Goal: Task Accomplishment & Management: Manage account settings

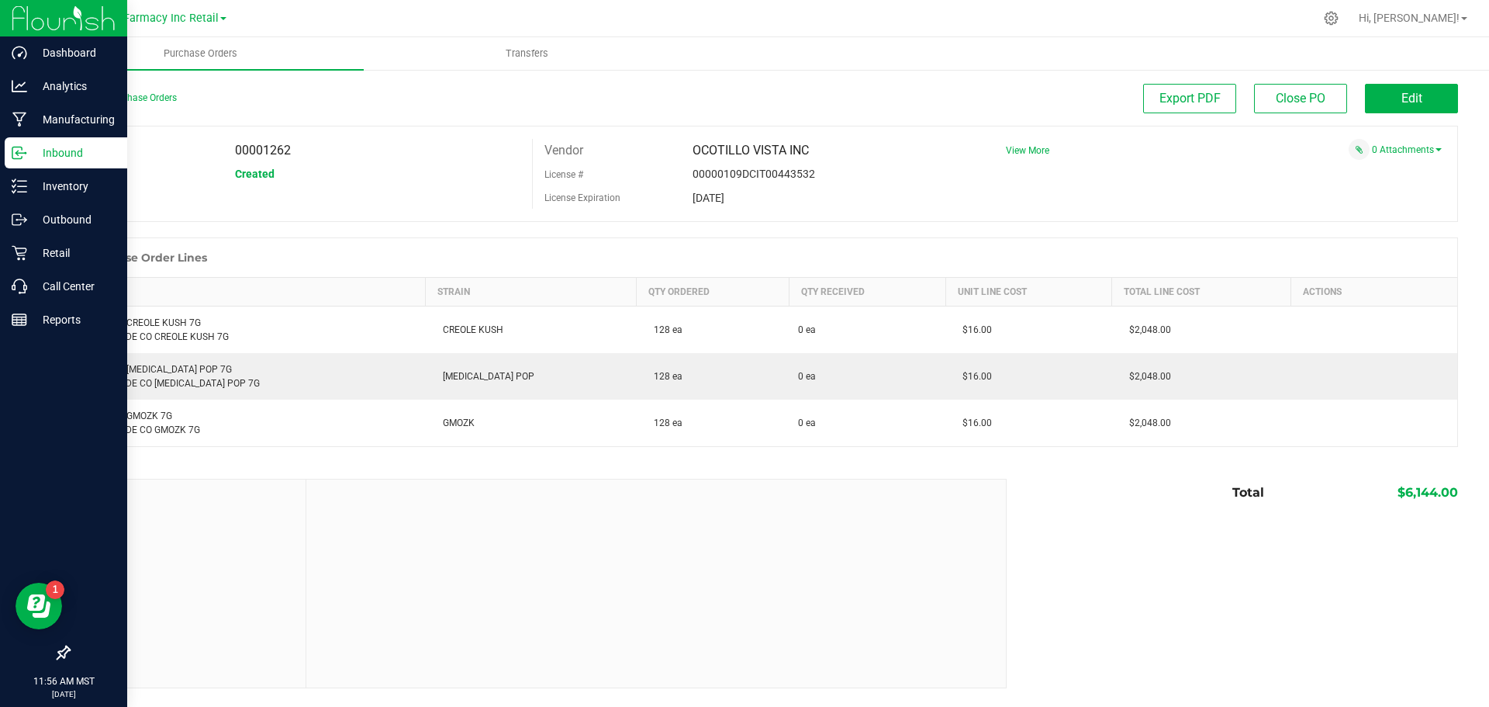
click at [27, 157] on p "Inbound" at bounding box center [73, 153] width 93 height 19
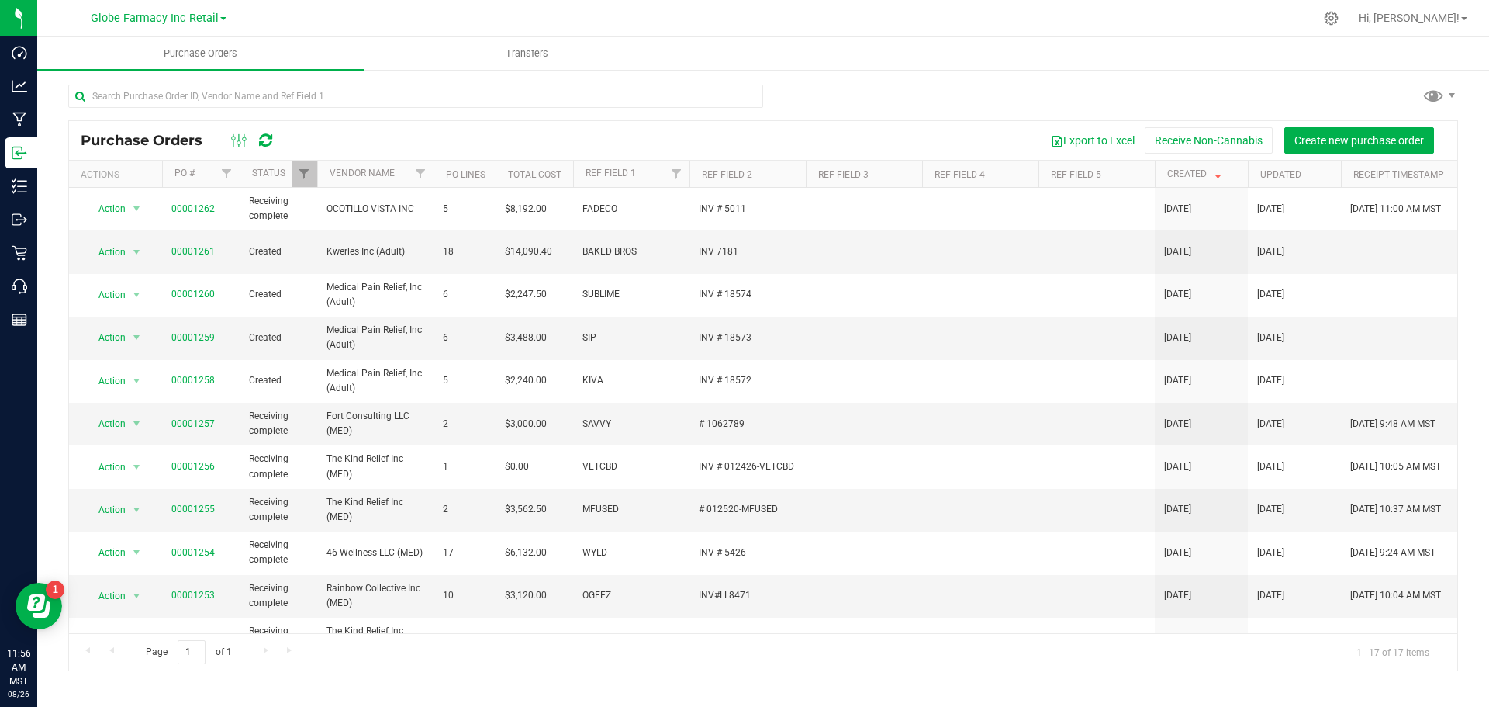
click at [911, 133] on div "Export to Excel Receive Non-Cannabis Create new purchase order" at bounding box center [867, 140] width 1157 height 26
click at [179, 246] on link "00001261" at bounding box center [192, 251] width 43 height 11
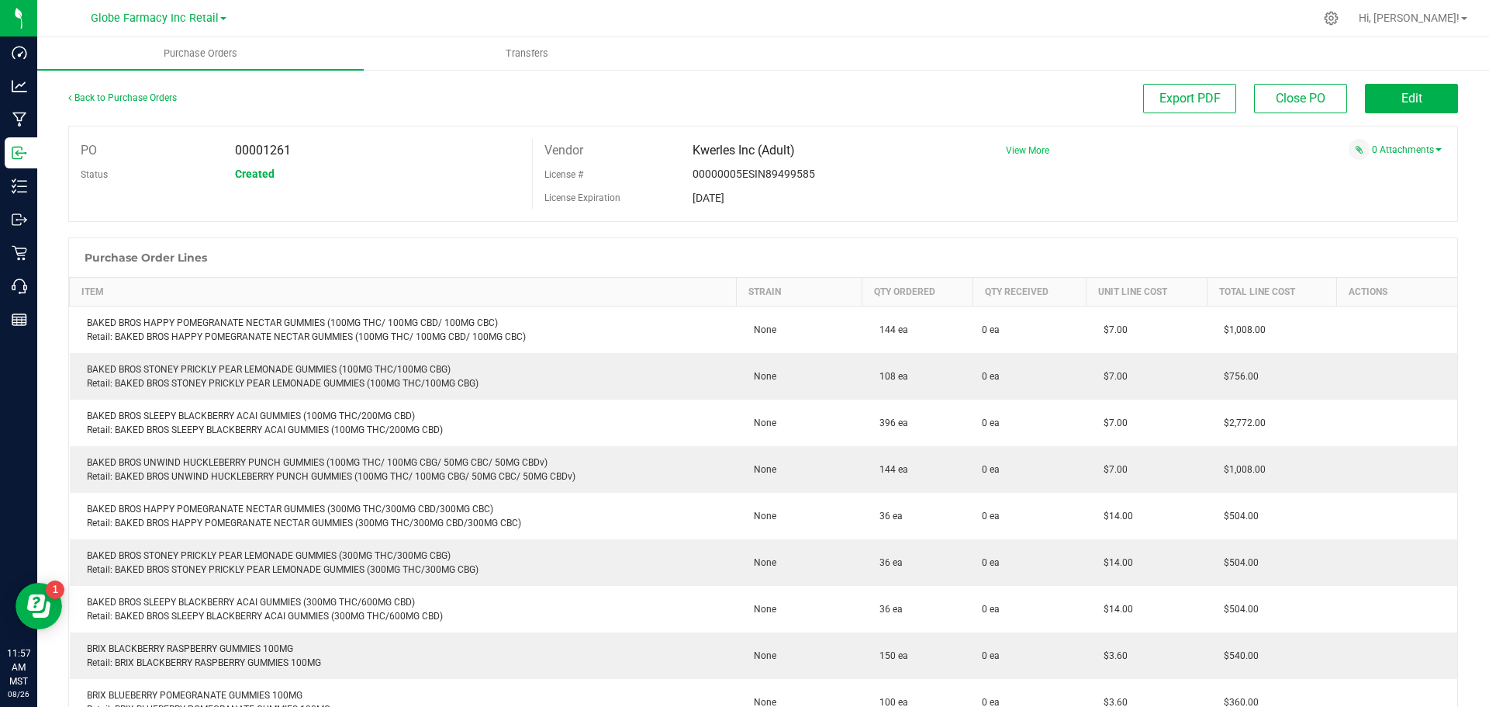
click at [1015, 148] on span "View More" at bounding box center [1027, 150] width 43 height 11
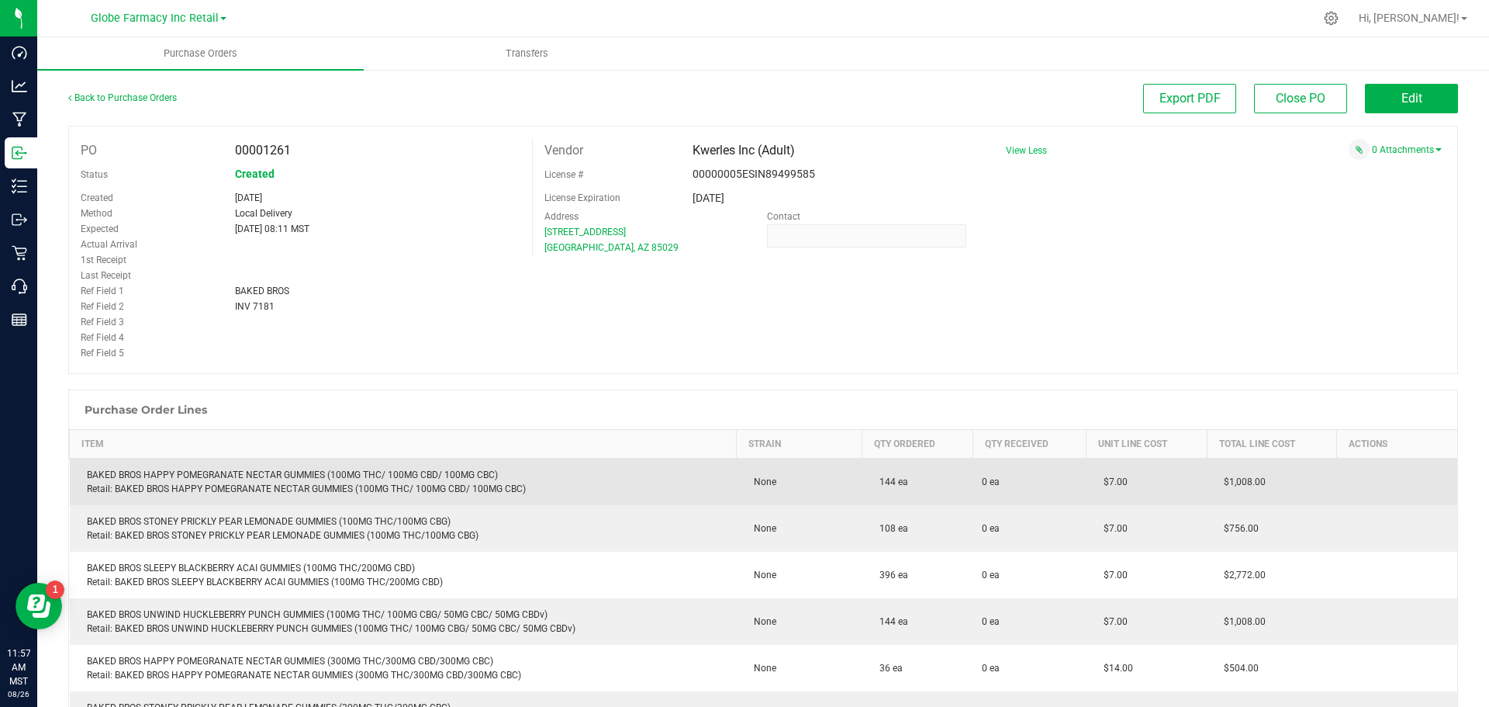
click at [186, 472] on div "BAKED BROS HAPPY POMEGRANATE NECTAR GUMMIES (100MG THC/ 100MG CBD/ 100MG CBC) R…" at bounding box center [403, 482] width 649 height 28
copy div "BAKED BROS HAPPY POMEGRANATE NECTAR GUMMIES (100MG THC/ 100MG CBD/ 100MG CBC)"
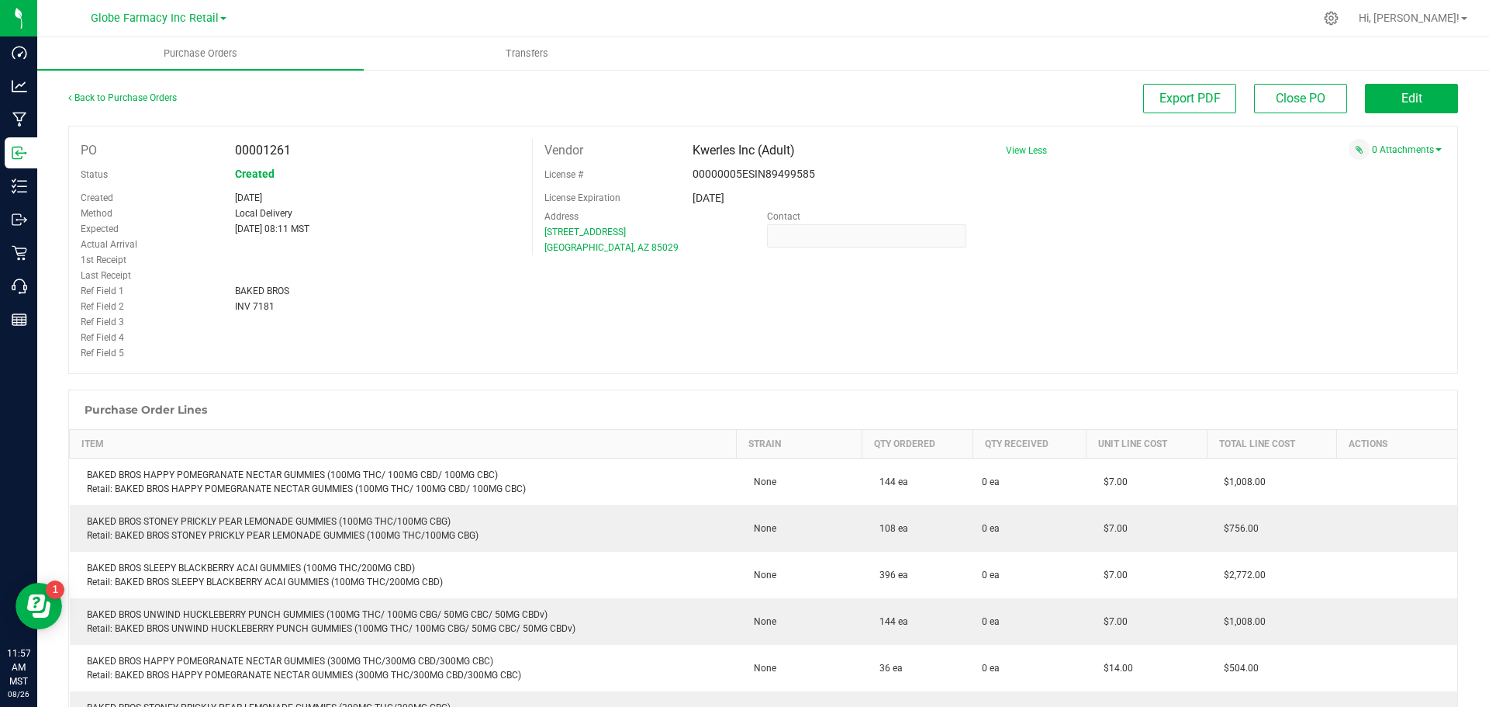
click at [839, 333] on div "PO 00001261 Status Created Created Aug 26, 2025 Method Local Delivery Expected …" at bounding box center [763, 250] width 1390 height 248
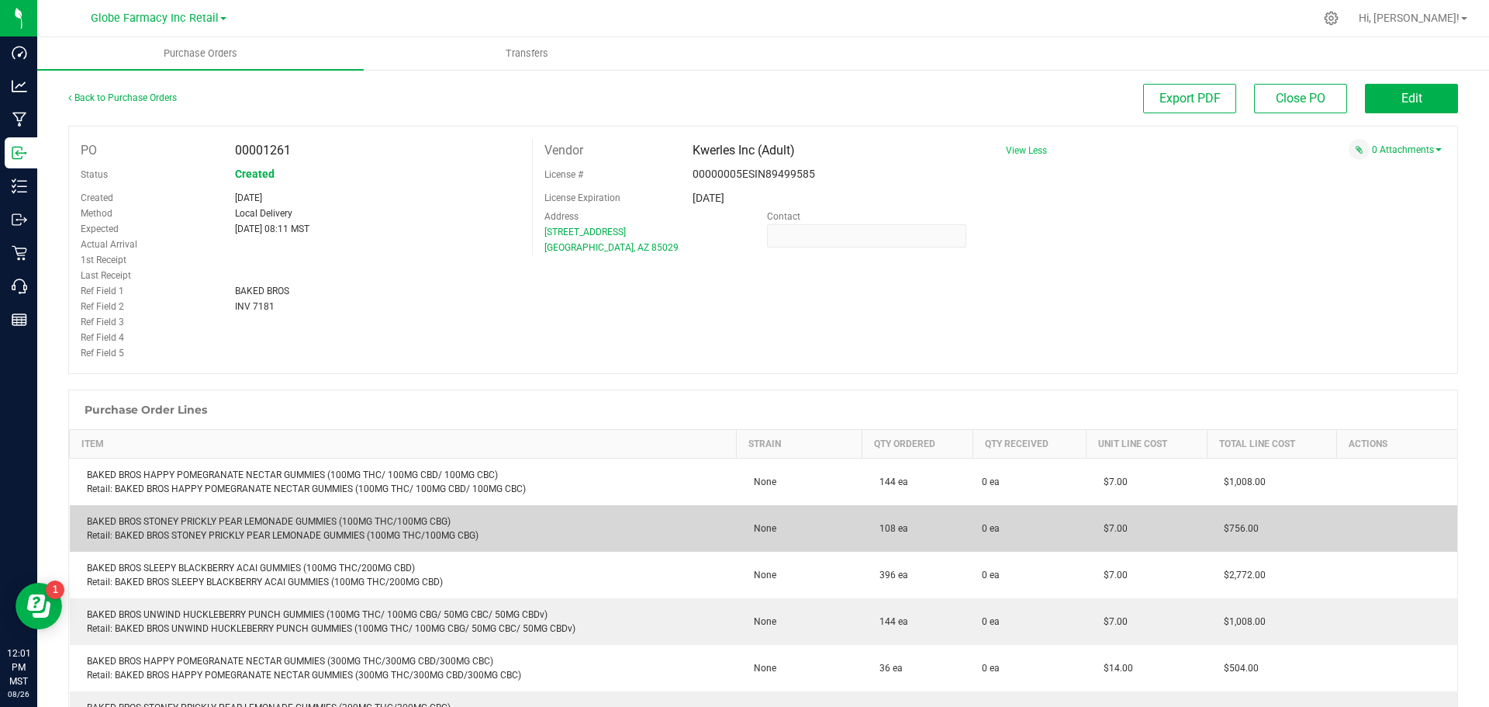
click at [173, 518] on div "BAKED BROS STONEY PRICKLY PEAR LEMONADE GUMMIES (100MG THC/100MG CBG) Retail: B…" at bounding box center [403, 528] width 649 height 28
copy div "BAKED BROS STONEY PRICKLY PEAR LEMONADE GUMMIES (100MG THC/100MG CBG)"
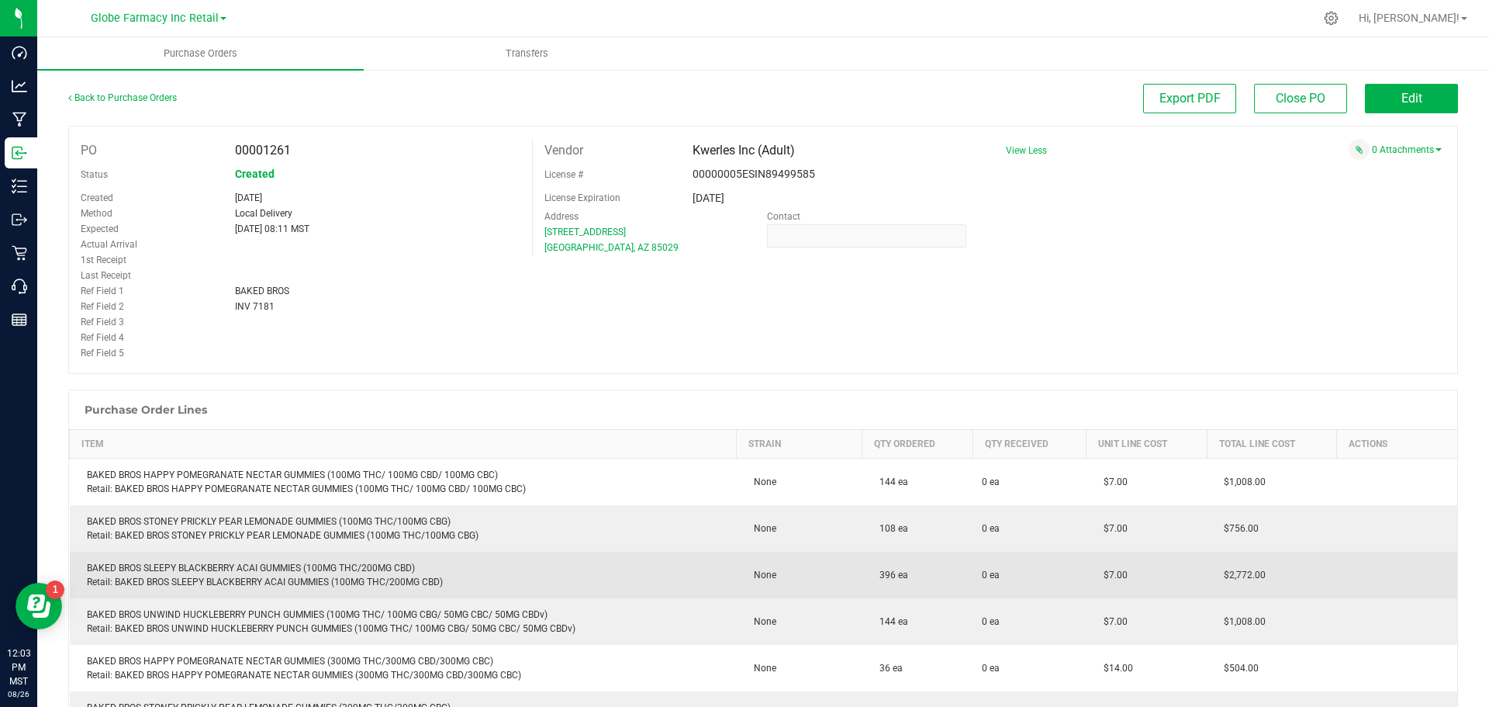
click at [188, 568] on div "BAKED BROS SLEEPY BLACKBERRY ACAI GUMMIES (100MG THC/200MG CBD) Retail: BAKED B…" at bounding box center [403, 575] width 649 height 28
copy div "BAKED BROS SLEEPY BLACKBERRY ACAI GUMMIES (100MG THC/200MG CBD)"
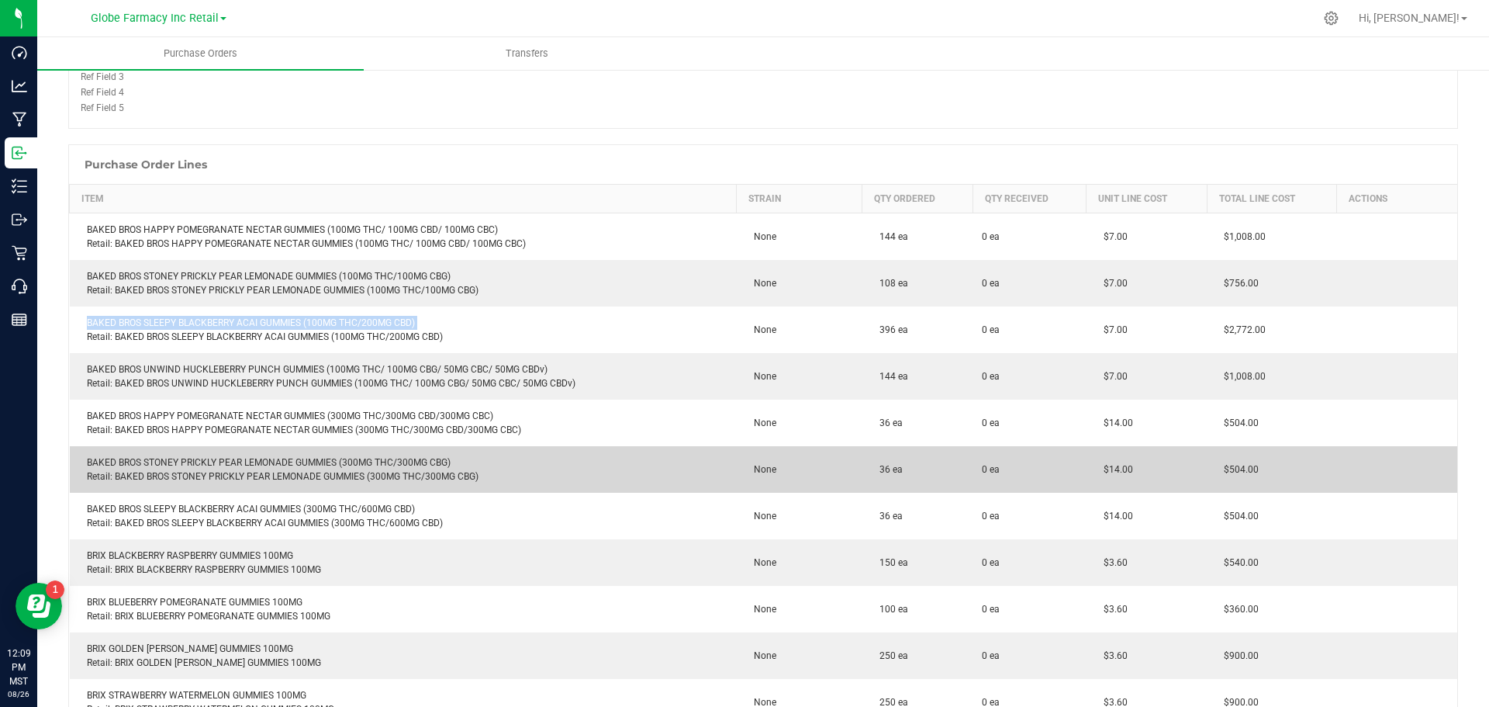
scroll to position [310, 0]
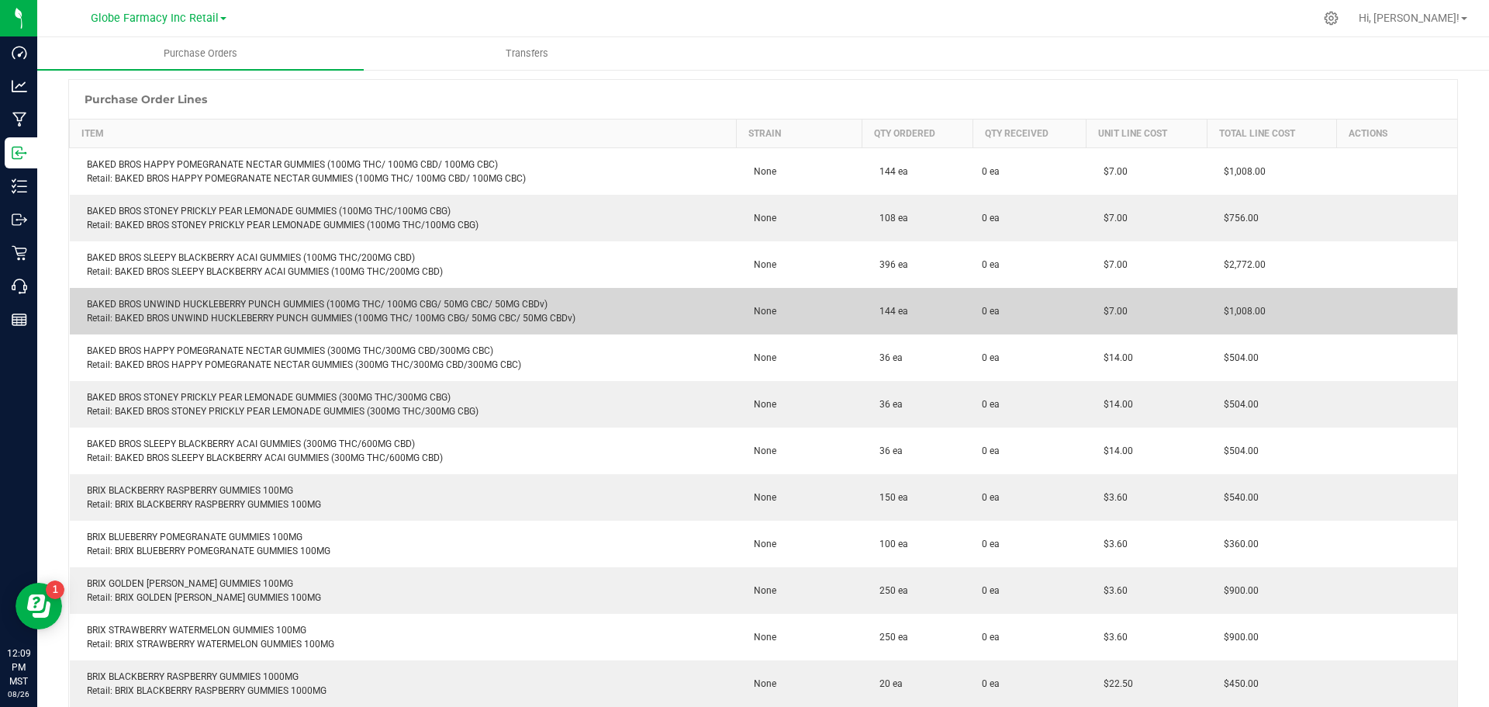
click at [207, 295] on td "BAKED BROS UNWIND HUCKLEBERRY PUNCH GUMMIES (100MG THC/ 100MG CBG/ 50MG CBC/ 50…" at bounding box center [403, 311] width 667 height 47
click at [205, 297] on div "BAKED BROS UNWIND HUCKLEBERRY PUNCH GUMMIES (100MG THC/ 100MG CBG/ 50MG CBC/ 50…" at bounding box center [403, 311] width 649 height 28
click at [205, 298] on div "BAKED BROS UNWIND HUCKLEBERRY PUNCH GUMMIES (100MG THC/ 100MG CBG/ 50MG CBC/ 50…" at bounding box center [403, 311] width 649 height 28
click at [204, 299] on div "BAKED BROS UNWIND HUCKLEBERRY PUNCH GUMMIES (100MG THC/ 100MG CBG/ 50MG CBC/ 50…" at bounding box center [403, 311] width 649 height 28
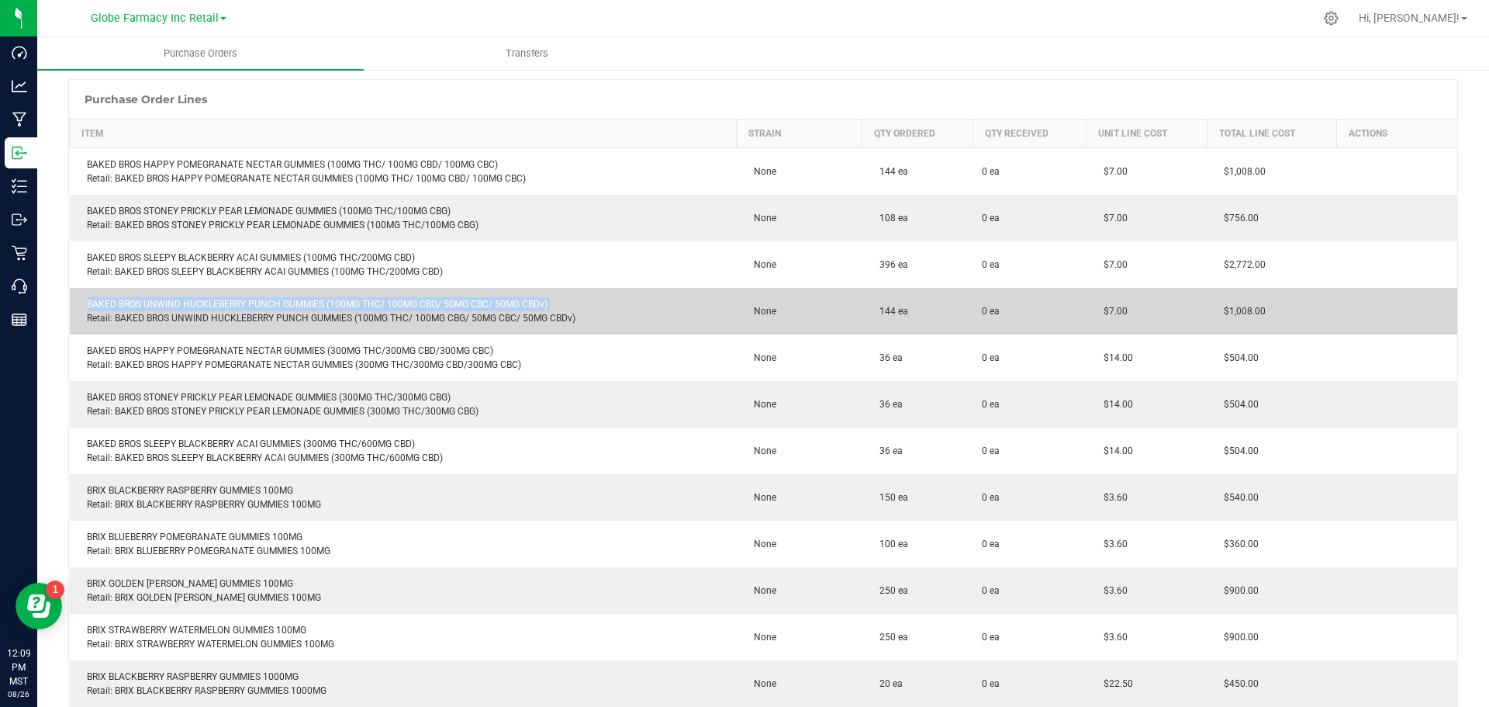
copy div "BAKED BROS UNWIND HUCKLEBERRY PUNCH GUMMIES (100MG THC/ 100MG CBG/ 50MG CBC/ 50…"
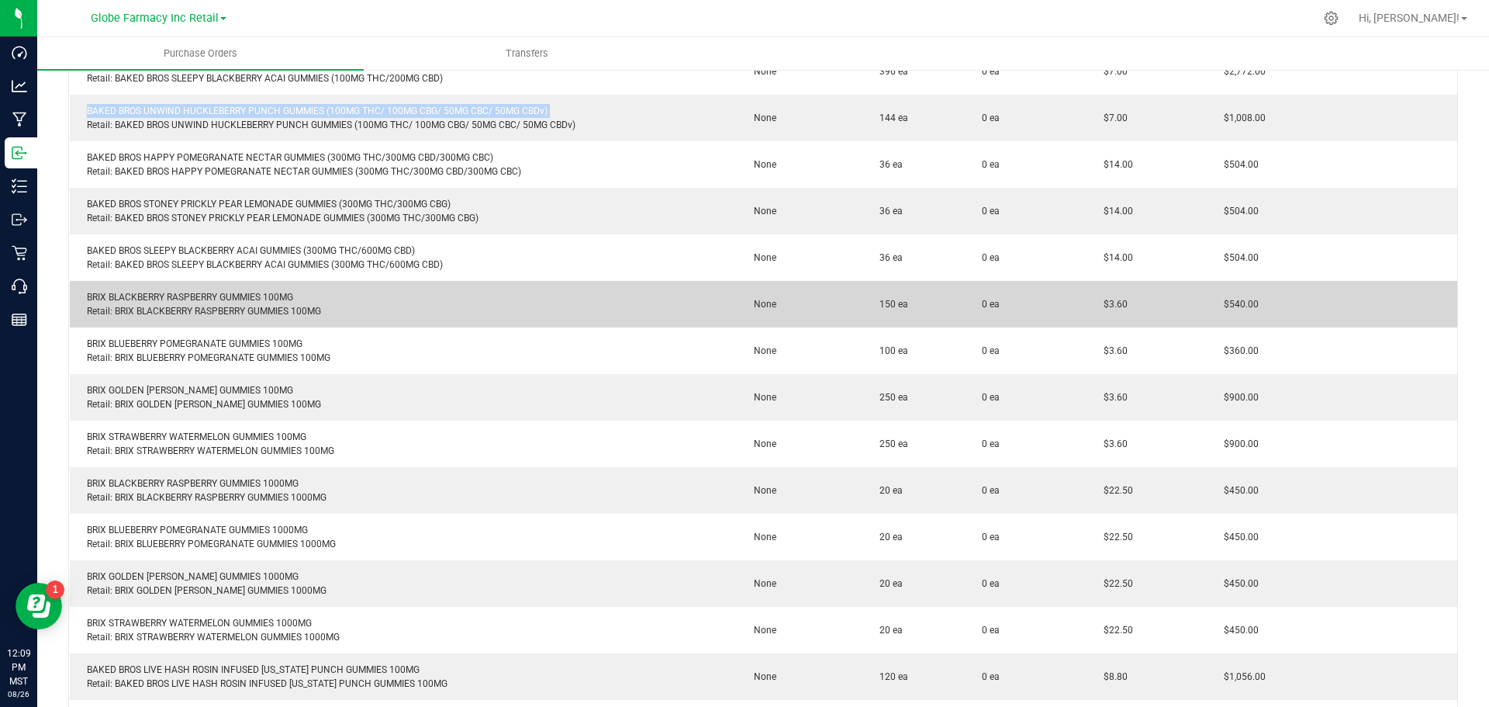
scroll to position [465, 0]
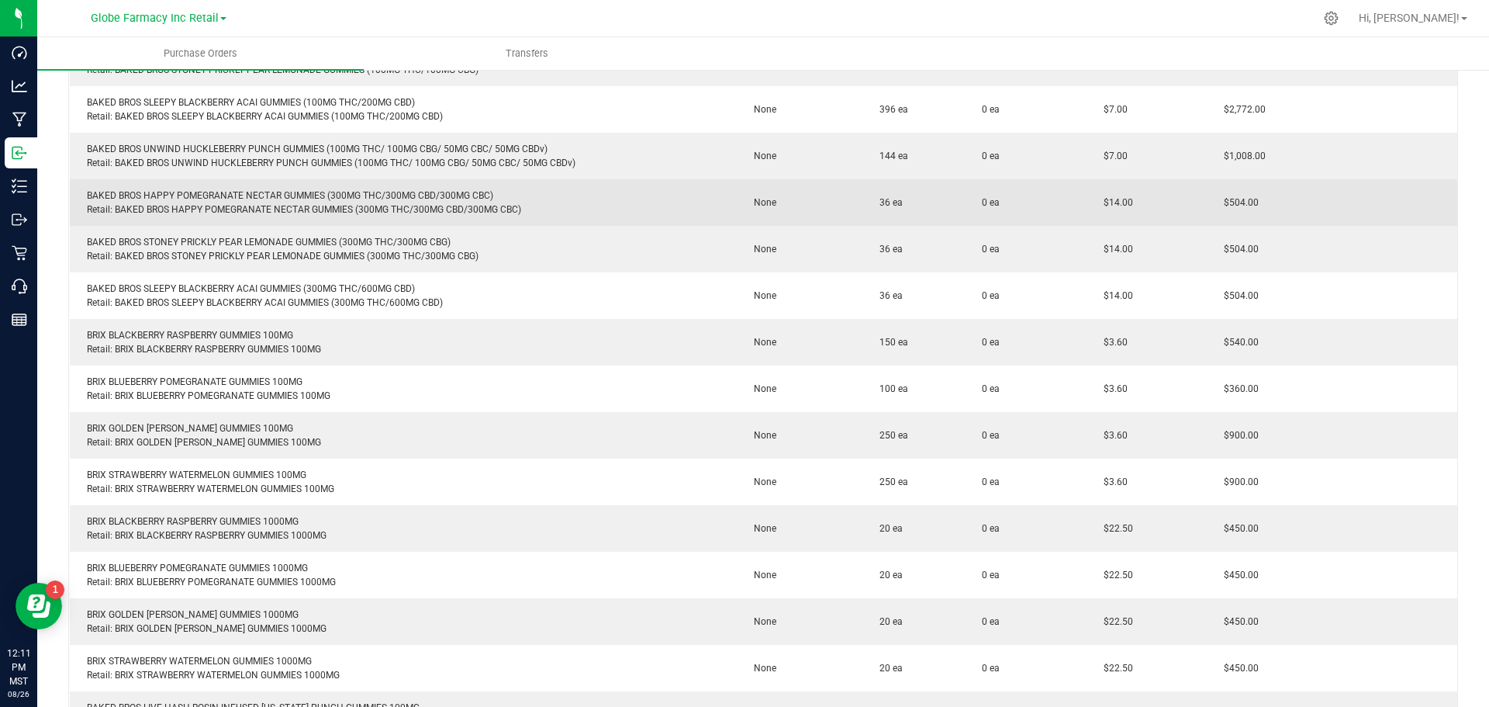
click at [320, 194] on div "BAKED BROS HAPPY POMEGRANATE NECTAR GUMMIES (300MG THC/300MG CBD/300MG CBC) Ret…" at bounding box center [403, 203] width 649 height 28
copy div "BAKED BROS HAPPY POMEGRANATE NECTAR GUMMIES (300MG THC/300MG CBD/300MG CBC)"
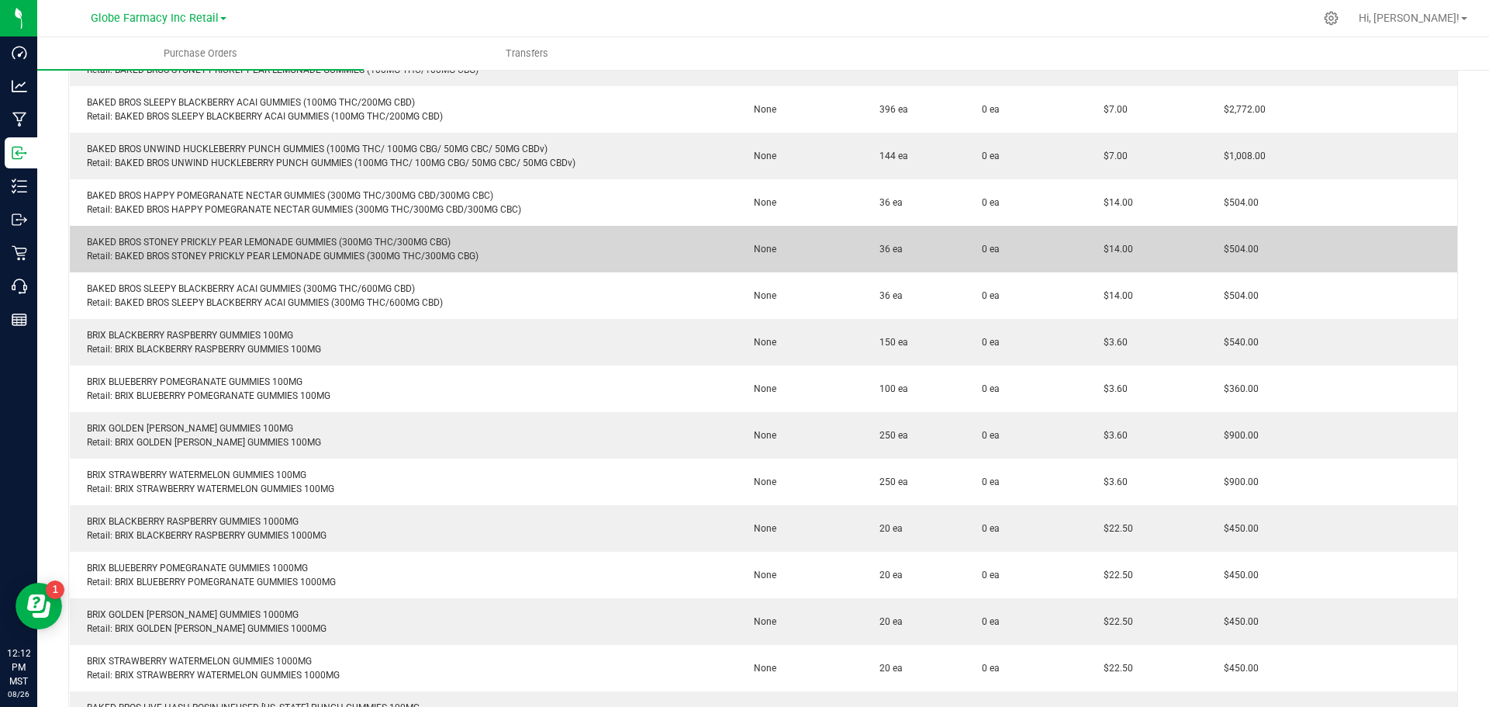
click at [329, 245] on div "BAKED BROS STONEY PRICKLY PEAR LEMONADE GUMMIES (300MG THC/300MG CBG) Retail: B…" at bounding box center [403, 249] width 649 height 28
copy div "BAKED BROS STONEY PRICKLY PEAR LEMONADE GUMMIES (300MG THC/300MG CBG)"
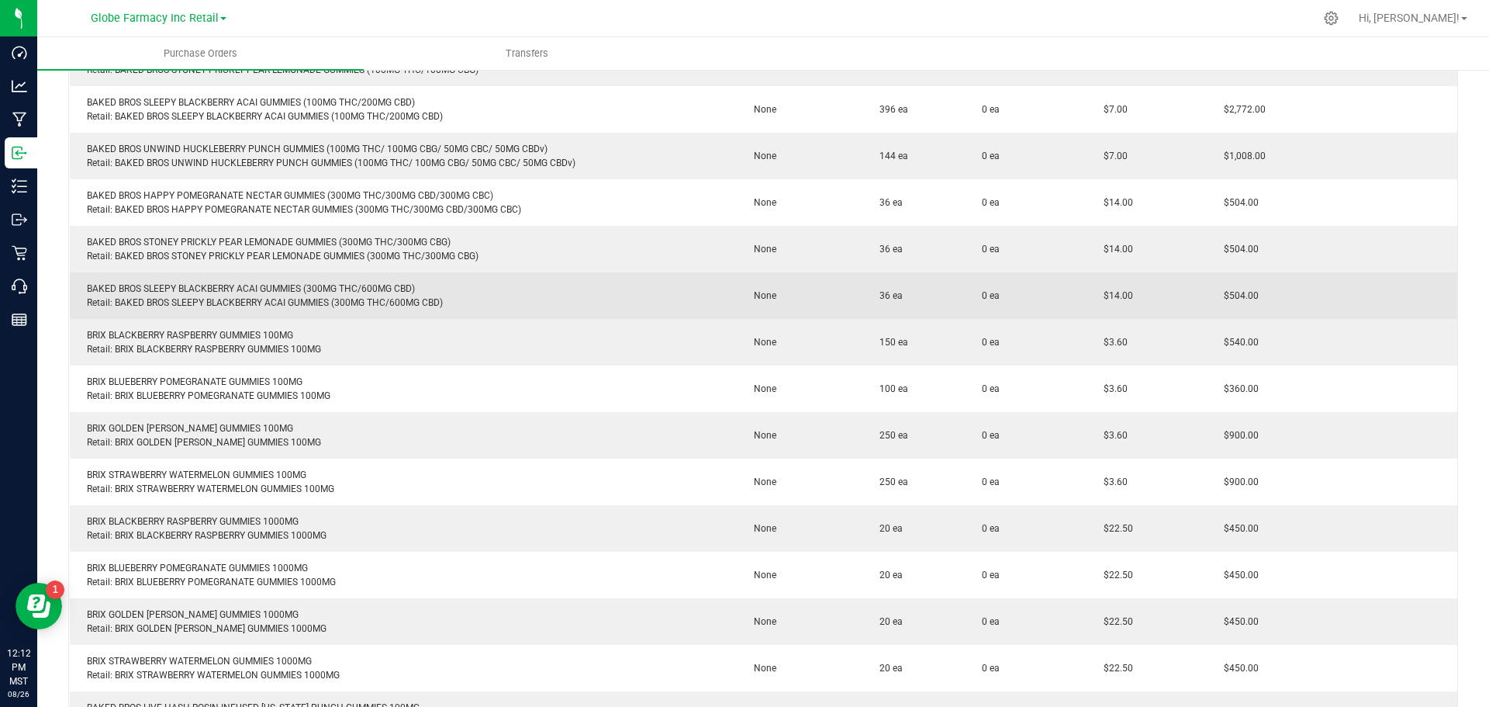
click at [233, 293] on div "BAKED BROS SLEEPY BLACKBERRY ACAI GUMMIES (300MG THC/600MG CBD) Retail: BAKED B…" at bounding box center [403, 296] width 649 height 28
copy div "BAKED BROS SLEEPY BLACKBERRY ACAI GUMMIES (300MG THC/600MG CBD)"
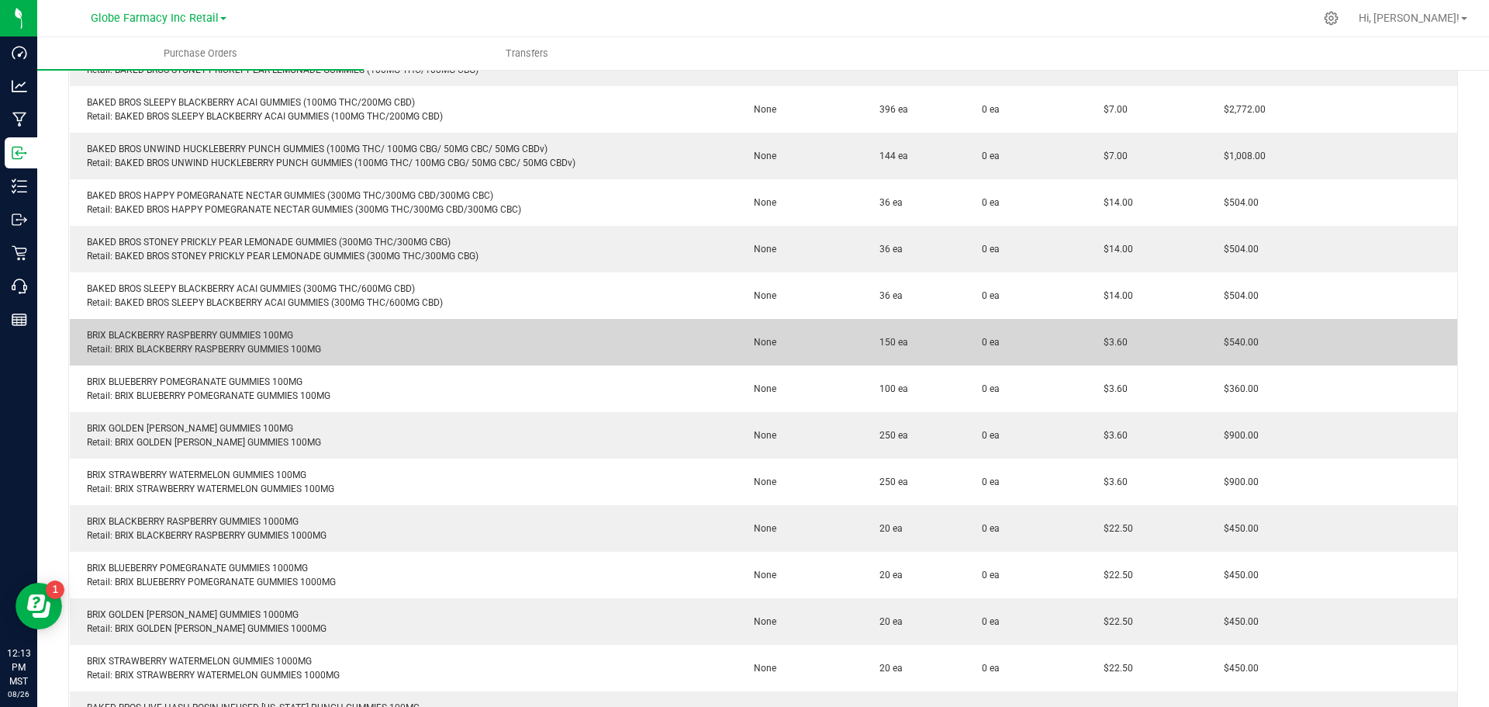
click at [154, 333] on div "BRIX BLACKBERRY RASPBERRY GUMMIES 100MG Retail: BRIX BLACKBERRY RASPBERRY GUMMI…" at bounding box center [403, 342] width 649 height 28
copy div "BRIX BLACKBERRY RASPBERRY GUMMIES 100MG"
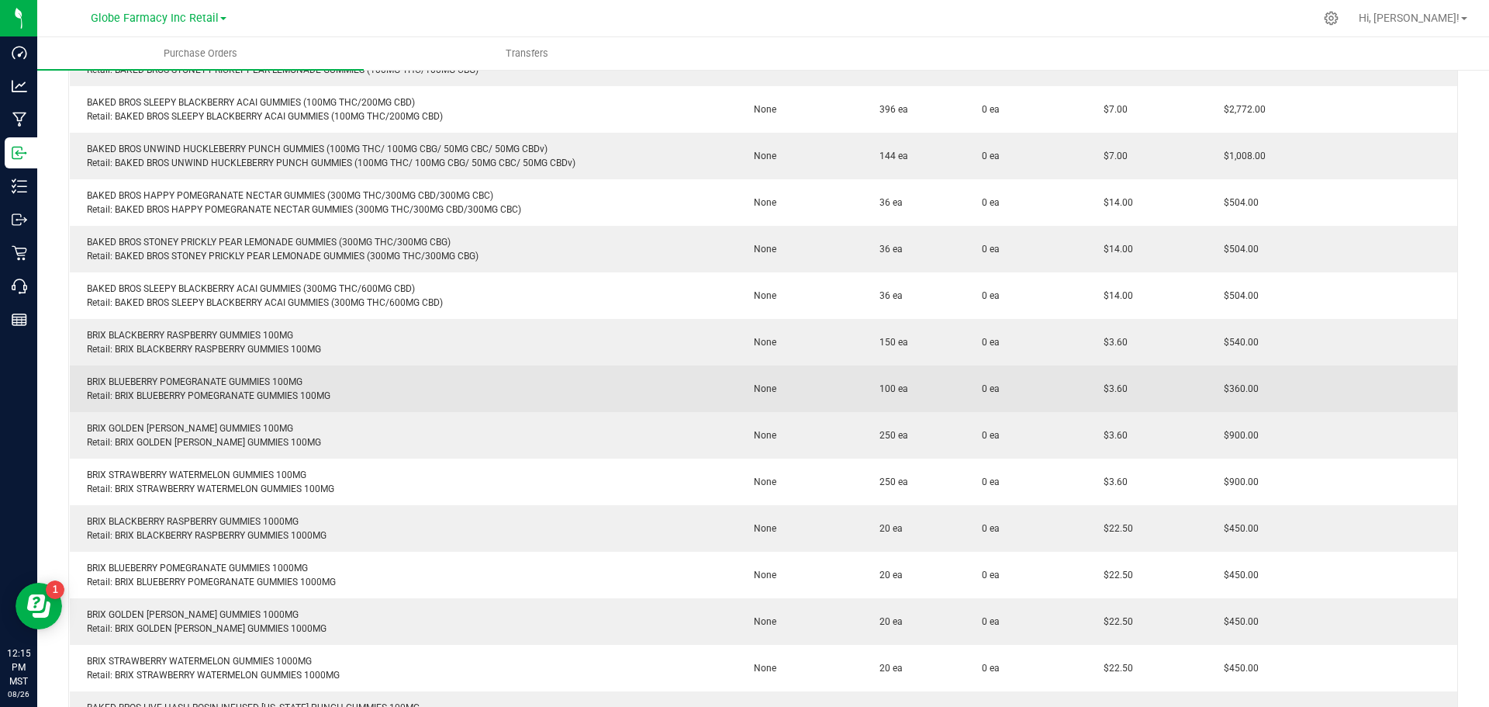
click at [176, 386] on div "BRIX BLUEBERRY POMEGRANATE GUMMIES 100MG Retail: BRIX BLUEBERRY POMEGRANATE GUM…" at bounding box center [403, 389] width 649 height 28
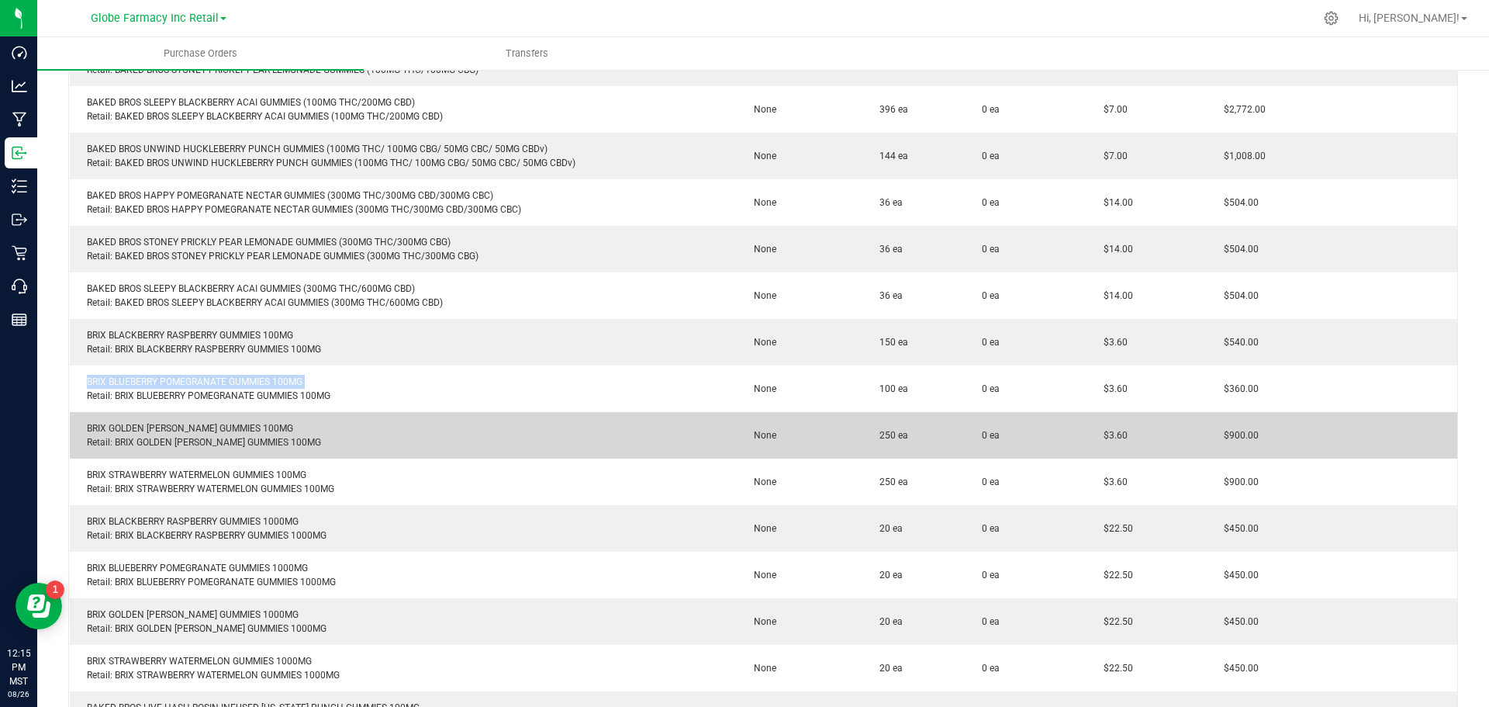
copy div "BRIX BLUEBERRY POMEGRANATE GUMMIES 100MG"
click at [171, 427] on div "BRIX GOLDEN BERRY GUMMIES 100MG Retail: BRIX GOLDEN BERRY GUMMIES 100MG" at bounding box center [403, 435] width 649 height 28
copy div "BRIX GOLDEN [PERSON_NAME] GUMMIES 100MG"
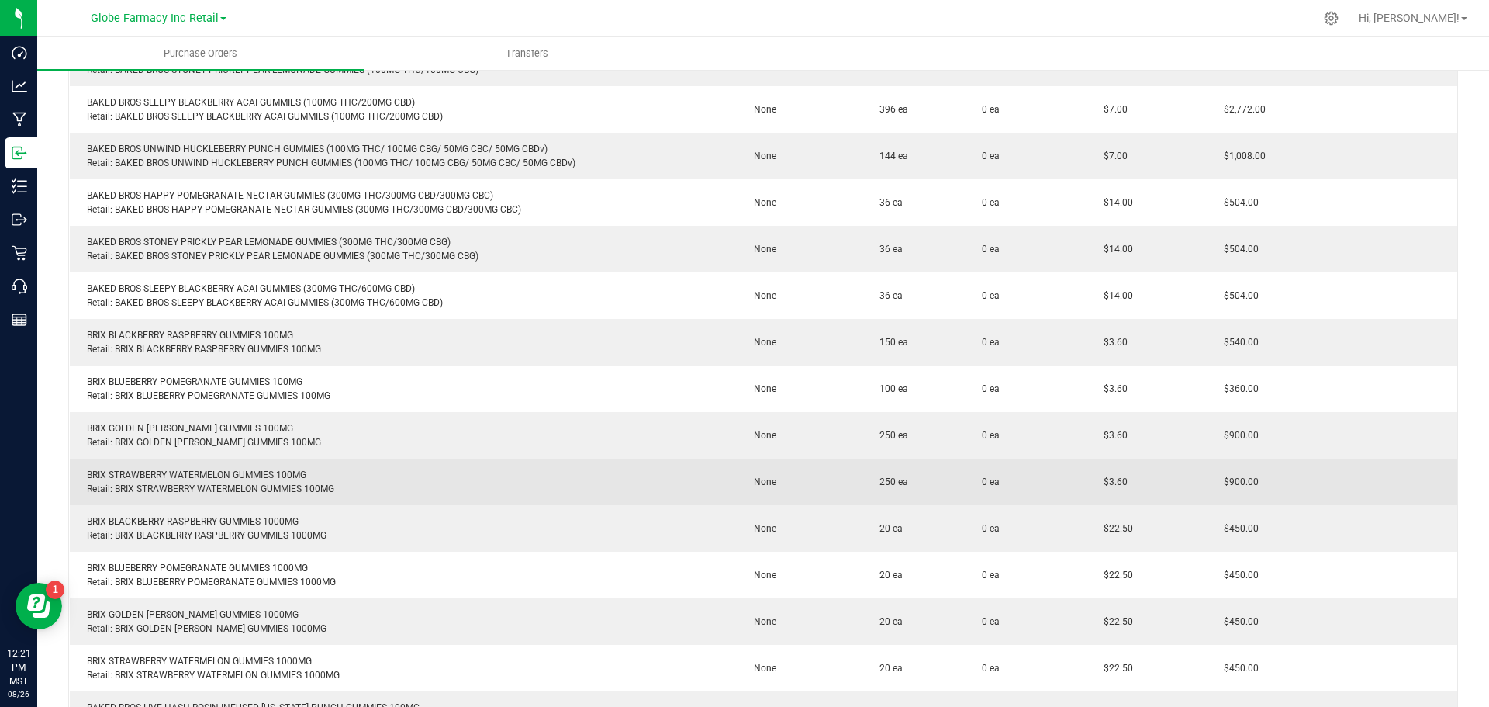
click at [206, 469] on div "BRIX STRAWBERRY WATERMELON GUMMIES 100MG Retail: BRIX STRAWBERRY WATERMELON GUM…" at bounding box center [403, 482] width 649 height 28
click at [202, 469] on div "BRIX STRAWBERRY WATERMELON GUMMIES 100MG Retail: BRIX STRAWBERRY WATERMELON GUM…" at bounding box center [403, 482] width 649 height 28
click at [198, 469] on div "BRIX STRAWBERRY WATERMELON GUMMIES 100MG Retail: BRIX STRAWBERRY WATERMELON GUM…" at bounding box center [403, 482] width 649 height 28
click at [191, 469] on div "BRIX STRAWBERRY WATERMELON GUMMIES 100MG Retail: BRIX STRAWBERRY WATERMELON GUM…" at bounding box center [403, 482] width 649 height 28
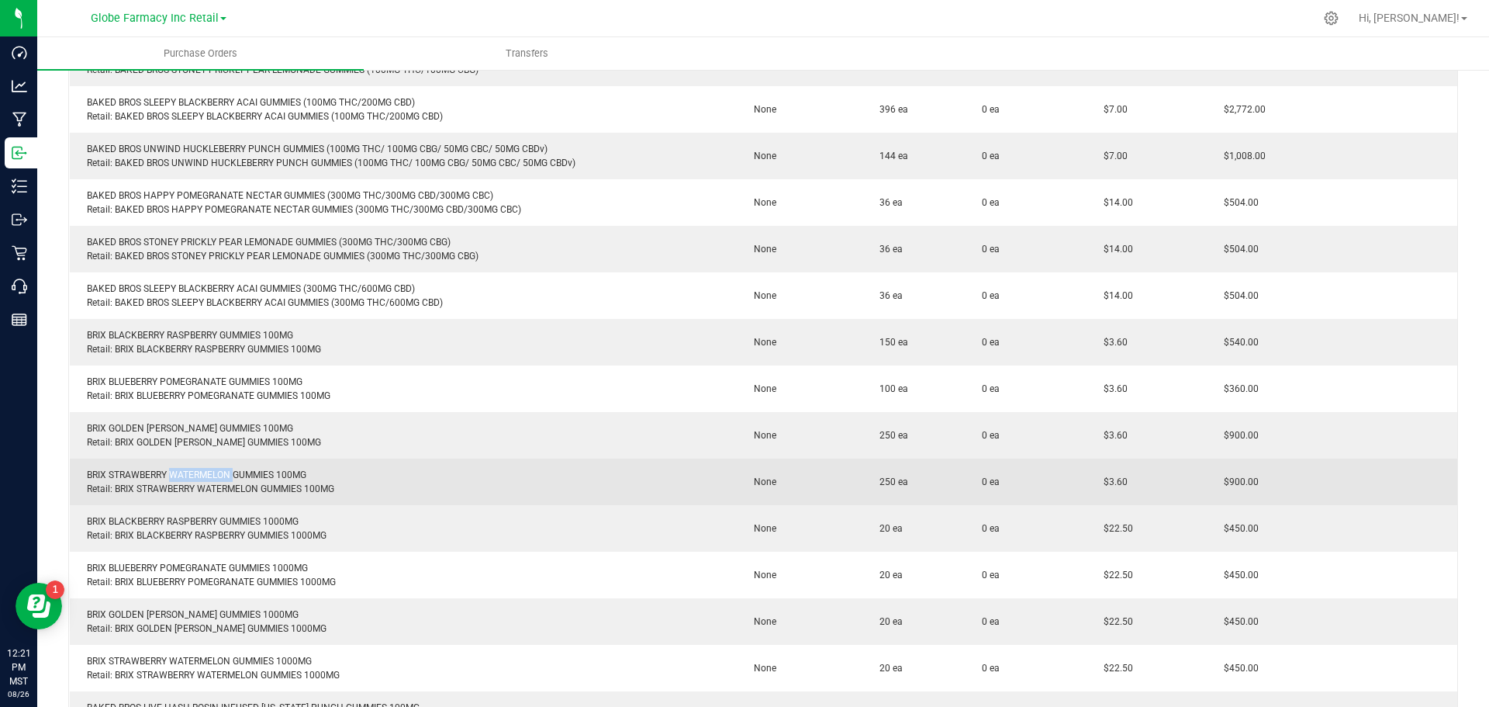
click at [191, 469] on div "BRIX STRAWBERRY WATERMELON GUMMIES 100MG Retail: BRIX STRAWBERRY WATERMELON GUM…" at bounding box center [403, 482] width 649 height 28
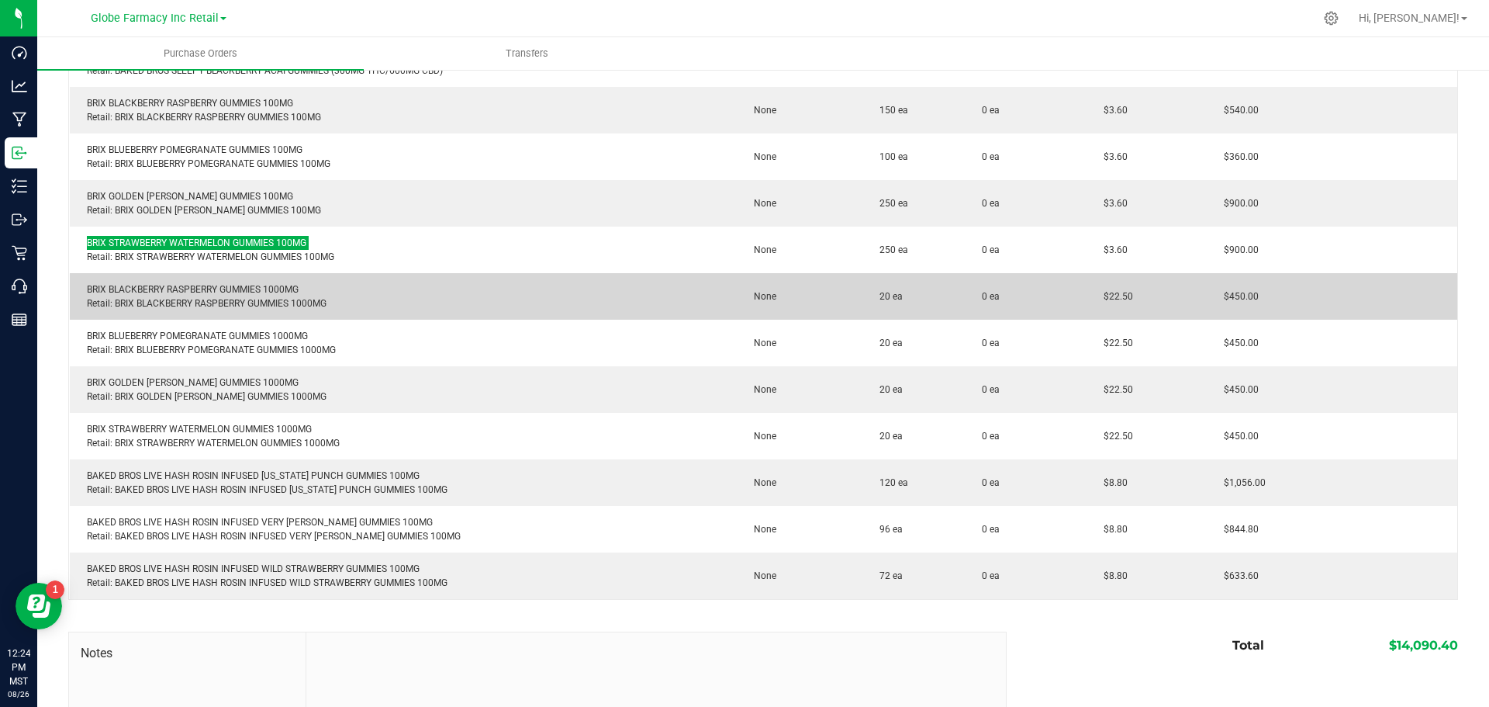
scroll to position [698, 0]
click at [203, 285] on div "BRIX BLACKBERRY RASPBERRY GUMMIES 1000MG Retail: BRIX BLACKBERRY RASPBERRY GUMM…" at bounding box center [403, 296] width 649 height 28
click at [204, 285] on div "BRIX BLACKBERRY RASPBERRY GUMMIES 1000MG Retail: BRIX BLACKBERRY RASPBERRY GUMM…" at bounding box center [403, 296] width 649 height 28
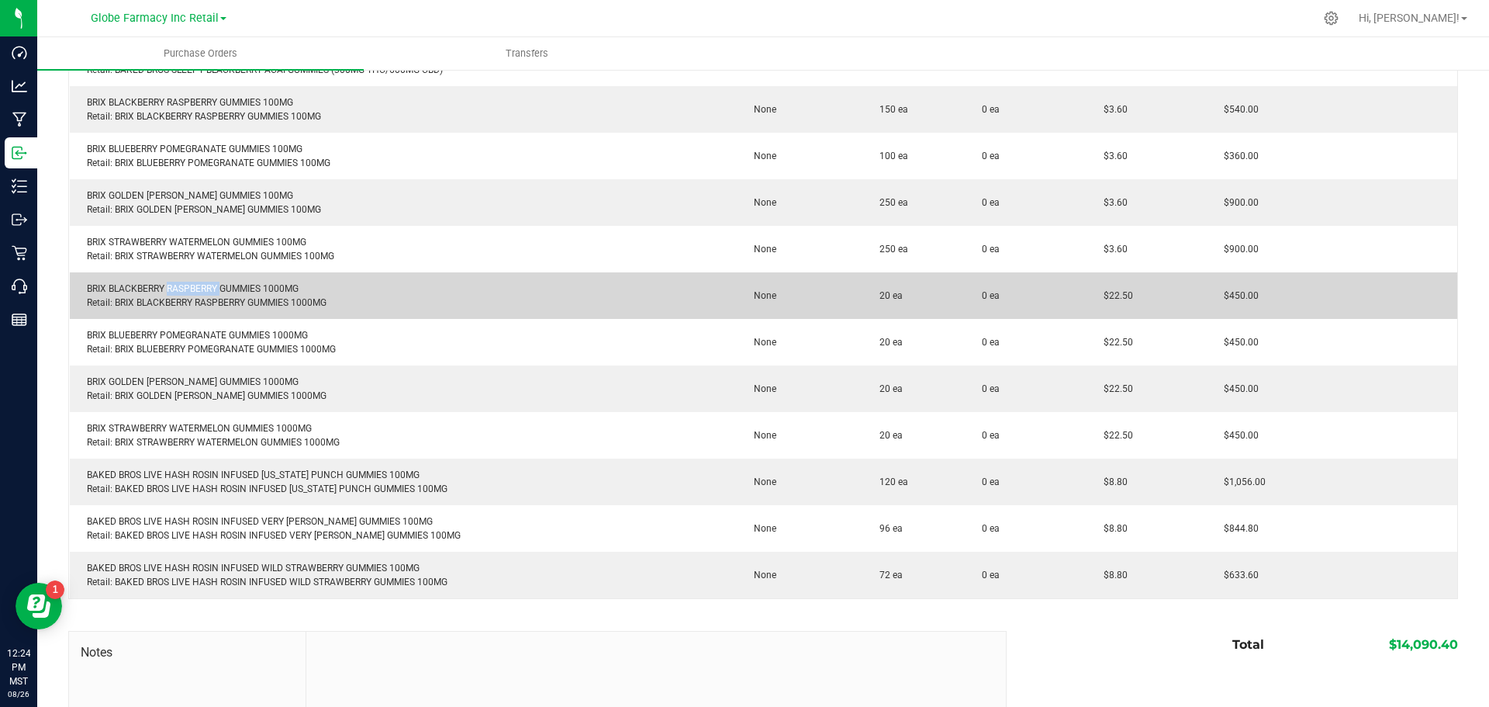
click at [204, 285] on div "BRIX BLACKBERRY RASPBERRY GUMMIES 1000MG Retail: BRIX BLACKBERRY RASPBERRY GUMM…" at bounding box center [403, 296] width 649 height 28
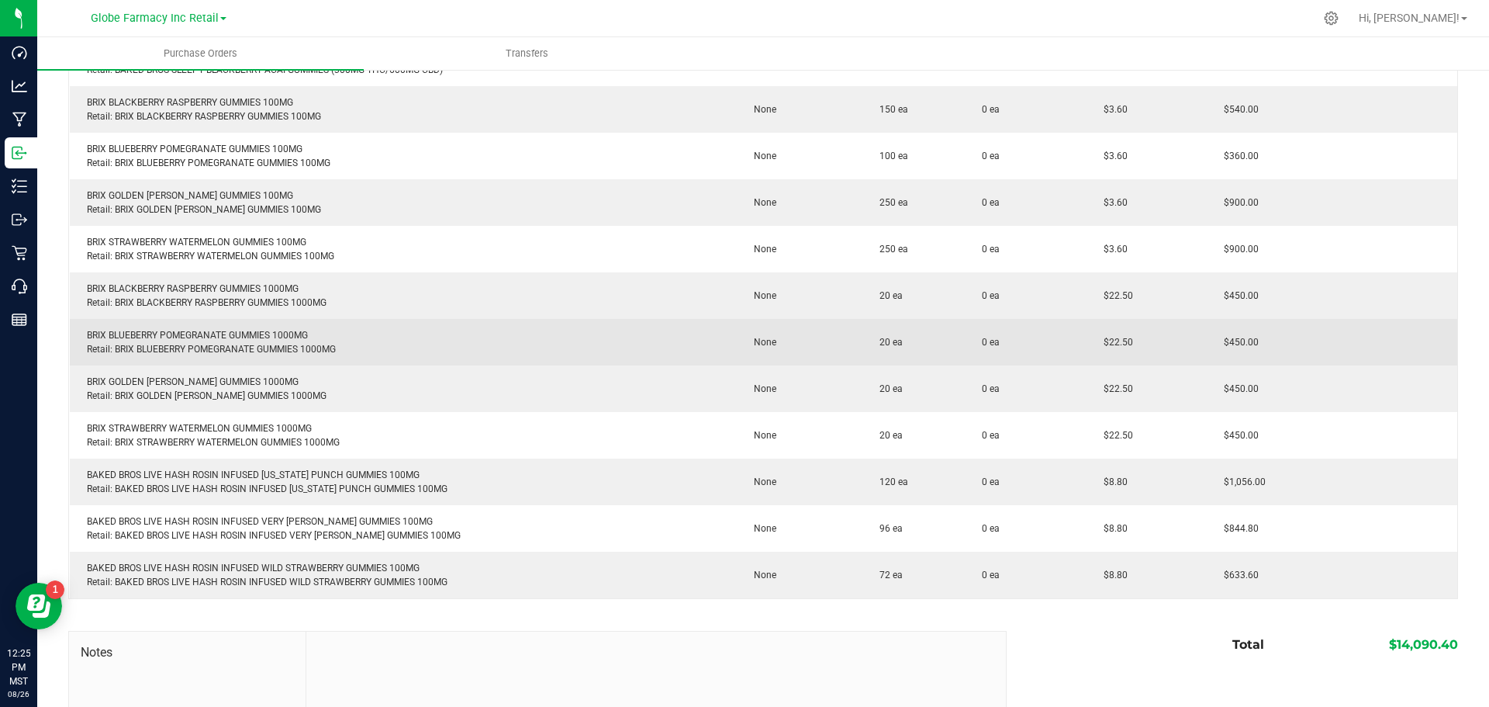
click at [213, 332] on div "BRIX BLUEBERRY POMEGRANATE GUMMIES 1000MG Retail: BRIX BLUEBERRY POMEGRANATE GU…" at bounding box center [403, 342] width 649 height 28
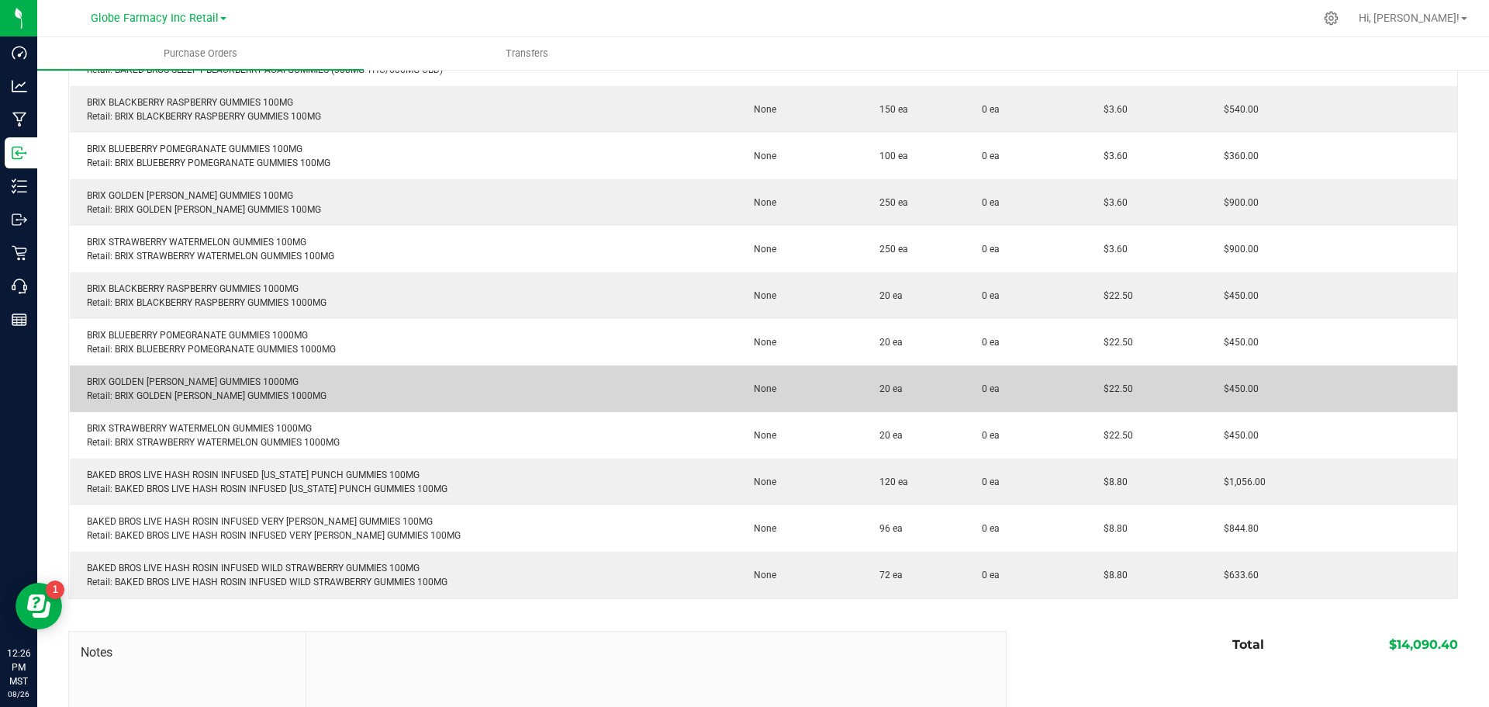
click at [155, 373] on td "BRIX GOLDEN BERRY GUMMIES 1000MG Retail: BRIX GOLDEN BERRY GUMMIES 1000MG" at bounding box center [403, 388] width 667 height 47
click at [155, 379] on div "BRIX GOLDEN BERRY GUMMIES 1000MG Retail: BRIX GOLDEN BERRY GUMMIES 1000MG" at bounding box center [403, 389] width 649 height 28
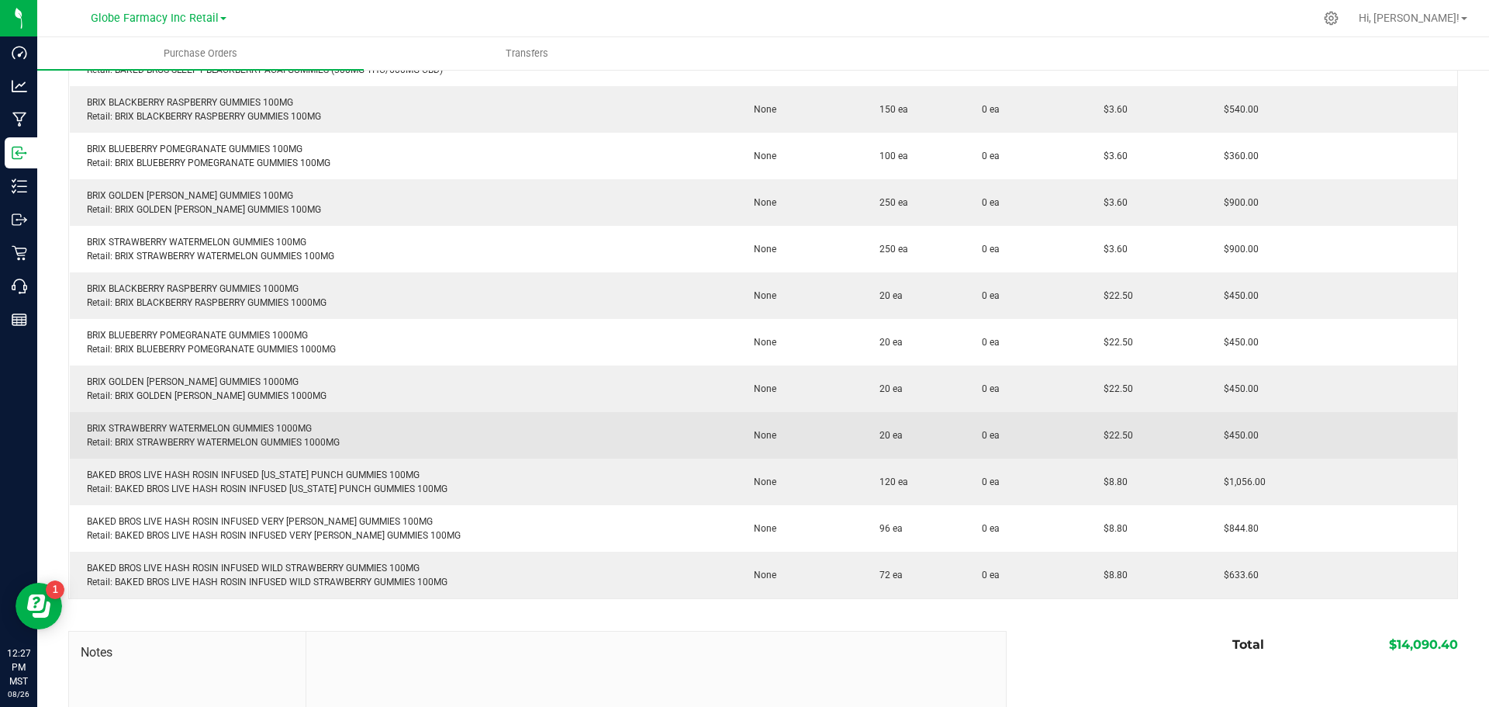
click at [143, 427] on div "BRIX STRAWBERRY WATERMELON GUMMIES 1000MG Retail: BRIX STRAWBERRY WATERMELON GU…" at bounding box center [403, 435] width 649 height 28
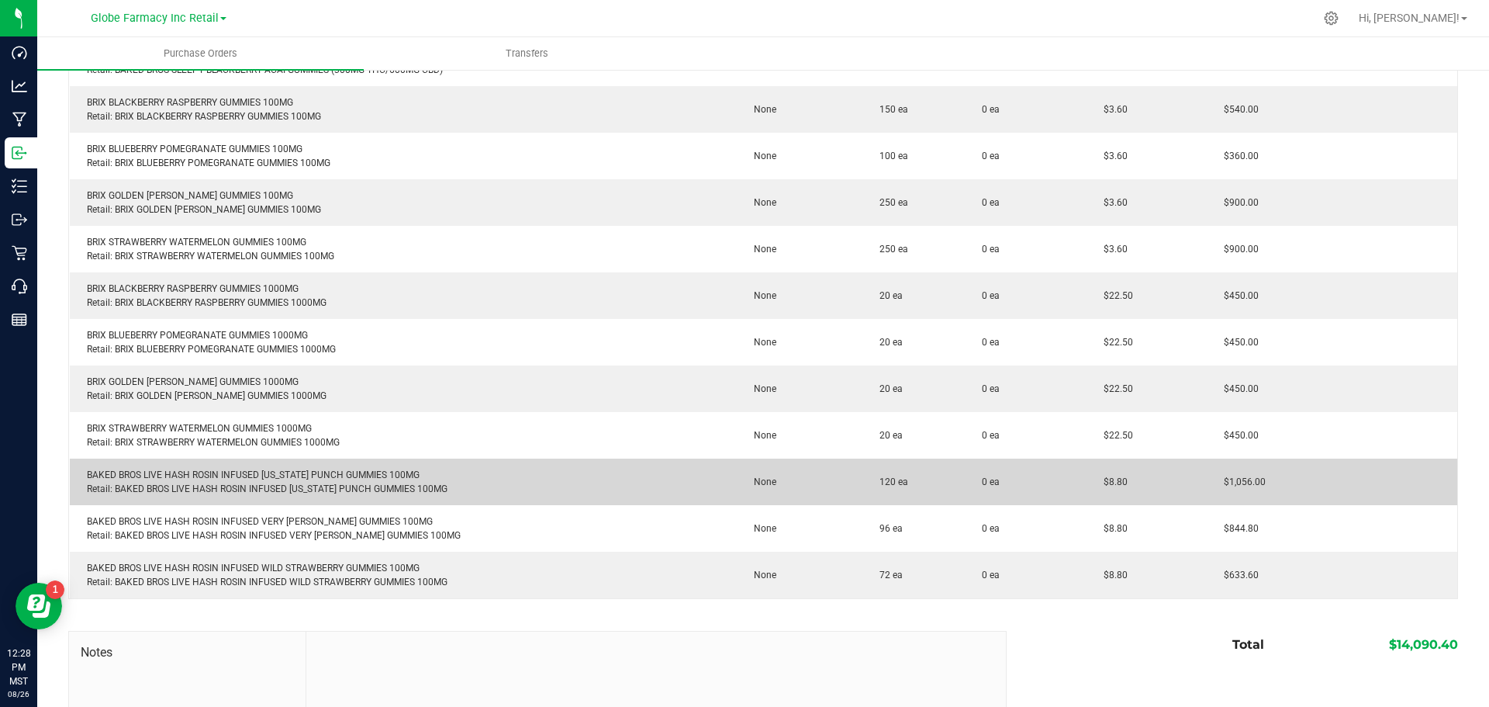
click at [173, 473] on div "BAKED BROS LIVE HASH ROSIN INFUSED ARIZONA PUNCH GUMMIES 100MG Retail: BAKED BR…" at bounding box center [403, 482] width 649 height 28
click at [171, 472] on div "BAKED BROS LIVE HASH ROSIN INFUSED ARIZONA PUNCH GUMMIES 100MG Retail: BAKED BR…" at bounding box center [403, 482] width 649 height 28
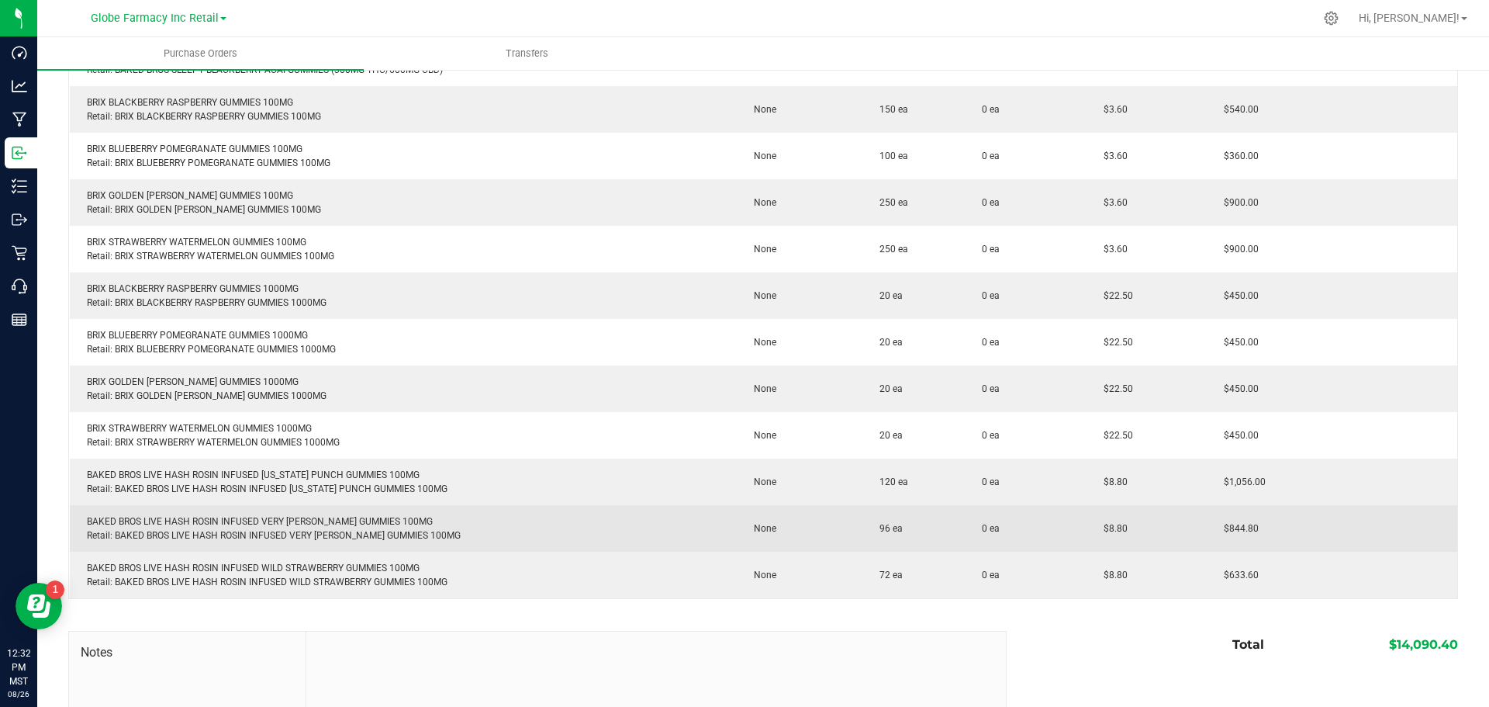
click at [187, 524] on div "BAKED BROS LIVE HASH ROSIN INFUSED VERY BERRY GUMMIES 100MG Retail: BAKED BROS …" at bounding box center [403, 528] width 649 height 28
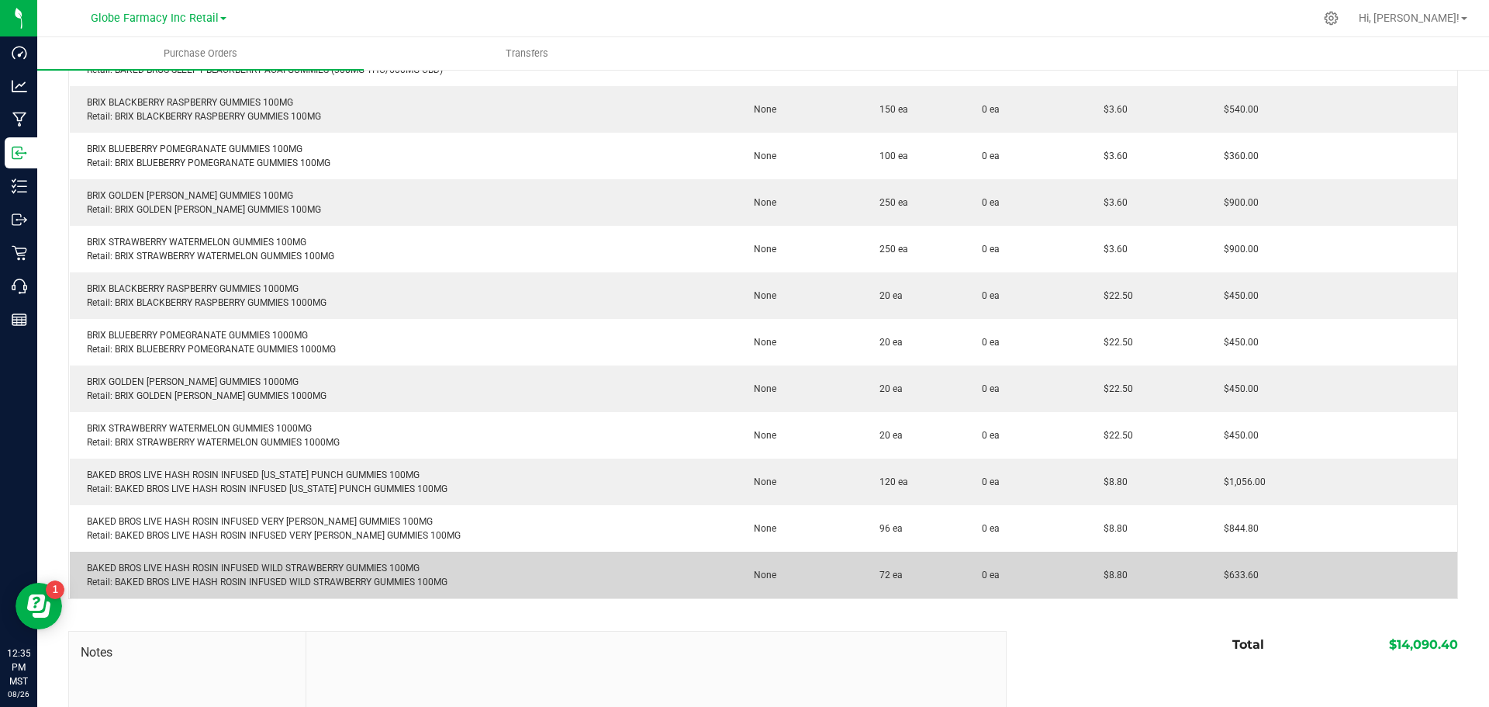
click at [334, 568] on div "BAKED BROS LIVE HASH ROSIN INFUSED WILD STRAWBERRY GUMMIES 100MG Retail: BAKED …" at bounding box center [403, 575] width 649 height 28
click at [331, 568] on div "BAKED BROS LIVE HASH ROSIN INFUSED WILD STRAWBERRY GUMMIES 100MG Retail: BAKED …" at bounding box center [403, 575] width 649 height 28
click at [330, 568] on div "BAKED BROS LIVE HASH ROSIN INFUSED WILD STRAWBERRY GUMMIES 100MG Retail: BAKED …" at bounding box center [403, 575] width 649 height 28
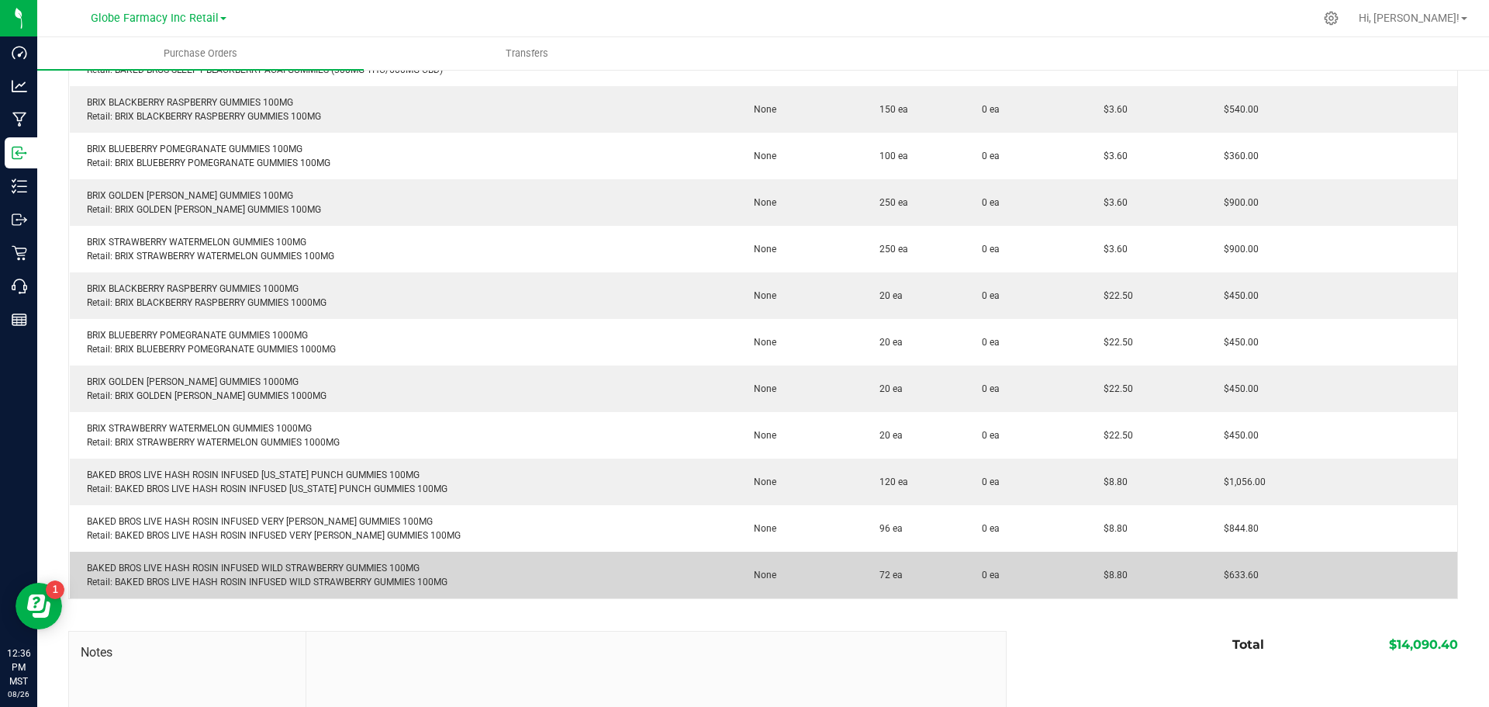
click at [246, 562] on div "BAKED BROS LIVE HASH ROSIN INFUSED WILD STRAWBERRY GUMMIES 100MG Retail: BAKED …" at bounding box center [403, 575] width 649 height 28
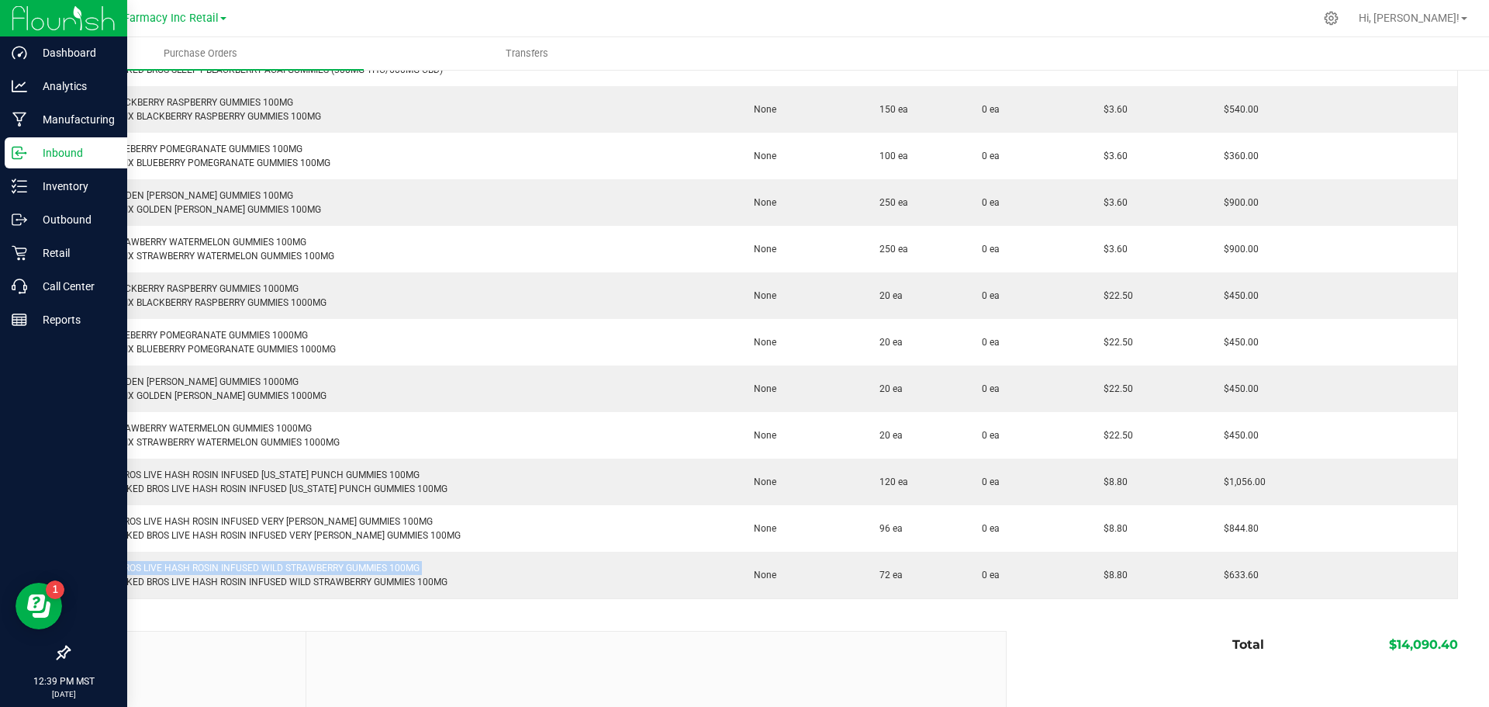
click at [21, 152] on icon at bounding box center [20, 153] width 16 height 16
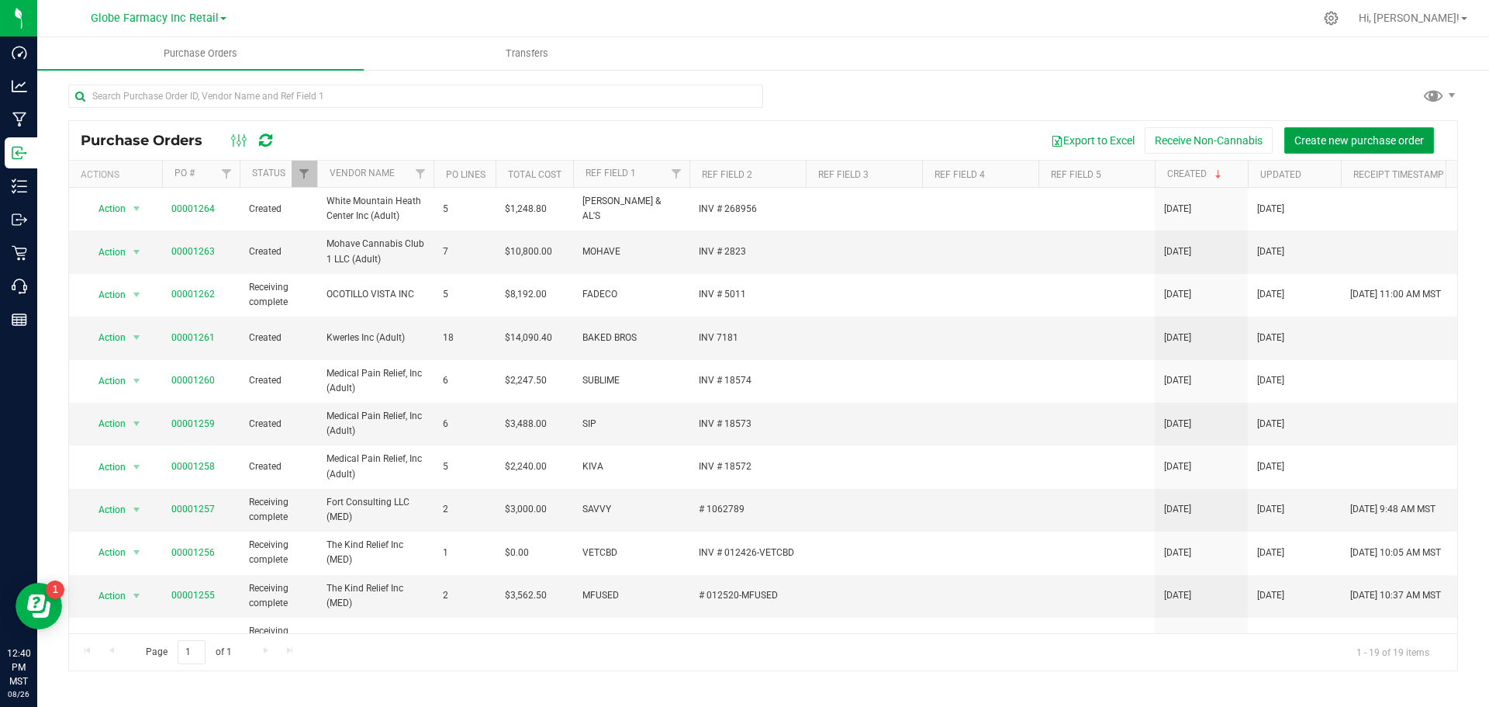
click at [1415, 129] on button "Create new purchase order" at bounding box center [1360, 140] width 150 height 26
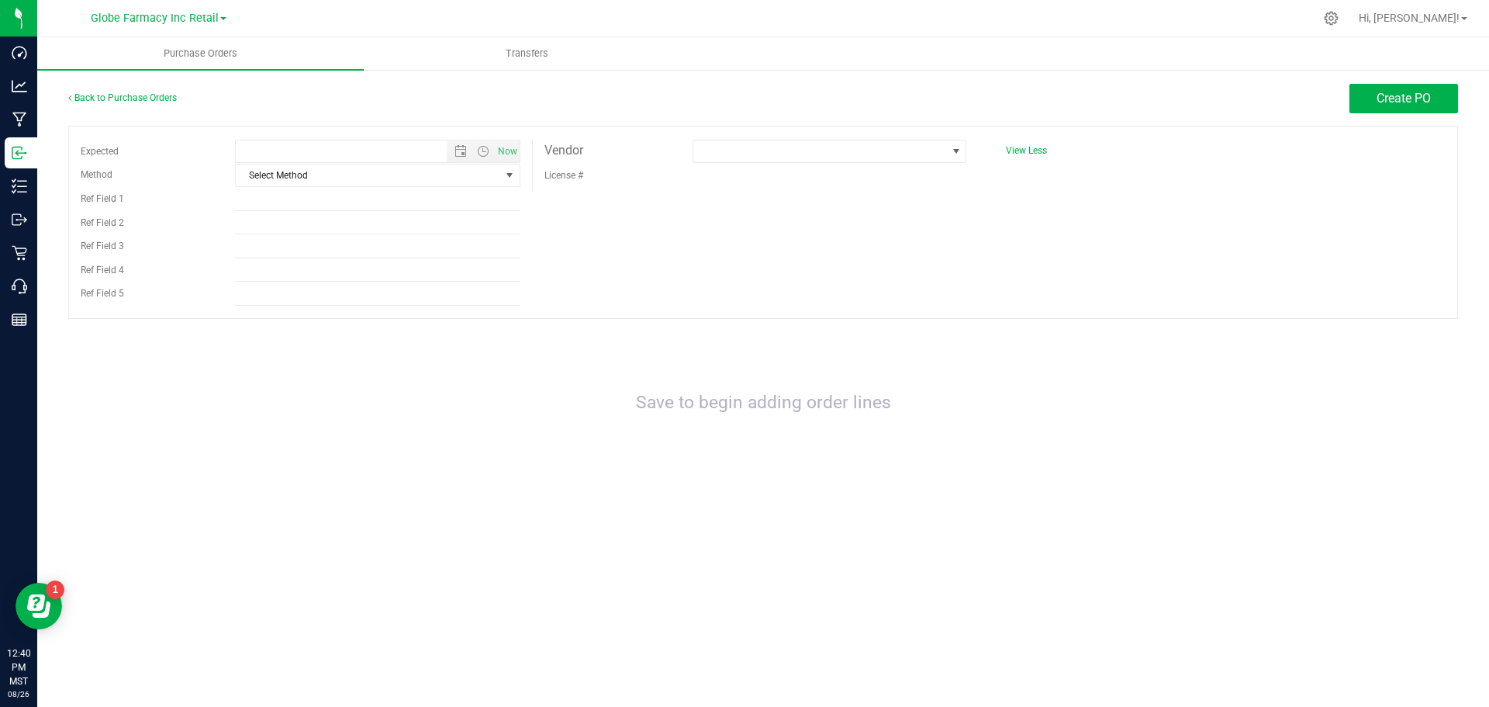
type input "8/26/2025 12:40 PM"
click at [423, 181] on span "Select Method" at bounding box center [368, 175] width 265 height 22
click at [278, 296] on li "Local Delivery" at bounding box center [378, 293] width 284 height 23
click at [283, 205] on input "Ref Field 1" at bounding box center [377, 199] width 285 height 23
type input "CAVIAR GOLD"
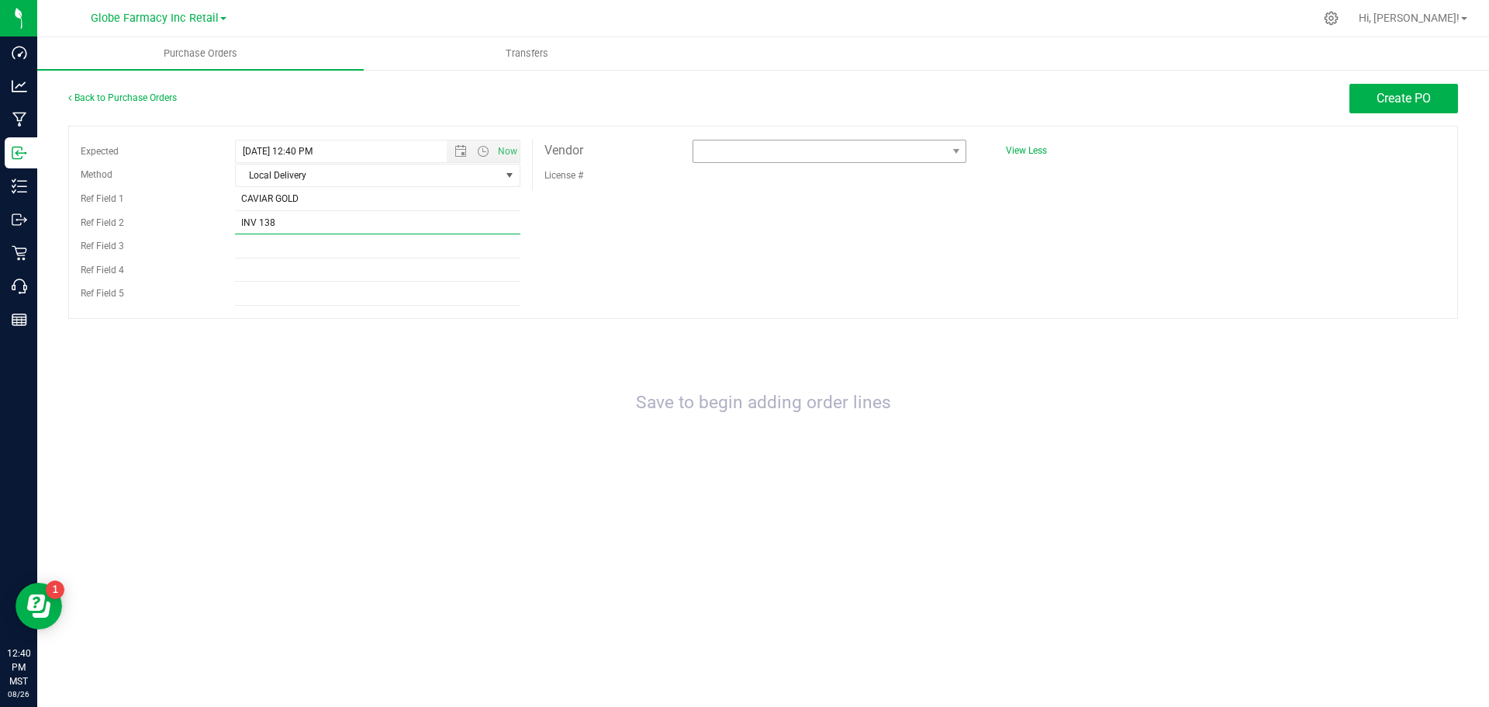
type input "INV 138"
click at [766, 147] on span at bounding box center [819, 151] width 253 height 22
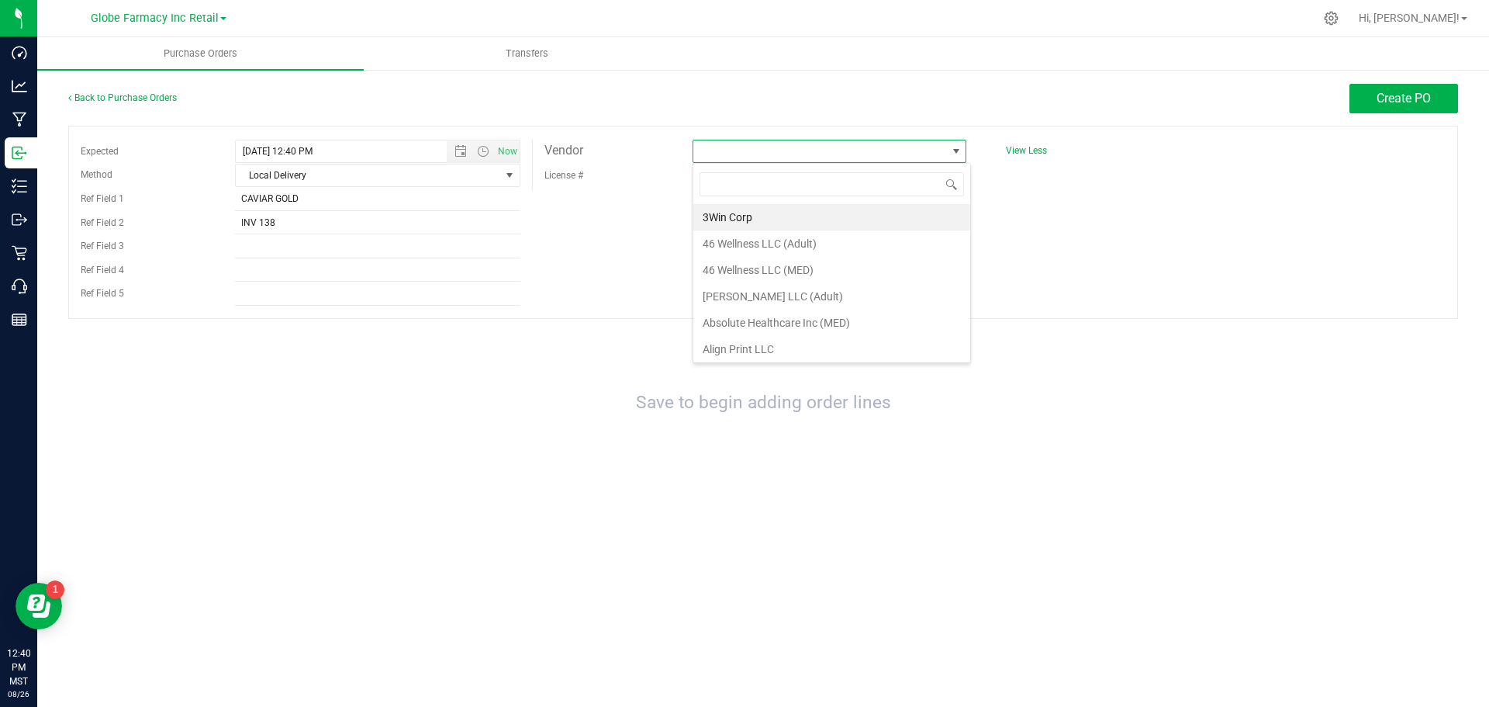
scroll to position [23, 274]
type input "LIFE"
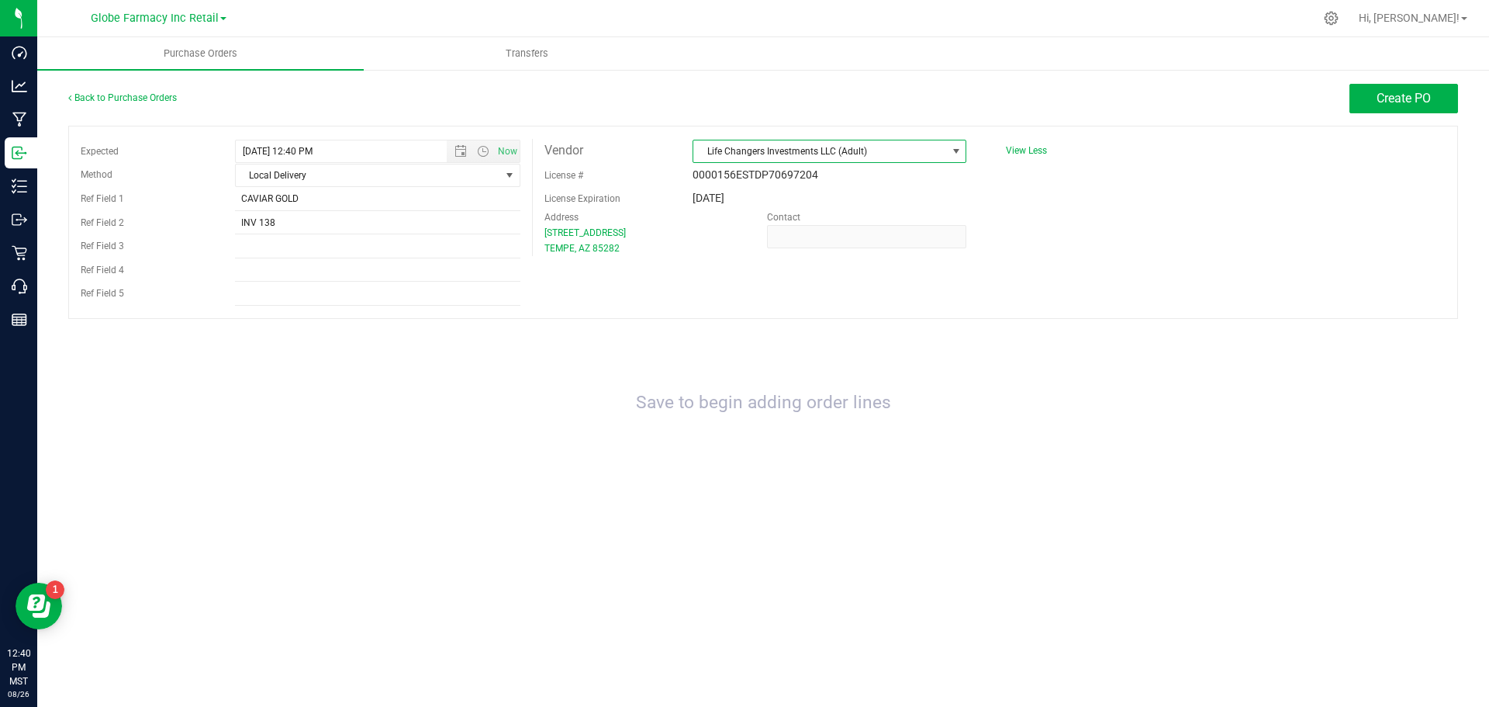
click at [1147, 429] on div "Save to begin adding order lines" at bounding box center [763, 403] width 1390 height 138
click at [1368, 98] on button "Create PO" at bounding box center [1404, 98] width 109 height 29
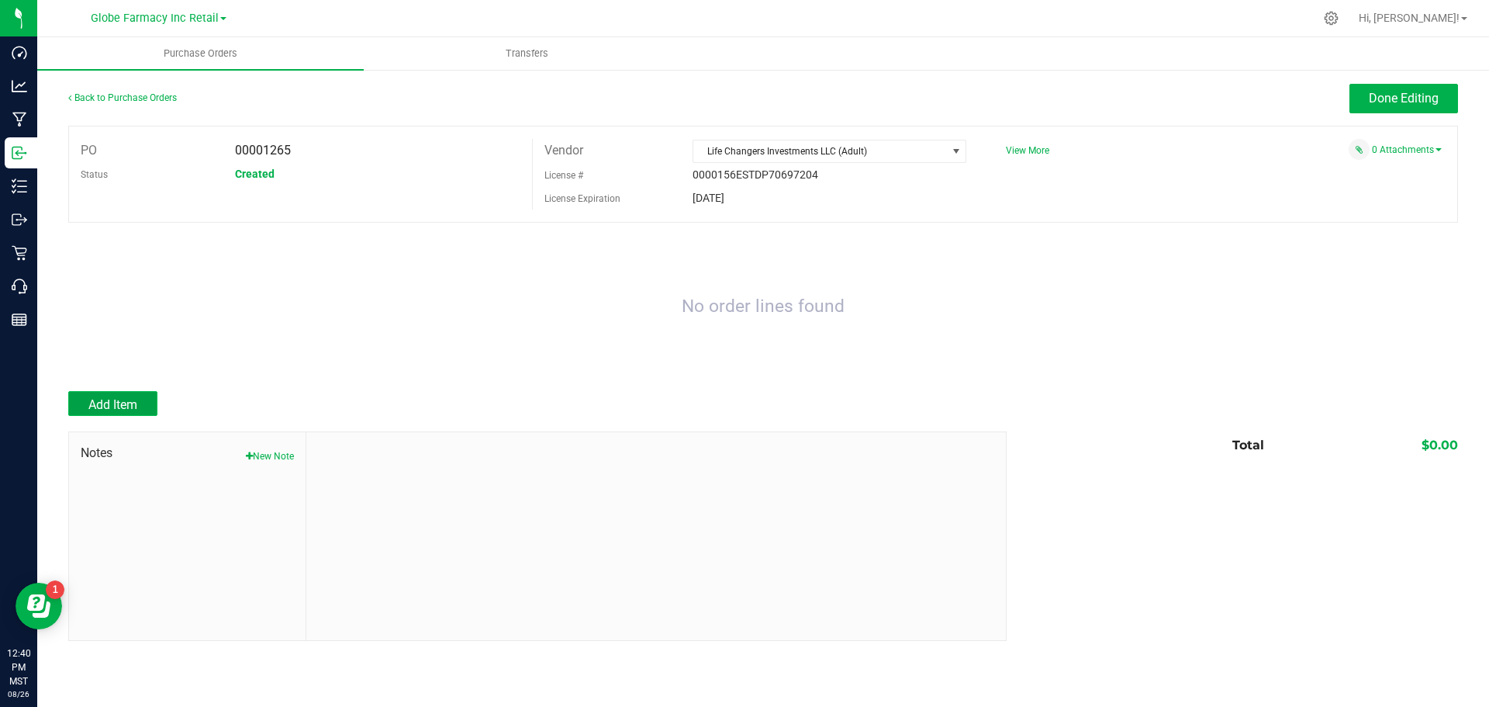
click at [105, 394] on button "Add Item" at bounding box center [112, 403] width 89 height 25
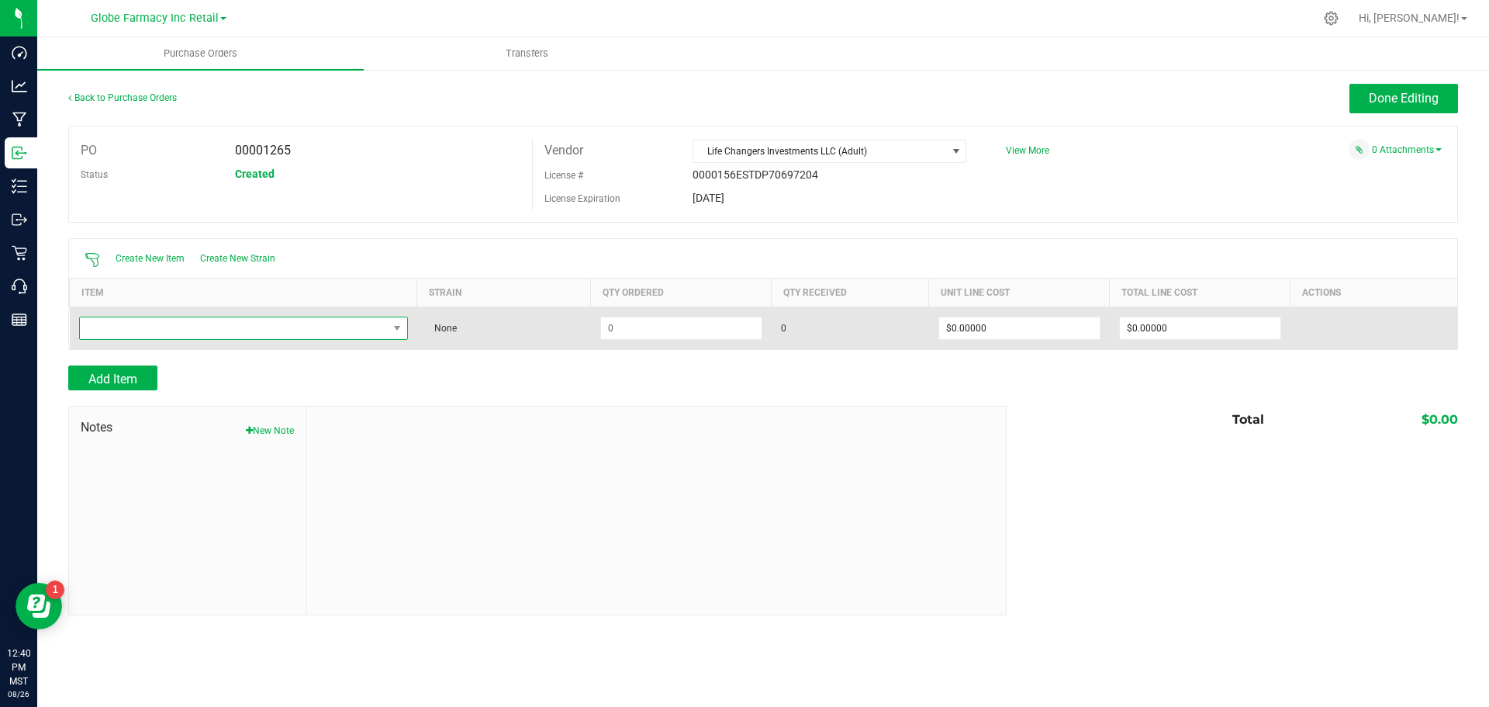
click at [230, 330] on span "NO DATA FOUND" at bounding box center [234, 328] width 308 height 22
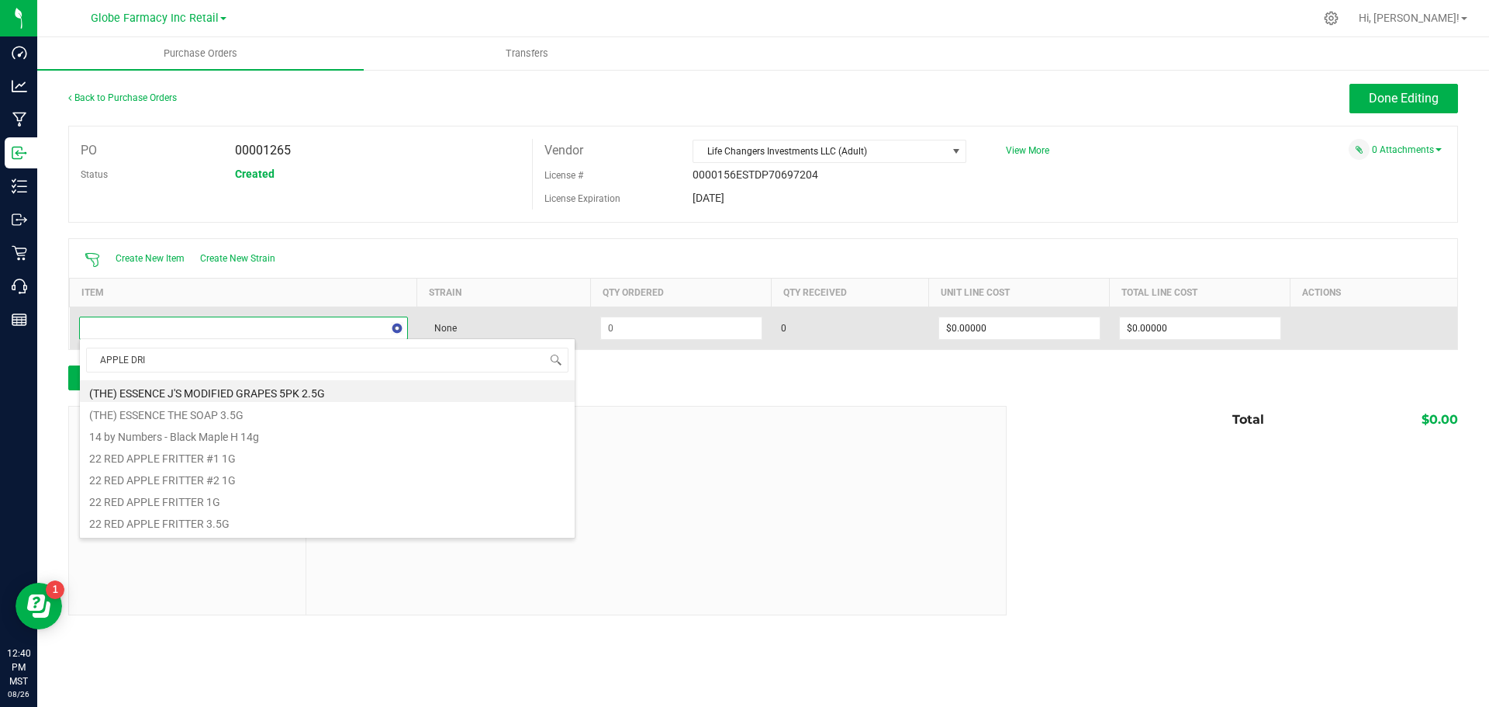
type input "APPLE DRIP"
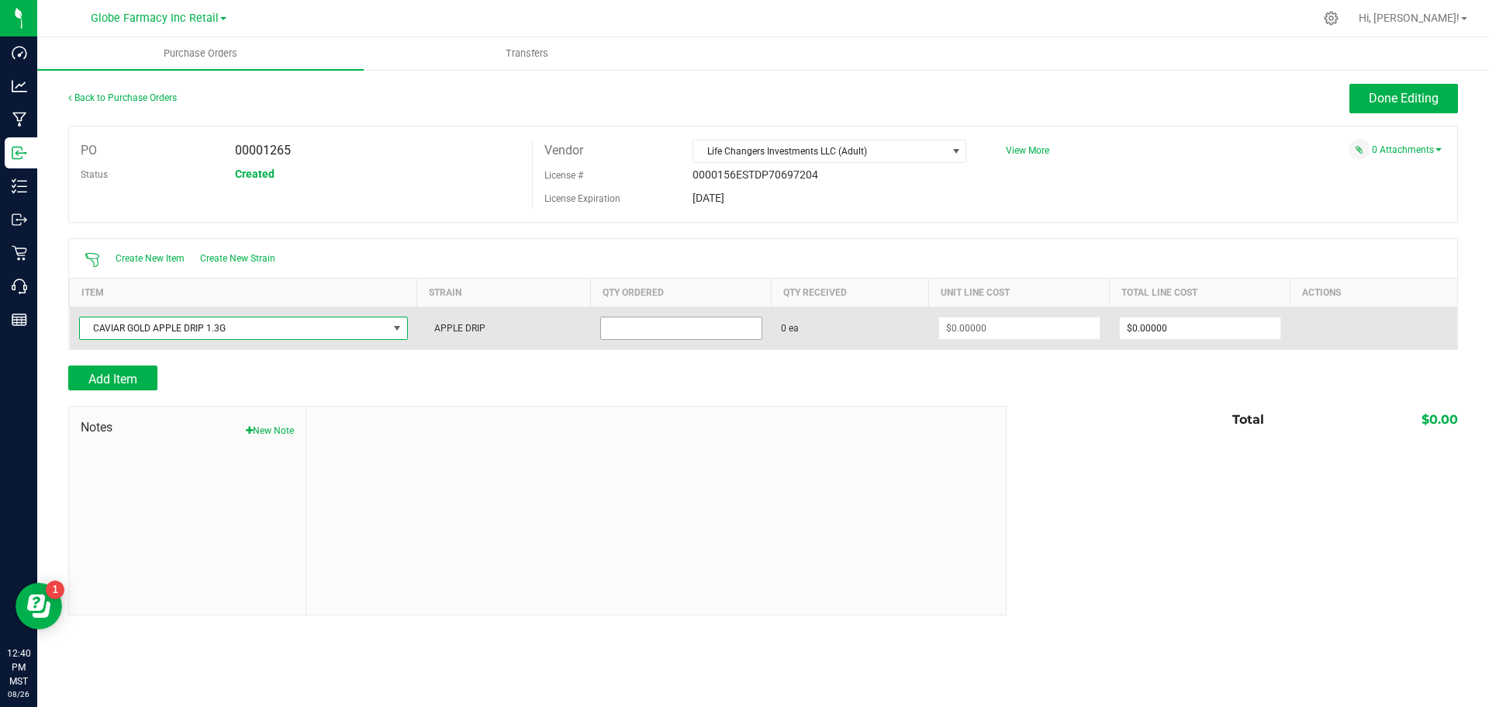
click at [682, 330] on input at bounding box center [681, 328] width 161 height 22
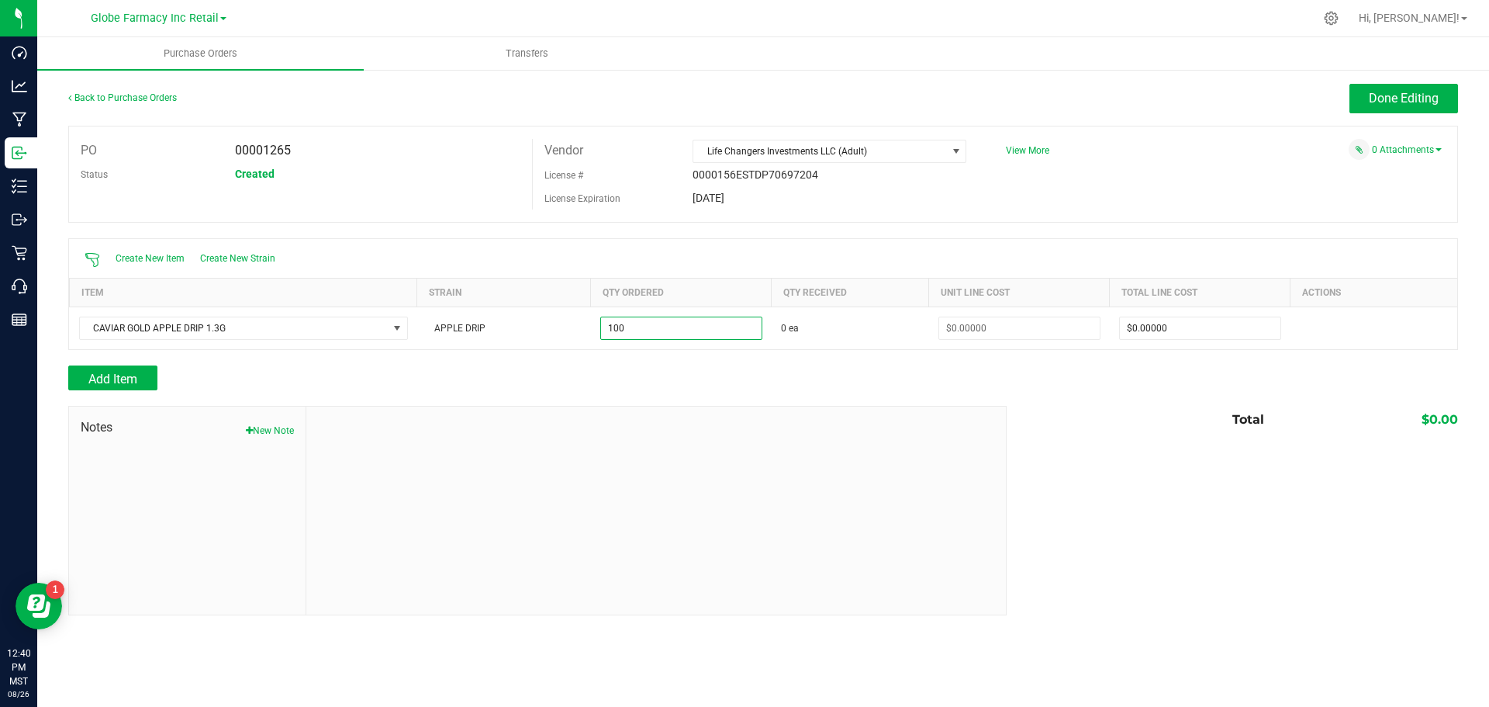
type input "100 ea"
click at [734, 372] on div "Add Item" at bounding box center [531, 377] width 927 height 25
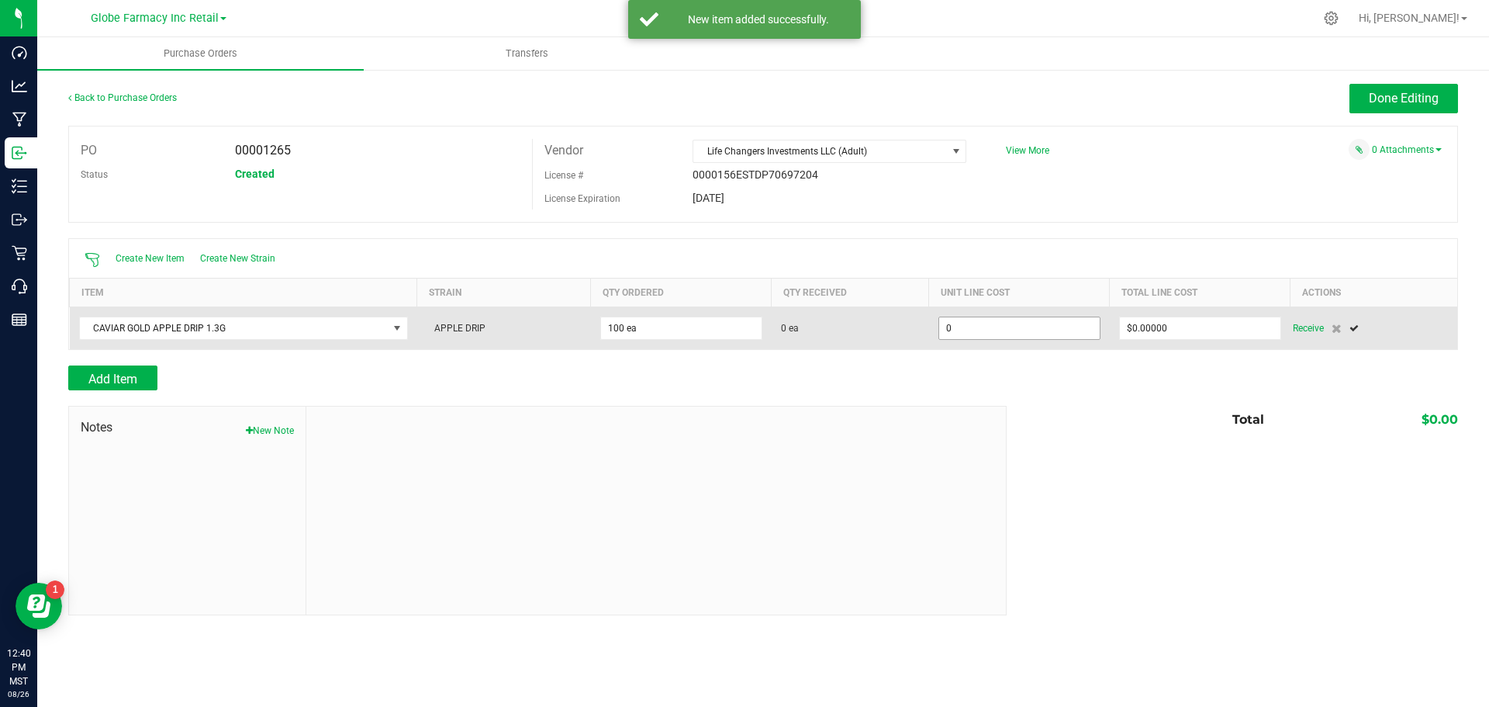
click at [990, 330] on input "0" at bounding box center [1019, 328] width 161 height 22
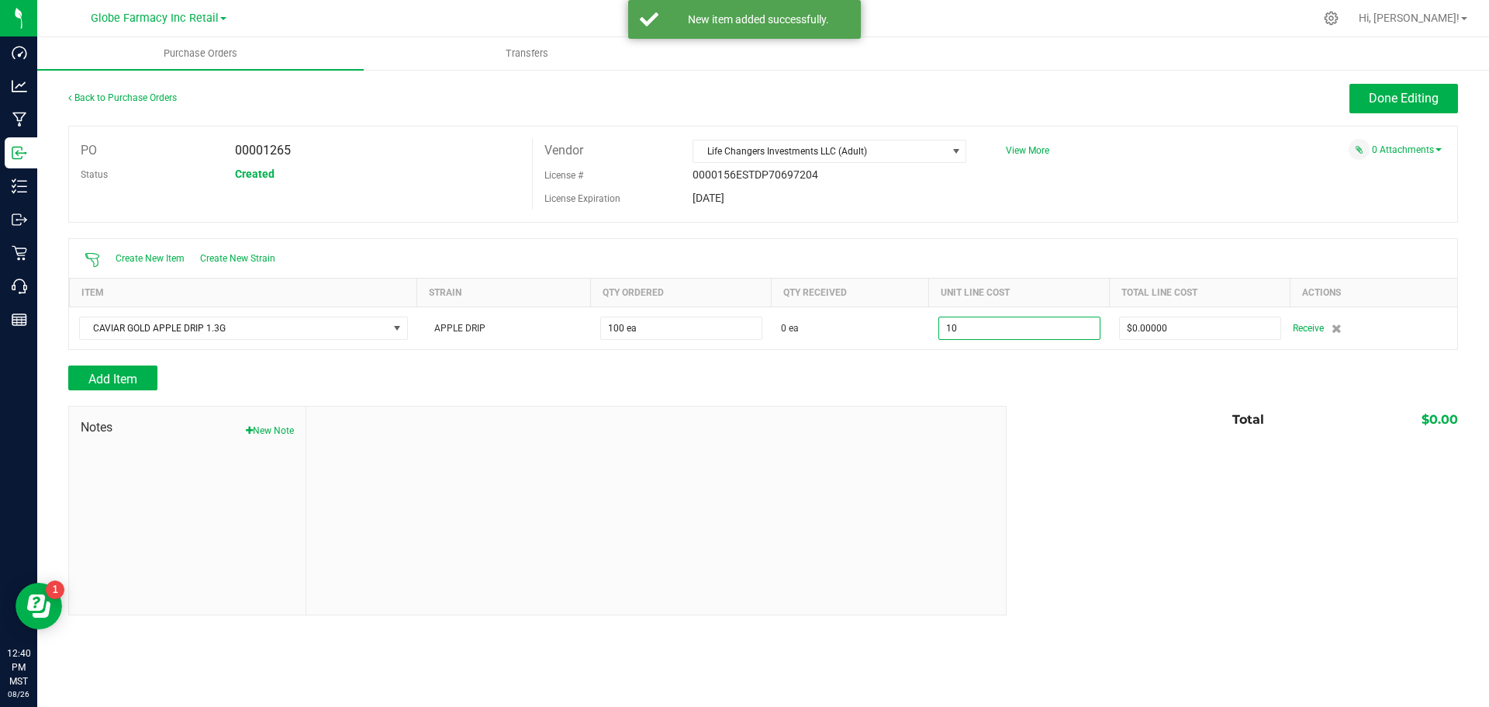
type input "$10.00000"
click at [1008, 369] on div "Add Item" at bounding box center [763, 377] width 1390 height 25
type input "100"
type input "$1,000.00000"
click at [115, 368] on button "Add Item" at bounding box center [112, 377] width 89 height 25
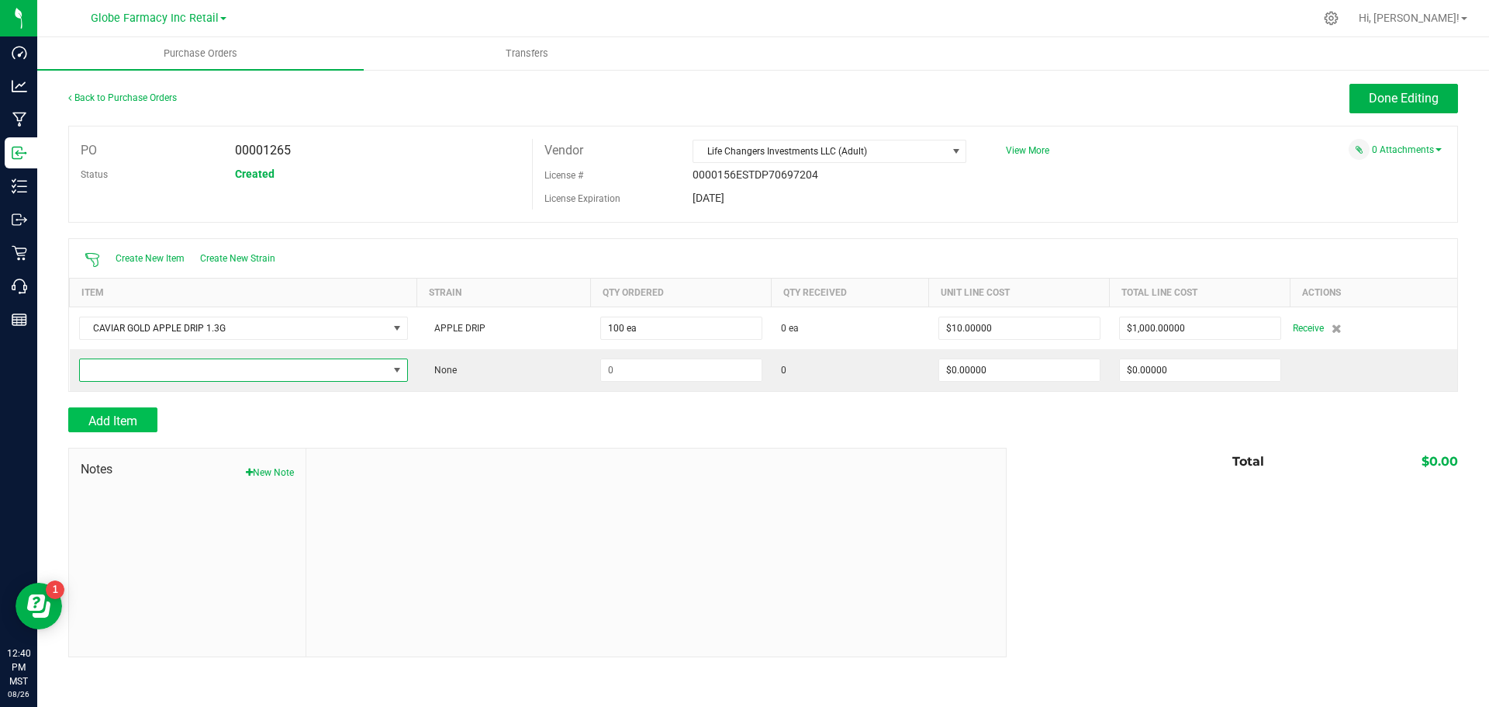
click at [115, 368] on span "NO DATA FOUND" at bounding box center [234, 370] width 308 height 22
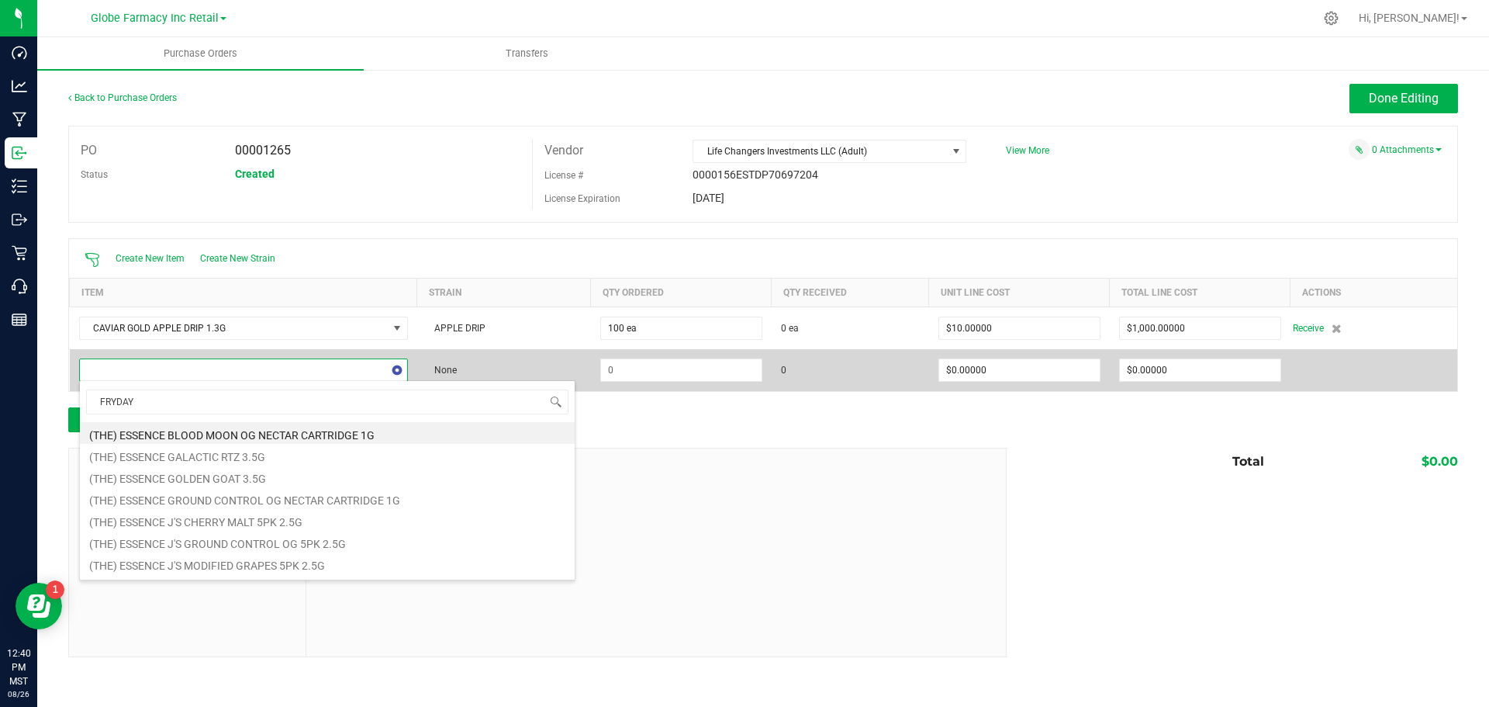
type input "FRYDAY"
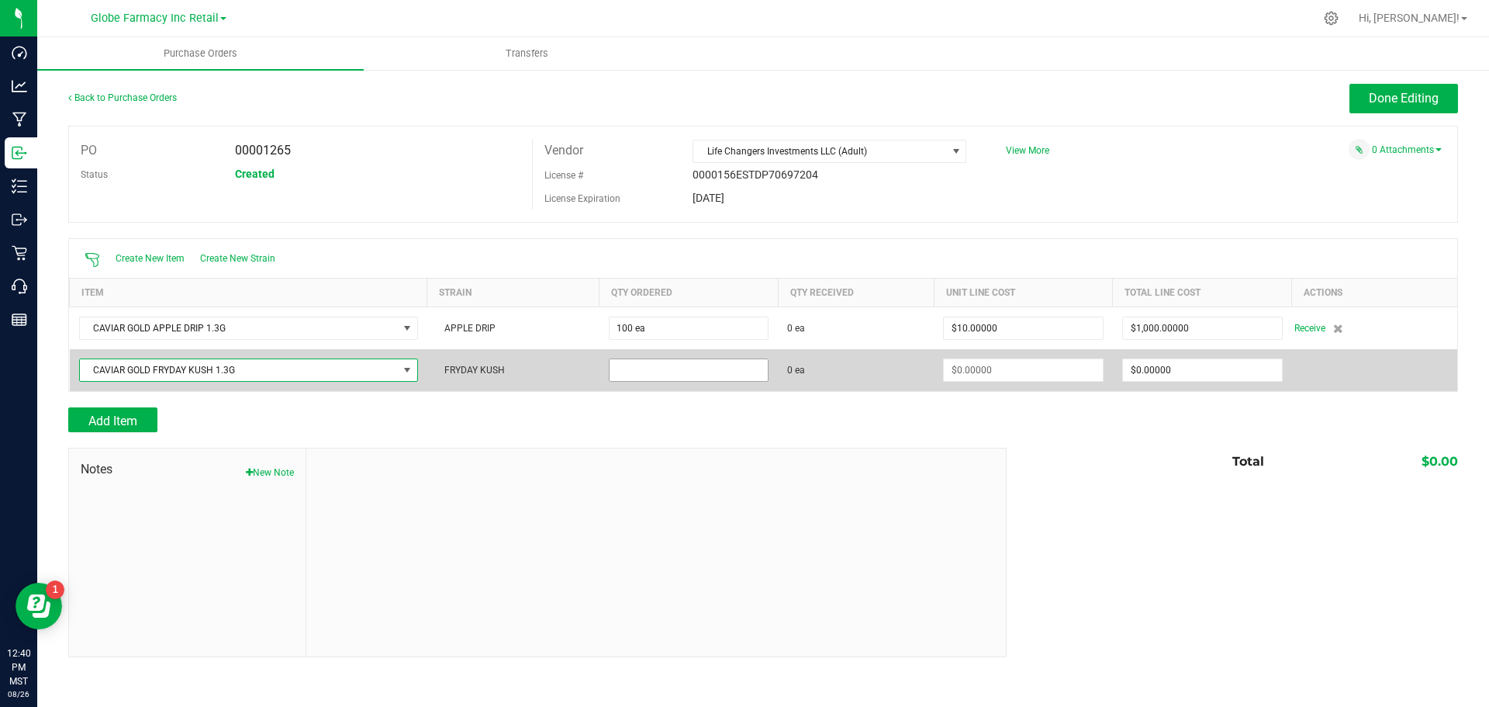
click at [654, 364] on input at bounding box center [689, 370] width 159 height 22
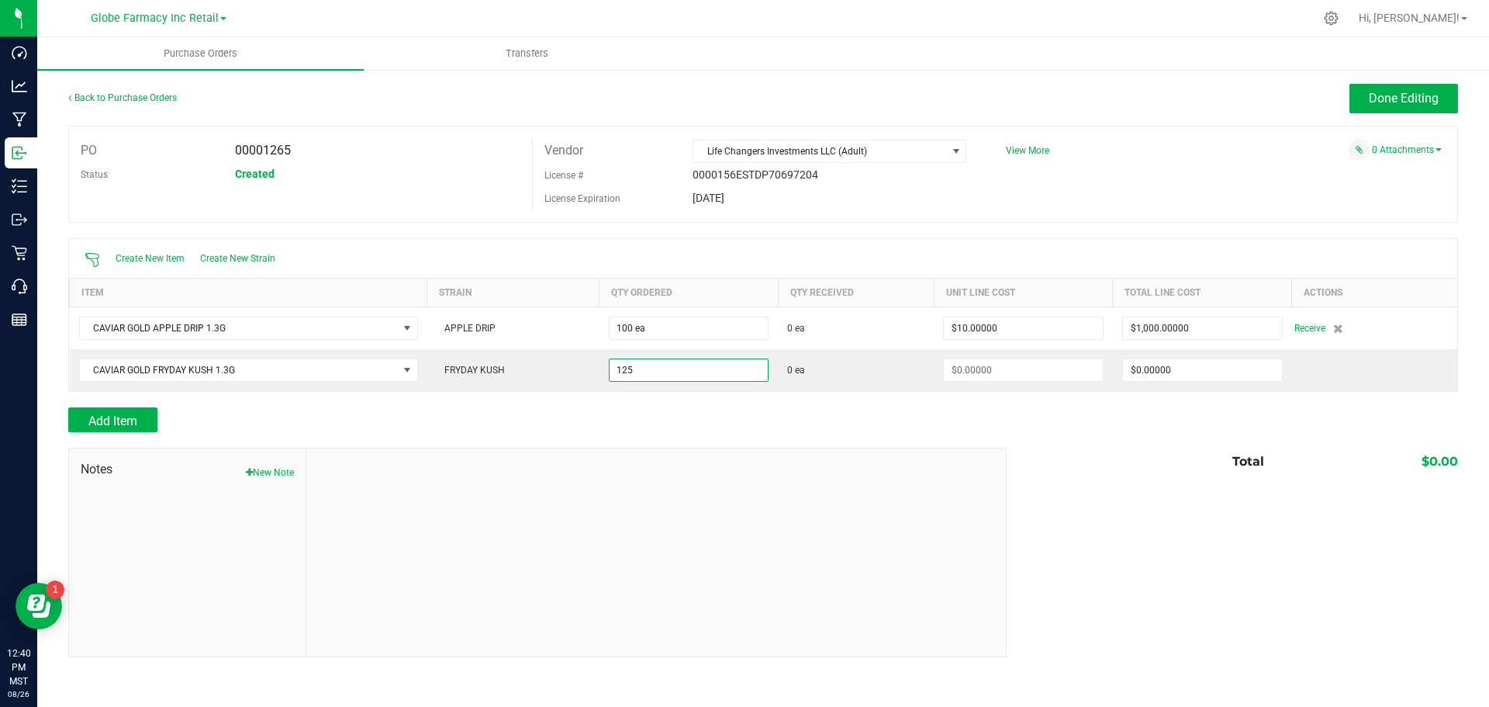
type input "125 ea"
click at [721, 441] on div at bounding box center [763, 440] width 1390 height 16
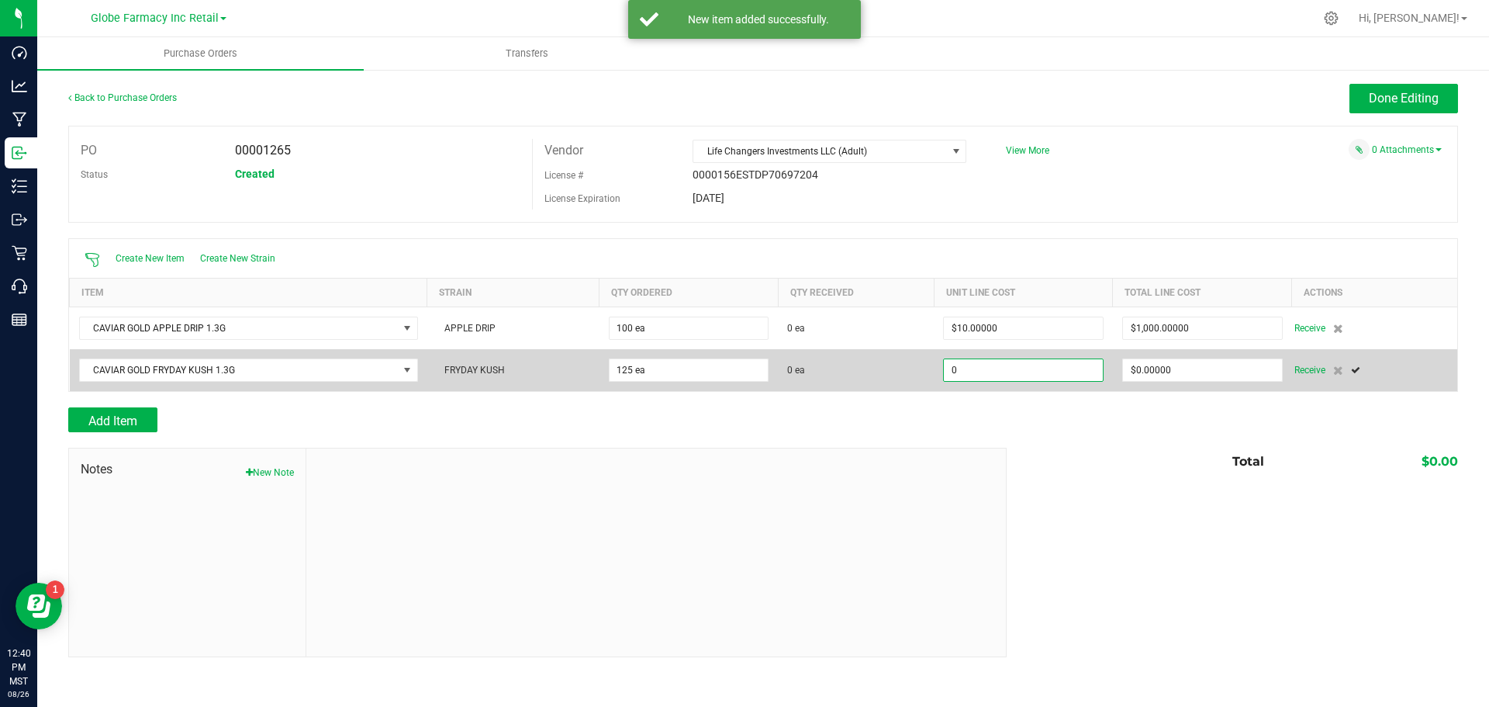
click at [1029, 362] on input "0" at bounding box center [1023, 370] width 159 height 22
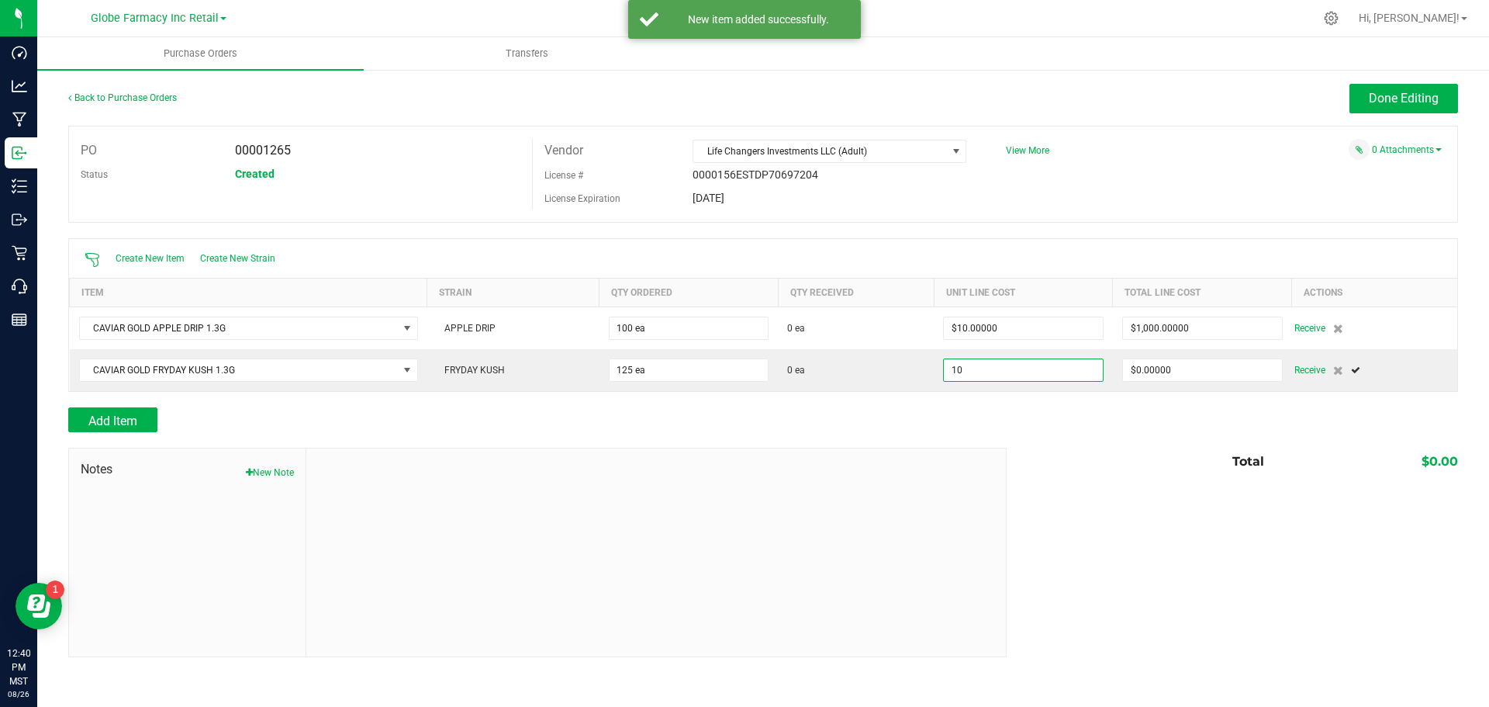
type input "$10.00000"
type input "125"
type input "$1,250.00000"
click at [1048, 441] on div at bounding box center [763, 440] width 1390 height 16
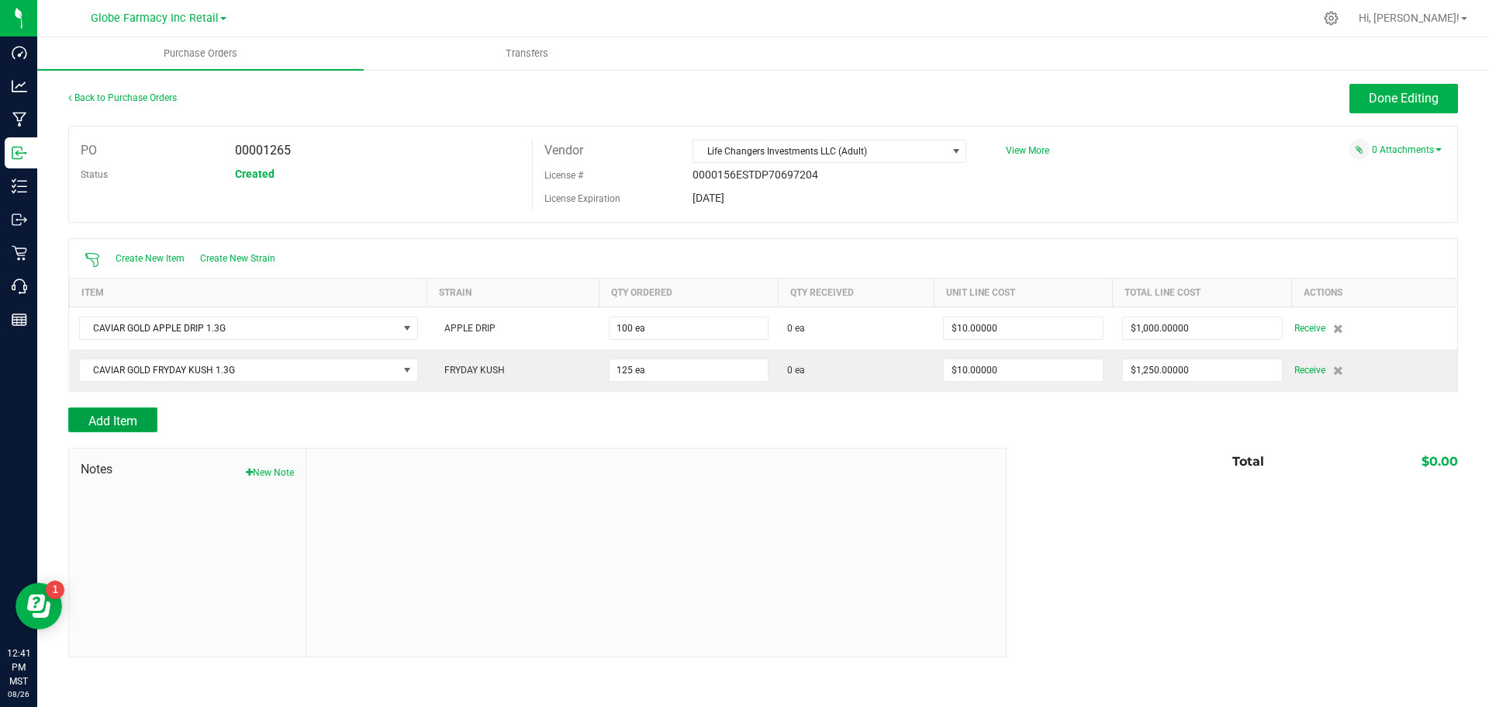
click at [154, 416] on button "Add Item" at bounding box center [112, 419] width 89 height 25
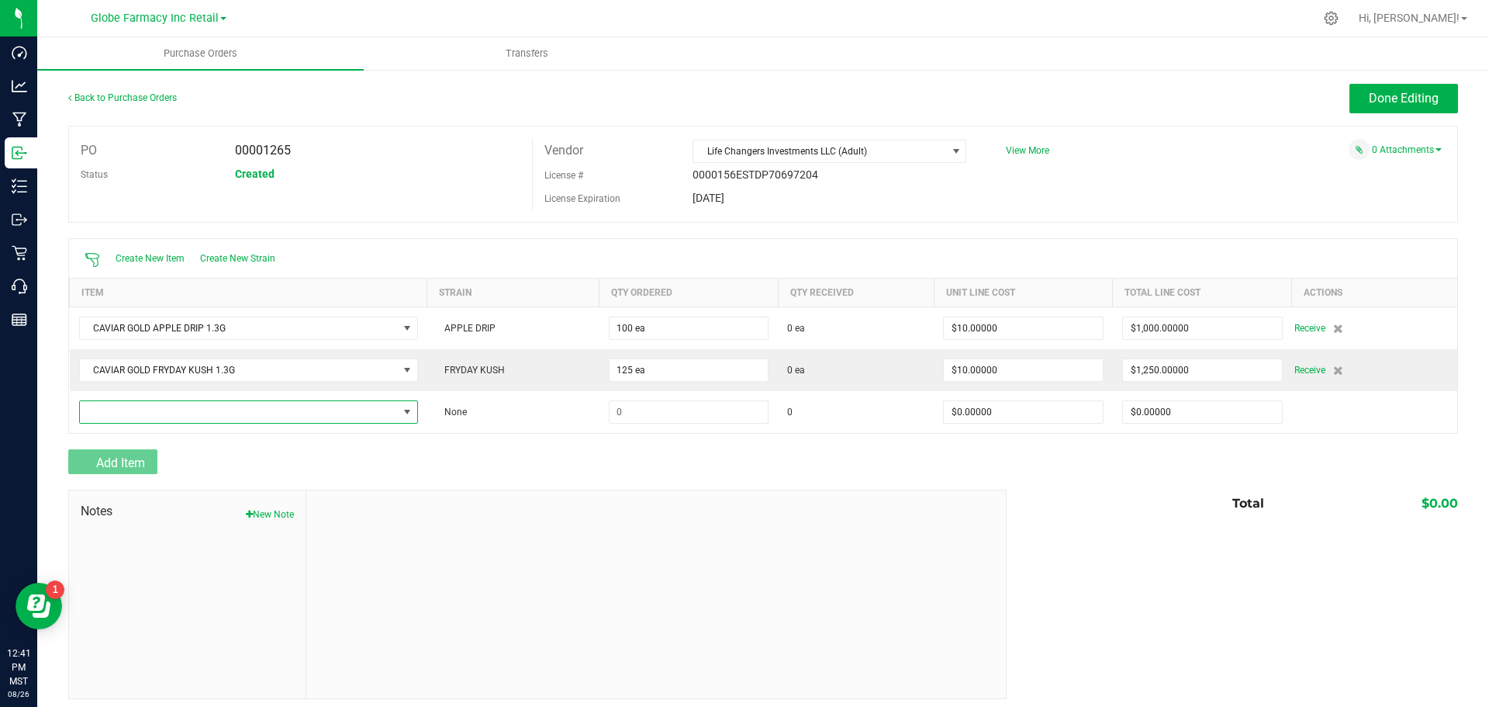
click at [156, 412] on span "NO DATA FOUND" at bounding box center [239, 412] width 318 height 22
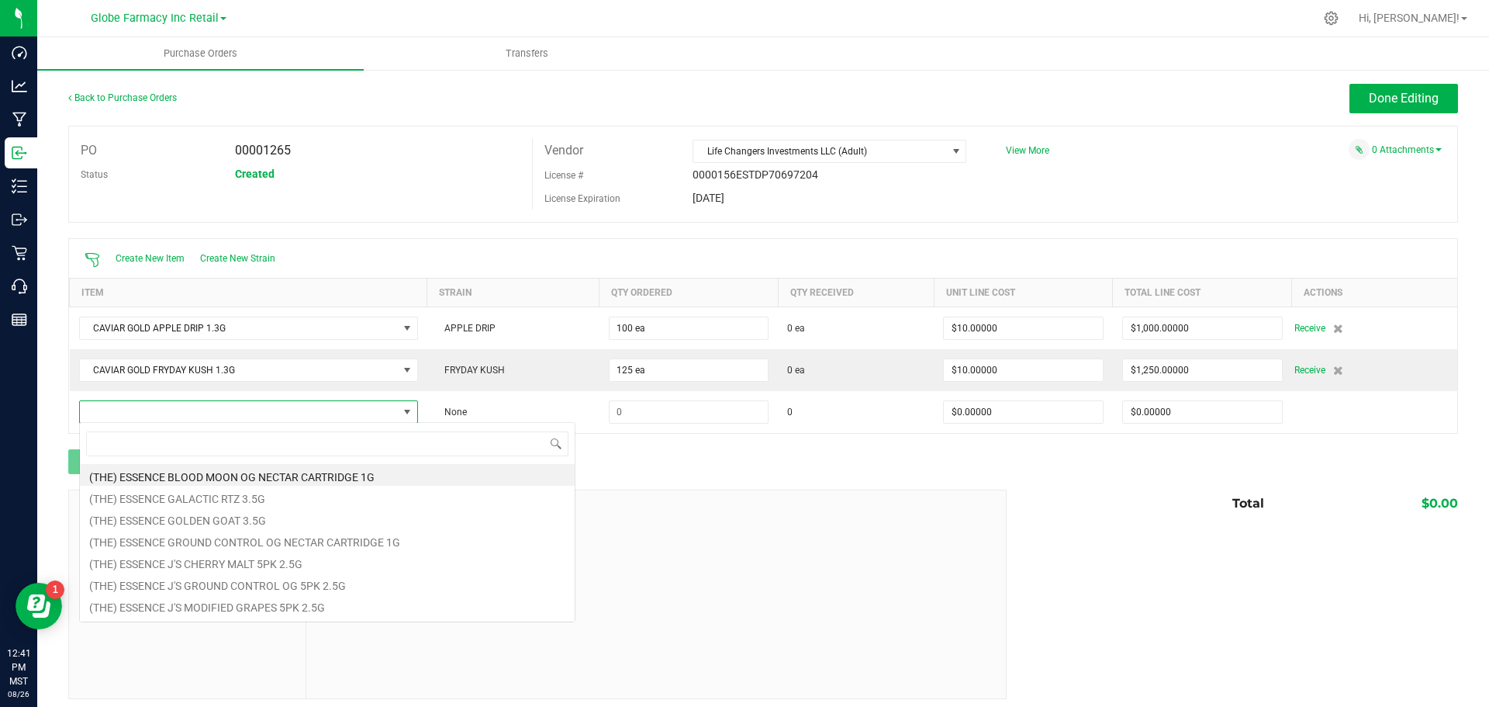
scroll to position [23, 334]
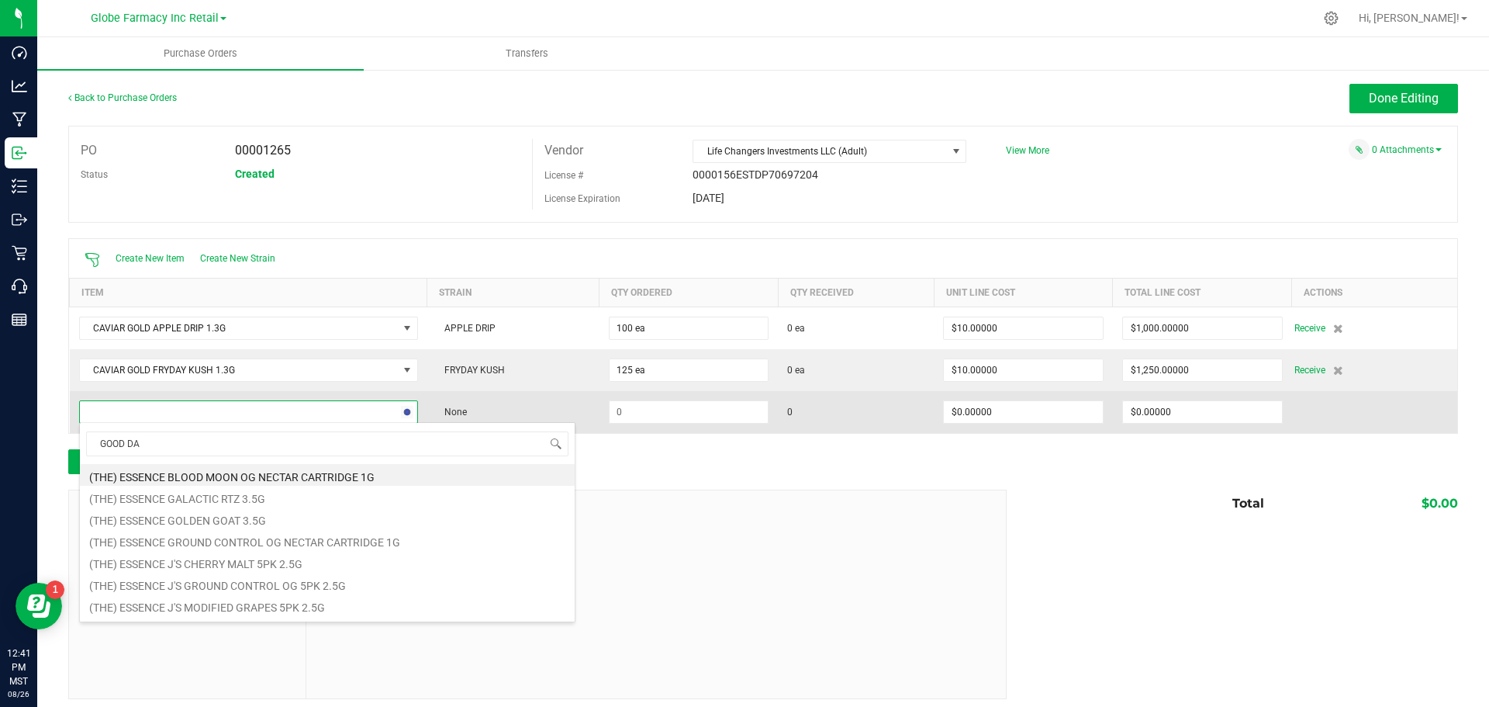
type input "GOOD DAY"
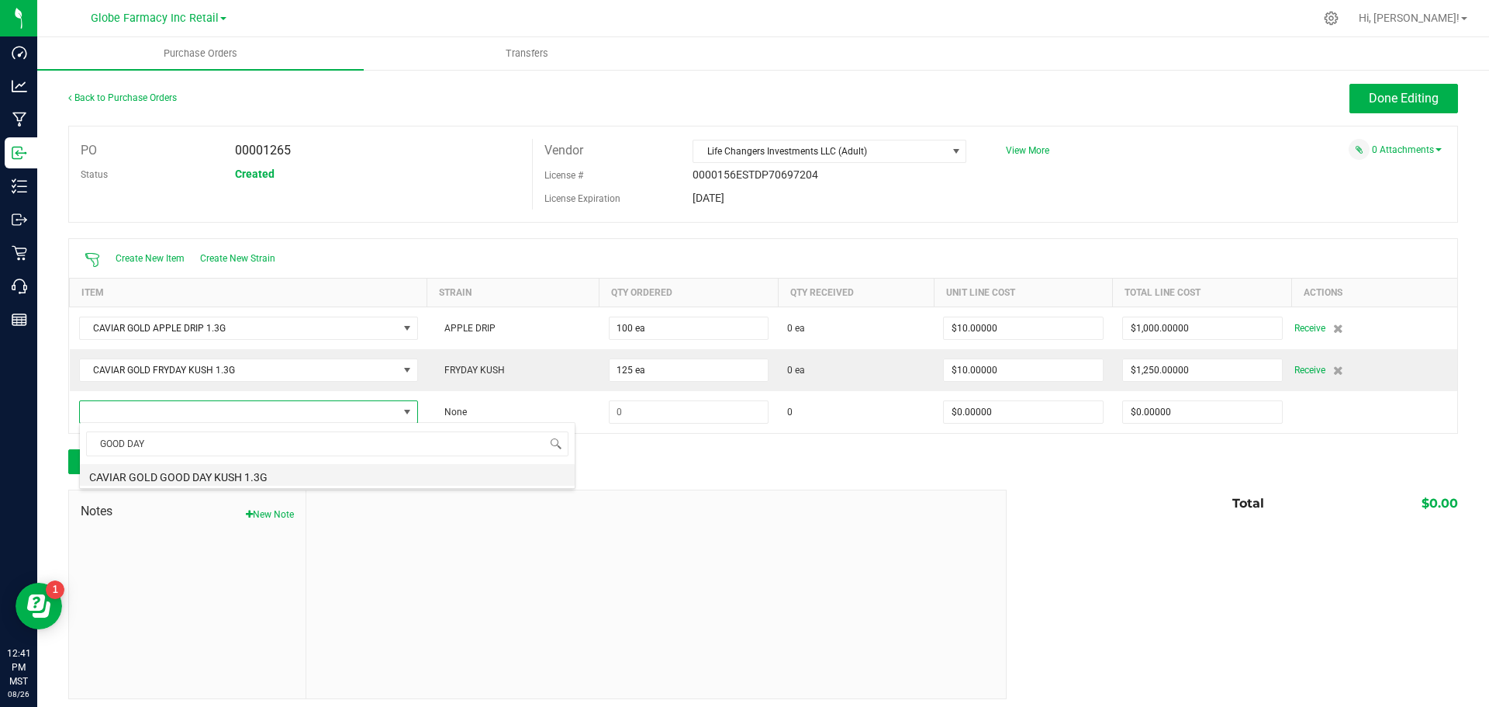
click at [214, 476] on li "CAVIAR GOLD GOOD DAY KUSH 1.3G" at bounding box center [327, 475] width 495 height 22
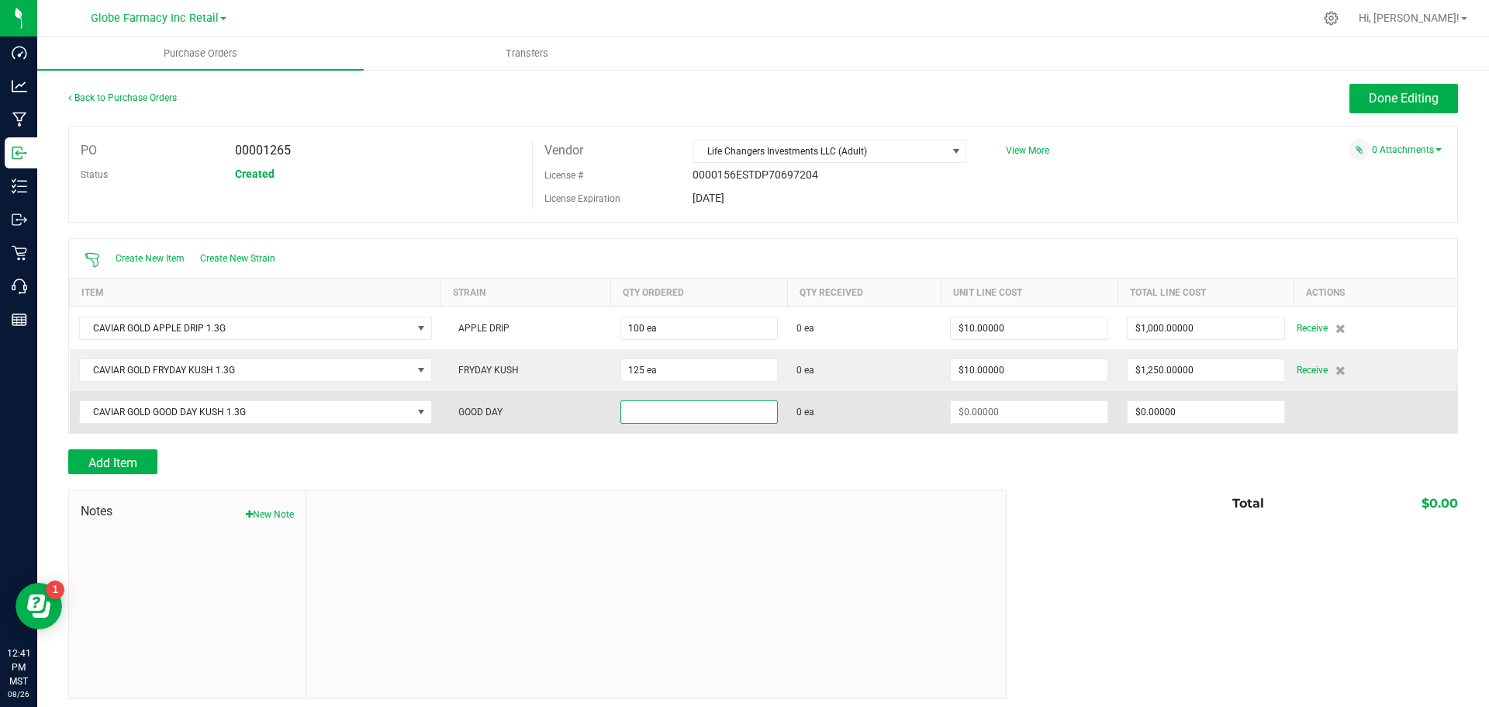
click at [669, 404] on input at bounding box center [699, 412] width 157 height 22
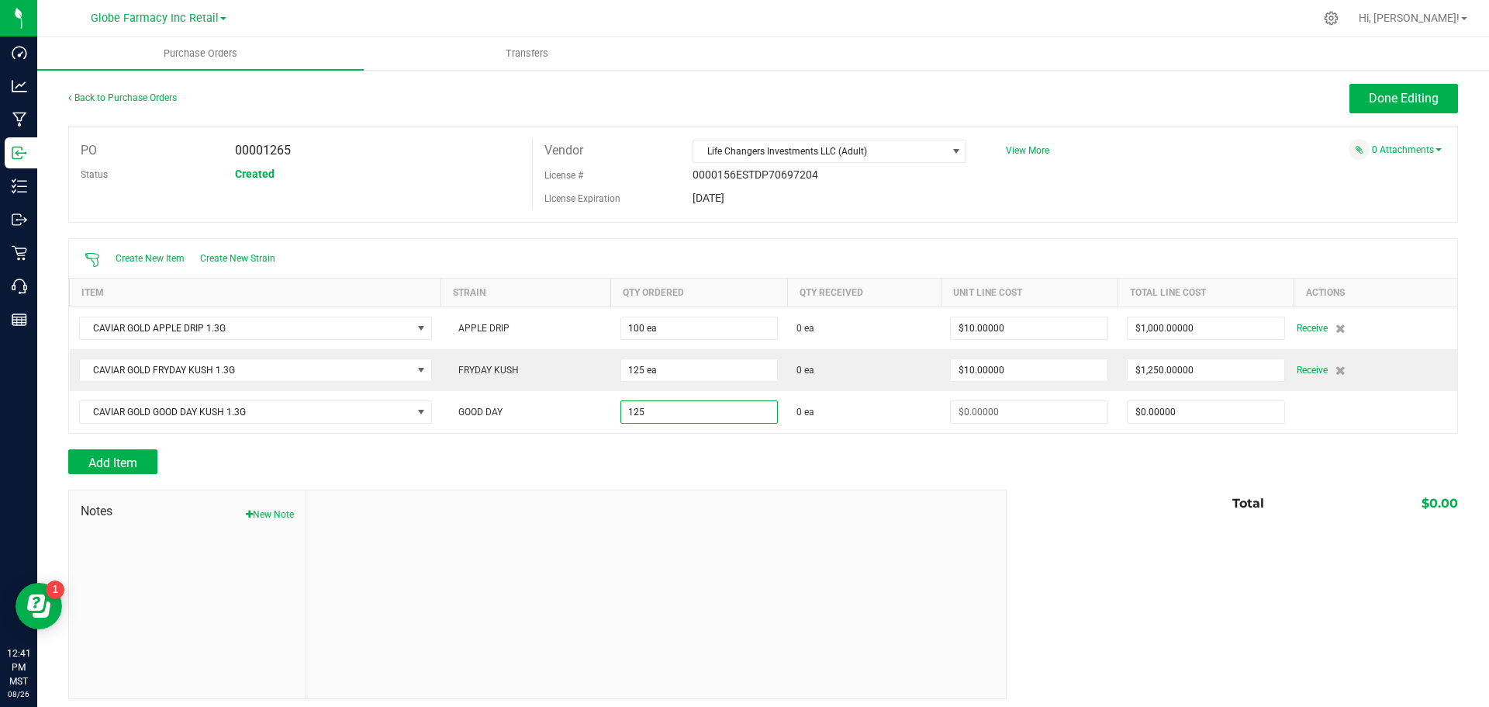
type input "125 ea"
drag, startPoint x: 787, startPoint y: 448, endPoint x: 912, endPoint y: 452, distance: 125.0
click at [797, 450] on div "Back to Purchase Orders Done Editing PO 00001265 Status Created Vendor Life Cha…" at bounding box center [763, 391] width 1390 height 615
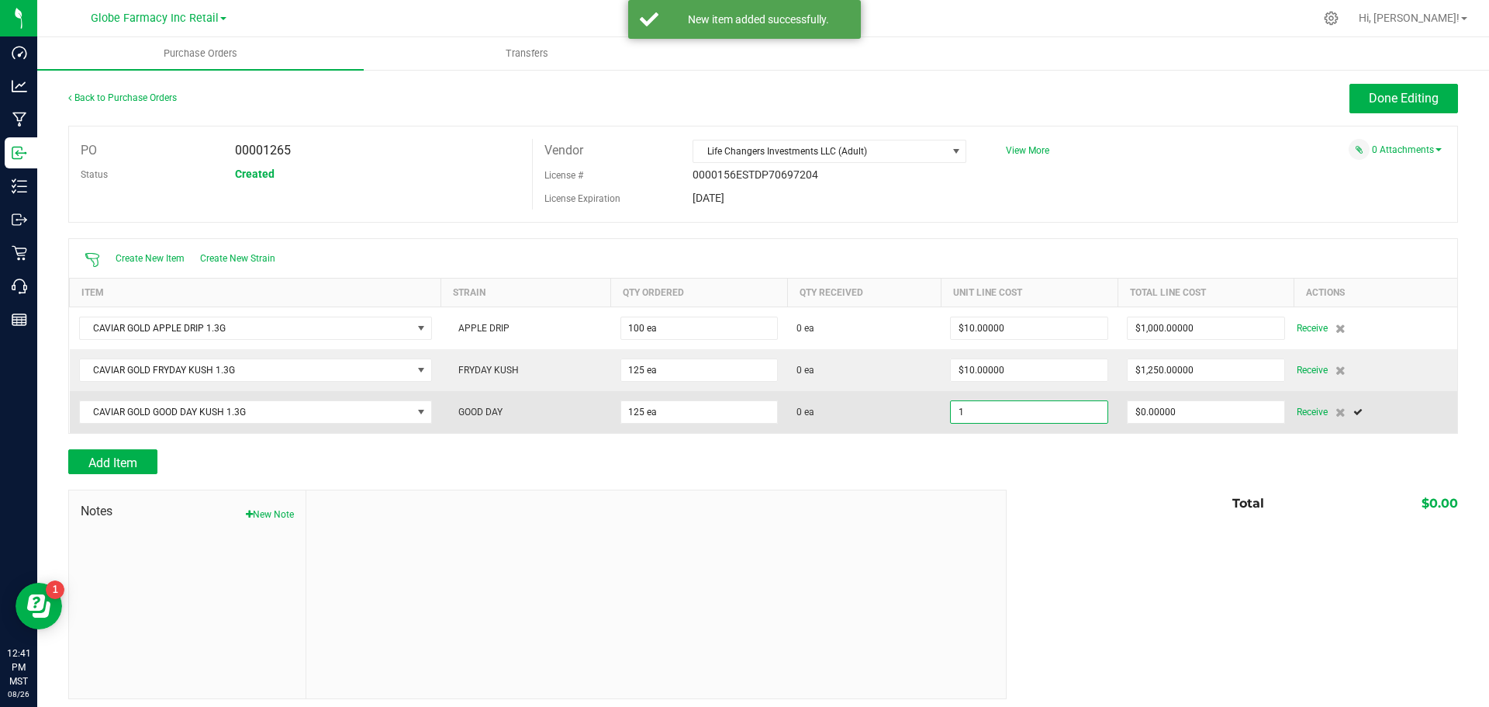
click at [995, 411] on input "1" at bounding box center [1029, 412] width 157 height 22
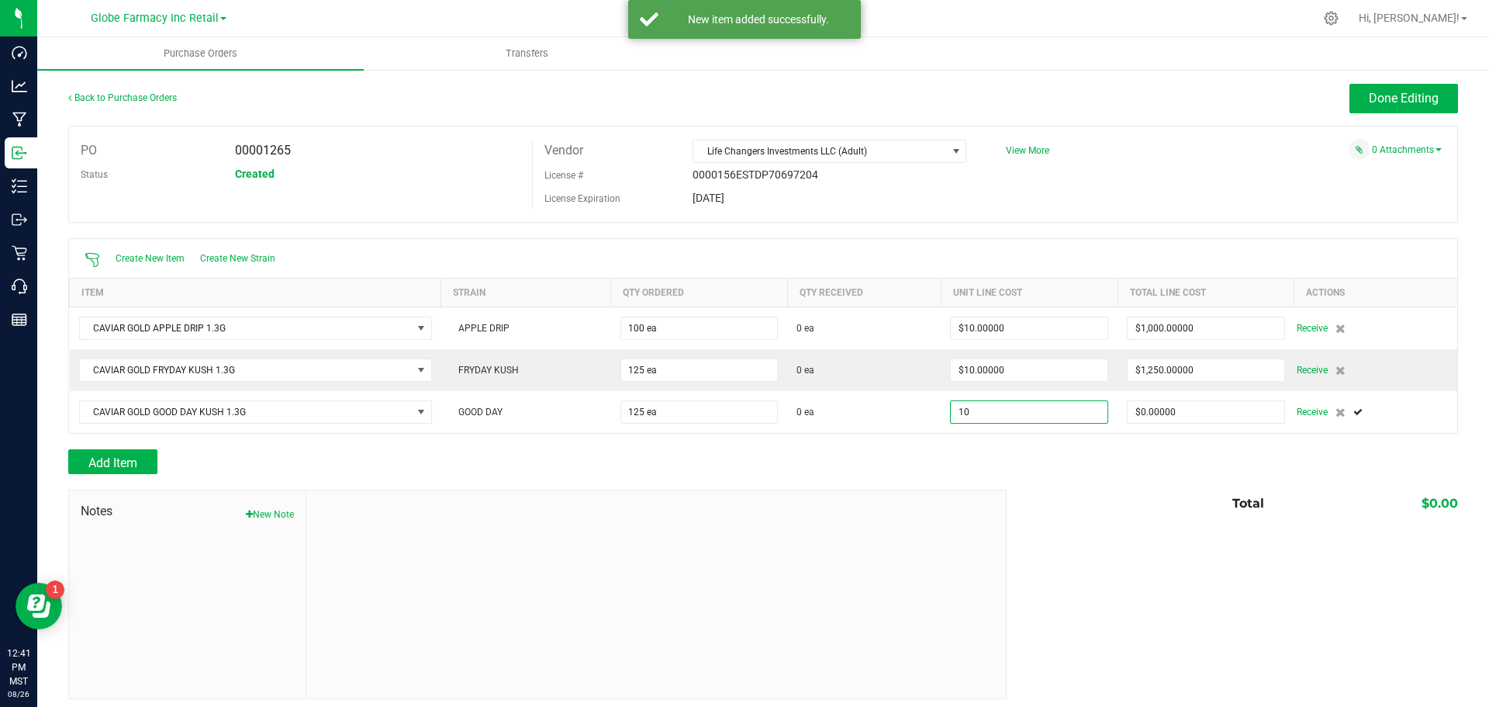
type input "$10.00000"
click at [997, 458] on div "Add Item" at bounding box center [763, 461] width 1390 height 25
type input "125"
type input "$1,250.00000"
click at [118, 458] on span "Add Item" at bounding box center [112, 462] width 49 height 15
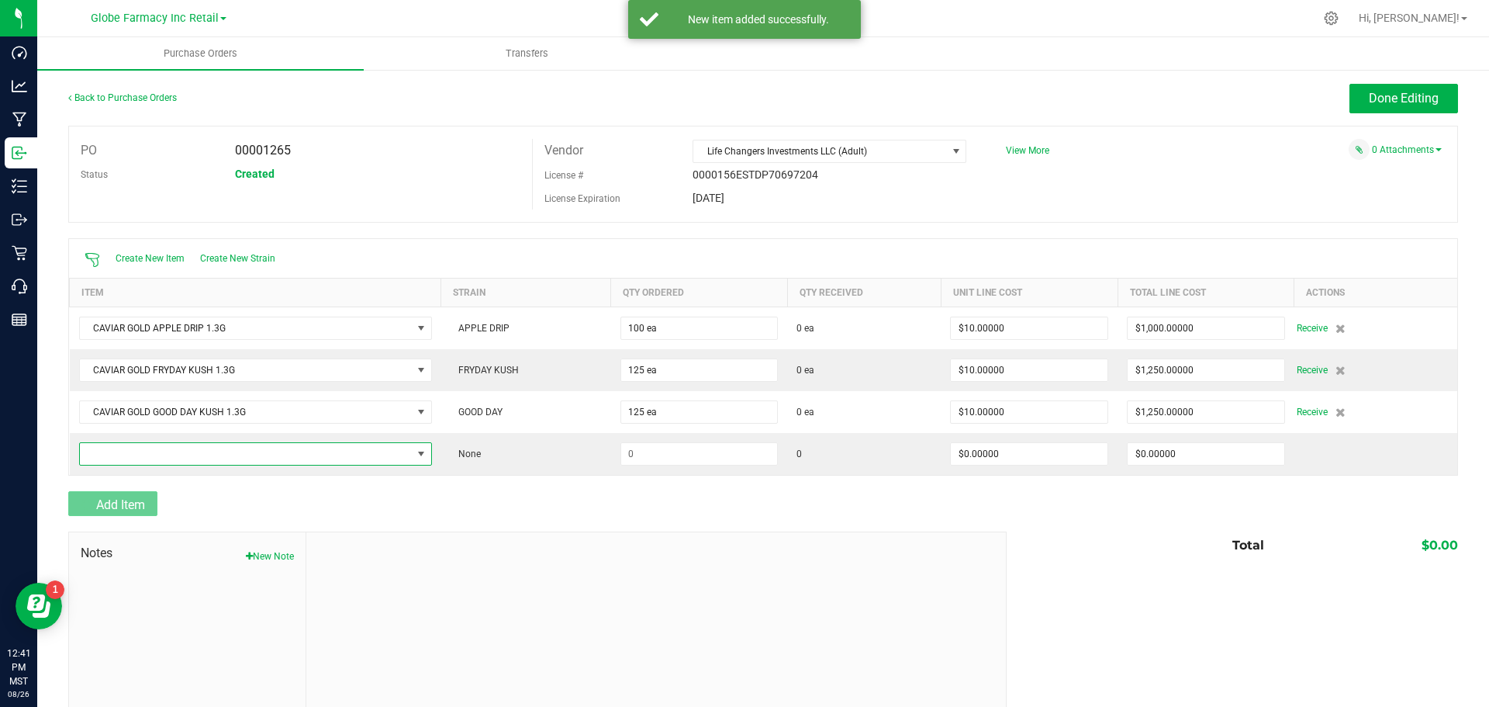
click at [131, 446] on span "NO DATA FOUND" at bounding box center [246, 454] width 332 height 22
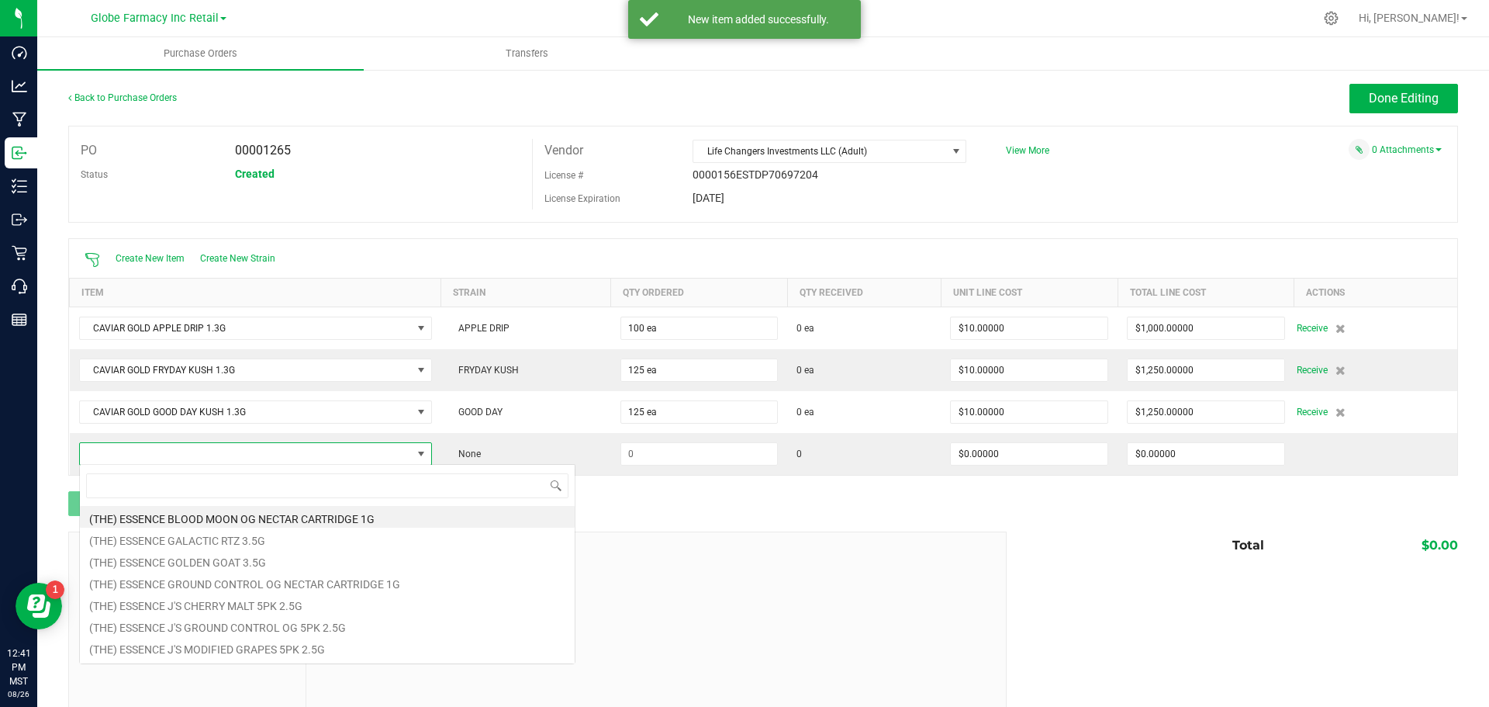
scroll to position [23, 348]
type input "ZERO"
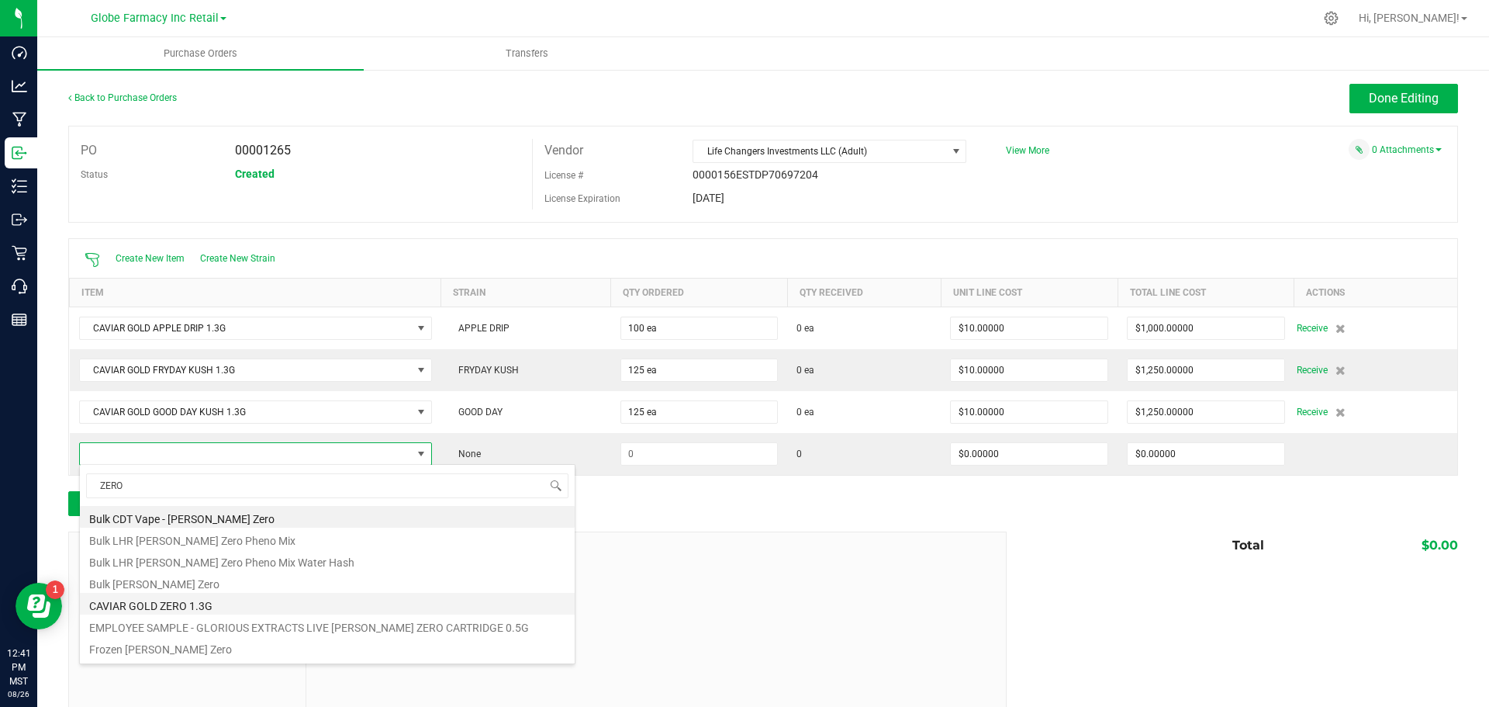
click at [247, 608] on li "CAVIAR GOLD ZERO 1.3G" at bounding box center [327, 604] width 495 height 22
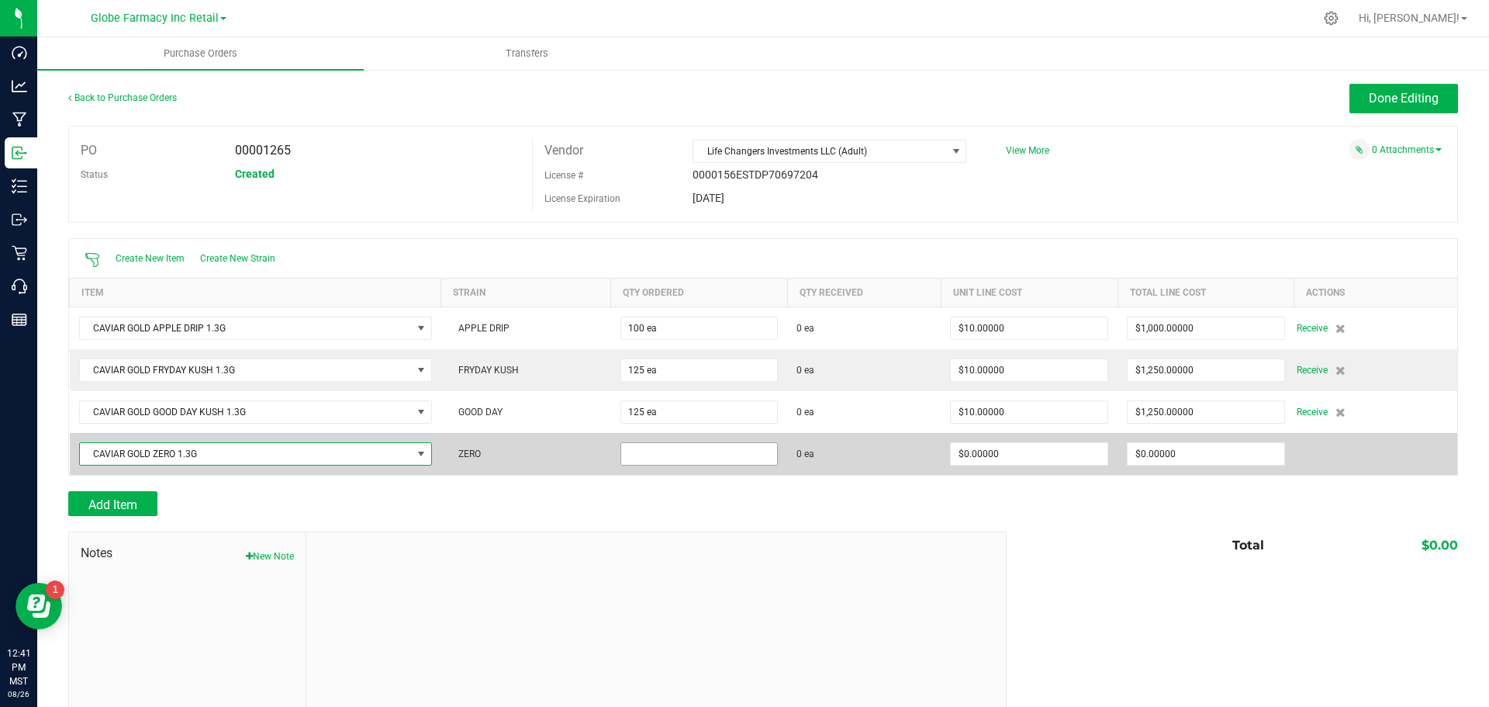
click at [705, 448] on input at bounding box center [699, 454] width 157 height 22
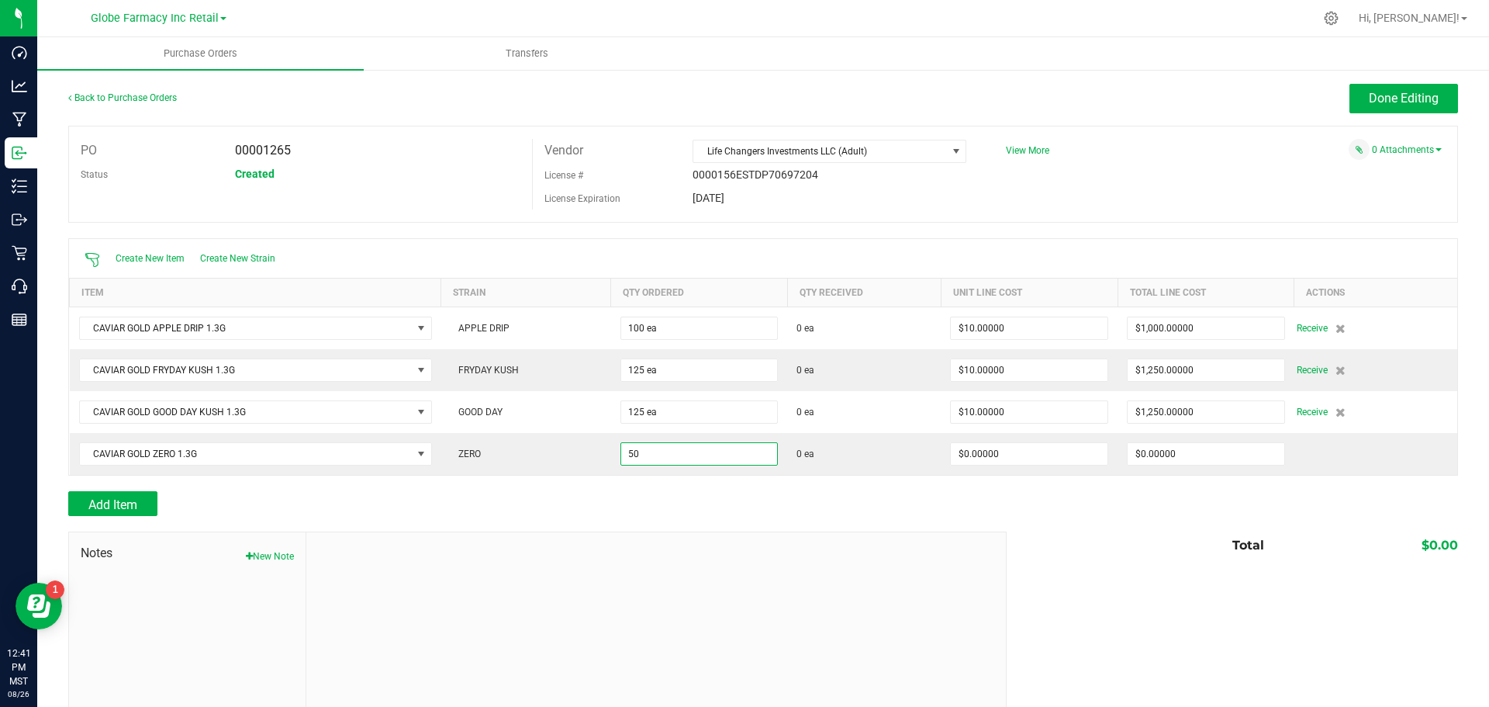
type input "50 ea"
click at [817, 526] on div at bounding box center [763, 524] width 1390 height 16
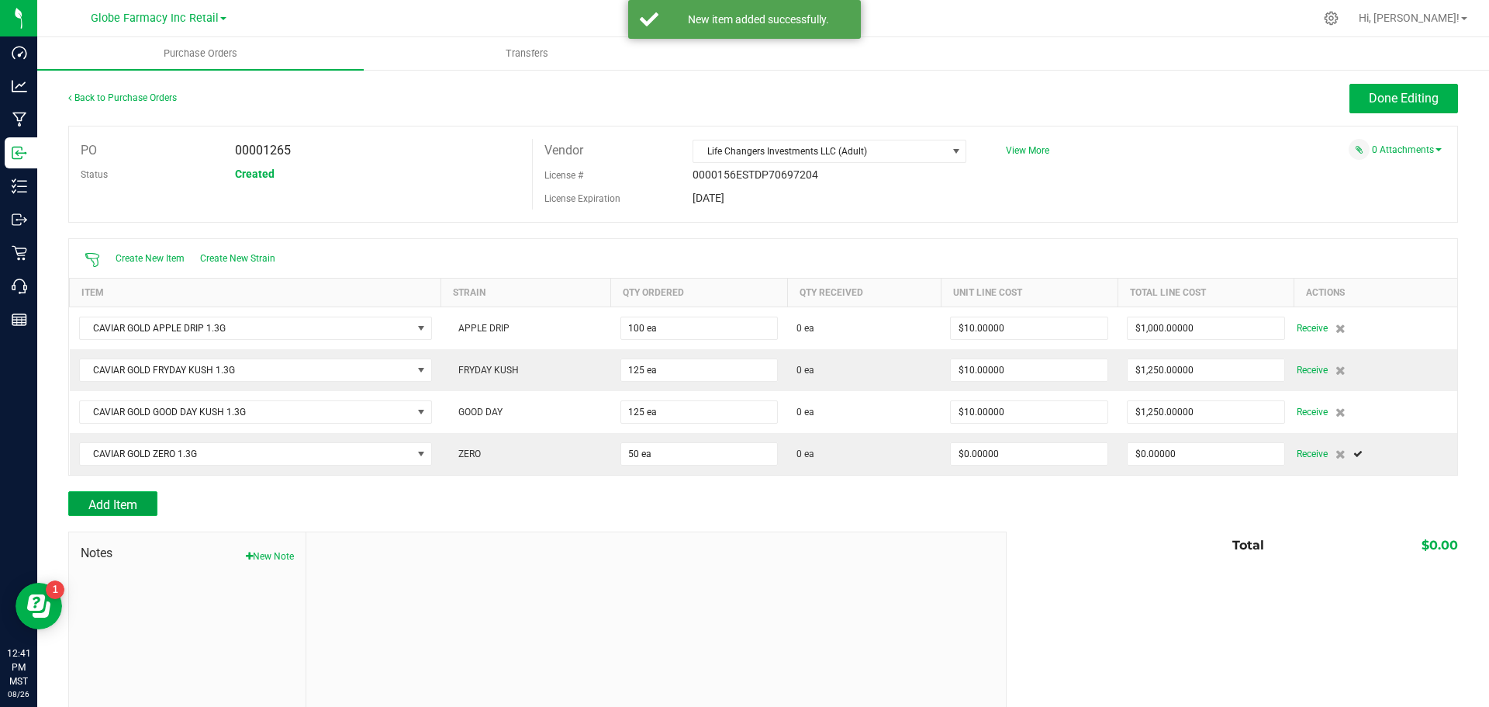
click at [107, 506] on span "Add Item" at bounding box center [112, 504] width 49 height 15
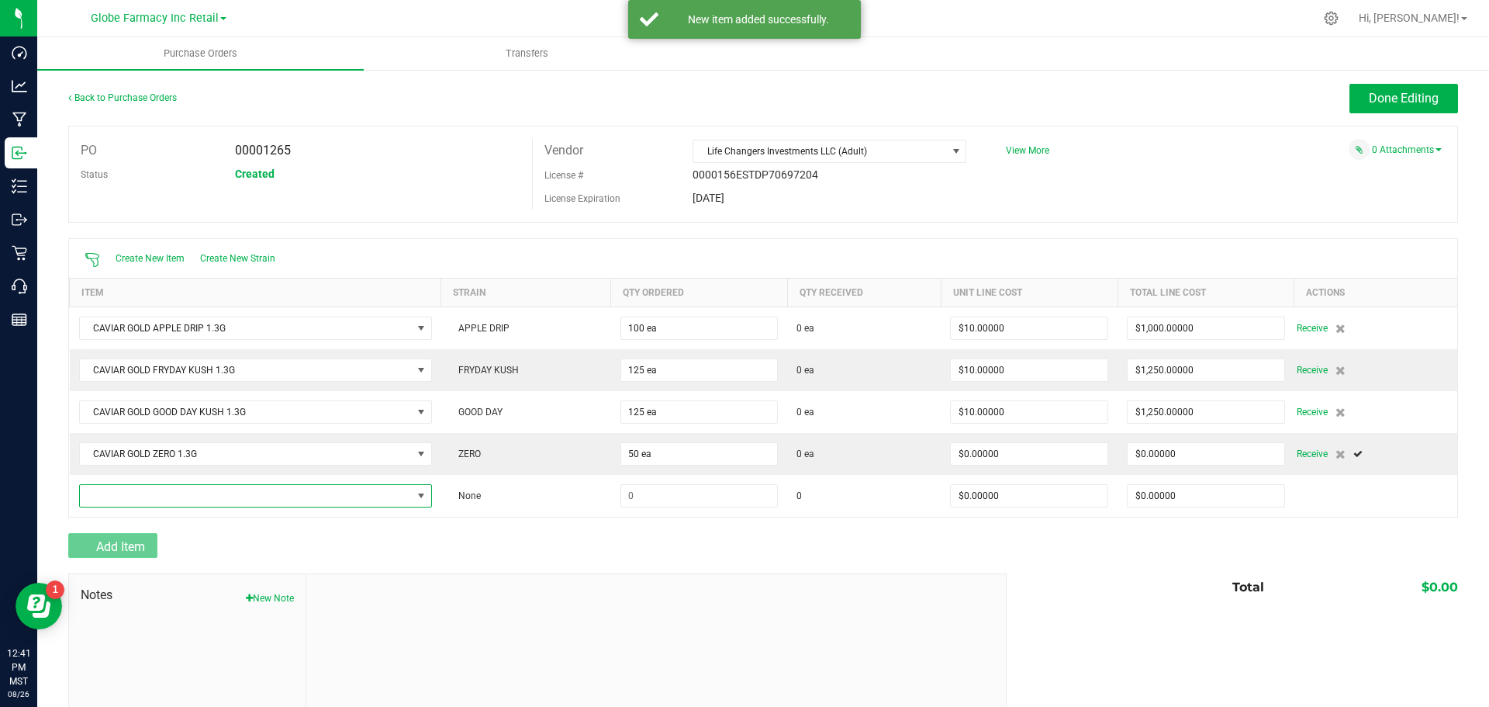
click at [126, 488] on span "NO DATA FOUND" at bounding box center [246, 496] width 332 height 22
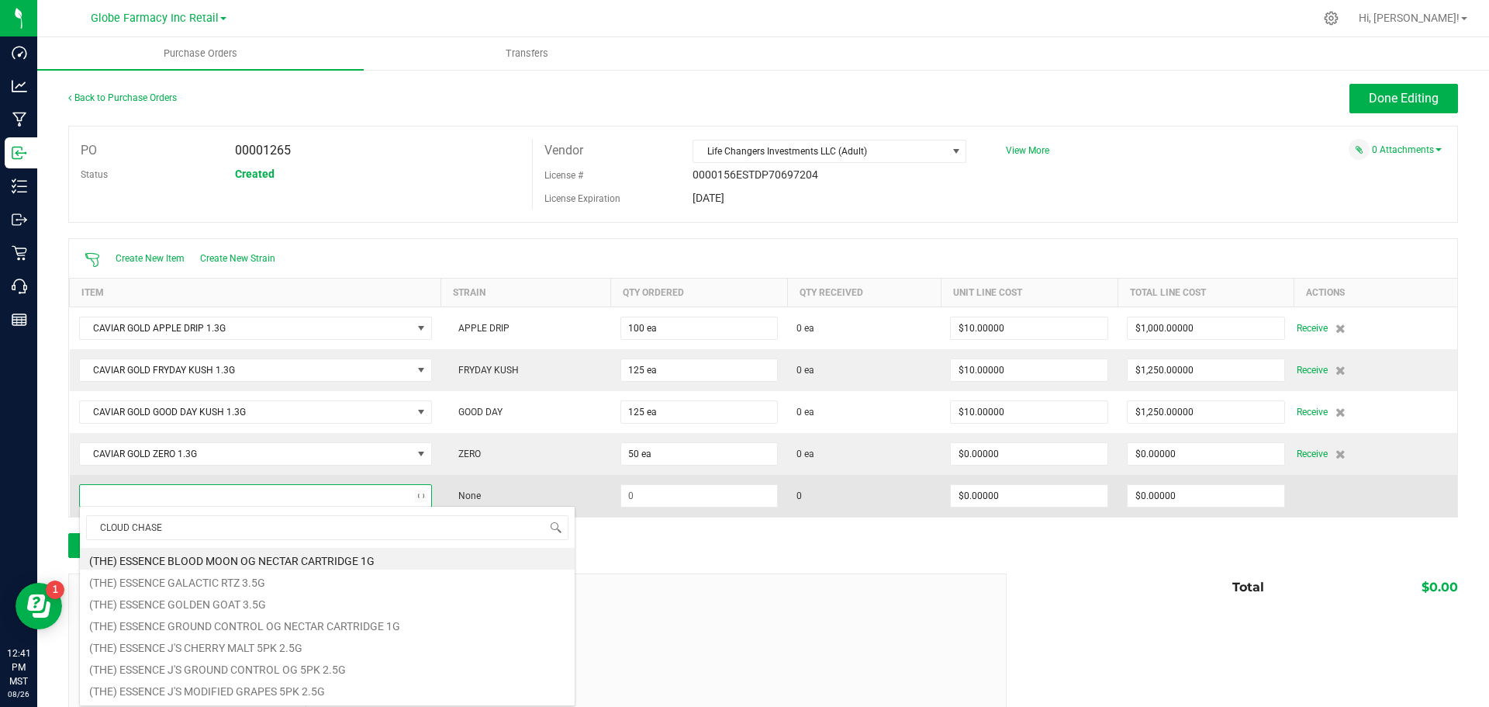
type input "CLOUD CHASER"
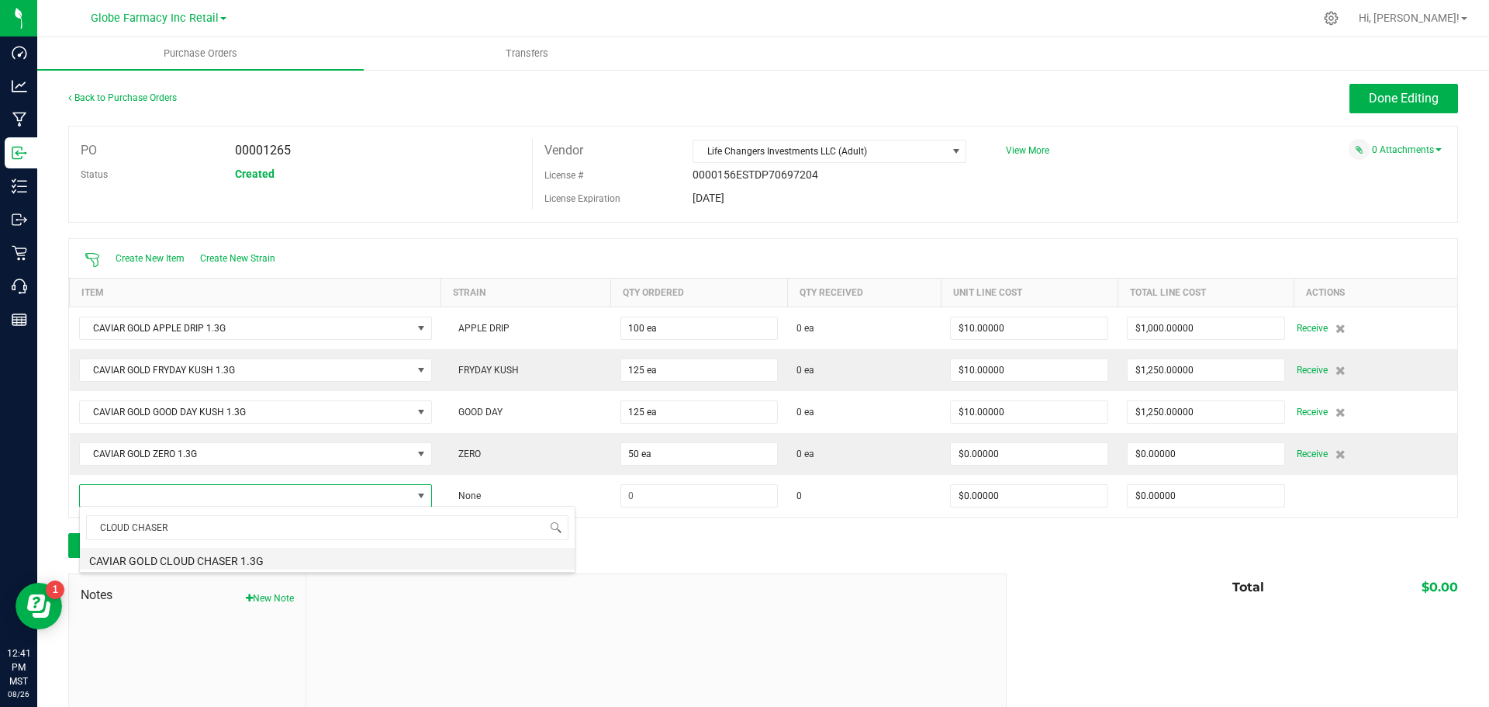
click at [178, 559] on li "CAVIAR GOLD CLOUD CHASER 1.3G" at bounding box center [327, 559] width 495 height 22
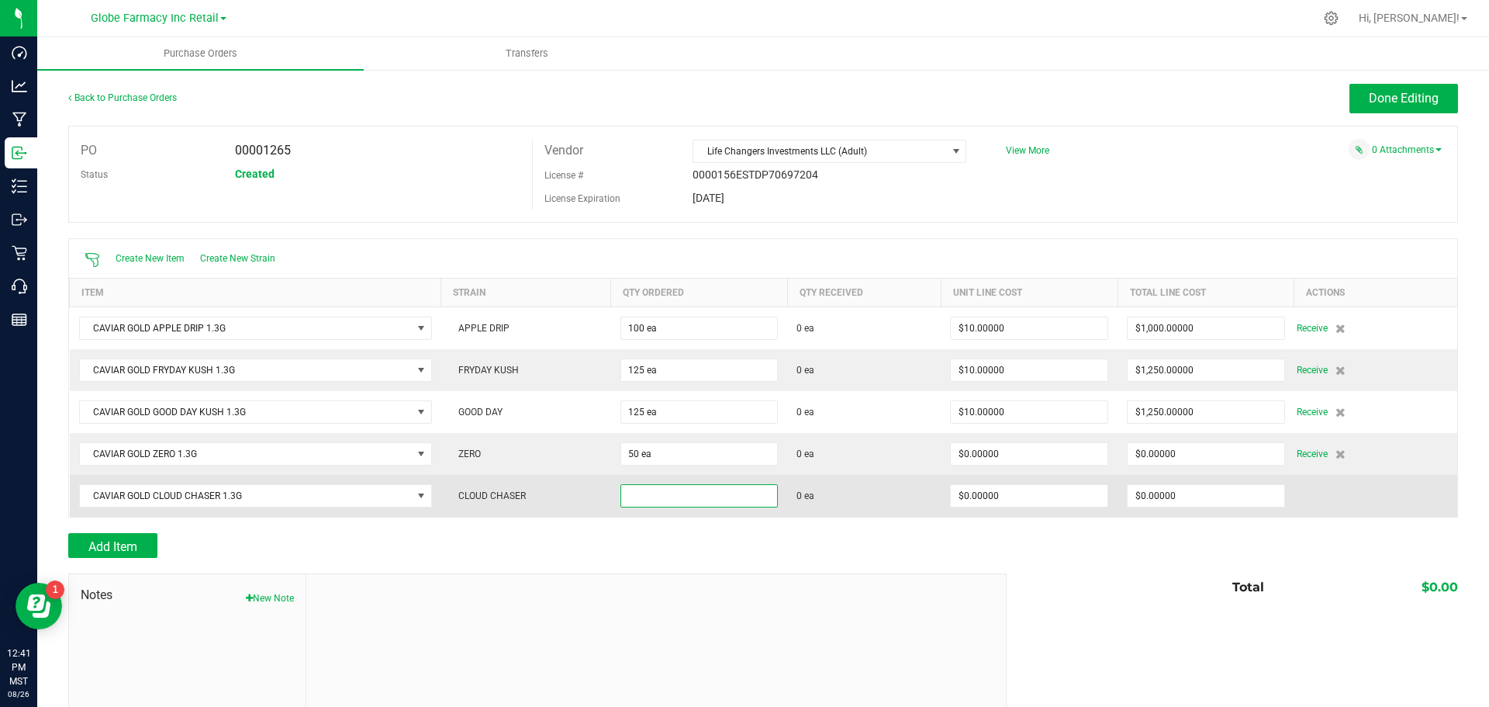
click at [711, 494] on input at bounding box center [699, 496] width 157 height 22
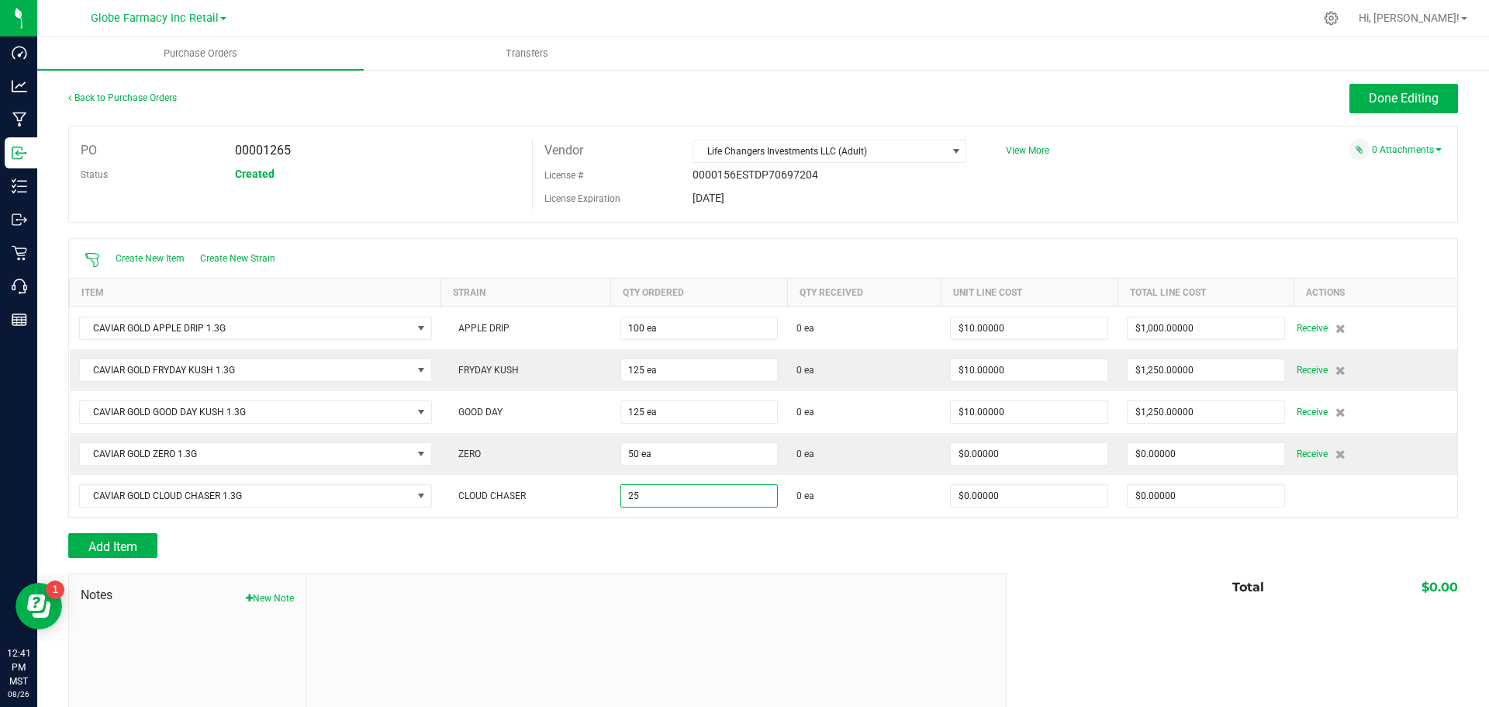
type input "25 ea"
click at [810, 570] on div at bounding box center [763, 566] width 1390 height 16
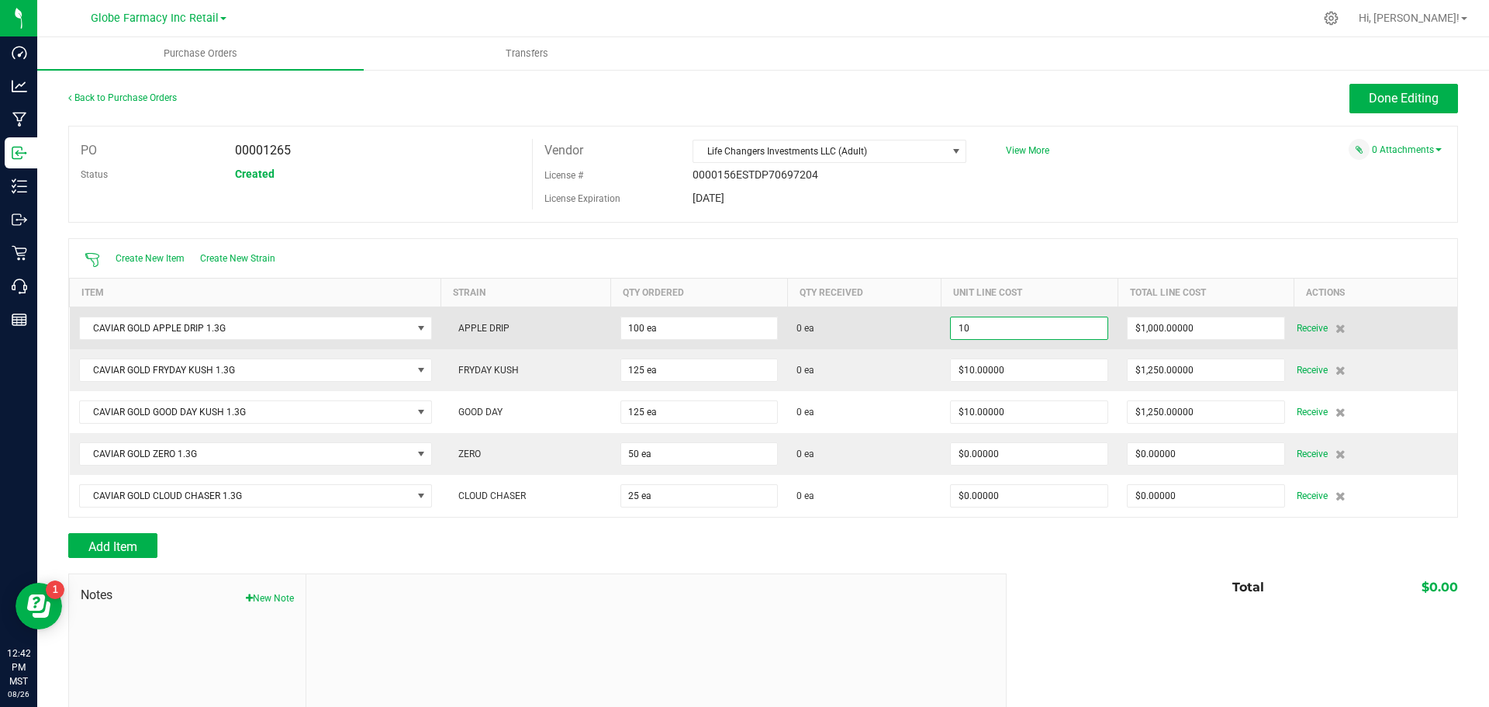
click at [1004, 327] on input "10" at bounding box center [1029, 328] width 157 height 22
paste input "8.69695652173913"
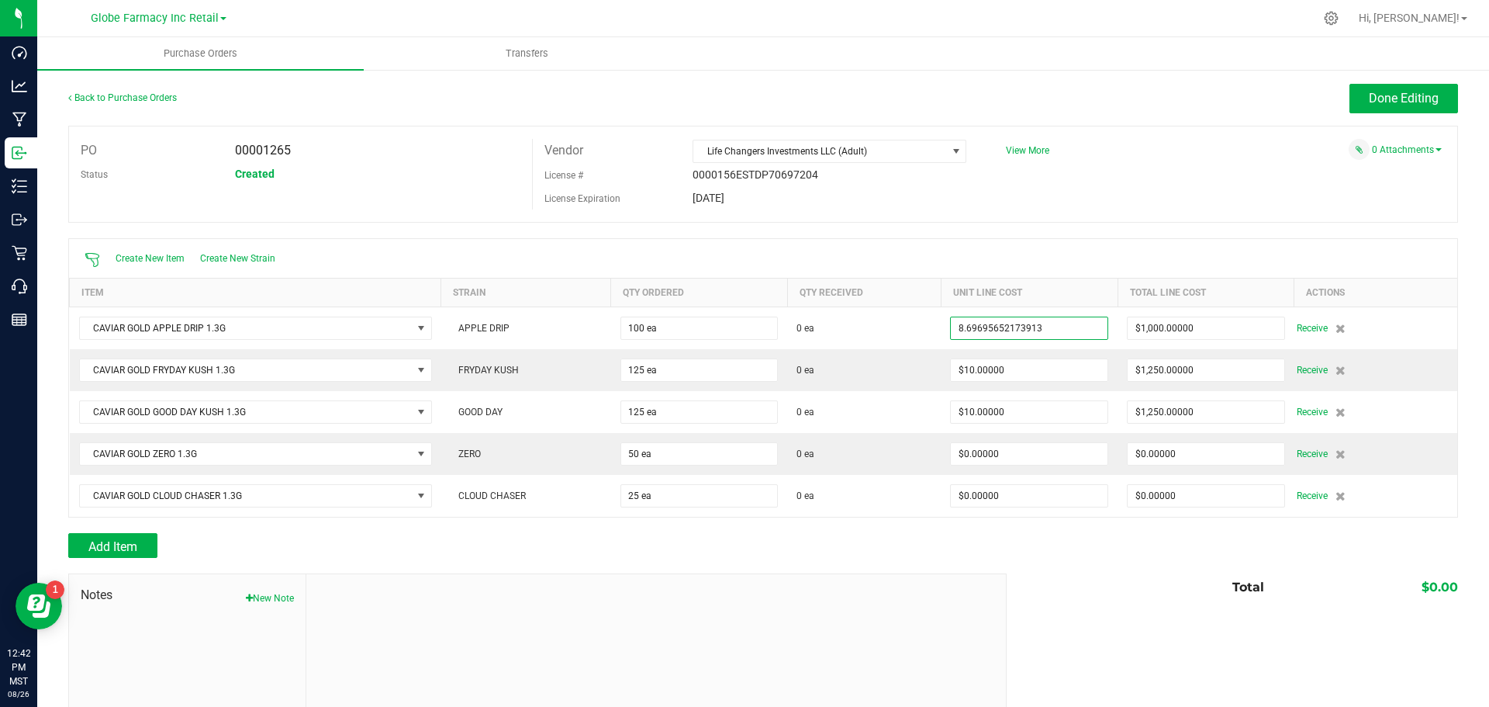
type input "$8.69696"
click at [1098, 574] on div "Total $0.00" at bounding box center [1226, 587] width 463 height 28
type input "100"
type input "$869.69565"
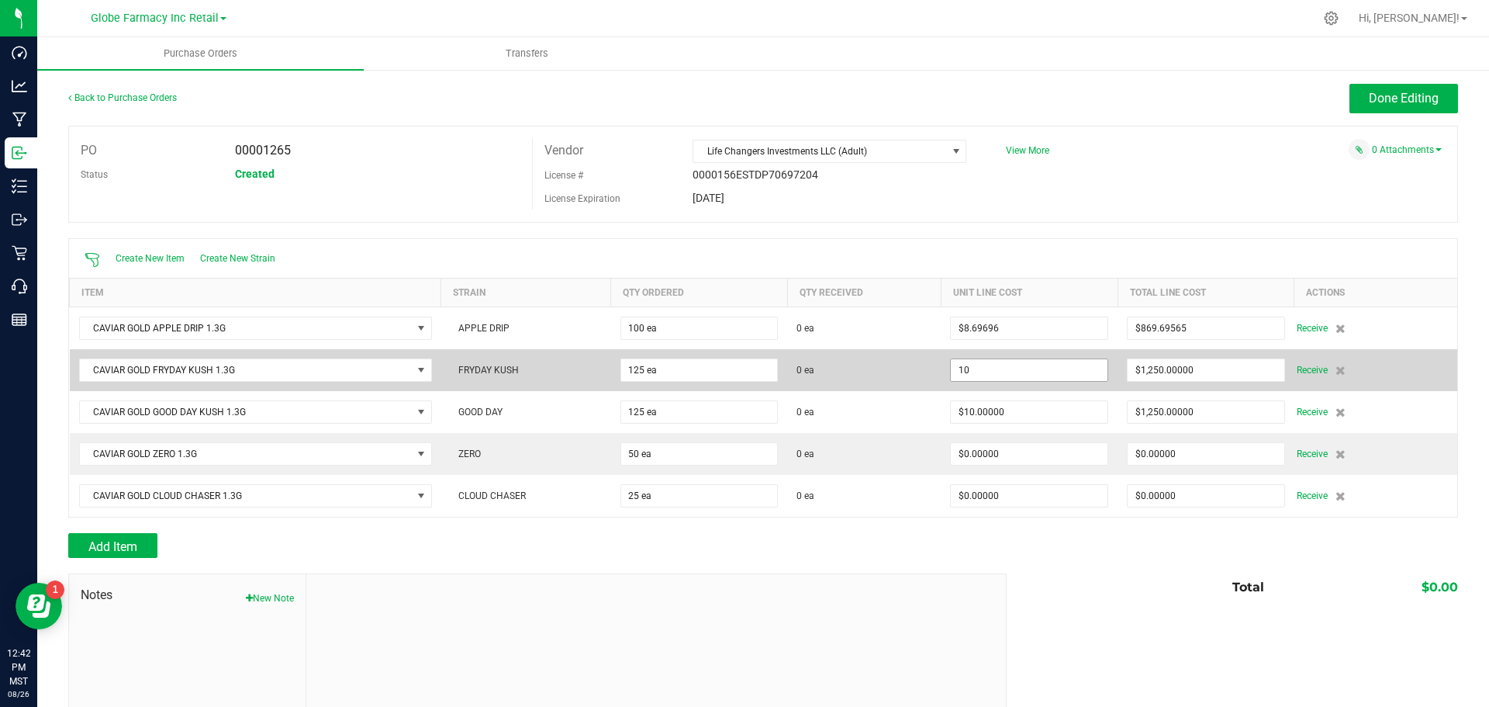
click at [1010, 364] on input "10" at bounding box center [1029, 370] width 157 height 22
paste input "8.69695652173913"
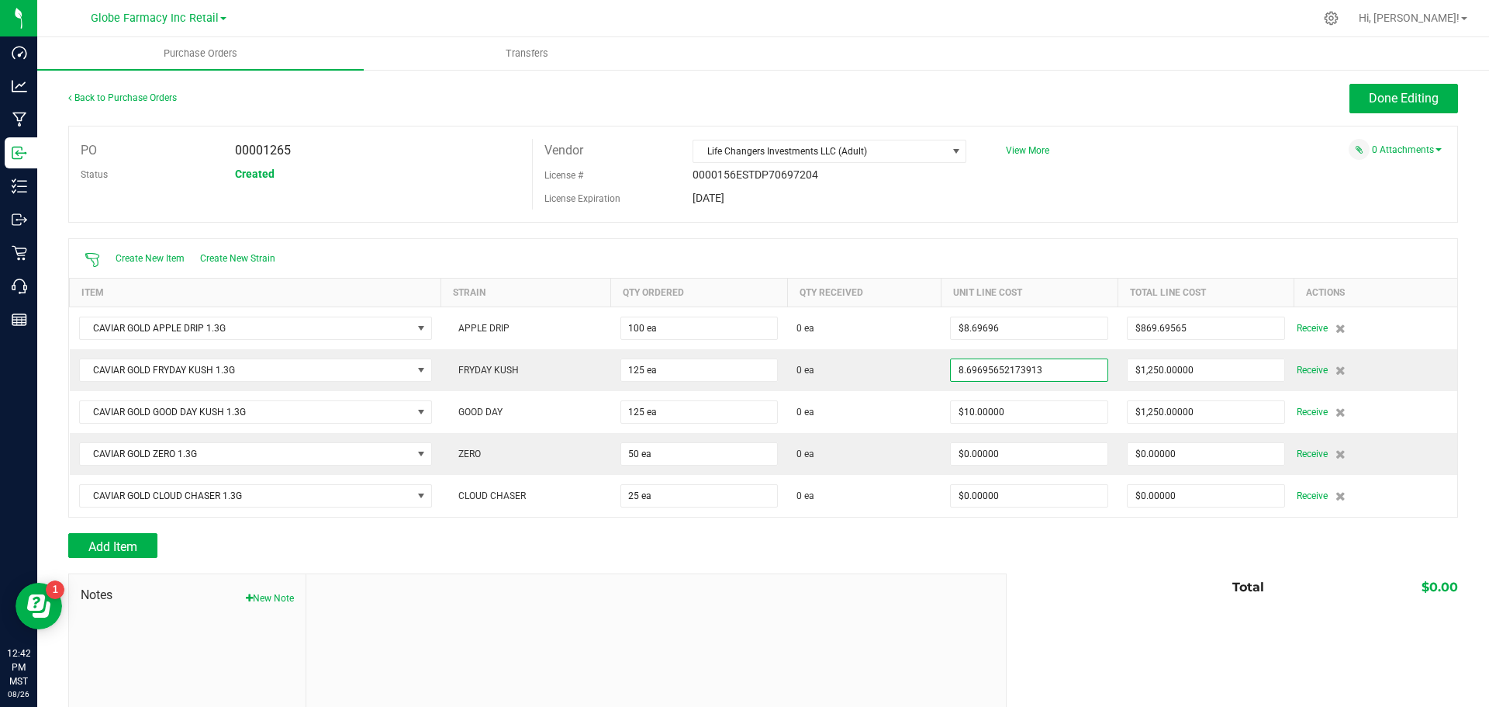
type input "$8.69696"
click at [1056, 548] on div "Add Item" at bounding box center [763, 545] width 1390 height 25
type input "125"
type input "$1,087.11957"
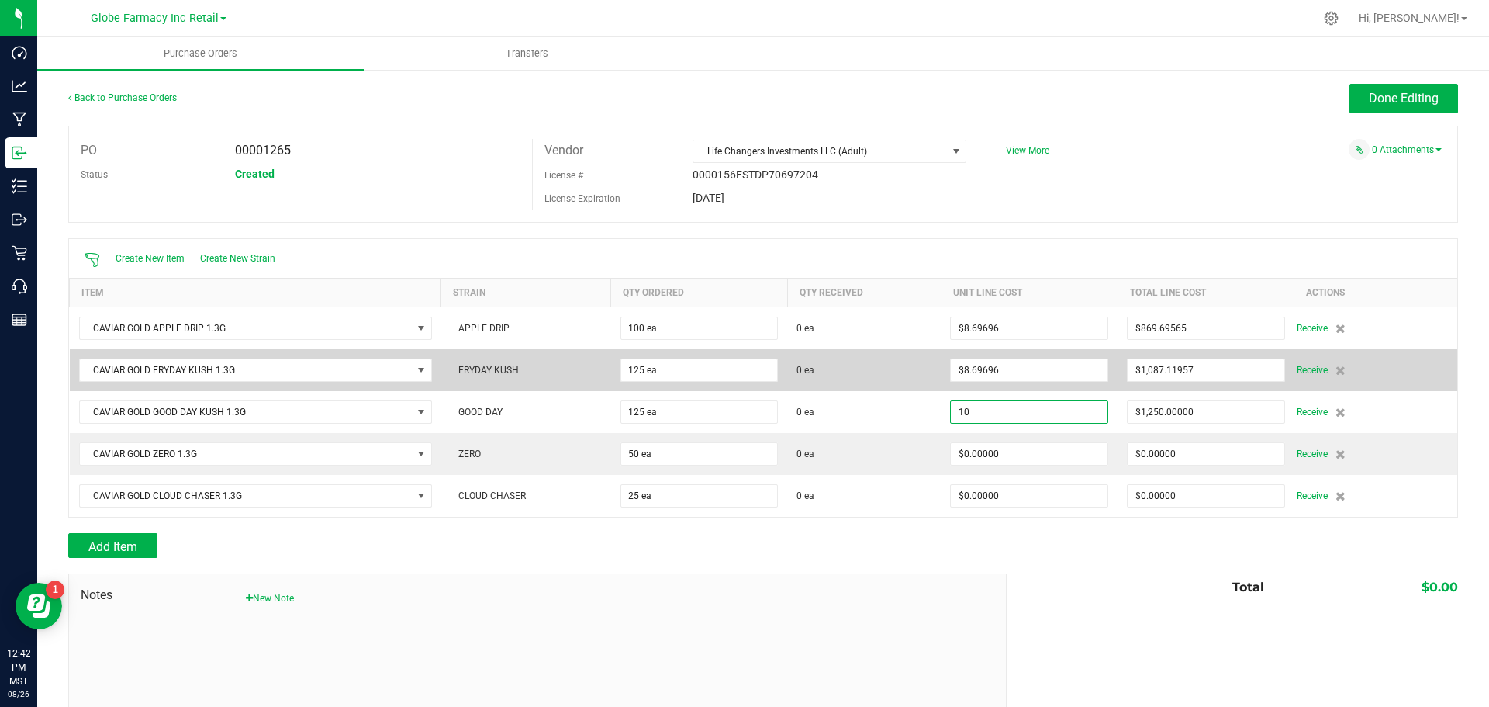
paste input "8.69695652173913"
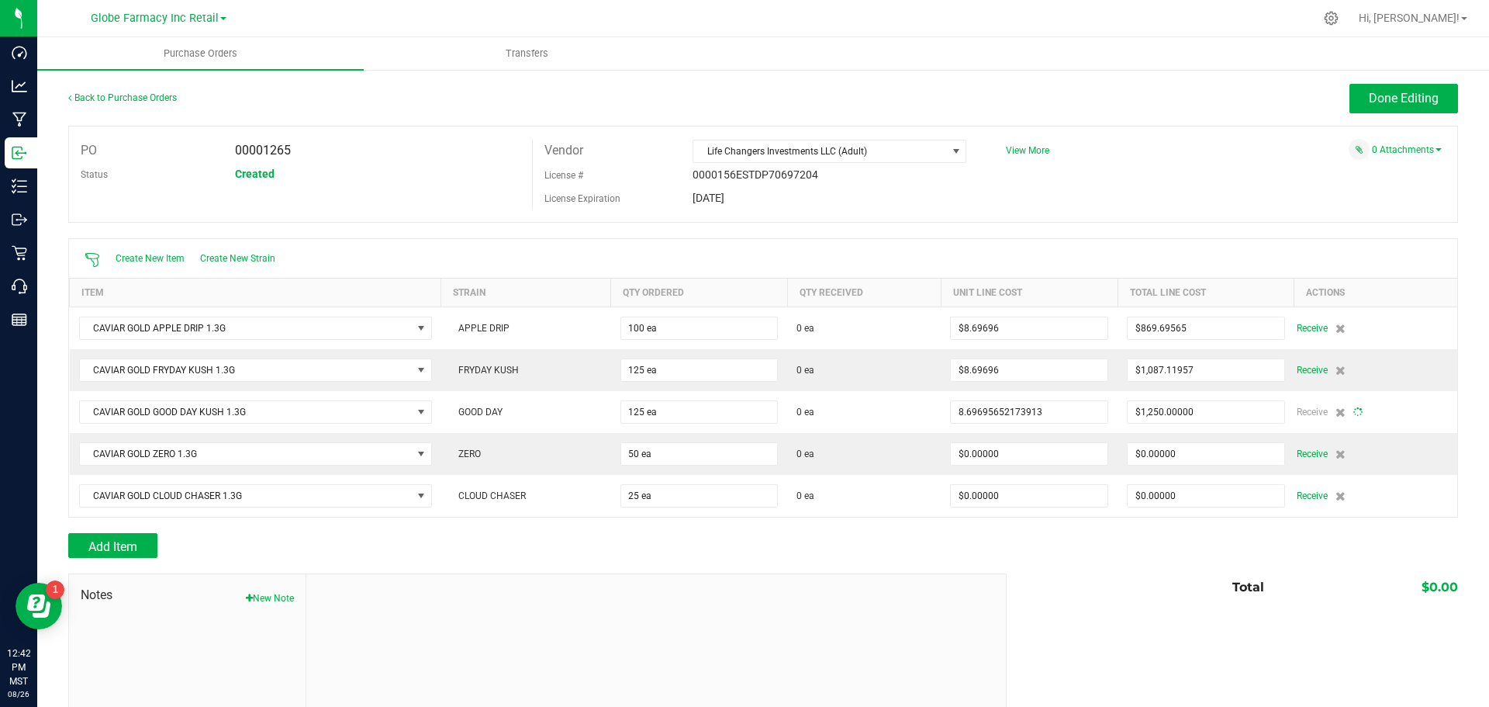
type input "$8.69696"
click at [1066, 608] on div "Notes New Note Total $0.00" at bounding box center [763, 677] width 1390 height 209
type input "125"
type input "$1,087.11957"
click at [977, 448] on input "0" at bounding box center [1029, 454] width 157 height 22
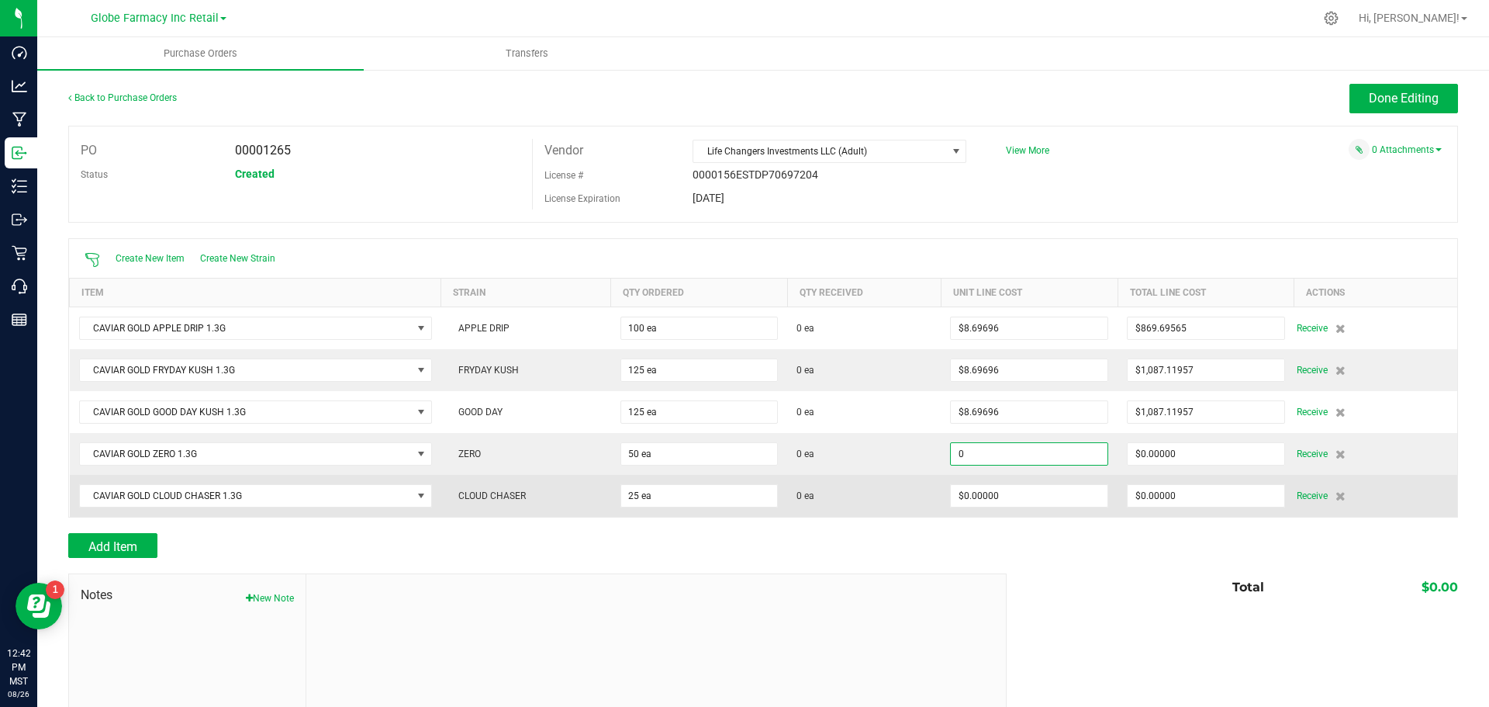
paste input "8.69695652173913"
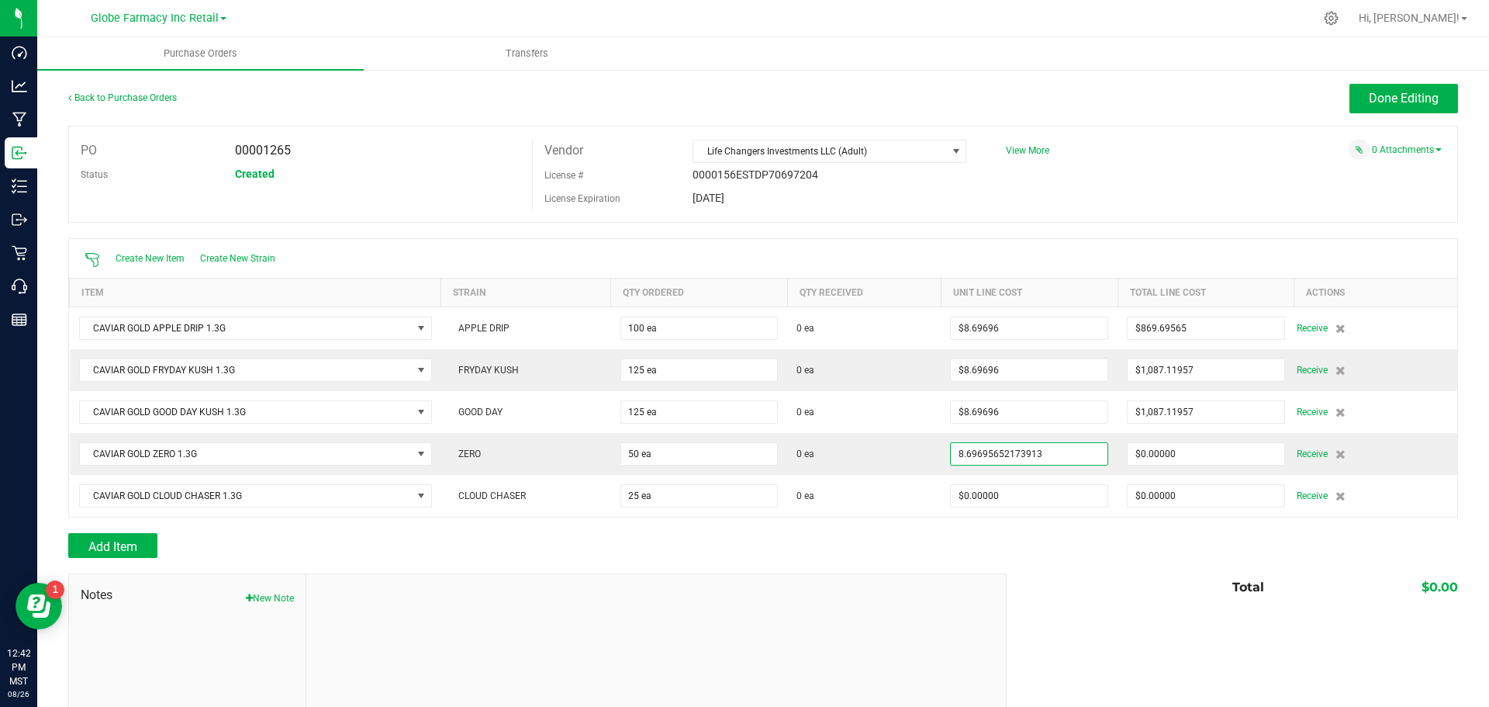
type input "$8.69696"
click at [1015, 569] on div at bounding box center [763, 566] width 1390 height 16
type input "50"
type input "$434.84783"
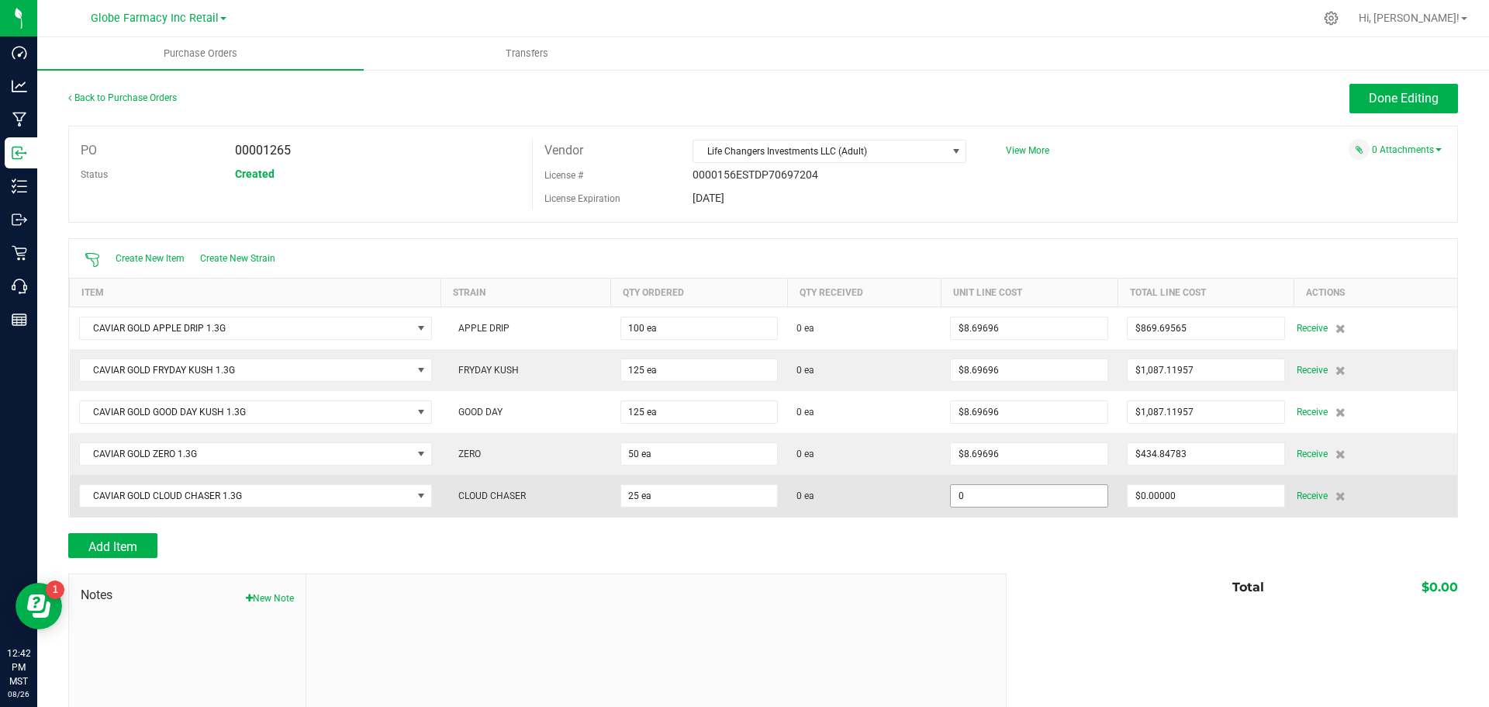
click at [974, 495] on input "0" at bounding box center [1029, 496] width 157 height 22
paste input "8.69695652173913"
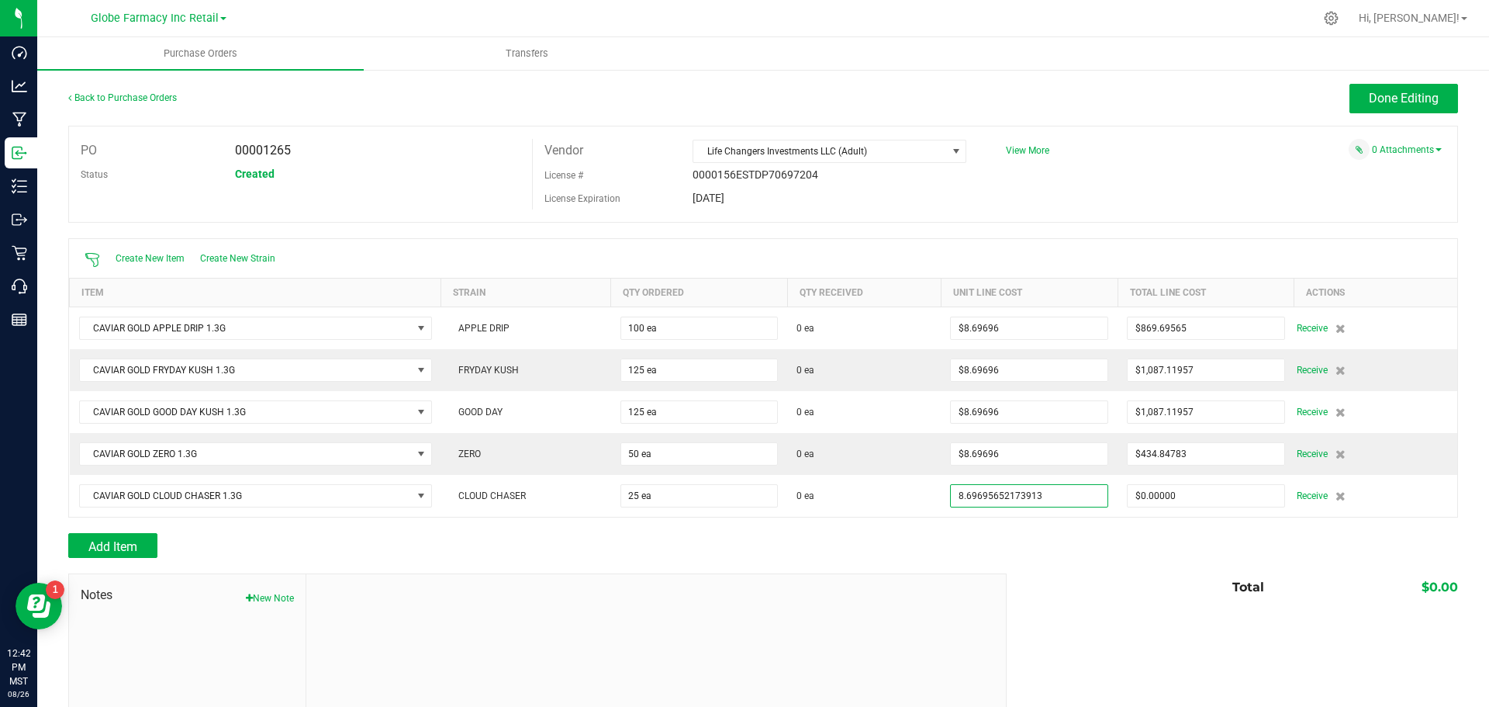
type input "$8.69696"
type input "25"
type input "$217.42391"
click at [1057, 573] on div "Total $0.00" at bounding box center [1226, 587] width 463 height 28
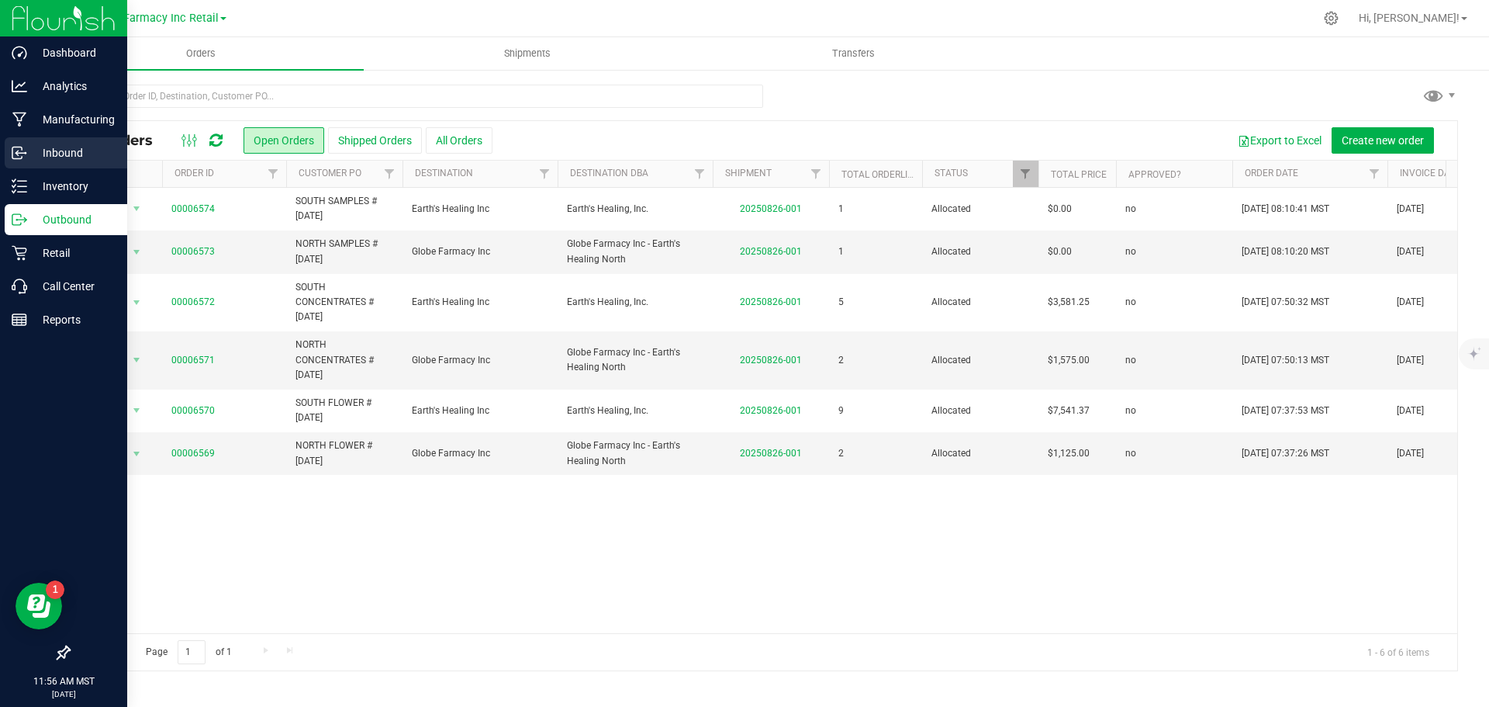
click at [65, 157] on p "Inbound" at bounding box center [73, 153] width 93 height 19
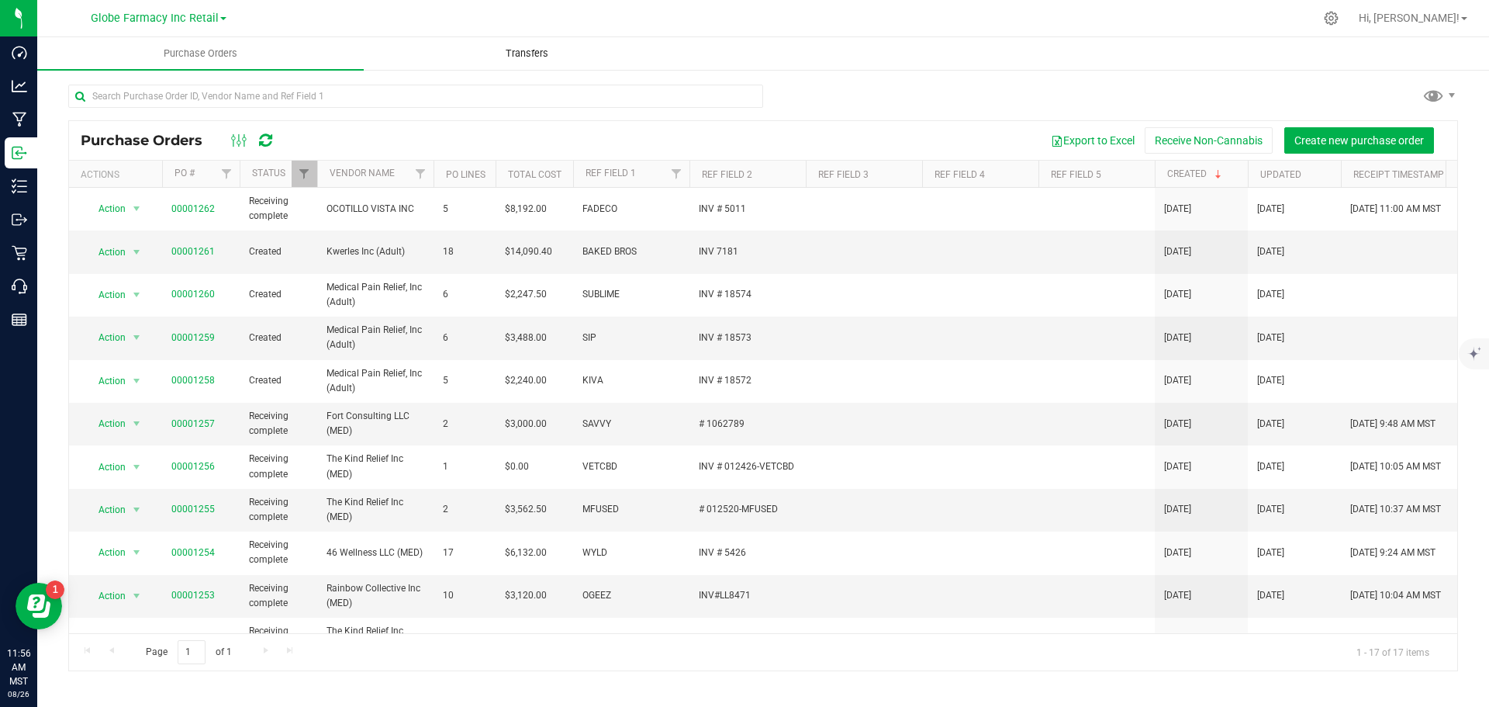
click at [528, 40] on uib-tab-heading "Transfers" at bounding box center [527, 53] width 325 height 31
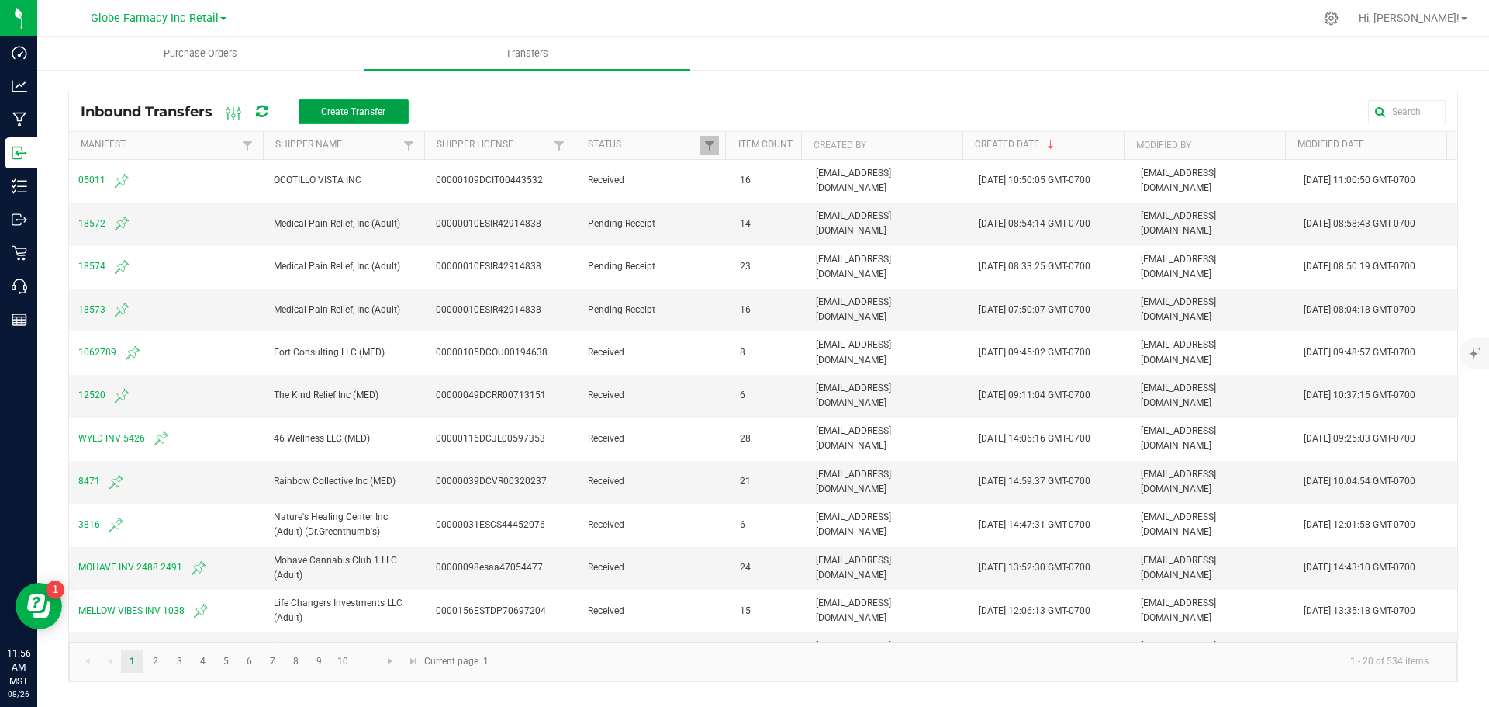
click at [325, 118] on button "Create Transfer" at bounding box center [354, 111] width 110 height 25
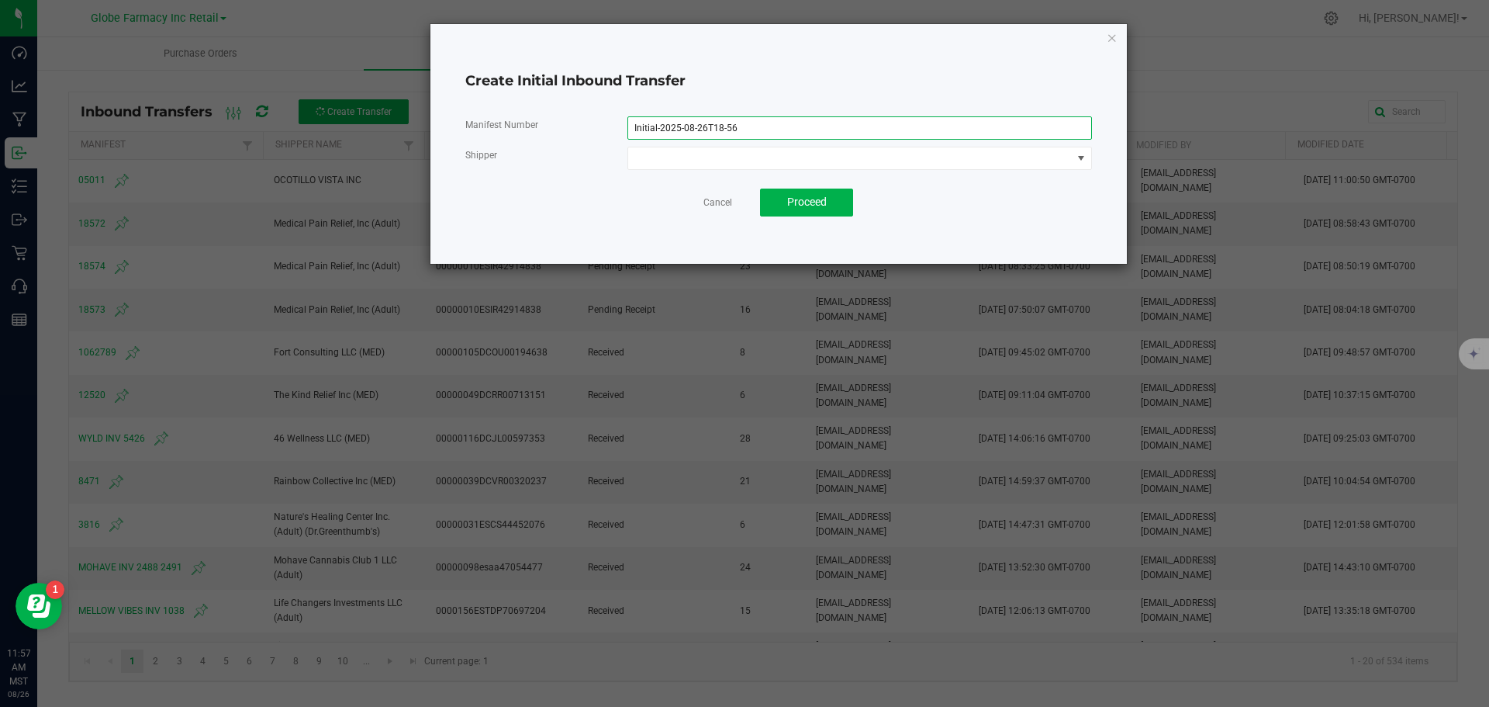
drag, startPoint x: 791, startPoint y: 137, endPoint x: 98, endPoint y: 36, distance: 700.8
click at [128, 36] on ngb-modal-window "Create Initial Inbound Transfer Manifest Number Initial-2025-08-26T18-56 Shippe…" at bounding box center [750, 353] width 1501 height 707
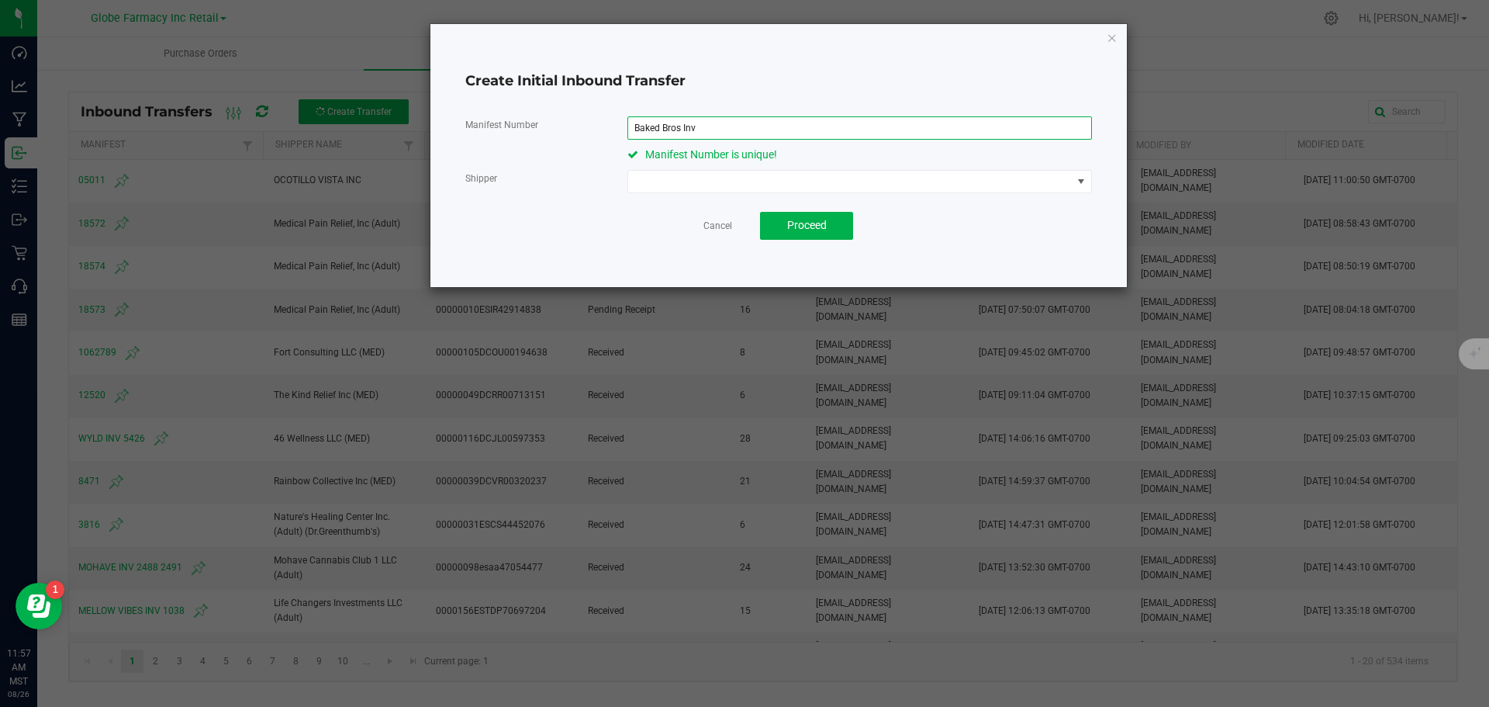
click at [718, 130] on input "Baked Bros Inv" at bounding box center [860, 127] width 465 height 23
type input "Baked Bros Inv 7181"
click at [808, 66] on div "Create Initial Inbound Transfer" at bounding box center [778, 81] width 627 height 45
click at [799, 187] on span at bounding box center [850, 182] width 444 height 22
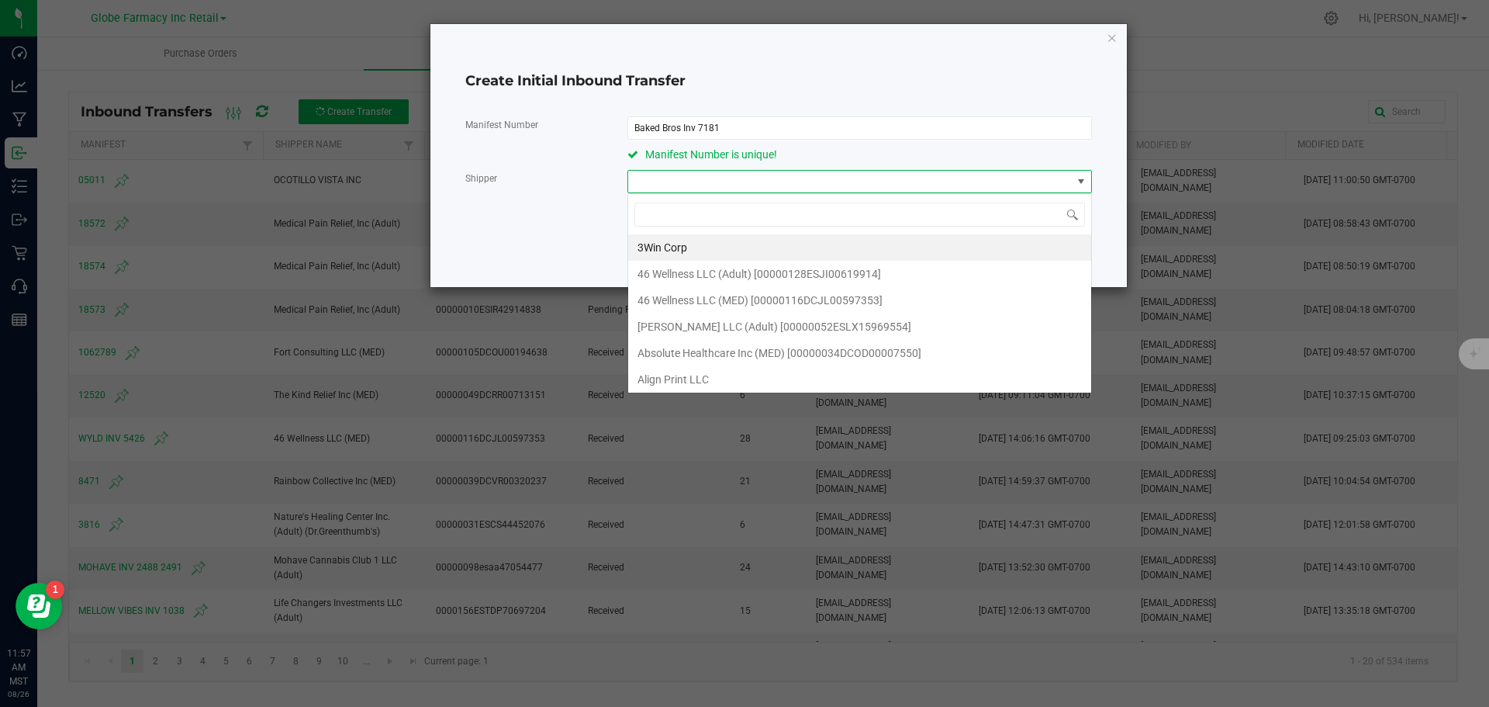
scroll to position [23, 464]
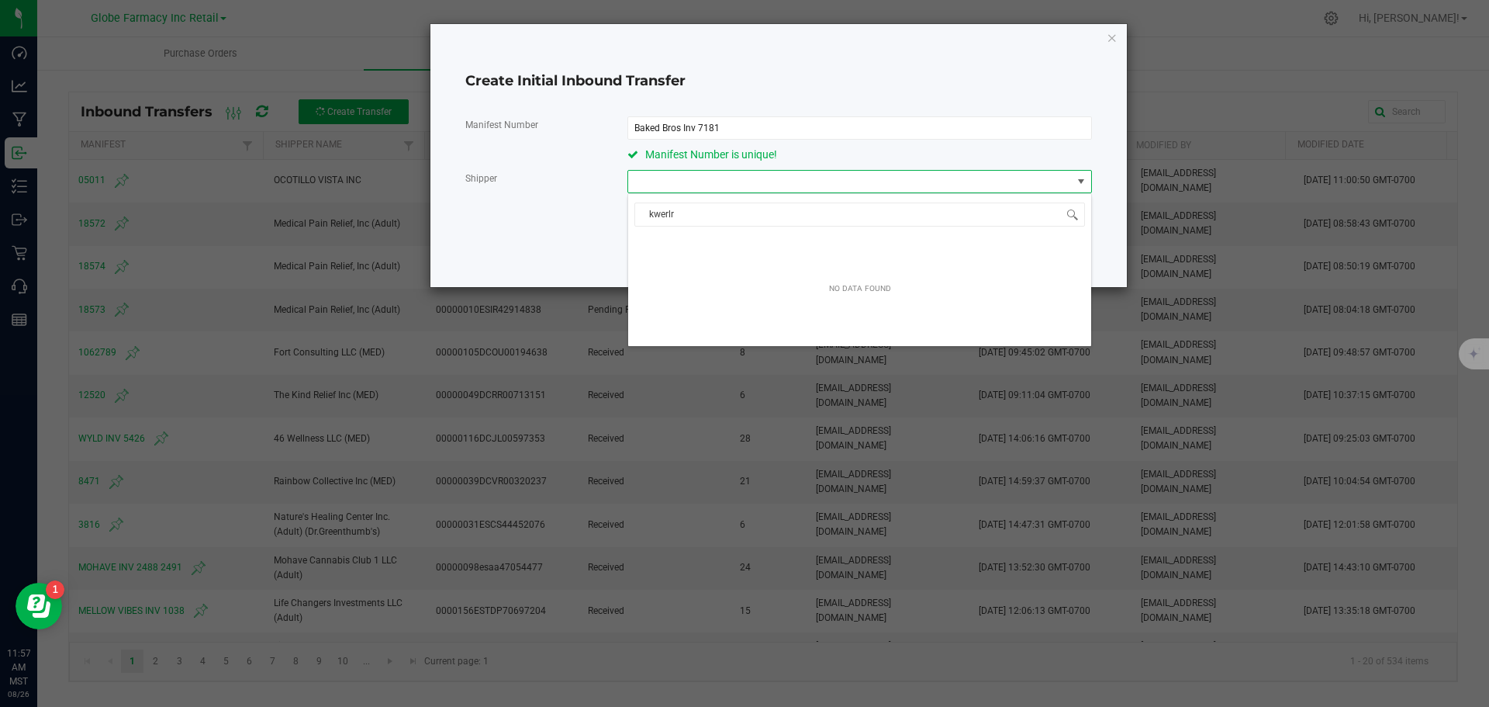
type input "kwerl"
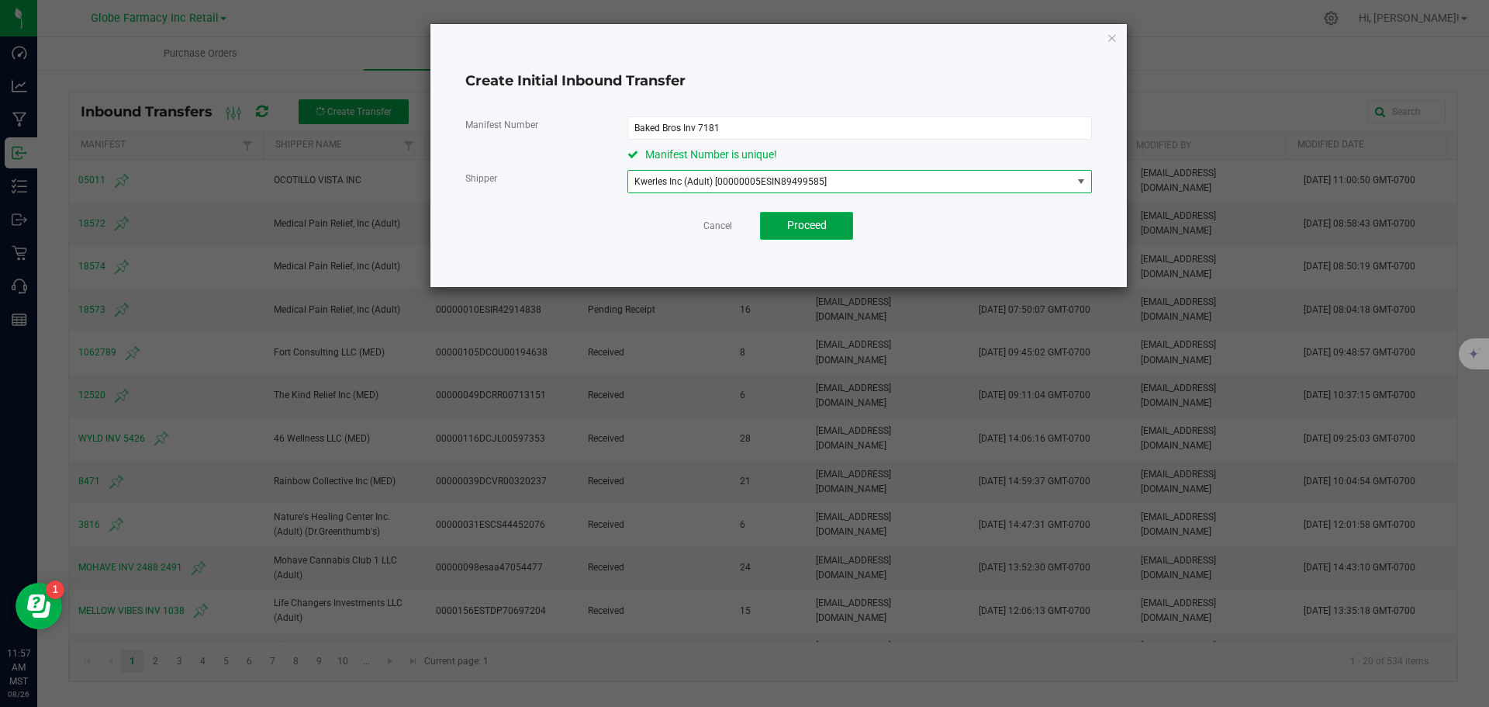
click at [772, 228] on button "Proceed" at bounding box center [806, 226] width 93 height 28
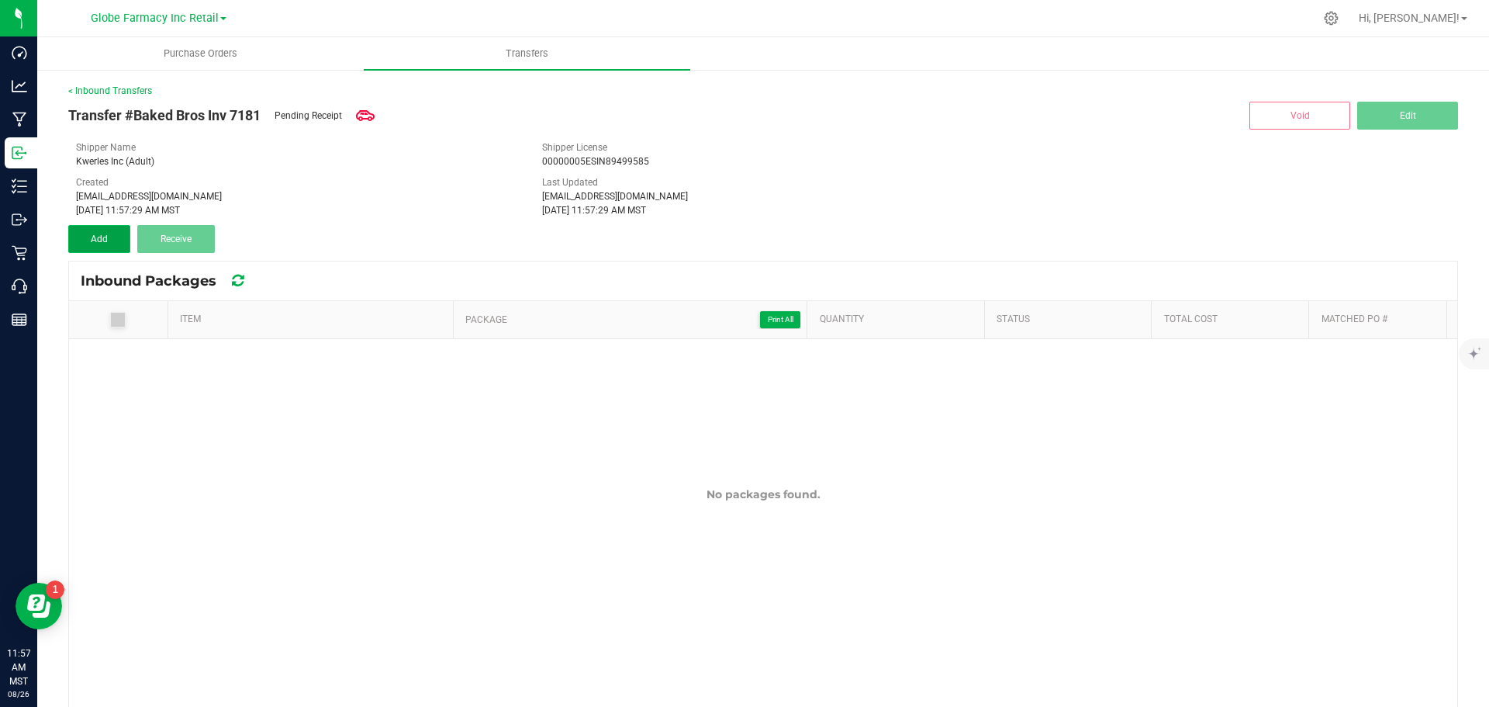
click at [96, 245] on button "Add" at bounding box center [99, 239] width 62 height 28
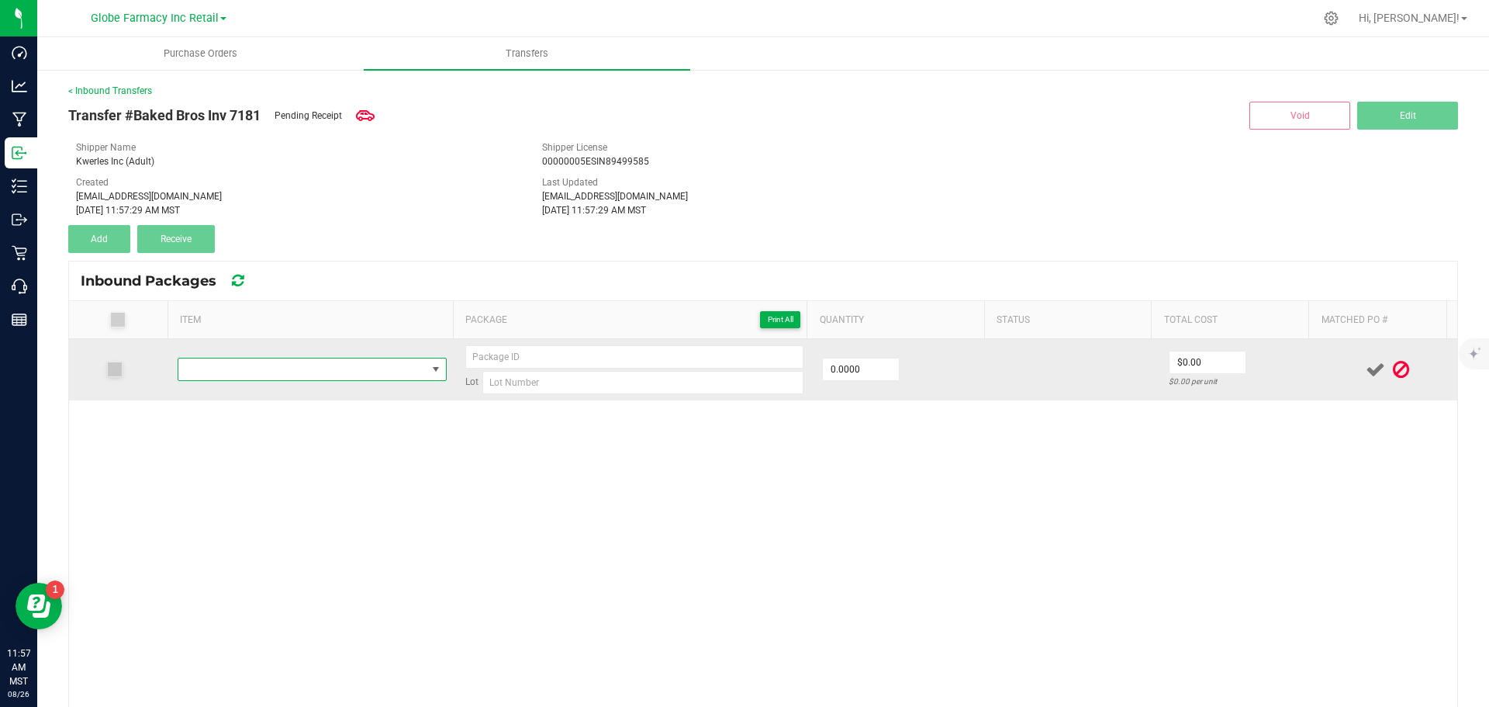
click at [382, 361] on span "NO DATA FOUND" at bounding box center [302, 369] width 248 height 22
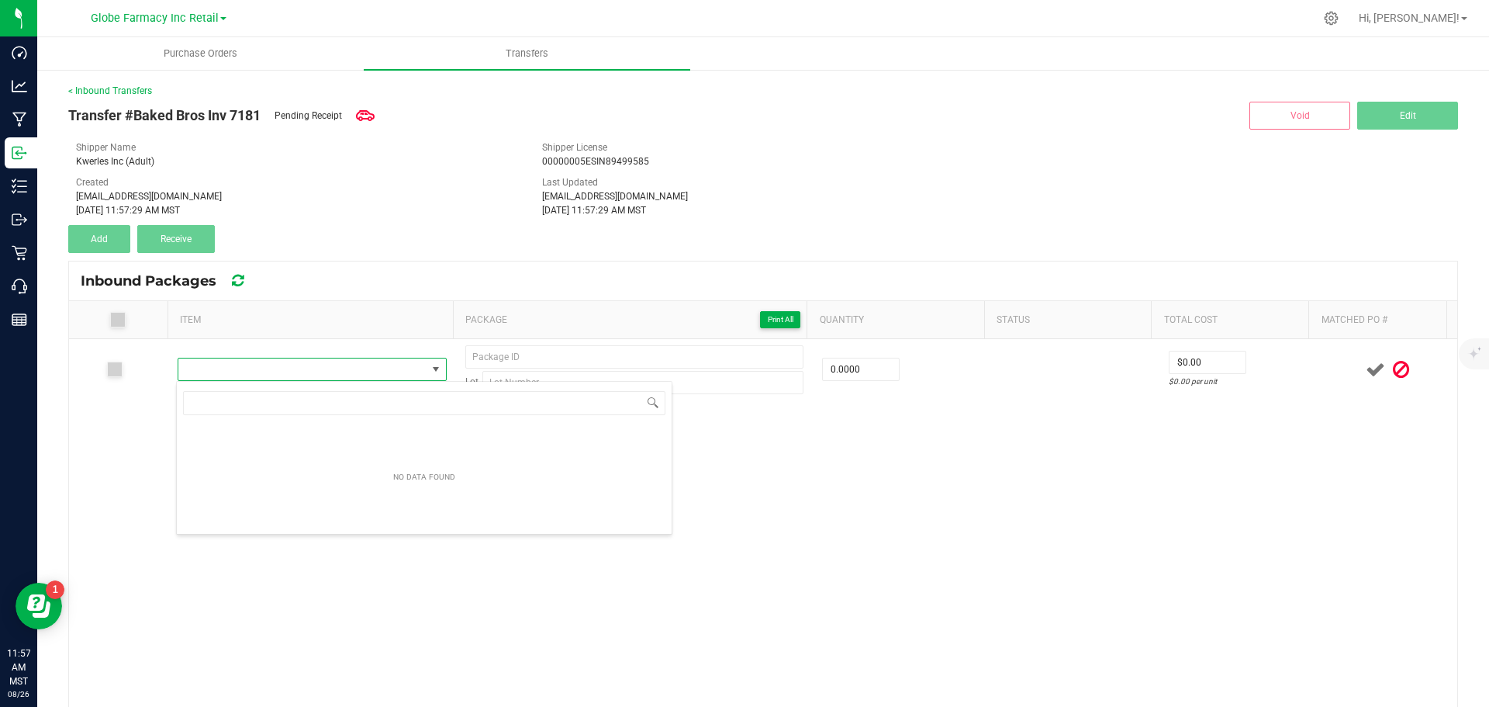
scroll to position [23, 264]
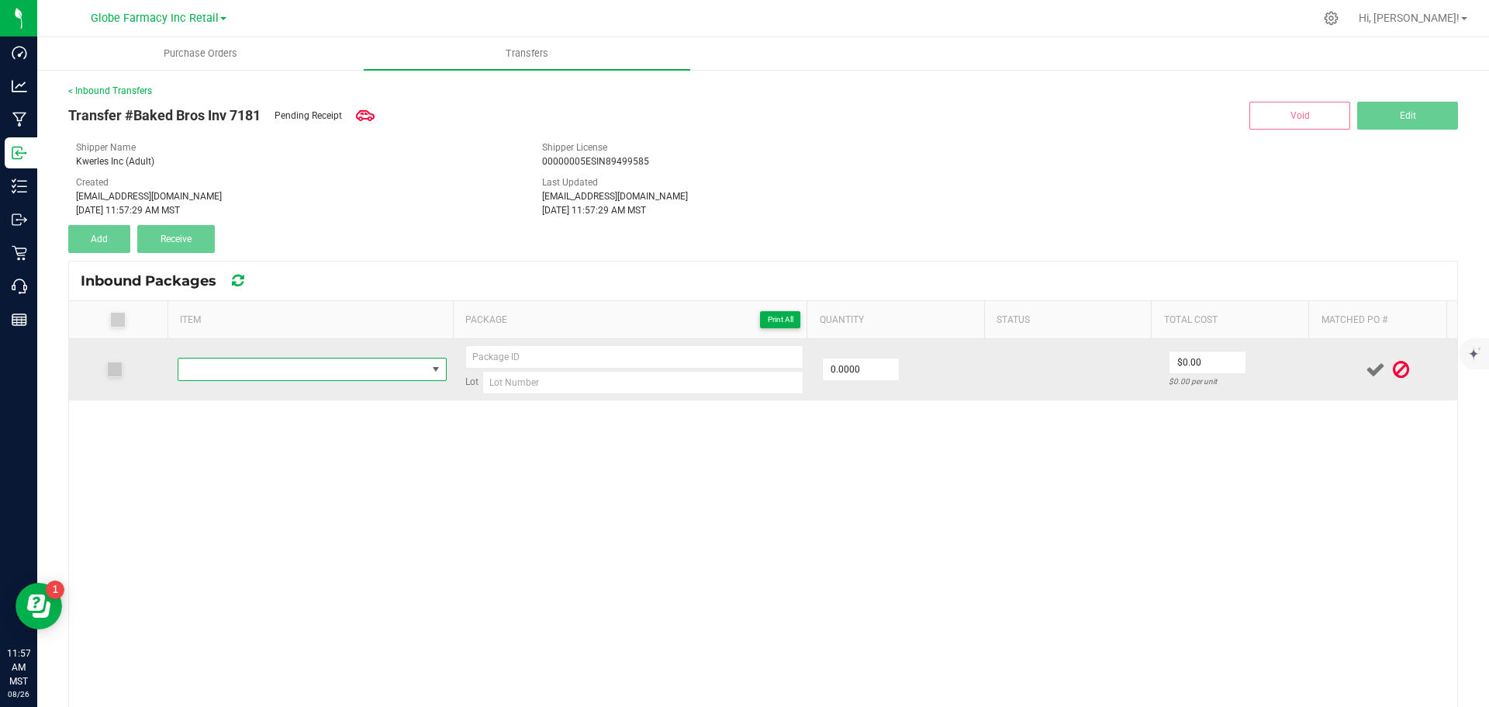
click at [271, 361] on span "NO DATA FOUND" at bounding box center [302, 369] width 248 height 22
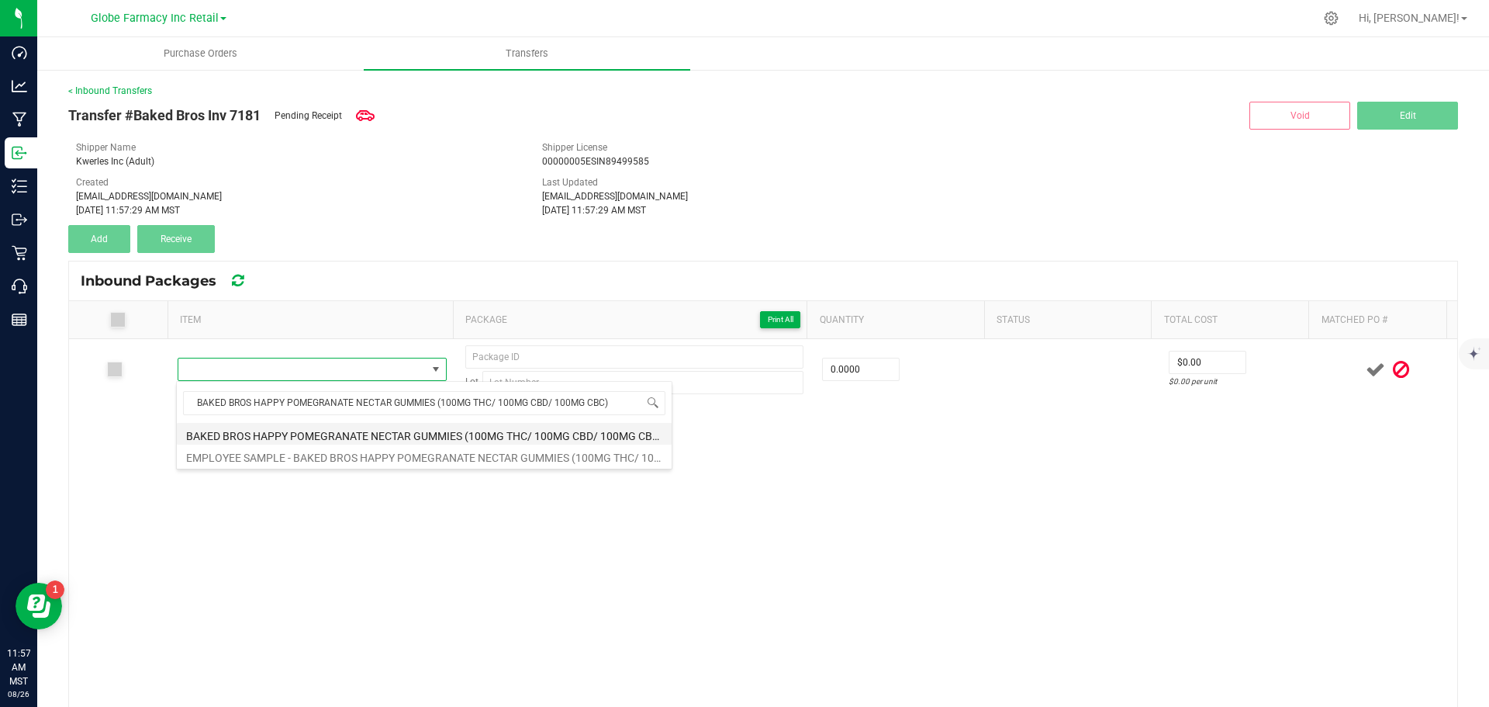
click at [278, 430] on li "BAKED BROS HAPPY POMEGRANATE NECTAR GUMMIES (100MG THC/ 100MG CBD/ 100MG CBC)" at bounding box center [424, 434] width 495 height 22
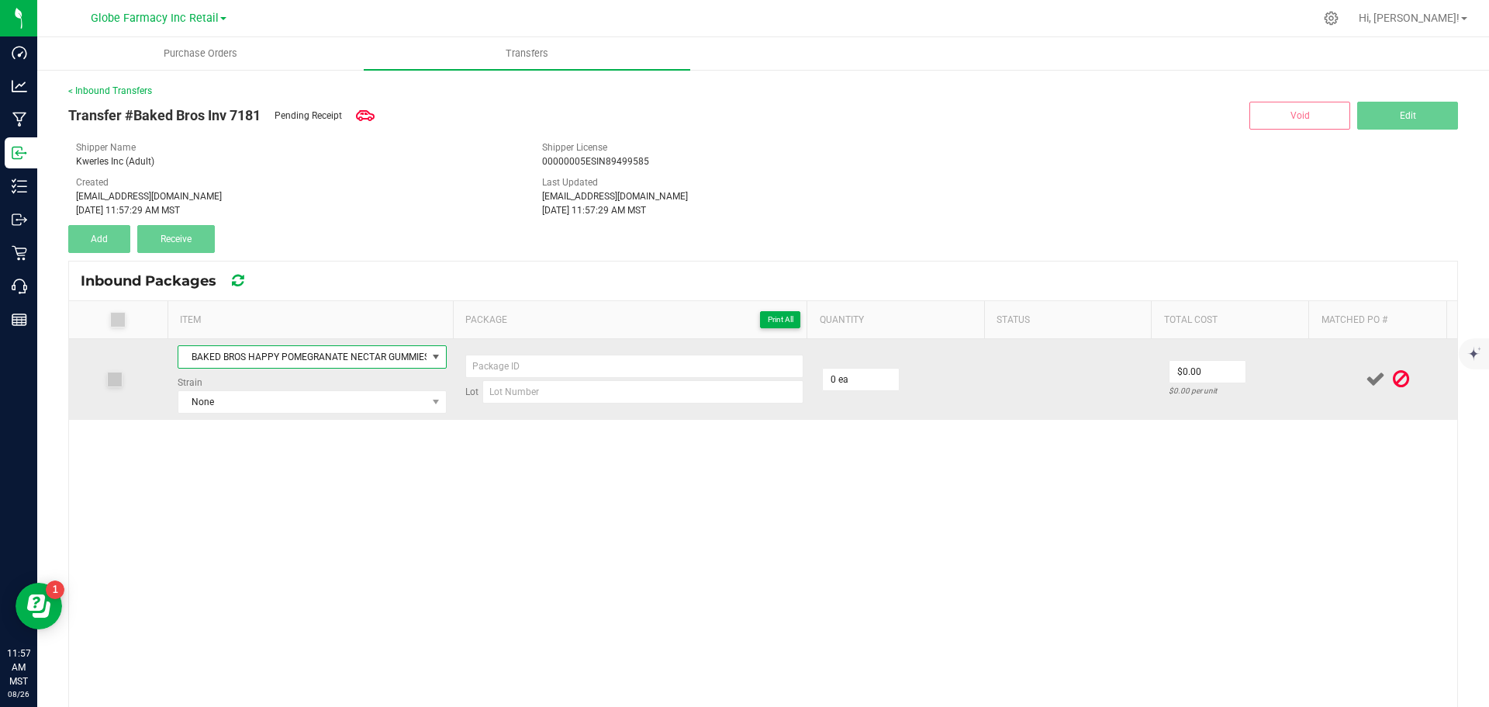
click at [839, 392] on td "0 ea" at bounding box center [902, 379] width 178 height 81
click at [823, 369] on input "0" at bounding box center [861, 379] width 76 height 22
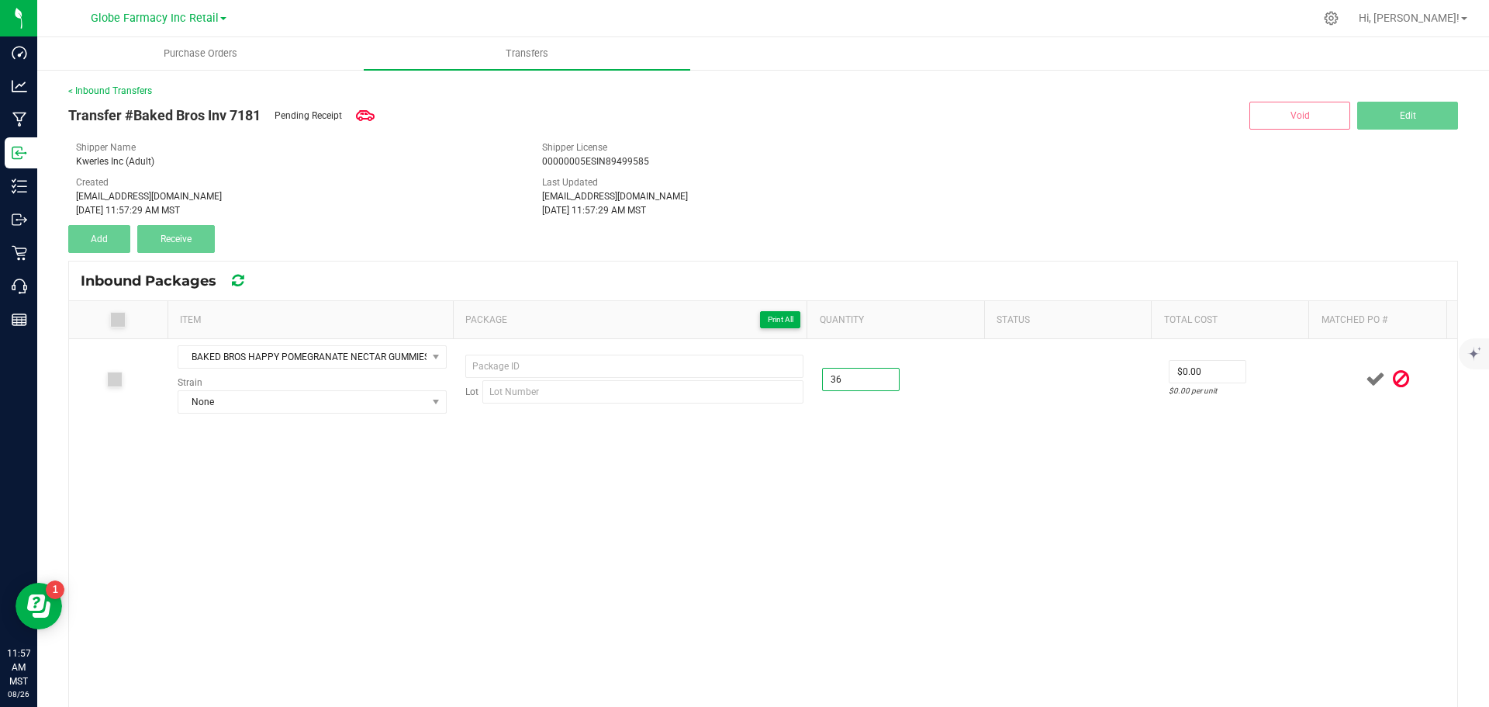
type input "36 ea"
click at [937, 579] on div "BAKED BROS HAPPY POMEGRANATE NECTAR GUMMIES (100MG THC/ 100MG CBD/ 100MG CBC) S…" at bounding box center [763, 602] width 1389 height 527
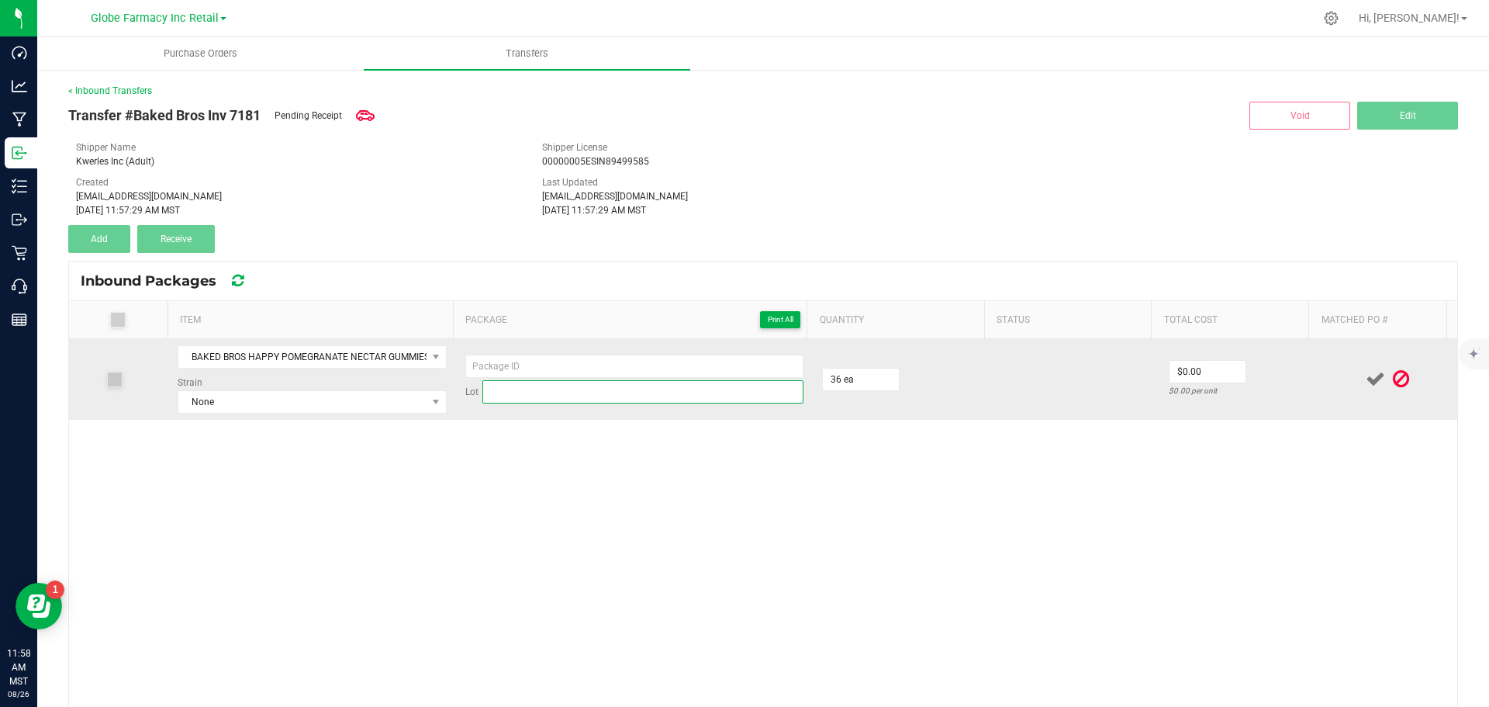
click at [742, 385] on input at bounding box center [642, 391] width 321 height 23
paste input "HY100G-"
type input "HY100G-46"
click at [503, 368] on input at bounding box center [634, 366] width 338 height 23
paste input "HY100G-"
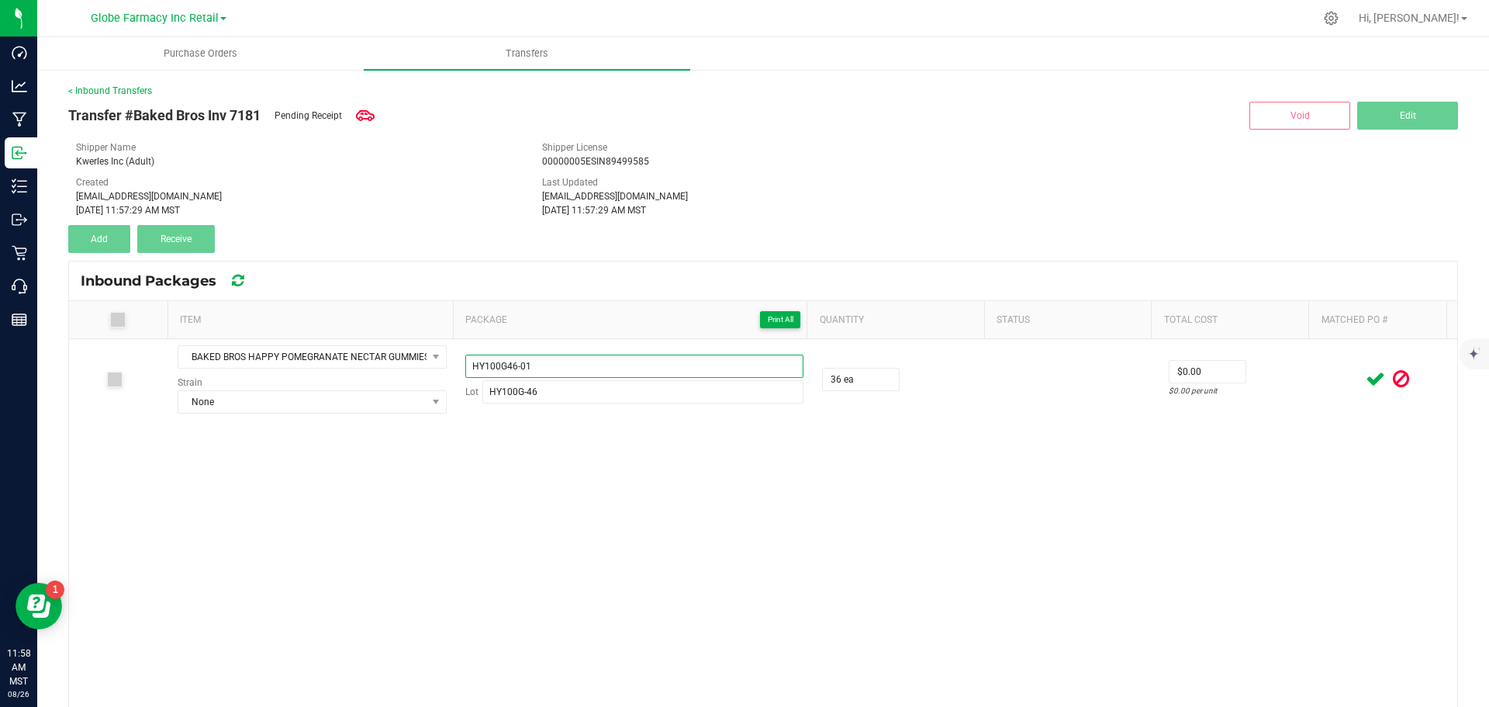
type input "HY100G46-01"
click at [631, 444] on div "BAKED BROS HAPPY POMEGRANATE NECTAR GUMMIES (100MG THC/ 100MG CBD/ 100MG CBC) S…" at bounding box center [763, 602] width 1389 height 527
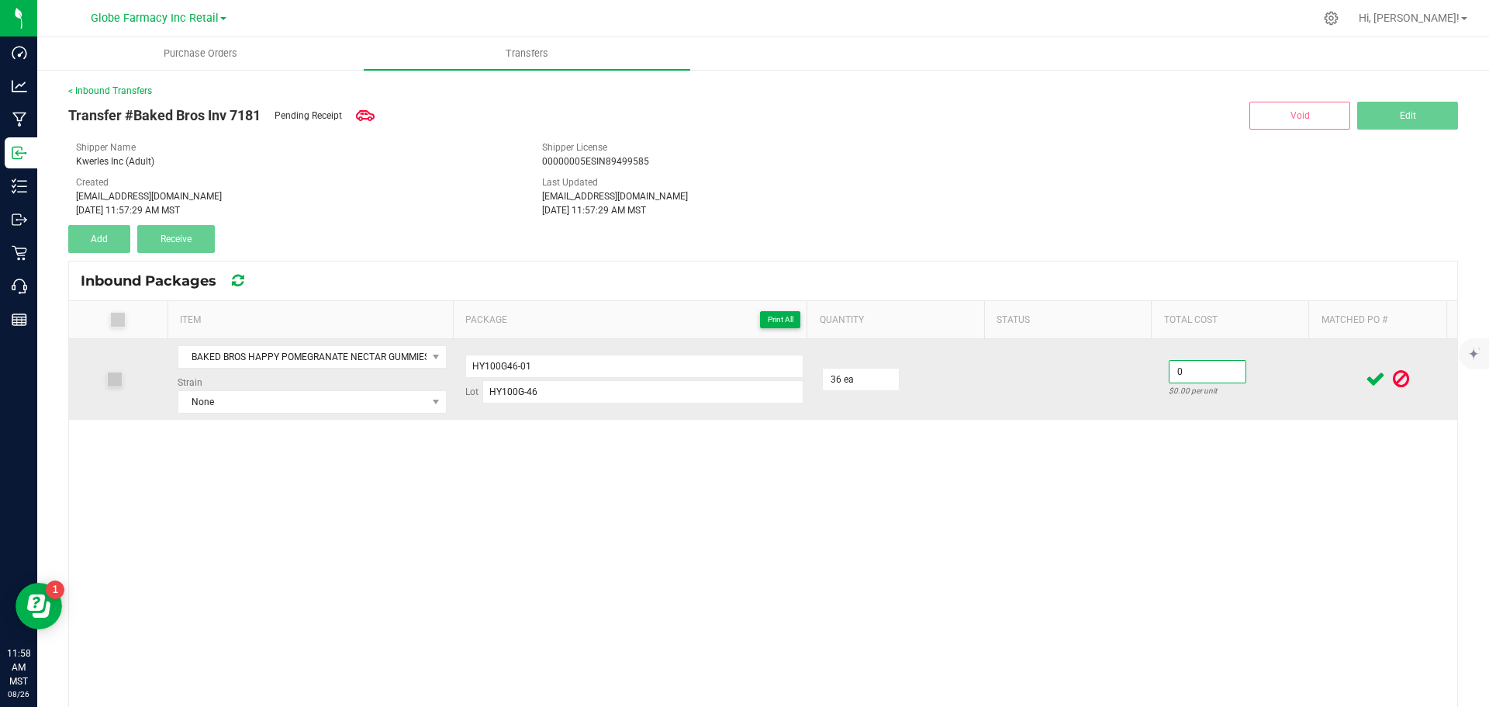
click at [1216, 368] on input "0" at bounding box center [1208, 372] width 76 height 22
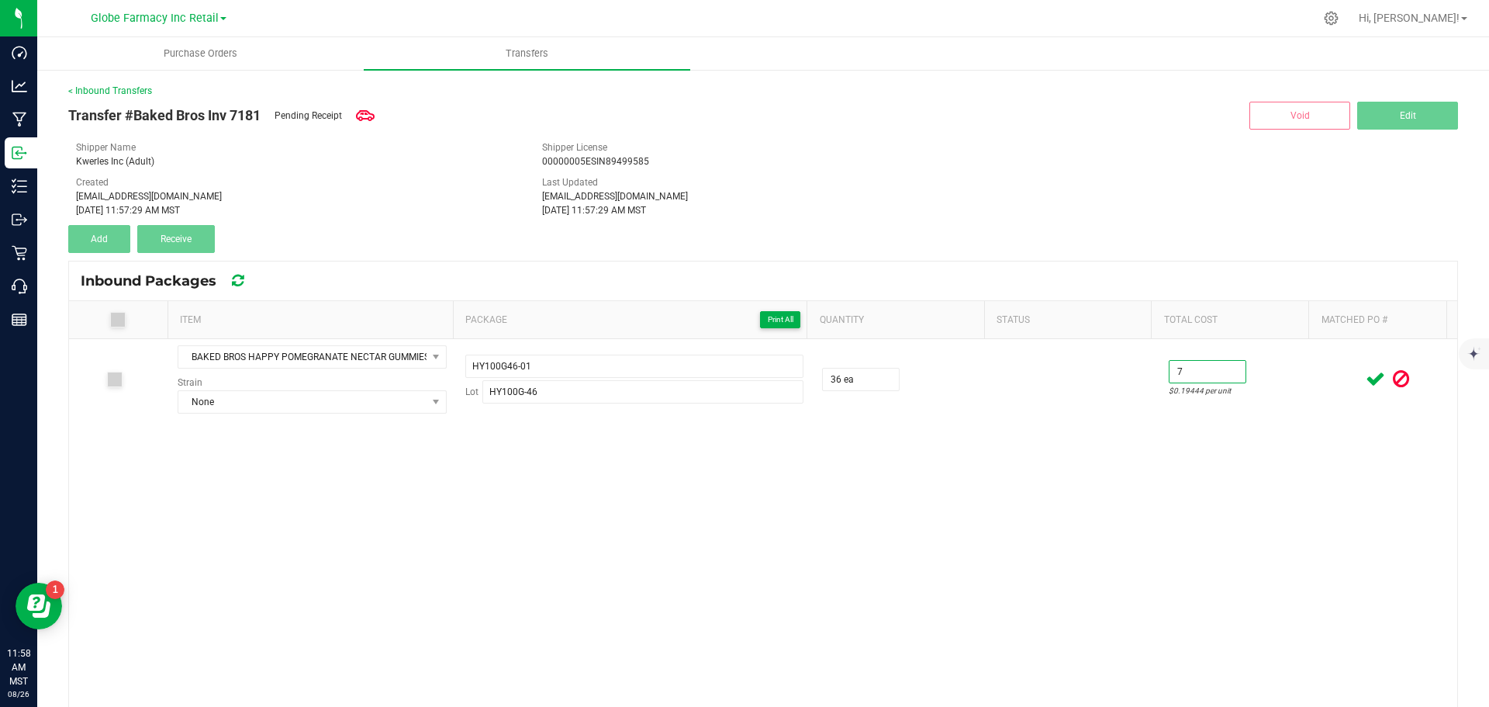
type input "$7.00"
click at [1147, 482] on div "BAKED BROS HAPPY POMEGRANATE NECTAR GUMMIES (100MG THC/ 100MG CBD/ 100MG CBC) S…" at bounding box center [763, 602] width 1389 height 527
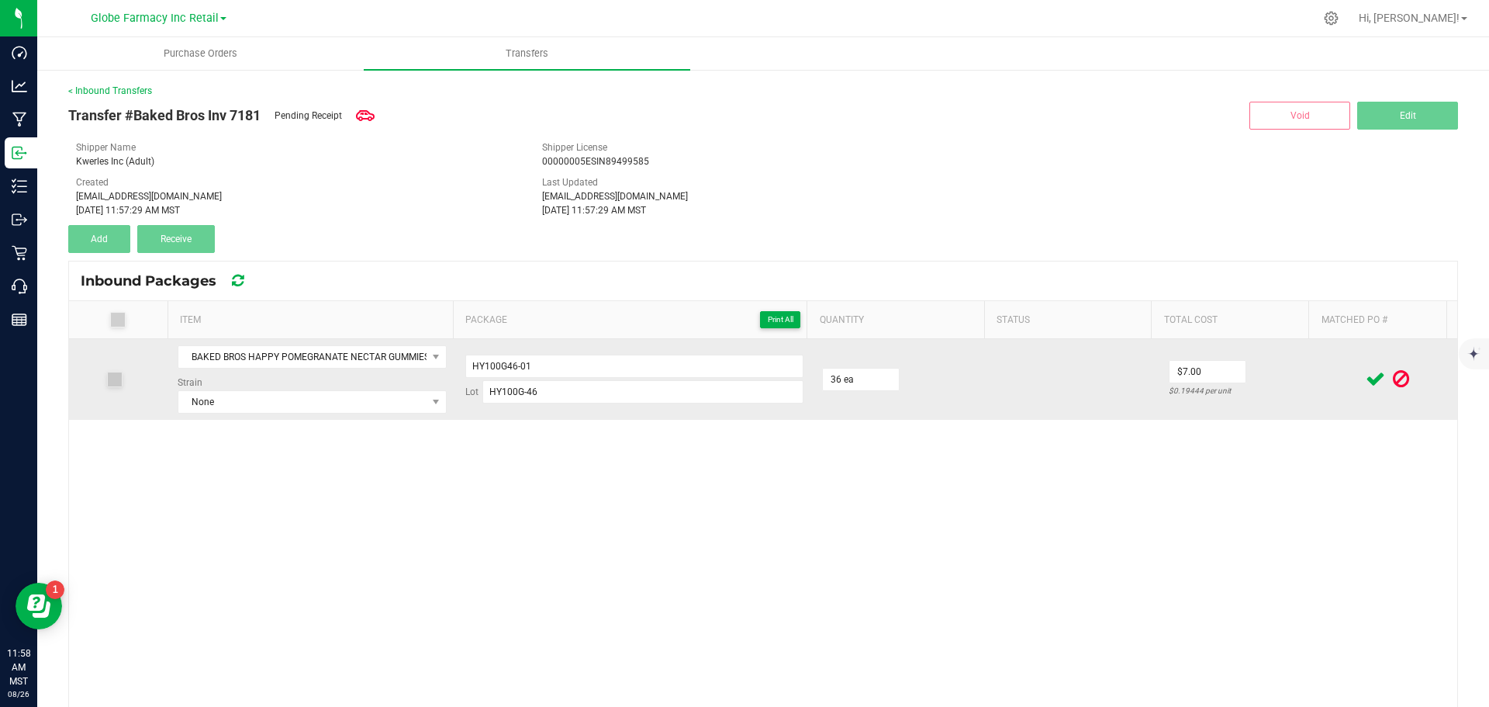
click at [1366, 369] on icon at bounding box center [1375, 378] width 19 height 19
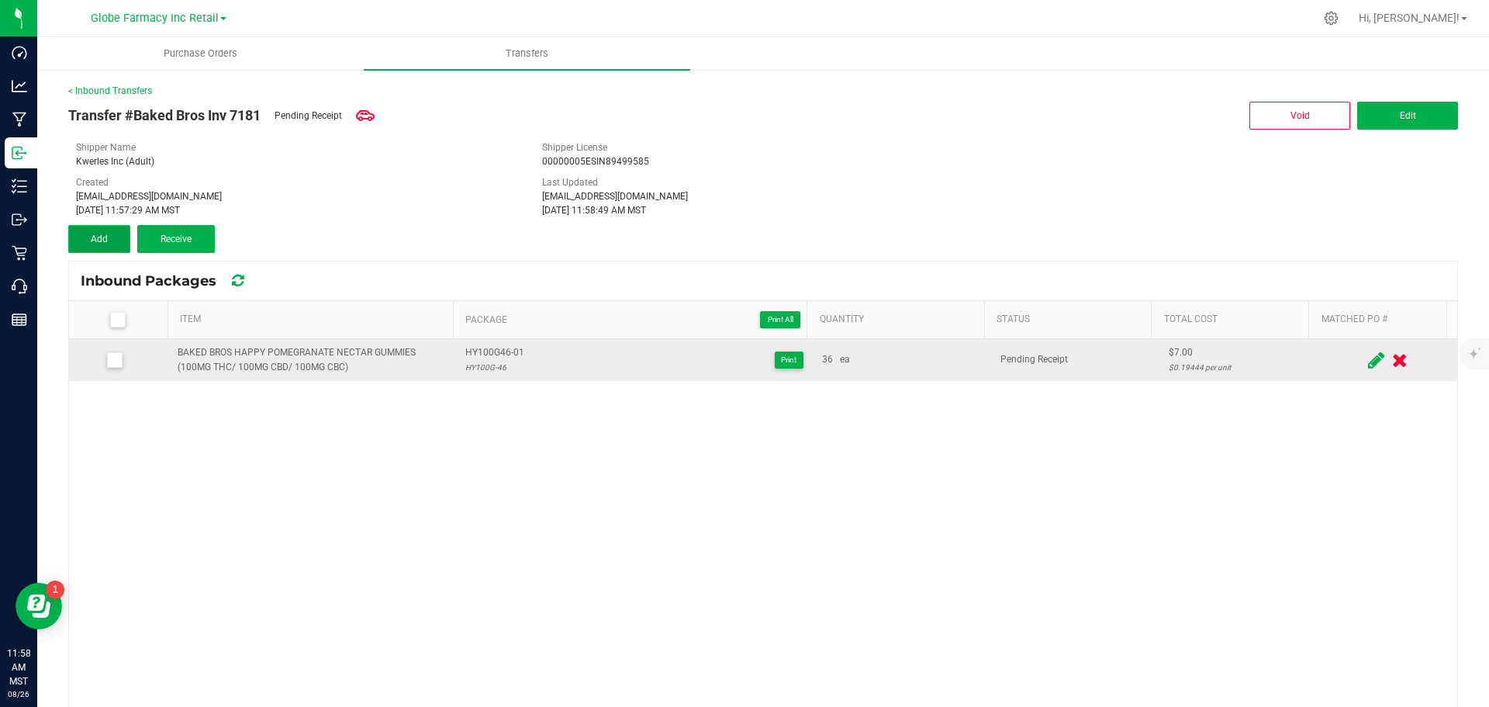
click at [86, 232] on button "Add" at bounding box center [99, 239] width 62 height 28
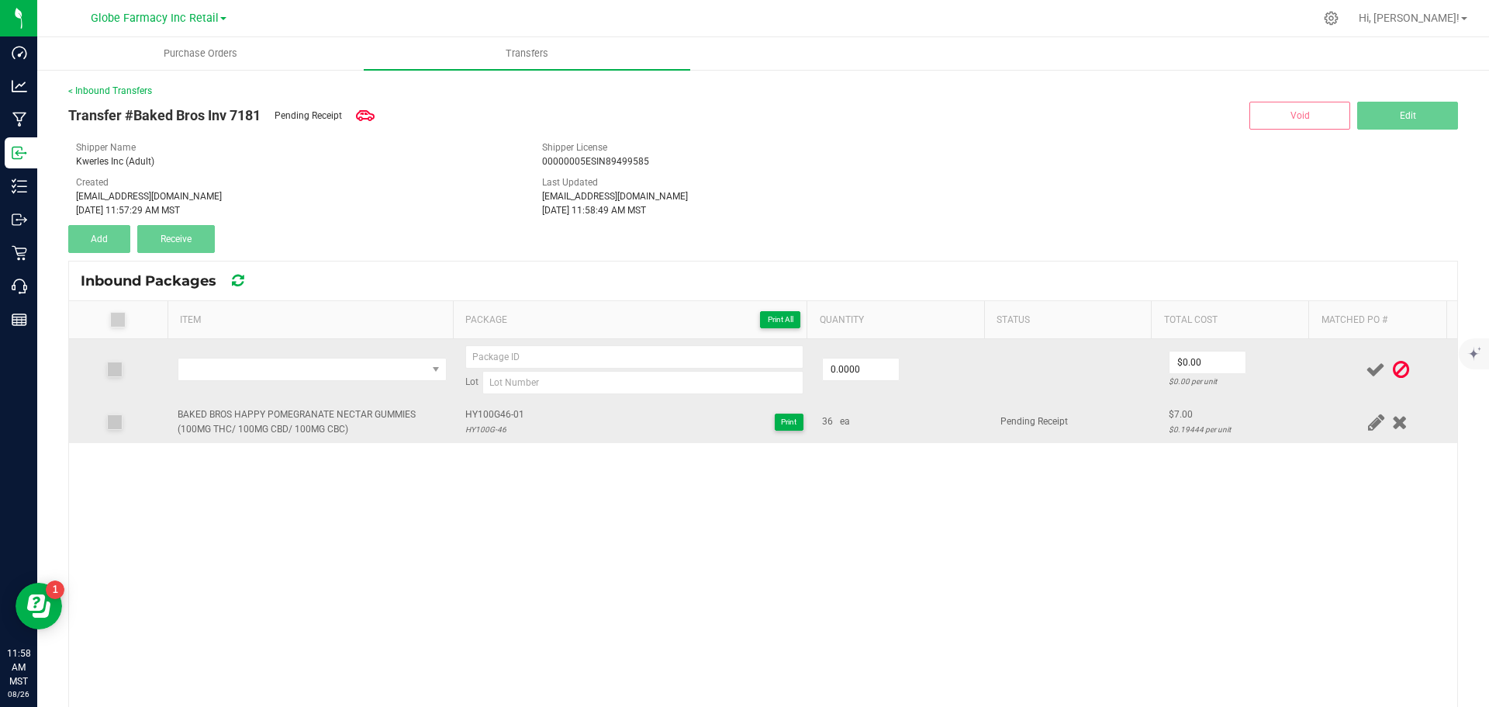
click at [324, 414] on div "BAKED BROS HAPPY POMEGRANATE NECTAR GUMMIES (100MG THC/ 100MG CBD/ 100MG CBC)" at bounding box center [312, 421] width 269 height 29
copy span "BAKED BROS HAPPY POMEGRANATE NECTAR GUMMIES (100MG THC/ 100MG CBD/ 100MG CBC)"
click at [246, 367] on span "NO DATA FOUND" at bounding box center [302, 369] width 248 height 22
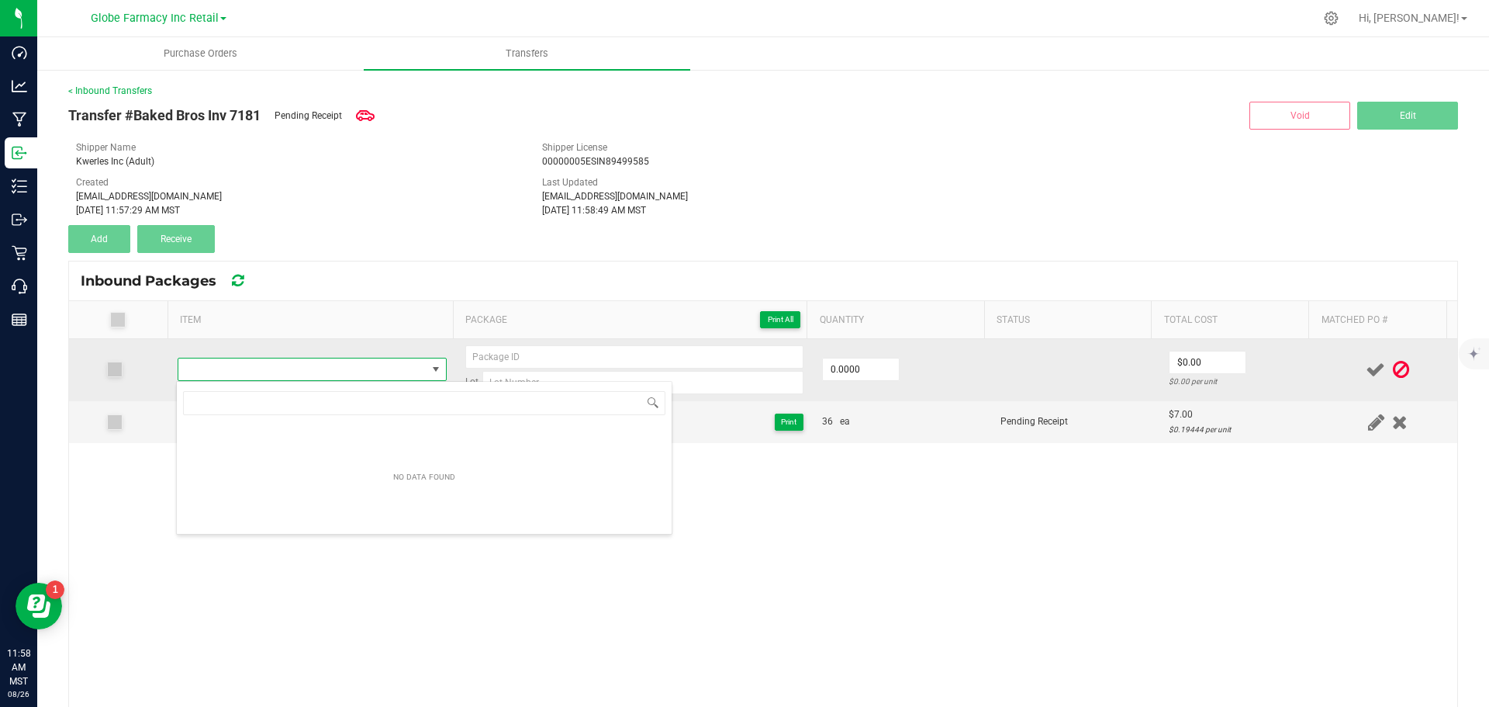
type input "BAKED BROS HAPPY POMEGRANATE NECTAR GUMMIES (100MG THC/ 100MG CBD/ 100MG CBC)"
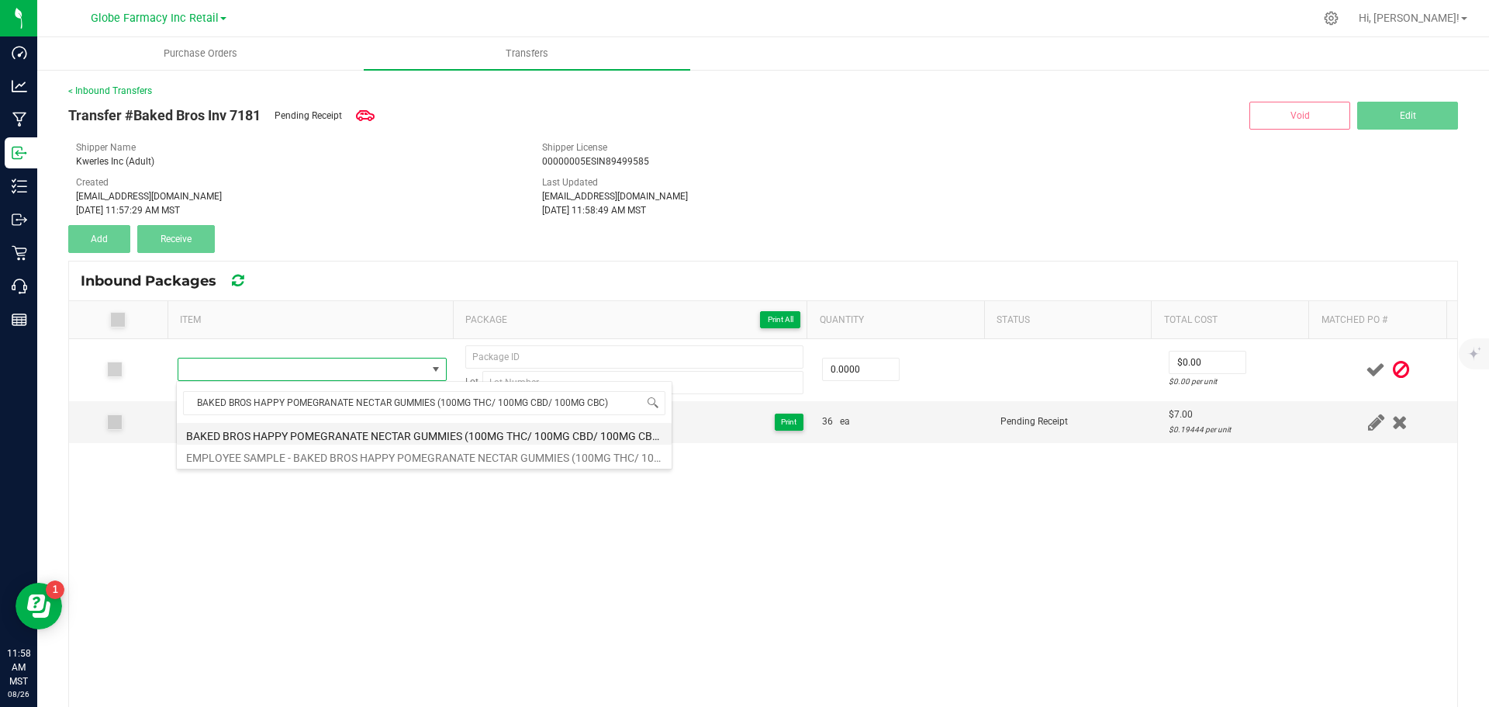
click at [242, 431] on li "BAKED BROS HAPPY POMEGRANATE NECTAR GUMMIES (100MG THC/ 100MG CBD/ 100MG CBC)" at bounding box center [424, 434] width 495 height 22
type input "0 ea"
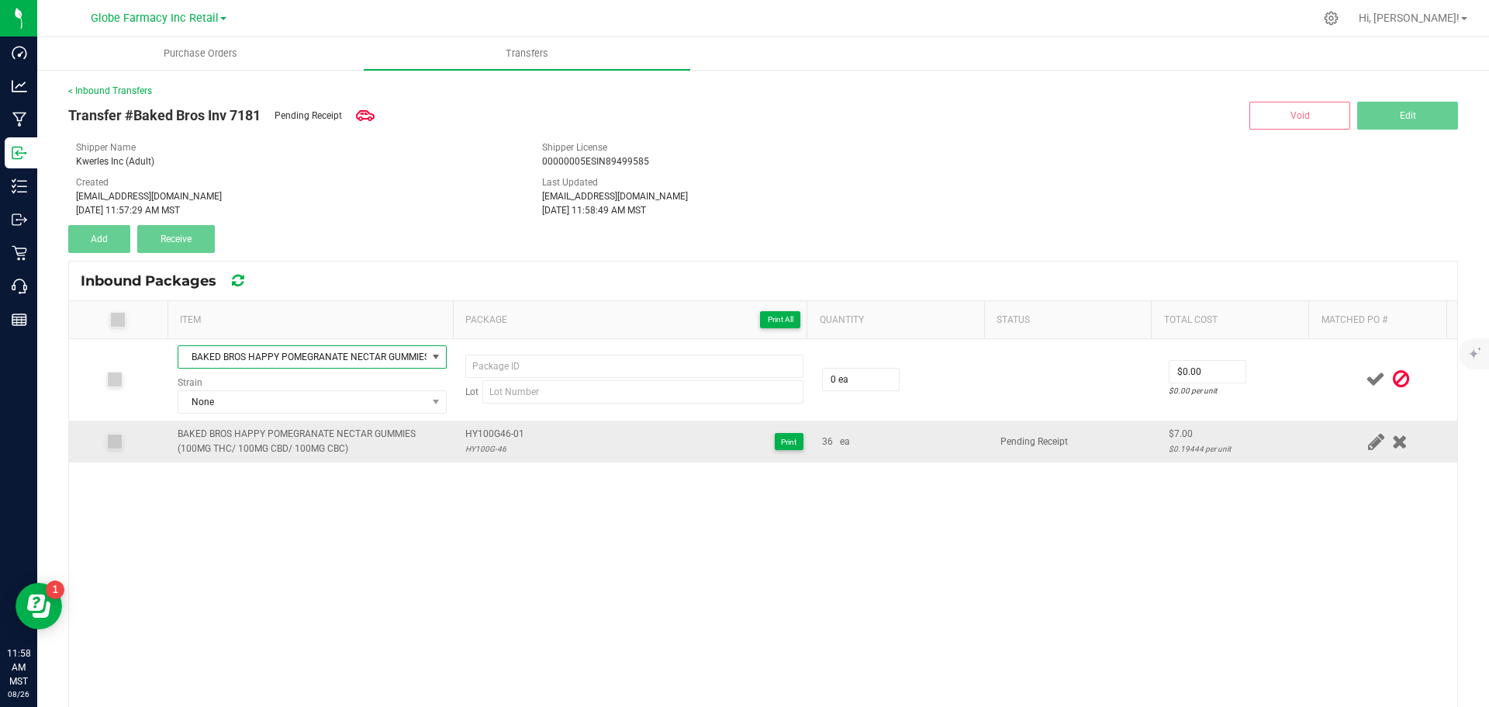
click at [470, 431] on span "HY100G46-01" at bounding box center [494, 434] width 59 height 15
copy span "HY100G46-01"
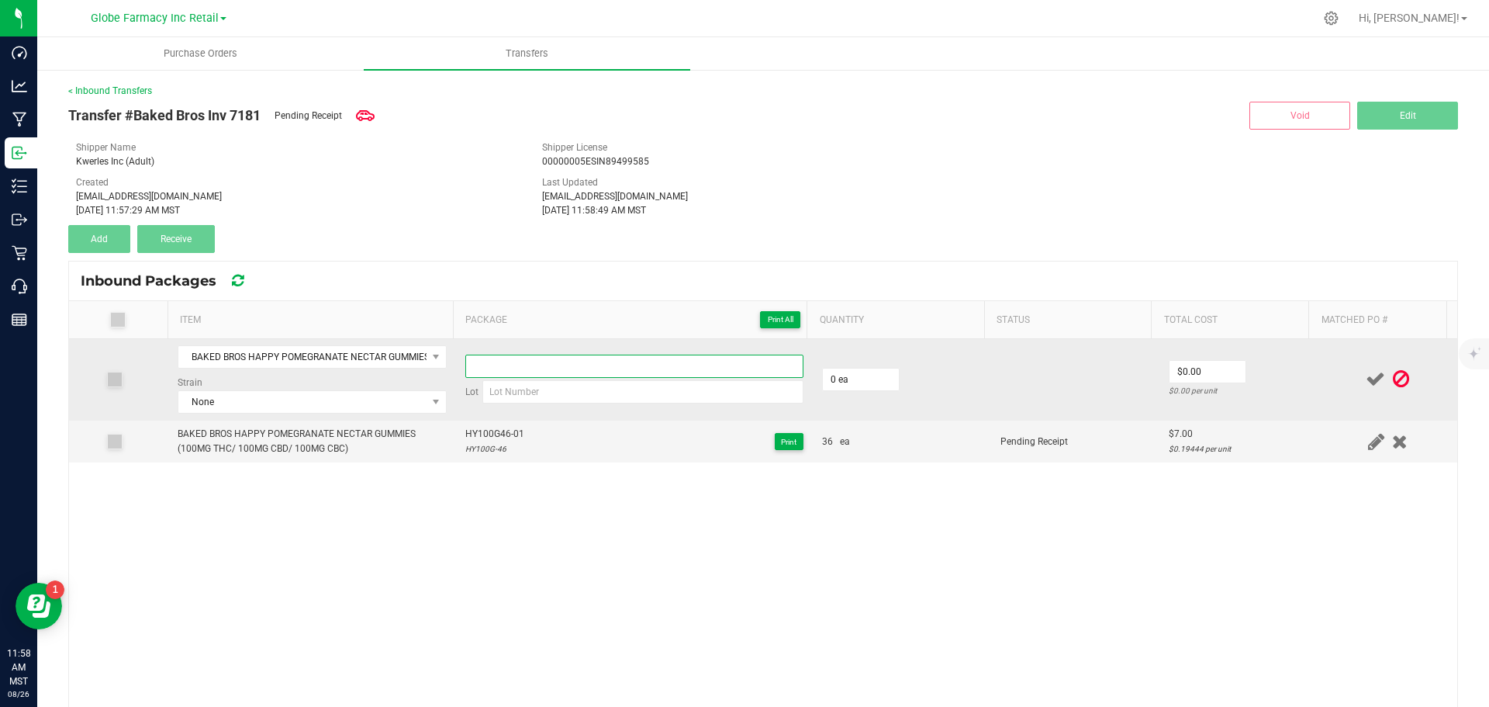
click at [472, 368] on input at bounding box center [634, 366] width 338 height 23
paste input "HY100G46-01"
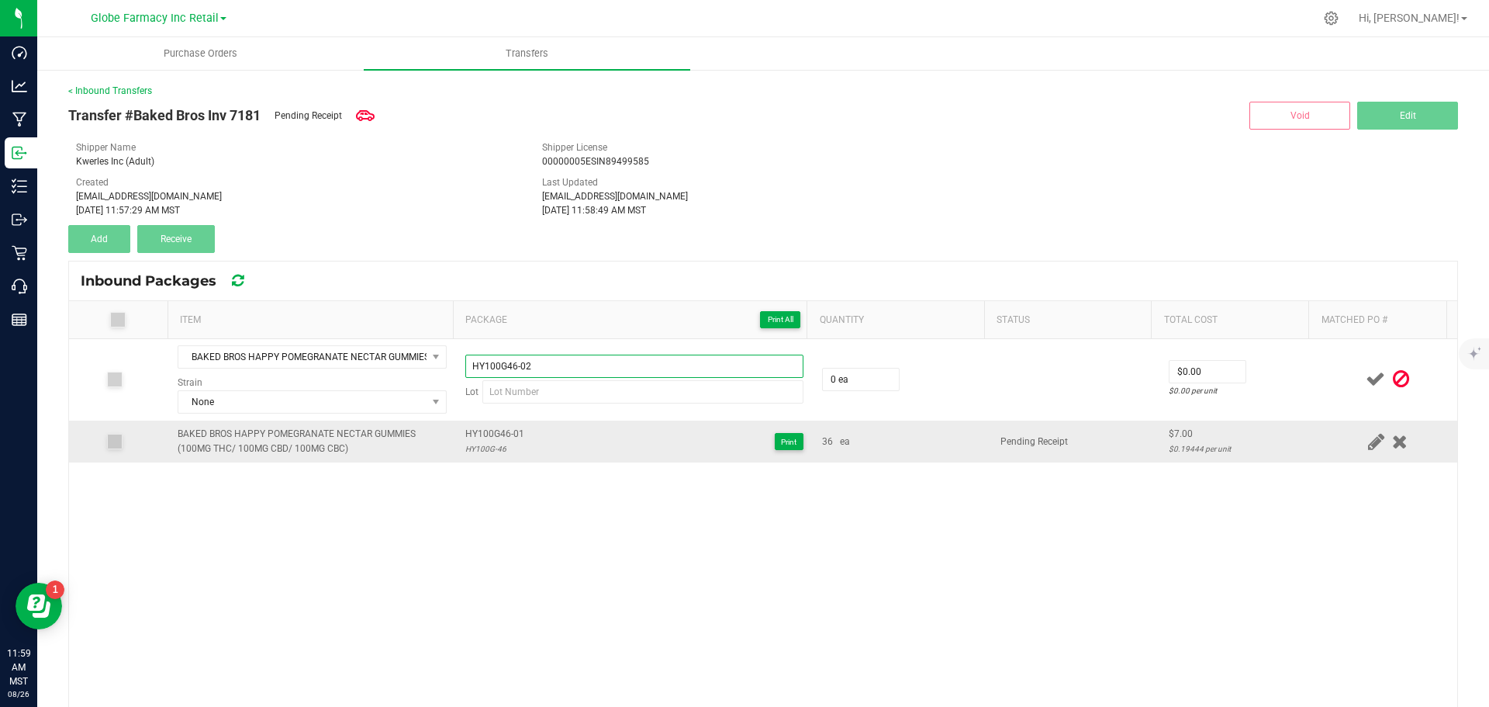
type input "HY100G46-02"
click at [465, 456] on div "HY100G-46" at bounding box center [494, 448] width 59 height 15
copy div "HY100G-46"
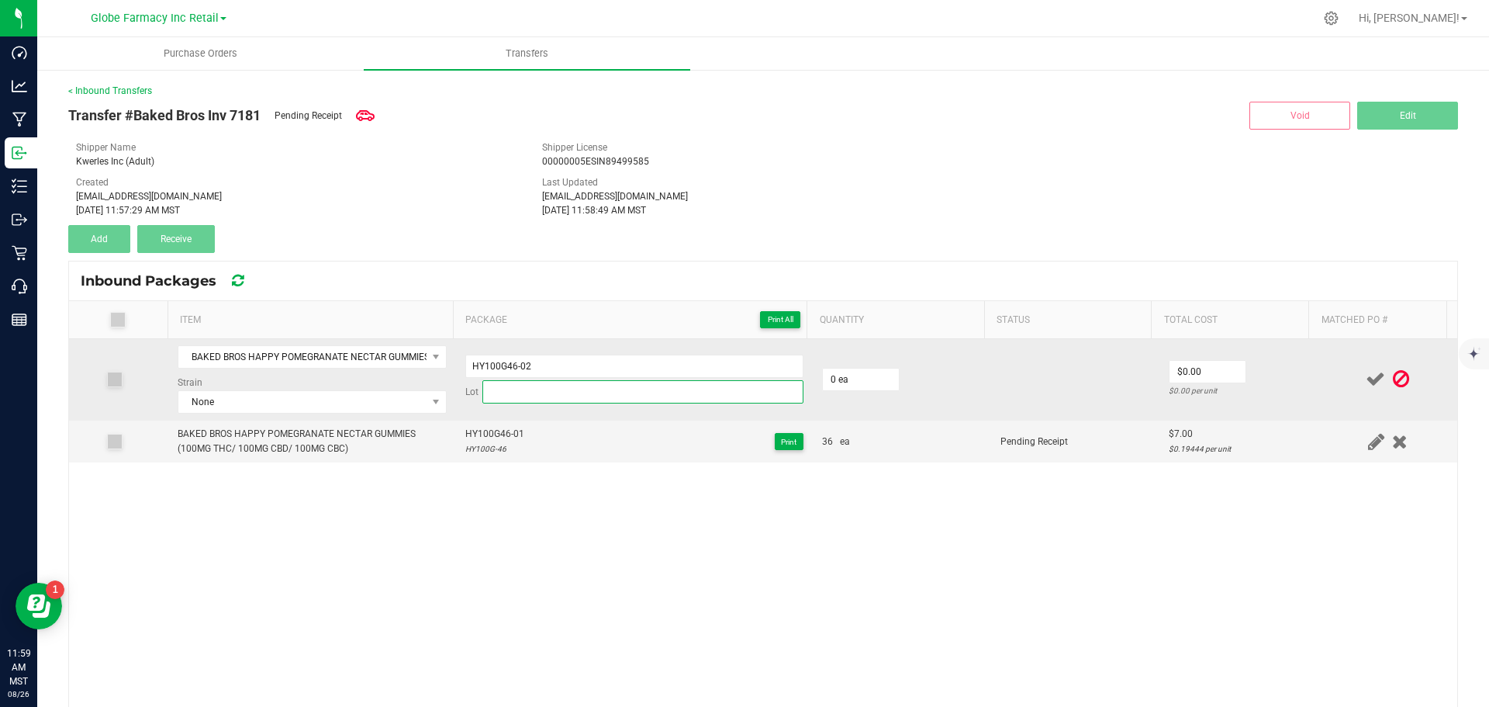
click at [527, 403] on input at bounding box center [642, 391] width 321 height 23
paste input "HY100G-46"
type input "HY100G-46"
click at [878, 382] on input "0" at bounding box center [861, 379] width 76 height 22
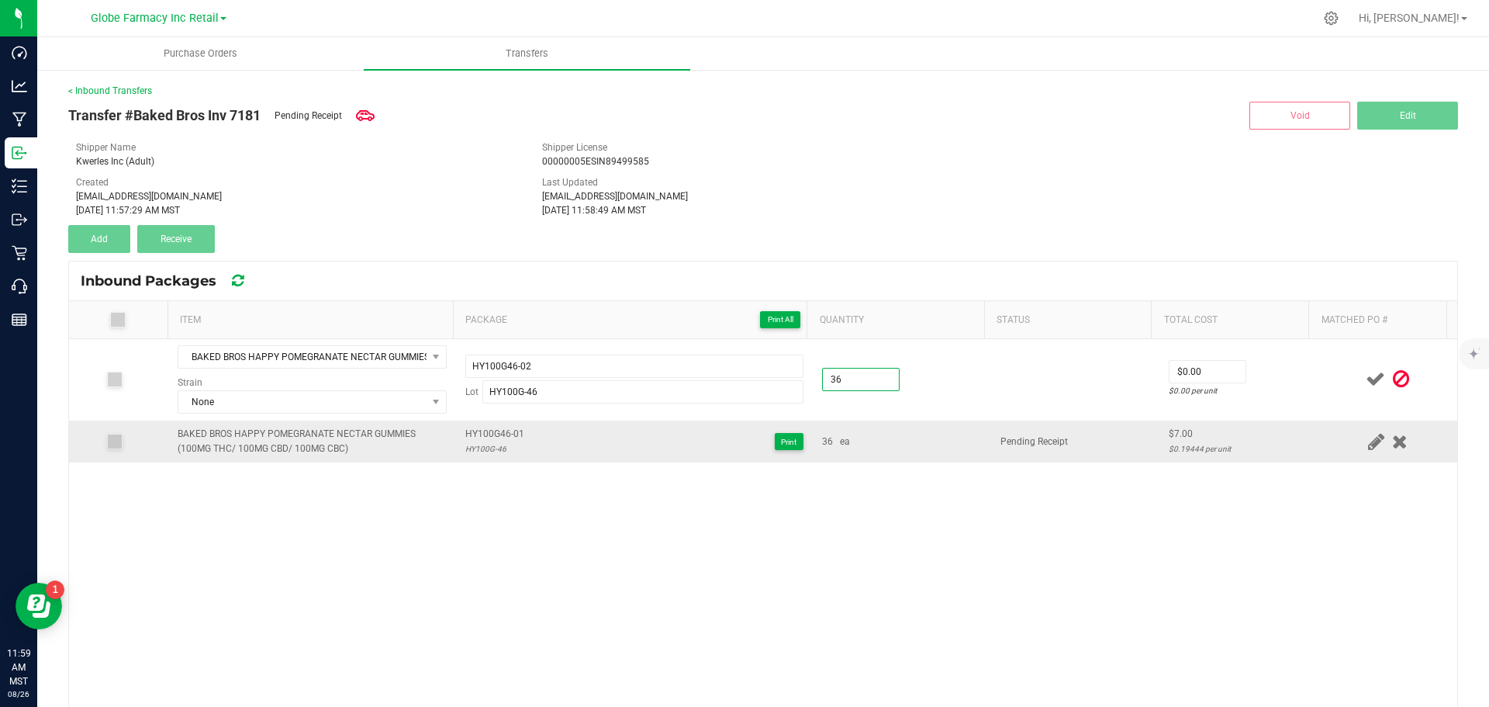
type input "36 ea"
drag, startPoint x: 911, startPoint y: 433, endPoint x: 919, endPoint y: 427, distance: 9.5
click at [912, 434] on td "36 ea" at bounding box center [902, 441] width 178 height 42
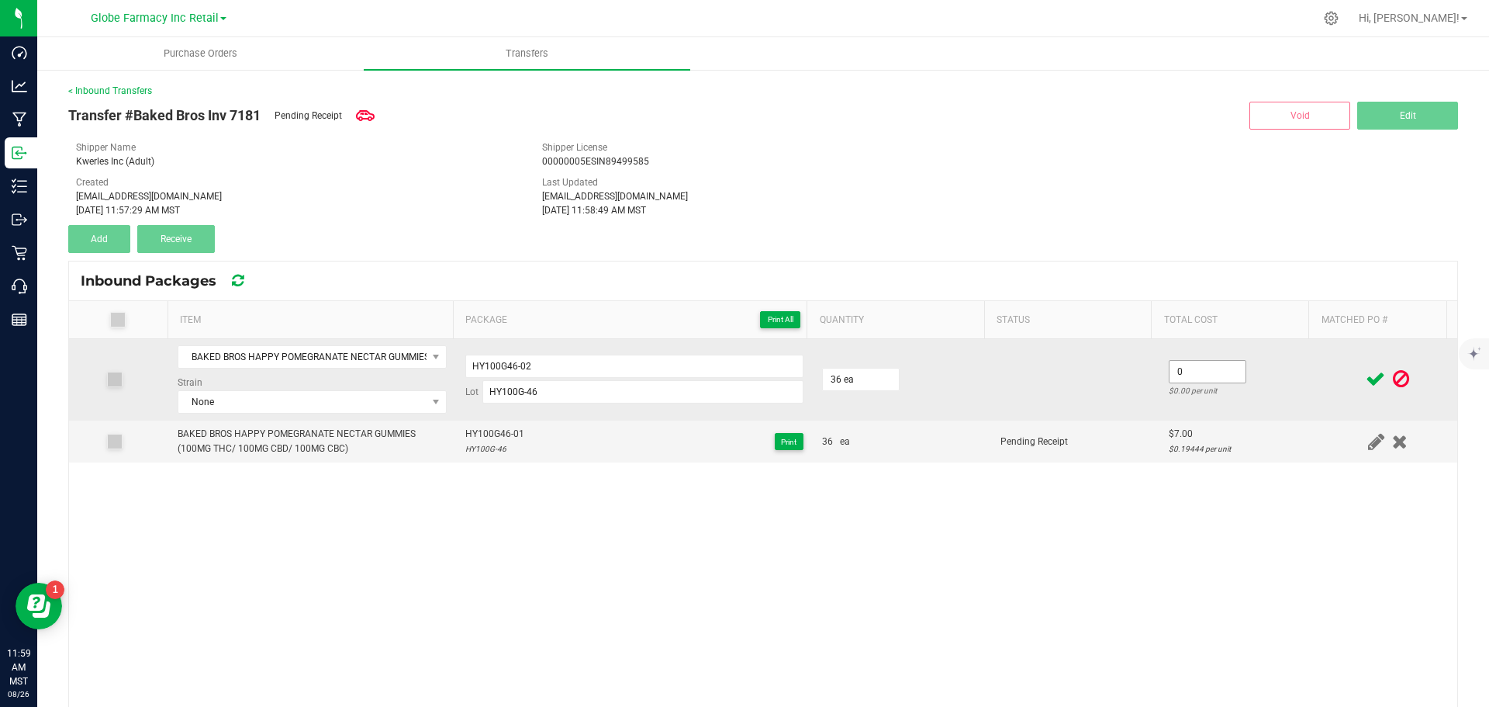
click at [1199, 376] on input "0" at bounding box center [1208, 372] width 76 height 22
type input "$7.00"
click at [962, 400] on td "36 ea" at bounding box center [902, 379] width 178 height 81
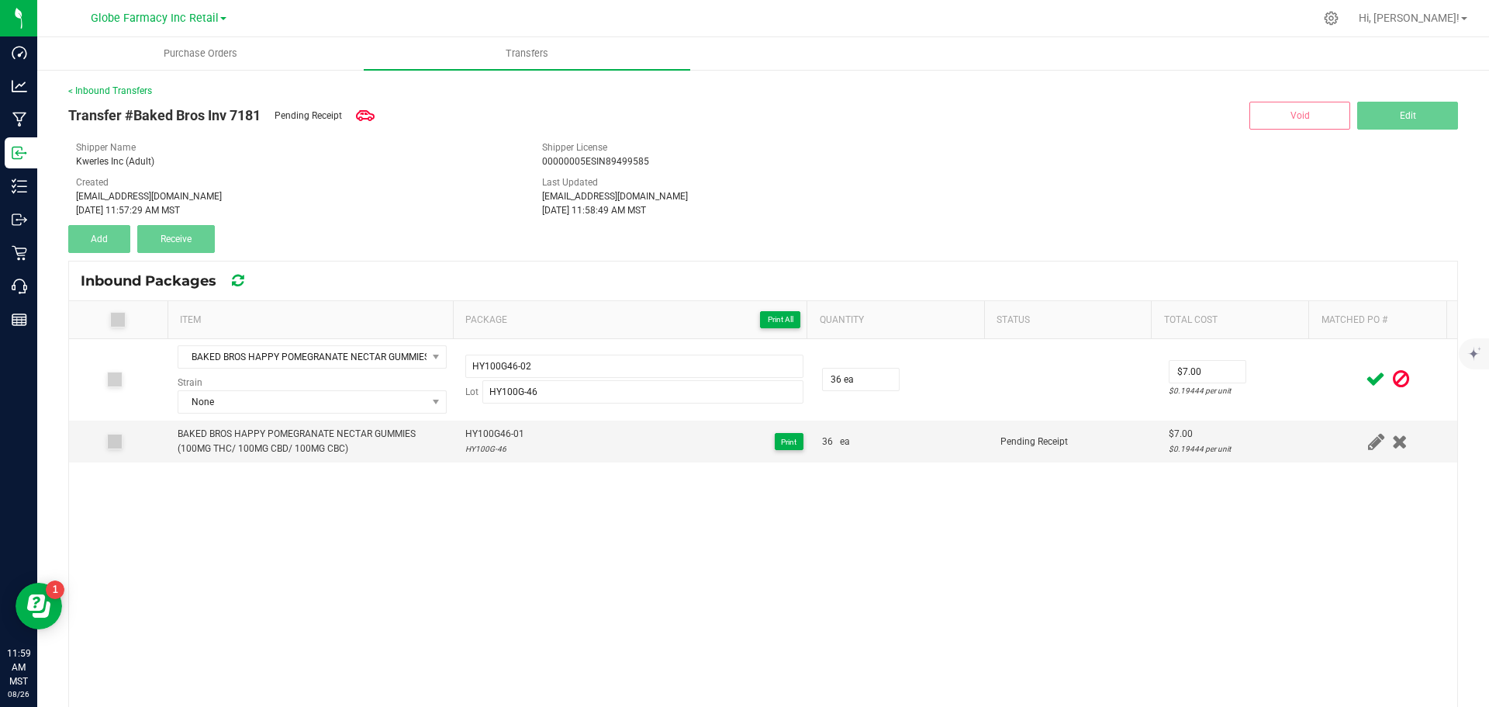
click at [1366, 371] on icon at bounding box center [1375, 378] width 19 height 19
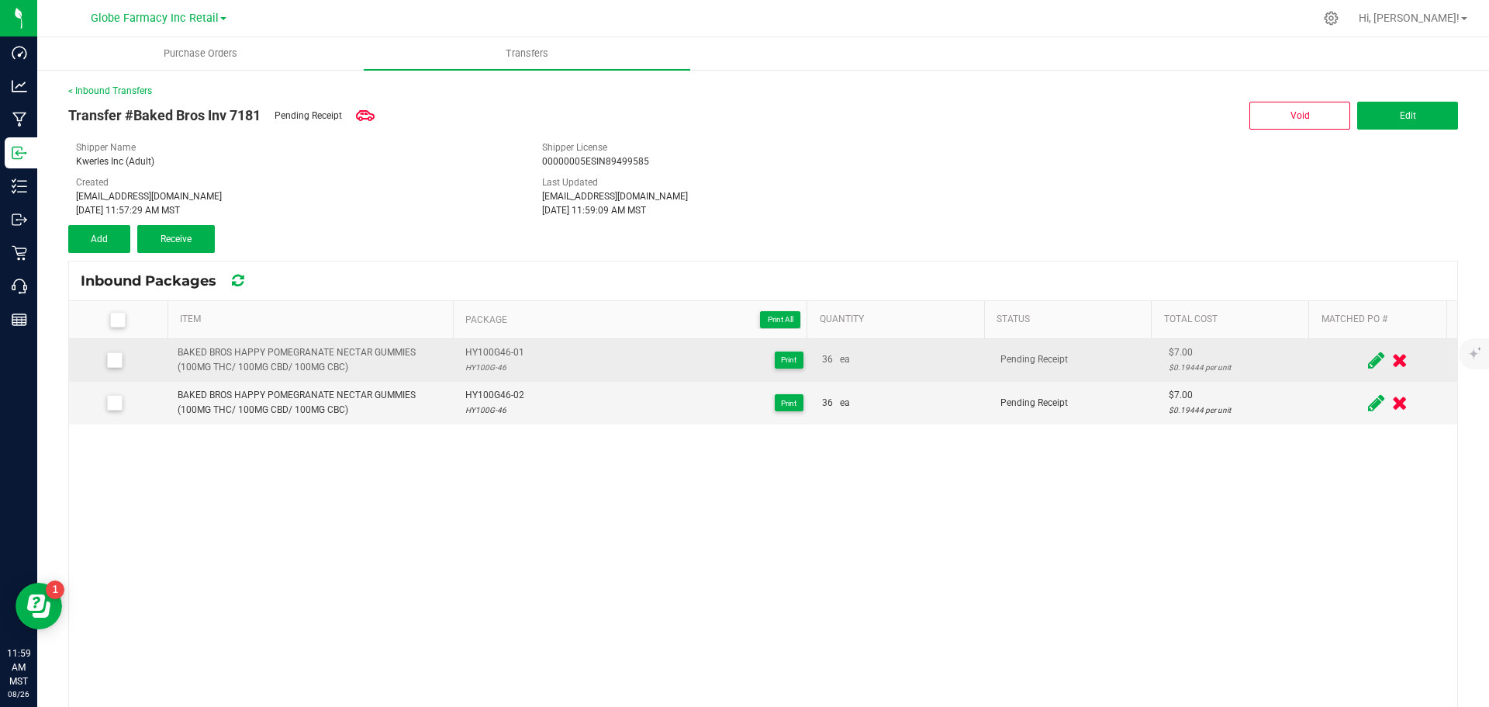
click at [289, 354] on div "BAKED BROS HAPPY POMEGRANATE NECTAR GUMMIES (100MG THC/ 100MG CBD/ 100MG CBC)" at bounding box center [312, 359] width 269 height 29
copy span "BAKED BROS HAPPY POMEGRANATE NECTAR GUMMIES (100MG THC/ 100MG CBD/ 100MG CBC)"
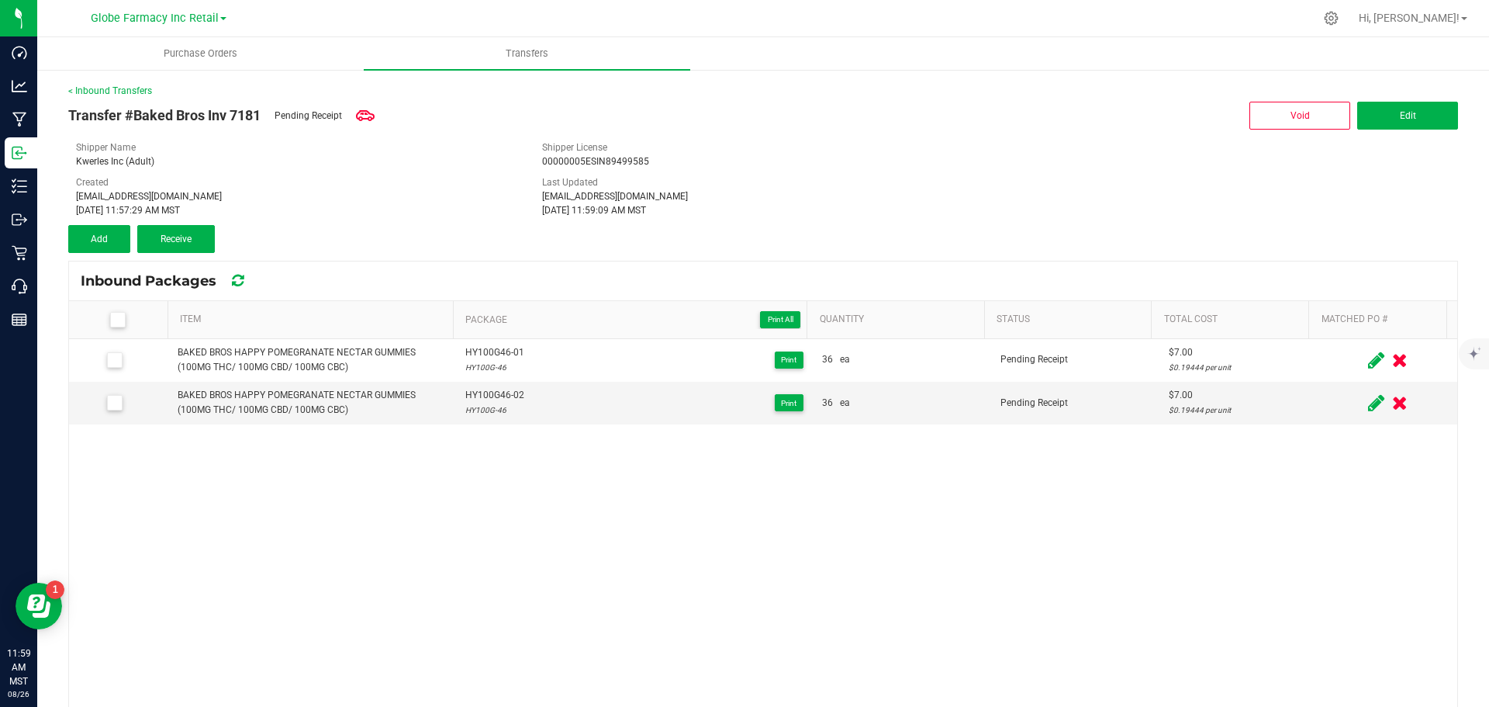
click at [67, 242] on div "< Inbound Transfers Transfer #Baked Bros Inv 7181 Pending Receipt Void Edit Shi…" at bounding box center [763, 475] width 1452 height 814
click at [77, 242] on button "Add" at bounding box center [99, 239] width 62 height 28
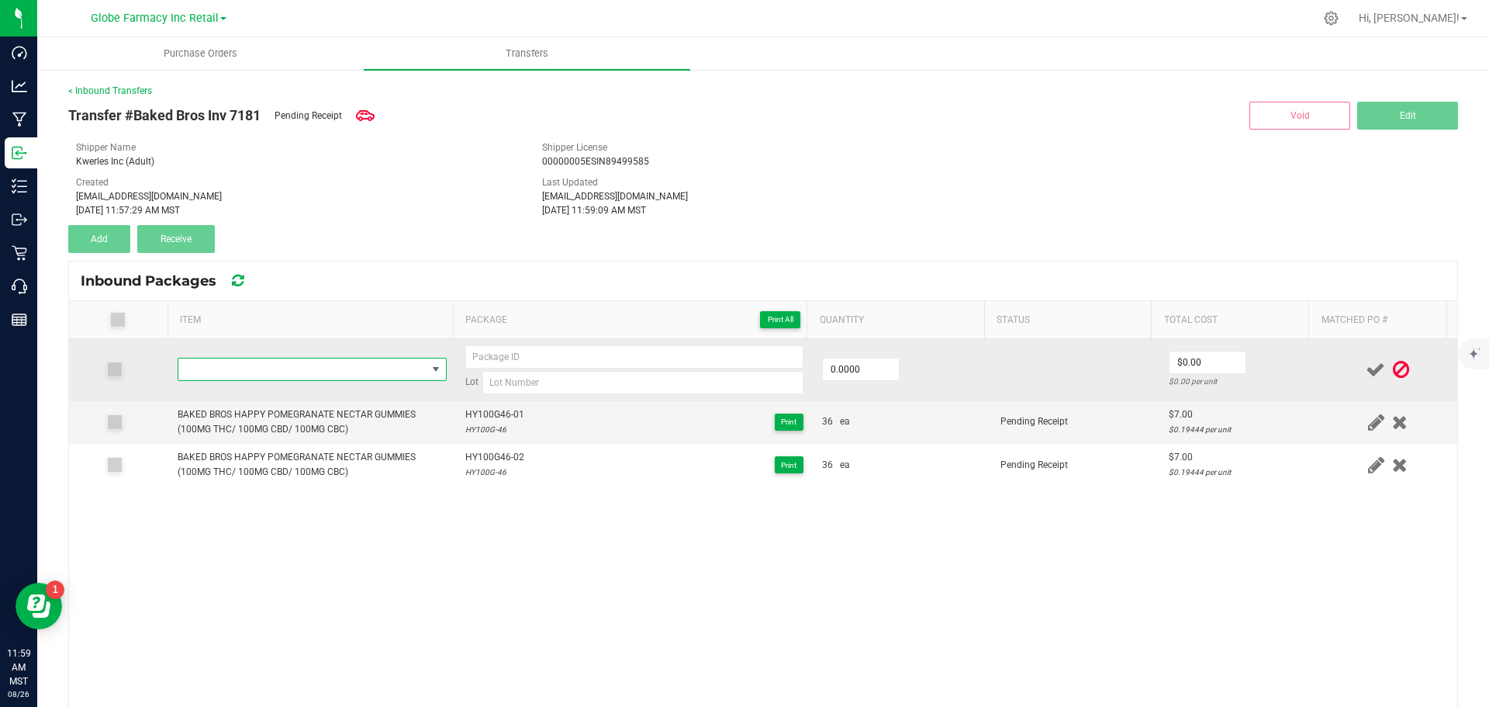
click at [233, 367] on span "NO DATA FOUND" at bounding box center [302, 369] width 248 height 22
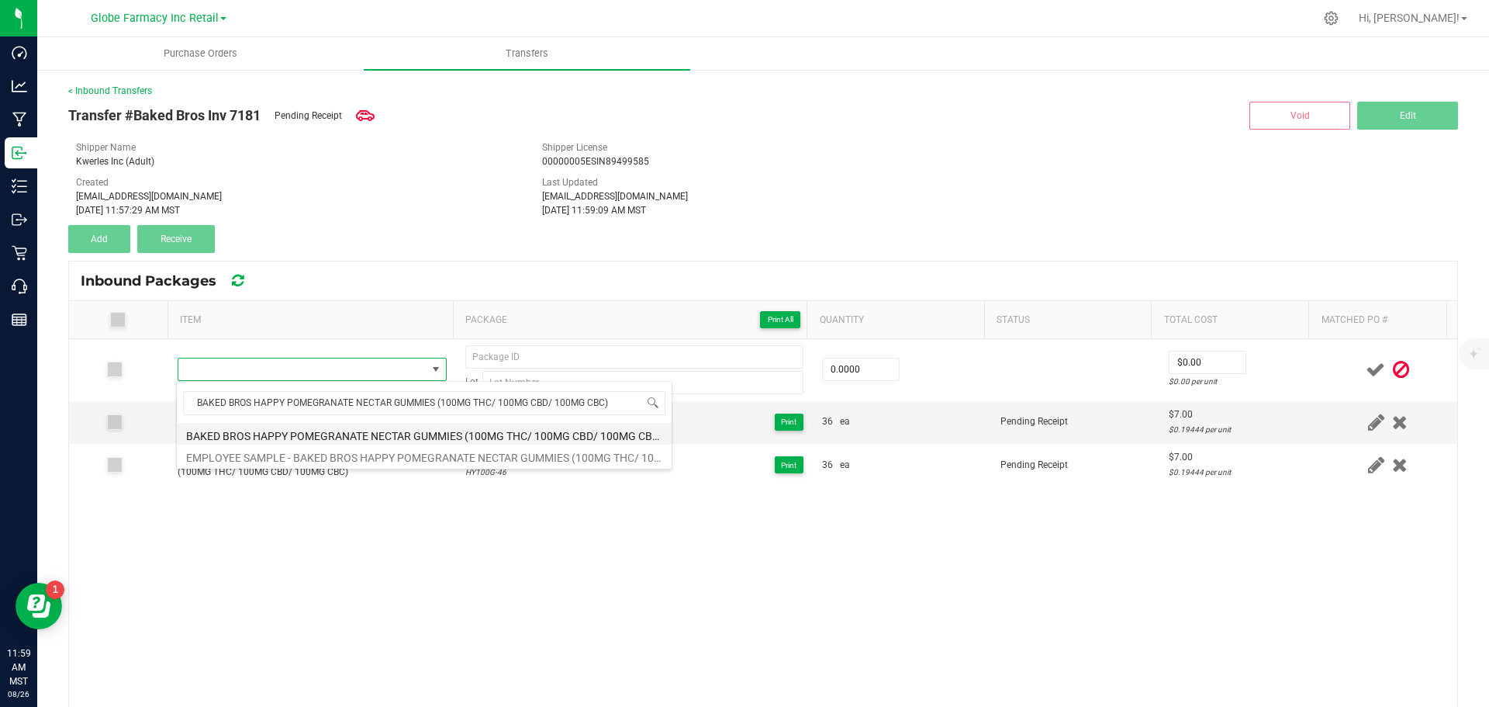
click at [239, 437] on li "BAKED BROS HAPPY POMEGRANATE NECTAR GUMMIES (100MG THC/ 100MG CBD/ 100MG CBC)" at bounding box center [424, 434] width 495 height 22
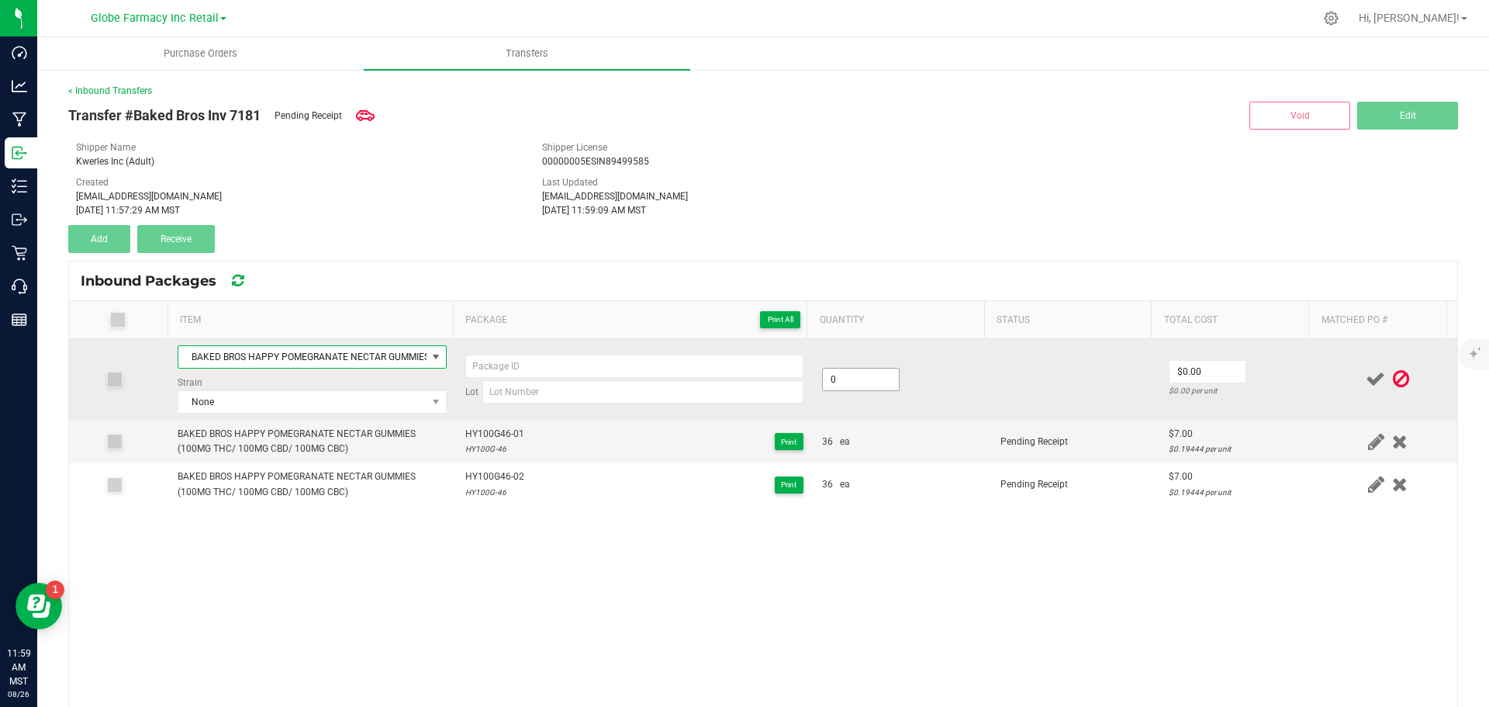
click at [829, 371] on input "0" at bounding box center [861, 379] width 76 height 22
type input "36 ea"
click at [1077, 401] on td at bounding box center [1075, 379] width 168 height 81
click at [1206, 366] on input "0" at bounding box center [1208, 372] width 76 height 22
type input "$7.00"
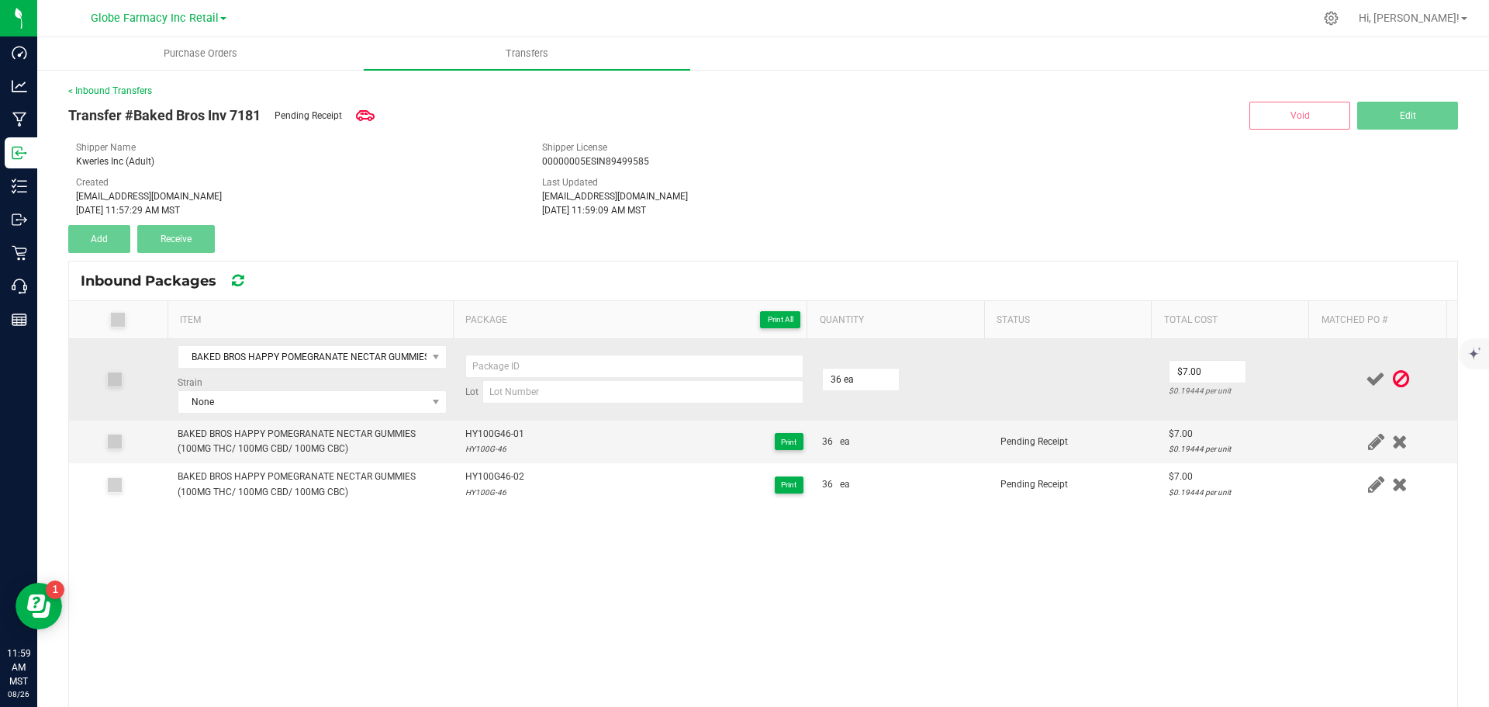
drag, startPoint x: 1104, startPoint y: 381, endPoint x: 1070, endPoint y: 372, distance: 34.4
click at [1103, 381] on td at bounding box center [1075, 379] width 168 height 81
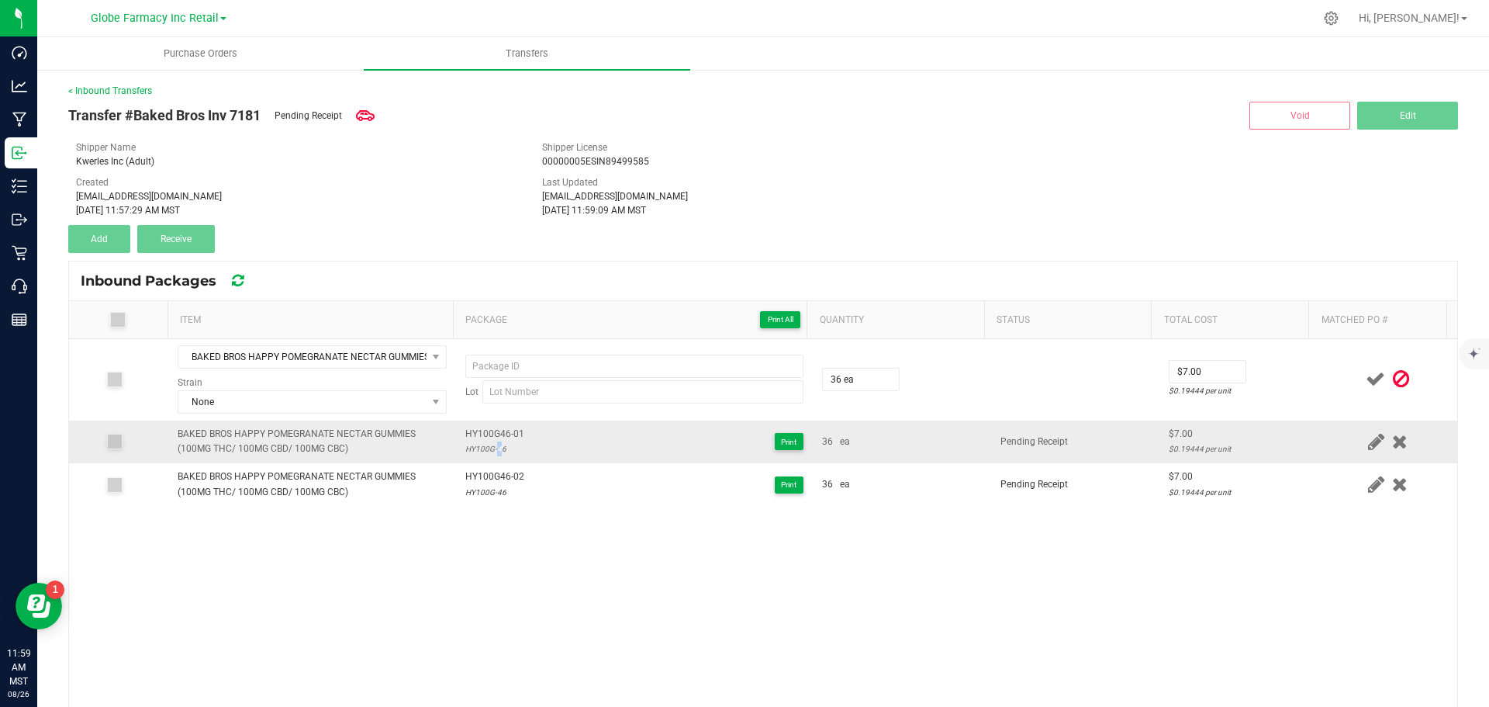
click at [489, 451] on div "HY100G-46" at bounding box center [494, 448] width 59 height 15
copy div "HY100G-46"
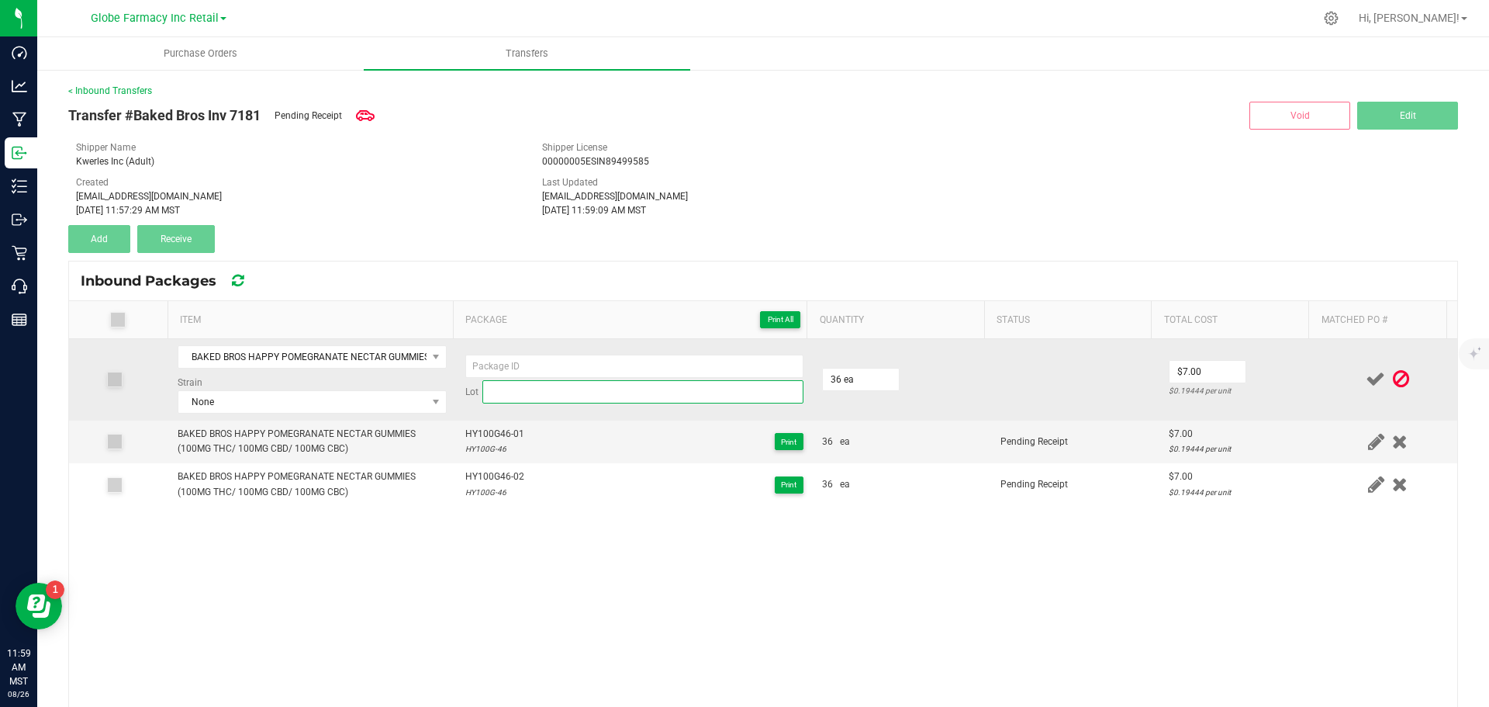
click at [510, 399] on input at bounding box center [642, 391] width 321 height 23
paste input "HY100G-46"
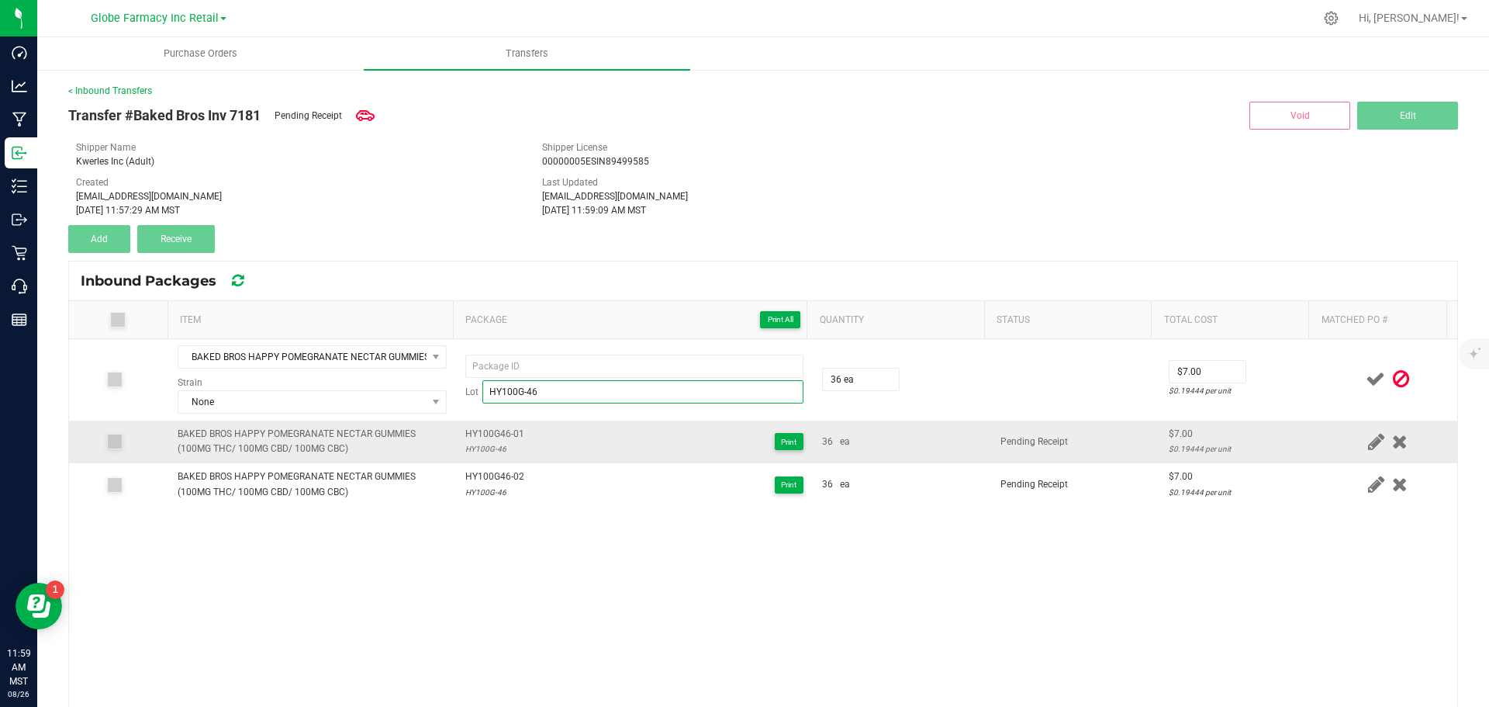
type input "HY100G-46"
click at [475, 440] on span "HY100G46-01" at bounding box center [494, 434] width 59 height 15
click at [474, 434] on span "HY100G46-01" at bounding box center [494, 434] width 59 height 15
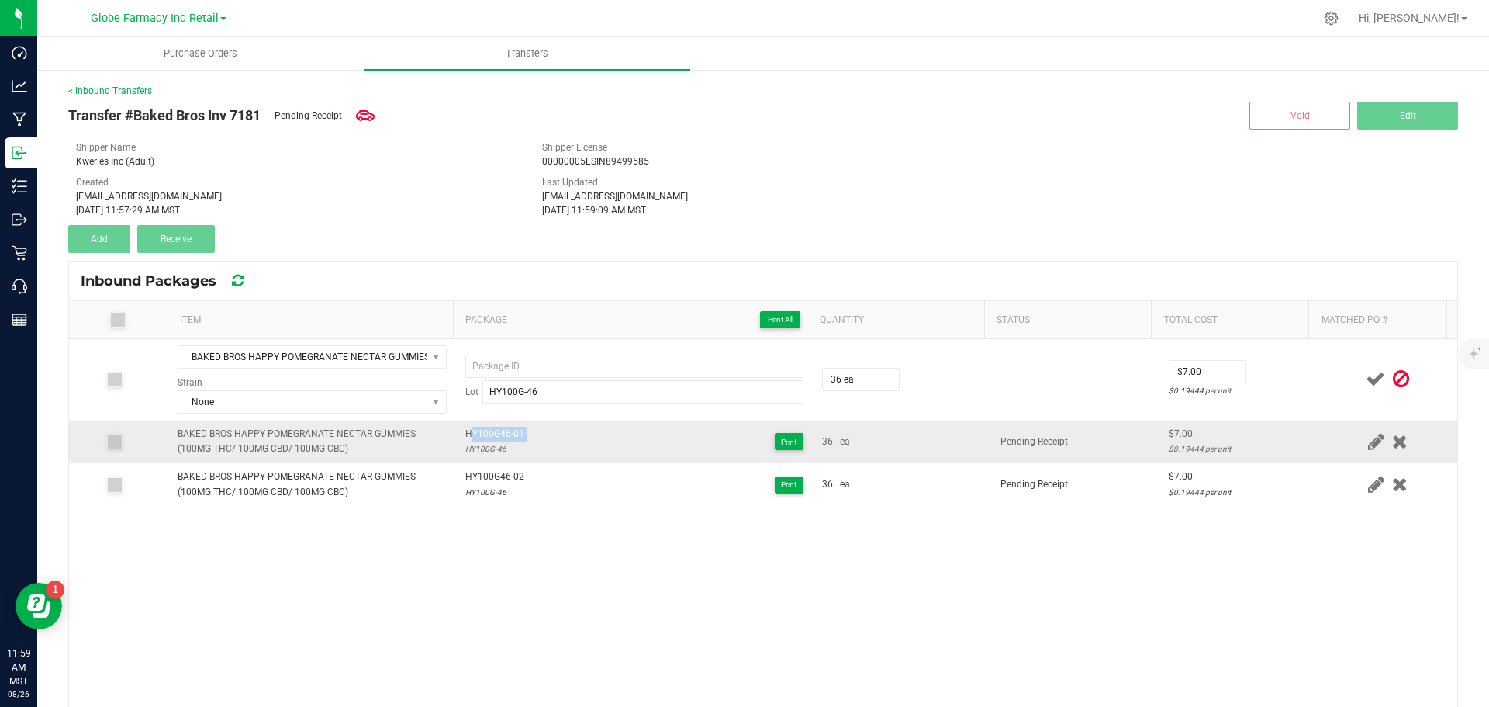
copy span "HY100G46-01"
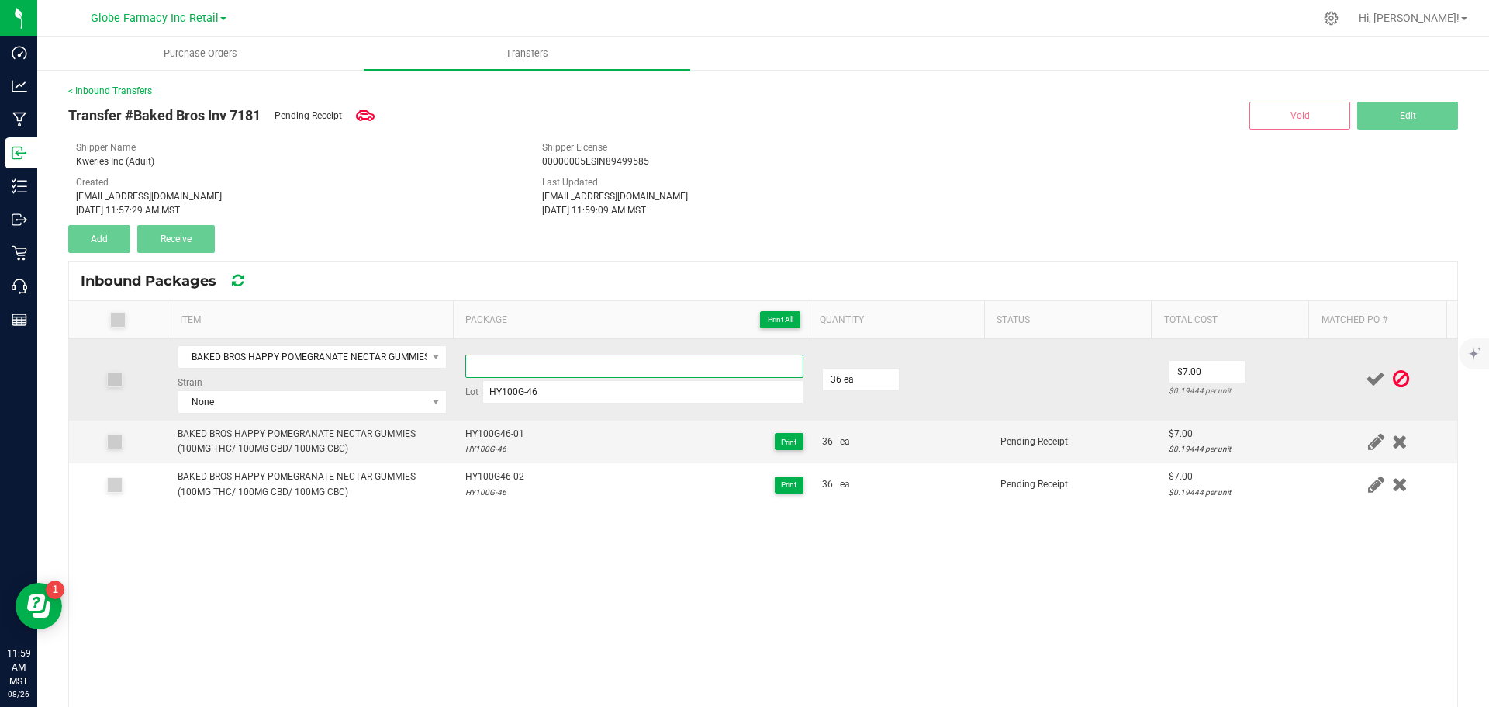
click at [486, 358] on input at bounding box center [634, 366] width 338 height 23
paste input "HY100G46-01"
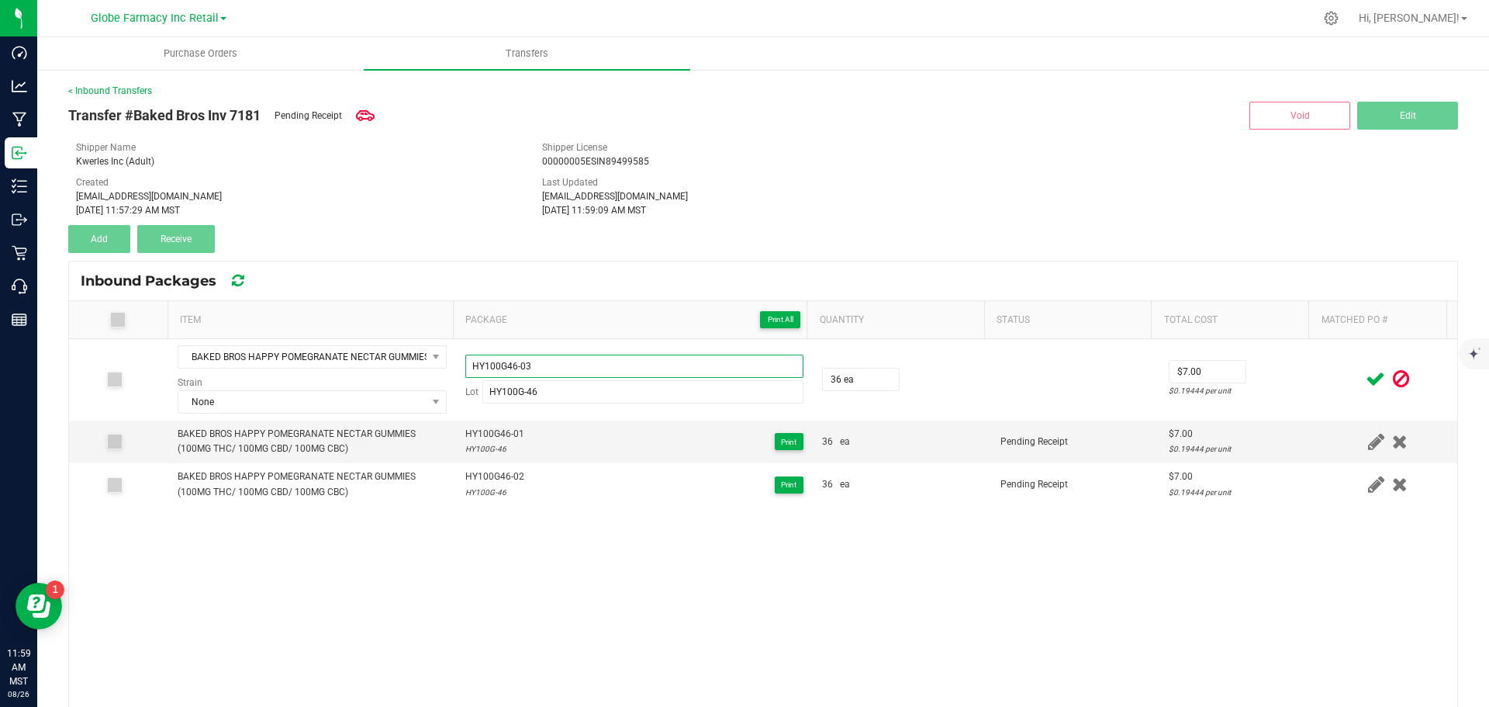
type input "HY100G46-03"
click at [1366, 382] on icon at bounding box center [1375, 378] width 19 height 19
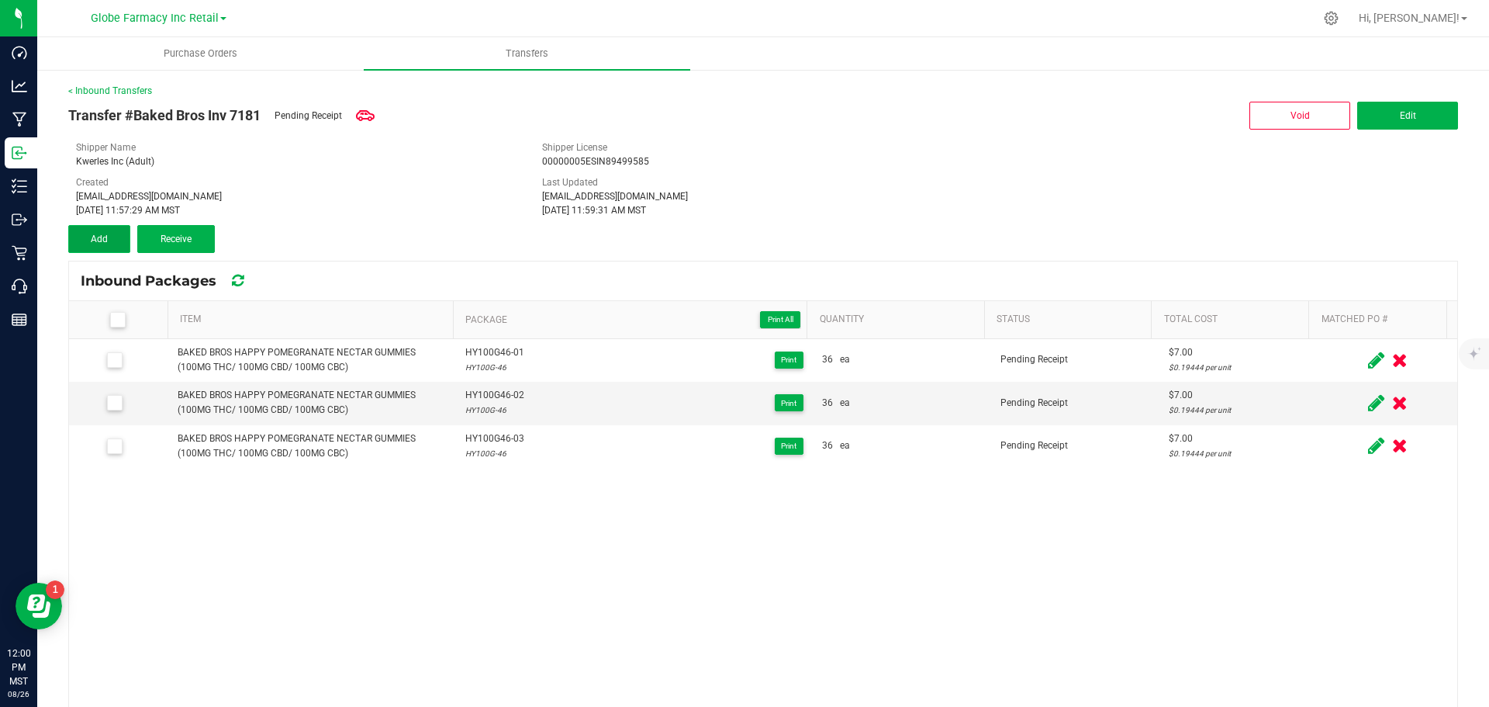
click at [91, 227] on button "Add" at bounding box center [99, 239] width 62 height 28
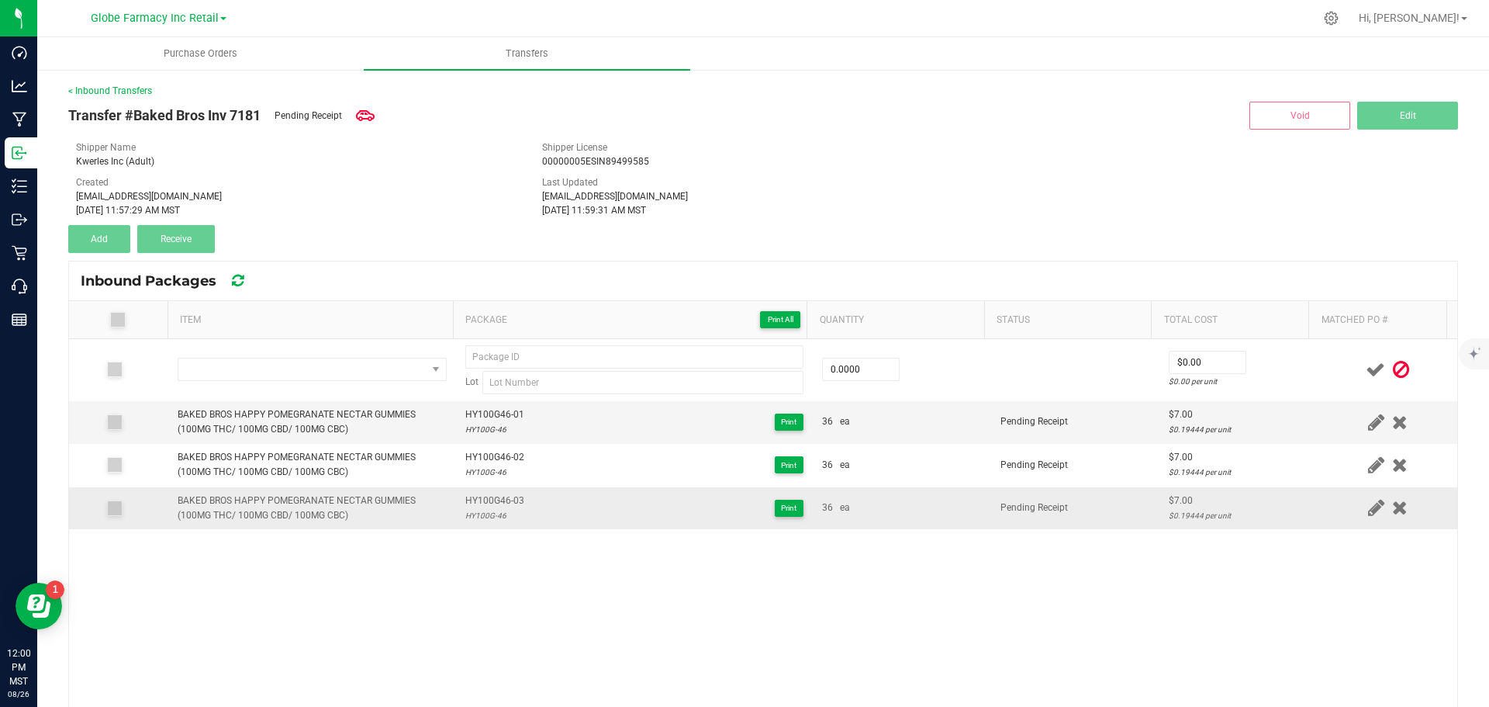
click at [295, 510] on div "BAKED BROS HAPPY POMEGRANATE NECTAR GUMMIES (100MG THC/ 100MG CBD/ 100MG CBC)" at bounding box center [312, 507] width 269 height 29
click at [291, 499] on div "BAKED BROS HAPPY POMEGRANATE NECTAR GUMMIES (100MG THC/ 100MG CBD/ 100MG CBC)" at bounding box center [312, 507] width 269 height 29
copy span "BAKED BROS HAPPY POMEGRANATE NECTAR GUMMIES (100MG THC/ 100MG CBD/ 100MG CBC)"
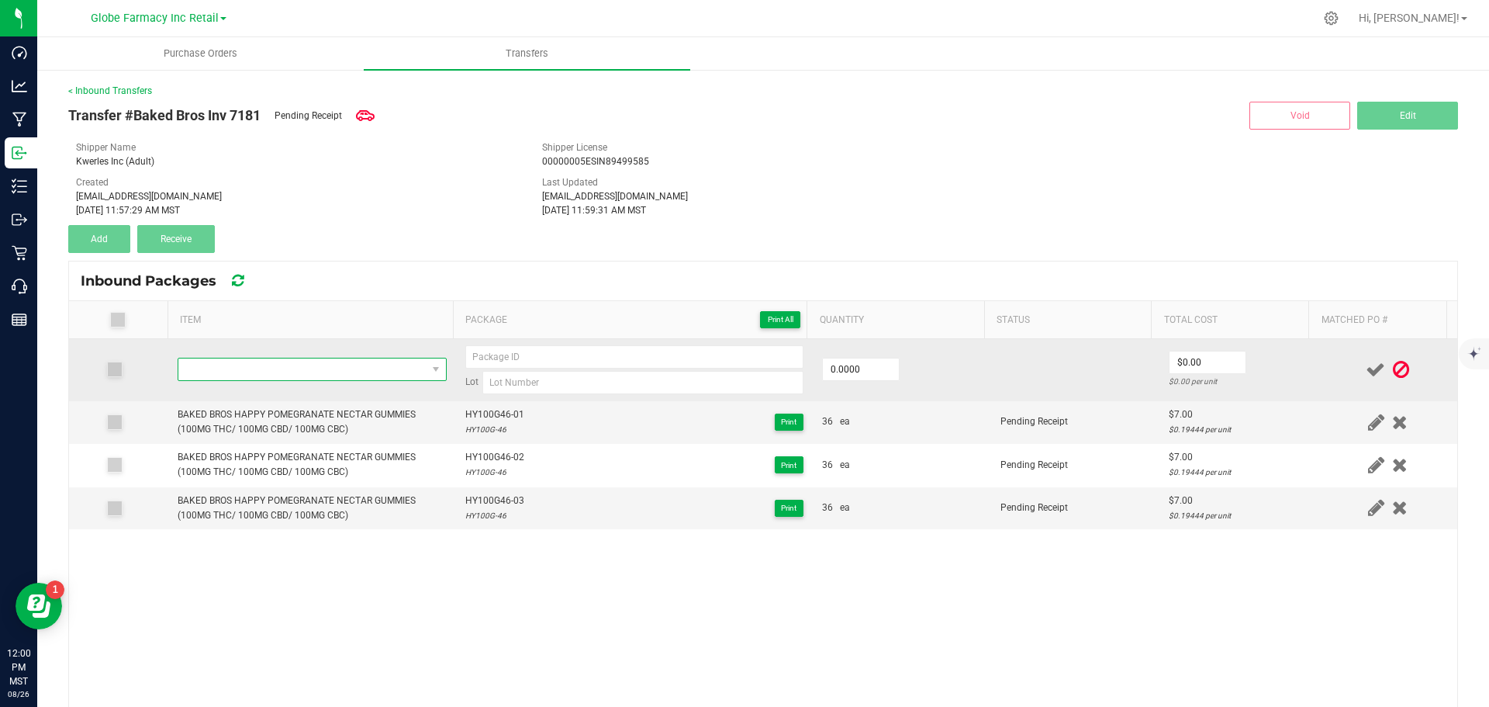
click at [271, 373] on span "NO DATA FOUND" at bounding box center [302, 369] width 248 height 22
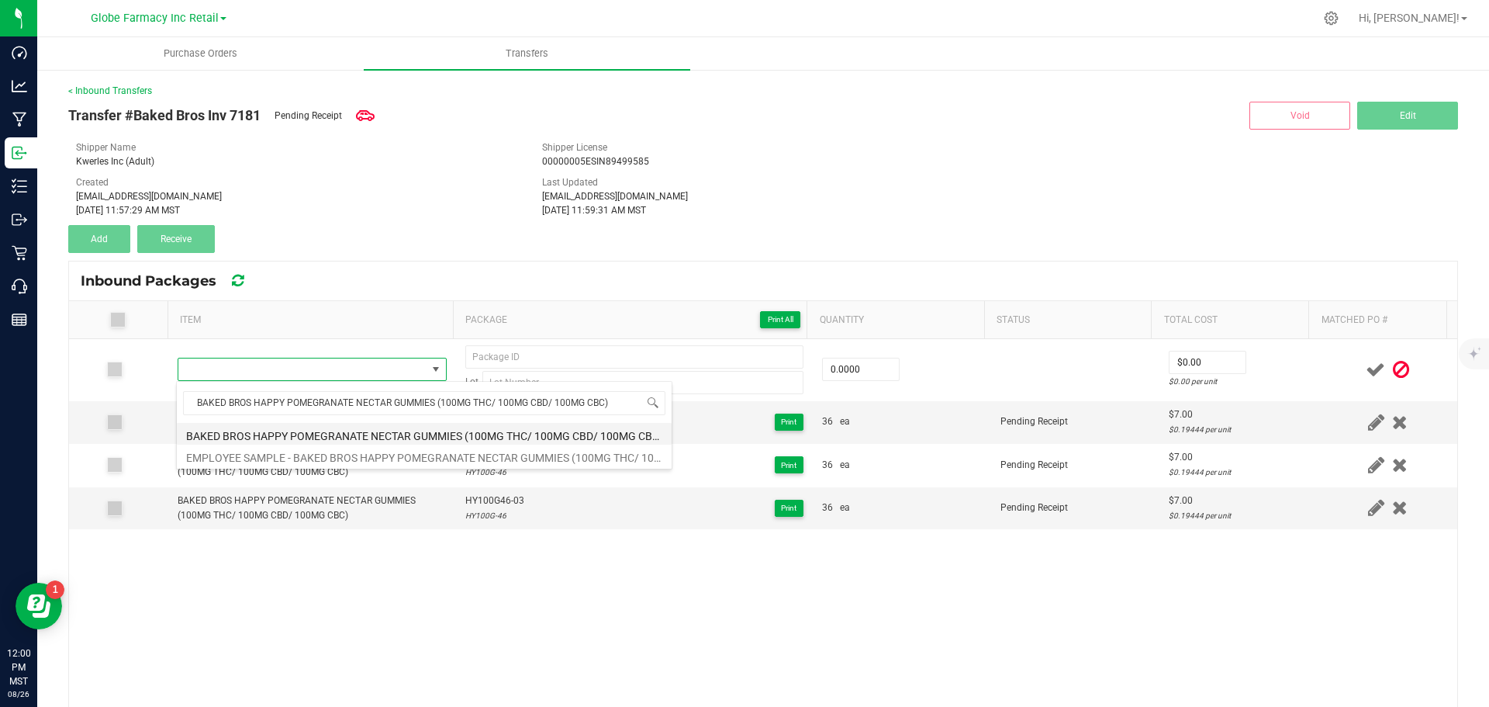
click at [261, 440] on li "BAKED BROS HAPPY POMEGRANATE NECTAR GUMMIES (100MG THC/ 100MG CBD/ 100MG CBC)" at bounding box center [424, 434] width 495 height 22
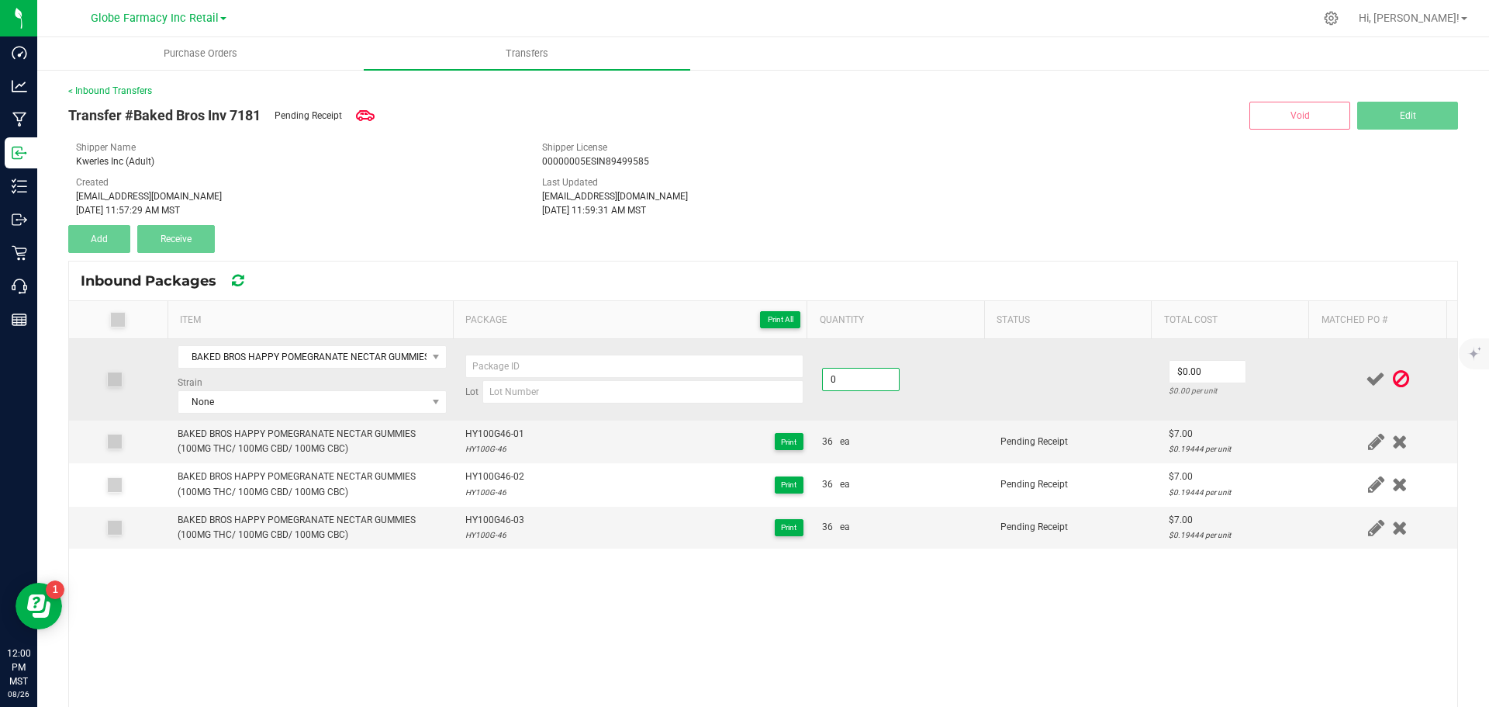
click at [823, 371] on input "0" at bounding box center [861, 379] width 76 height 22
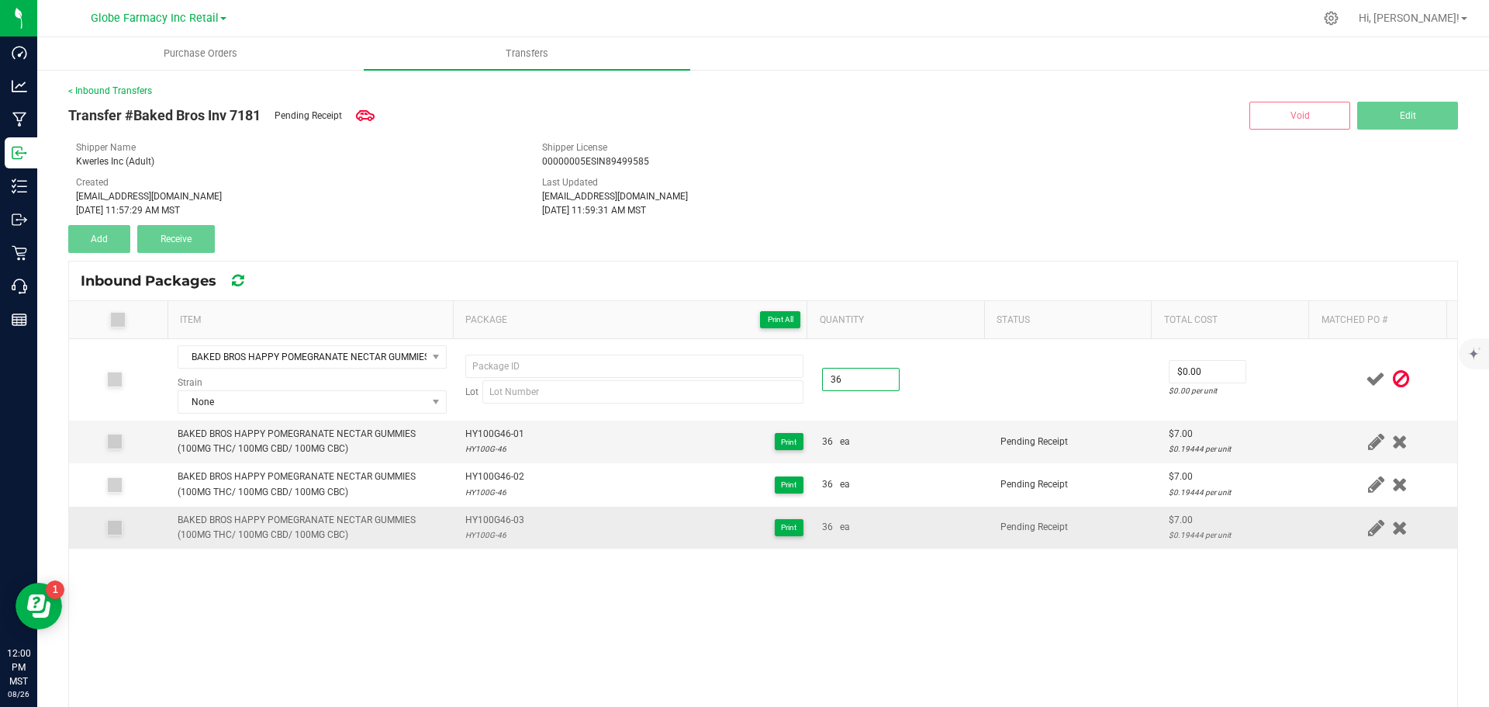
type input "36 ea"
click at [1069, 537] on td "Pending Receipt" at bounding box center [1075, 528] width 168 height 42
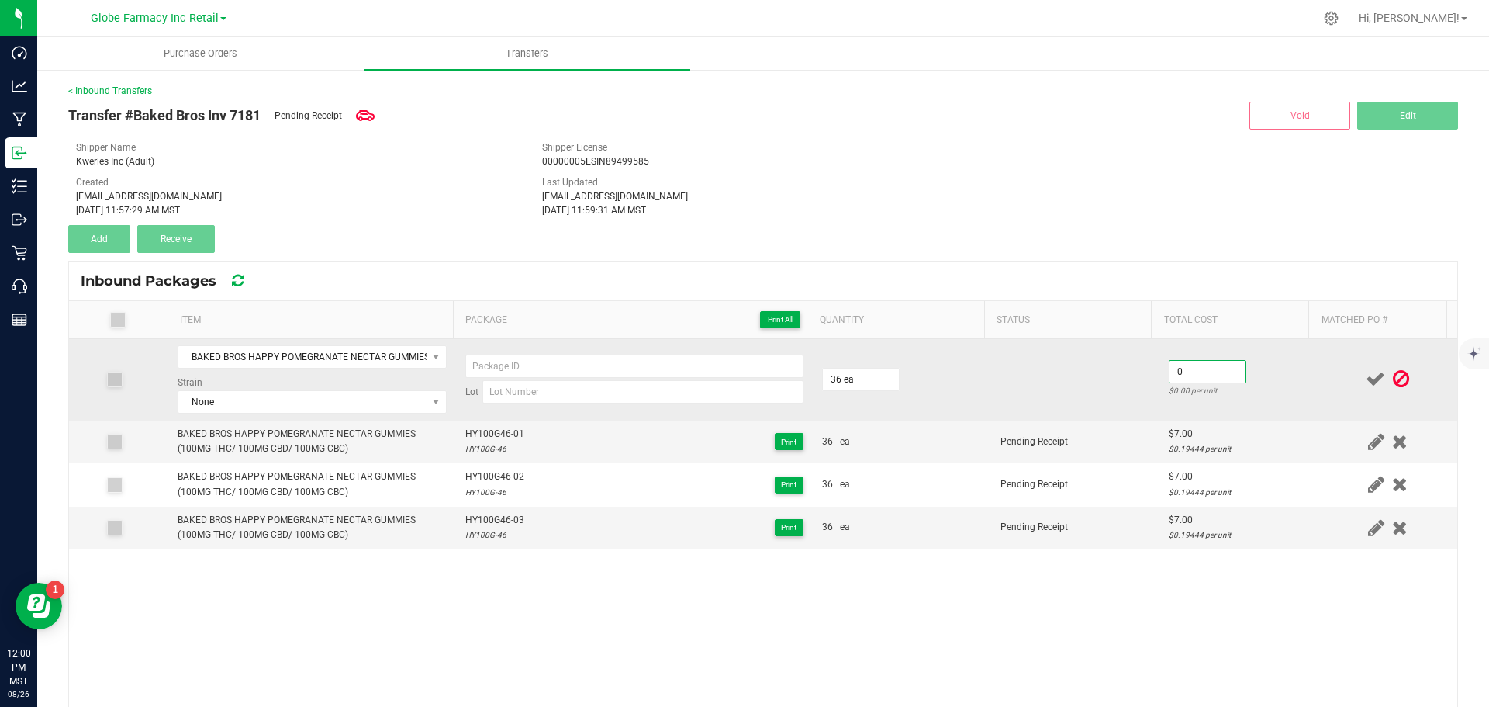
click at [1183, 379] on input "0" at bounding box center [1208, 372] width 76 height 22
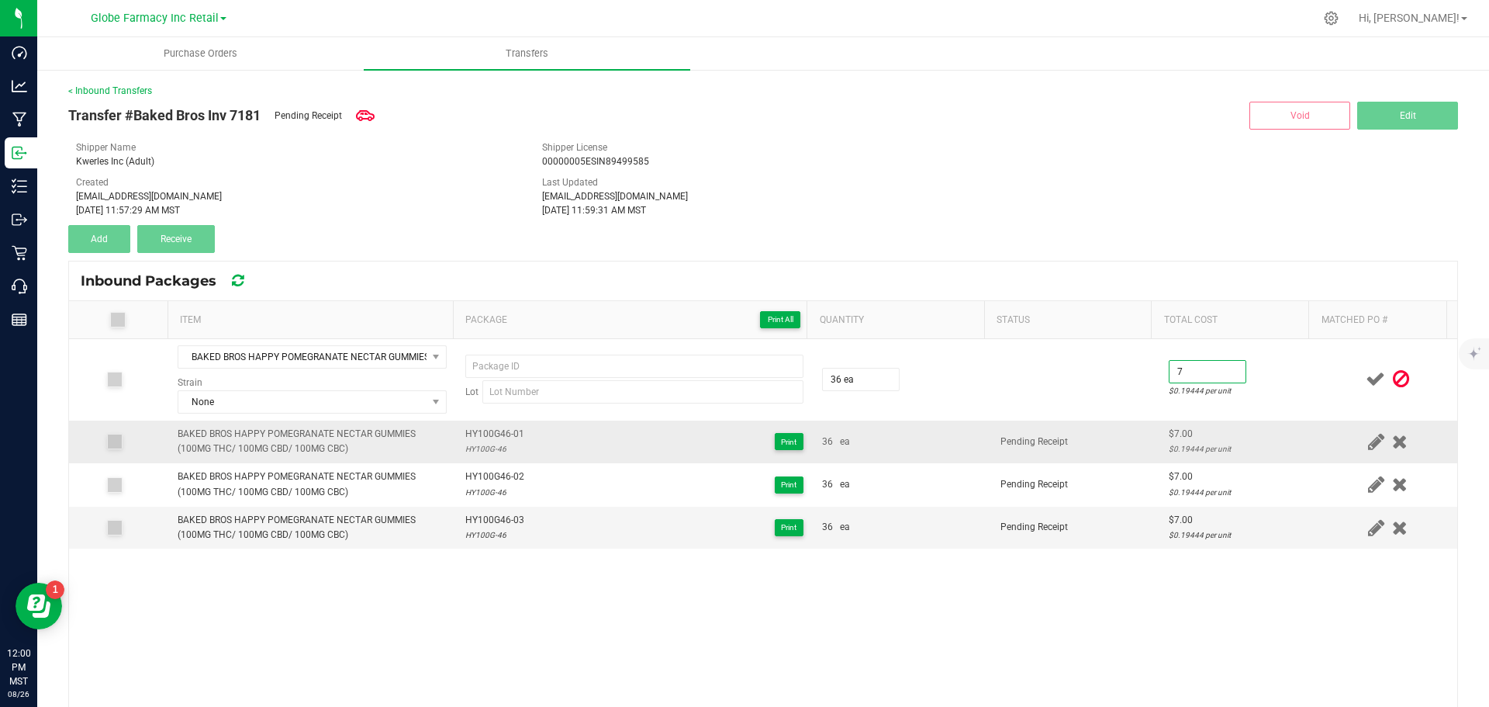
type input "$7.00"
click at [1125, 461] on td "Pending Receipt" at bounding box center [1075, 441] width 168 height 43
click at [467, 448] on div "HY100G-46" at bounding box center [494, 448] width 59 height 15
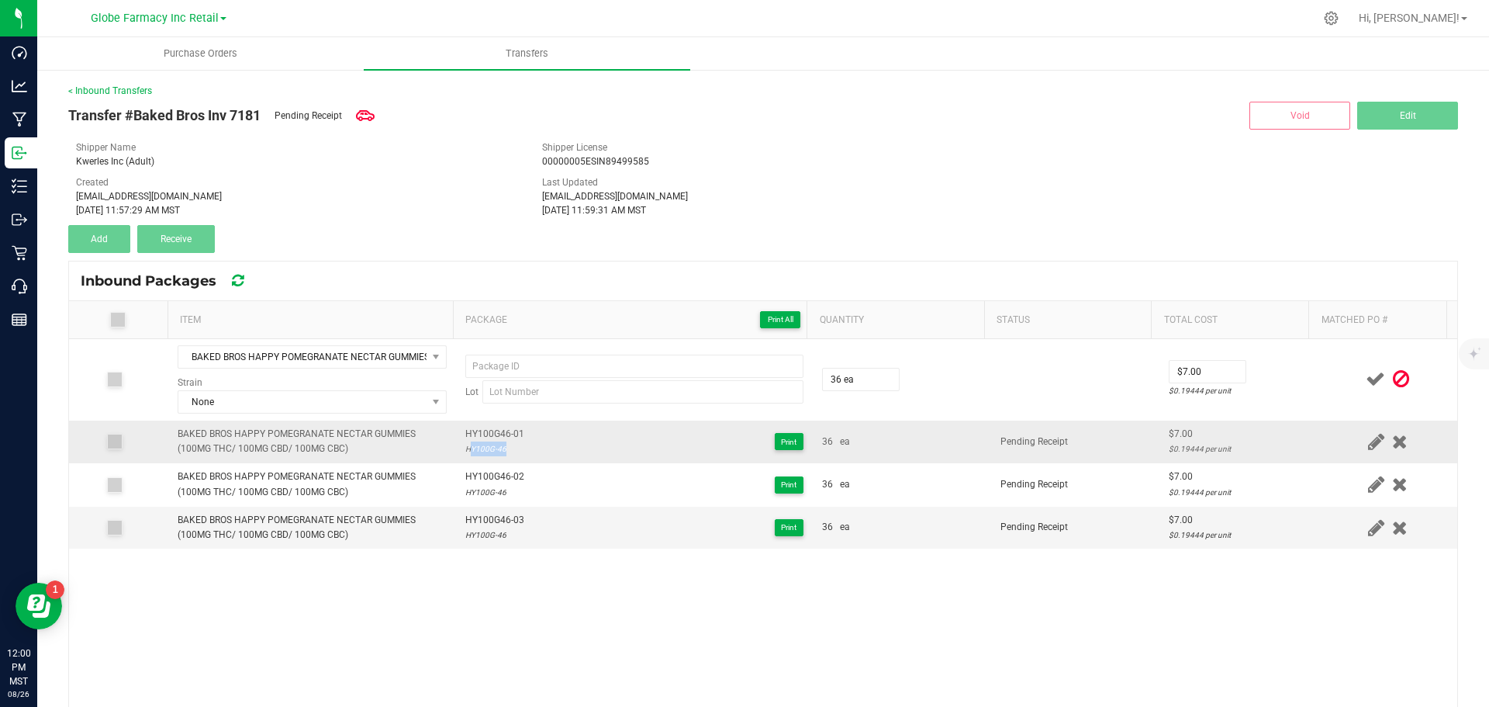
copy div "HY100G-46"
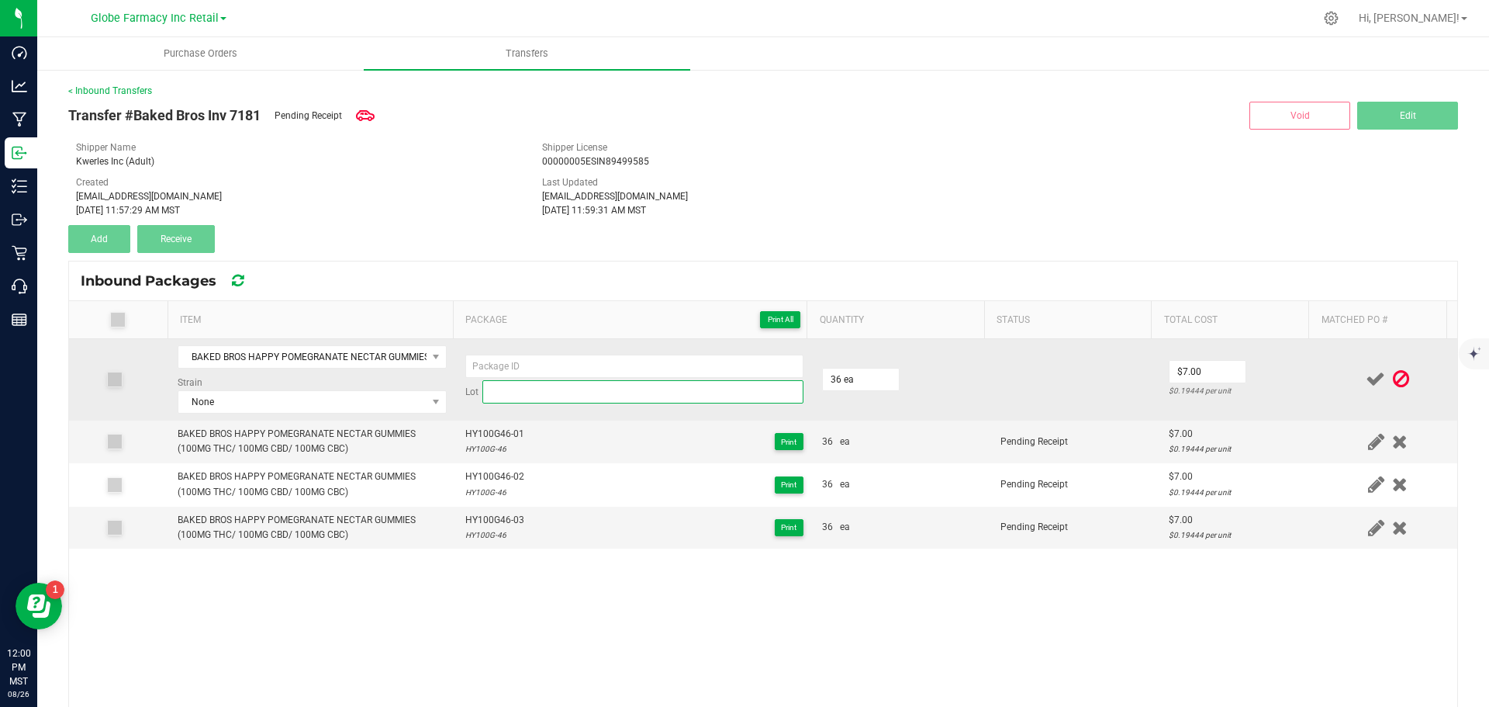
click at [492, 396] on input at bounding box center [642, 391] width 321 height 23
paste input "HY100G-46"
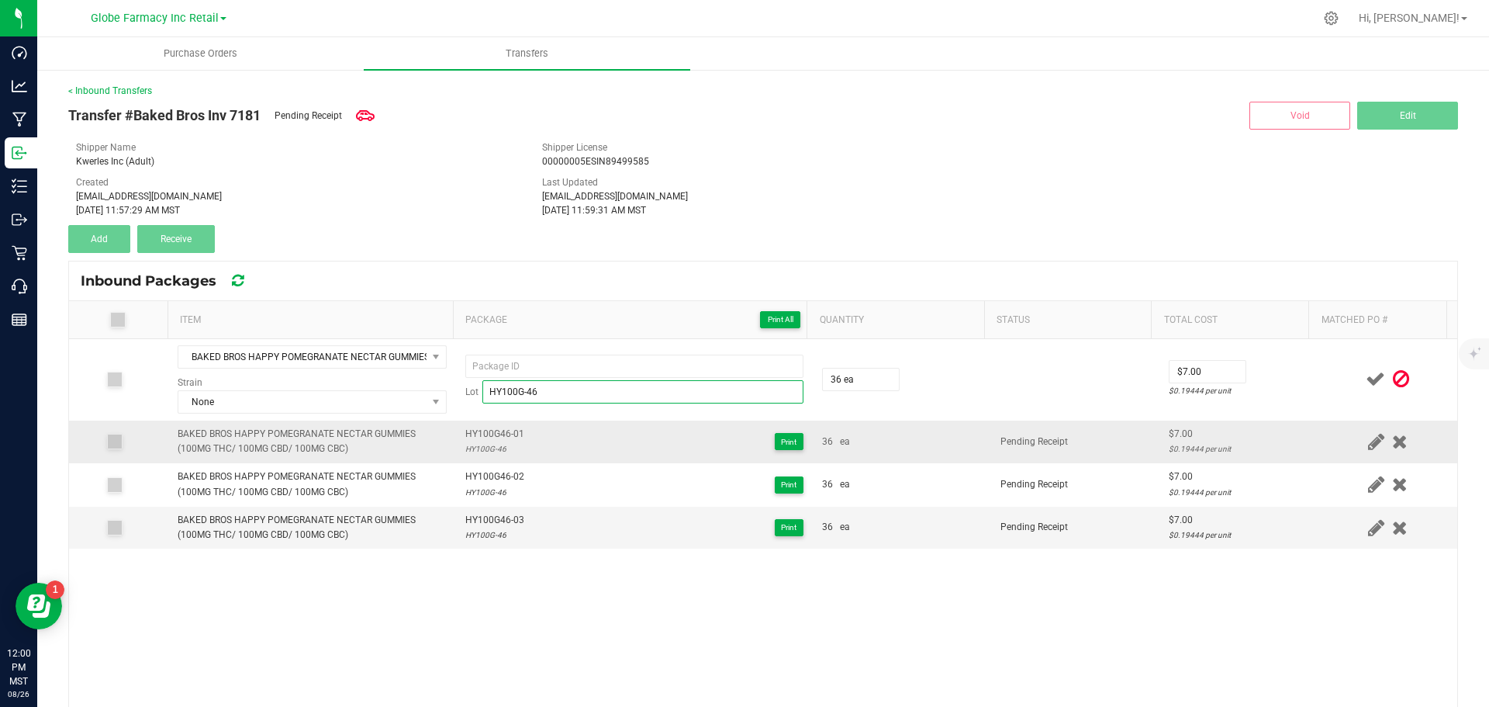
type input "HY100G-46"
click at [465, 431] on span "HY100G46-01" at bounding box center [494, 434] width 59 height 15
copy span "HY100G46-01"
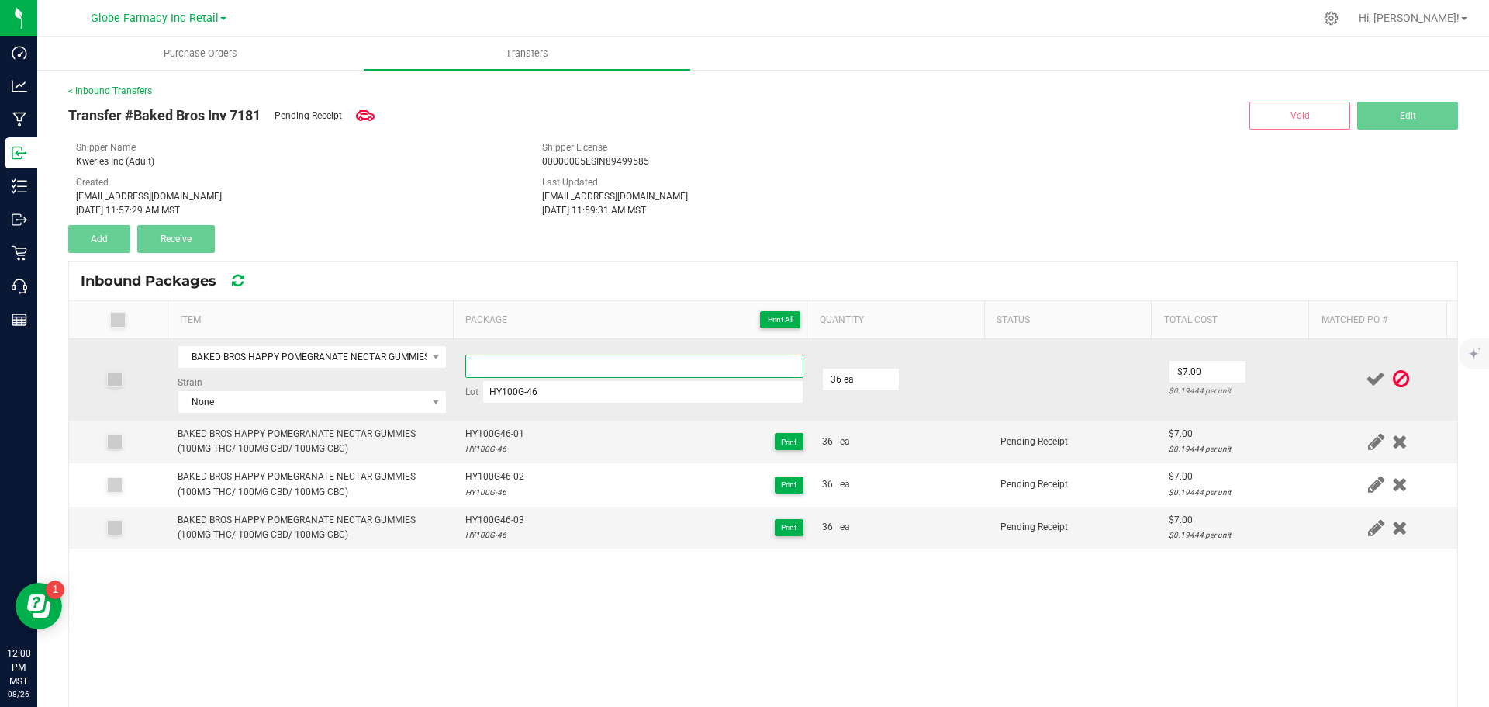
click at [496, 369] on input at bounding box center [634, 366] width 338 height 23
paste input "HY100G46-01"
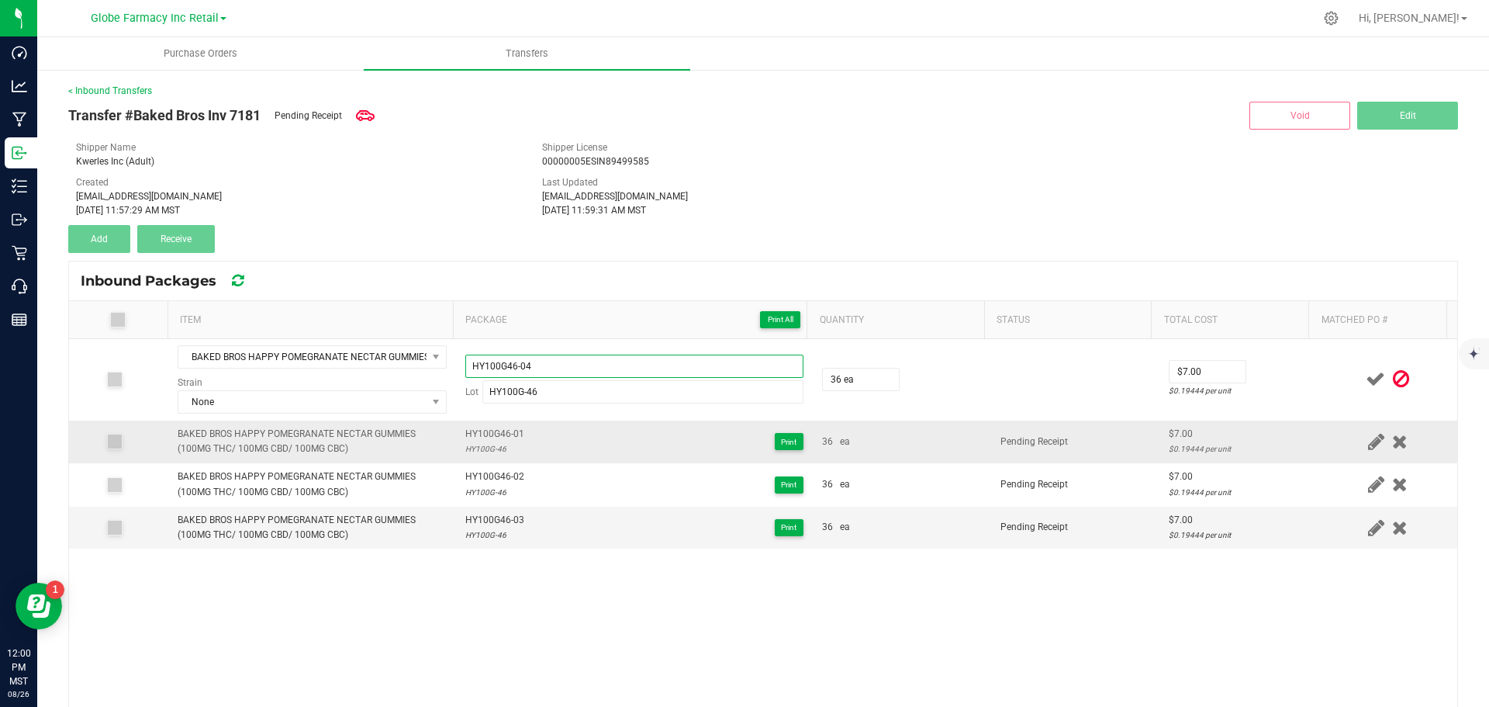
type input "HY100G46-04"
click at [507, 448] on div "HY100G-46" at bounding box center [494, 448] width 59 height 15
click at [1366, 373] on icon at bounding box center [1375, 378] width 19 height 19
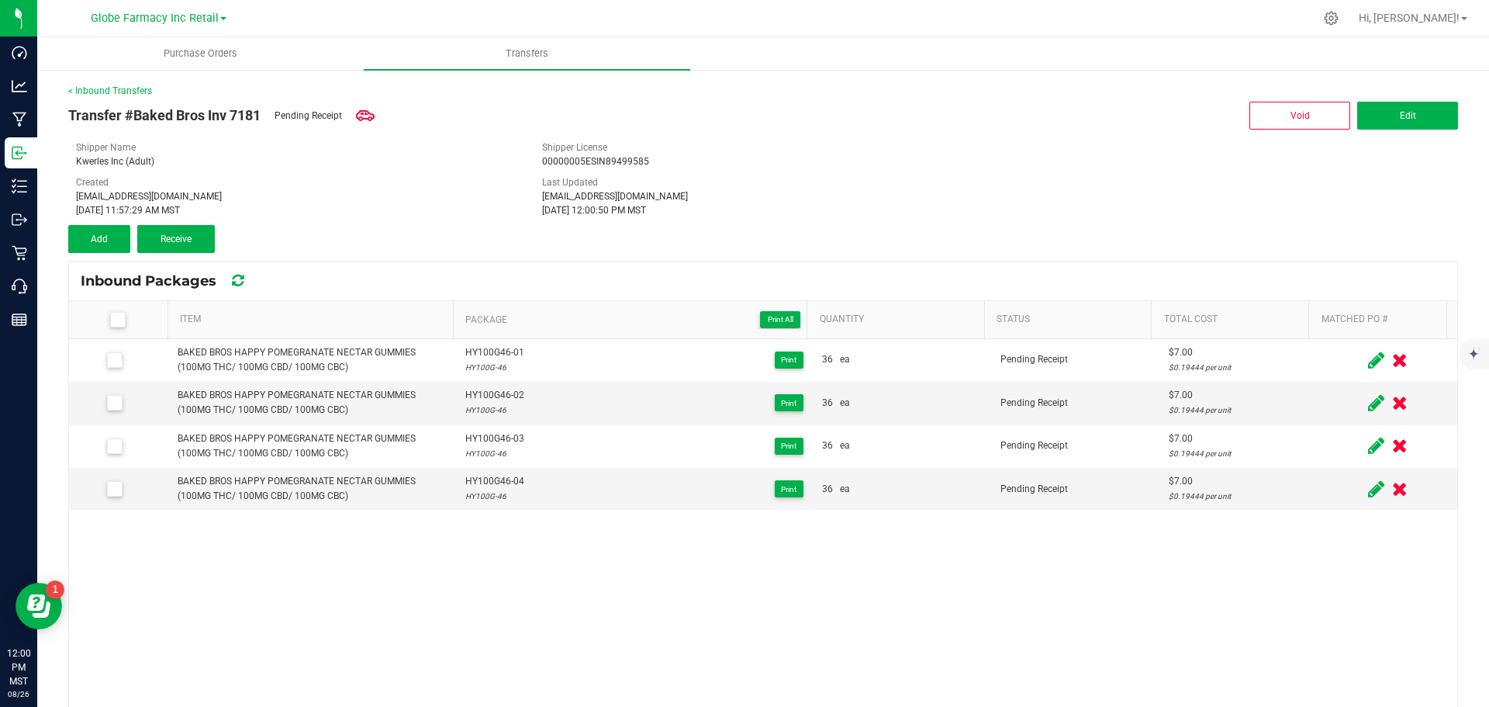
click at [118, 254] on div "< Inbound Transfers Transfer #Baked Bros Inv 7181 Pending Receipt Void Edit Shi…" at bounding box center [763, 475] width 1390 height 783
click at [105, 244] on button "Add" at bounding box center [99, 239] width 62 height 28
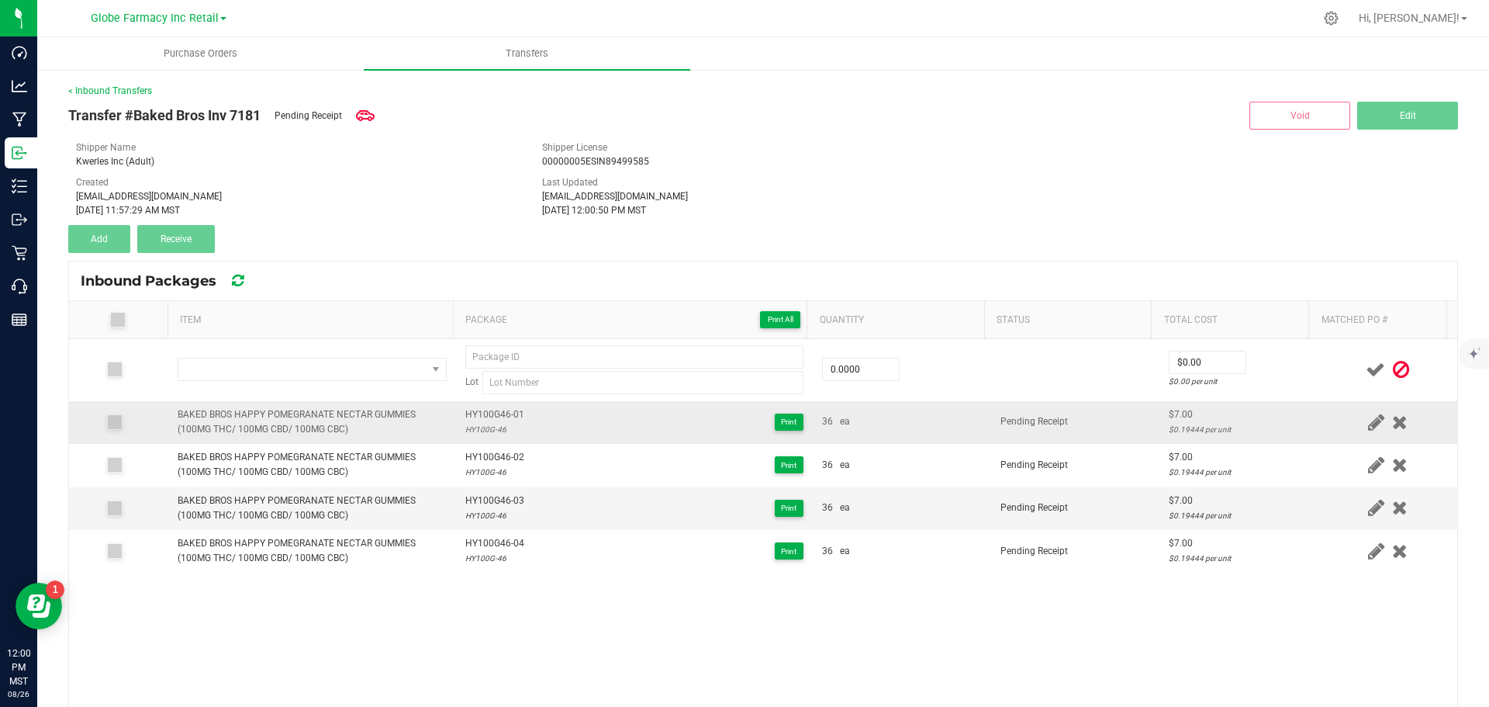
click at [296, 417] on div "BAKED BROS HAPPY POMEGRANATE NECTAR GUMMIES (100MG THC/ 100MG CBD/ 100MG CBC)" at bounding box center [312, 421] width 269 height 29
click at [296, 416] on div "BAKED BROS HAPPY POMEGRANATE NECTAR GUMMIES (100MG THC/ 100MG CBD/ 100MG CBC)" at bounding box center [312, 421] width 269 height 29
copy span "BAKED BROS HAPPY POMEGRANATE NECTAR GUMMIES (100MG THC/ 100MG CBD/ 100MG CBC)"
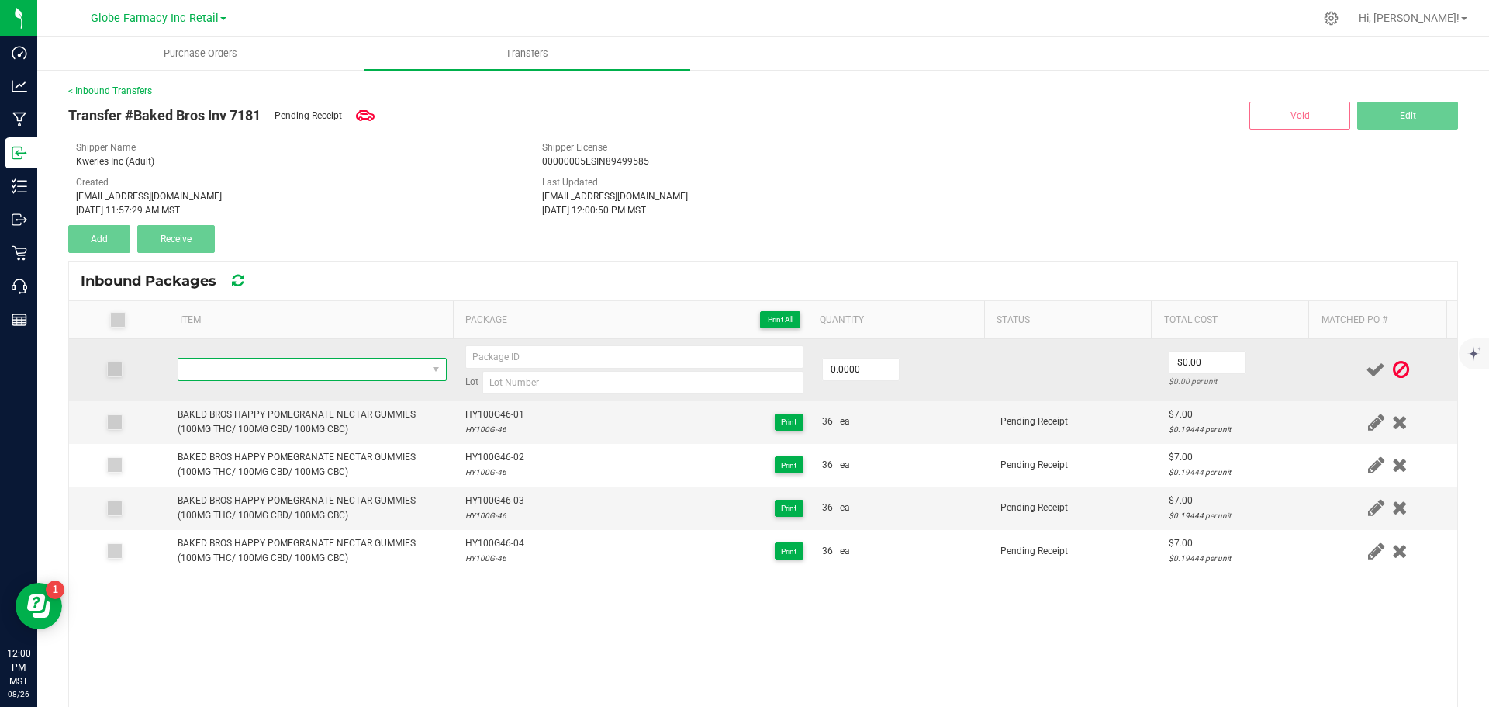
click at [283, 361] on span "NO DATA FOUND" at bounding box center [302, 369] width 248 height 22
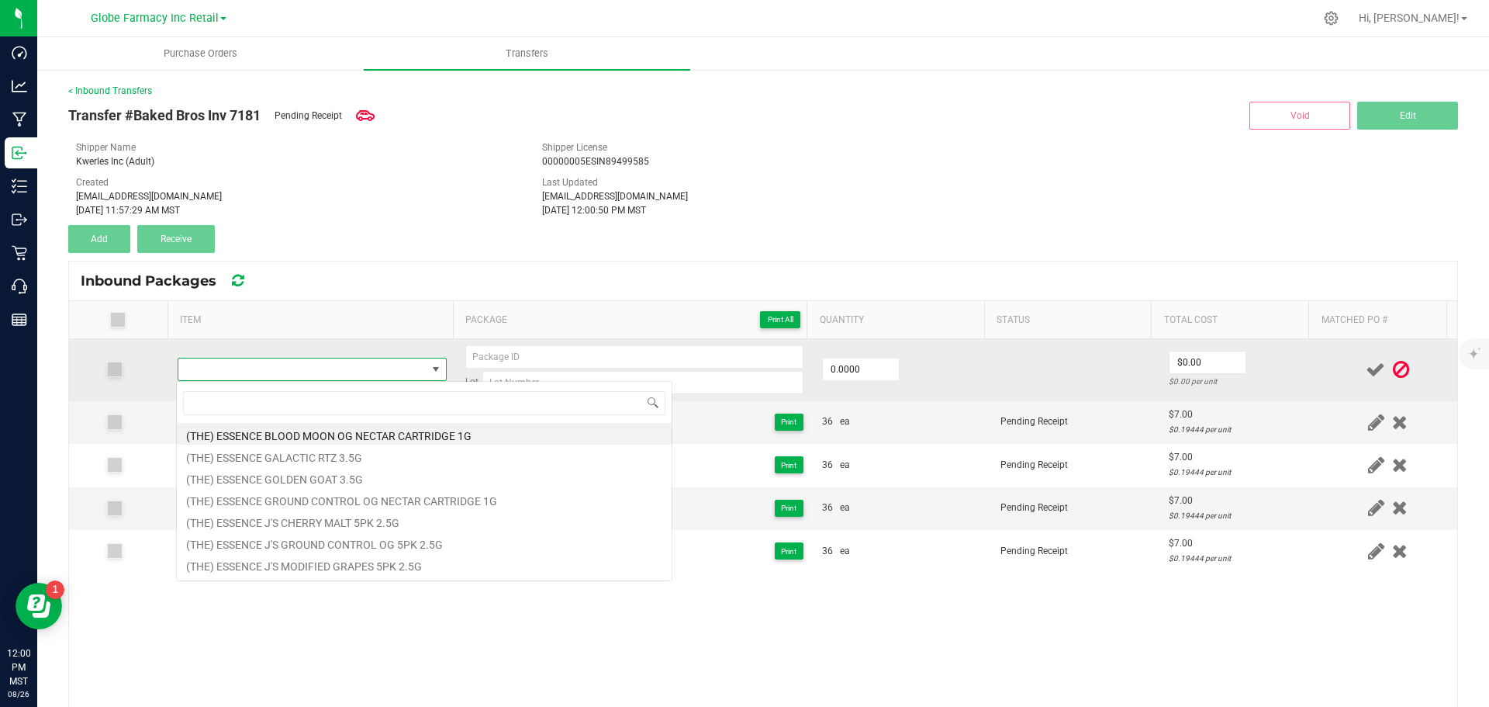
type input "BAKED BROS HAPPY POMEGRANATE NECTAR GUMMIES (100MG THC/ 100MG CBD/ 100MG CBC)"
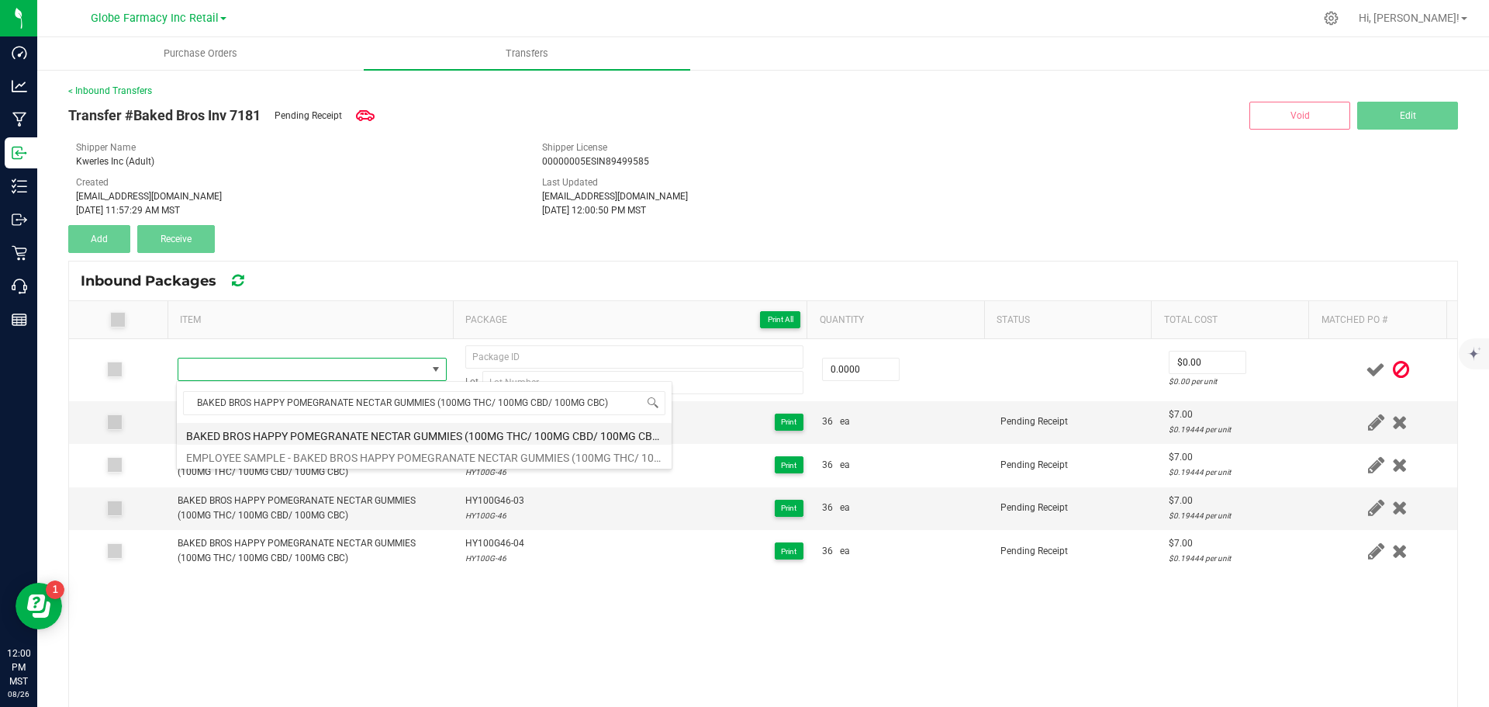
click at [230, 433] on li "BAKED BROS HAPPY POMEGRANATE NECTAR GUMMIES (100MG THC/ 100MG CBD/ 100MG CBC)" at bounding box center [424, 434] width 495 height 22
type input "0 ea"
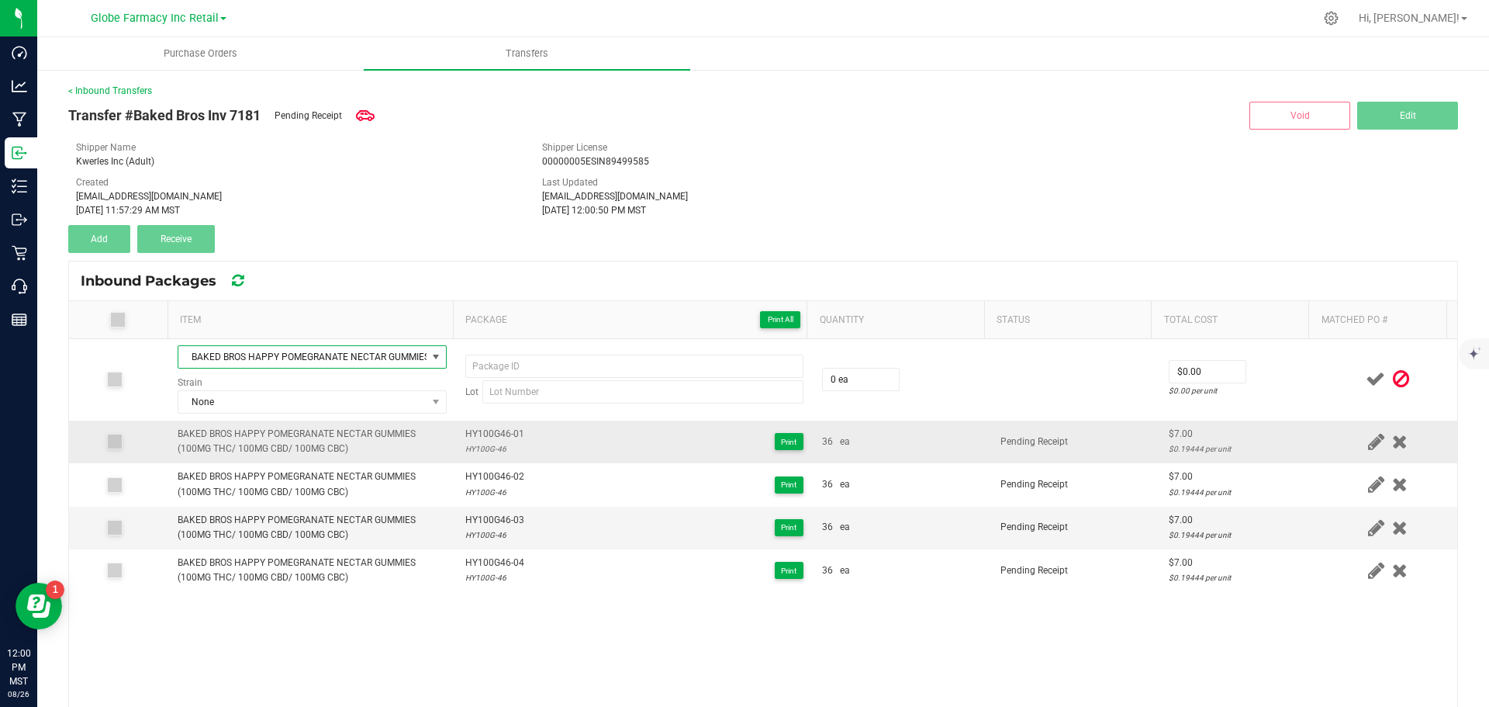
click at [482, 440] on span "HY100G46-01" at bounding box center [494, 434] width 59 height 15
click at [480, 438] on span "HY100G46-01" at bounding box center [494, 434] width 59 height 15
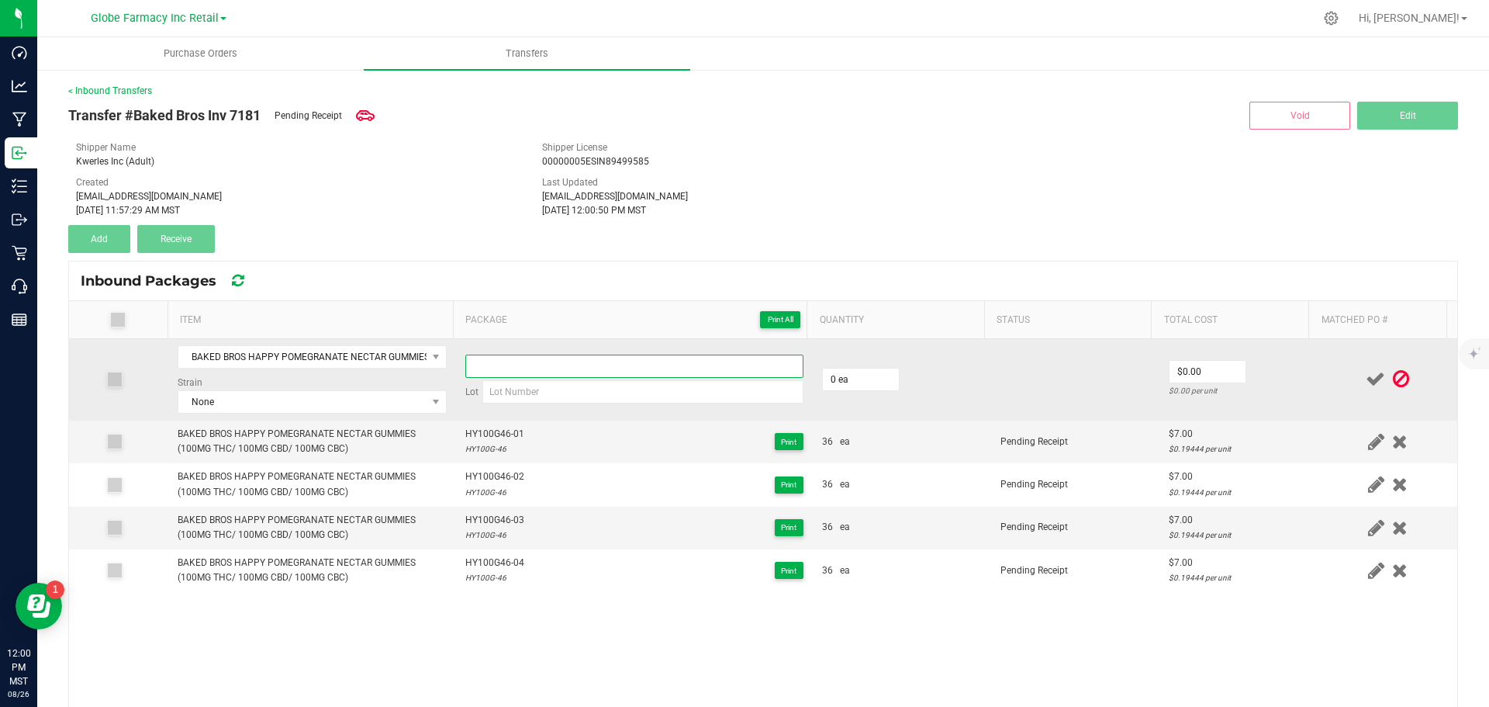
click at [477, 368] on input at bounding box center [634, 366] width 338 height 23
paste input "HY100G46-01"
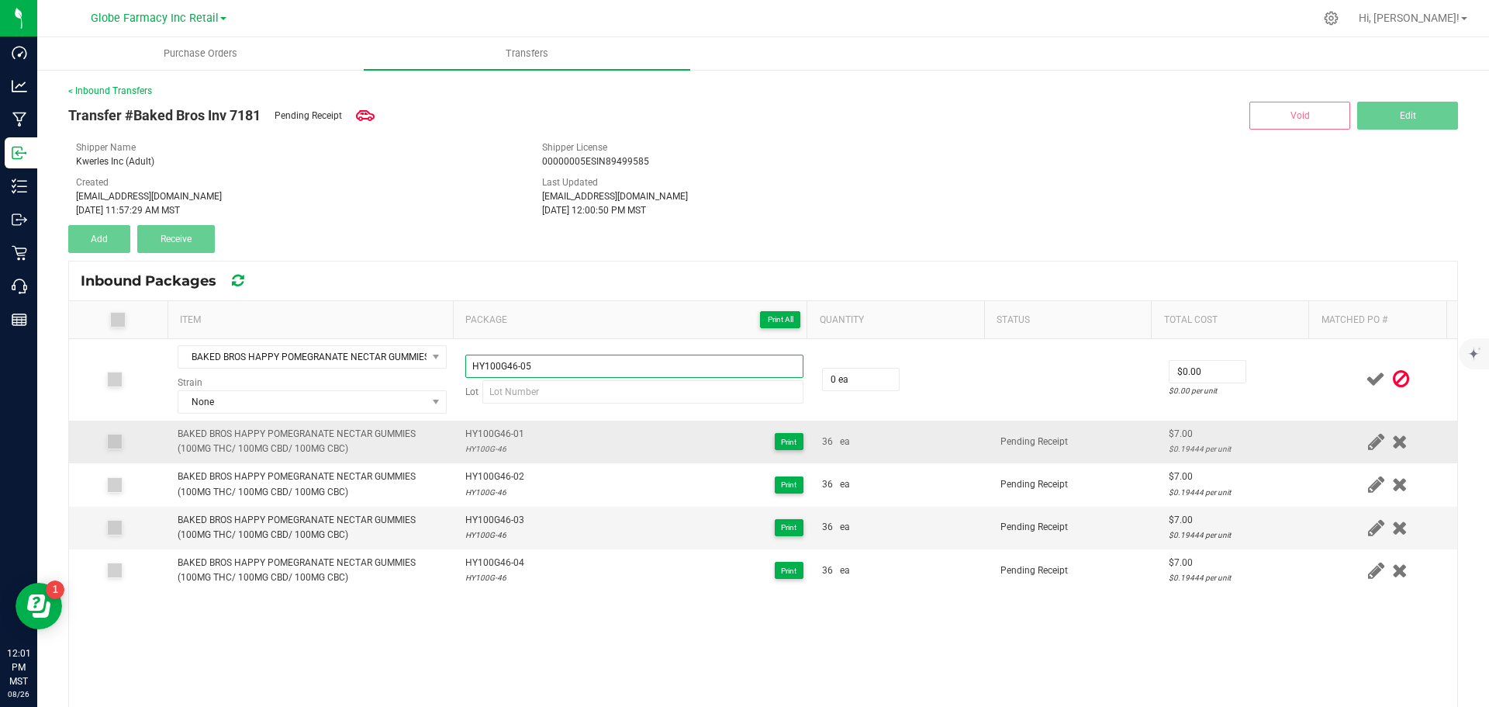
type input "HY100G46-05"
click at [475, 446] on div "HY100G-46" at bounding box center [494, 448] width 59 height 15
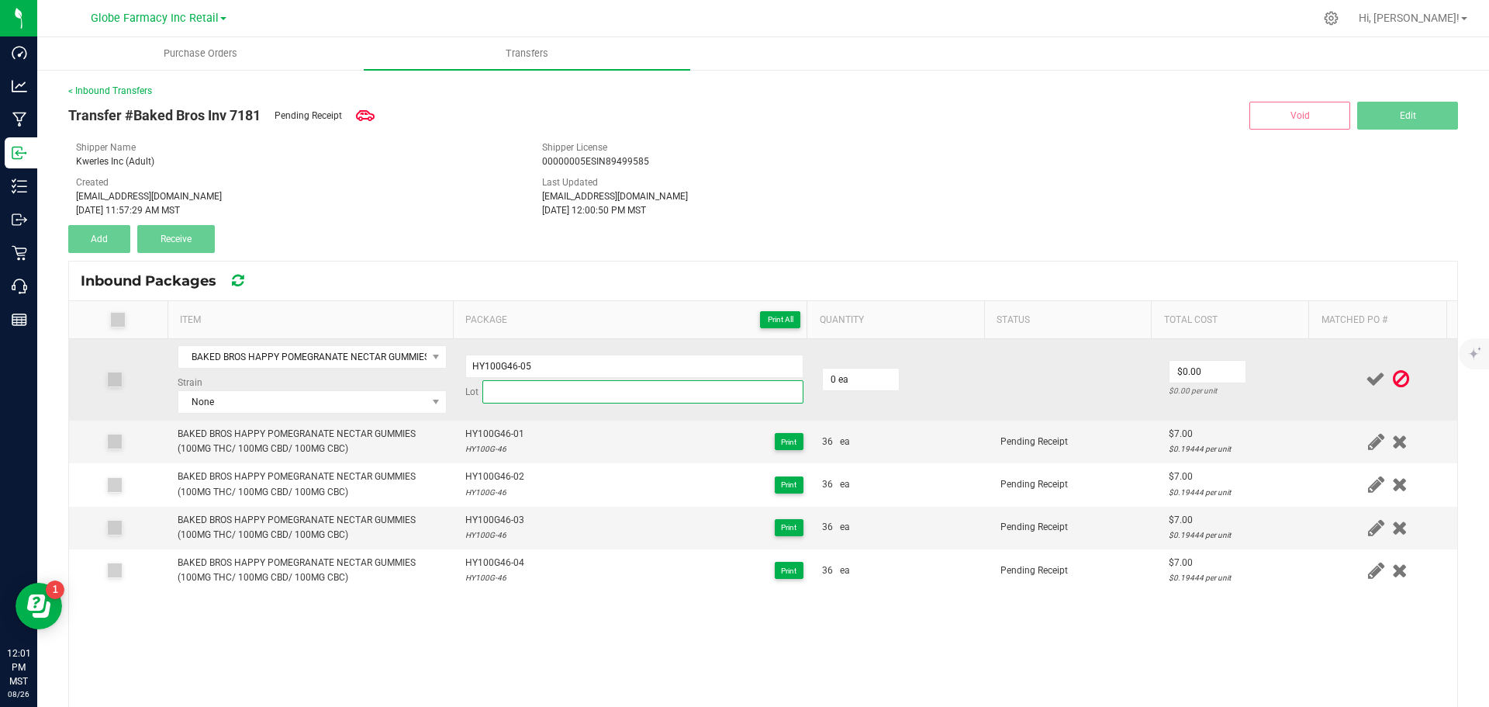
click at [517, 383] on input at bounding box center [642, 391] width 321 height 23
paste input "HY100G-46"
type input "HY100G-46"
click at [863, 362] on td "0 ea" at bounding box center [902, 379] width 178 height 81
click at [855, 384] on input "0" at bounding box center [861, 379] width 76 height 22
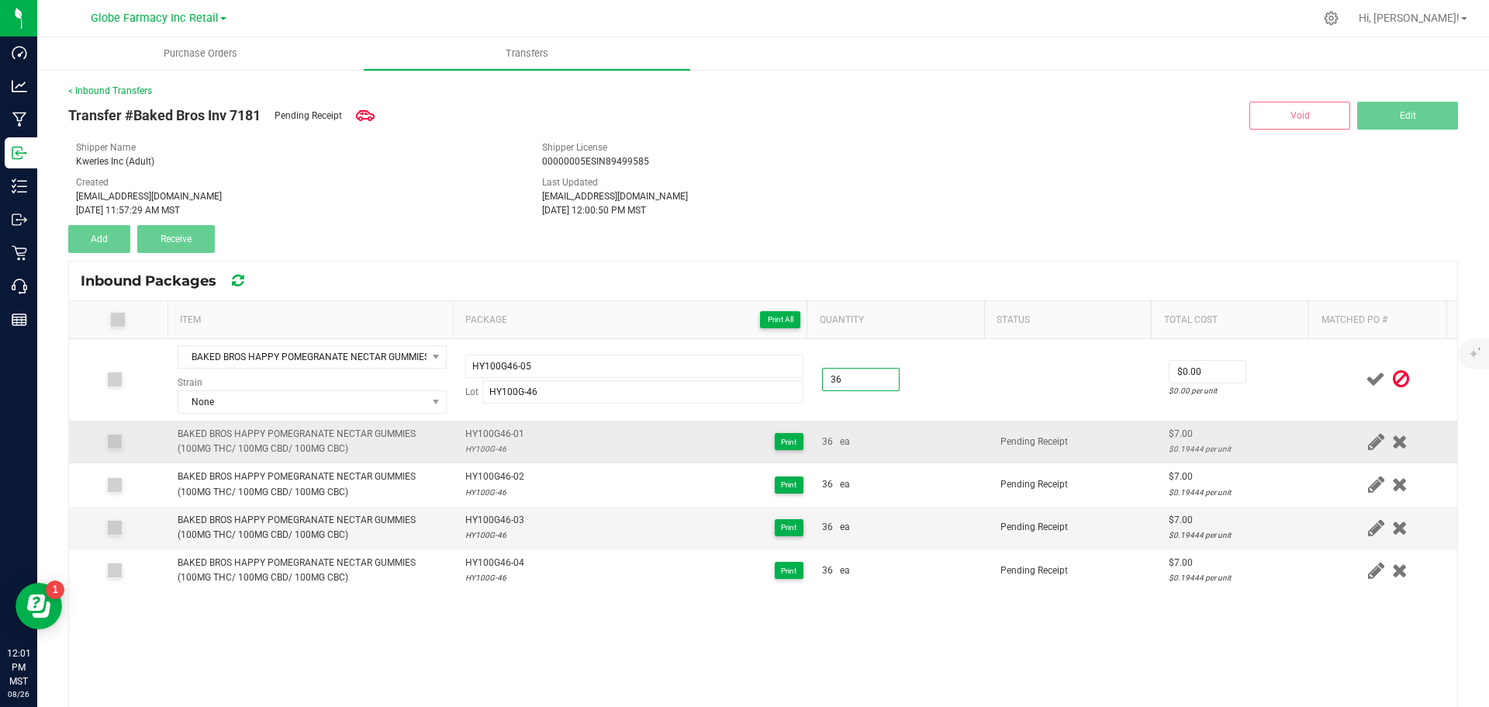
type input "36 ea"
click at [936, 449] on td "36 ea" at bounding box center [902, 441] width 178 height 43
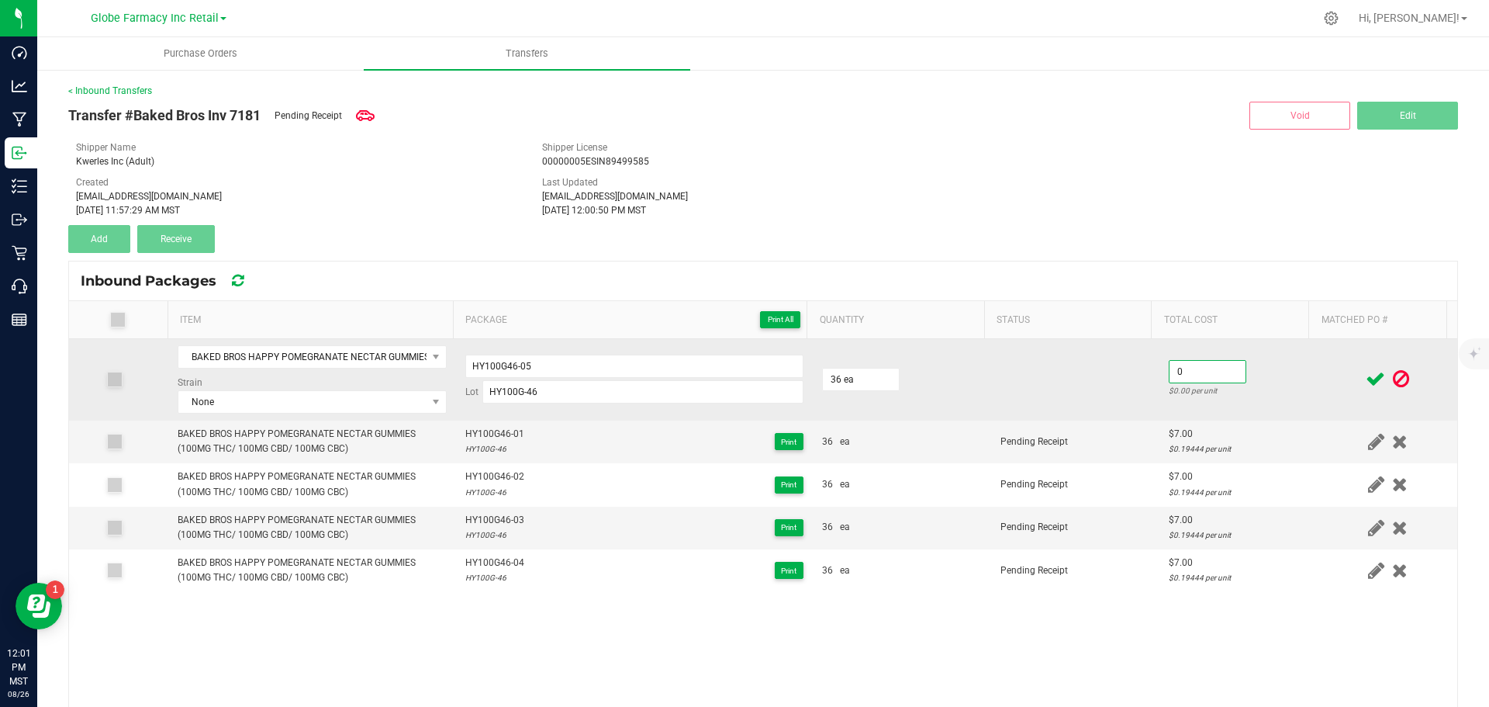
click at [1174, 371] on input "0" at bounding box center [1208, 372] width 76 height 22
type input "$7.00"
click at [1099, 395] on td at bounding box center [1075, 379] width 168 height 81
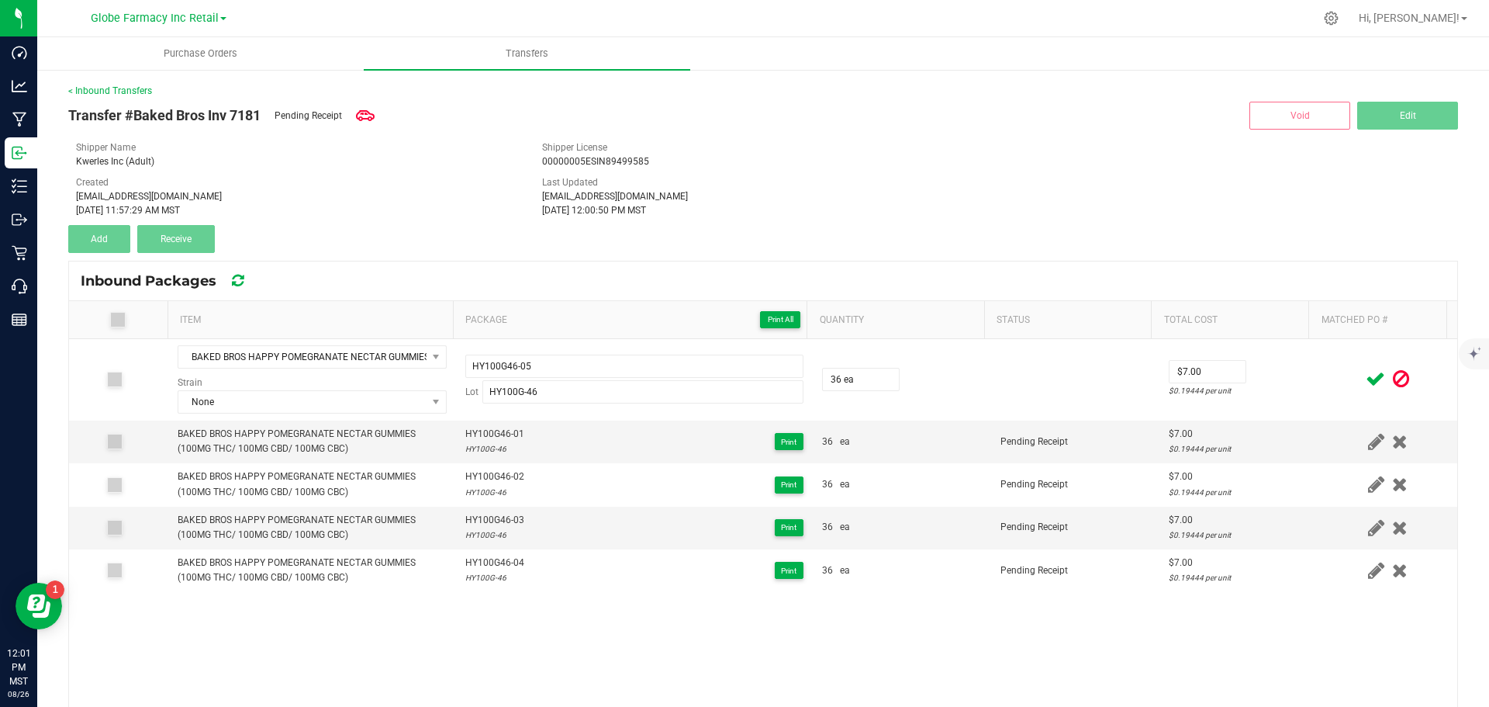
click at [1352, 397] on td at bounding box center [1388, 379] width 139 height 81
click at [1366, 389] on icon at bounding box center [1375, 378] width 19 height 19
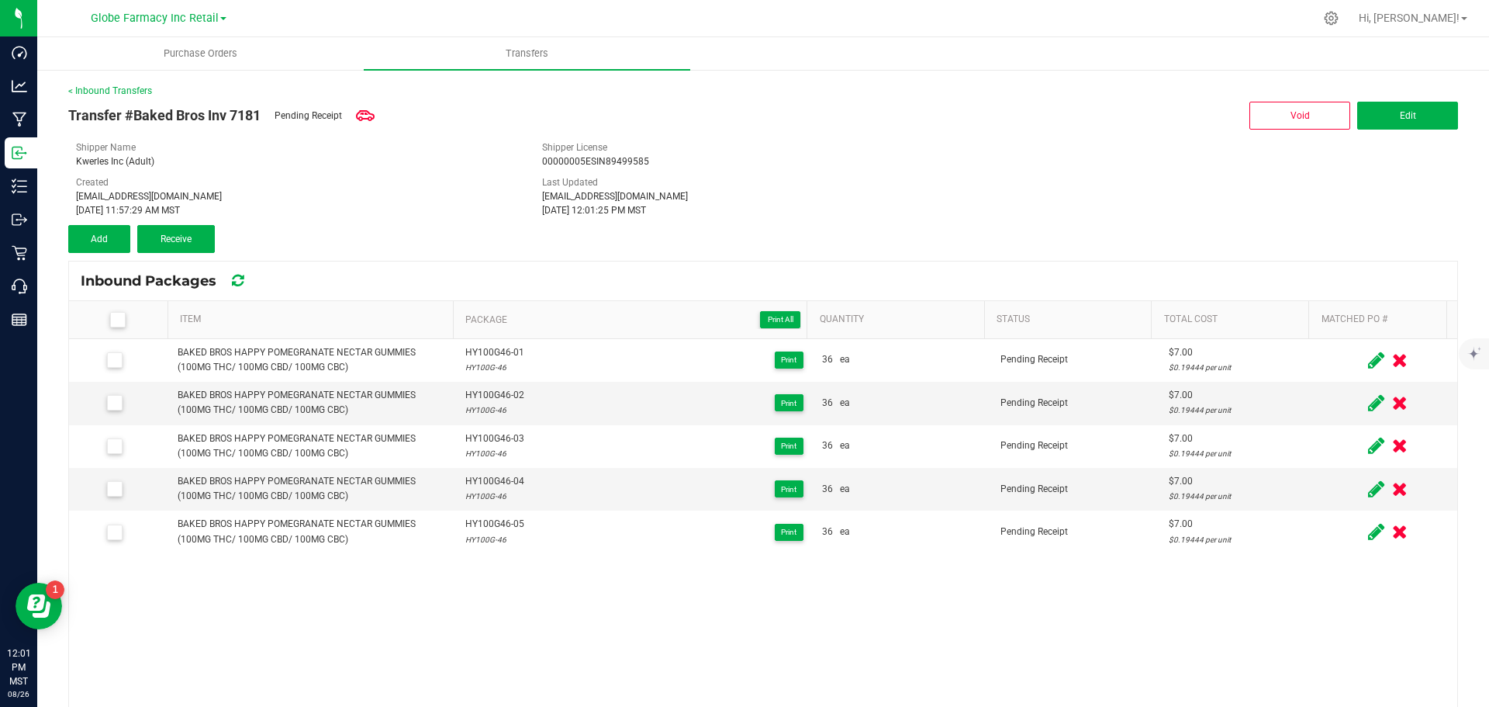
click at [1123, 215] on div "Created [EMAIL_ADDRESS][DOMAIN_NAME] [DATE] 11:57:29 AM MST Last Updated [EMAIL…" at bounding box center [763, 196] width 1398 height 42
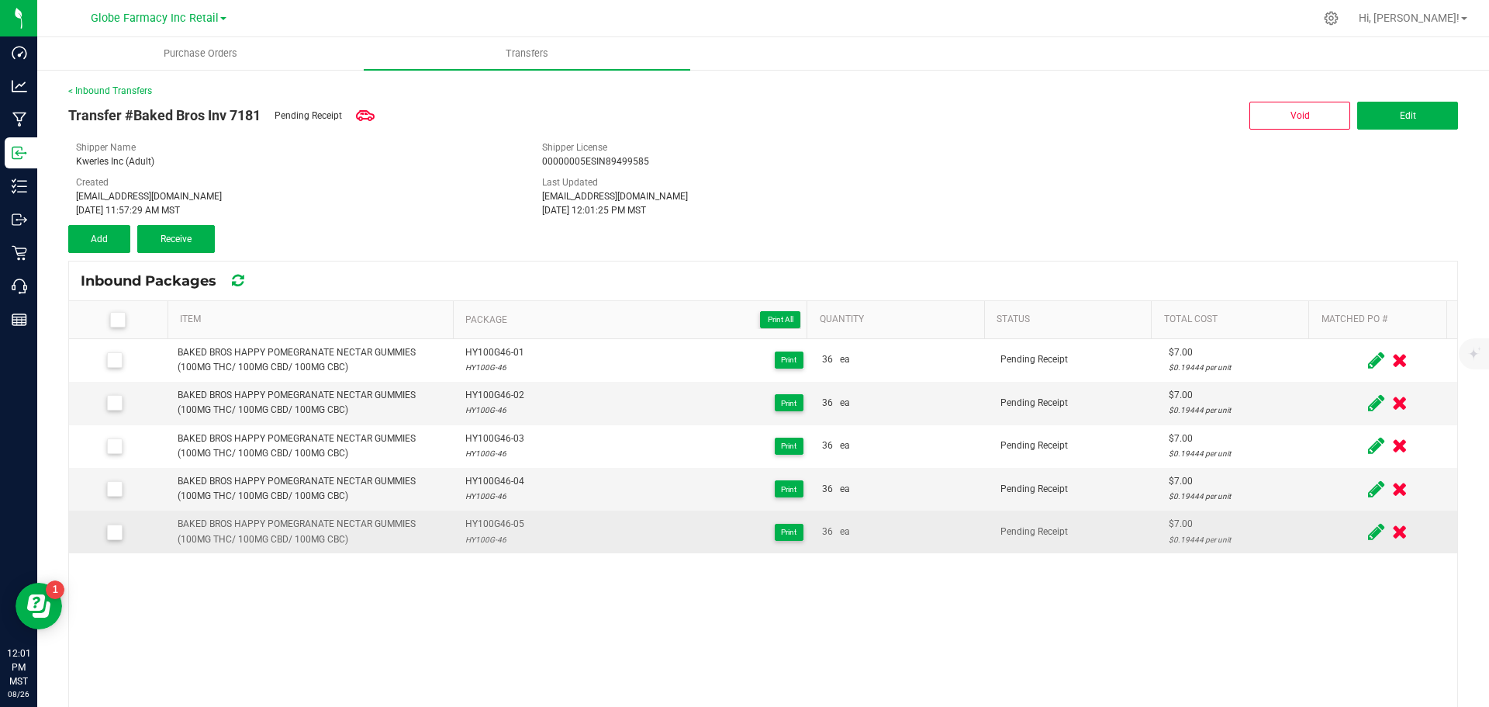
click at [1392, 531] on icon at bounding box center [1400, 531] width 16 height 19
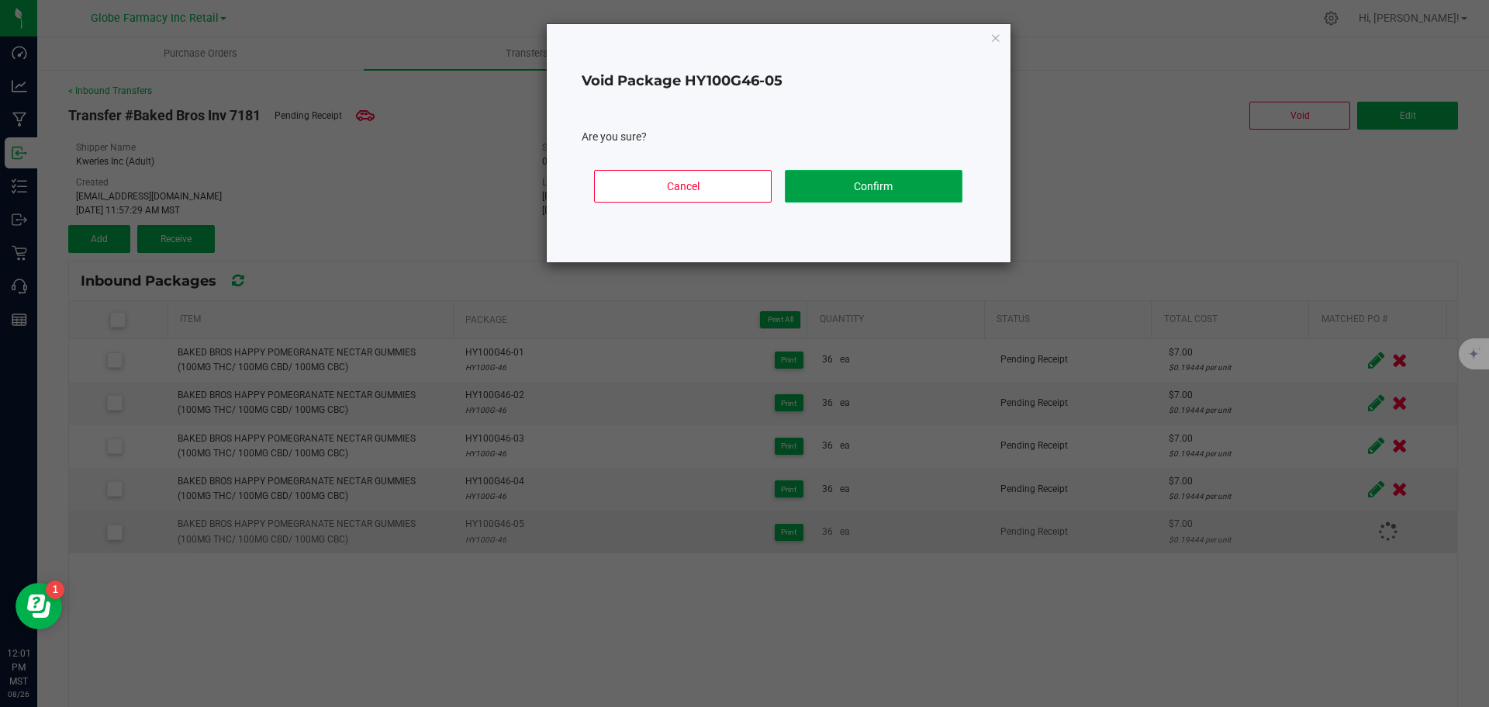
click at [889, 186] on button "Confirm" at bounding box center [874, 186] width 178 height 33
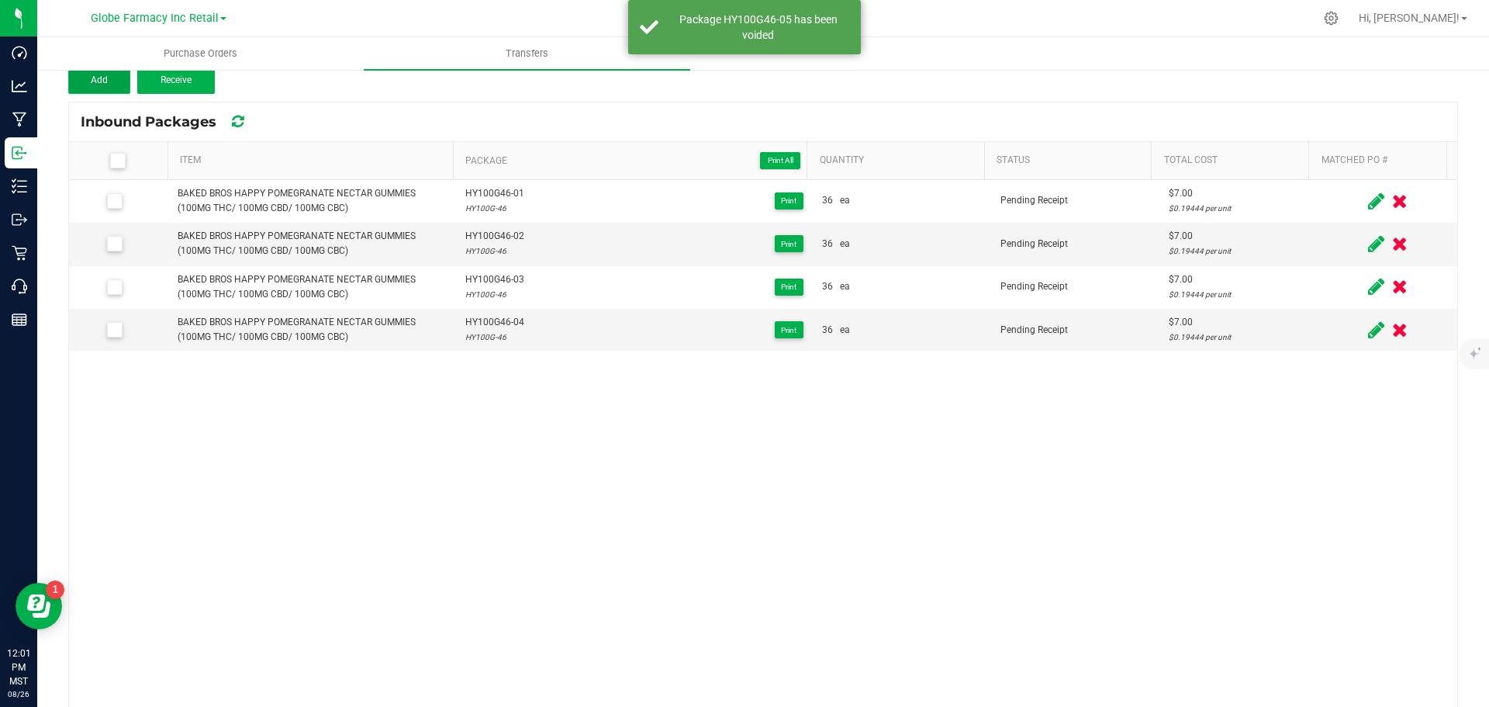
click at [112, 83] on button "Add" at bounding box center [99, 80] width 62 height 28
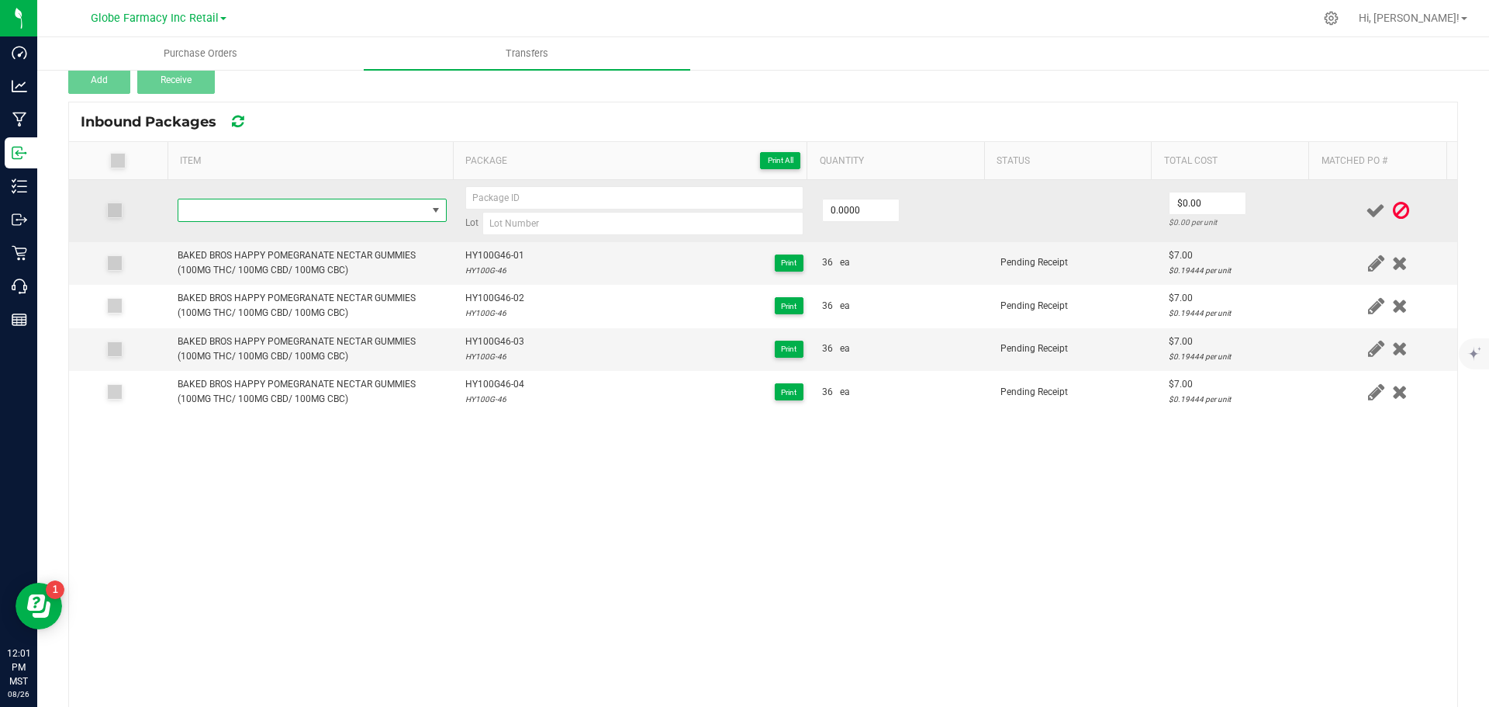
click at [416, 205] on span "NO DATA FOUND" at bounding box center [302, 210] width 248 height 22
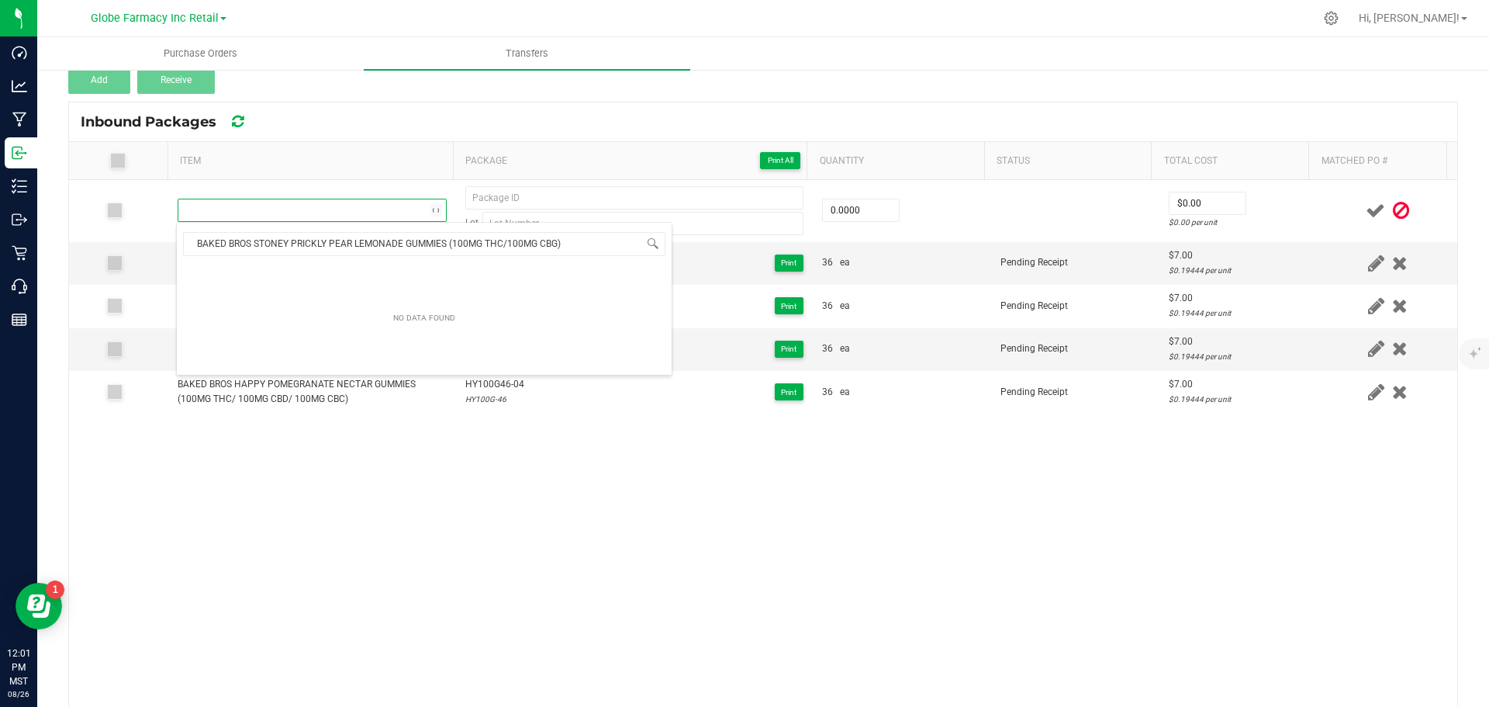
scroll to position [23, 264]
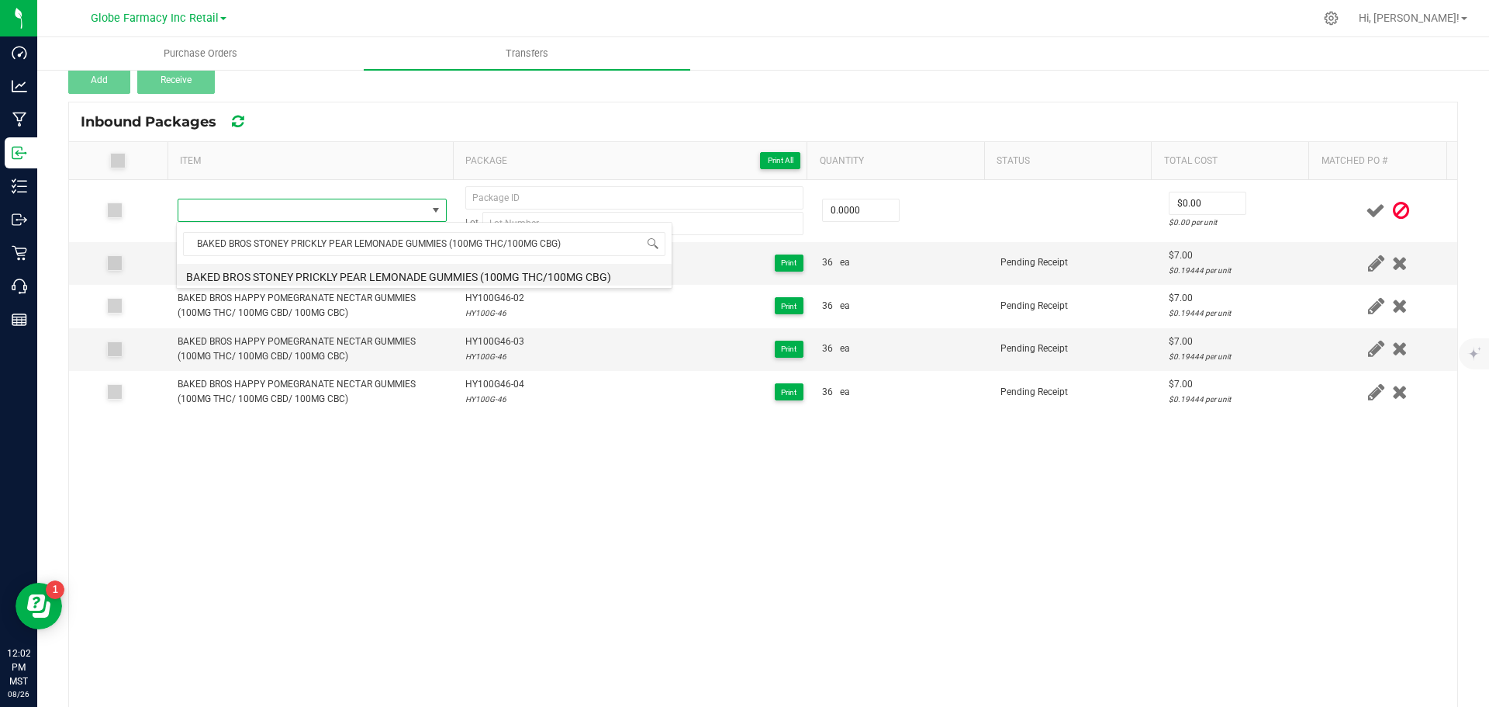
click at [249, 274] on li "BAKED BROS STONEY PRICKLY PEAR LEMONADE GUMMIES (100MG THC/100MG CBG)" at bounding box center [424, 275] width 495 height 22
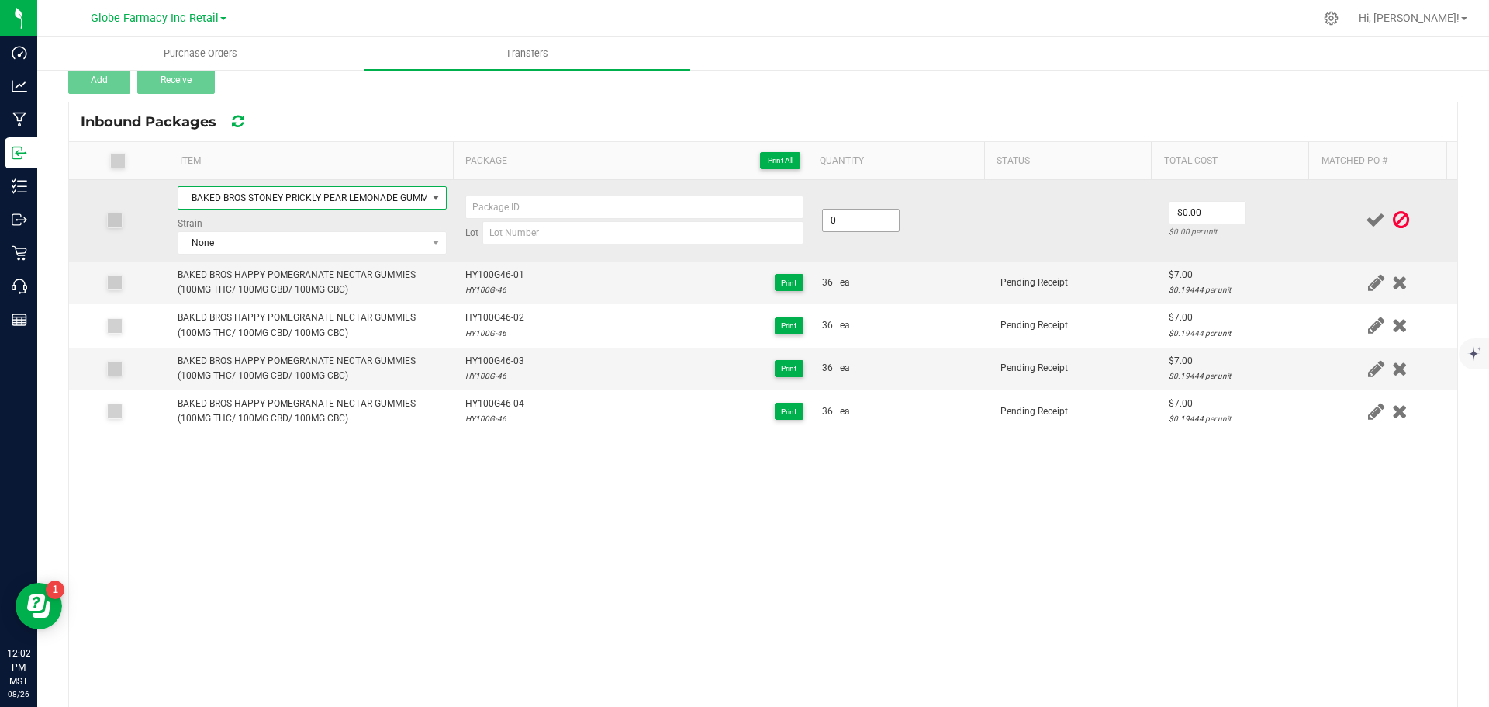
click at [841, 217] on input "0" at bounding box center [861, 220] width 76 height 22
type input "36 ea"
click at [996, 255] on td at bounding box center [1075, 220] width 168 height 81
click at [1198, 215] on input "0" at bounding box center [1208, 213] width 76 height 22
type input "$7.00"
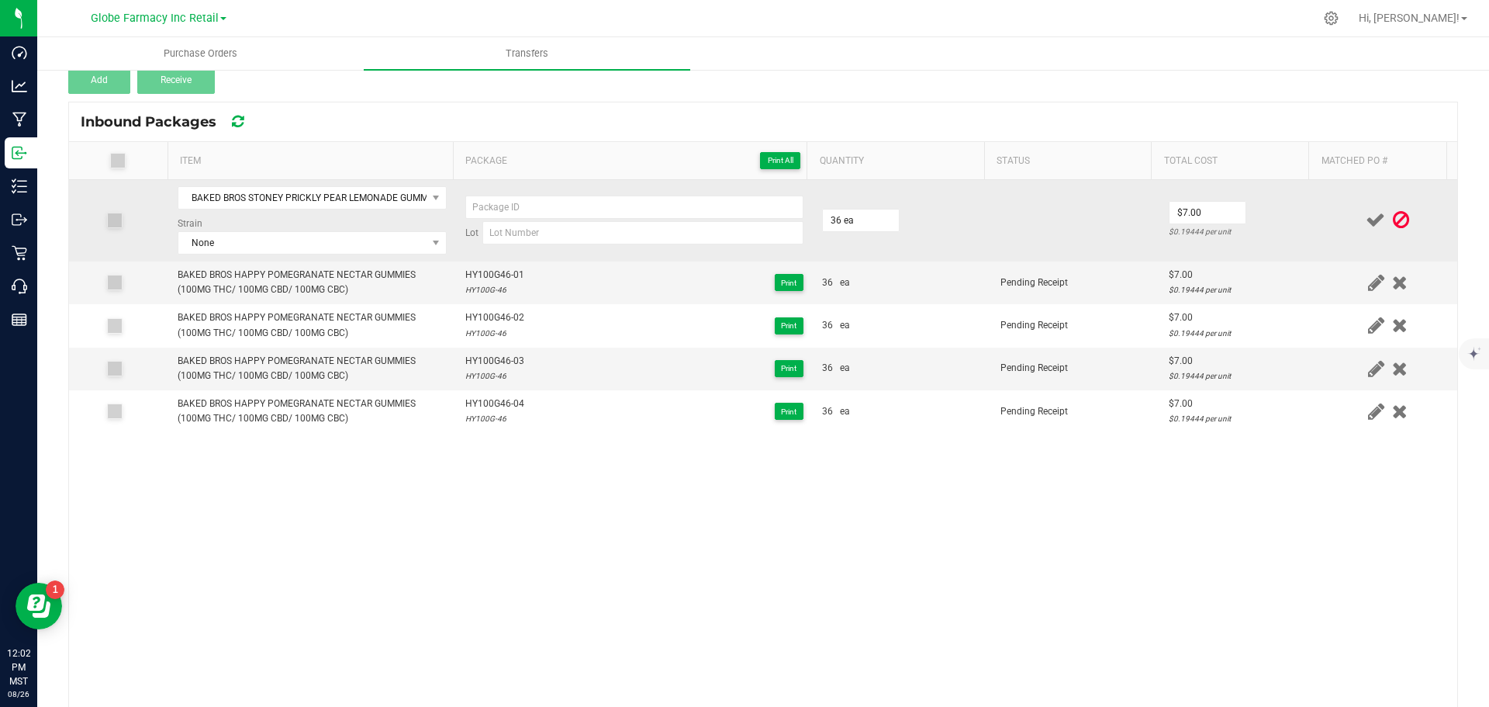
click at [1039, 258] on td at bounding box center [1075, 220] width 168 height 81
click at [552, 242] on input at bounding box center [642, 232] width 321 height 23
paste input "ST100G-37"
type input "ST100G-37"
click at [517, 209] on input at bounding box center [634, 206] width 338 height 23
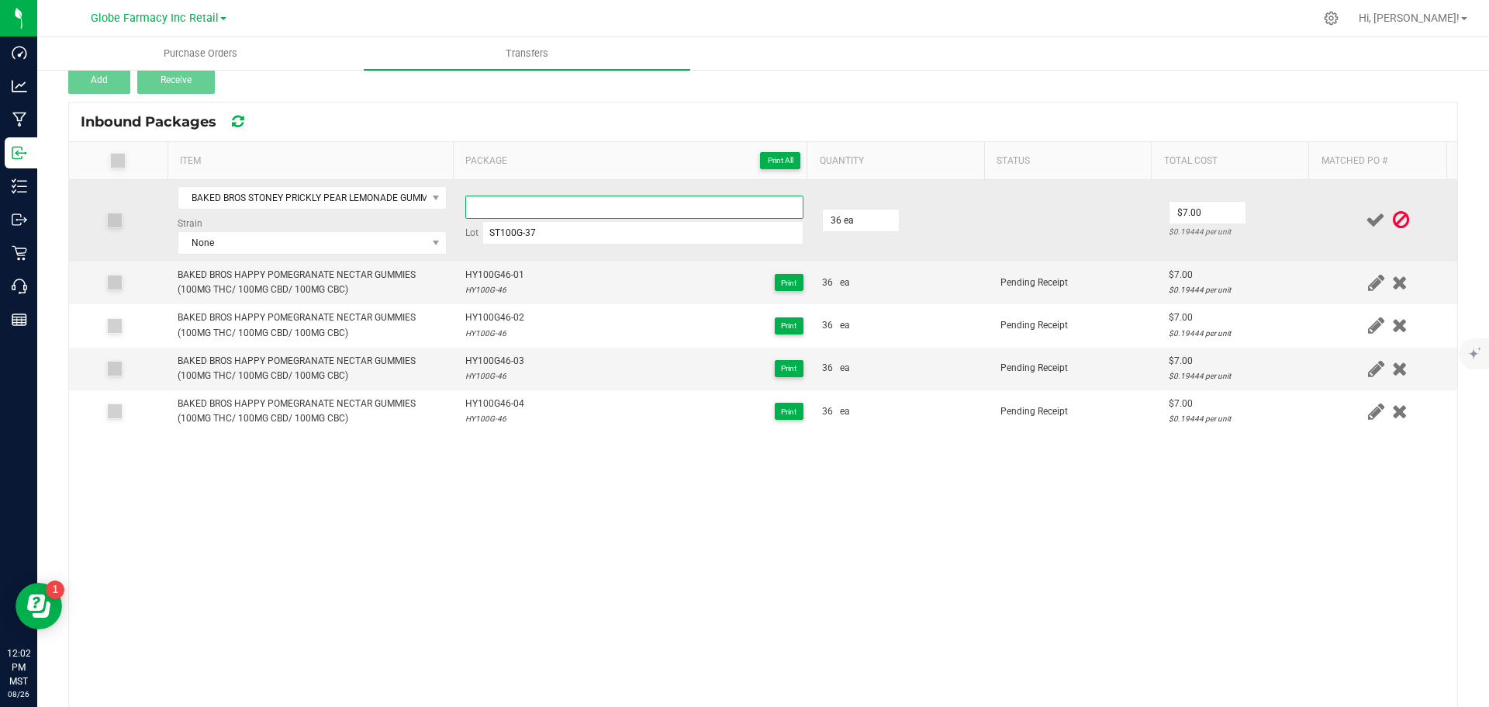
paste input "ST100G-37"
type input "ST100G37-01"
click at [946, 237] on td "36 ea" at bounding box center [902, 220] width 178 height 81
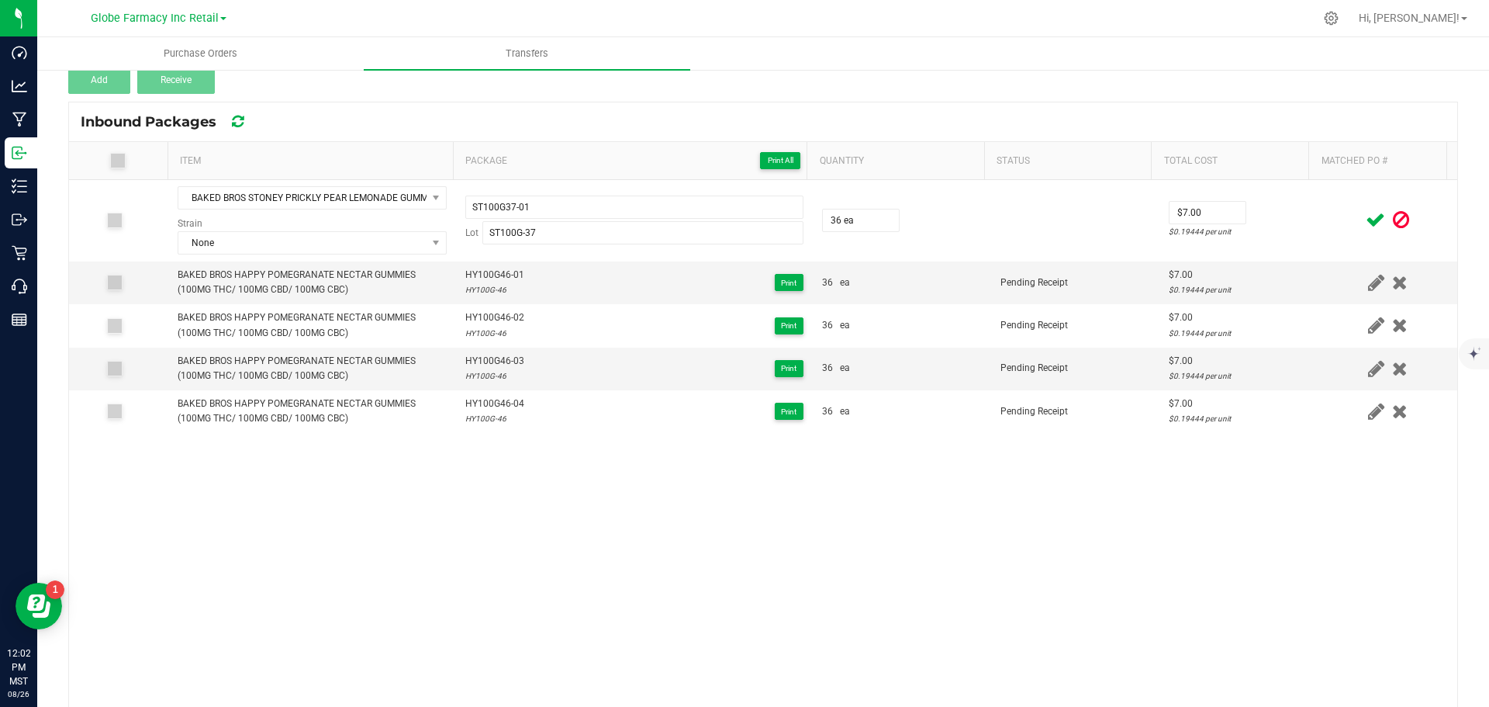
click at [1366, 218] on icon at bounding box center [1375, 219] width 19 height 19
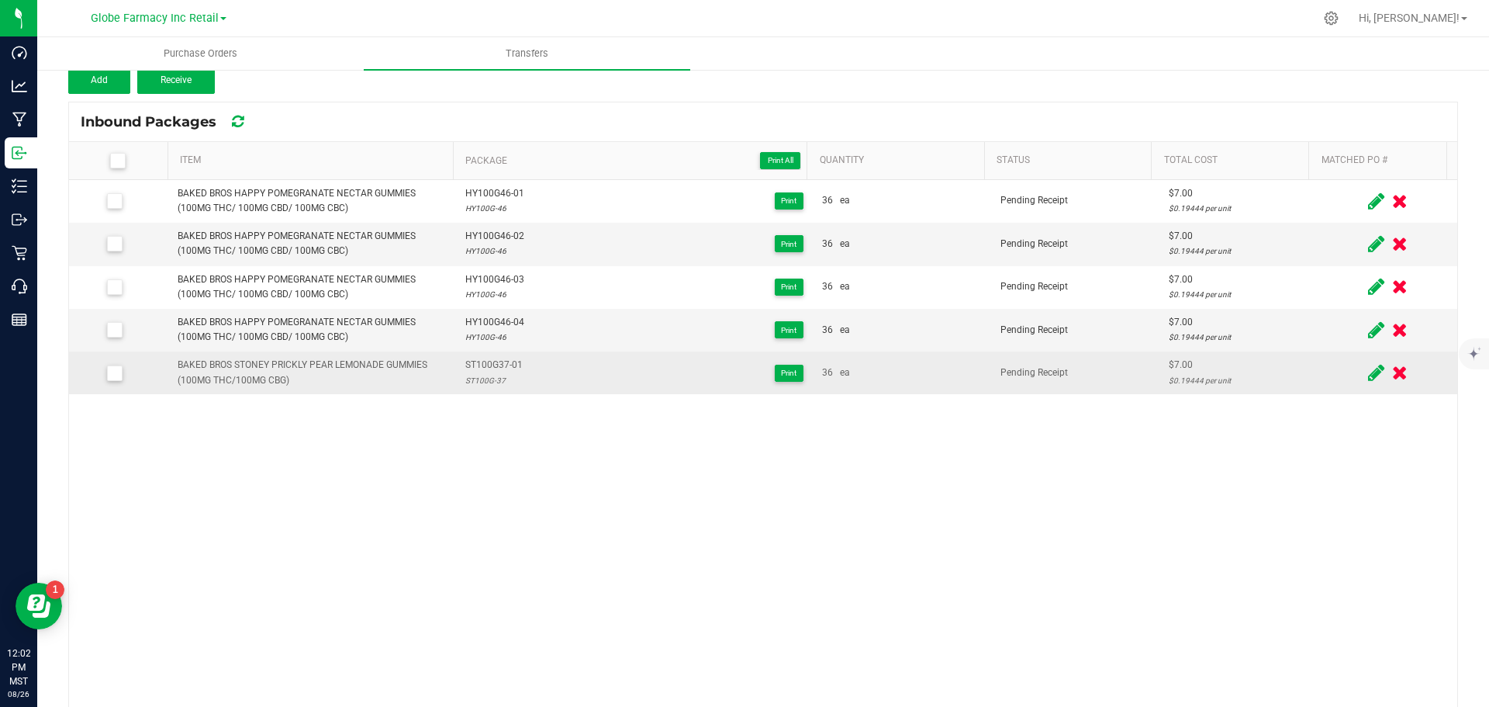
click at [327, 361] on div "BAKED BROS STONEY PRICKLY PEAR LEMONADE GUMMIES (100MG THC/100MG CBG)" at bounding box center [312, 372] width 269 height 29
click at [327, 360] on div "BAKED BROS STONEY PRICKLY PEAR LEMONADE GUMMIES (100MG THC/100MG CBG)" at bounding box center [312, 372] width 269 height 29
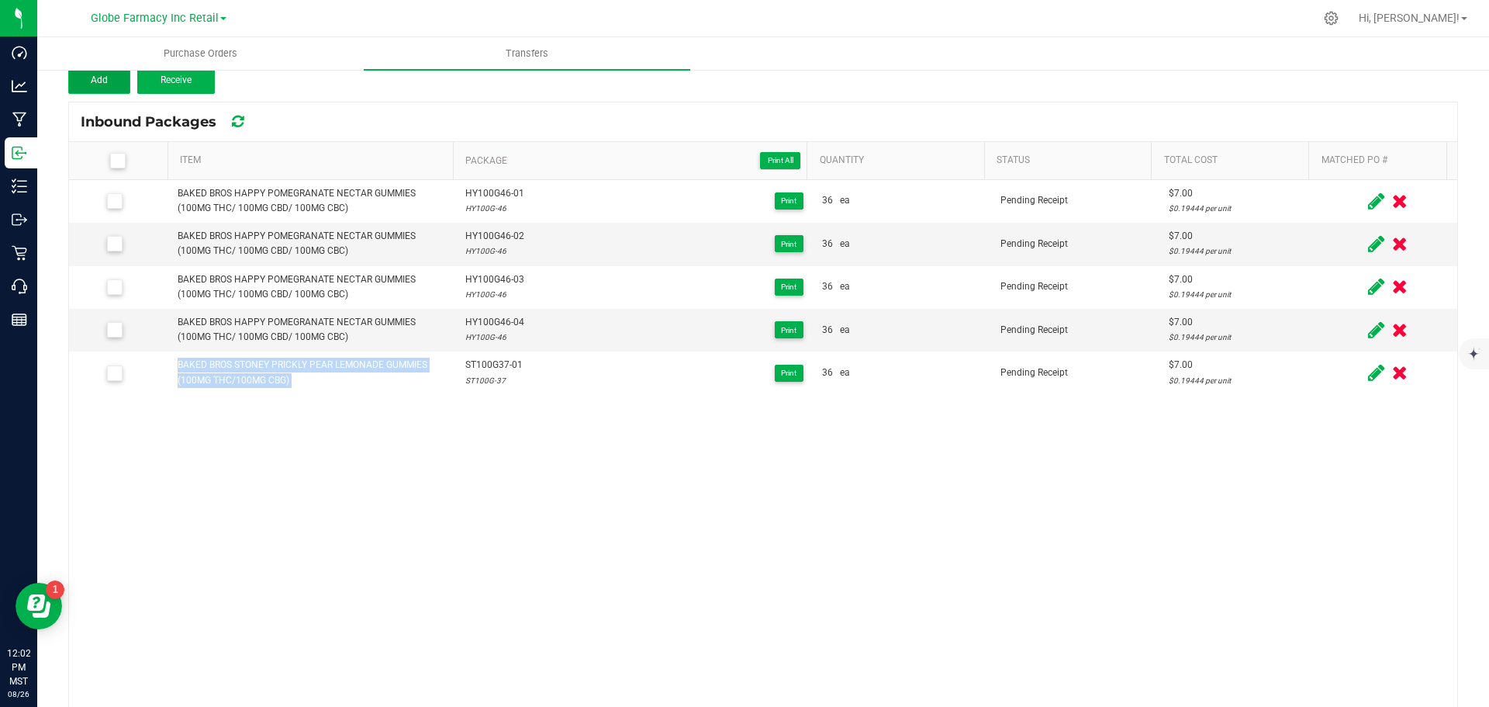
click at [122, 90] on button "Add" at bounding box center [99, 80] width 62 height 28
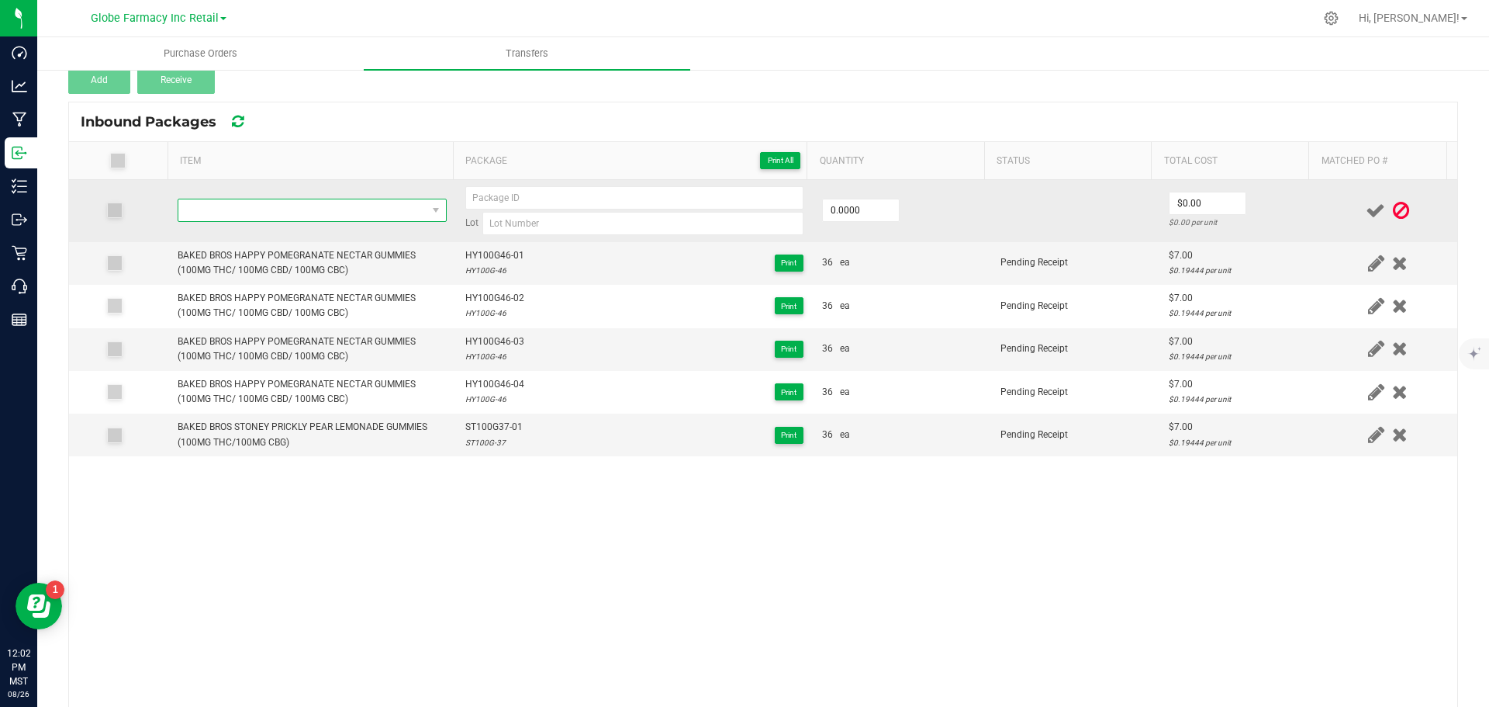
click at [362, 206] on span "NO DATA FOUND" at bounding box center [302, 210] width 248 height 22
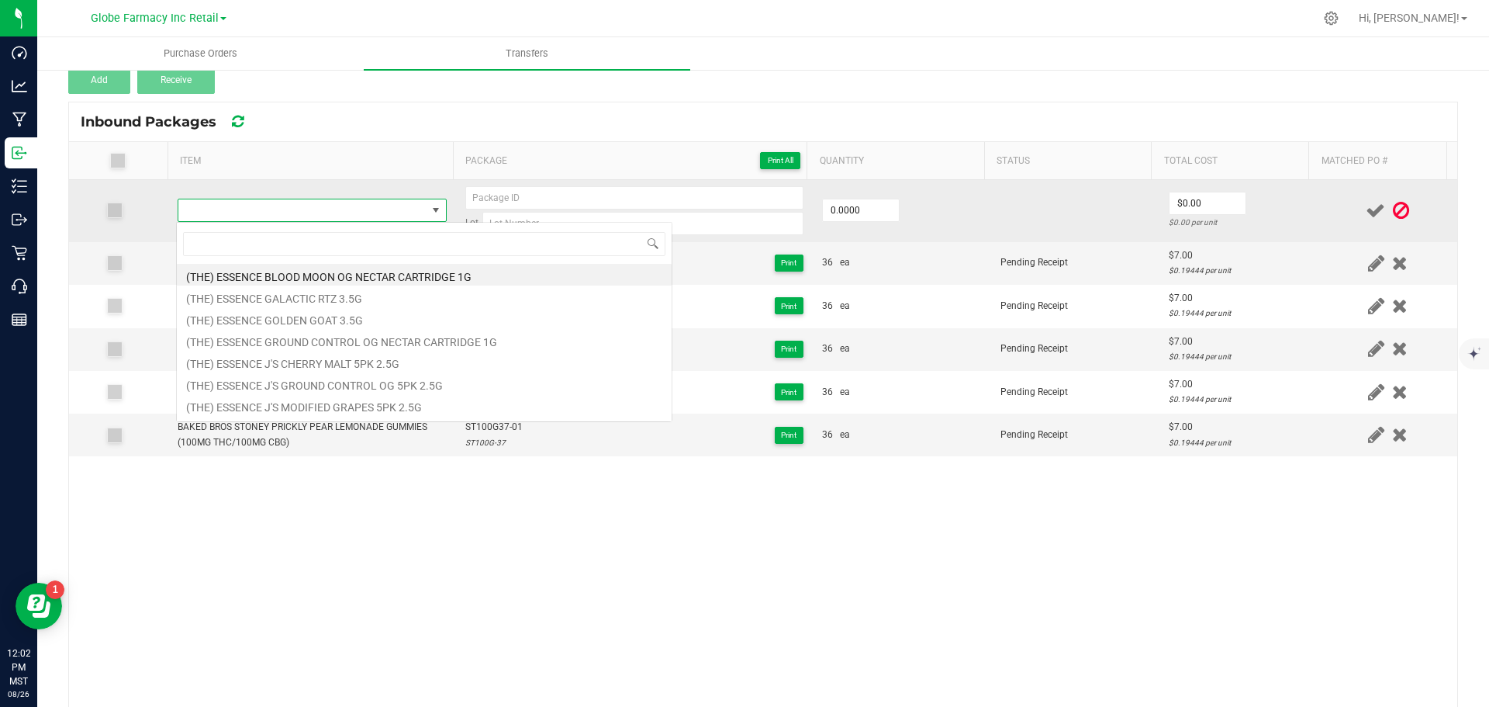
type input "BAKED BROS STONEY PRICKLY PEAR LEMONADE GUMMIES (100MG THC/100MG CBG)"
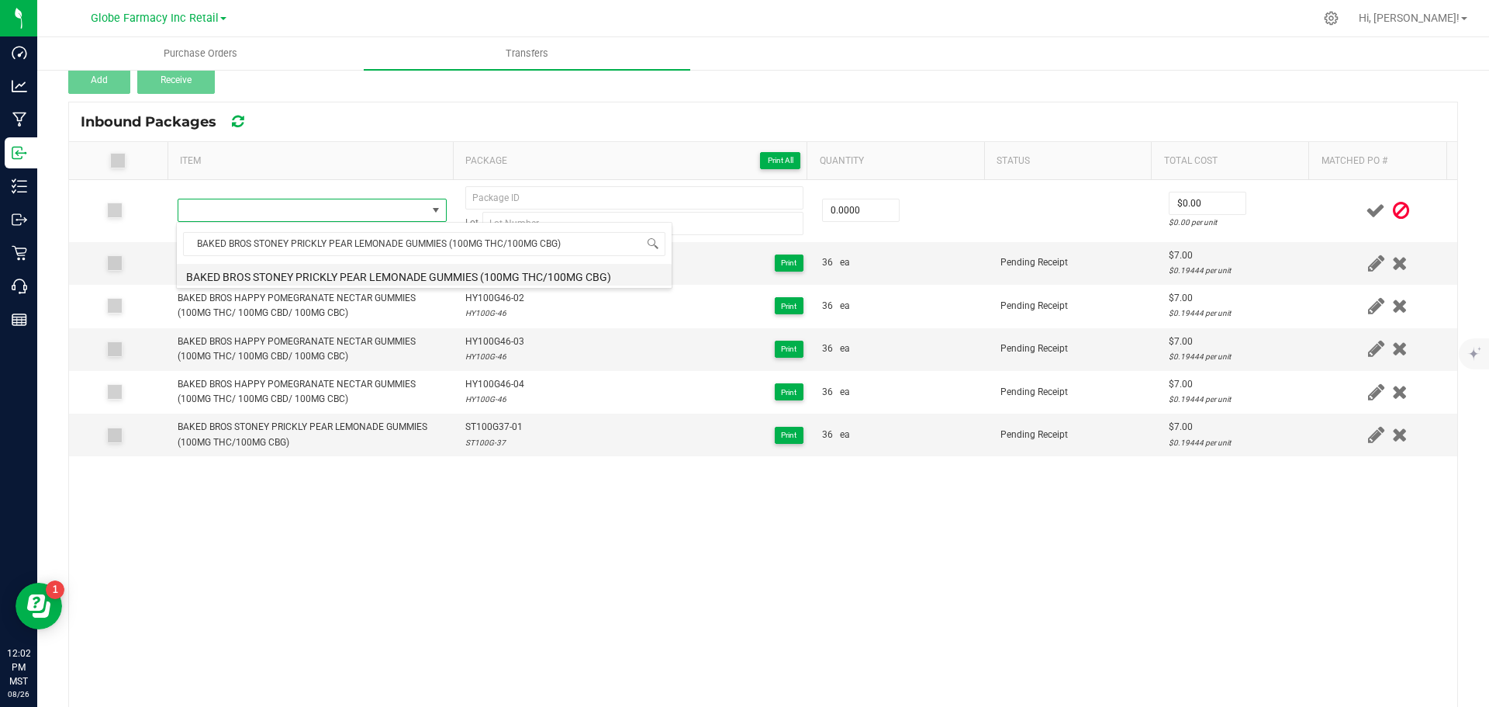
click at [267, 273] on li "BAKED BROS STONEY PRICKLY PEAR LEMONADE GUMMIES (100MG THC/100MG CBG)" at bounding box center [424, 275] width 495 height 22
type input "0 ea"
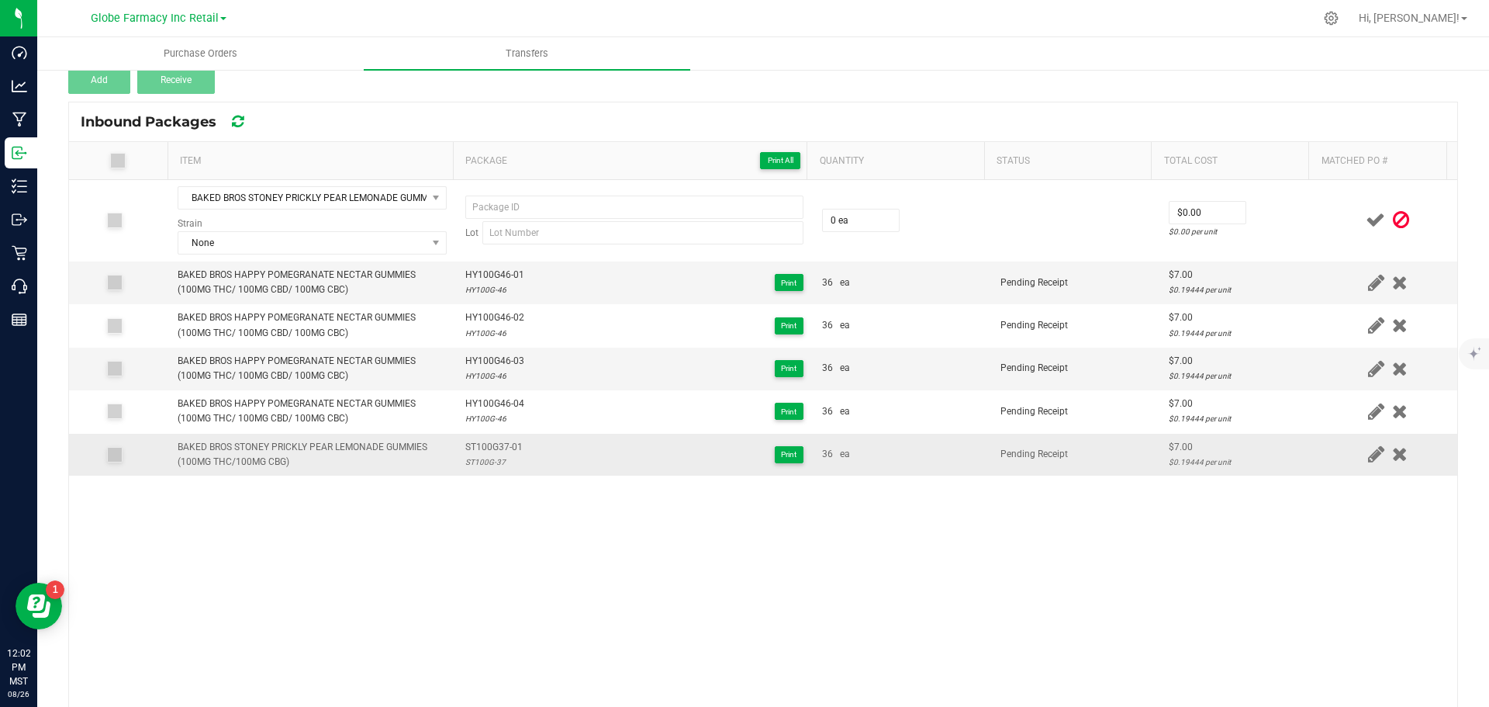
click at [465, 440] on span "ST100G37-01" at bounding box center [493, 447] width 57 height 15
click at [473, 443] on span "ST100G37-01" at bounding box center [493, 447] width 57 height 15
click at [474, 443] on span "ST100G37-01" at bounding box center [493, 447] width 57 height 15
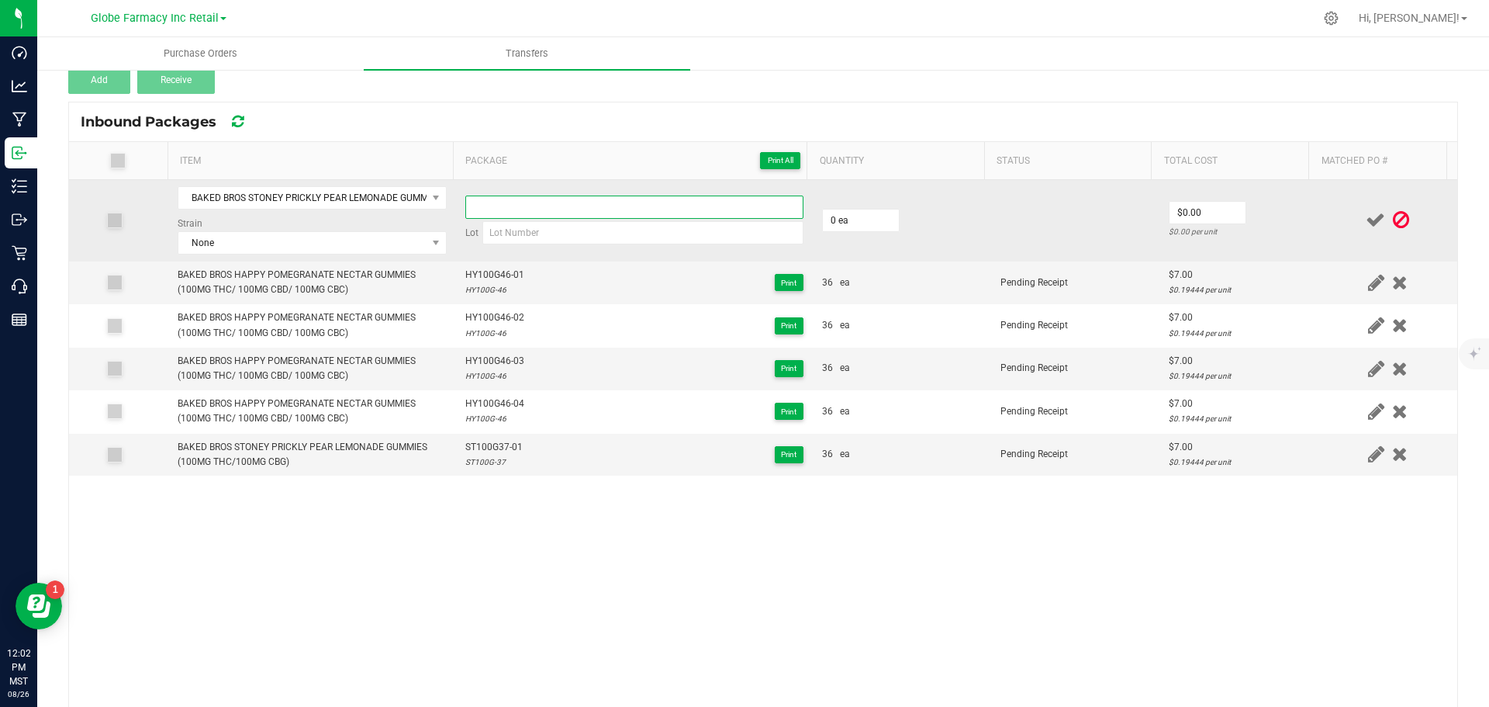
click at [482, 203] on input at bounding box center [634, 206] width 338 height 23
paste input "ST100G37-01"
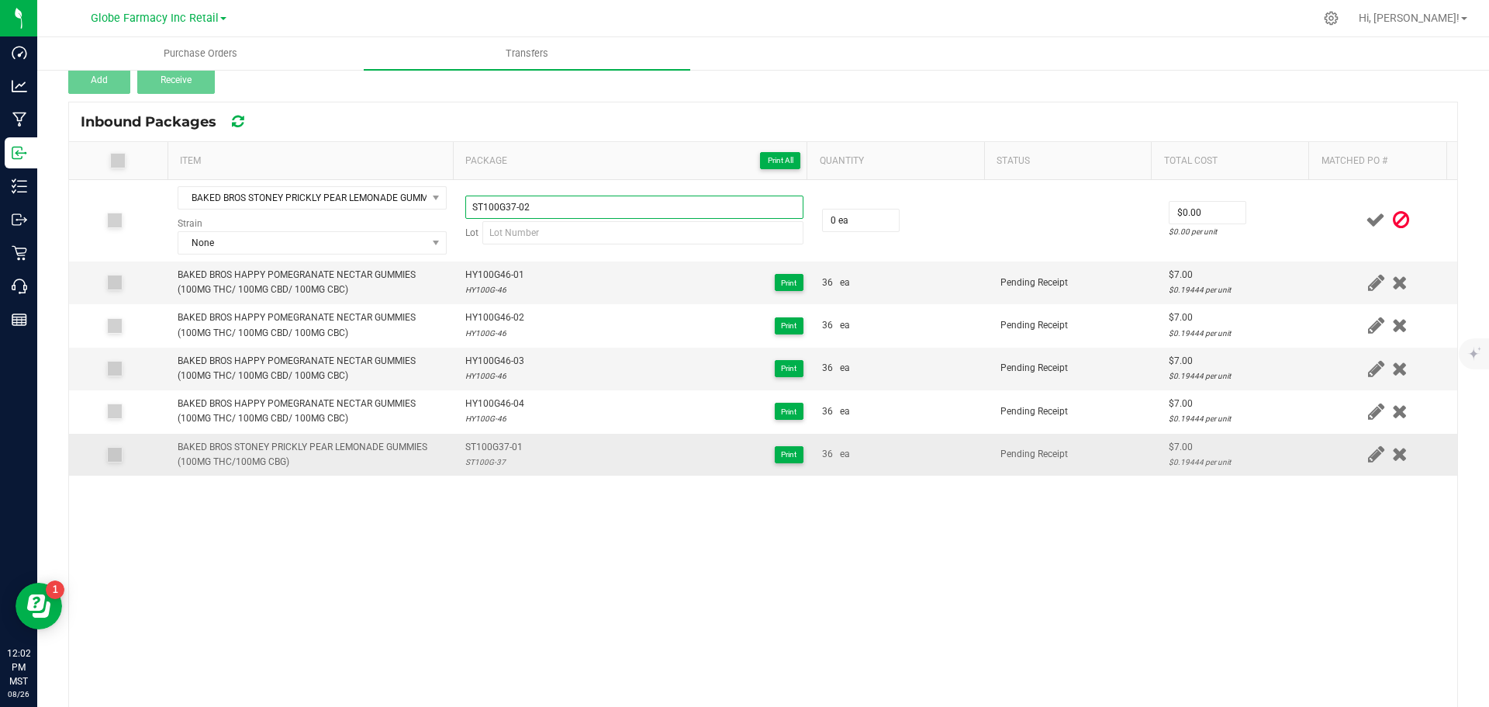
type input "ST100G37-02"
click at [482, 458] on div "ST100G37-01 ST100G-37" at bounding box center [493, 454] width 57 height 29
click at [481, 458] on div "ST100G-37" at bounding box center [493, 462] width 57 height 15
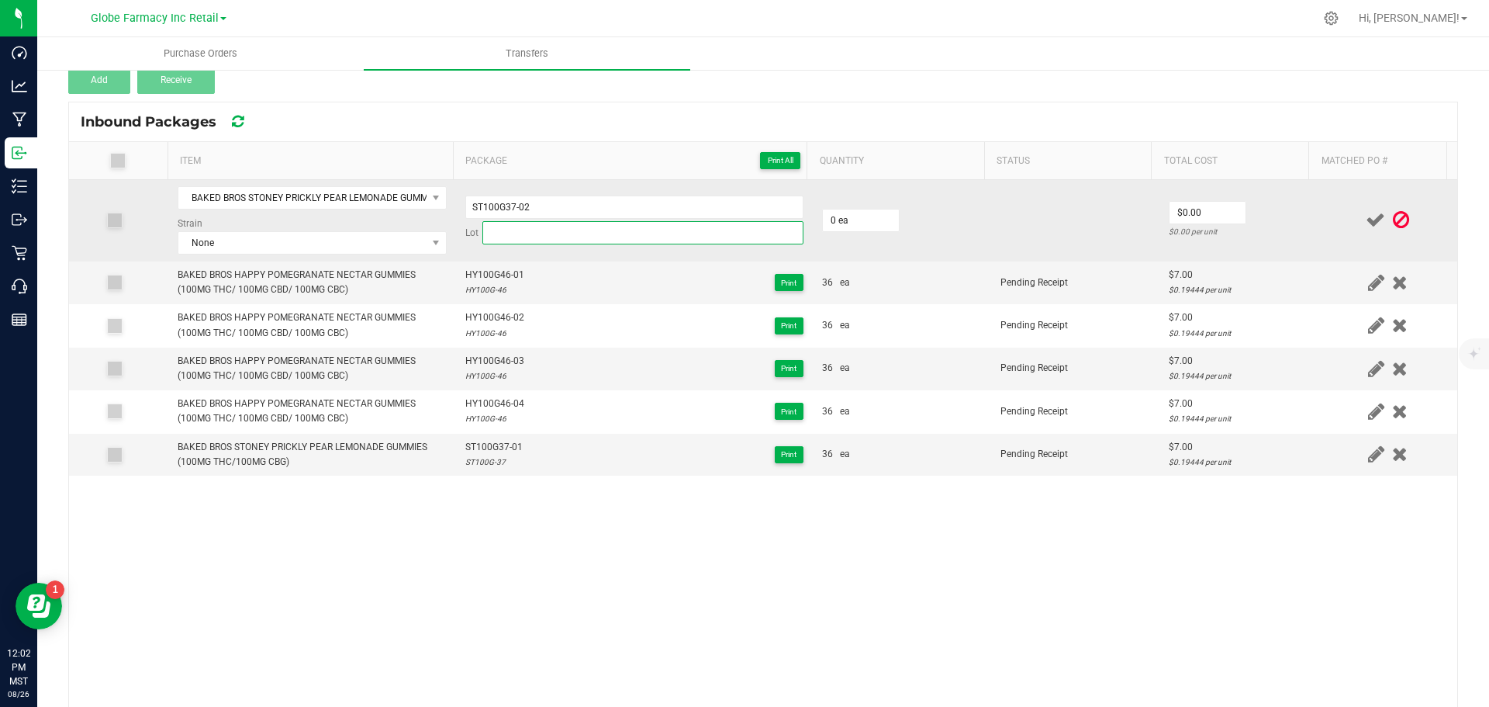
click at [552, 231] on input at bounding box center [642, 232] width 321 height 23
paste input "ST100G-37"
type input "ST100G-37"
click at [862, 215] on input "0" at bounding box center [861, 220] width 76 height 22
type input "36 ea"
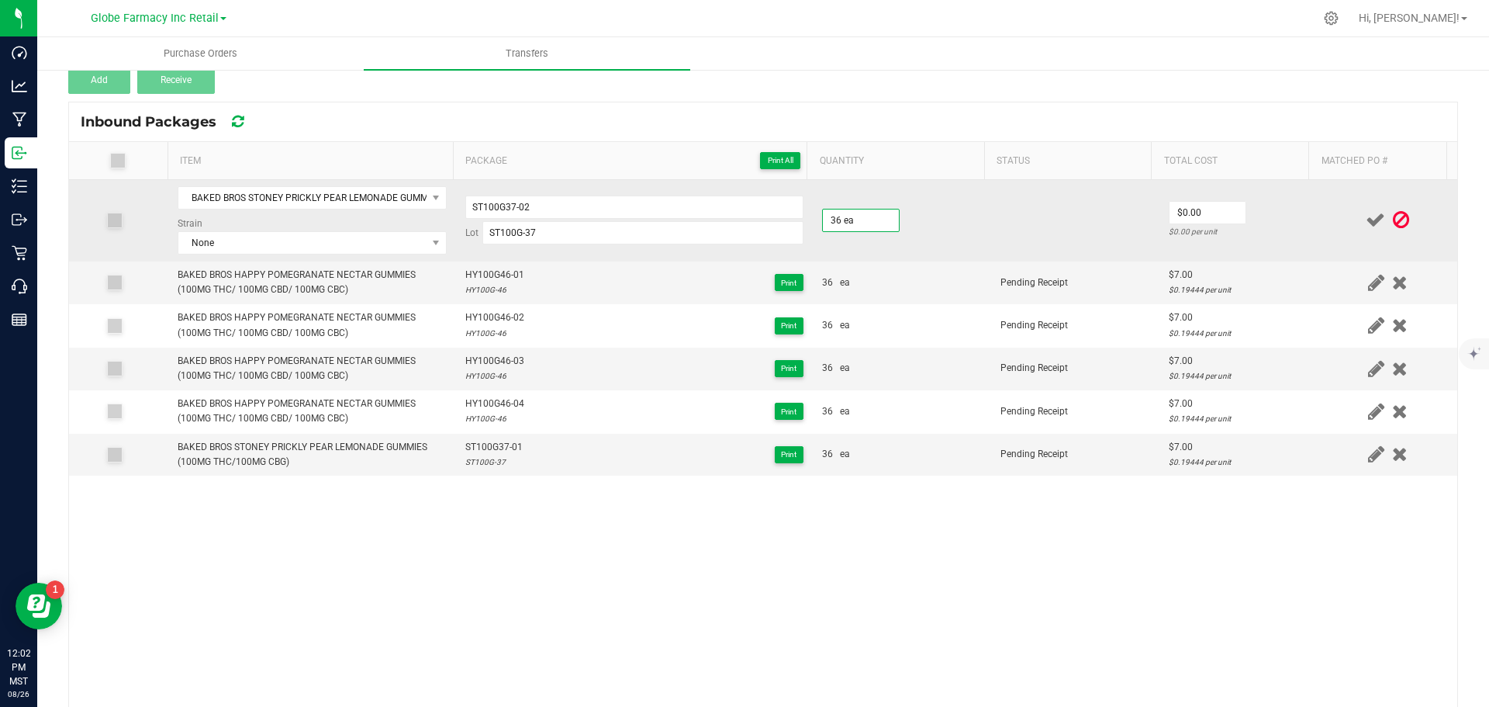
click at [991, 257] on td at bounding box center [1075, 220] width 168 height 81
click at [1220, 210] on input "0" at bounding box center [1208, 213] width 76 height 22
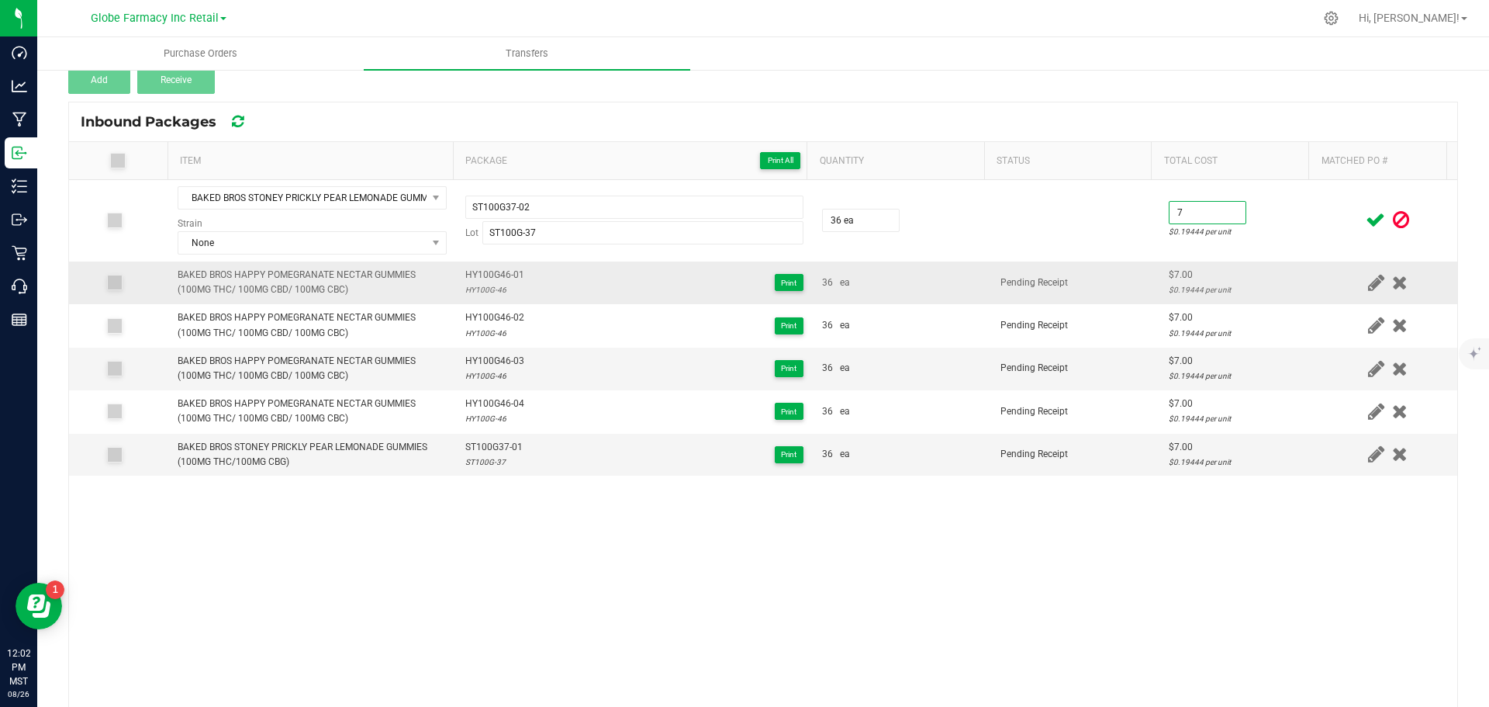
type input "$7.00"
click at [991, 270] on td "Pending Receipt" at bounding box center [1075, 282] width 168 height 43
click at [1366, 213] on icon at bounding box center [1375, 219] width 19 height 19
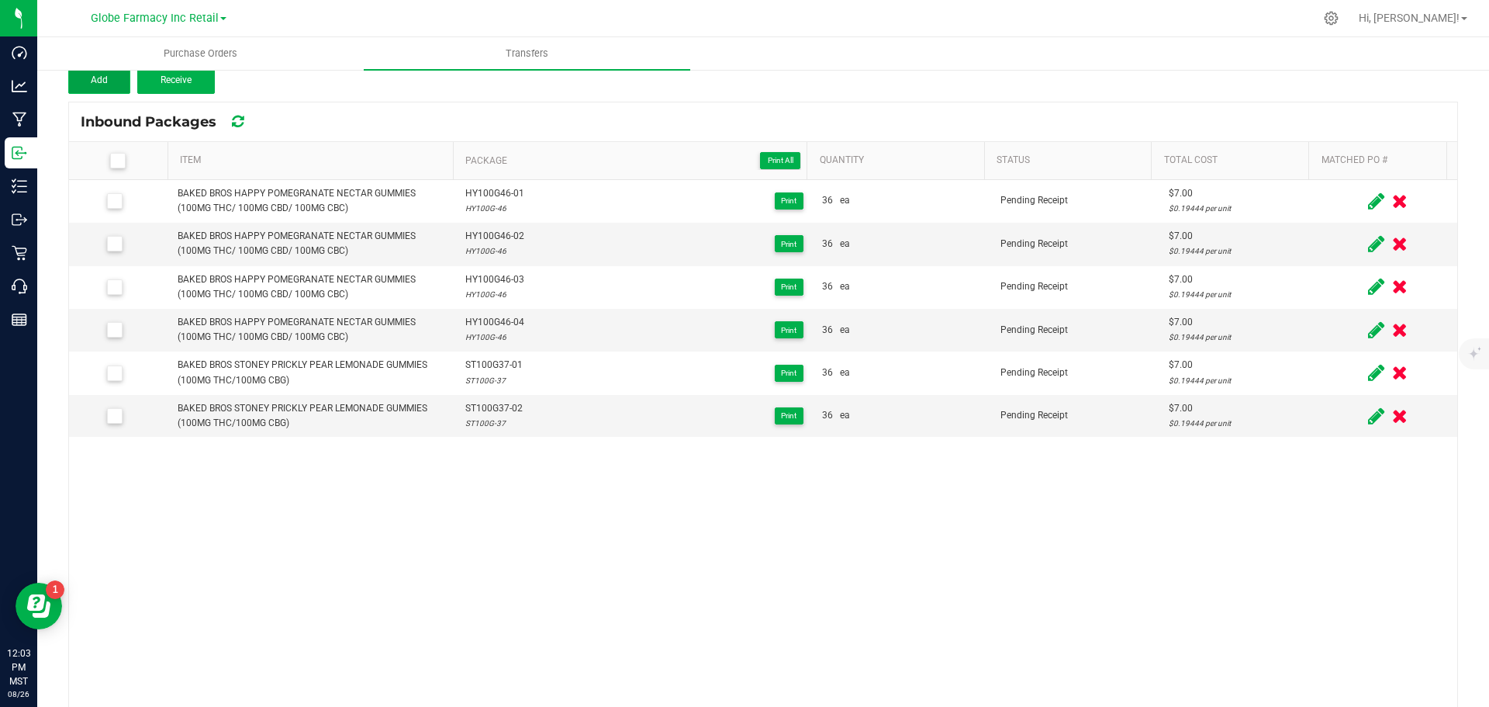
click at [104, 86] on button "Add" at bounding box center [99, 80] width 62 height 28
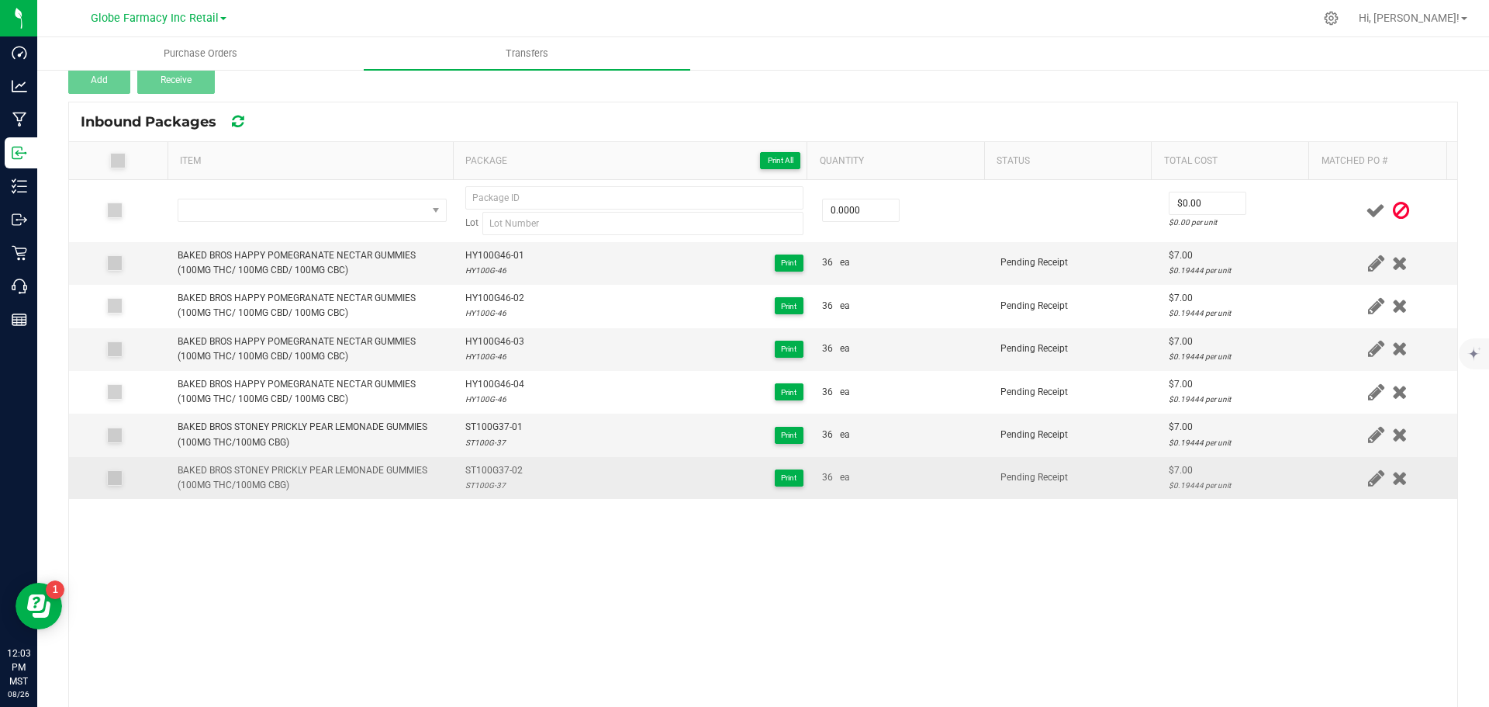
click at [287, 465] on div "BAKED BROS STONEY PRICKLY PEAR LEMONADE GUMMIES (100MG THC/100MG CBG)" at bounding box center [312, 477] width 269 height 29
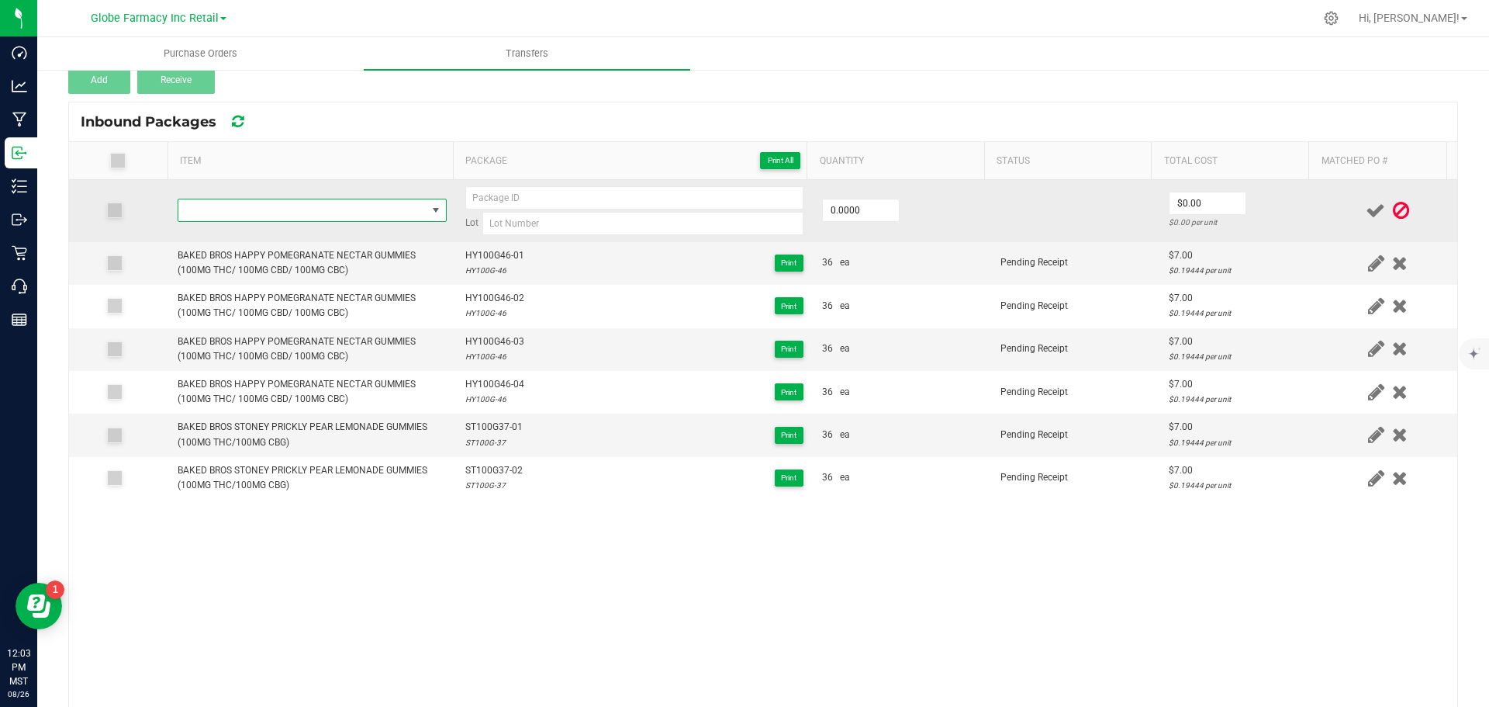
click at [225, 212] on span "NO DATA FOUND" at bounding box center [302, 210] width 248 height 22
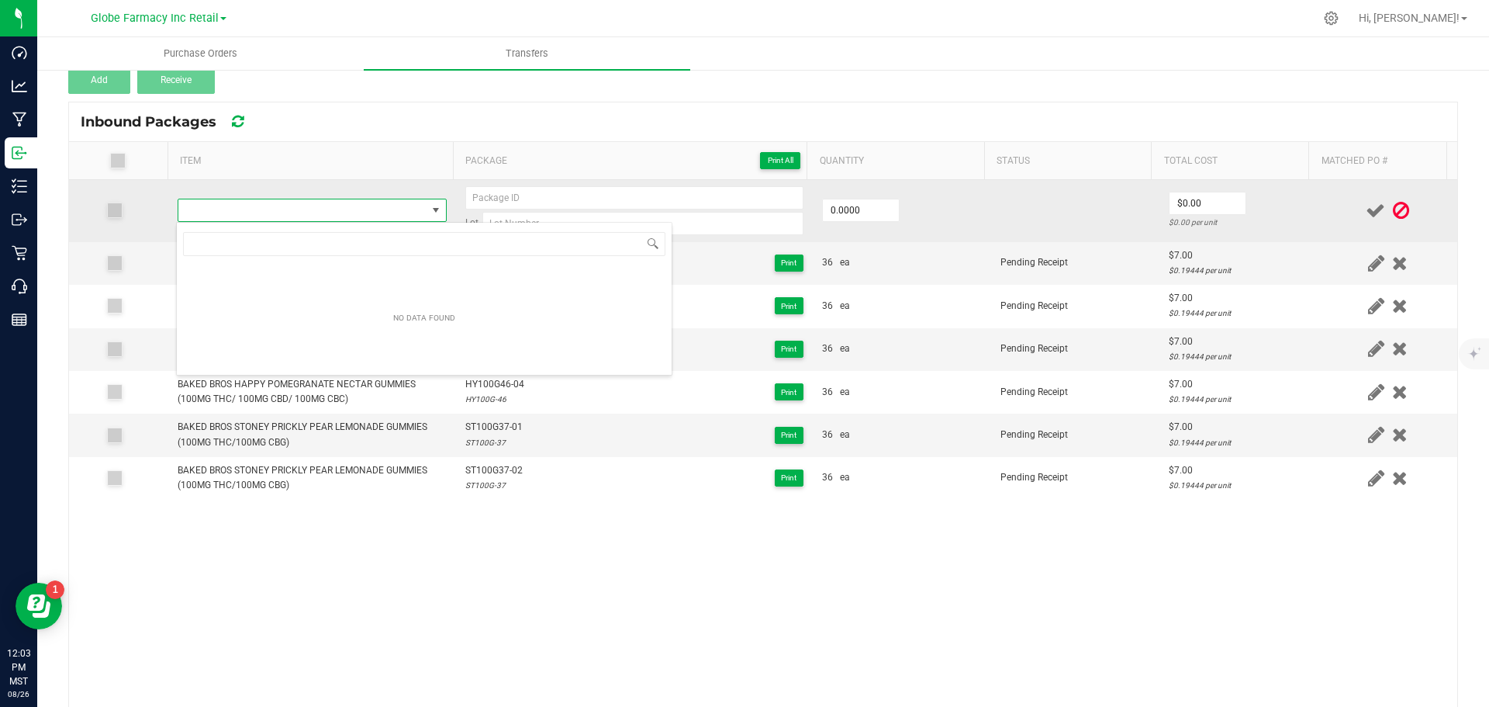
type input "BAKED BROS STONEY PRICKLY PEAR LEMONADE GUMMIES (100MG THC/100MG CBG)"
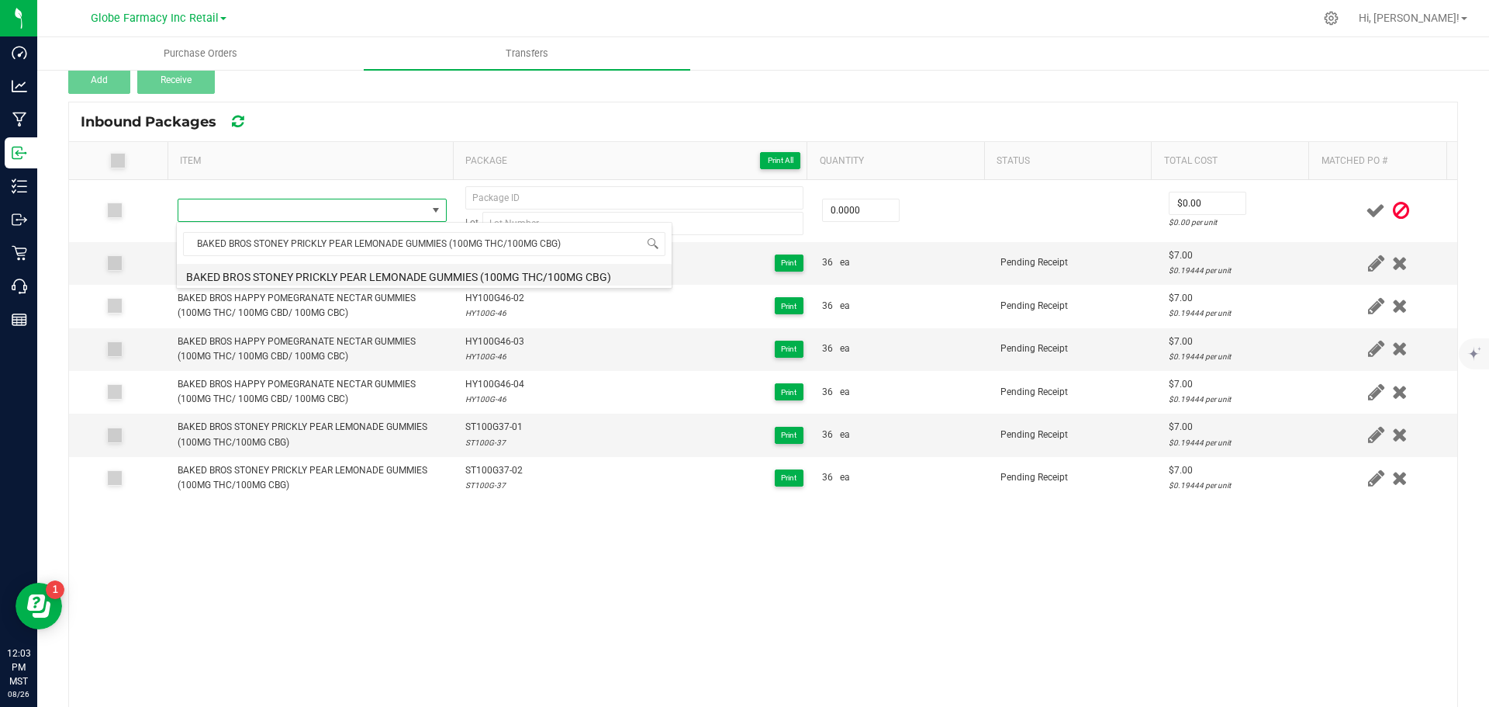
click at [334, 275] on li "BAKED BROS STONEY PRICKLY PEAR LEMONADE GUMMIES (100MG THC/100MG CBG)" at bounding box center [424, 275] width 495 height 22
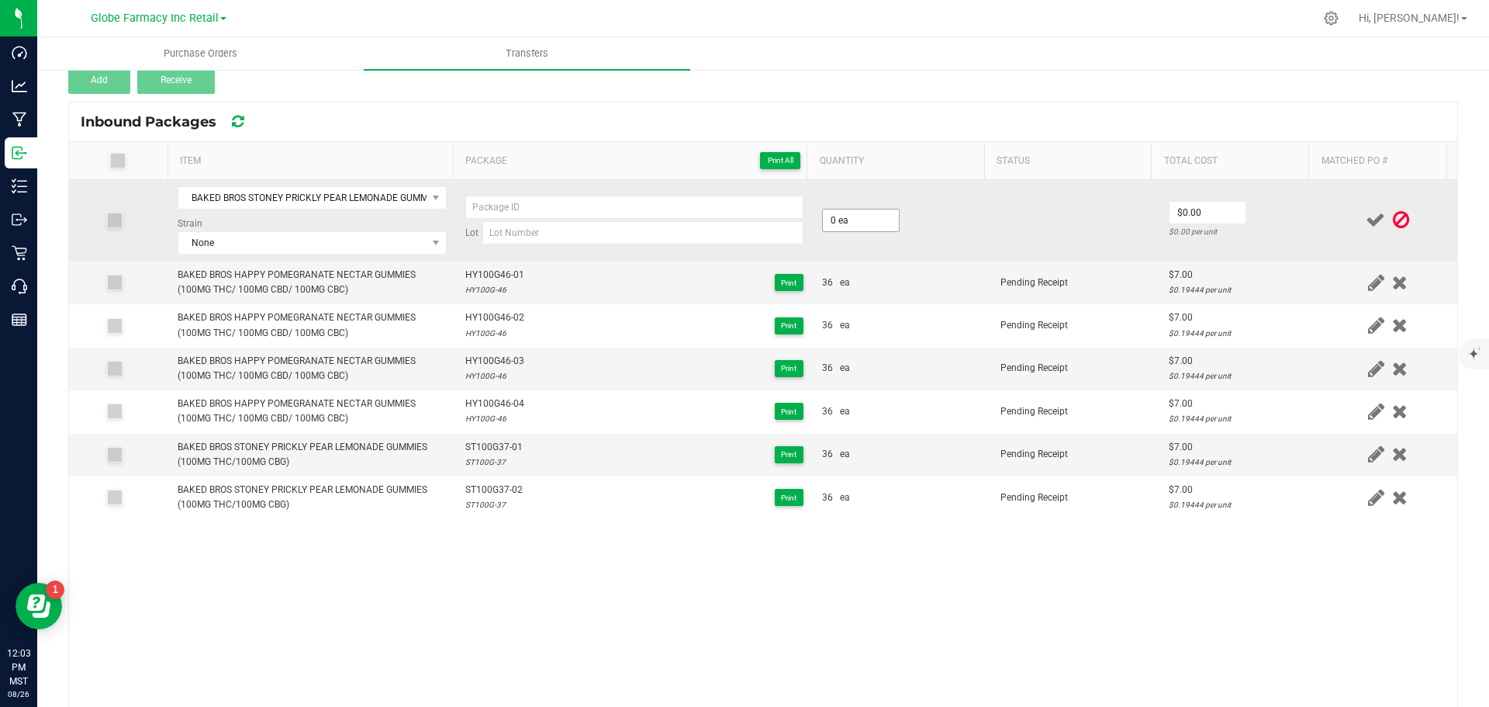
click at [843, 209] on span "0 ea" at bounding box center [861, 220] width 78 height 23
click at [859, 220] on input "0" at bounding box center [861, 220] width 76 height 22
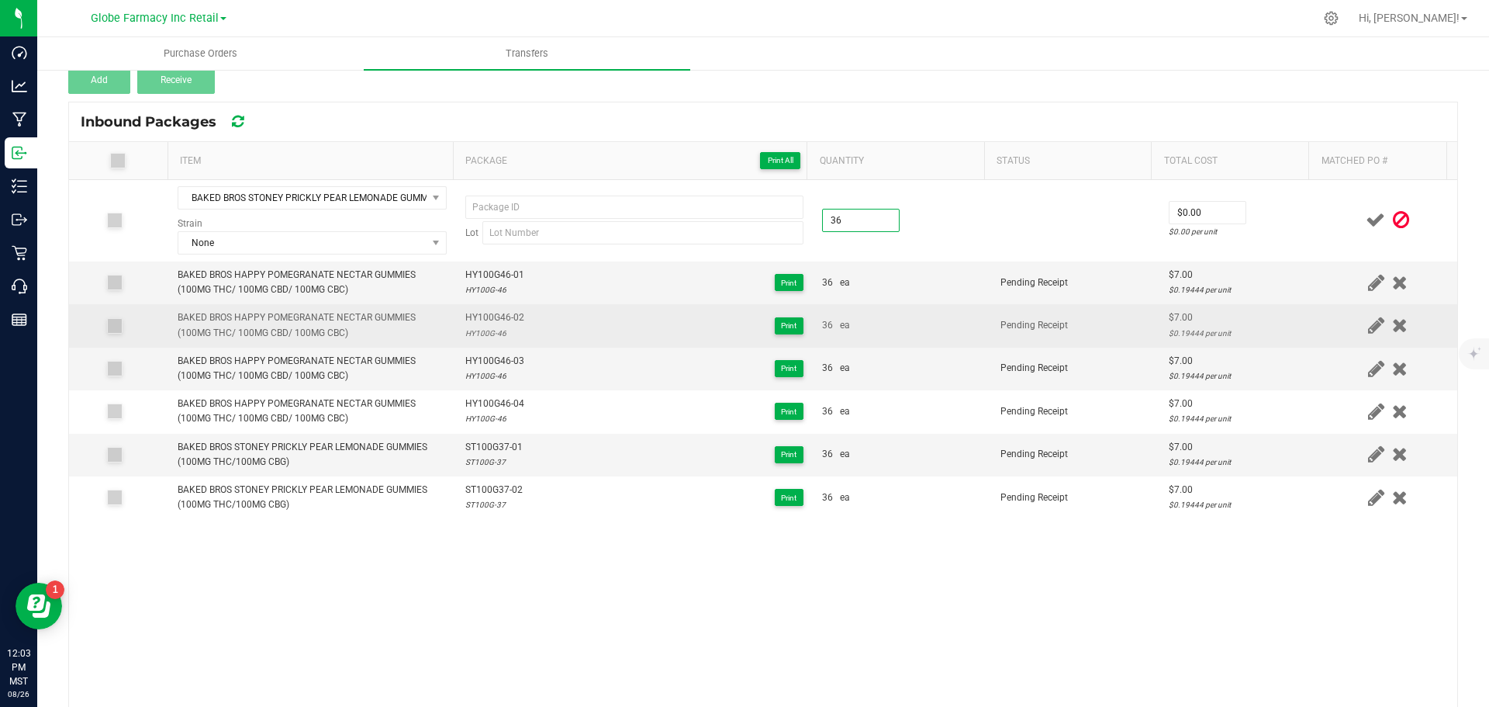
type input "36 ea"
click at [899, 331] on div "36 ea" at bounding box center [902, 325] width 160 height 15
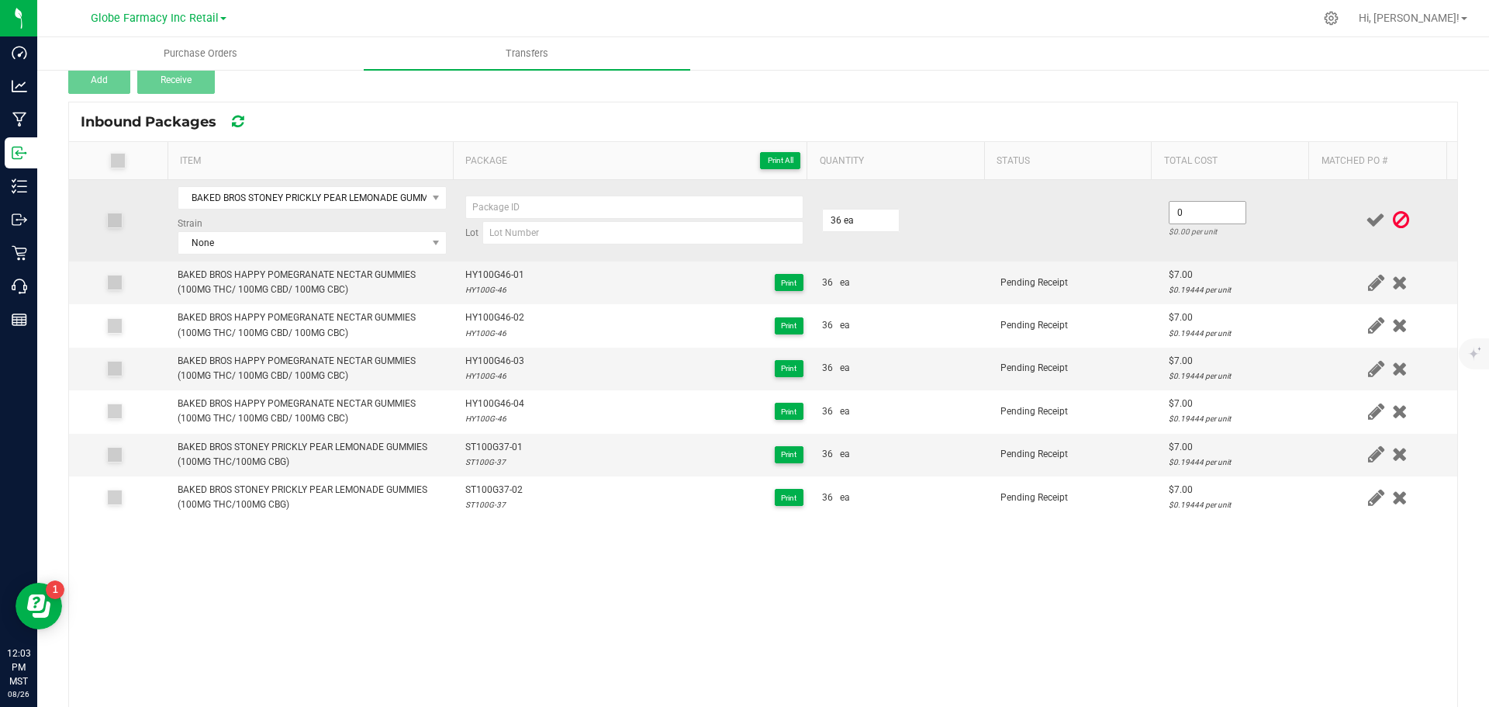
click at [1212, 216] on input "0" at bounding box center [1208, 213] width 76 height 22
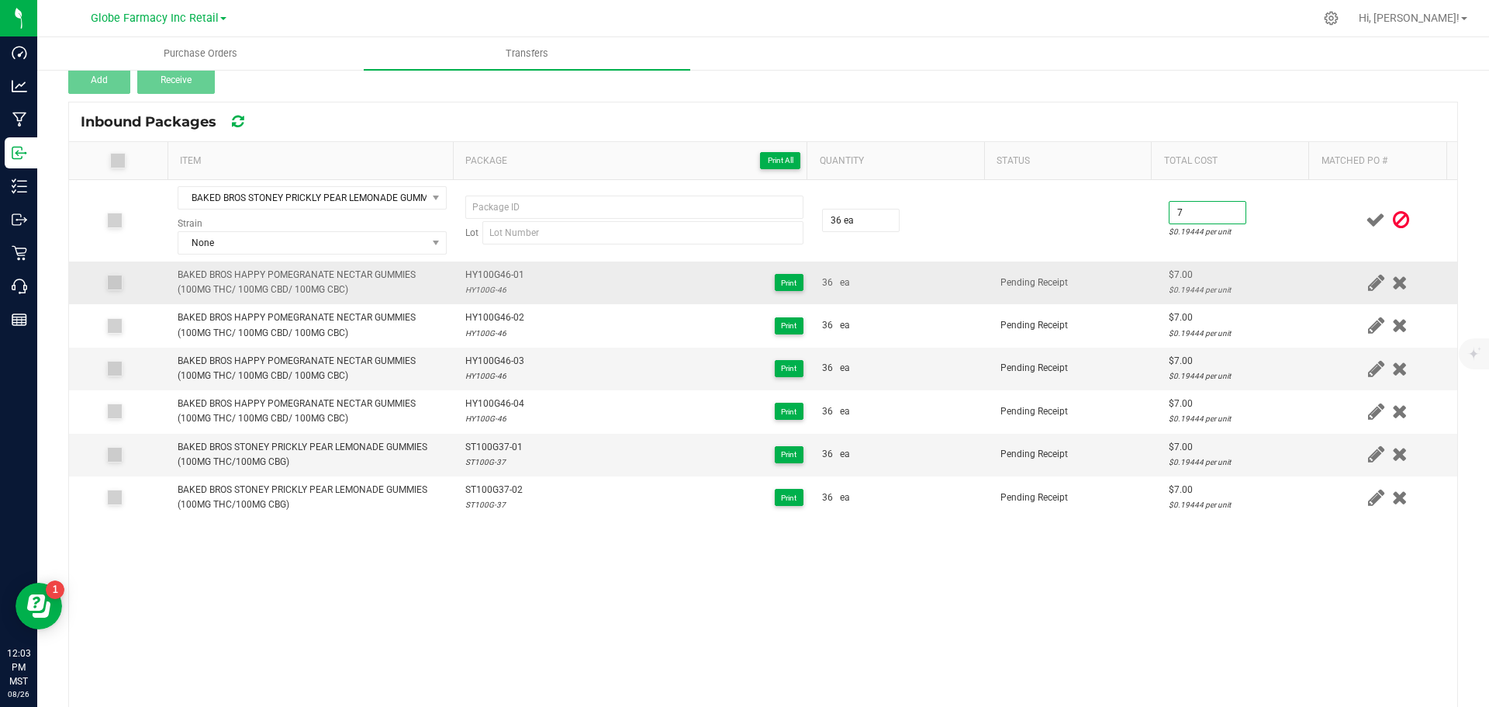
type input "$7.00"
click at [1060, 298] on td "Pending Receipt" at bounding box center [1075, 282] width 168 height 43
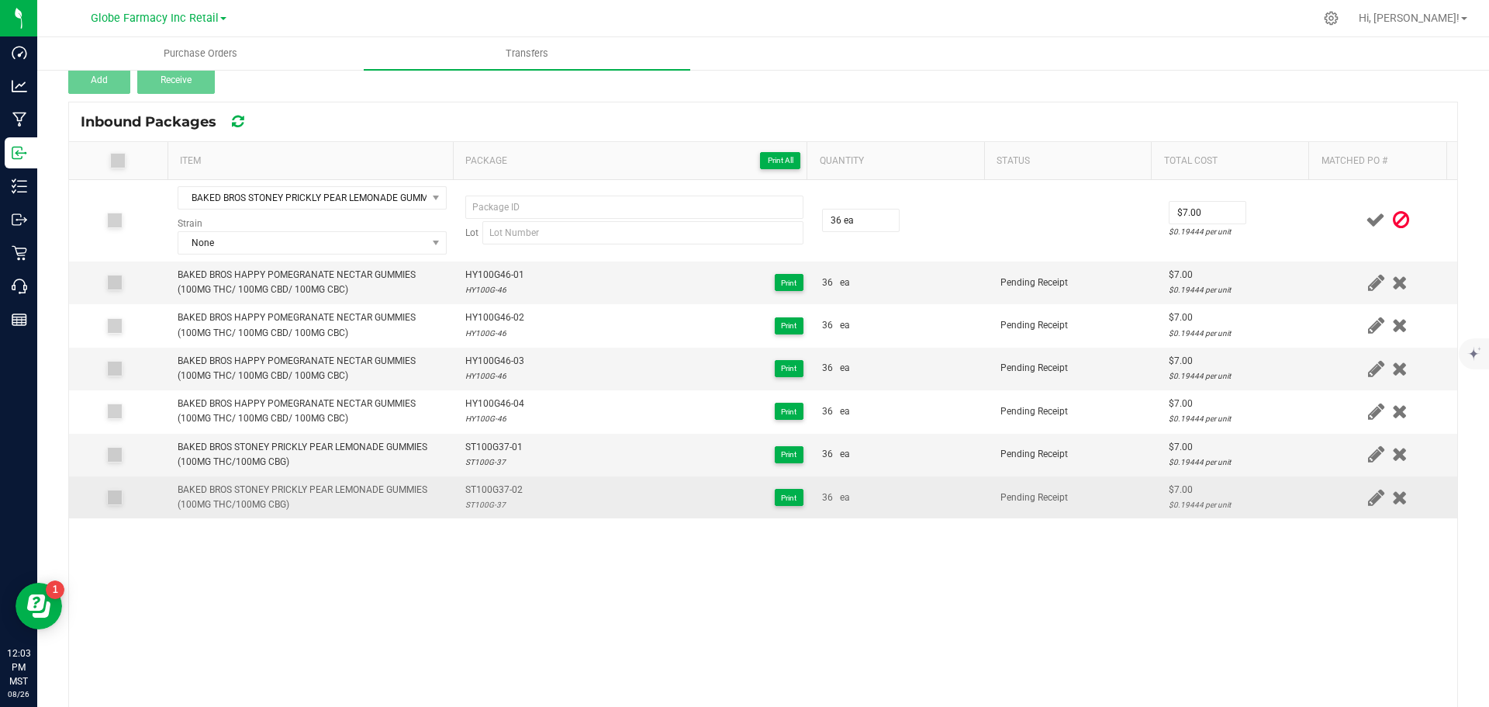
click at [465, 512] on div "ST100G-37" at bounding box center [493, 504] width 57 height 15
click at [467, 505] on div "ST100G-37" at bounding box center [493, 504] width 57 height 15
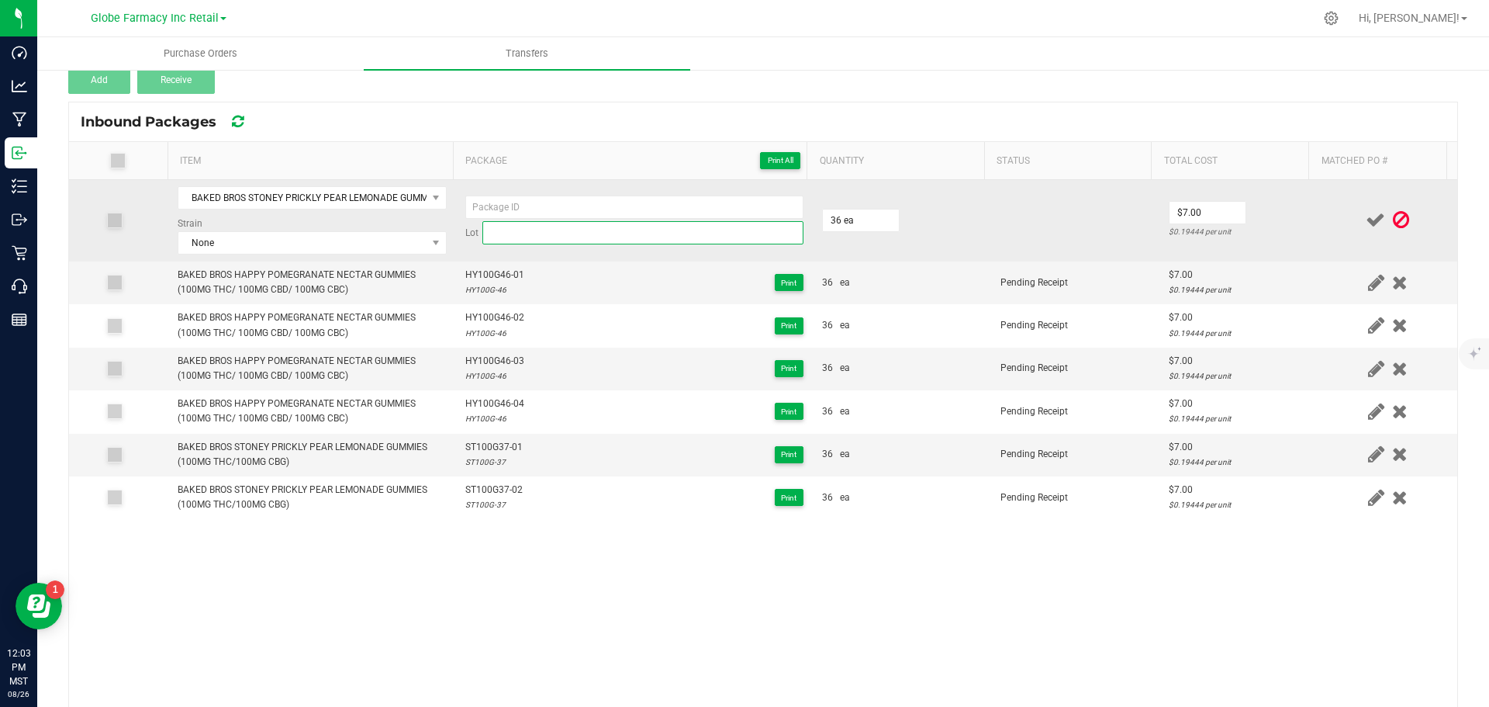
click at [514, 242] on input at bounding box center [642, 232] width 321 height 23
paste input "ST100G-37"
type input "ST100G-37"
click at [503, 211] on input at bounding box center [634, 206] width 338 height 23
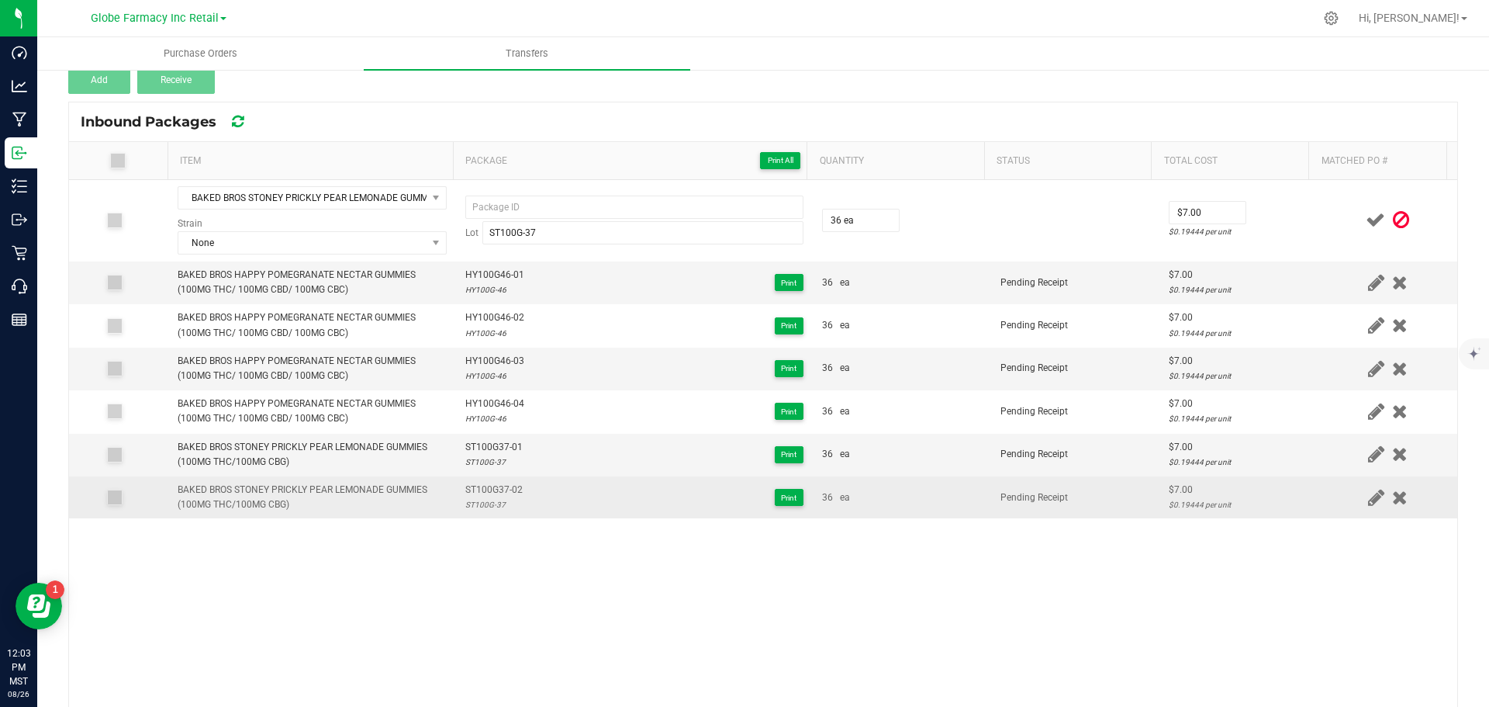
click at [466, 484] on span "ST100G37-02" at bounding box center [493, 489] width 57 height 15
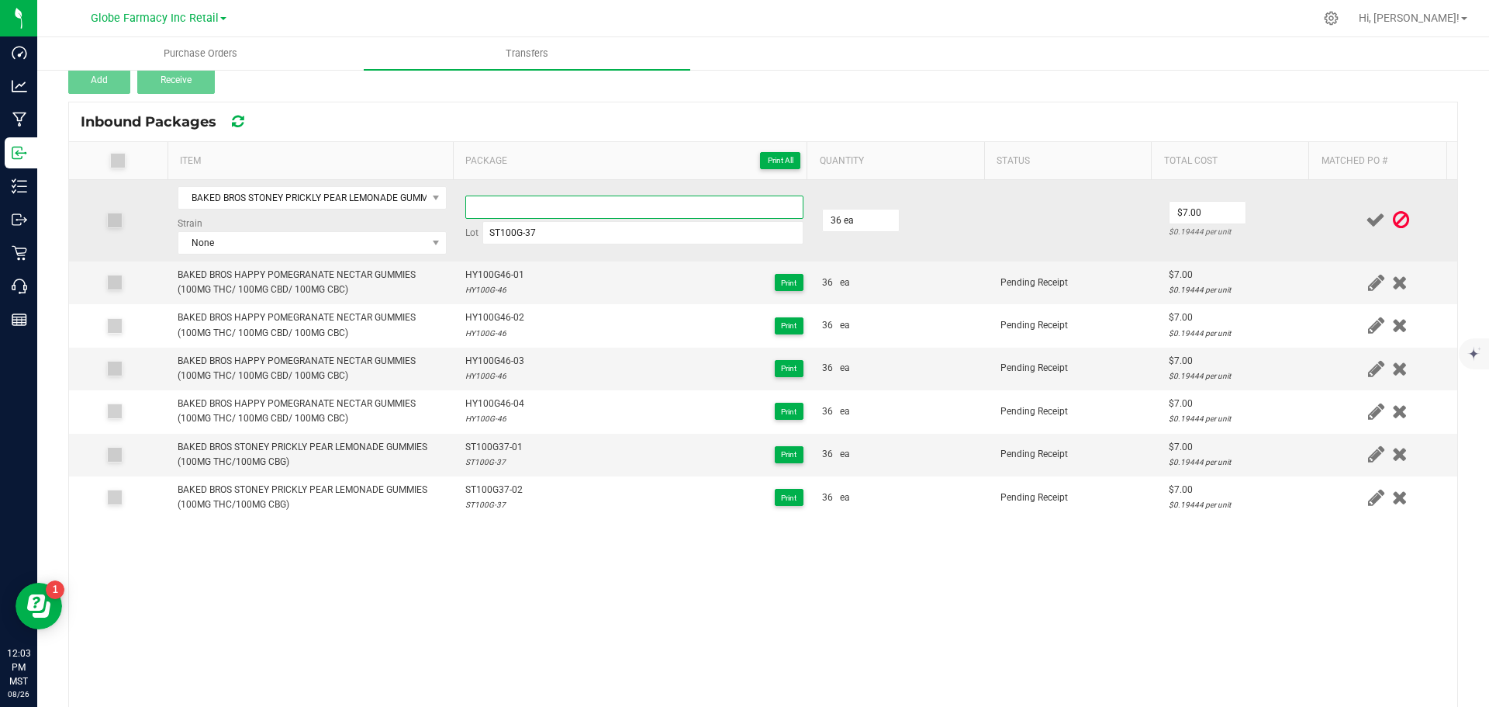
click at [529, 206] on input at bounding box center [634, 206] width 338 height 23
paste input "ST100G37-02"
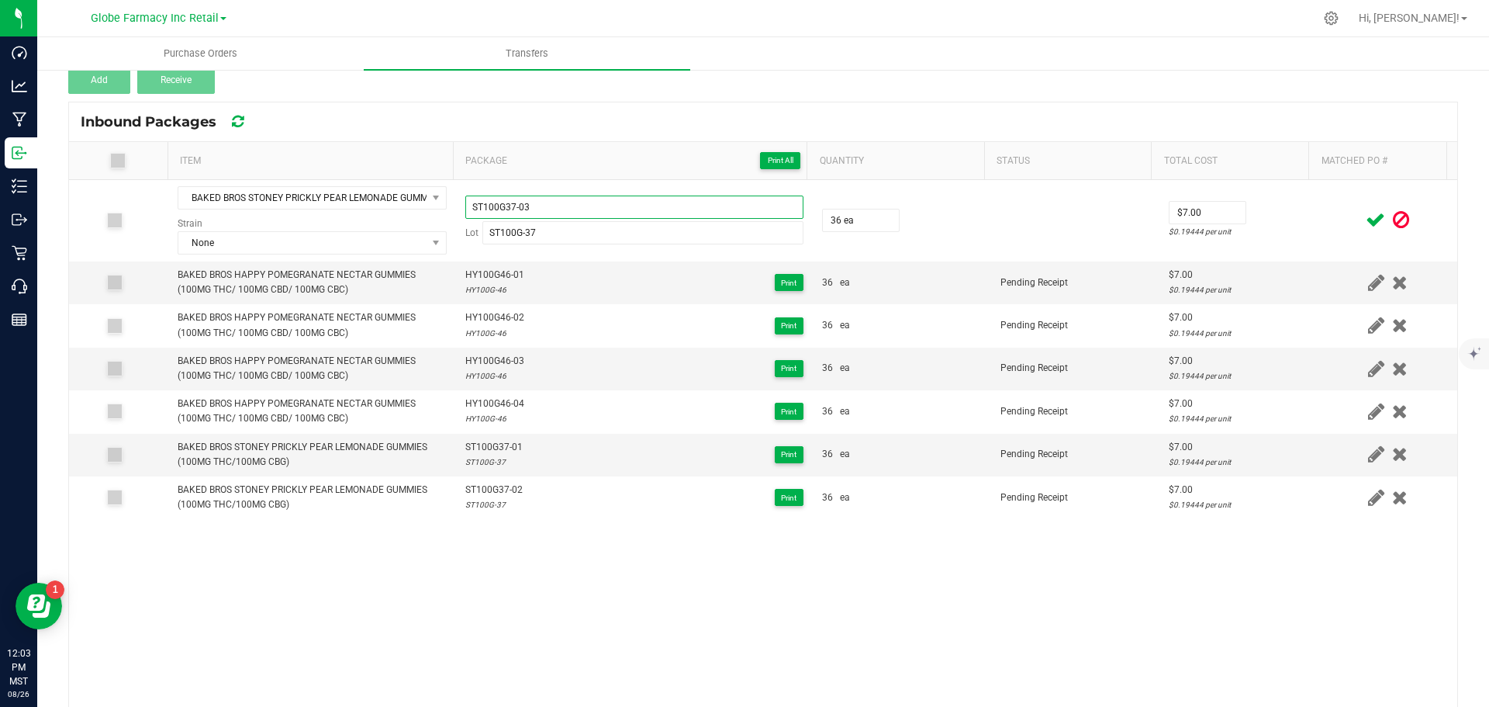
type input "ST100G37-03"
click at [1366, 211] on icon at bounding box center [1375, 219] width 19 height 19
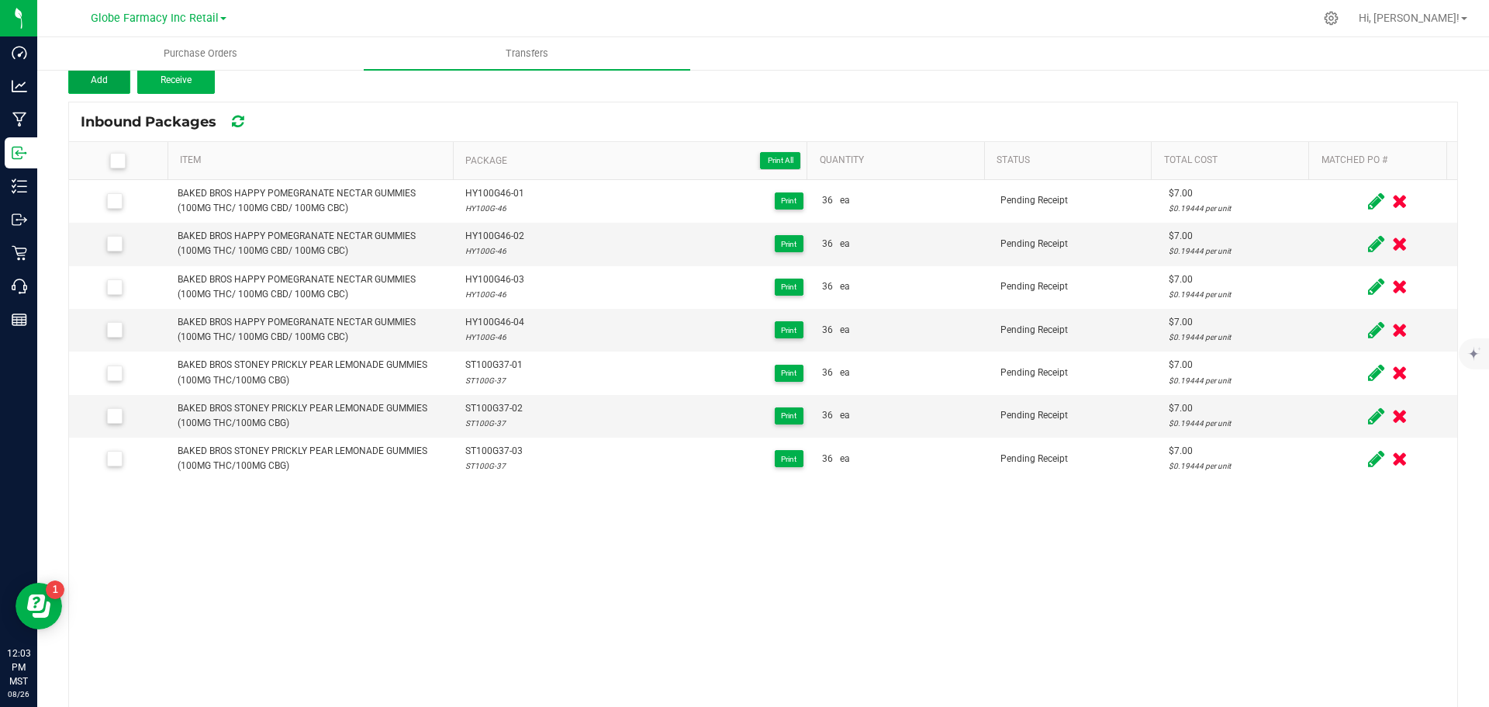
click at [99, 78] on span "Add" at bounding box center [99, 79] width 17 height 11
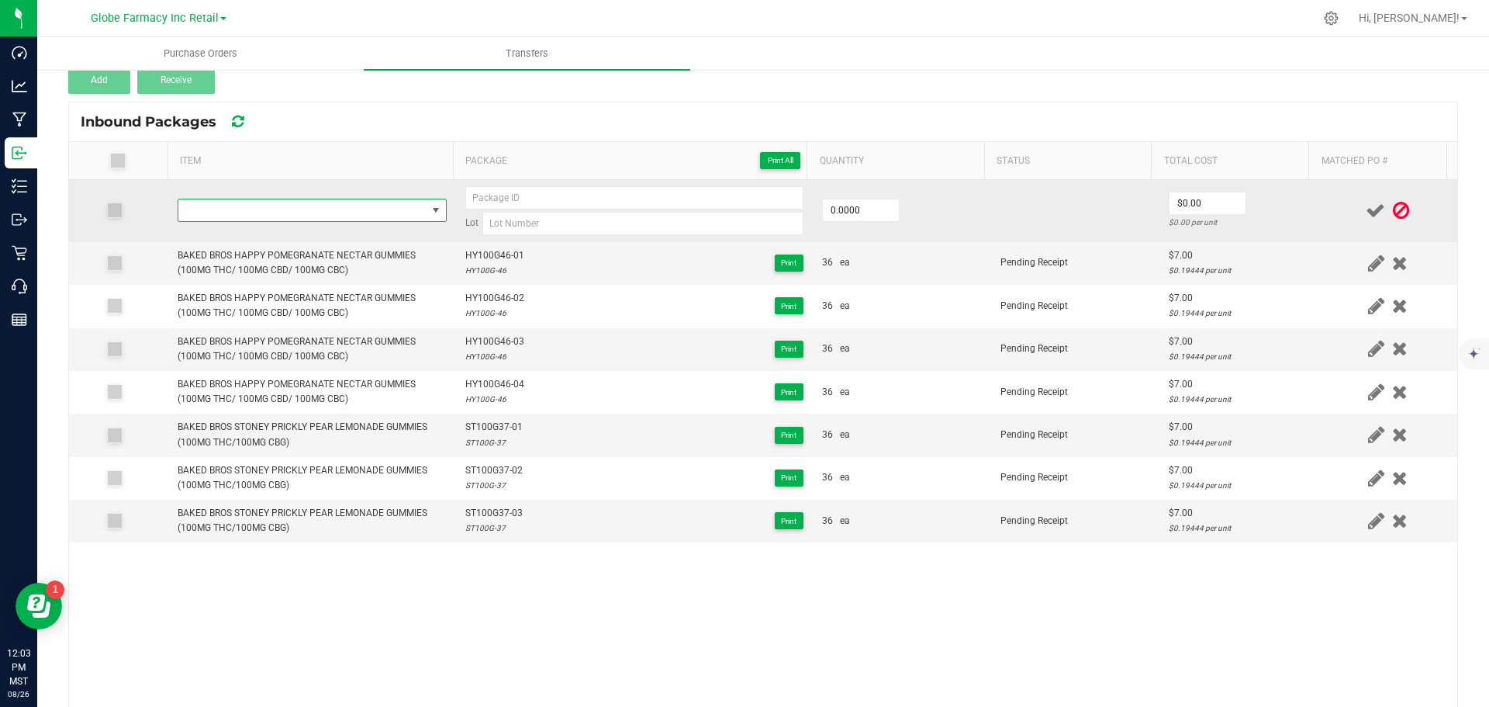
click at [346, 216] on span "NO DATA FOUND" at bounding box center [302, 210] width 248 height 22
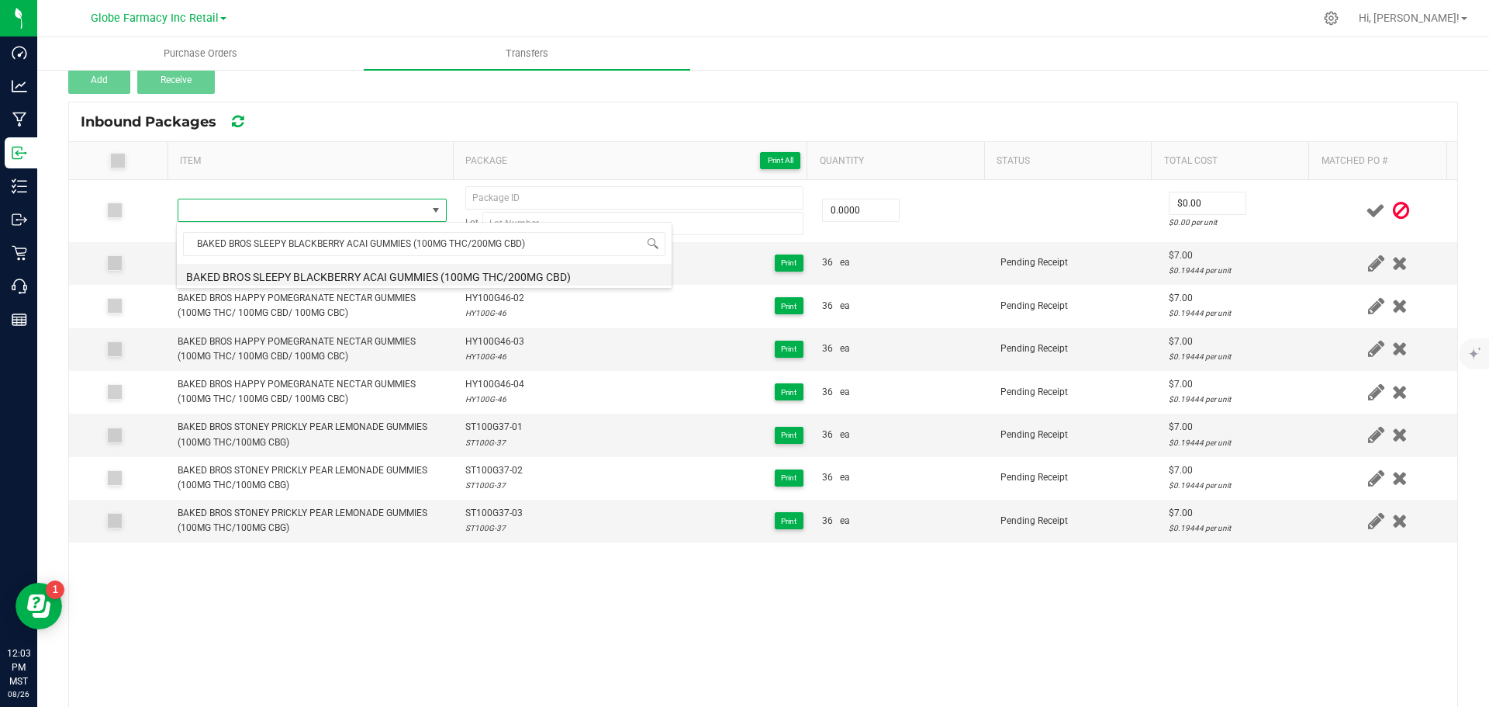
click at [249, 268] on li "BAKED BROS SLEEPY BLACKBERRY ACAI GUMMIES (100MG THC/200MG CBD)" at bounding box center [424, 275] width 495 height 22
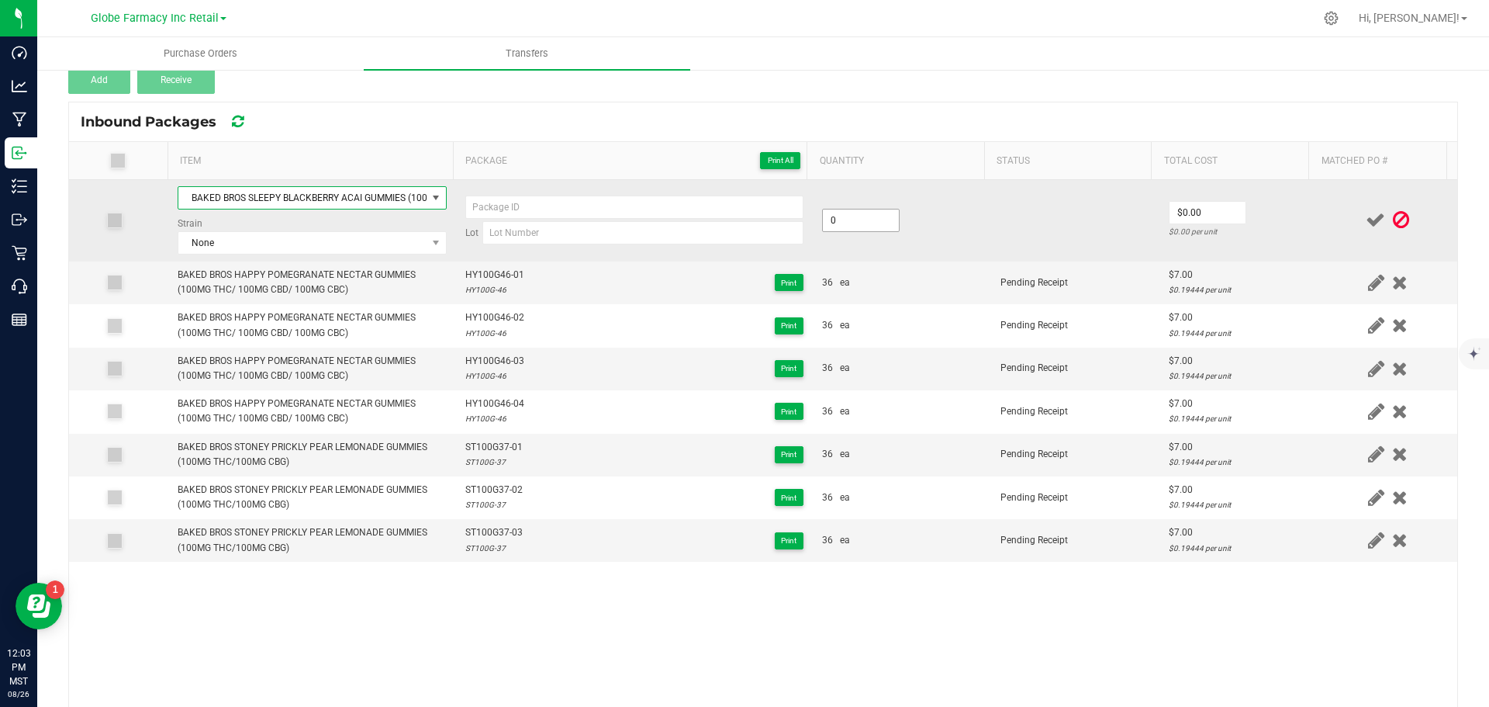
click at [833, 228] on input "0" at bounding box center [861, 220] width 76 height 22
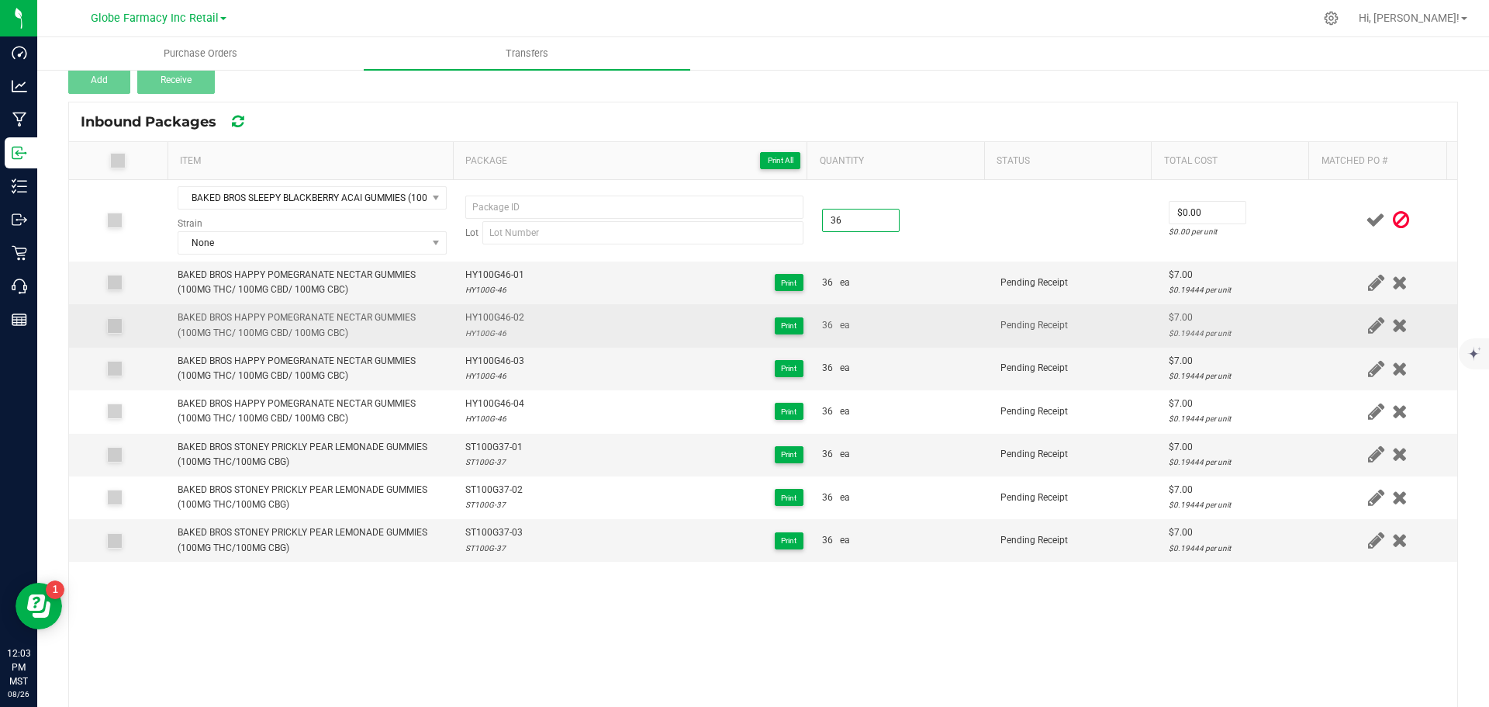
type input "36 ea"
click at [1021, 322] on span "Pending Receipt" at bounding box center [1034, 325] width 67 height 11
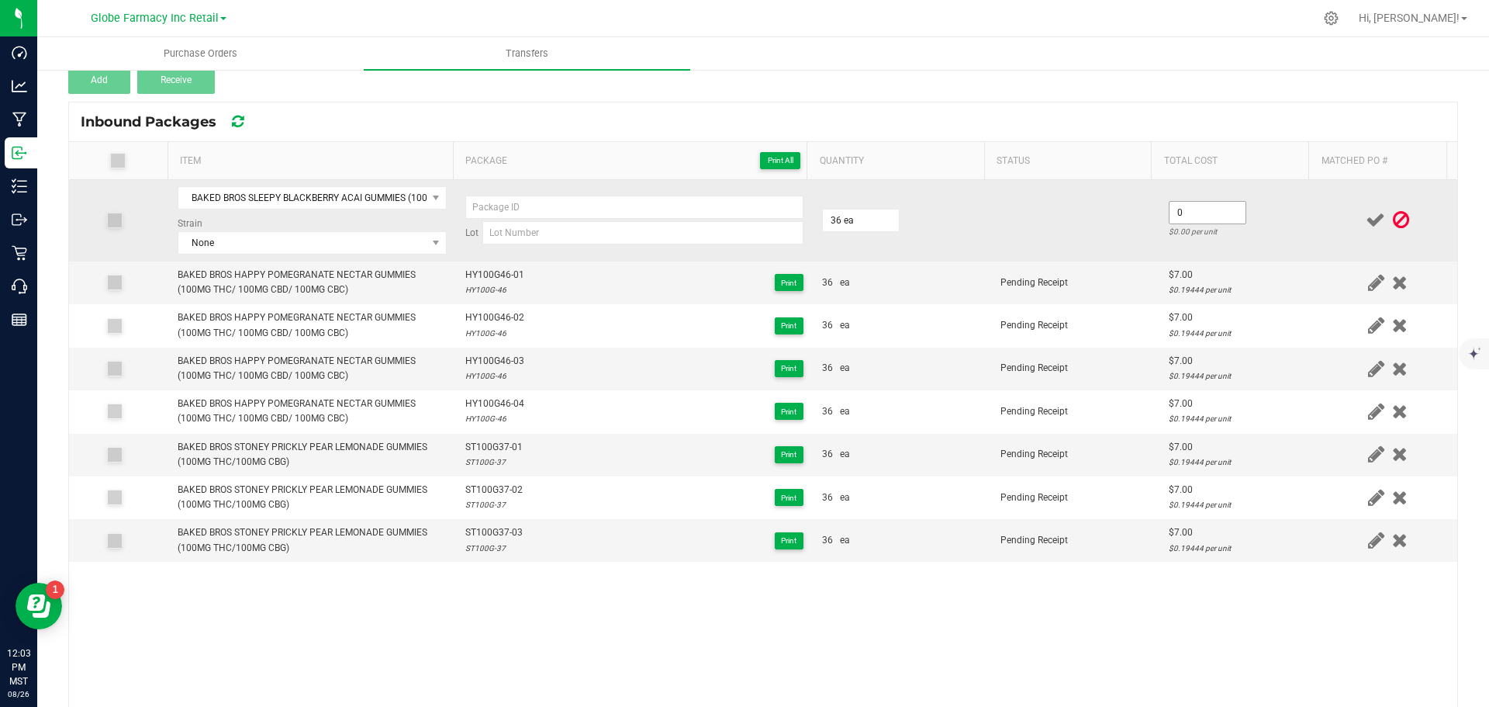
click at [1175, 214] on input "0" at bounding box center [1208, 213] width 76 height 22
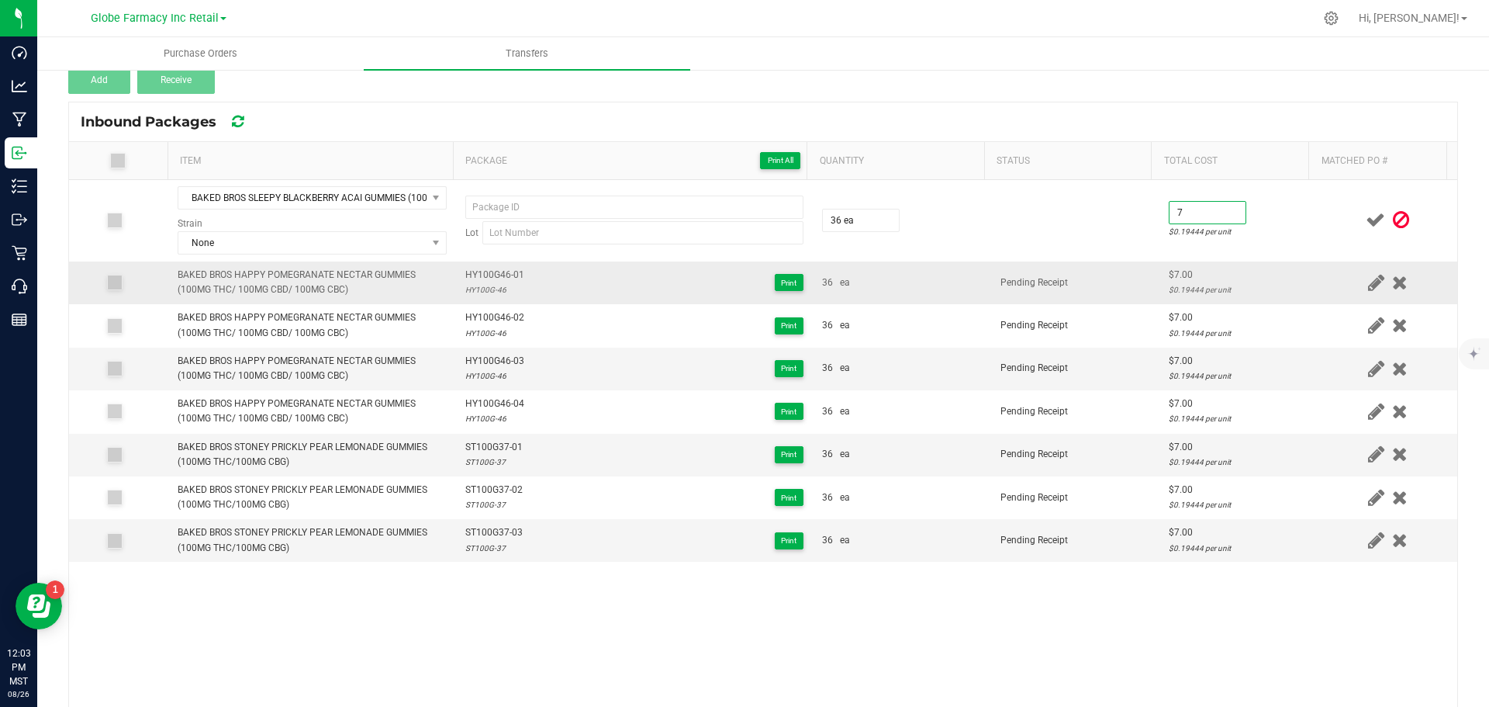
type input "$7.00"
click at [1098, 270] on td "Pending Receipt" at bounding box center [1075, 282] width 168 height 43
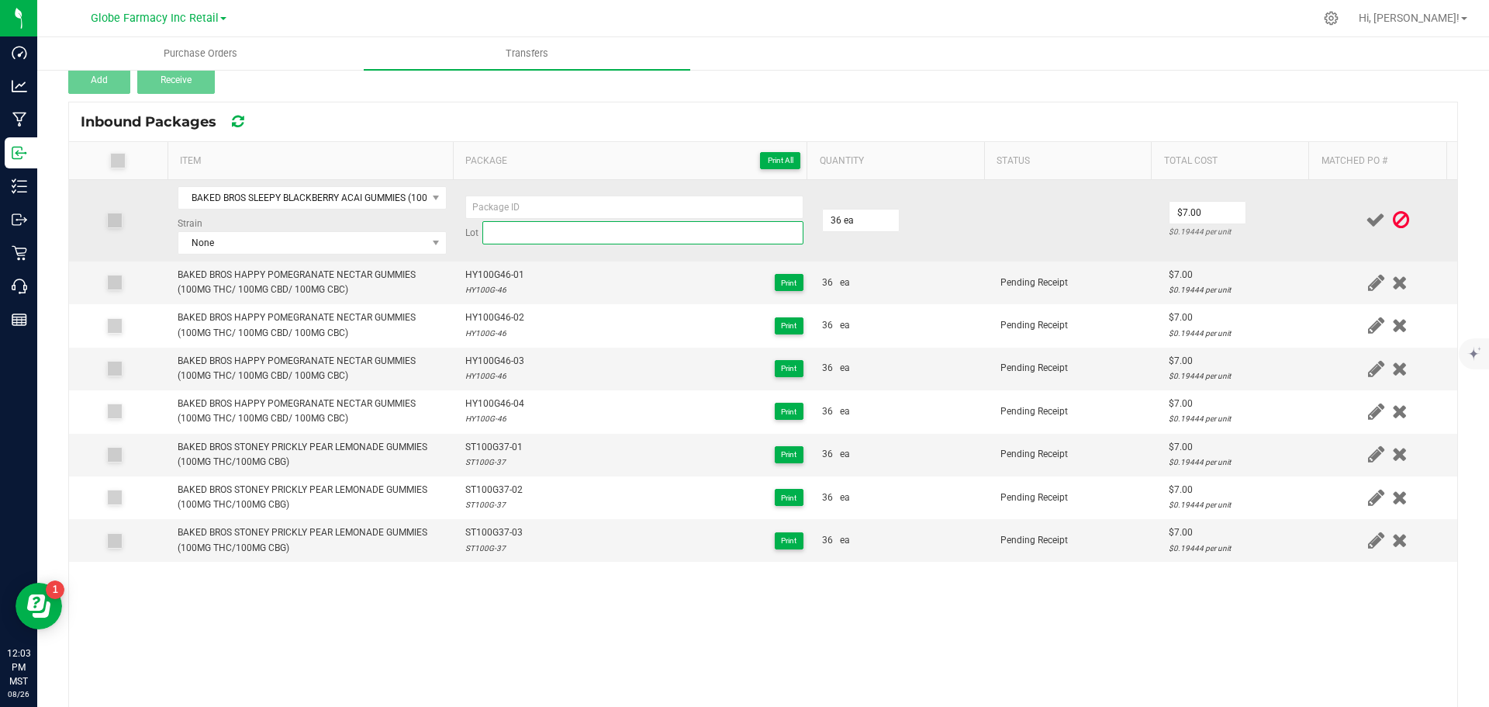
click at [538, 228] on input at bounding box center [642, 232] width 321 height 23
paste input "SL100G-59"
type input "SL100G-59"
click at [510, 213] on input at bounding box center [634, 206] width 338 height 23
paste input "SL100G-59"
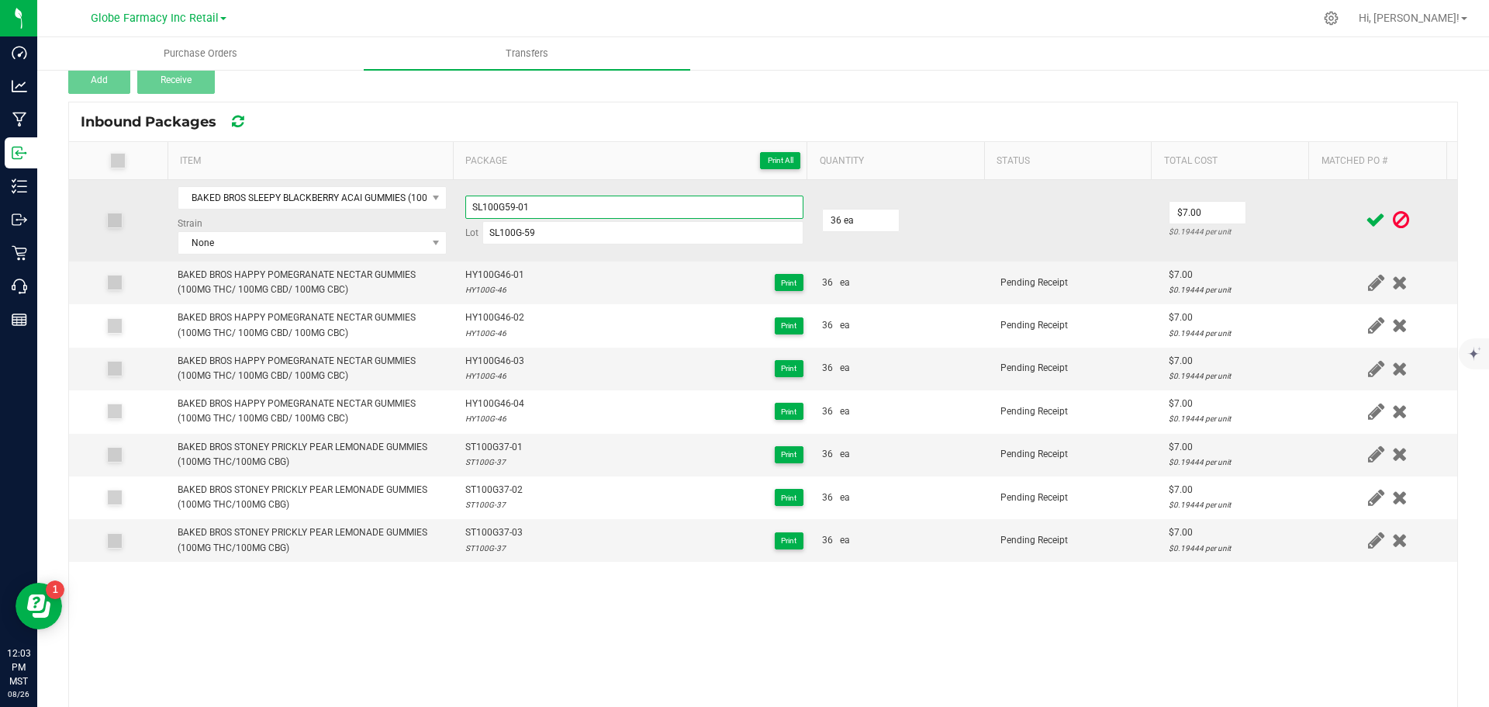
click at [491, 205] on input "SL100G59-01" at bounding box center [634, 206] width 338 height 23
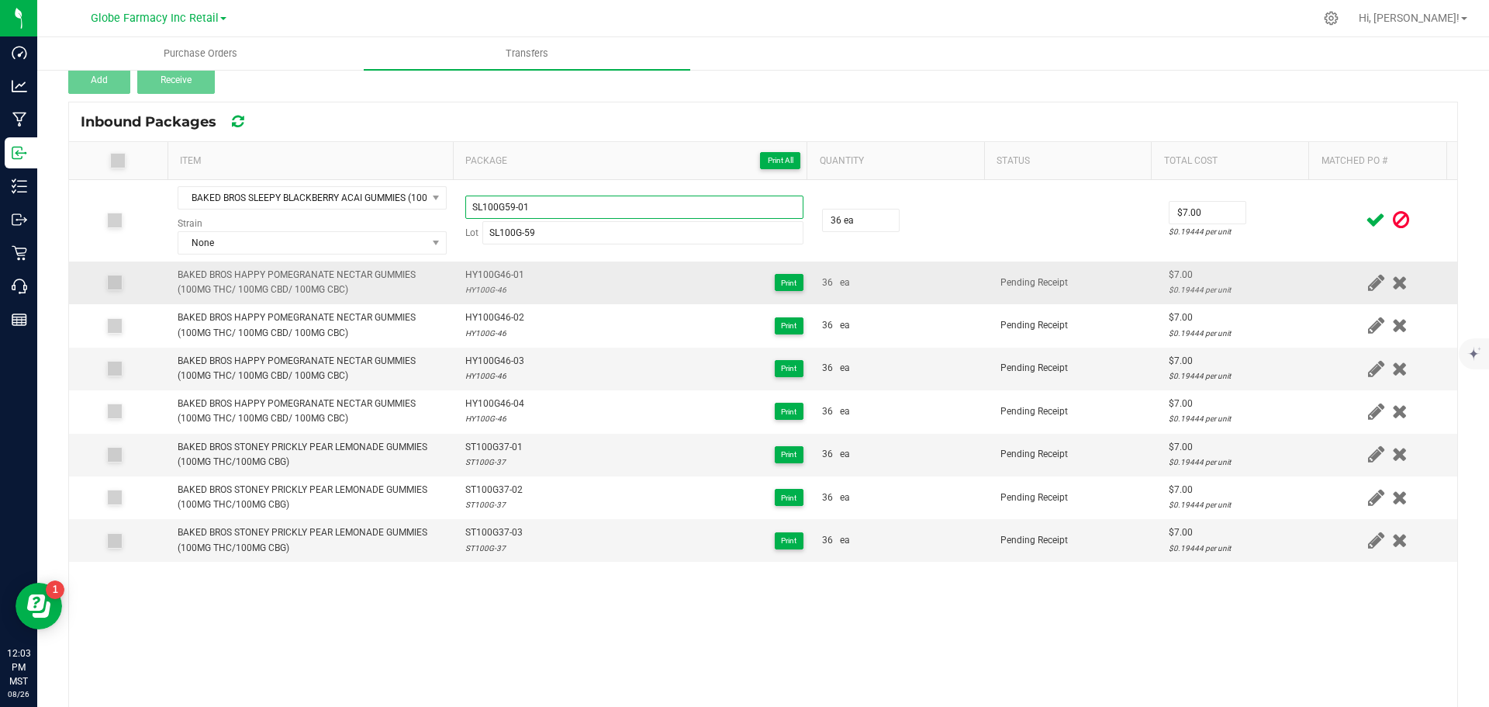
type input "SL100G59-01"
drag, startPoint x: 963, startPoint y: 282, endPoint x: 998, endPoint y: 277, distance: 36.1
click at [963, 282] on div "36 ea" at bounding box center [902, 282] width 160 height 15
click at [1366, 218] on icon at bounding box center [1375, 219] width 19 height 19
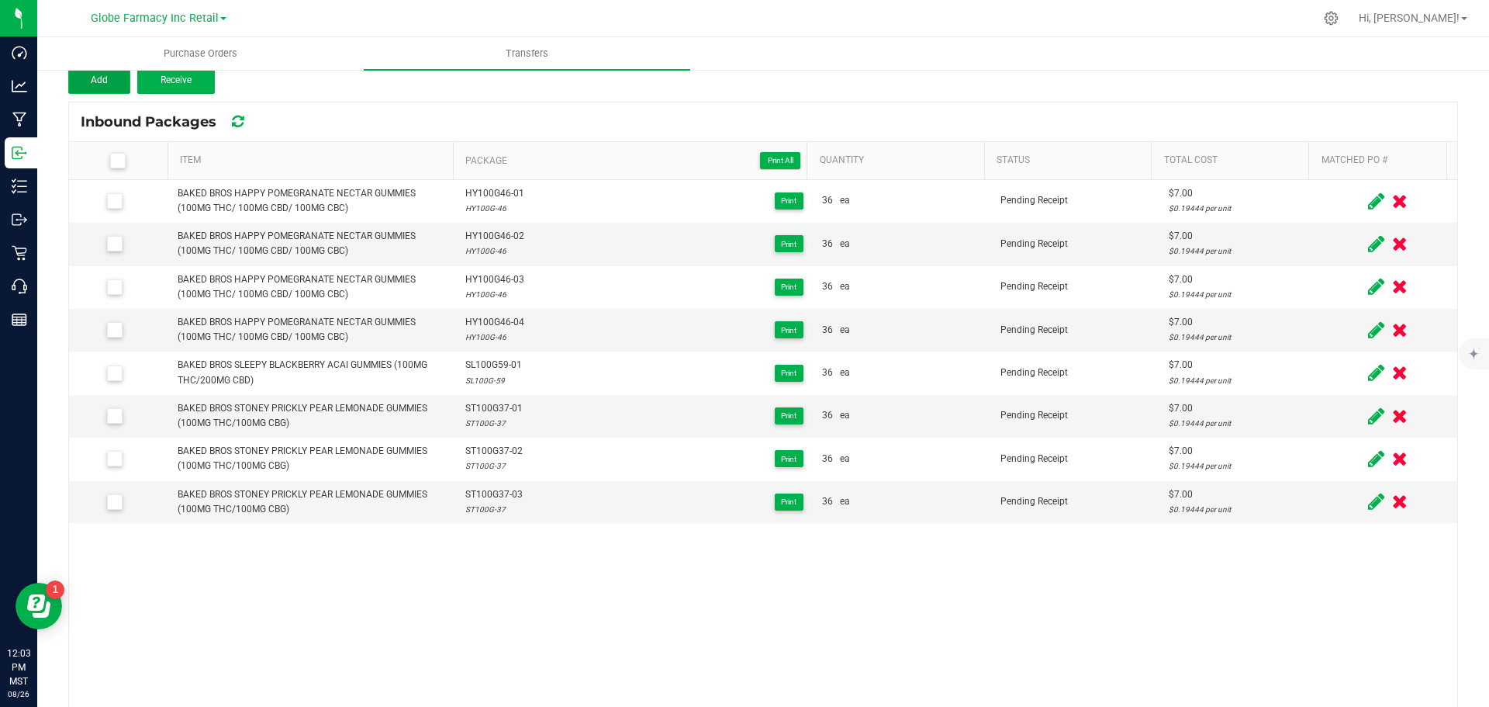
drag, startPoint x: 112, startPoint y: 74, endPoint x: 121, endPoint y: 78, distance: 9.1
click at [112, 74] on button "Add" at bounding box center [99, 80] width 62 height 28
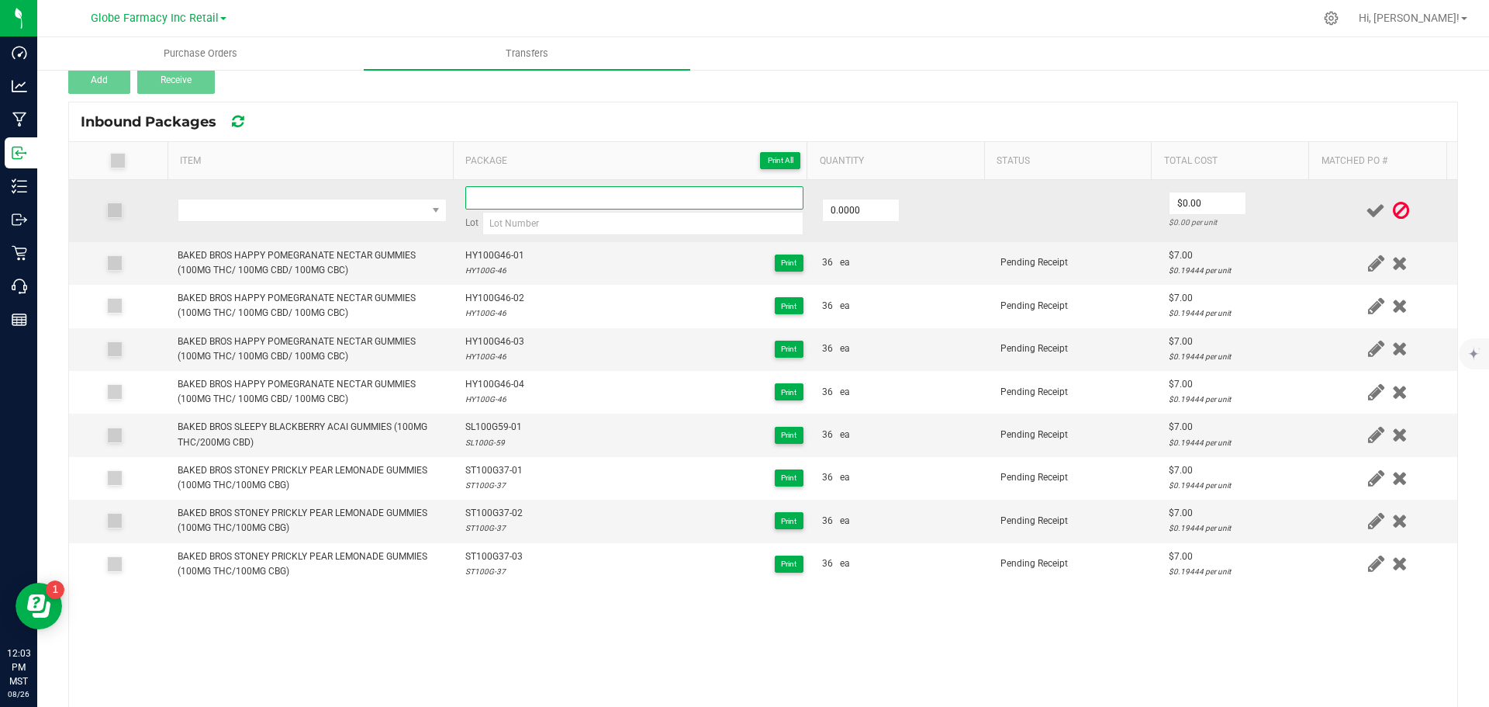
click at [614, 198] on input at bounding box center [634, 197] width 338 height 23
paste input "SL100G59-01"
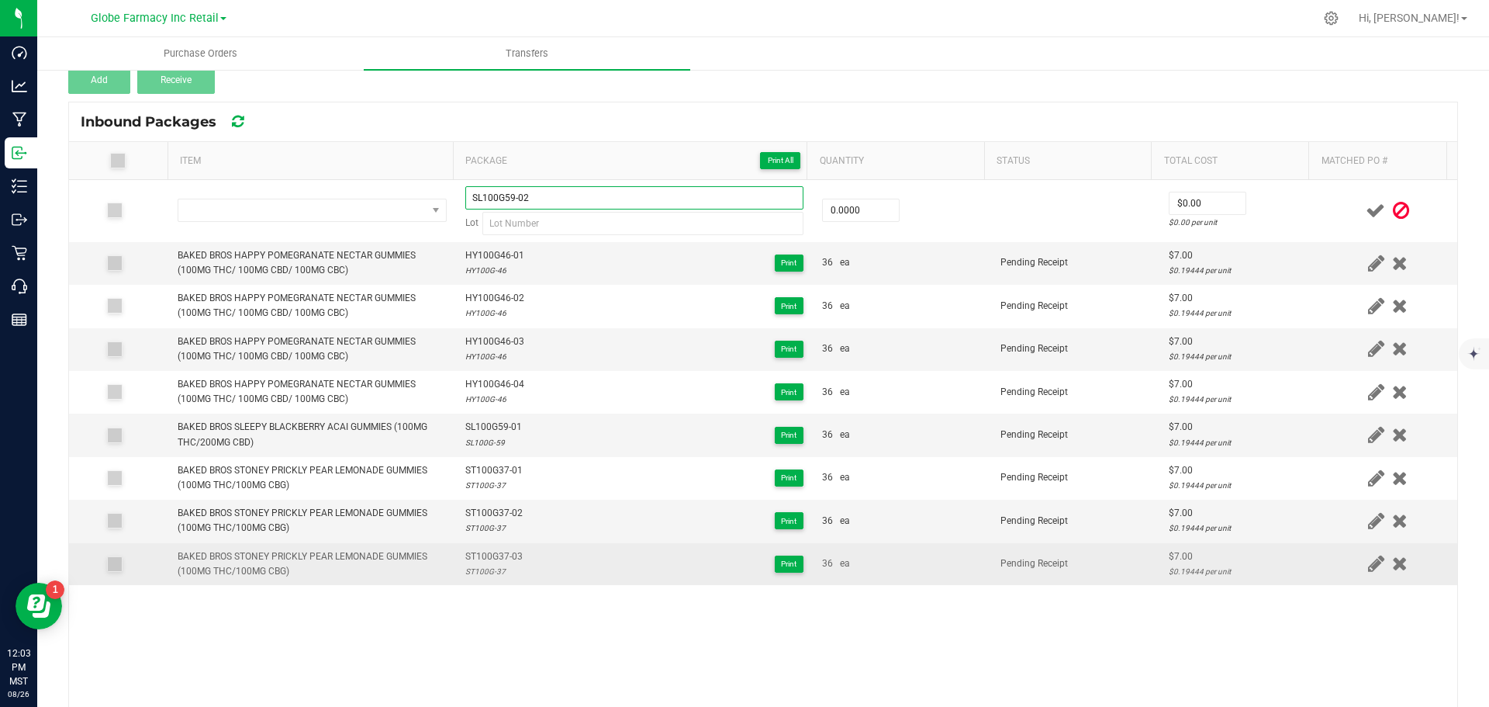
type input "SL100G59-02"
click at [685, 554] on div "ST100G37-03 ST100G-37 Print" at bounding box center [634, 563] width 338 height 29
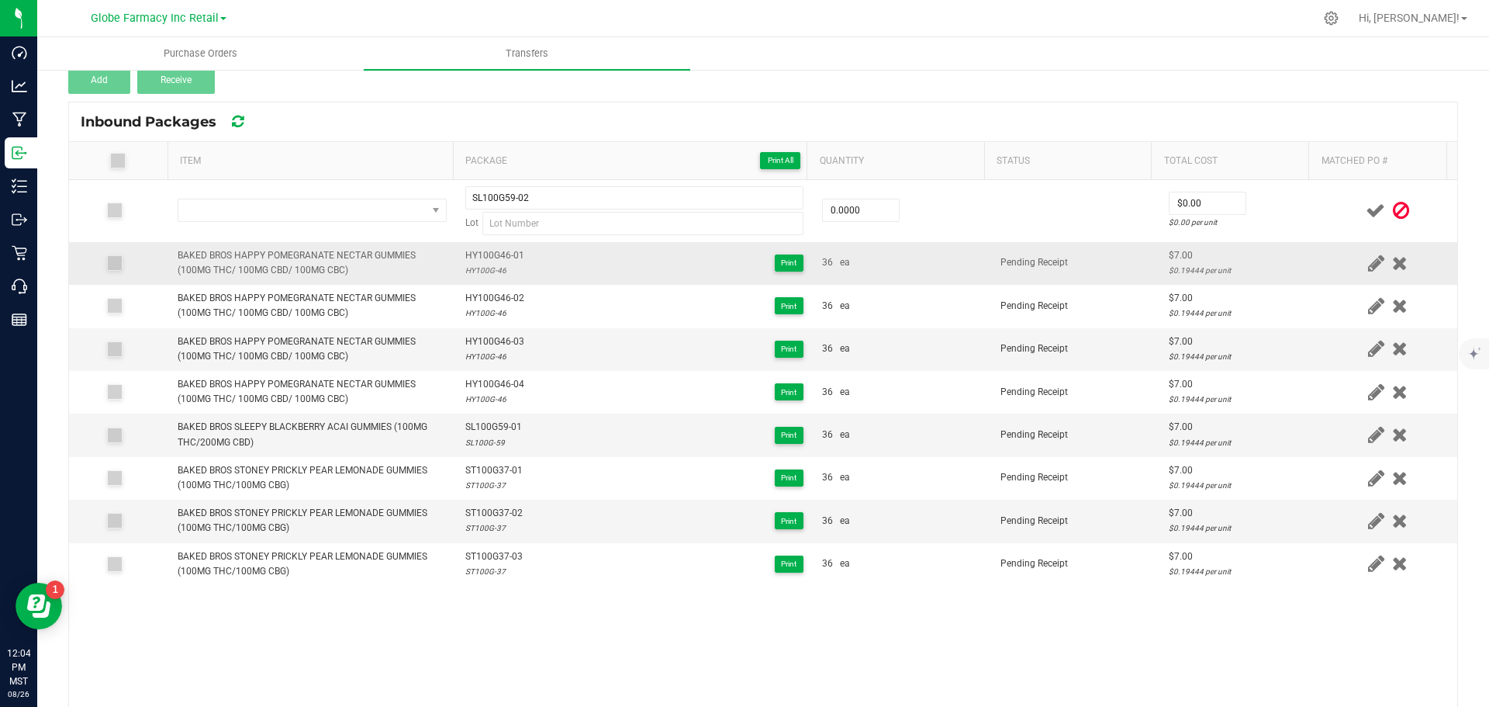
click at [478, 273] on div "HY100G-46" at bounding box center [494, 270] width 59 height 15
click at [552, 442] on div "SL100G59-01 SL100G-59 Print" at bounding box center [634, 434] width 338 height 29
click at [472, 442] on div "SL100G-59" at bounding box center [493, 442] width 57 height 15
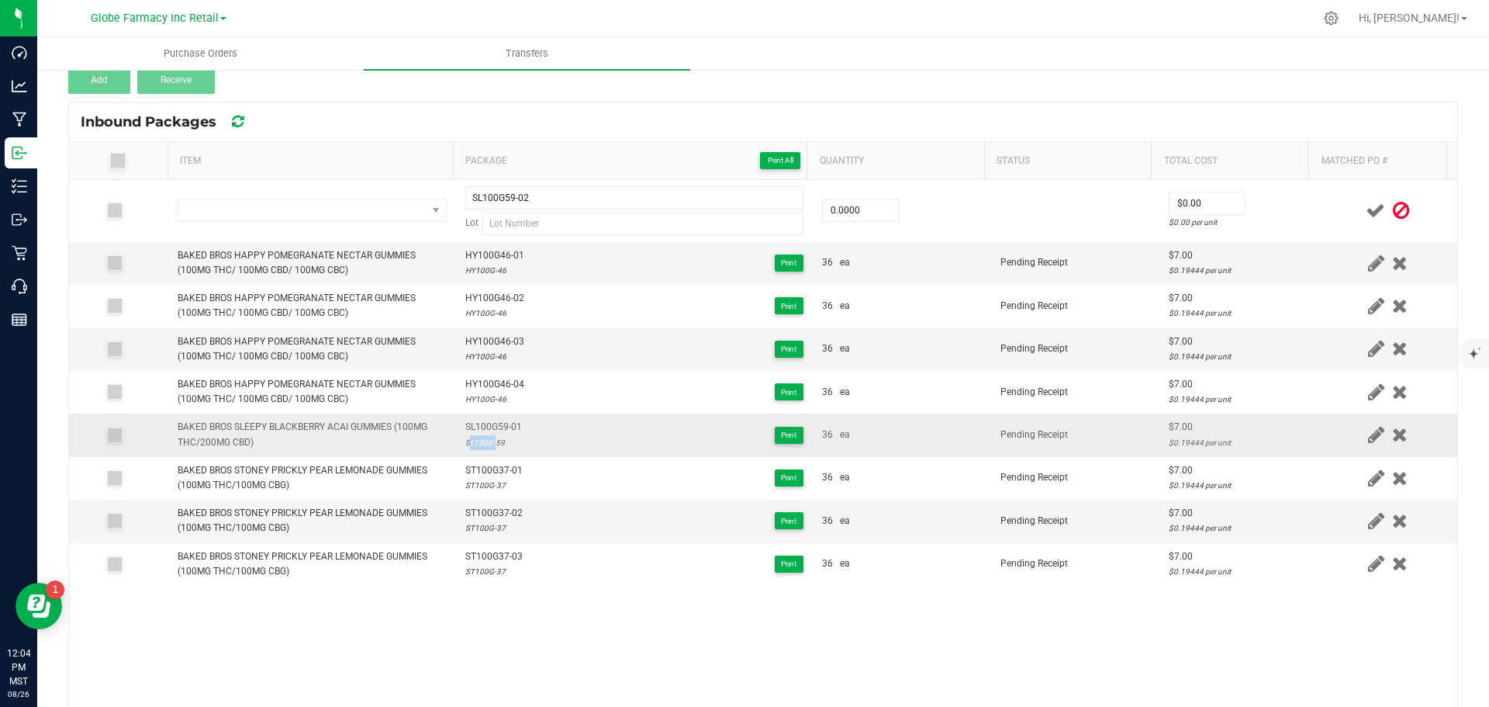
click at [472, 442] on div "SL100G-59" at bounding box center [493, 442] width 57 height 15
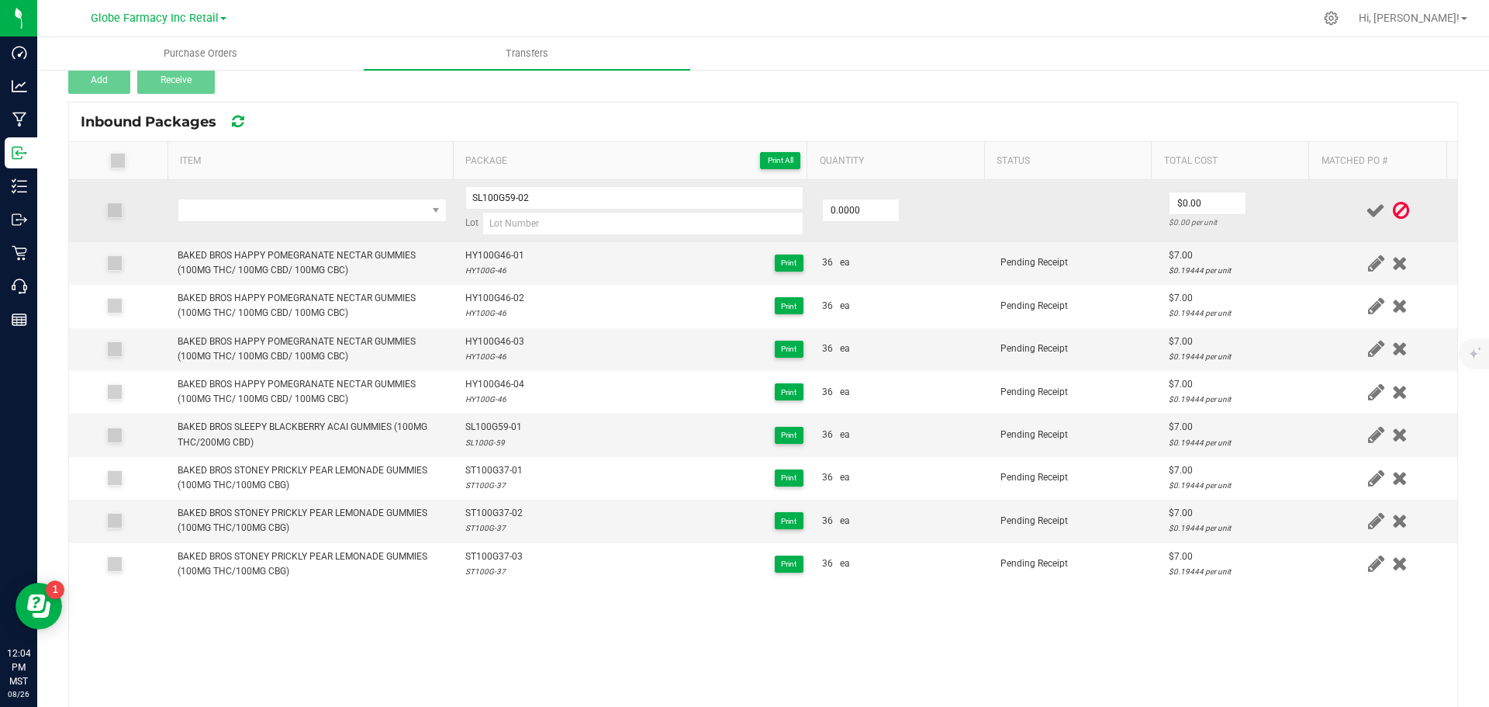
click at [504, 237] on td "SL100G59-02 Lot" at bounding box center [634, 211] width 357 height 62
click at [498, 225] on input at bounding box center [642, 223] width 321 height 23
paste input "SL100G-59"
type input "SL100G-59"
click at [823, 209] on input "0" at bounding box center [861, 210] width 76 height 22
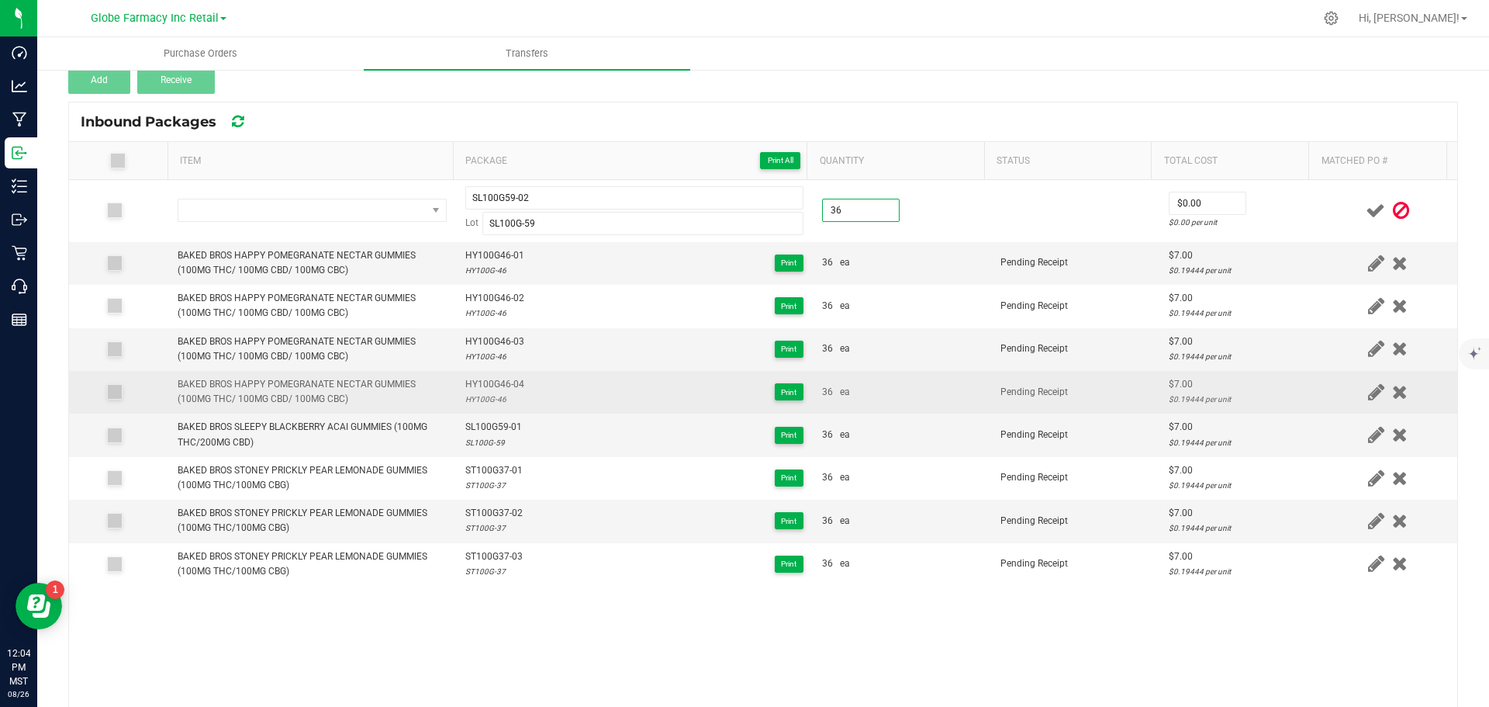
type input "36.0000"
click at [856, 372] on td "36 ea" at bounding box center [902, 392] width 178 height 43
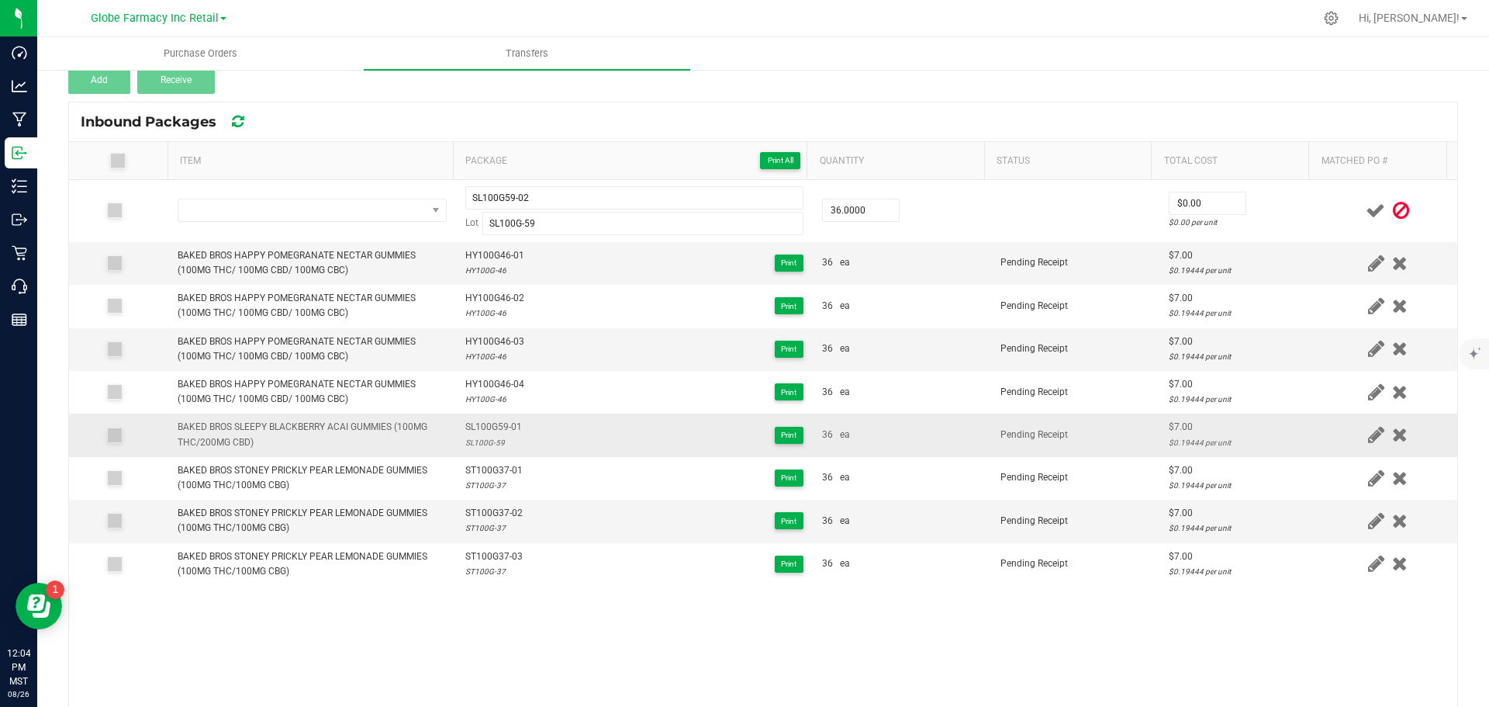
click at [303, 431] on div "BAKED BROS SLEEPY BLACKBERRY ACAI GUMMIES (100MG THC/200MG CBD)" at bounding box center [312, 434] width 269 height 29
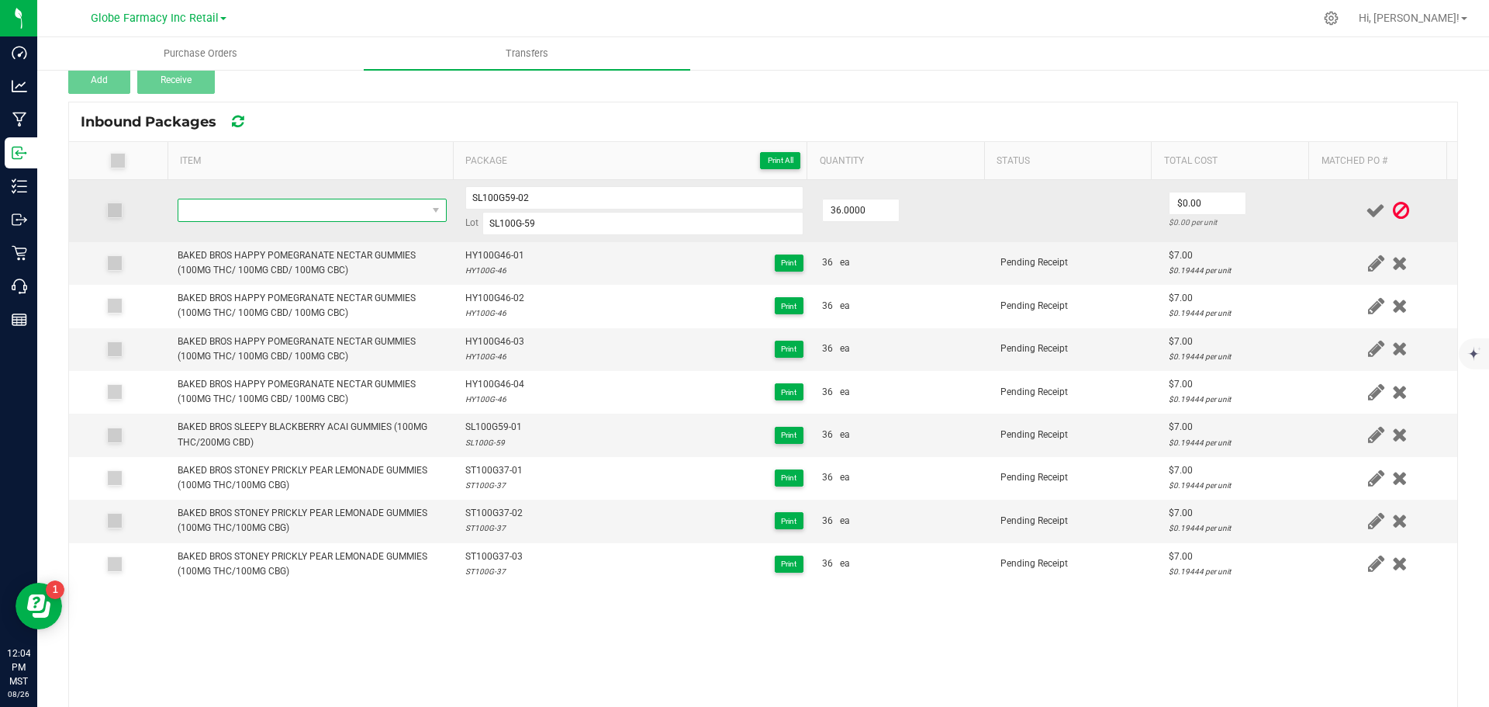
click at [252, 204] on span "NO DATA FOUND" at bounding box center [302, 210] width 248 height 22
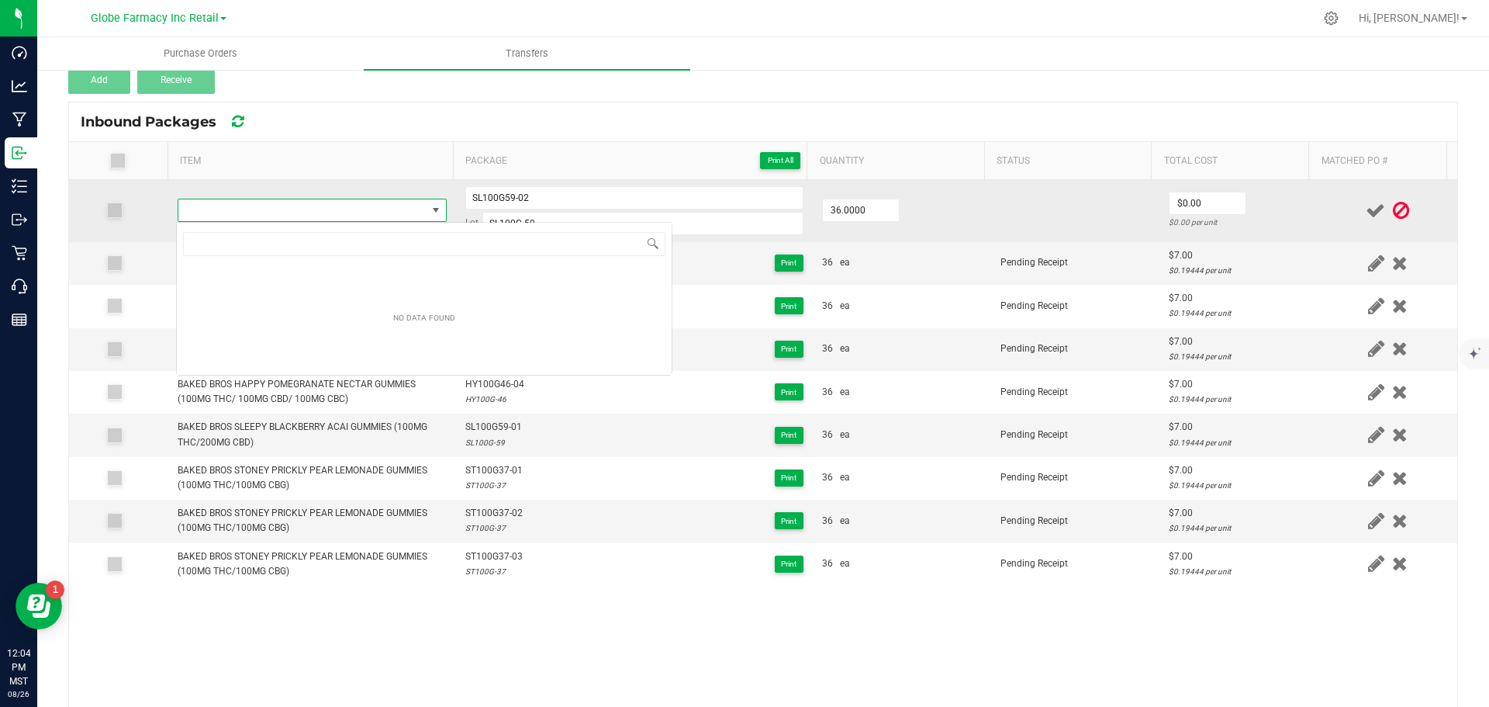
type input "BAKED BROS SLEEPY BLACKBERRY ACAI GUMMIES (100MG THC/200MG CBD)"
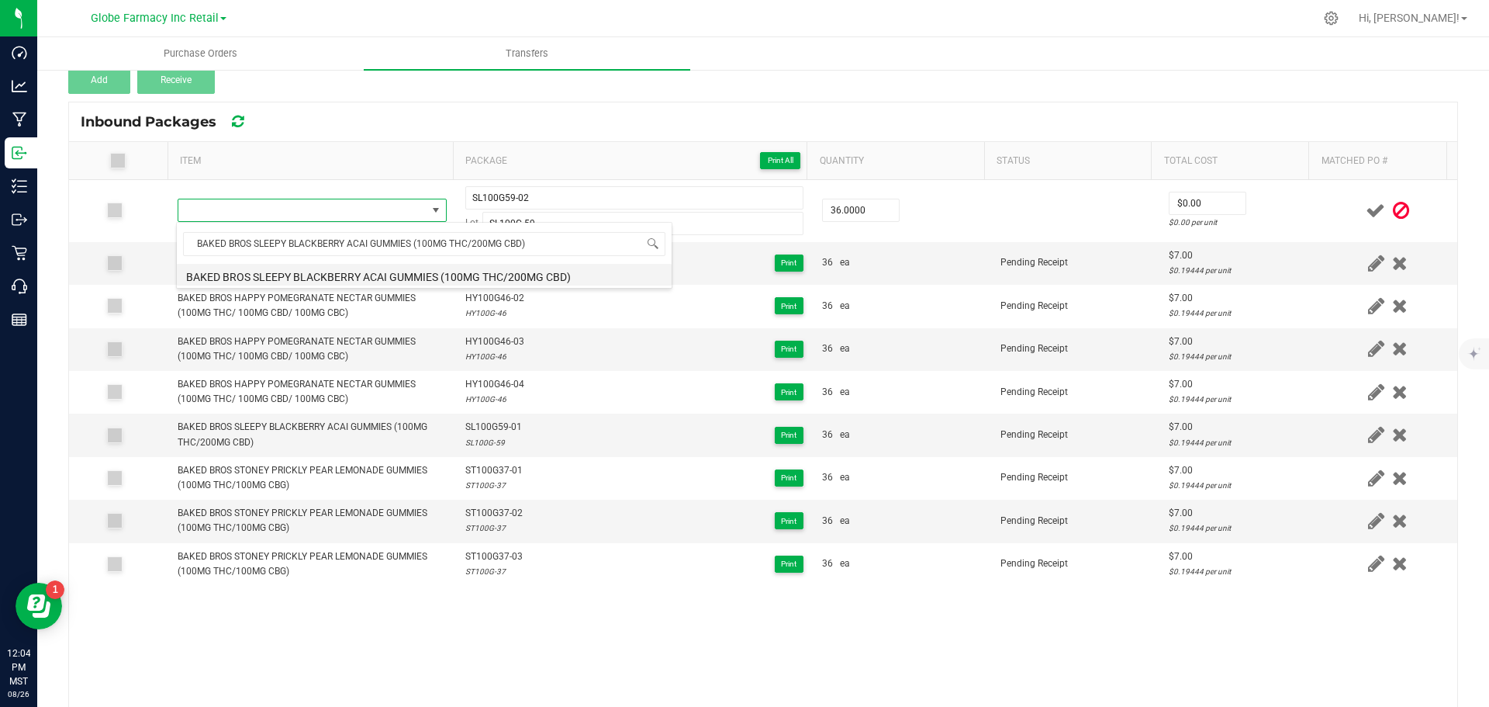
click at [285, 275] on li "BAKED BROS SLEEPY BLACKBERRY ACAI GUMMIES (100MG THC/200MG CBD)" at bounding box center [424, 275] width 495 height 22
type input "36 ea"
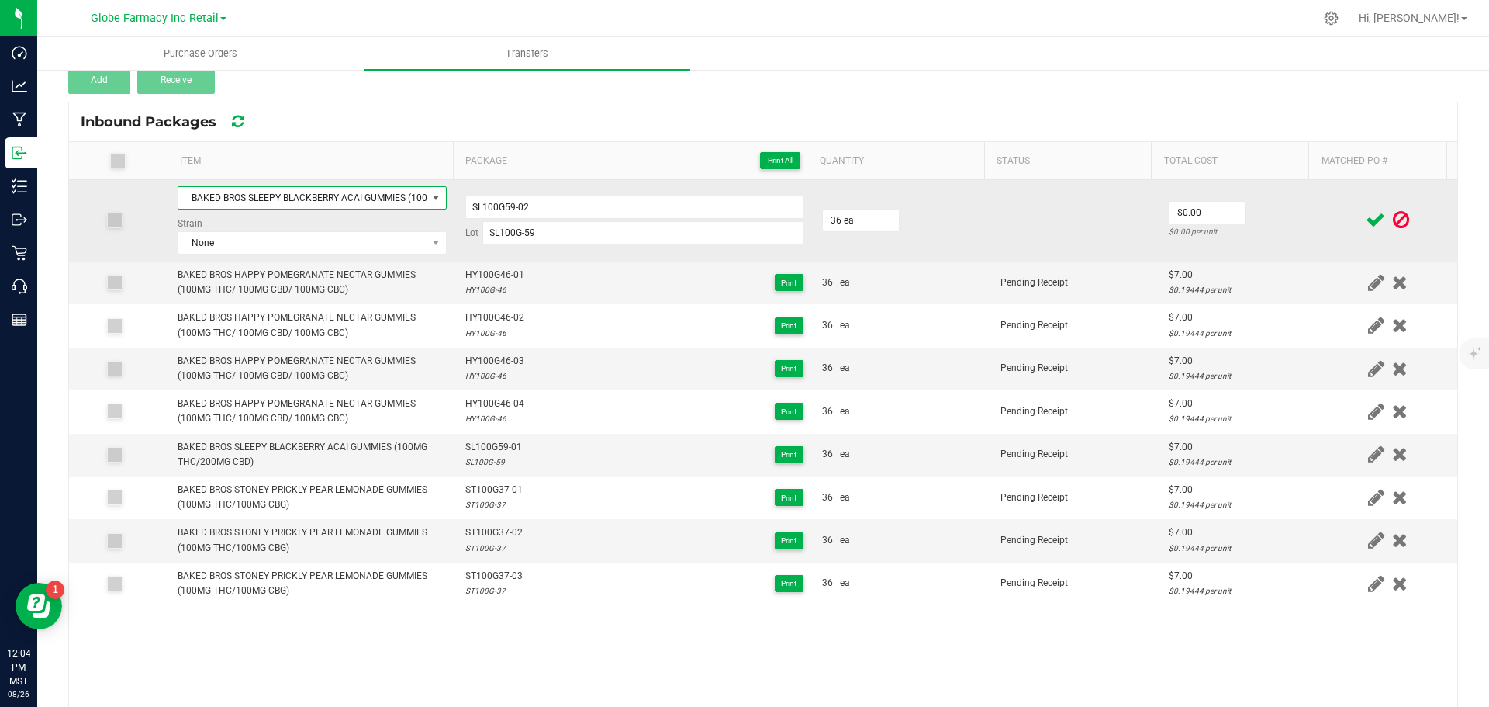
click at [1186, 200] on td "$0.00 $0.00 per unit" at bounding box center [1239, 220] width 159 height 81
click at [1195, 221] on input "0" at bounding box center [1208, 213] width 76 height 22
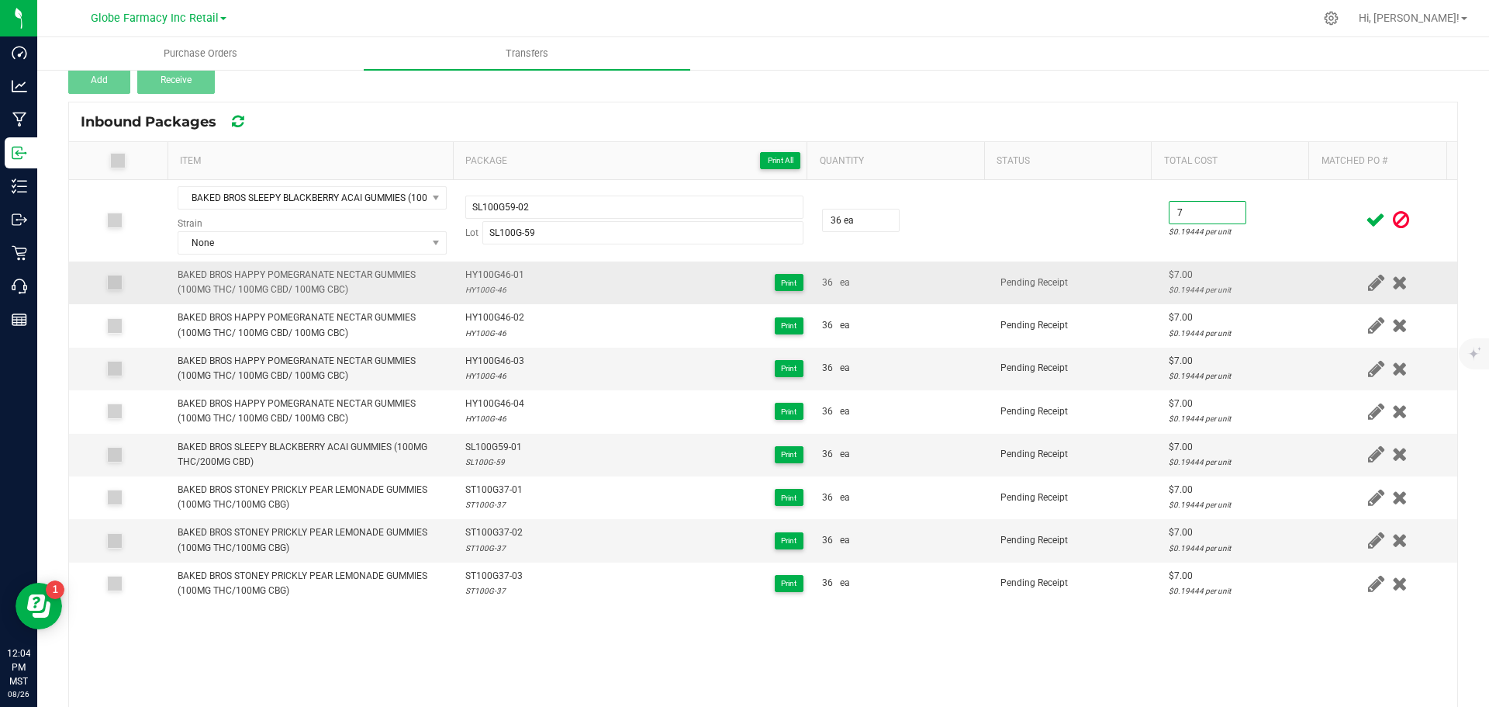
type input "$7.00"
click at [1061, 265] on td "Pending Receipt" at bounding box center [1075, 282] width 168 height 43
click at [1366, 212] on icon at bounding box center [1375, 219] width 19 height 19
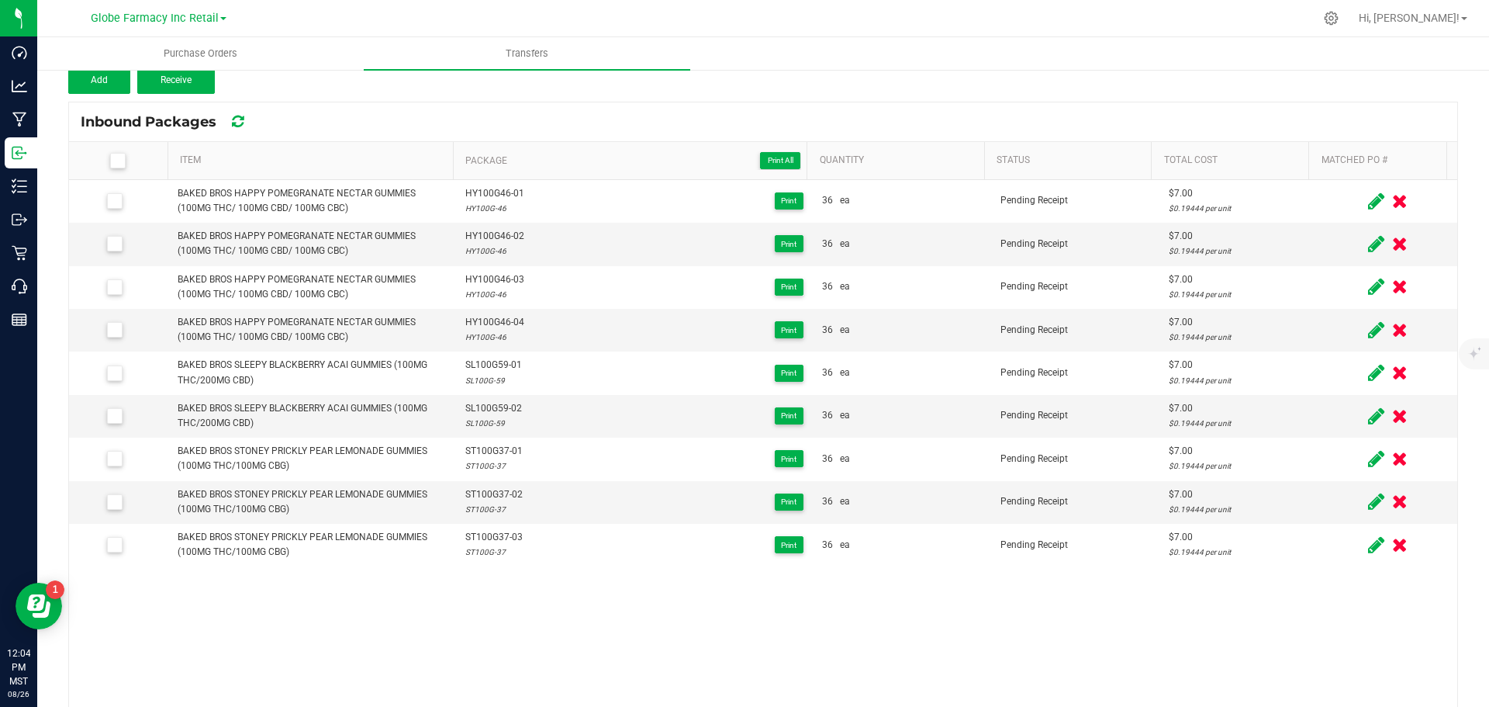
click at [1130, 76] on div "Transfer #Baked Bros Inv 7181 Pending Receipt Void Edit Shipper Name Kwerles In…" at bounding box center [763, 16] width 1390 height 155
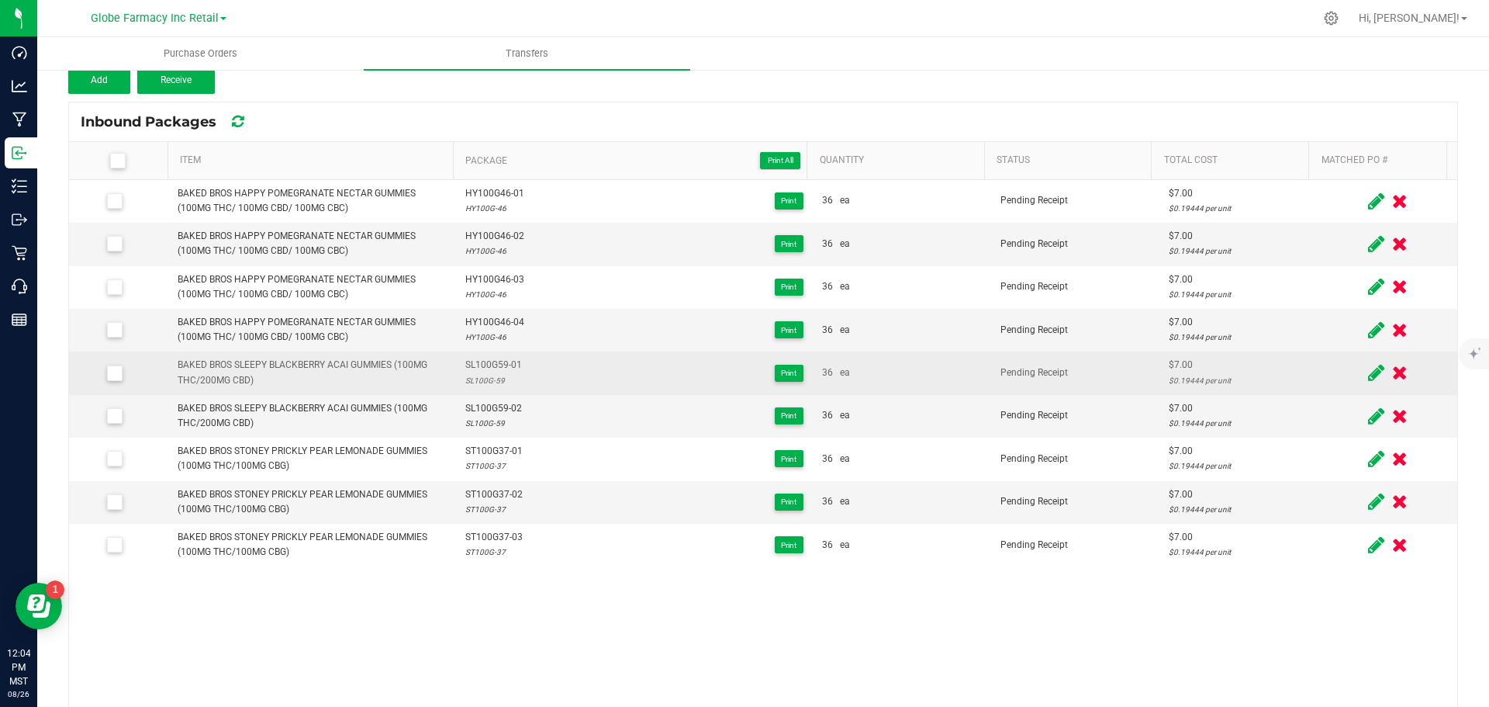
click at [313, 365] on div "BAKED BROS SLEEPY BLACKBERRY ACAI GUMMIES (100MG THC/200MG CBD)" at bounding box center [312, 372] width 269 height 29
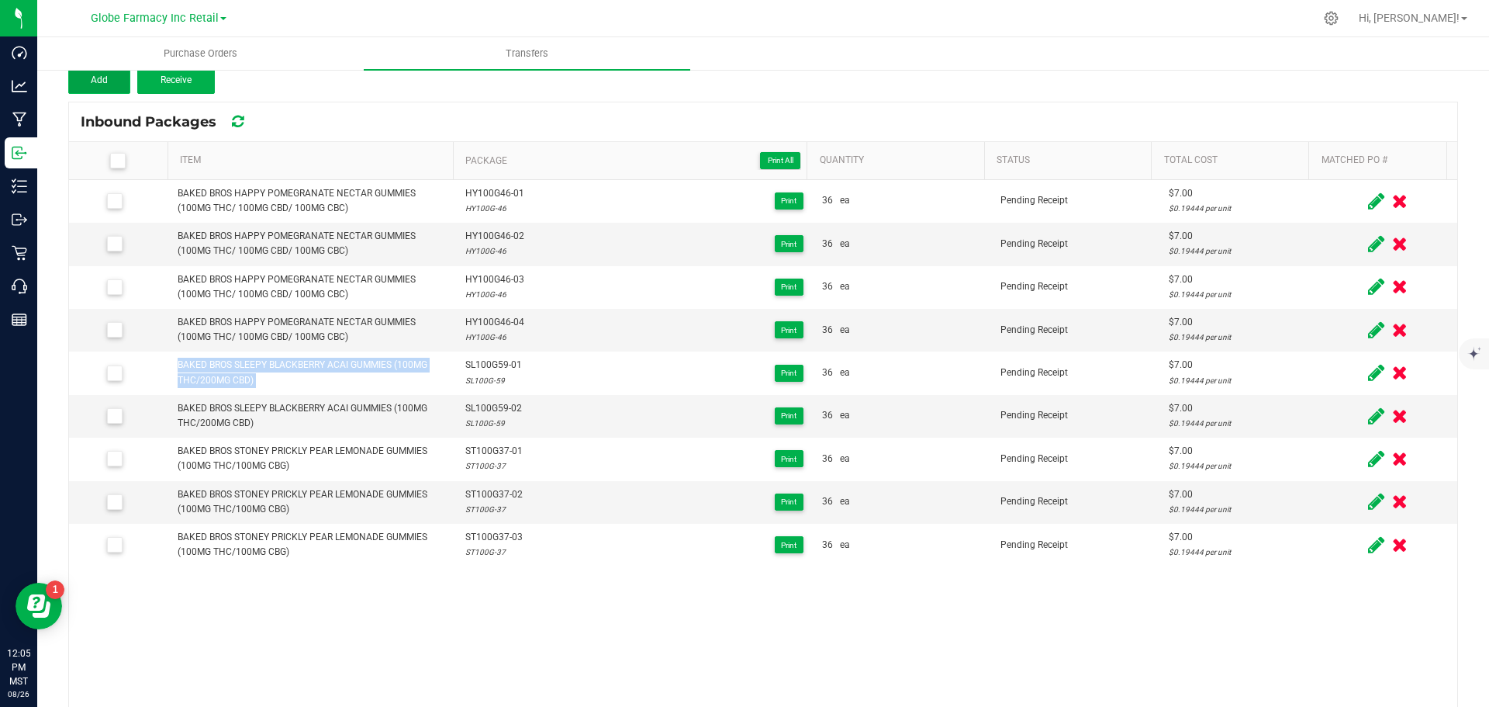
click at [116, 81] on button "Add" at bounding box center [99, 80] width 62 height 28
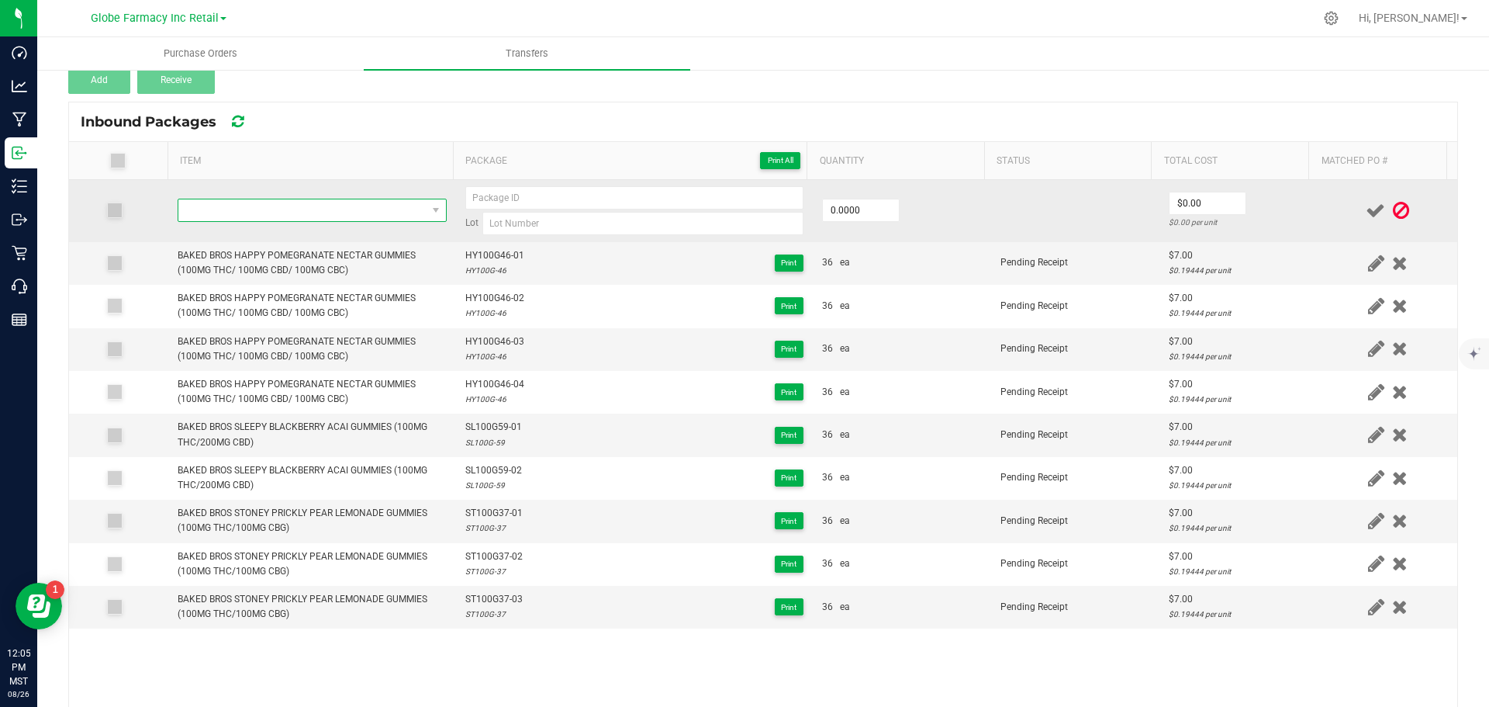
click at [239, 212] on span "NO DATA FOUND" at bounding box center [302, 210] width 248 height 22
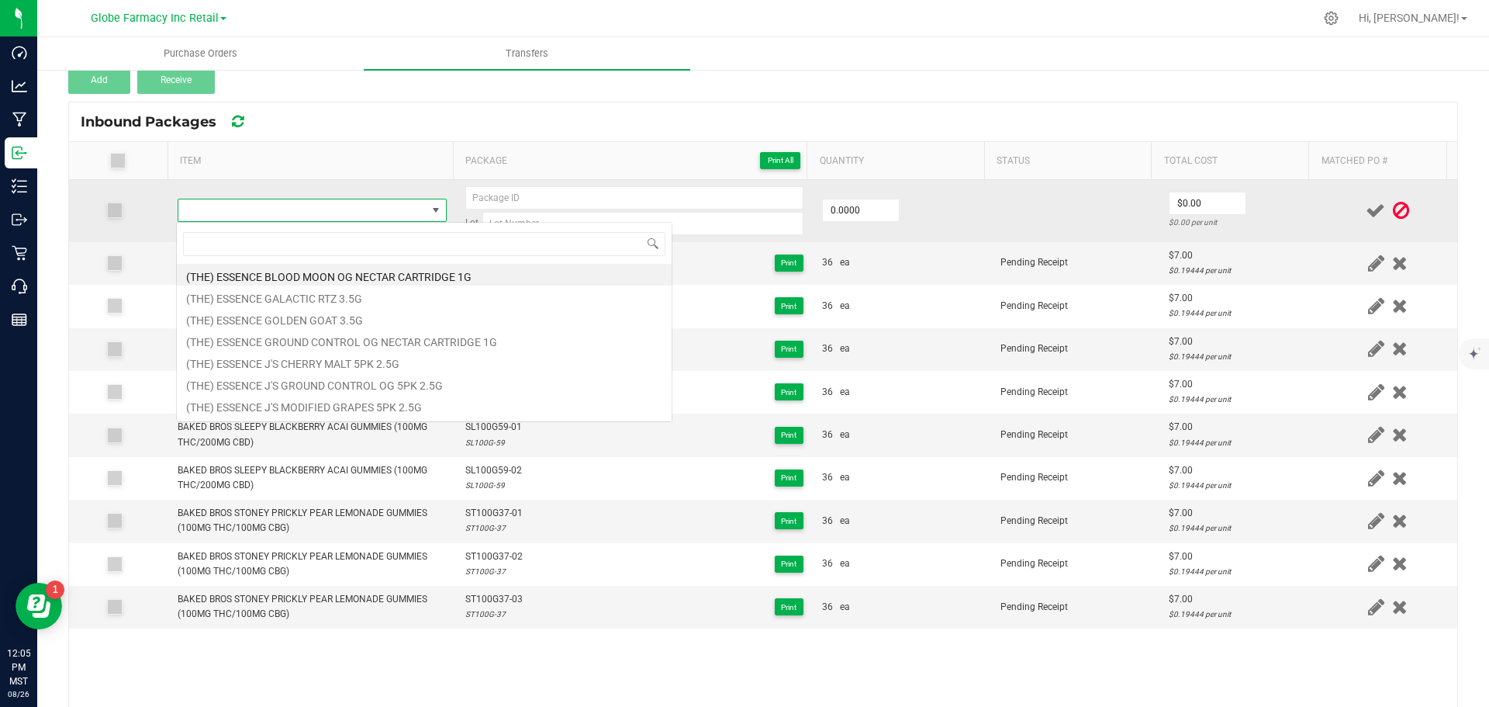
type input "BAKED BROS SLEEPY BLACKBERRY ACAI GUMMIES (100MG THC/200MG CBD)"
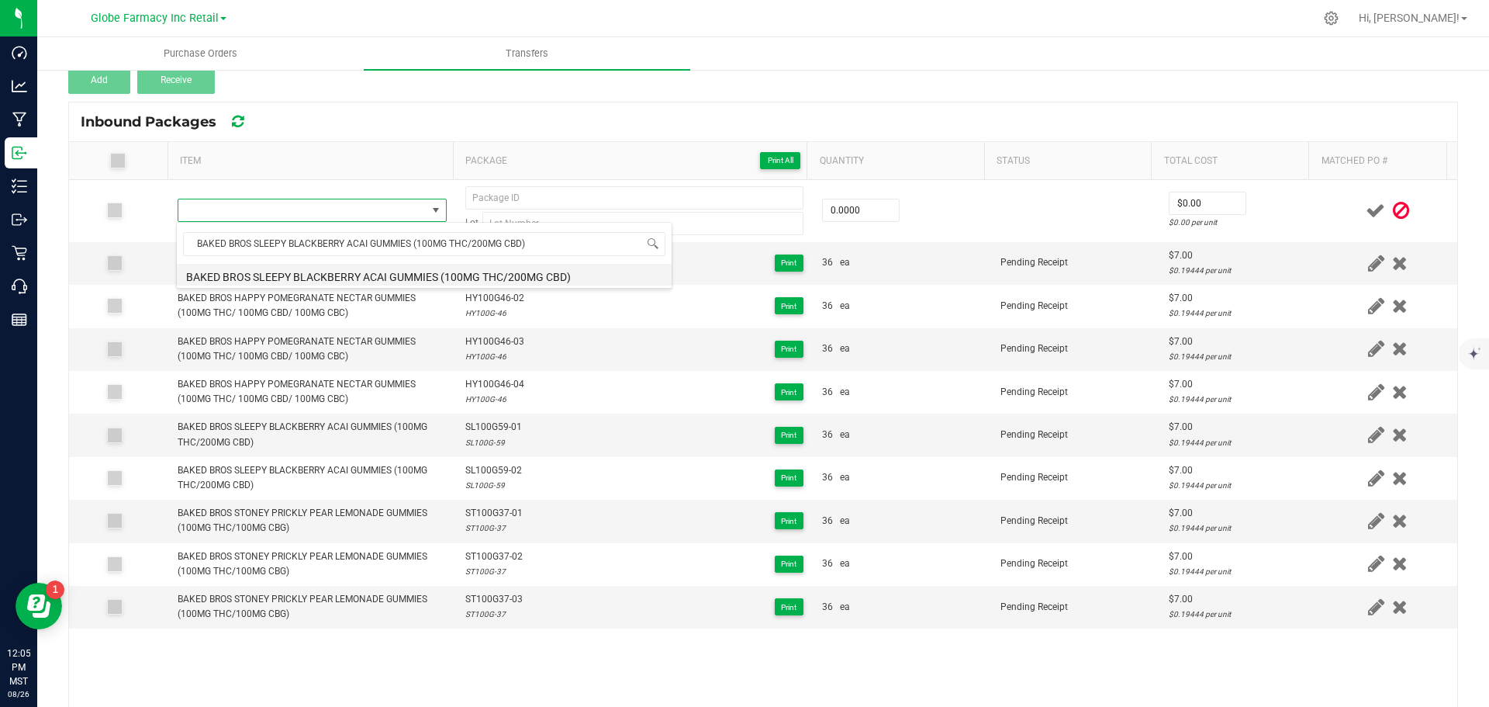
click at [310, 282] on li "BAKED BROS SLEEPY BLACKBERRY ACAI GUMMIES (100MG THC/200MG CBD)" at bounding box center [424, 275] width 495 height 22
type input "0 ea"
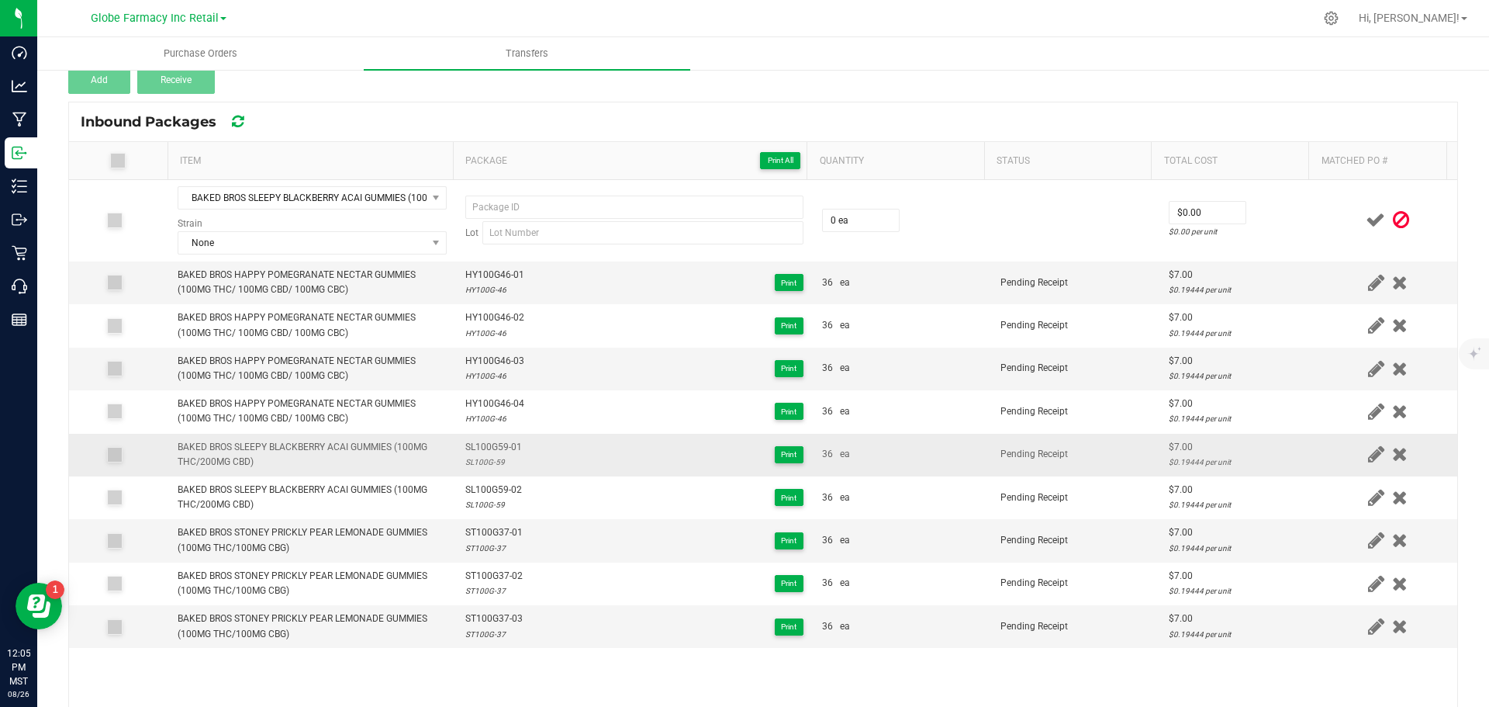
click at [472, 444] on span "SL100G59-01" at bounding box center [493, 447] width 57 height 15
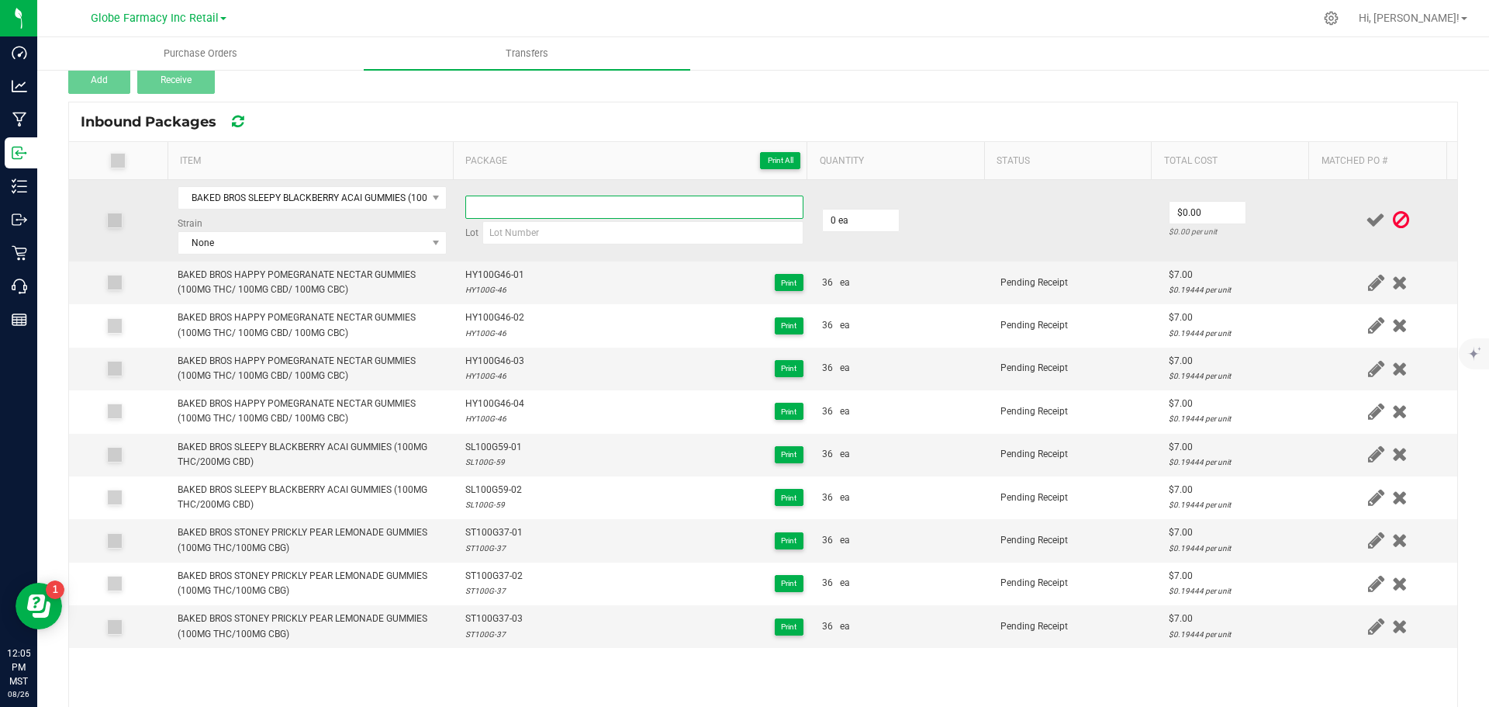
click at [481, 204] on input at bounding box center [634, 206] width 338 height 23
paste input "SL100G59-01"
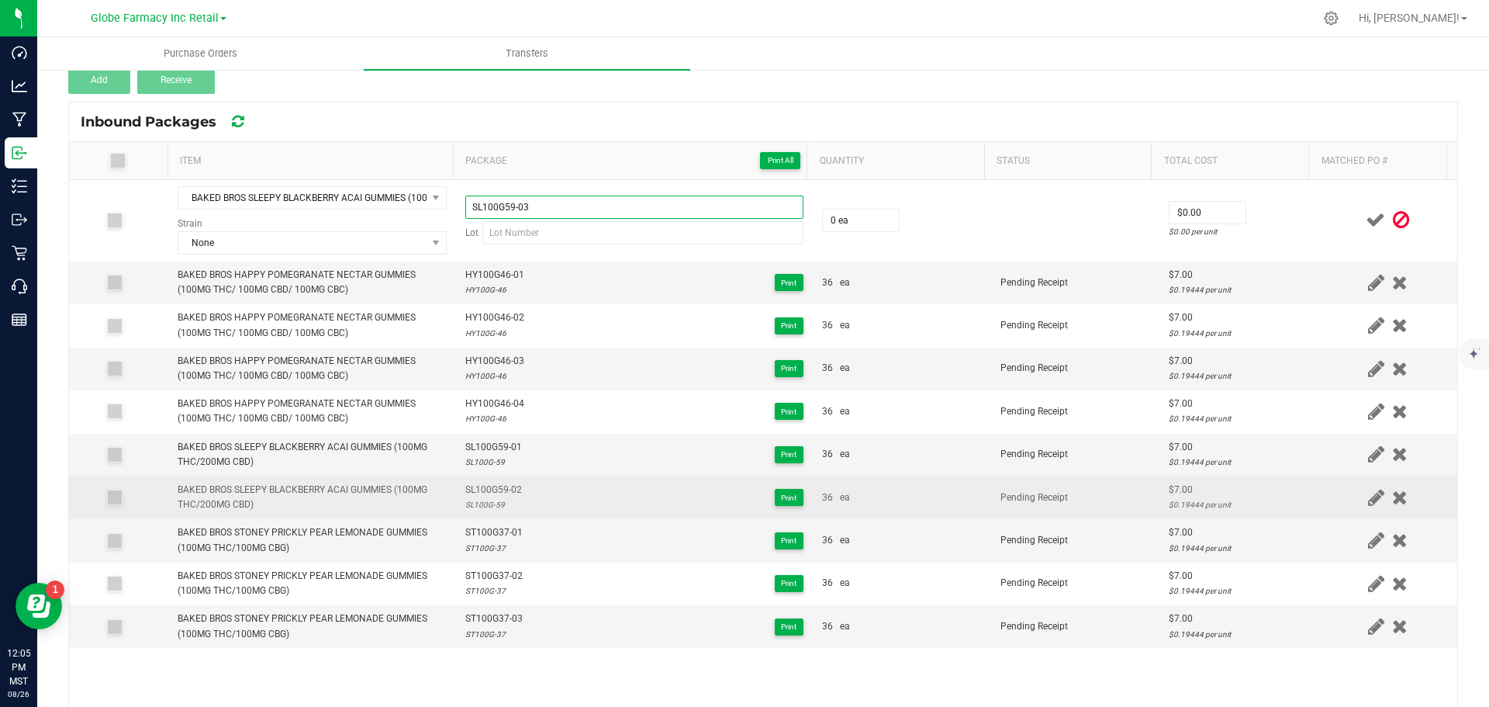
type input "SL100G59-03"
click at [476, 506] on div "SL100G-59" at bounding box center [493, 504] width 57 height 15
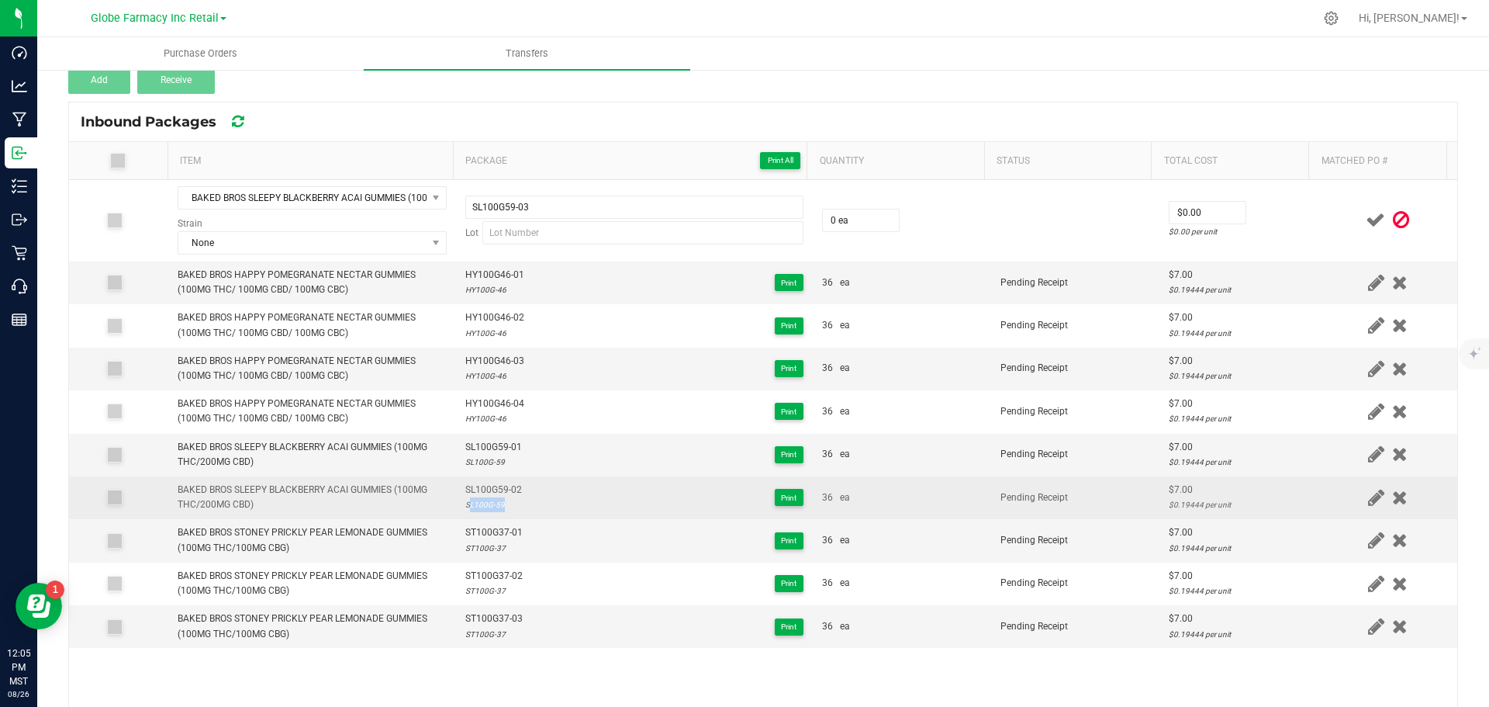
click at [476, 506] on div "SL100G-59" at bounding box center [493, 504] width 57 height 15
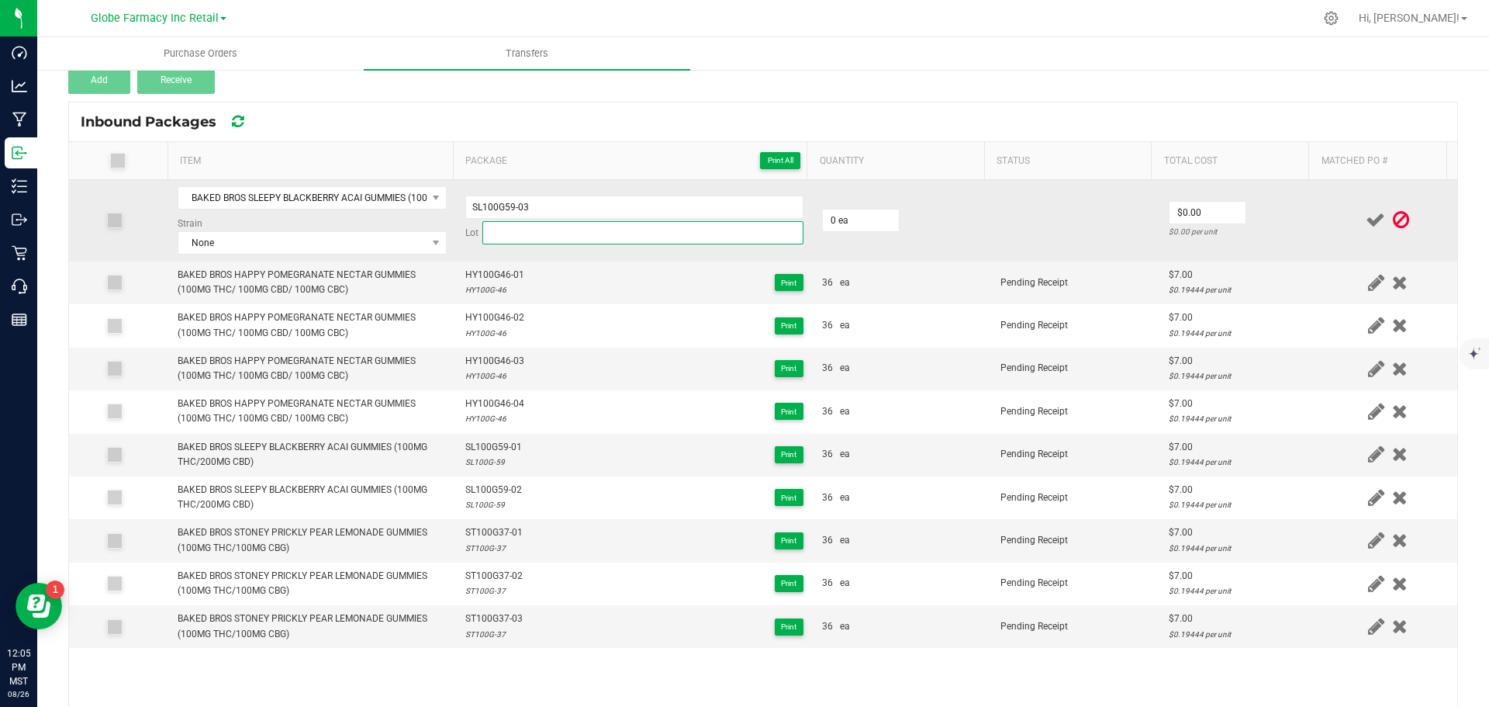
click at [534, 229] on input at bounding box center [642, 232] width 321 height 23
paste input "SL100G-59"
type input "SL100G-59"
click at [862, 206] on td "0 ea" at bounding box center [902, 220] width 178 height 81
click at [859, 215] on input "0" at bounding box center [861, 220] width 76 height 22
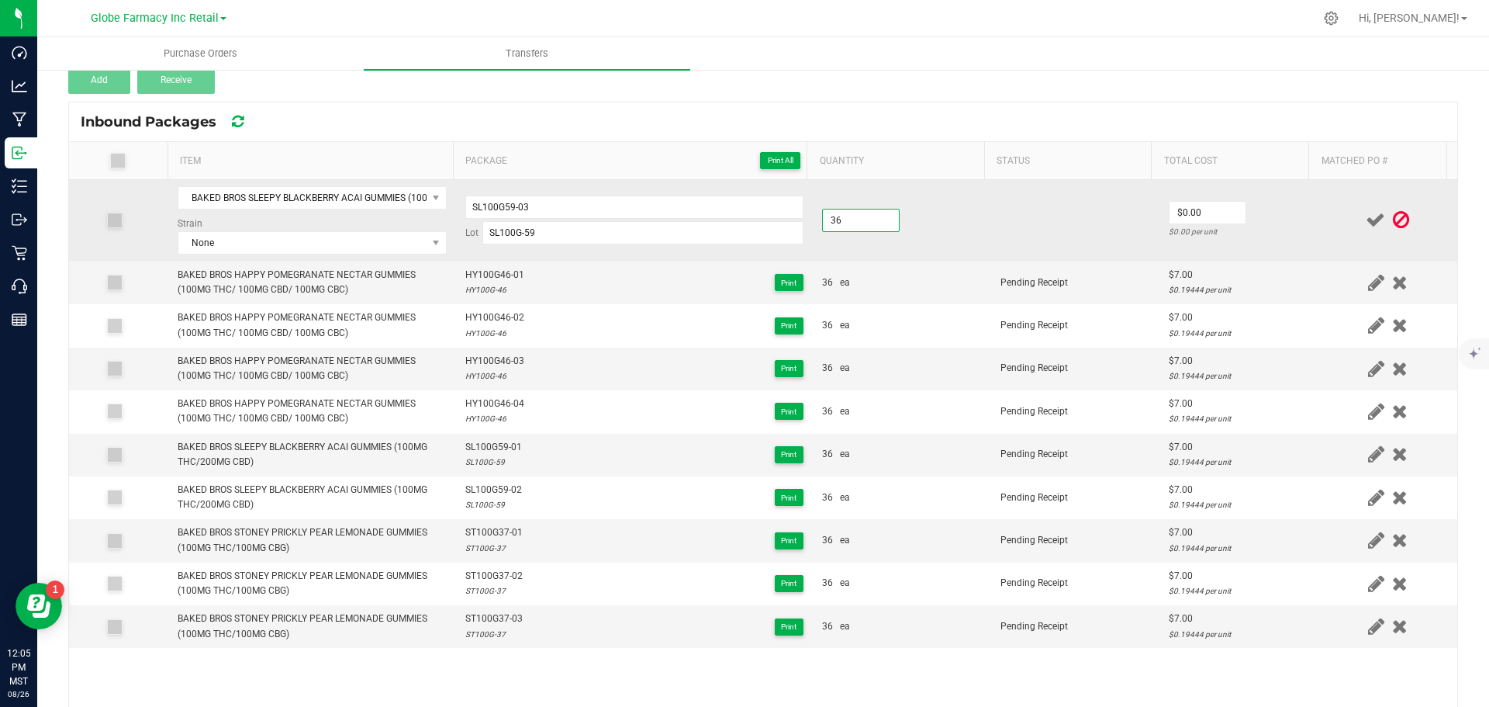
type input "36 ea"
drag, startPoint x: 889, startPoint y: 252, endPoint x: 906, endPoint y: 250, distance: 17.2
click at [891, 252] on td "36 ea" at bounding box center [902, 220] width 178 height 81
click at [1169, 226] on div "$0.00 per unit" at bounding box center [1239, 231] width 140 height 15
click at [1170, 223] on input "0" at bounding box center [1208, 213] width 76 height 22
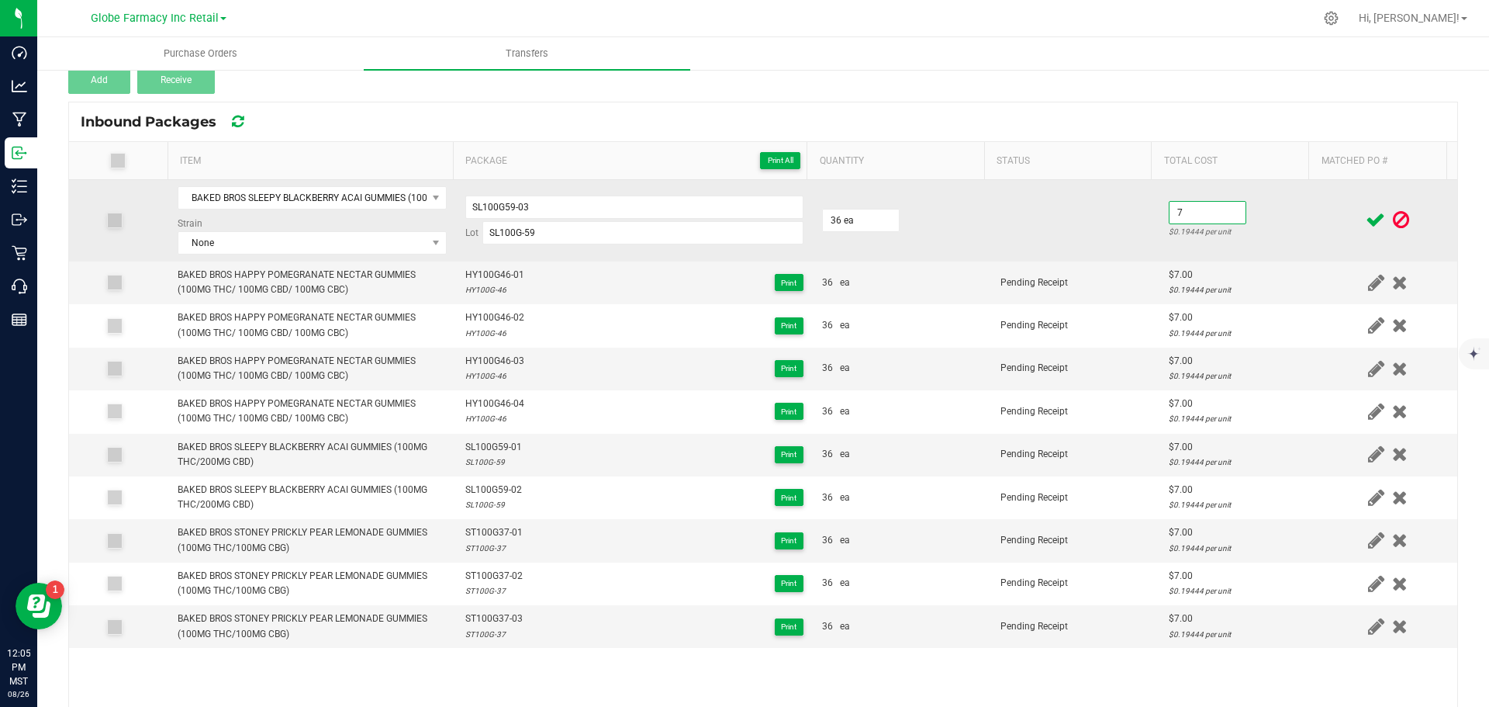
type input "$7.00"
click at [1122, 227] on td at bounding box center [1075, 220] width 168 height 81
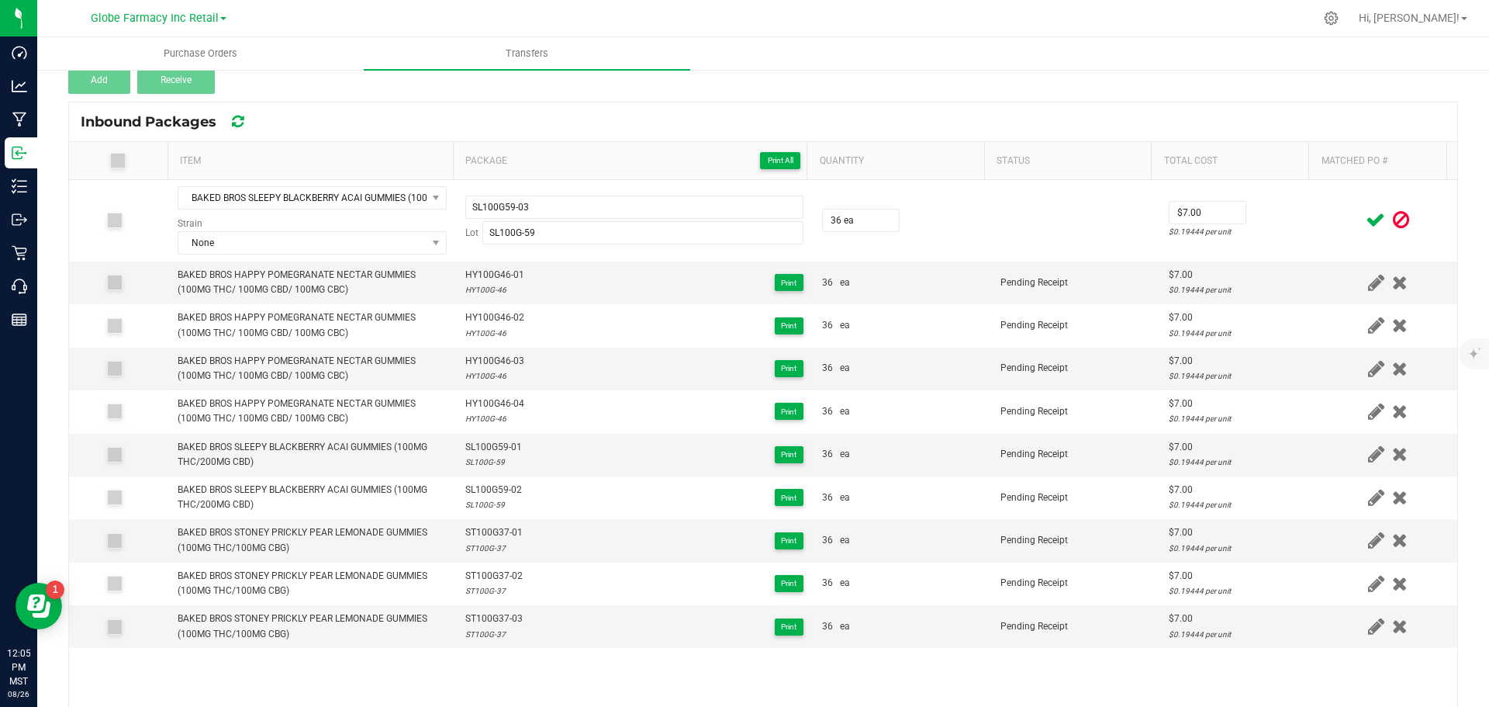
click at [1366, 226] on icon at bounding box center [1375, 219] width 19 height 19
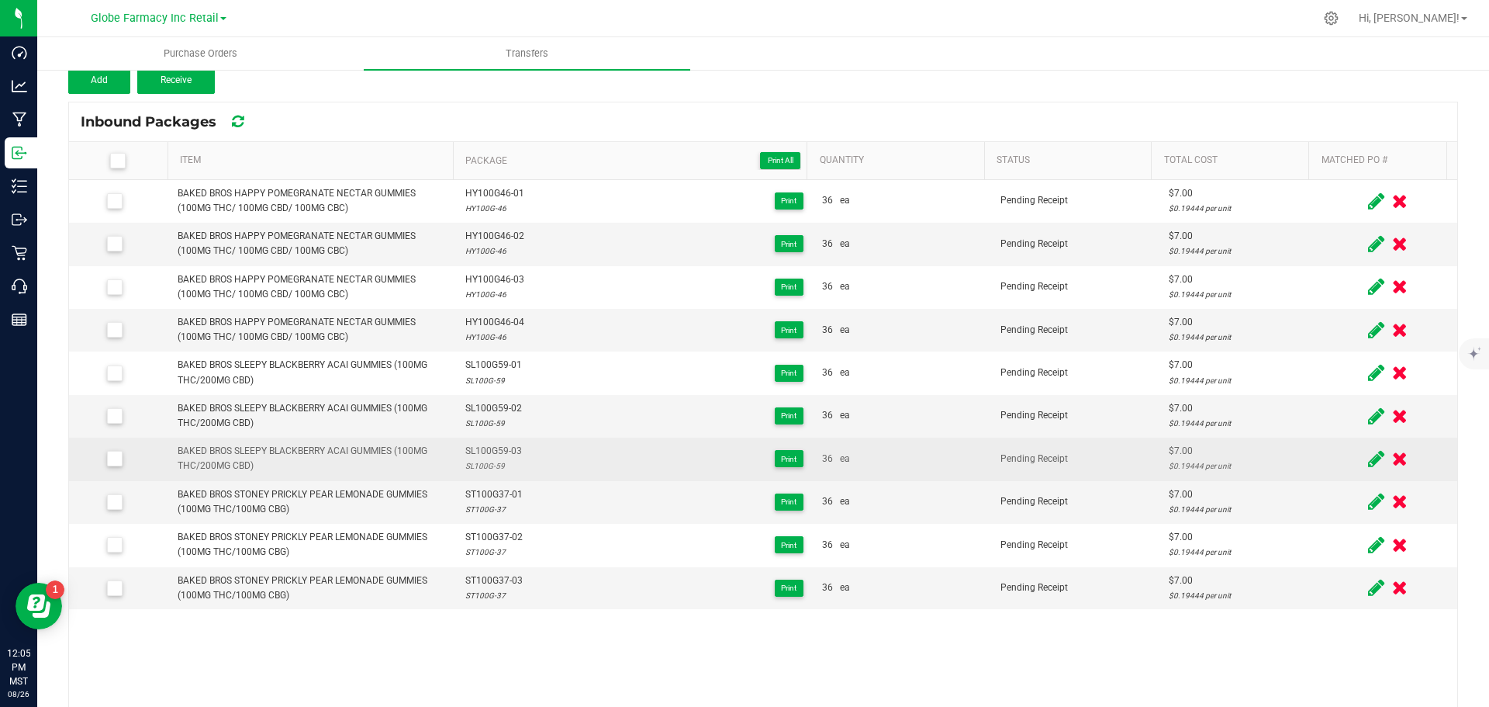
click at [268, 449] on div "BAKED BROS SLEEPY BLACKBERRY ACAI GUMMIES (100MG THC/200MG CBD)" at bounding box center [312, 458] width 269 height 29
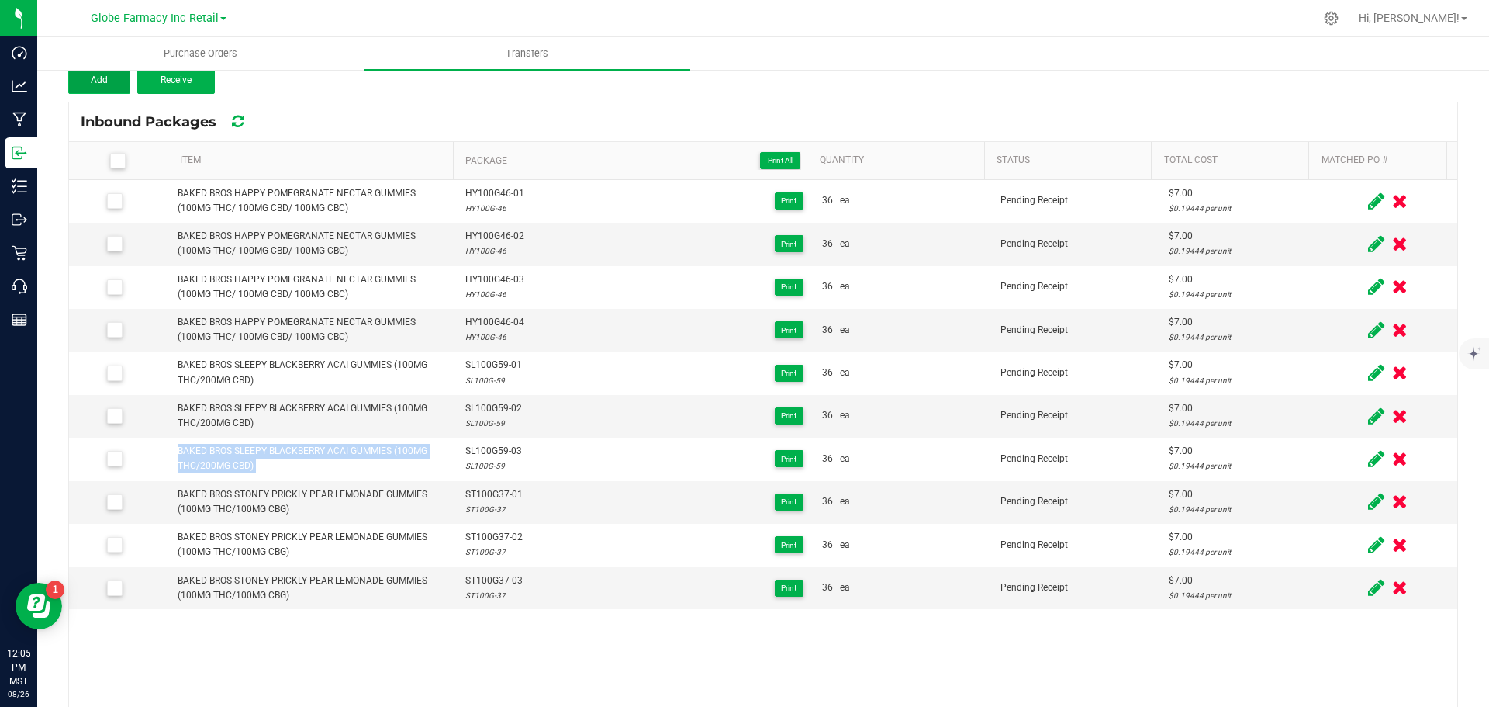
click at [116, 85] on button "Add" at bounding box center [99, 80] width 62 height 28
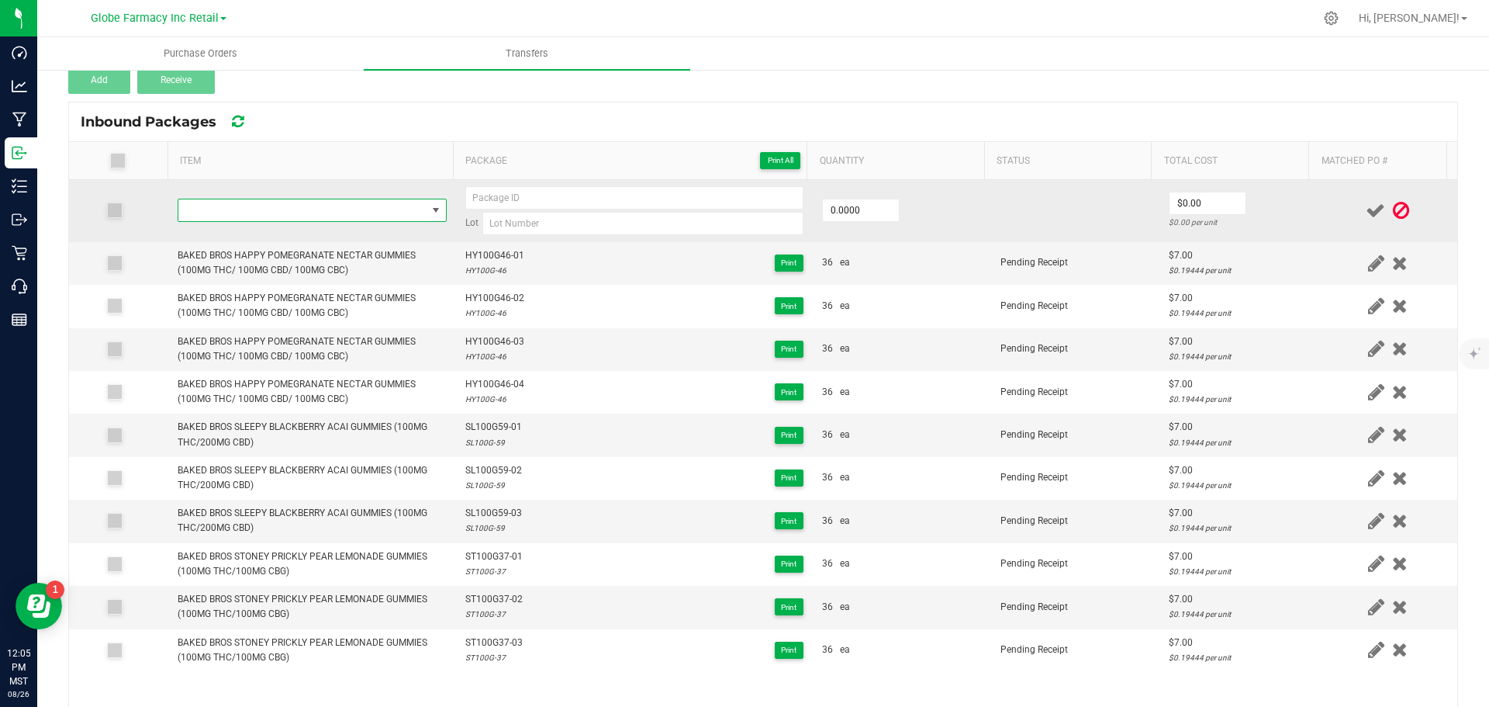
click at [344, 213] on span "NO DATA FOUND" at bounding box center [302, 210] width 248 height 22
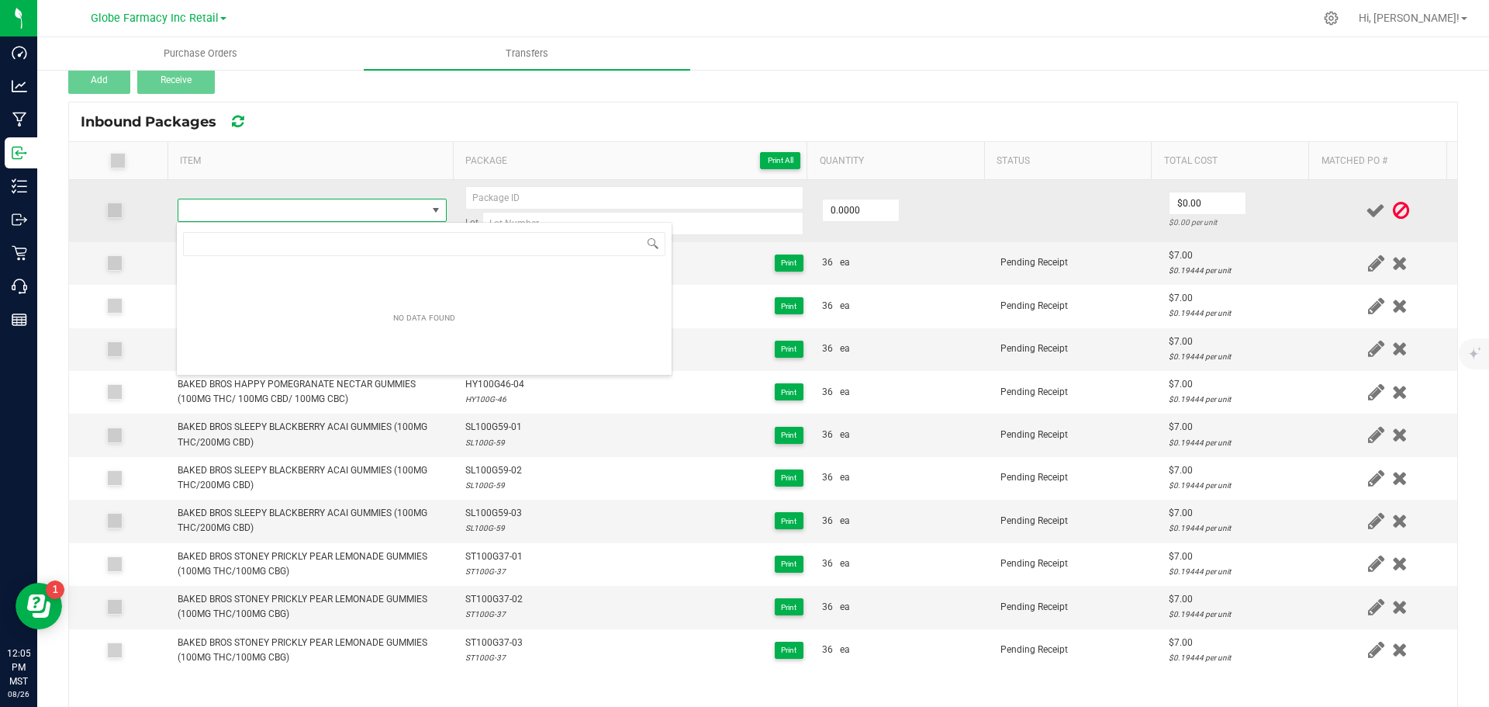
type input "BAKED BROS SLEEPY BLACKBERRY ACAI GUMMIES (100MG THC/200MG CBD)"
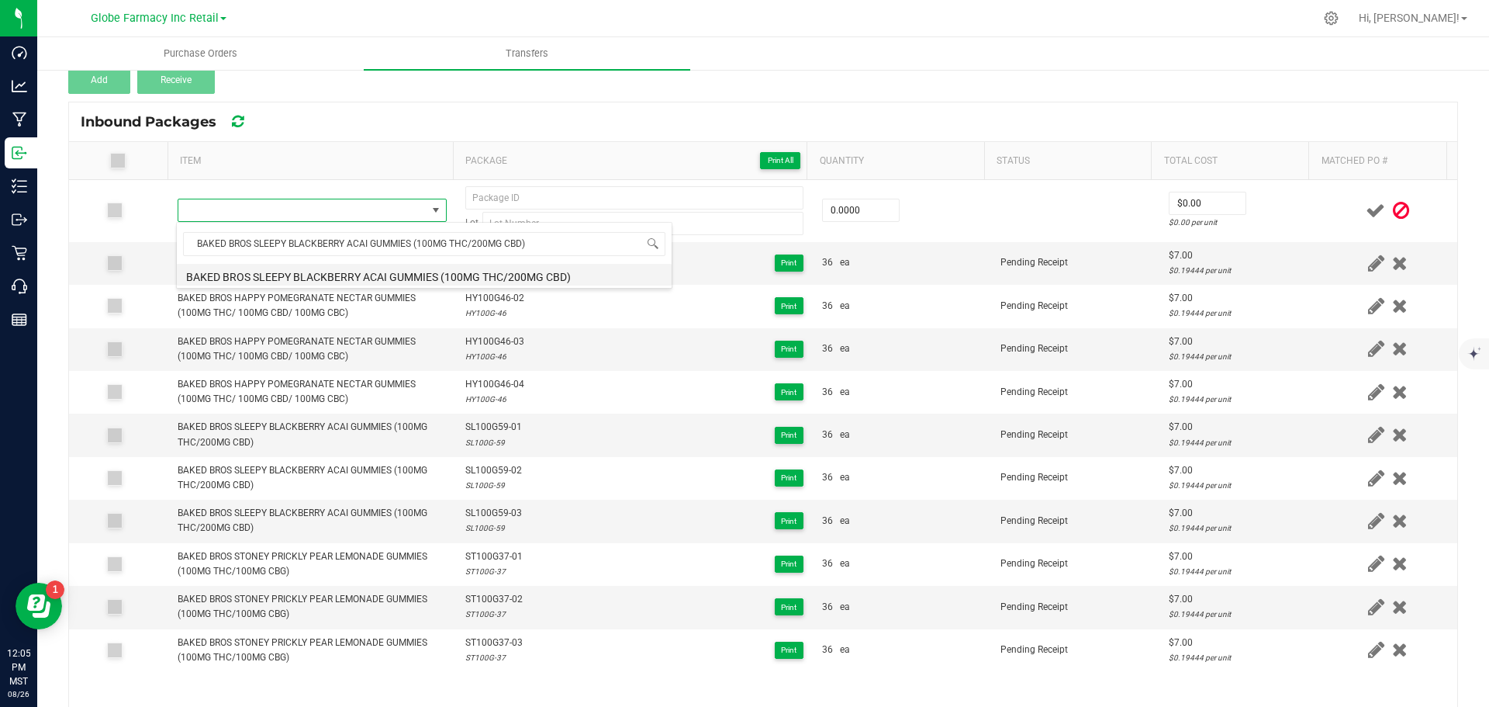
click at [238, 275] on li "BAKED BROS SLEEPY BLACKBERRY ACAI GUMMIES (100MG THC/200MG CBD)" at bounding box center [424, 275] width 495 height 22
type input "0 ea"
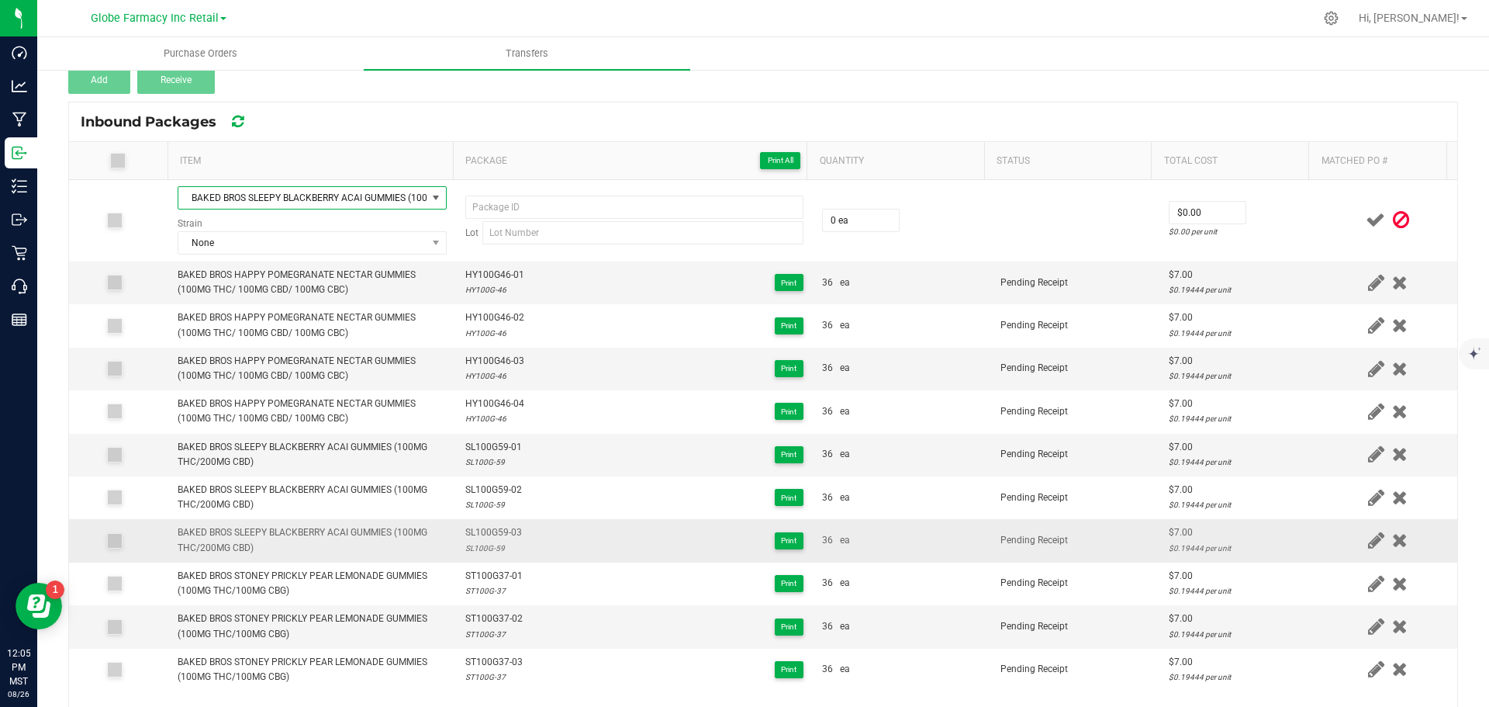
click at [476, 534] on span "SL100G59-03" at bounding box center [493, 532] width 57 height 15
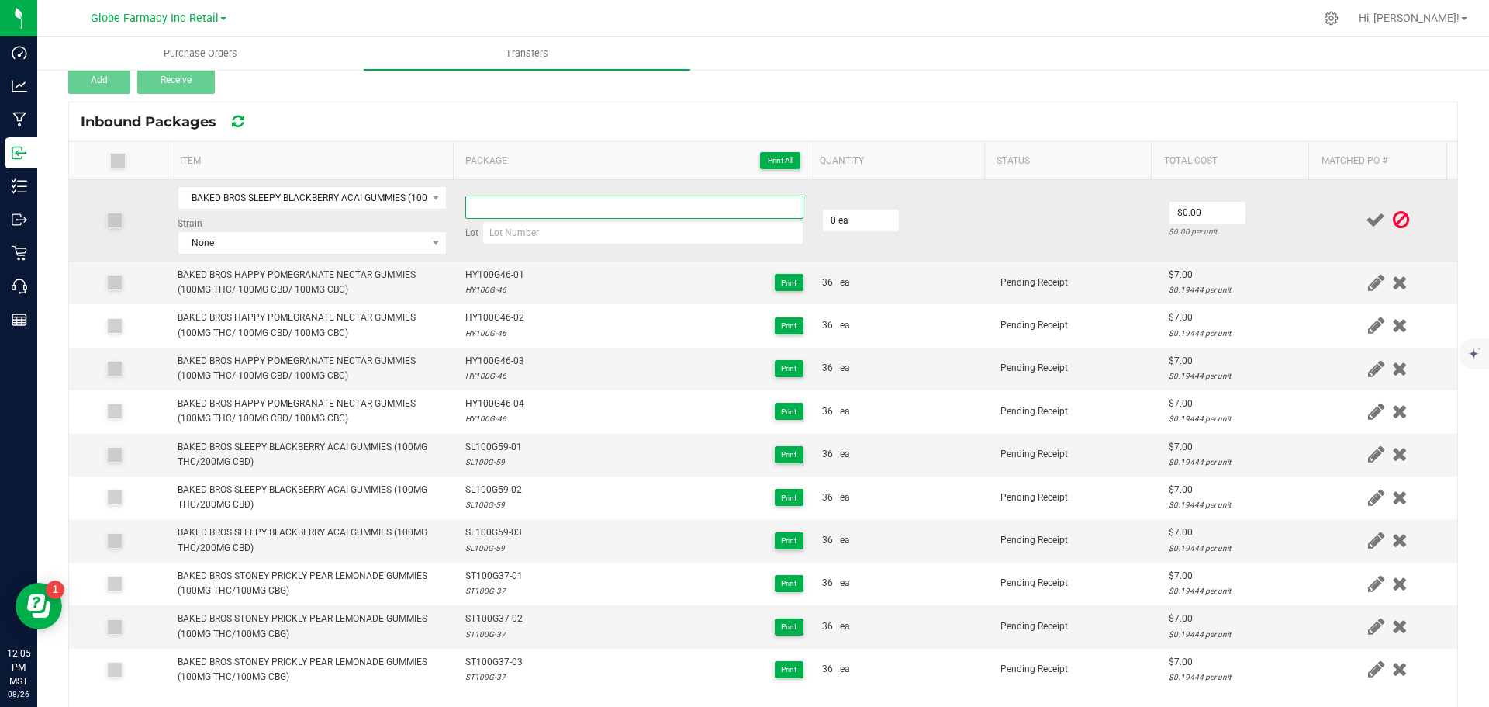
click at [493, 213] on input at bounding box center [634, 206] width 338 height 23
paste input "SL100G59-03"
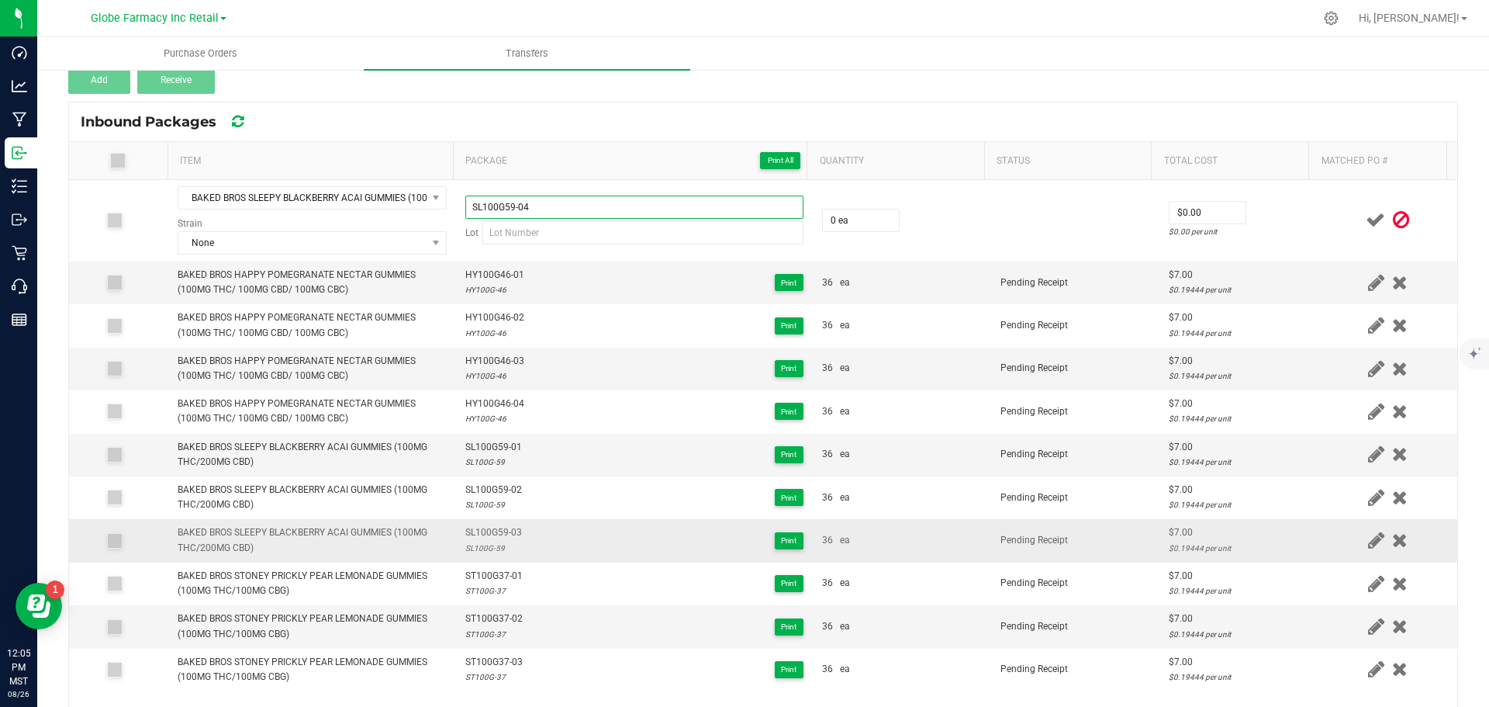
type input "SL100G59-04"
click at [473, 552] on div "SL100G-59" at bounding box center [493, 548] width 57 height 15
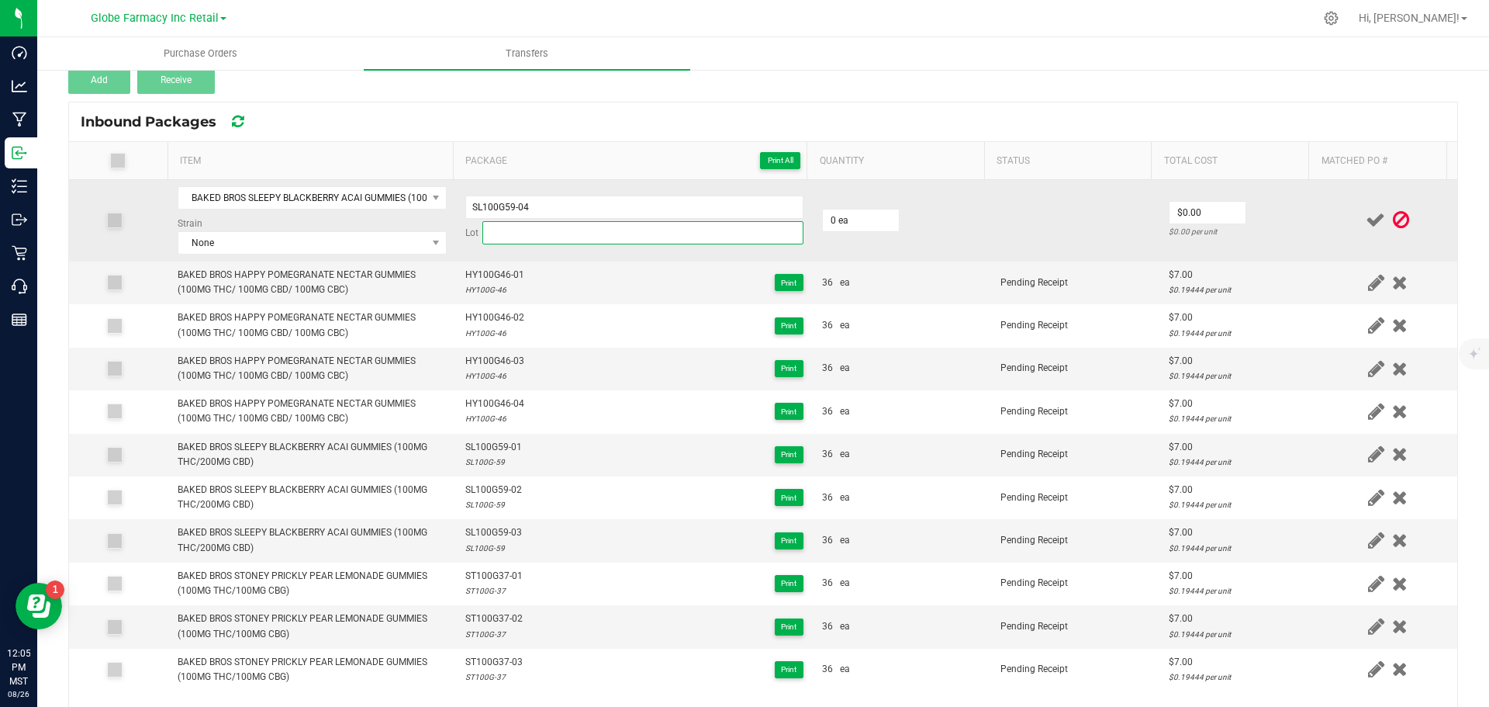
click at [555, 223] on input at bounding box center [642, 232] width 321 height 23
paste input "SL100G-59"
type input "SL100G-59"
click at [867, 218] on input "0" at bounding box center [861, 220] width 76 height 22
type input "36 ea"
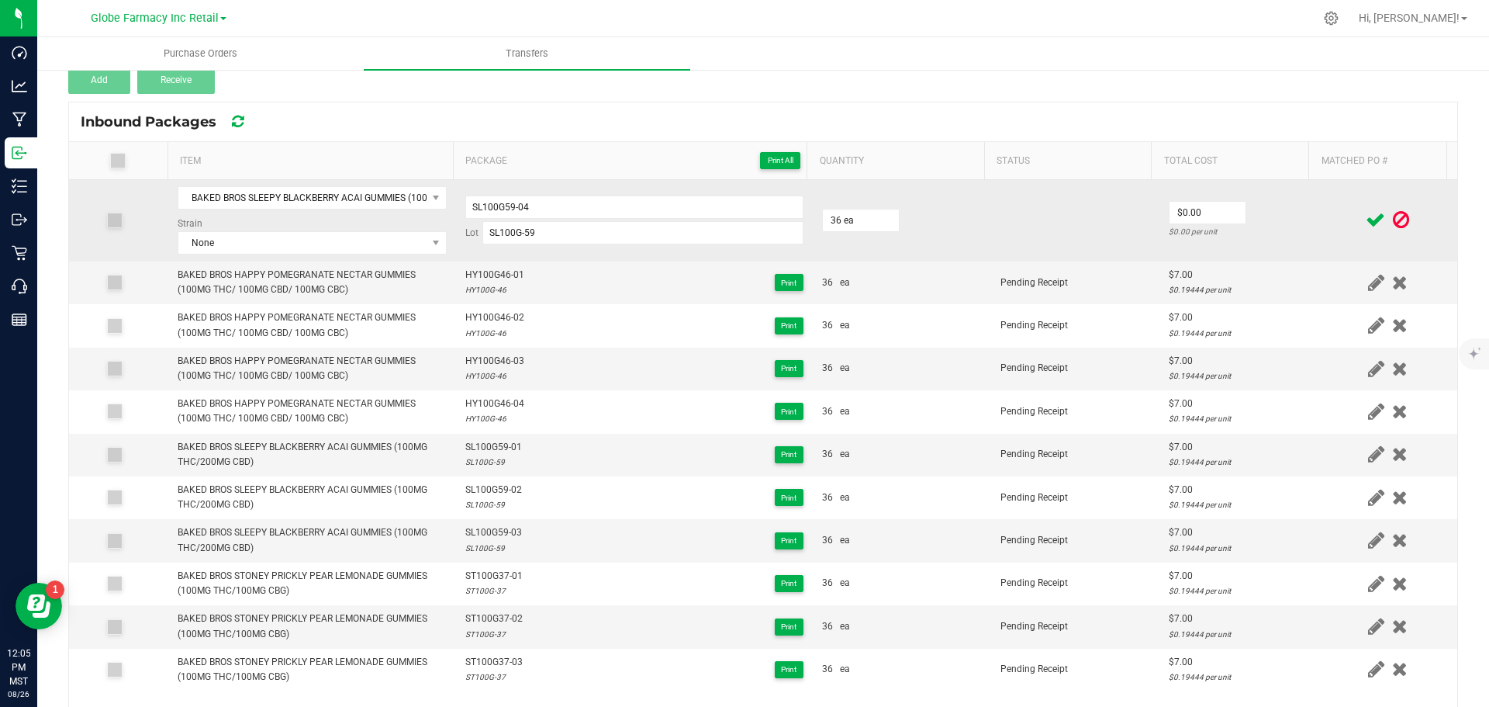
click at [925, 254] on td "36 ea" at bounding box center [902, 220] width 178 height 81
click at [1184, 214] on input "0" at bounding box center [1208, 213] width 76 height 22
type input "$7.00"
click at [1319, 213] on td at bounding box center [1388, 220] width 139 height 81
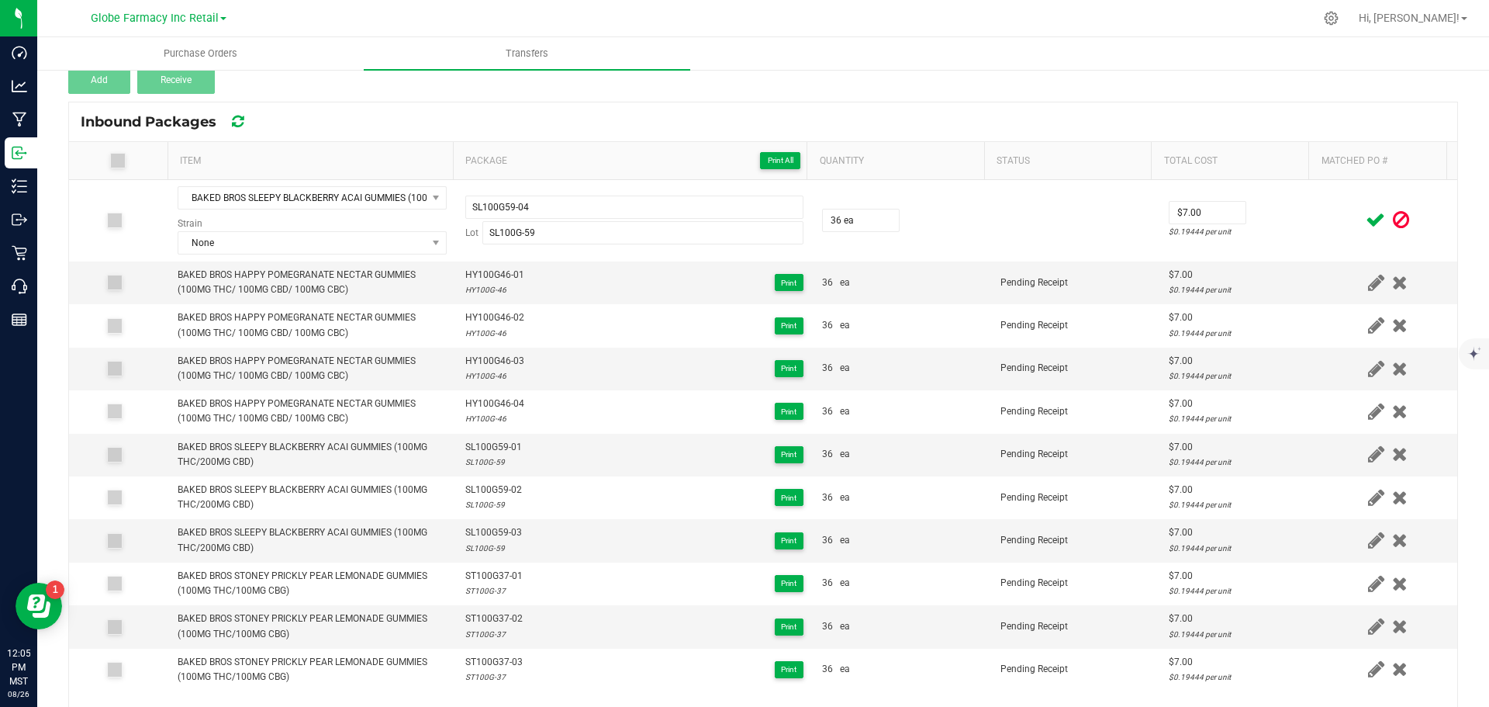
click at [1366, 217] on icon at bounding box center [1375, 219] width 19 height 19
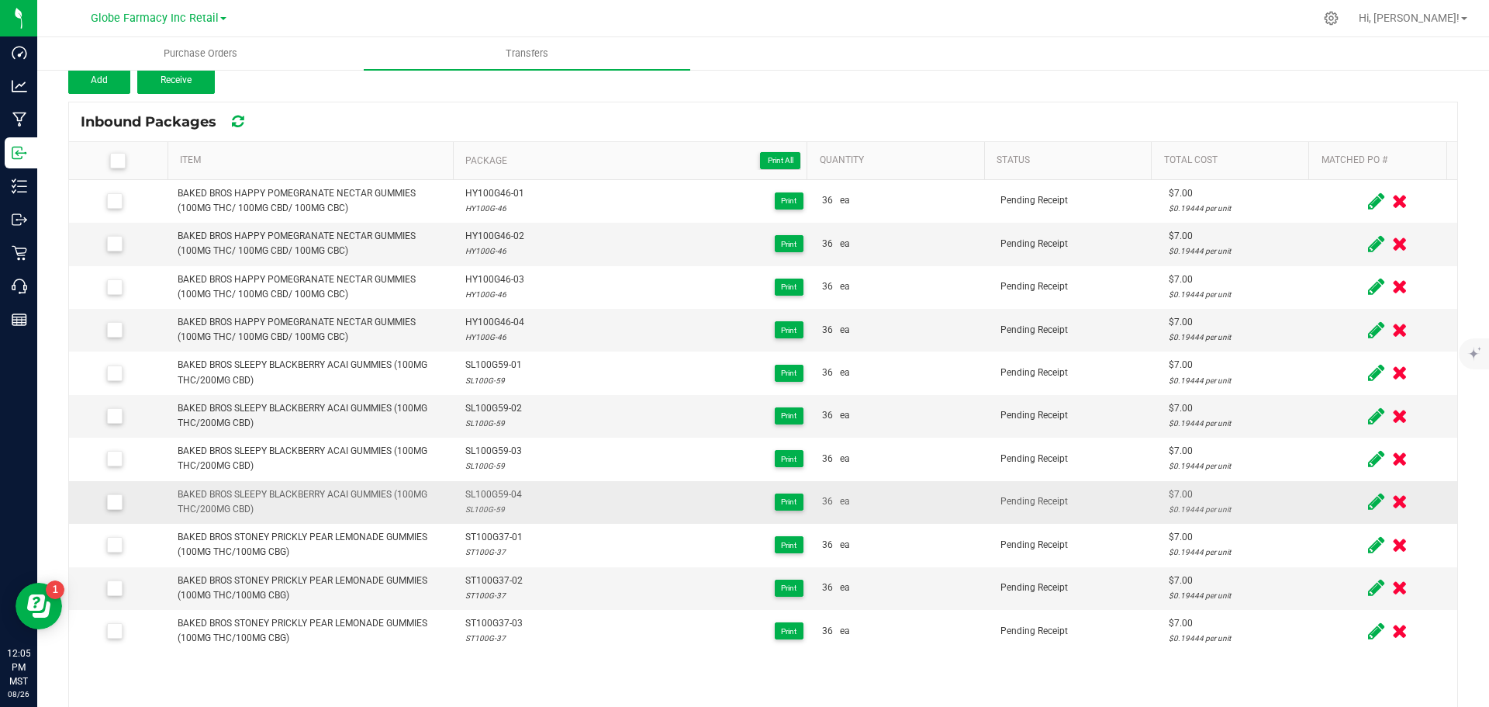
click at [310, 494] on div "BAKED BROS SLEEPY BLACKBERRY ACAI GUMMIES (100MG THC/200MG CBD)" at bounding box center [312, 501] width 269 height 29
click at [111, 74] on button "Add" at bounding box center [99, 80] width 62 height 28
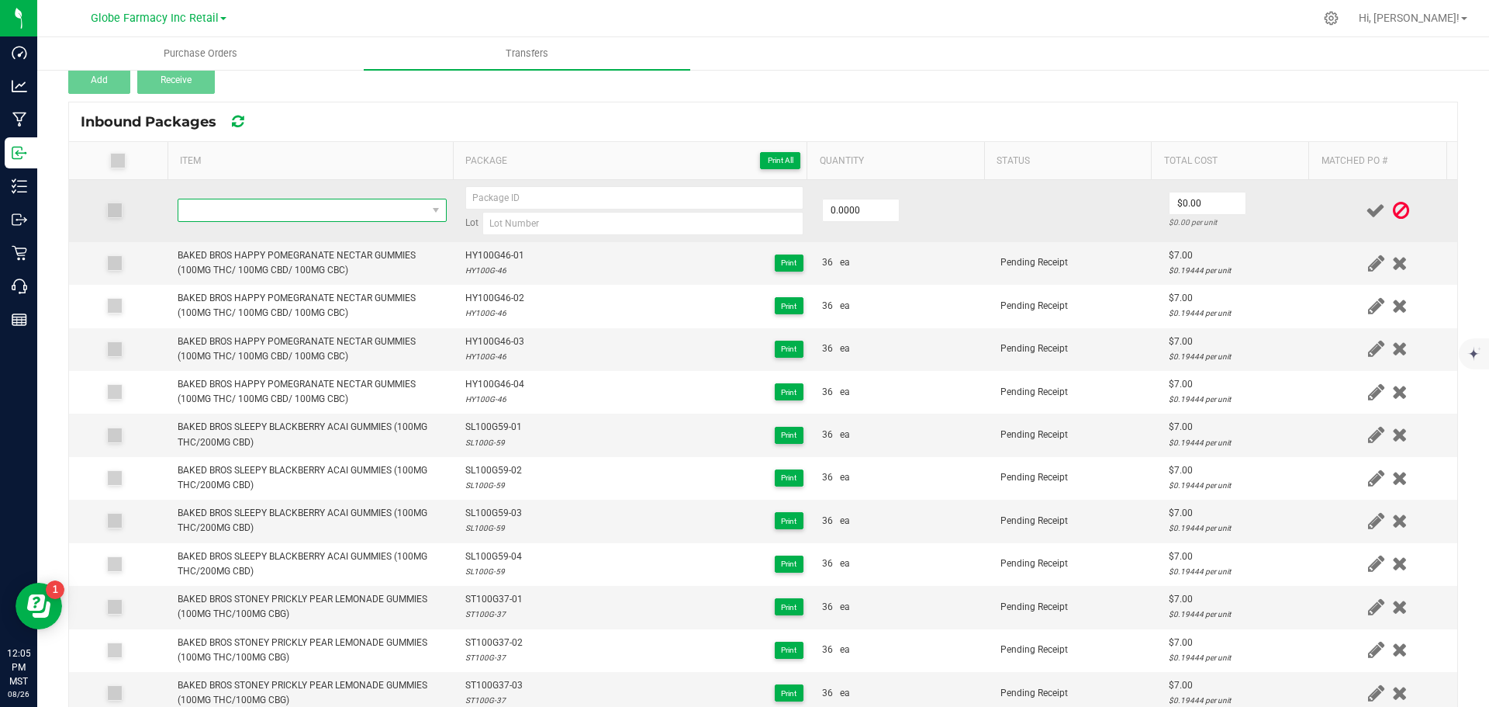
click at [260, 213] on span "NO DATA FOUND" at bounding box center [302, 210] width 248 height 22
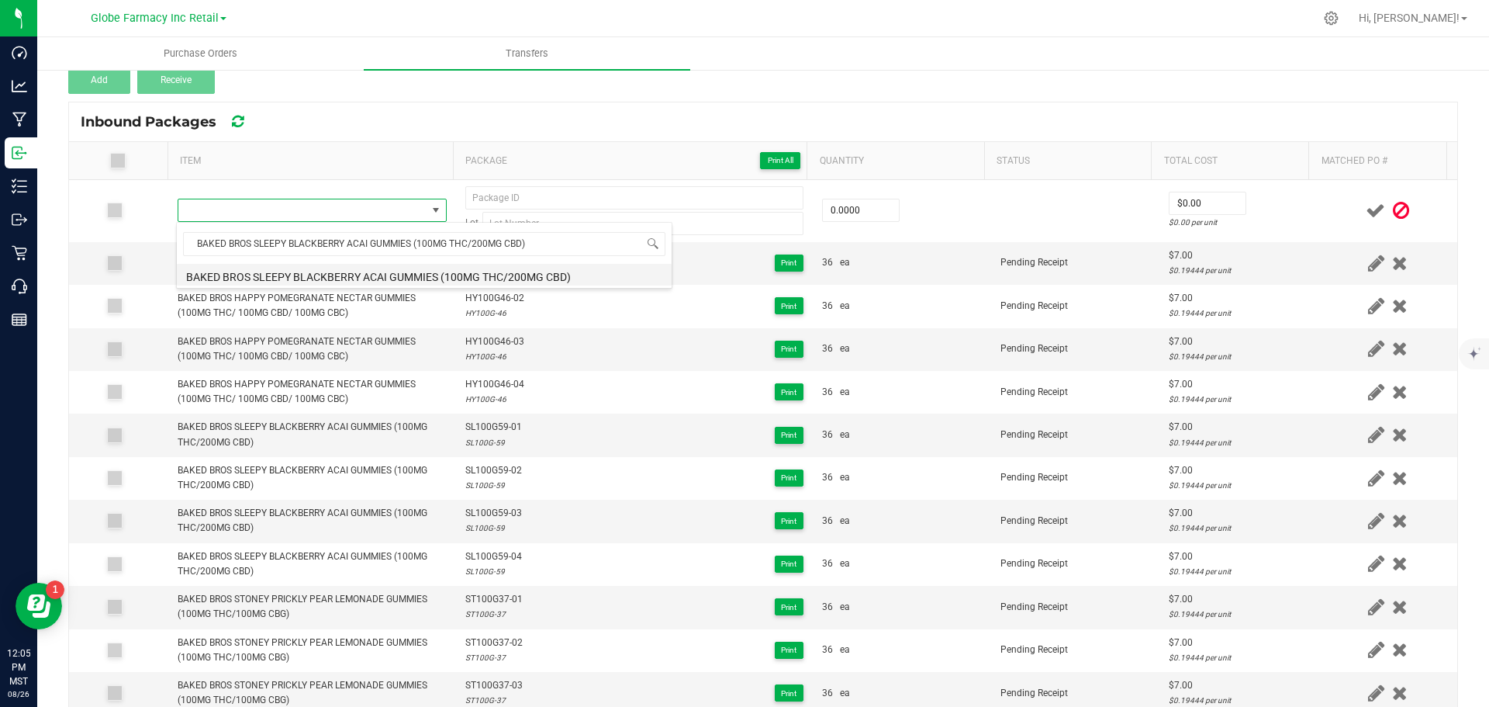
click at [237, 282] on li "BAKED BROS SLEEPY BLACKBERRY ACAI GUMMIES (100MG THC/200MG CBD)" at bounding box center [424, 275] width 495 height 22
type input "0 ea"
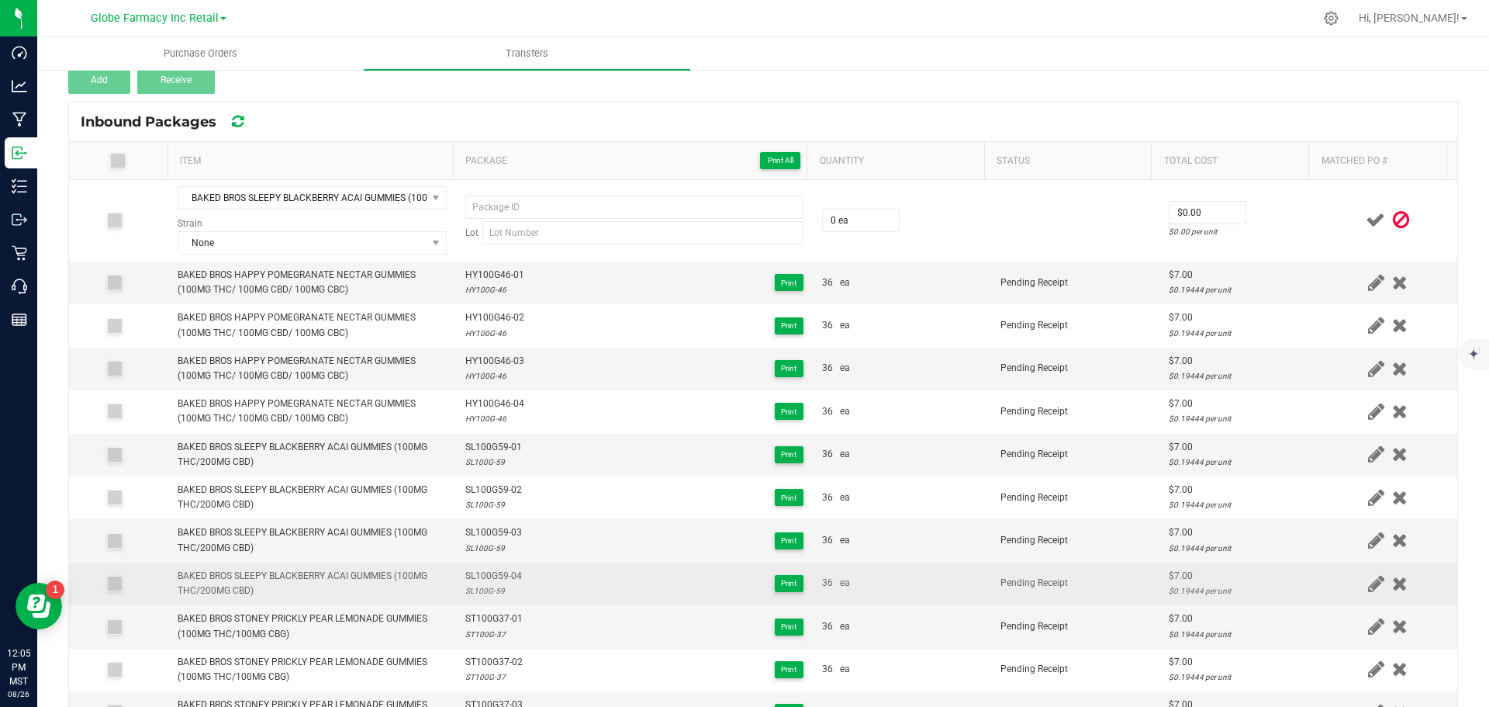
click at [484, 572] on span "SL100G59-04" at bounding box center [493, 576] width 57 height 15
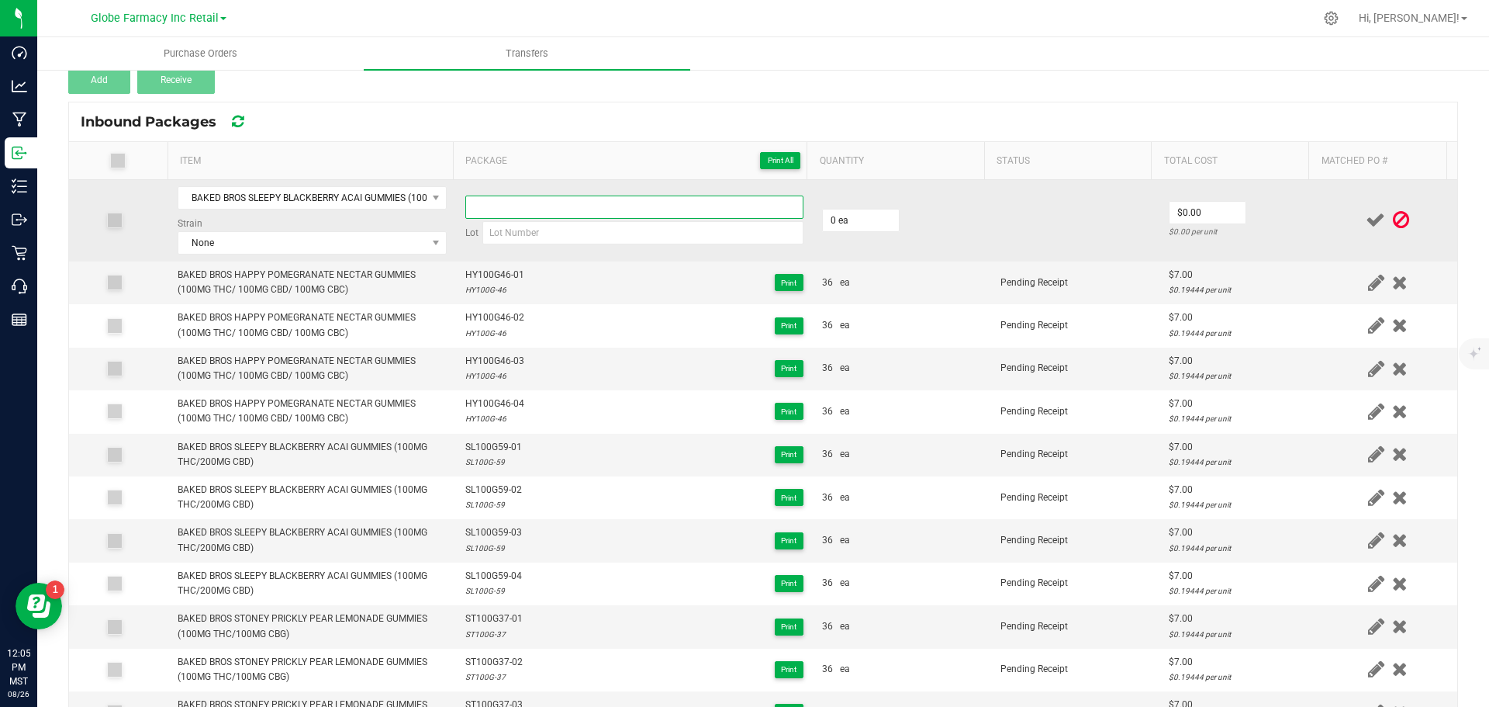
click at [484, 216] on input at bounding box center [634, 206] width 338 height 23
paste input "SL100G59-04"
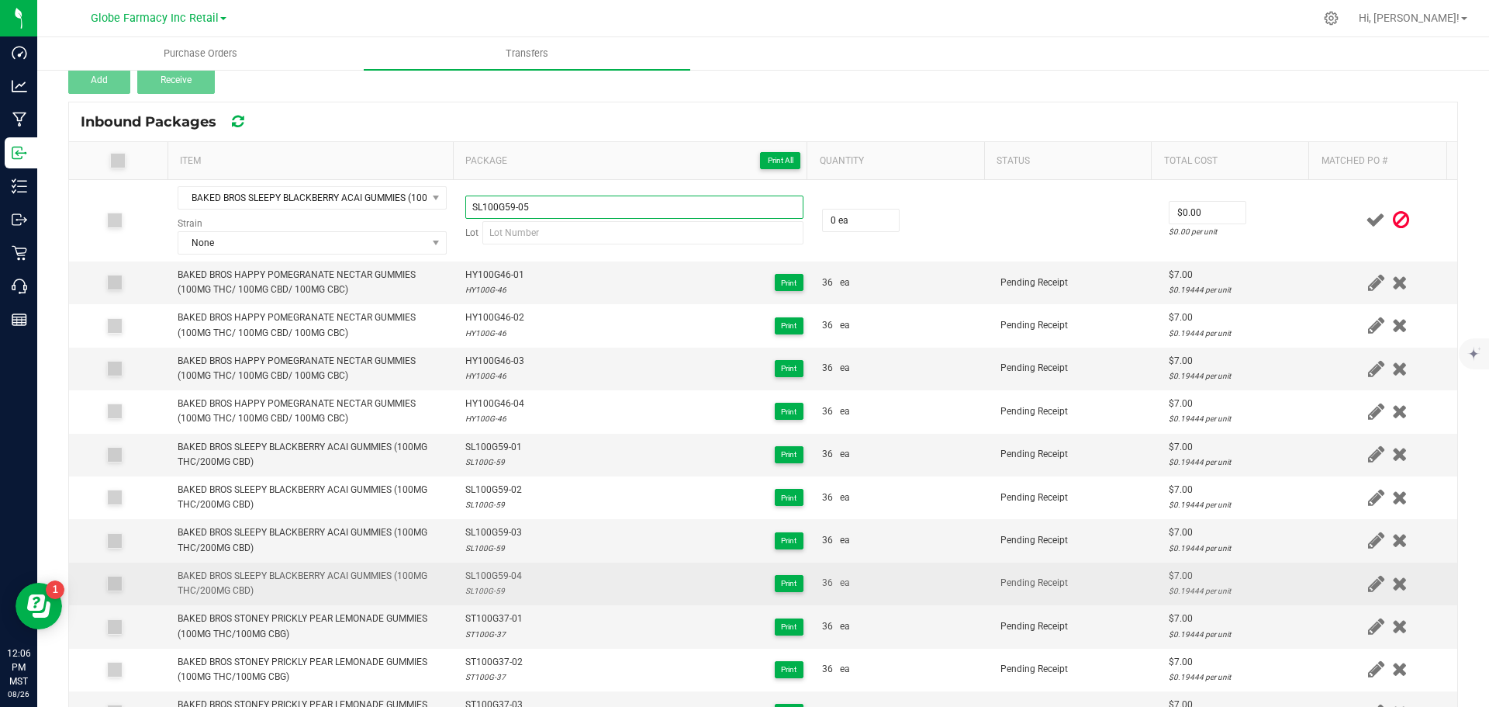
type input "SL100G59-05"
click at [482, 591] on div "SL100G-59" at bounding box center [493, 590] width 57 height 15
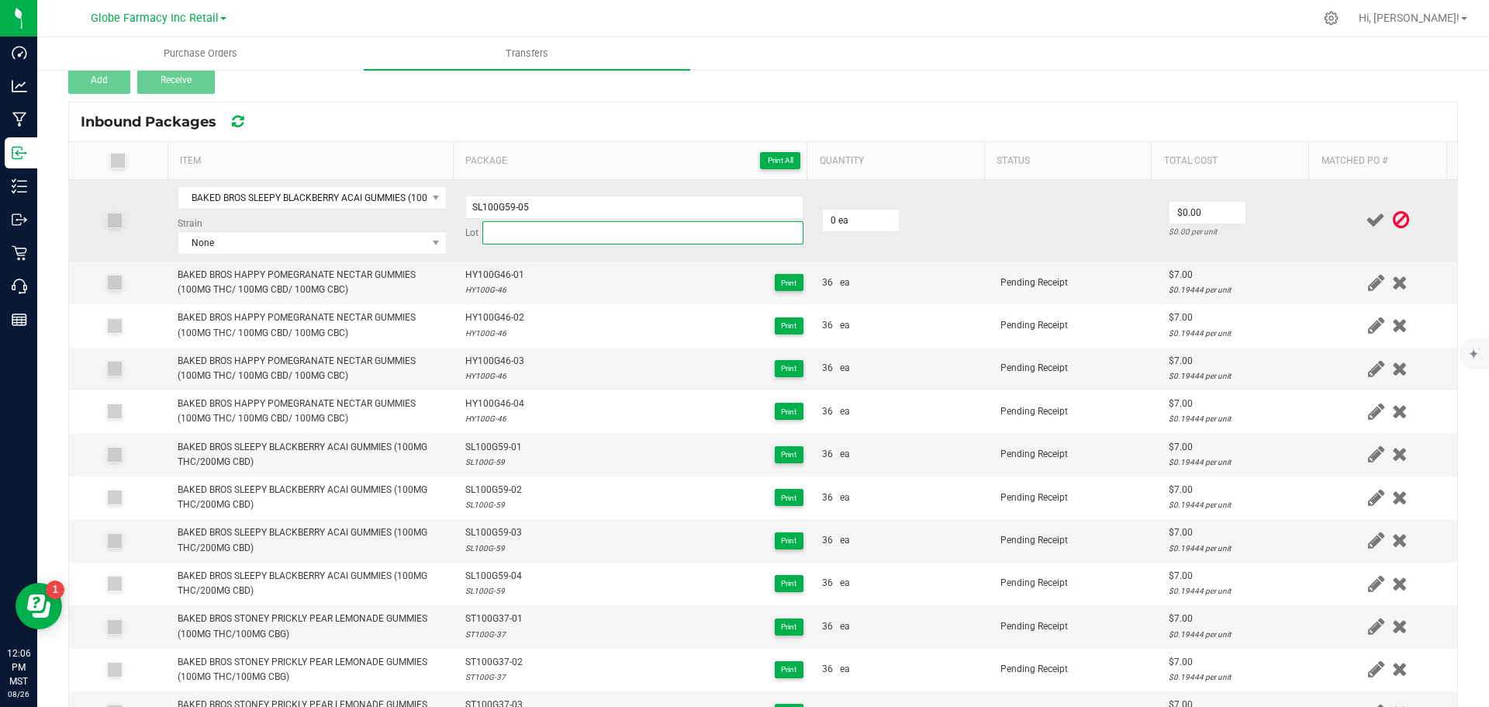
click at [488, 230] on input at bounding box center [642, 232] width 321 height 23
paste input "SL100G-59"
type input "SL100G-59"
click at [862, 230] on input "0" at bounding box center [861, 220] width 76 height 22
type input "36 ea"
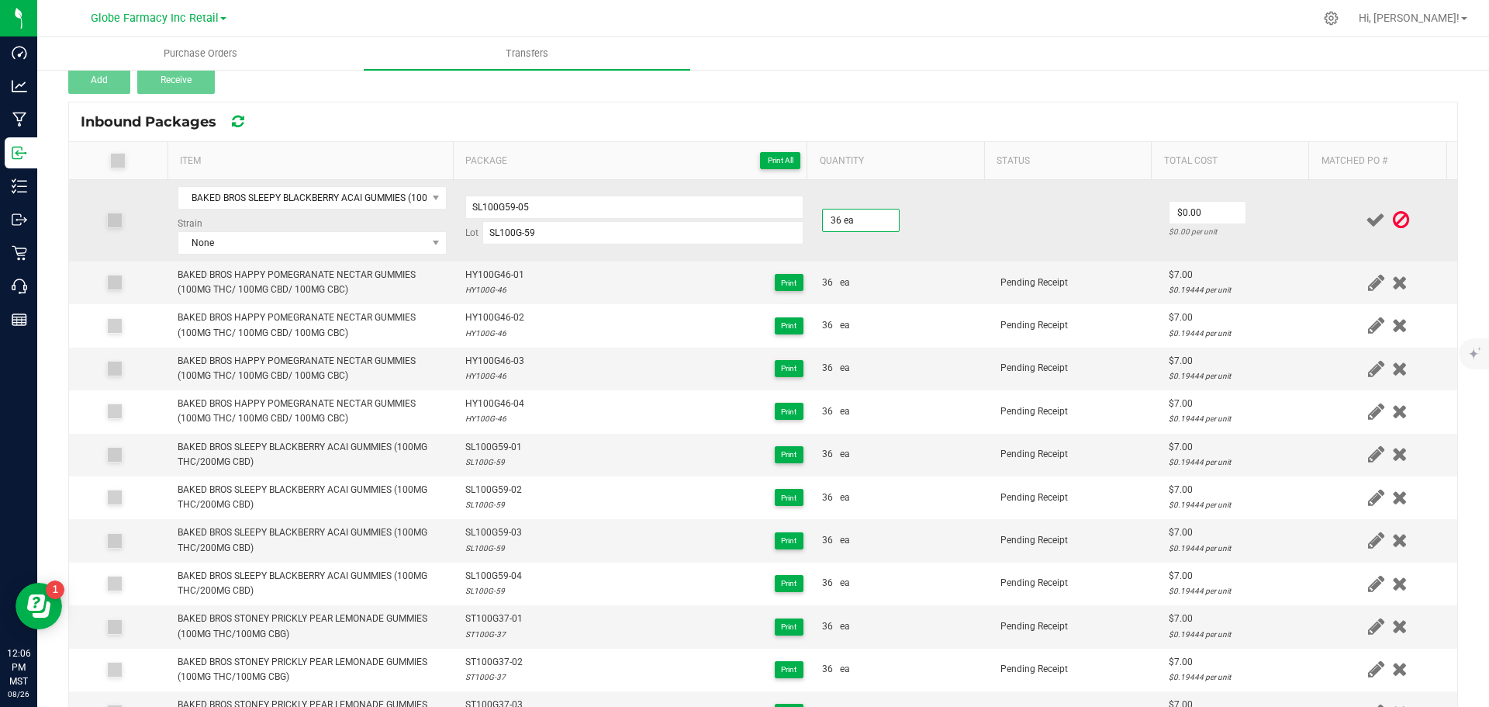
drag, startPoint x: 970, startPoint y: 234, endPoint x: 1171, endPoint y: 195, distance: 204.6
click at [972, 233] on td "36 ea" at bounding box center [902, 220] width 178 height 81
click at [1211, 208] on input "0" at bounding box center [1208, 213] width 76 height 22
type input "$7.00"
drag, startPoint x: 1134, startPoint y: 257, endPoint x: 1348, endPoint y: 243, distance: 214.6
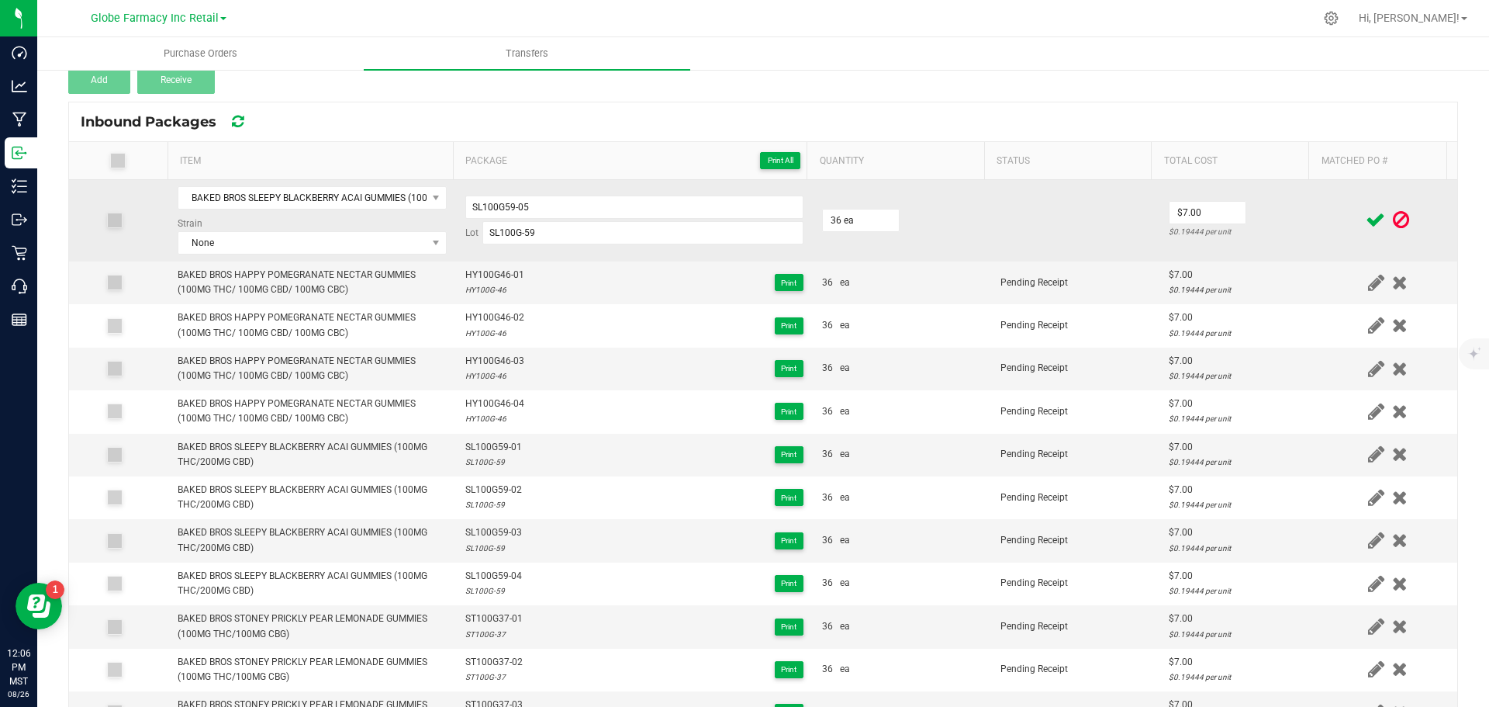
click at [1169, 257] on tr "BAKED BROS SLEEPY BLACKBERRY ACAI GUMMIES (100MG THC/200MG CBD) Strain None SL1…" at bounding box center [763, 220] width 1389 height 81
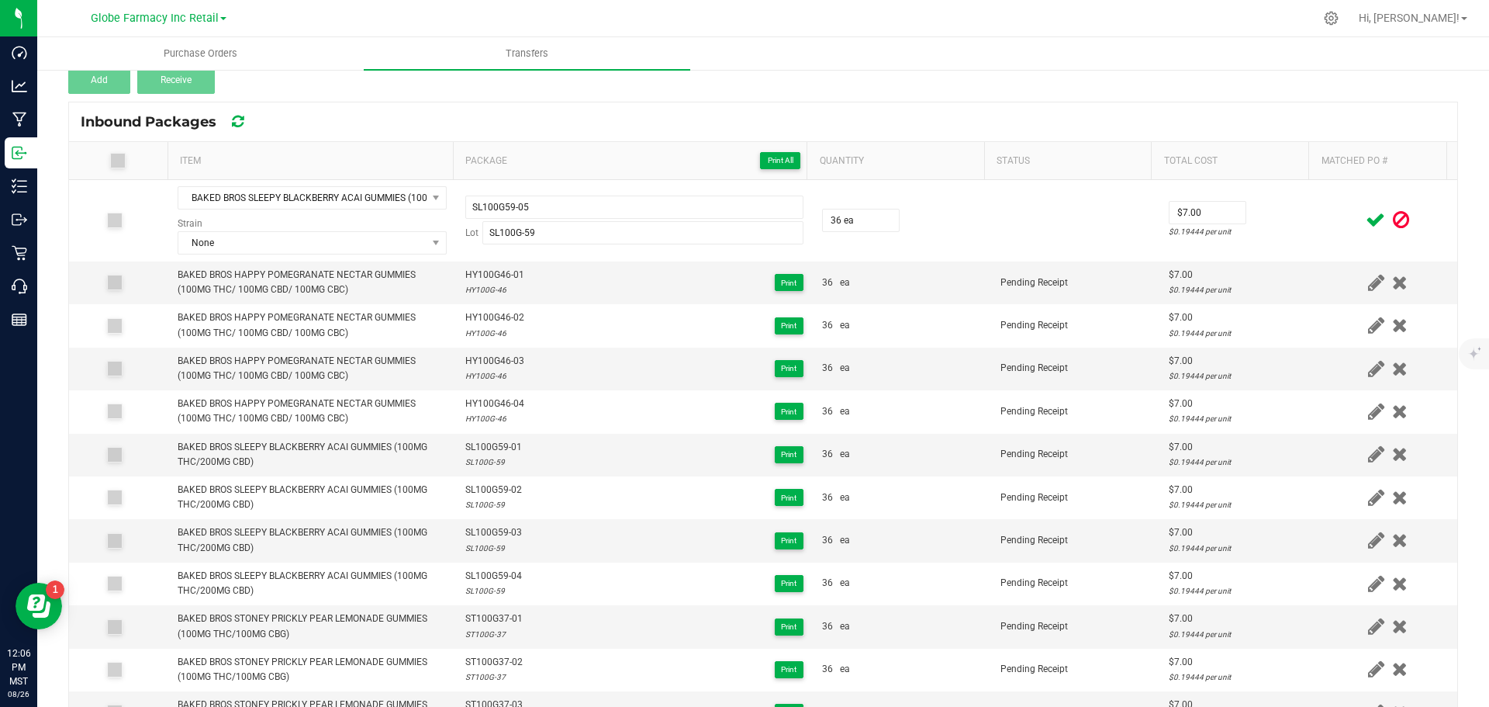
click at [1366, 213] on icon at bounding box center [1375, 219] width 19 height 19
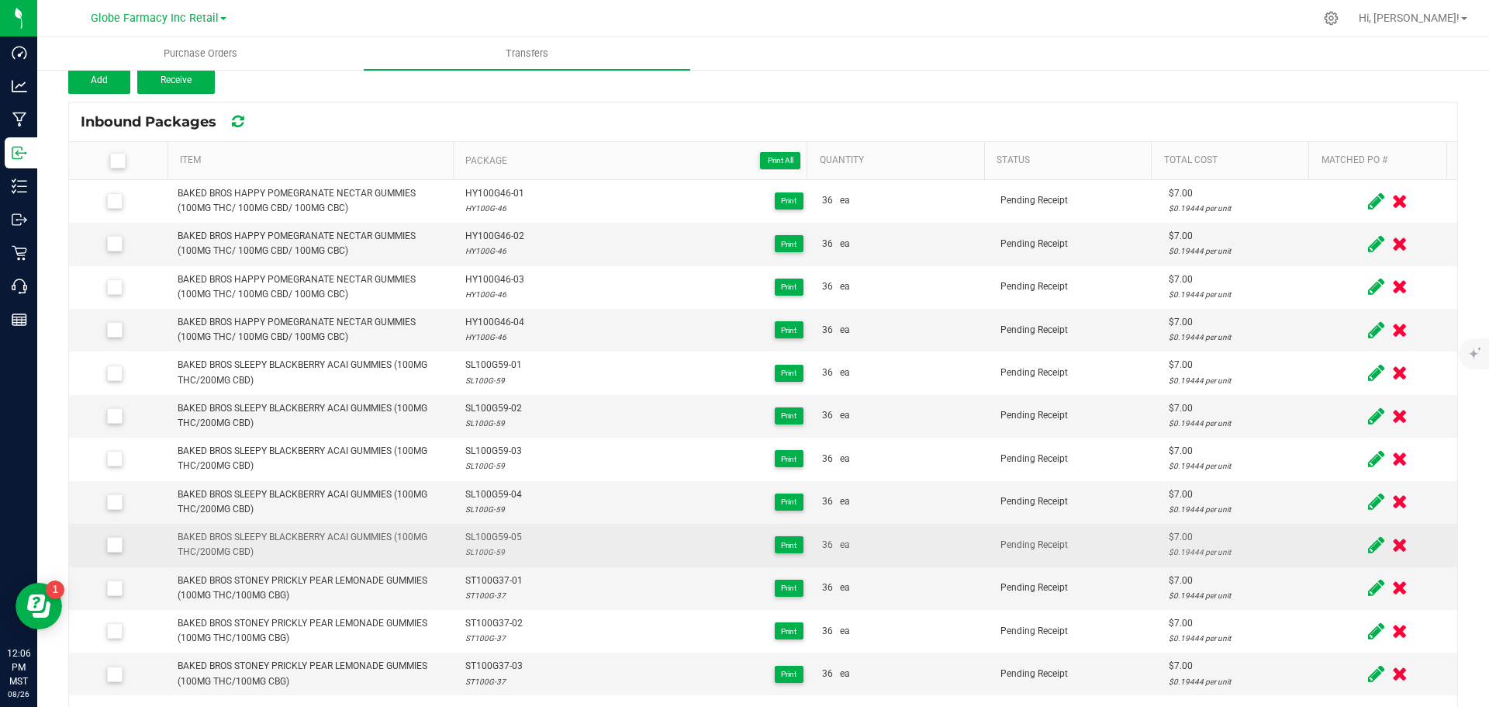
click at [284, 538] on div "BAKED BROS SLEEPY BLACKBERRY ACAI GUMMIES (100MG THC/200MG CBD)" at bounding box center [312, 544] width 269 height 29
drag, startPoint x: 284, startPoint y: 538, endPoint x: 272, endPoint y: 529, distance: 15.5
click at [272, 529] on td "BAKED BROS SLEEPY BLACKBERRY ACAI GUMMIES (100MG THC/200MG CBD)" at bounding box center [312, 545] width 288 height 43
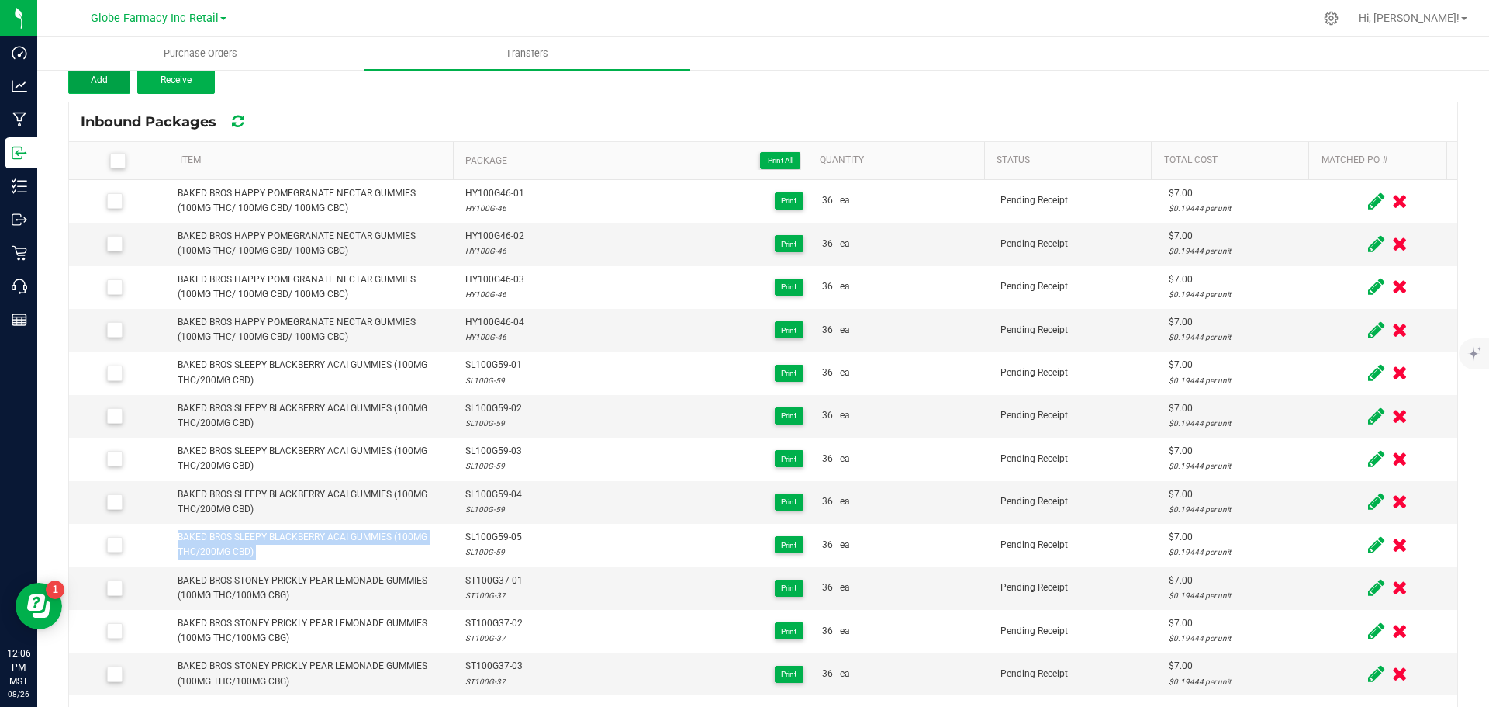
click at [125, 87] on button "Add" at bounding box center [99, 80] width 62 height 28
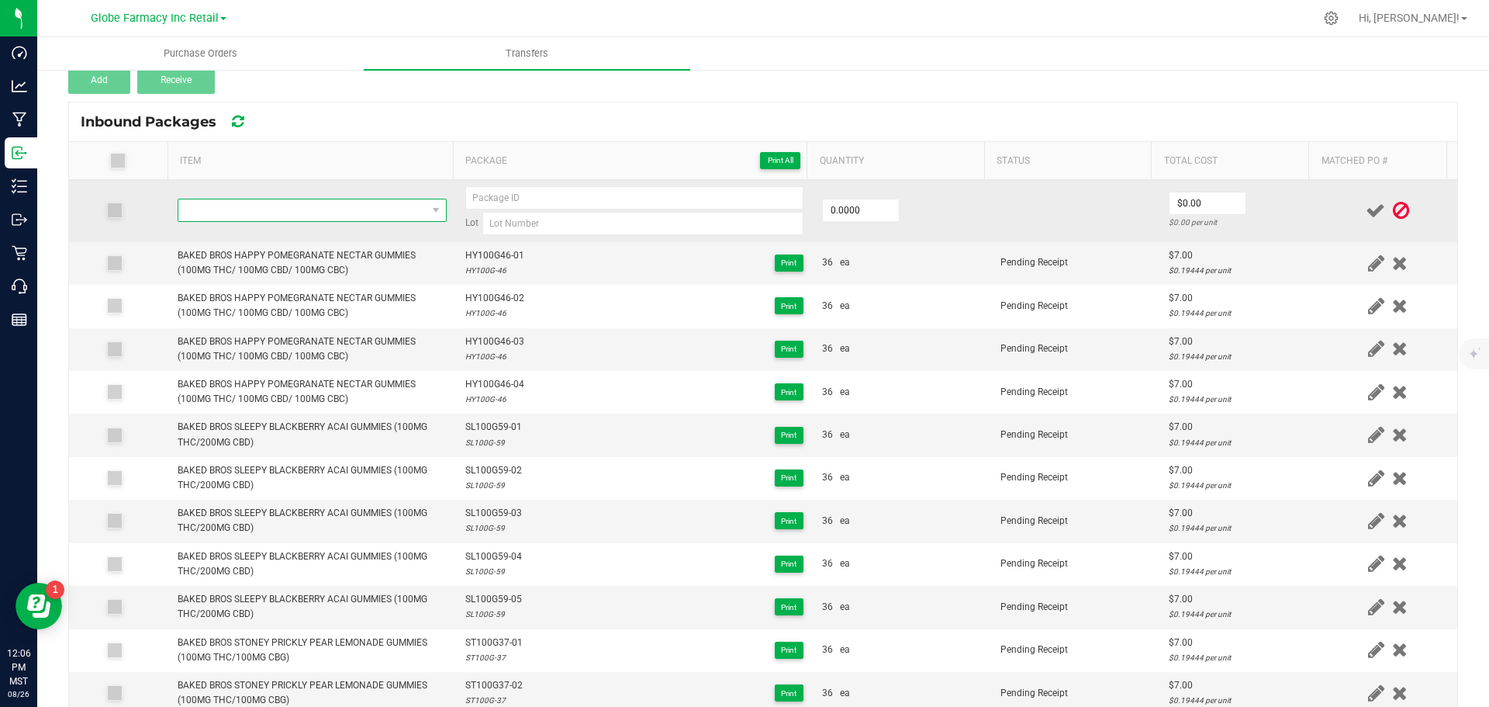
click at [241, 201] on span "NO DATA FOUND" at bounding box center [302, 210] width 248 height 22
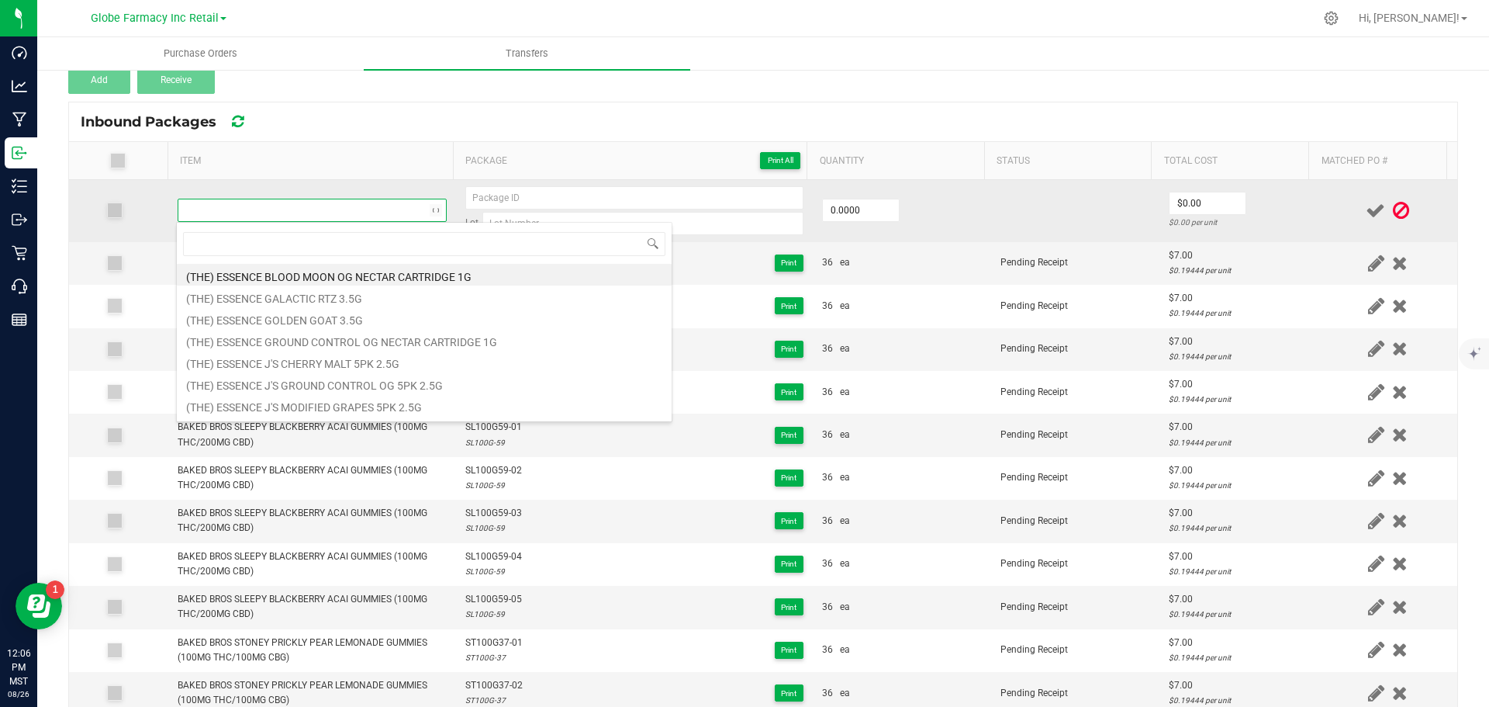
type input "BAKED BROS SLEEPY BLACKBERRY ACAI GUMMIES (100MG THC/200MG CBD)"
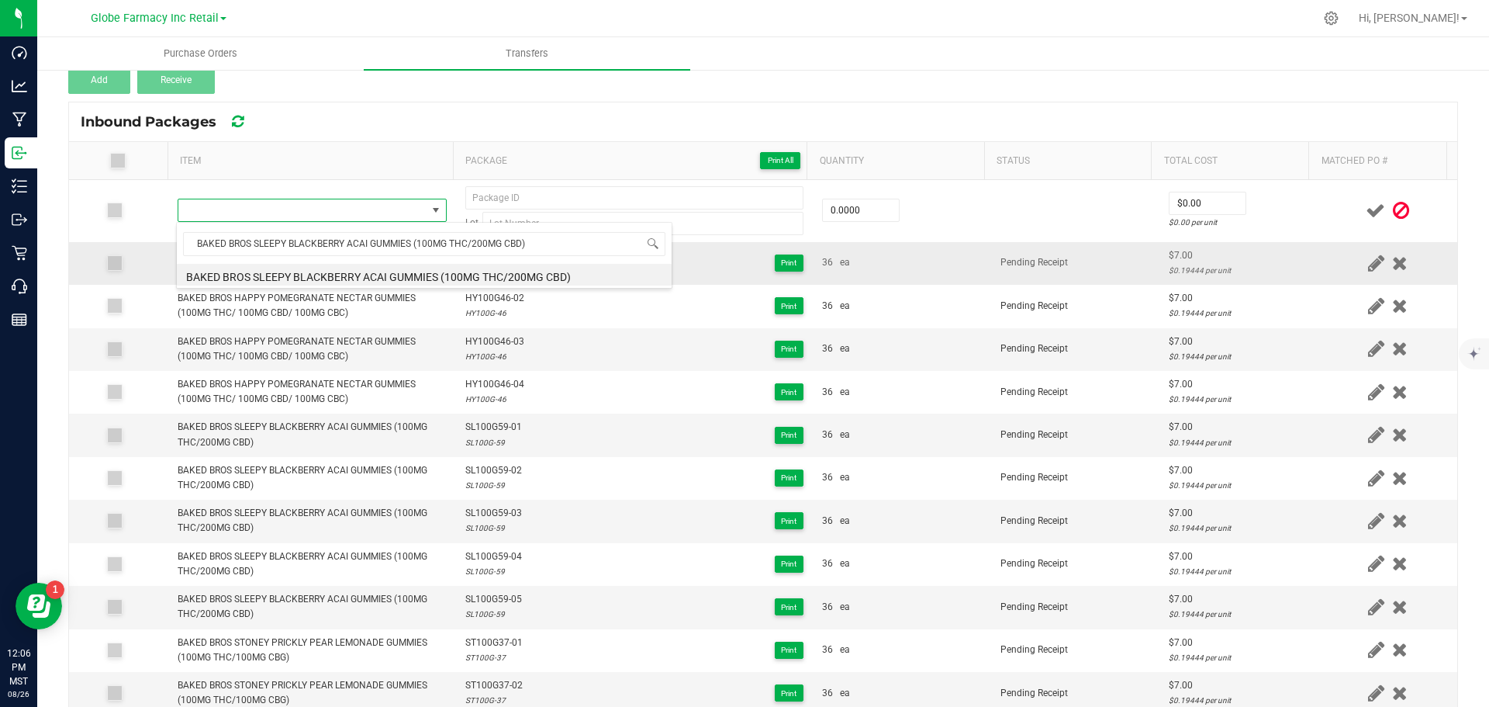
click at [293, 277] on li "BAKED BROS SLEEPY BLACKBERRY ACAI GUMMIES (100MG THC/200MG CBD)" at bounding box center [424, 275] width 495 height 22
type input "0 ea"
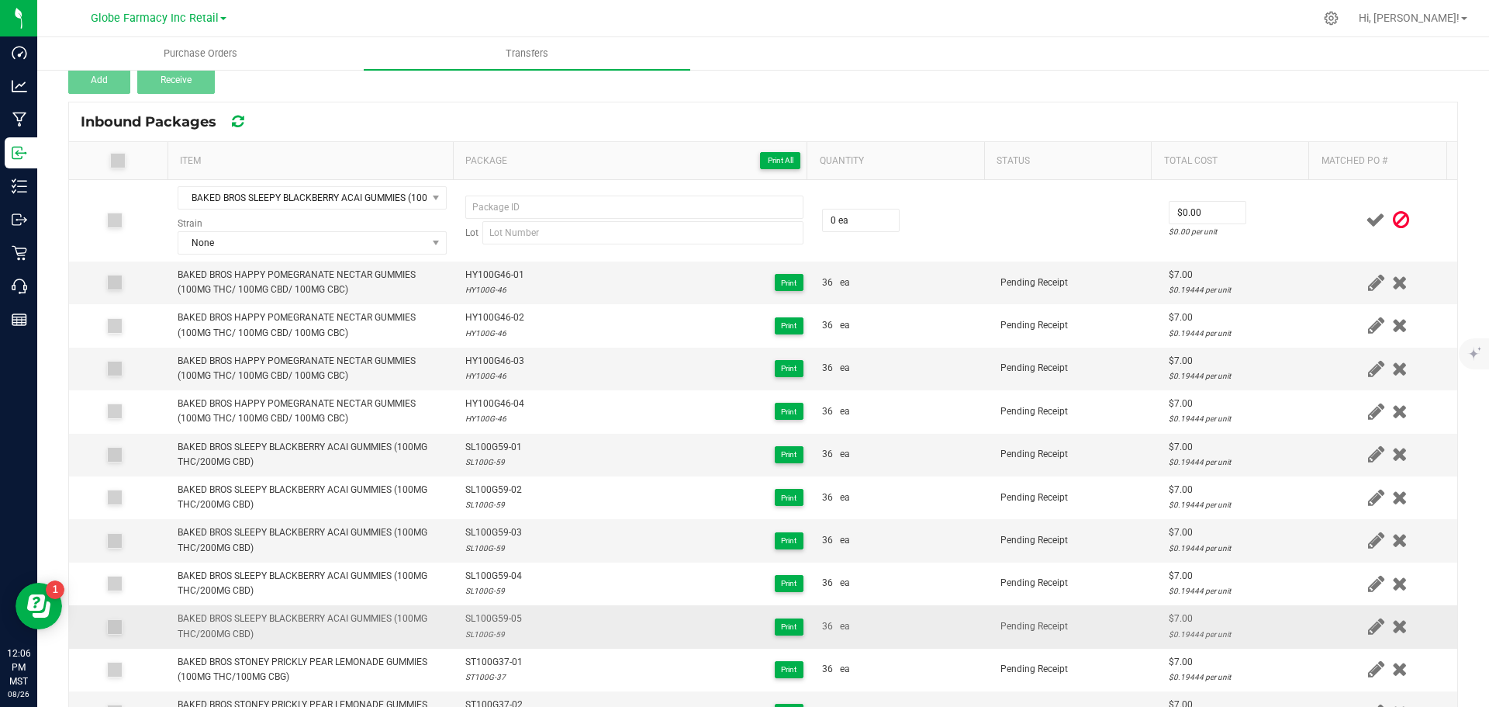
click at [486, 618] on span "SL100G59-05" at bounding box center [493, 618] width 57 height 15
click at [486, 617] on span "SL100G59-05" at bounding box center [493, 618] width 57 height 15
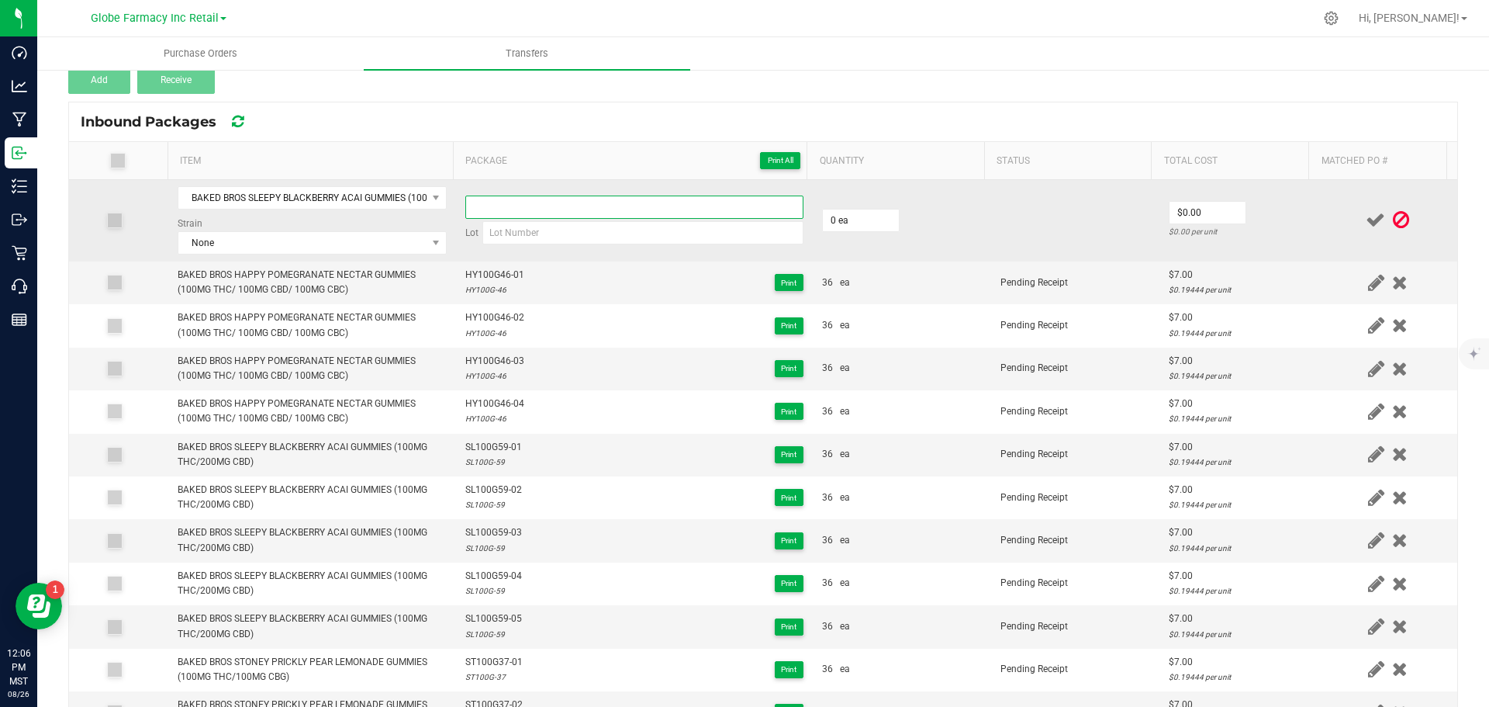
click at [484, 212] on input at bounding box center [634, 206] width 338 height 23
paste input "SL100G59-05"
type input "SL100G59-06"
click at [500, 225] on input at bounding box center [642, 232] width 321 height 23
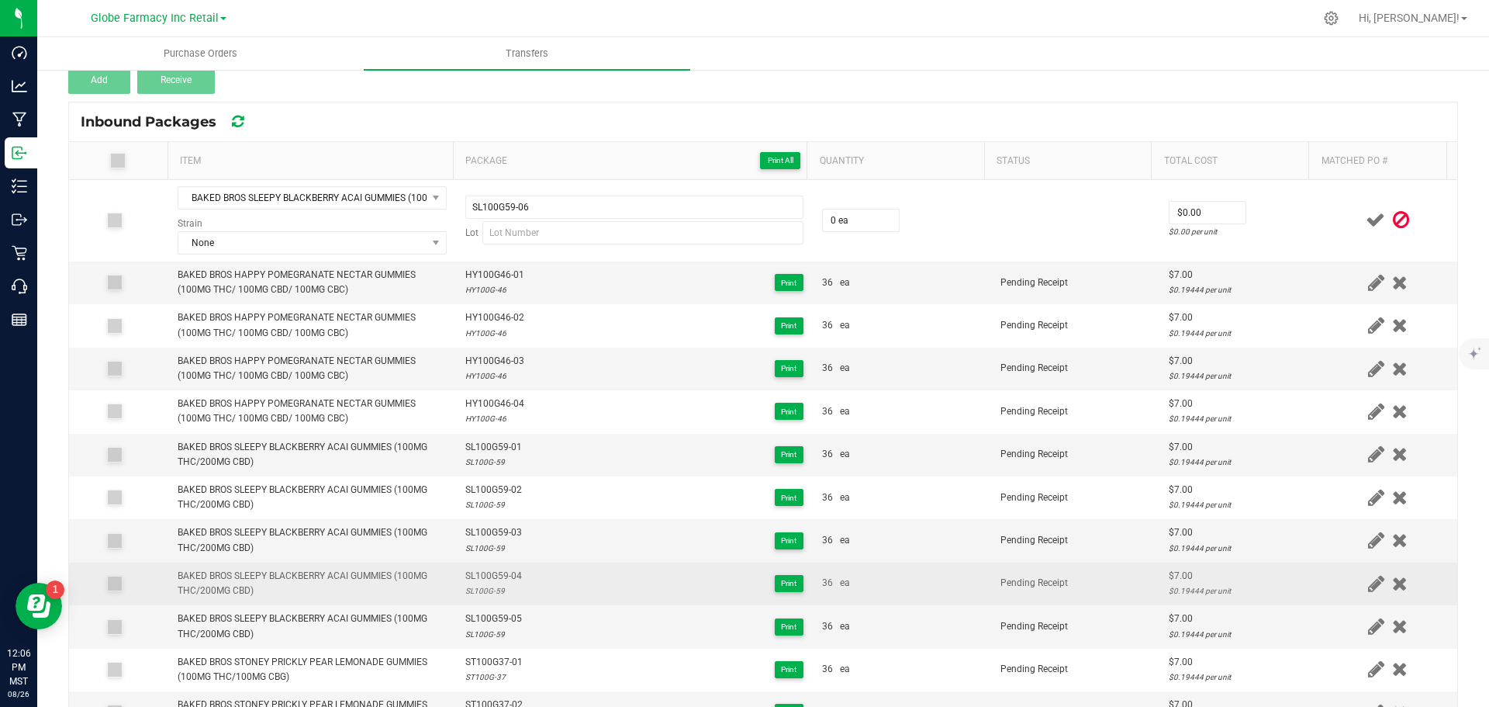
click at [479, 592] on div "SL100G-59" at bounding box center [493, 590] width 57 height 15
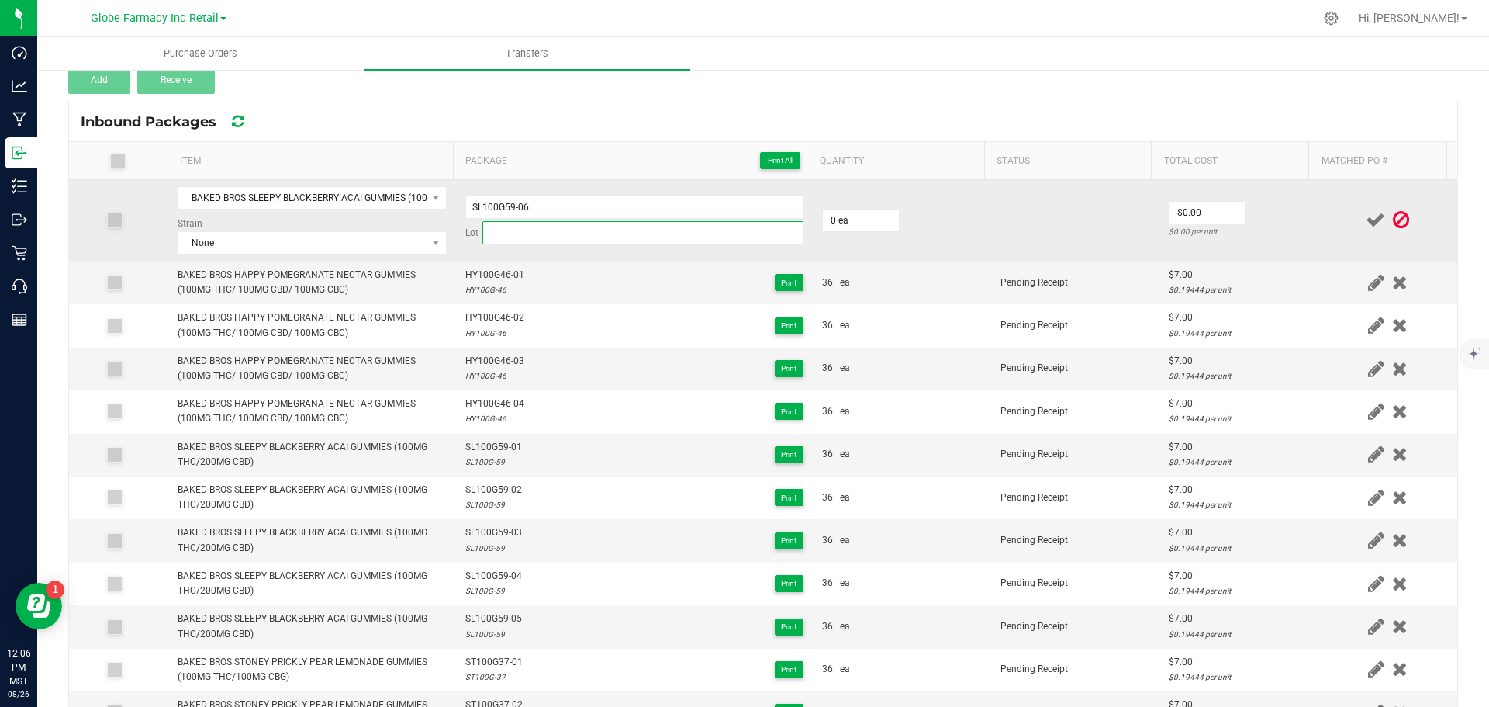
click at [514, 234] on input at bounding box center [642, 232] width 321 height 23
paste input "SL100G-59"
type input "SL100G-59"
click at [866, 223] on input "0" at bounding box center [861, 220] width 76 height 22
type input "36 ea"
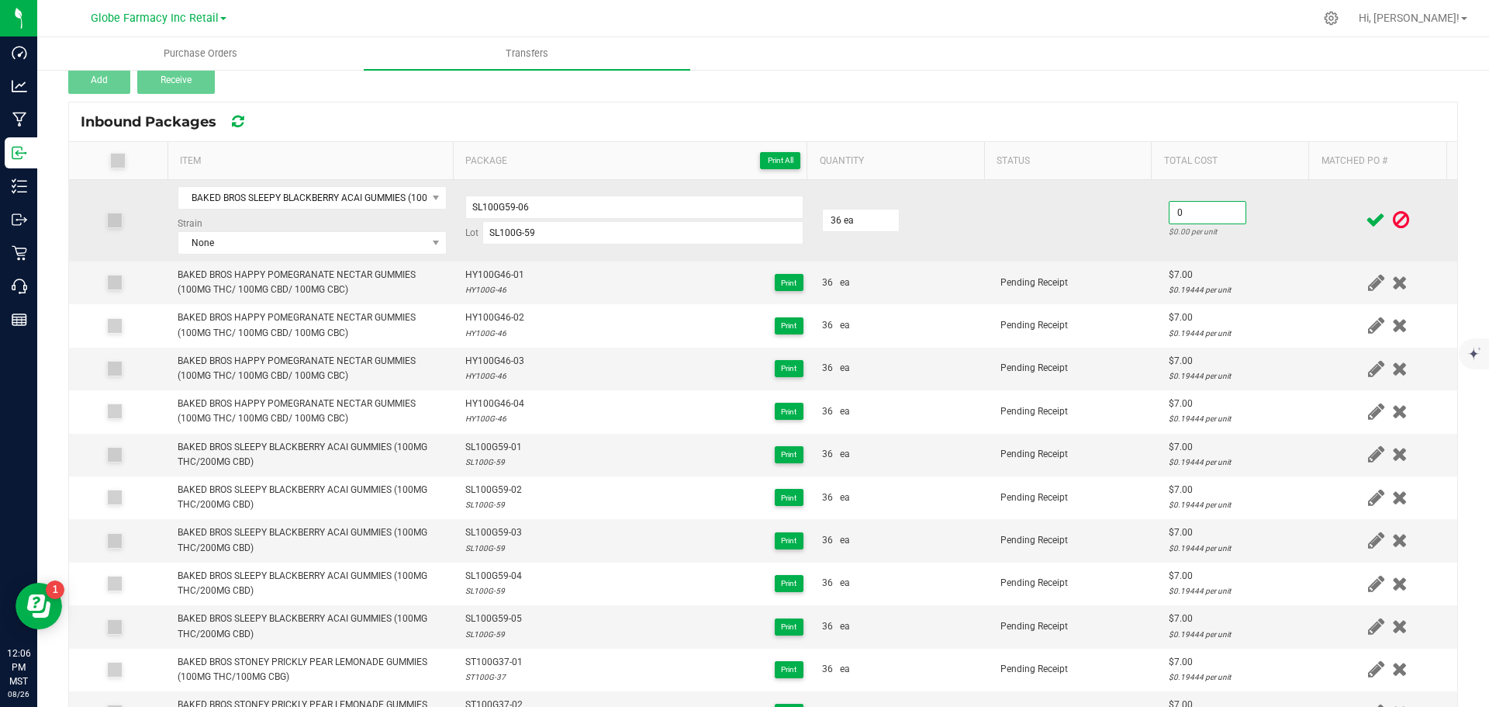
click at [1174, 215] on input "0" at bounding box center [1208, 213] width 76 height 22
type input "$7.00"
click at [1160, 234] on td "$7.00 $0.19444 per unit" at bounding box center [1239, 220] width 159 height 81
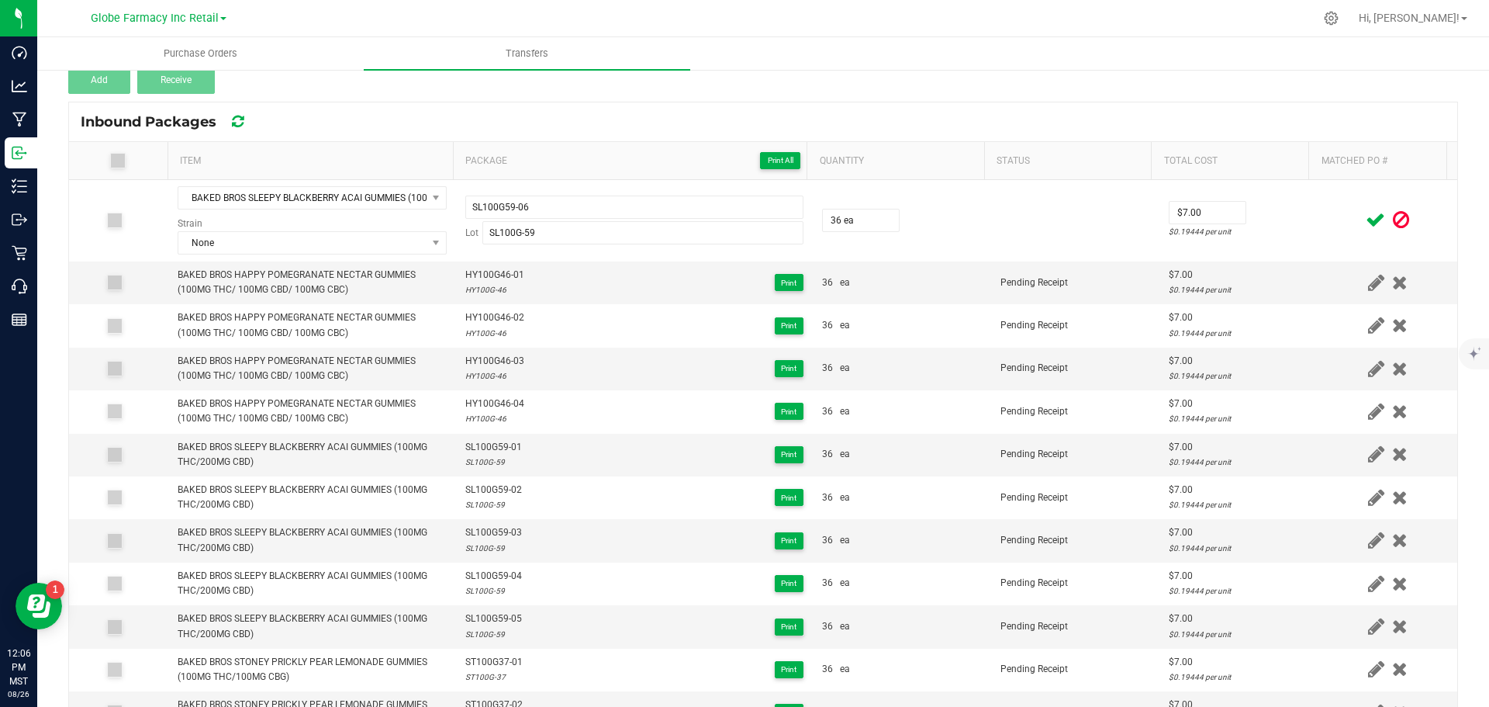
click at [1366, 223] on icon at bounding box center [1375, 219] width 19 height 19
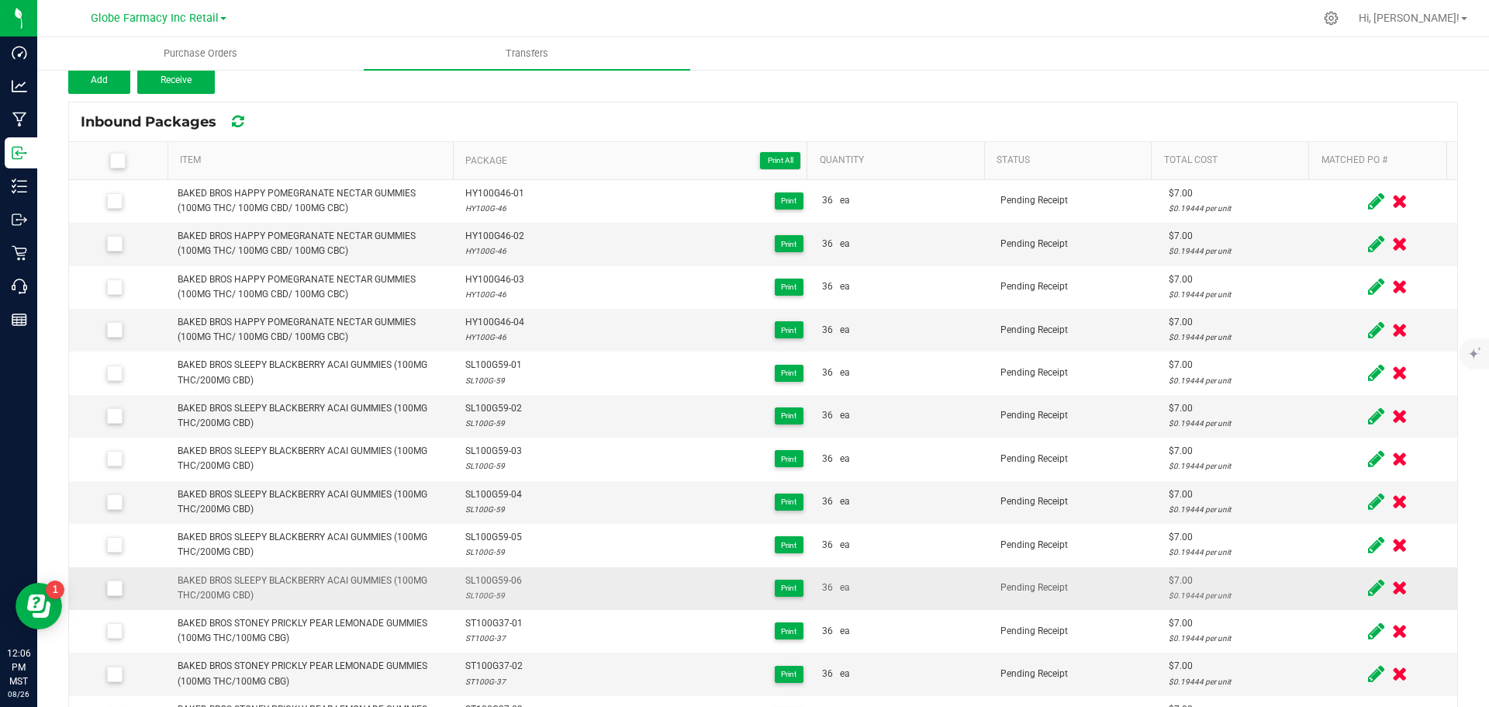
click at [344, 580] on div "BAKED BROS SLEEPY BLACKBERRY ACAI GUMMIES (100MG THC/200MG CBD)" at bounding box center [312, 587] width 269 height 29
click at [108, 81] on button "Add" at bounding box center [99, 80] width 62 height 28
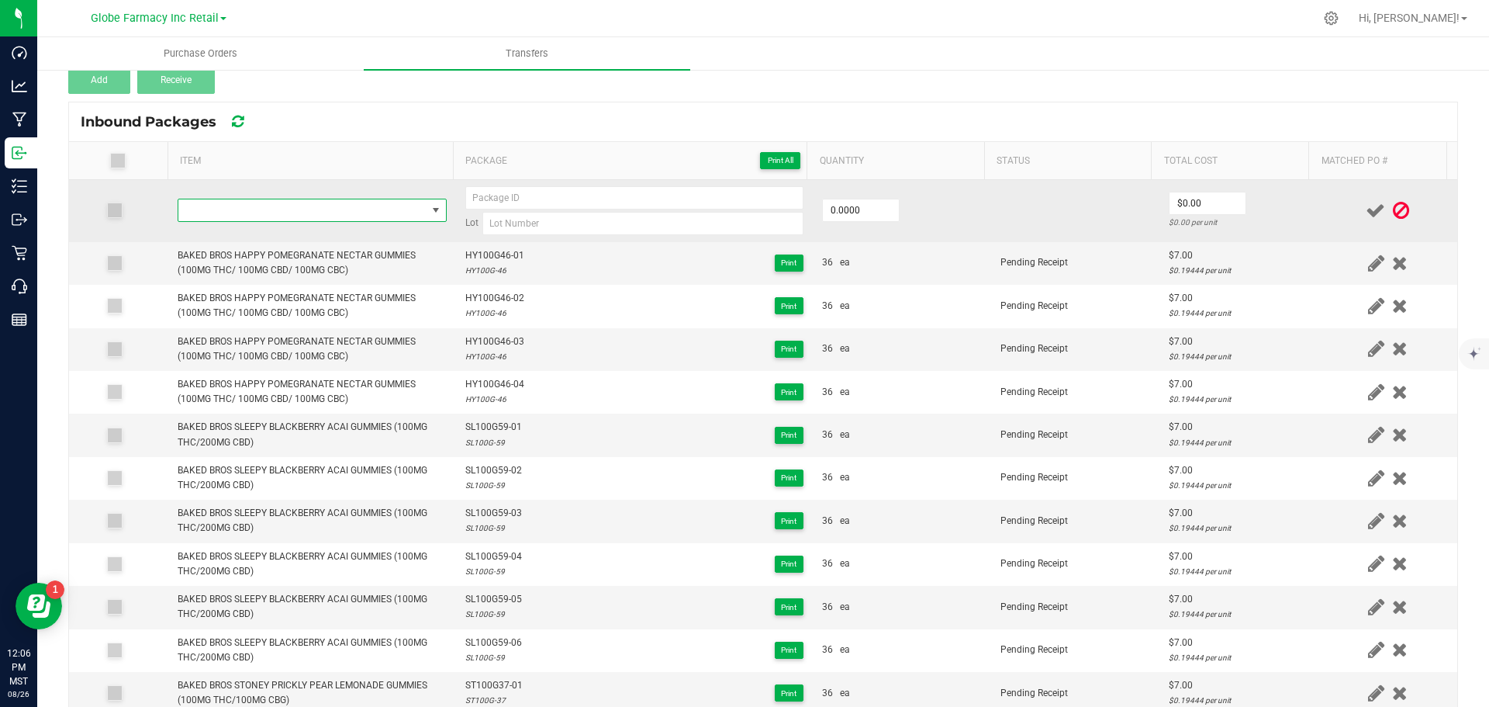
click at [240, 213] on span "NO DATA FOUND" at bounding box center [302, 210] width 248 height 22
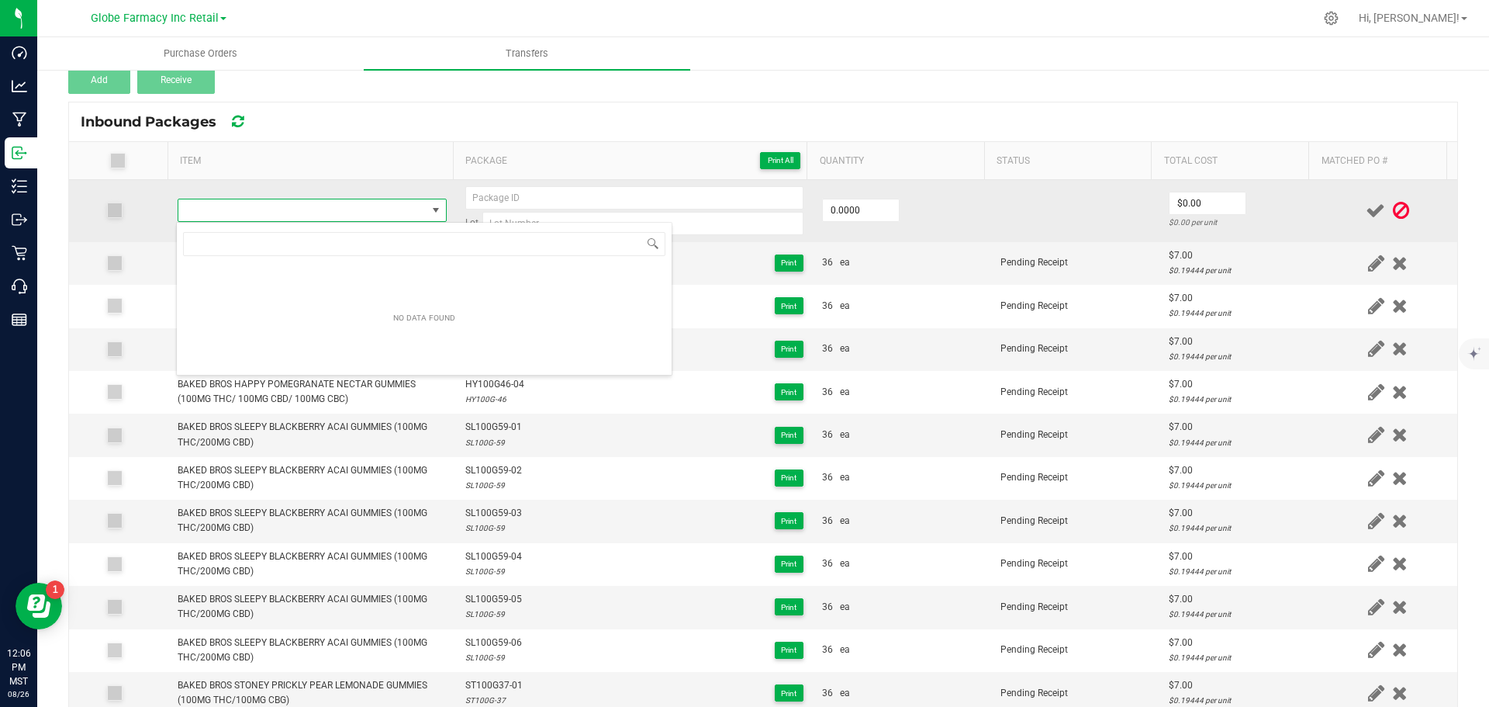
type input "BAKED BROS SLEEPY BLACKBERRY ACAI GUMMIES (100MG THC/200MG CBD)"
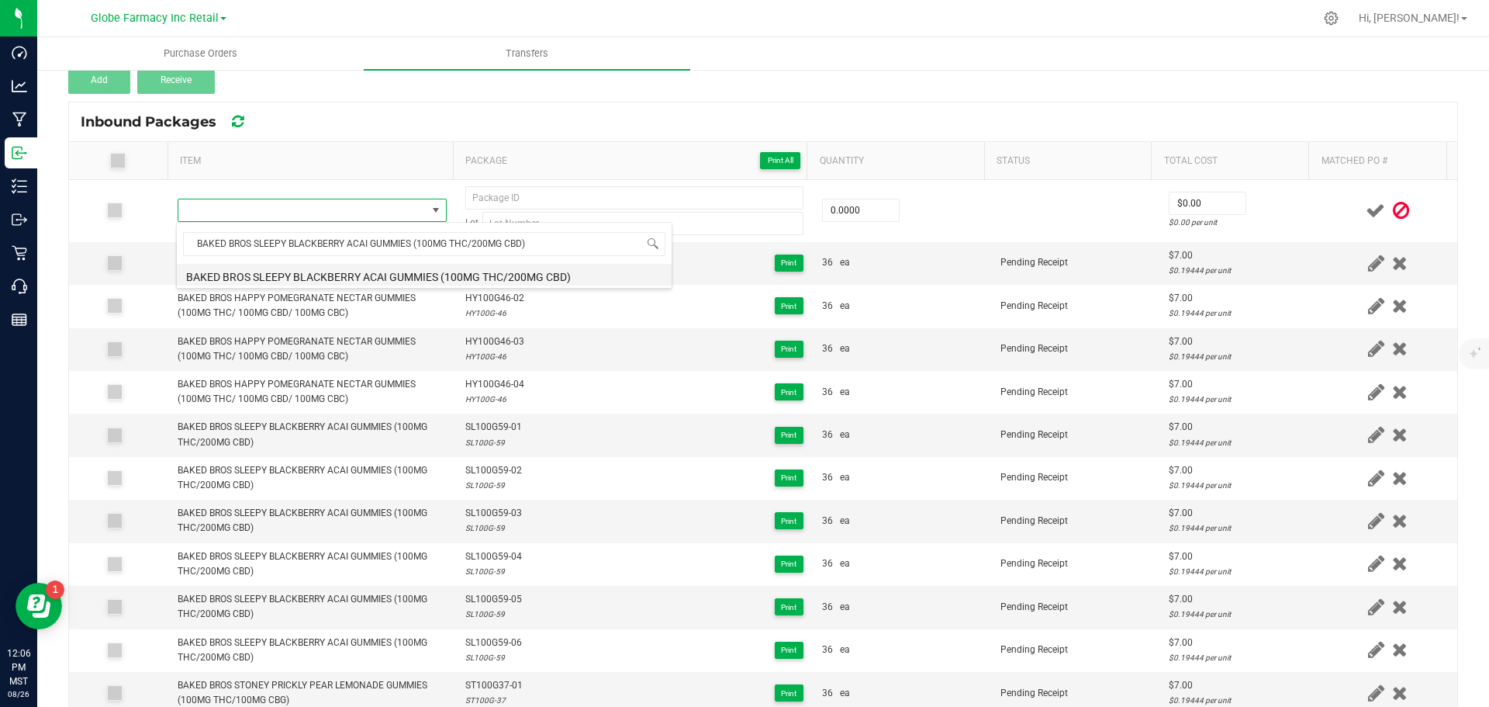
click at [280, 268] on li "BAKED BROS SLEEPY BLACKBERRY ACAI GUMMIES (100MG THC/200MG CBD)" at bounding box center [424, 275] width 495 height 22
type input "0 ea"
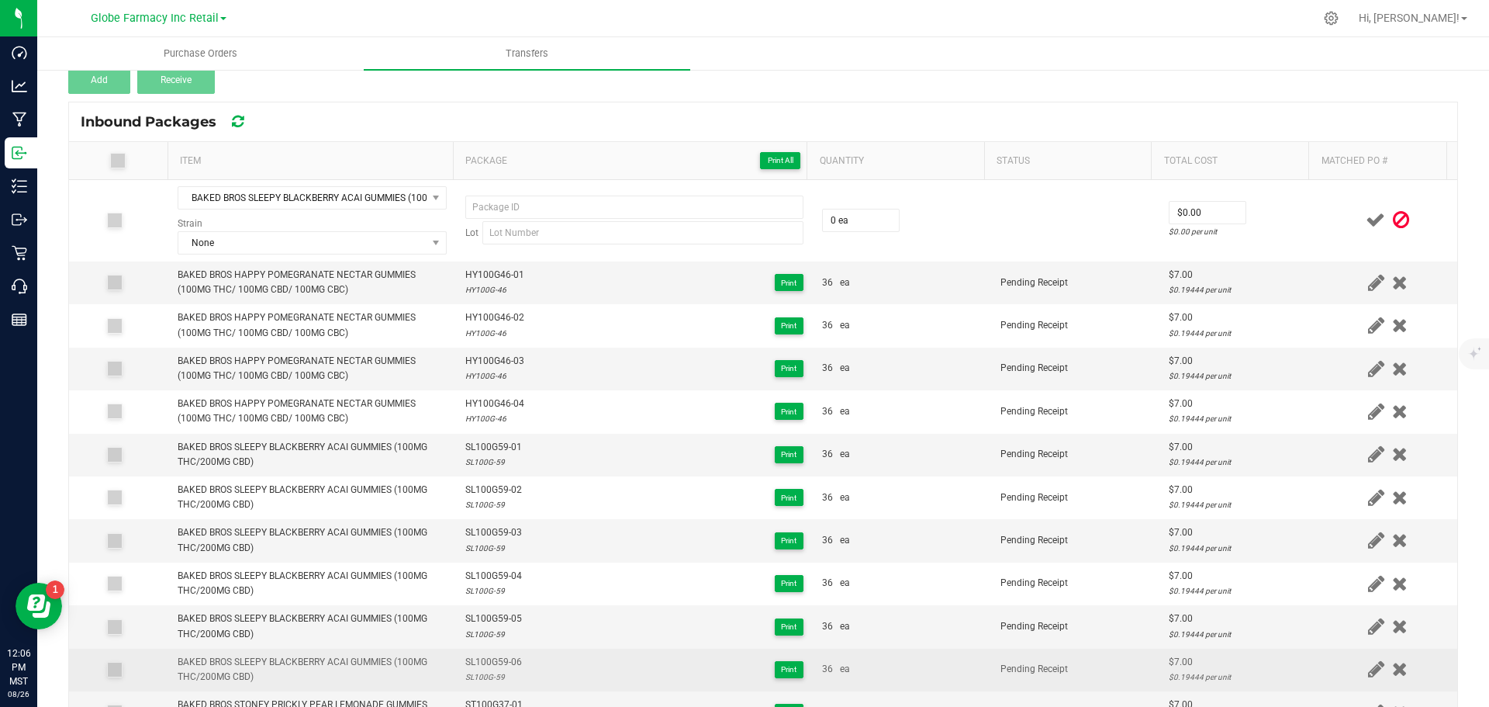
click at [487, 663] on span "SL100G59-06" at bounding box center [493, 662] width 57 height 15
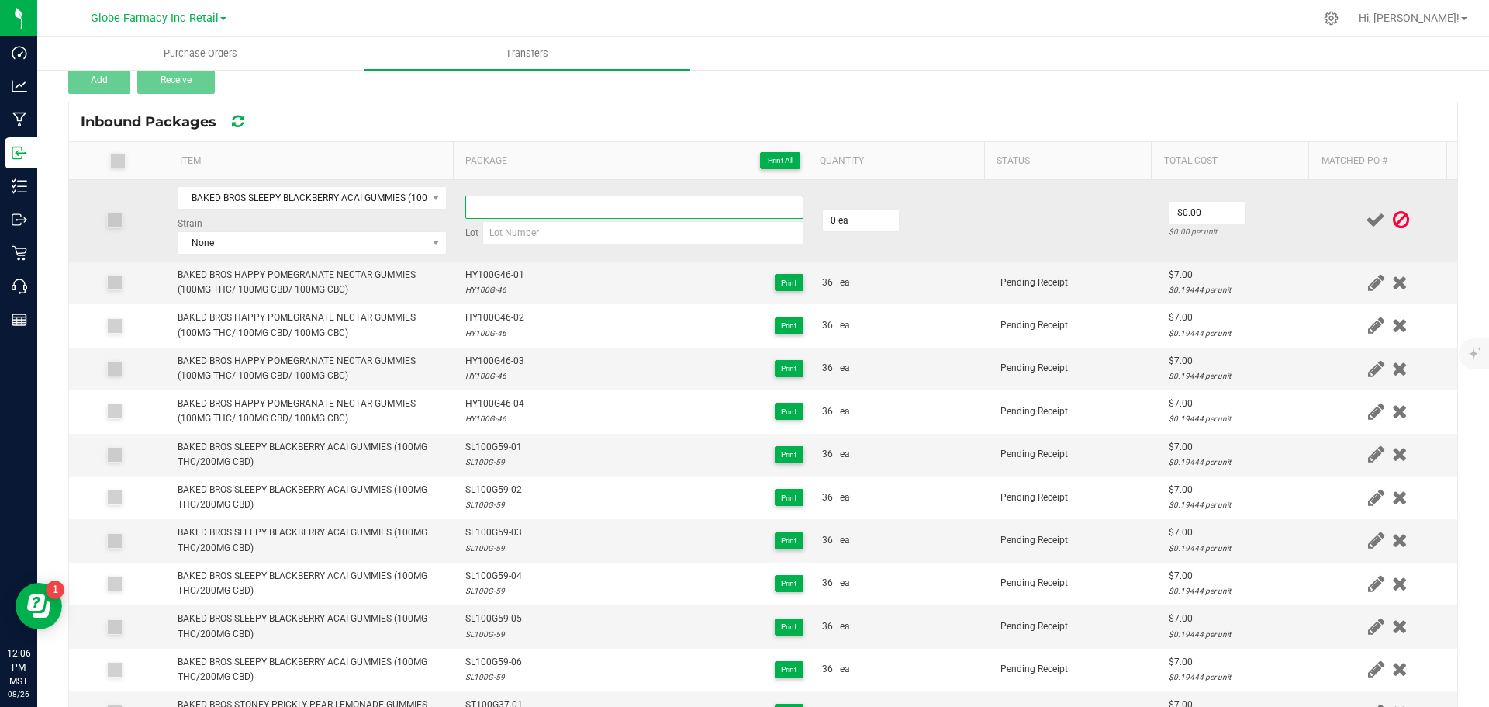
click at [514, 196] on input at bounding box center [634, 206] width 338 height 23
paste input "SL100G59-06"
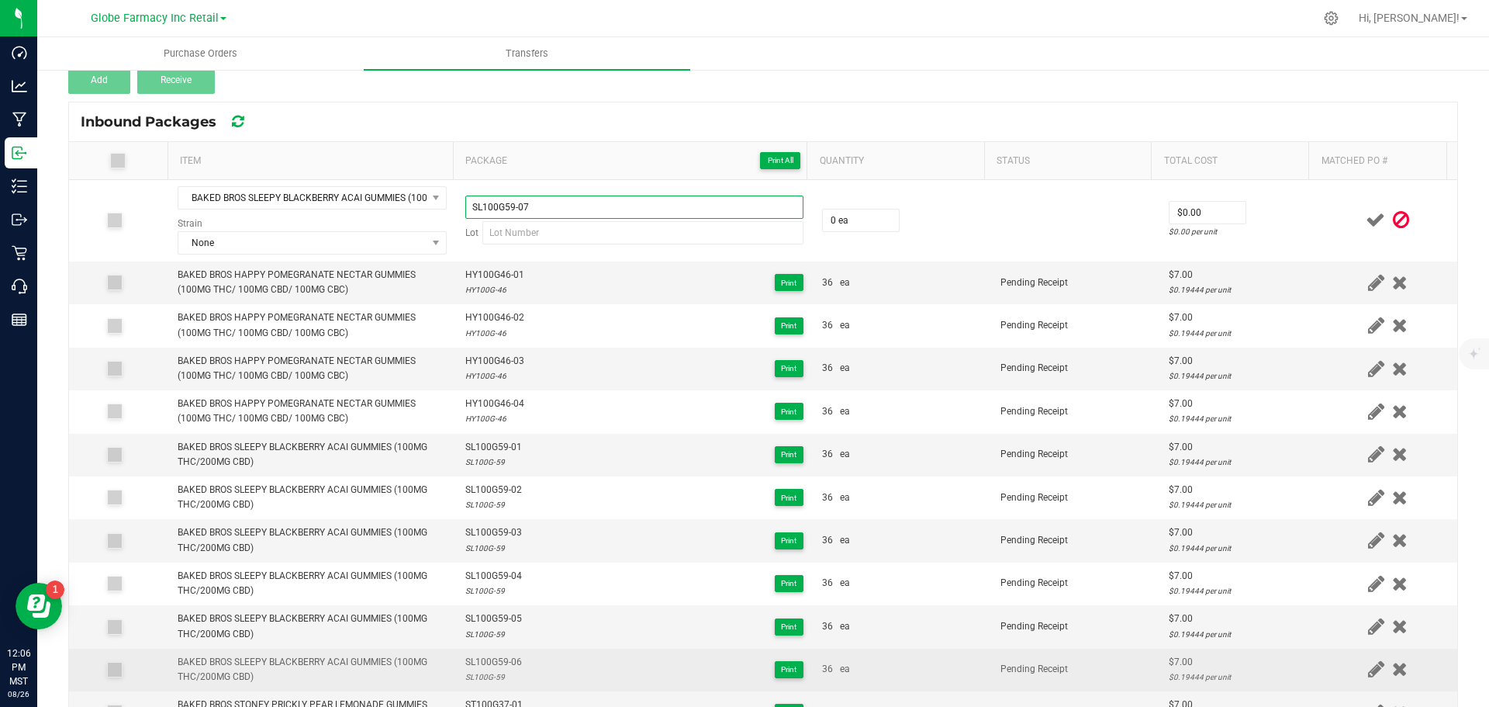
type input "SL100G59-07"
click at [466, 683] on div "SL100G-59" at bounding box center [493, 676] width 57 height 15
click at [467, 683] on div "SL100G-59" at bounding box center [493, 676] width 57 height 15
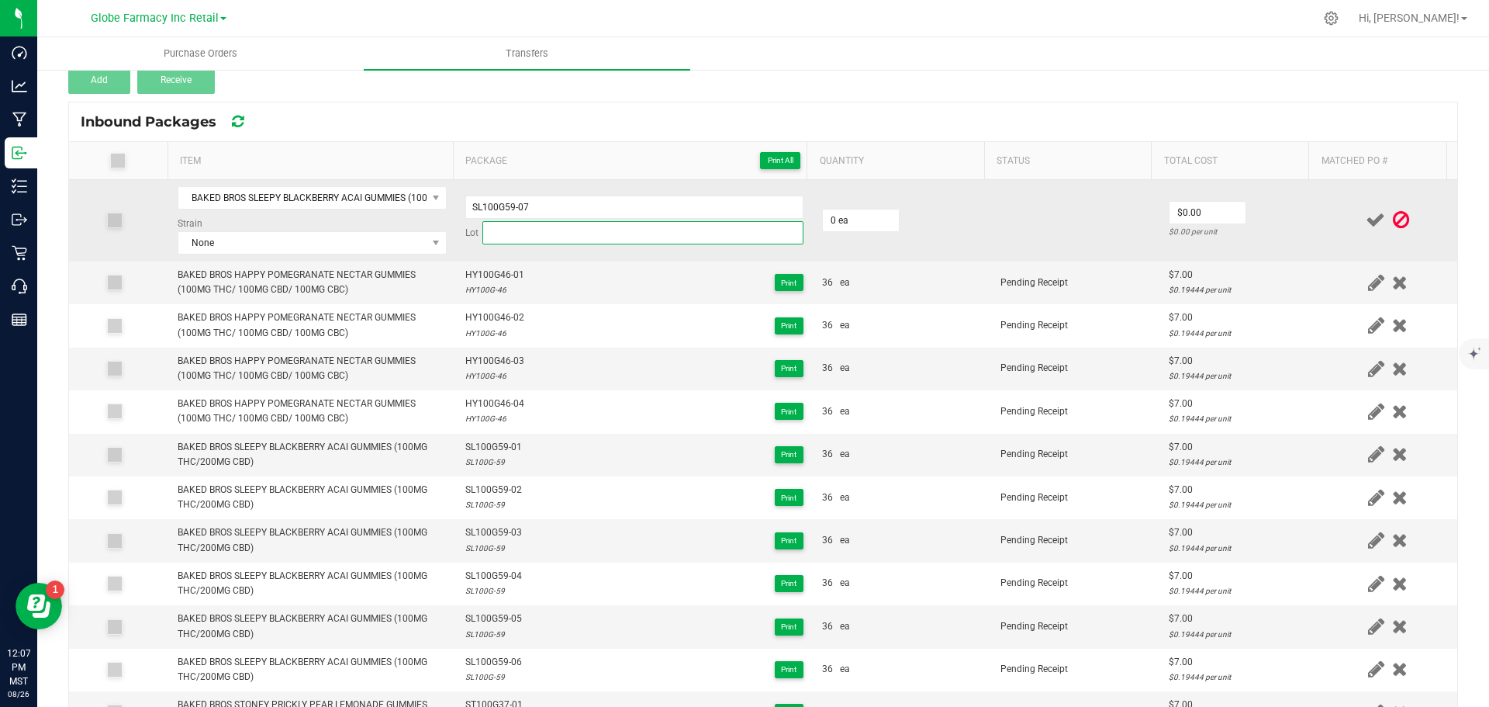
click at [514, 234] on input at bounding box center [642, 232] width 321 height 23
paste input "SL100G-59"
type input "SL100G-59"
click at [866, 216] on input "0" at bounding box center [861, 220] width 76 height 22
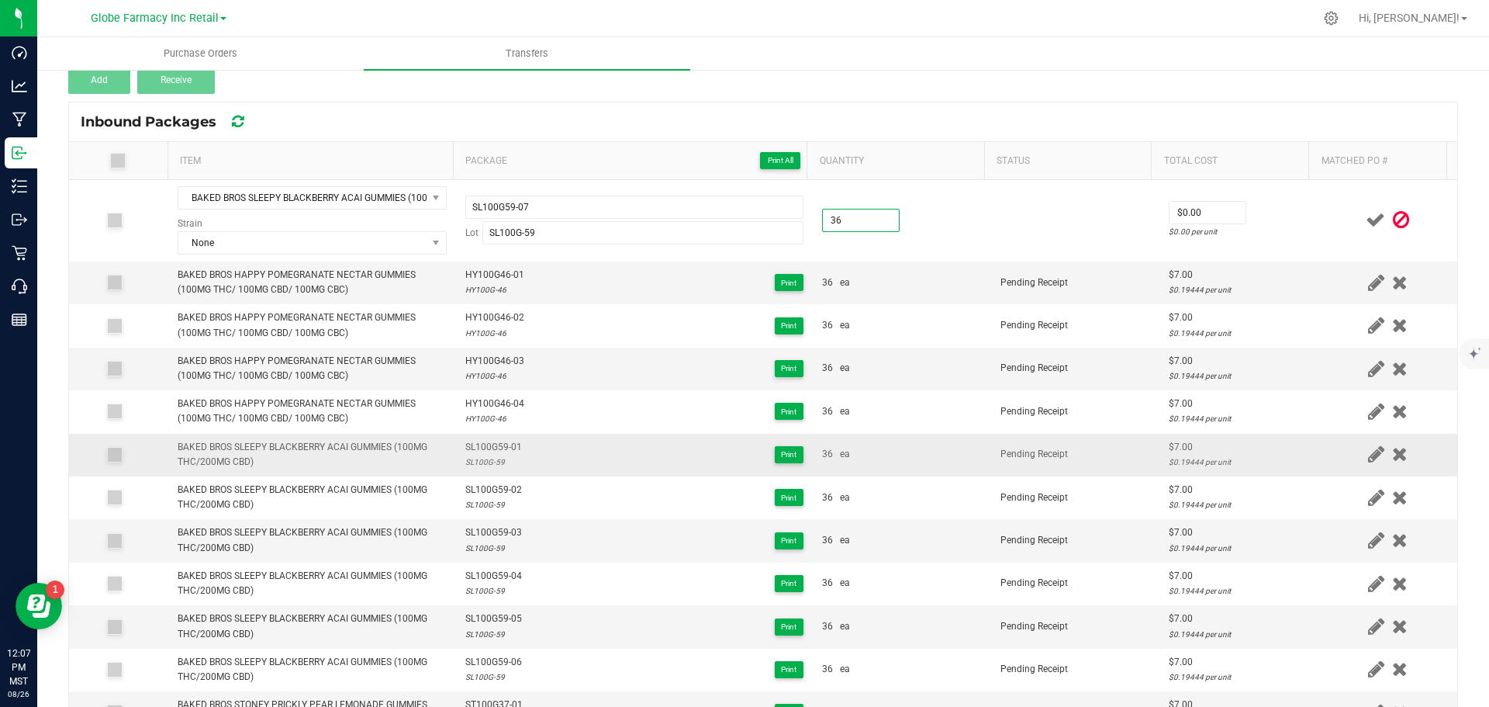
type input "36 ea"
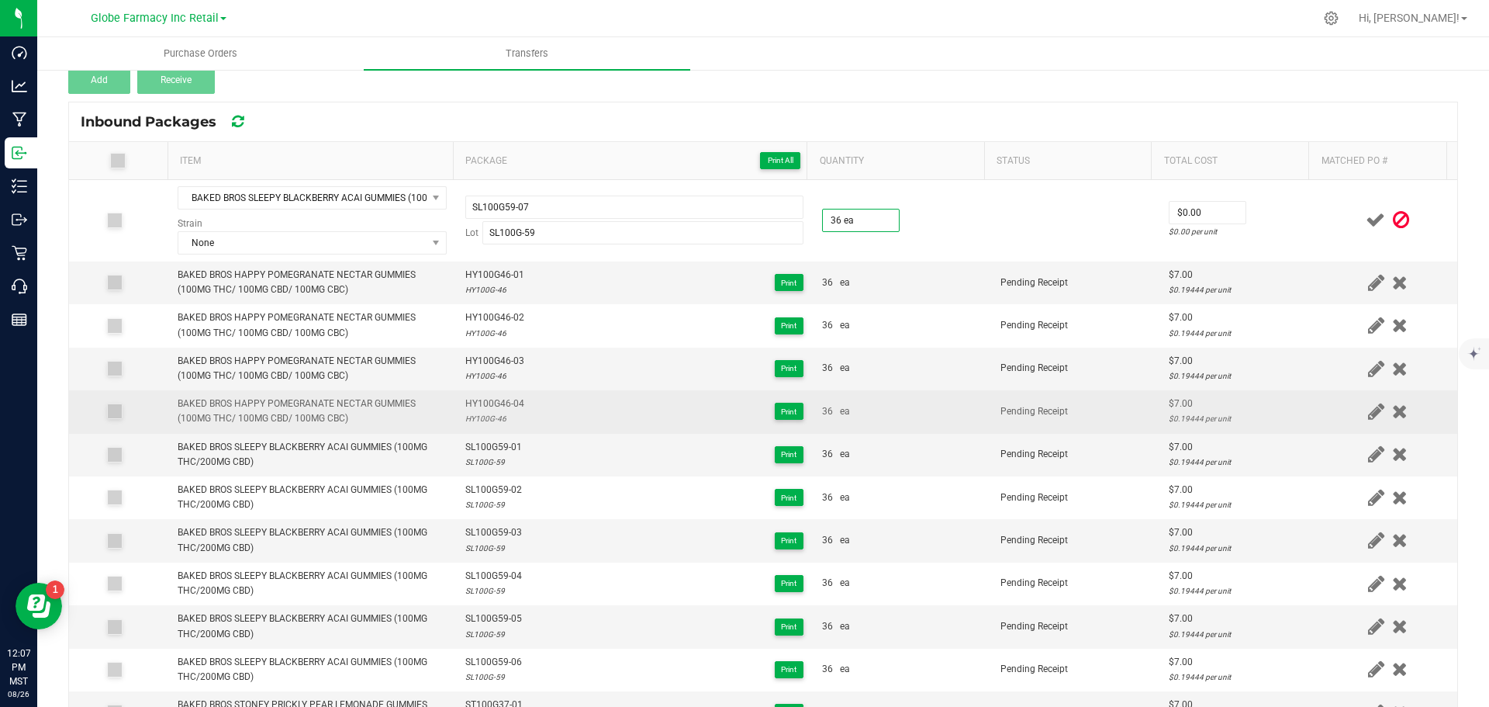
drag, startPoint x: 877, startPoint y: 451, endPoint x: 894, endPoint y: 427, distance: 28.4
click at [878, 451] on div "36 ea" at bounding box center [902, 454] width 160 height 15
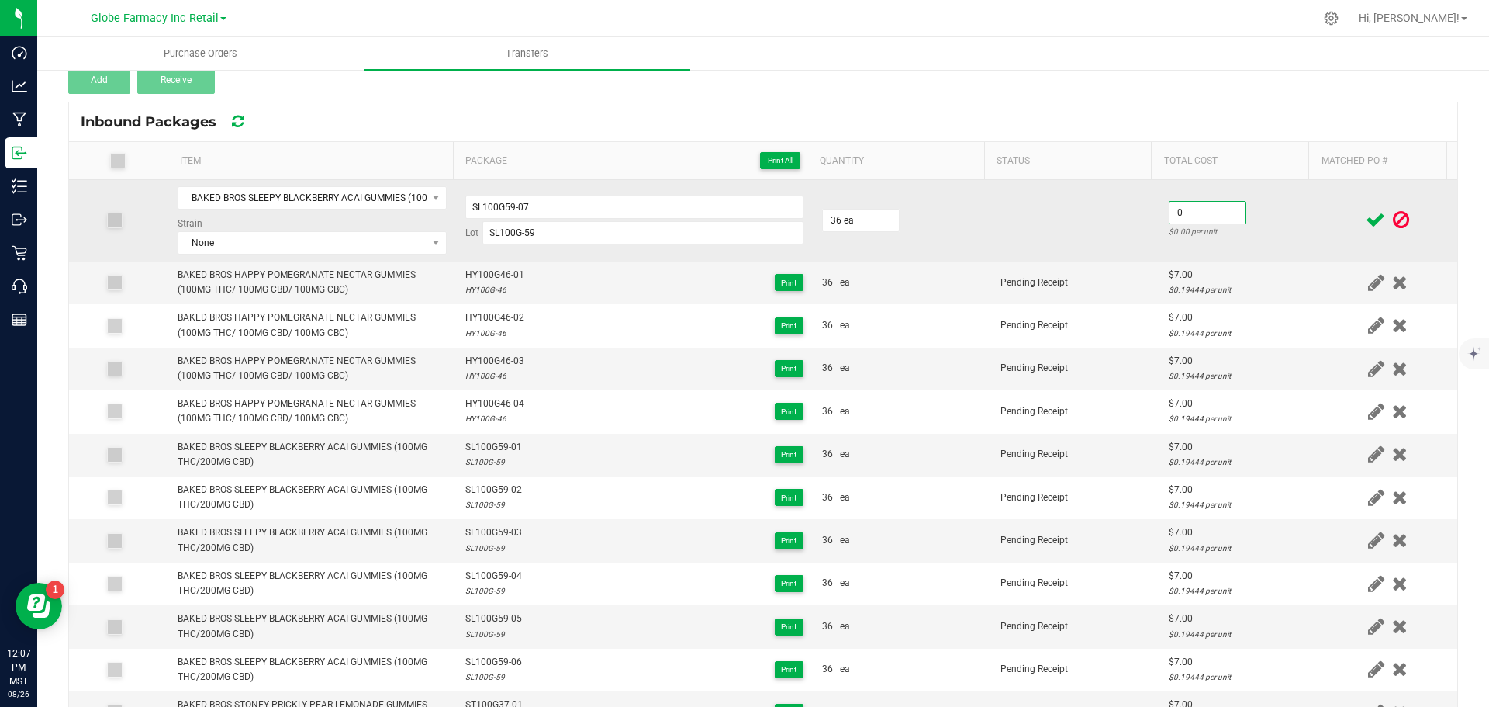
click at [1170, 210] on input "0" at bounding box center [1208, 213] width 76 height 22
type input "$7.00"
click at [1093, 211] on td at bounding box center [1075, 220] width 168 height 81
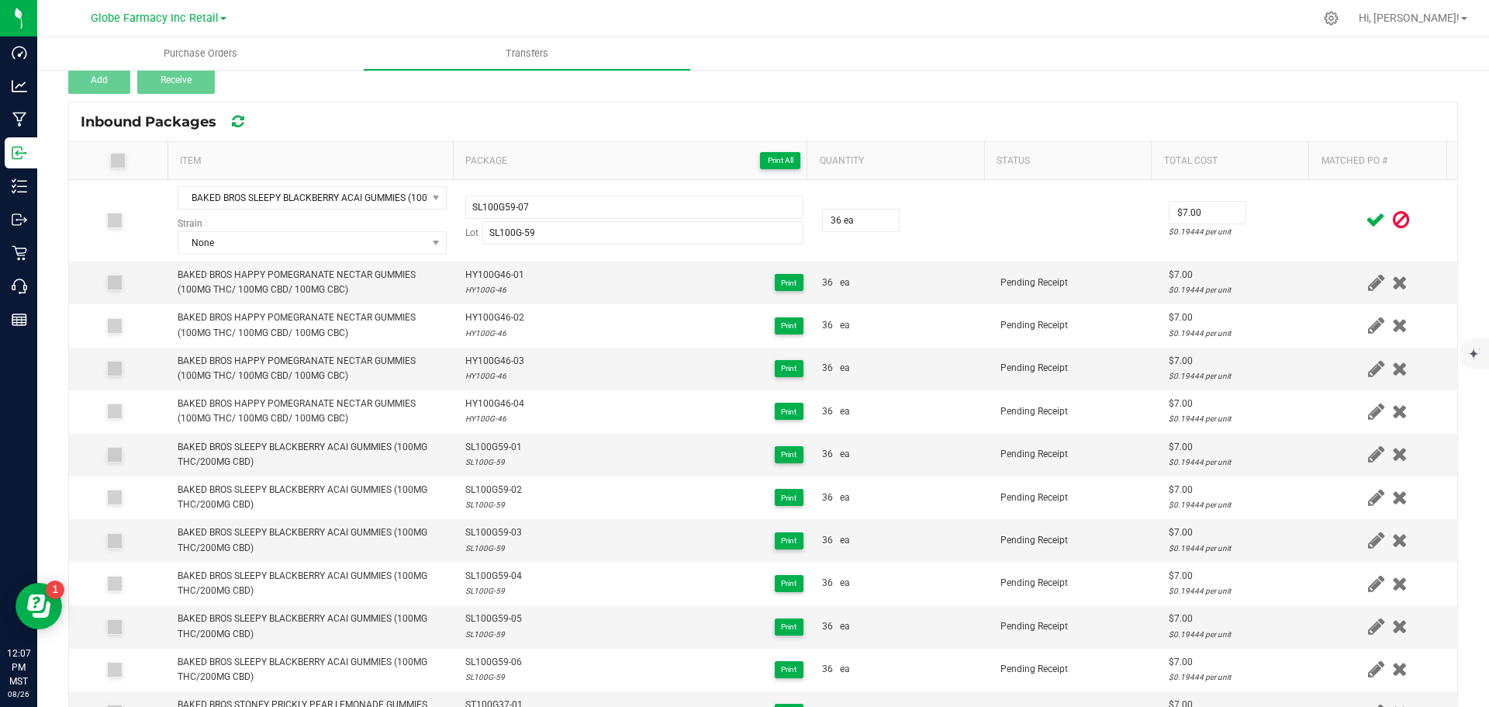
click at [1366, 213] on icon at bounding box center [1375, 219] width 19 height 19
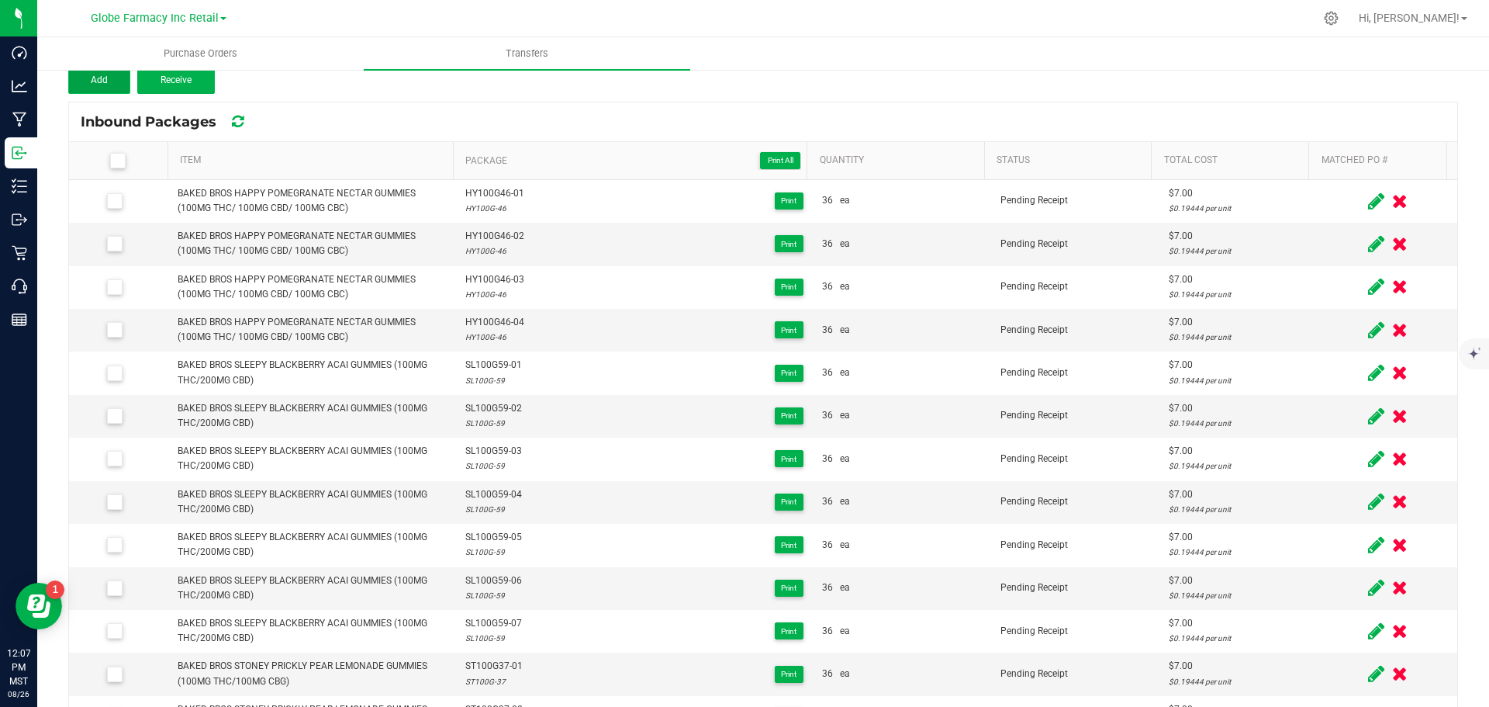
click at [116, 85] on button "Add" at bounding box center [99, 80] width 62 height 28
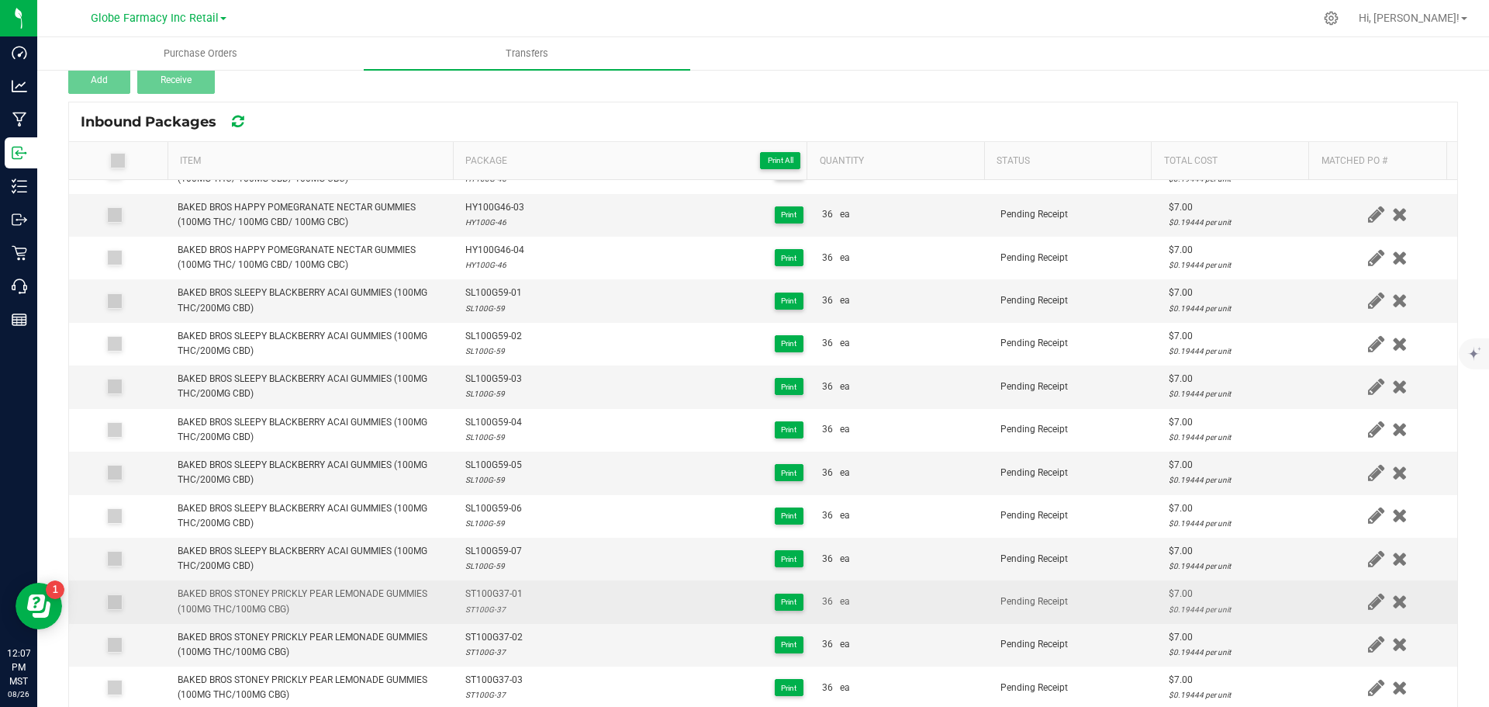
scroll to position [137, 0]
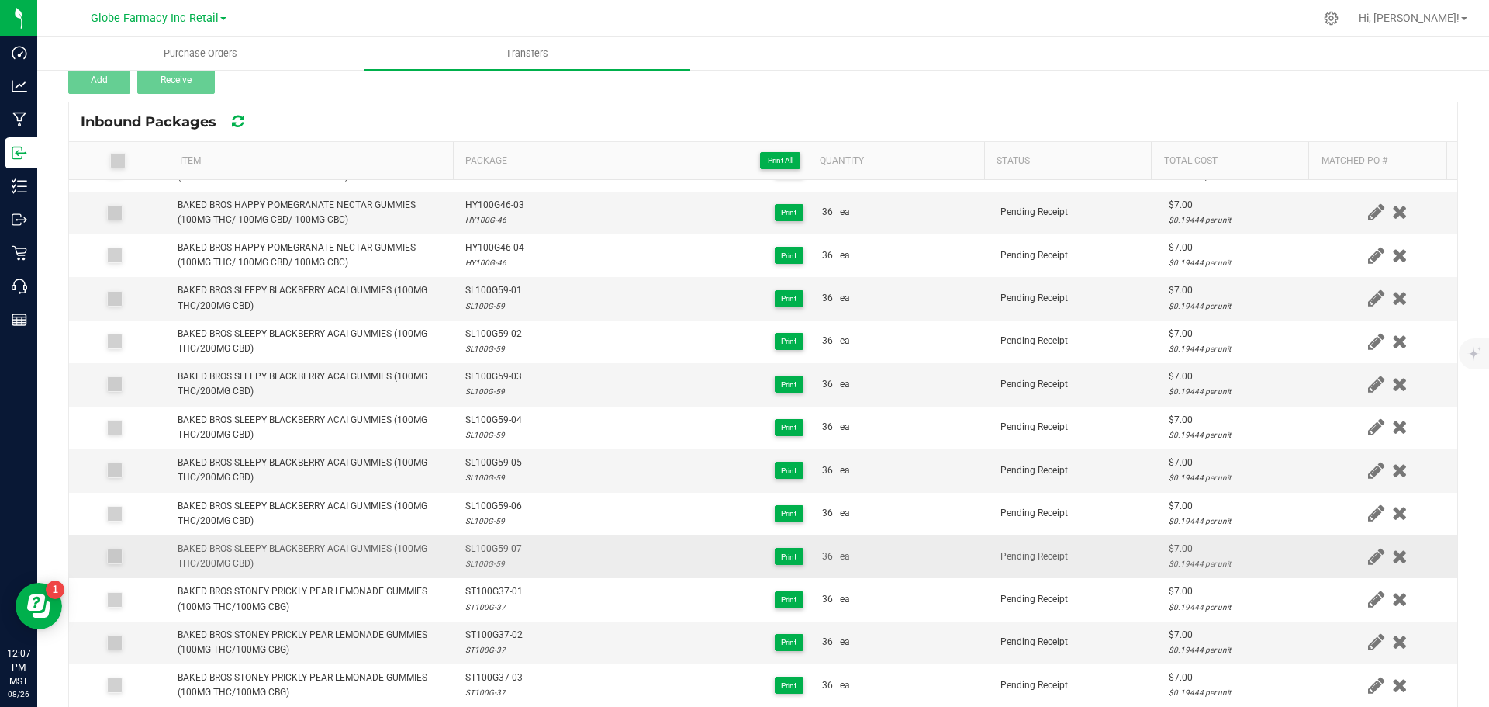
click at [278, 548] on div "BAKED BROS SLEEPY BLACKBERRY ACAI GUMMIES (100MG THC/200MG CBD)" at bounding box center [312, 555] width 269 height 29
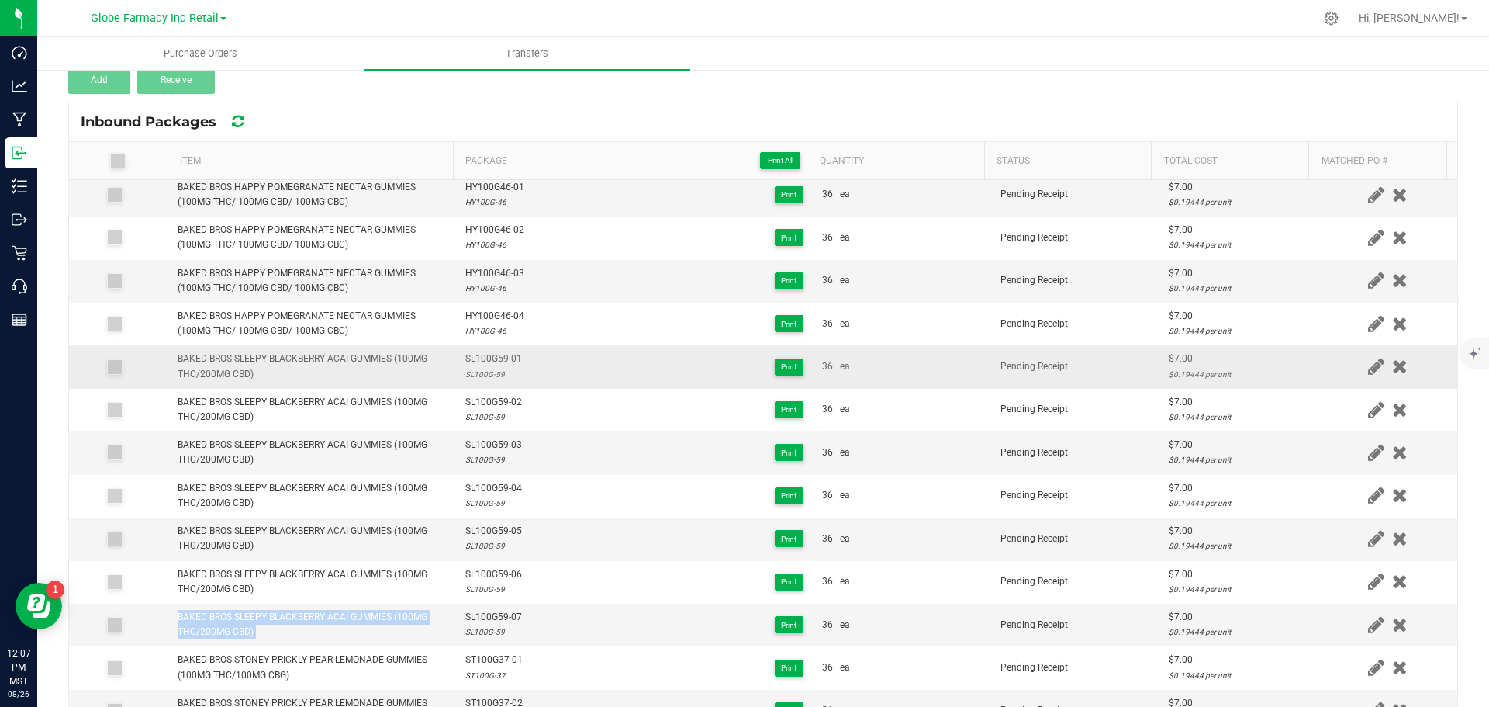
scroll to position [0, 0]
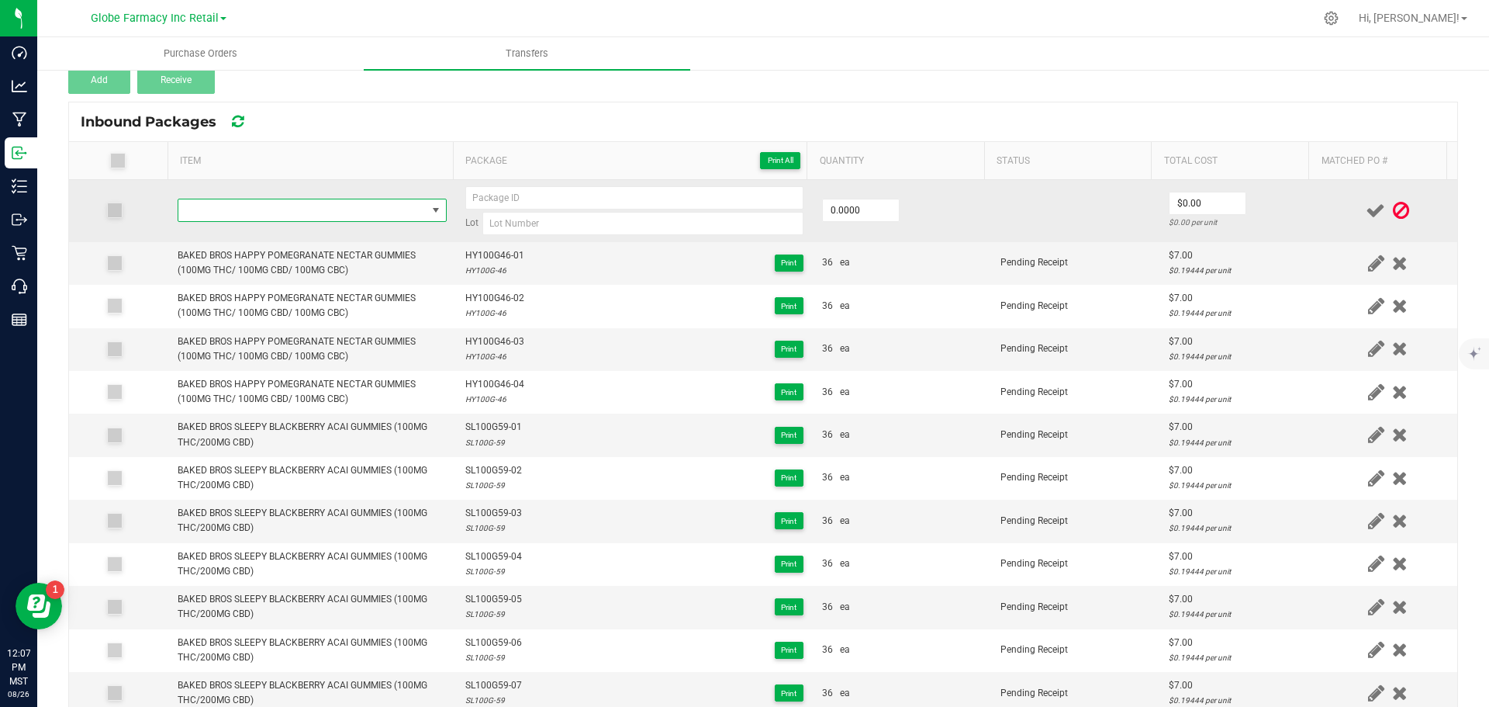
click at [256, 209] on span "NO DATA FOUND" at bounding box center [302, 210] width 248 height 22
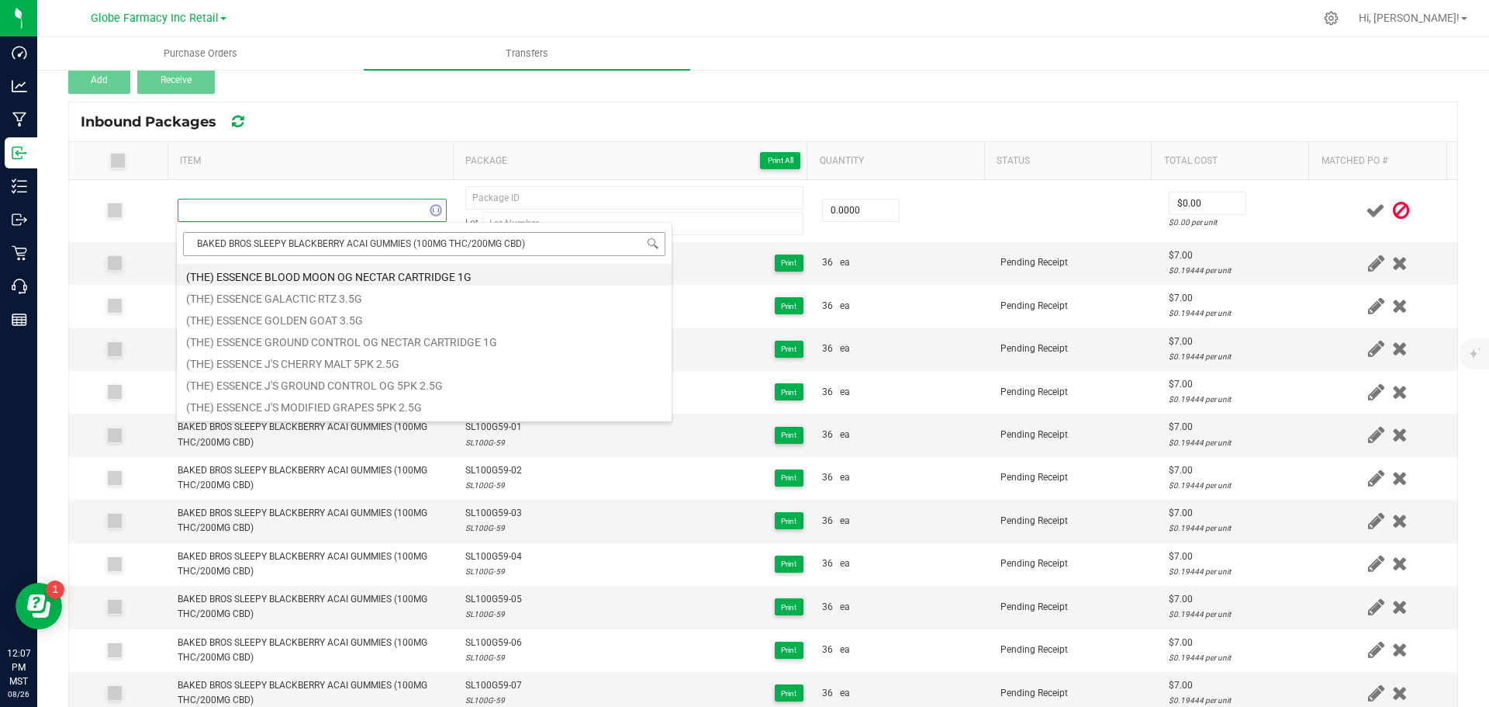
scroll to position [23, 264]
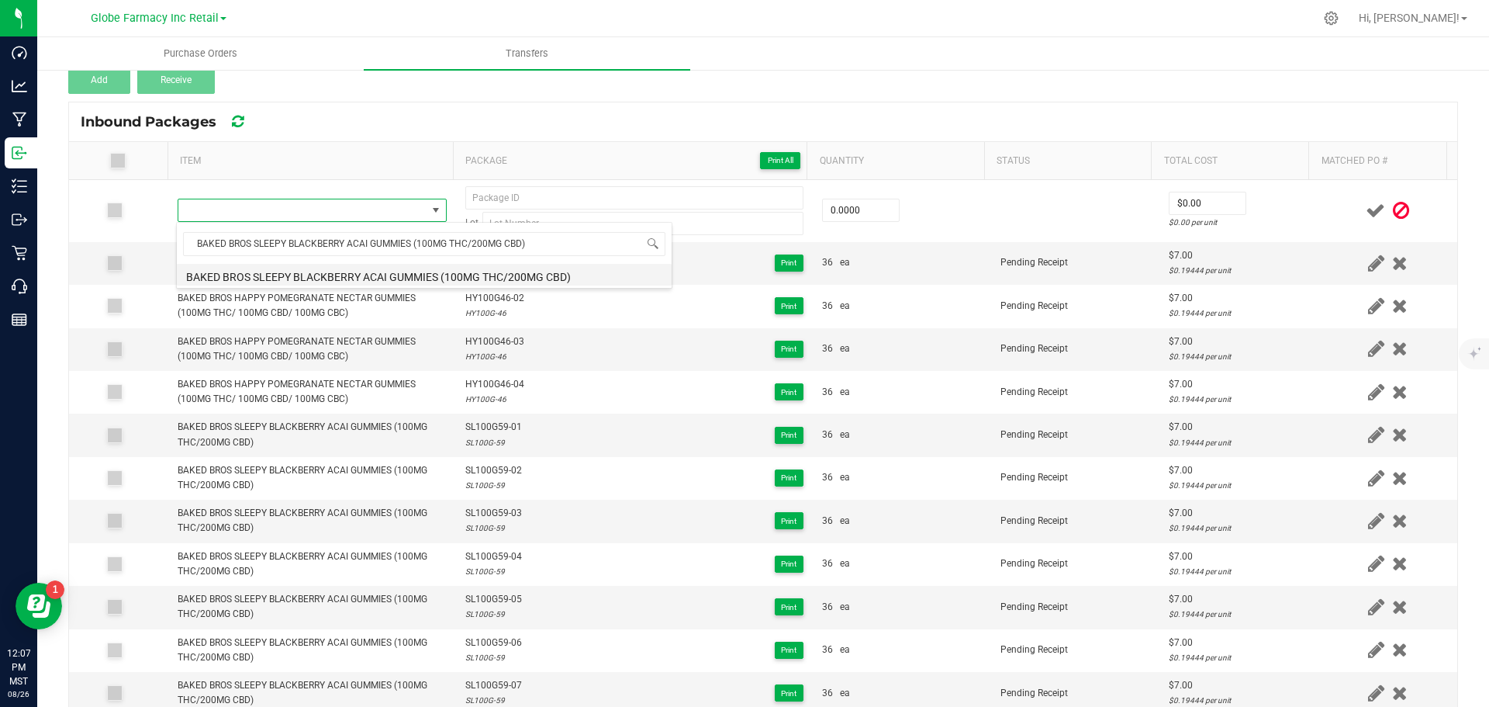
click at [465, 278] on li "BAKED BROS SLEEPY BLACKBERRY ACAI GUMMIES (100MG THC/200MG CBD)" at bounding box center [424, 275] width 495 height 22
type input "0 ea"
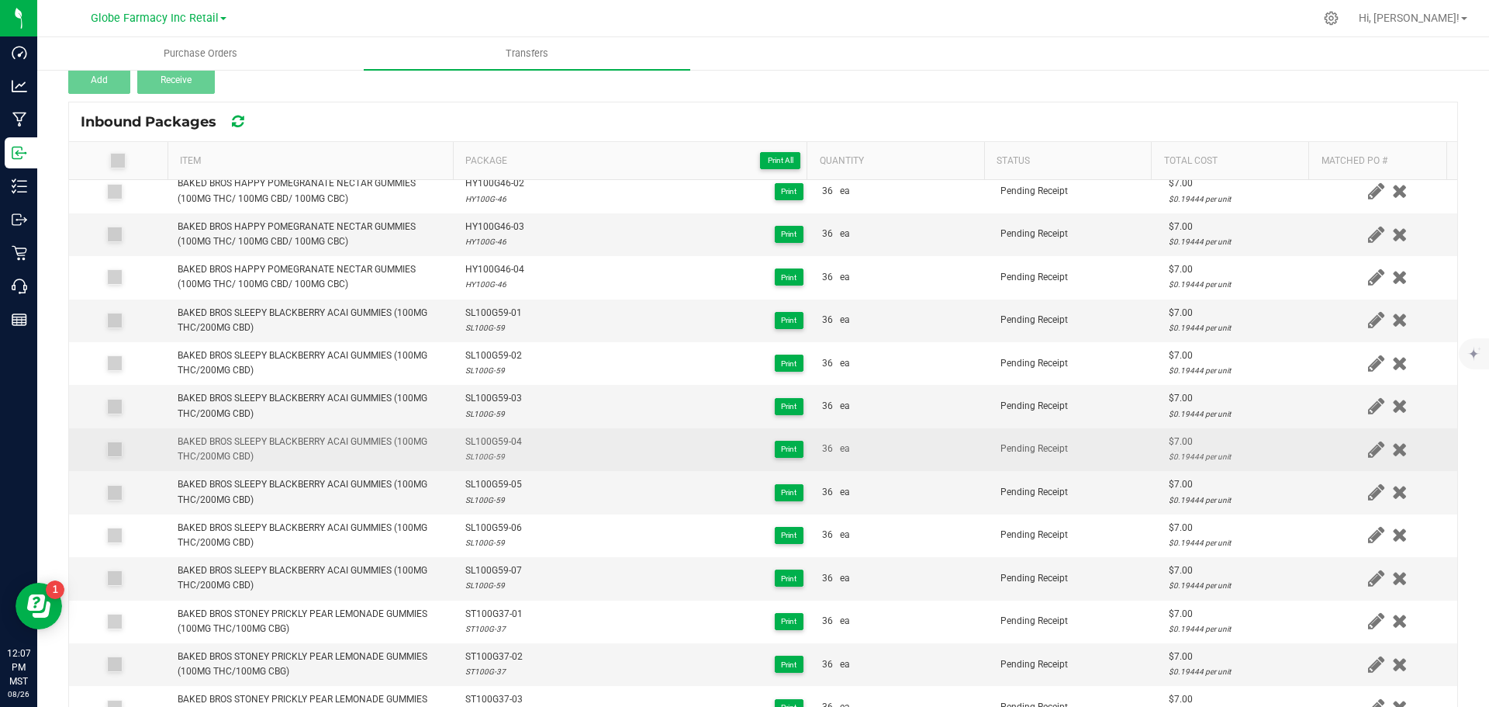
scroll to position [155, 0]
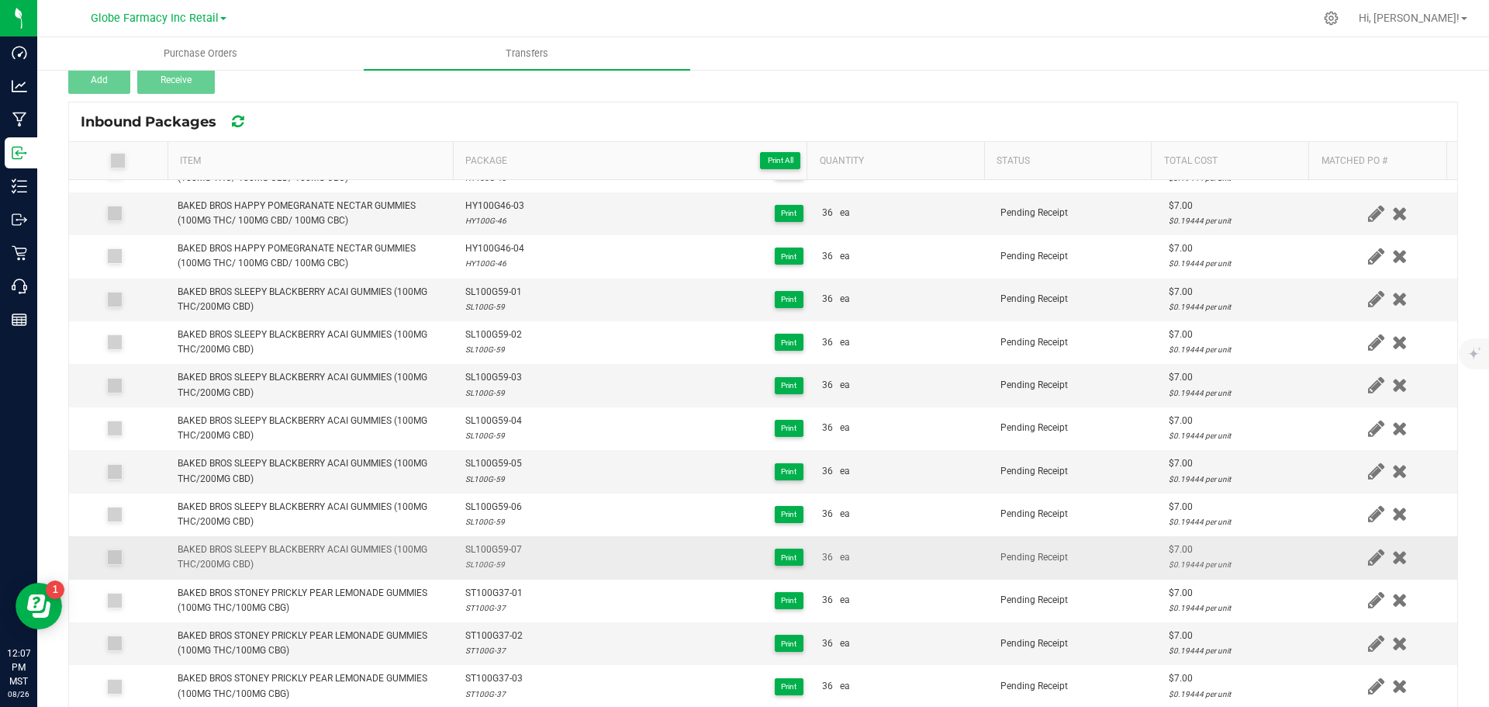
click at [477, 551] on span "SL100G59-07" at bounding box center [493, 549] width 57 height 15
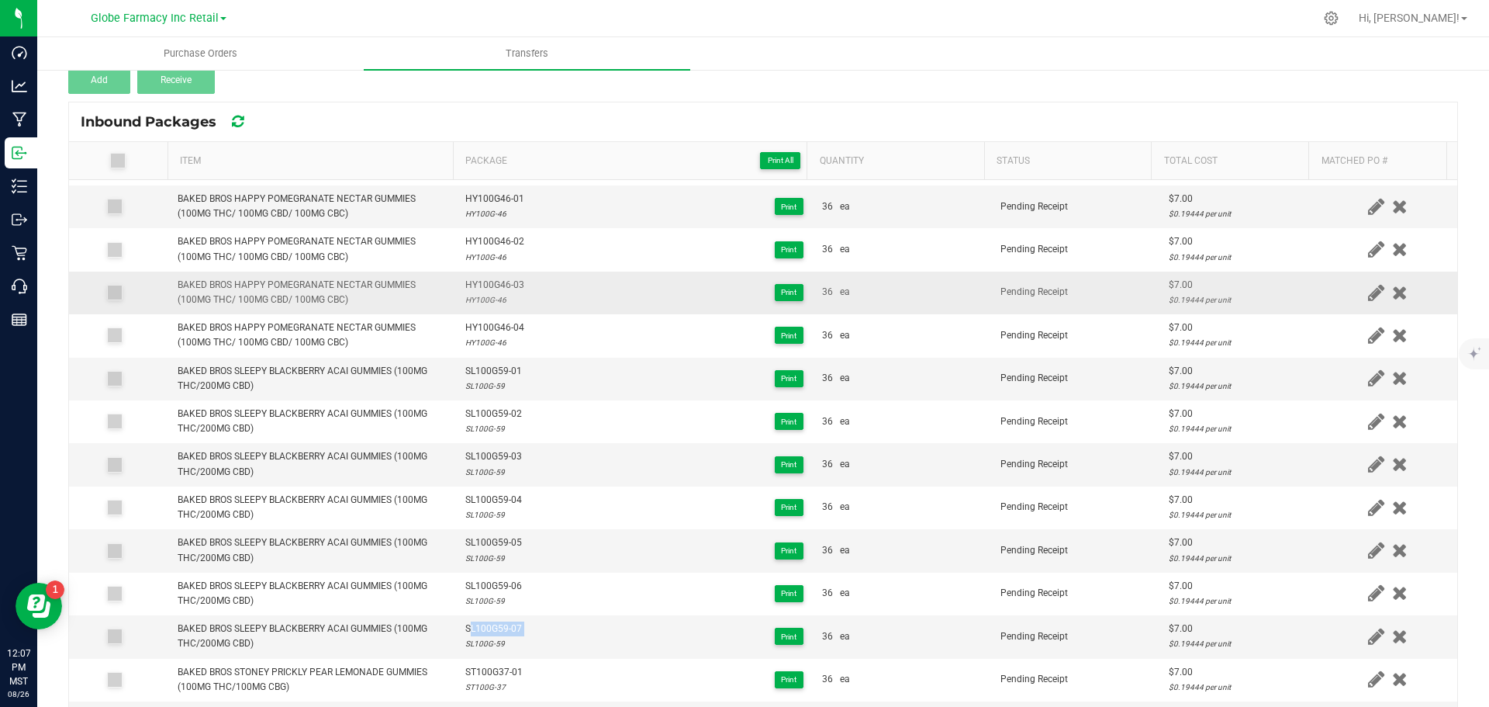
scroll to position [0, 0]
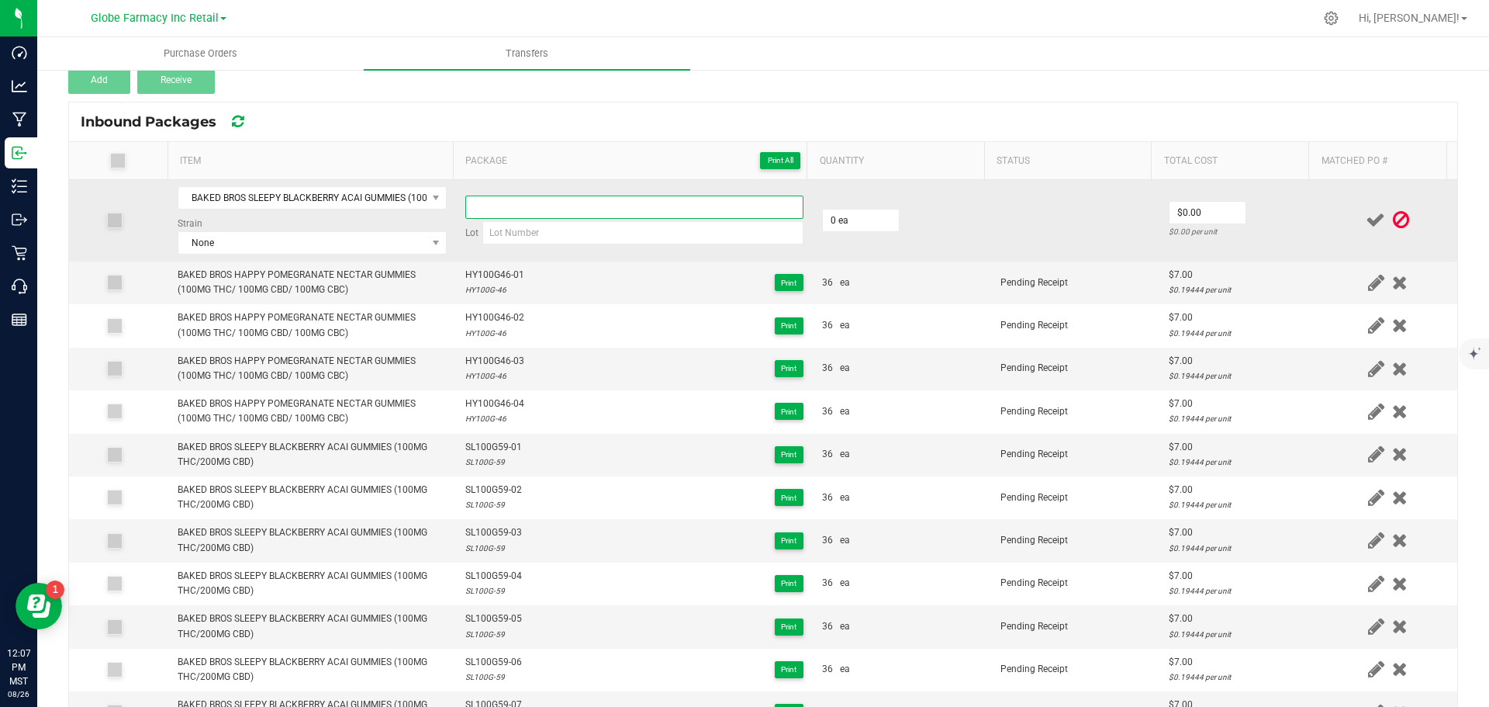
click at [493, 214] on input at bounding box center [634, 206] width 338 height 23
paste input "SL100G59-07"
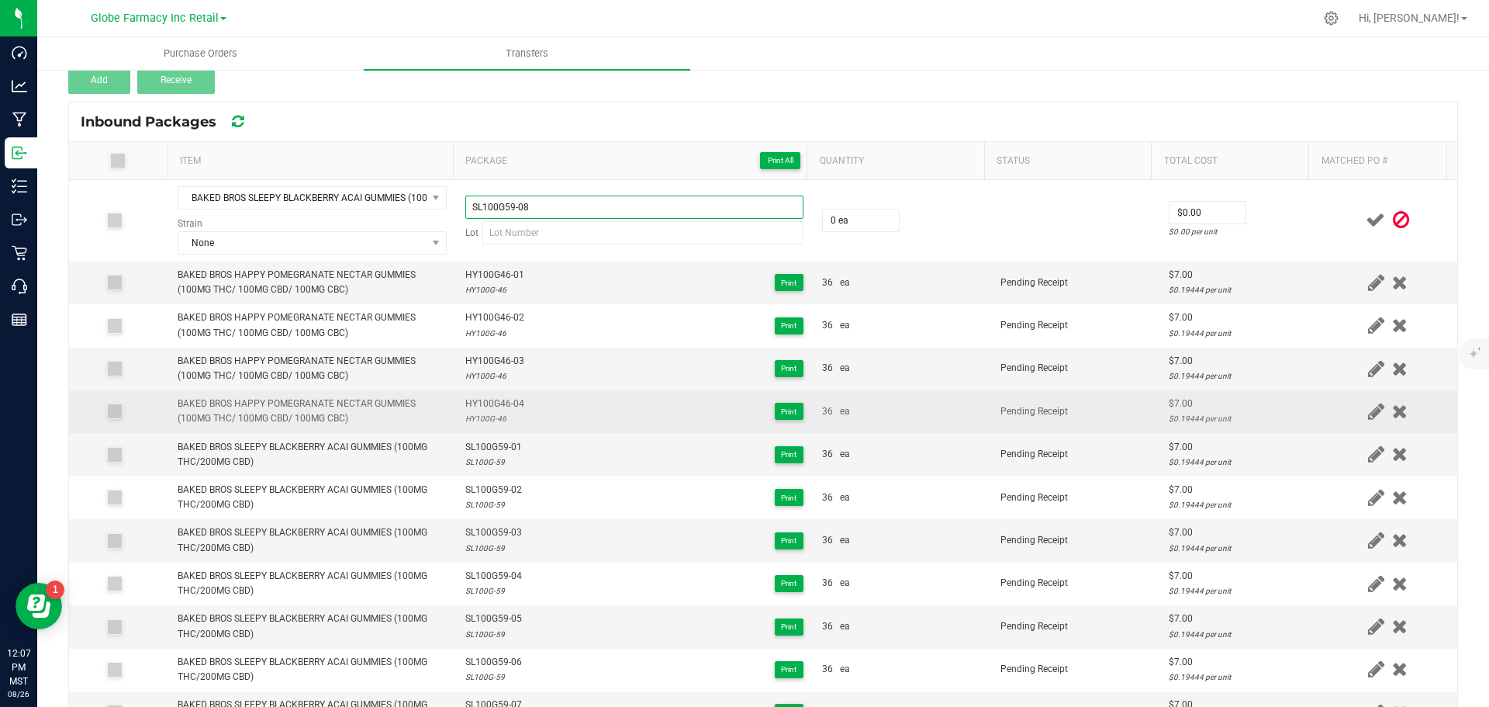
type input "SL100G59-08"
click at [465, 413] on div "HY100G-46" at bounding box center [494, 418] width 59 height 15
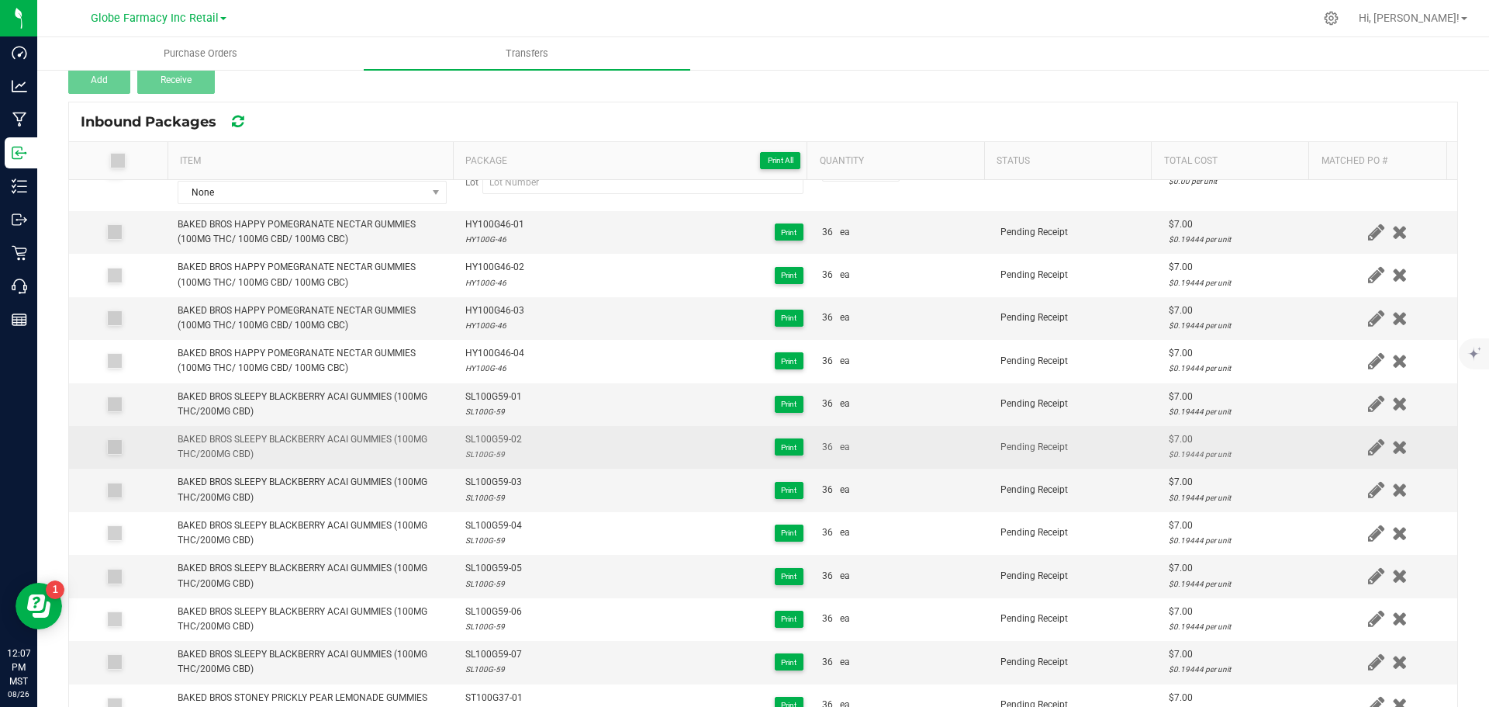
scroll to position [155, 0]
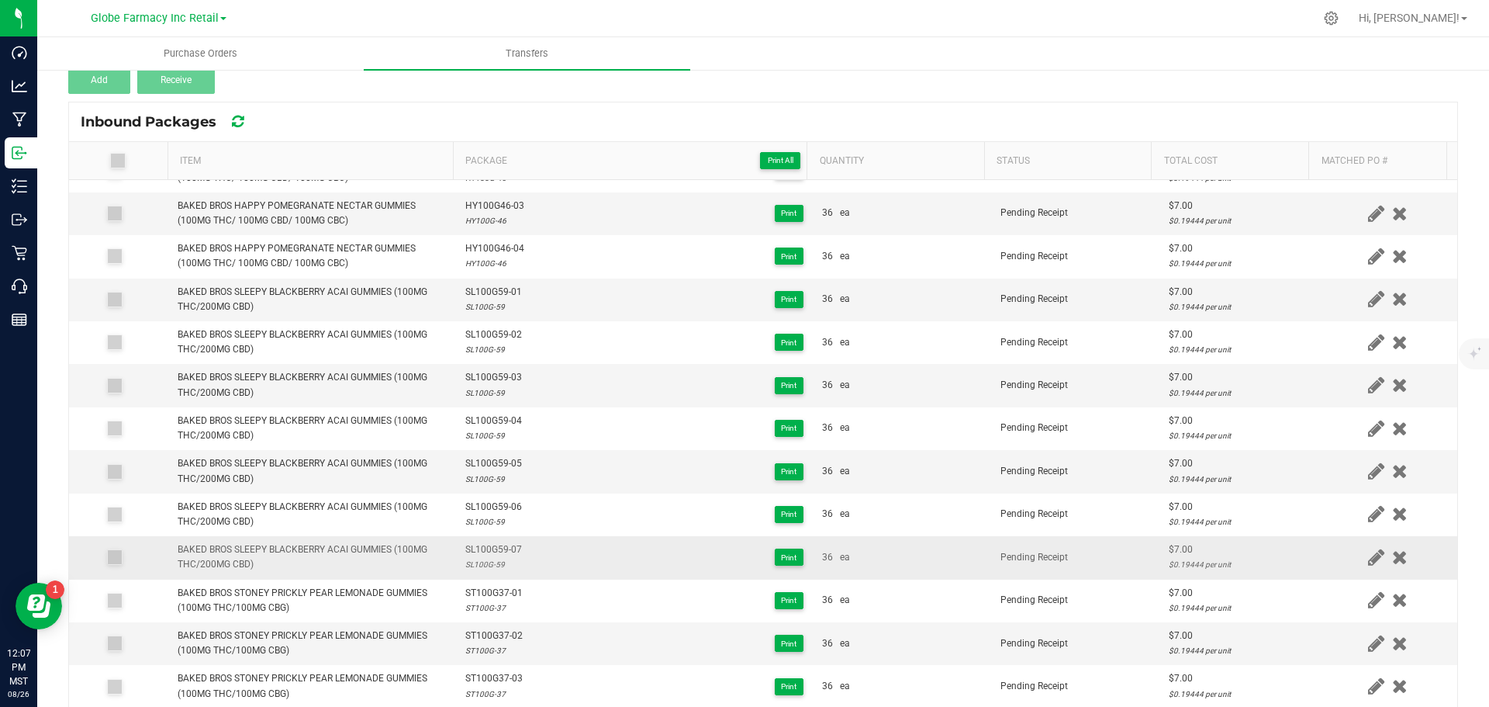
click at [474, 562] on div "SL100G-59" at bounding box center [493, 564] width 57 height 15
click at [473, 562] on div "SL100G-59" at bounding box center [493, 564] width 57 height 15
click at [472, 561] on div "SL100G-59" at bounding box center [493, 564] width 57 height 15
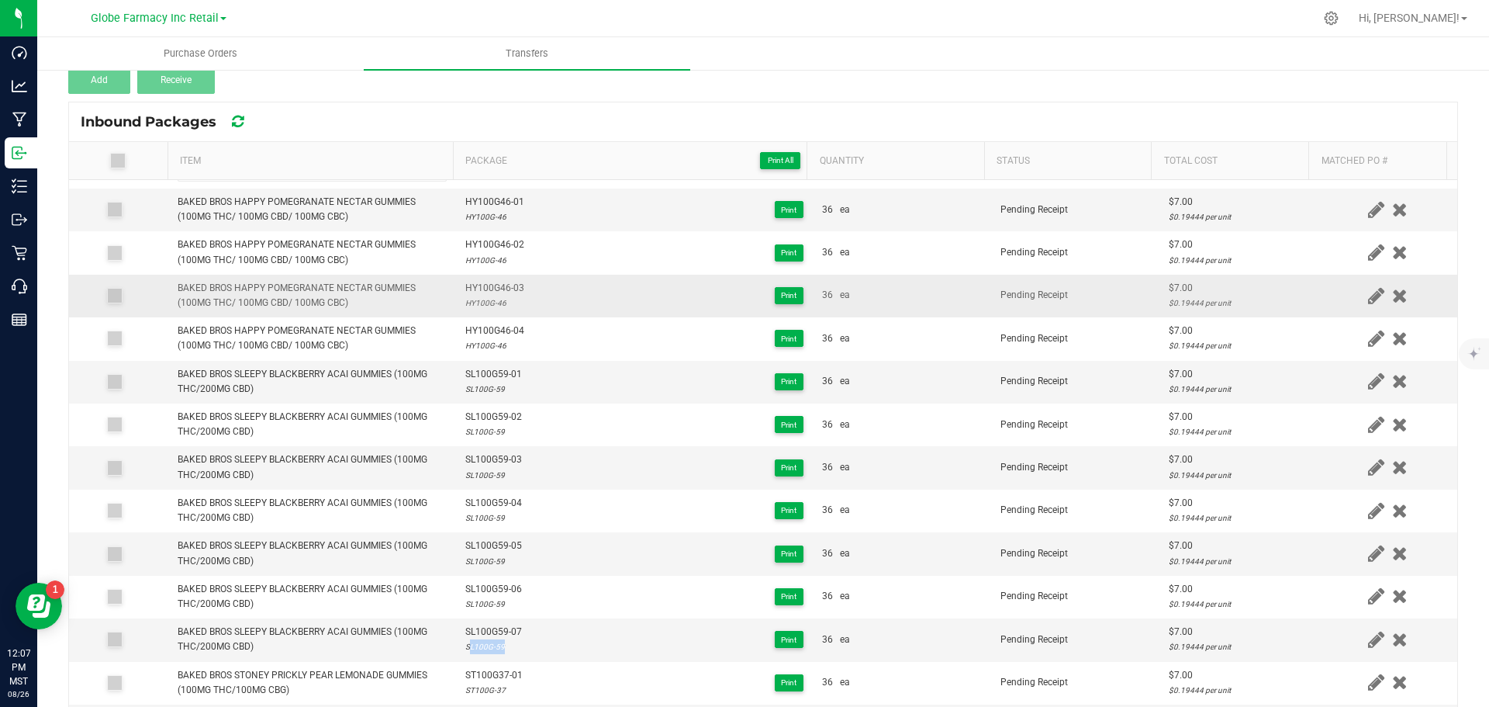
scroll to position [0, 0]
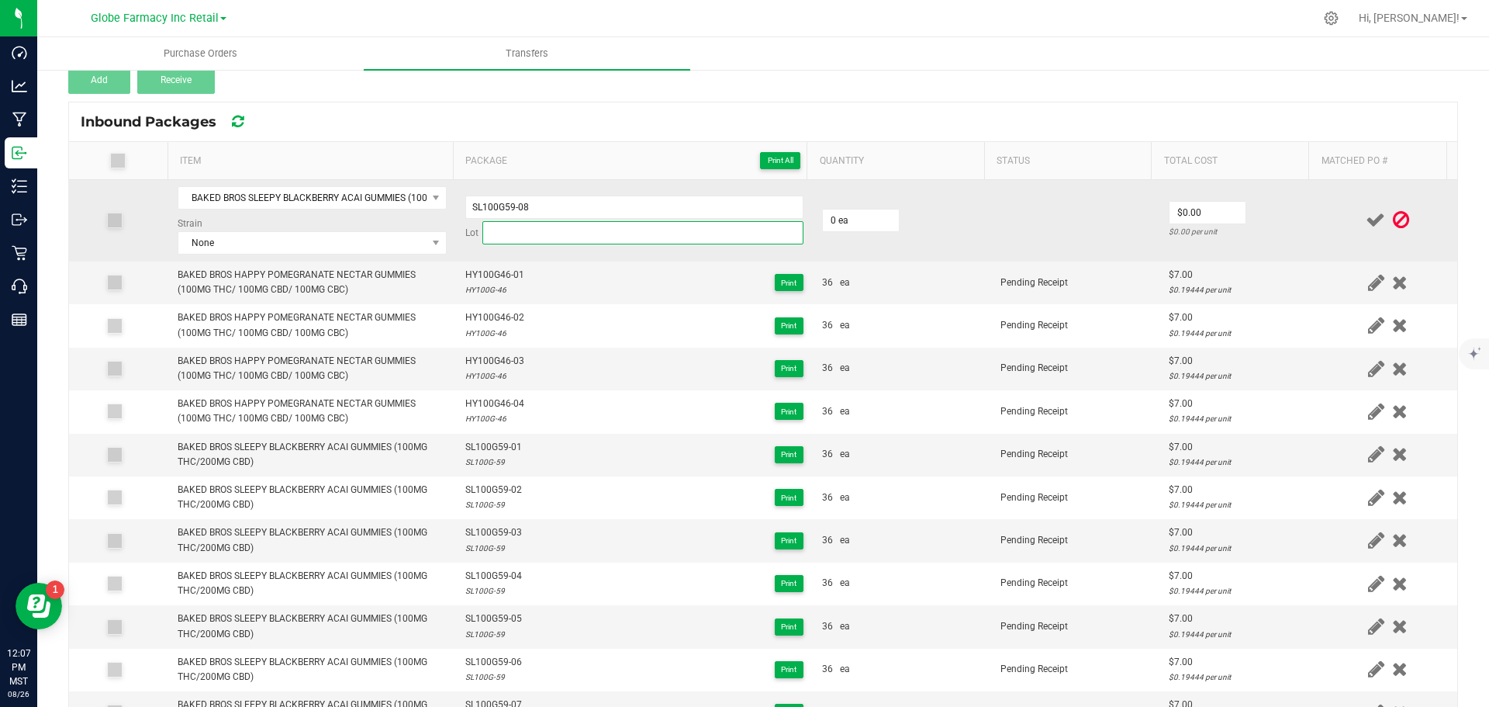
click at [527, 235] on input at bounding box center [642, 232] width 321 height 23
paste input "SL100G-59"
type input "SL100G-59"
click at [848, 213] on input "0" at bounding box center [861, 220] width 76 height 22
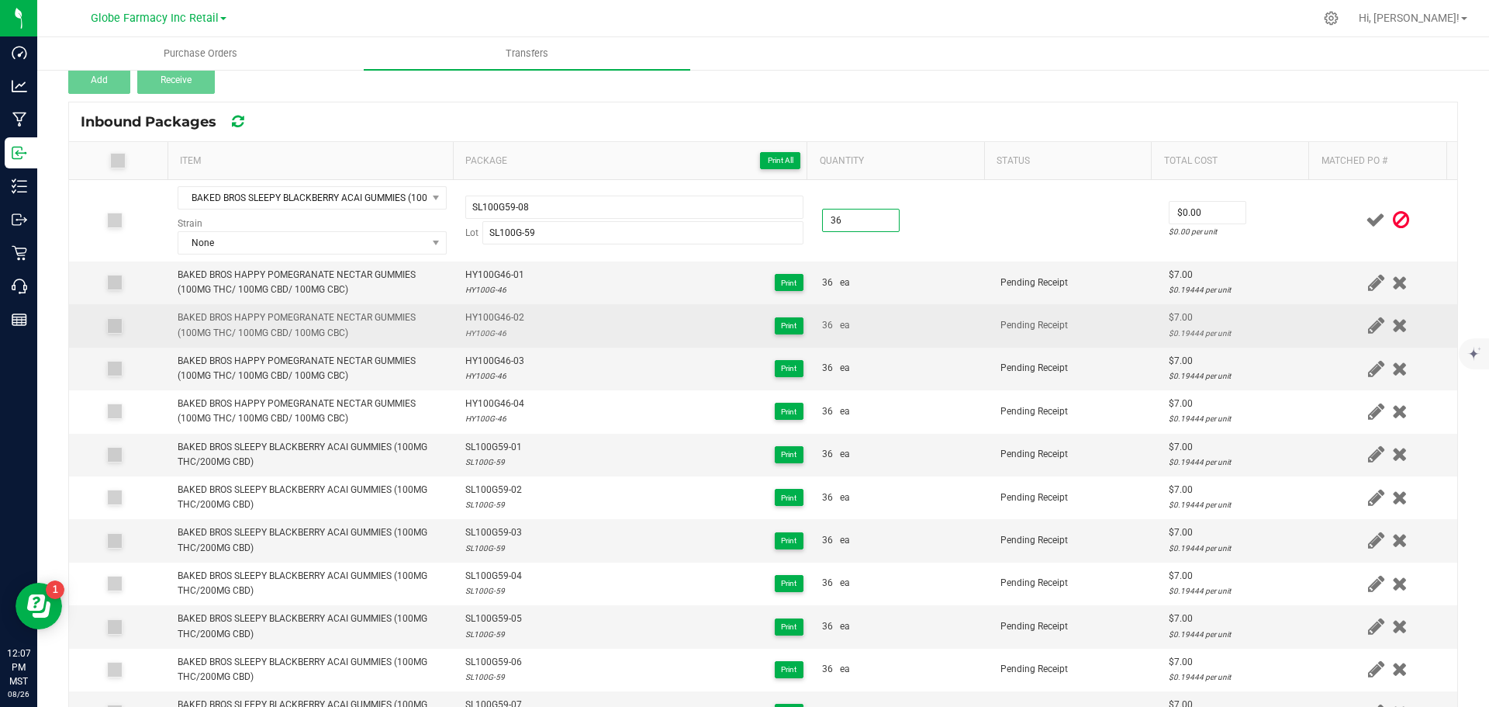
type input "36 ea"
click at [924, 326] on div "36 ea" at bounding box center [902, 325] width 160 height 15
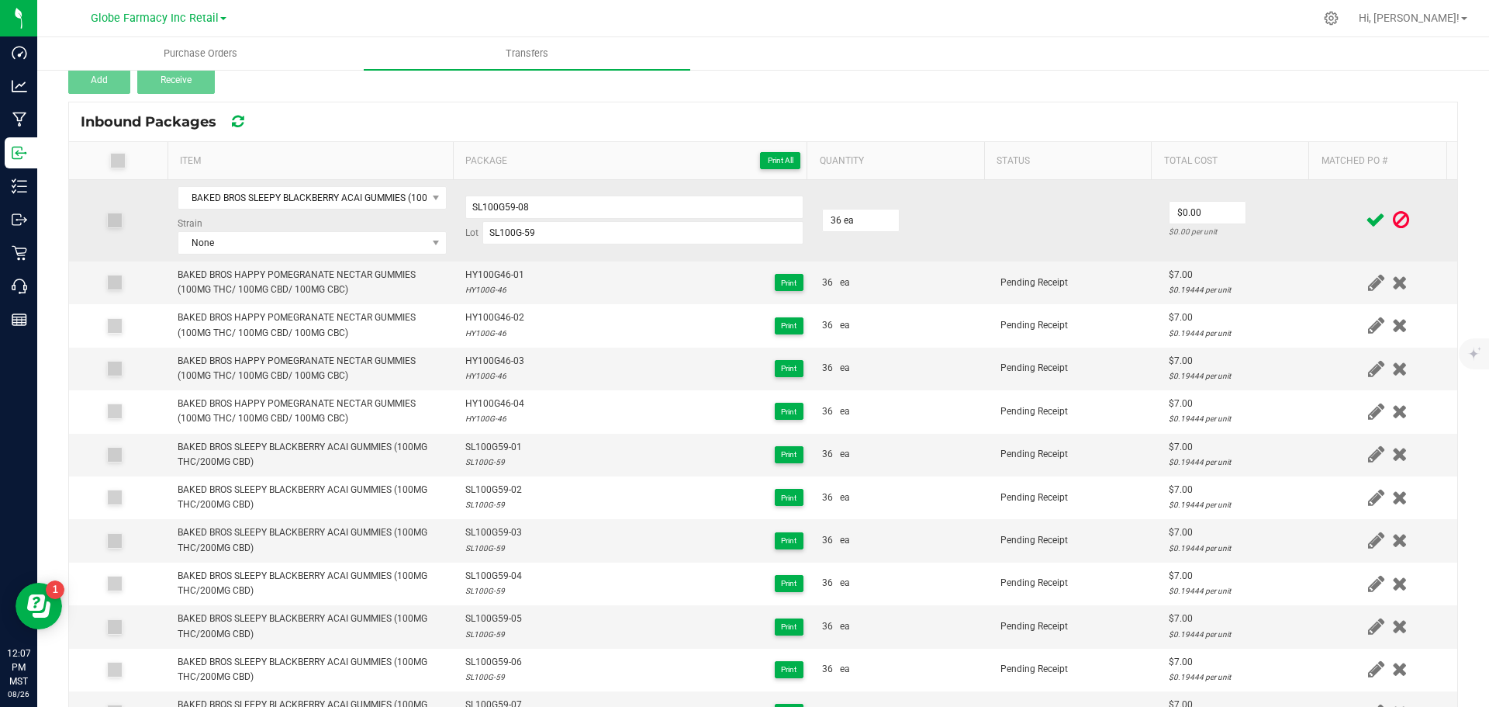
click at [1216, 231] on div "$0.00 per unit" at bounding box center [1239, 231] width 140 height 15
click at [1201, 223] on input "0" at bounding box center [1208, 213] width 76 height 22
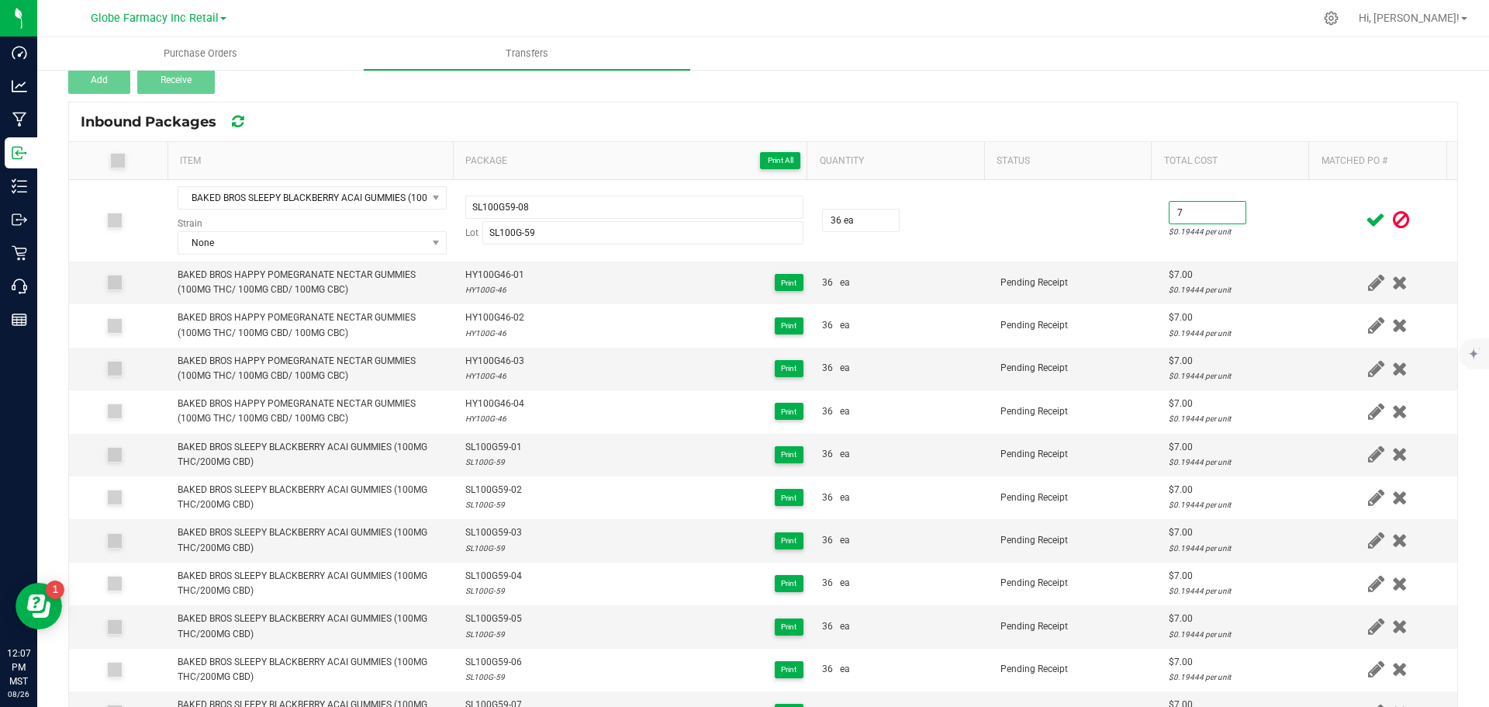
type input "$7.00"
click at [1366, 222] on icon at bounding box center [1375, 219] width 19 height 19
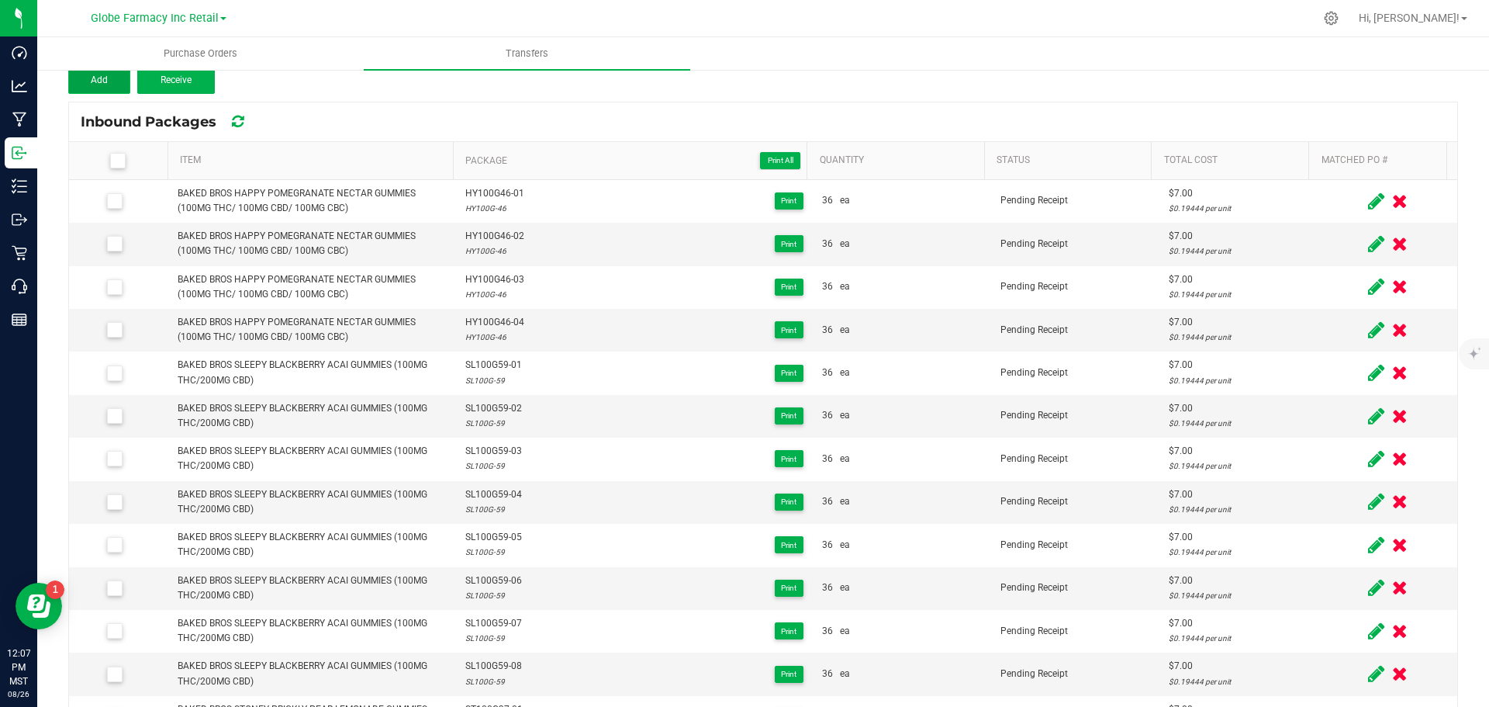
click at [92, 78] on span "Add" at bounding box center [99, 79] width 17 height 11
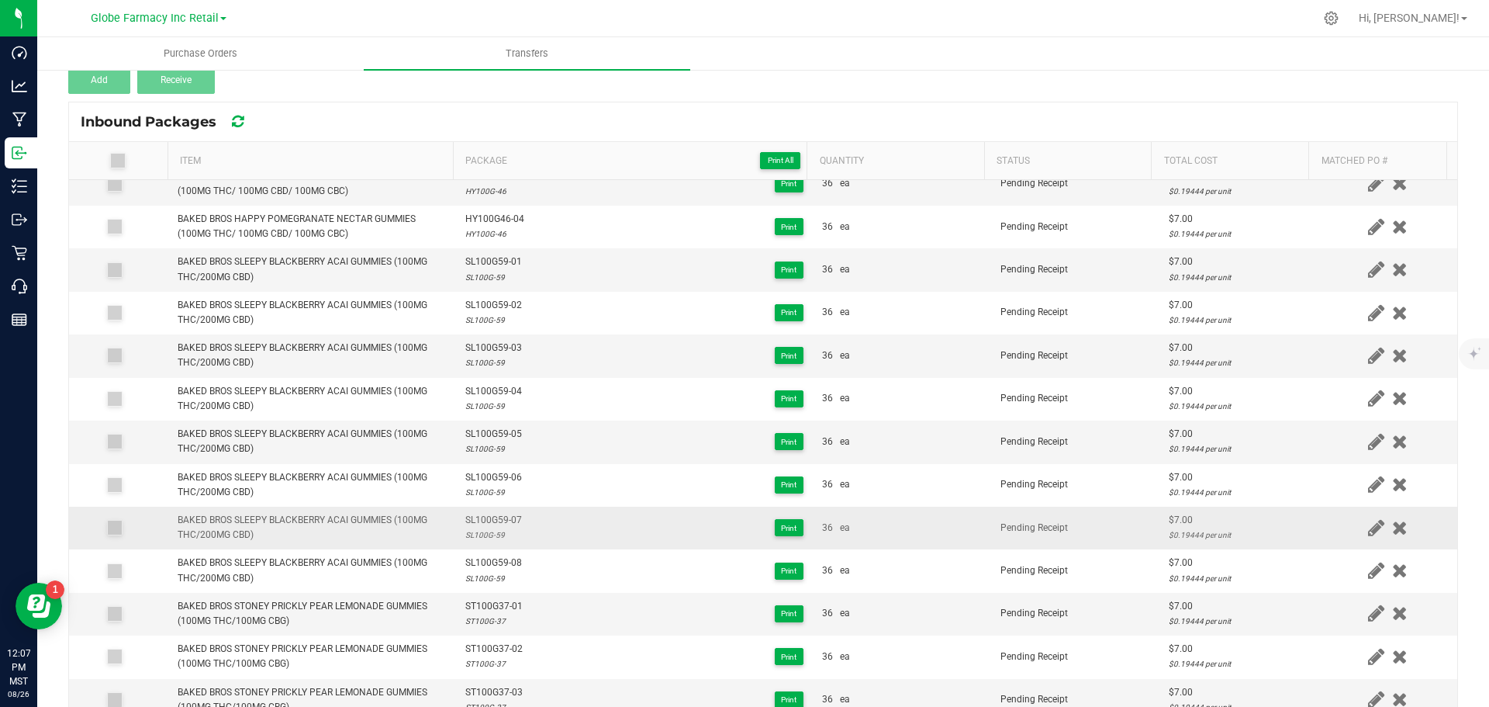
scroll to position [179, 0]
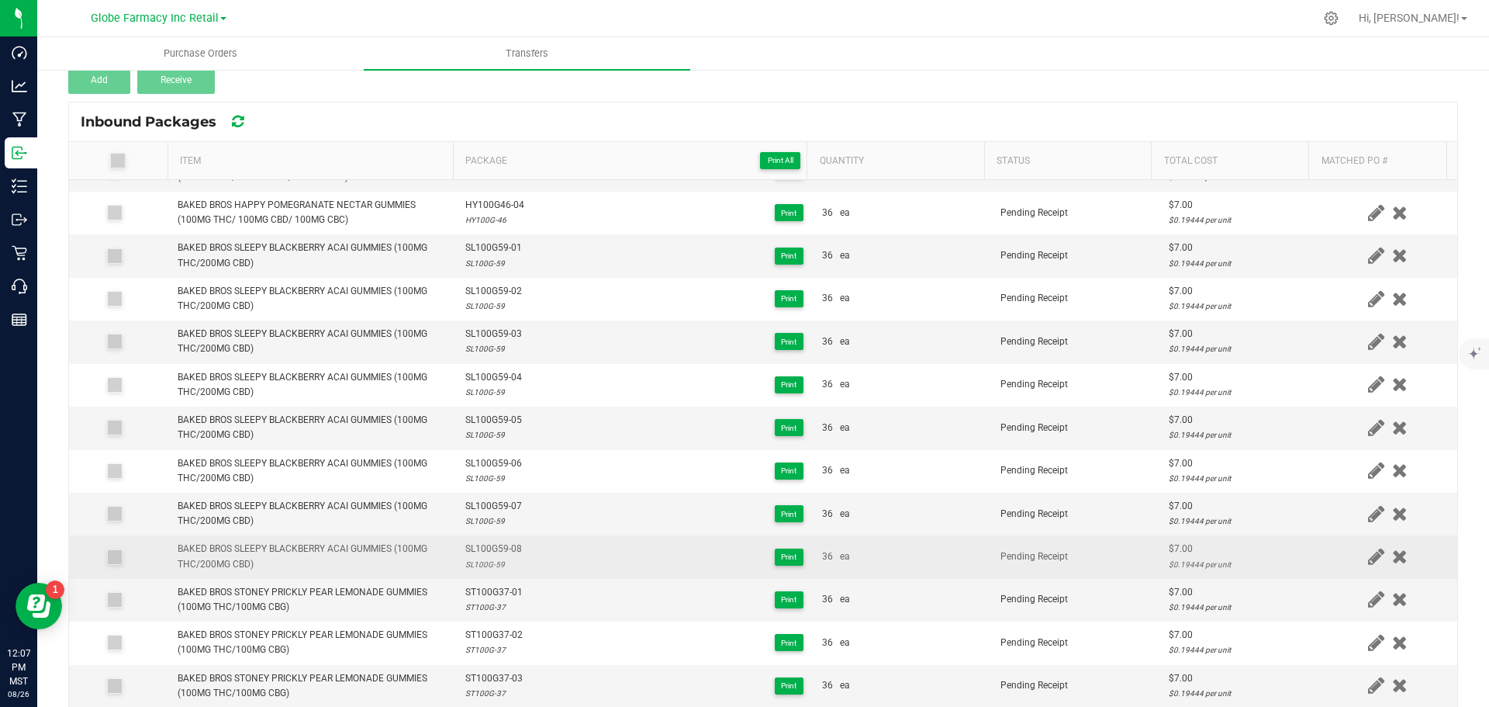
click at [318, 546] on div "BAKED BROS SLEEPY BLACKBERRY ACAI GUMMIES (100MG THC/200MG CBD)" at bounding box center [312, 555] width 269 height 29
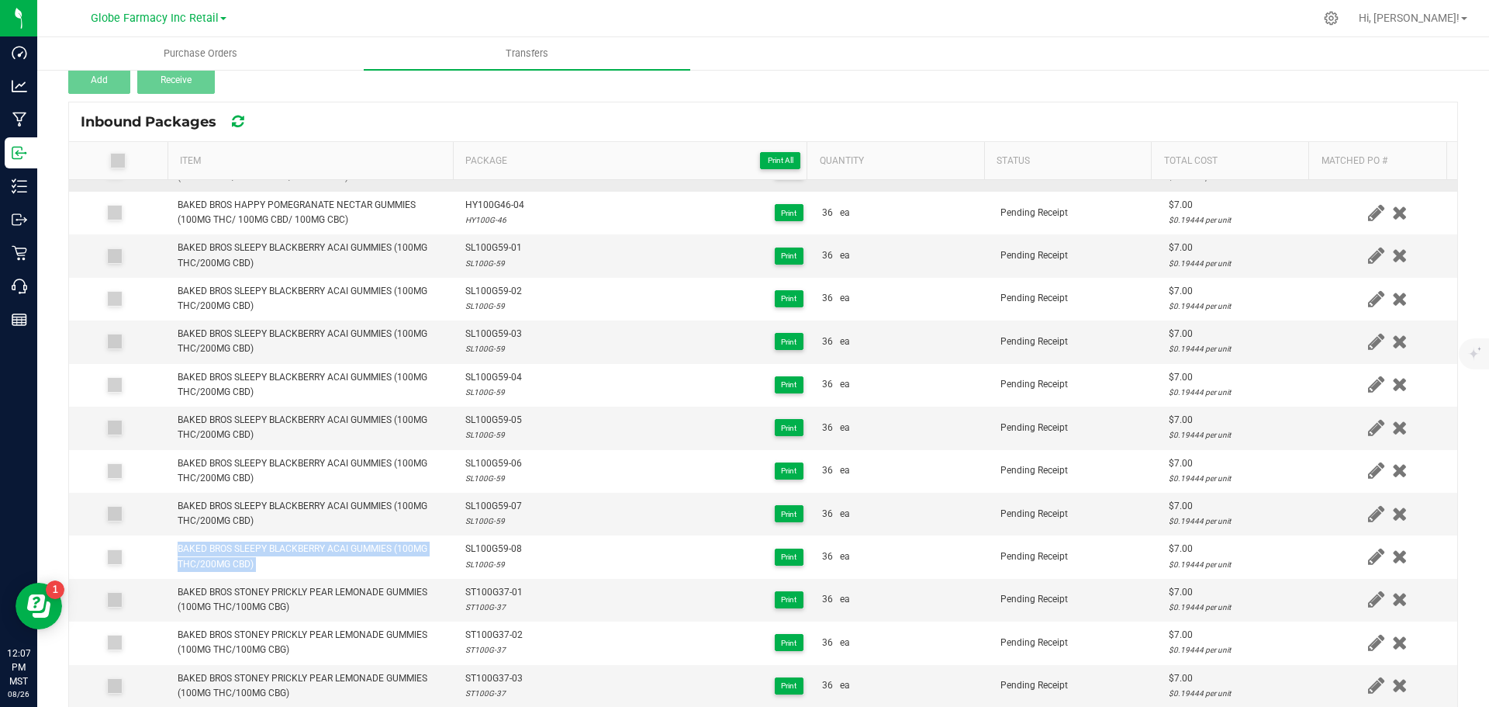
scroll to position [0, 0]
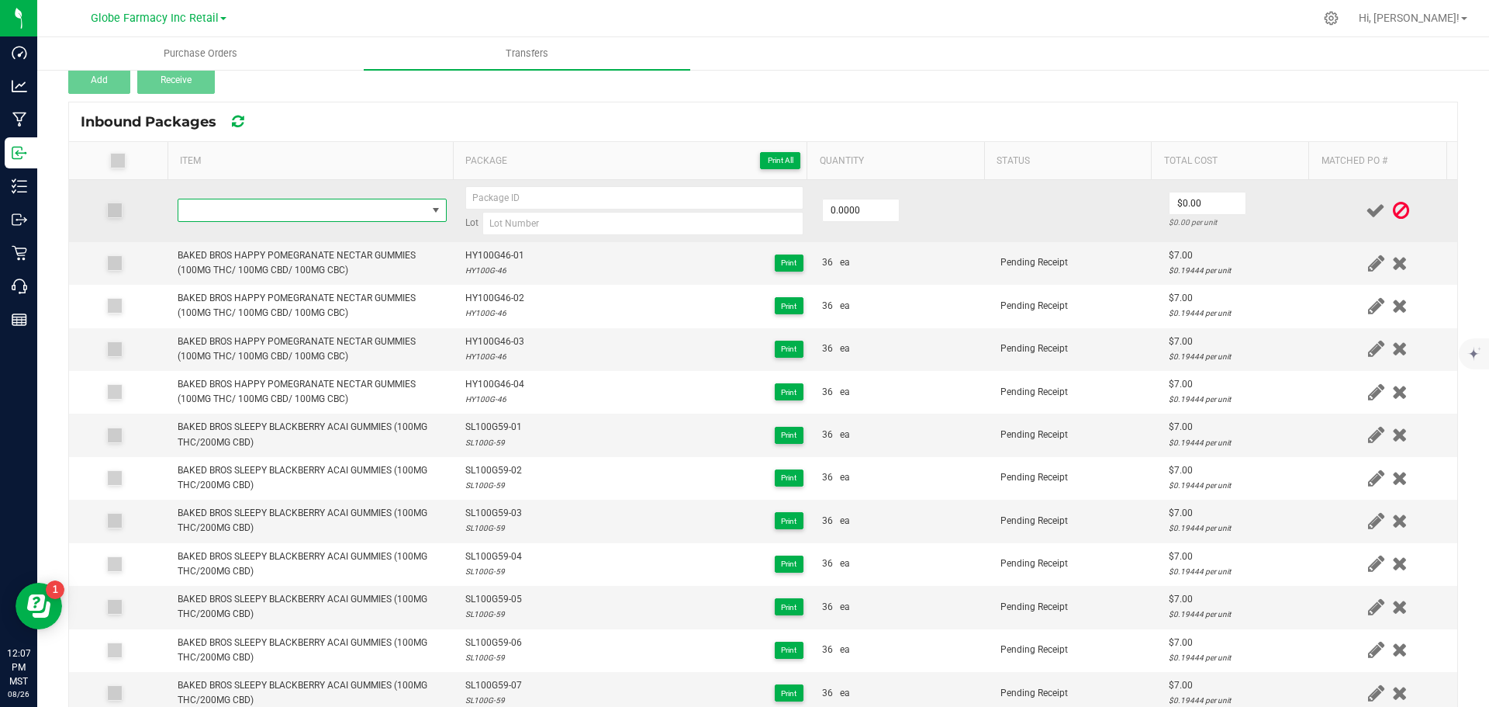
click at [243, 205] on span "NO DATA FOUND" at bounding box center [302, 210] width 248 height 22
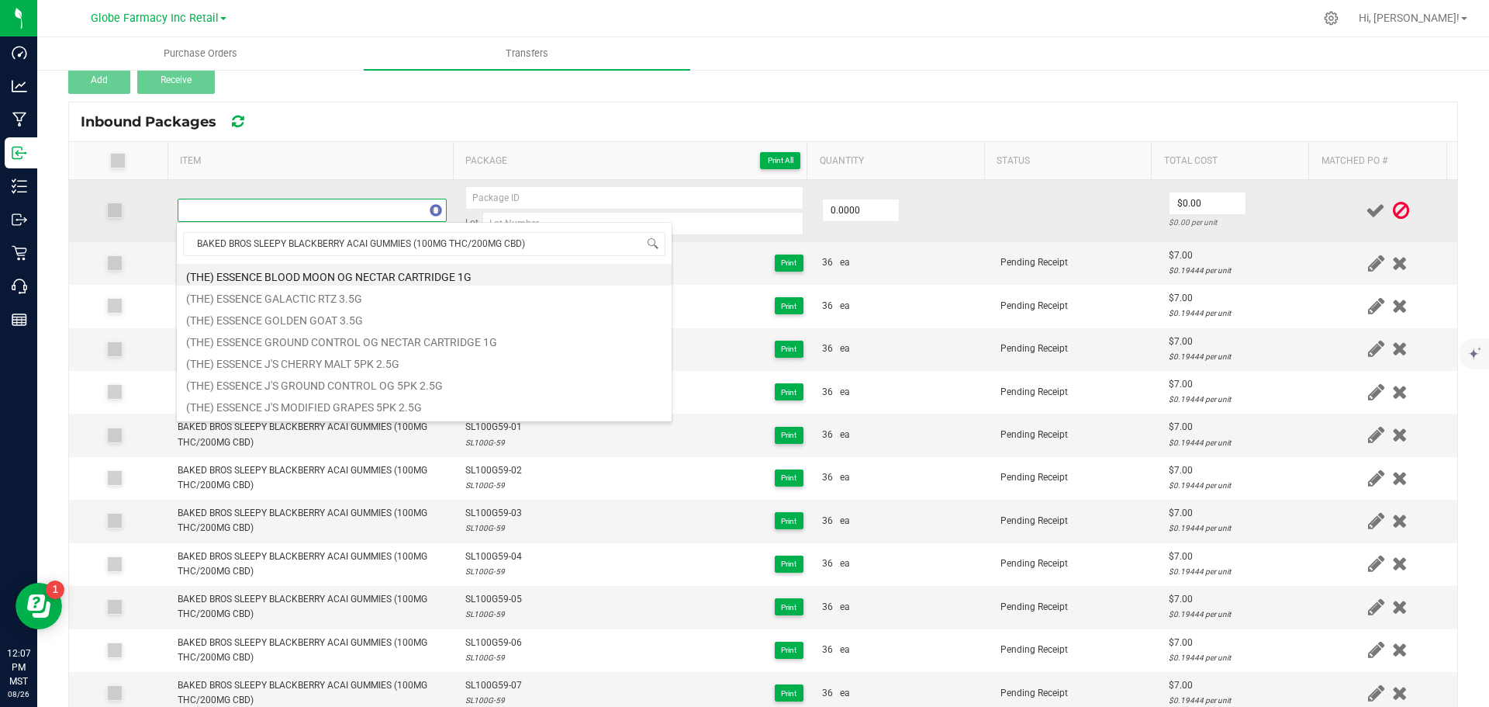
scroll to position [23, 264]
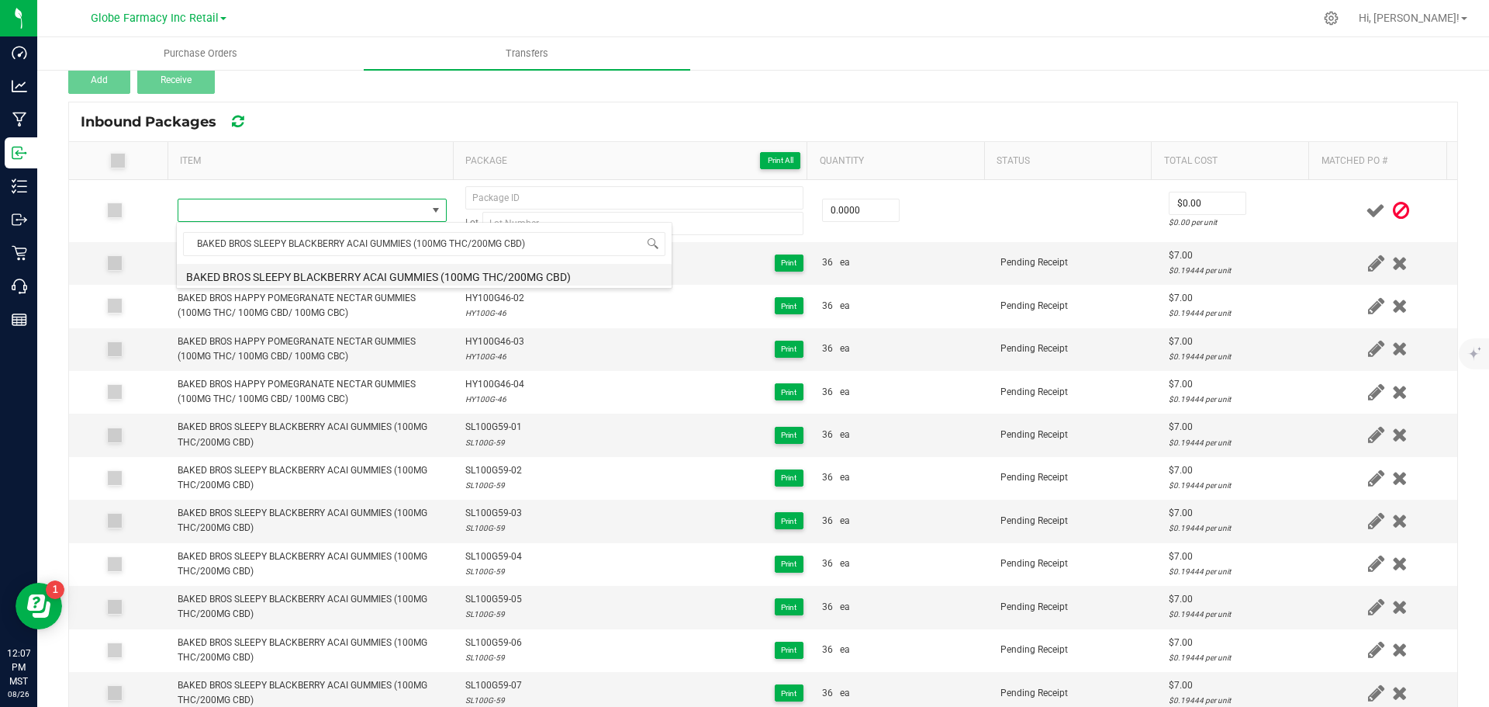
click at [259, 275] on li "BAKED BROS SLEEPY BLACKBERRY ACAI GUMMIES (100MG THC/200MG CBD)" at bounding box center [424, 275] width 495 height 22
type input "0 ea"
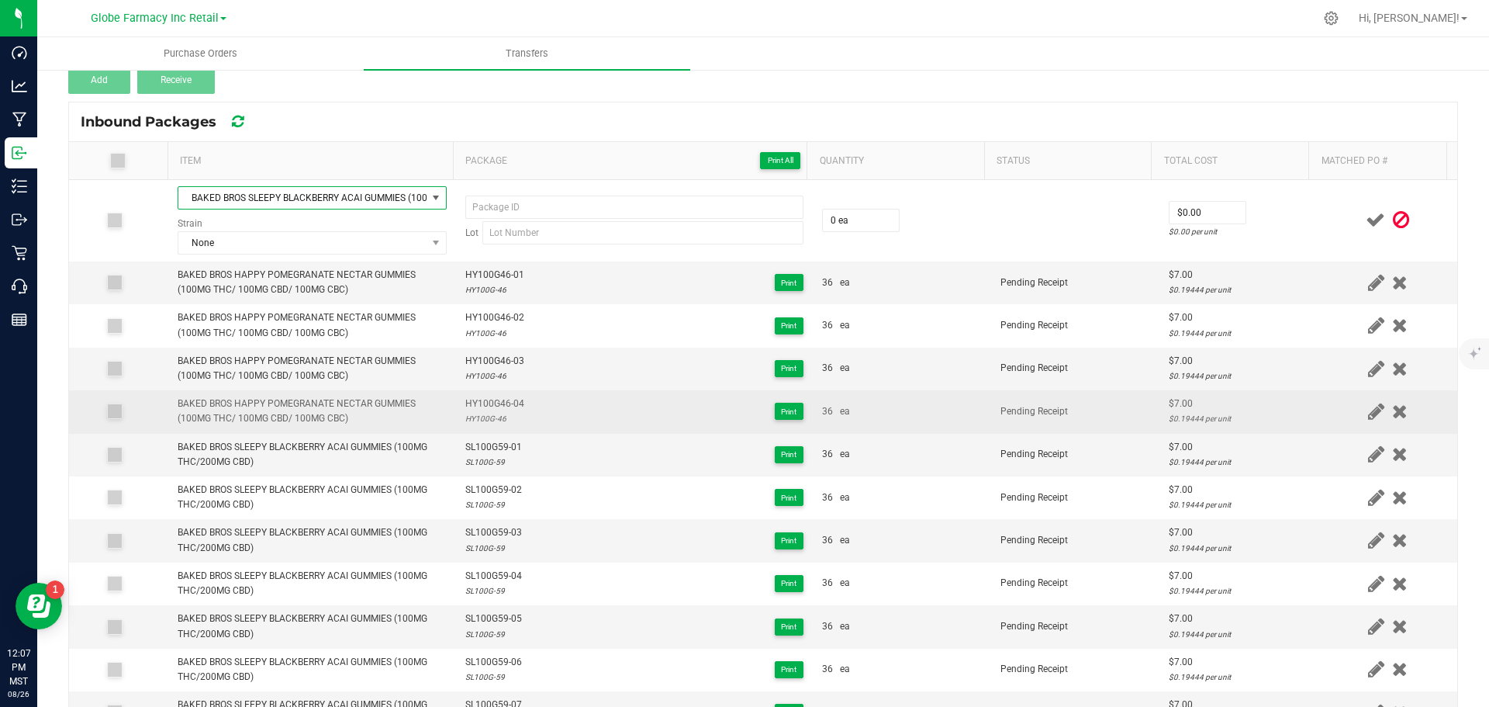
click at [382, 414] on div "BAKED BROS HAPPY POMEGRANATE NECTAR GUMMIES (100MG THC/ 100MG CBD/ 100MG CBC)" at bounding box center [312, 410] width 269 height 29
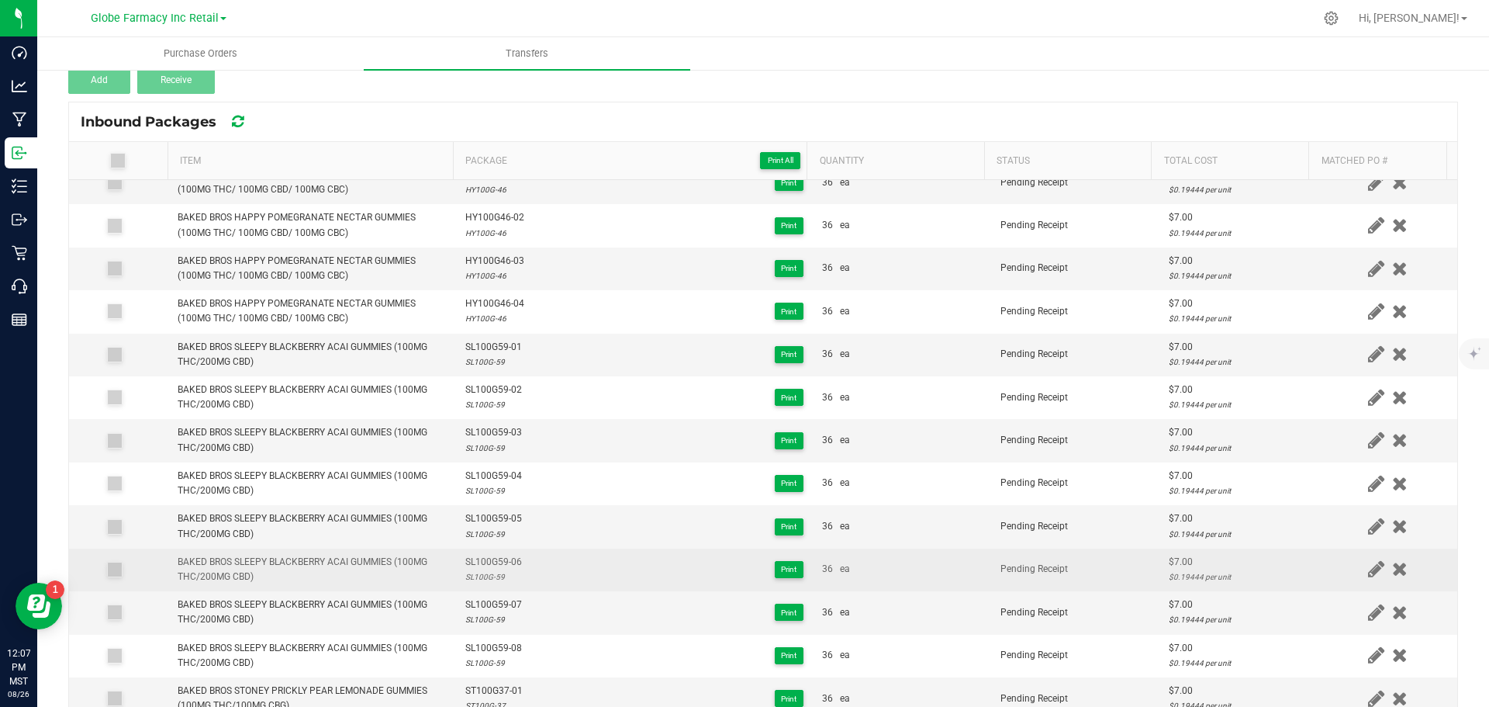
scroll to position [199, 0]
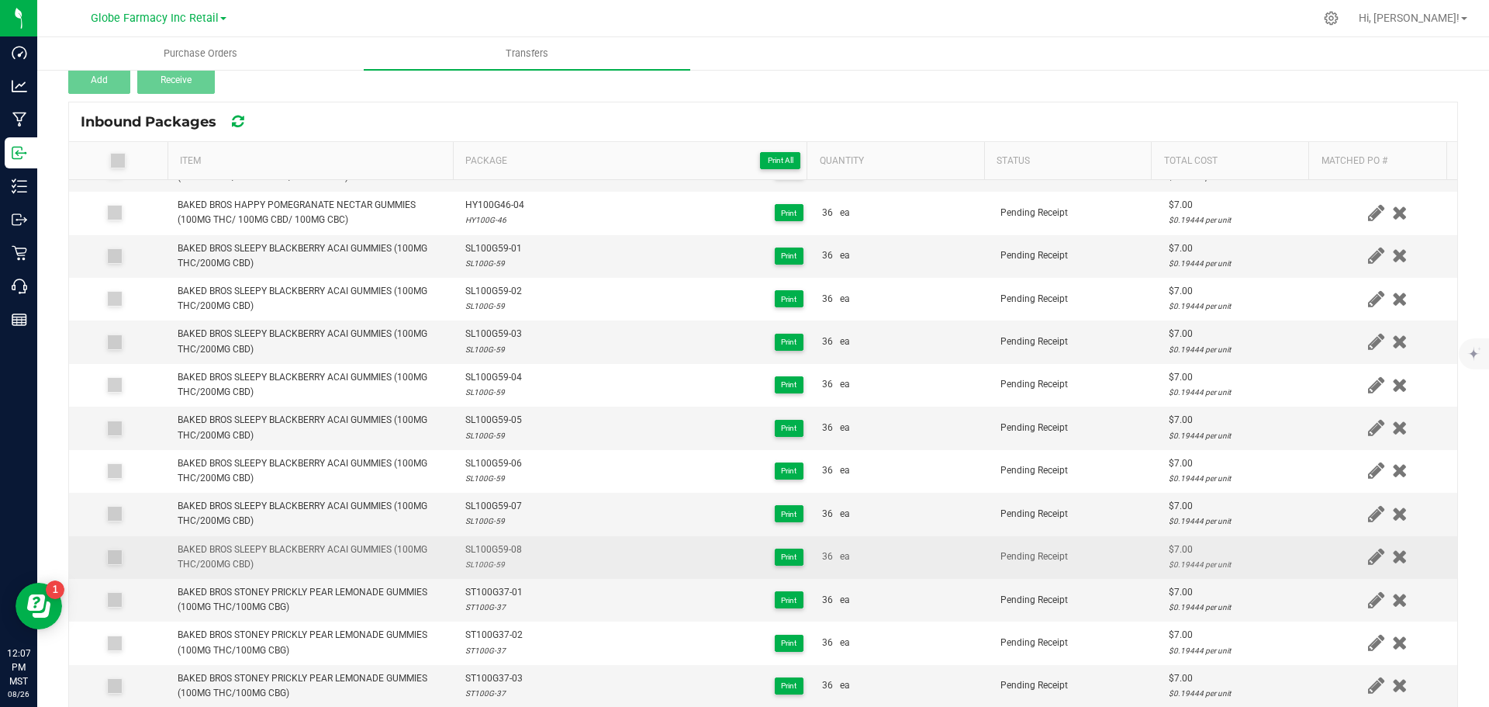
click at [492, 551] on span "SL100G59-08" at bounding box center [493, 549] width 57 height 15
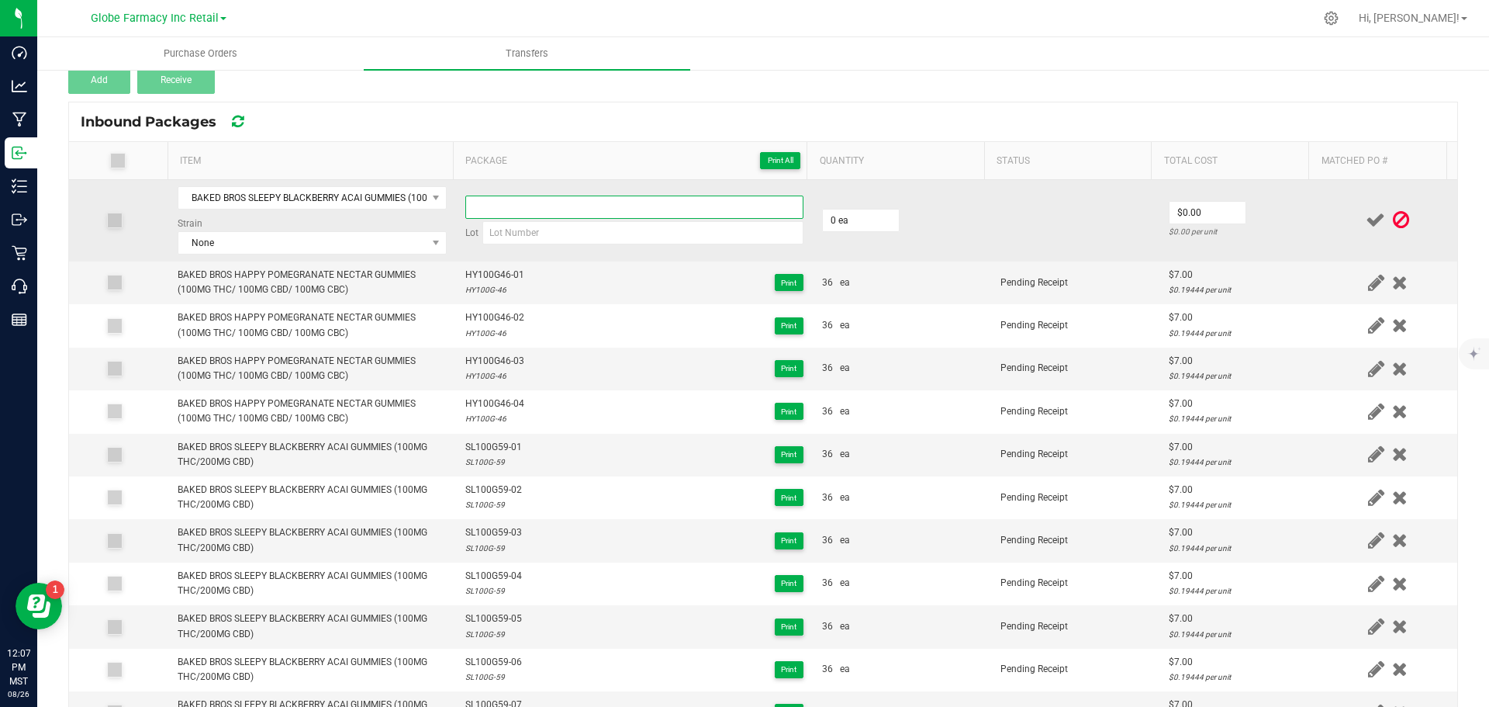
click at [518, 208] on input at bounding box center [634, 206] width 338 height 23
paste input "SL100G59-08"
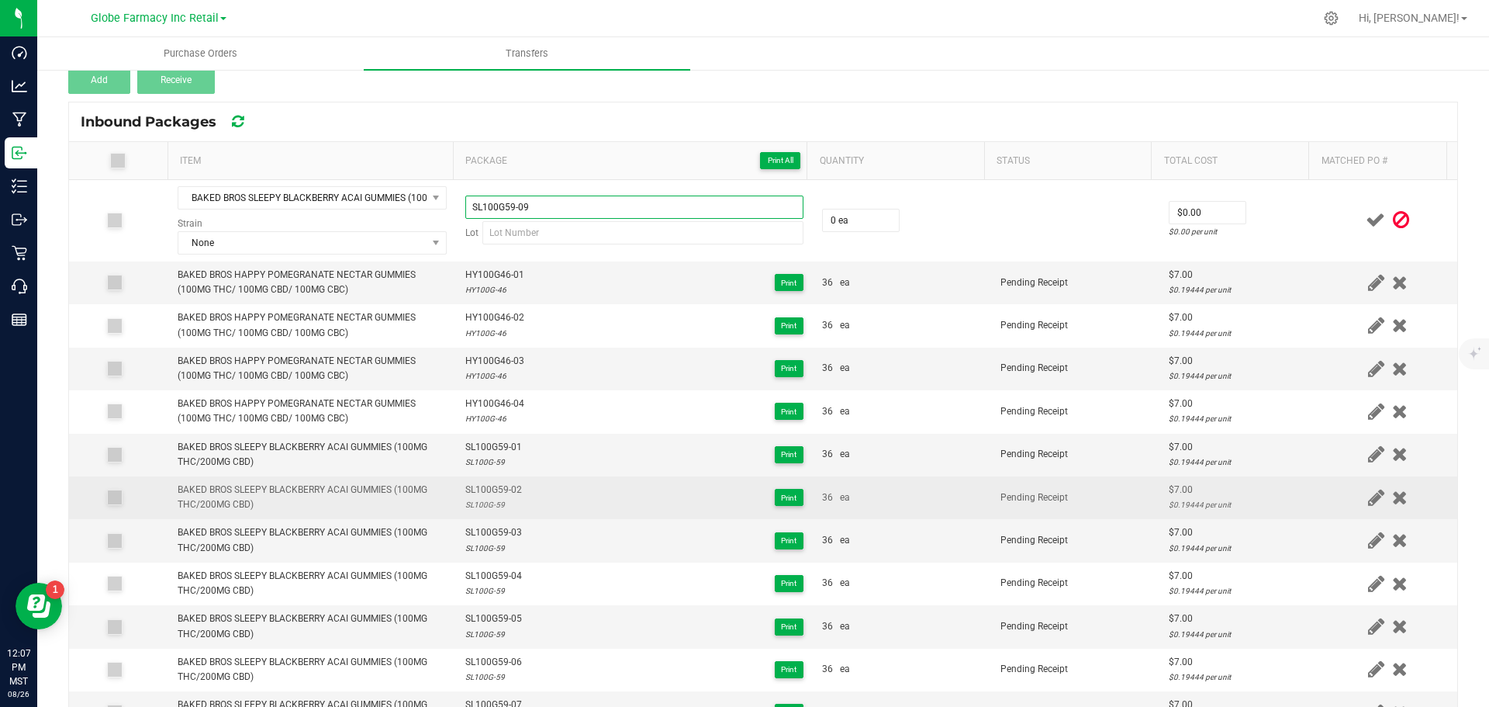
type input "SL100G59-09"
click at [565, 510] on div "SL100G59-02 SL100G-59 Print" at bounding box center [634, 496] width 338 height 29
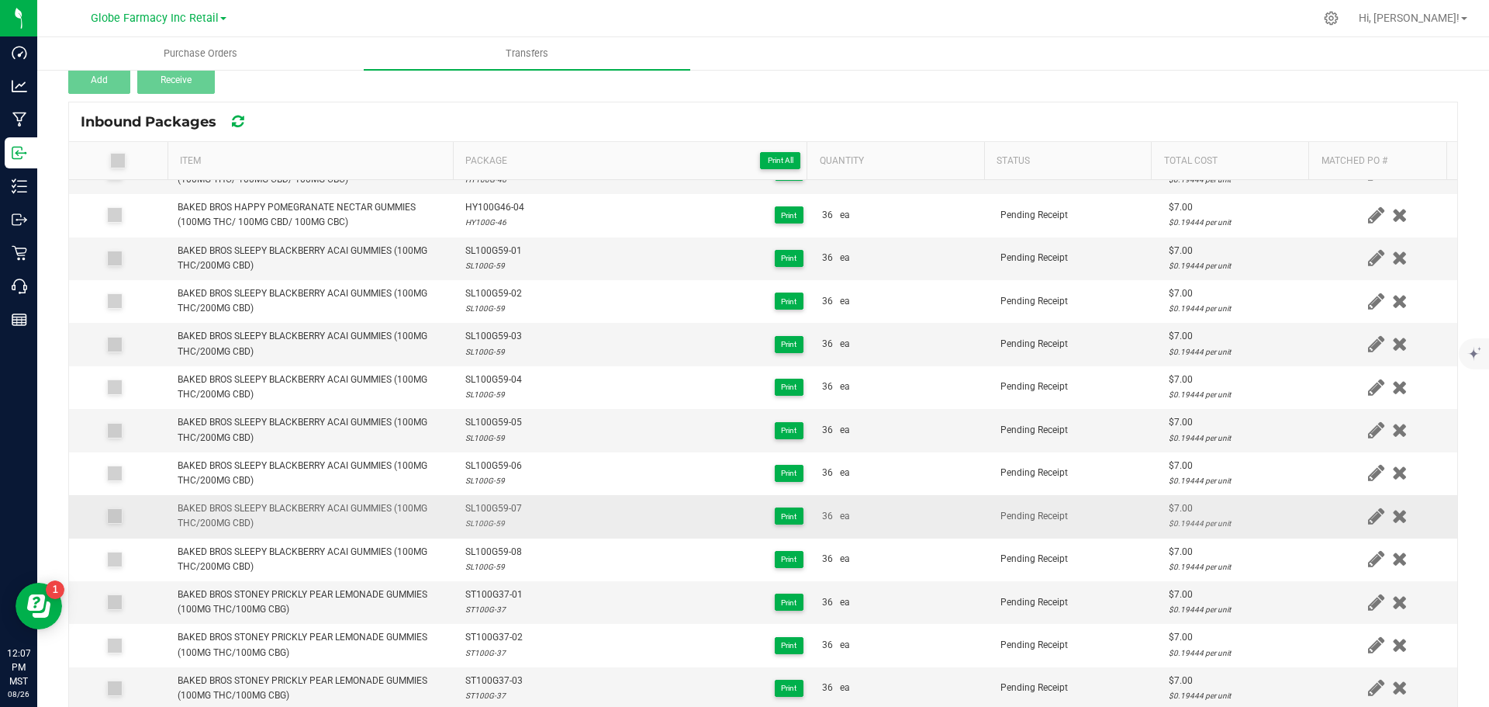
scroll to position [199, 0]
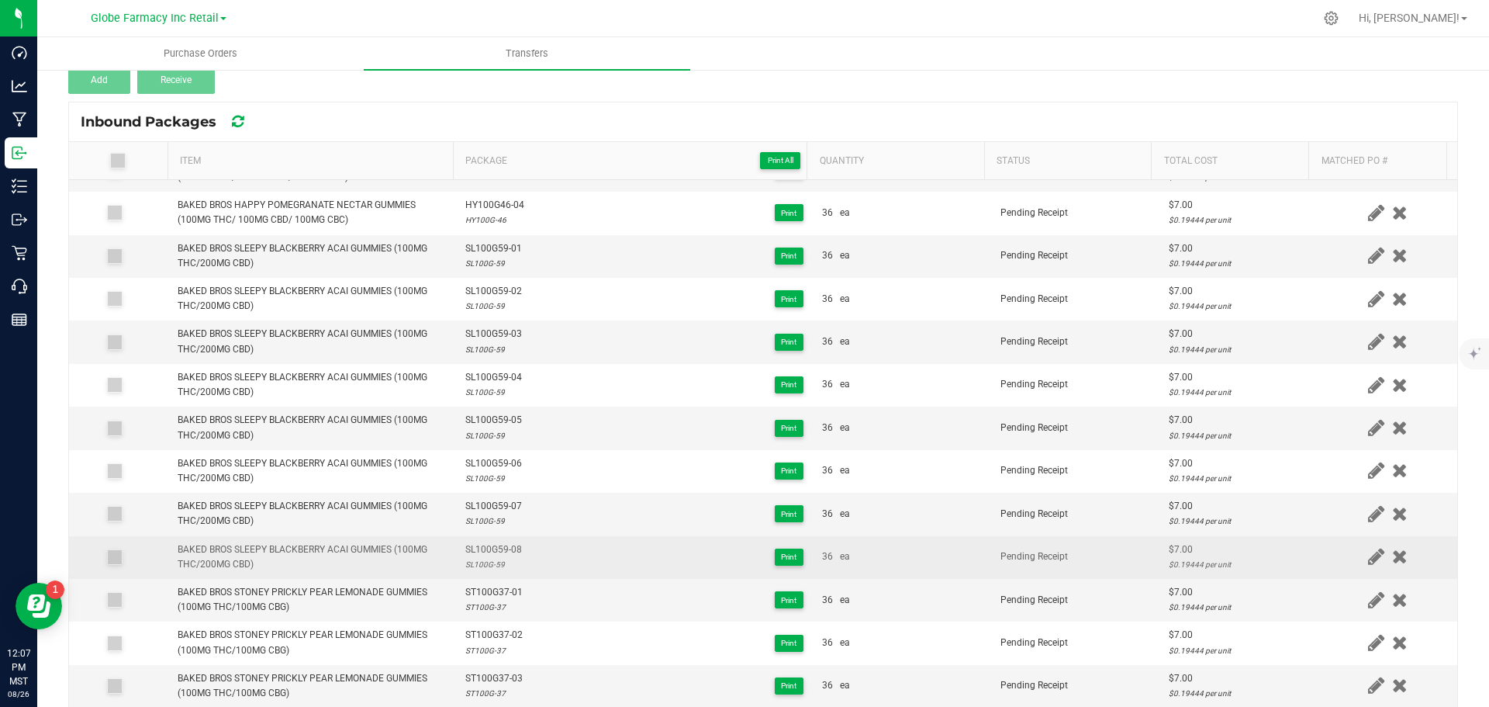
click at [479, 572] on td "SL100G59-08 SL100G-59 Print" at bounding box center [634, 557] width 357 height 43
click at [478, 566] on div "SL100G-59" at bounding box center [493, 564] width 57 height 15
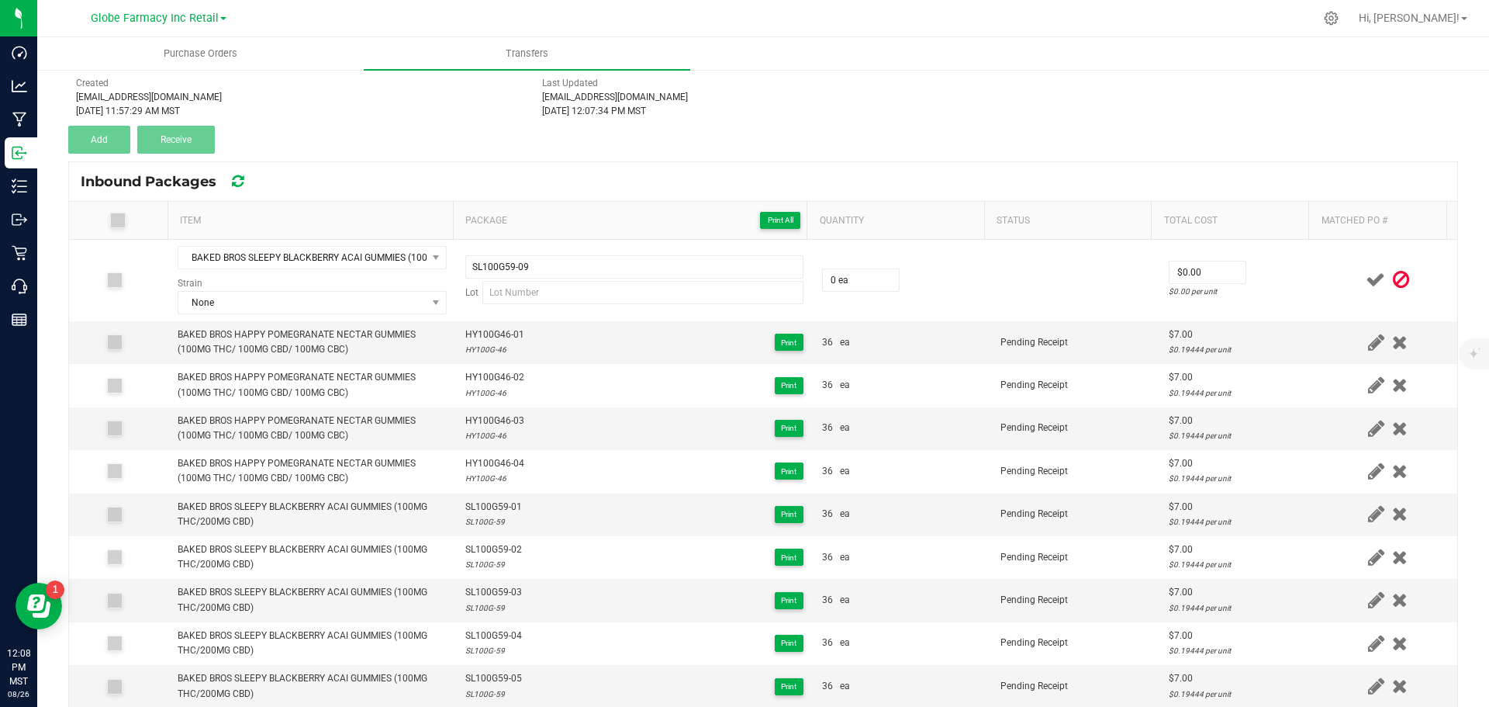
scroll to position [81, 0]
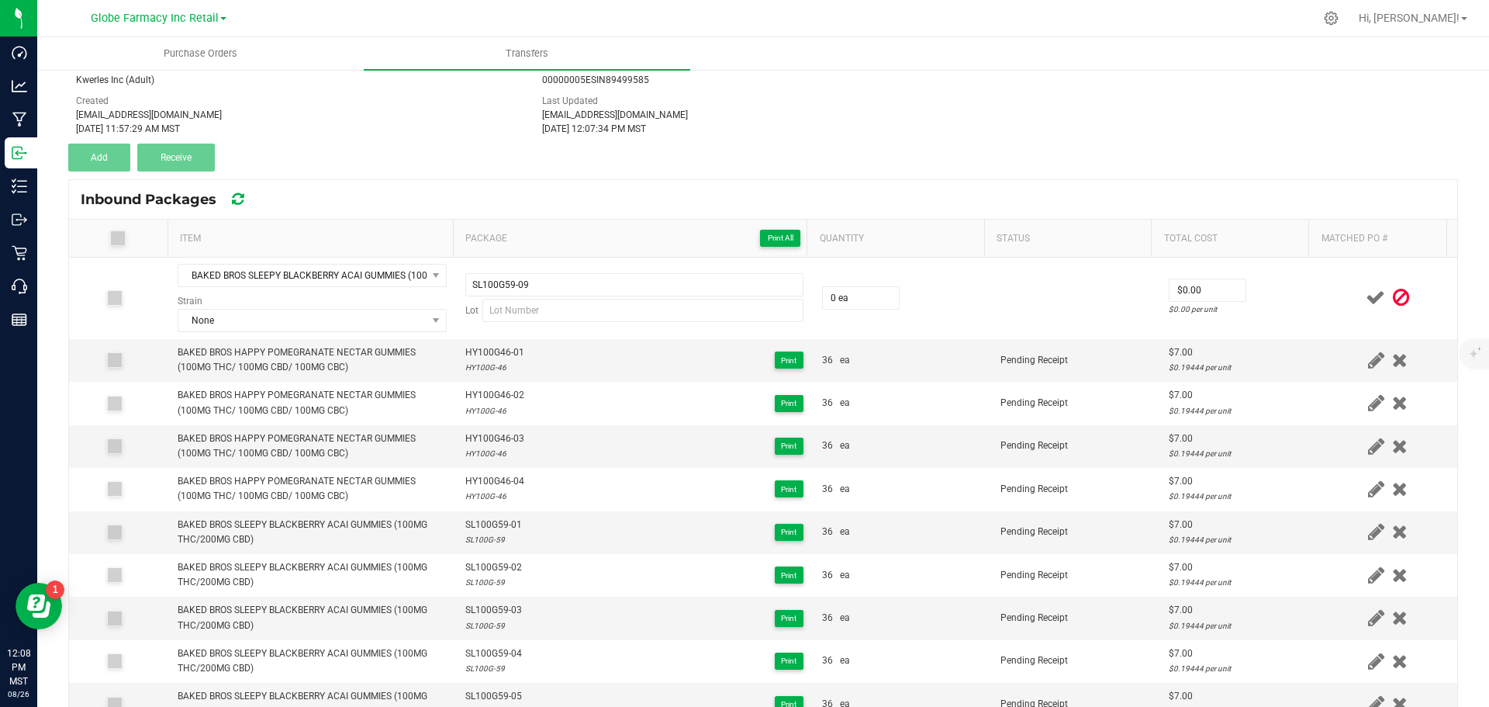
click at [572, 250] on th "Package Print All" at bounding box center [630, 239] width 355 height 38
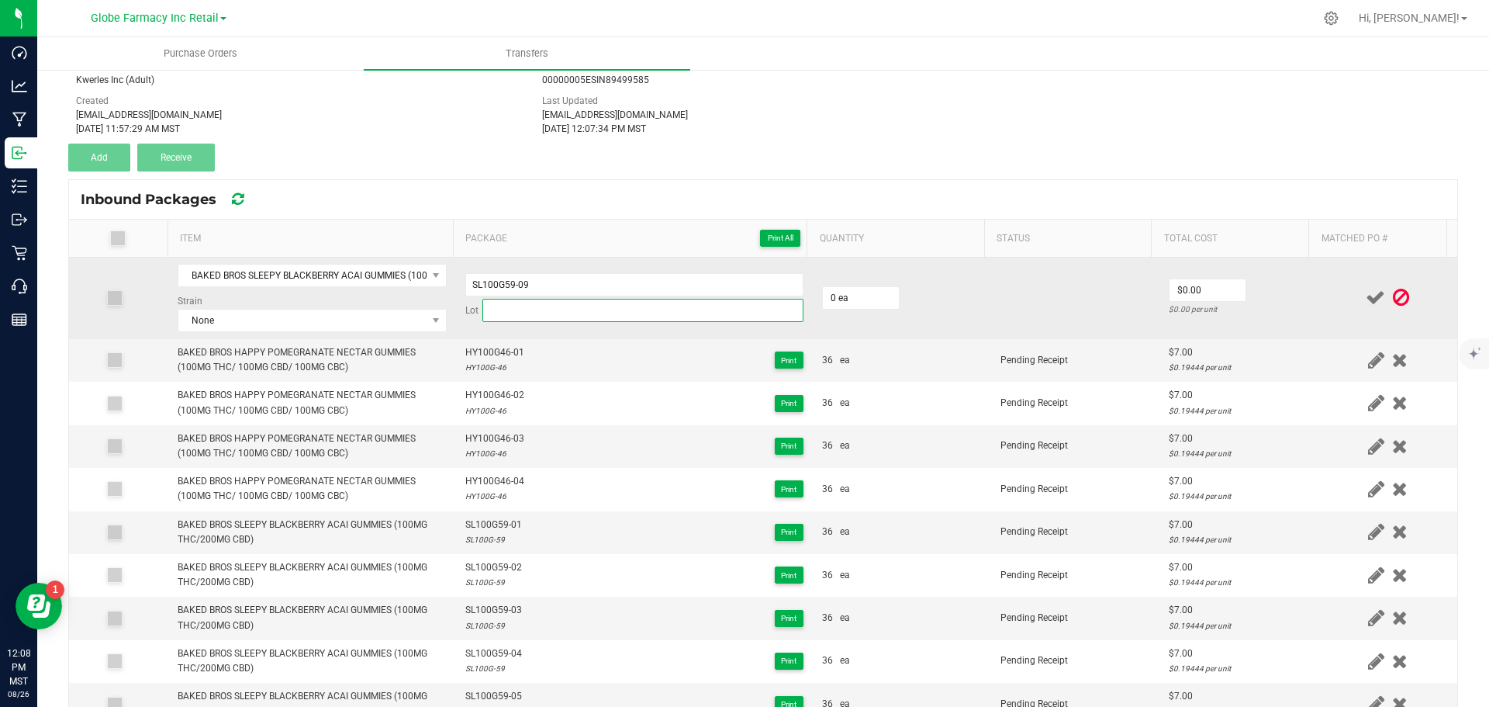
click at [579, 310] on input at bounding box center [642, 310] width 321 height 23
paste input "SL100G-59"
type input "SL100G-59"
click at [828, 295] on input "0" at bounding box center [861, 298] width 76 height 22
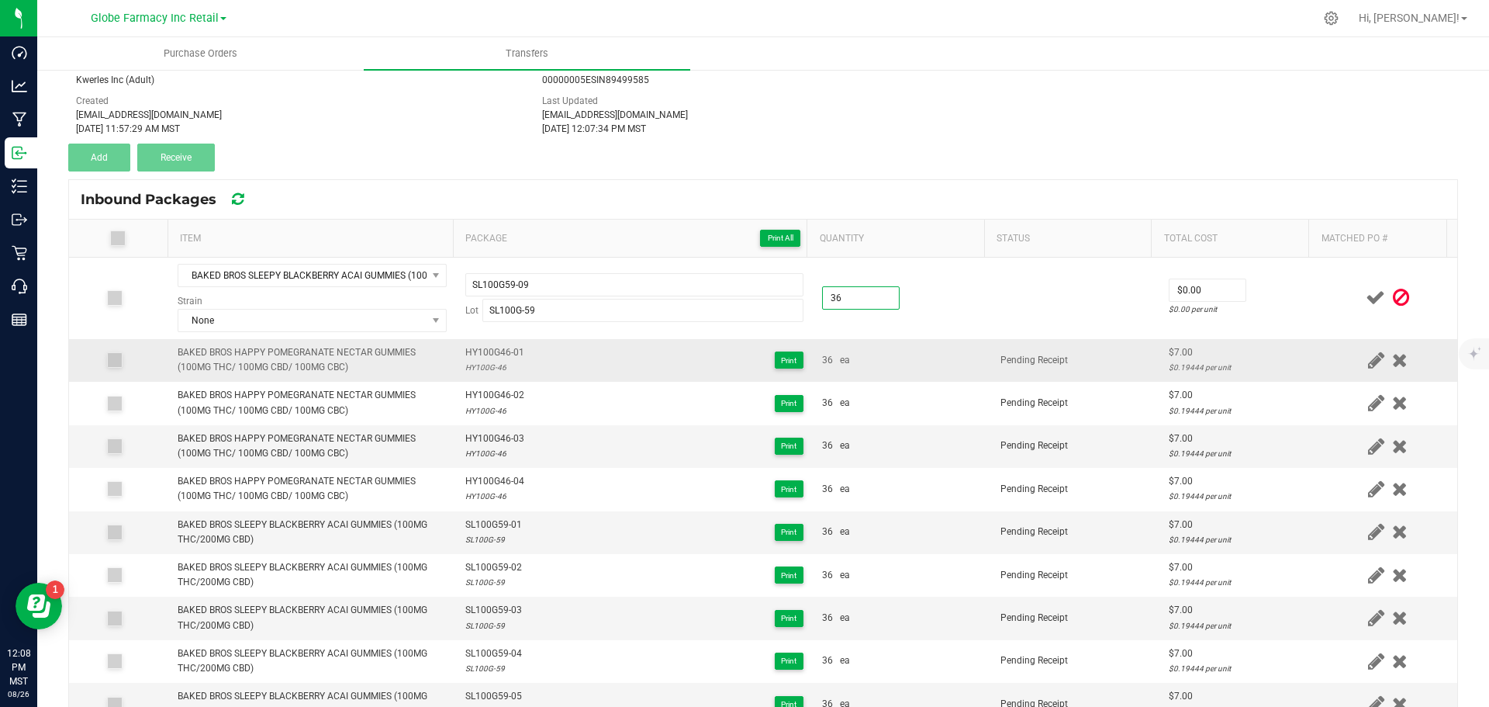
type input "36 ea"
click at [926, 372] on td "36 ea" at bounding box center [902, 360] width 178 height 43
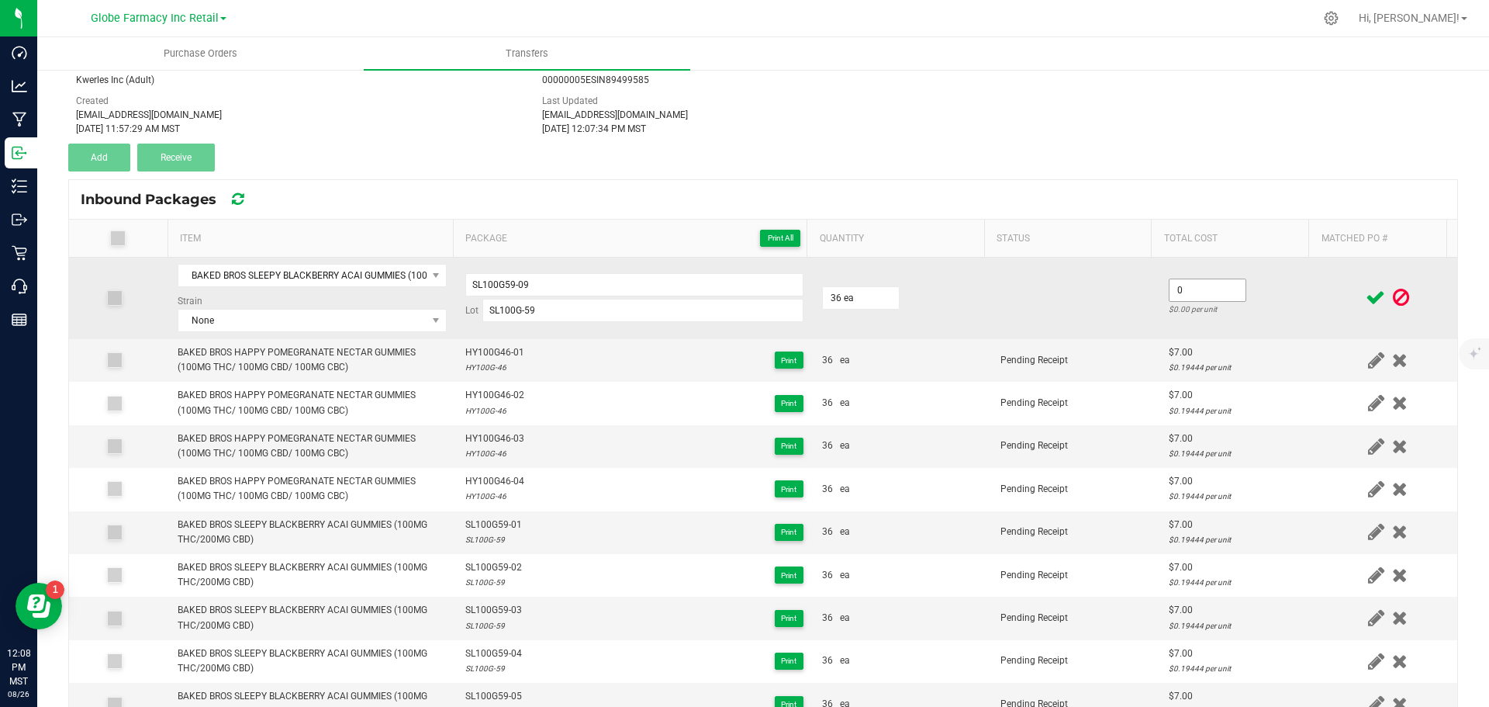
click at [1192, 291] on input "0" at bounding box center [1208, 290] width 76 height 22
type input "$7.00"
click at [1116, 329] on td at bounding box center [1075, 298] width 168 height 81
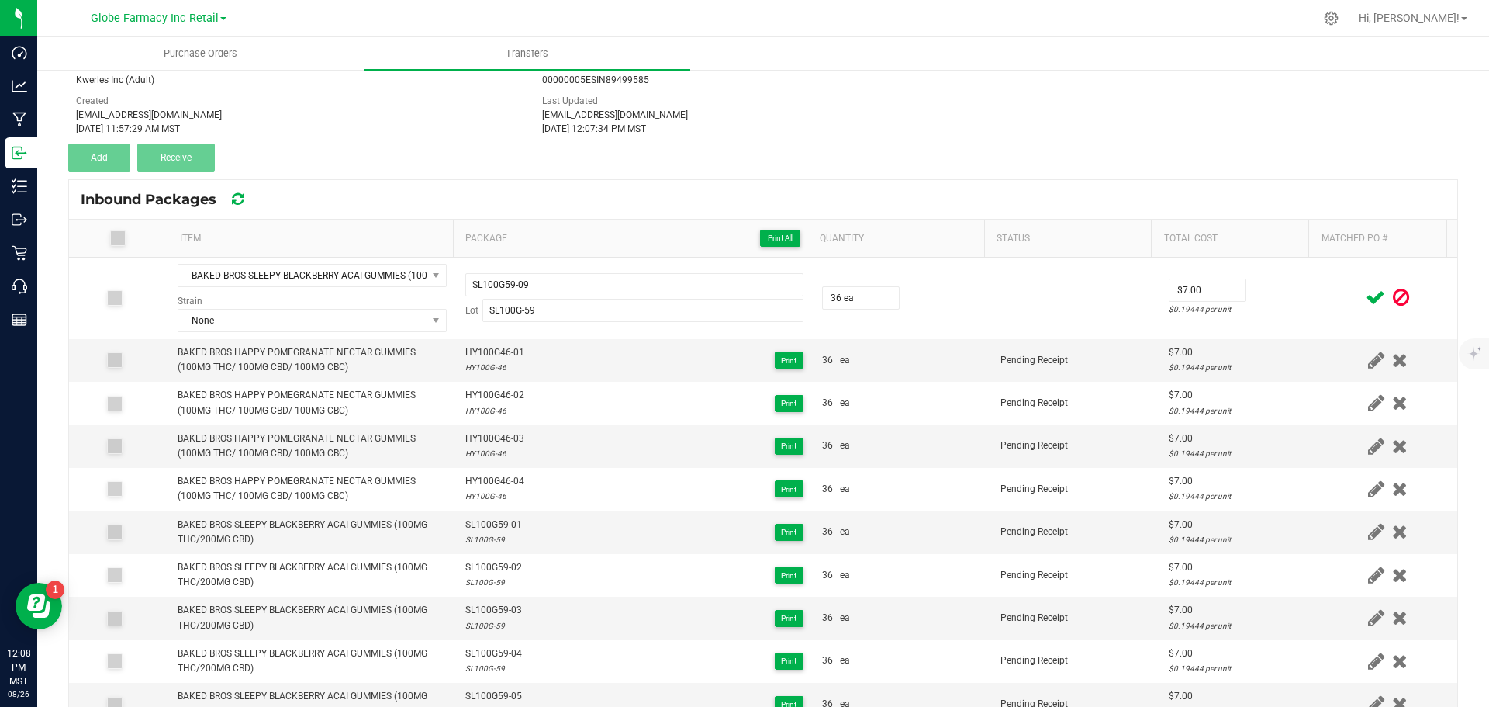
click at [1362, 297] on span at bounding box center [1375, 297] width 27 height 30
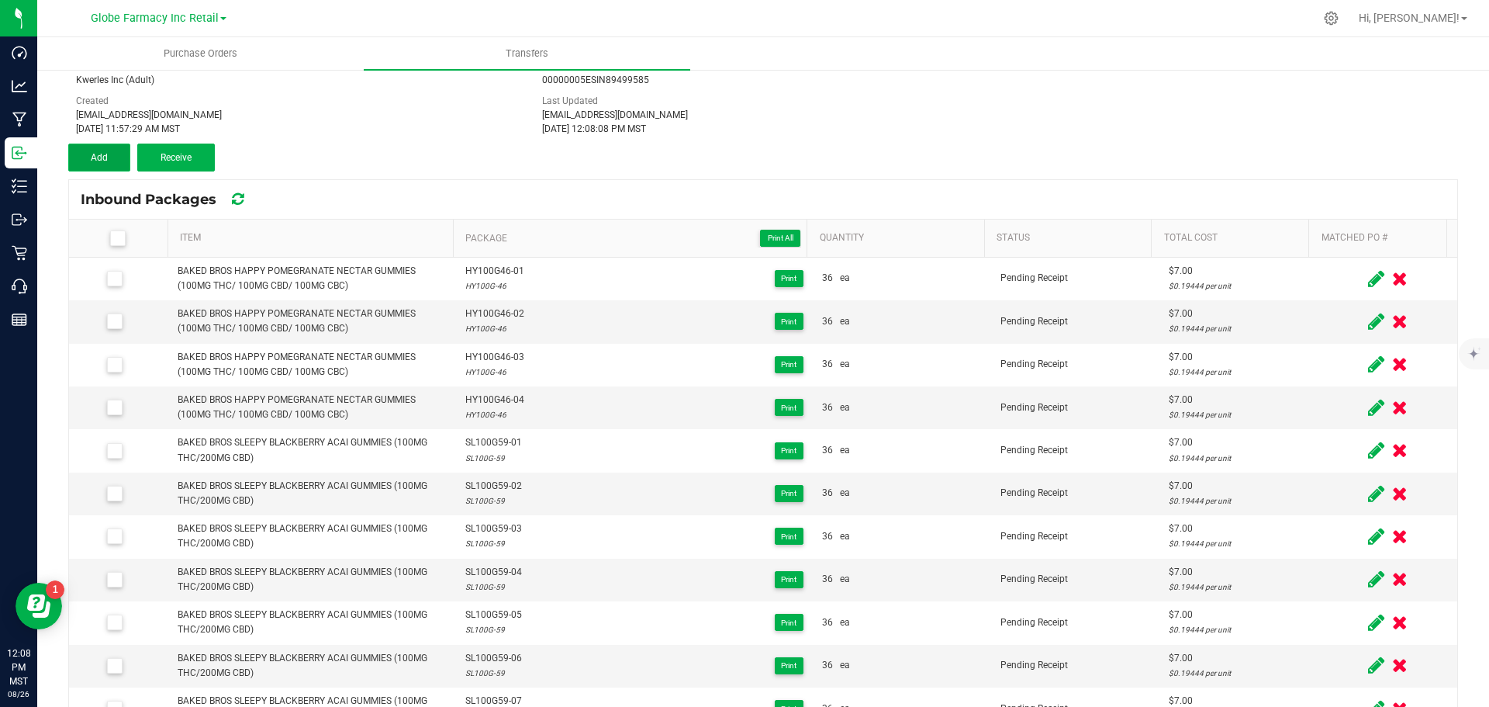
click at [108, 160] on button "Add" at bounding box center [99, 158] width 62 height 28
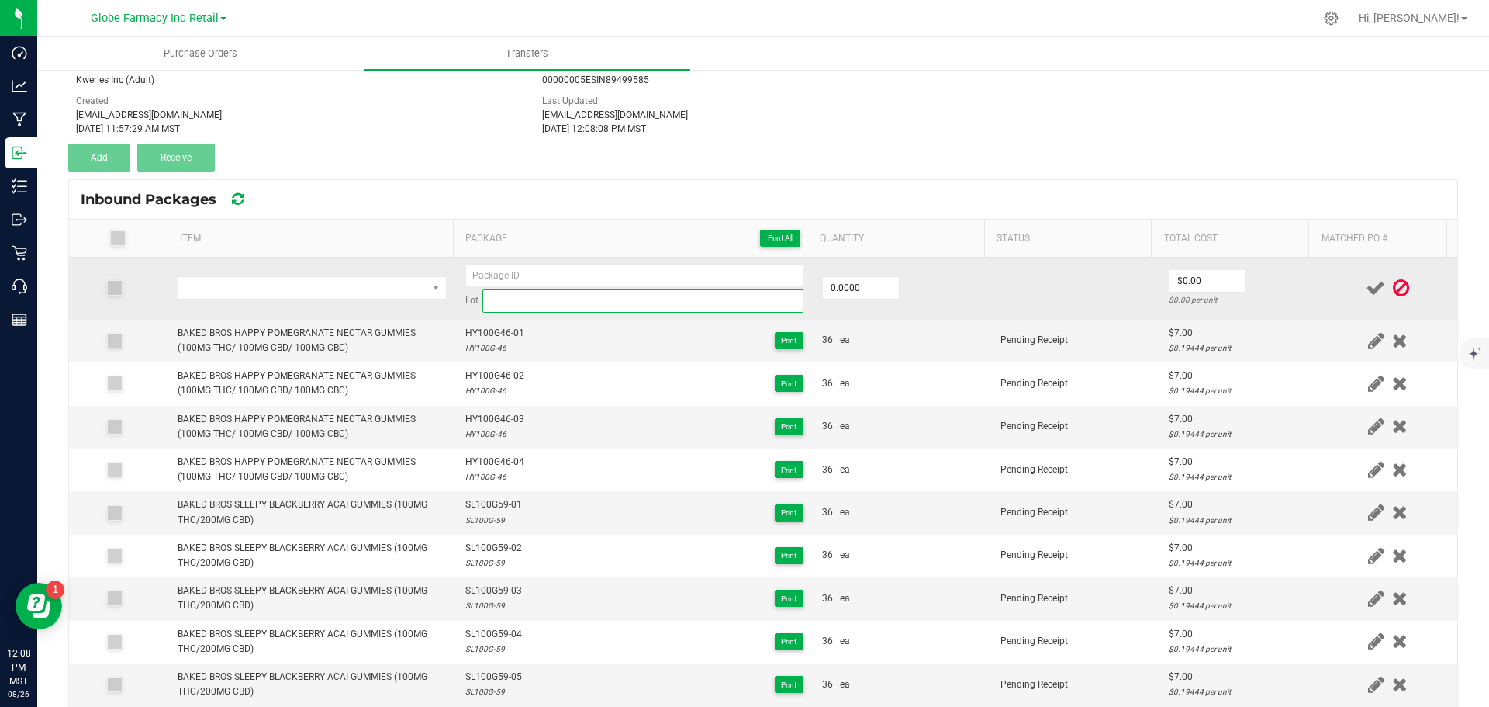
click at [533, 306] on input at bounding box center [642, 300] width 321 height 23
paste input "SL100G-59"
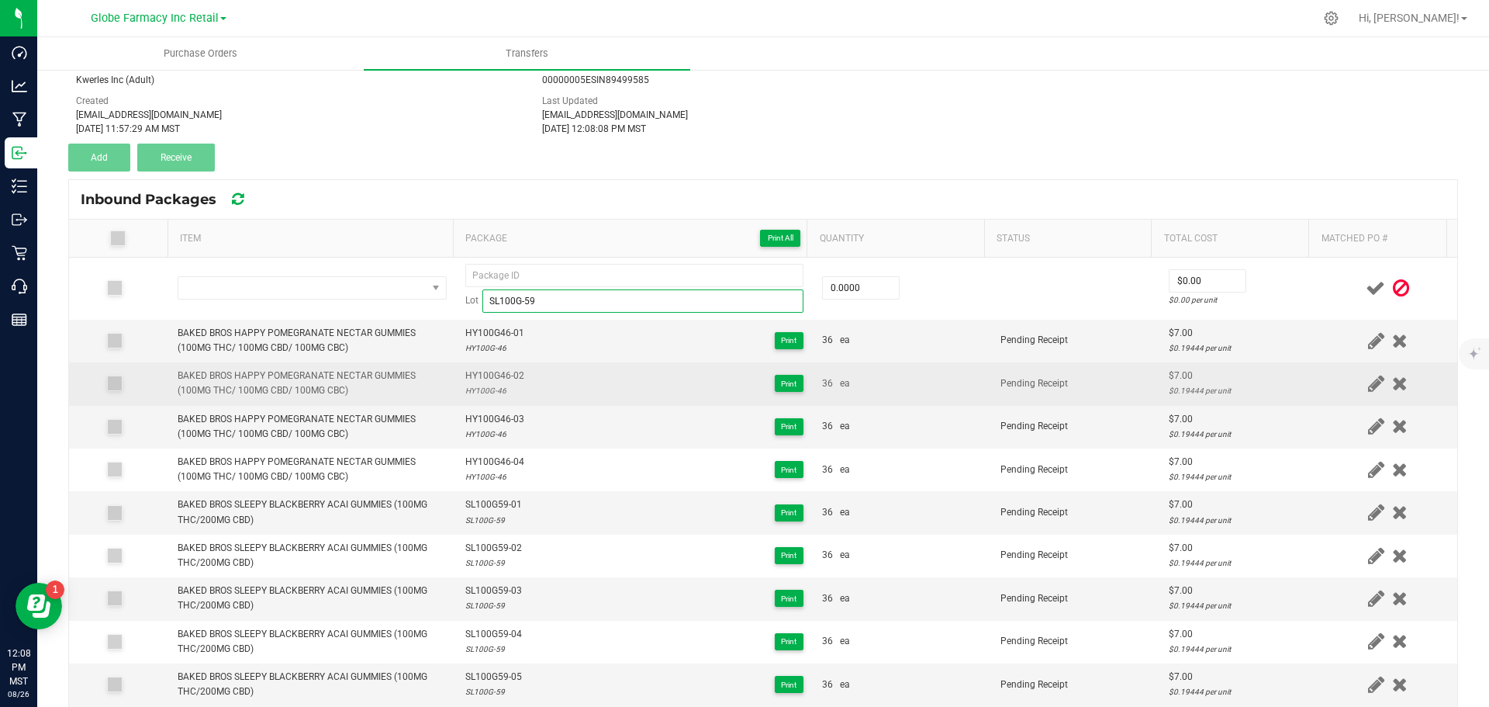
type input "SL100G-59"
click at [509, 386] on div "HY100G-46" at bounding box center [494, 390] width 59 height 15
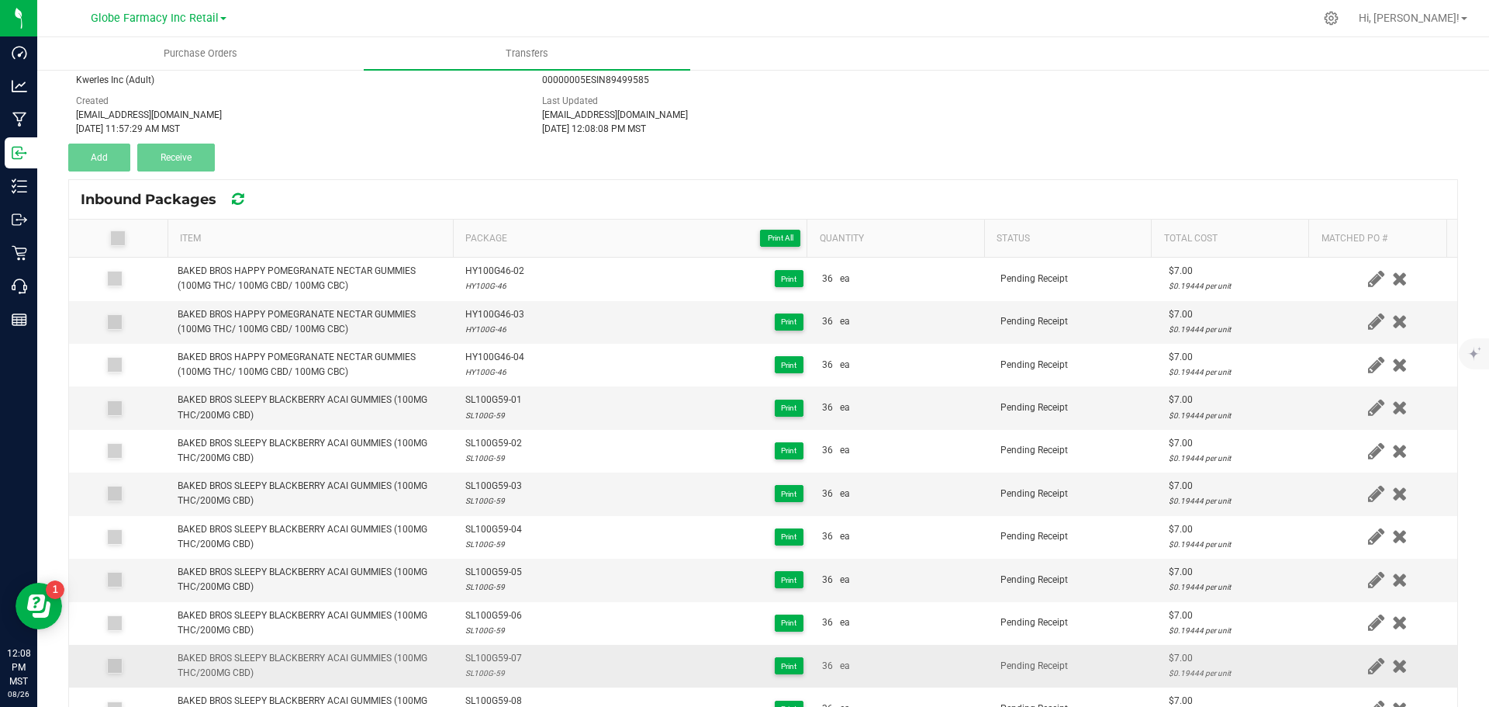
scroll to position [222, 0]
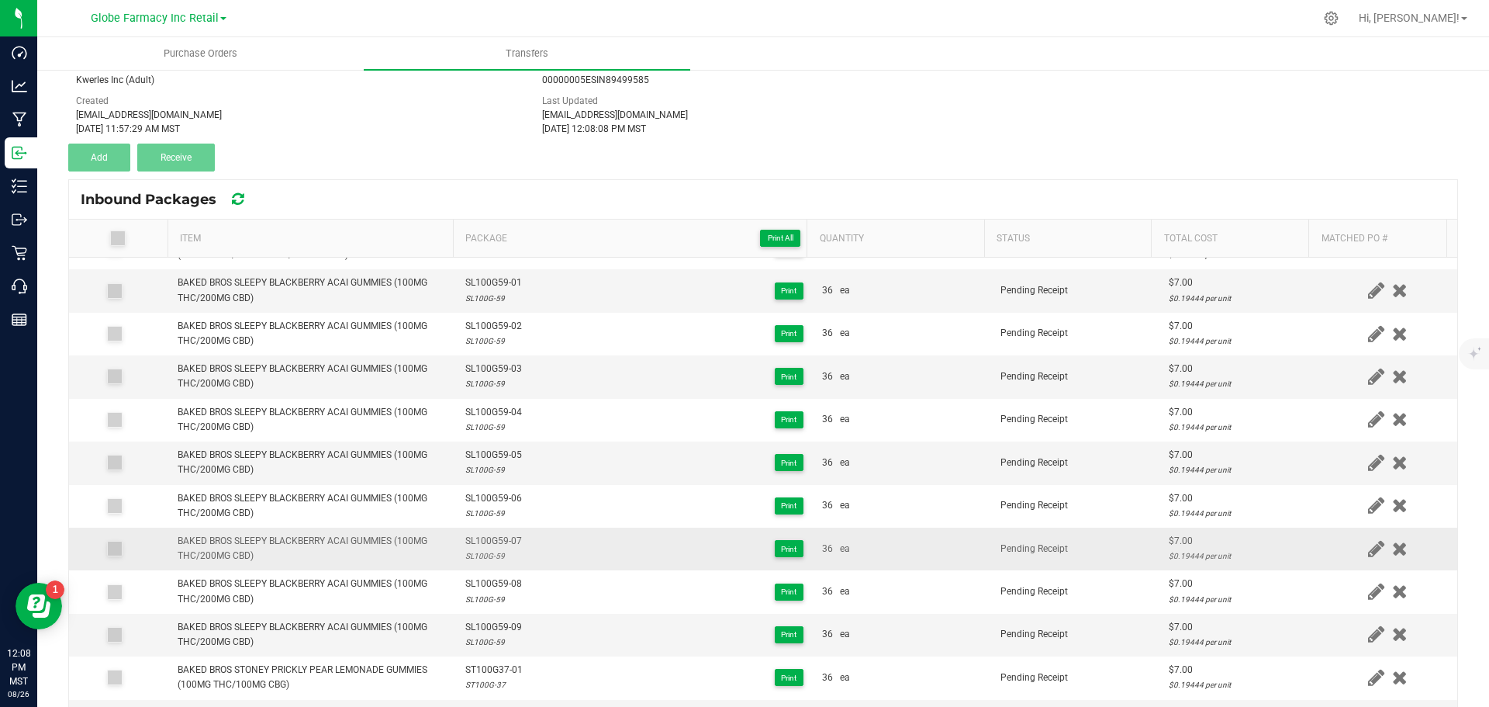
click at [292, 541] on div "BAKED BROS SLEEPY BLACKBERRY ACAI GUMMIES (100MG THC/200MG CBD)" at bounding box center [312, 548] width 269 height 29
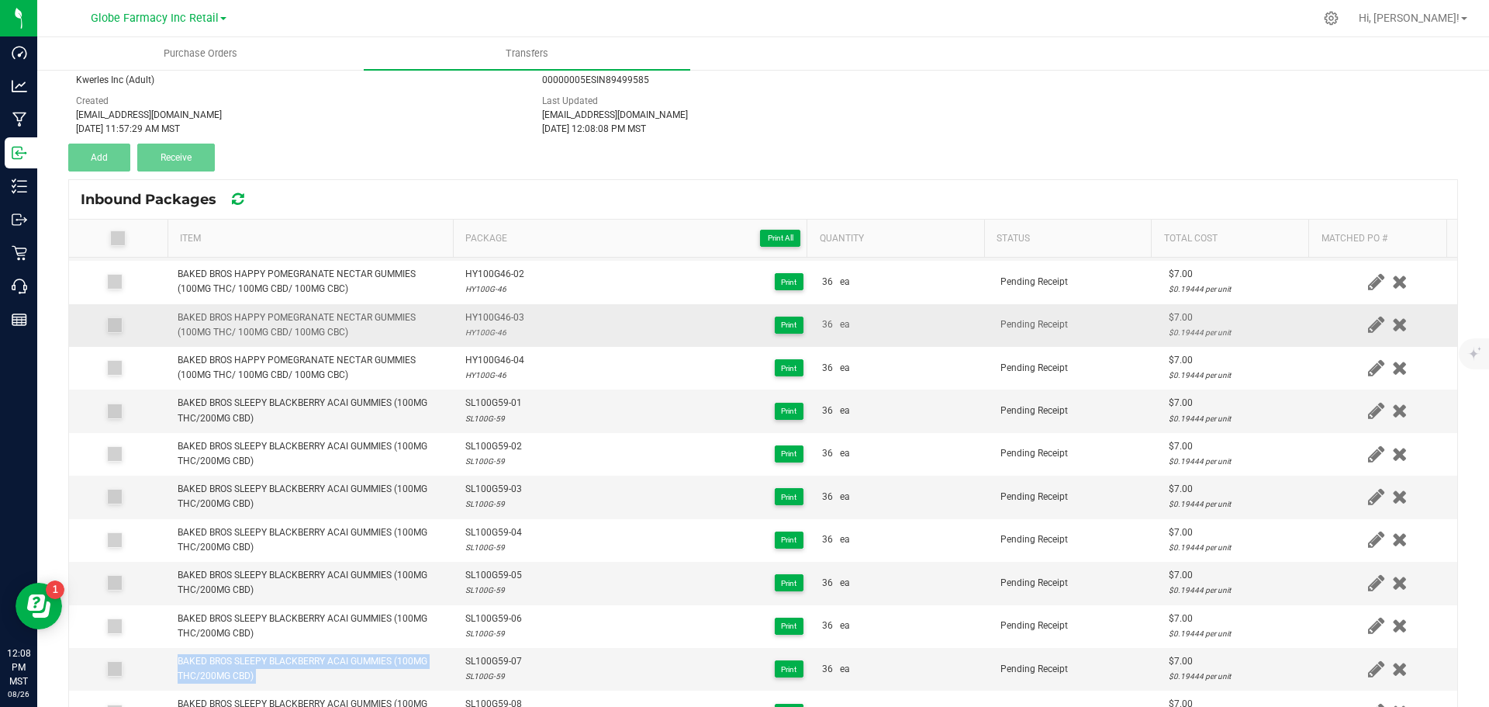
scroll to position [0, 0]
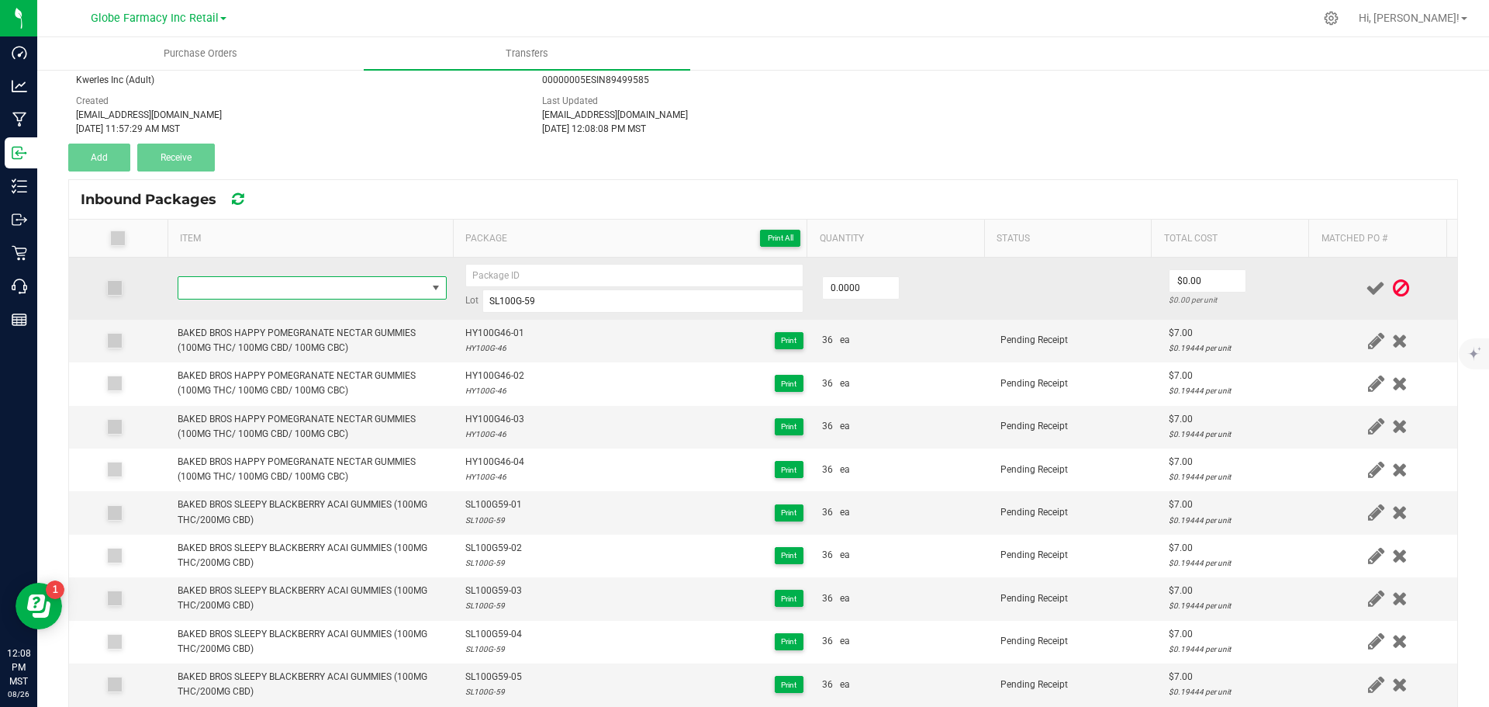
click at [285, 293] on span "NO DATA FOUND" at bounding box center [302, 288] width 248 height 22
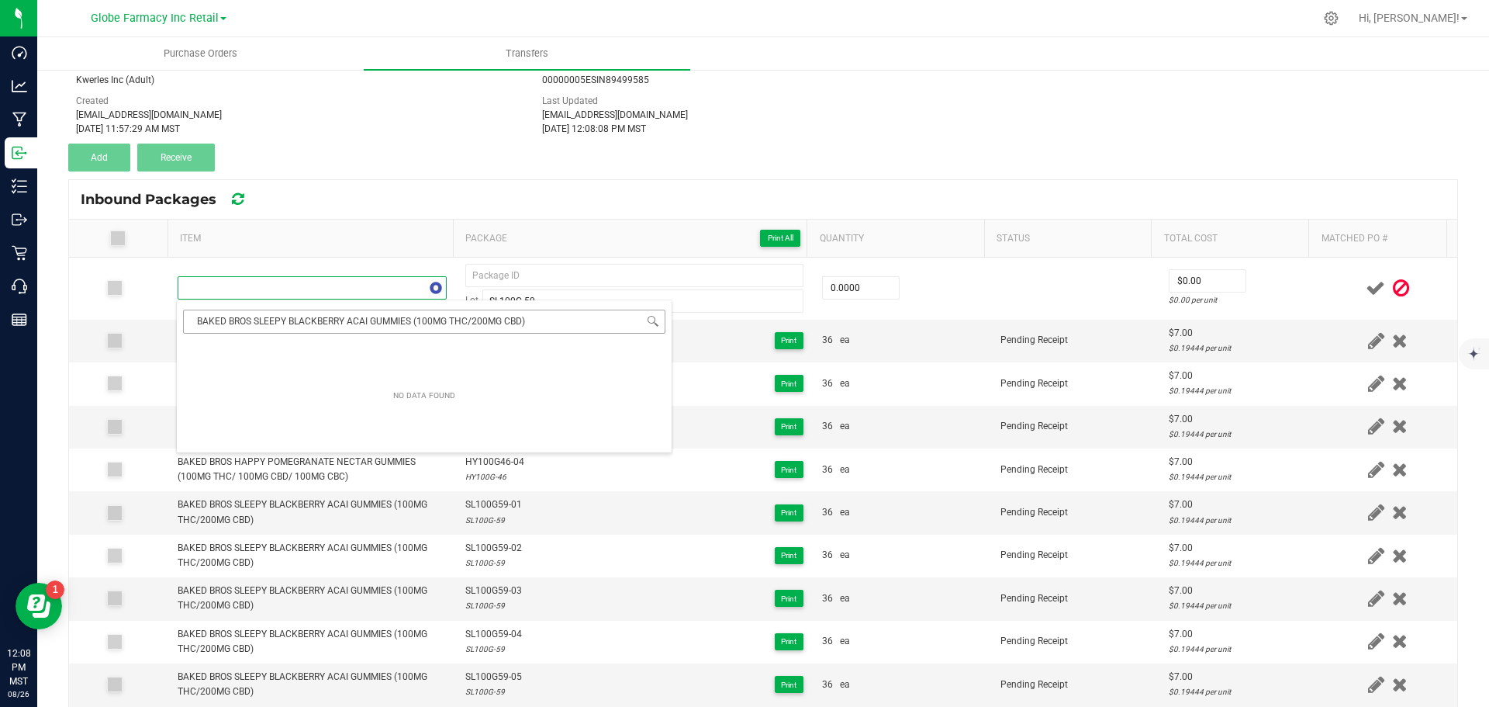
scroll to position [23, 264]
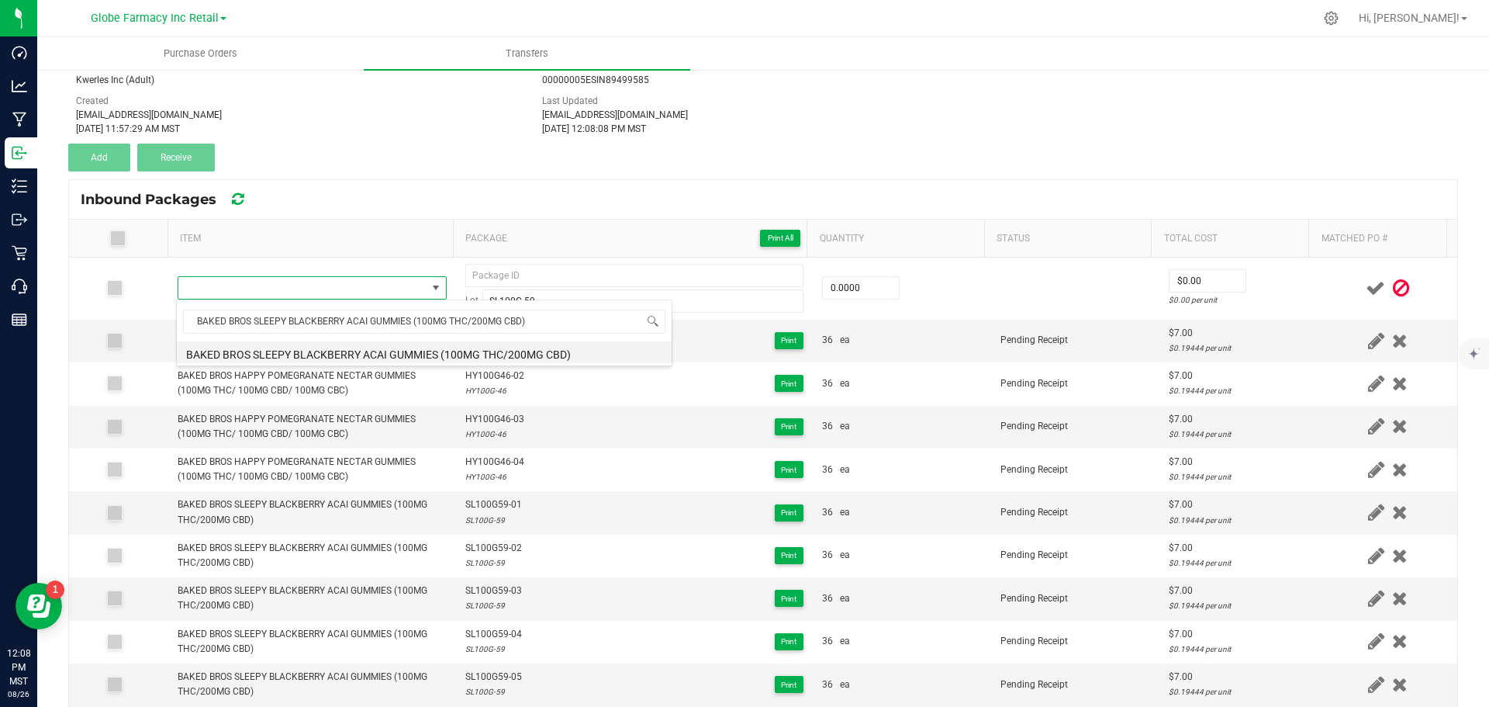
click at [256, 348] on li "BAKED BROS SLEEPY BLACKBERRY ACAI GUMMIES (100MG THC/200MG CBD)" at bounding box center [424, 352] width 495 height 22
type input "0 ea"
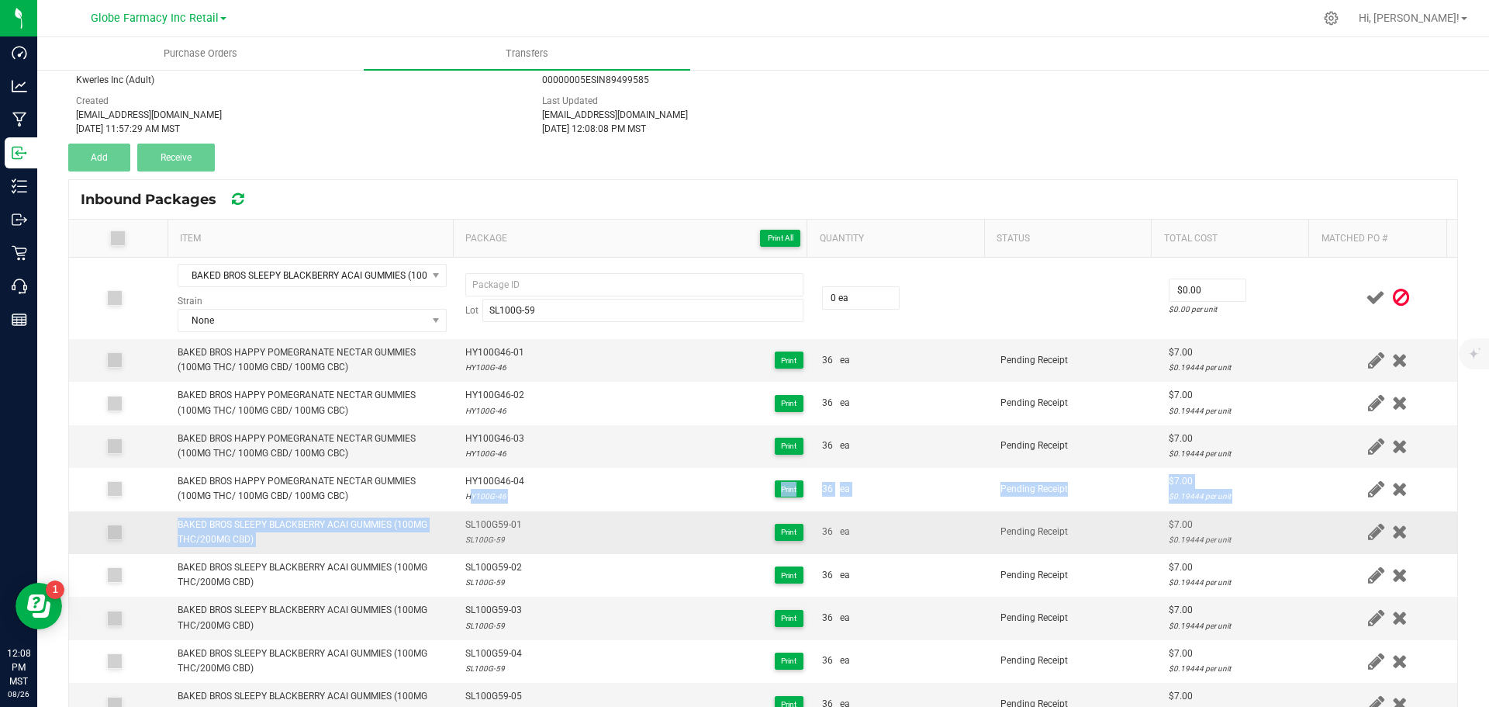
click at [452, 510] on tbody "BAKED BROS SLEEPY BLACKBERRY ACAI GUMMIES (100MG THC/200MG CBD) Strain None Lot…" at bounding box center [763, 642] width 1389 height 769
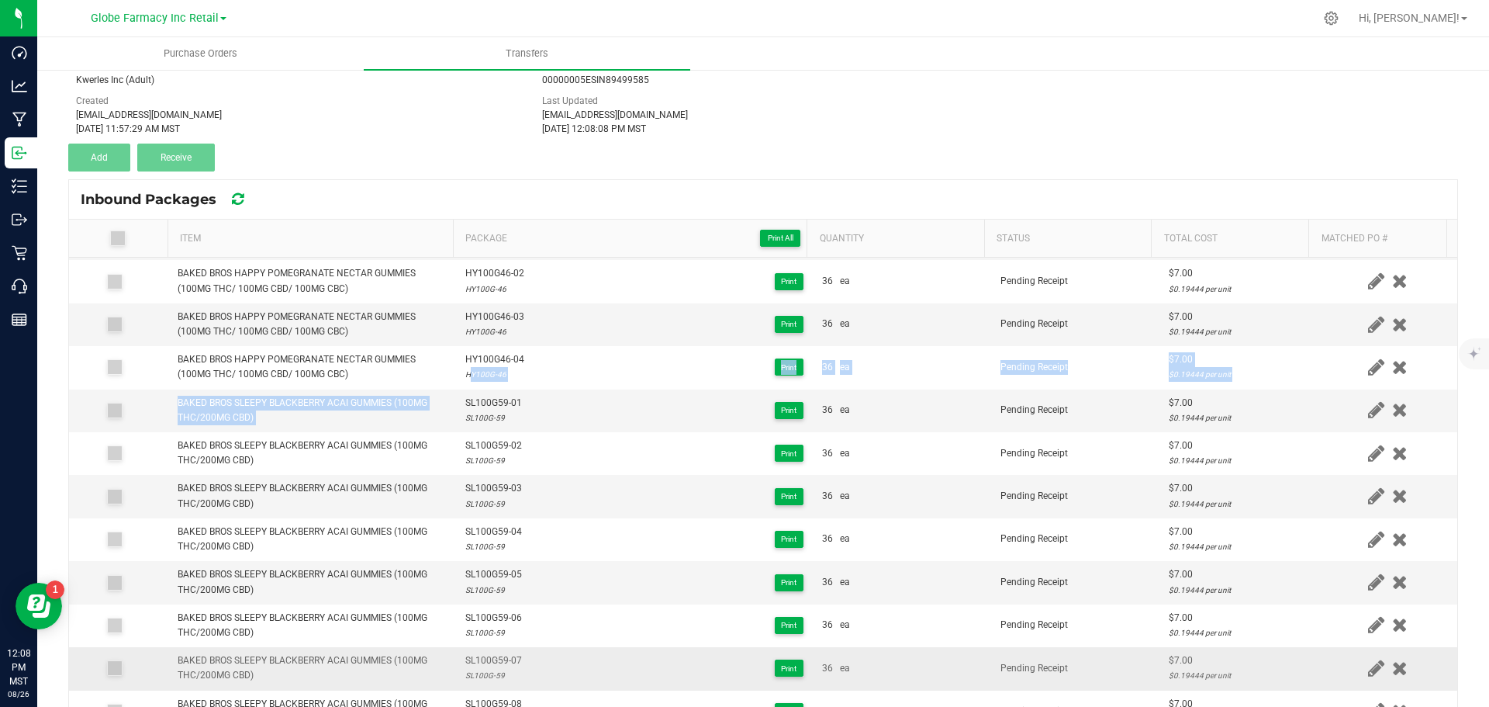
scroll to position [242, 0]
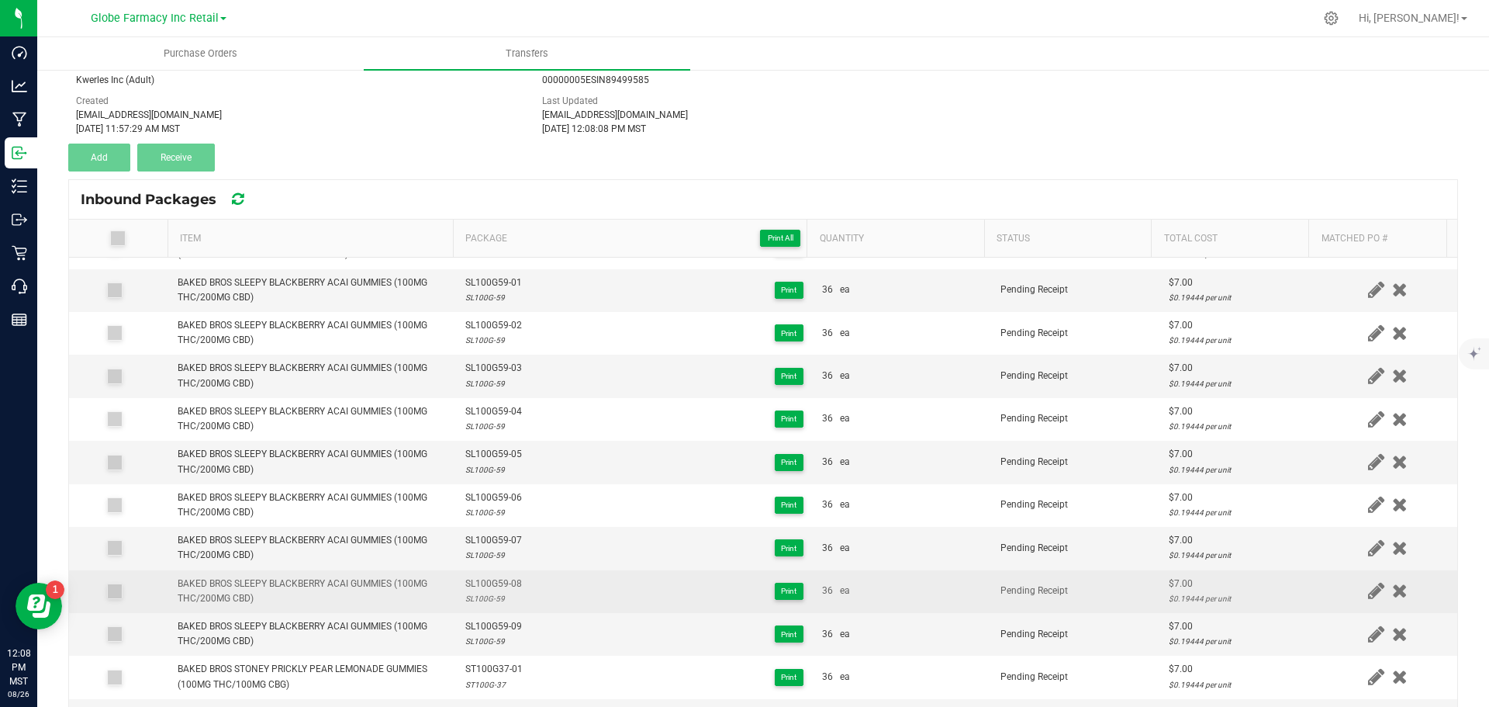
click at [496, 578] on span "SL100G59-08" at bounding box center [493, 583] width 57 height 15
click at [496, 577] on span "SL100G59-08" at bounding box center [493, 583] width 57 height 15
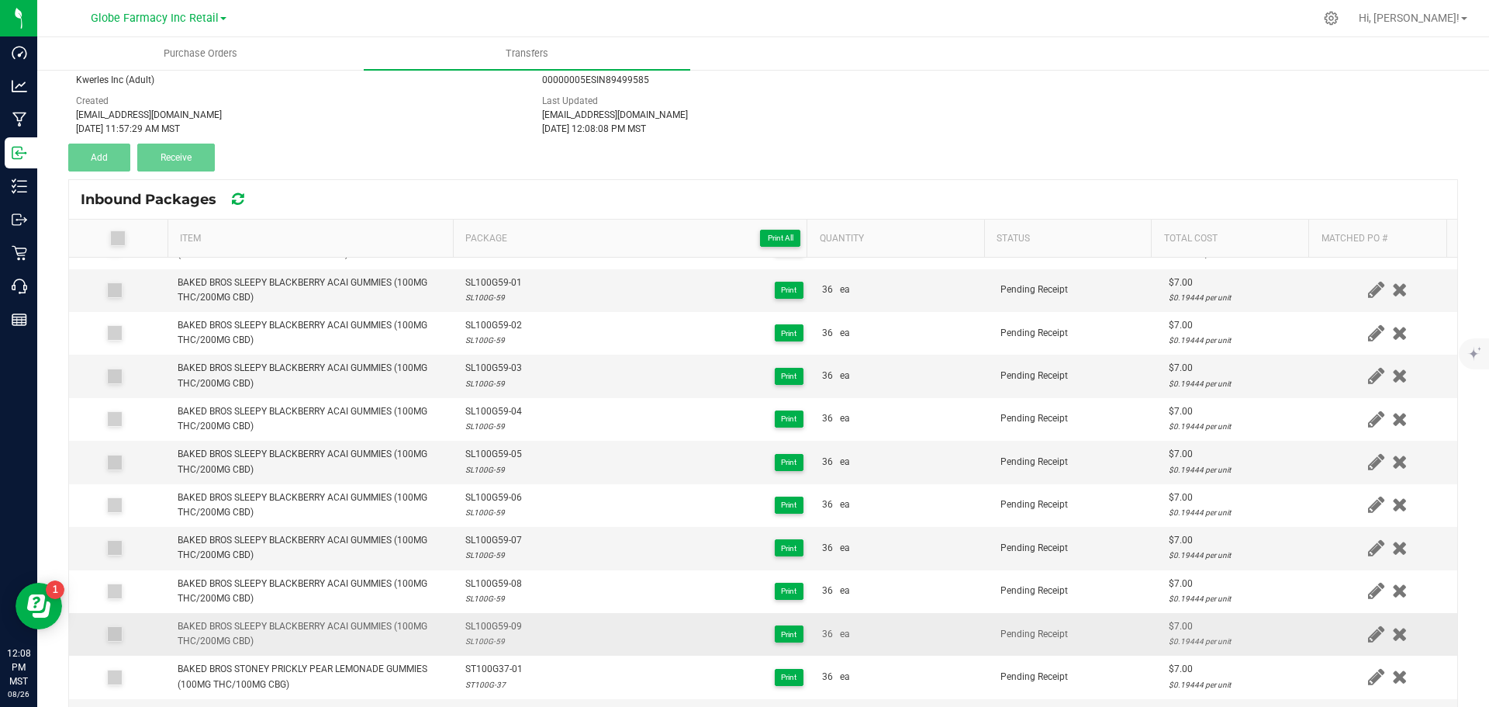
click at [490, 627] on span "SL100G59-09" at bounding box center [493, 626] width 57 height 15
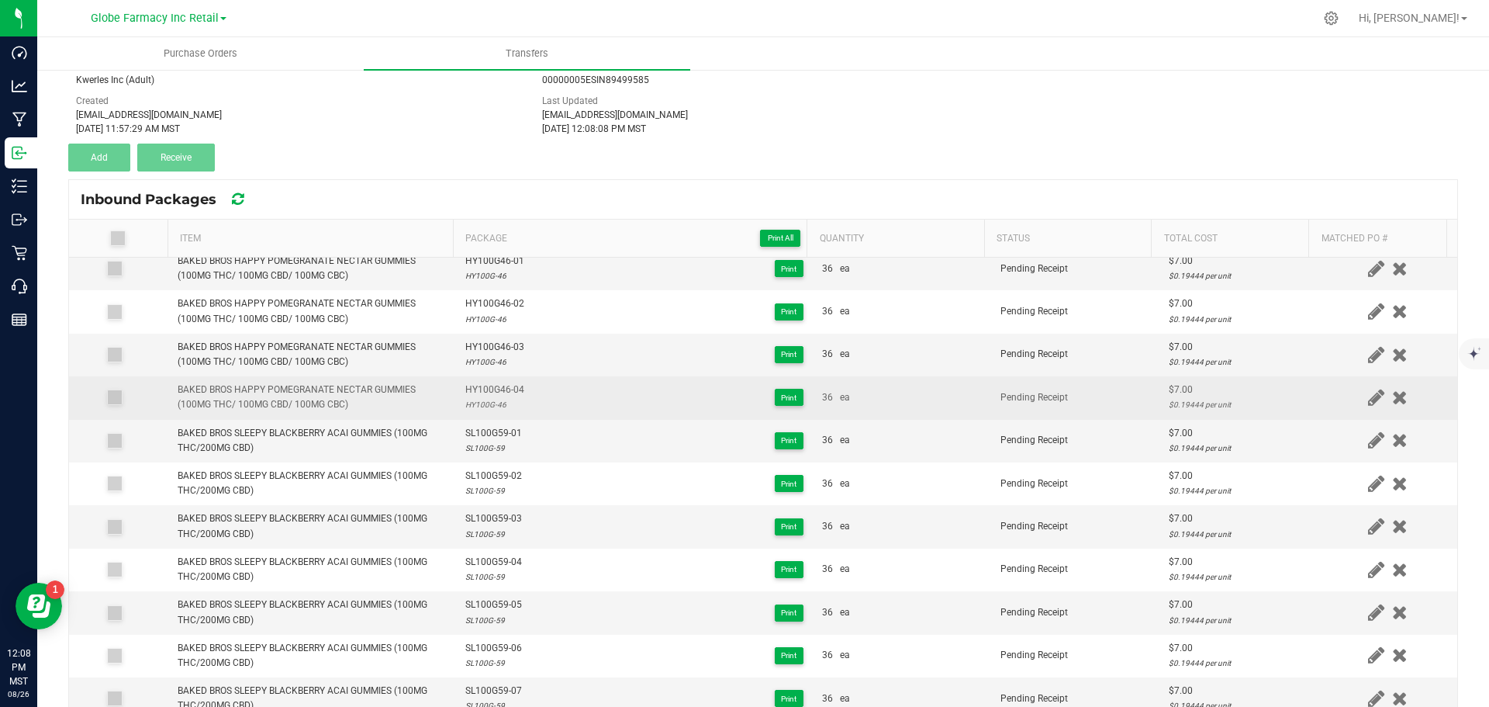
scroll to position [0, 0]
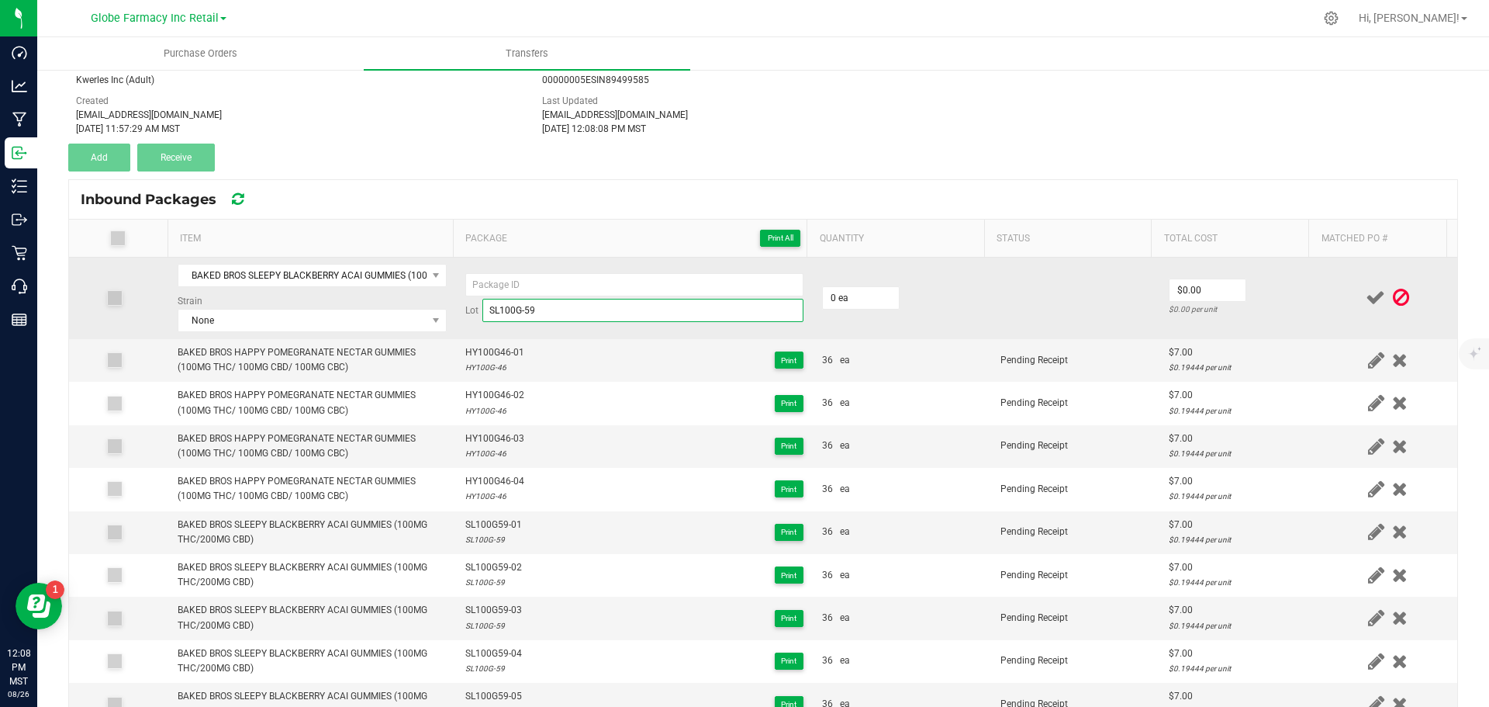
click at [505, 299] on input "SL100G-59" at bounding box center [642, 310] width 321 height 23
click at [496, 290] on input at bounding box center [634, 284] width 338 height 23
paste input "SL100G59-09"
type input "SL100G59-010"
click at [849, 300] on input "0" at bounding box center [861, 298] width 76 height 22
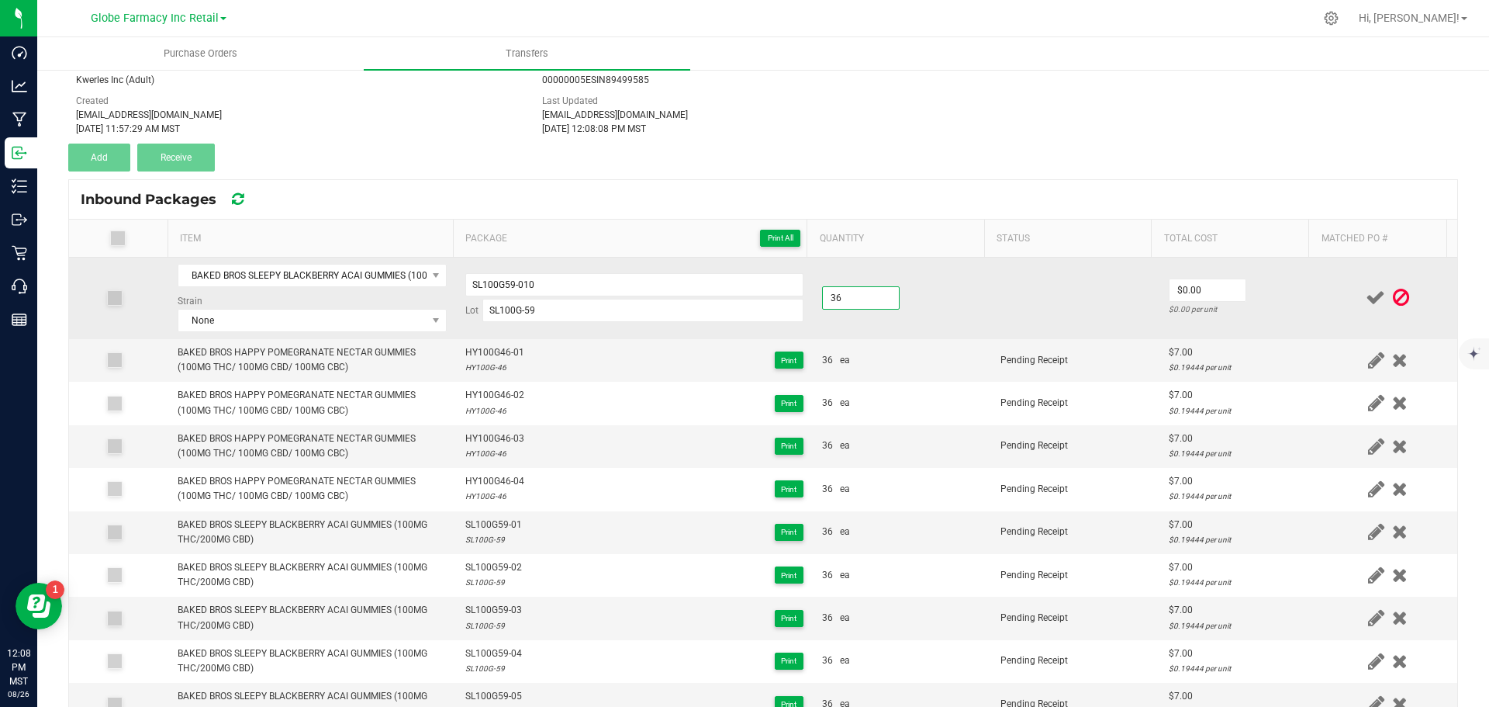
type input "36 ea"
click at [949, 316] on td "36 ea" at bounding box center [902, 298] width 178 height 81
click at [1171, 294] on input "0" at bounding box center [1208, 290] width 76 height 22
type input "$7.00"
click at [1088, 308] on td at bounding box center [1075, 298] width 168 height 81
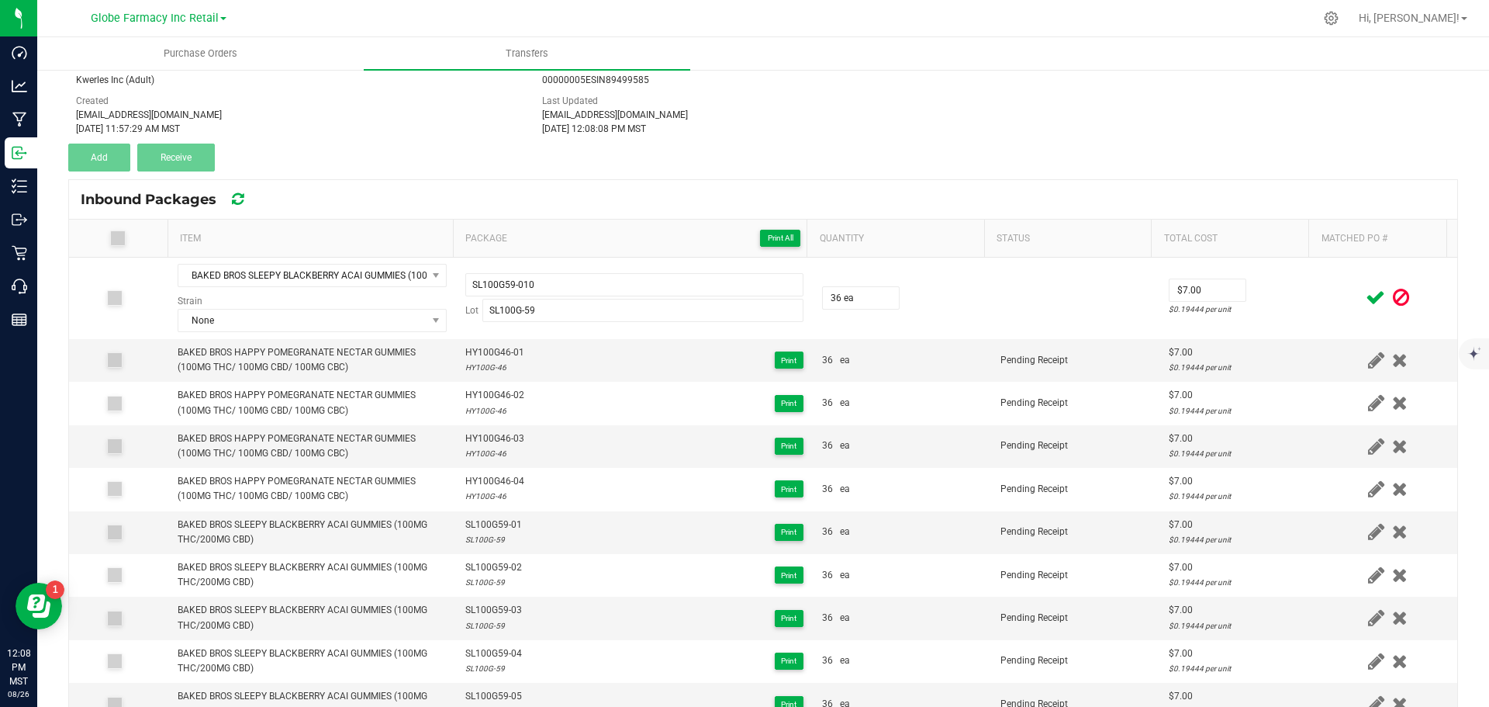
click at [1366, 295] on icon at bounding box center [1375, 297] width 19 height 19
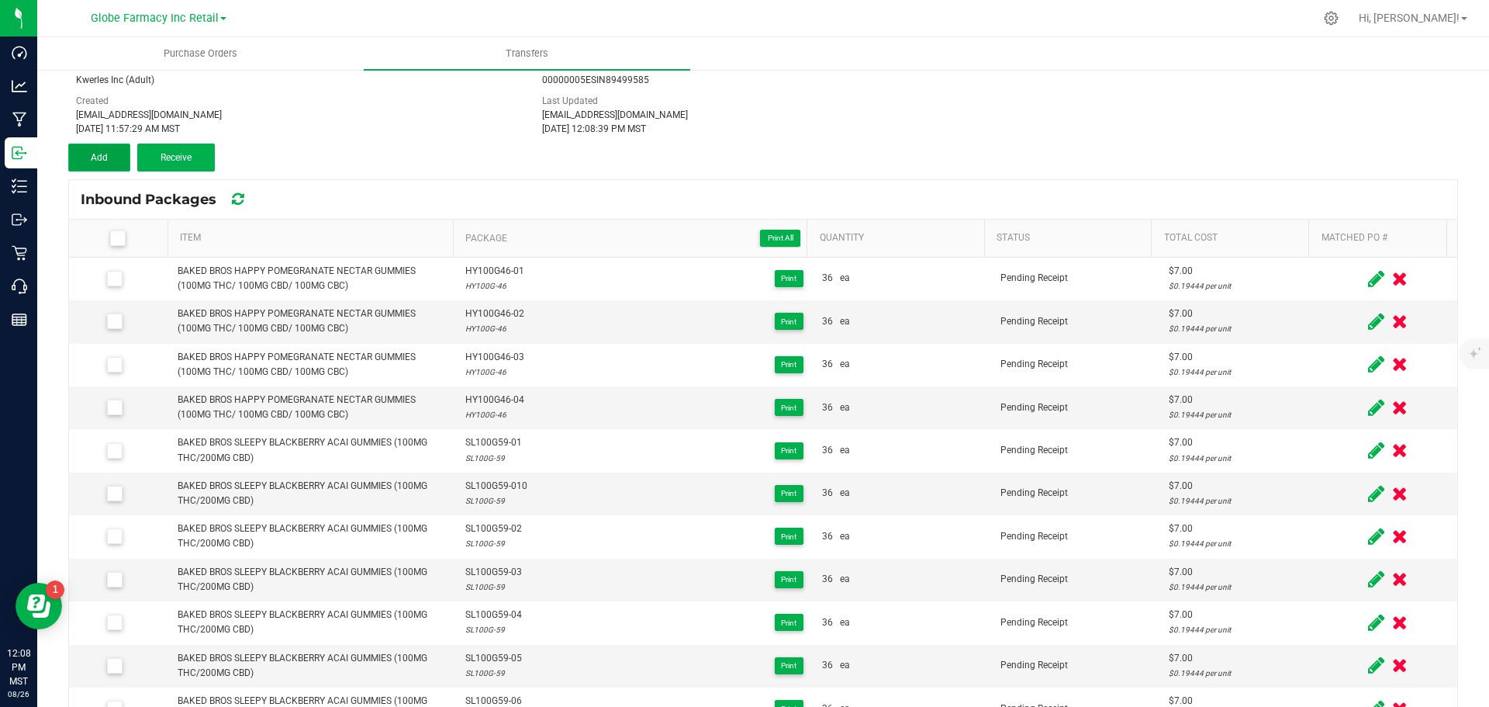
click at [88, 164] on button "Add" at bounding box center [99, 158] width 62 height 28
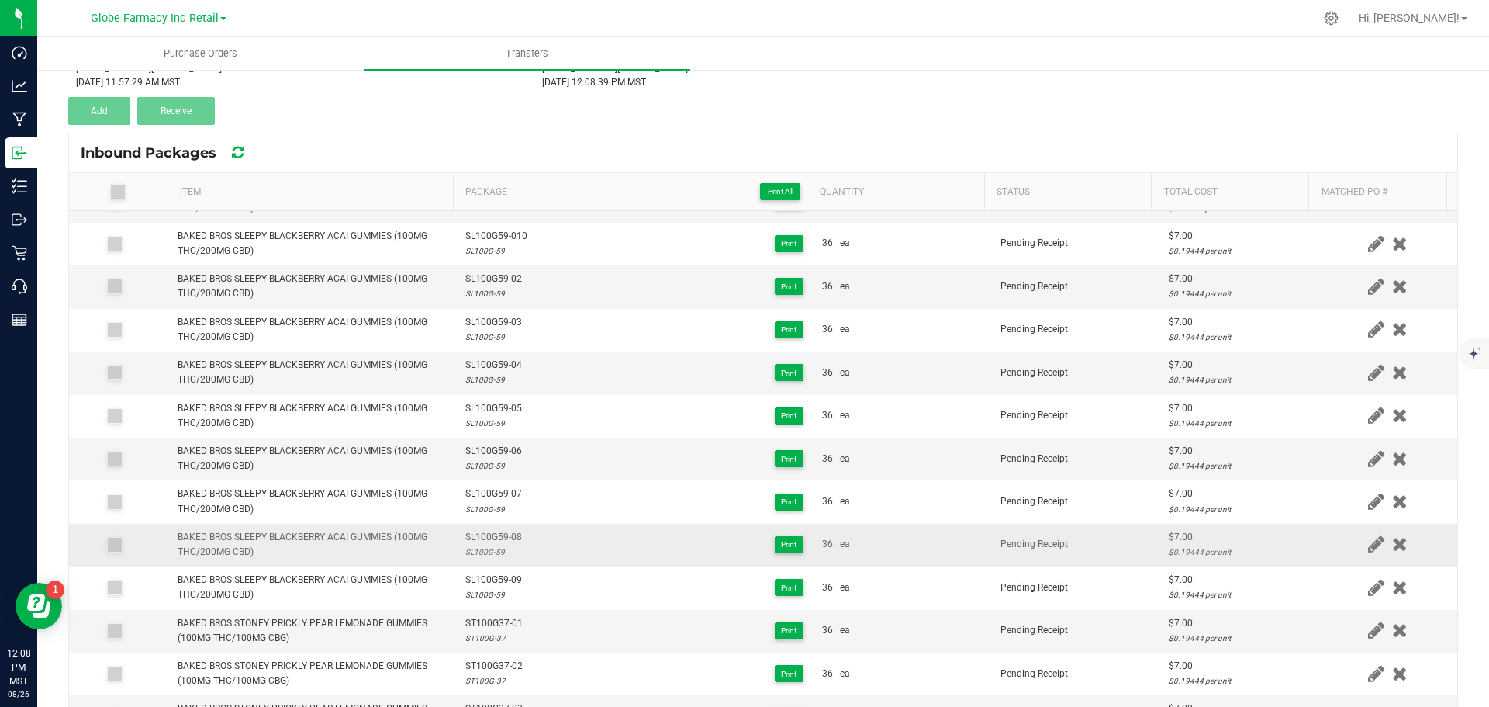
scroll to position [175, 0]
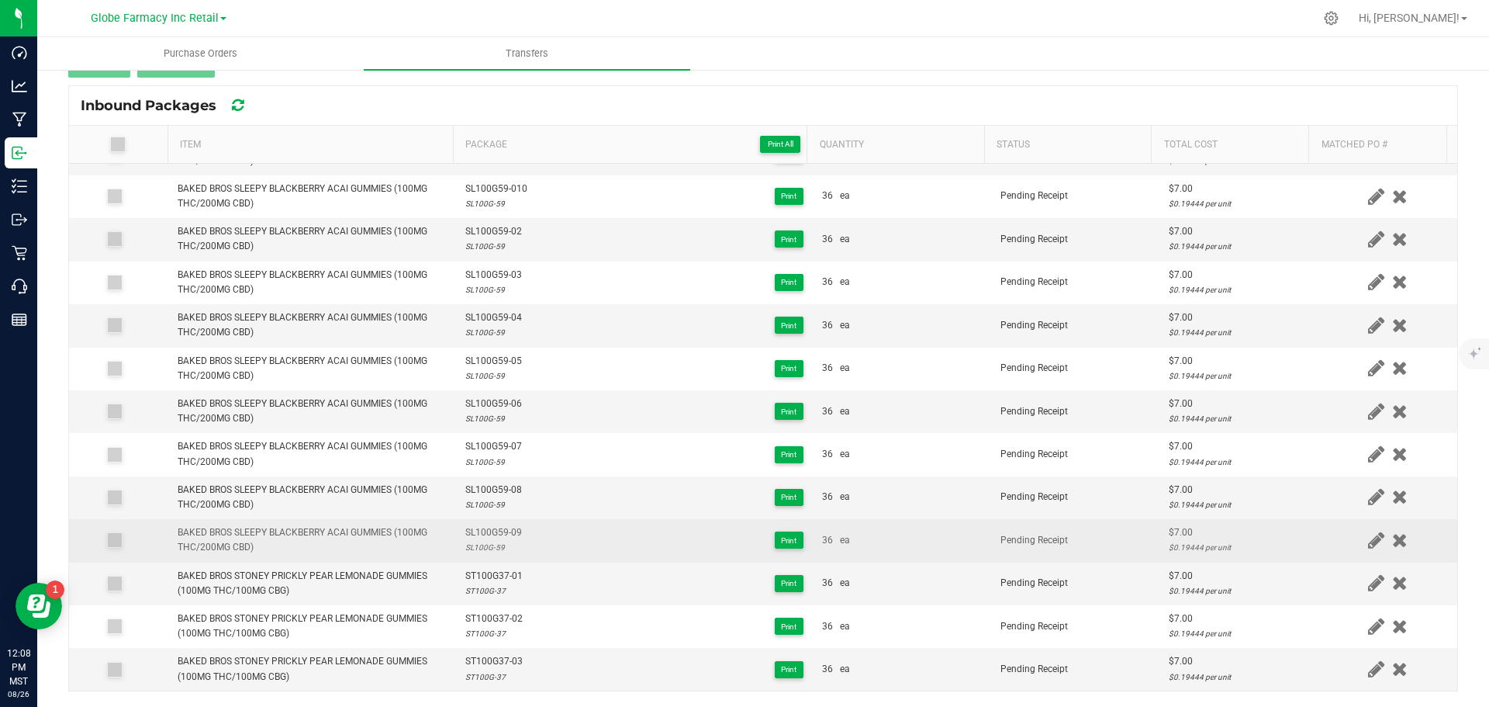
click at [296, 530] on div "BAKED BROS SLEEPY BLACKBERRY ACAI GUMMIES (100MG THC/200MG CBD)" at bounding box center [312, 539] width 269 height 29
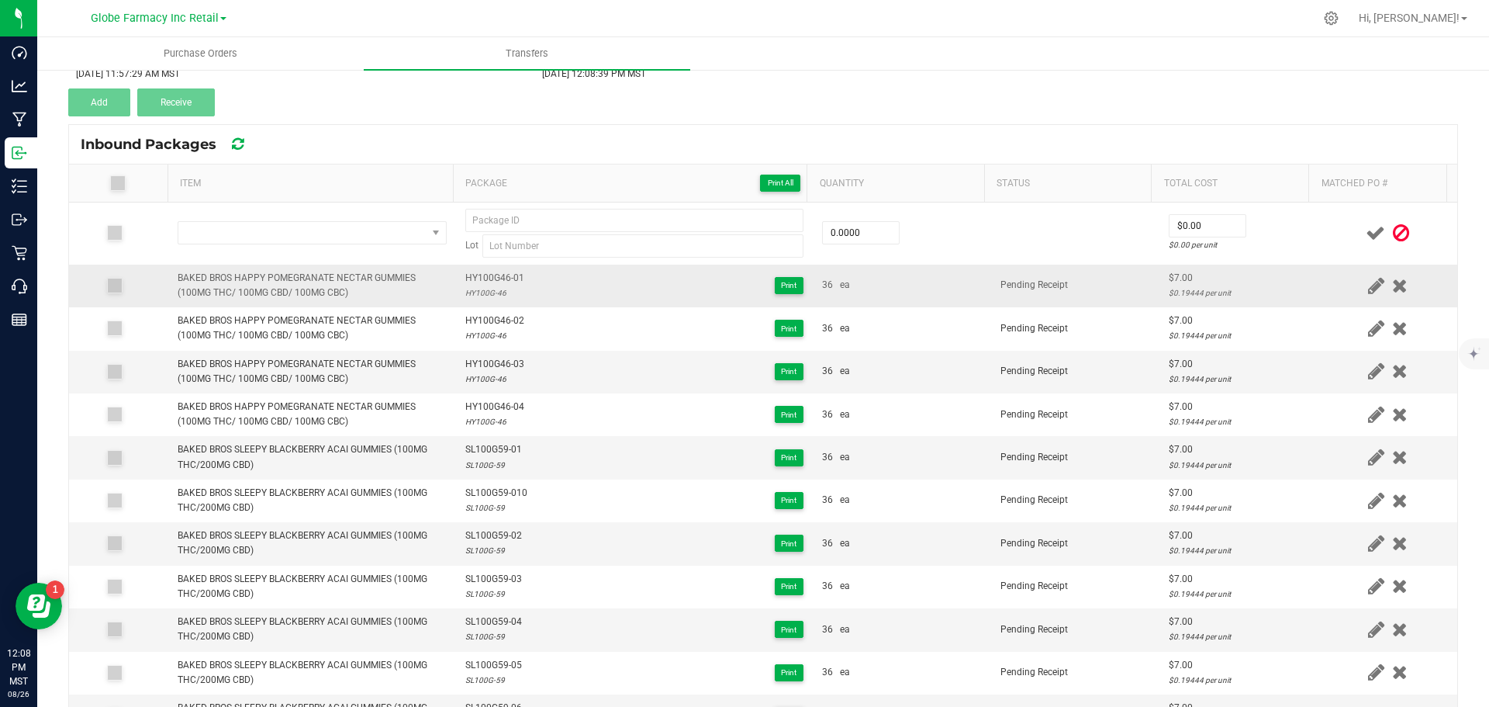
scroll to position [98, 0]
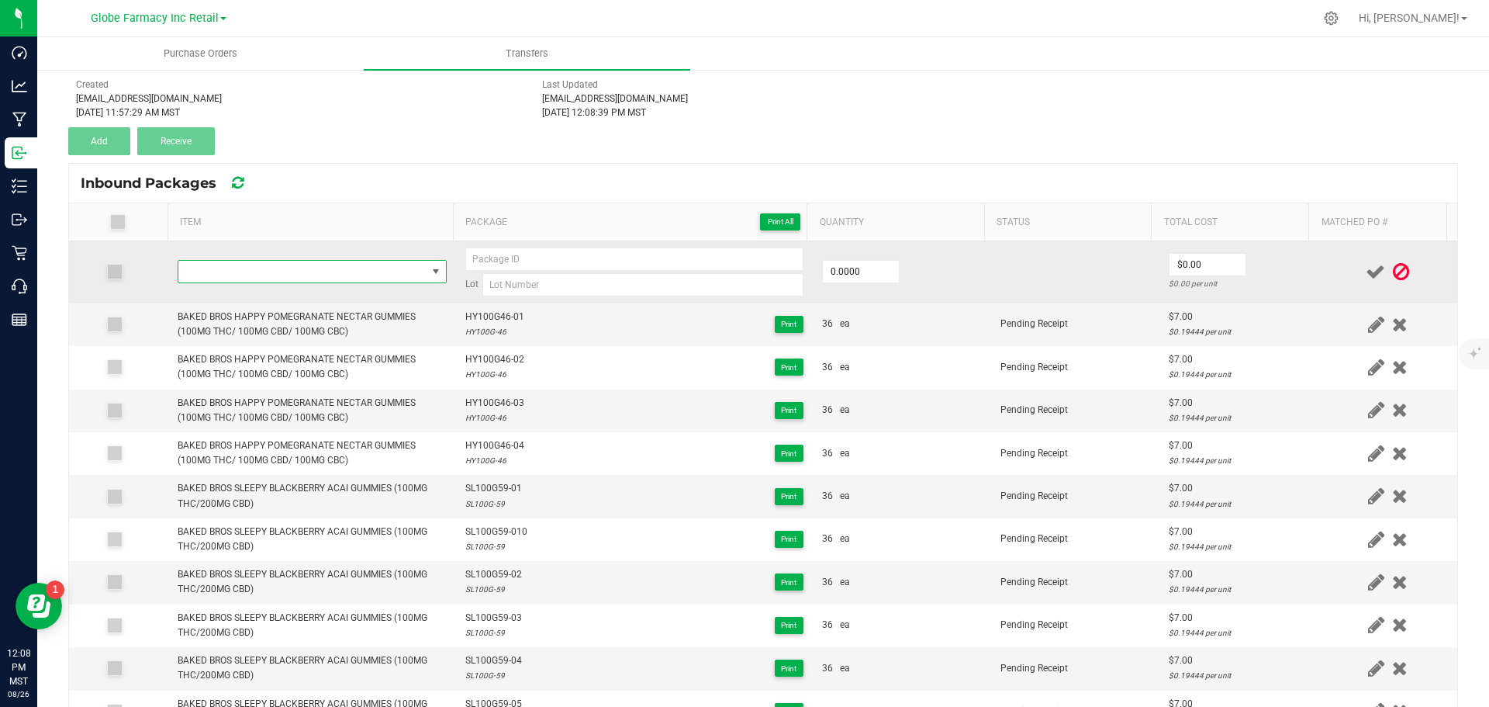
click at [268, 276] on span "NO DATA FOUND" at bounding box center [302, 272] width 248 height 22
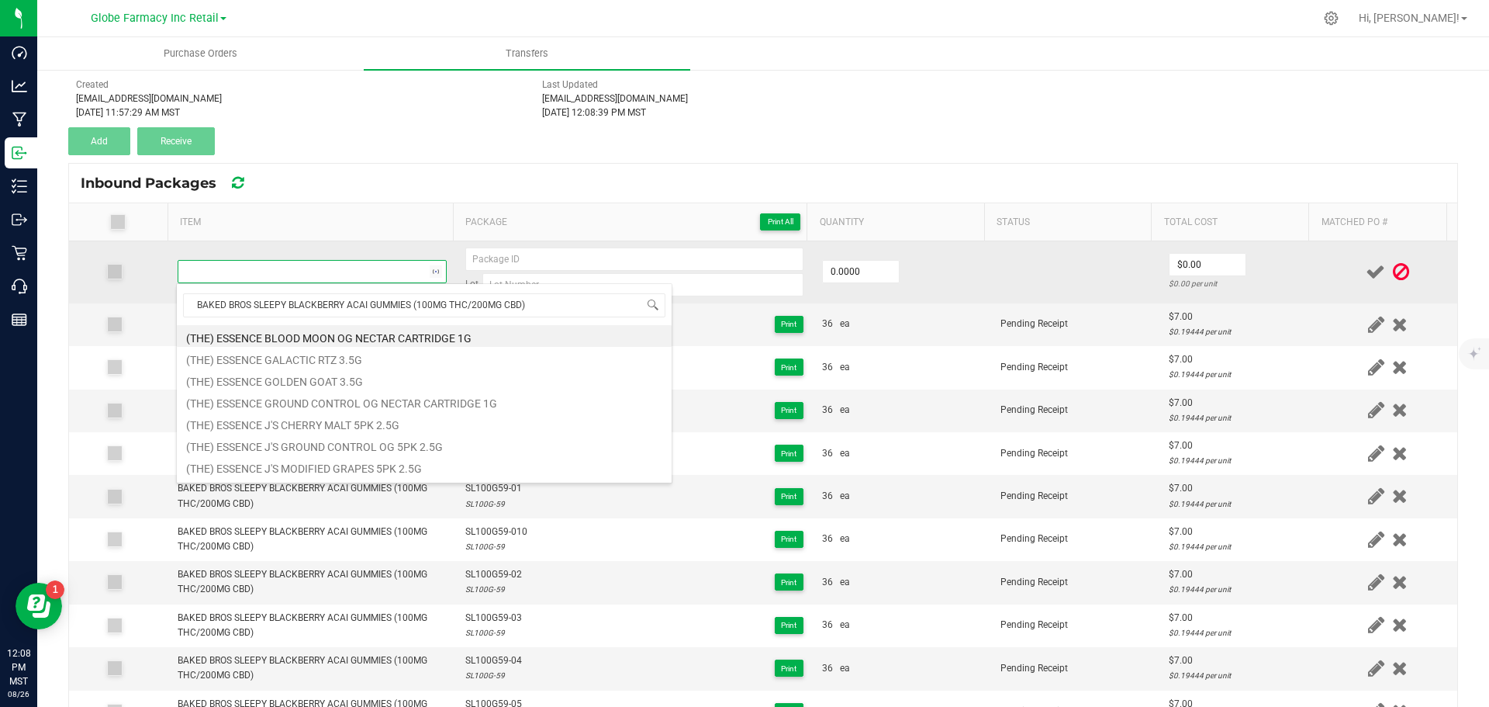
scroll to position [23, 264]
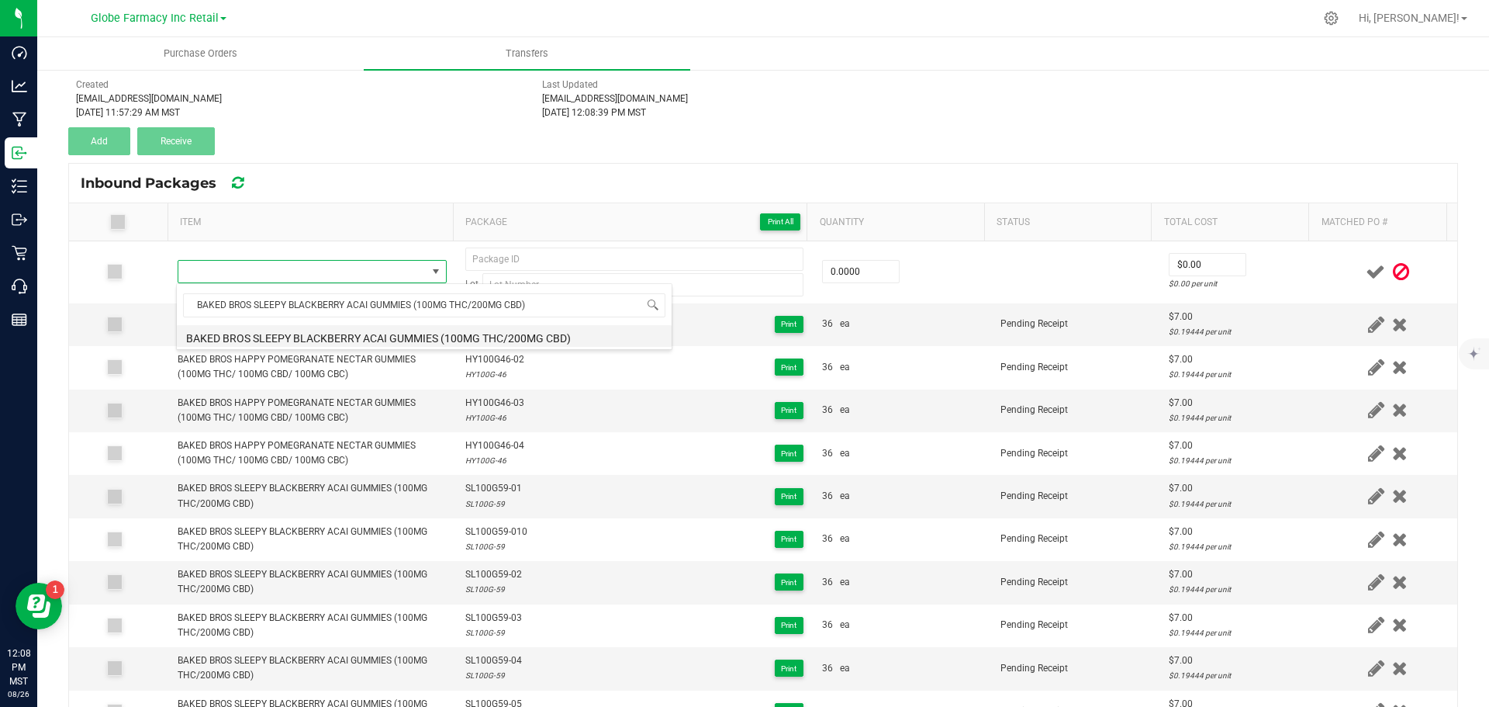
click at [192, 341] on li "BAKED BROS SLEEPY BLACKBERRY ACAI GUMMIES (100MG THC/200MG CBD)" at bounding box center [424, 336] width 495 height 22
type input "0 ea"
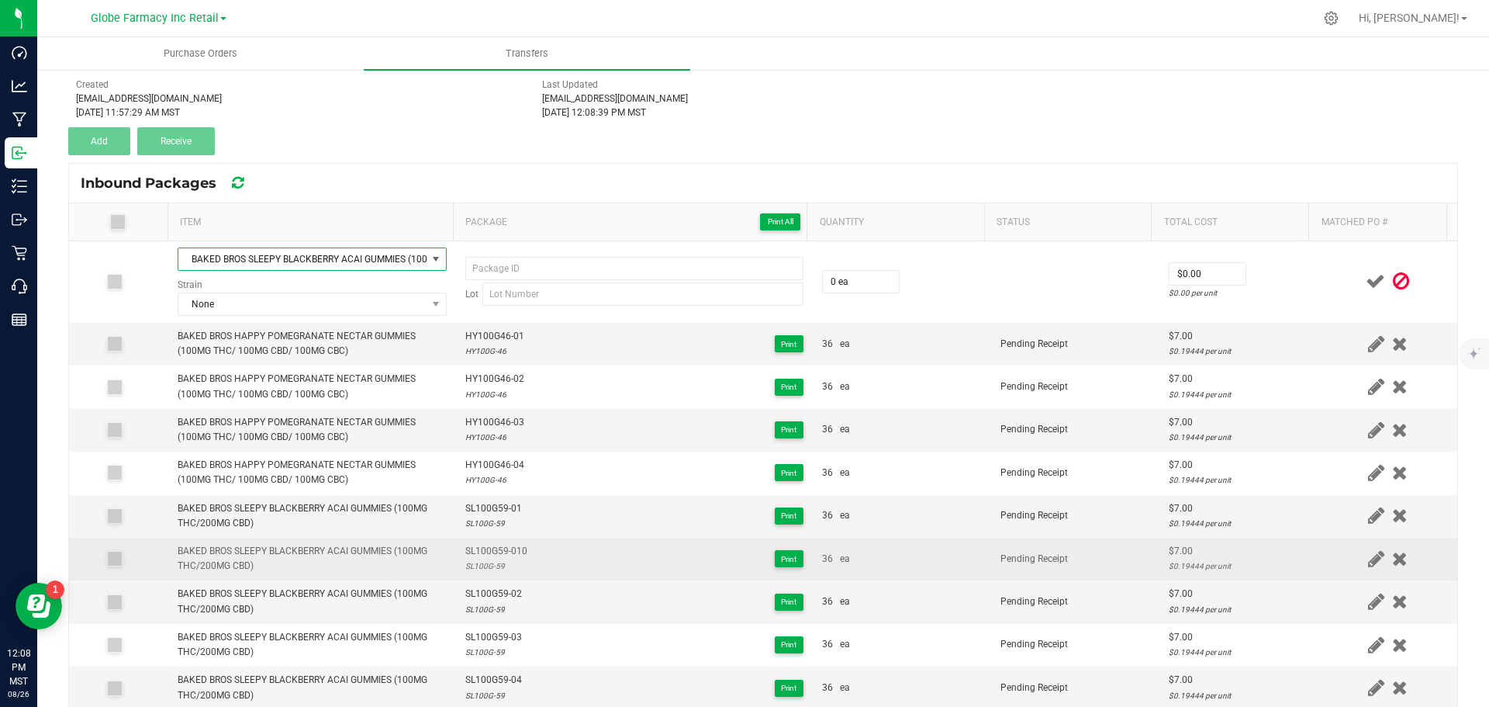
click at [485, 559] on div "SL100G-59" at bounding box center [496, 566] width 62 height 15
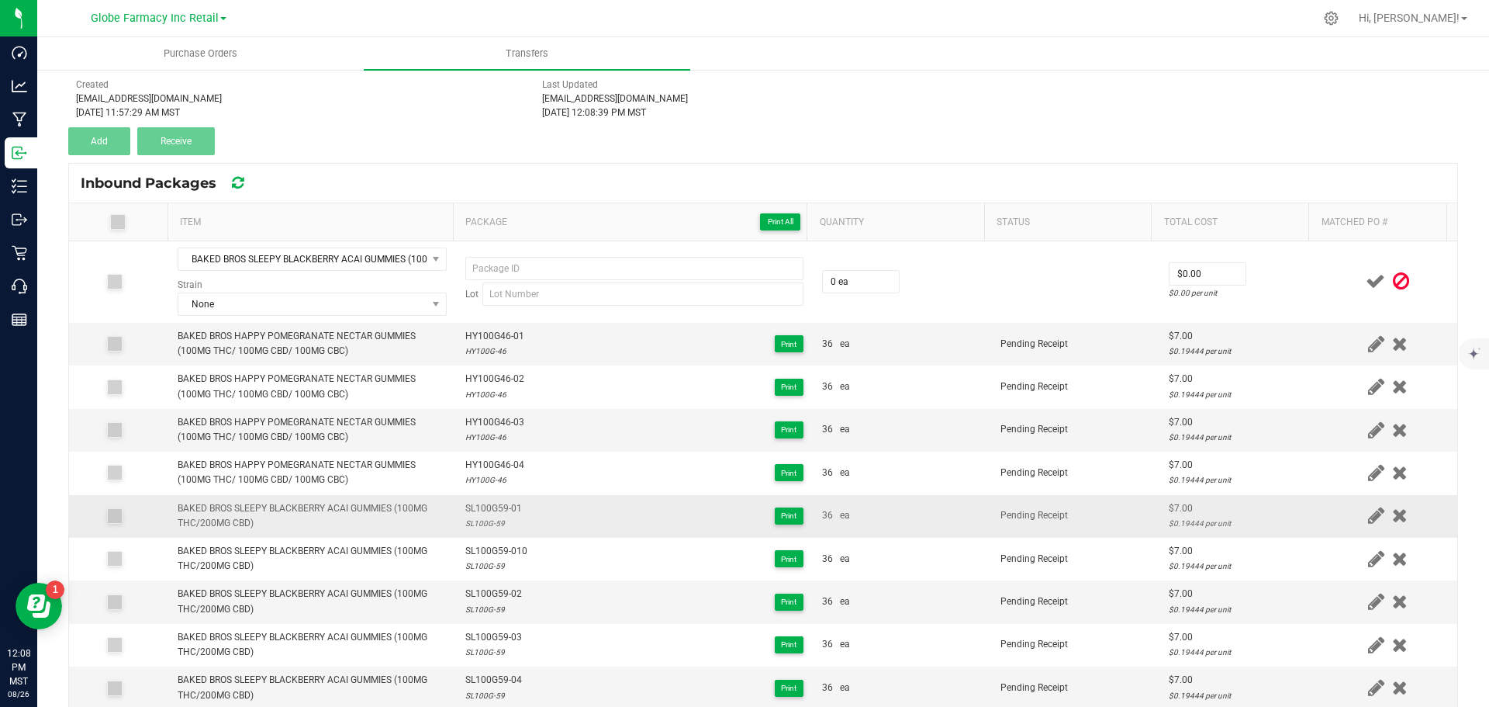
click at [456, 528] on td "SL100G59-01 SL100G-59 Print" at bounding box center [634, 516] width 357 height 43
click at [467, 537] on td "SL100G59-01 SL100G-59 Print" at bounding box center [634, 516] width 357 height 43
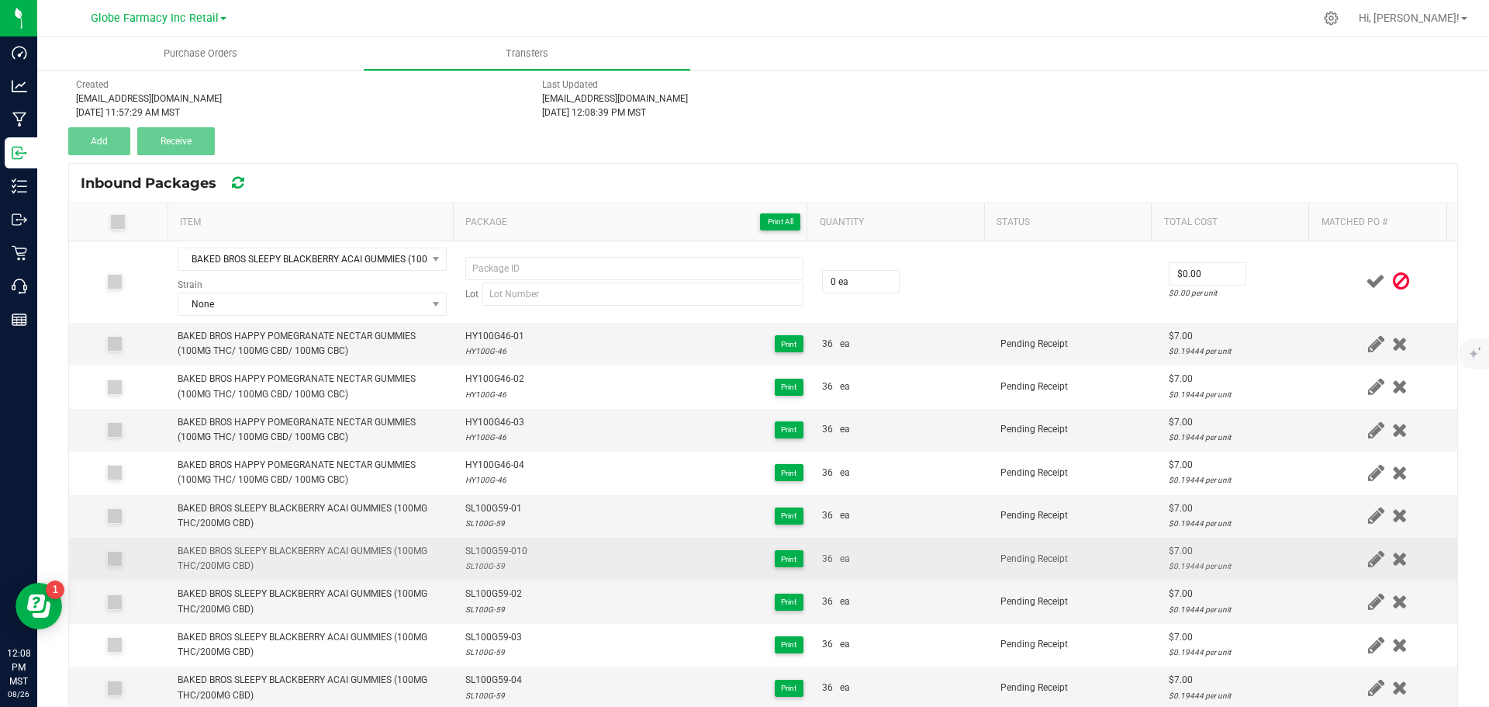
click at [478, 543] on td "SL100G59-010 SL100G-59 Print" at bounding box center [634, 559] width 357 height 43
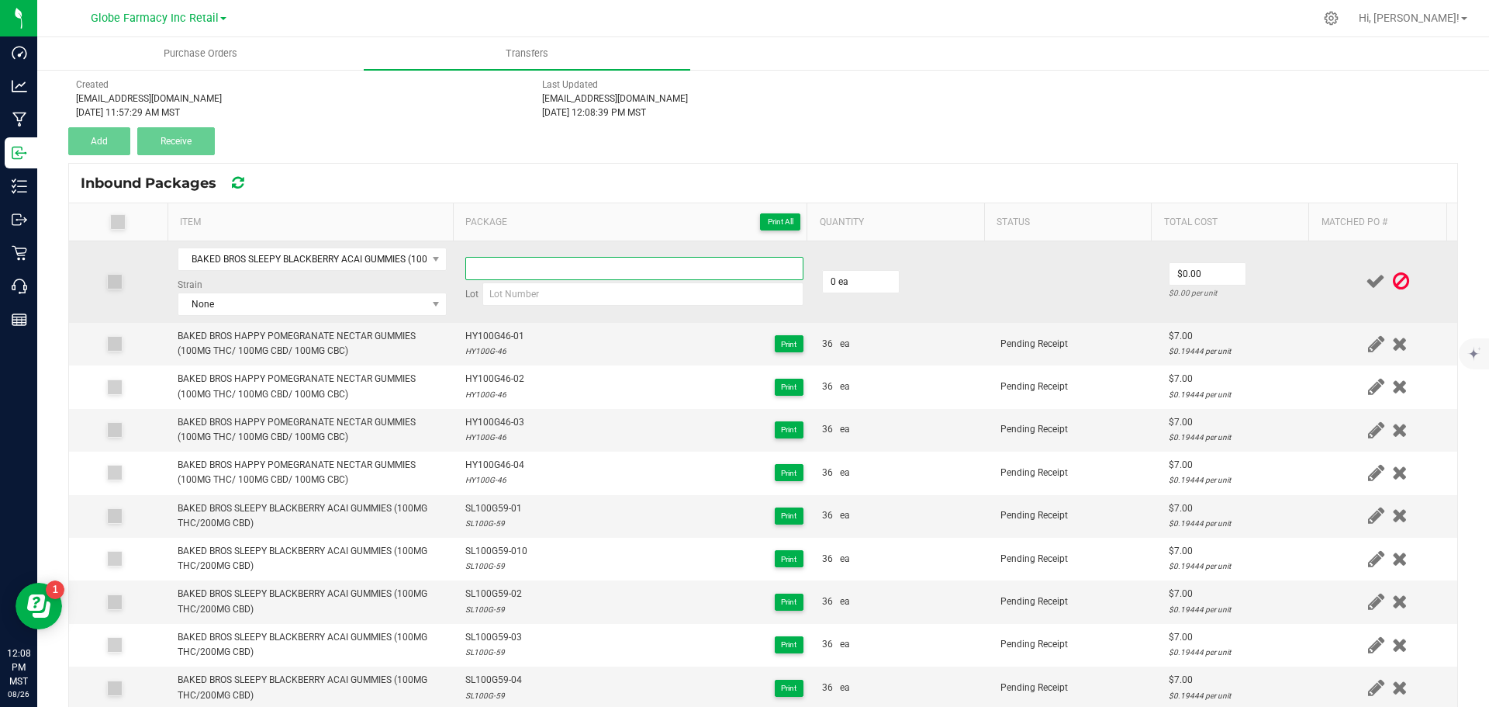
click at [506, 275] on input at bounding box center [634, 268] width 338 height 23
paste input "SL100G59-010"
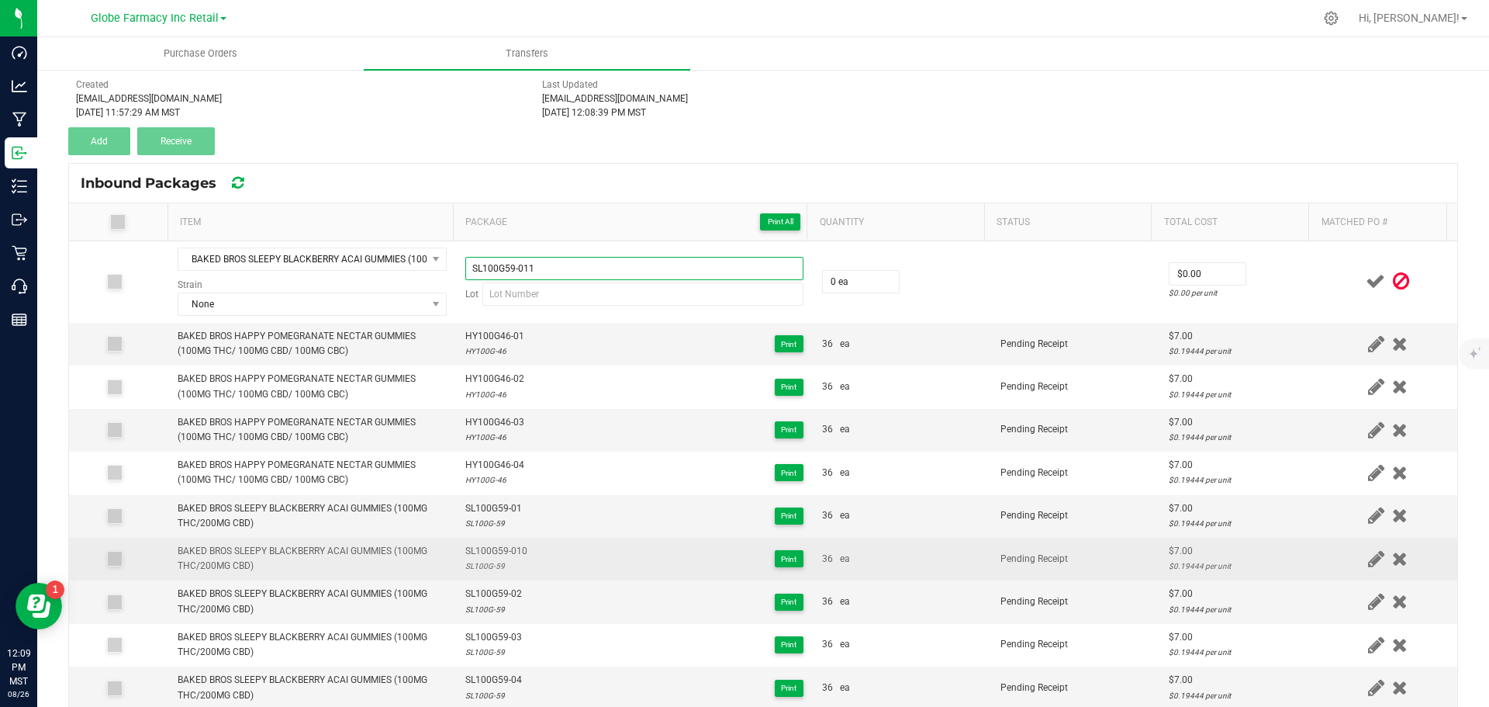
type input "SL100G59-011"
click at [474, 570] on div "SL100G-59" at bounding box center [496, 566] width 62 height 15
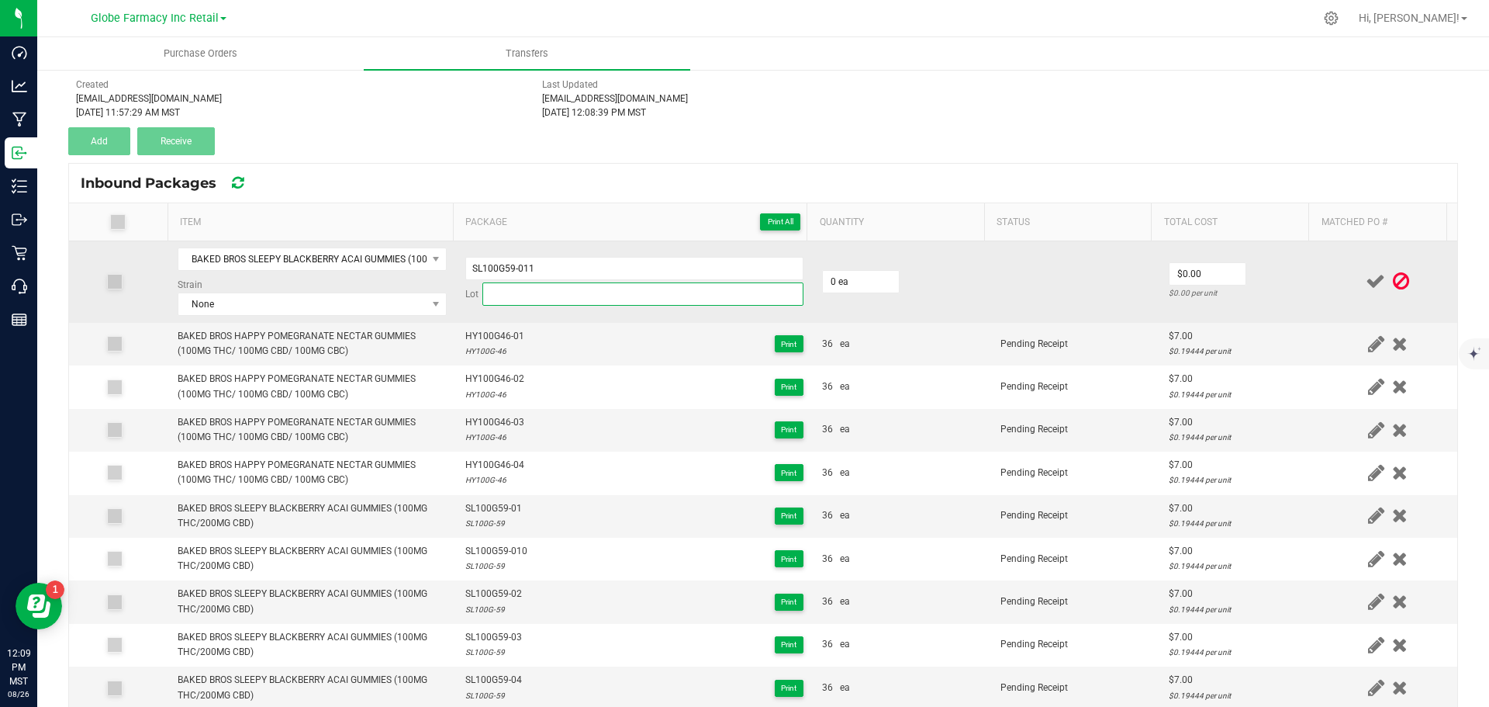
click at [496, 295] on input at bounding box center [642, 293] width 321 height 23
paste input "SL100G-59"
type input "SL100G-59"
click at [880, 275] on input "0" at bounding box center [861, 282] width 76 height 22
type input "36 ea"
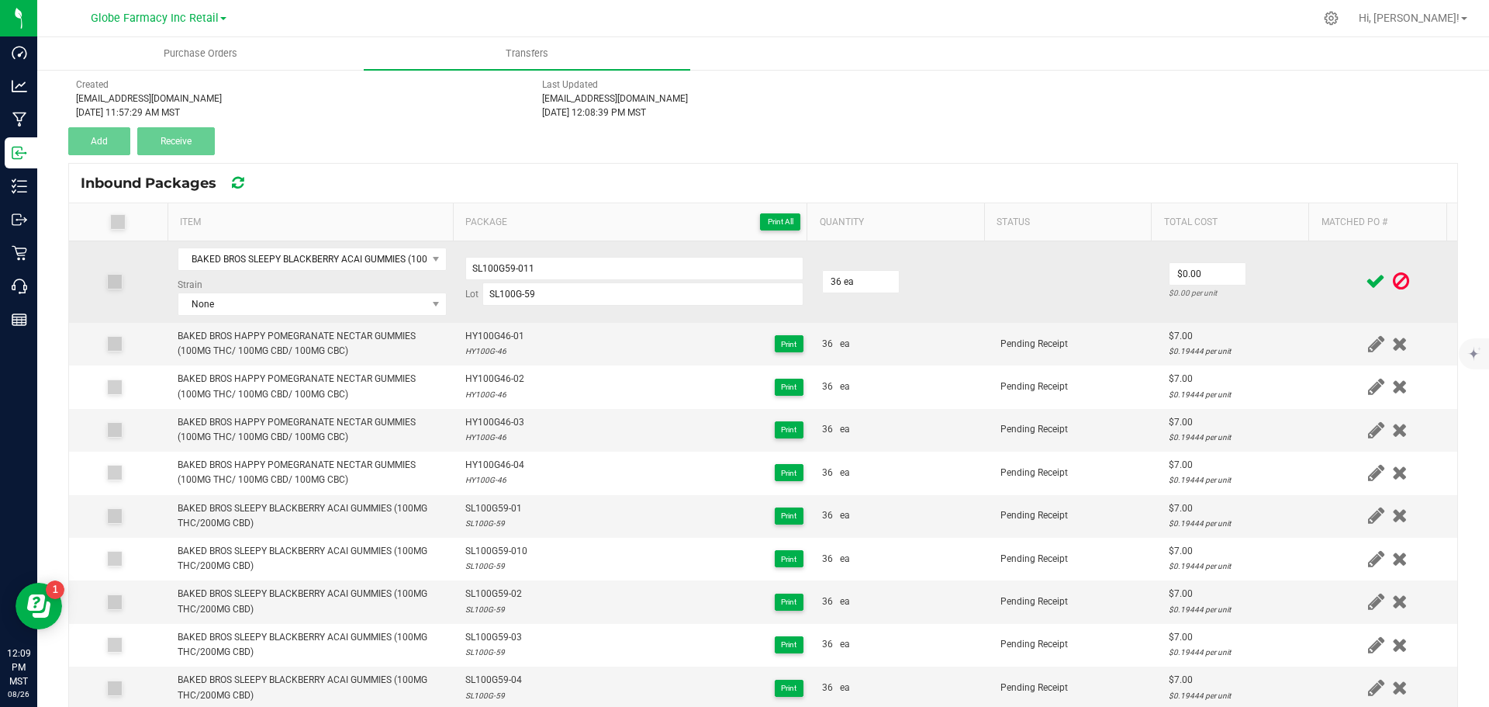
click at [931, 316] on td "36 ea" at bounding box center [902, 281] width 178 height 81
click at [1185, 265] on input "0" at bounding box center [1208, 274] width 76 height 22
type input "$7.00"
drag, startPoint x: 1116, startPoint y: 314, endPoint x: 1172, endPoint y: 306, distance: 56.4
click at [1117, 314] on td at bounding box center [1075, 281] width 168 height 81
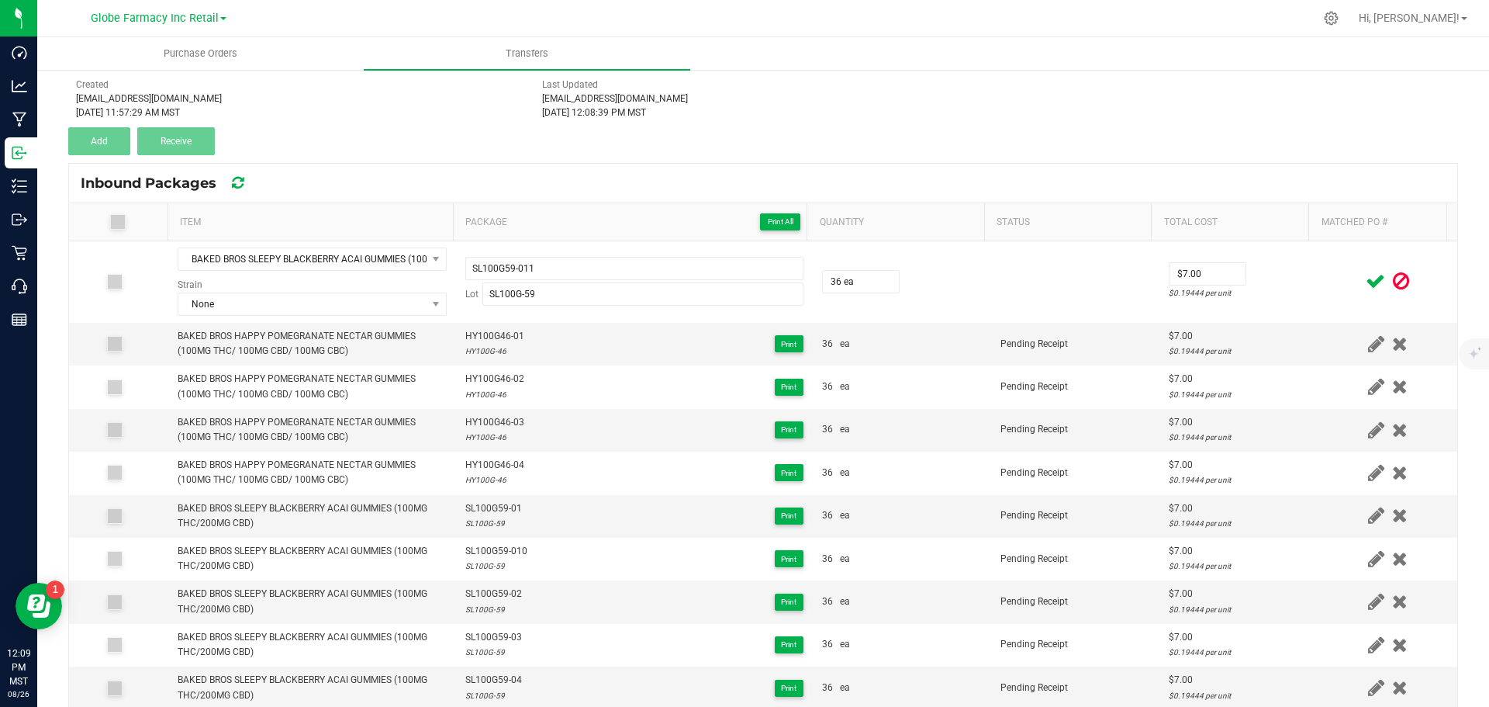
click at [1366, 291] on icon at bounding box center [1375, 281] width 19 height 19
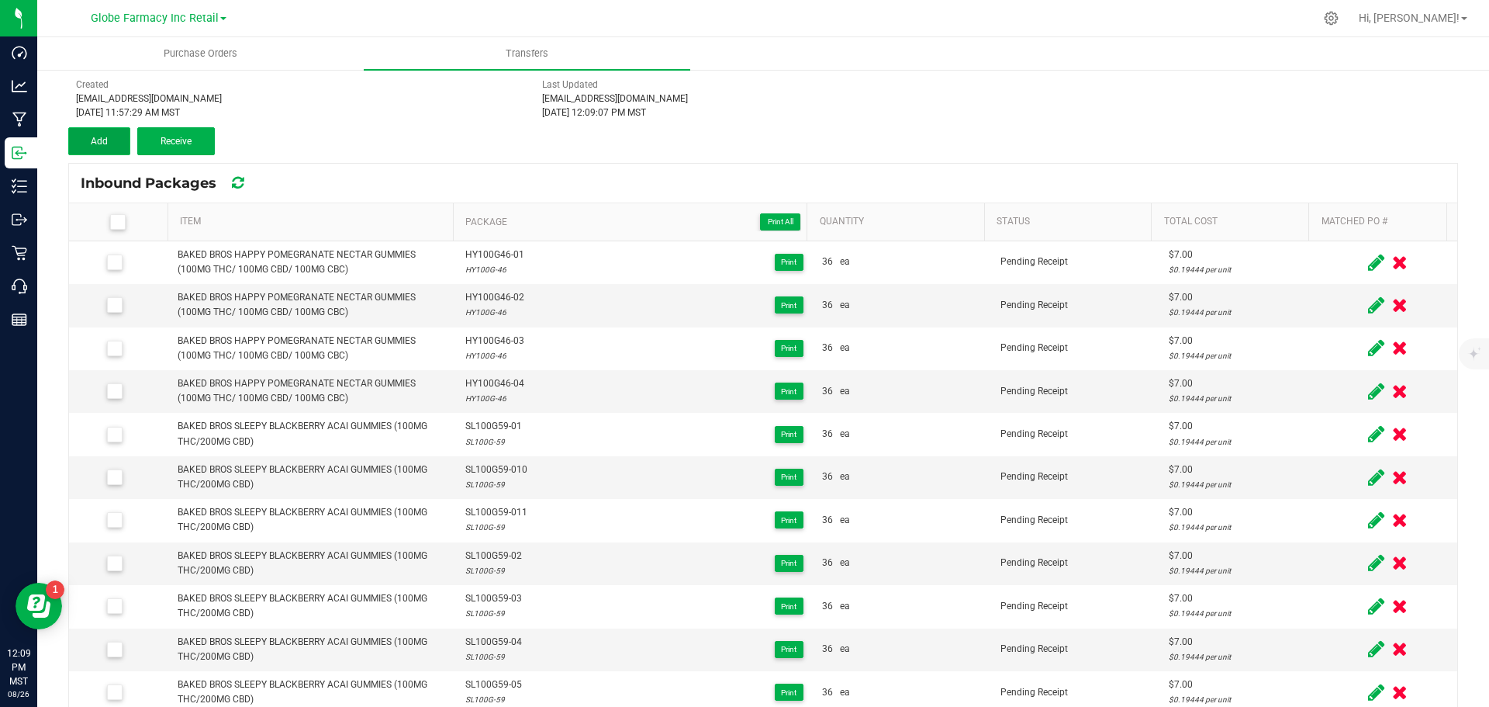
drag, startPoint x: 85, startPoint y: 139, endPoint x: 92, endPoint y: 144, distance: 9.5
click at [85, 139] on button "Add" at bounding box center [99, 141] width 62 height 28
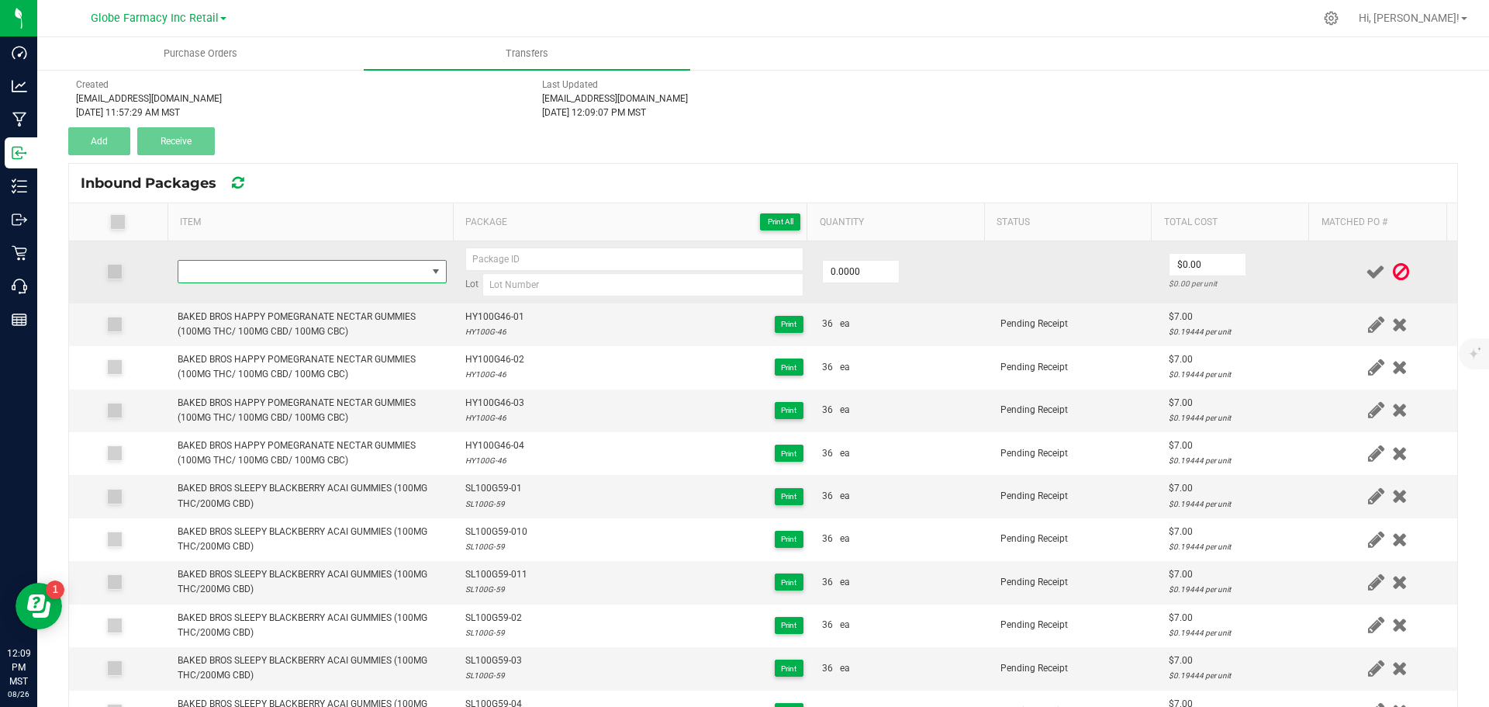
click at [320, 266] on span "NO DATA FOUND" at bounding box center [302, 272] width 248 height 22
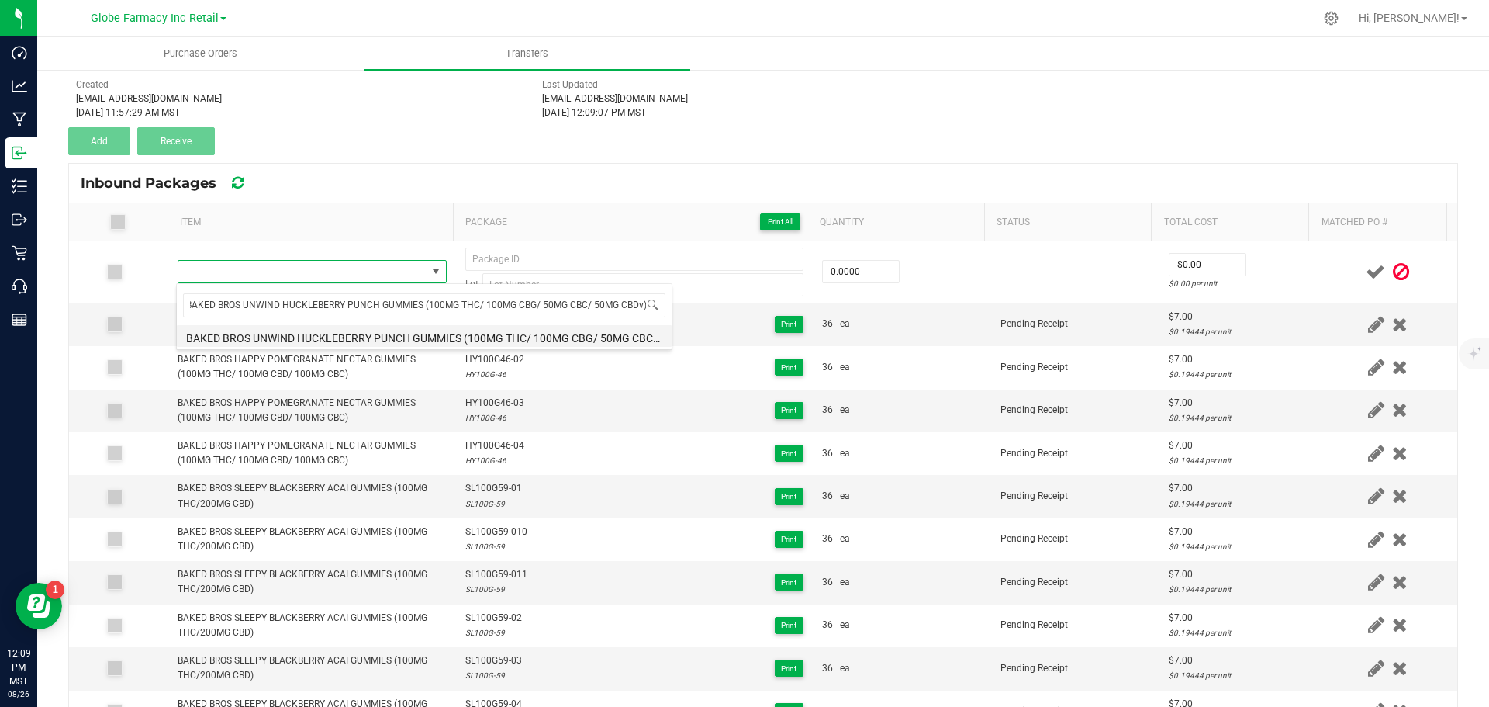
click at [263, 335] on li "BAKED BROS UNWIND HUCKLEBERRY PUNCH GUMMIES (100MG THC/ 100MG CBG/ 50MG CBC/ 50…" at bounding box center [424, 336] width 495 height 22
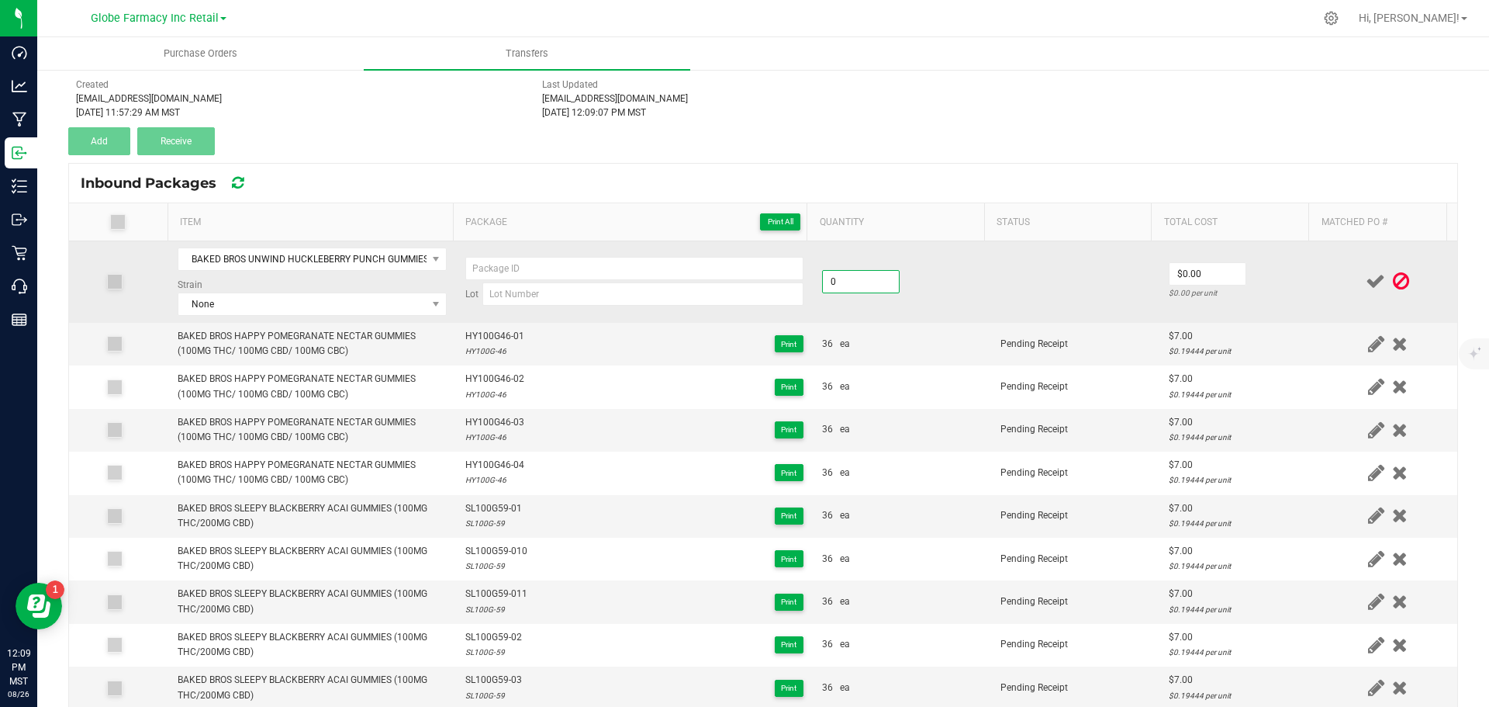
click at [832, 289] on input "0" at bounding box center [861, 282] width 76 height 22
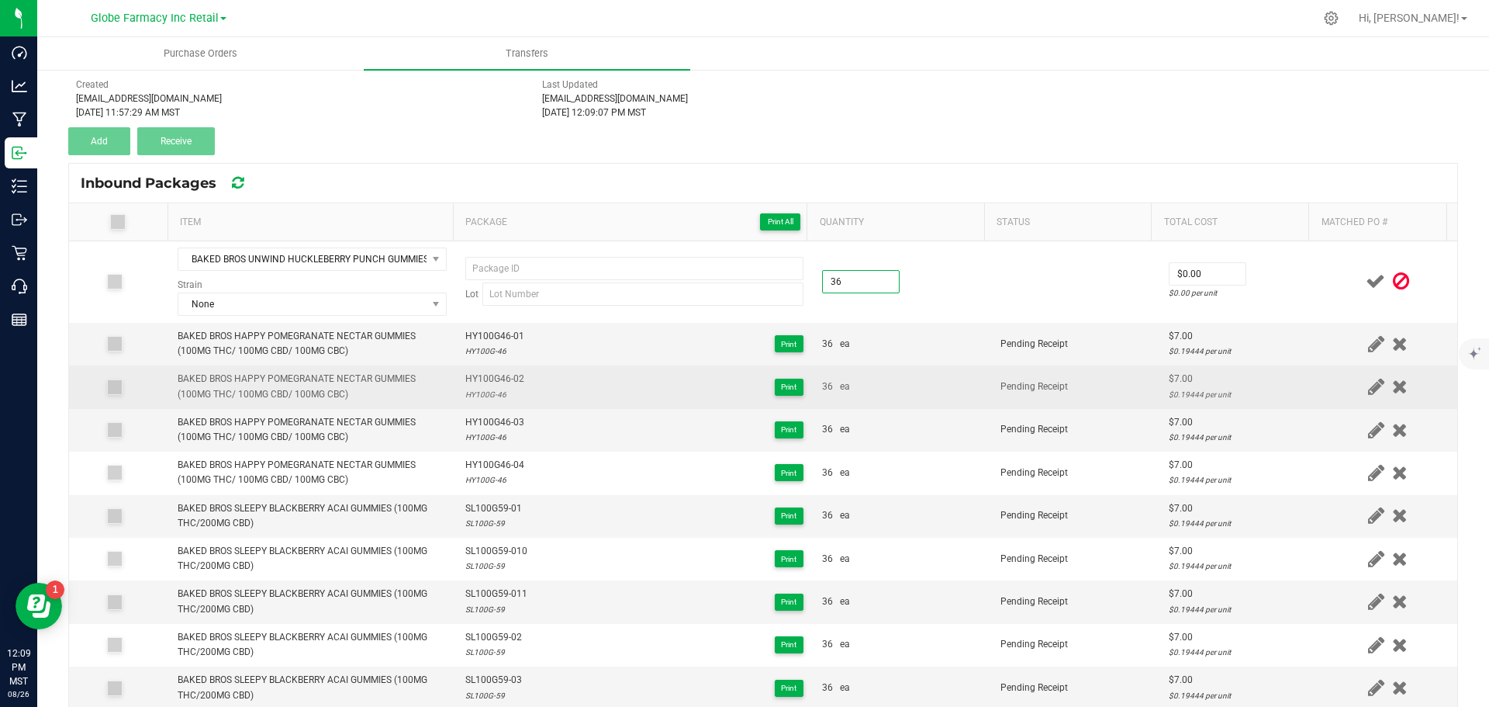
type input "36 ea"
click at [991, 397] on td "Pending Receipt" at bounding box center [1075, 386] width 168 height 43
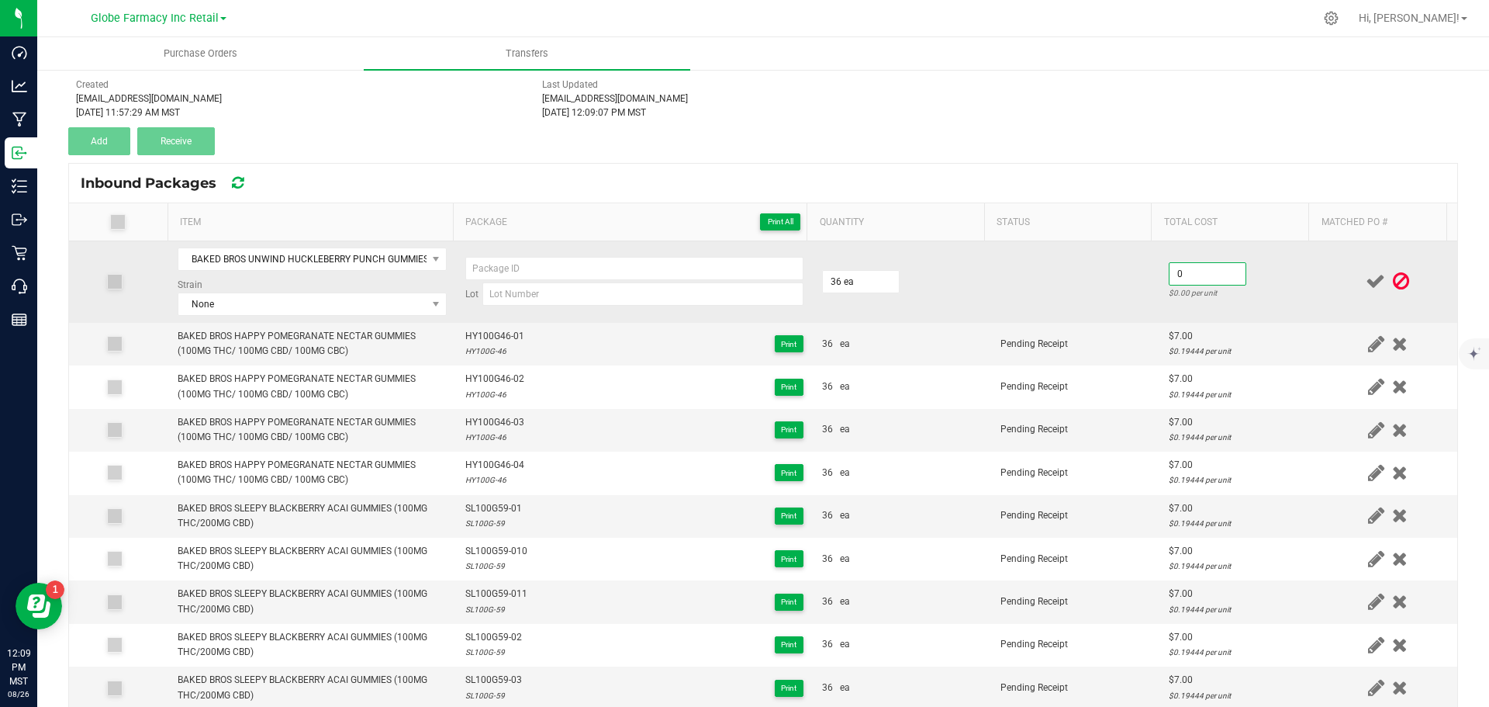
click at [1186, 276] on input "0" at bounding box center [1208, 274] width 76 height 22
type input "$7.00"
click at [1130, 275] on td at bounding box center [1075, 281] width 168 height 81
click at [610, 300] on input at bounding box center [642, 293] width 321 height 23
paste input "UW100G-"
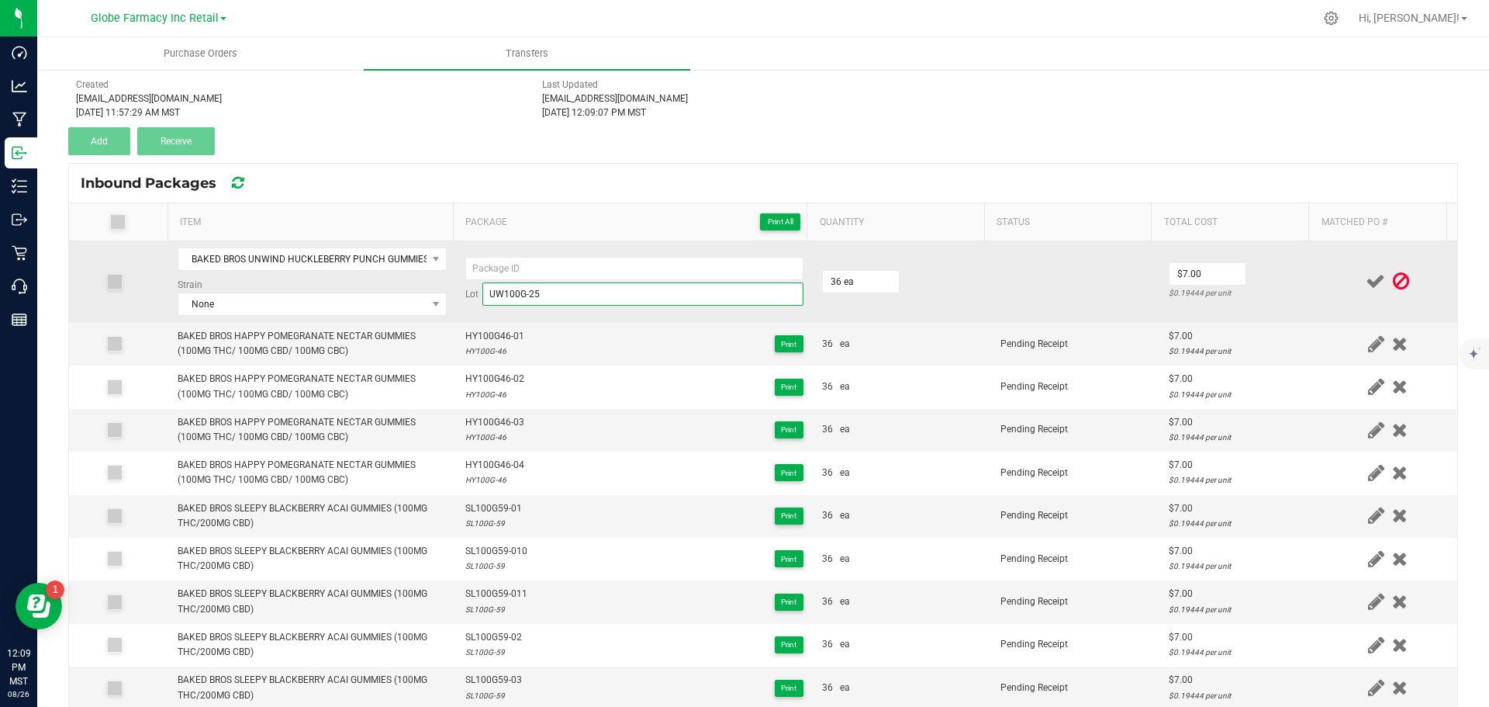
drag, startPoint x: 573, startPoint y: 299, endPoint x: 161, endPoint y: 261, distance: 414.4
click at [161, 261] on tr "BAKED BROS UNWIND HUCKLEBERRY PUNCH GUMMIES (100MG THC/ 100MG CBG/ 50MG CBC/ 50…" at bounding box center [763, 281] width 1389 height 81
type input "UW100G-25"
drag, startPoint x: 516, startPoint y: 272, endPoint x: 500, endPoint y: 272, distance: 15.5
click at [502, 272] on input at bounding box center [634, 268] width 338 height 23
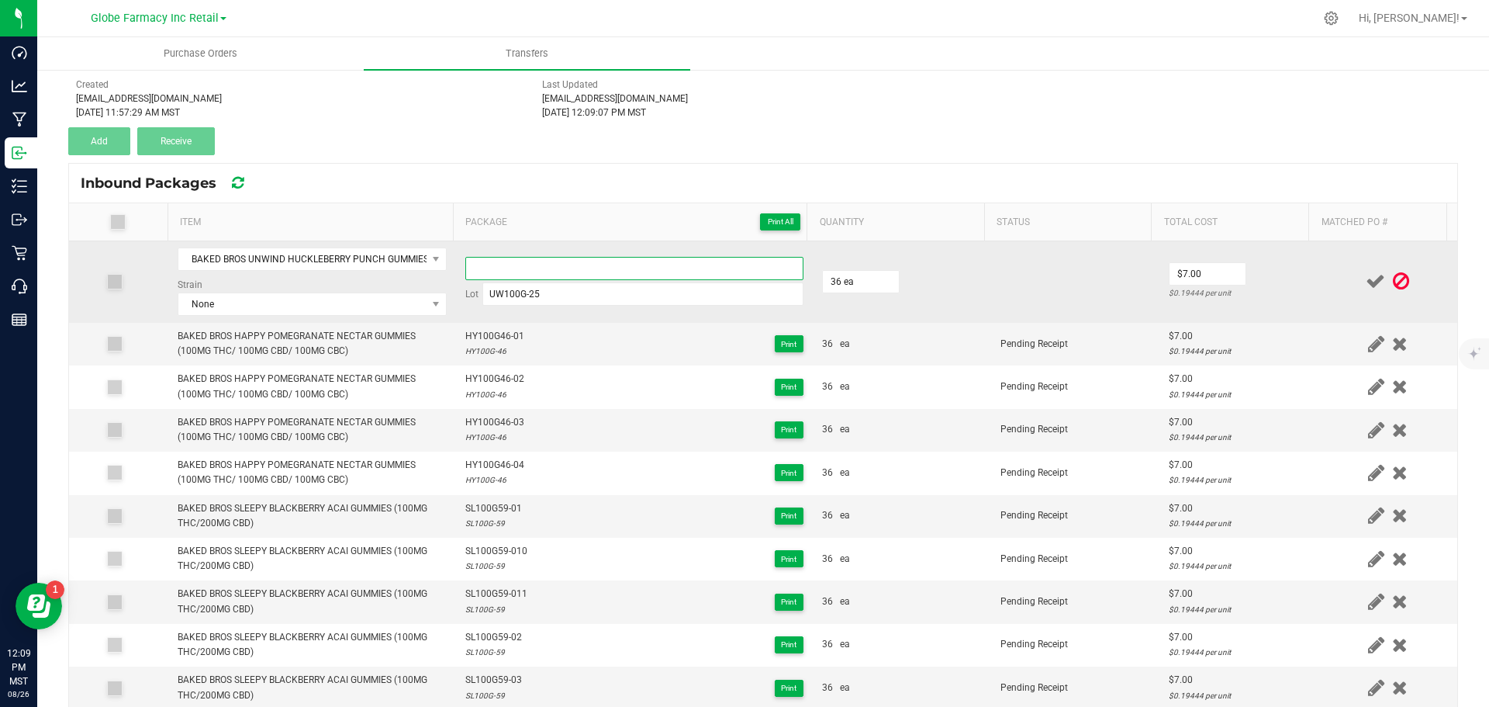
paste input "UW100G-25"
click at [500, 272] on input "UW100G25-01" at bounding box center [634, 268] width 338 height 23
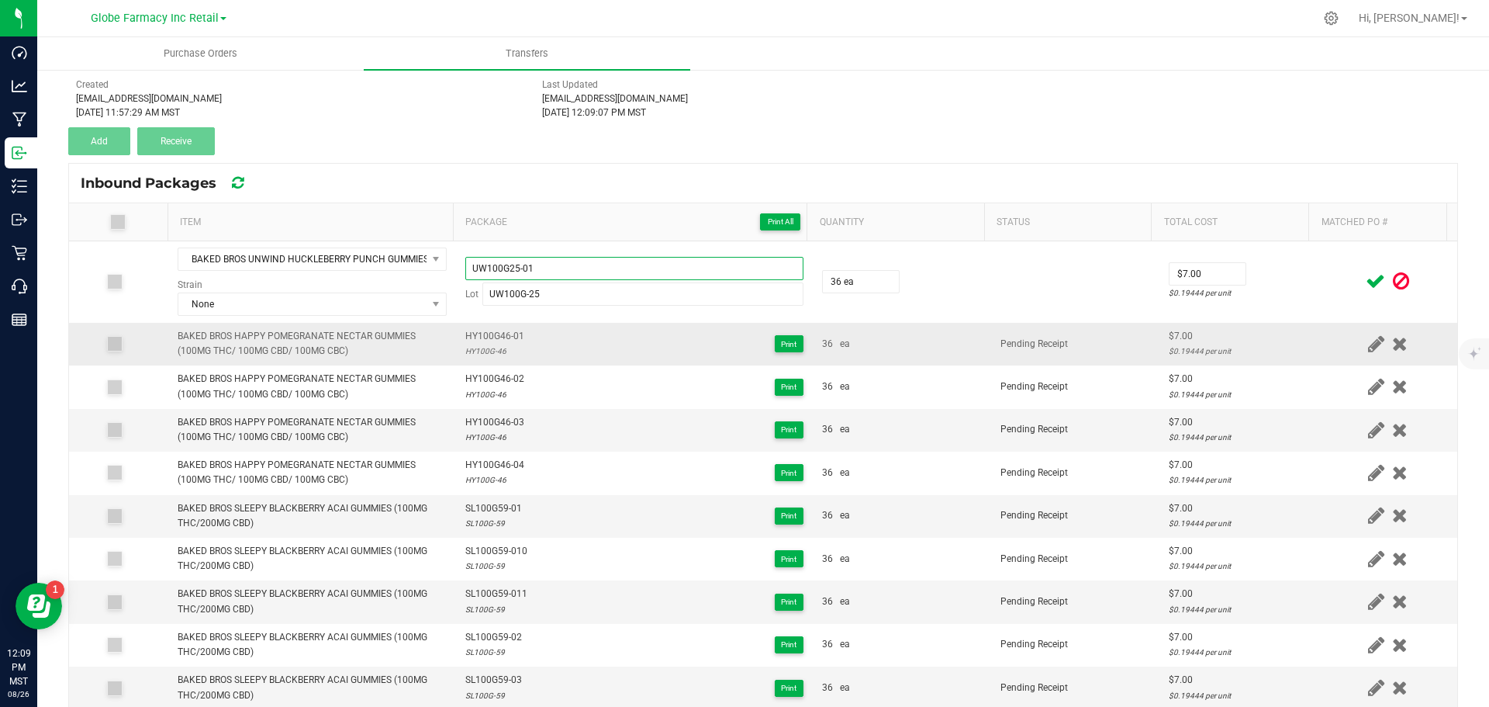
type input "UW100G25-01"
click at [956, 343] on div "36 ea" at bounding box center [902, 344] width 160 height 15
click at [1366, 280] on icon at bounding box center [1375, 281] width 19 height 19
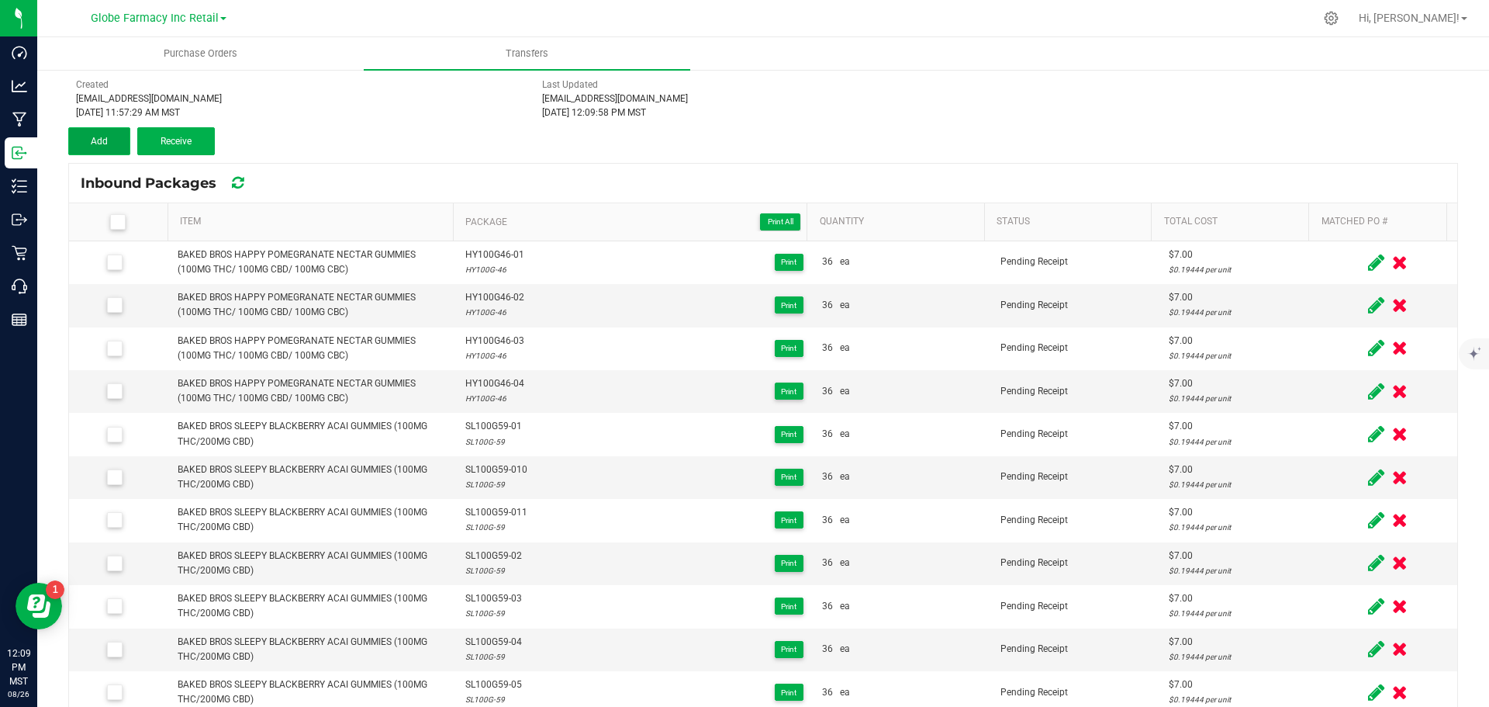
click at [114, 150] on button "Add" at bounding box center [99, 141] width 62 height 28
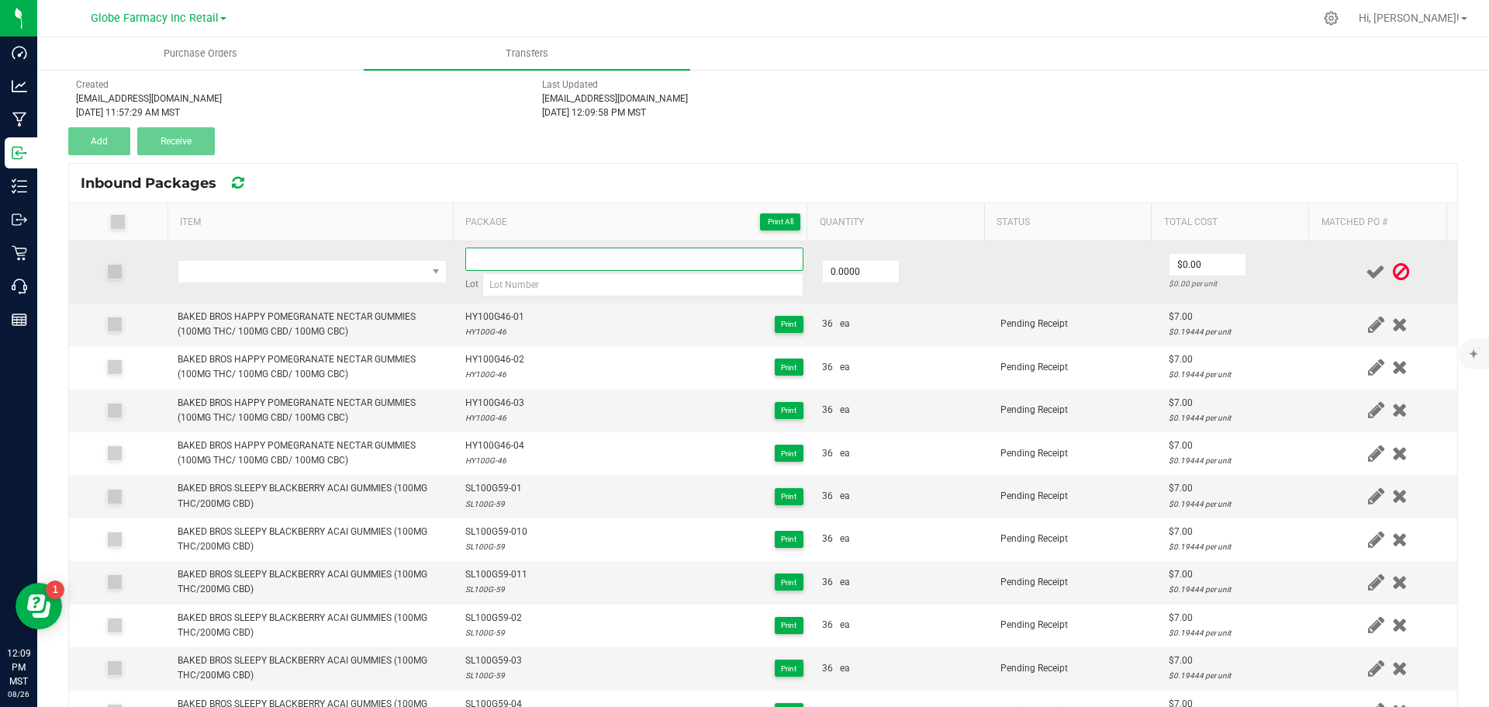
click at [513, 251] on input at bounding box center [634, 258] width 338 height 23
paste input "UW100G25-01"
type input "UW100G25-02"
click at [824, 271] on input "0" at bounding box center [861, 272] width 76 height 22
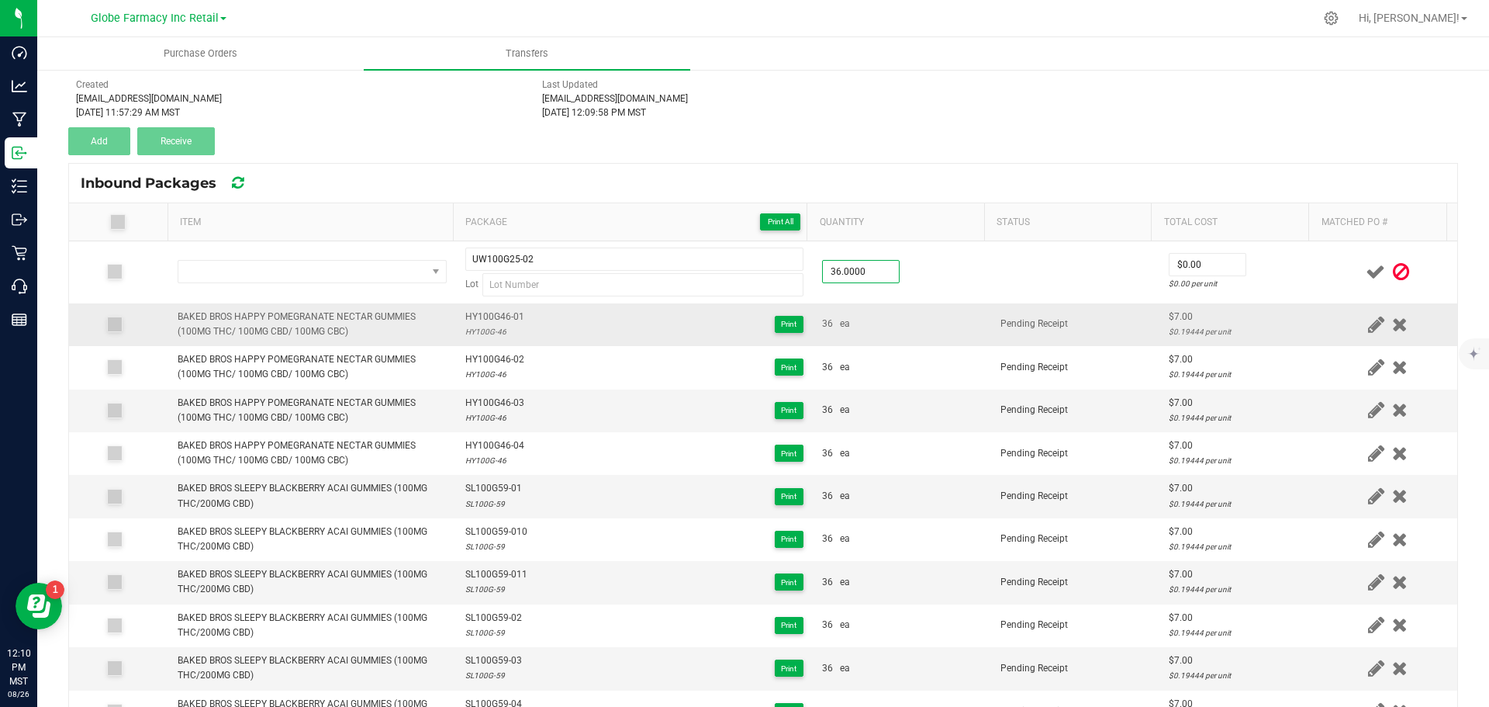
click at [880, 341] on td "36 ea" at bounding box center [902, 324] width 178 height 43
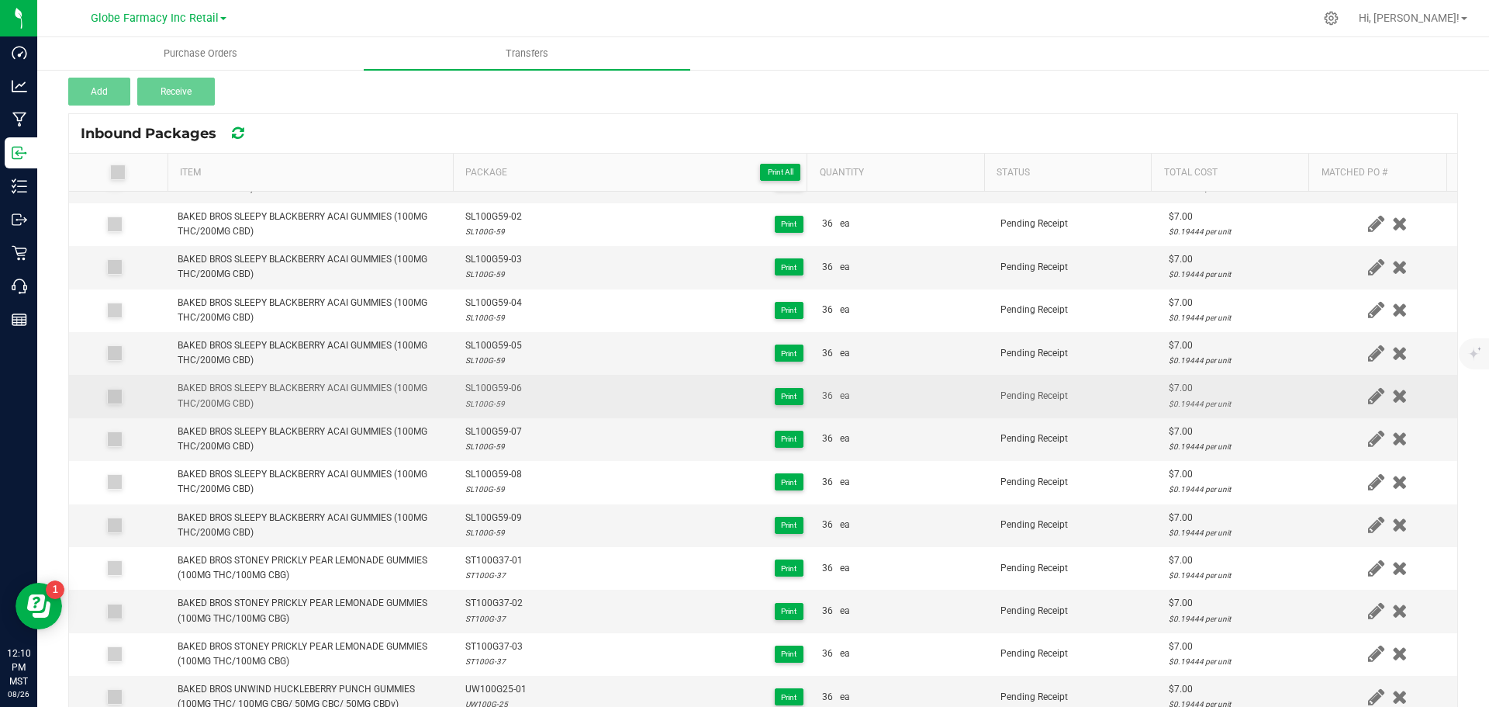
scroll to position [175, 0]
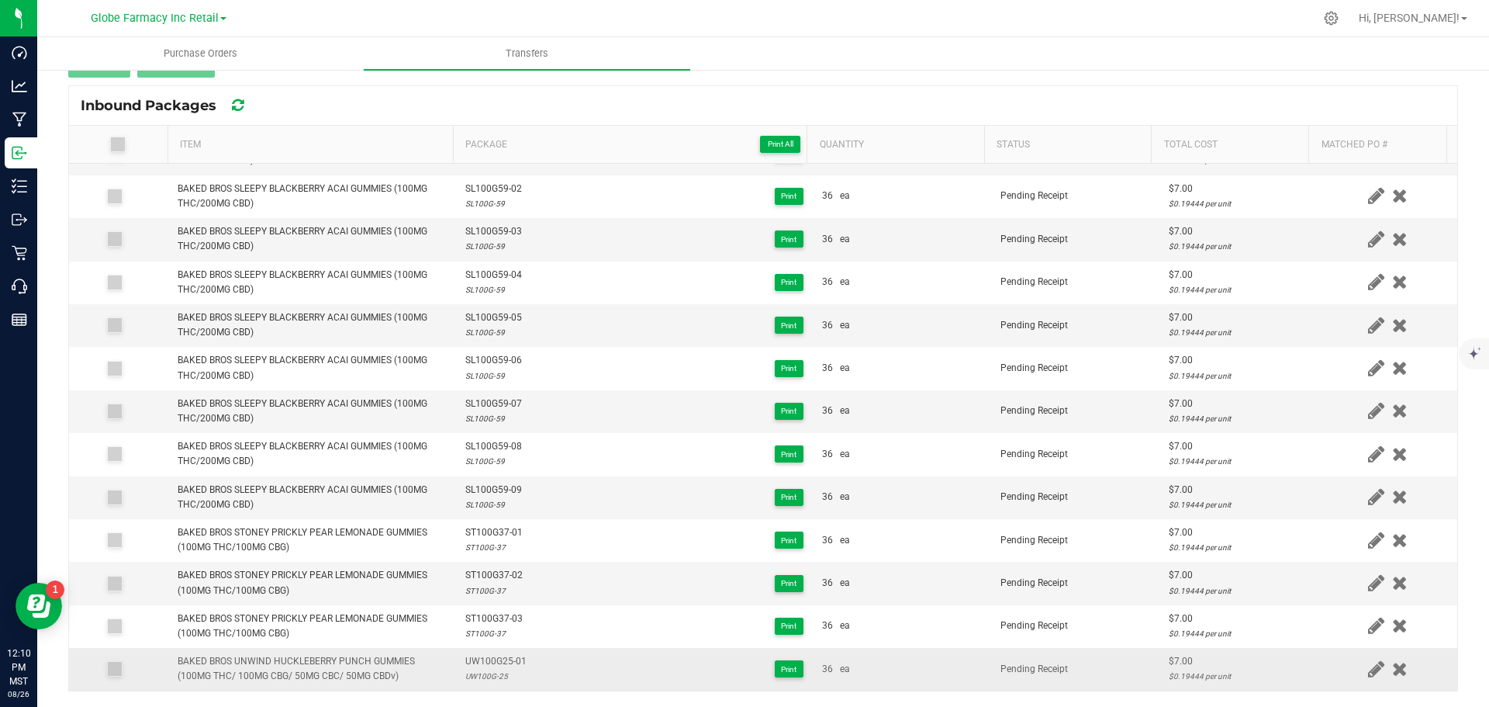
click at [369, 659] on div "BAKED BROS UNWIND HUCKLEBERRY PUNCH GUMMIES (100MG THC/ 100MG CBG/ 50MG CBC/ 50…" at bounding box center [312, 668] width 269 height 29
click at [369, 655] on div "BAKED BROS UNWIND HUCKLEBERRY PUNCH GUMMIES (100MG THC/ 100MG CBG/ 50MG CBC/ 50…" at bounding box center [312, 668] width 269 height 29
click at [358, 668] on div "BAKED BROS UNWIND HUCKLEBERRY PUNCH GUMMIES (100MG THC/ 100MG CBG/ 50MG CBC/ 50…" at bounding box center [312, 668] width 269 height 29
click at [355, 663] on div "BAKED BROS UNWIND HUCKLEBERRY PUNCH GUMMIES (100MG THC/ 100MG CBG/ 50MG CBC/ 50…" at bounding box center [312, 668] width 269 height 29
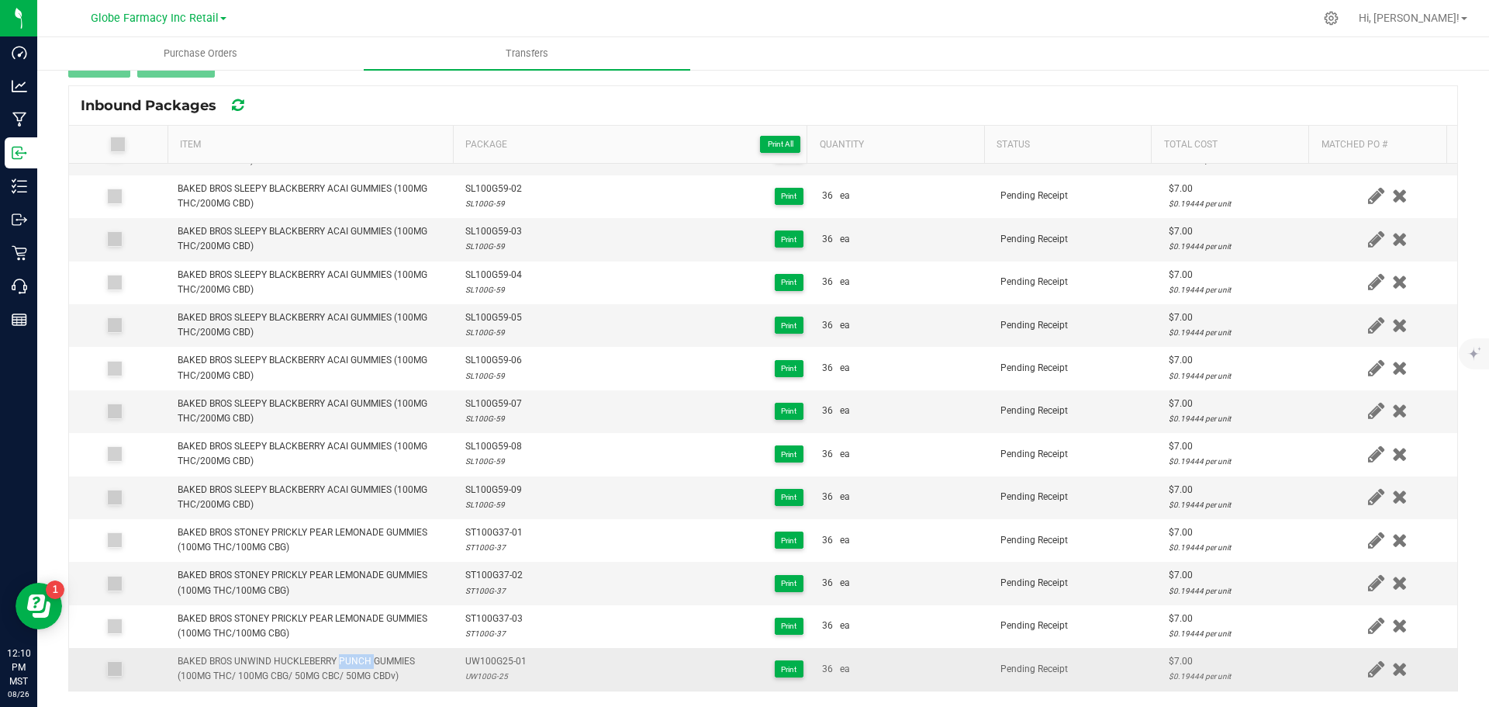
click at [355, 663] on div "BAKED BROS UNWIND HUCKLEBERRY PUNCH GUMMIES (100MG THC/ 100MG CBG/ 50MG CBC/ 50…" at bounding box center [312, 668] width 269 height 29
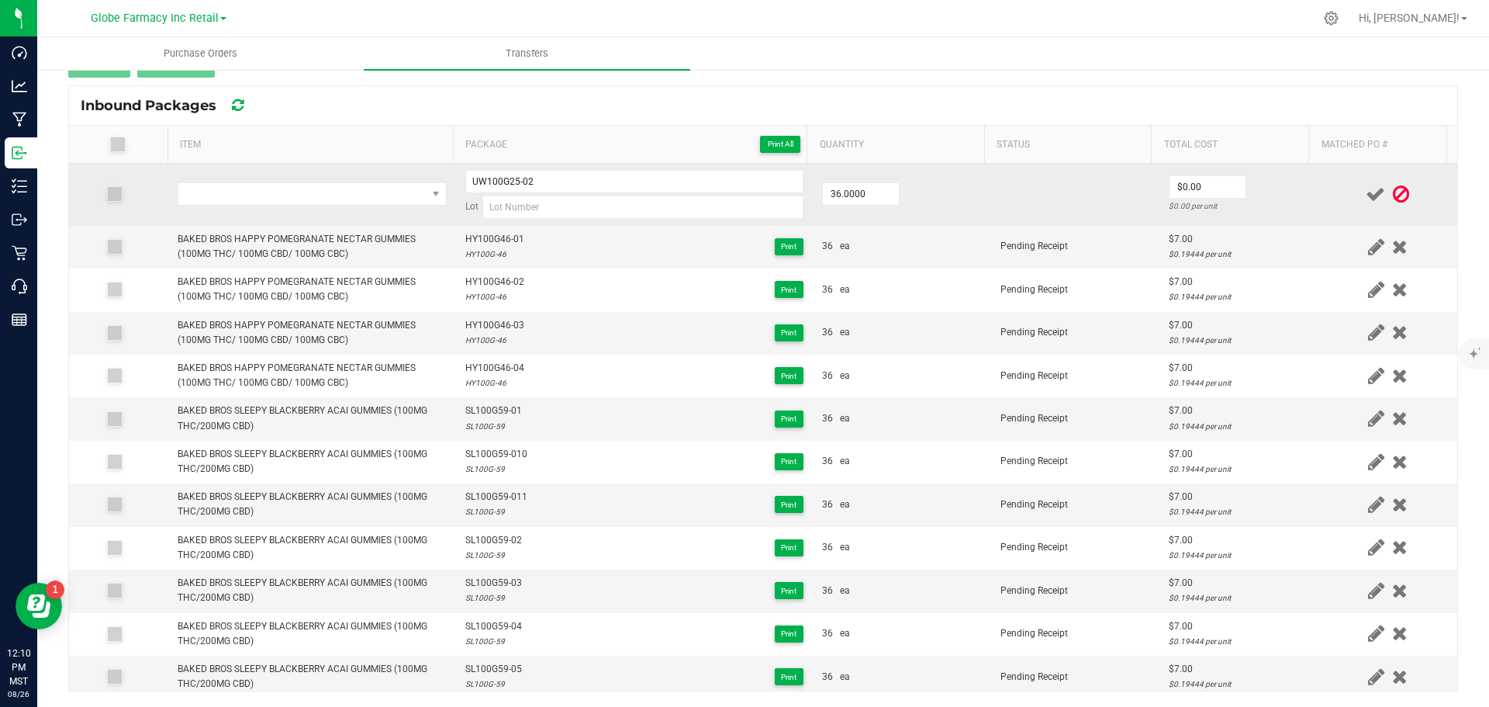
scroll to position [0, 0]
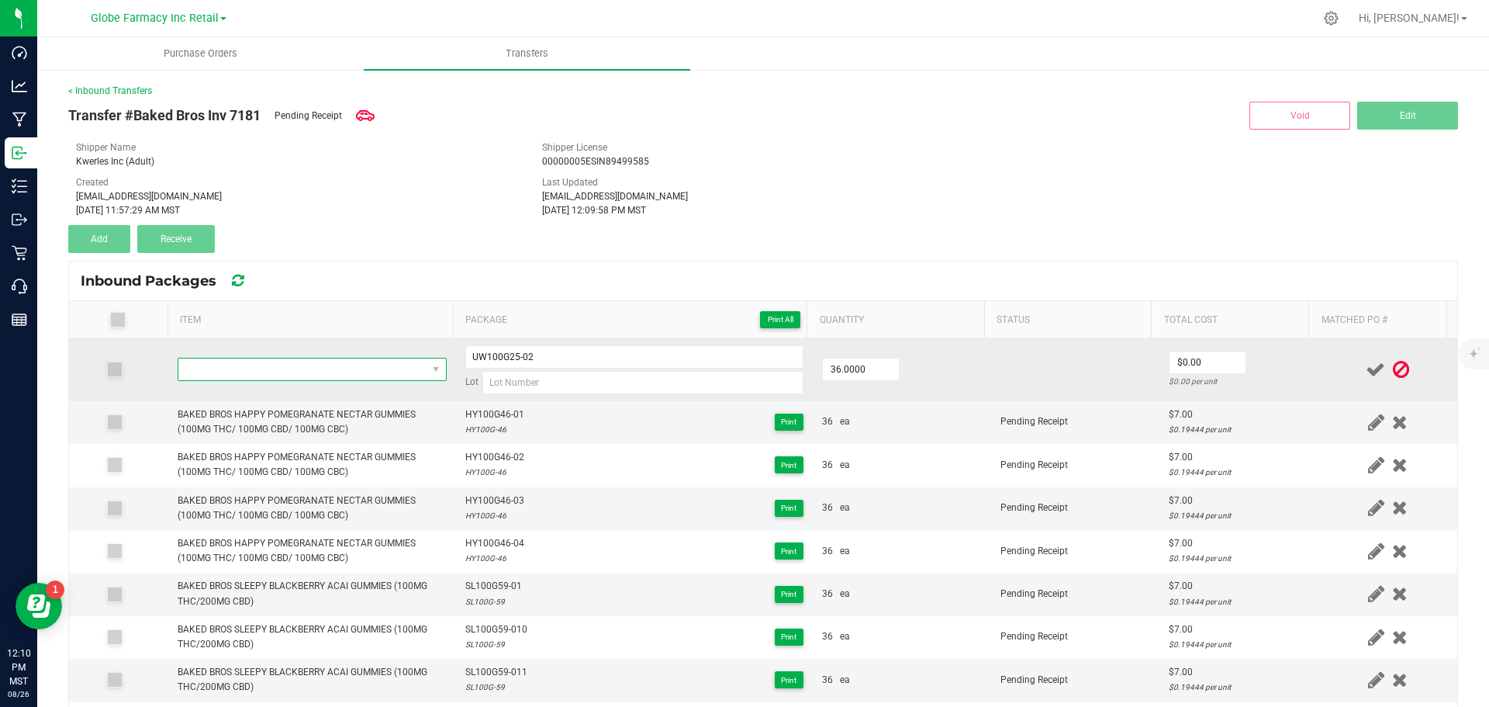
click at [204, 374] on span "NO DATA FOUND" at bounding box center [302, 369] width 248 height 22
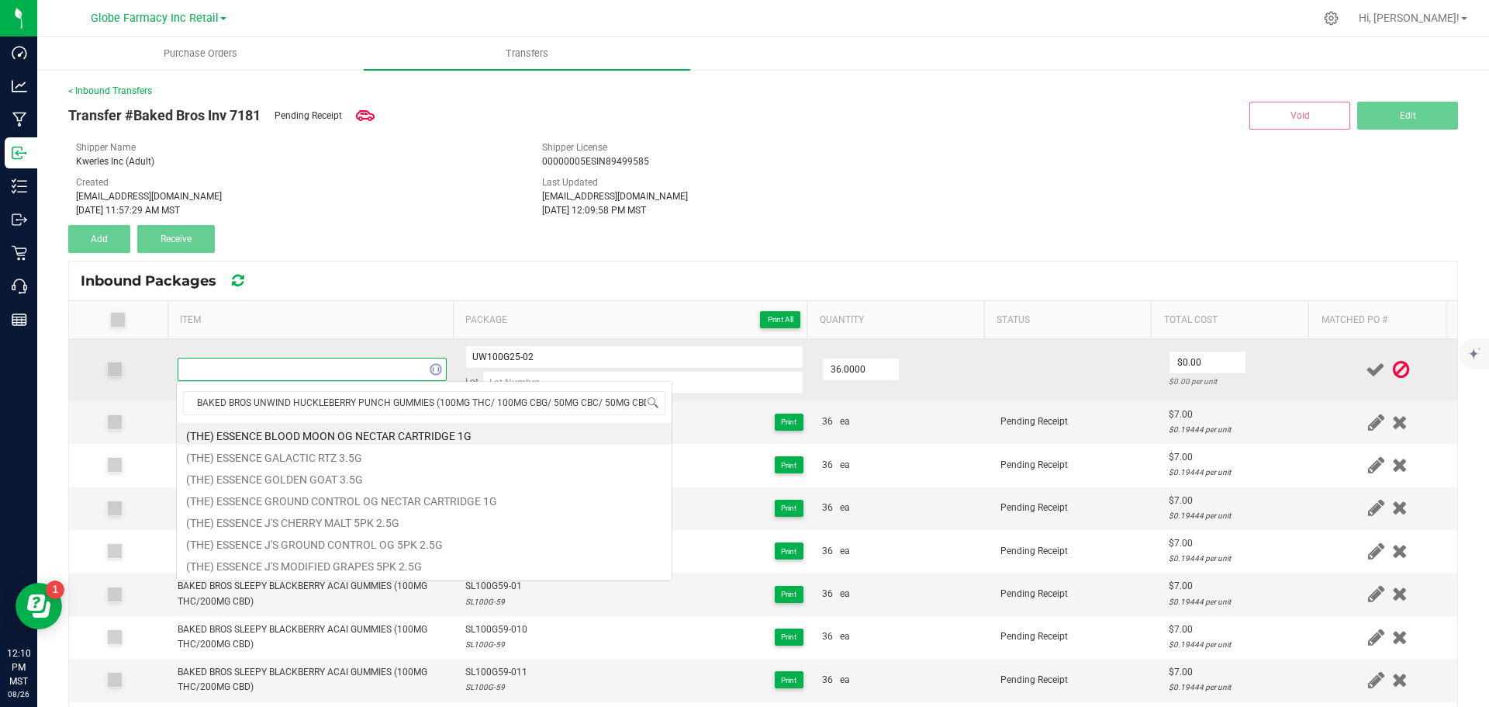
scroll to position [23, 264]
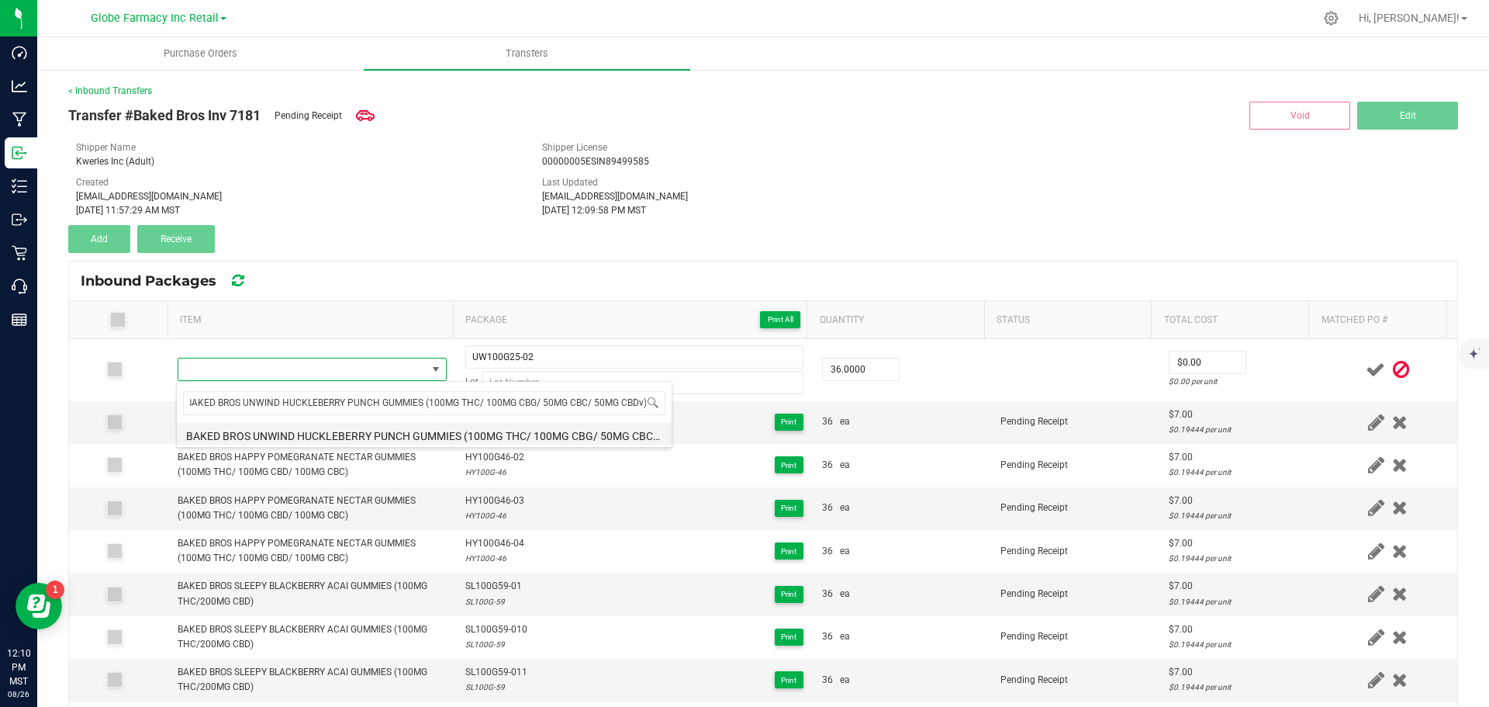
click at [230, 432] on li "BAKED BROS UNWIND HUCKLEBERRY PUNCH GUMMIES (100MG THC/ 100MG CBG/ 50MG CBC/ 50…" at bounding box center [424, 434] width 495 height 22
type input "36 ea"
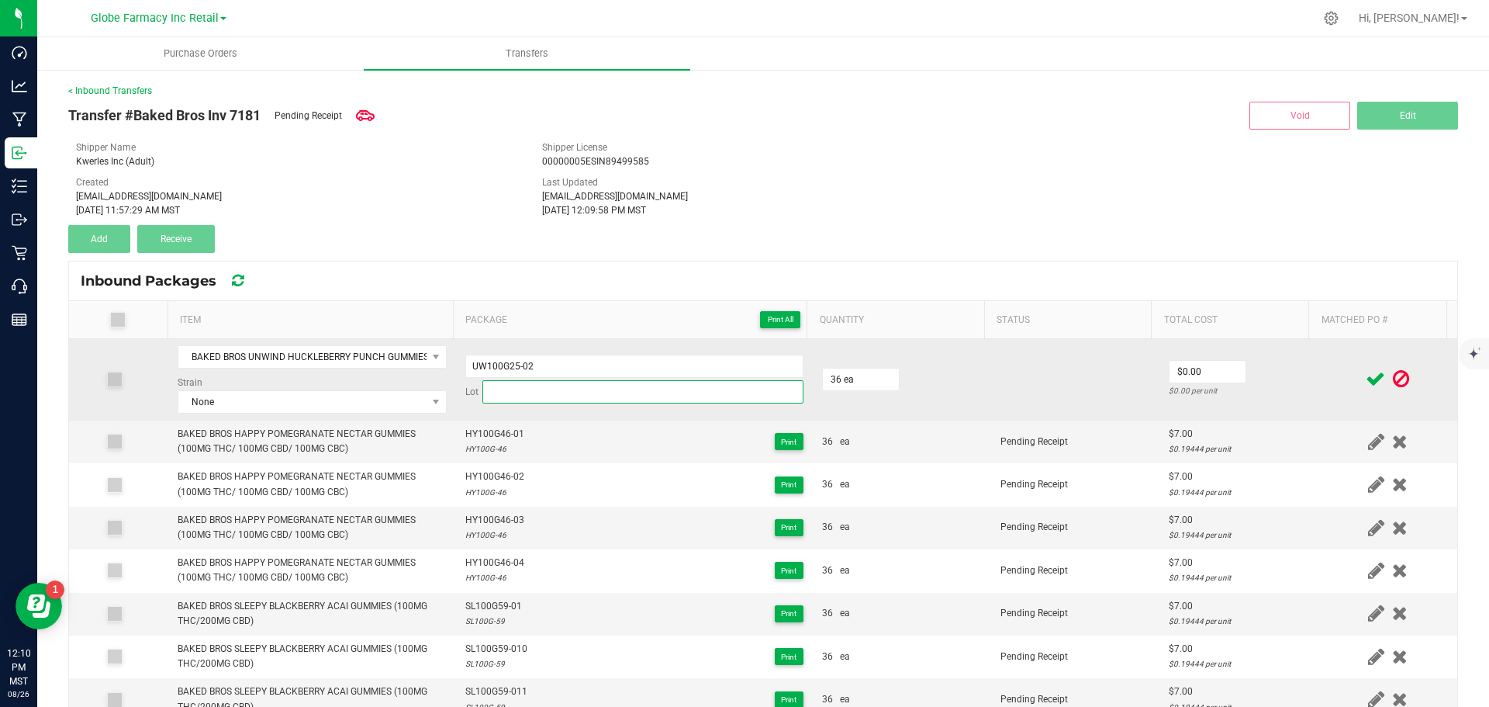
click at [549, 399] on input at bounding box center [642, 391] width 321 height 23
paste input "BAKED BROS UNWIND HUCKLEBERRY PUNCH GUMMIES ("
type input "BAKED BROS UNWIND HUCKLEBERRY PUNCH GUMMIES ("
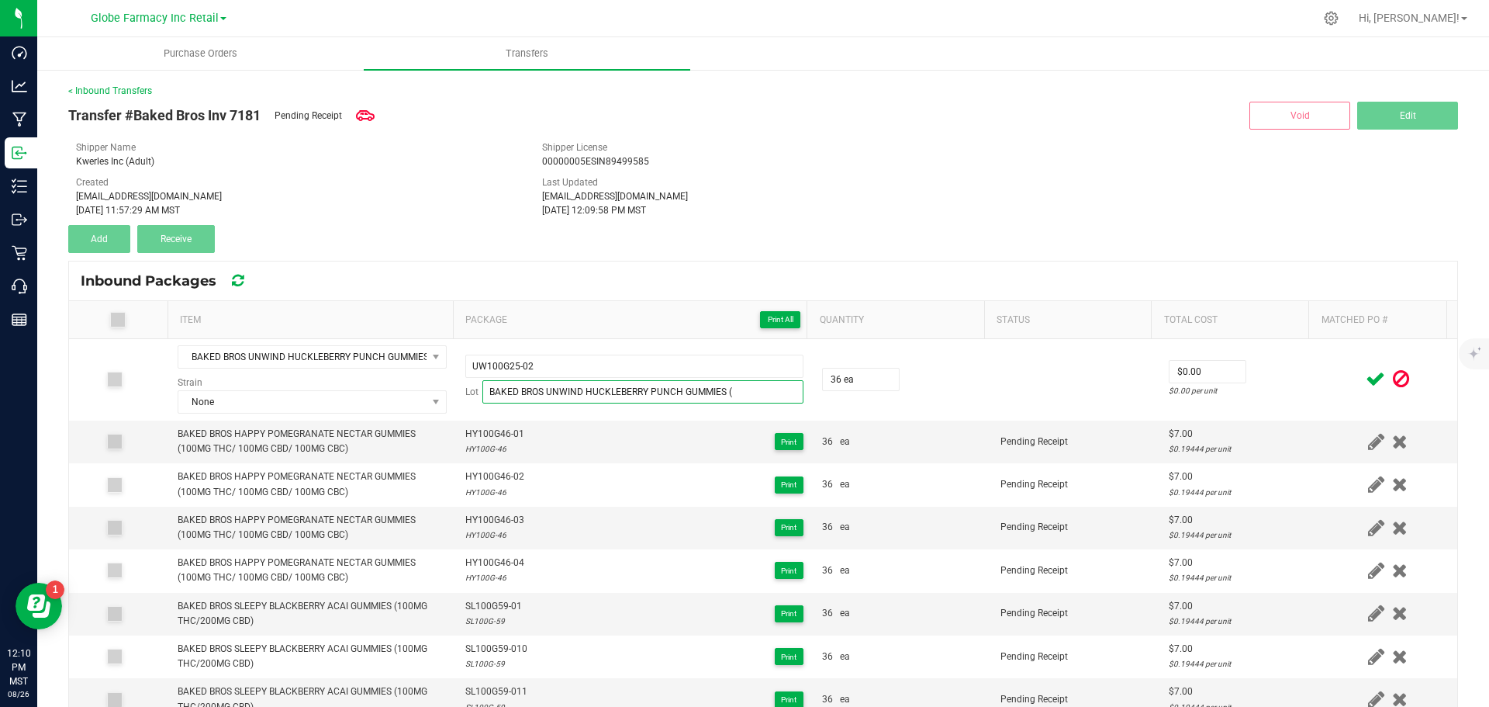
drag, startPoint x: 732, startPoint y: 400, endPoint x: 84, endPoint y: 319, distance: 653.6
click at [84, 319] on div "Item Package Print All Quantity Status Total Cost Matched PO # BAKED BROS UNWIN…" at bounding box center [763, 583] width 1389 height 565
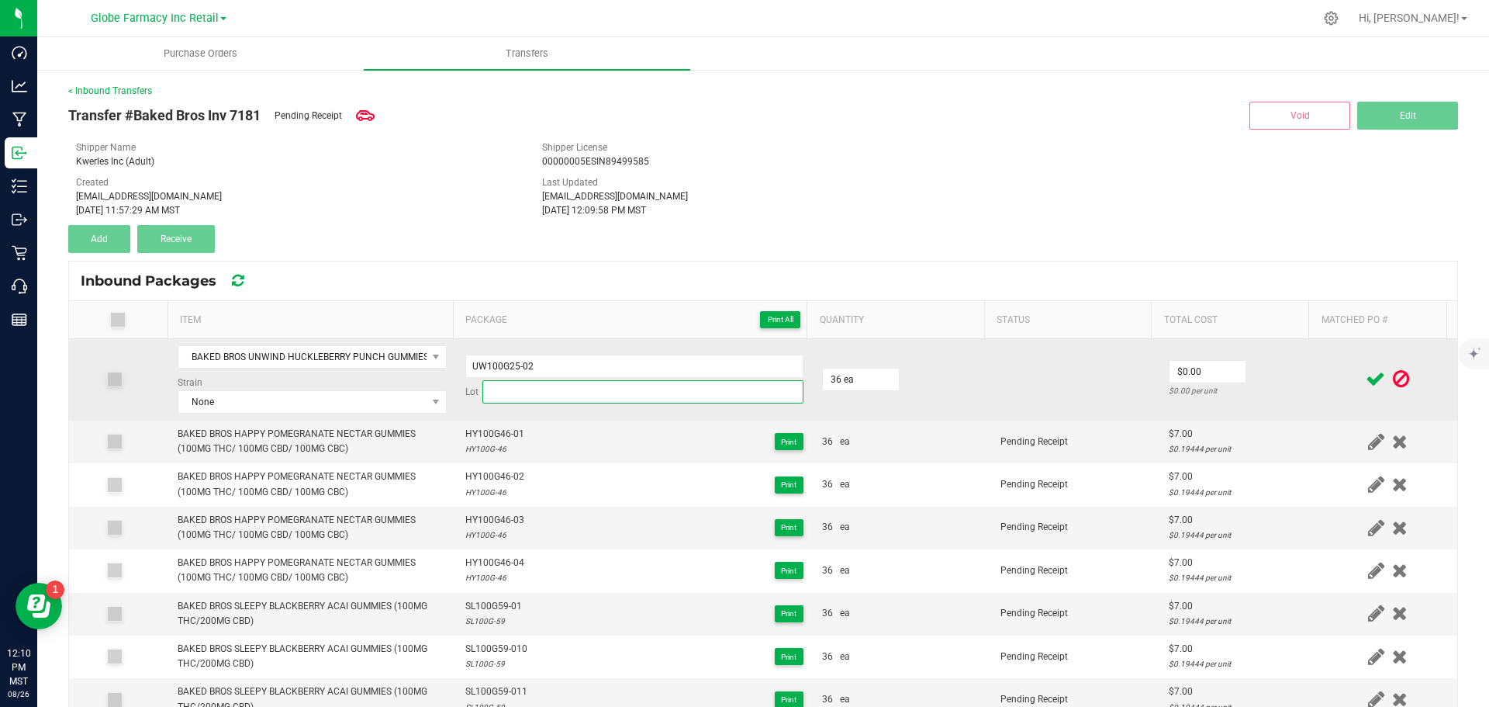
click at [649, 385] on input at bounding box center [642, 391] width 321 height 23
paste input "UW100G-"
drag, startPoint x: 441, startPoint y: 374, endPoint x: 216, endPoint y: 386, distance: 225.3
click at [136, 372] on tr "BAKED BROS UNWIND HUCKLEBERRY PUNCH GUMMIES (100MG THC/ 100MG CBG/ 50MG CBC/ 50…" at bounding box center [763, 379] width 1389 height 81
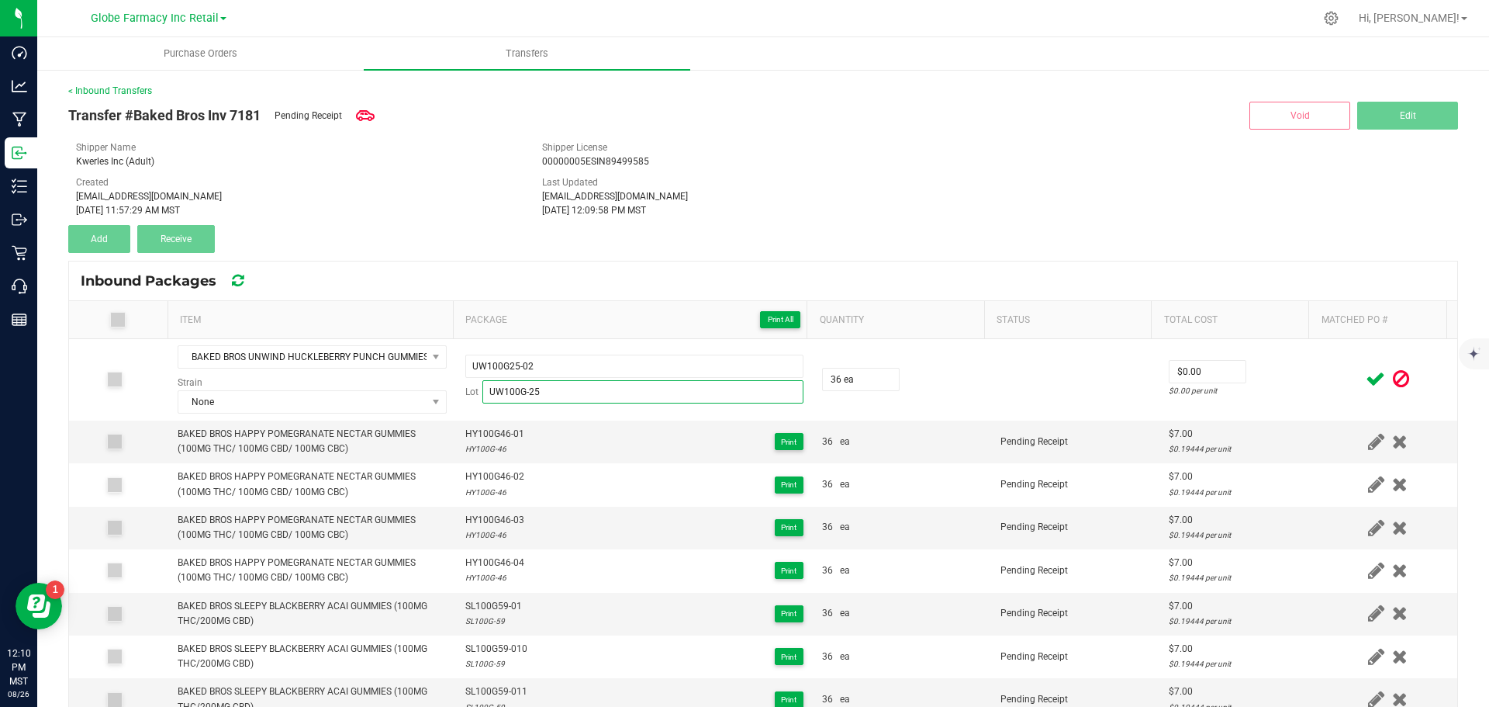
type input "UW100G-25"
click at [1366, 378] on icon at bounding box center [1375, 378] width 19 height 19
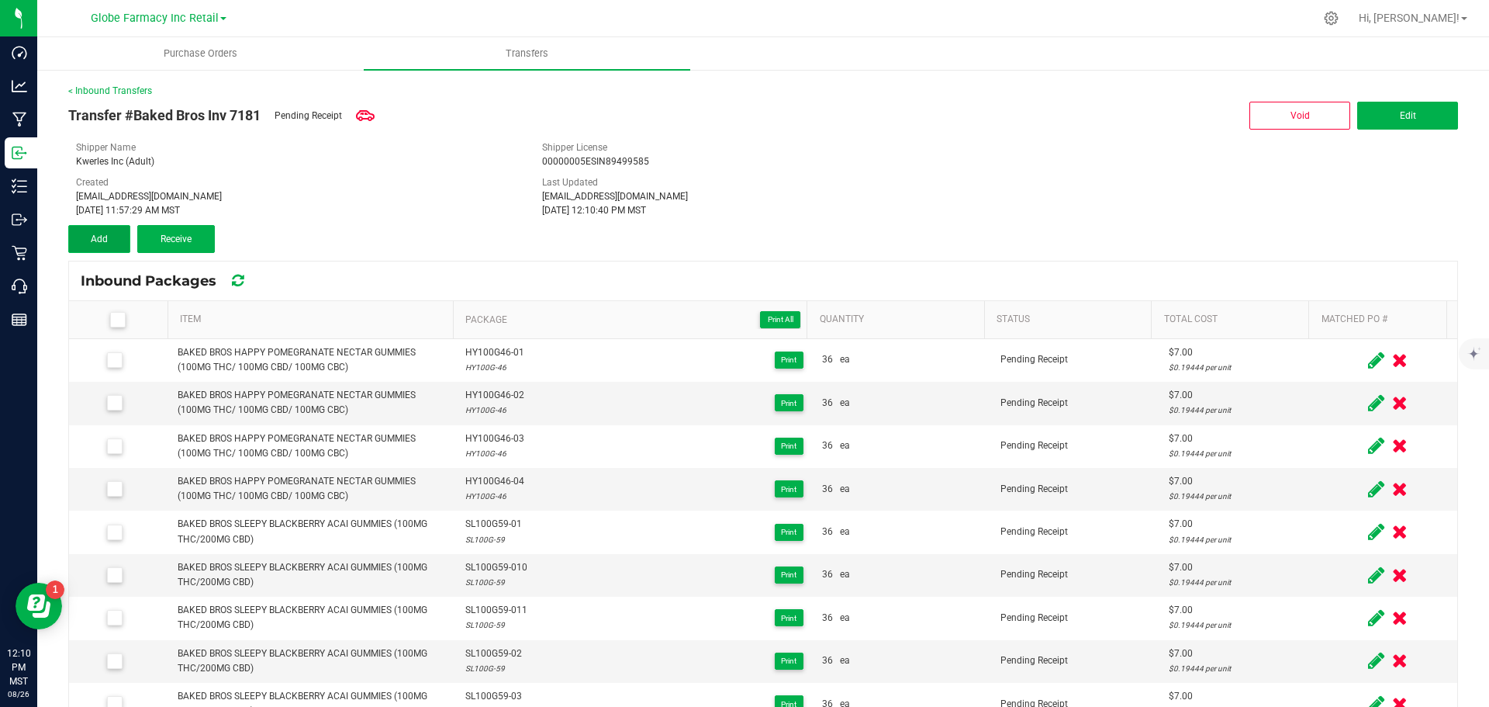
click at [99, 245] on button "Add" at bounding box center [99, 239] width 62 height 28
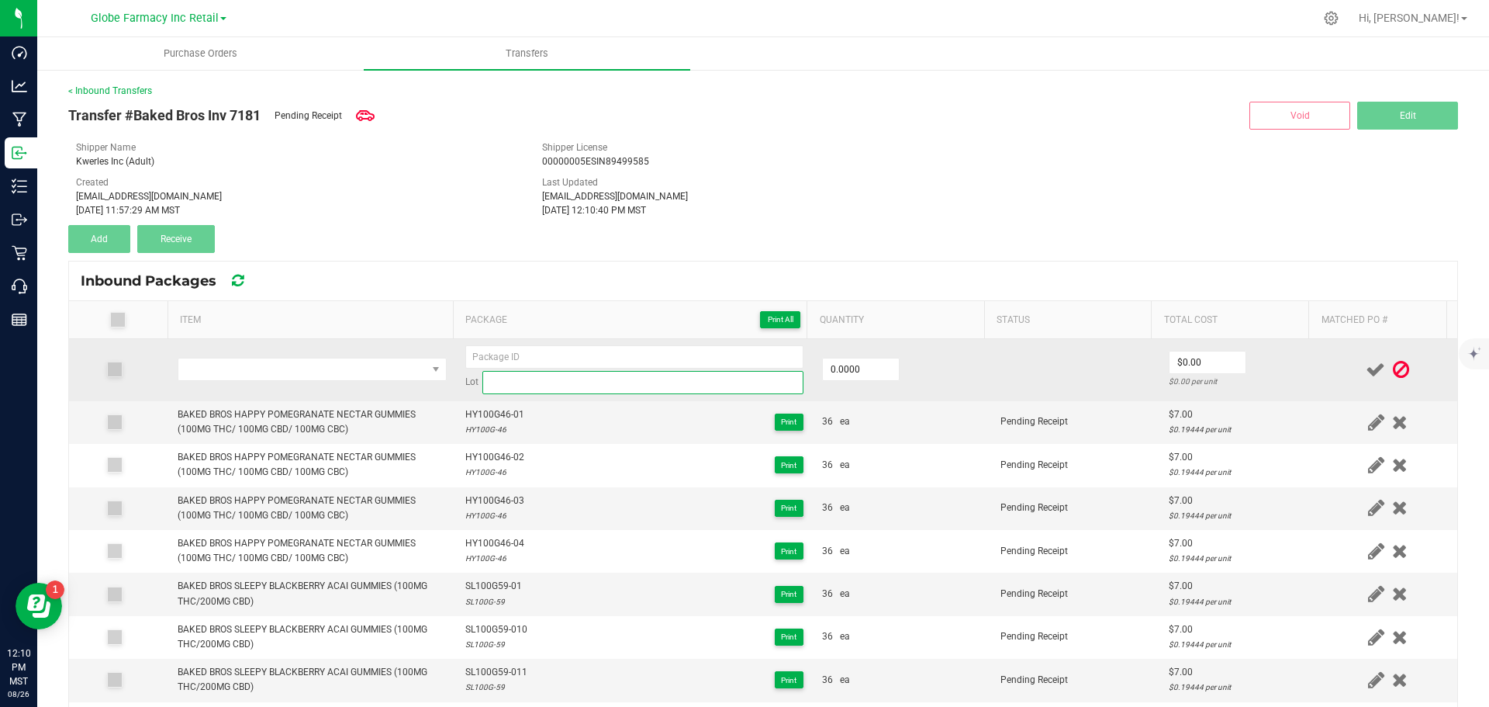
click at [496, 388] on input at bounding box center [642, 382] width 321 height 23
paste input "UW100G-25"
type input "UW100G-25"
click at [862, 370] on input "0" at bounding box center [861, 369] width 76 height 22
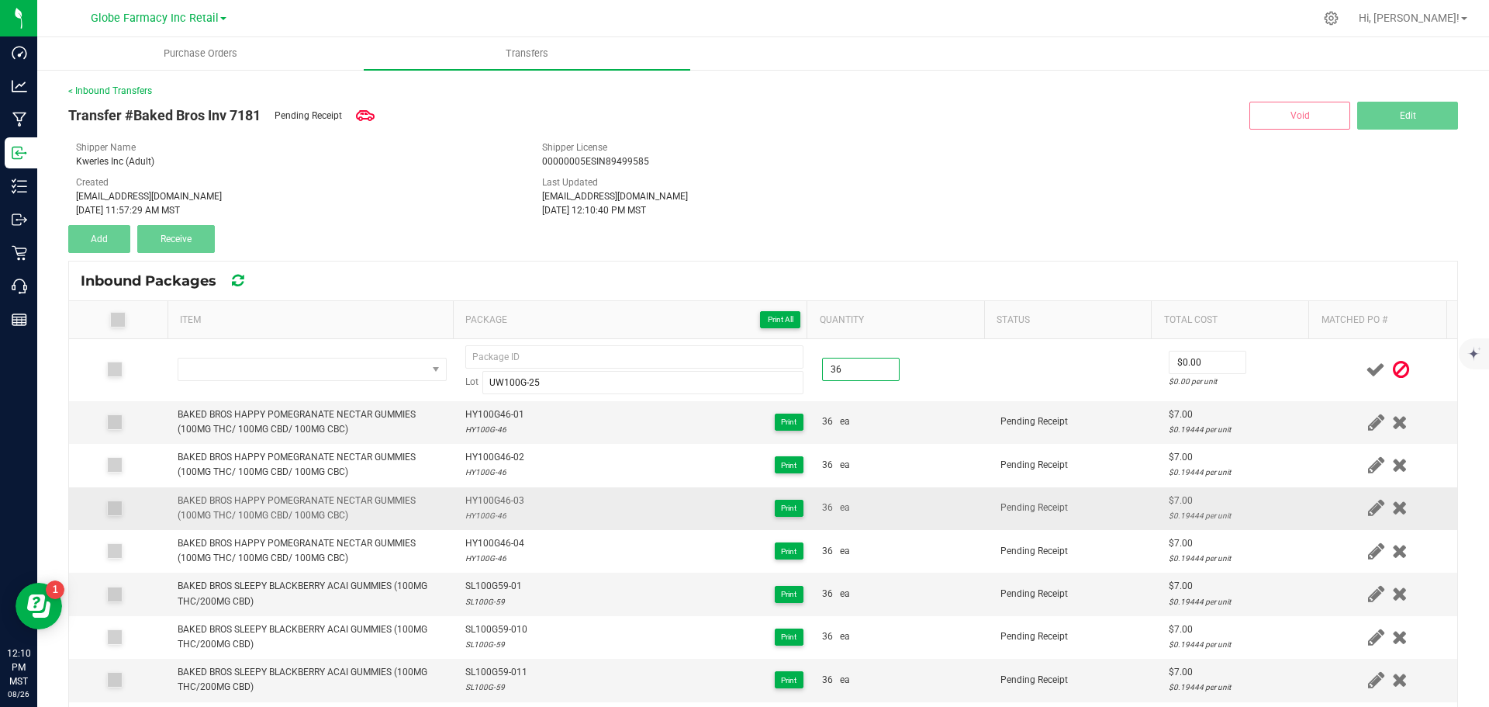
type input "36.0000"
drag, startPoint x: 957, startPoint y: 502, endPoint x: 904, endPoint y: 506, distance: 53.7
click at [959, 502] on div "36 ea" at bounding box center [902, 507] width 160 height 15
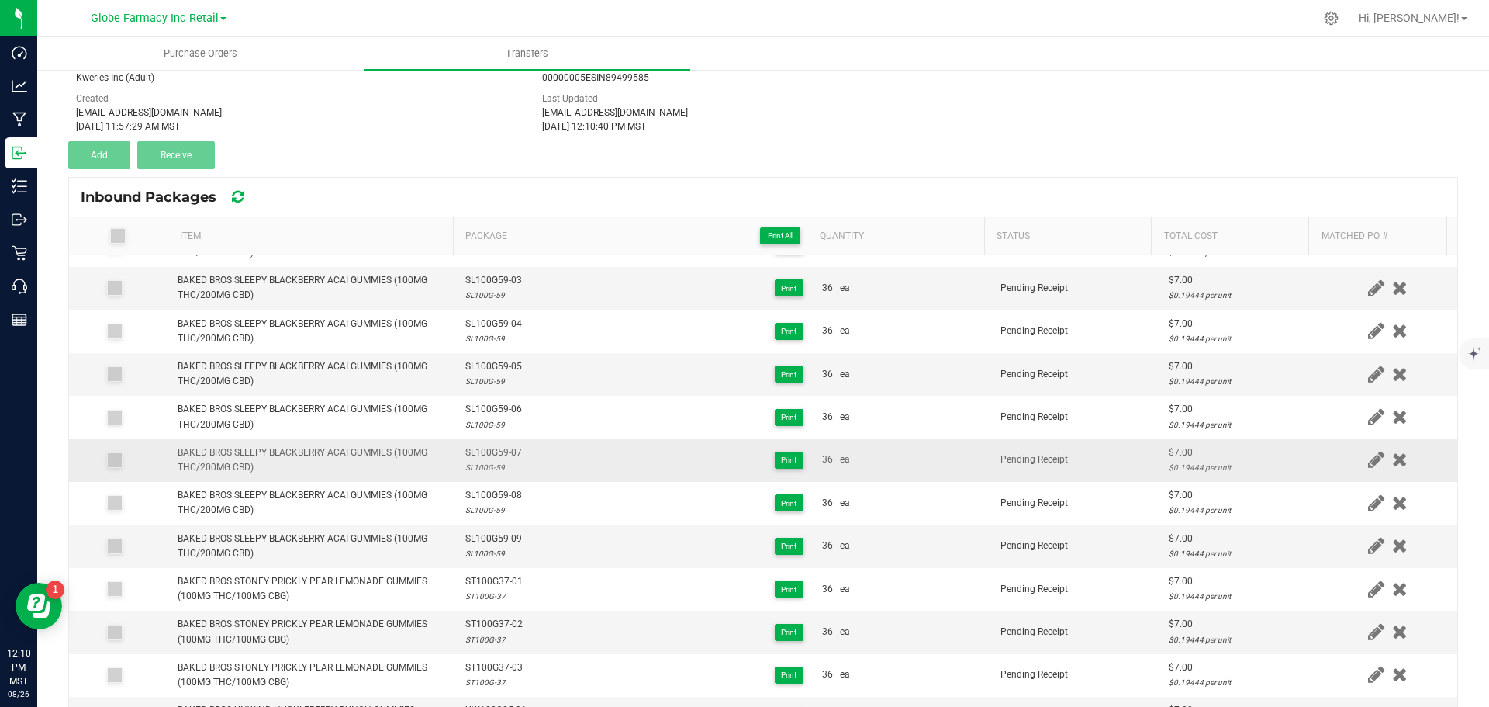
scroll to position [175, 0]
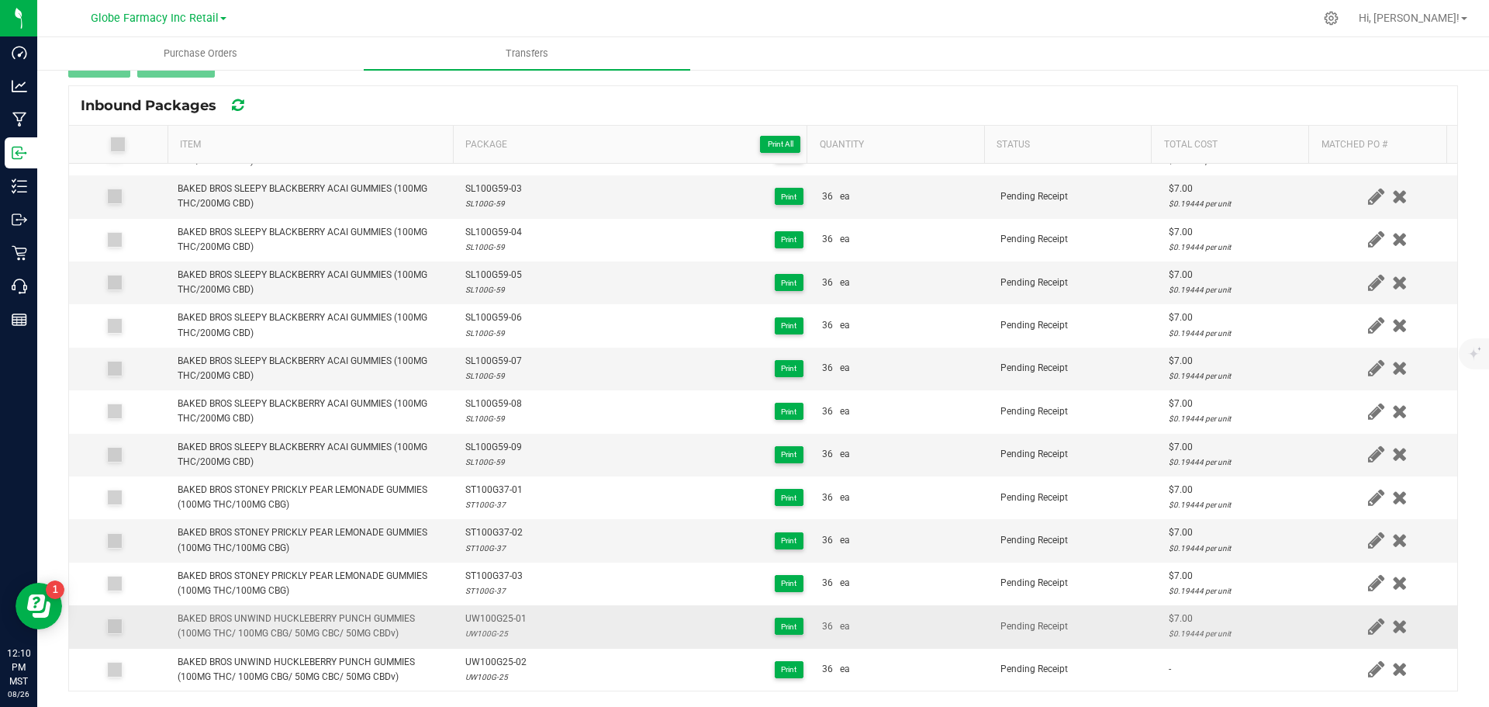
click at [493, 611] on span "UW100G25-01" at bounding box center [495, 618] width 61 height 15
click at [307, 618] on div "BAKED BROS UNWIND HUCKLEBERRY PUNCH GUMMIES (100MG THC/ 100MG CBG/ 50MG CBC/ 50…" at bounding box center [312, 625] width 269 height 29
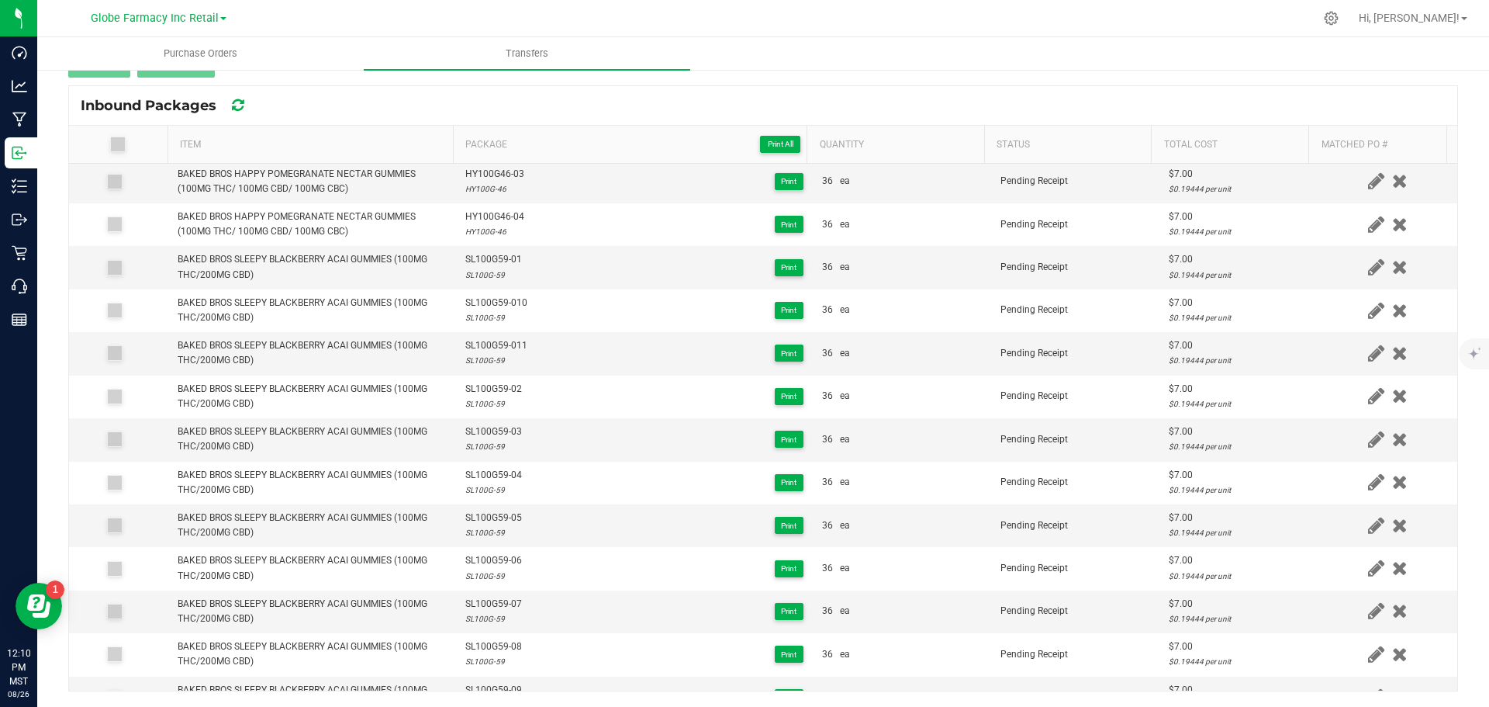
scroll to position [0, 0]
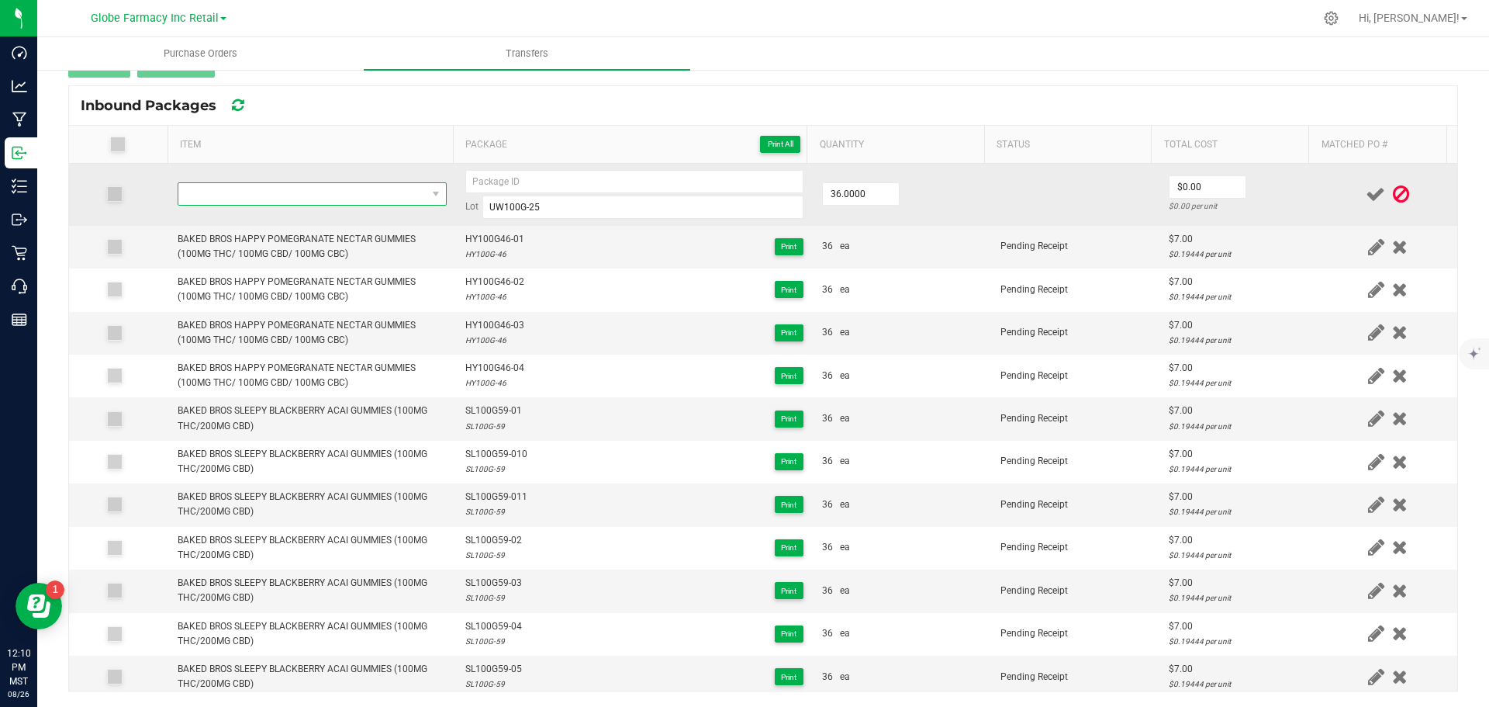
click at [345, 193] on span "NO DATA FOUND" at bounding box center [302, 194] width 248 height 22
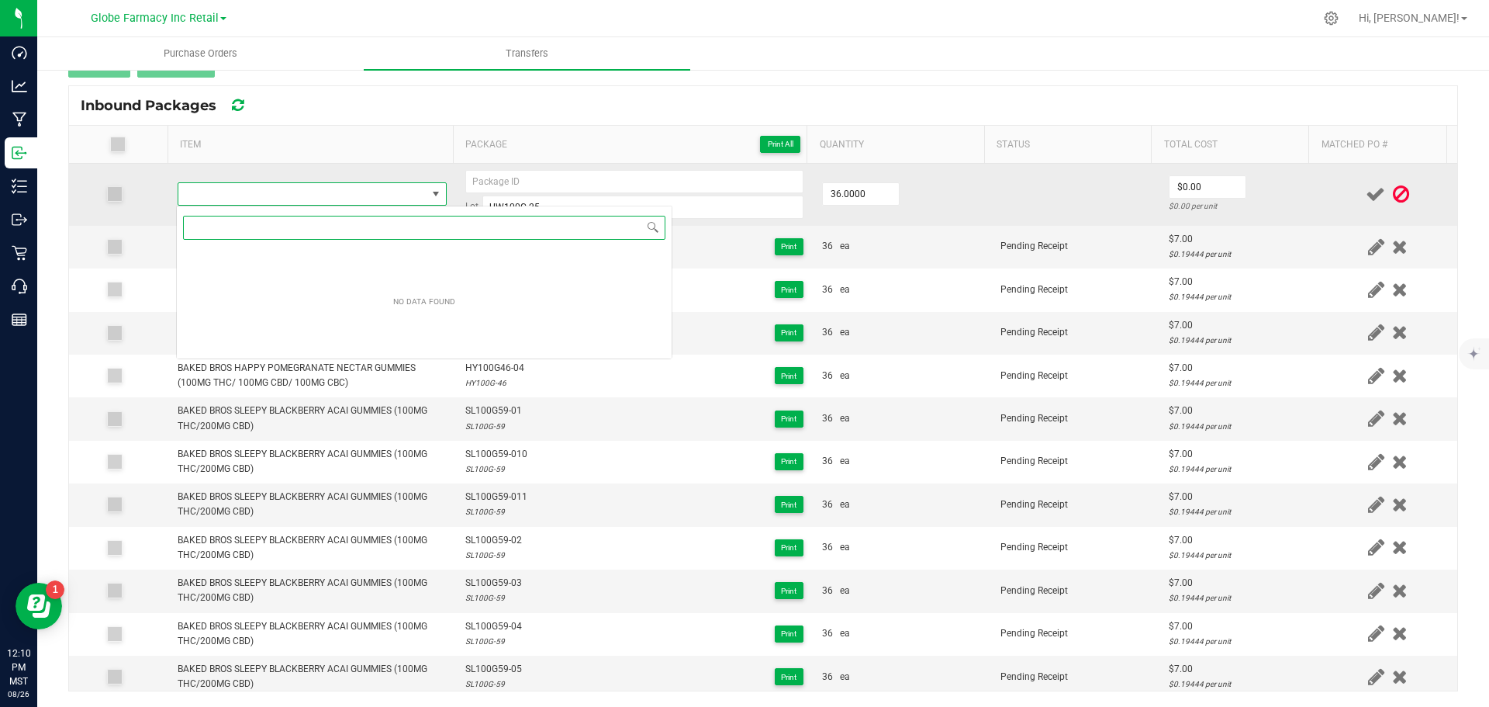
paste input "BAKED BROS UNWIND HUCKLEBERRY PUNCH GUMMIES (100MG THC/ 100MG CBG/ 50MG CBC/ 50…"
type input "BAKED BROS UNWIND HUCKLEBERRY PUNCH GUMMIES (100MG THC/ 100MG CBG/ 50MG CBC/ 50…"
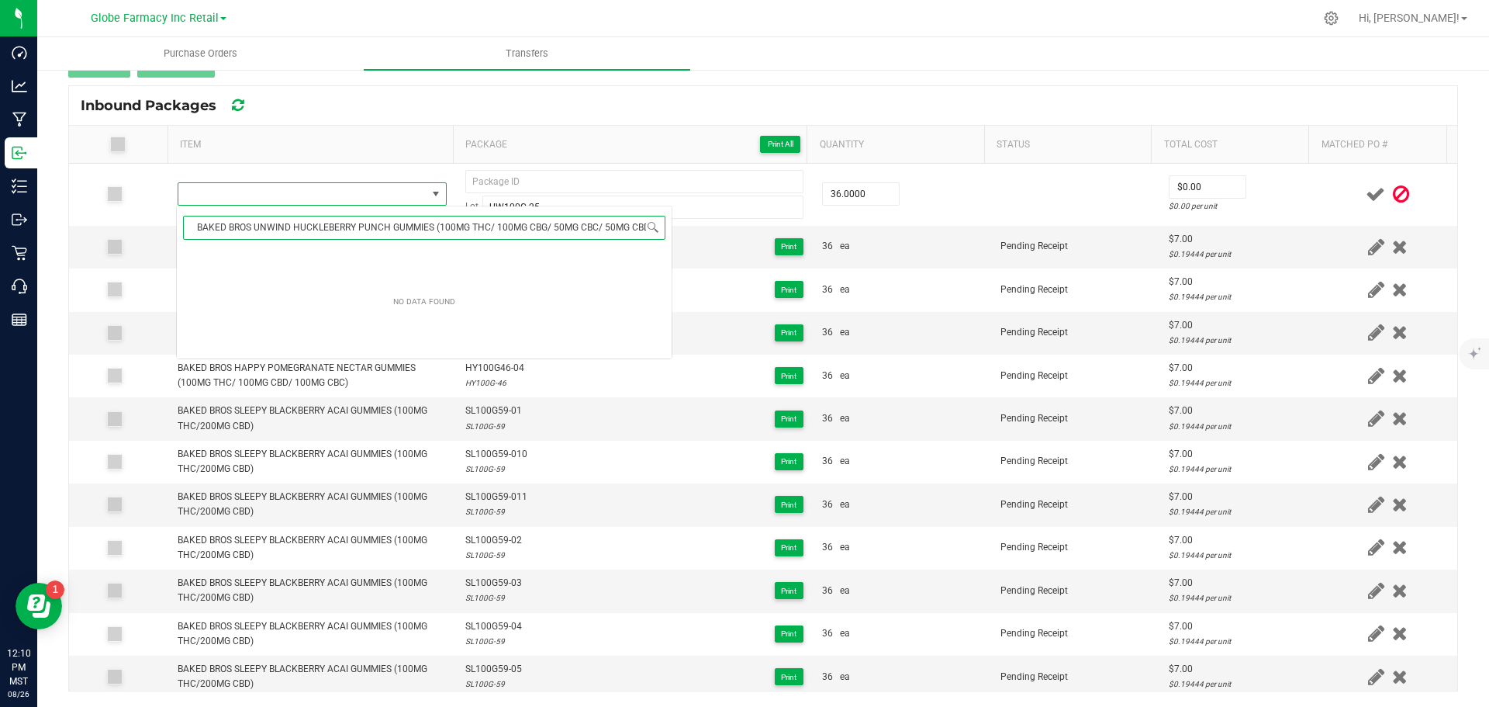
scroll to position [0, 11]
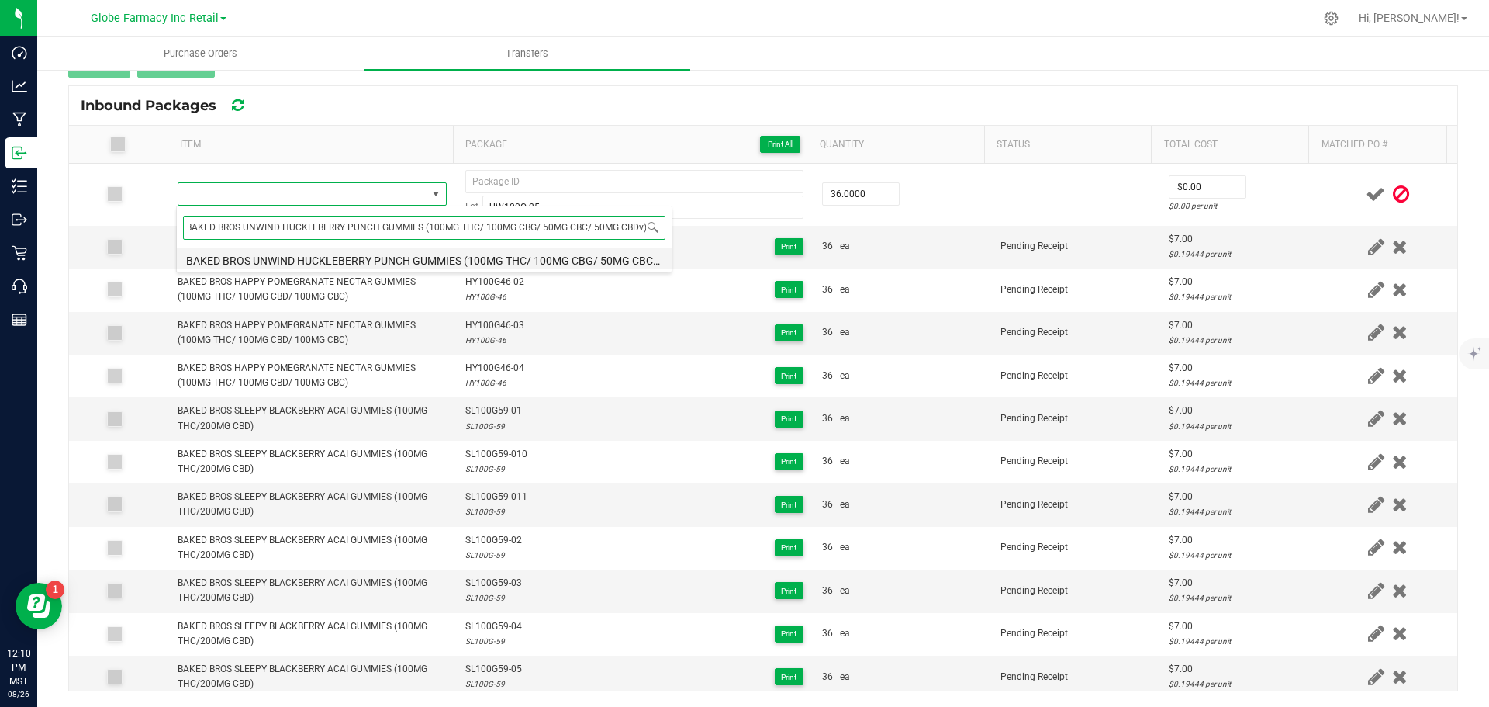
click at [369, 257] on li "BAKED BROS UNWIND HUCKLEBERRY PUNCH GUMMIES (100MG THC/ 100MG CBG/ 50MG CBC/ 50…" at bounding box center [424, 258] width 495 height 22
type input "36 ea"
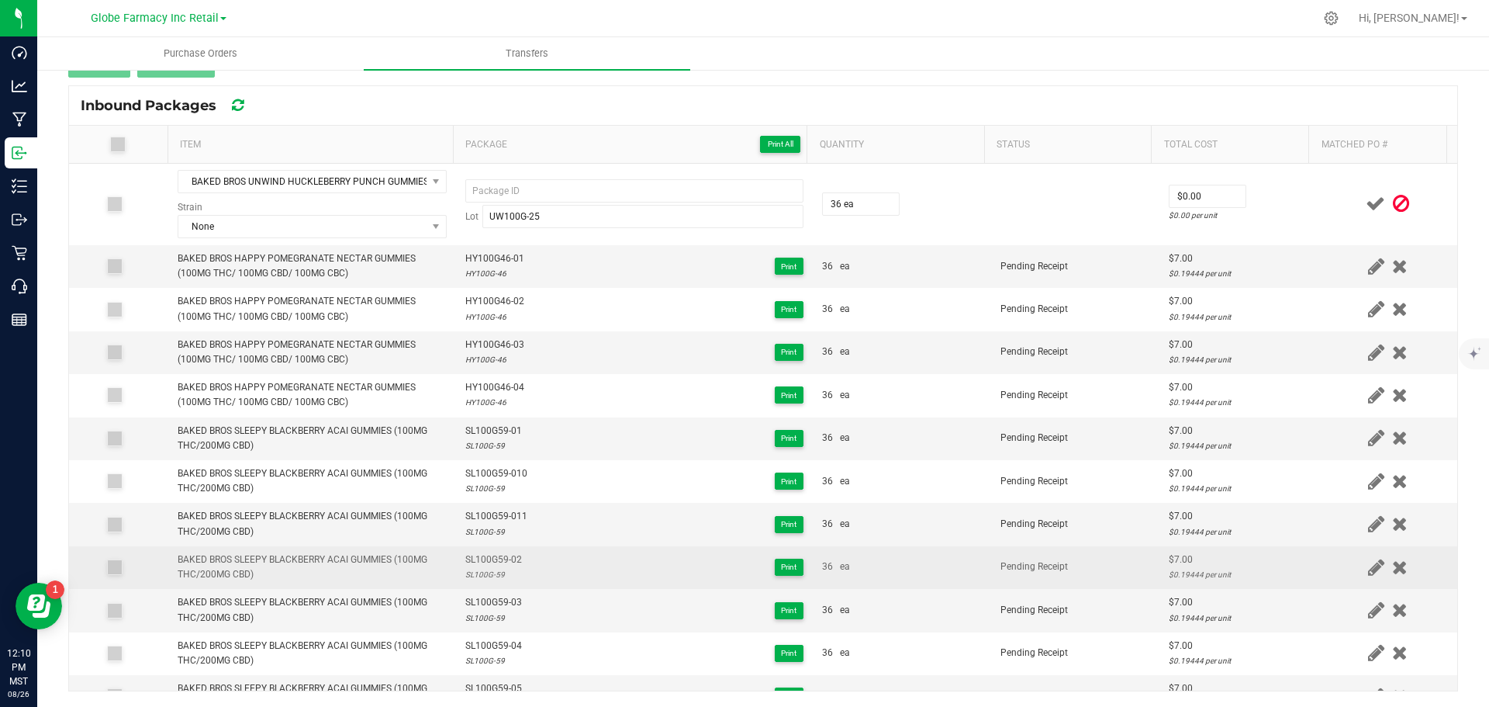
click at [642, 569] on div "SL100G59-02 SL100G-59 Print" at bounding box center [634, 566] width 338 height 29
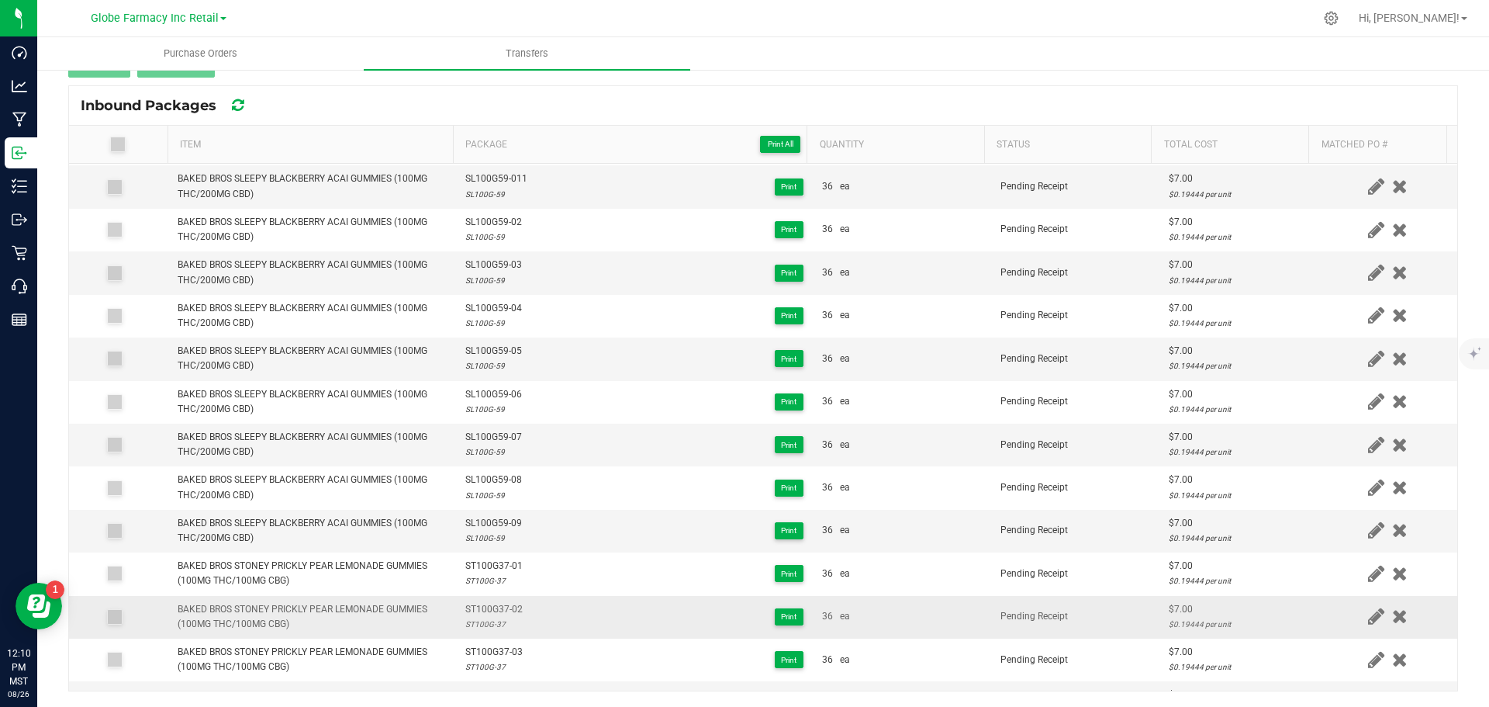
scroll to position [413, 0]
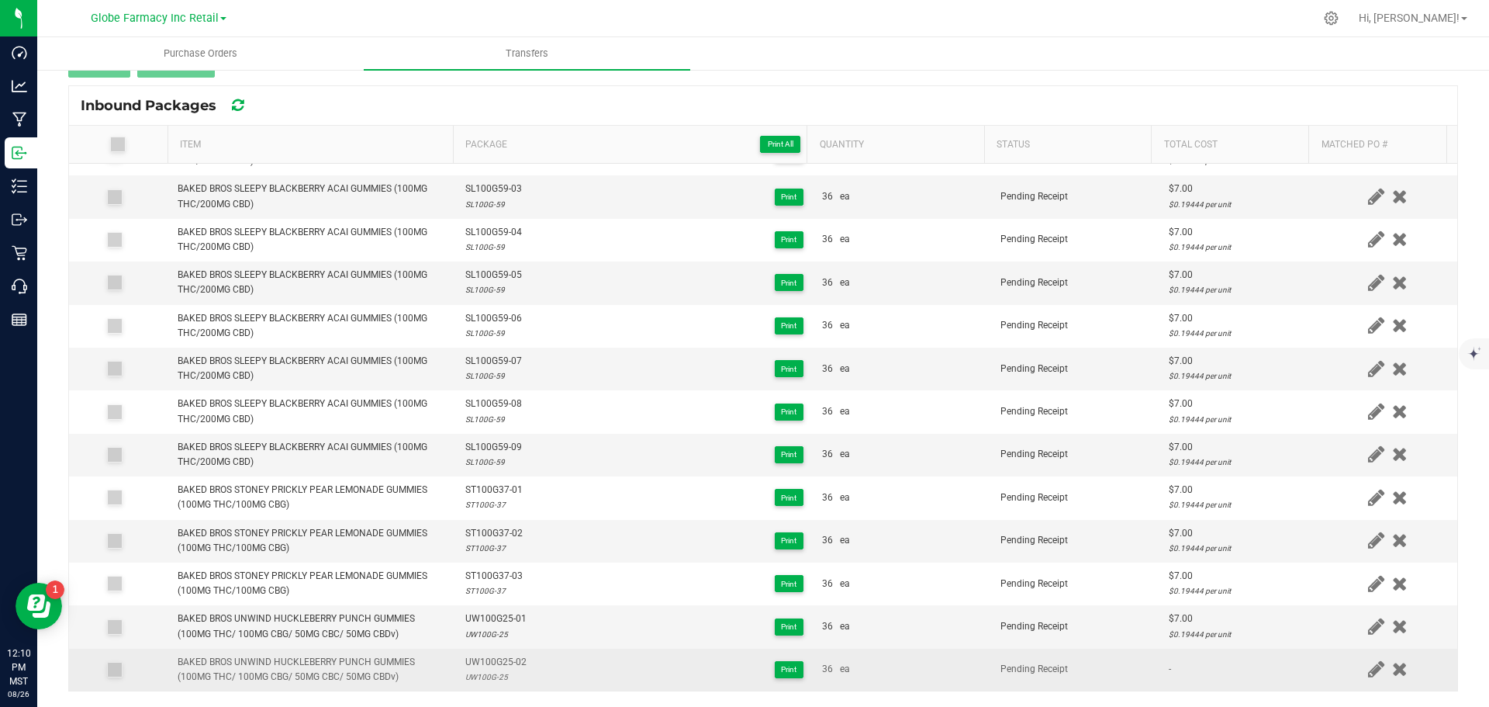
click at [479, 651] on td "UW100G25-02 UW100G-25 Print" at bounding box center [634, 670] width 357 height 42
click at [478, 655] on span "UW100G25-02" at bounding box center [495, 662] width 61 height 15
click at [471, 658] on span "UW100G25-02" at bounding box center [495, 662] width 61 height 15
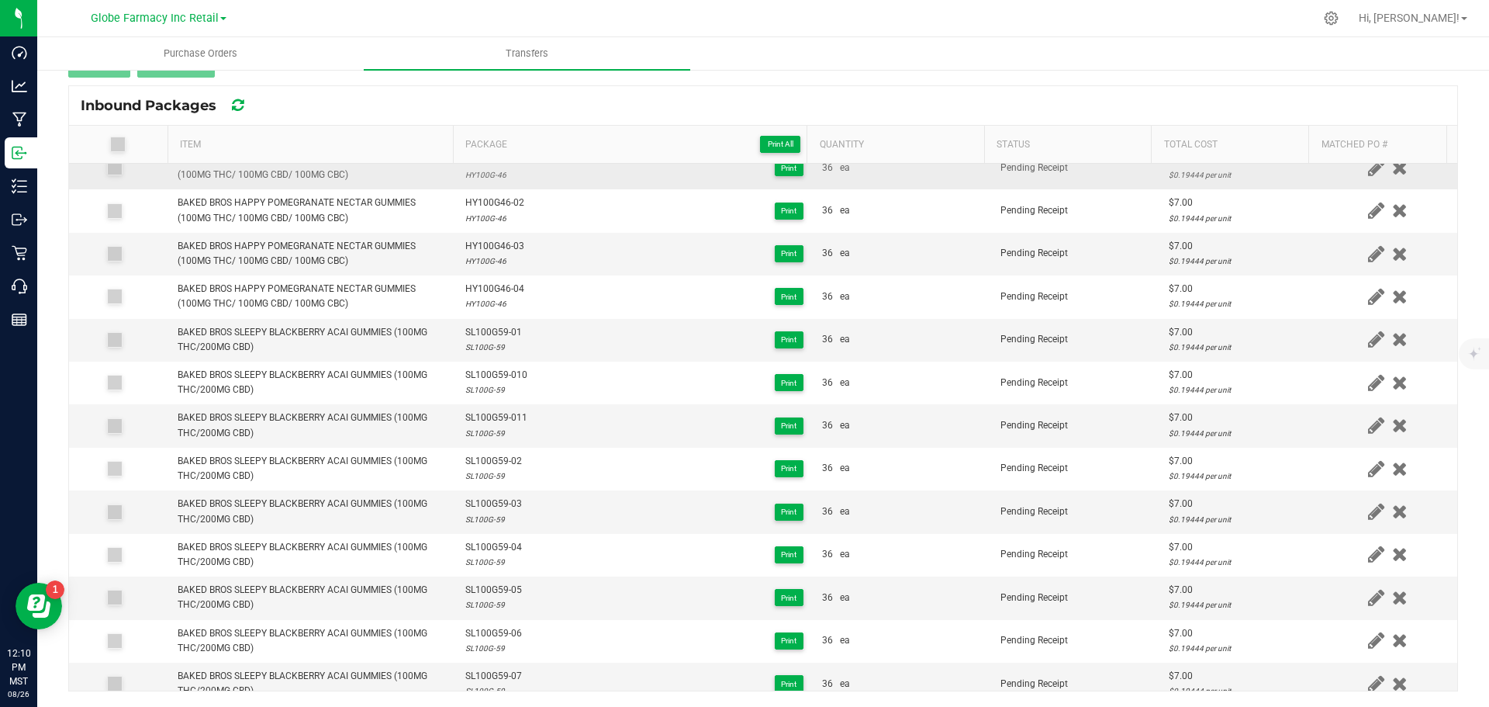
scroll to position [0, 0]
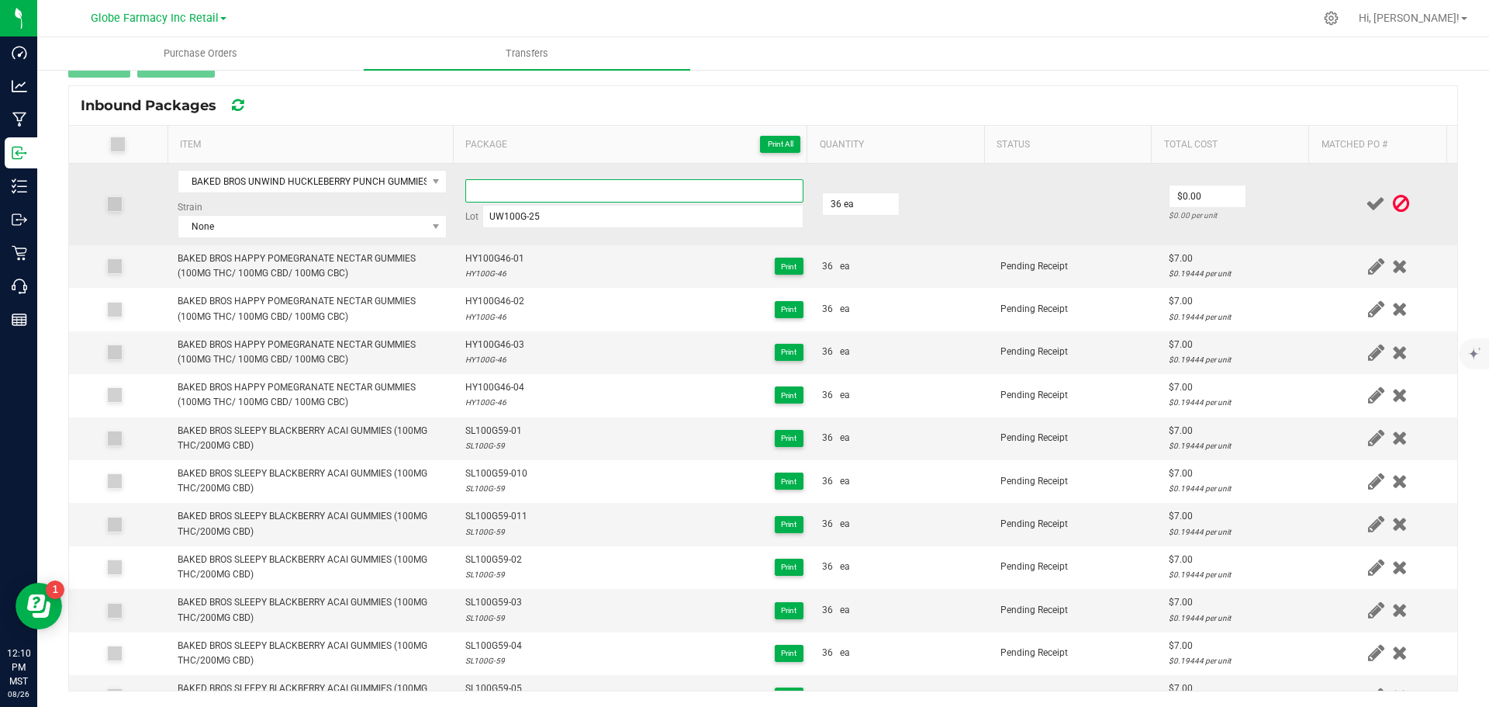
click at [481, 201] on input at bounding box center [634, 190] width 338 height 23
paste input "UW100G25-02"
type input "UW100G25-03"
click at [1223, 200] on input "0" at bounding box center [1208, 196] width 76 height 22
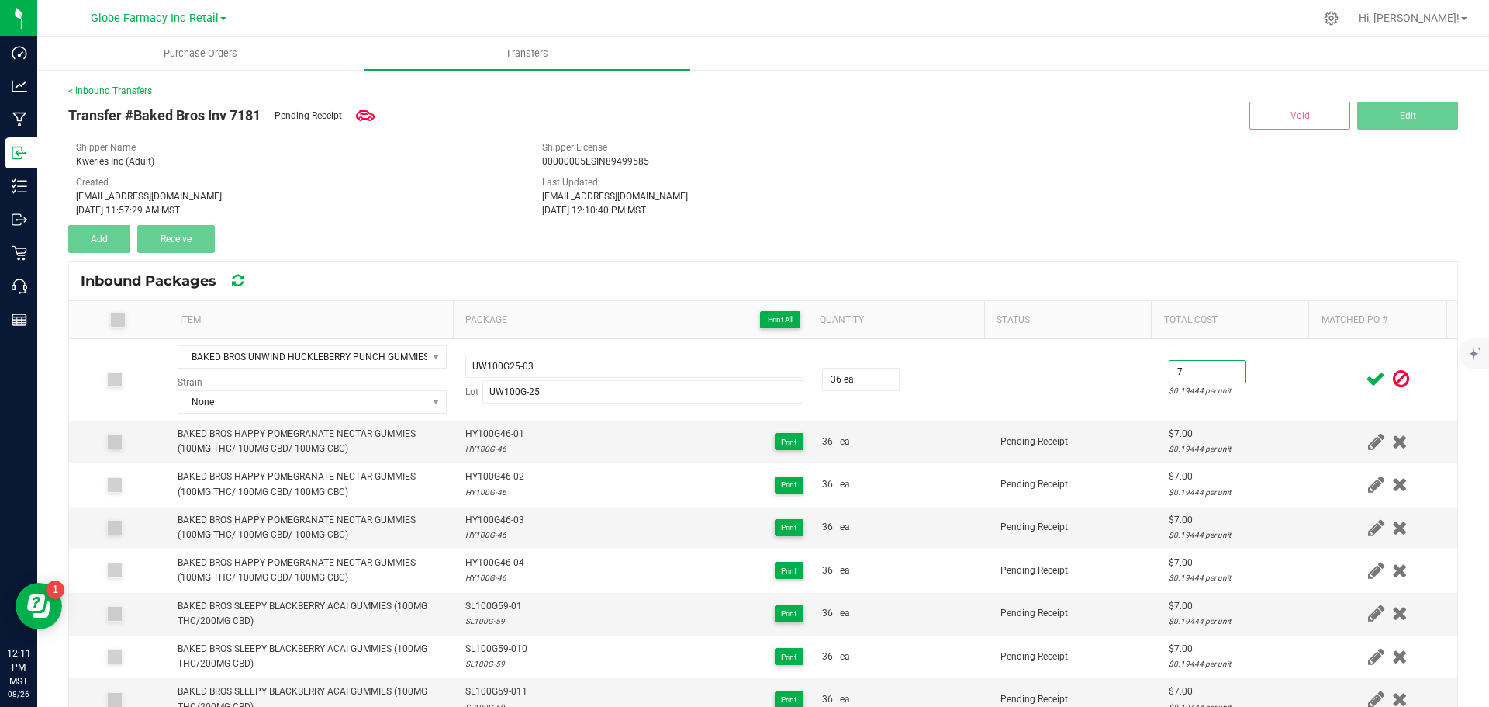
type input "$7.00"
click at [1366, 375] on icon at bounding box center [1375, 378] width 19 height 19
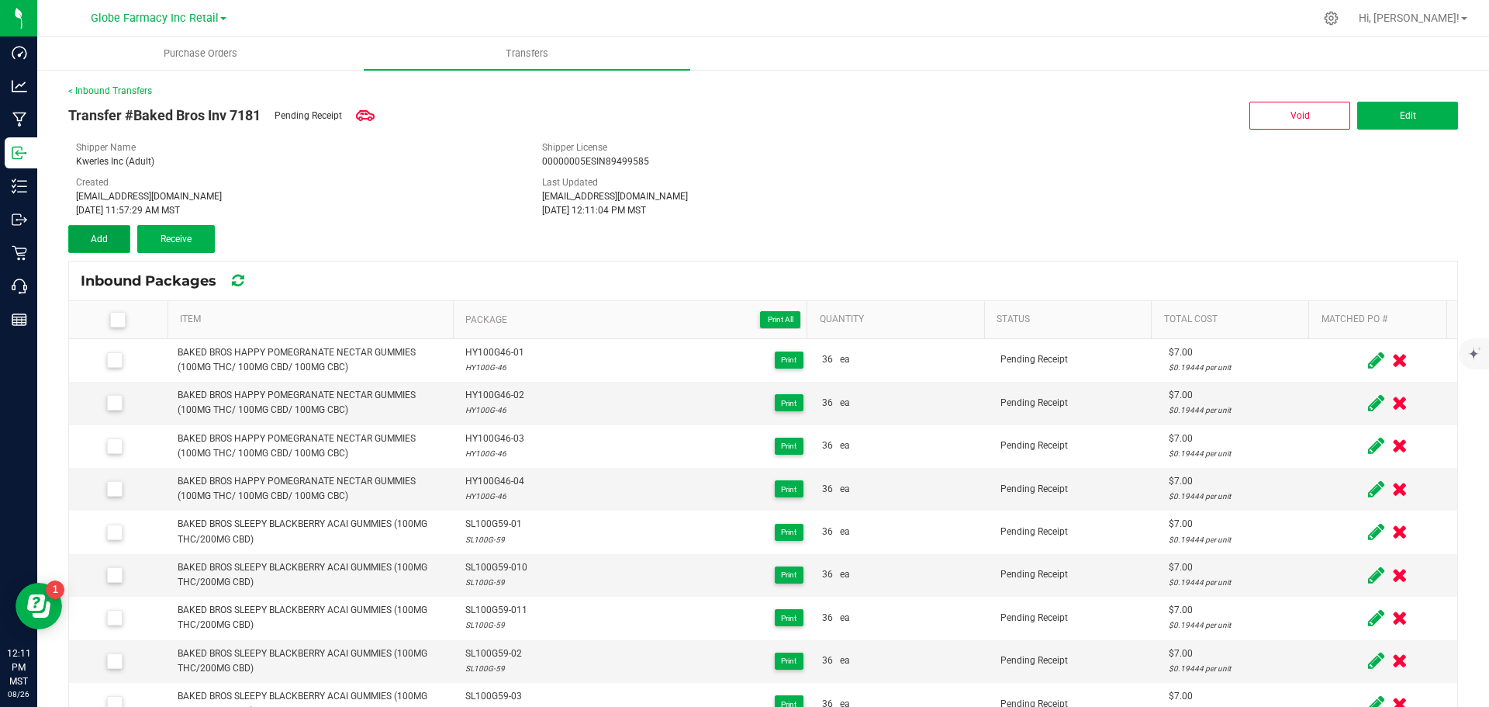
click at [97, 242] on span "Add" at bounding box center [99, 238] width 17 height 11
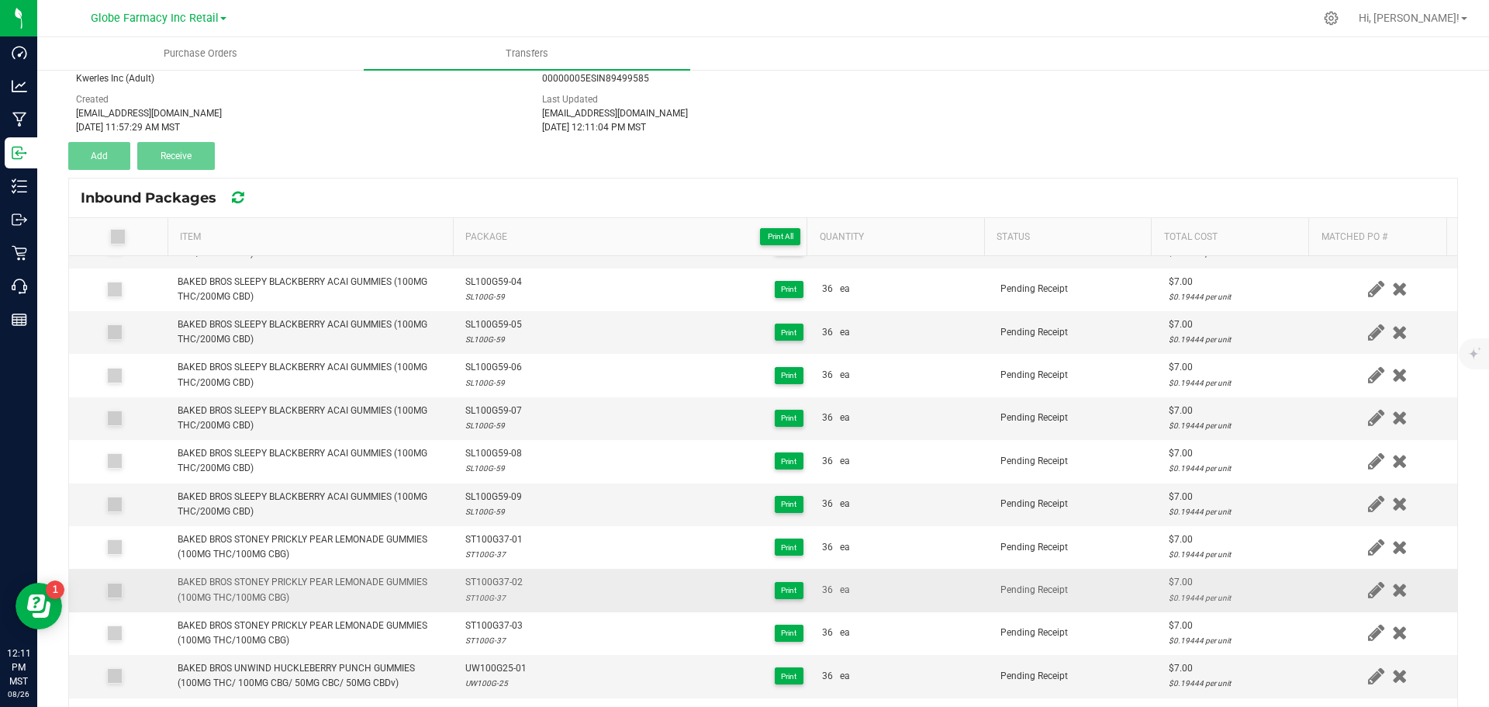
scroll to position [175, 0]
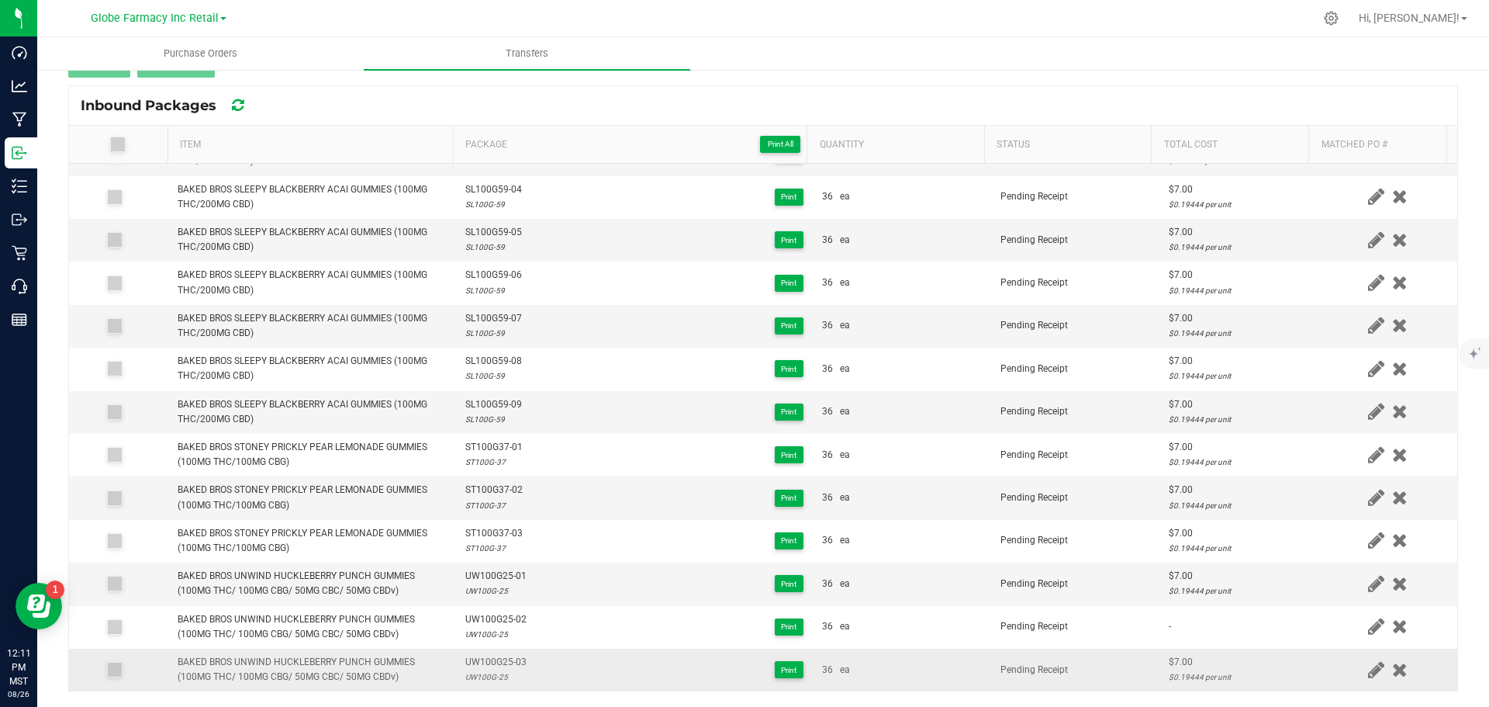
click at [383, 666] on div "BAKED BROS UNWIND HUCKLEBERRY PUNCH GUMMIES (100MG THC/ 100MG CBG/ 50MG CBC/ 50…" at bounding box center [312, 669] width 269 height 29
click at [383, 662] on div "BAKED BROS UNWIND HUCKLEBERRY PUNCH GUMMIES (100MG THC/ 100MG CBG/ 50MG CBC/ 50…" at bounding box center [312, 669] width 269 height 29
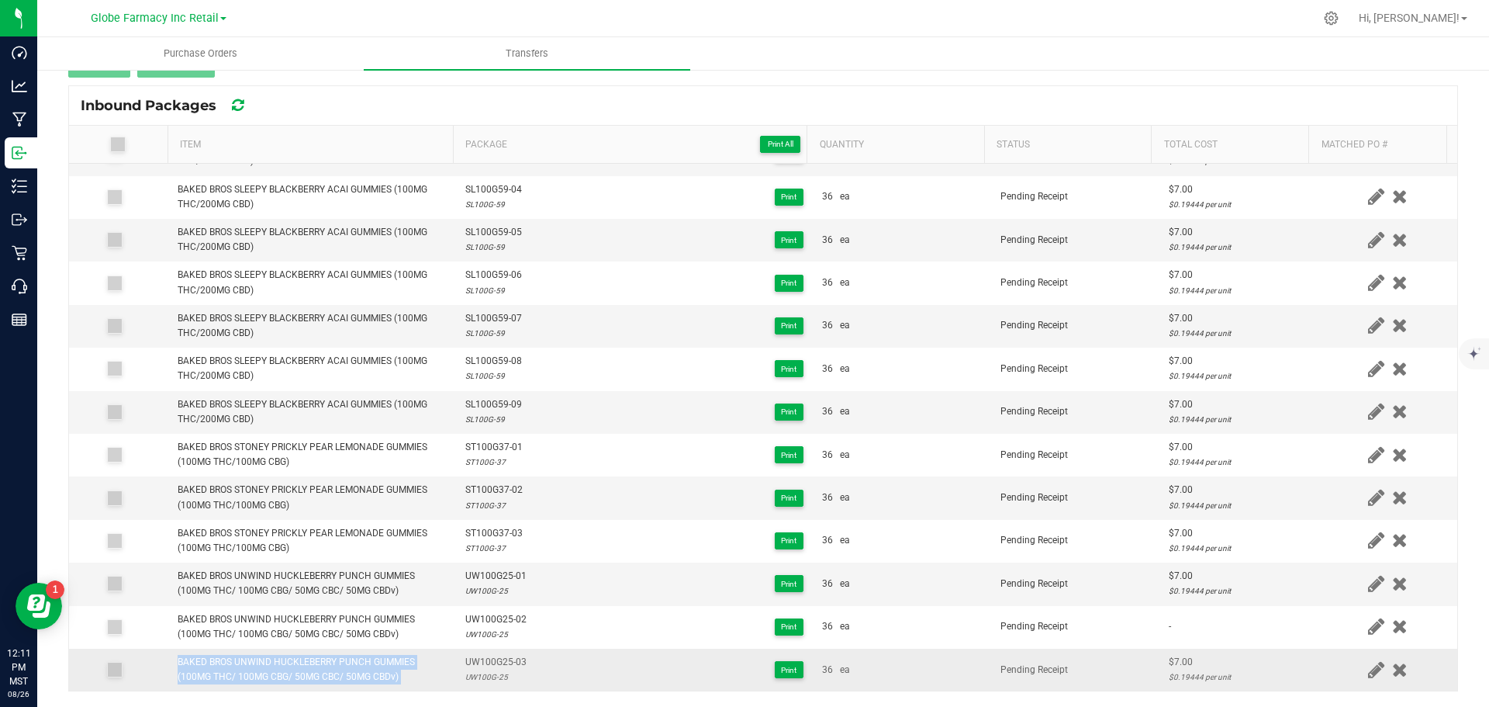
click at [383, 662] on div "BAKED BROS UNWIND HUCKLEBERRY PUNCH GUMMIES (100MG THC/ 100MG CBG/ 50MG CBC/ 50…" at bounding box center [312, 669] width 269 height 29
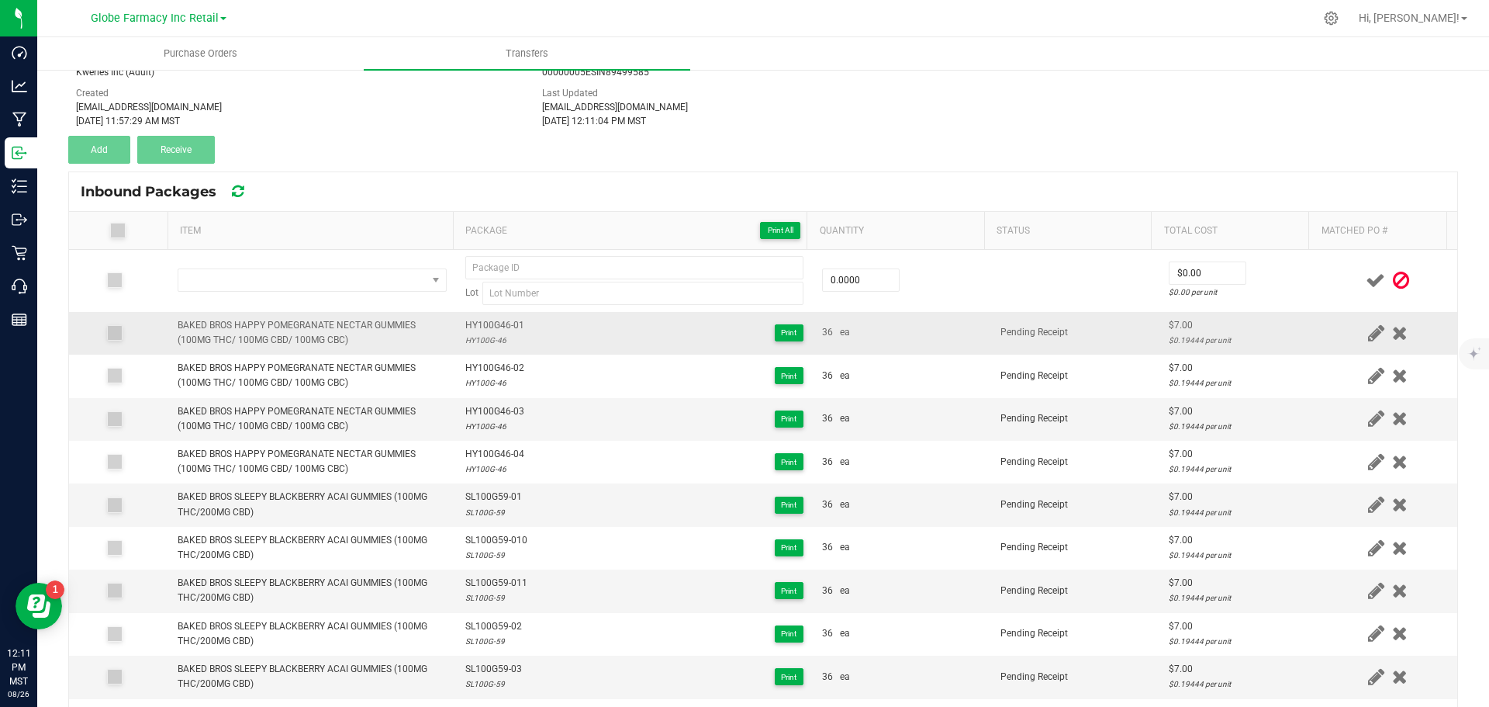
scroll to position [0, 0]
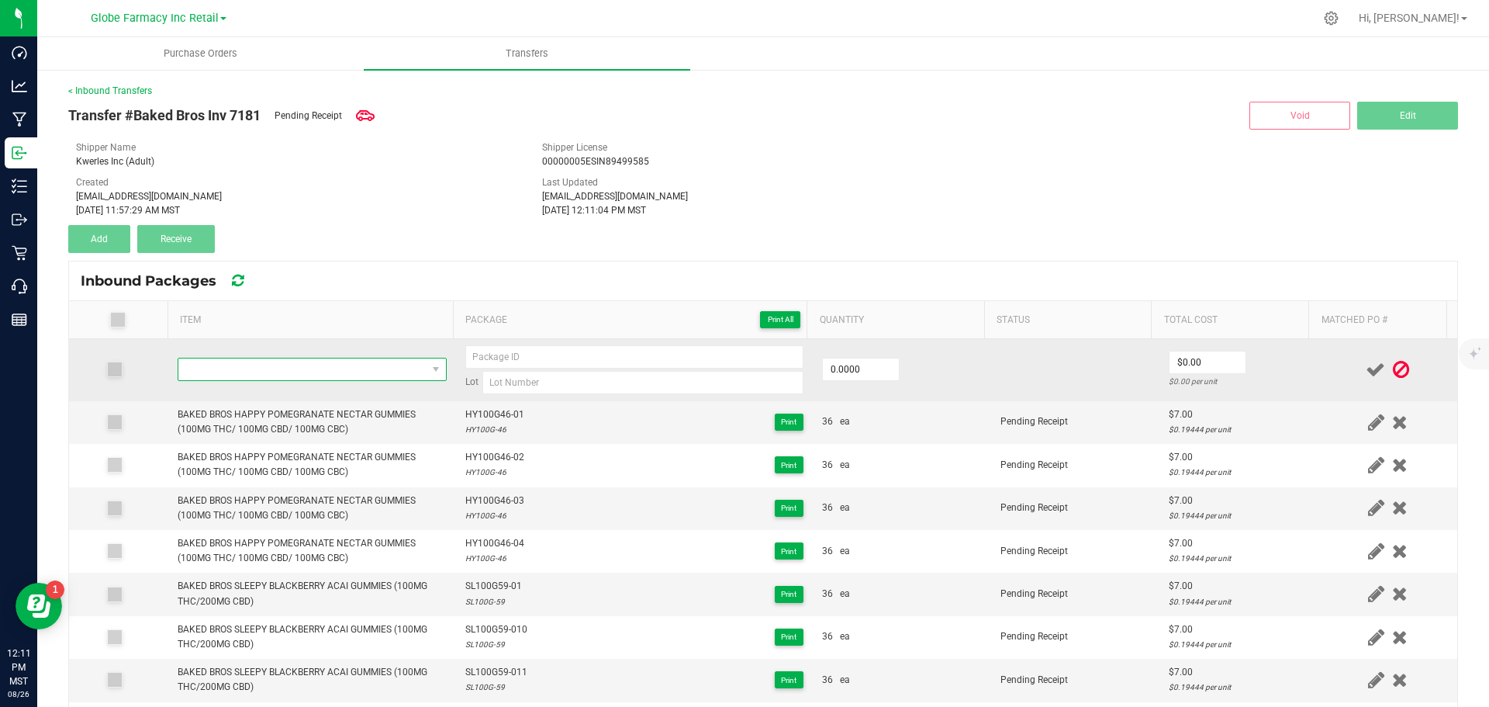
click at [360, 372] on span "NO DATA FOUND" at bounding box center [302, 369] width 248 height 22
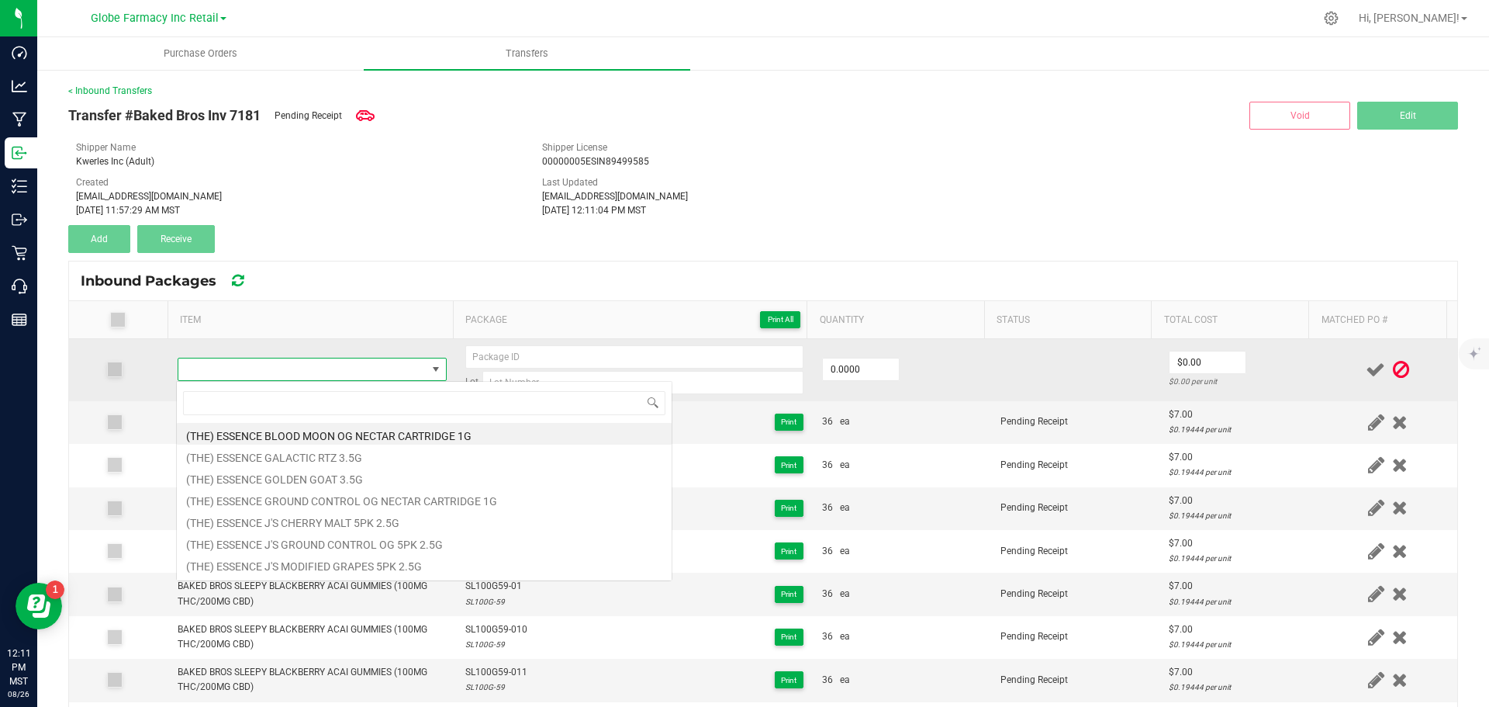
type input "BAKED BROS UNWIND HUCKLEBERRY PUNCH GUMMIES (100MG THC/ 100MG CBG/ 50MG CBC/ 50…"
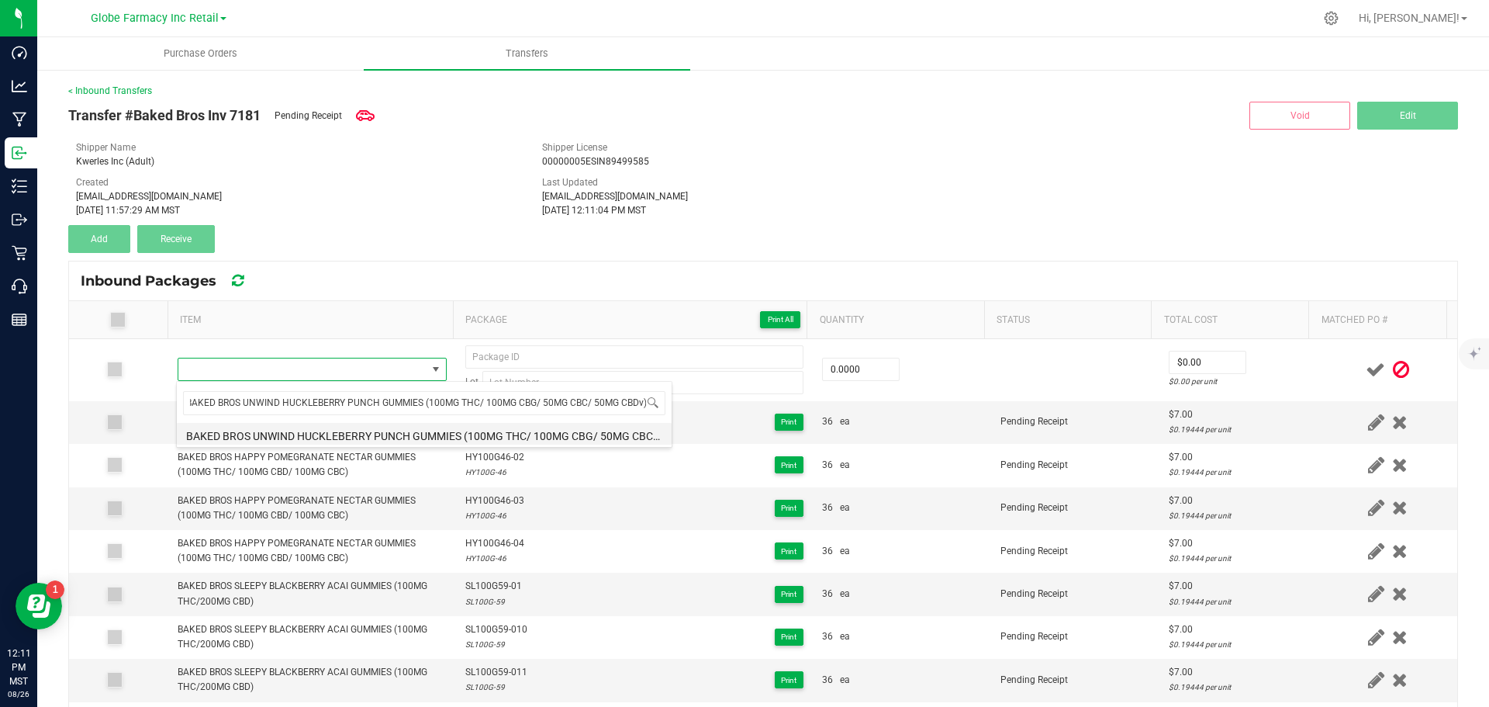
click at [247, 434] on li "BAKED BROS UNWIND HUCKLEBERRY PUNCH GUMMIES (100MG THC/ 100MG CBG/ 50MG CBC/ 50…" at bounding box center [424, 434] width 495 height 22
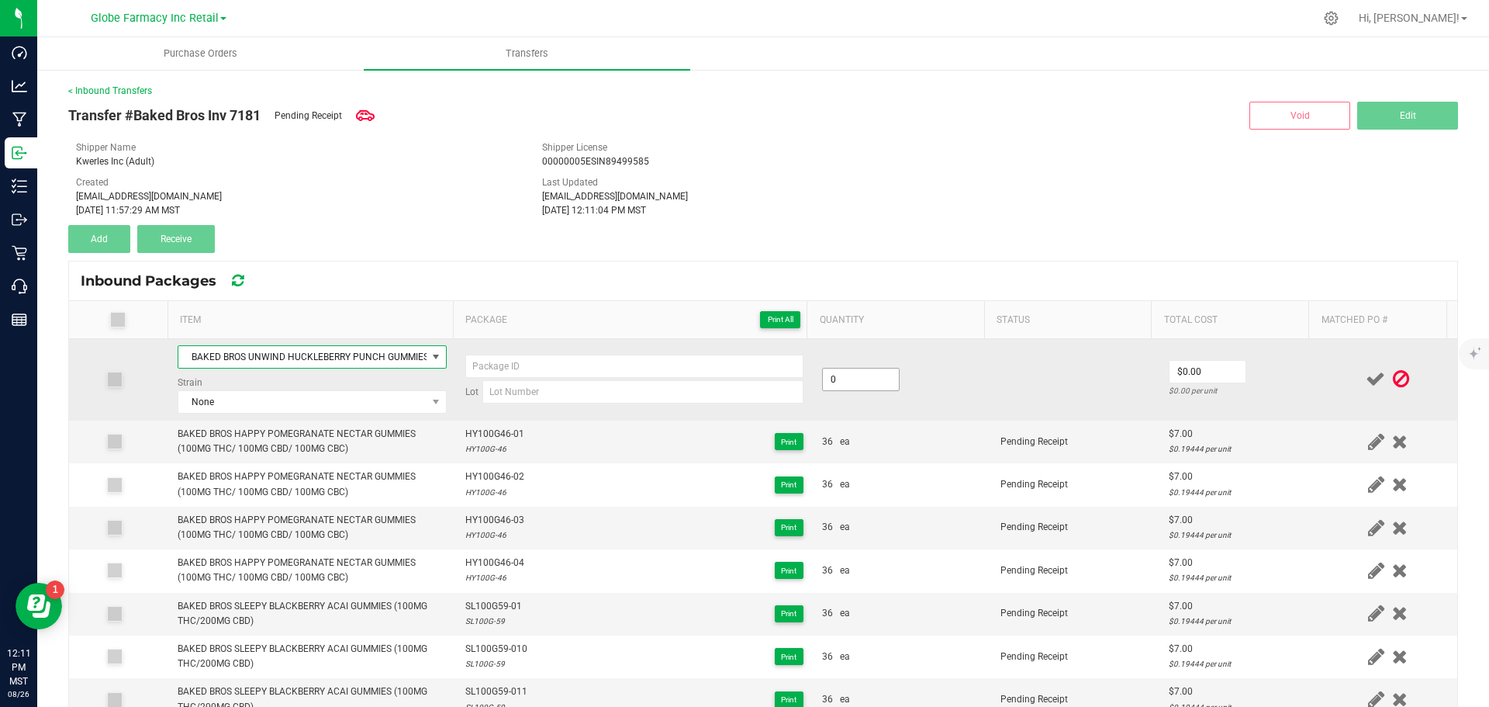
click at [847, 375] on input "0" at bounding box center [861, 379] width 76 height 22
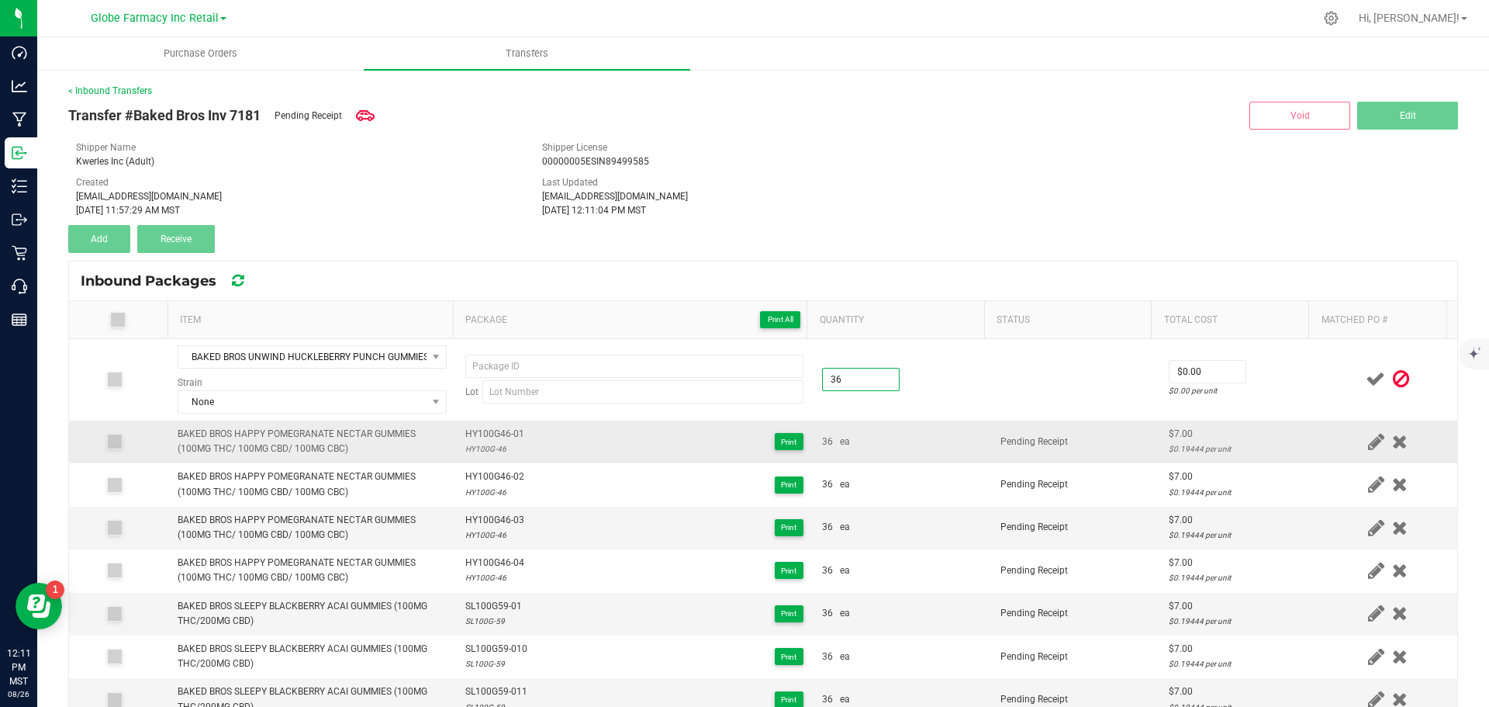
type input "36 ea"
click at [953, 442] on div "36 ea" at bounding box center [902, 441] width 160 height 15
type input "$7.00"
click at [1003, 431] on td "Pending Receipt" at bounding box center [1075, 441] width 168 height 43
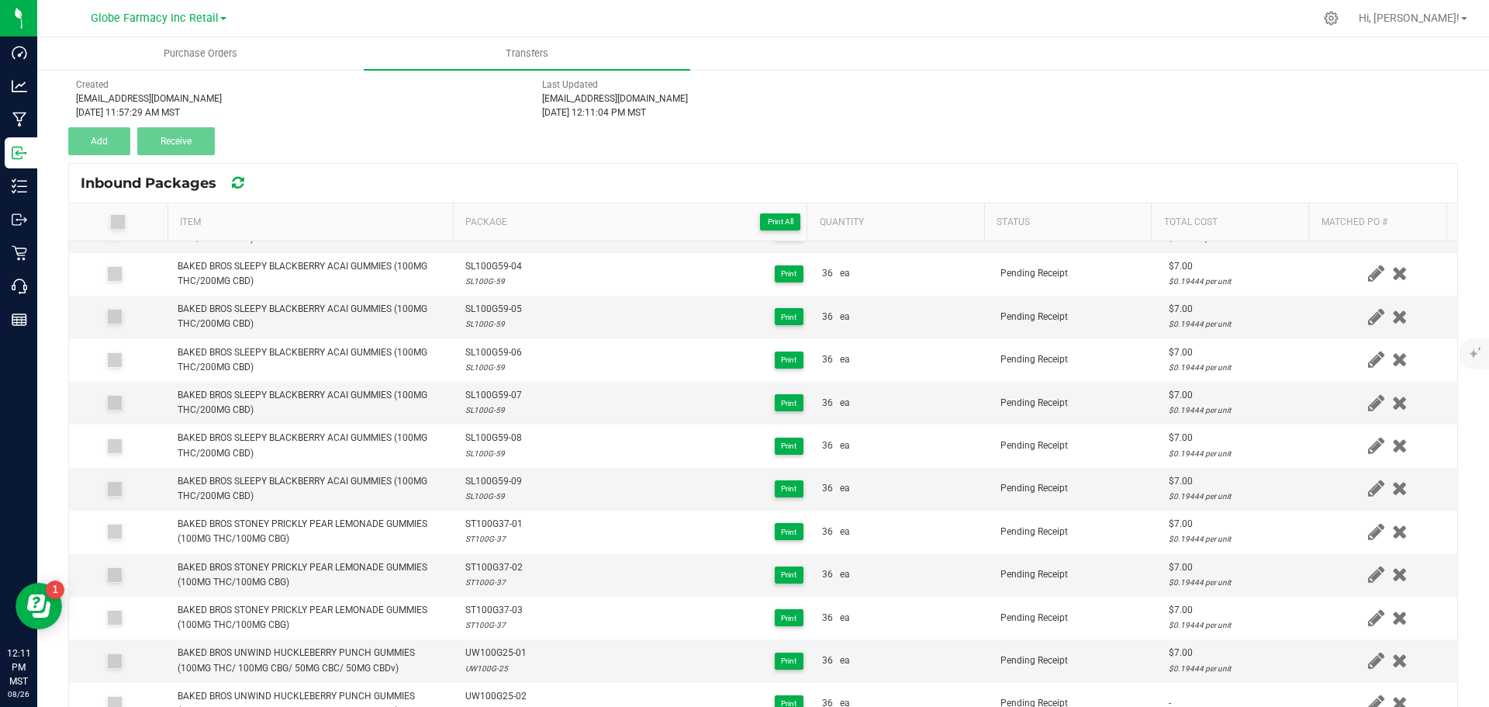
scroll to position [175, 0]
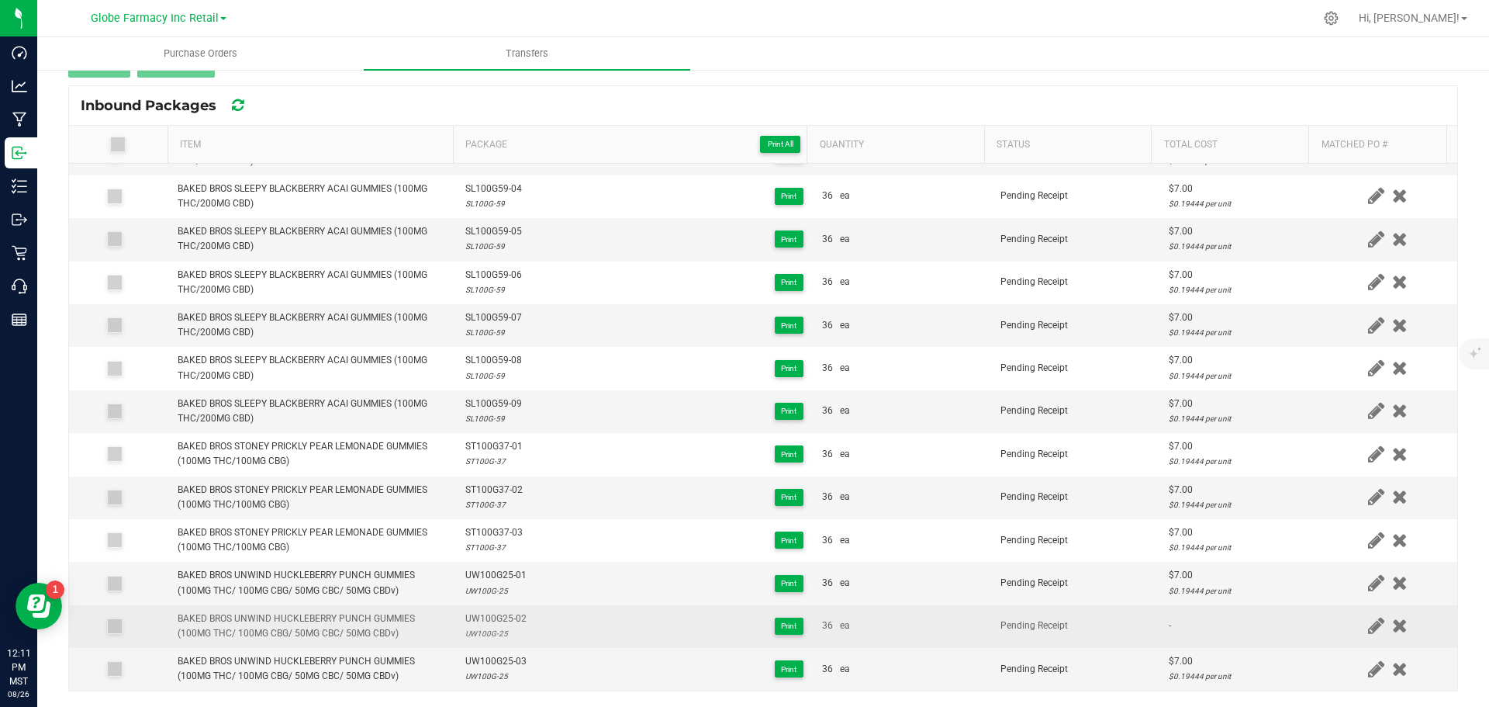
click at [484, 614] on span "UW100G25-02" at bounding box center [495, 618] width 61 height 15
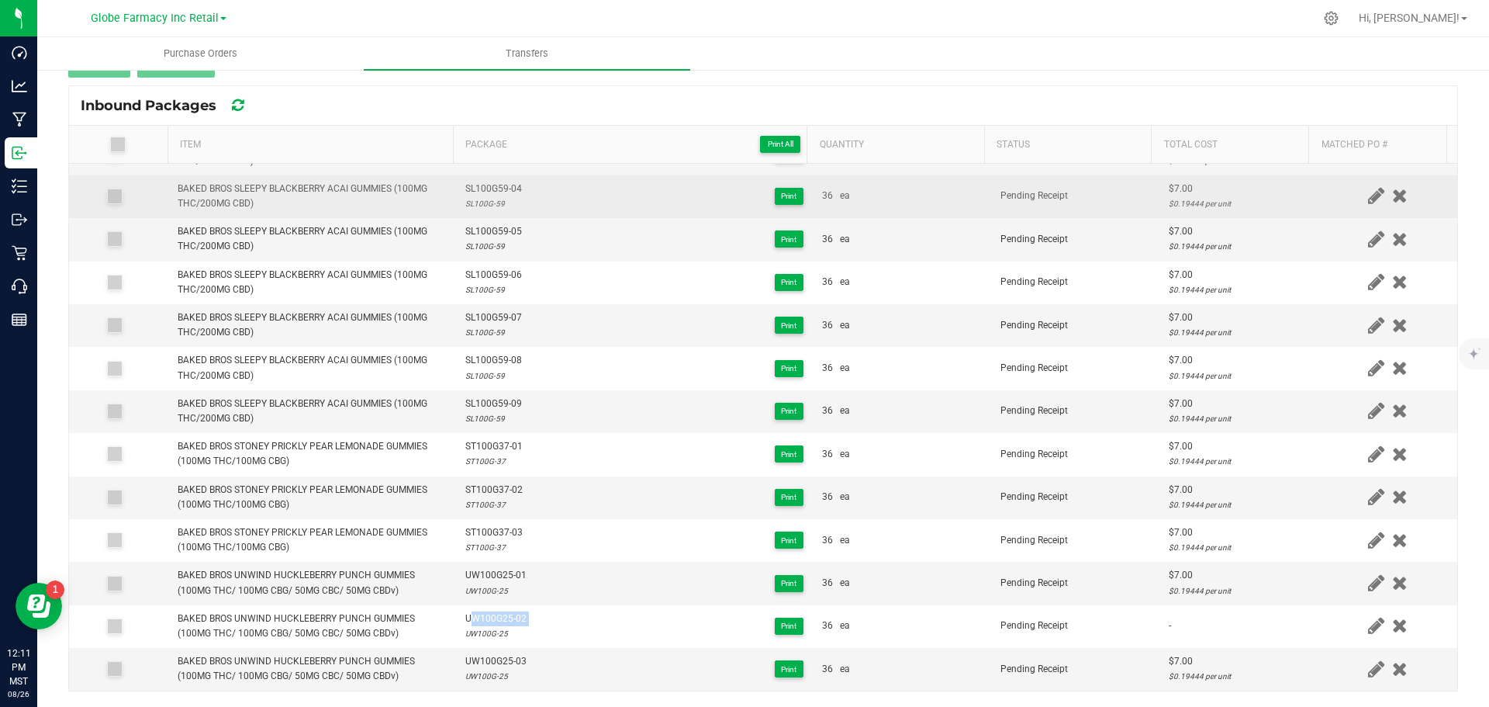
scroll to position [114, 0]
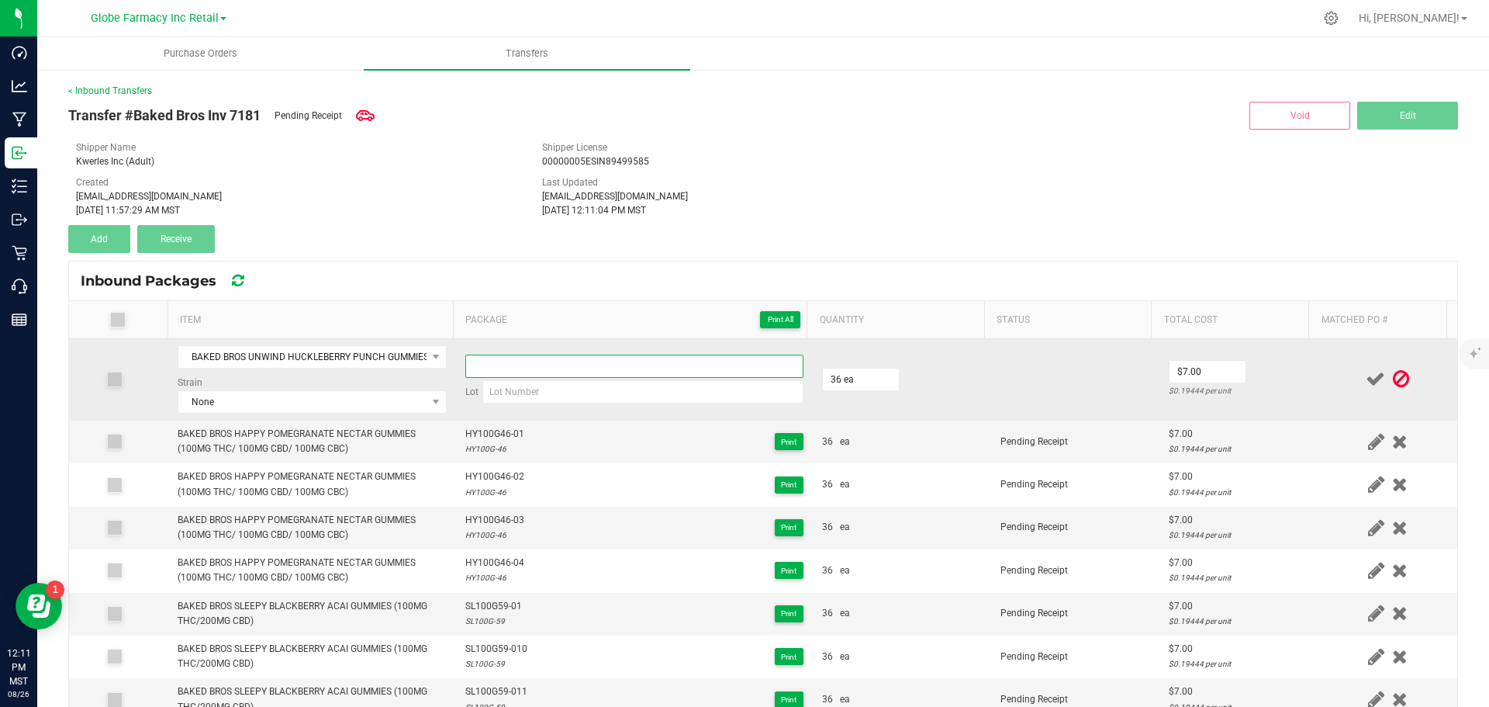
click at [501, 358] on input at bounding box center [634, 366] width 338 height 23
paste input "UW100G25-02"
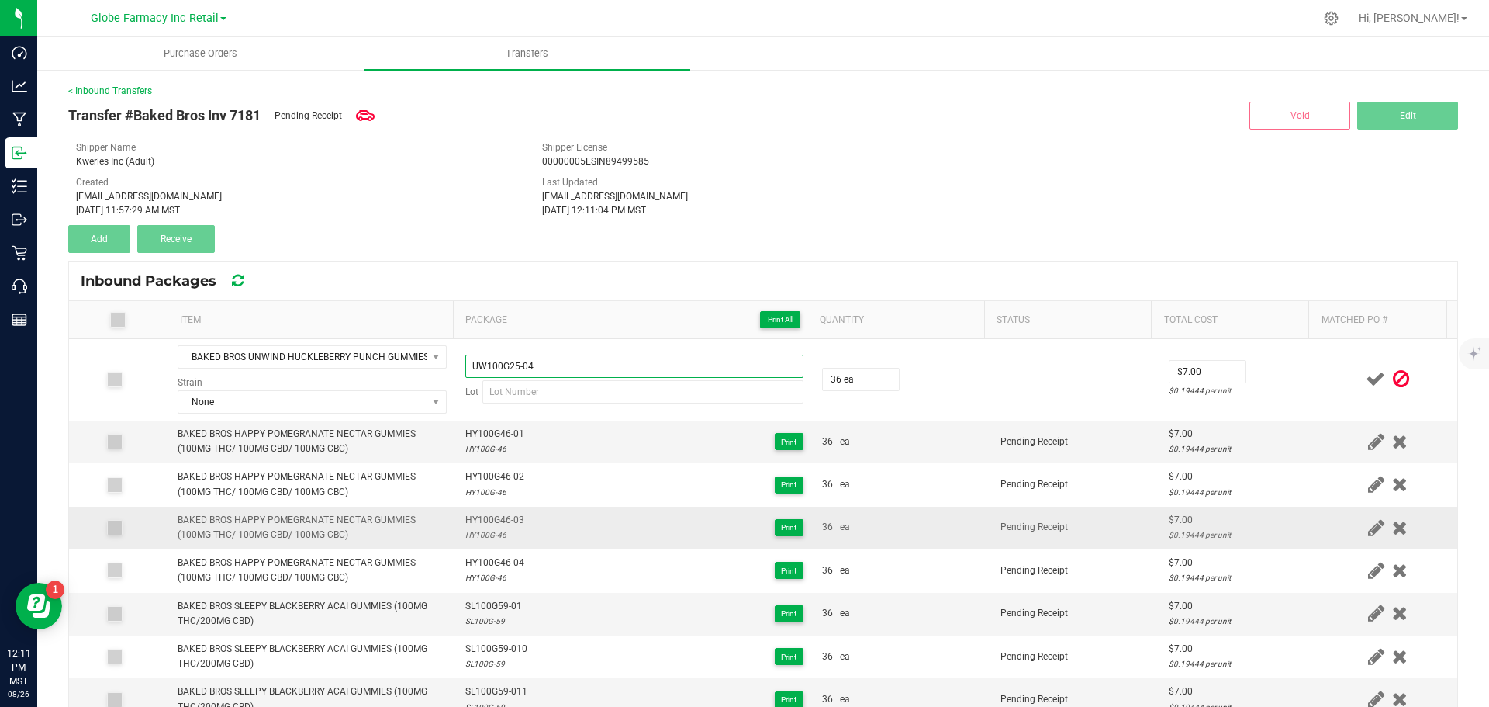
type input "UW100G25-04"
click at [571, 518] on div "HY100G46-03 HY100G-46 Print" at bounding box center [634, 527] width 338 height 29
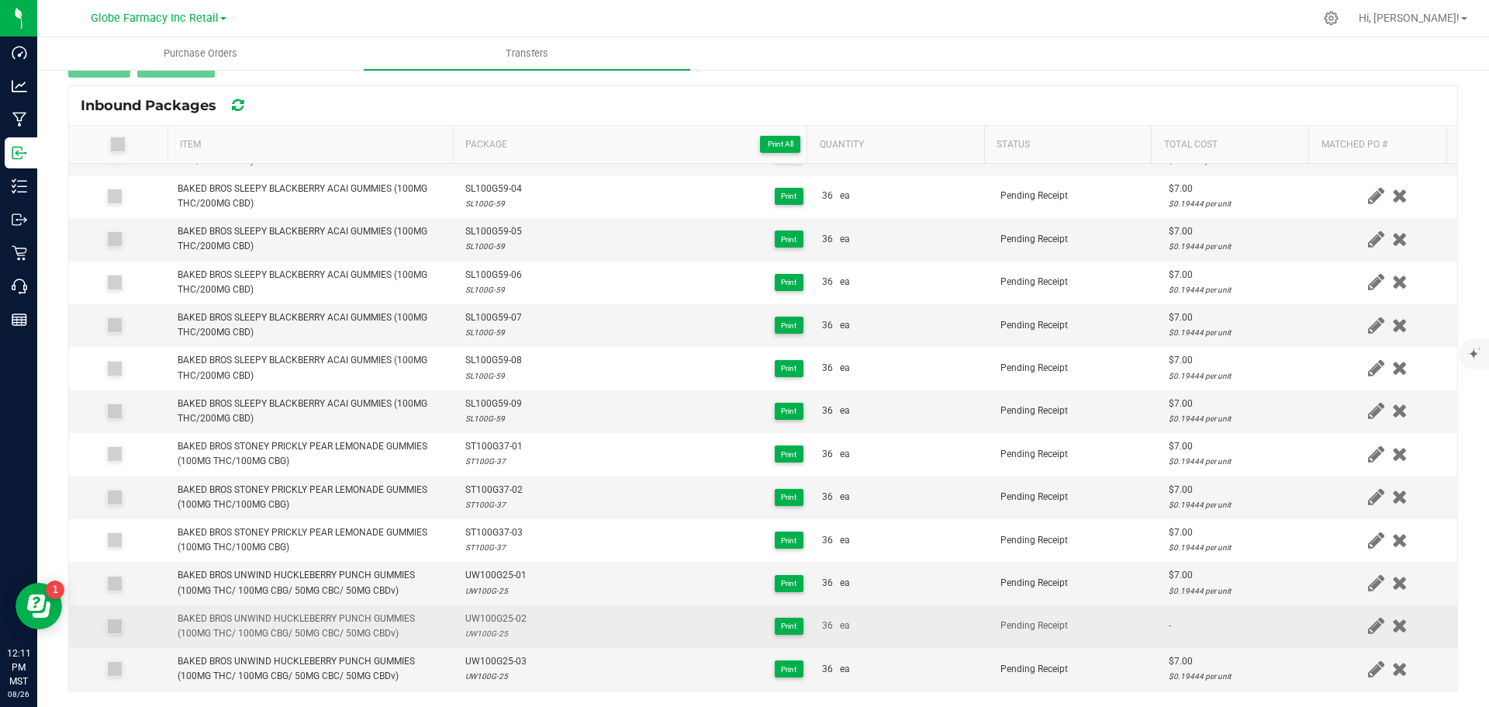
click at [482, 637] on div "UW100G-25" at bounding box center [495, 633] width 61 height 15
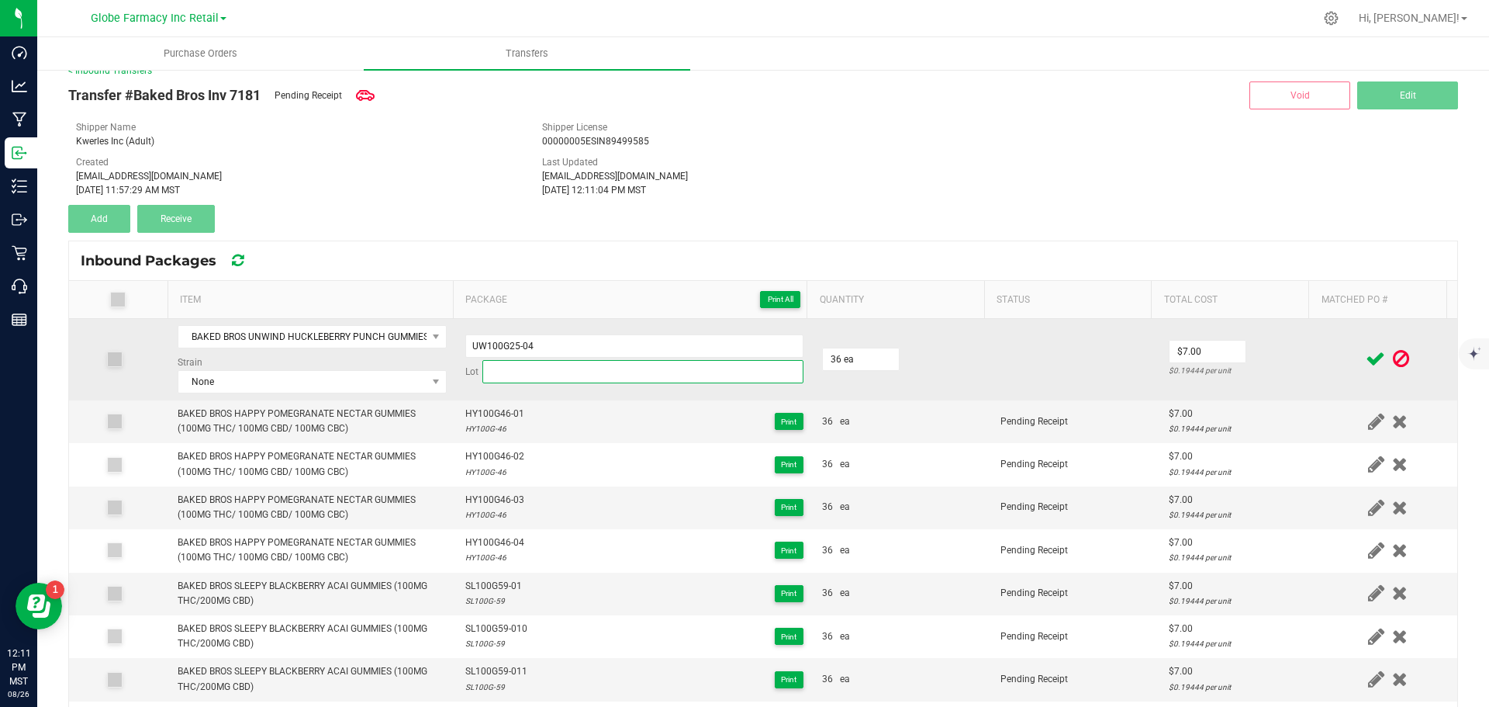
click at [500, 365] on input at bounding box center [642, 371] width 321 height 23
paste input "UW100G-25"
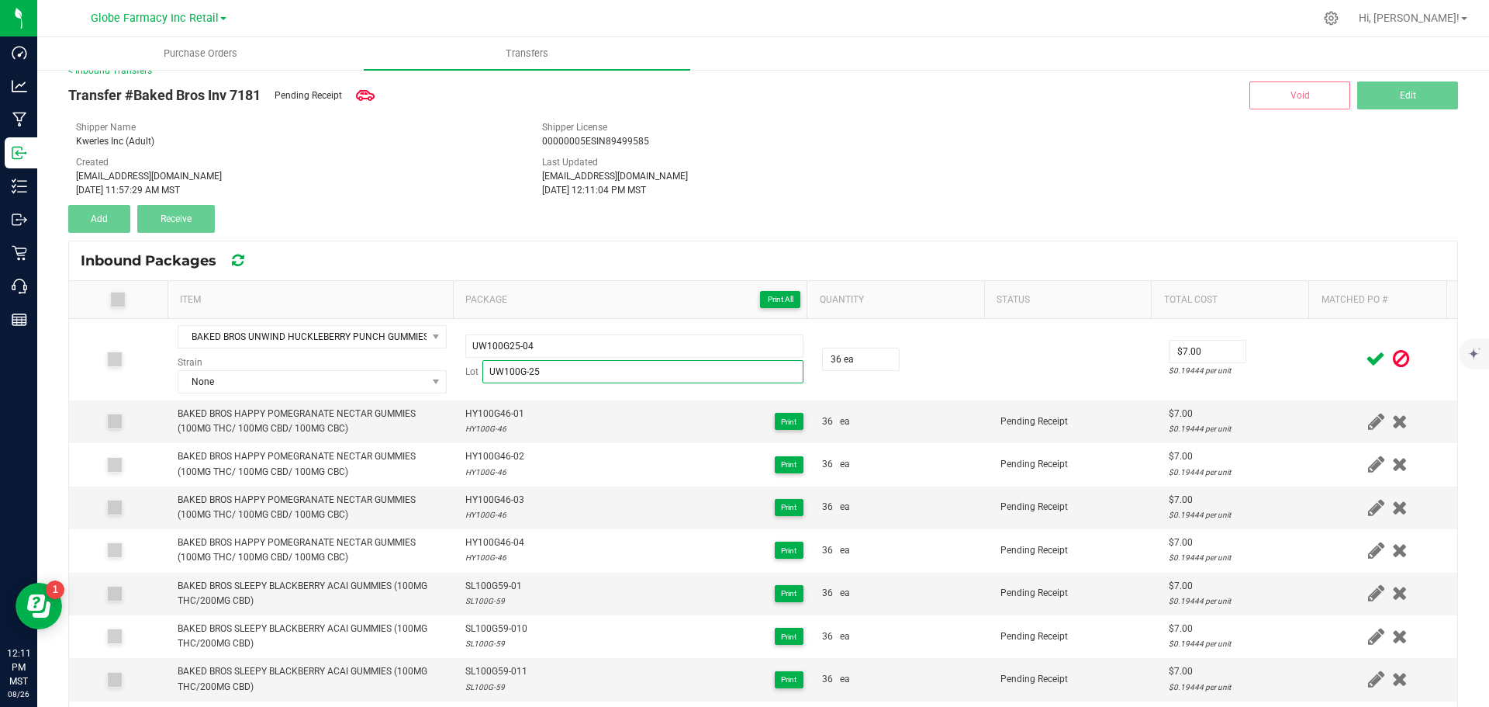
type input "UW100G-25"
click at [1366, 353] on icon at bounding box center [1375, 358] width 19 height 19
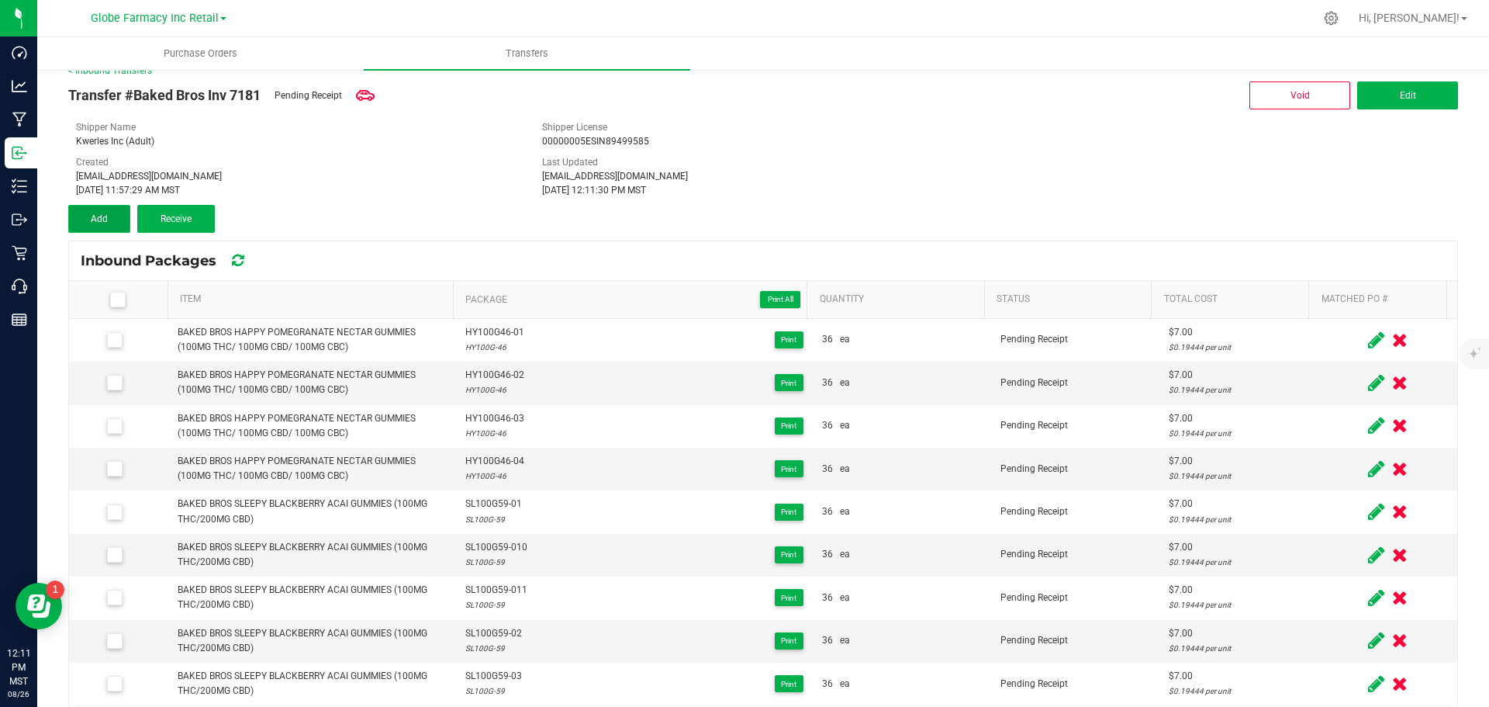
click at [109, 229] on button "Add" at bounding box center [99, 219] width 62 height 28
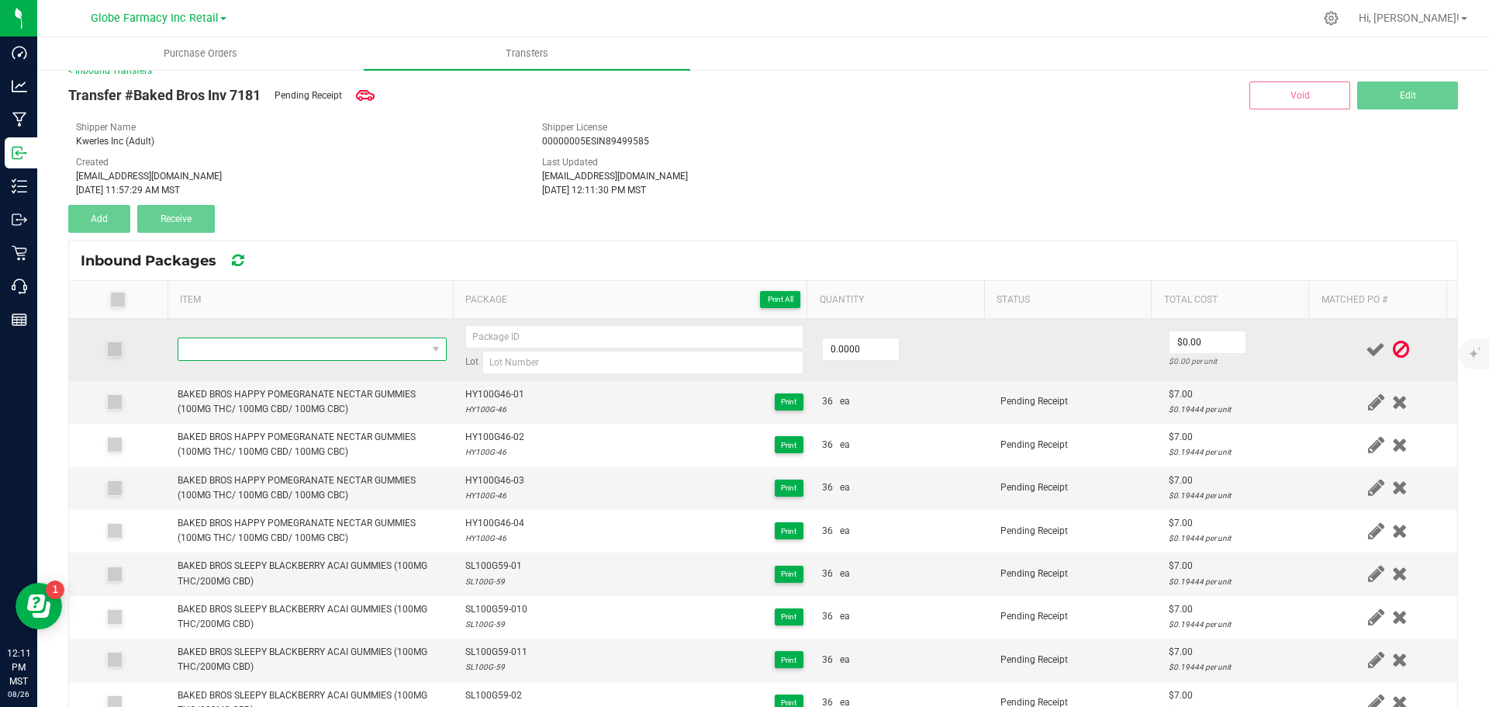
click at [413, 339] on span "NO DATA FOUND" at bounding box center [302, 349] width 248 height 22
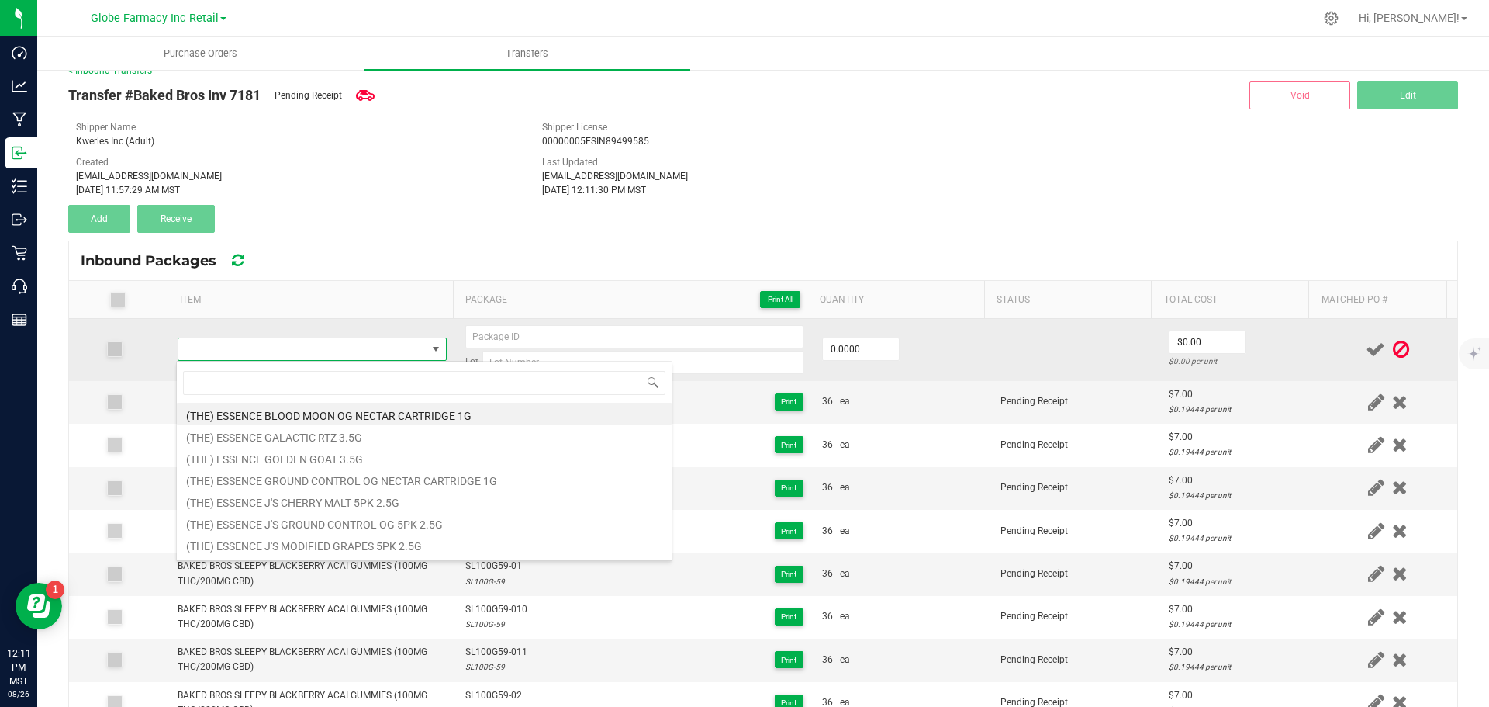
type input "BAKED BROS HAPPY POMEGRANATE NECTAR GUMMIES (300MG THC/300MG CBD/300MG CBC)"
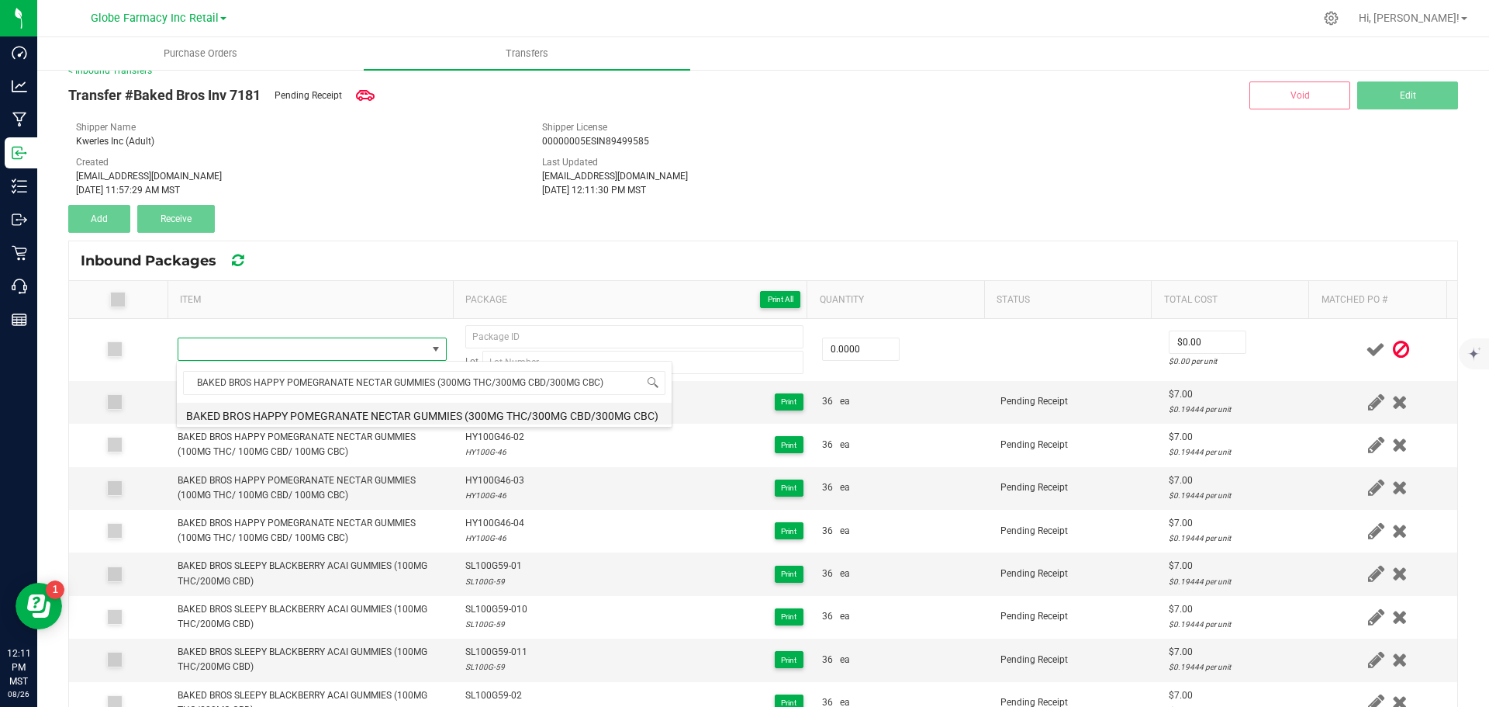
click at [391, 412] on li "BAKED BROS HAPPY POMEGRANATE NECTAR GUMMIES (300MG THC/300MG CBD/300MG CBC)" at bounding box center [424, 414] width 495 height 22
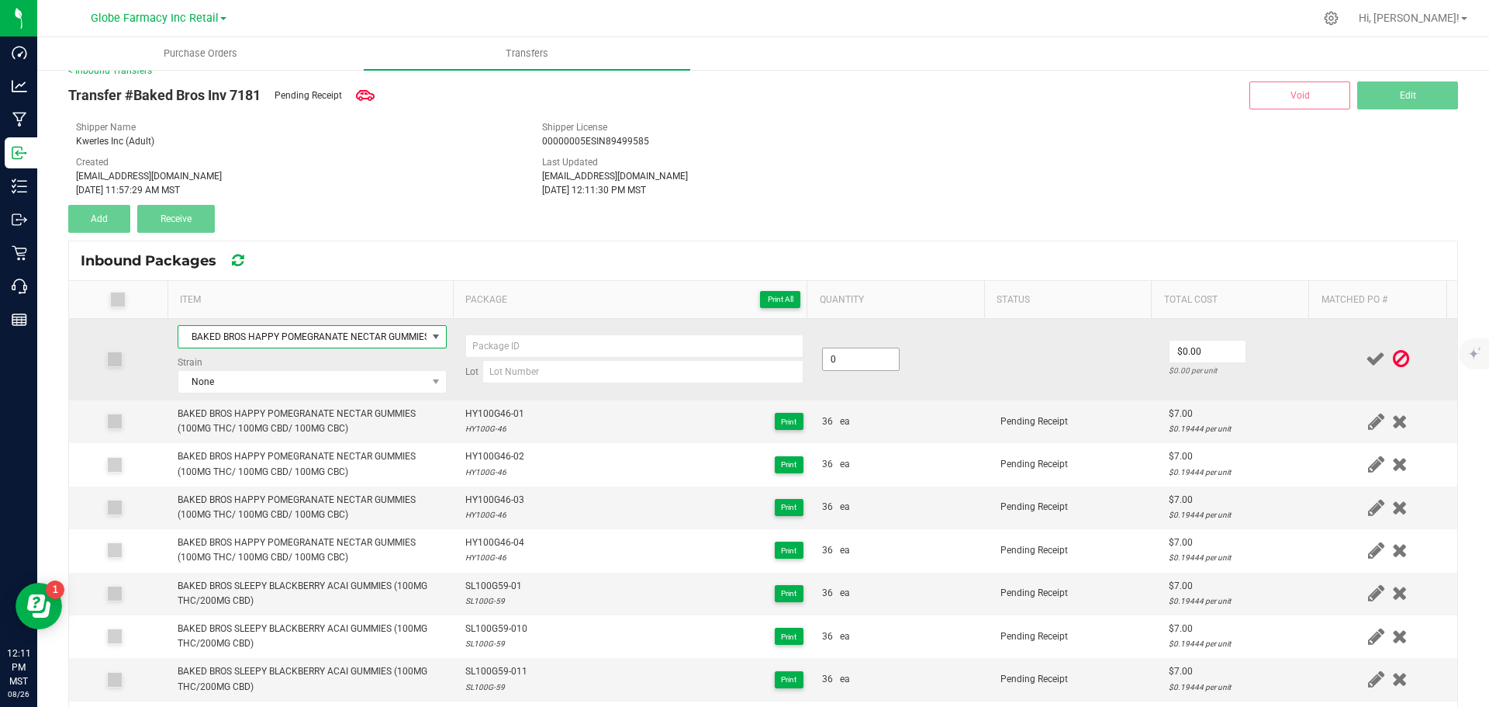
click at [851, 368] on input "0" at bounding box center [861, 359] width 76 height 22
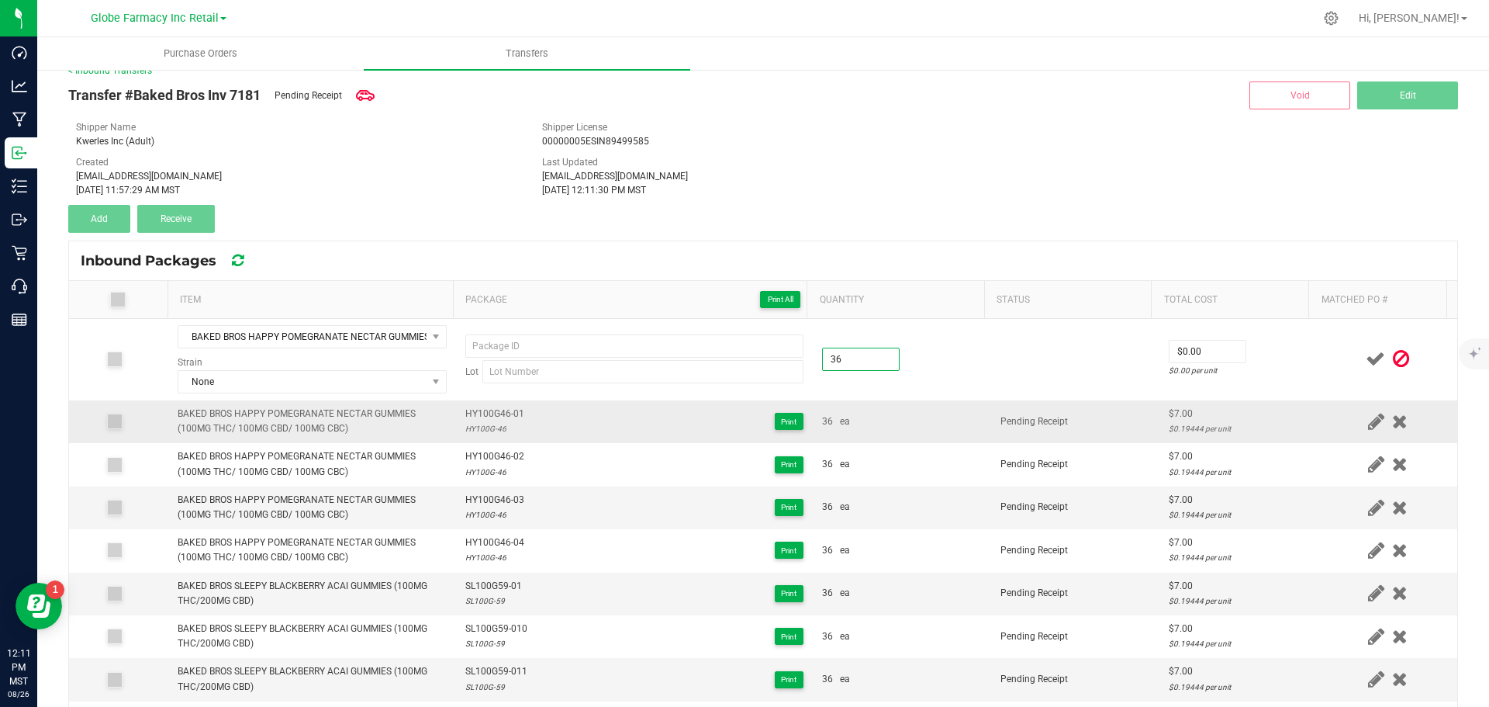
type input "36 ea"
click at [1036, 416] on span "Pending Receipt" at bounding box center [1034, 421] width 67 height 11
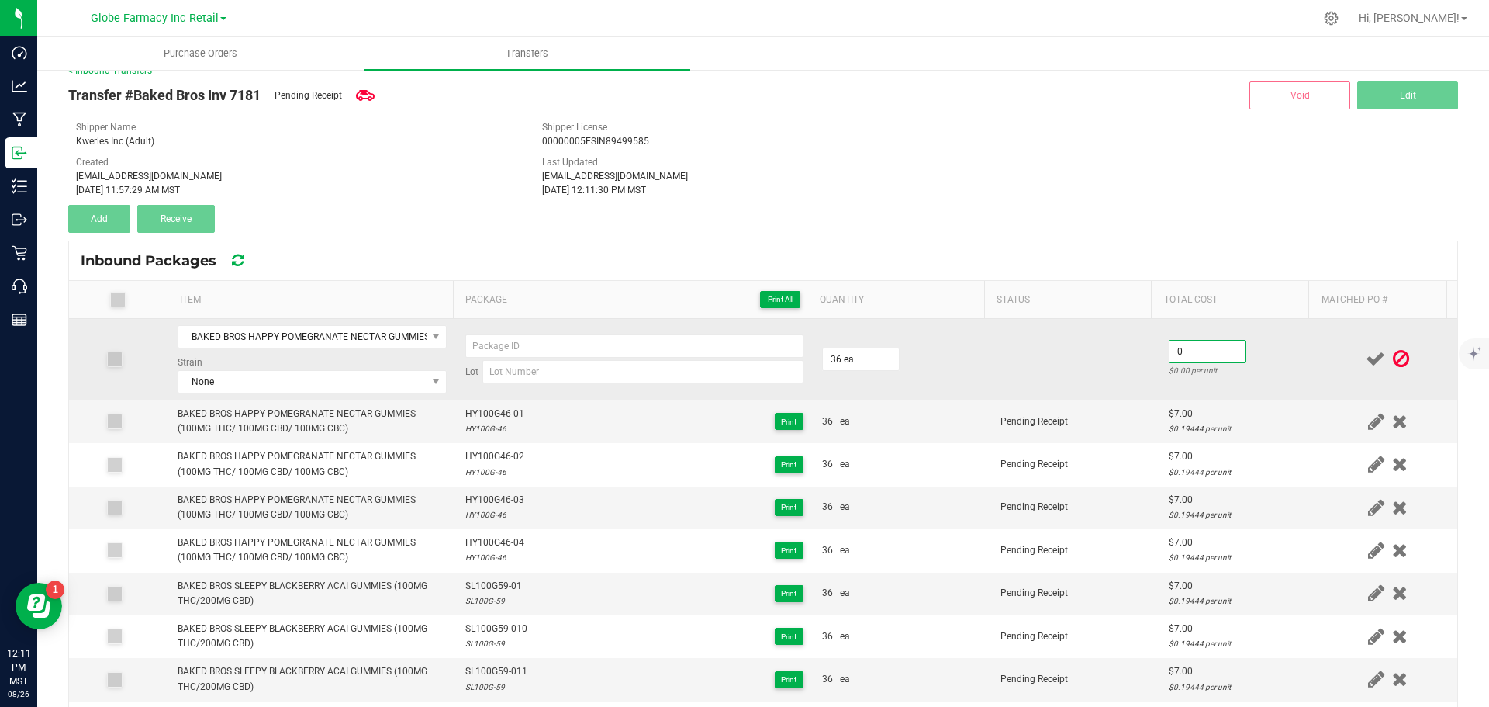
click at [1170, 351] on input "0" at bounding box center [1208, 352] width 76 height 22
type input "$14.00"
click at [1114, 392] on td at bounding box center [1075, 359] width 168 height 81
drag, startPoint x: 627, startPoint y: 377, endPoint x: 618, endPoint y: 369, distance: 11.5
click at [627, 377] on input at bounding box center [642, 371] width 321 height 23
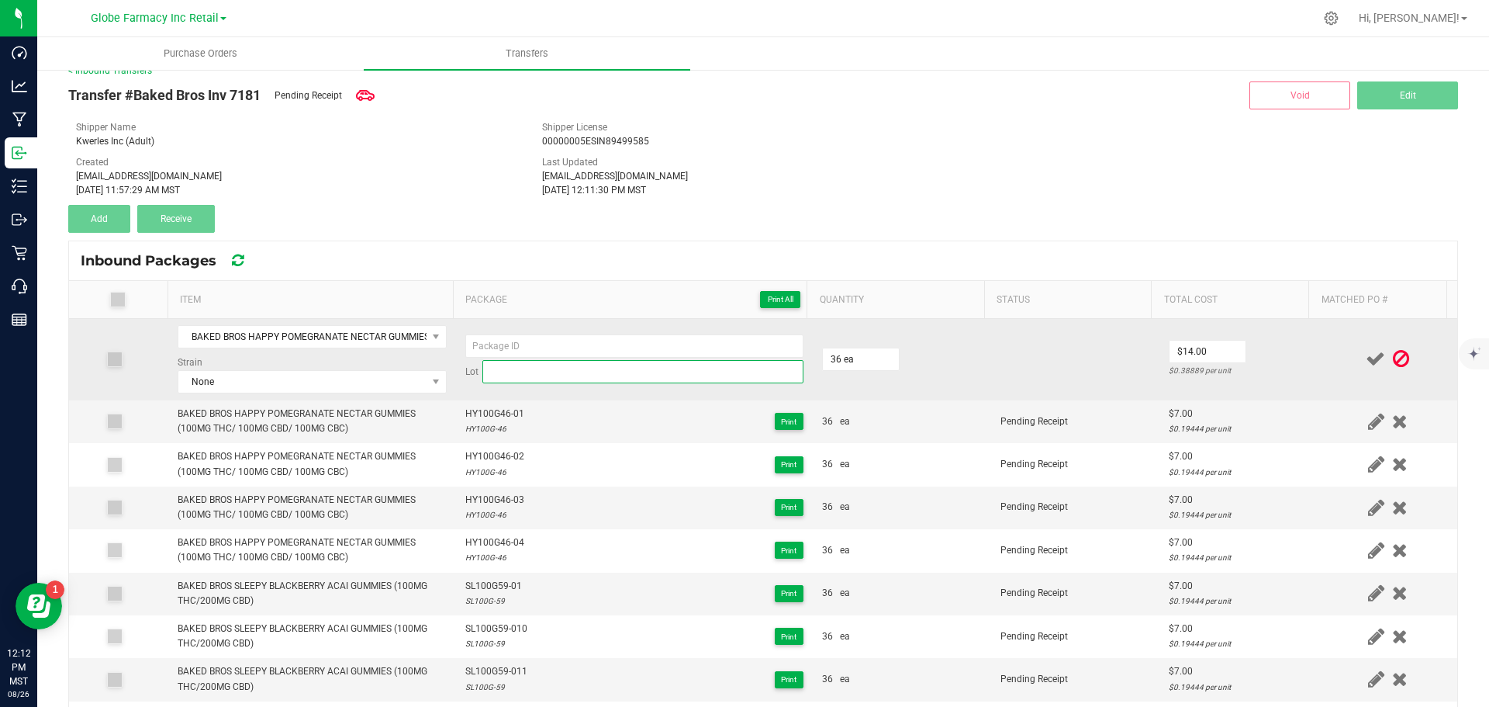
paste input "HY300G-9"
type input "HY300G-9"
click at [500, 348] on input at bounding box center [634, 345] width 338 height 23
paste input "HY300G-9"
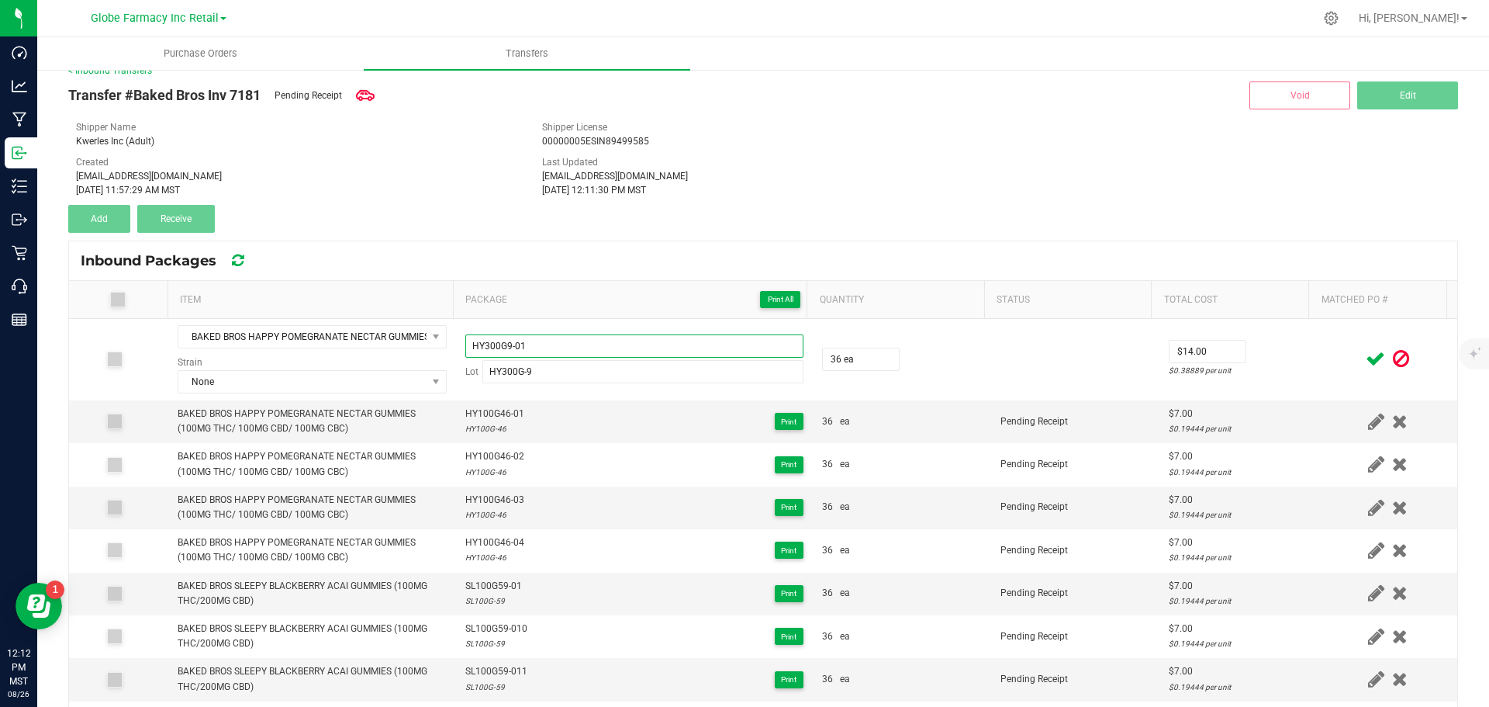
type input "HY300G9-01"
click at [1366, 353] on icon at bounding box center [1375, 358] width 19 height 19
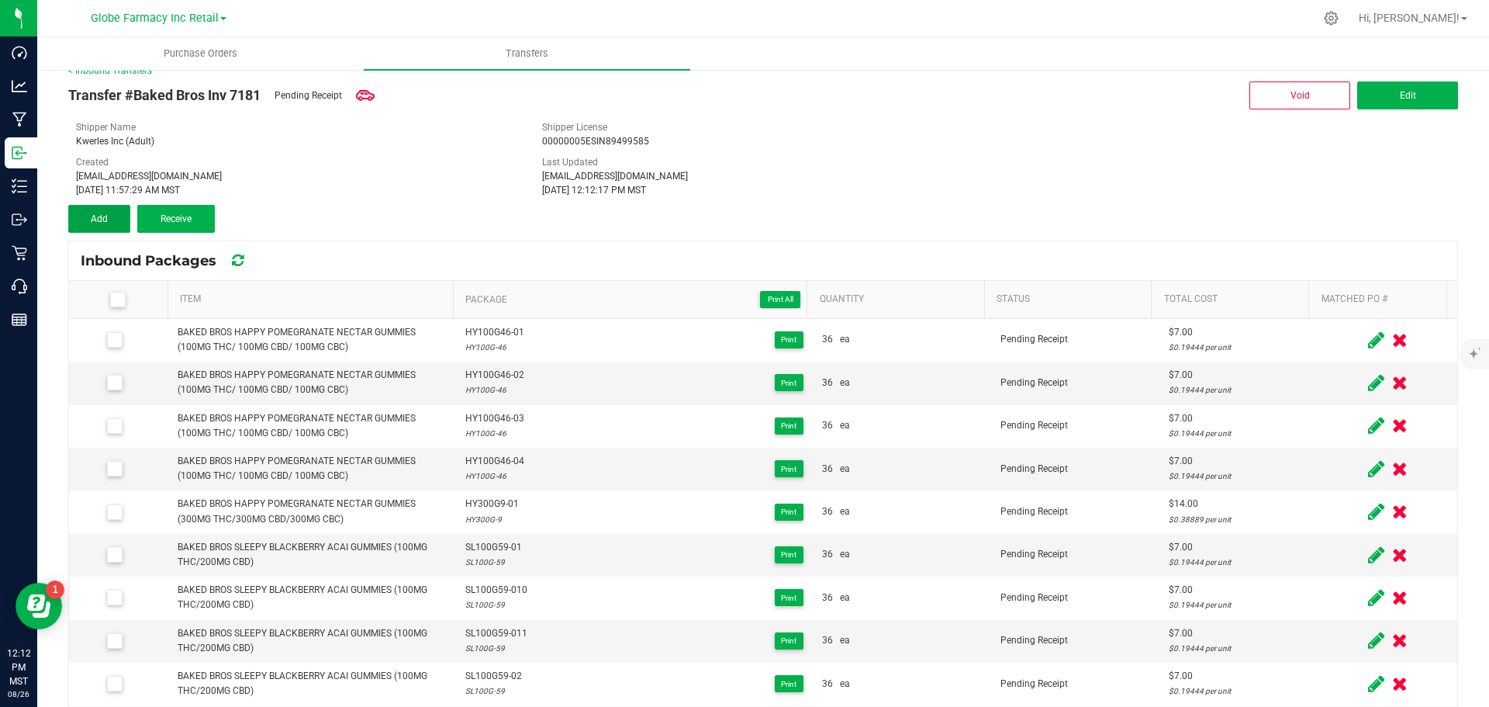
drag, startPoint x: 79, startPoint y: 213, endPoint x: 130, endPoint y: 239, distance: 56.9
click at [79, 213] on button "Add" at bounding box center [99, 219] width 62 height 28
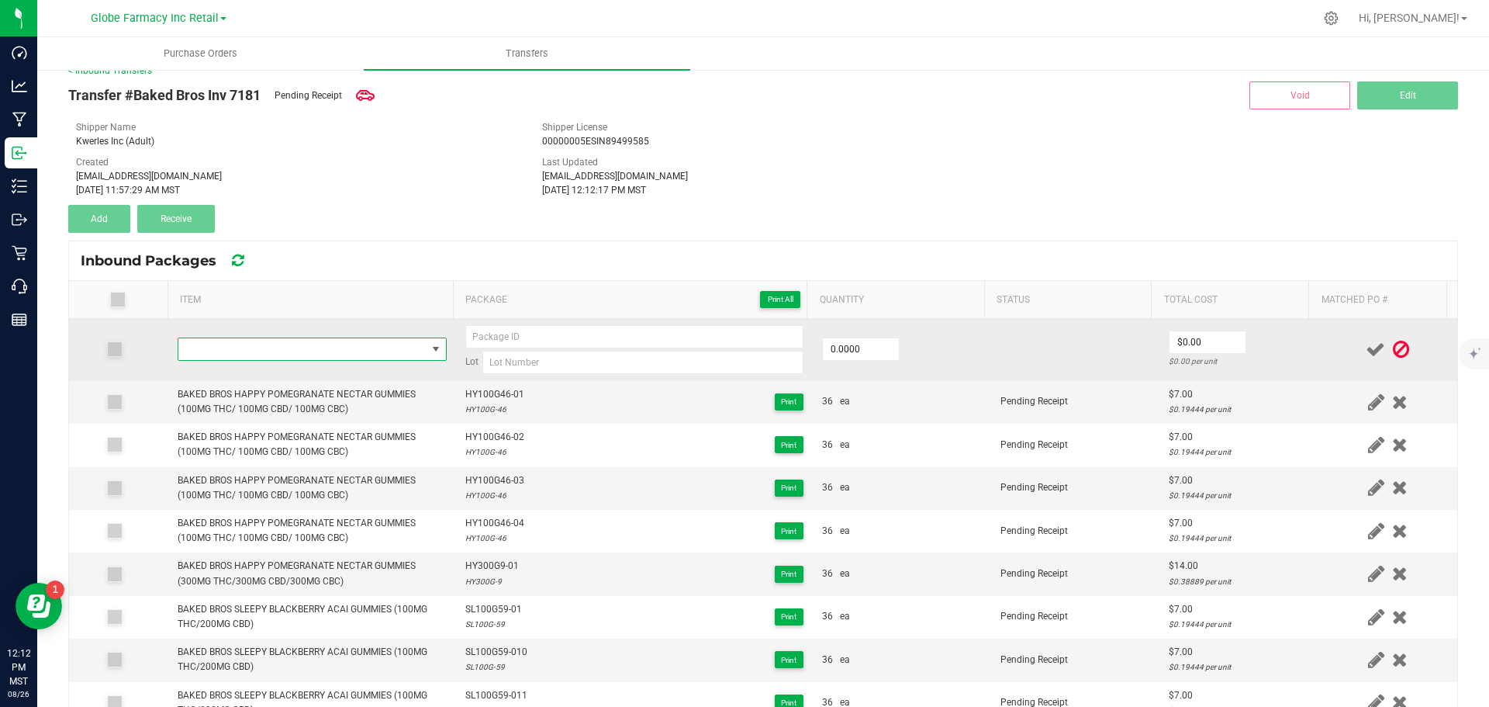
click at [227, 355] on span "NO DATA FOUND" at bounding box center [302, 349] width 248 height 22
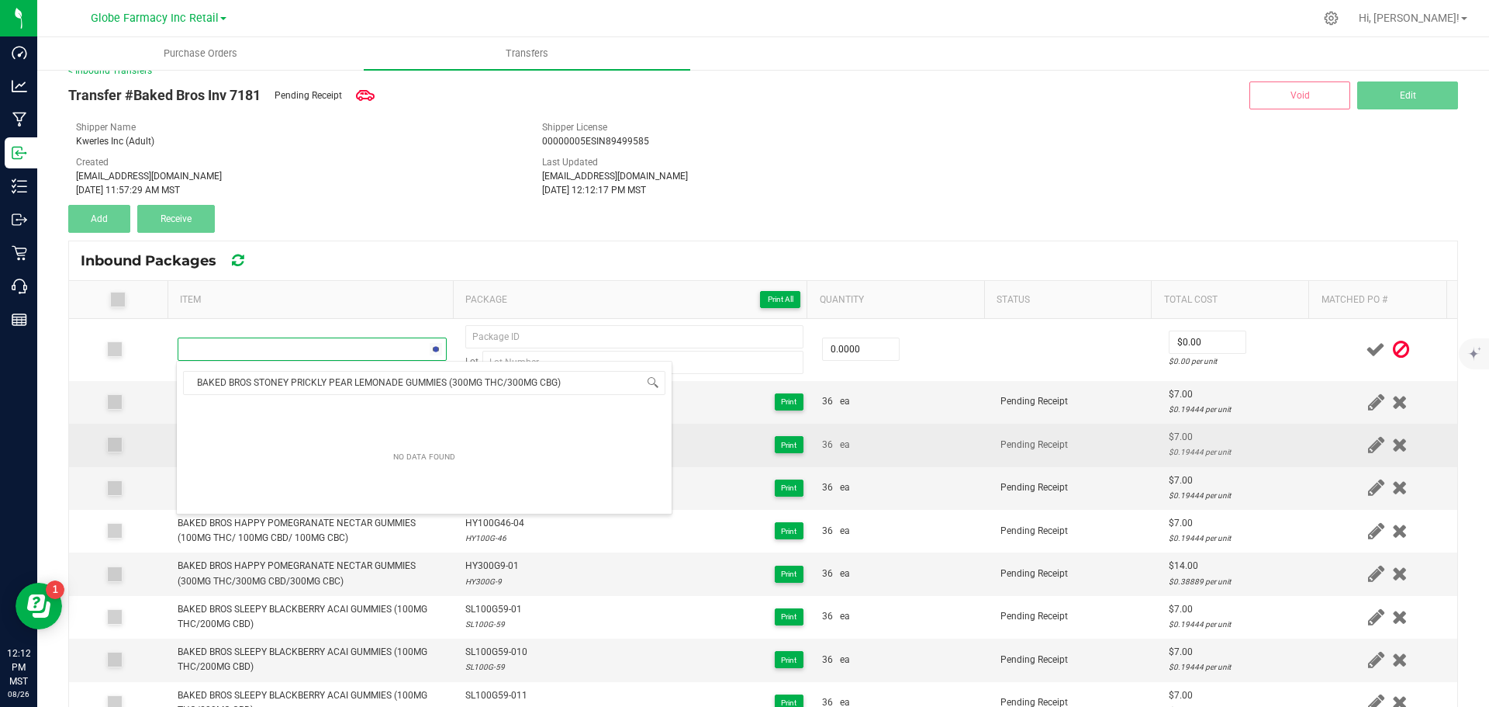
scroll to position [23, 264]
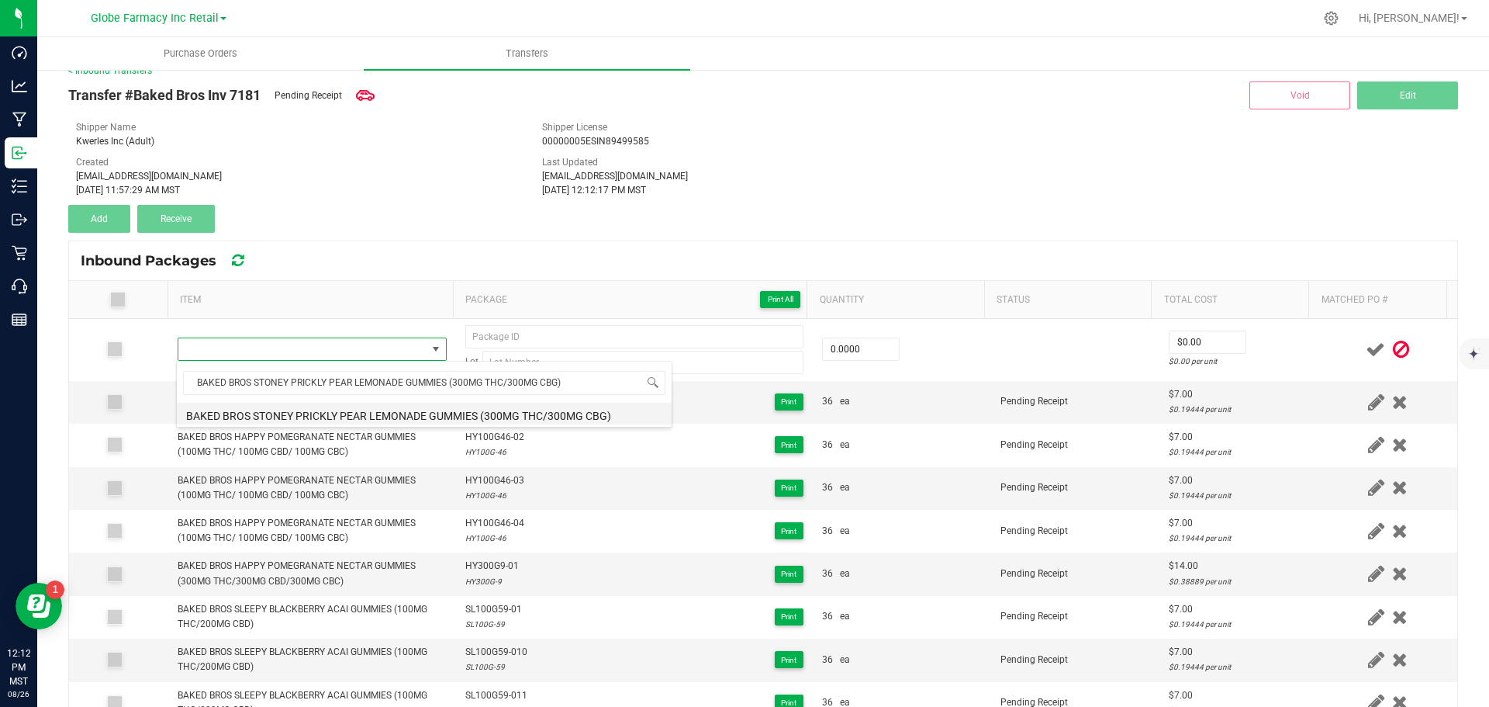
click at [227, 407] on li "BAKED BROS STONEY PRICKLY PEAR LEMONADE GUMMIES (300MG THC/300MG CBG)" at bounding box center [424, 414] width 495 height 22
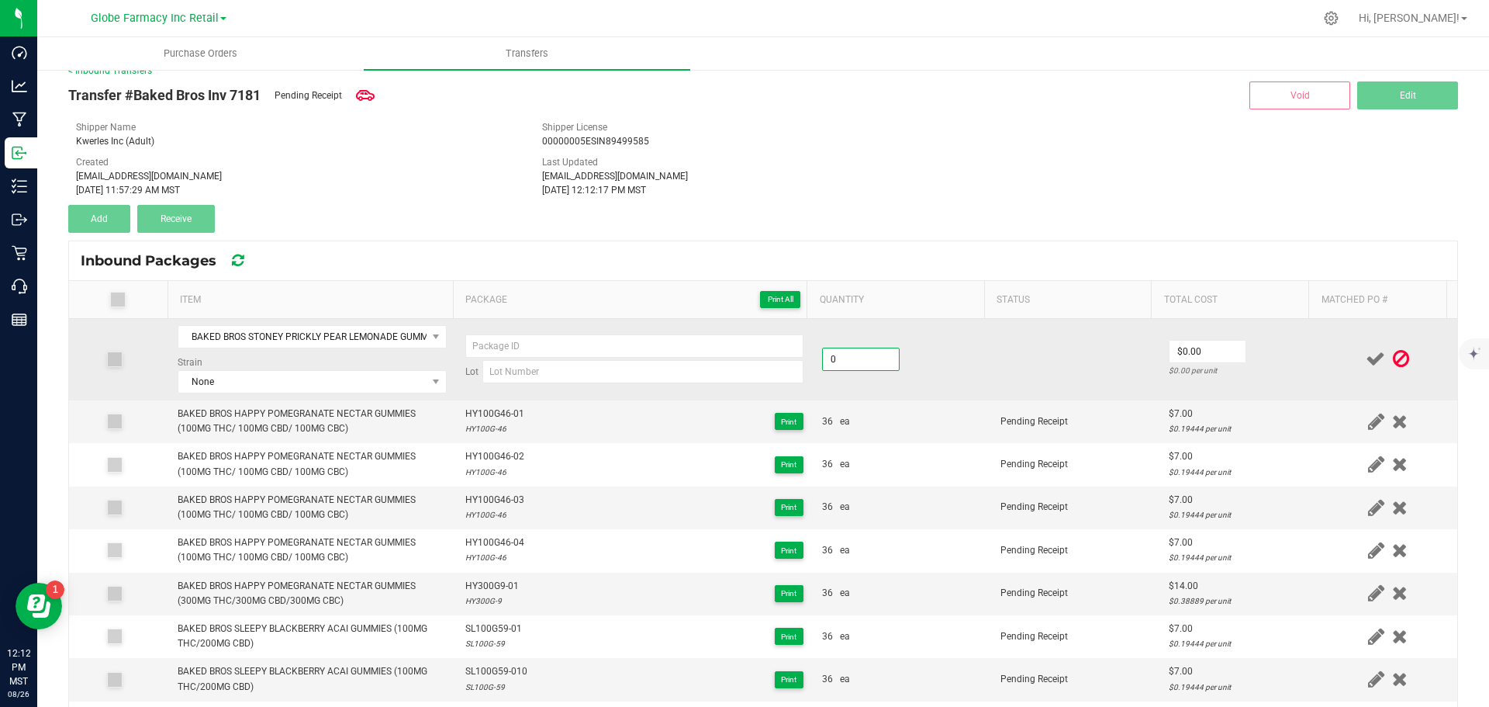
click at [860, 353] on input "0" at bounding box center [861, 359] width 76 height 22
type input "36 ea"
click at [872, 386] on td "36 ea" at bounding box center [902, 359] width 178 height 81
click at [1177, 355] on input "0" at bounding box center [1208, 352] width 76 height 22
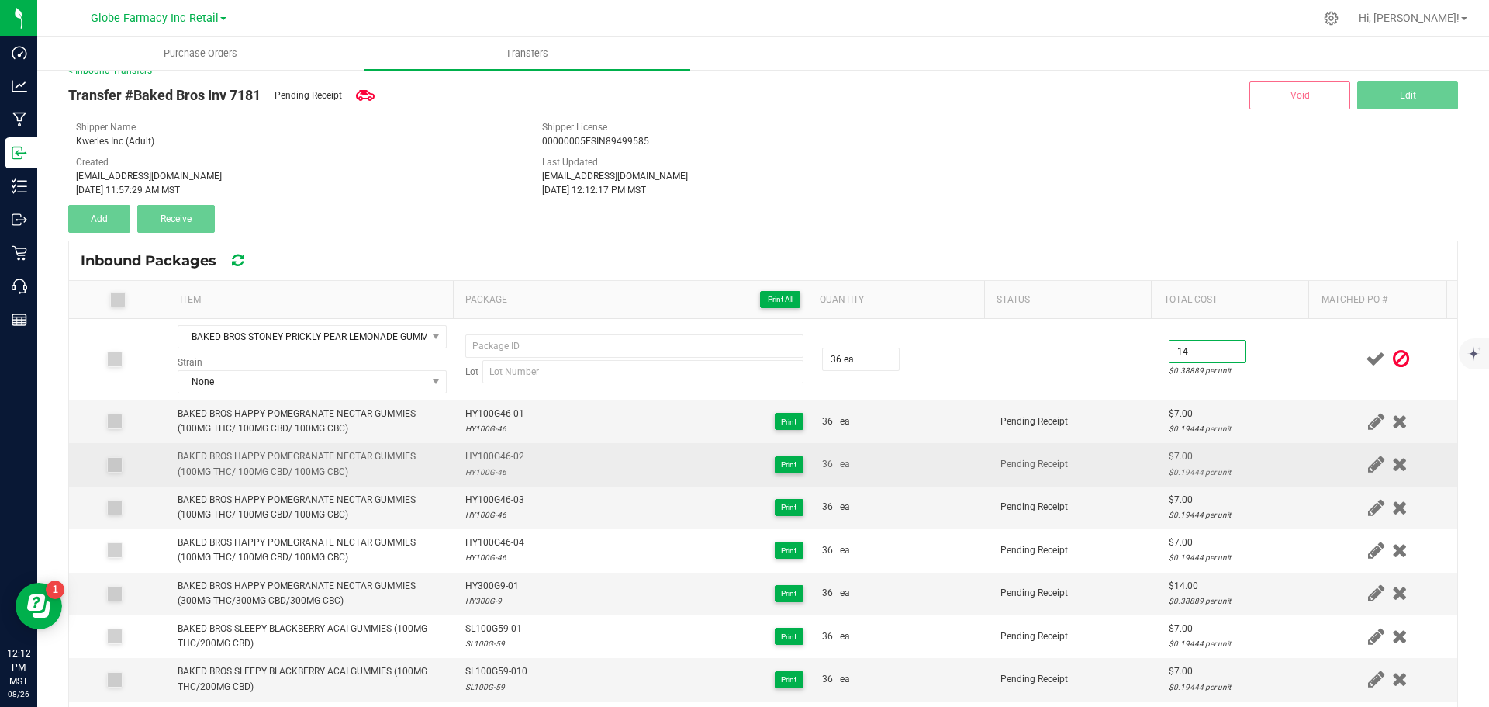
type input "$14.00"
click at [1106, 455] on td "Pending Receipt" at bounding box center [1075, 464] width 168 height 43
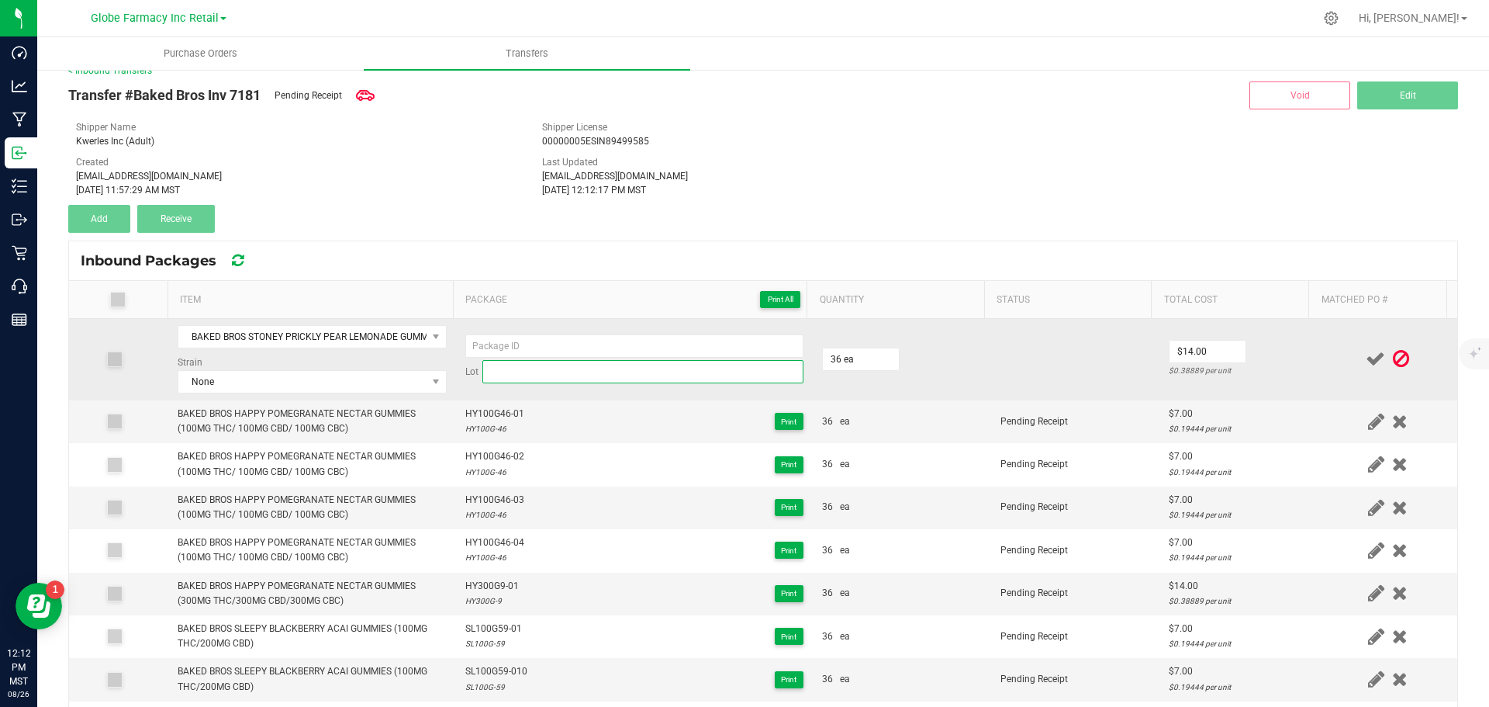
click at [597, 369] on input at bounding box center [642, 371] width 321 height 23
paste input "ST300G-9"
type input "ST300G-9"
click at [482, 341] on input at bounding box center [634, 345] width 338 height 23
paste input "ST300G-9"
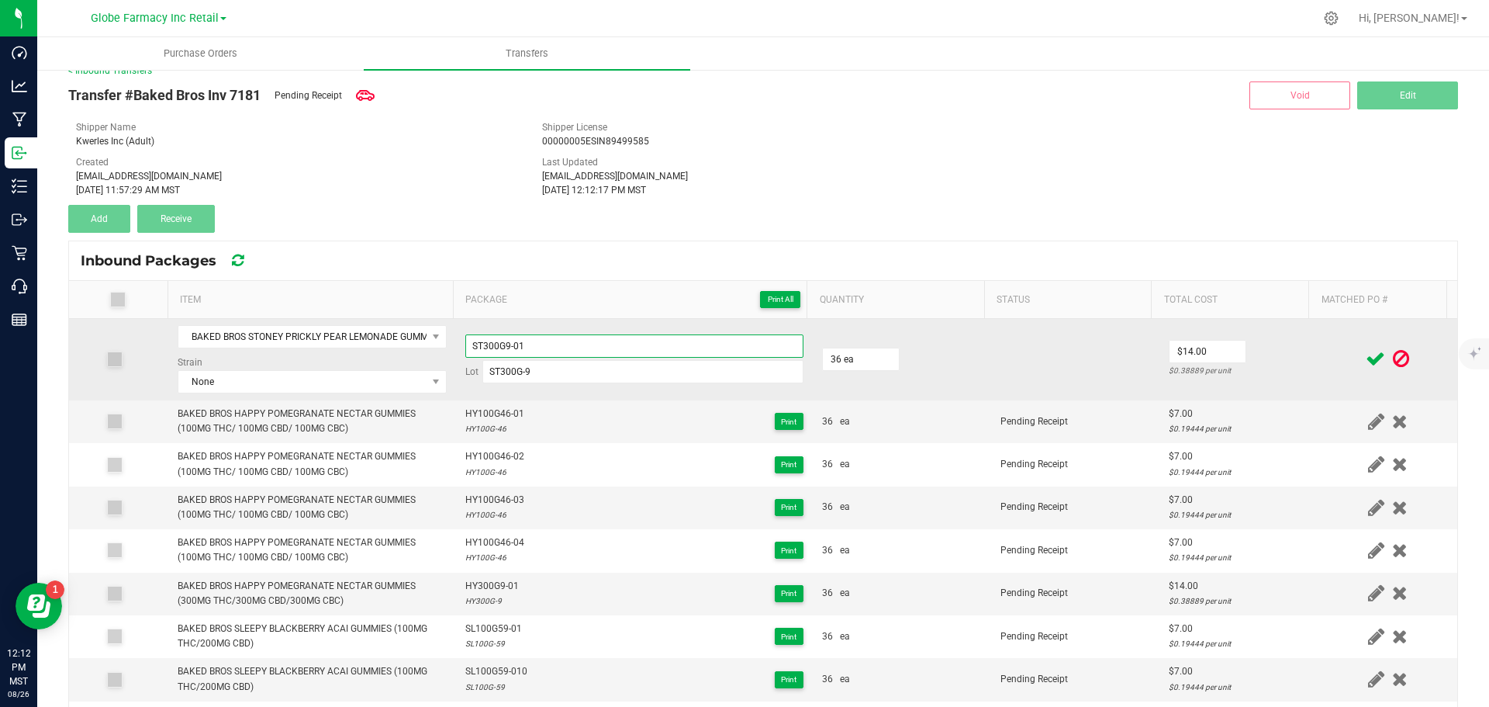
click at [495, 348] on input "ST300G9-01" at bounding box center [634, 345] width 338 height 23
click at [498, 355] on input "ST30G09-01" at bounding box center [634, 345] width 338 height 23
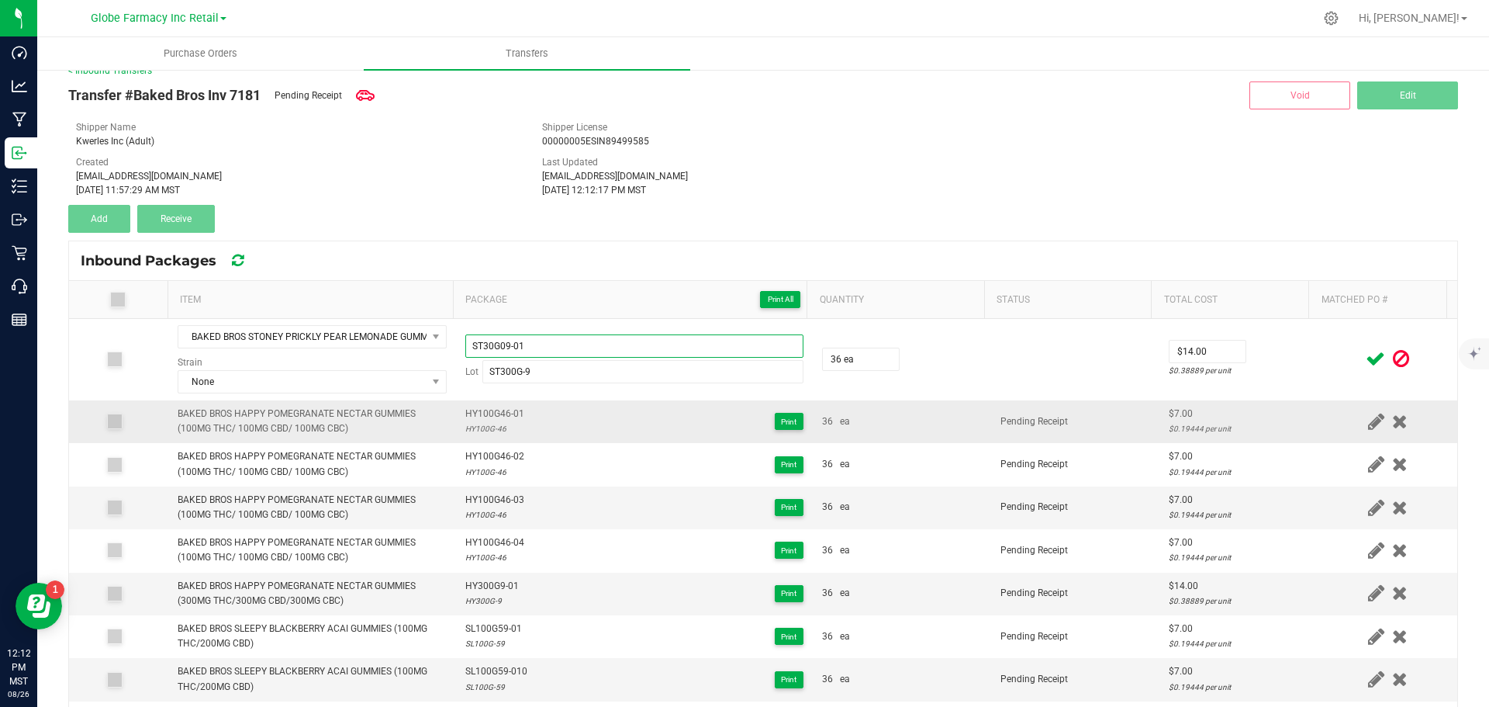
type input "ST30G09-01"
click at [925, 409] on td "36 ea" at bounding box center [902, 421] width 178 height 43
click at [1366, 362] on icon at bounding box center [1375, 358] width 19 height 19
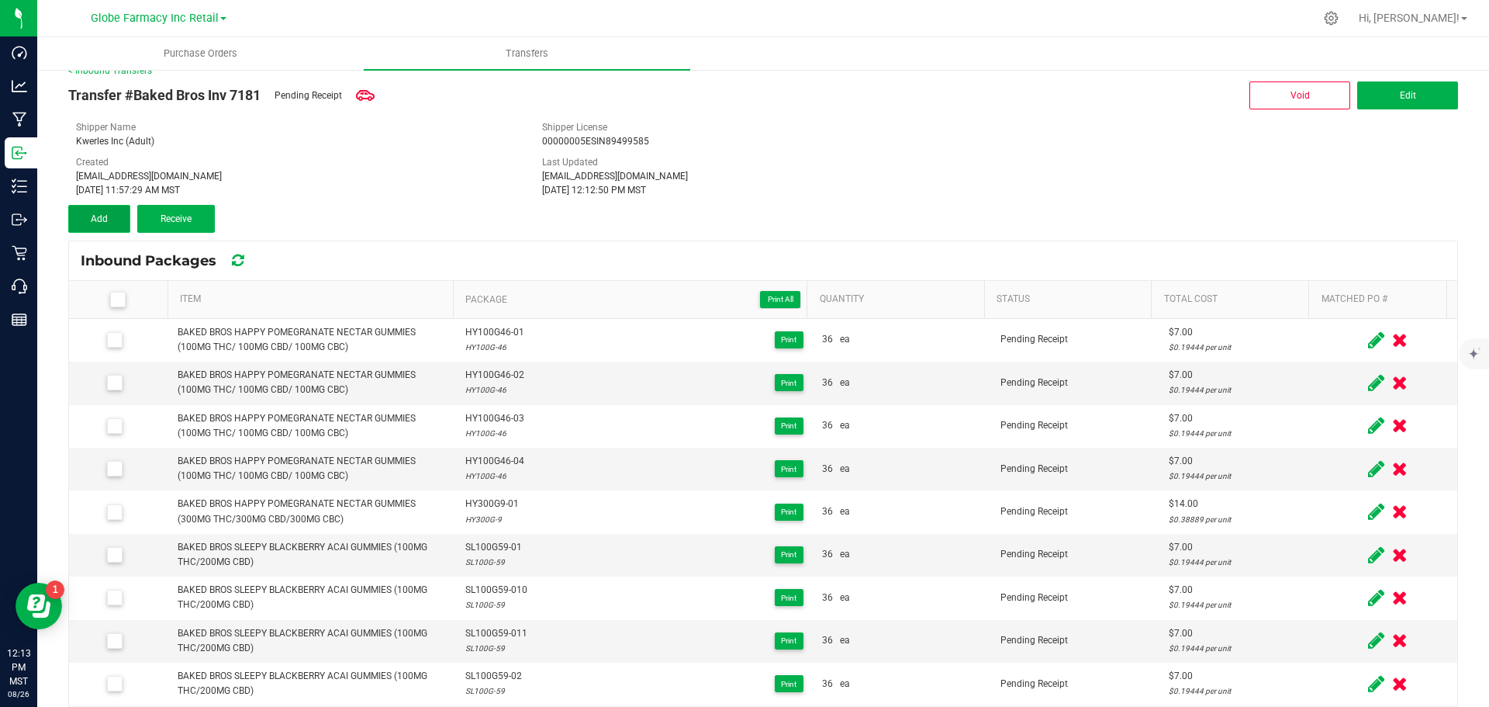
click at [114, 220] on button "Add" at bounding box center [99, 219] width 62 height 28
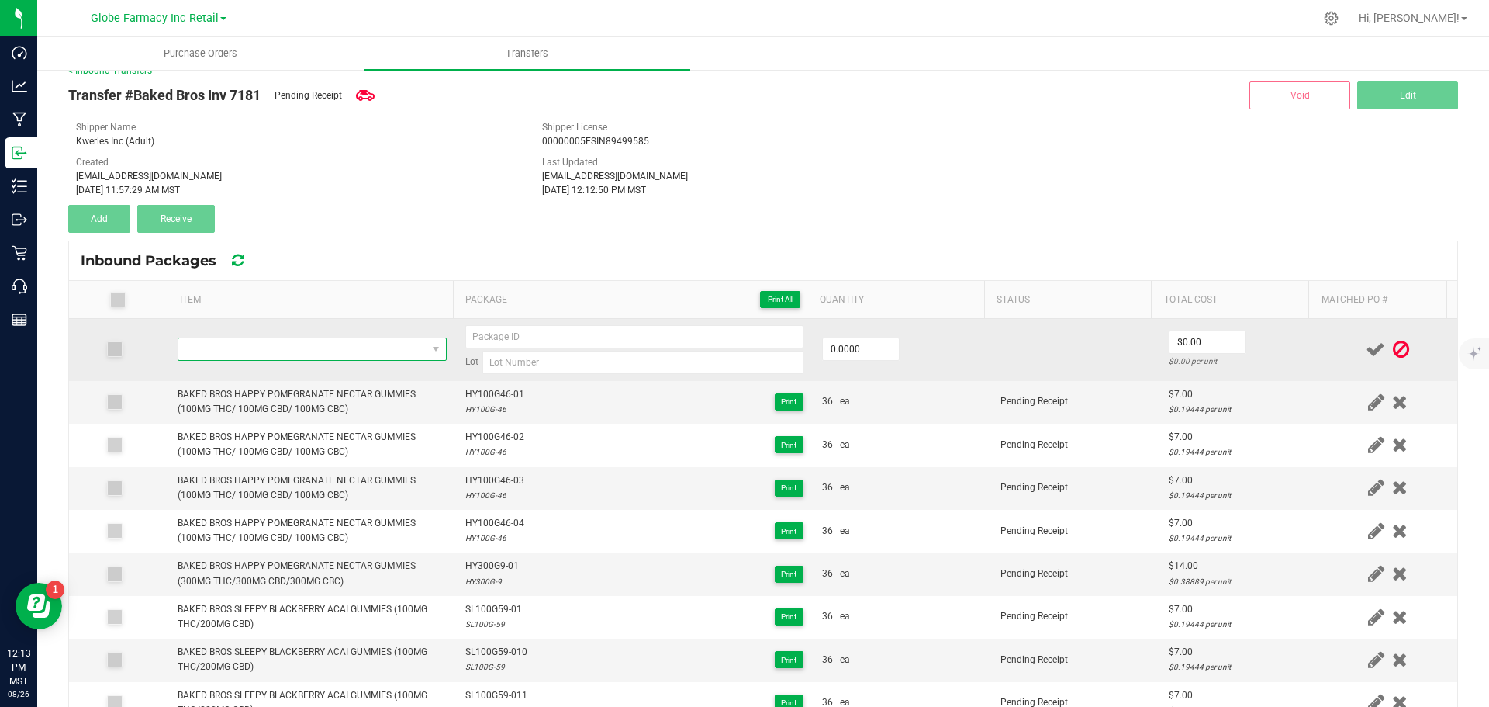
click at [326, 348] on span "NO DATA FOUND" at bounding box center [302, 349] width 248 height 22
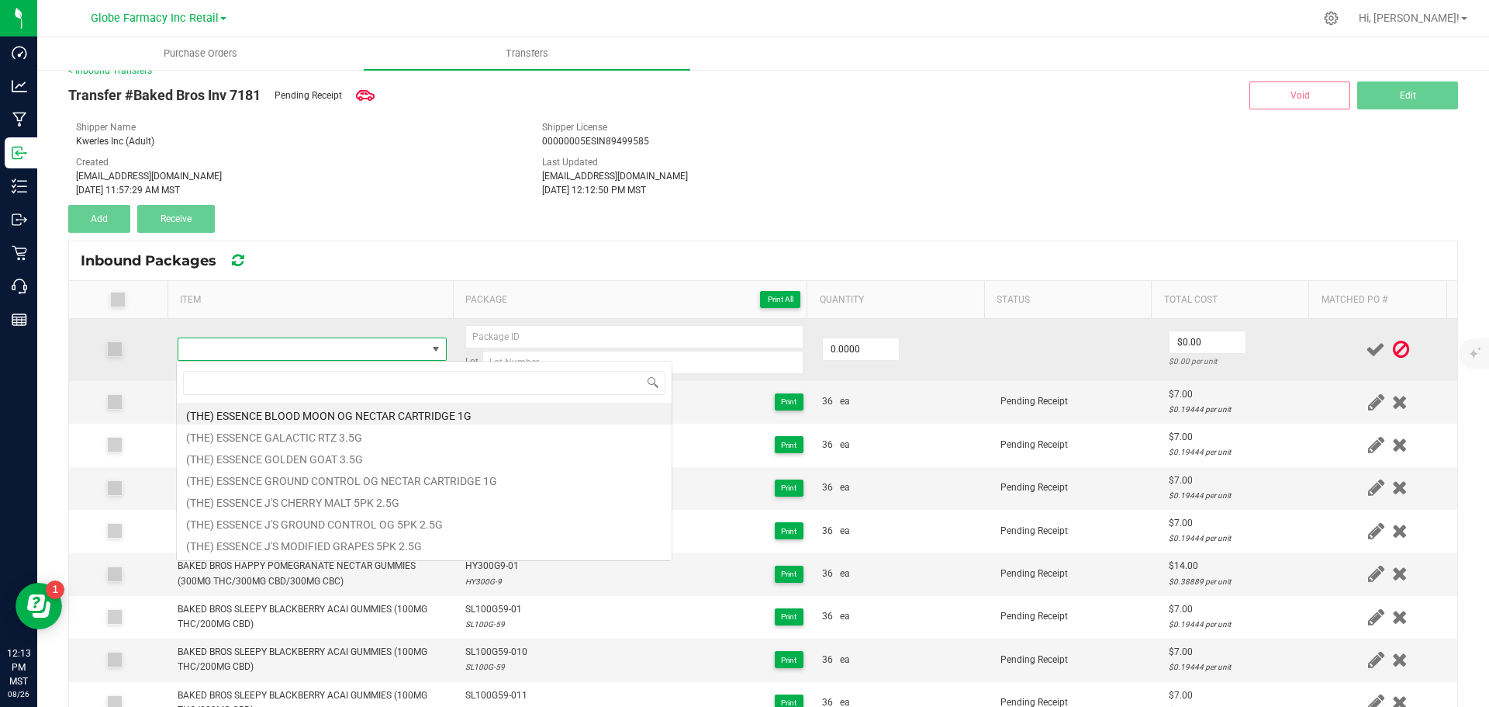
type input "BAKED BROS SLEEPY BLACKBERRY ACAI GUMMIES (300MG THC/600MG CBD)"
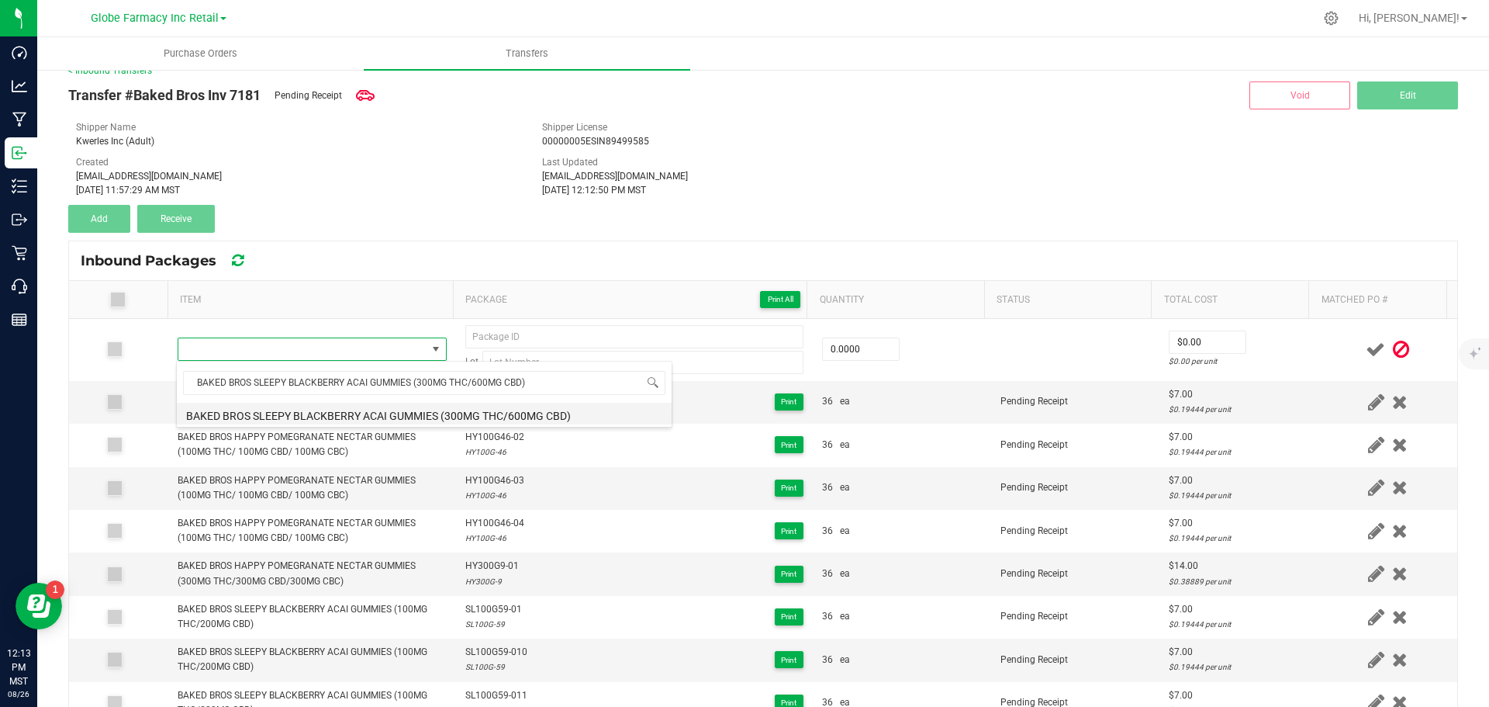
click at [288, 413] on li "BAKED BROS SLEEPY BLACKBERRY ACAI GUMMIES (300MG THC/600MG CBD)" at bounding box center [424, 414] width 495 height 22
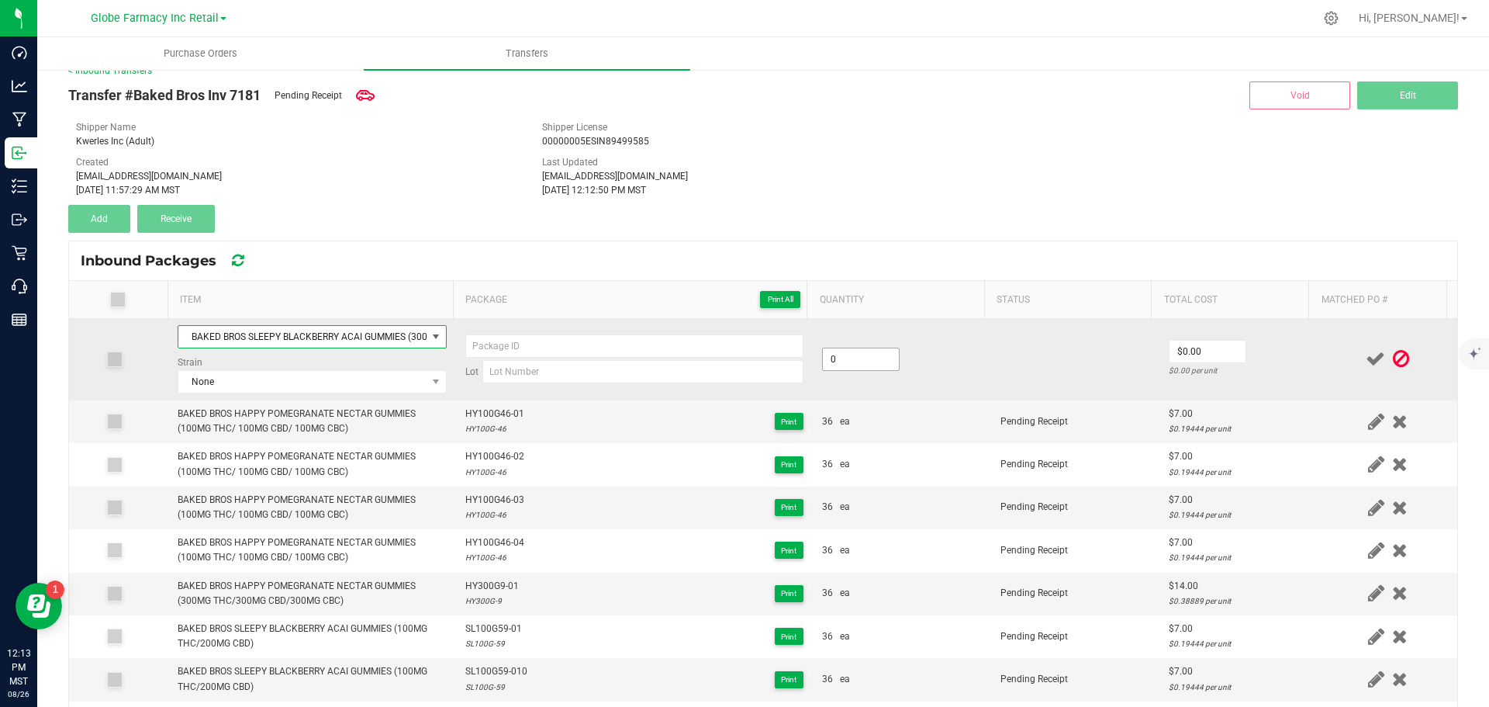
click at [825, 363] on input "0" at bounding box center [861, 359] width 76 height 22
type input "36 ea"
click at [866, 385] on td "36 ea" at bounding box center [902, 359] width 178 height 81
click at [1202, 351] on input "0" at bounding box center [1208, 352] width 76 height 22
type input "$14.00"
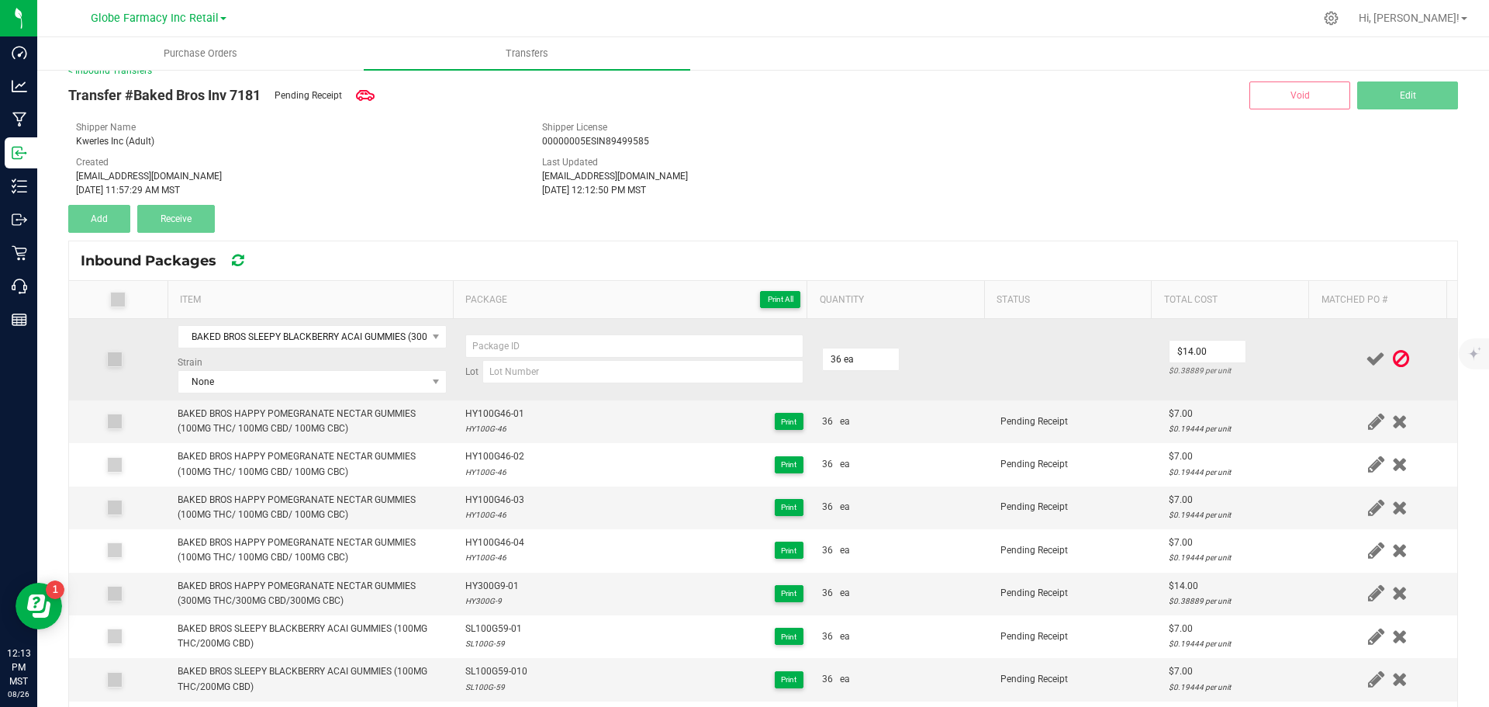
click at [1033, 396] on td at bounding box center [1075, 359] width 168 height 81
click at [497, 373] on input at bounding box center [642, 371] width 321 height 23
paste input "SL300G-9"
type input "SL300G-9"
click at [485, 344] on input at bounding box center [634, 345] width 338 height 23
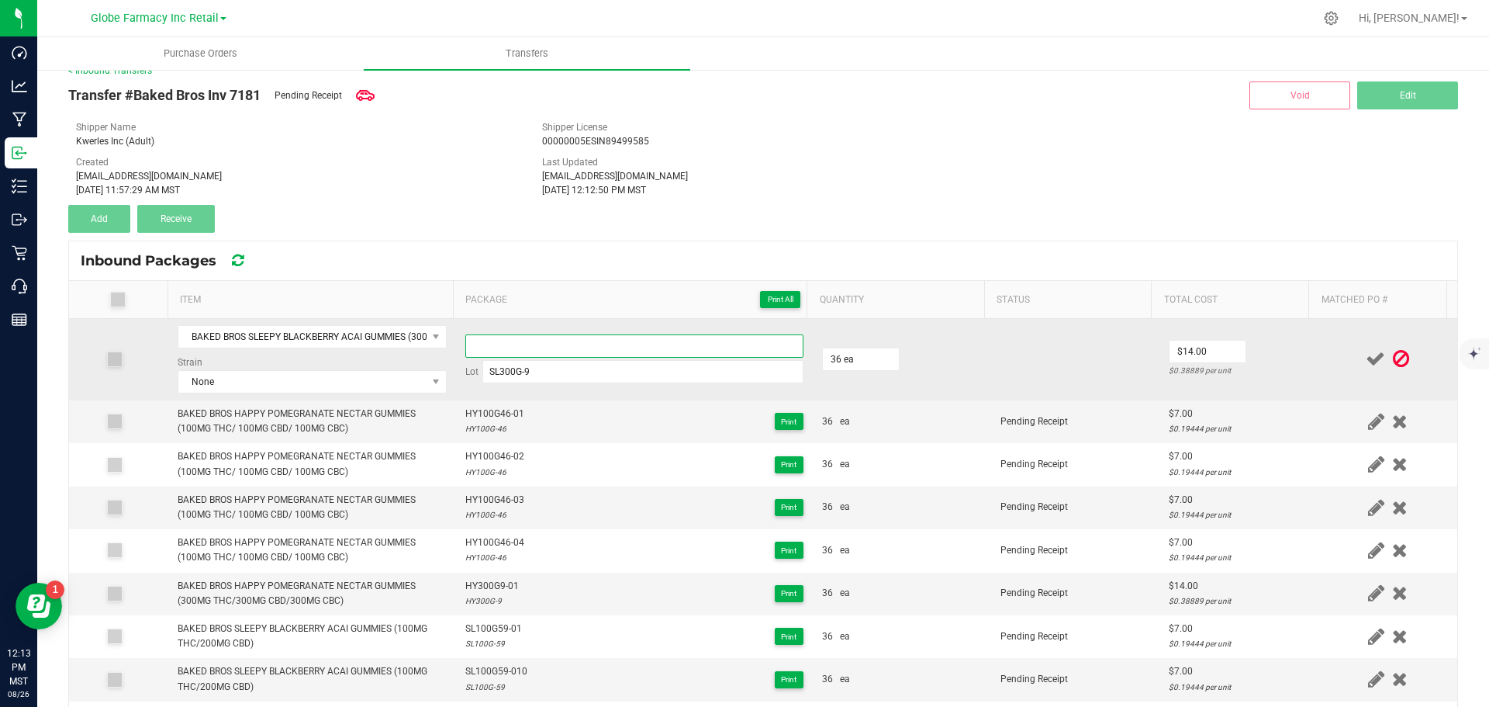
paste input "SL300G-9"
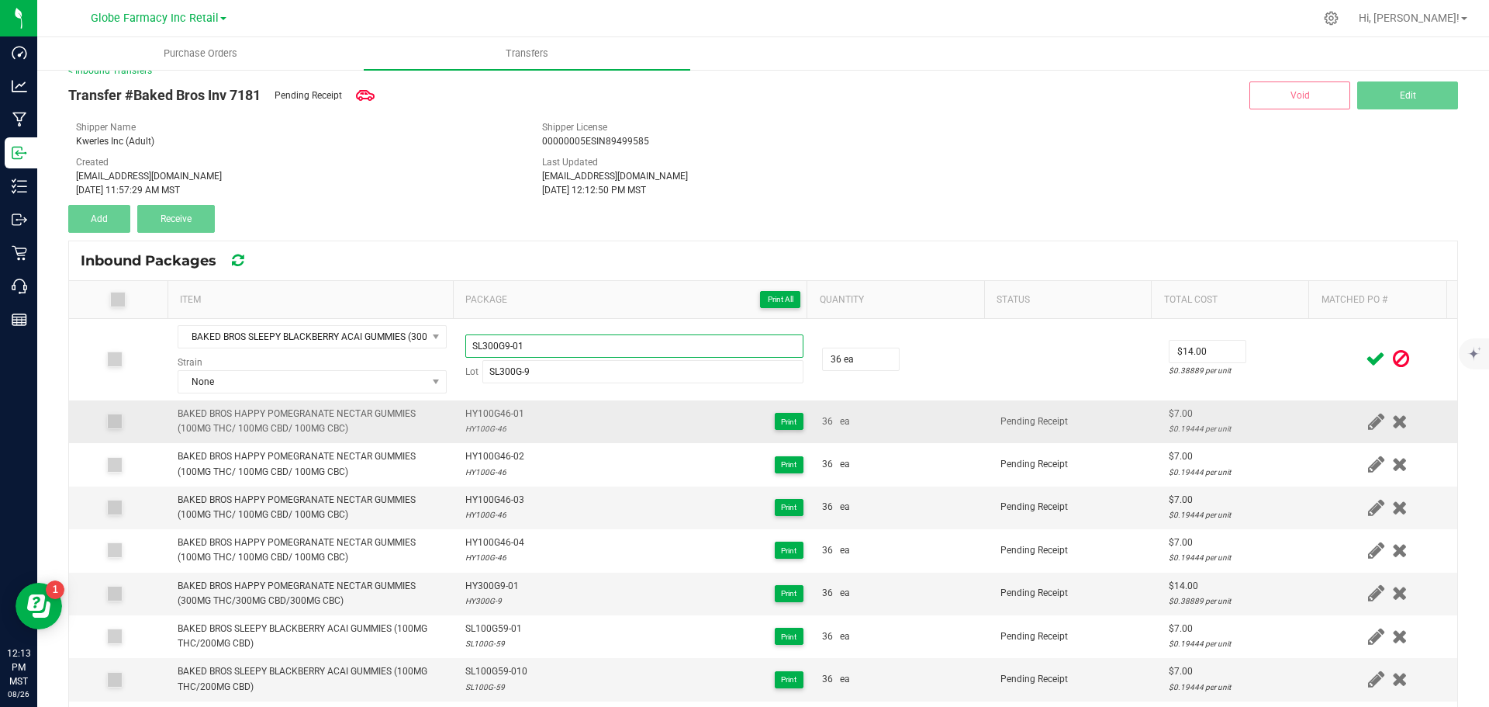
type input "SL300G9-01"
click at [899, 409] on td "36 ea" at bounding box center [902, 421] width 178 height 43
click at [1366, 359] on icon at bounding box center [1375, 358] width 19 height 19
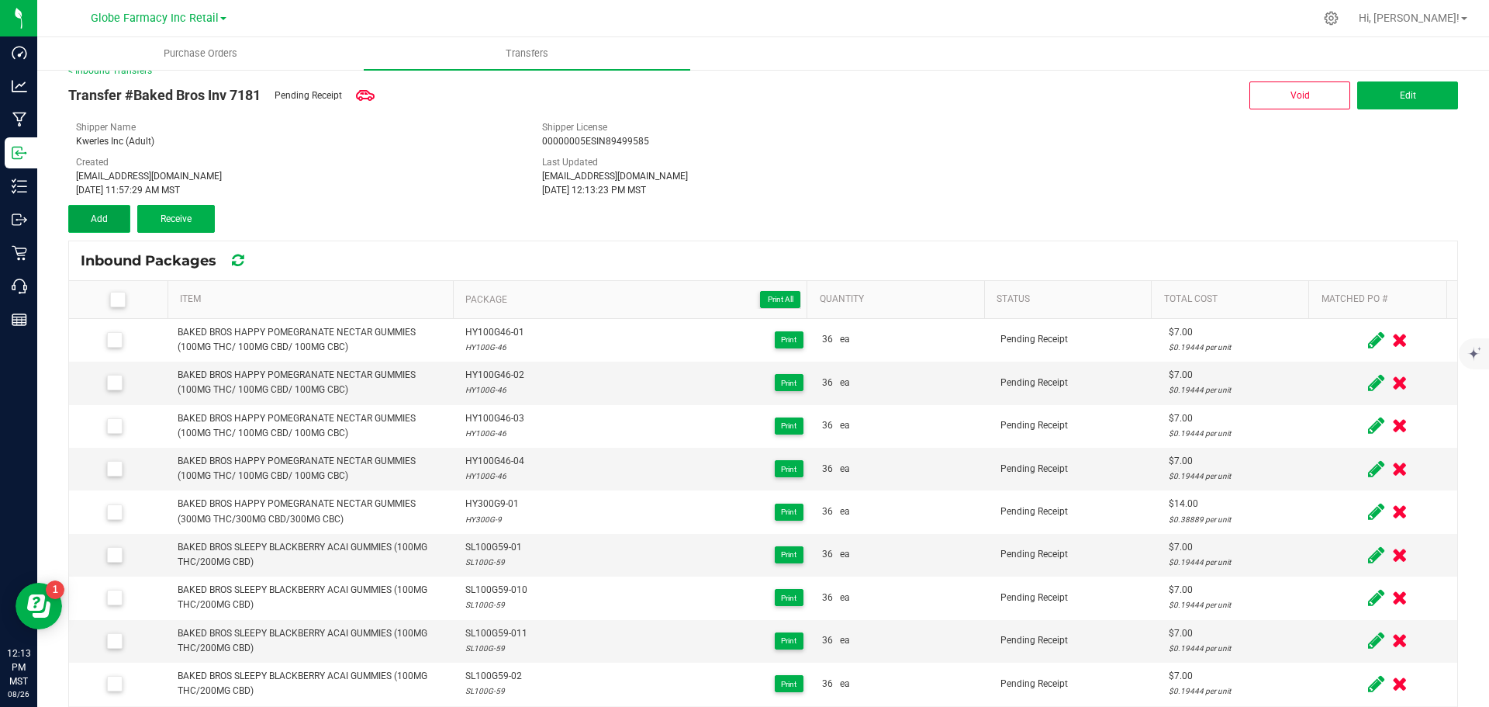
click at [119, 224] on button "Add" at bounding box center [99, 219] width 62 height 28
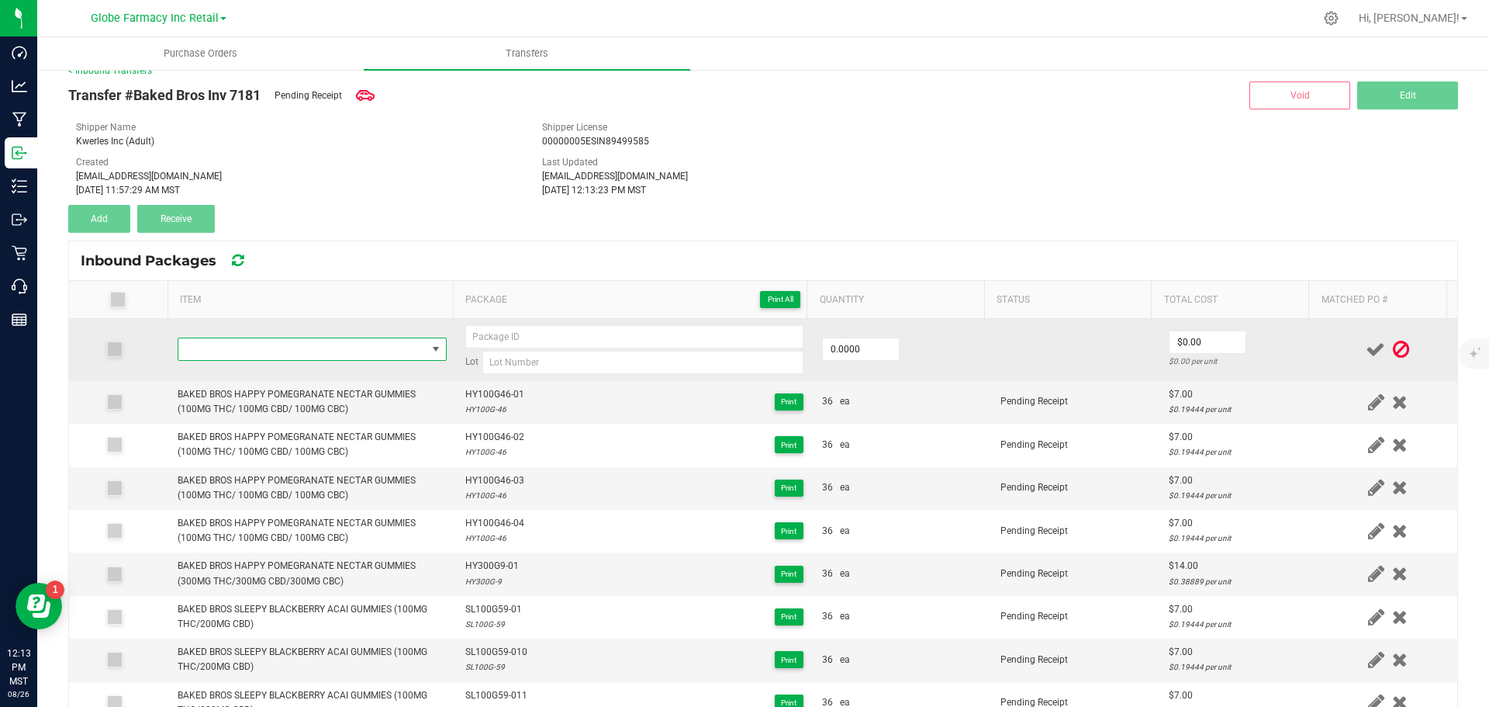
click at [289, 355] on span "NO DATA FOUND" at bounding box center [302, 349] width 248 height 22
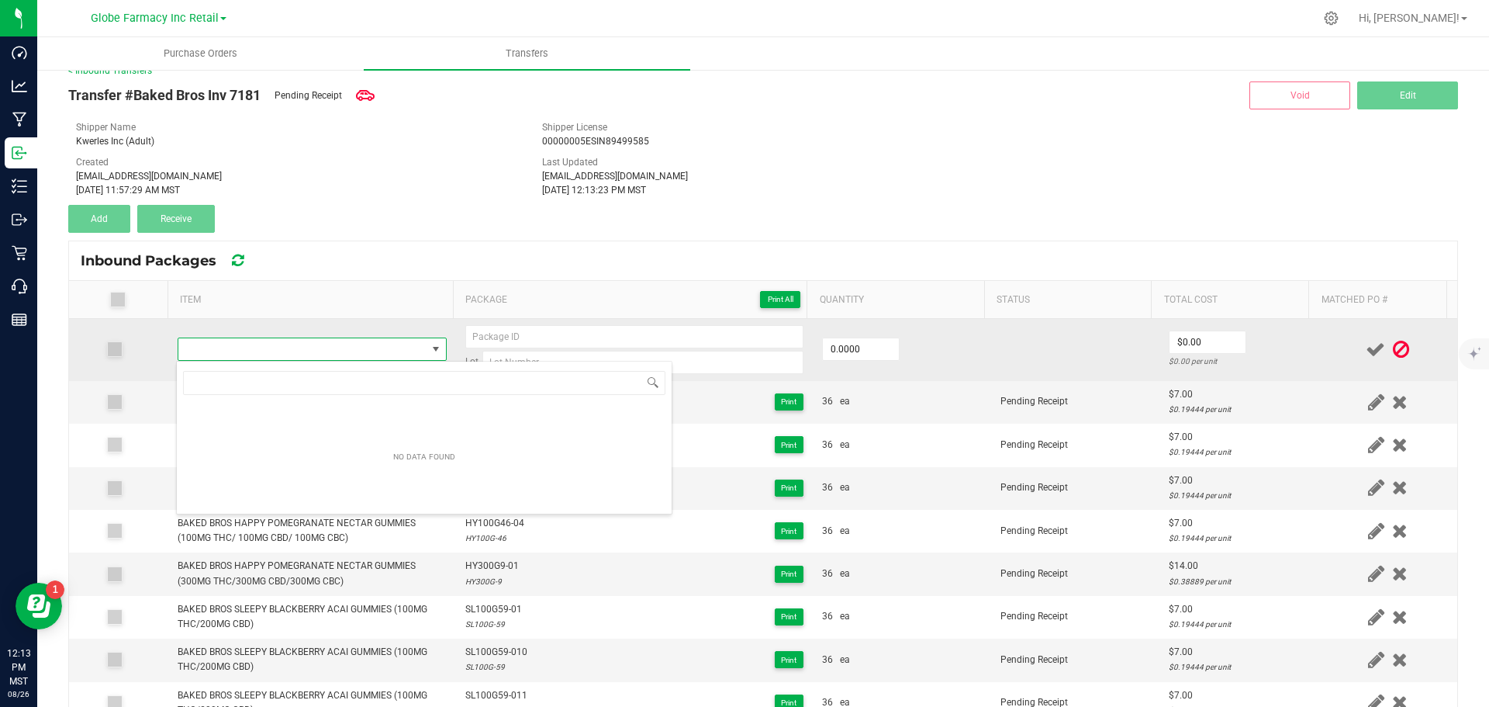
type input "BRIX BLACKBERRY RASPBERRY GUMMIES 100MG"
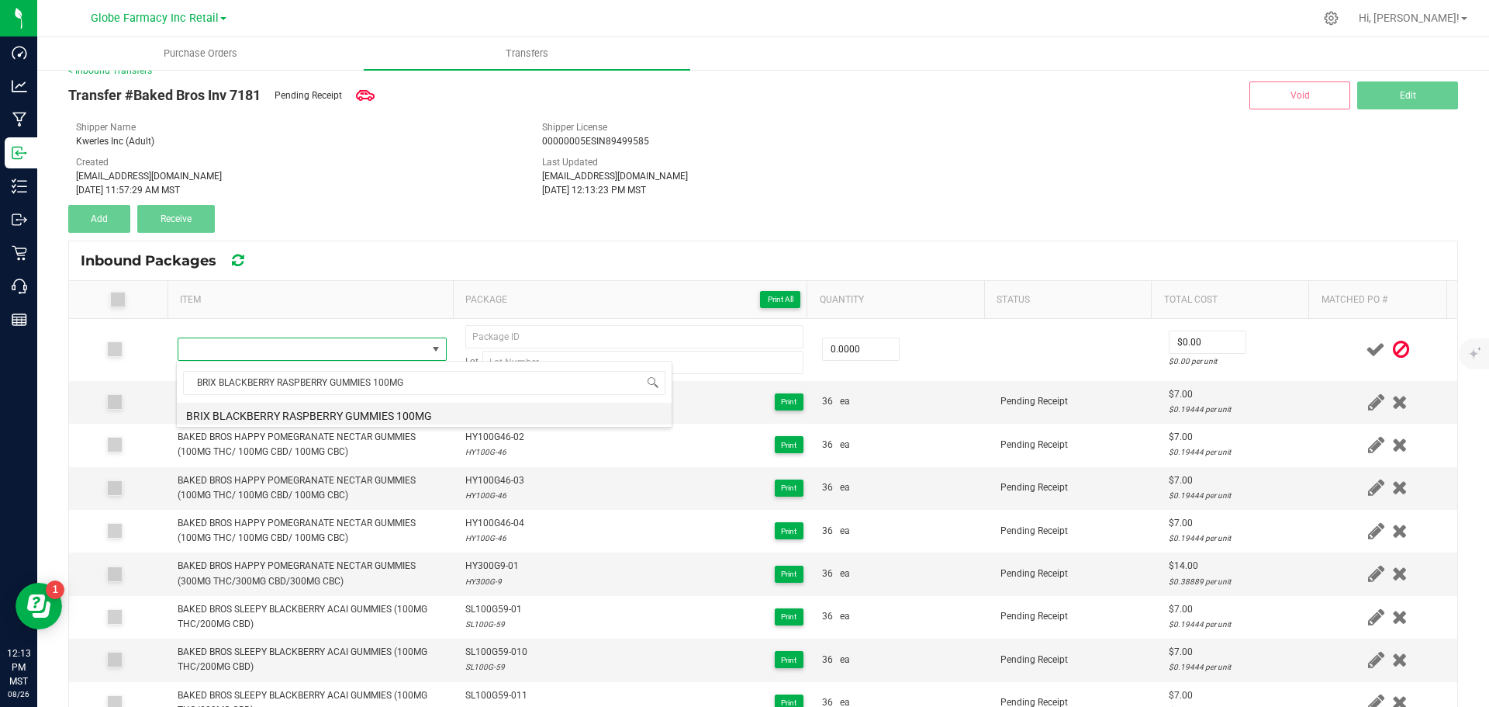
click at [254, 416] on li "BRIX BLACKBERRY RASPBERRY GUMMIES 100MG" at bounding box center [424, 414] width 495 height 22
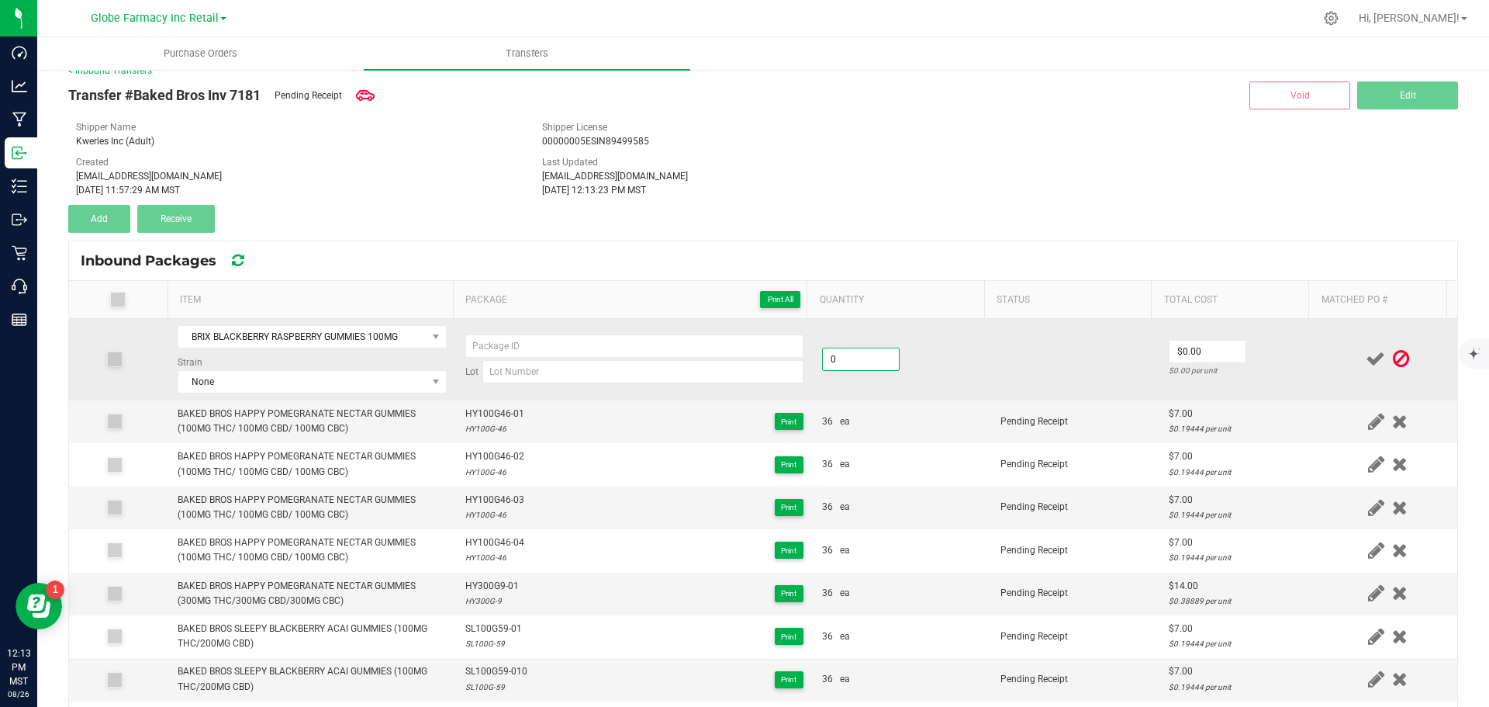
click at [841, 350] on input "0" at bounding box center [861, 359] width 76 height 22
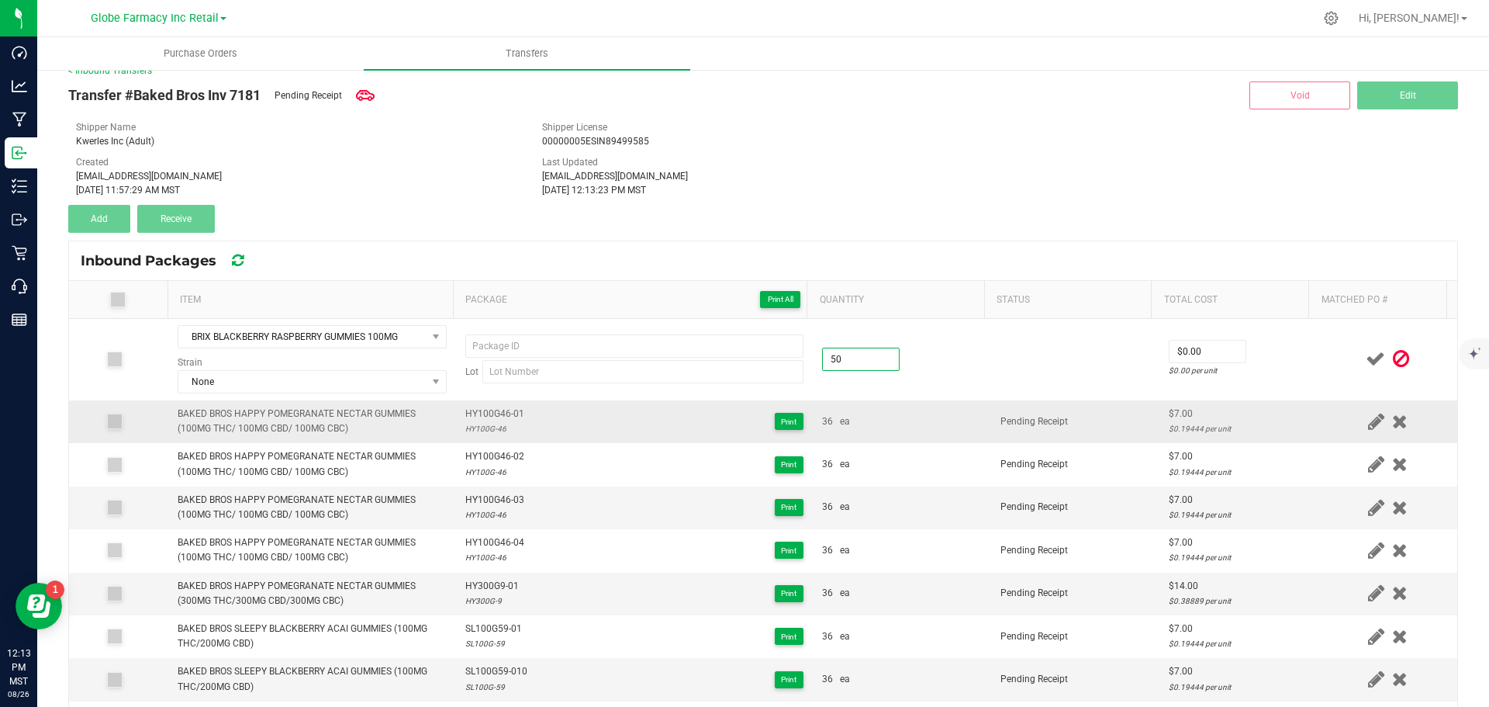
type input "50 ea"
click at [898, 429] on td "36 ea" at bounding box center [902, 421] width 178 height 43
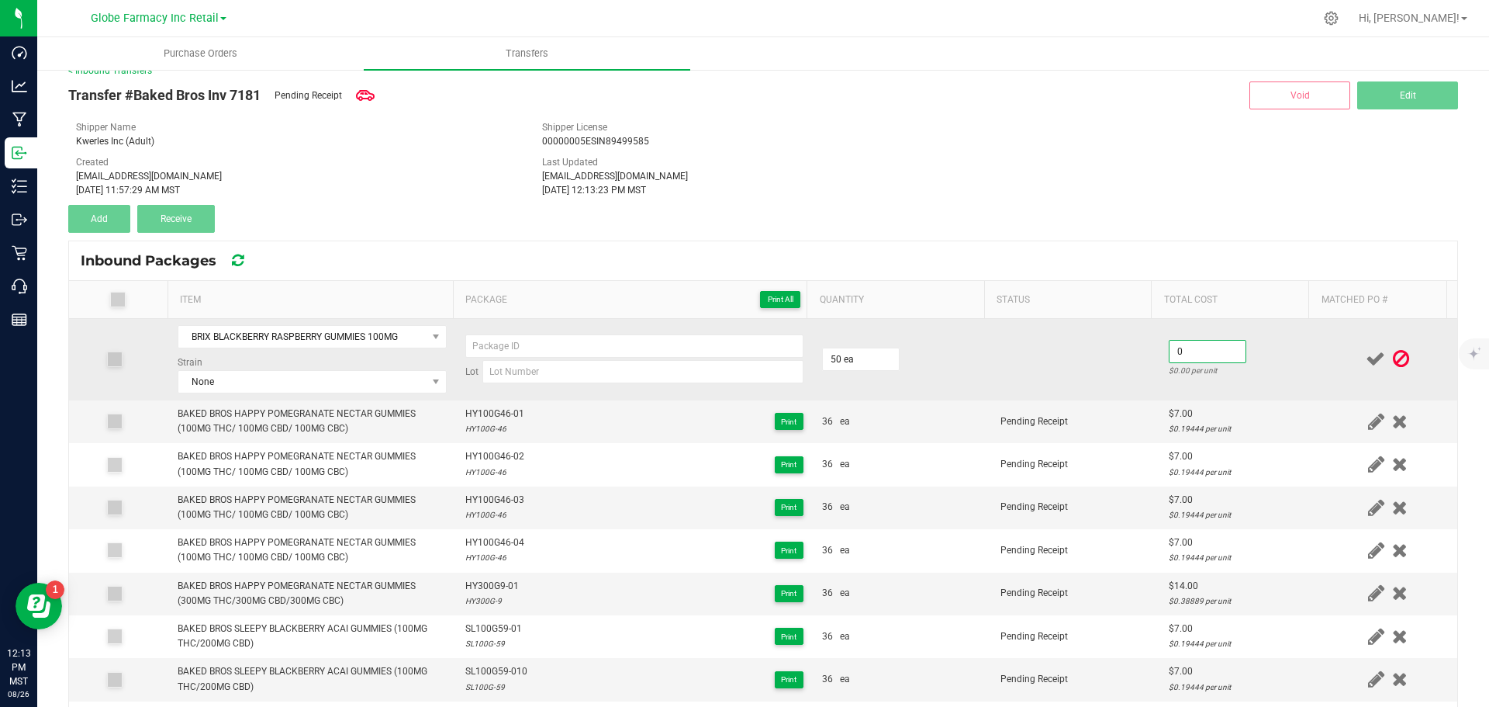
click at [1191, 348] on input "0" at bounding box center [1208, 352] width 76 height 22
type input "$3.60"
click at [1129, 382] on td at bounding box center [1075, 359] width 168 height 81
click at [517, 374] on input at bounding box center [642, 371] width 321 height 23
paste input "BR100BR- 15"
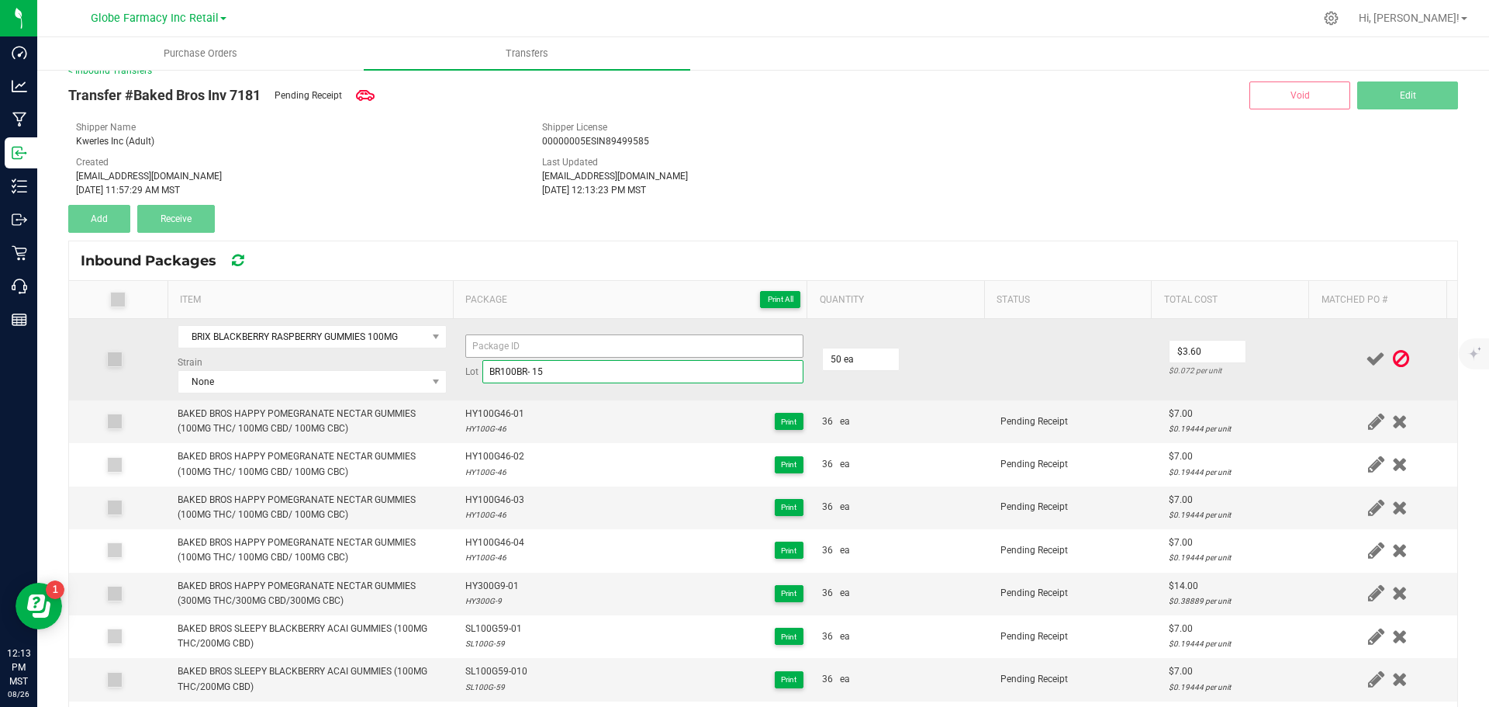
type input "BR100BR- 15"
click at [507, 344] on input at bounding box center [634, 345] width 338 height 23
paste input "BR100BR- 15"
type input "BR100BR- 15"
click at [524, 381] on input "BR100BR- 15" at bounding box center [642, 371] width 321 height 23
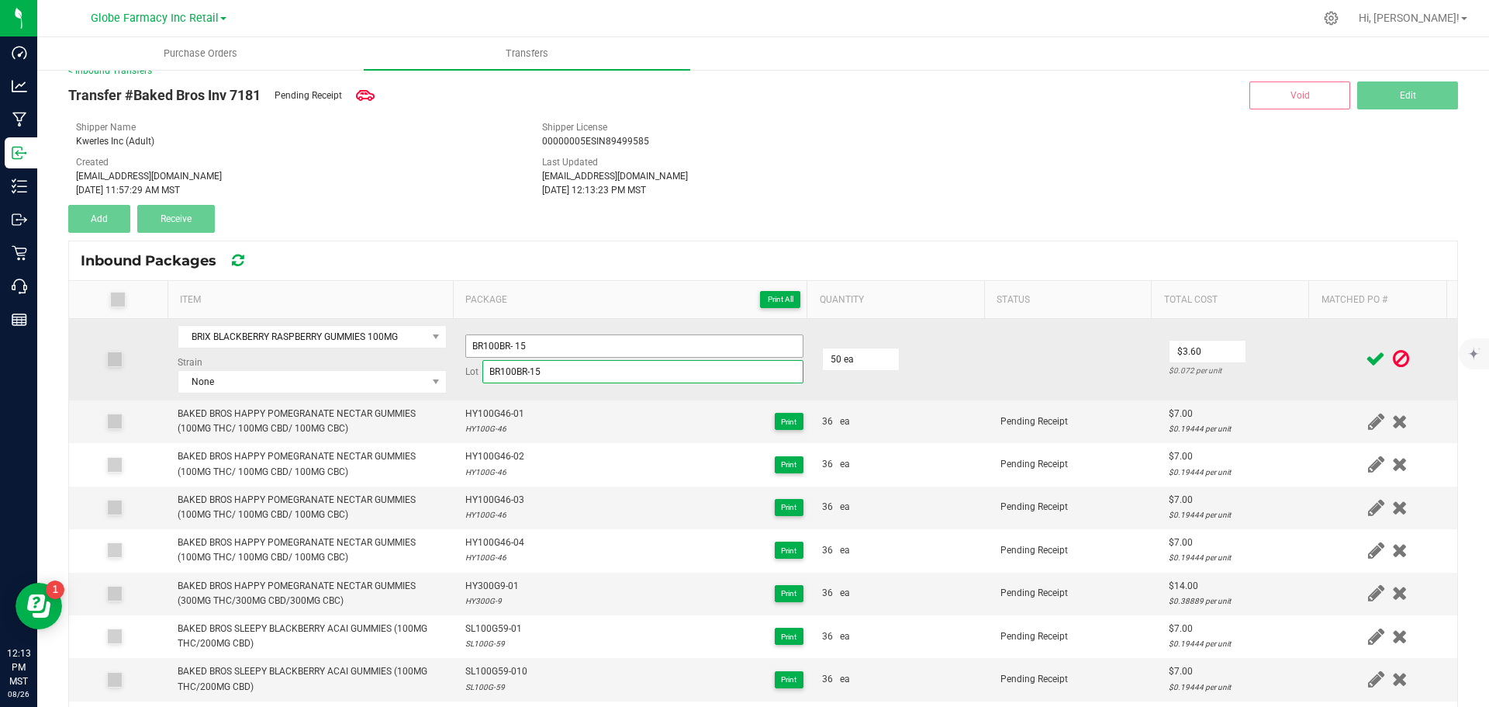
type input "BR100BR-15"
click at [507, 348] on input "BR100BR- 15" at bounding box center [634, 345] width 338 height 23
click at [543, 339] on input "BR100BR15" at bounding box center [634, 345] width 338 height 23
click at [493, 352] on input "BR100BR15-01" at bounding box center [634, 345] width 338 height 23
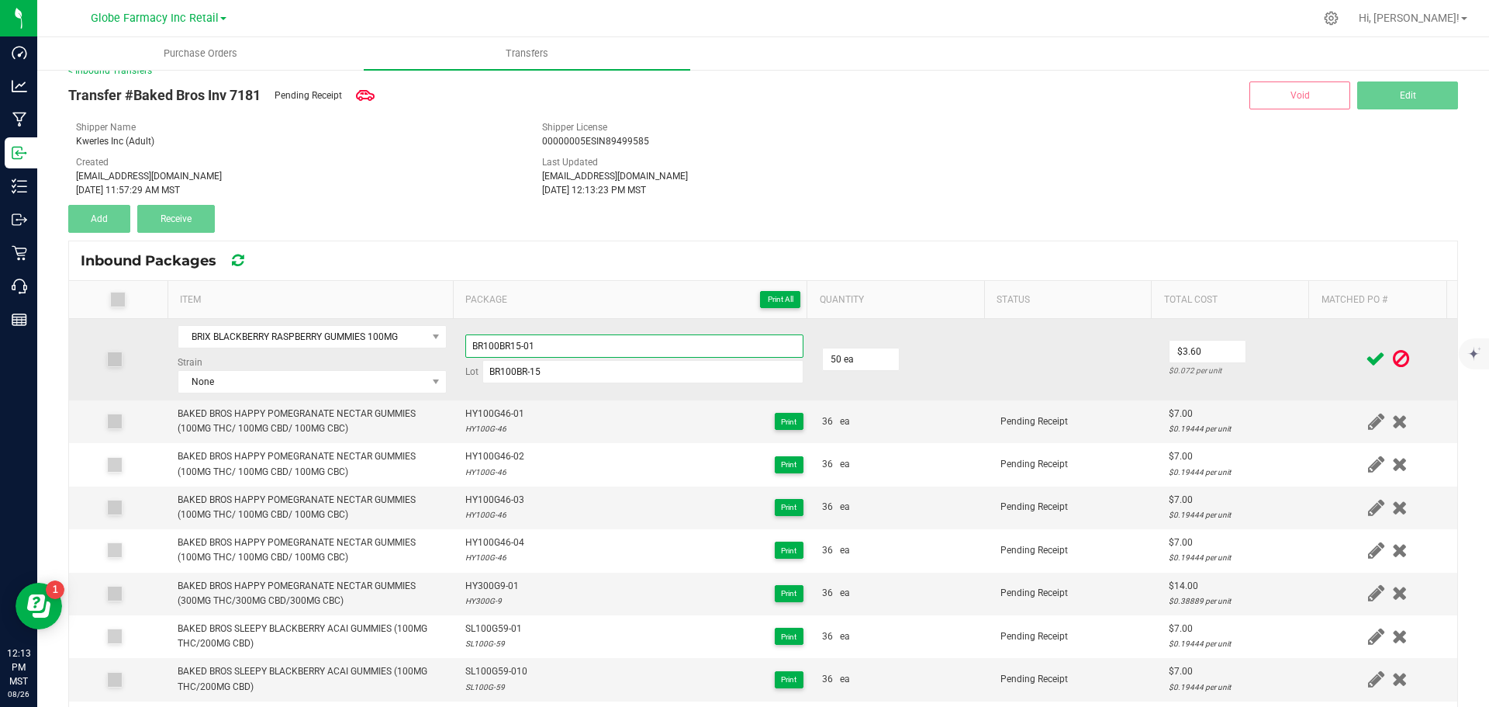
click at [493, 352] on input "BR100BR15-01" at bounding box center [634, 345] width 338 height 23
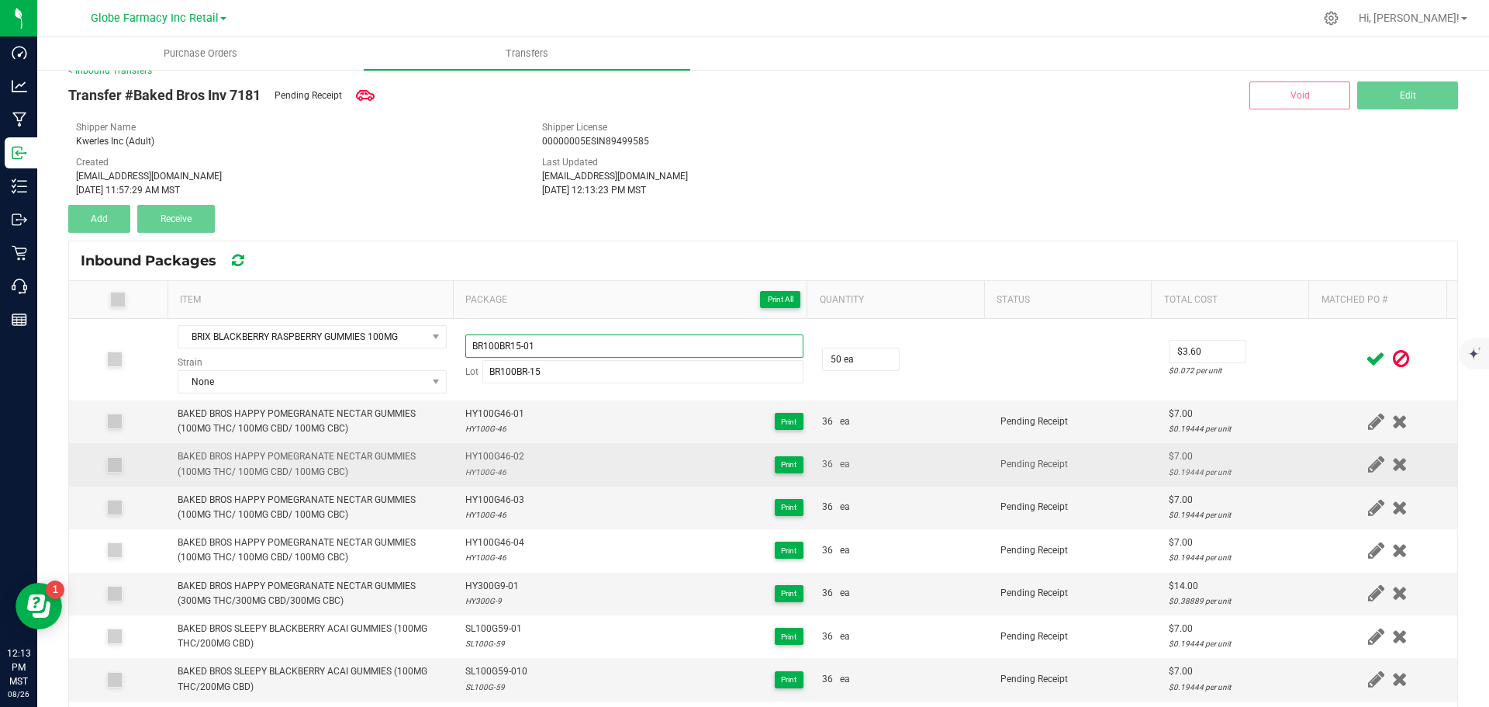
type input "BR100BR15-01"
click at [1175, 479] on div "$0.19444 per unit" at bounding box center [1239, 472] width 140 height 15
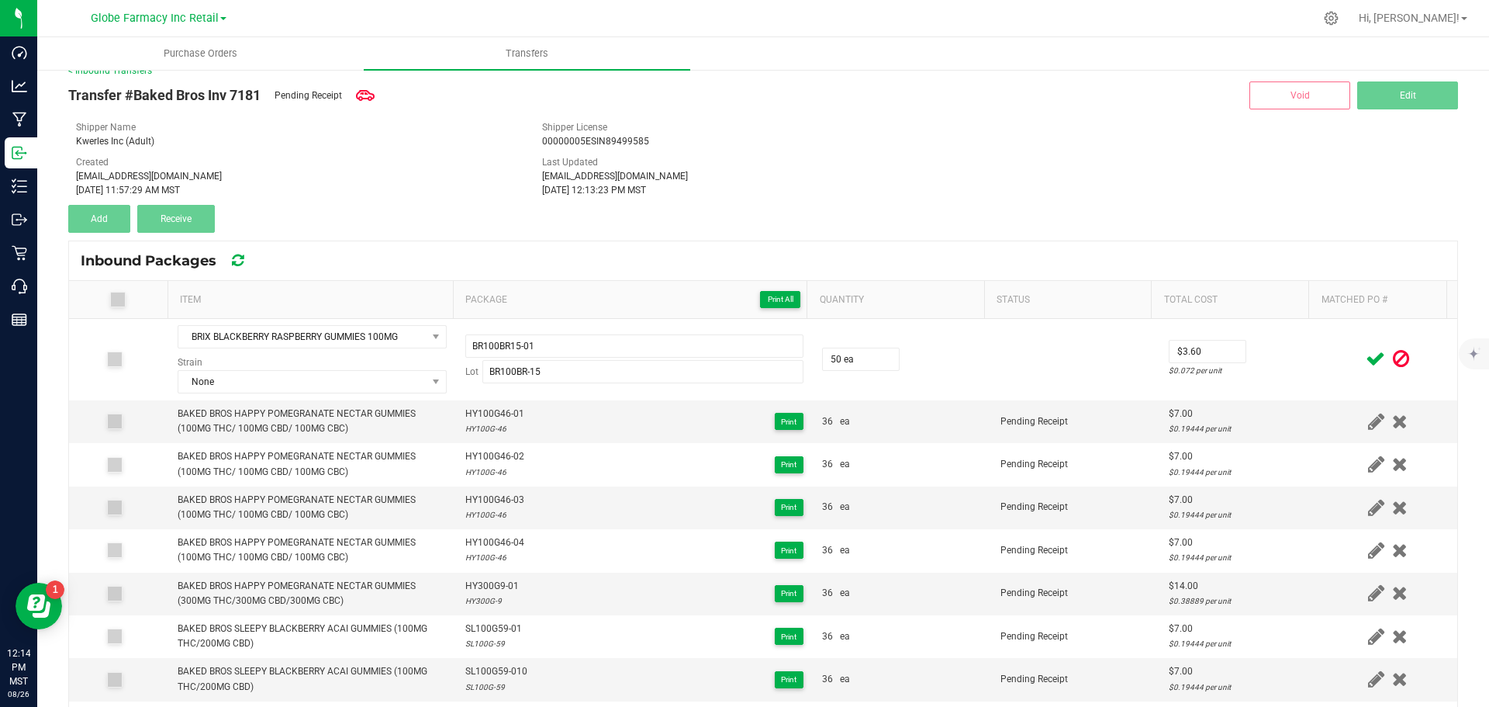
click at [1366, 354] on icon at bounding box center [1375, 358] width 19 height 19
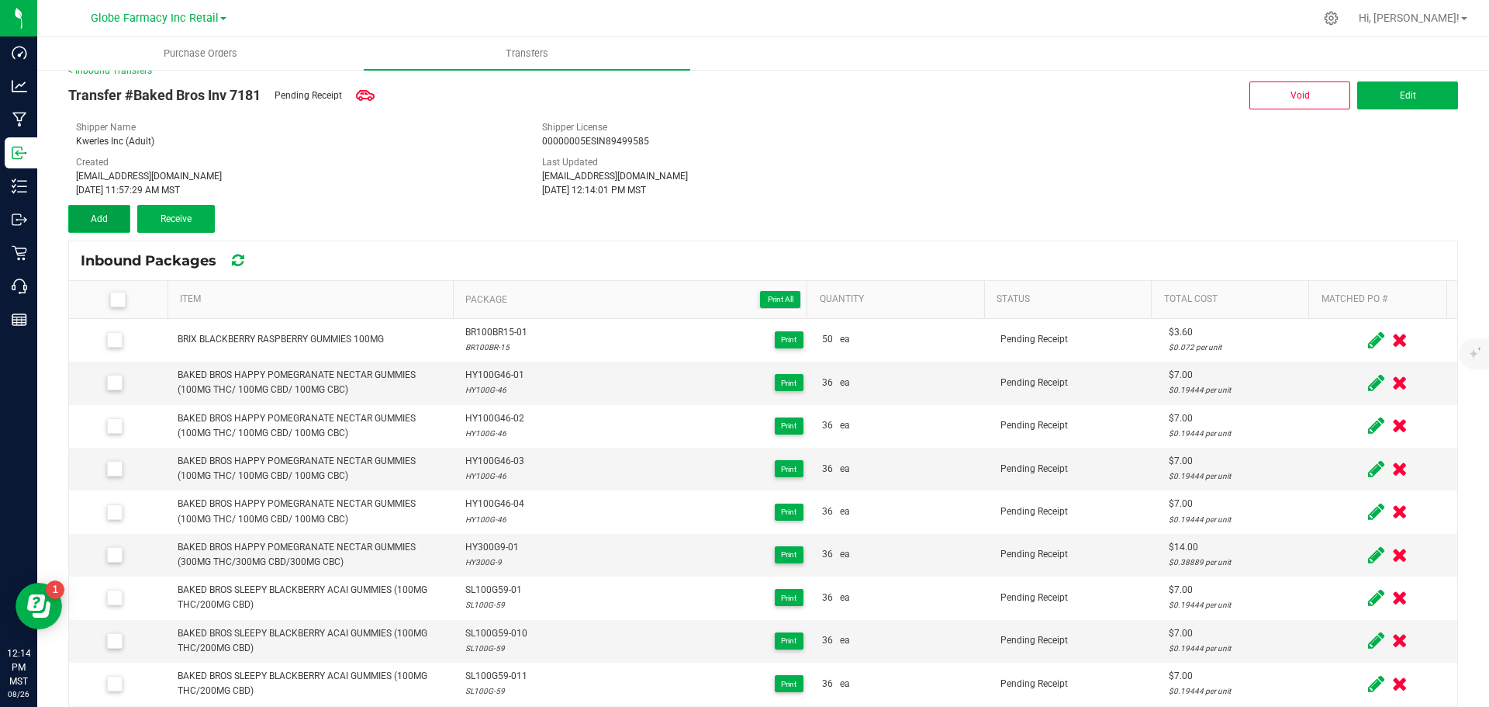
click at [95, 205] on button "Add" at bounding box center [99, 219] width 62 height 28
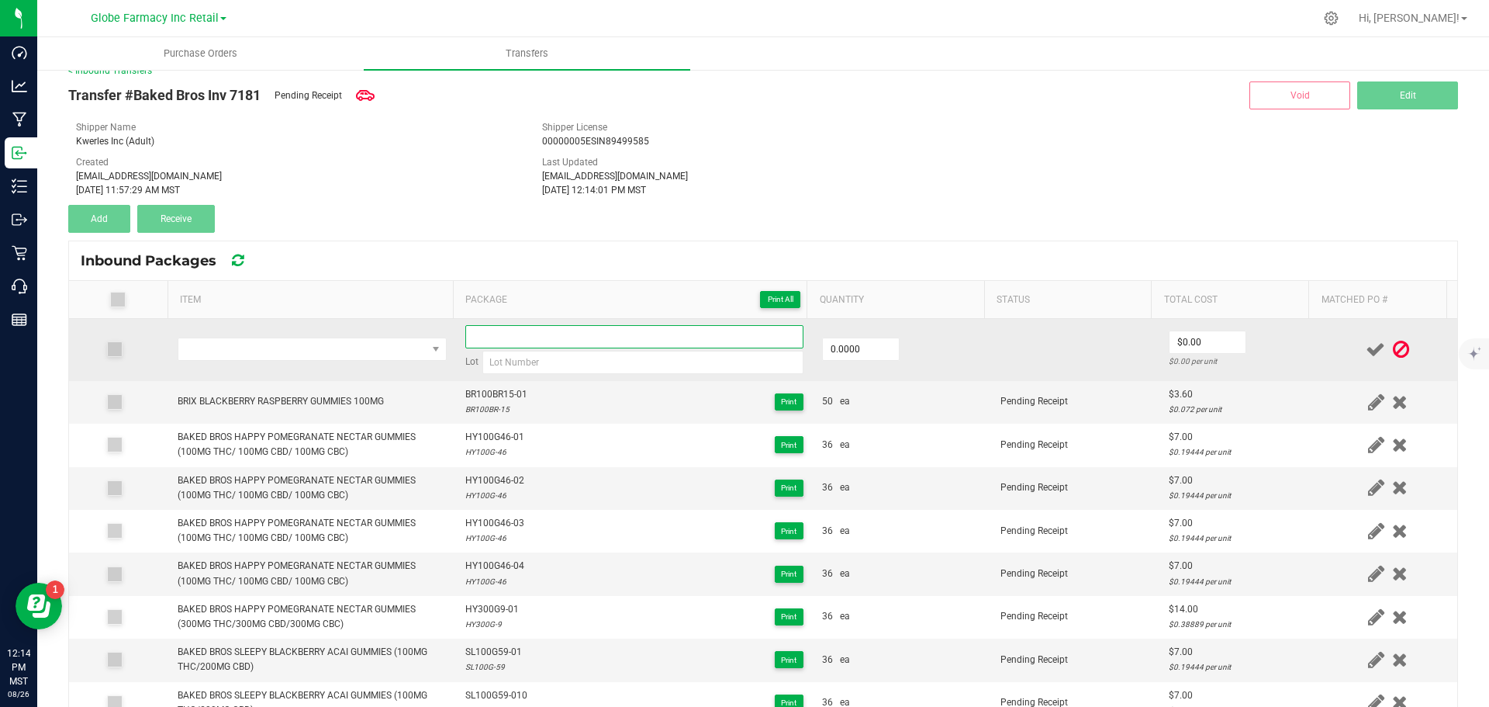
click at [562, 333] on input at bounding box center [634, 336] width 338 height 23
paste input "BR100BR15-01"
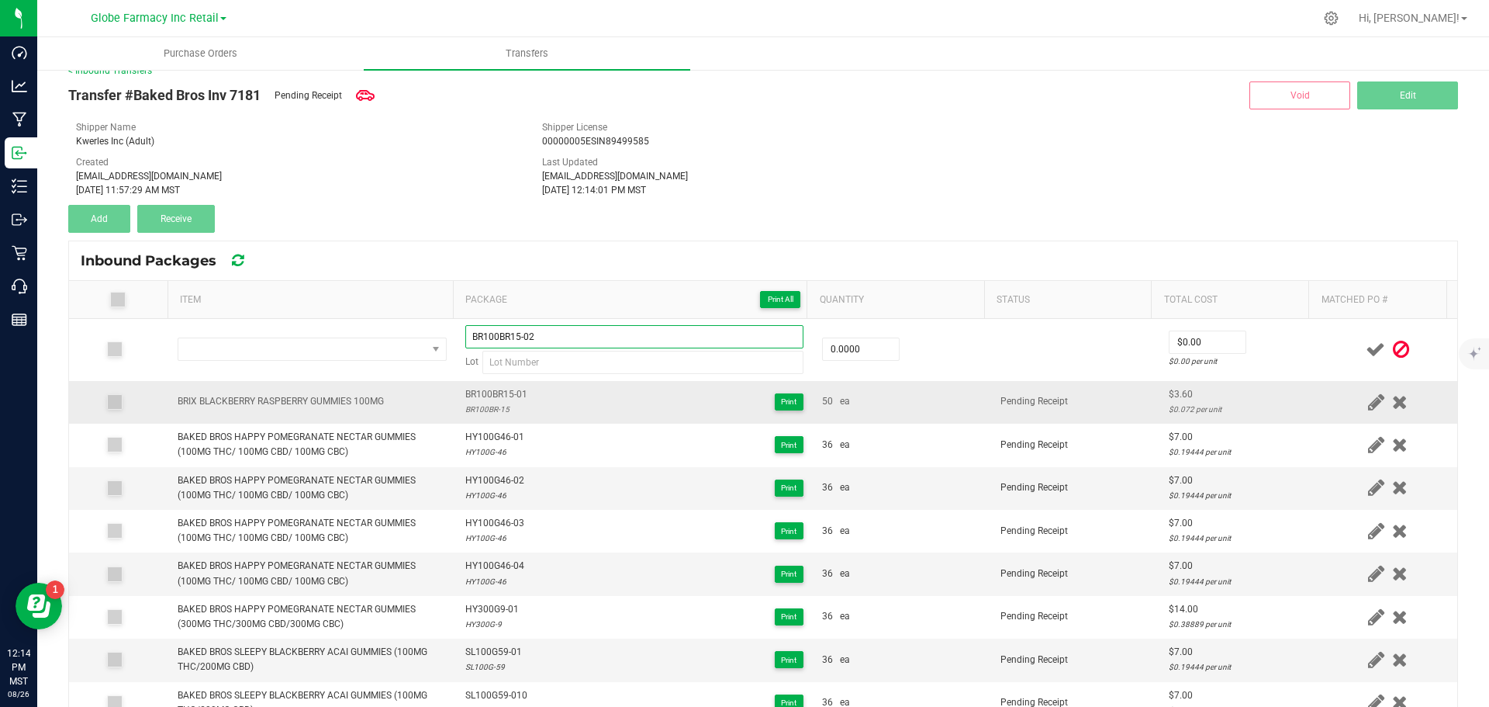
type input "BR100BR15-02"
click at [484, 406] on div "BR100BR-15" at bounding box center [496, 409] width 62 height 15
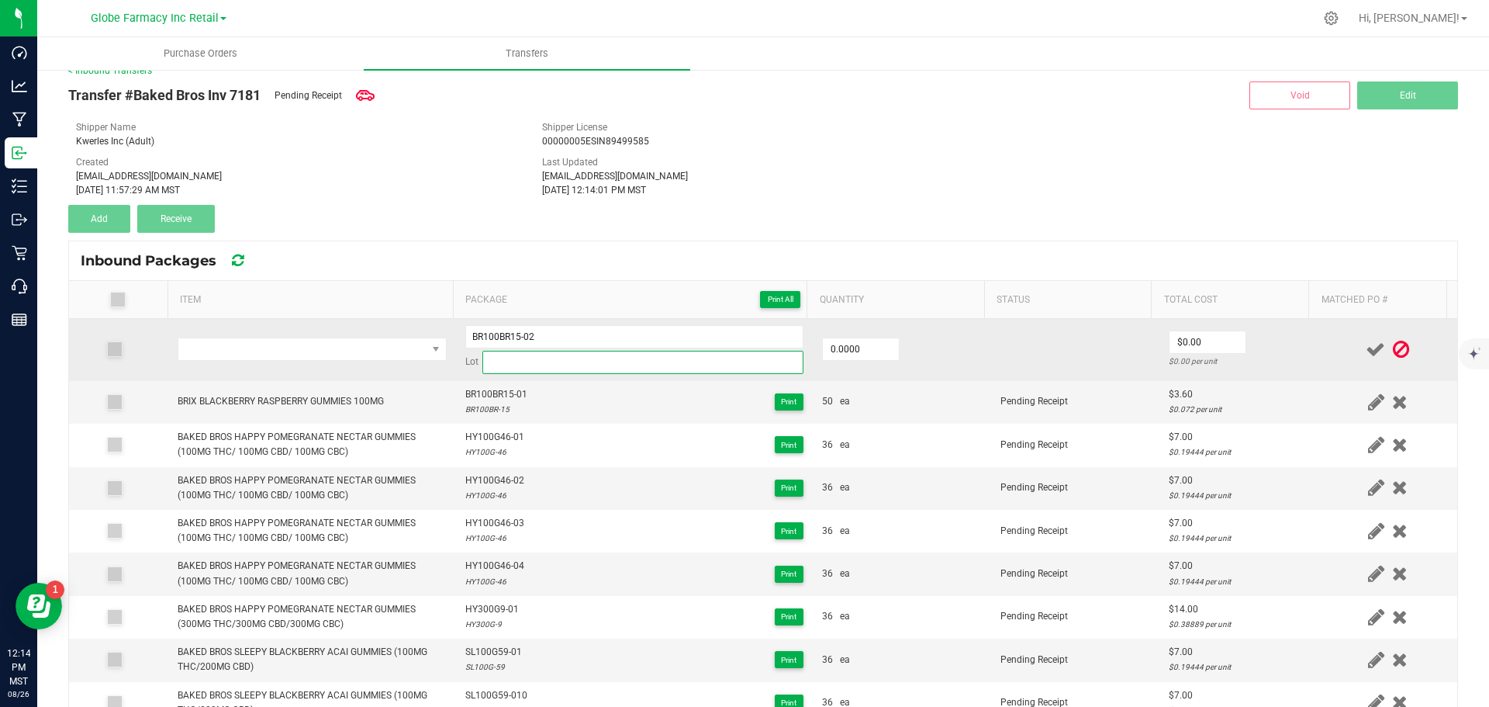
click at [499, 364] on input at bounding box center [642, 362] width 321 height 23
paste input "BR100BR-15"
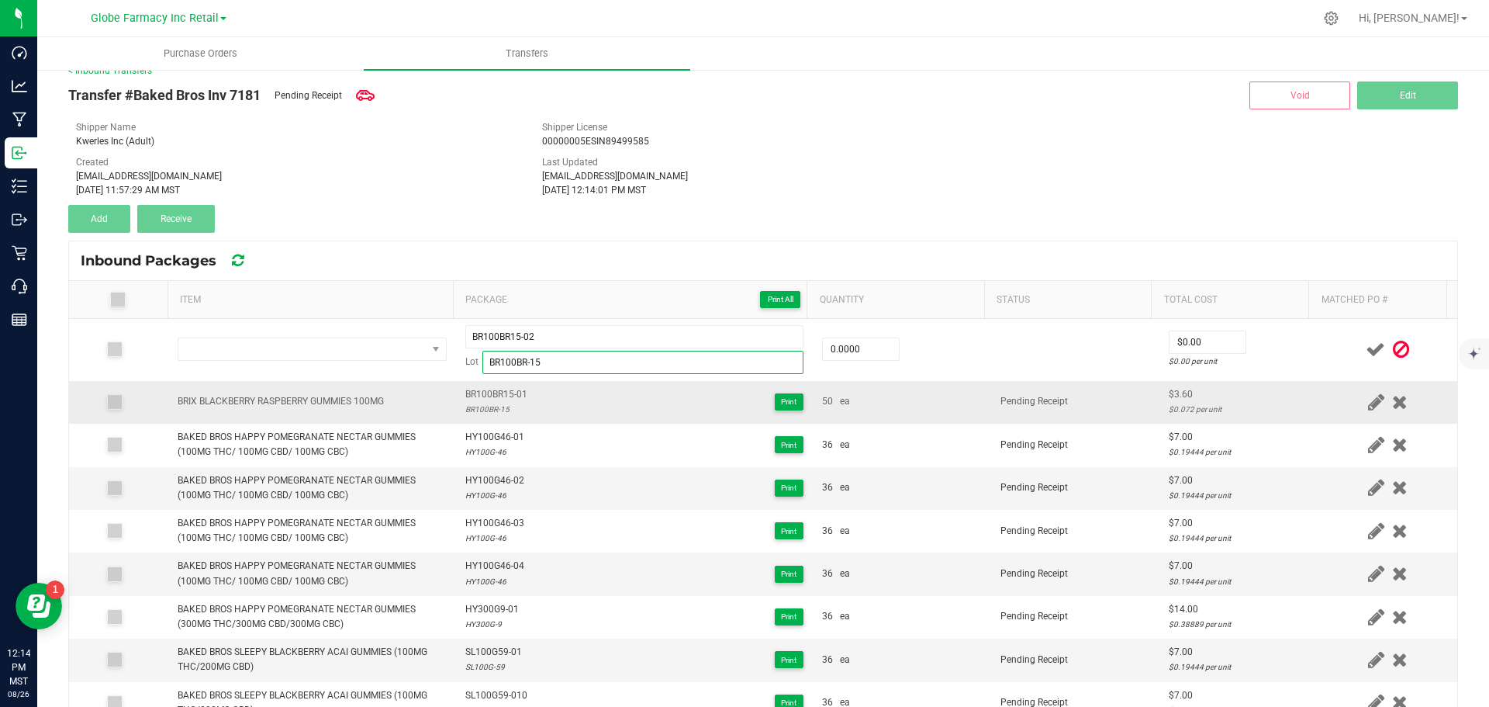
type input "BR100BR-15"
click at [330, 399] on div "BRIX BLACKBERRY RASPBERRY GUMMIES 100MG" at bounding box center [281, 401] width 206 height 15
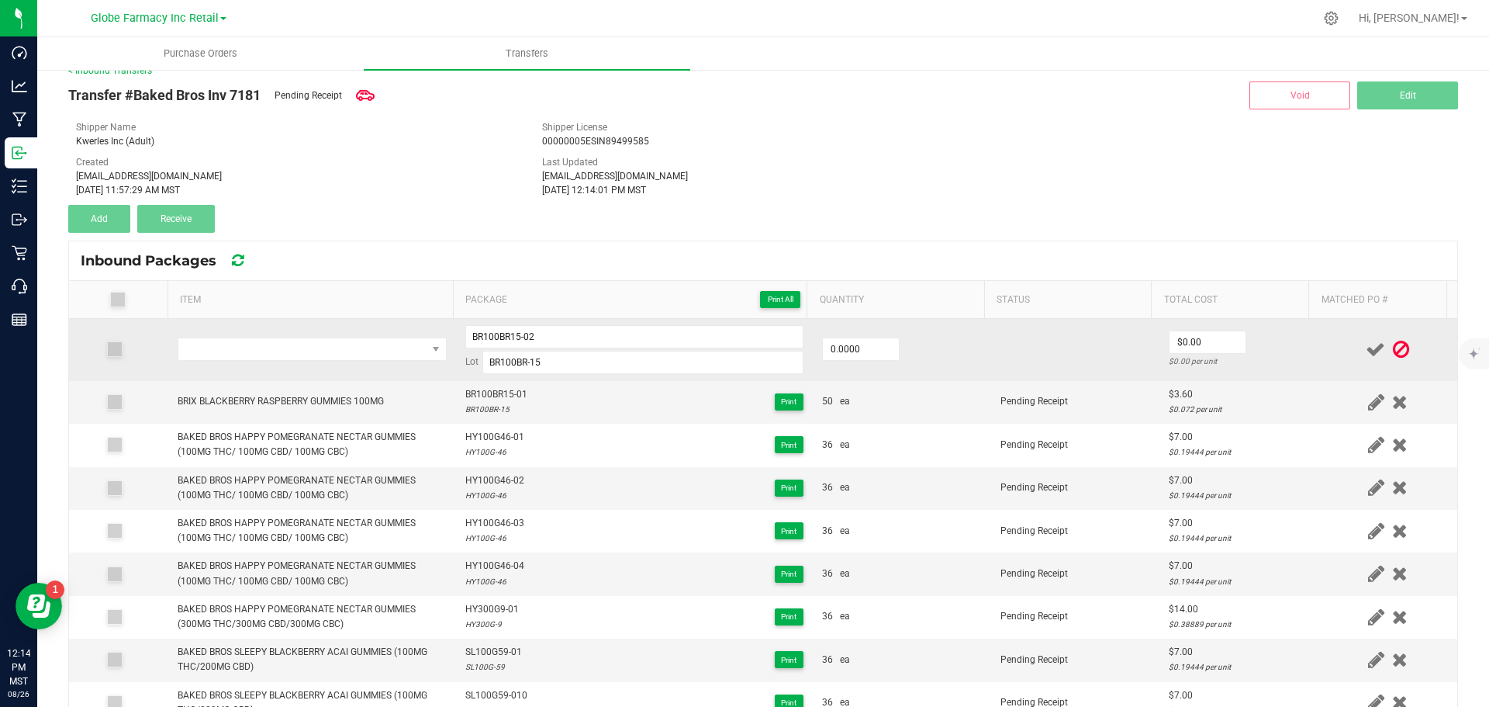
click at [293, 362] on td at bounding box center [312, 350] width 288 height 62
click at [288, 355] on span "NO DATA FOUND" at bounding box center [302, 349] width 248 height 22
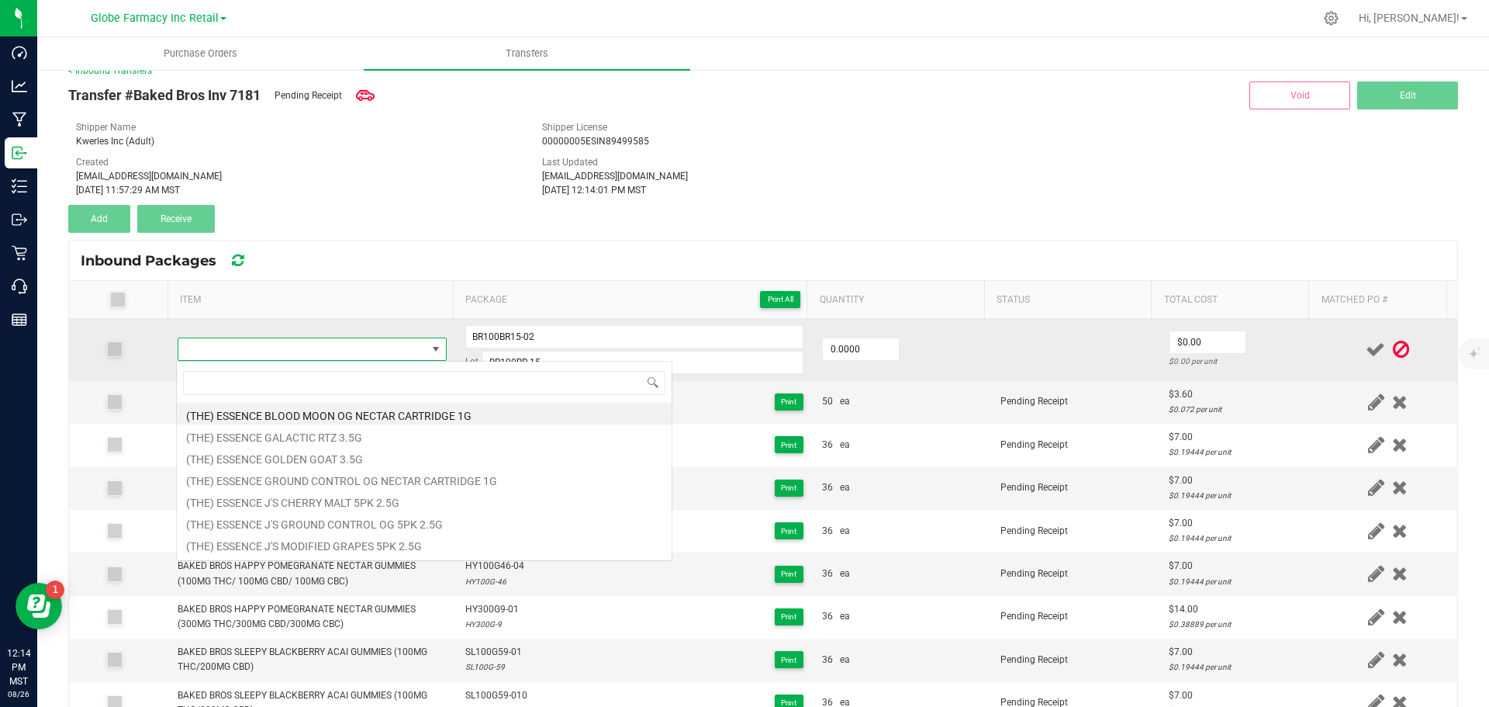
type input "BRIX BLACKBERRY RASPBERRY GUMMIES 100MG"
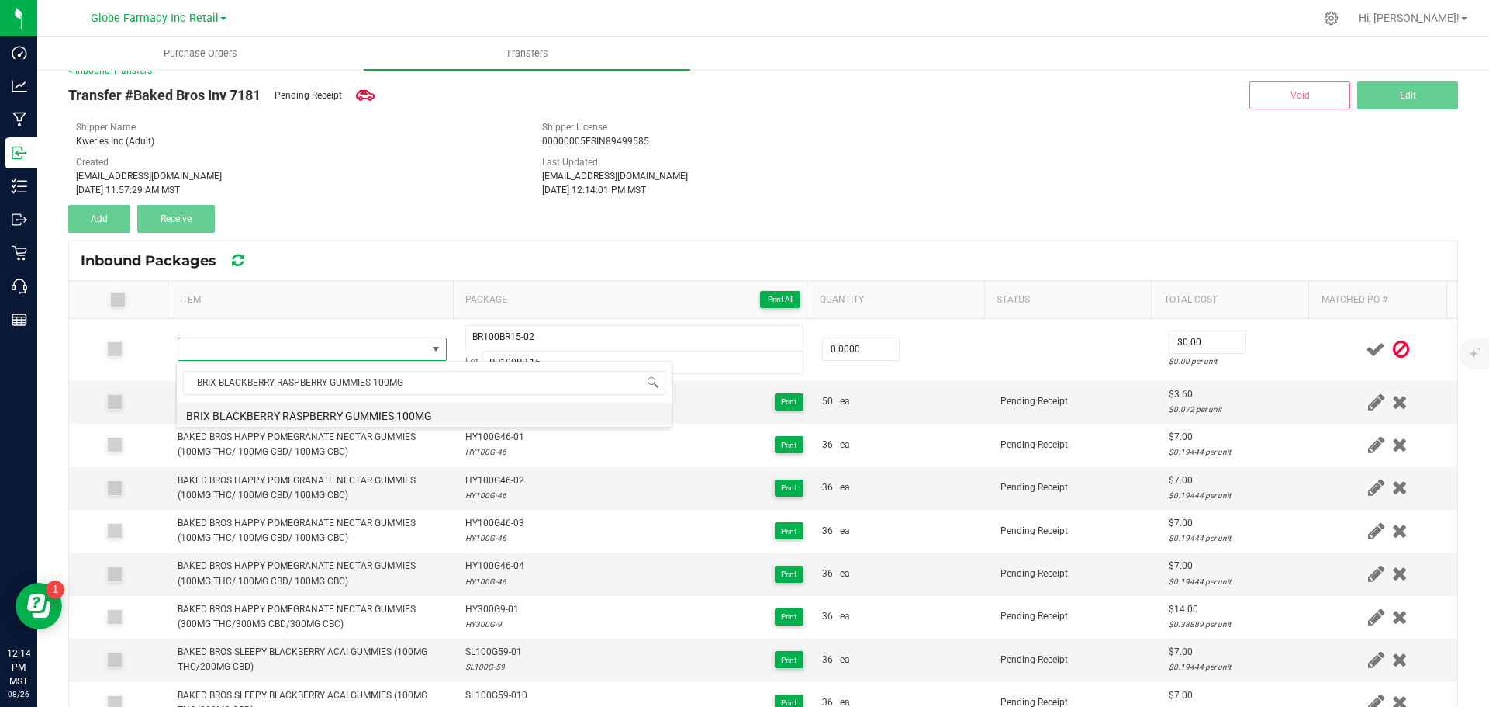
click at [237, 415] on li "BRIX BLACKBERRY RASPBERRY GUMMIES 100MG" at bounding box center [424, 414] width 495 height 22
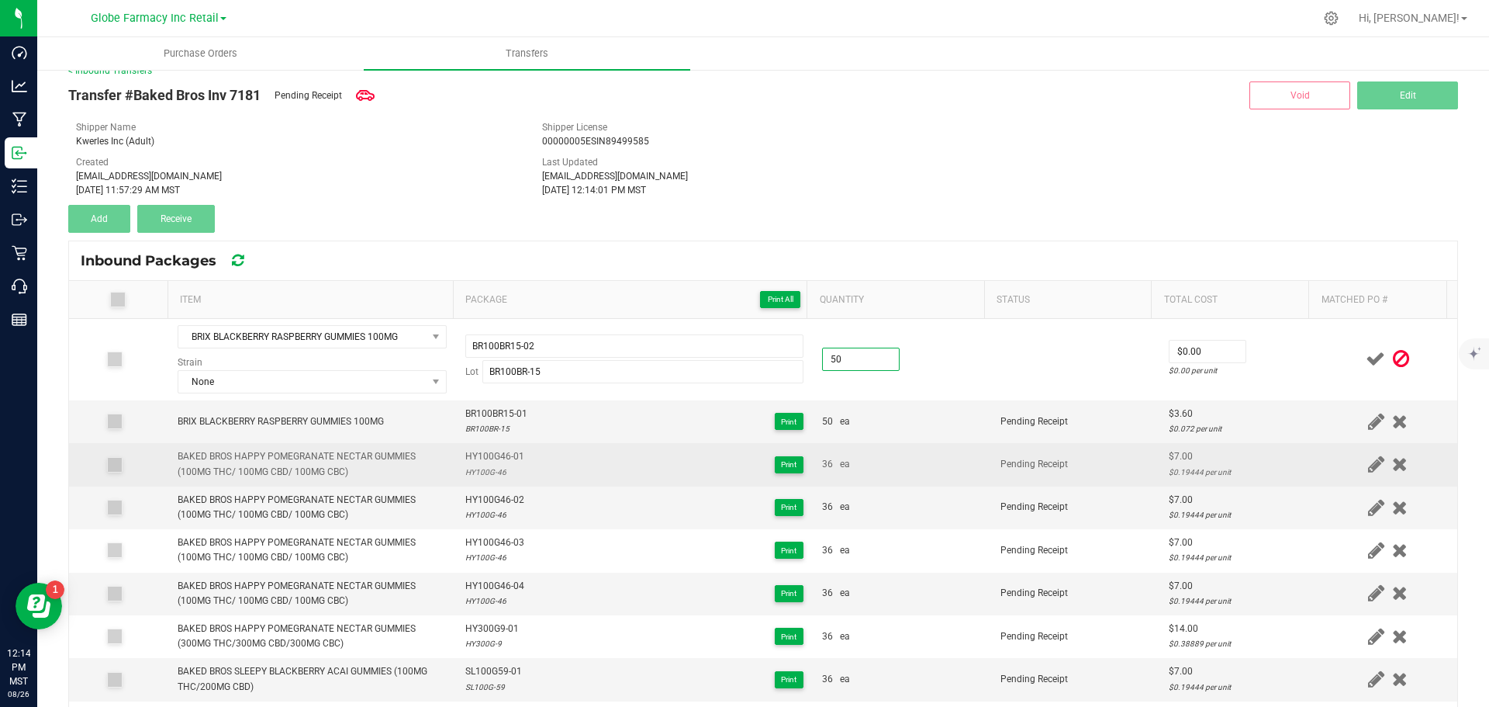
type input "50 ea"
click at [991, 450] on td "Pending Receipt" at bounding box center [1075, 464] width 168 height 43
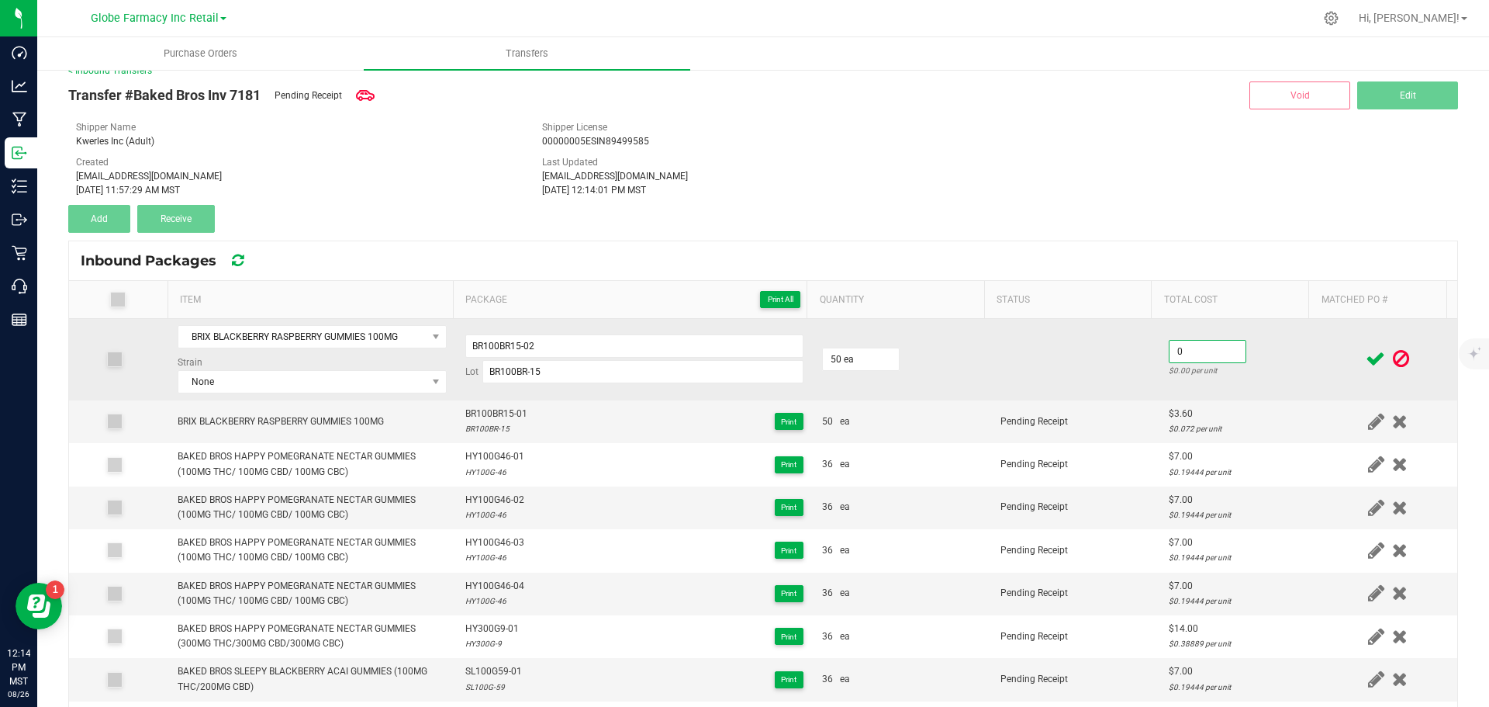
click at [1174, 358] on input "0" at bounding box center [1208, 352] width 76 height 22
type input "$3.60"
drag, startPoint x: 1060, startPoint y: 399, endPoint x: 1086, endPoint y: 383, distance: 31.0
click at [1085, 384] on td at bounding box center [1075, 359] width 168 height 81
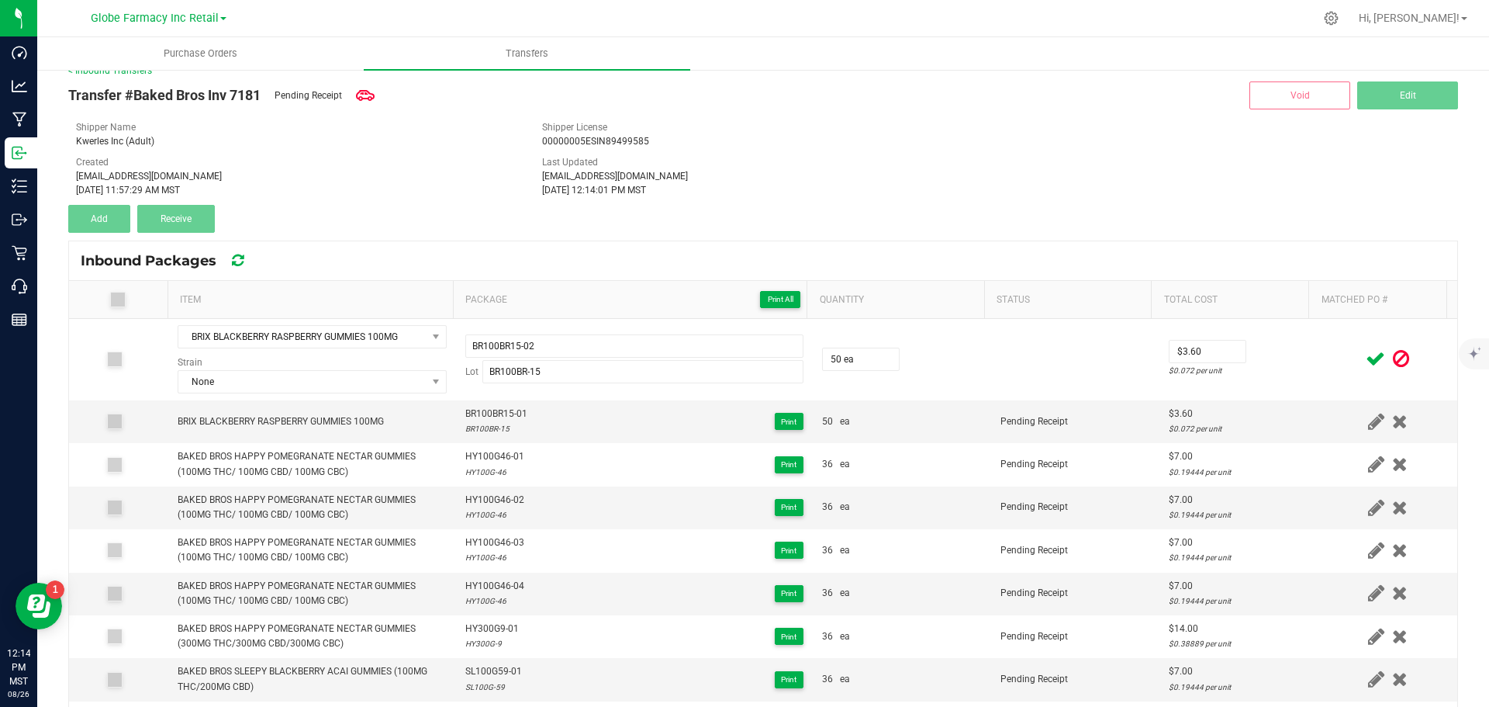
click at [1366, 360] on icon at bounding box center [1375, 358] width 19 height 19
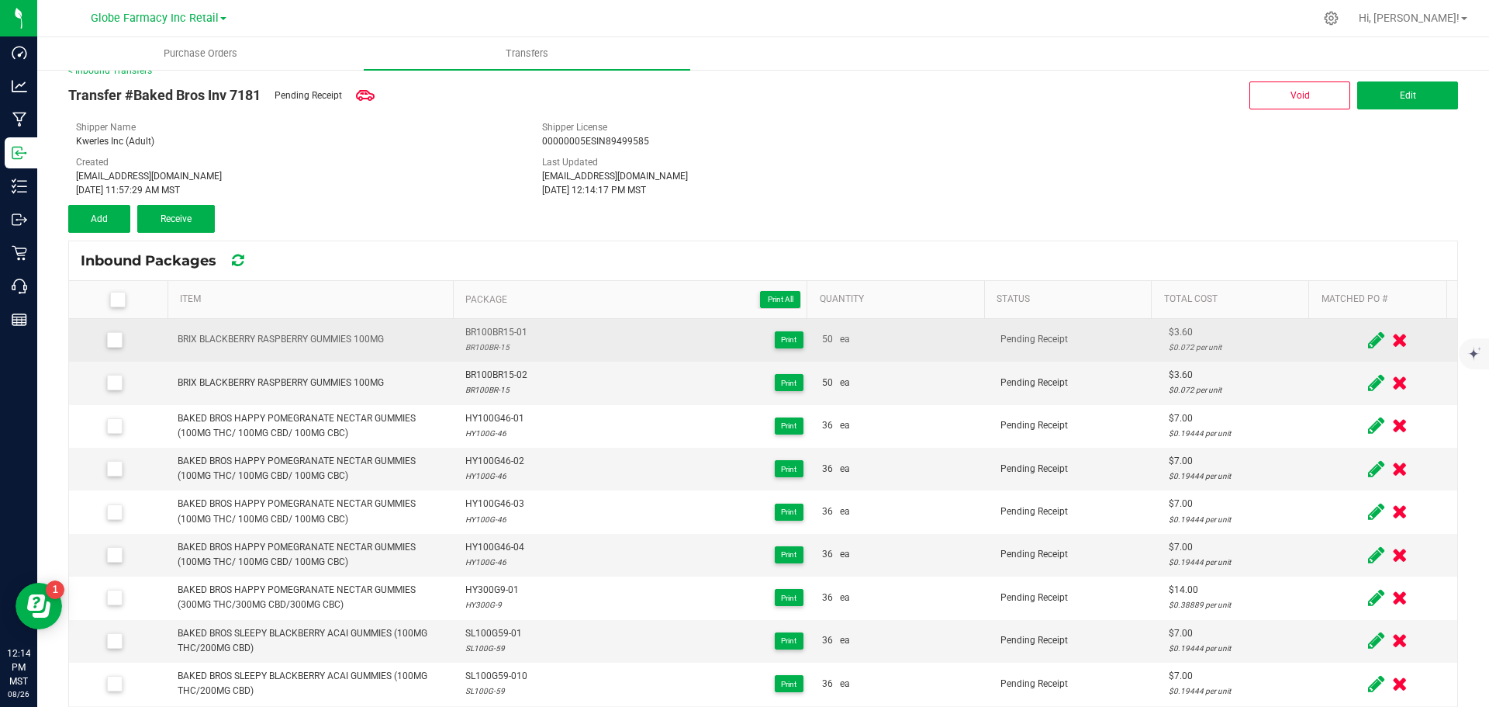
click at [354, 333] on div "BRIX BLACKBERRY RASPBERRY GUMMIES 100MG" at bounding box center [281, 339] width 206 height 15
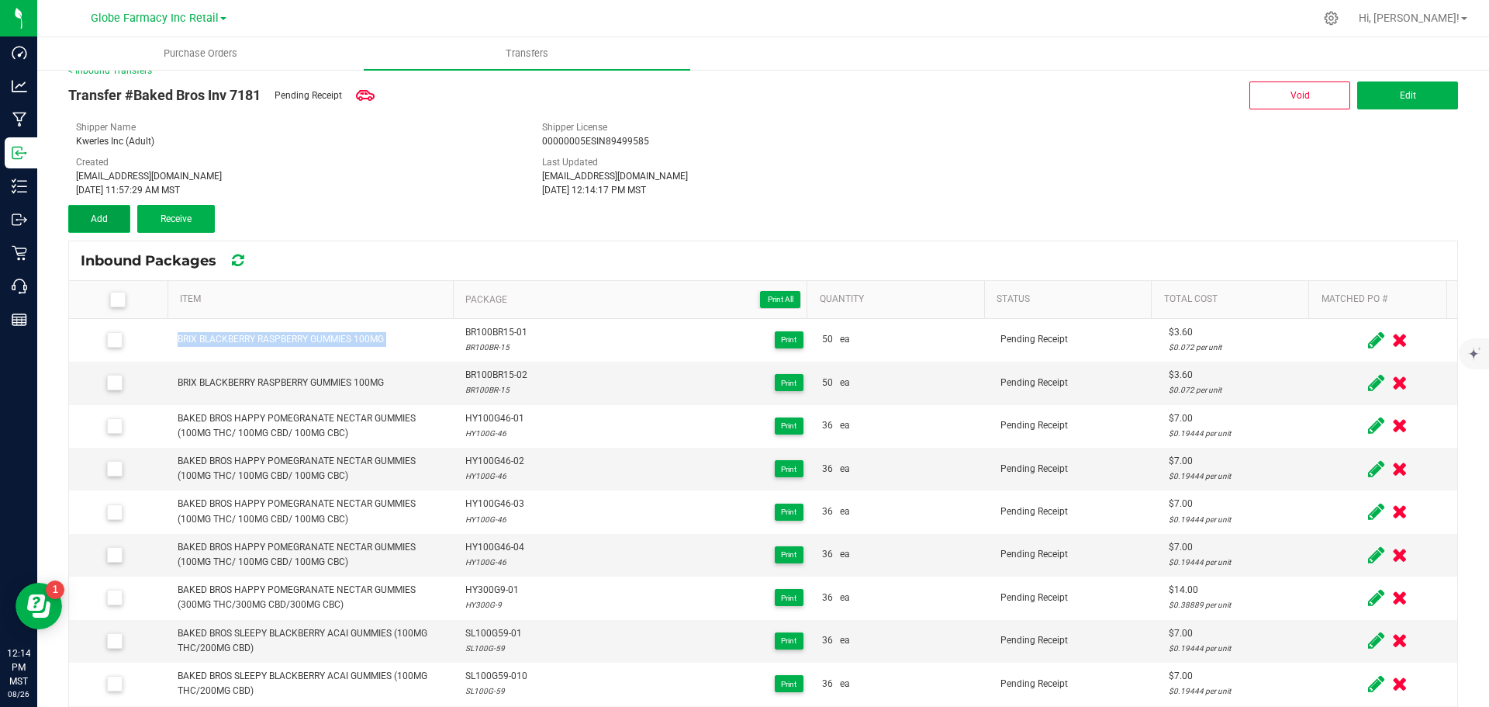
click at [109, 230] on button "Add" at bounding box center [99, 219] width 62 height 28
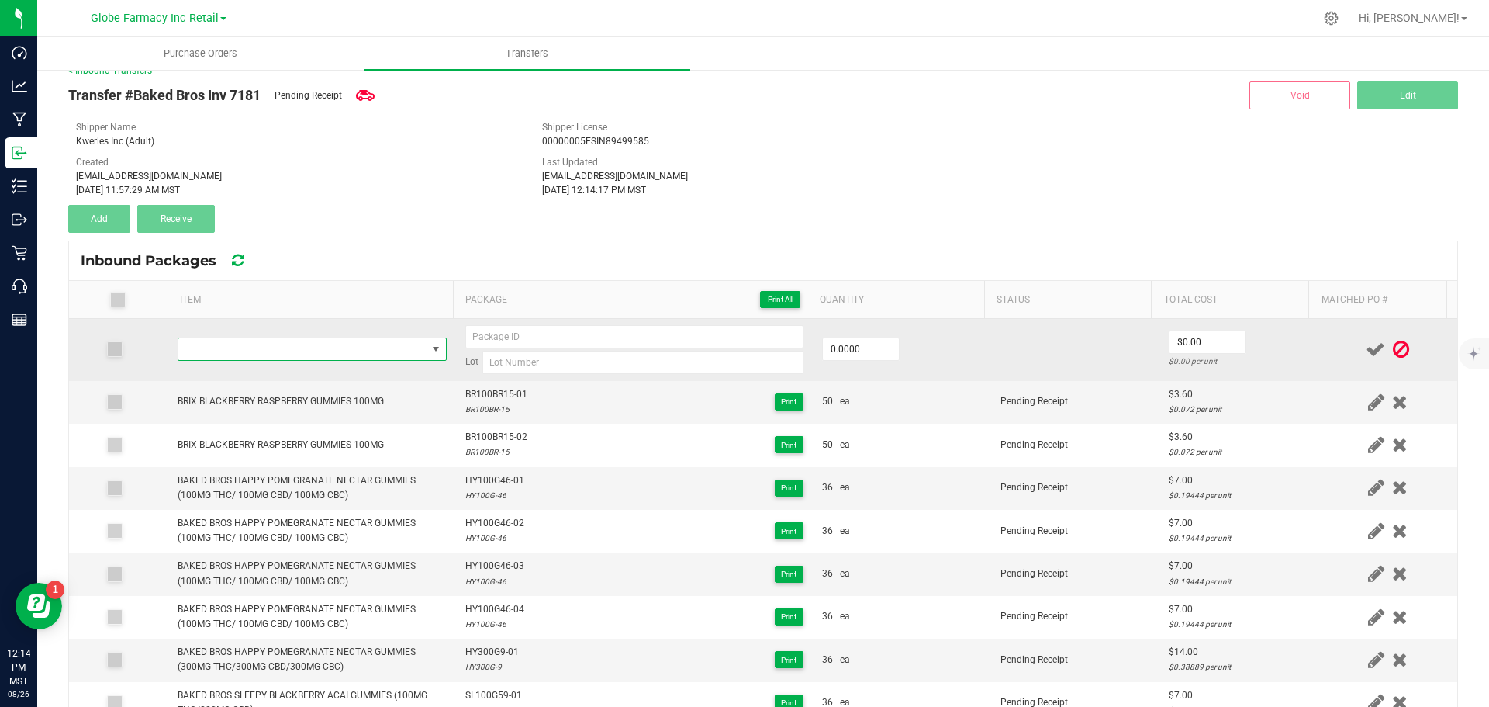
click at [334, 349] on span "NO DATA FOUND" at bounding box center [302, 349] width 248 height 22
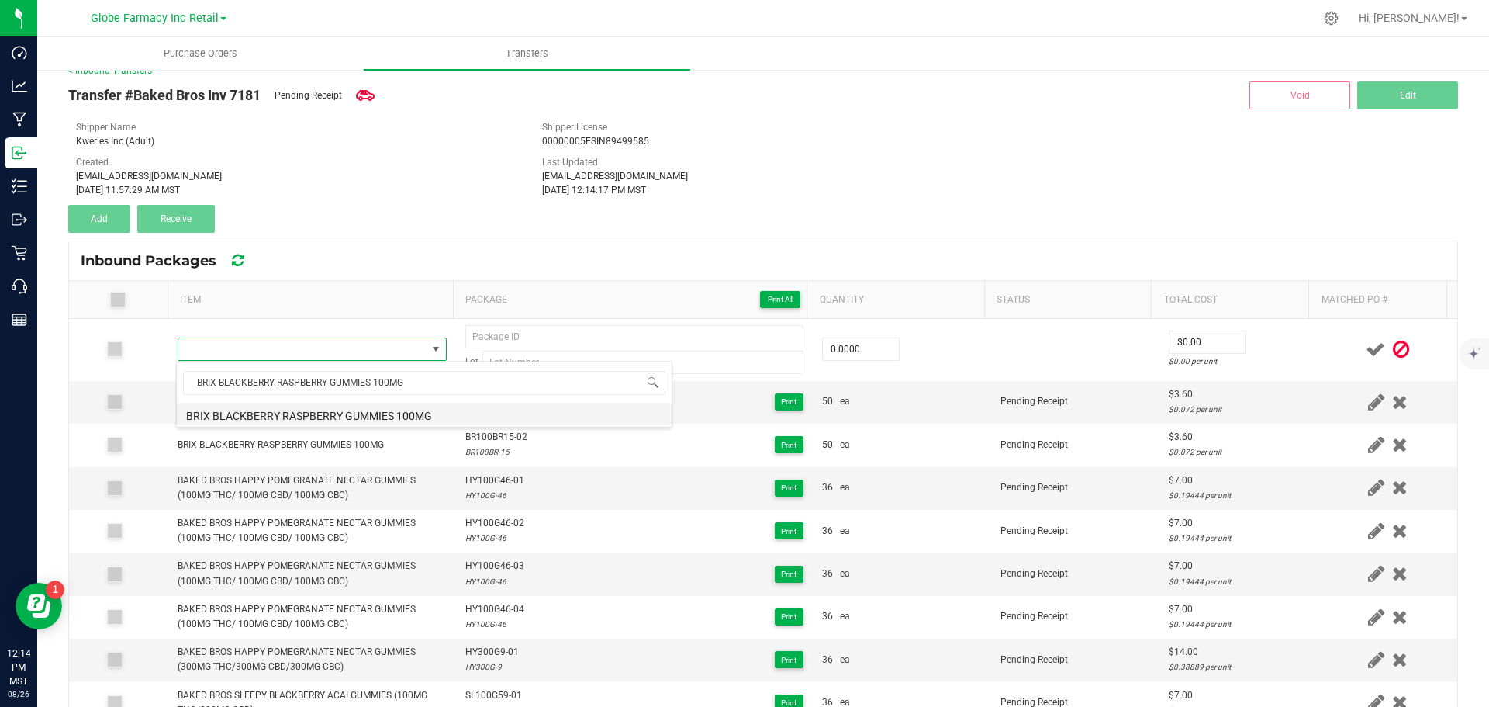
click at [200, 407] on li "BRIX BLACKBERRY RASPBERRY GUMMIES 100MG" at bounding box center [424, 414] width 495 height 22
type input "0 ea"
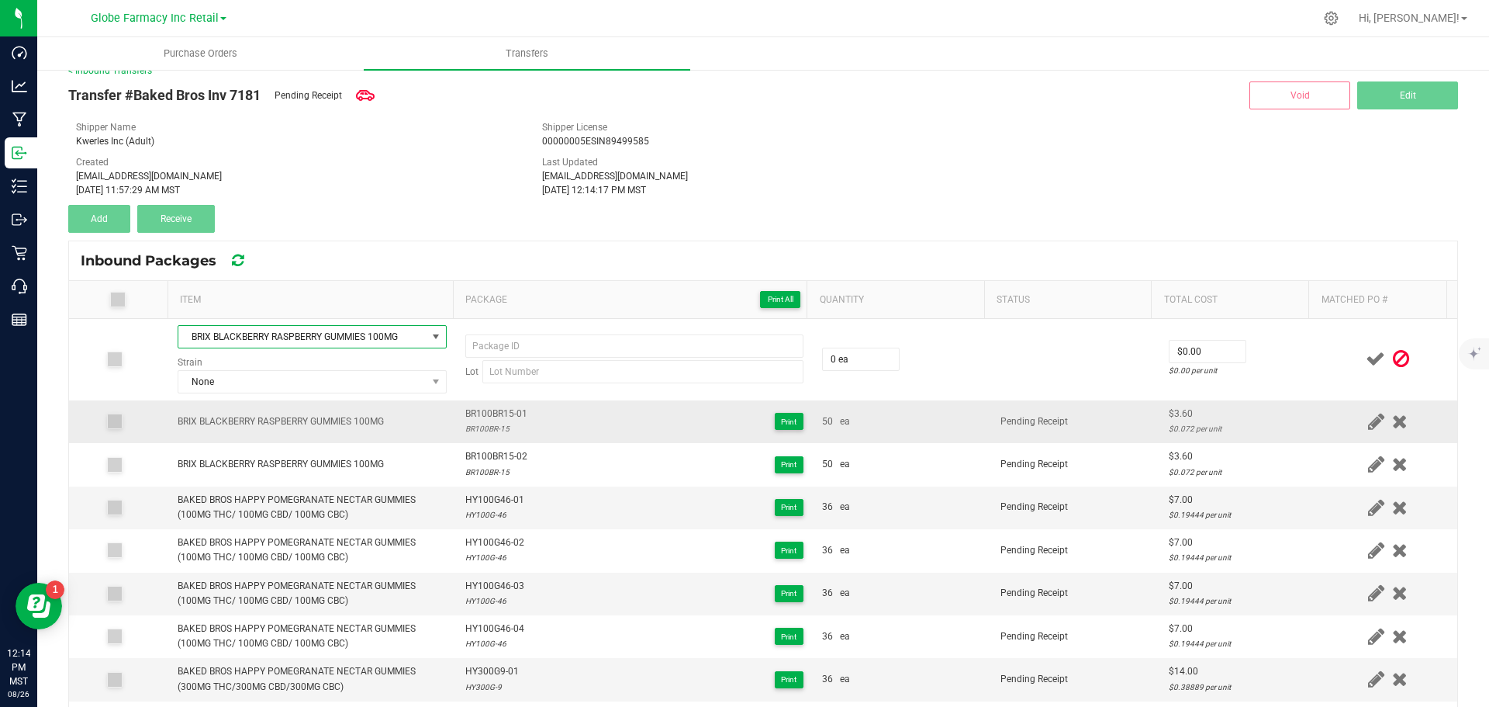
click at [487, 411] on span "BR100BR15-01" at bounding box center [496, 413] width 62 height 15
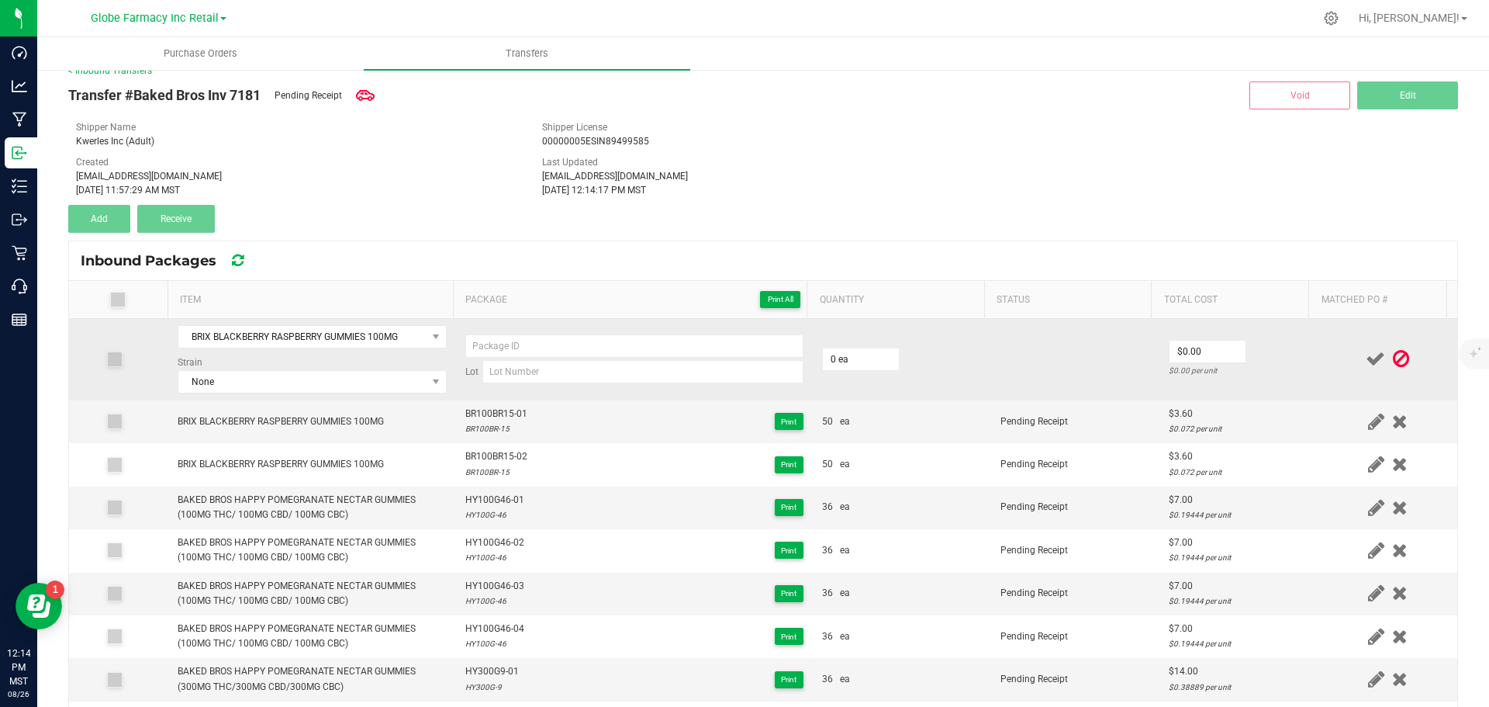
click at [470, 366] on span "Lot" at bounding box center [471, 372] width 13 height 15
click at [469, 352] on input at bounding box center [634, 345] width 338 height 23
paste input "BR100BR15-01"
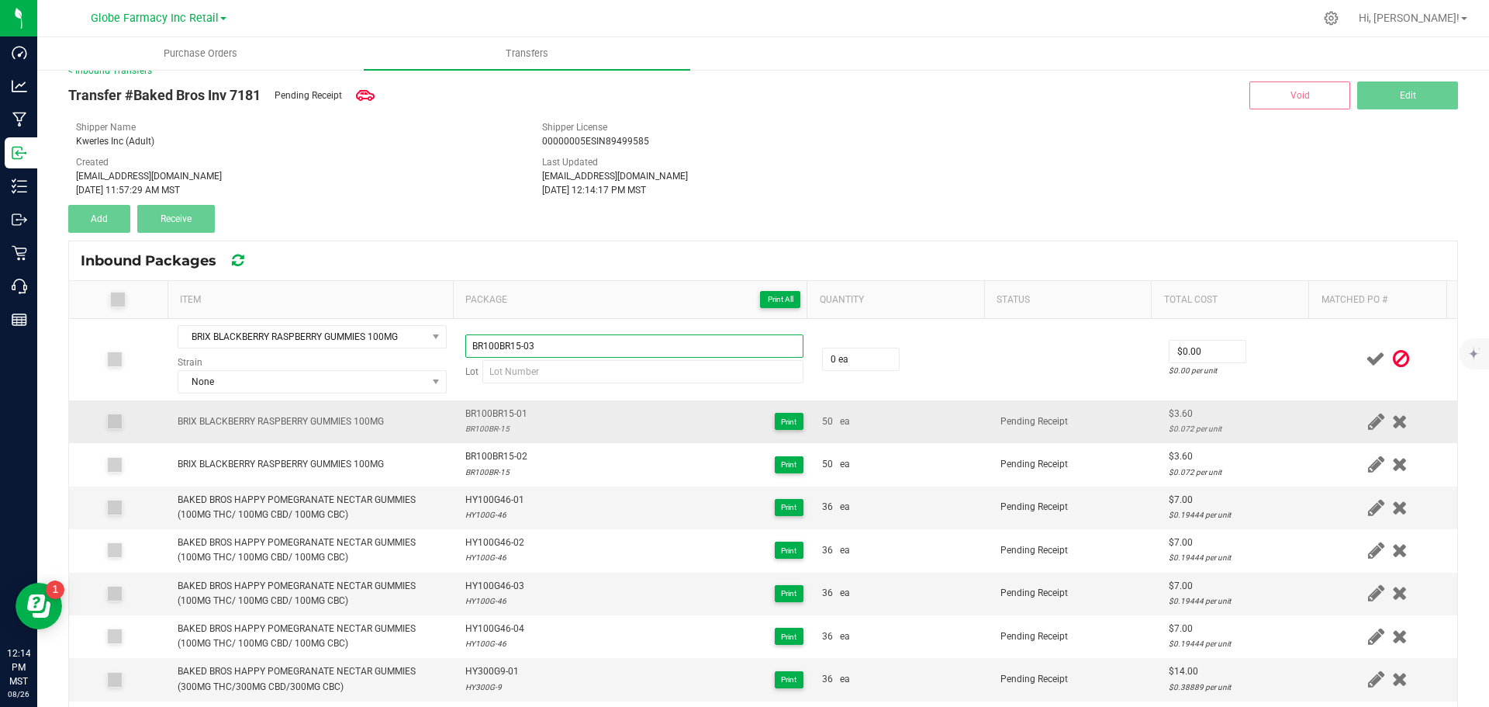
type input "BR100BR15-03"
click at [488, 424] on div "BR100BR-15" at bounding box center [496, 428] width 62 height 15
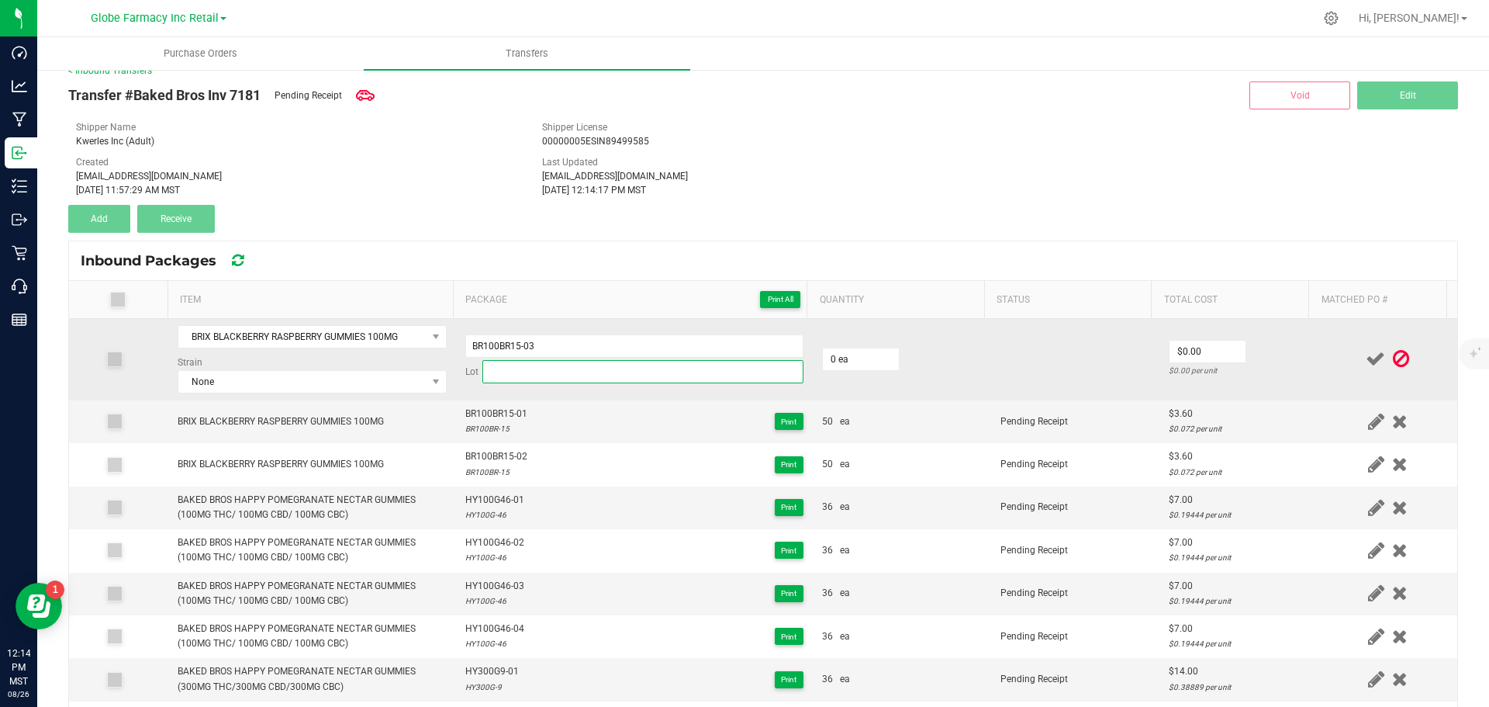
click at [521, 361] on input at bounding box center [642, 371] width 321 height 23
paste input "BR100BR-15"
type input "BR100BR-15"
click at [840, 358] on input "0" at bounding box center [861, 359] width 76 height 22
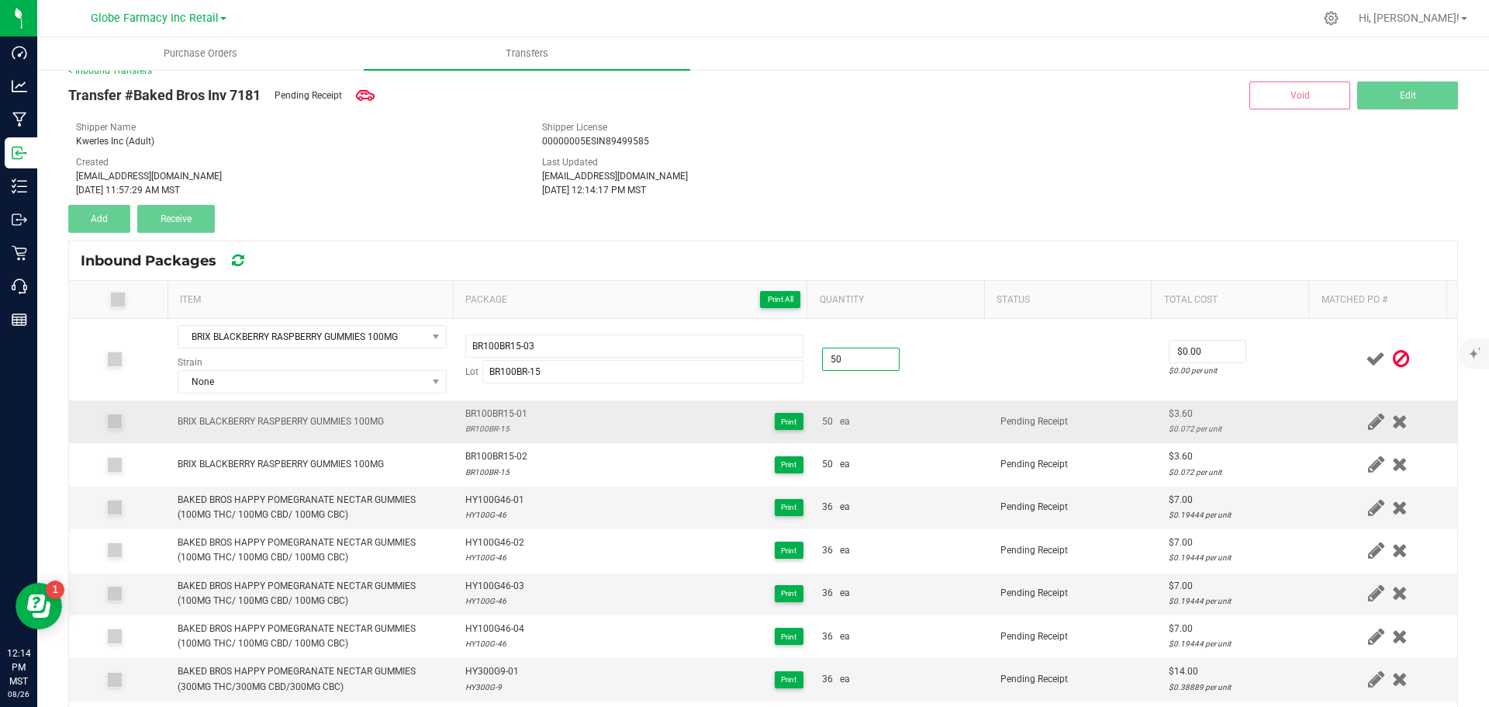
type input "50 ea"
click at [915, 426] on div "50 ea" at bounding box center [902, 421] width 160 height 15
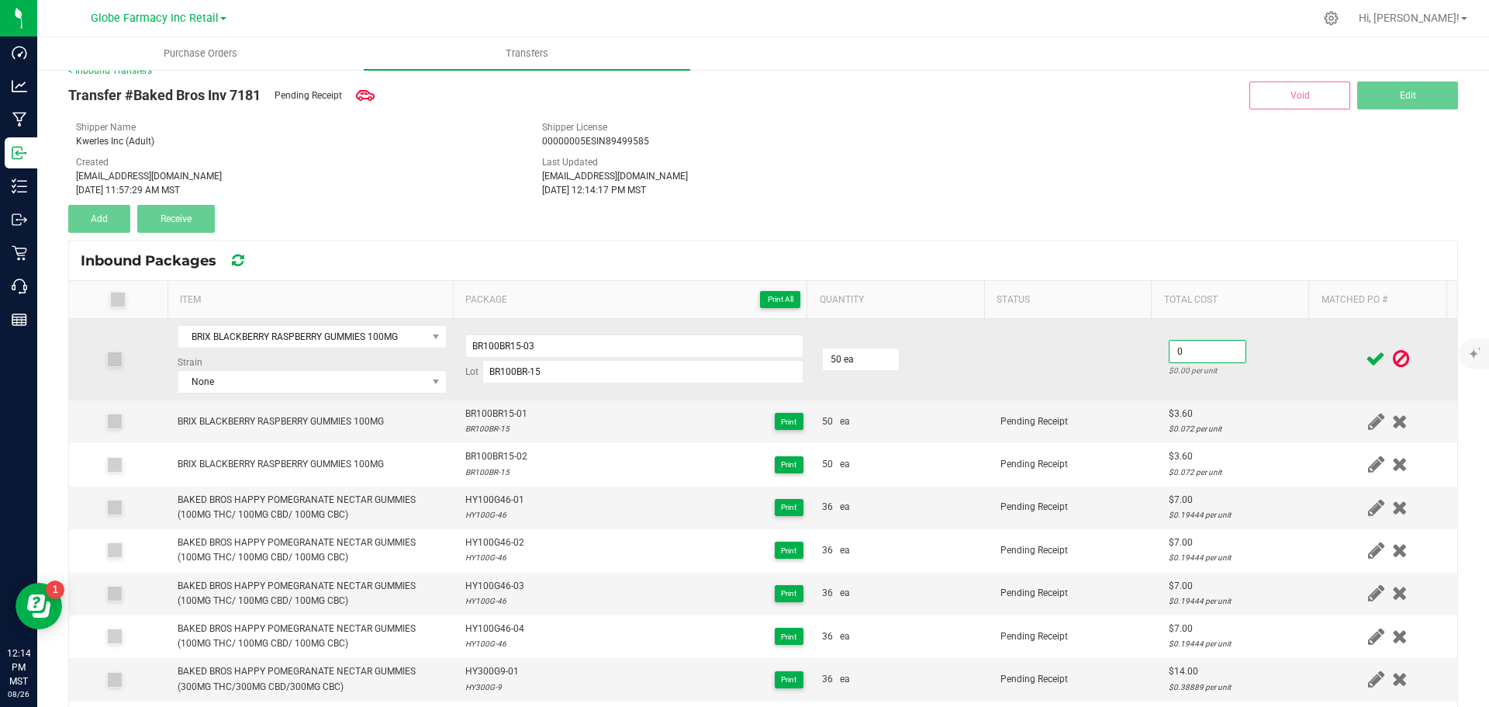
click at [1191, 344] on input "0" at bounding box center [1208, 352] width 76 height 22
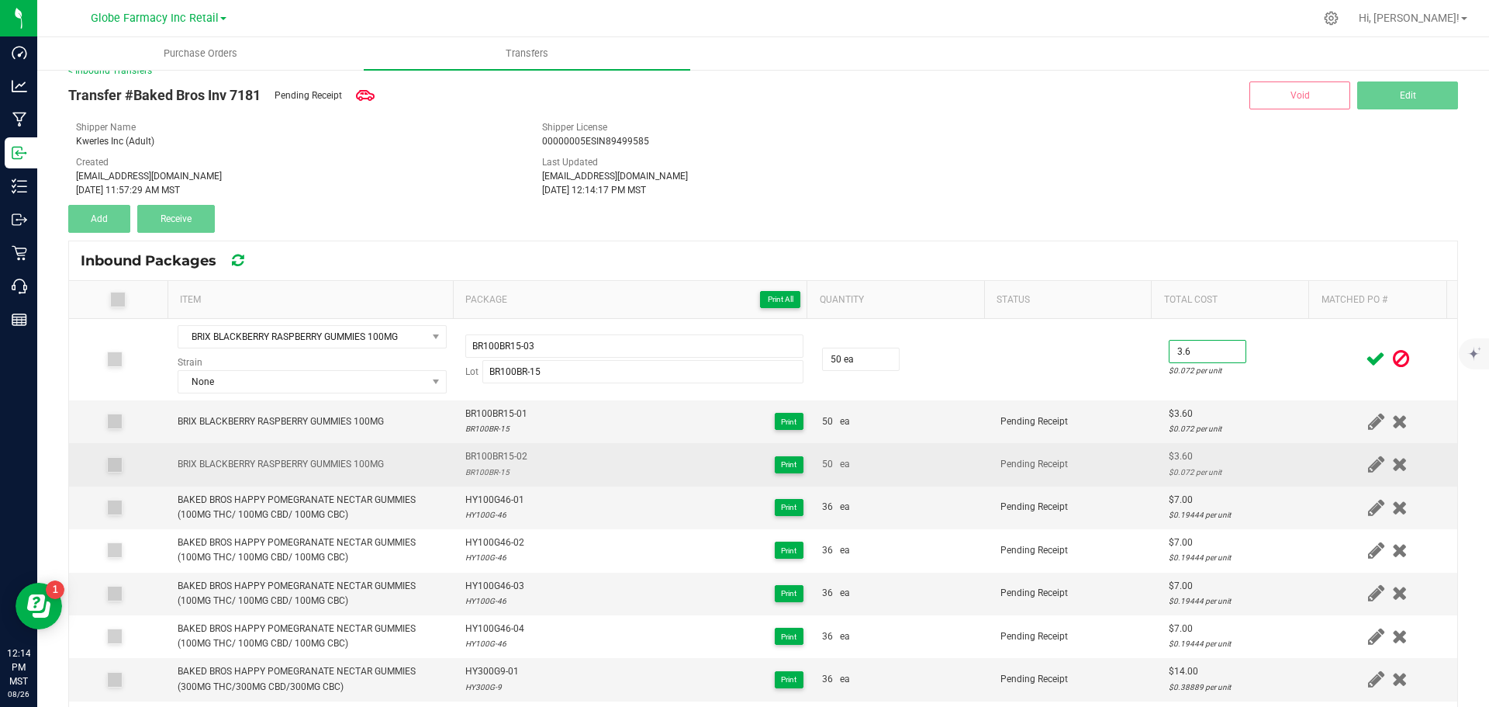
type input "$3.60"
click at [1014, 458] on span "Pending Receipt" at bounding box center [1034, 463] width 67 height 11
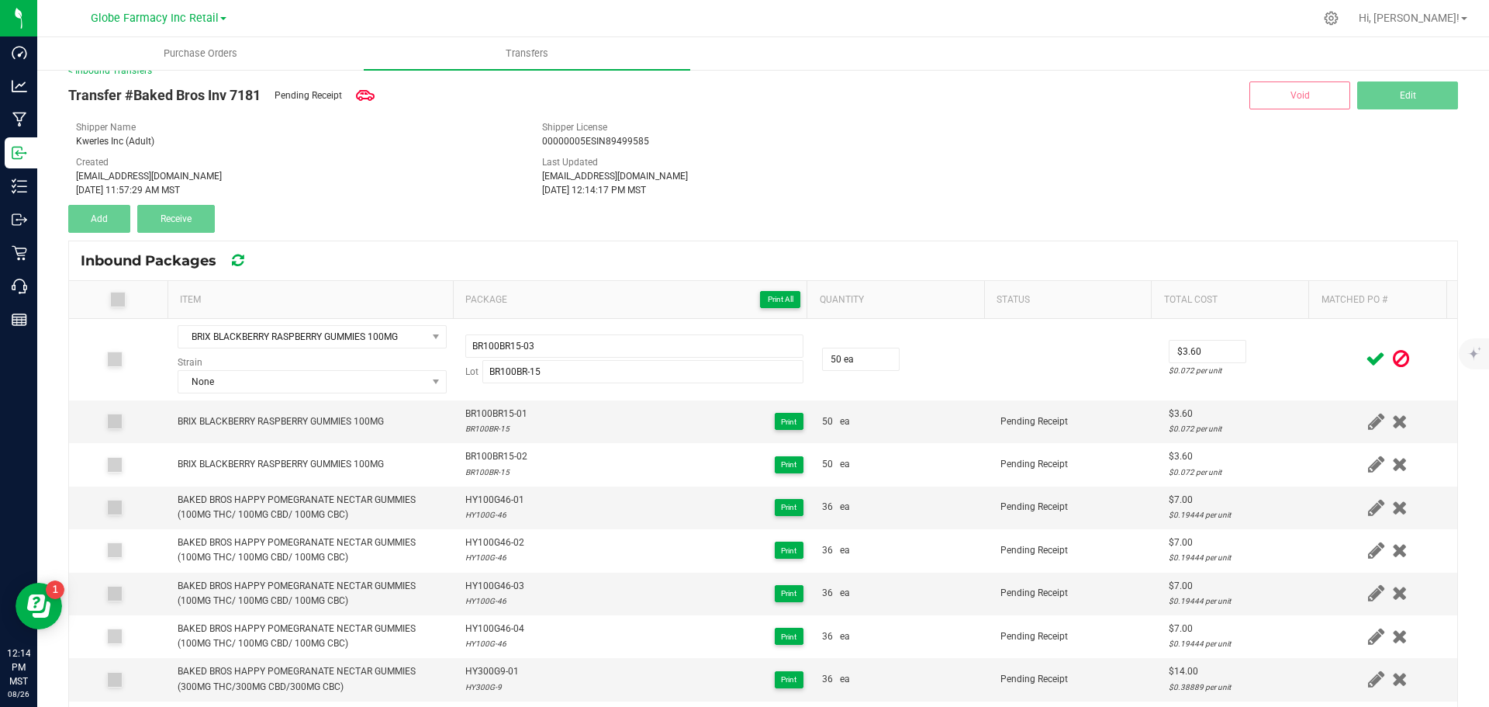
click at [1362, 358] on span at bounding box center [1375, 359] width 27 height 30
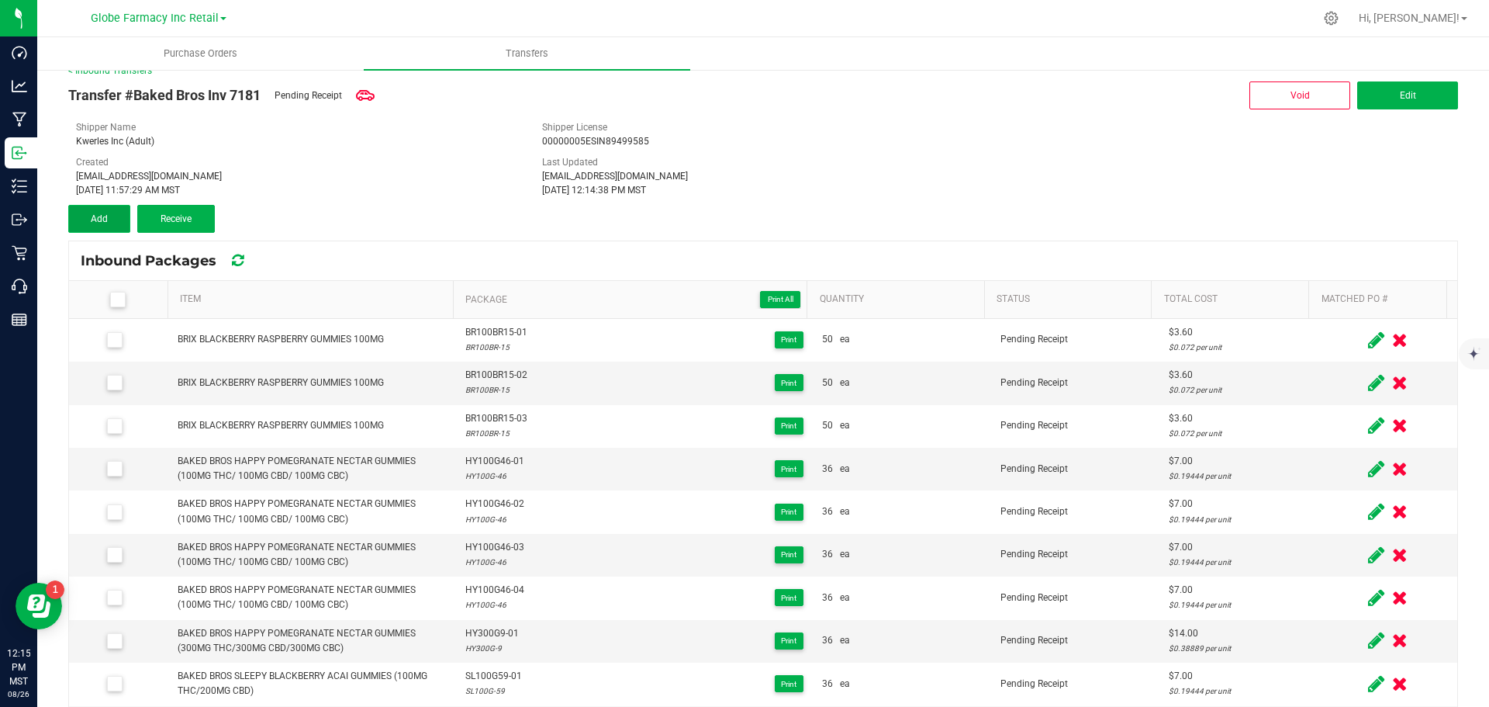
click at [88, 222] on button "Add" at bounding box center [99, 219] width 62 height 28
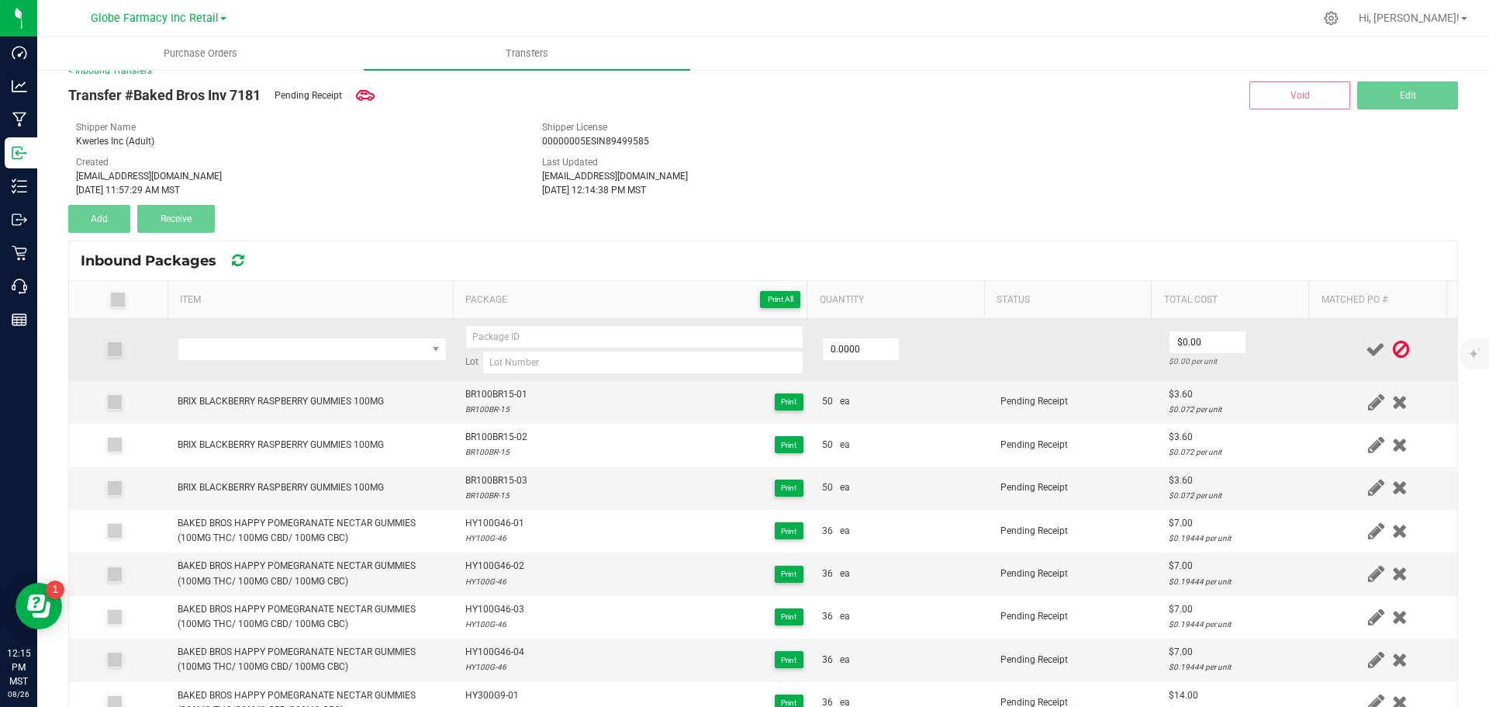
click at [275, 366] on td at bounding box center [312, 350] width 288 height 62
click at [247, 358] on span "NO DATA FOUND" at bounding box center [302, 349] width 248 height 22
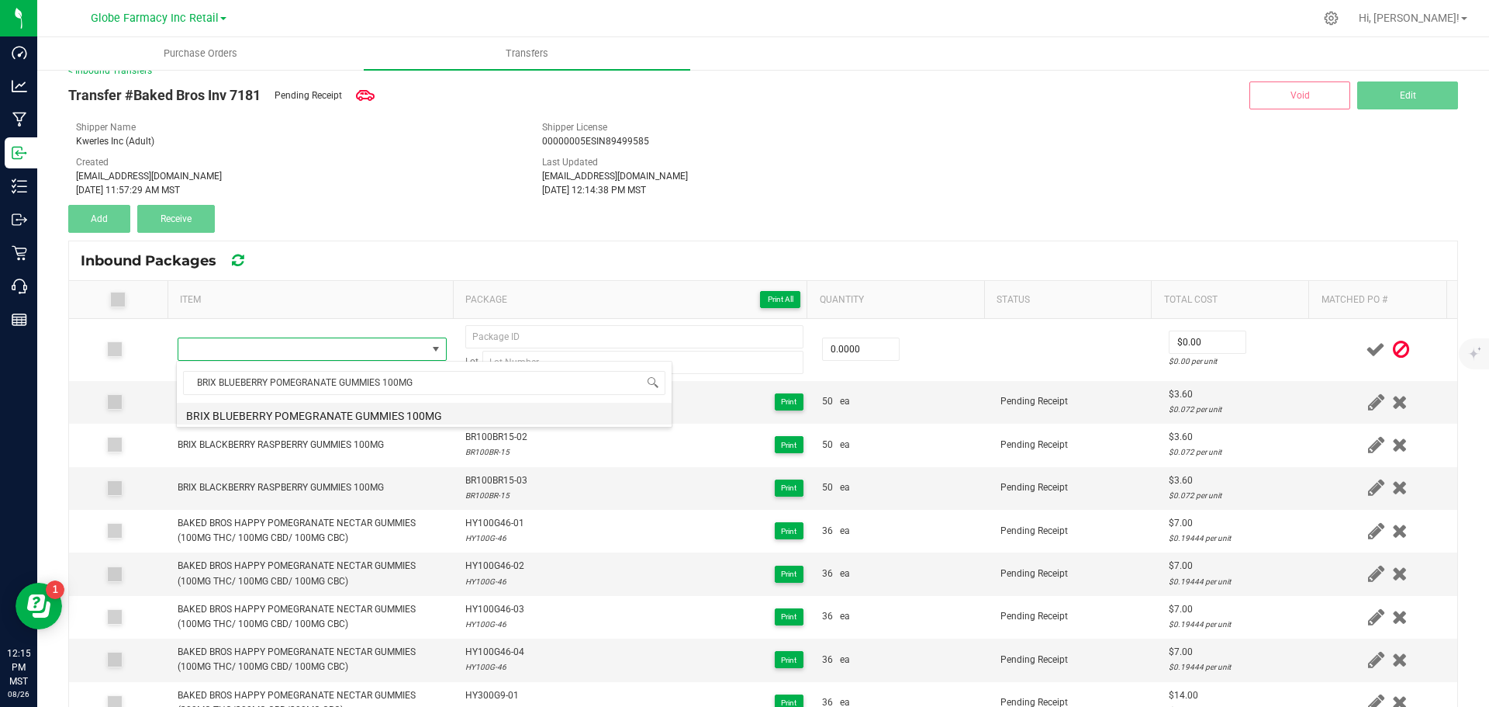
click at [253, 415] on li "BRIX BLUEBERRY POMEGRANATE GUMMIES 100MG" at bounding box center [424, 414] width 495 height 22
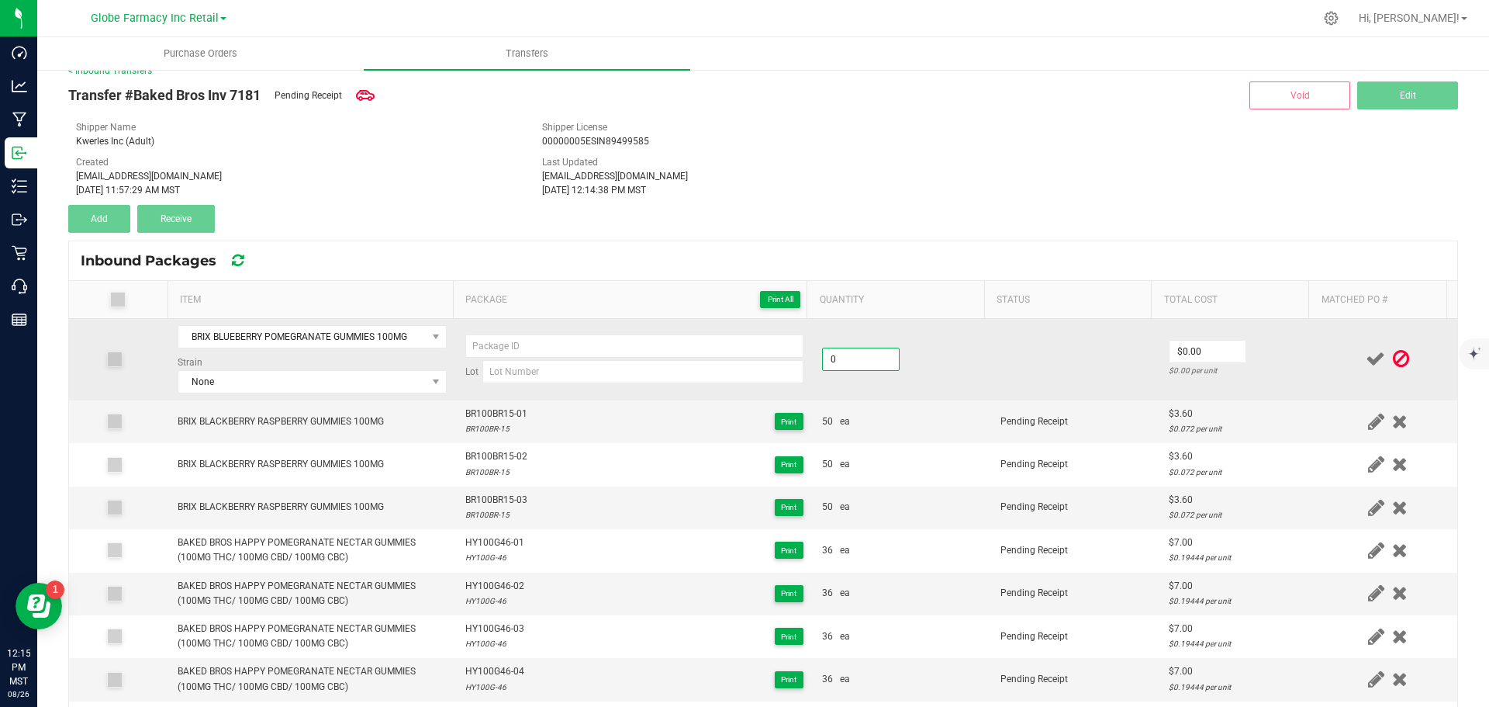
click at [857, 365] on input "0" at bounding box center [861, 359] width 76 height 22
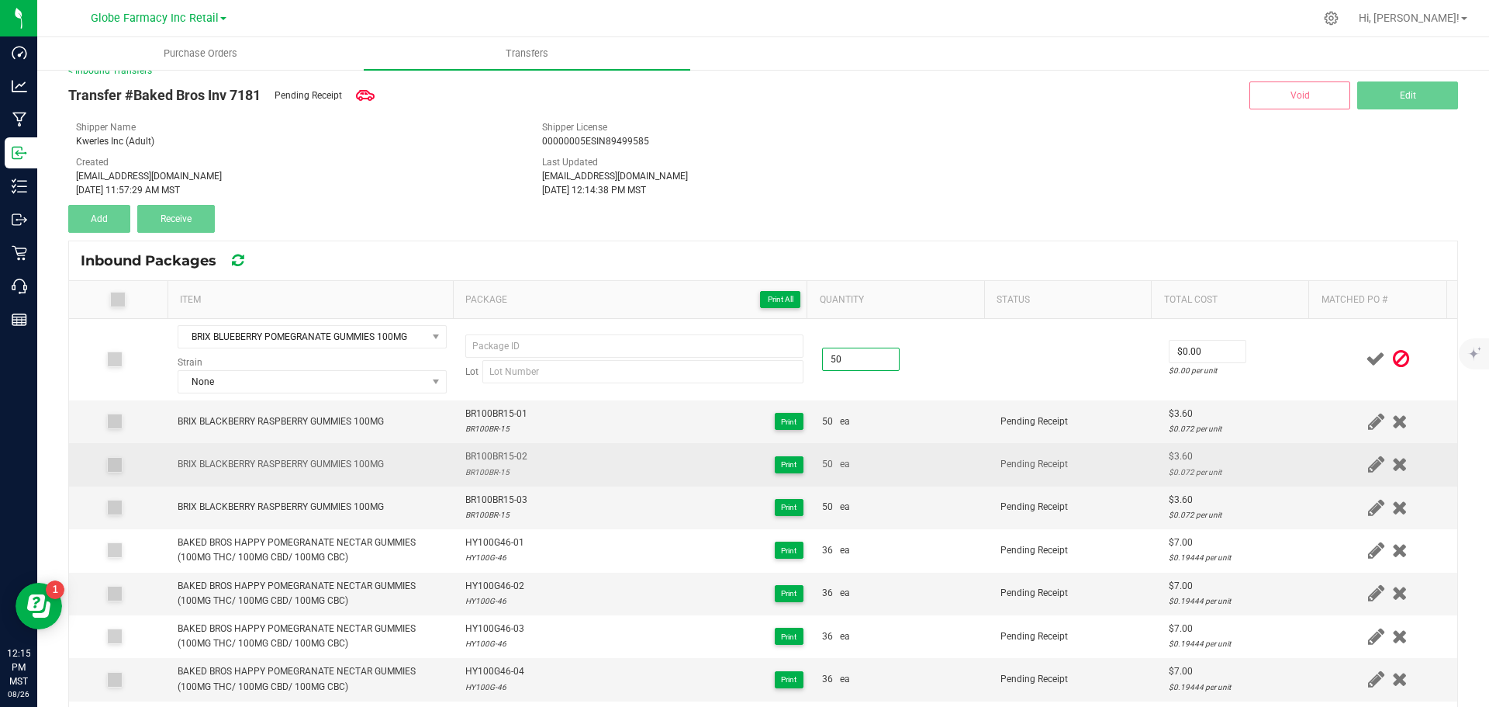
type input "50 ea"
click at [894, 479] on td "50 ea" at bounding box center [902, 464] width 178 height 43
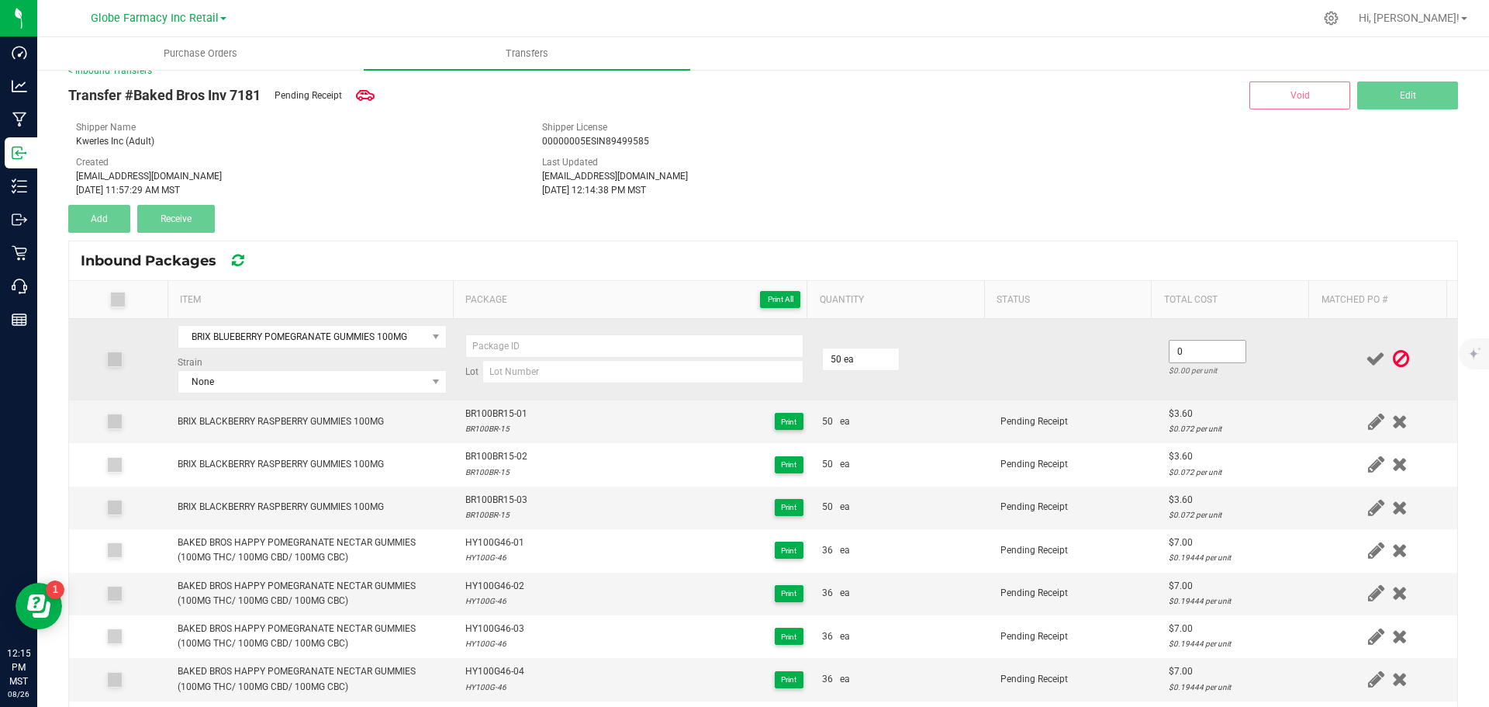
click at [1202, 358] on input "0" at bounding box center [1208, 352] width 76 height 22
type input "2"
type input "$3.60"
click at [1139, 362] on td at bounding box center [1075, 359] width 168 height 81
click at [510, 372] on input at bounding box center [642, 371] width 321 height 23
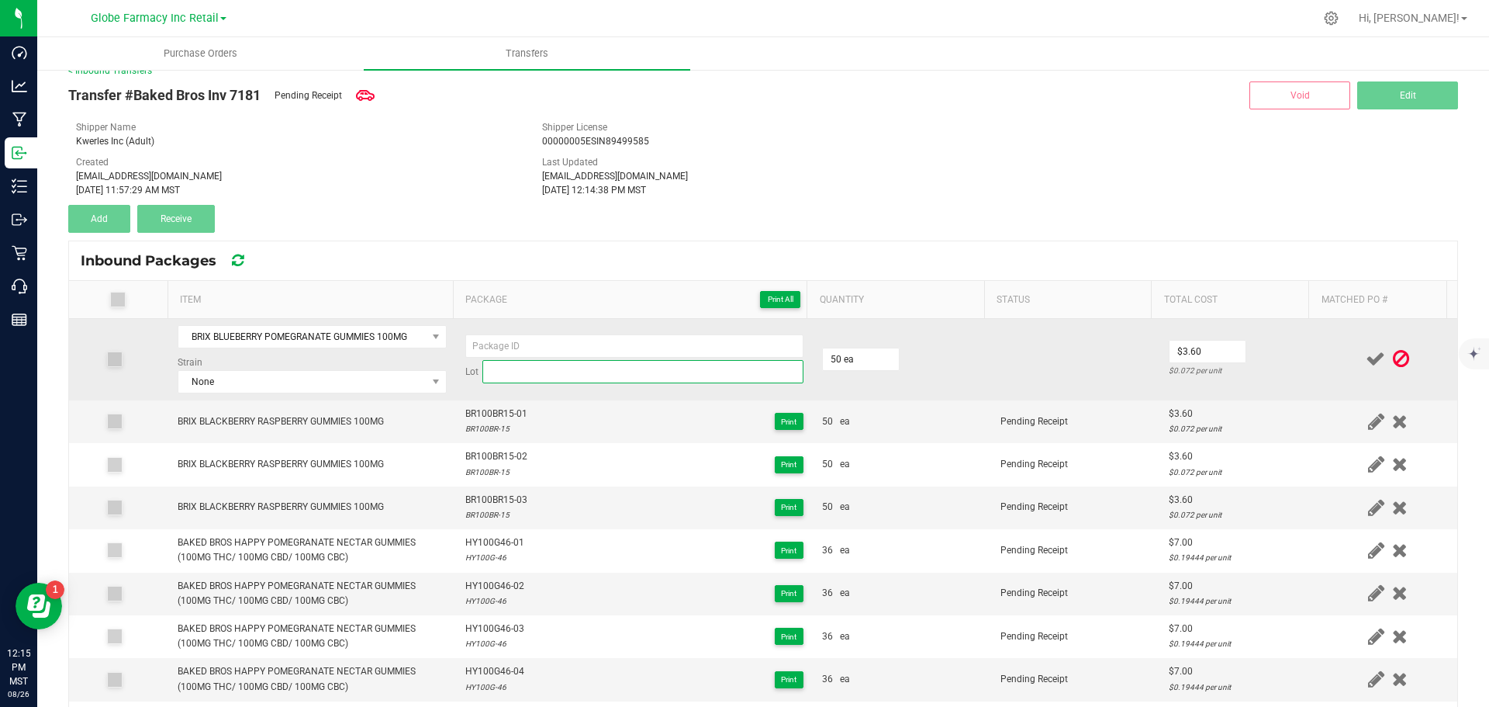
paste input "BR100BP- 13"
type input "BR100BP- 13"
click at [508, 348] on input at bounding box center [634, 345] width 338 height 23
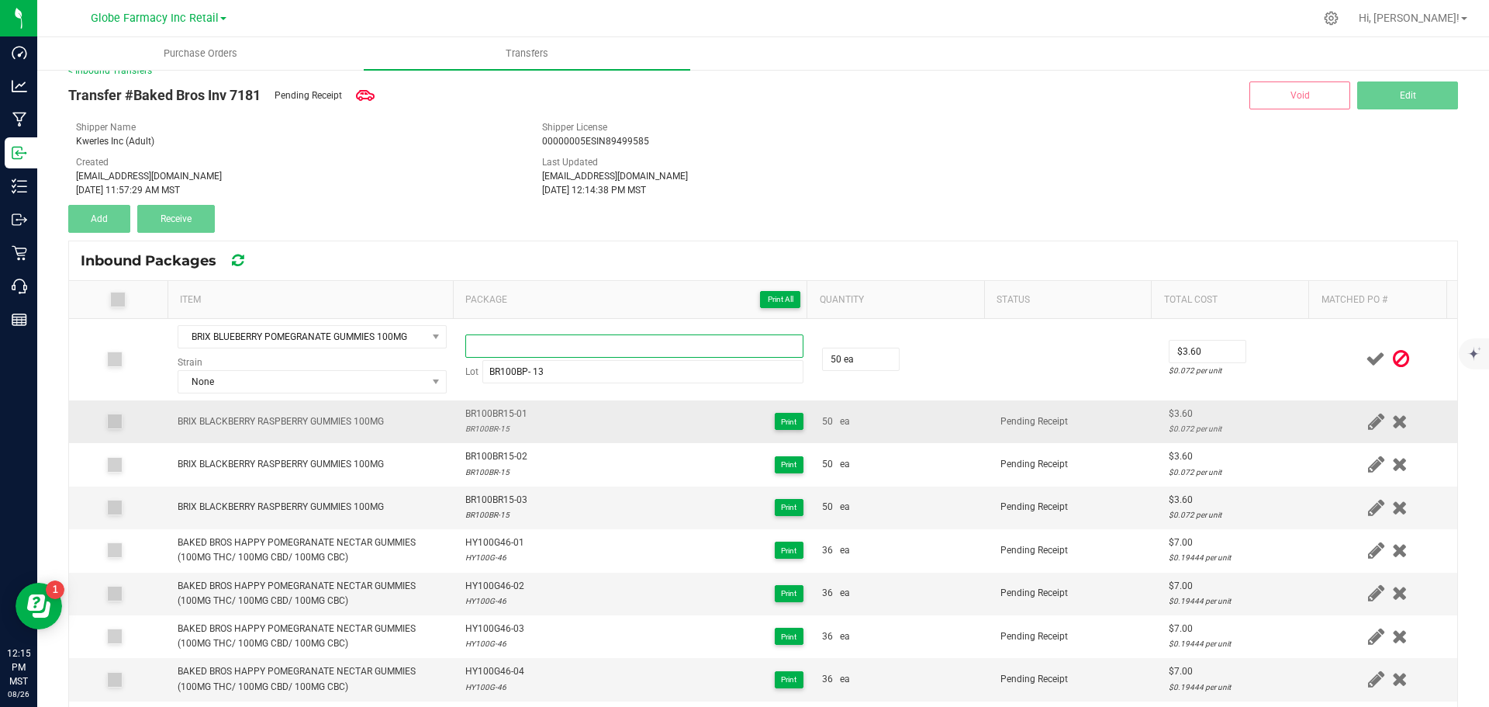
paste input "BR100BP- 13"
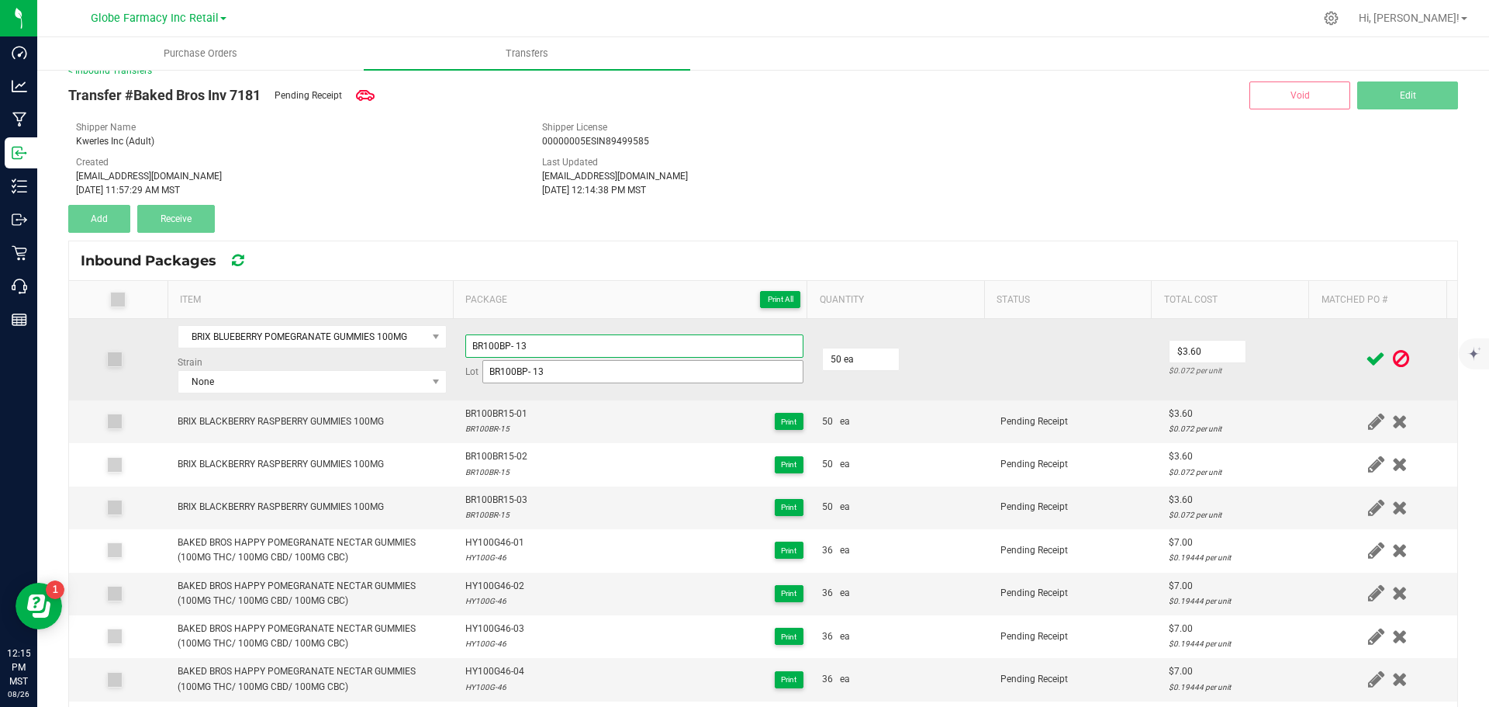
type input "BR100BP- 13"
click at [529, 370] on input "BR100BP- 13" at bounding box center [642, 371] width 321 height 23
type input "BR100BP-13"
click at [511, 344] on input "BR100BP- 13" at bounding box center [634, 345] width 338 height 23
click at [527, 352] on input "BR100BP13" at bounding box center [634, 345] width 338 height 23
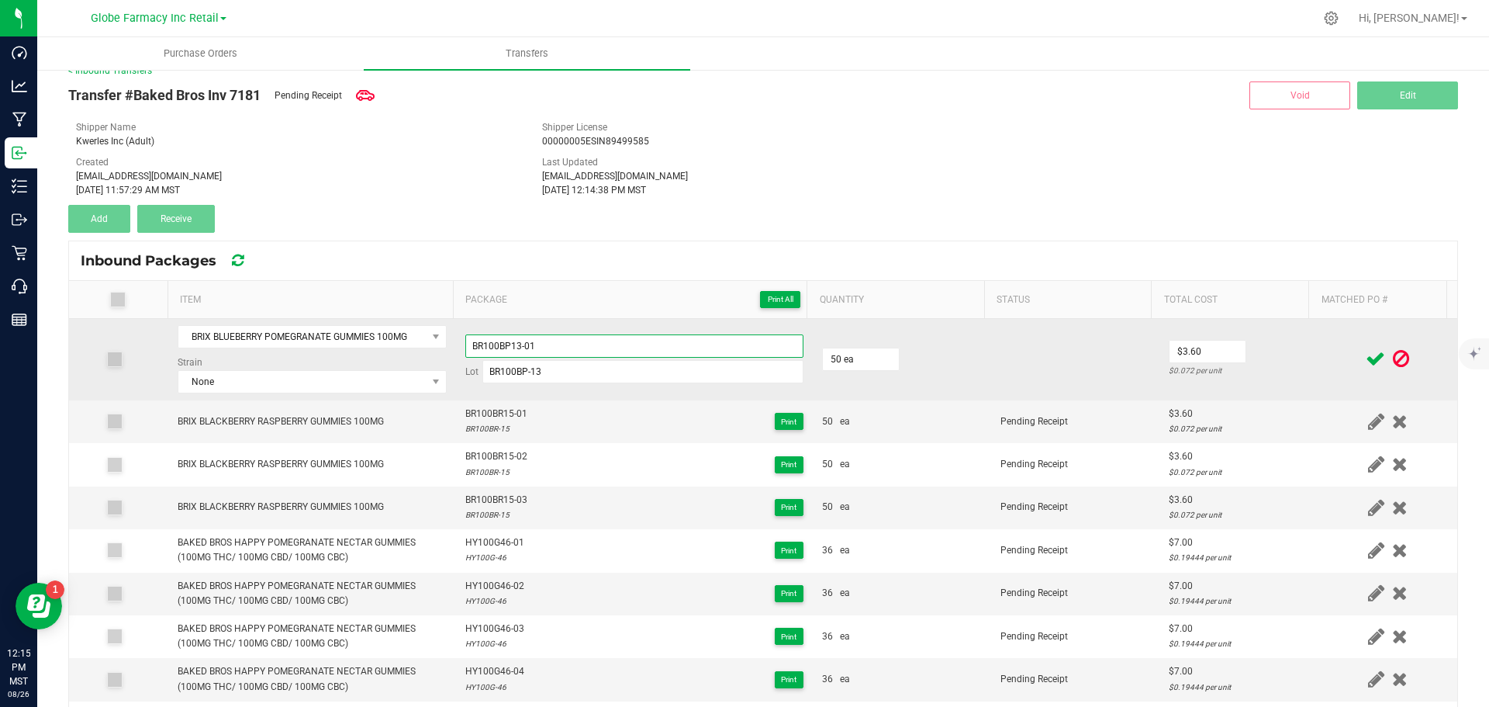
click at [478, 341] on input "BR100BP13-01" at bounding box center [634, 345] width 338 height 23
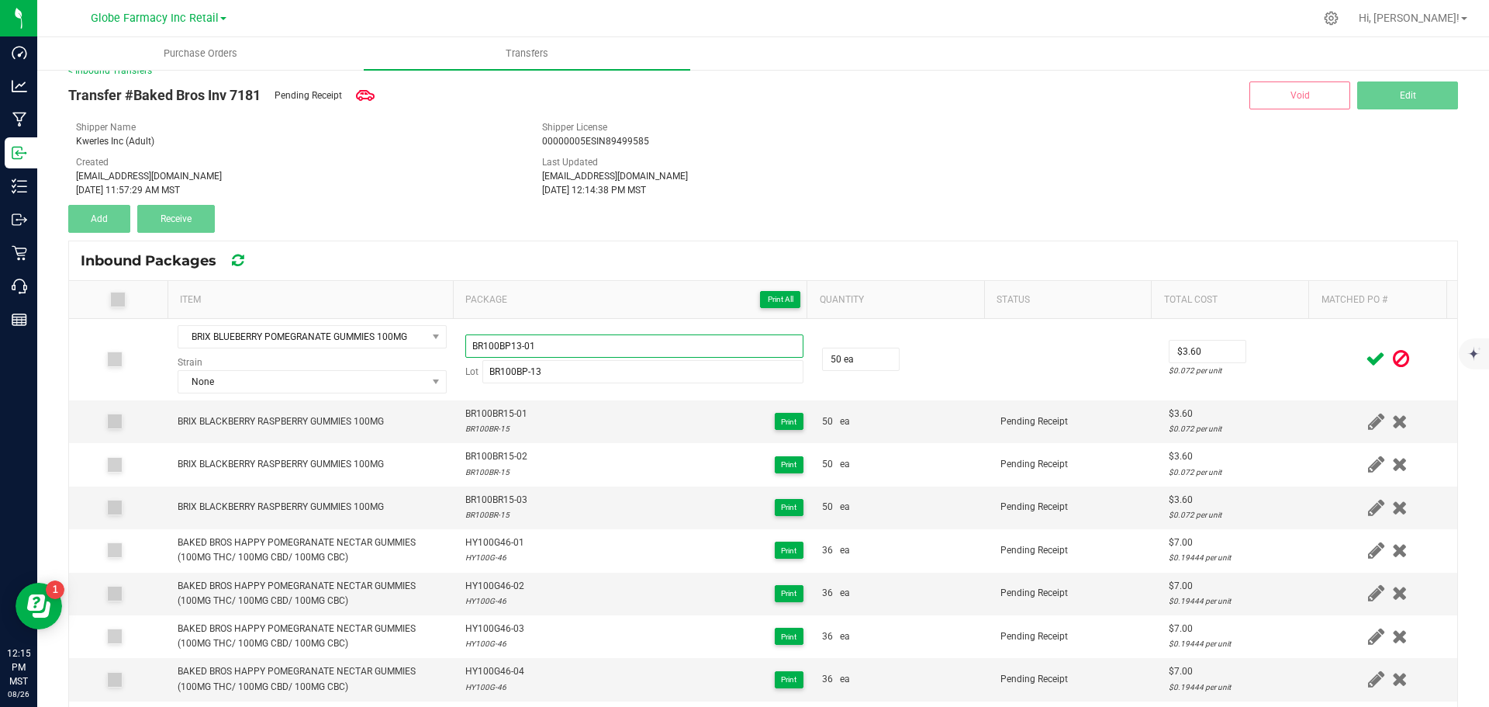
type input "BR100BP13-01"
click at [1366, 351] on icon at bounding box center [1375, 358] width 19 height 19
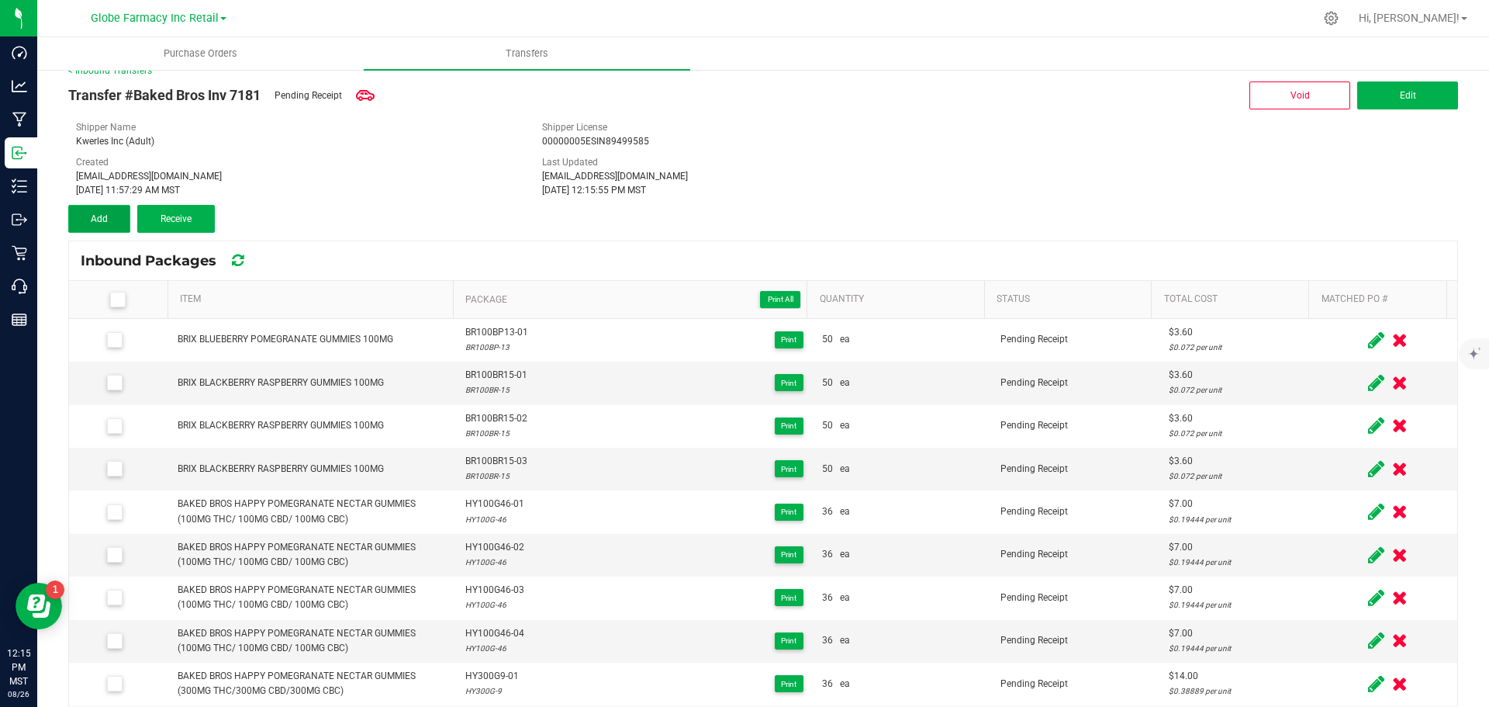
click at [106, 216] on span "Add" at bounding box center [99, 218] width 17 height 11
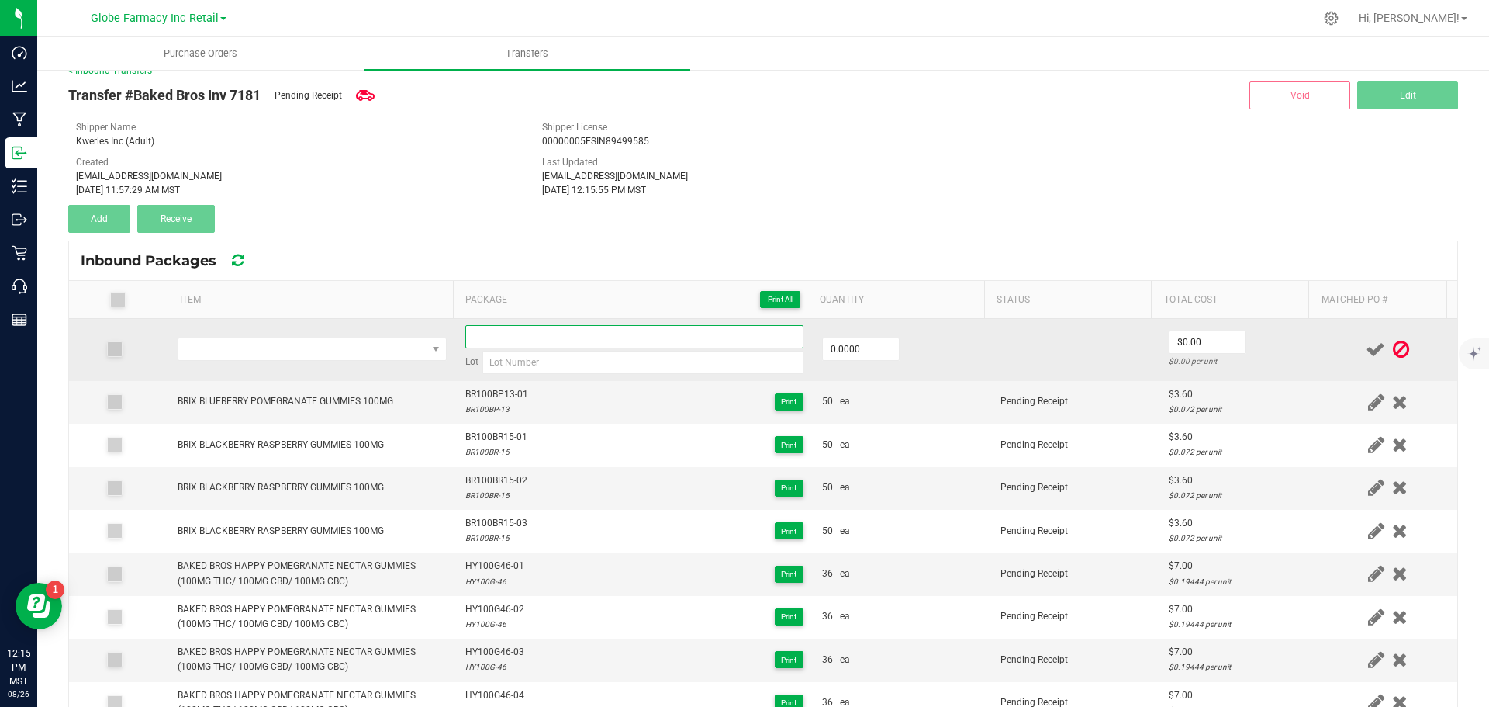
click at [527, 342] on input at bounding box center [634, 336] width 338 height 23
paste input "BR100BP13-01"
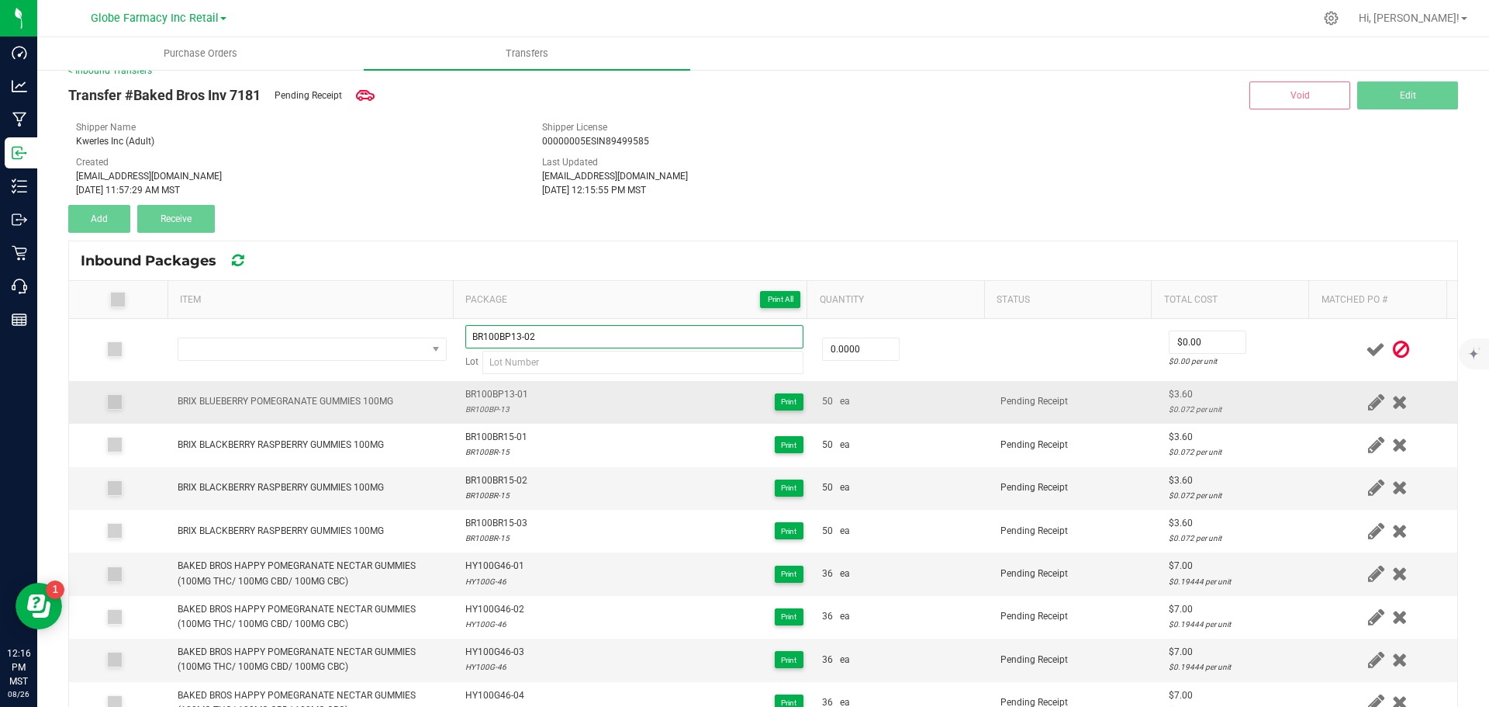
type input "BR100BP13-02"
click at [488, 406] on div "BR100BP-13" at bounding box center [496, 409] width 63 height 15
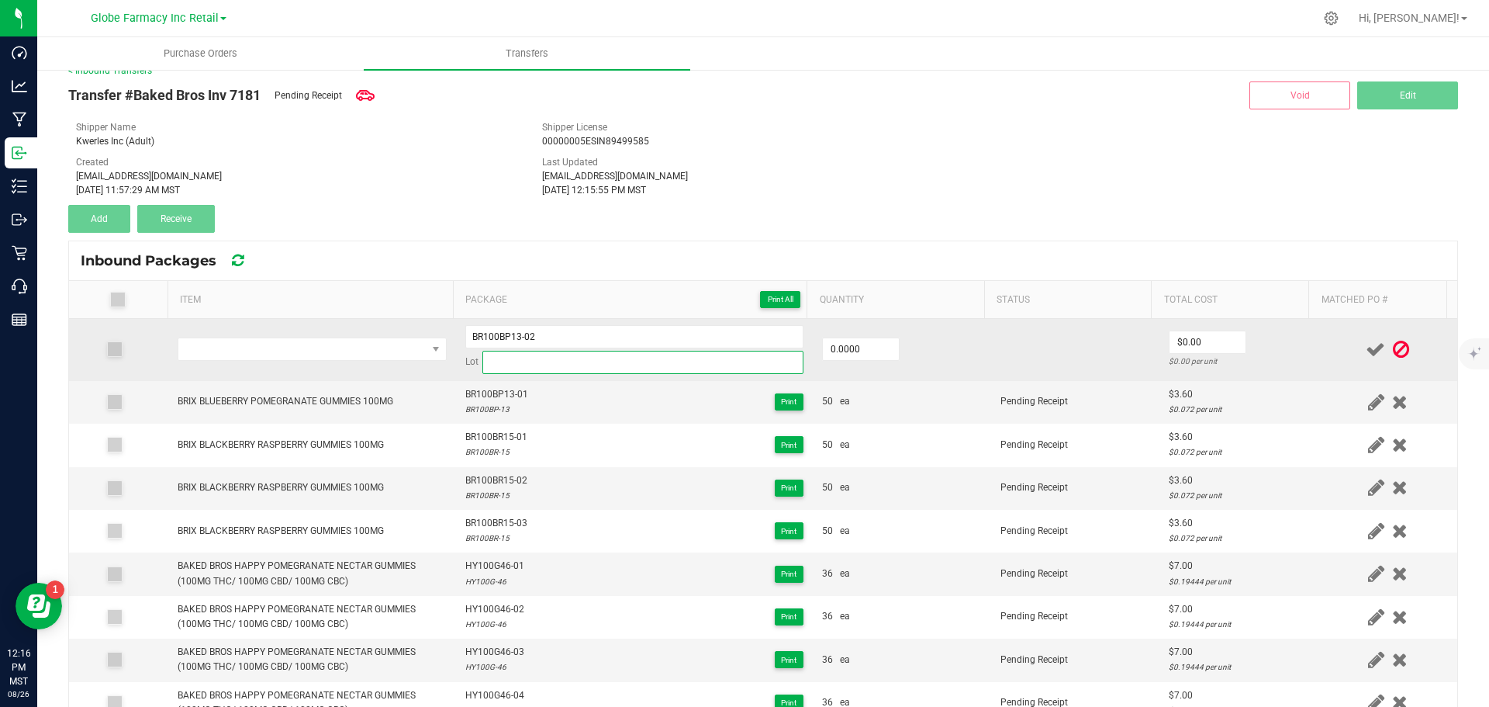
click at [509, 363] on input at bounding box center [642, 362] width 321 height 23
paste input "BR100BP-13"
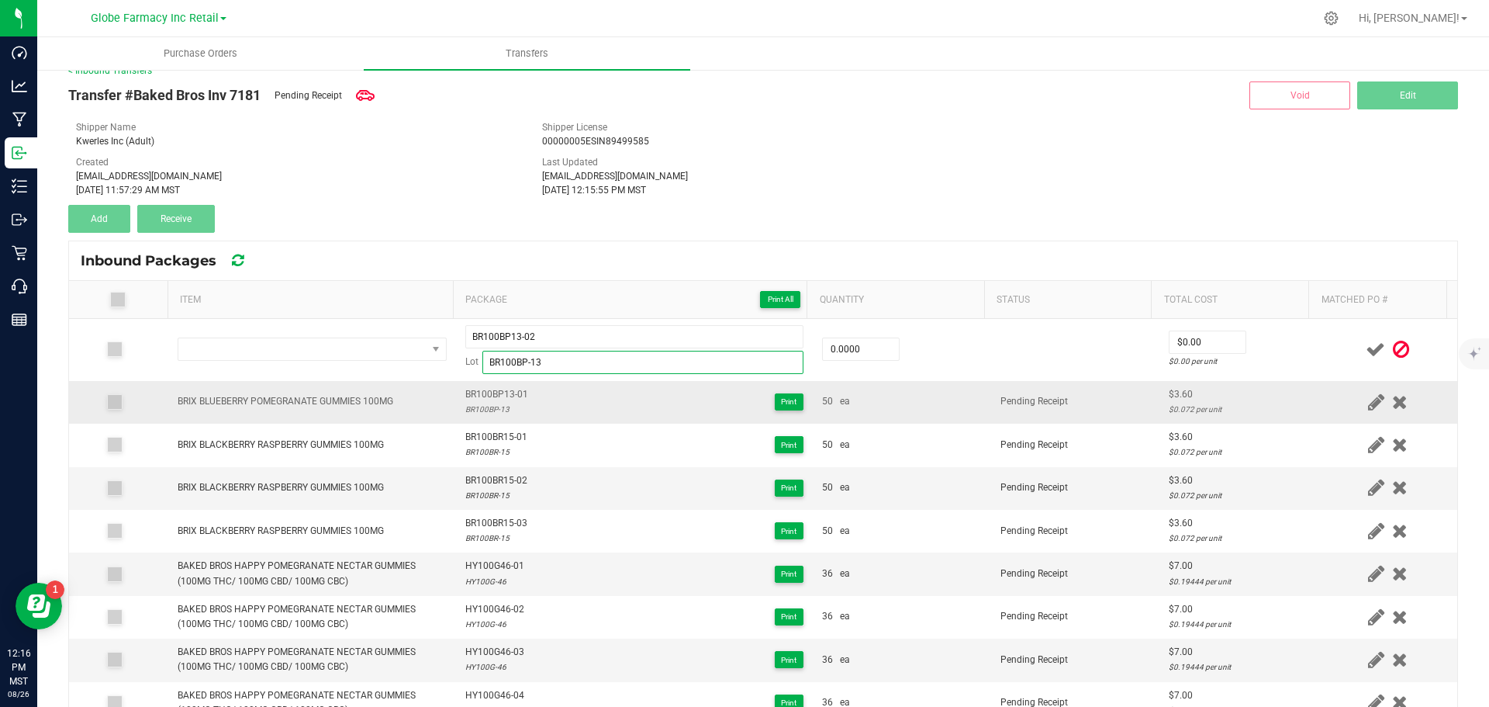
type input "BR100BP-13"
click at [351, 397] on div "BRIX BLUEBERRY POMEGRANATE GUMMIES 100MG" at bounding box center [286, 401] width 216 height 15
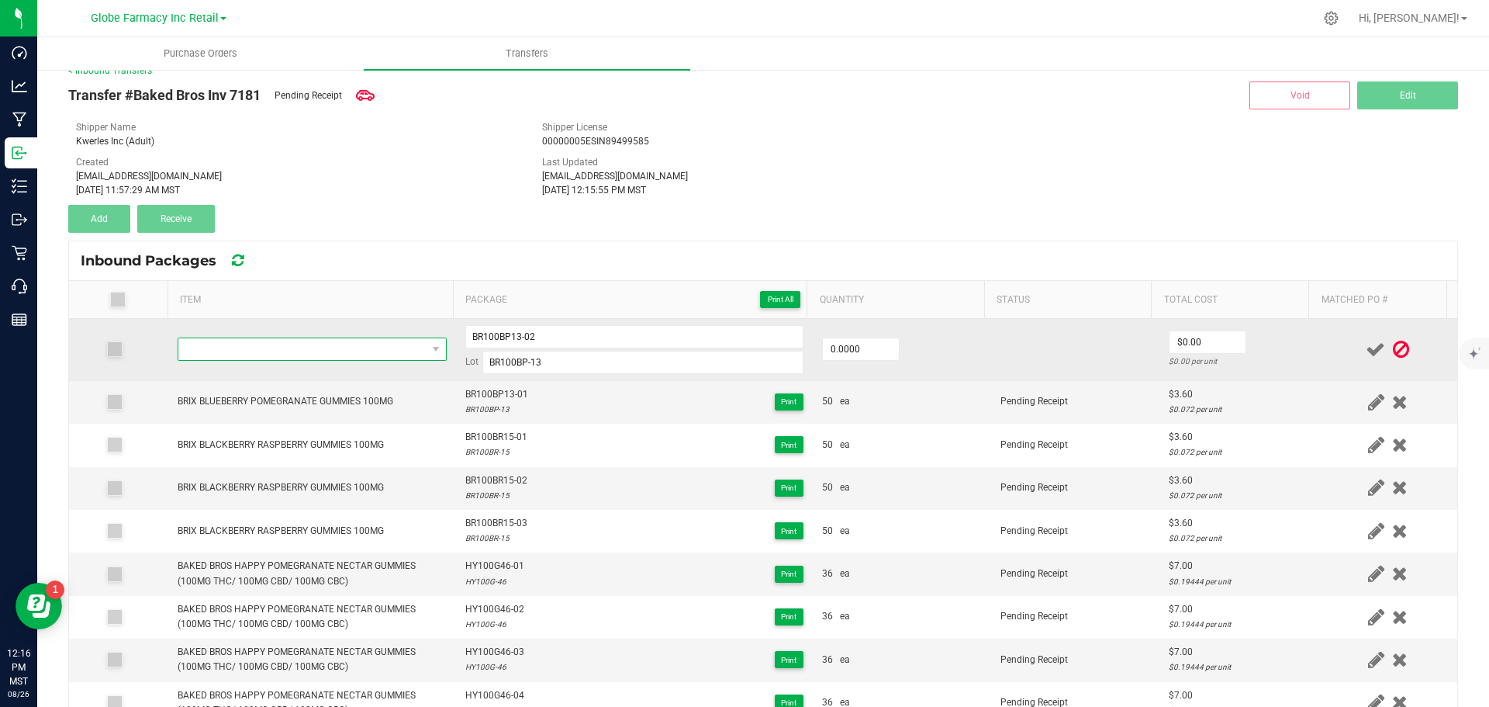
click at [296, 348] on span "NO DATA FOUND" at bounding box center [302, 349] width 248 height 22
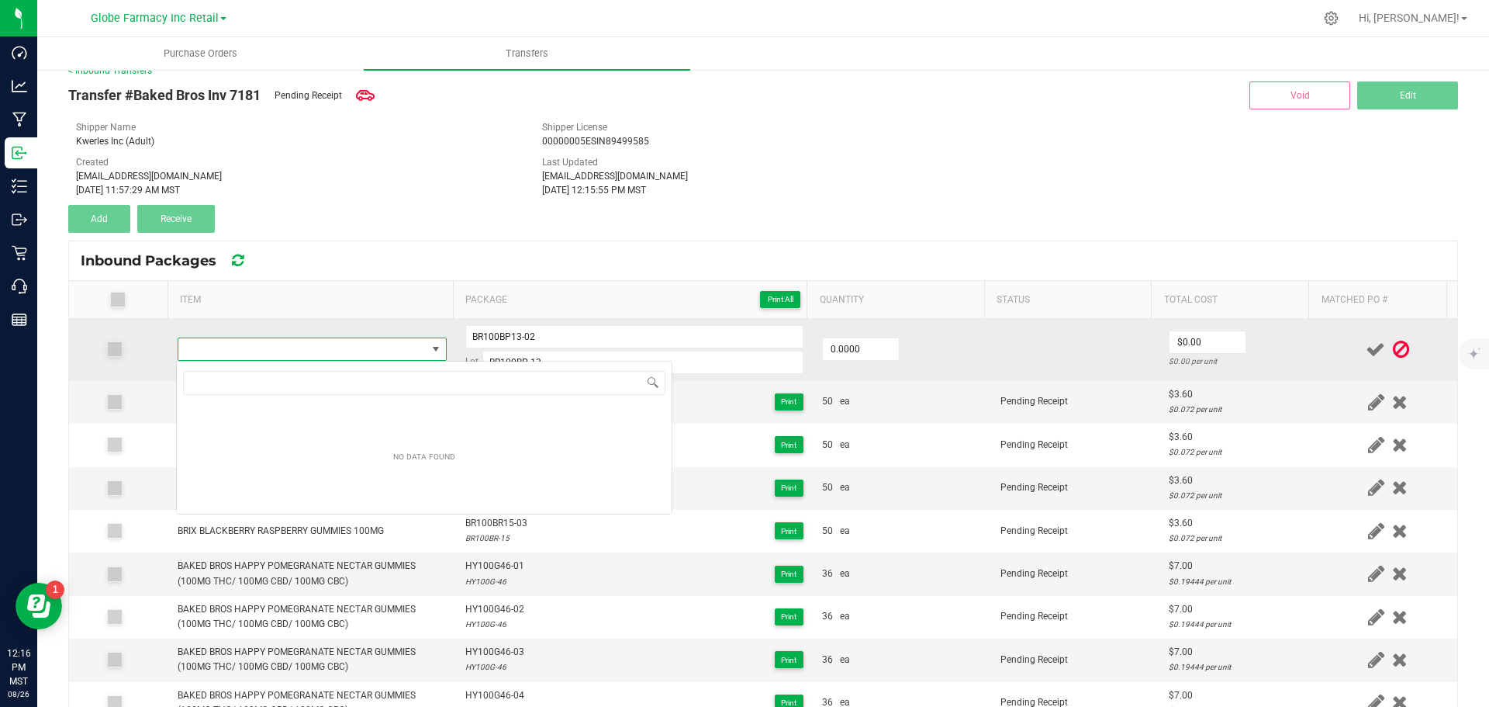
type input "BRIX BLUEBERRY POMEGRANATE GUMMIES 100MG"
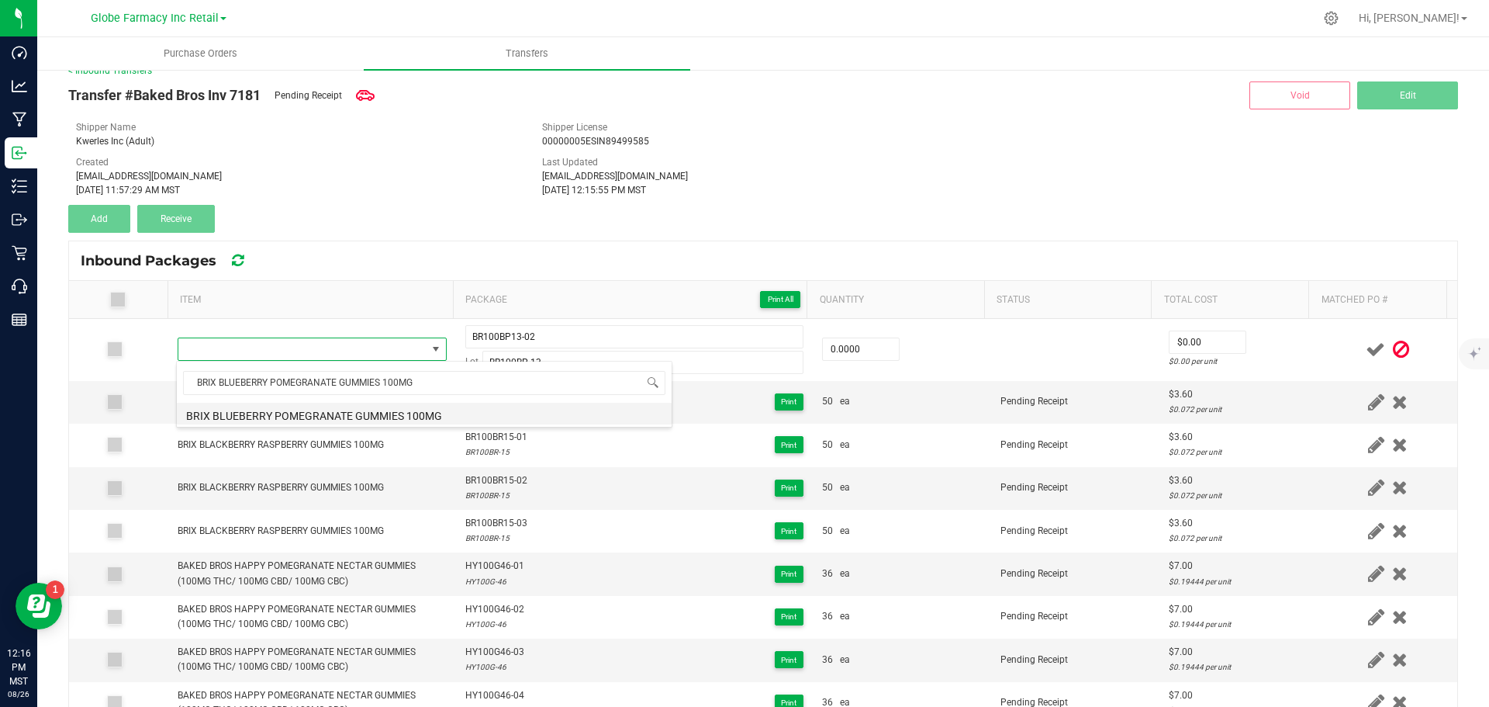
click at [312, 418] on li "BRIX BLUEBERRY POMEGRANATE GUMMIES 100MG" at bounding box center [424, 414] width 495 height 22
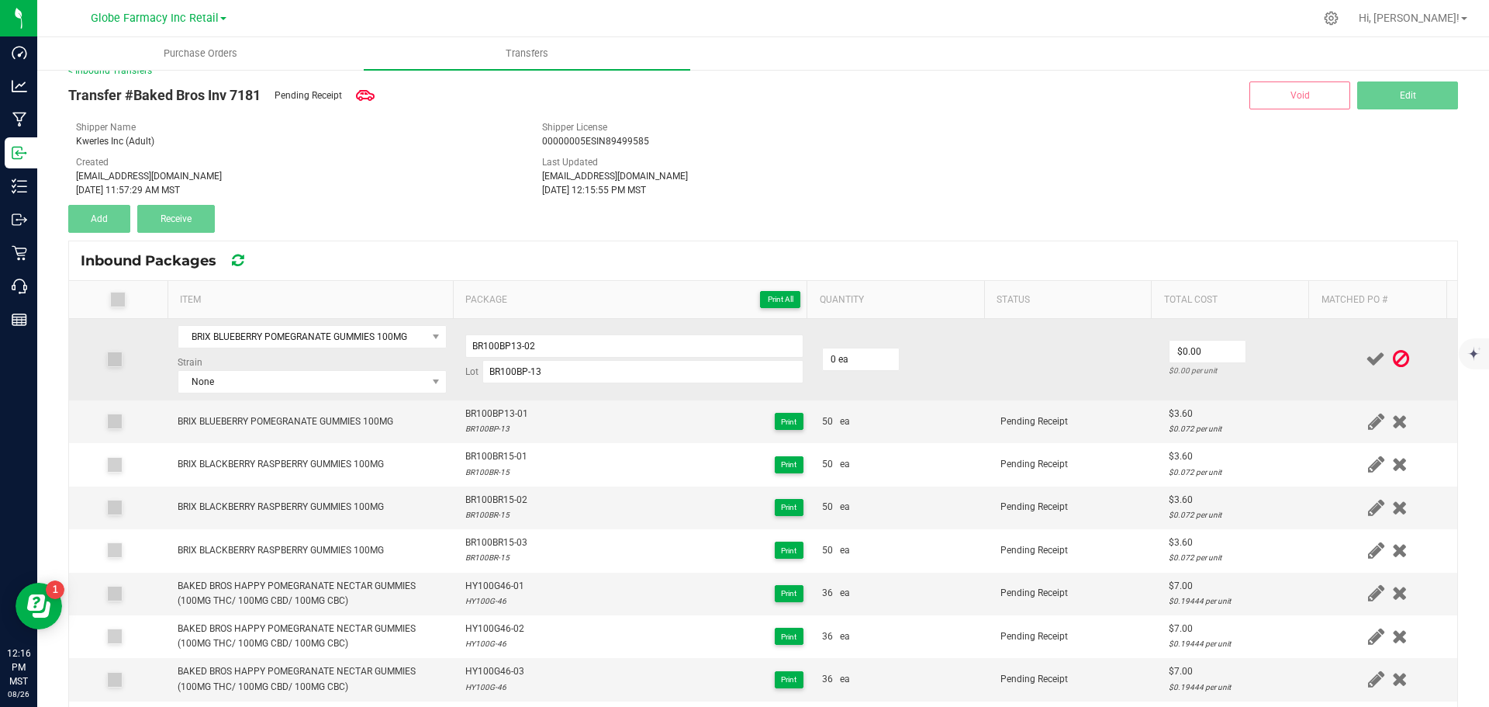
click at [813, 362] on td "0 ea" at bounding box center [902, 359] width 178 height 81
click at [823, 360] on input "0" at bounding box center [861, 359] width 76 height 22
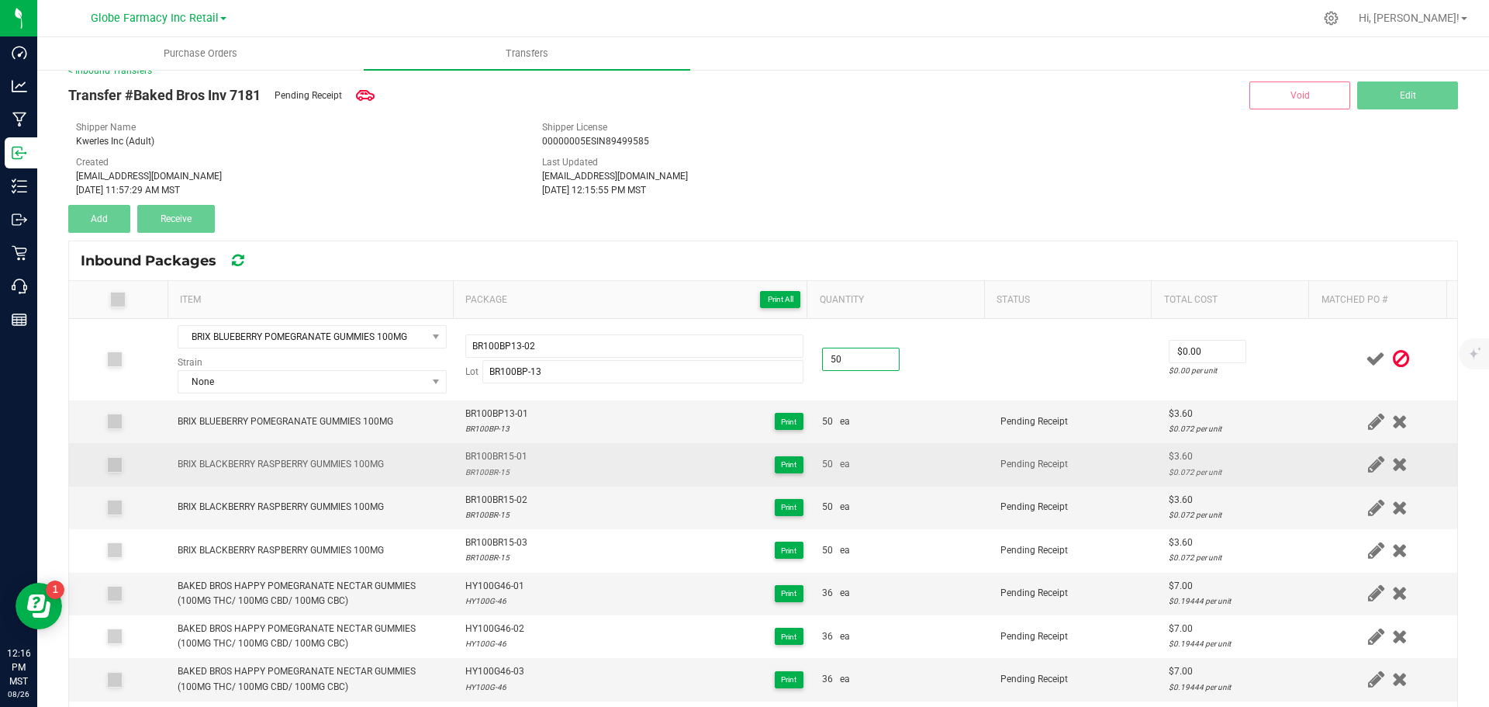
type input "50 ea"
click at [886, 473] on td "50 ea" at bounding box center [902, 464] width 178 height 43
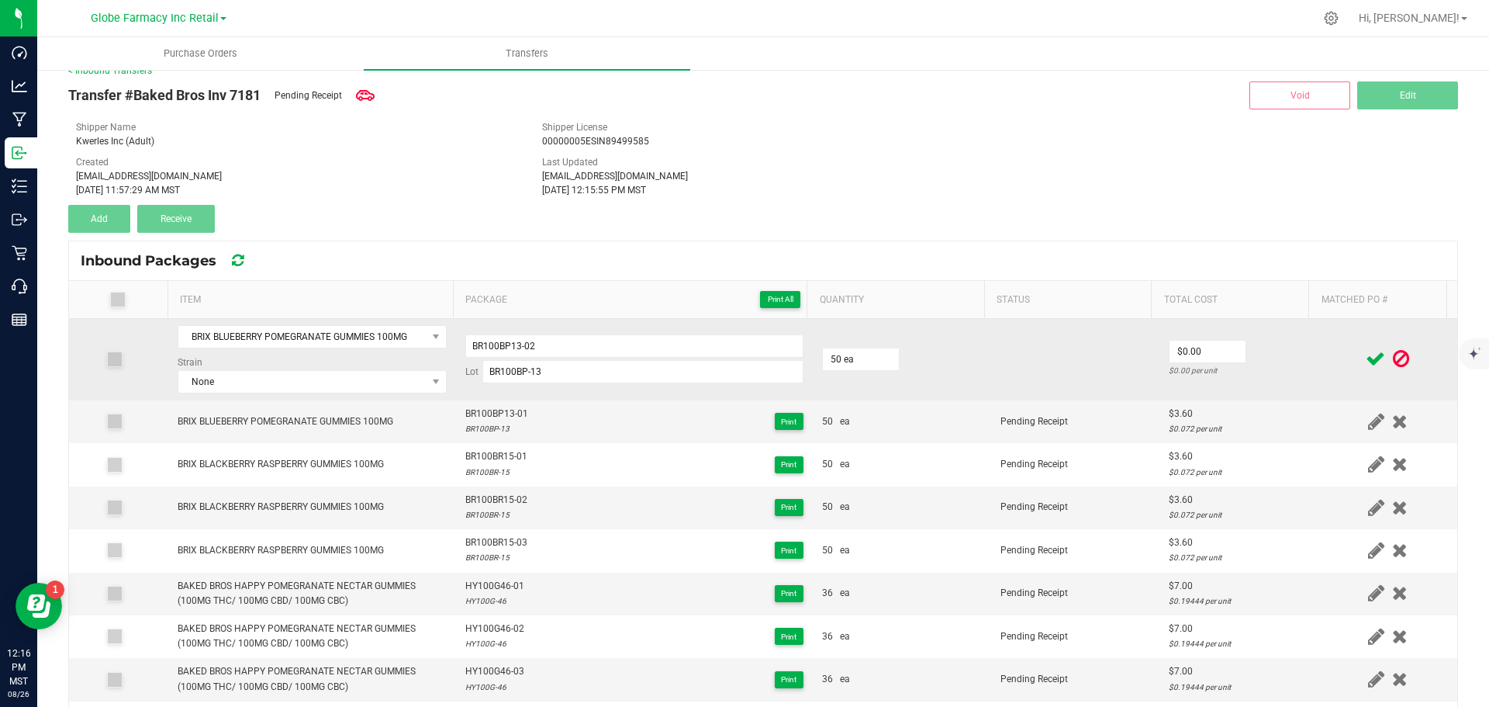
click at [1183, 365] on div "$0.00 per unit" at bounding box center [1239, 370] width 140 height 15
click at [1181, 361] on input "0" at bounding box center [1208, 352] width 76 height 22
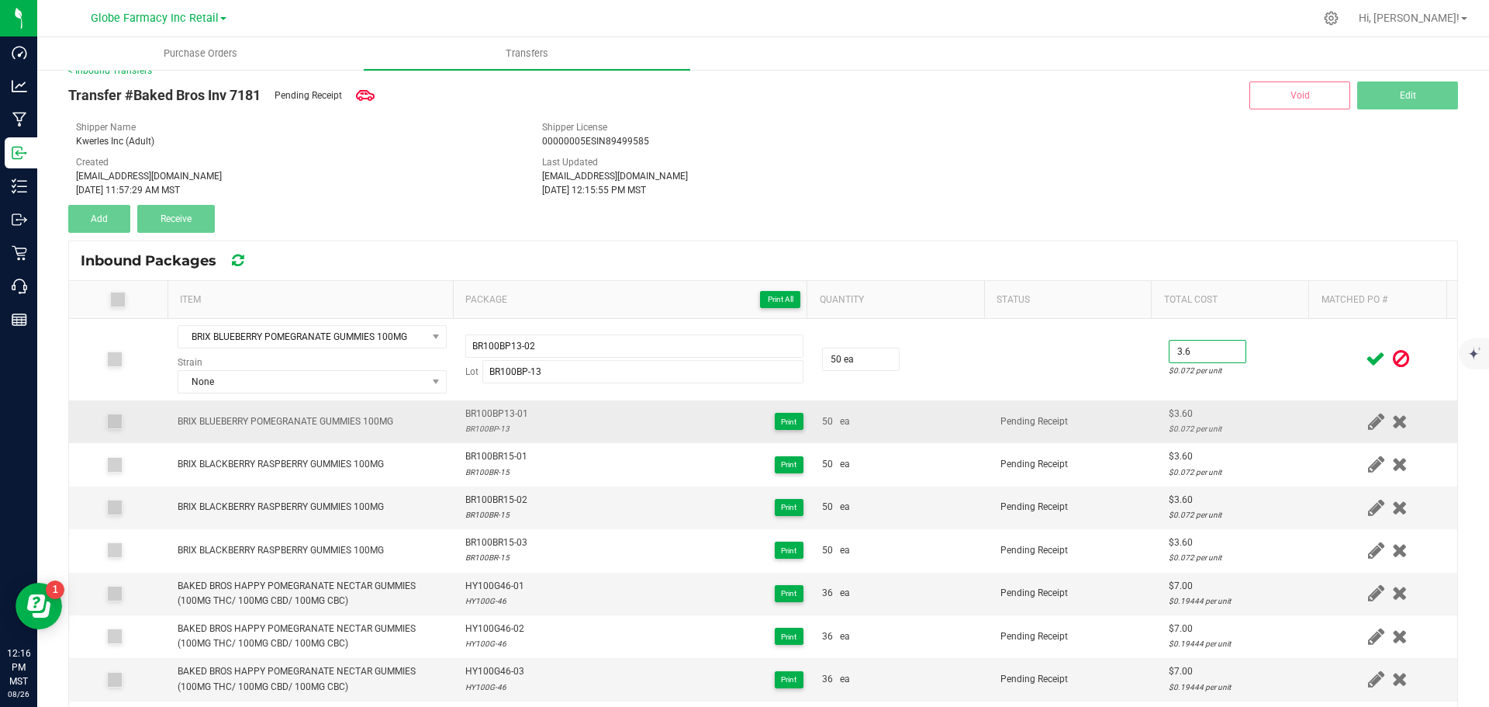
type input "$3.60"
click at [1119, 416] on td "Pending Receipt" at bounding box center [1075, 421] width 168 height 43
click at [1366, 363] on icon at bounding box center [1375, 358] width 19 height 19
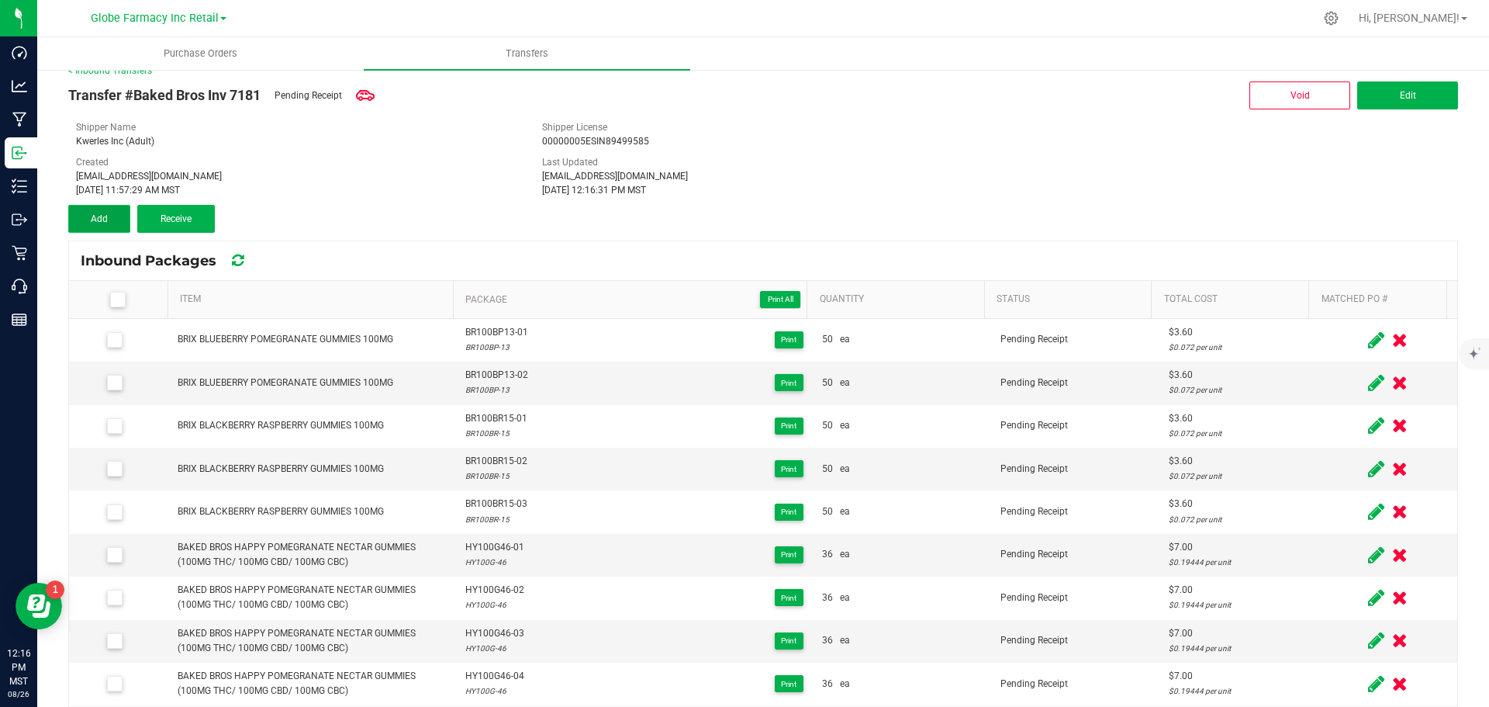
click at [69, 223] on button "Add" at bounding box center [99, 219] width 62 height 28
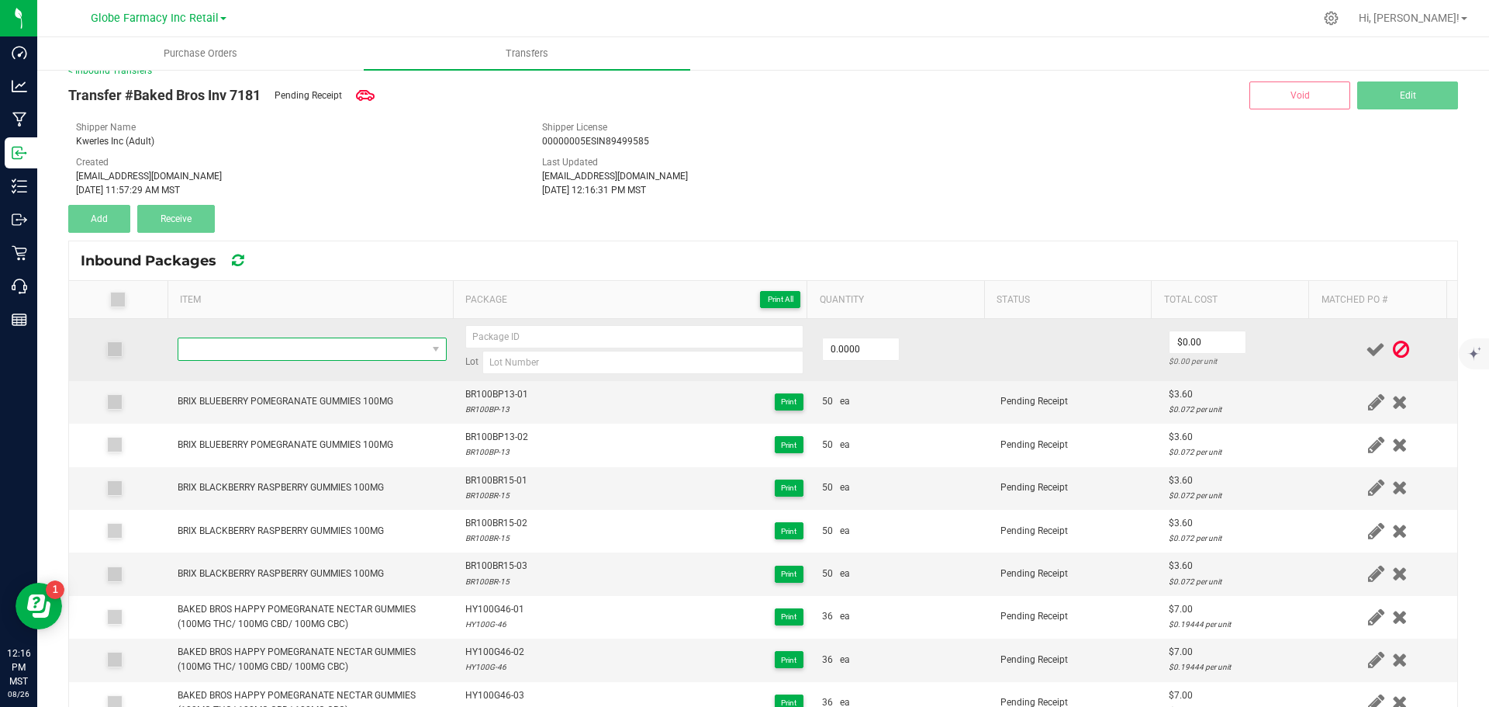
click at [244, 351] on span "NO DATA FOUND" at bounding box center [302, 349] width 248 height 22
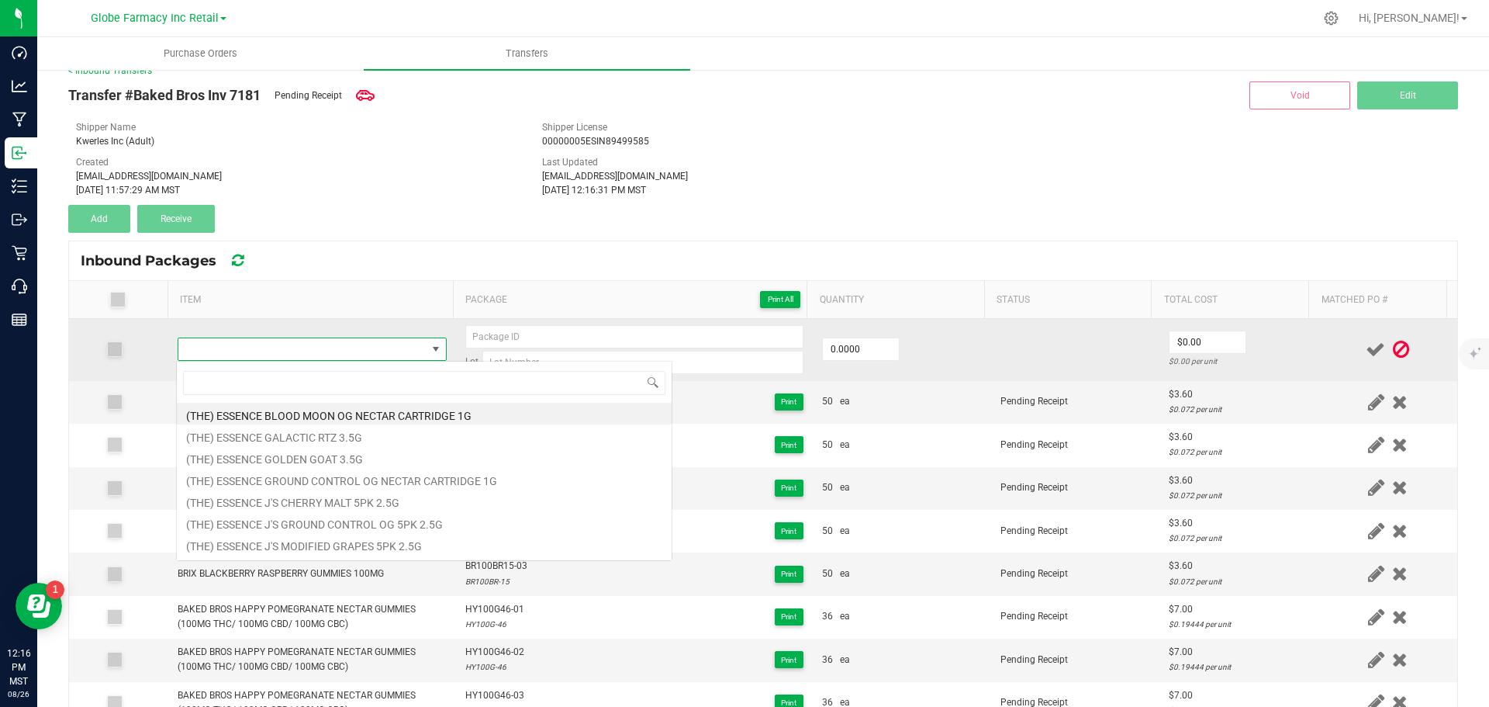
type input "BRIX GOLDEN [PERSON_NAME] GUMMIES 100MG"
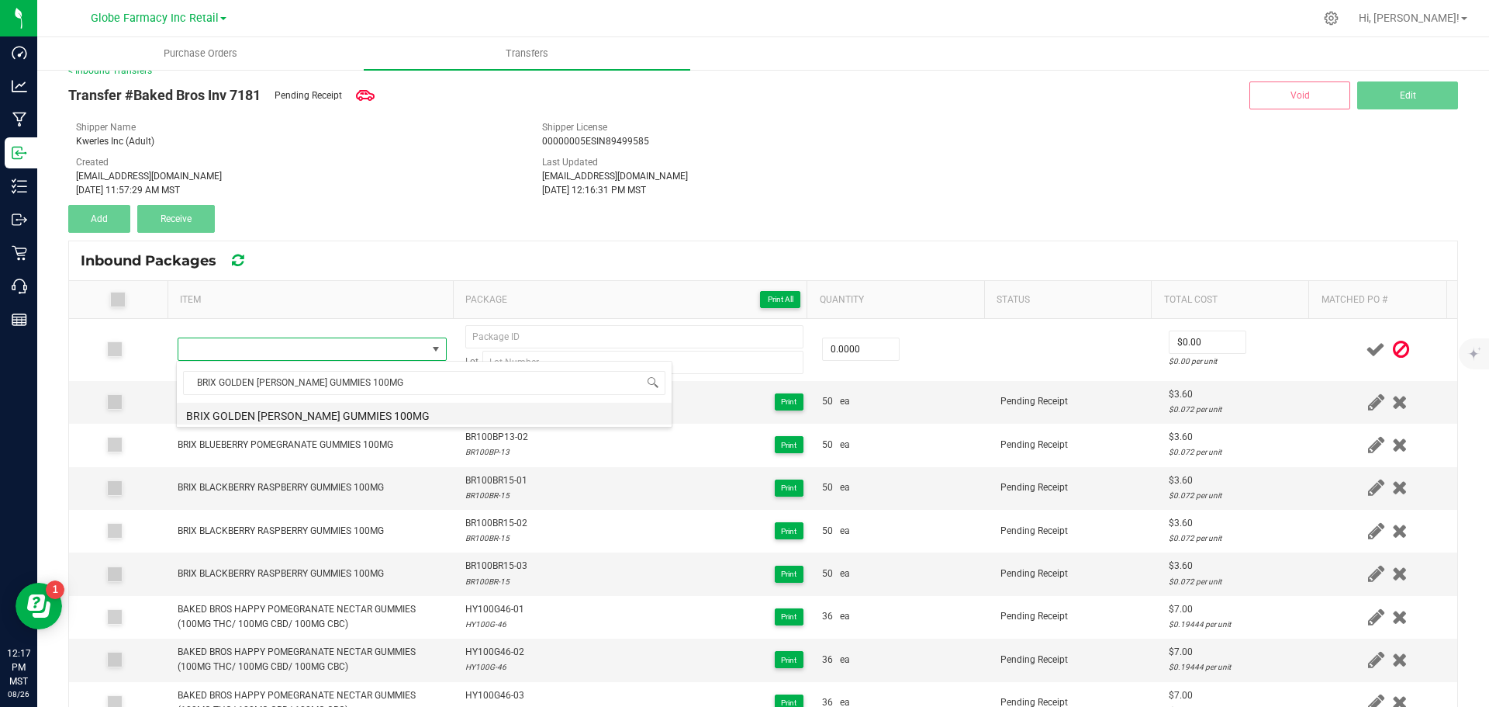
click at [261, 414] on li "BRIX GOLDEN [PERSON_NAME] GUMMIES 100MG" at bounding box center [424, 414] width 495 height 22
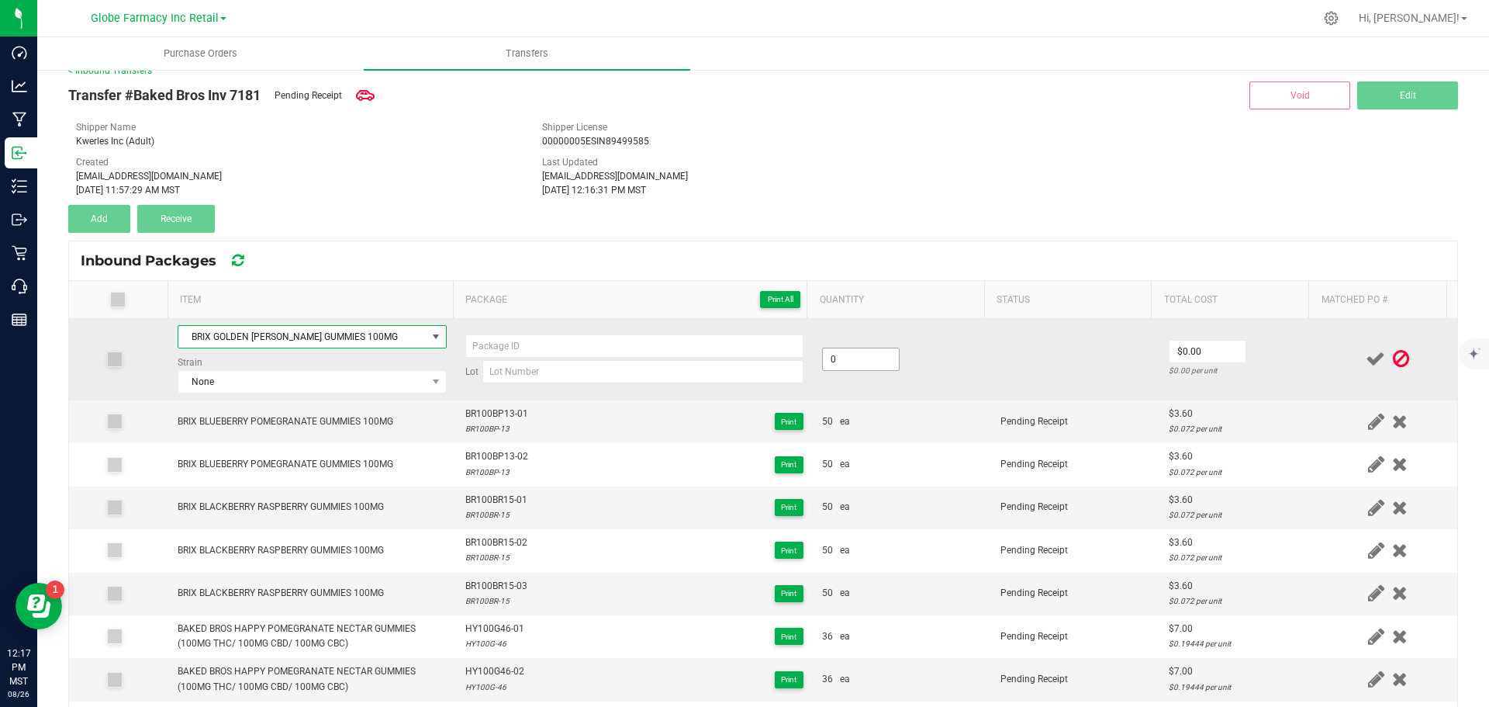
click at [841, 365] on input "0" at bounding box center [861, 359] width 76 height 22
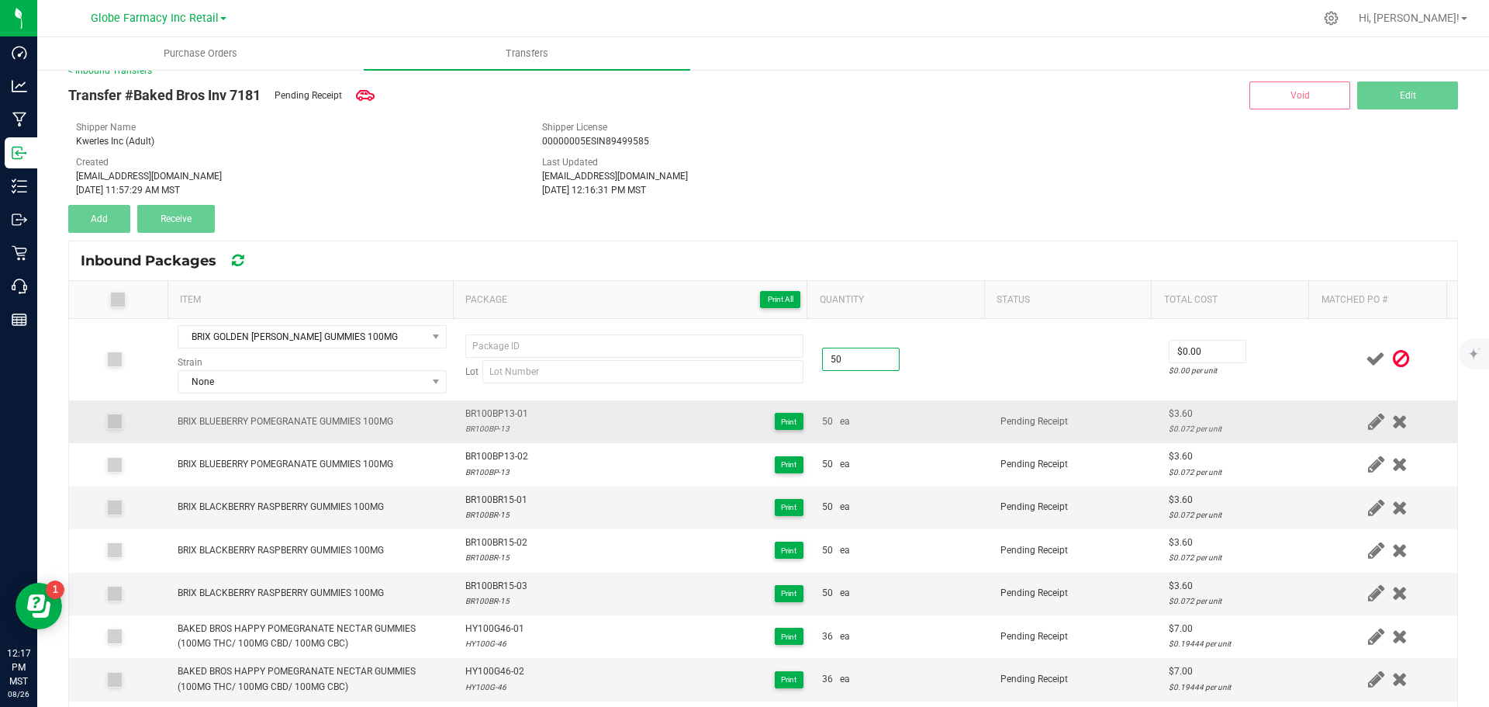
type input "50 ea"
click at [959, 422] on div "50 ea" at bounding box center [902, 421] width 160 height 15
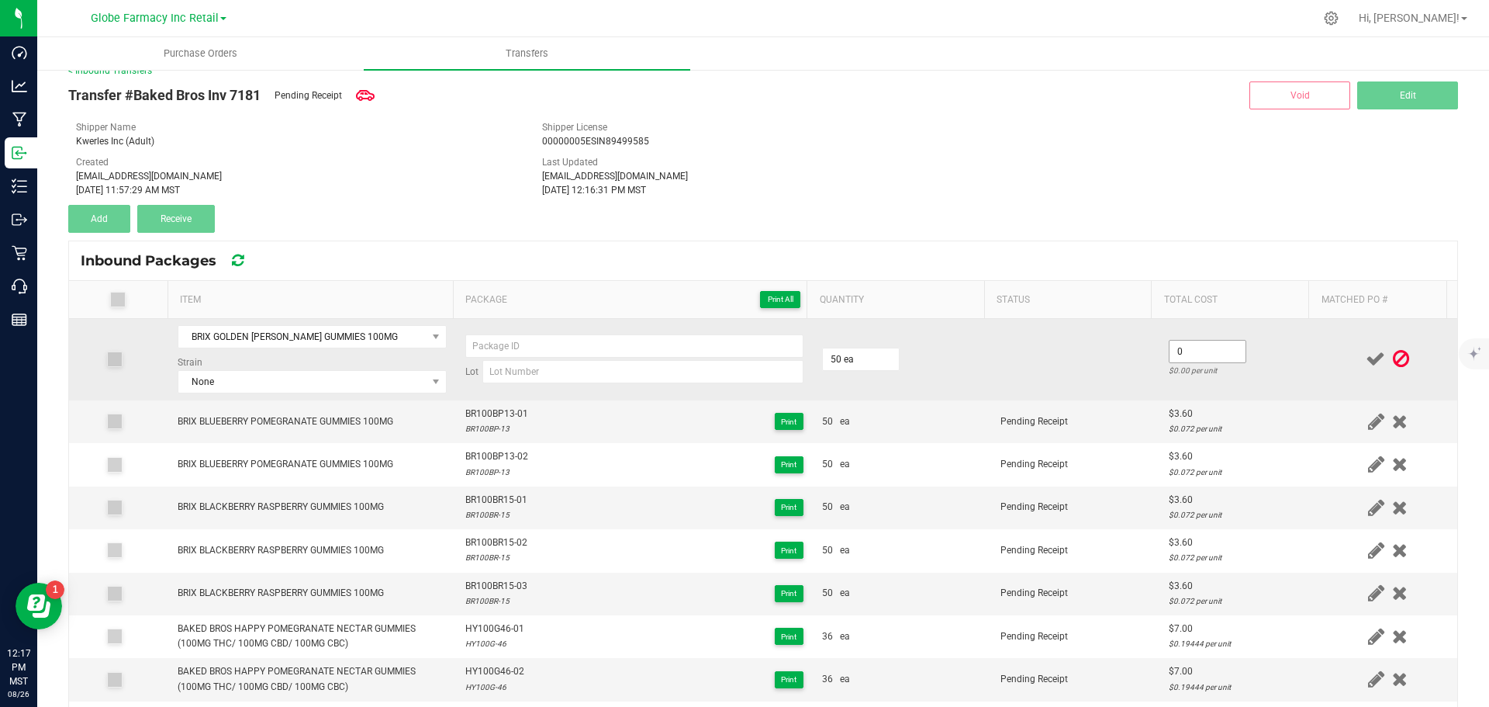
click at [1172, 354] on input "0" at bounding box center [1208, 352] width 76 height 22
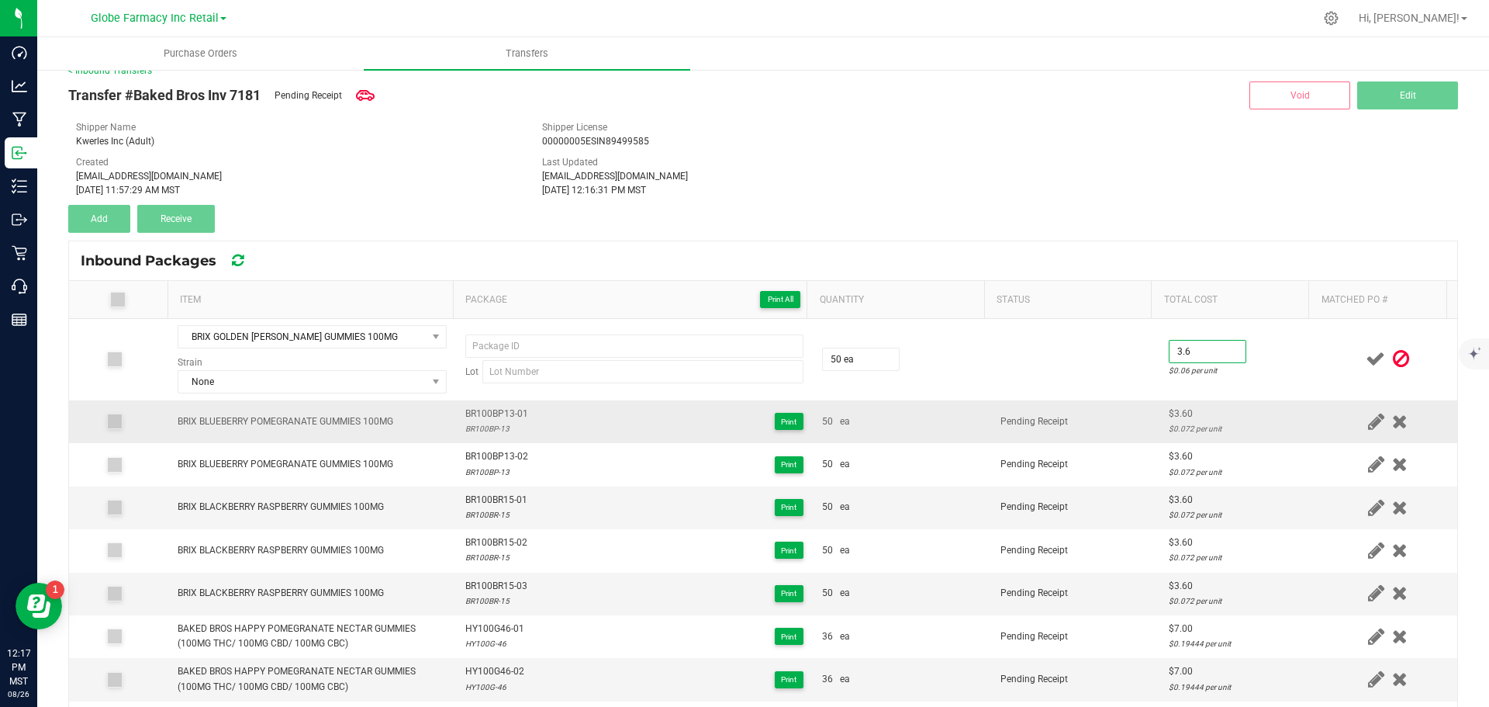
type input "$3.60"
click at [1077, 405] on td "Pending Receipt" at bounding box center [1075, 421] width 168 height 43
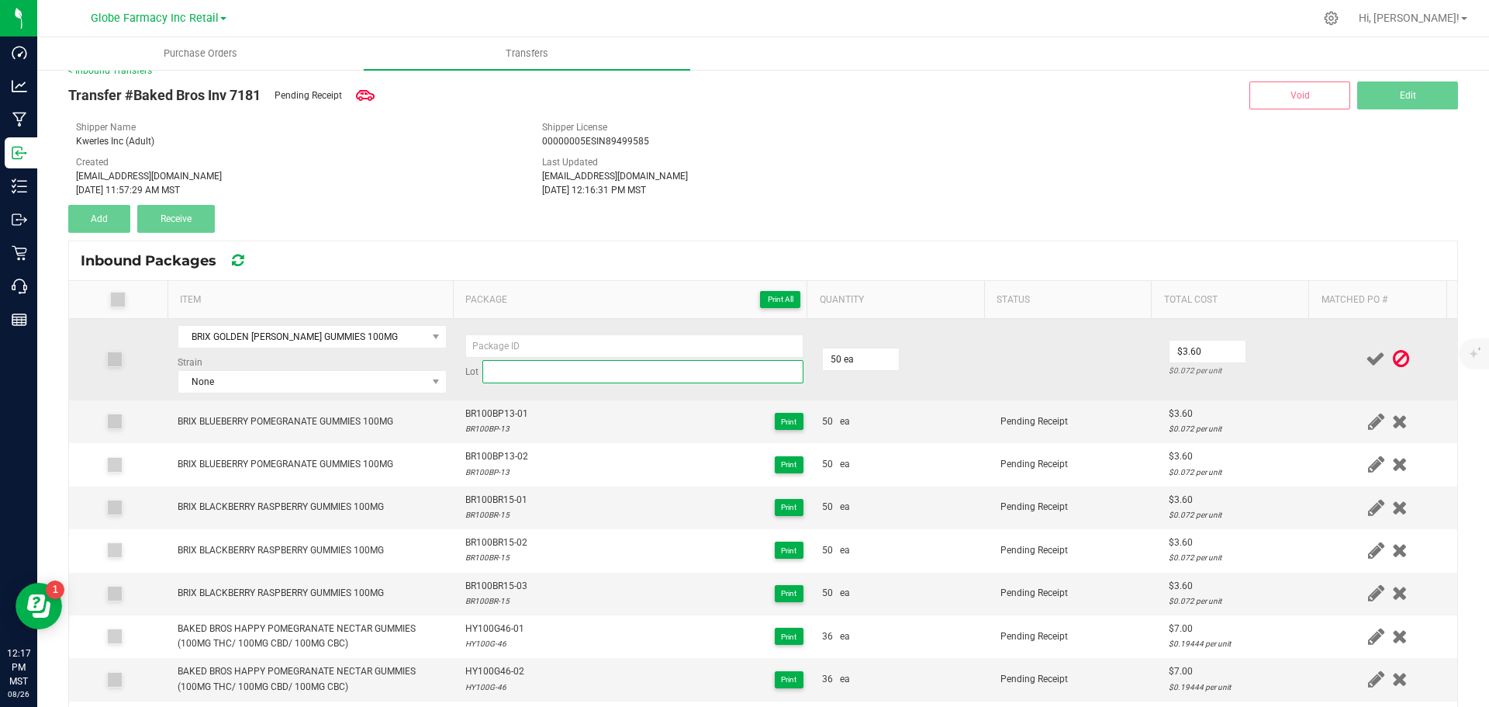
click at [536, 379] on input at bounding box center [642, 371] width 321 height 23
paste input "BR100GB- 12"
type input "BR100GB- 12"
click at [500, 351] on input at bounding box center [634, 345] width 338 height 23
paste input "BR100GB- 12"
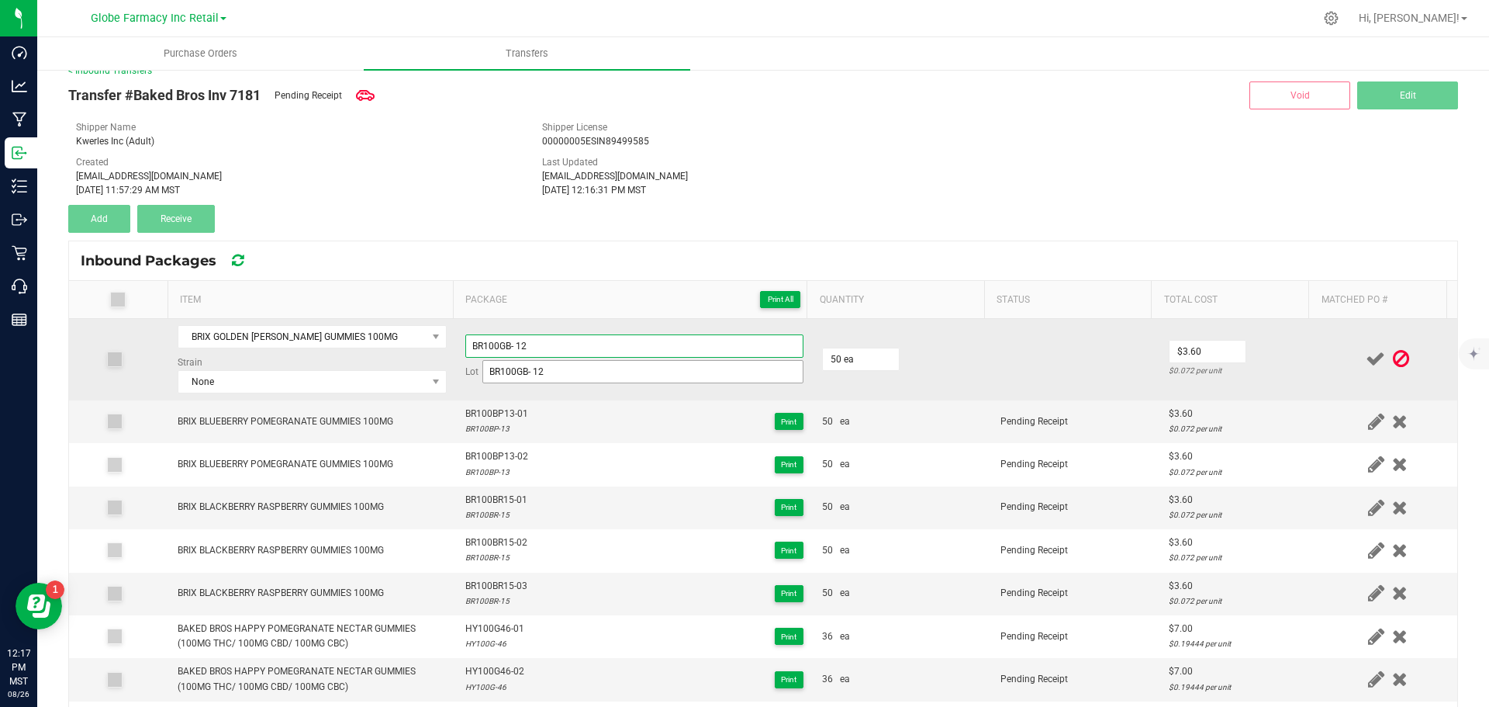
type input "BR100GB- 12"
click at [531, 376] on input "BR100GB- 12" at bounding box center [642, 371] width 321 height 23
type input "BR100GB-12"
click at [512, 337] on input "BR100GB- 12" at bounding box center [634, 345] width 338 height 23
click at [527, 349] on input "BR100GB12" at bounding box center [634, 345] width 338 height 23
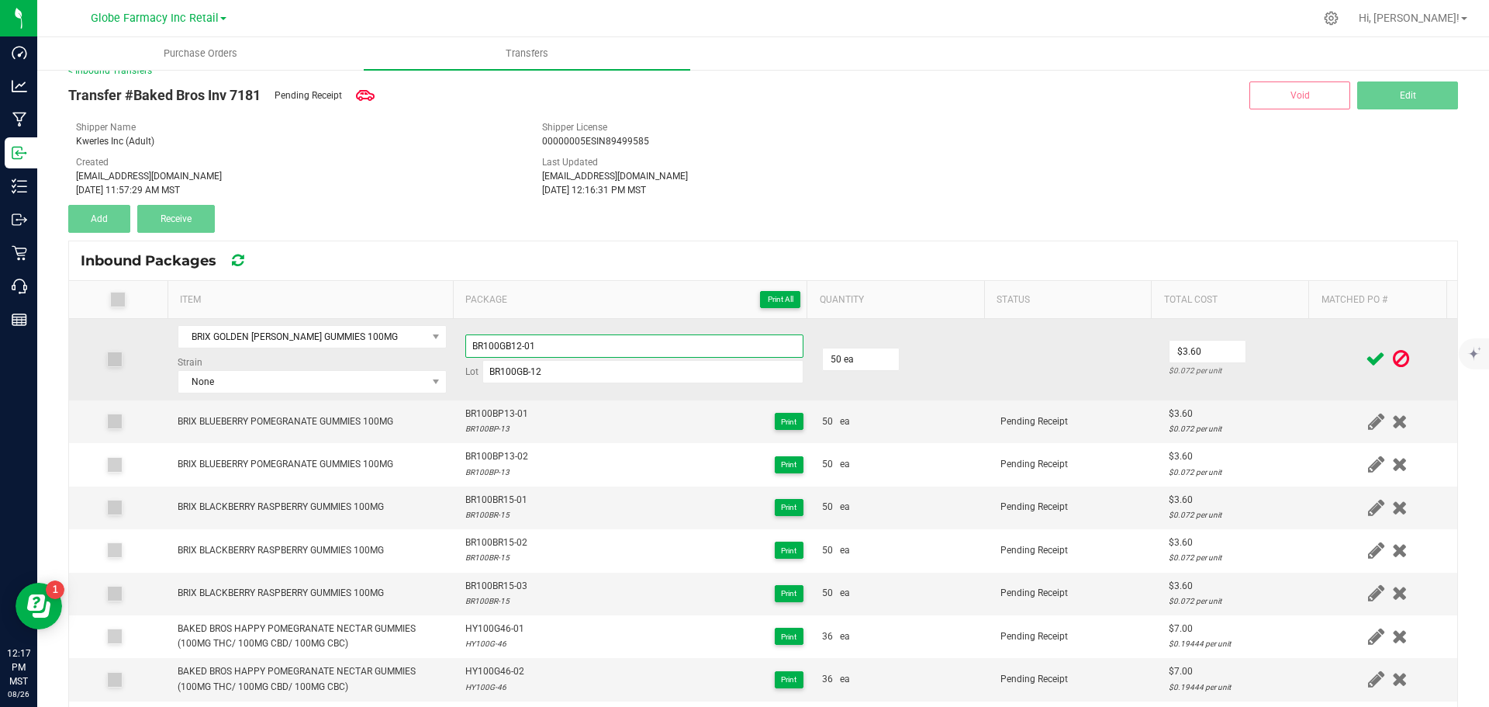
drag, startPoint x: 399, startPoint y: 355, endPoint x: 331, endPoint y: 351, distance: 67.6
click at [331, 352] on tr "BRIX GOLDEN [PERSON_NAME] GUMMIES 100MG Strain None BR100GB12-01 Lot BR100GB-12…" at bounding box center [763, 359] width 1389 height 81
type input "BR100GB12-01"
click at [1001, 337] on td at bounding box center [1075, 359] width 168 height 81
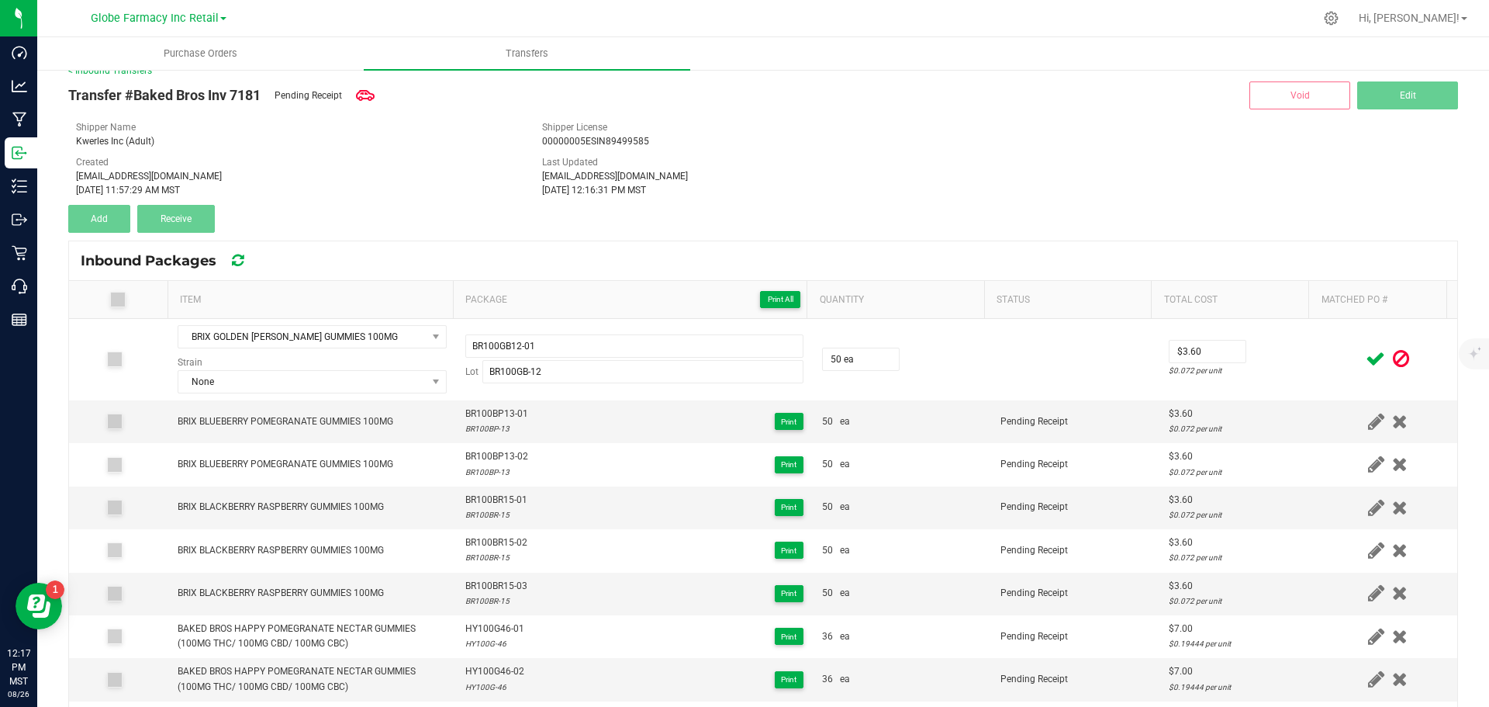
click at [1366, 355] on icon at bounding box center [1375, 358] width 19 height 19
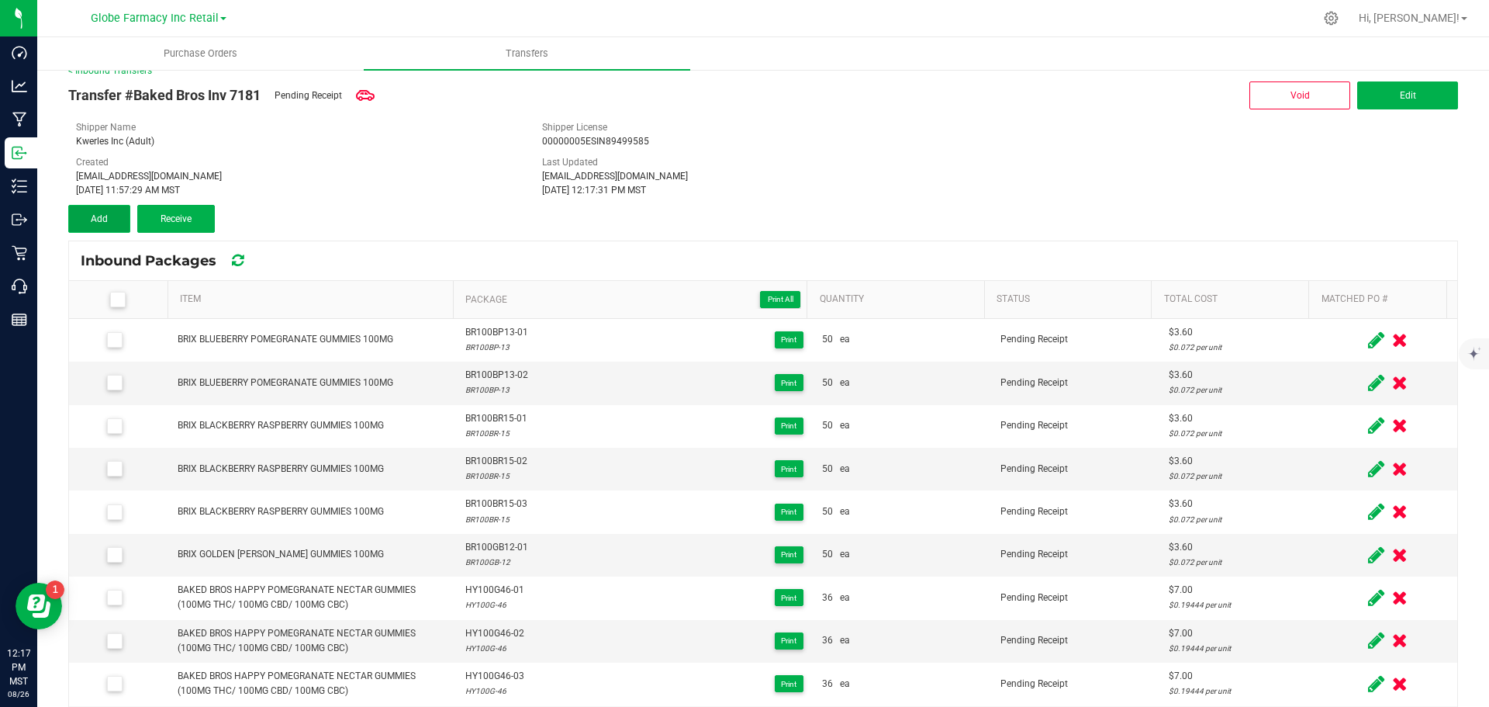
click at [124, 227] on button "Add" at bounding box center [99, 219] width 62 height 28
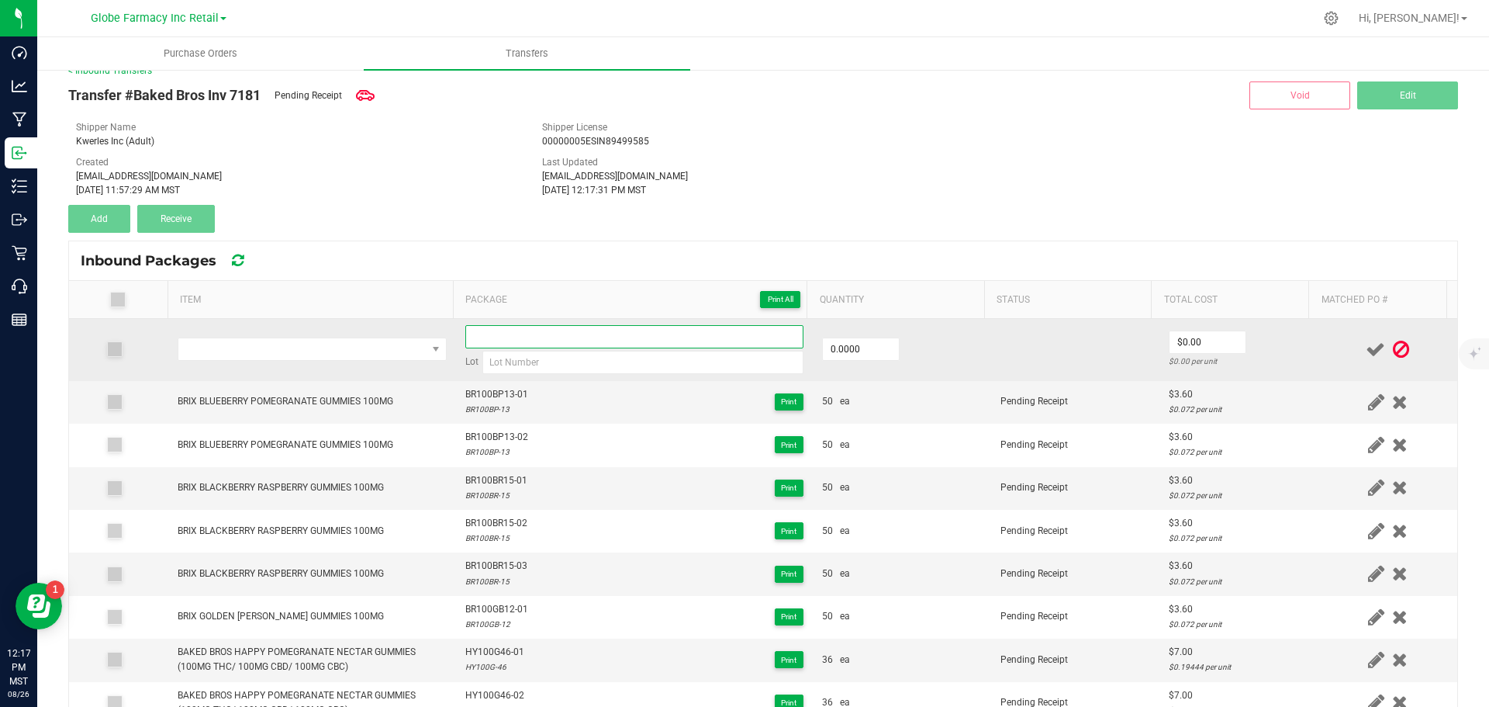
click at [544, 335] on input at bounding box center [634, 336] width 338 height 23
paste input "BR100GB12-01"
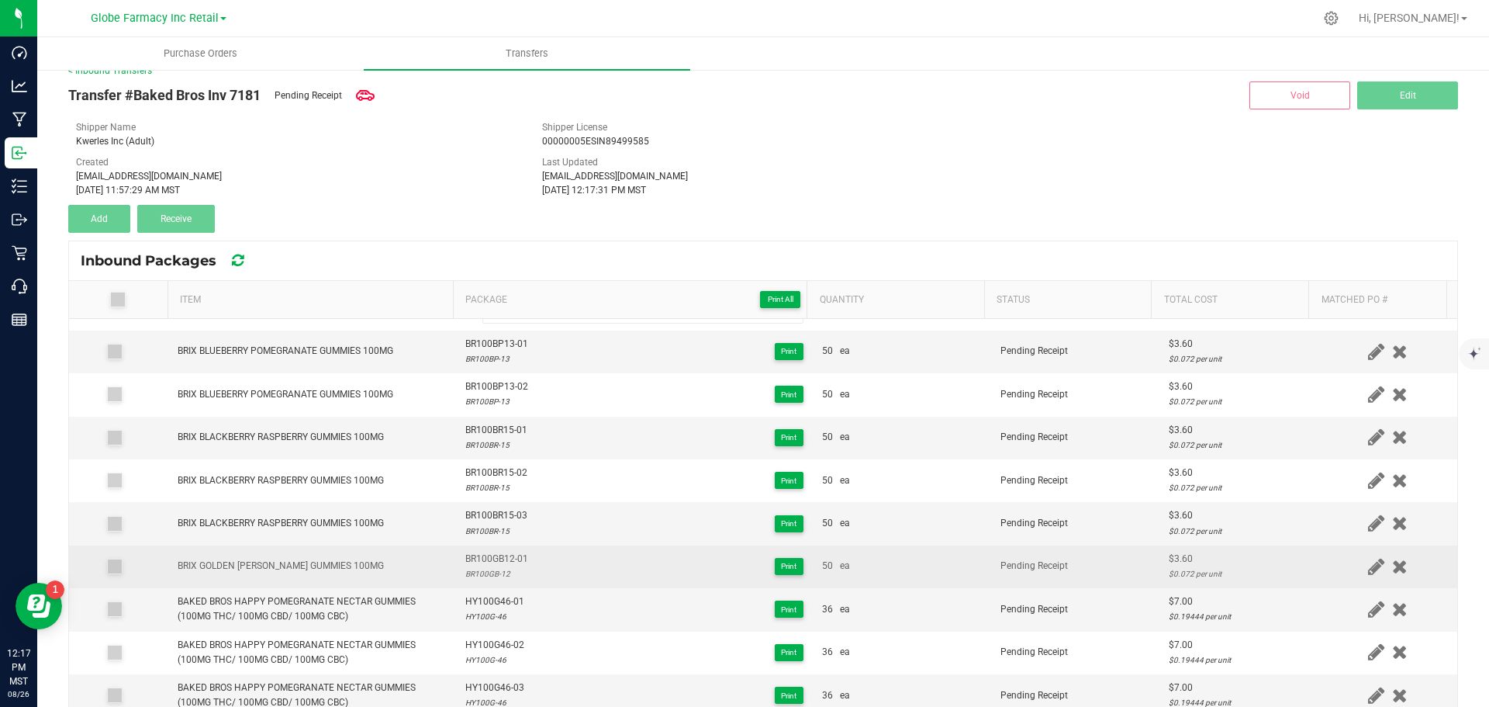
scroll to position [78, 0]
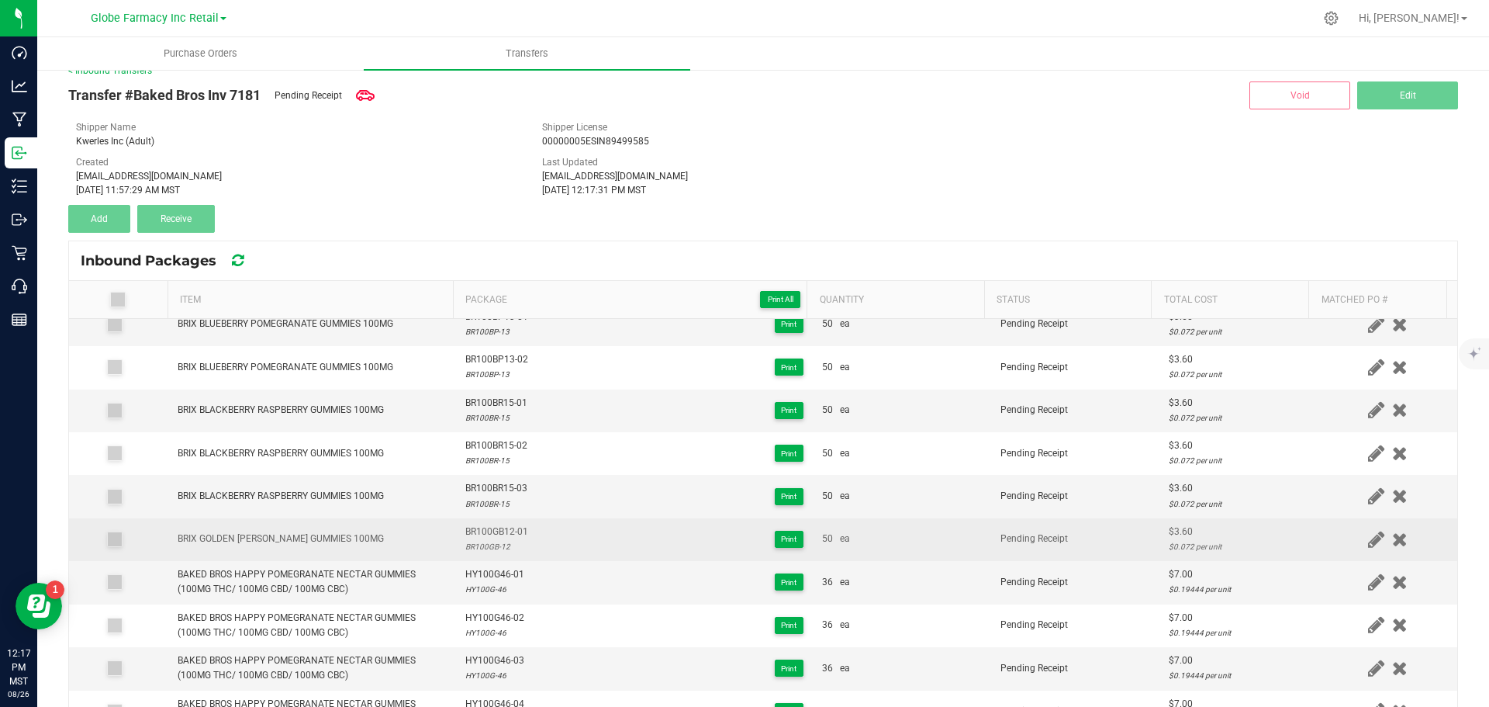
type input "BR100GB12-02"
click at [472, 551] on div "BR100GB-12" at bounding box center [496, 546] width 63 height 15
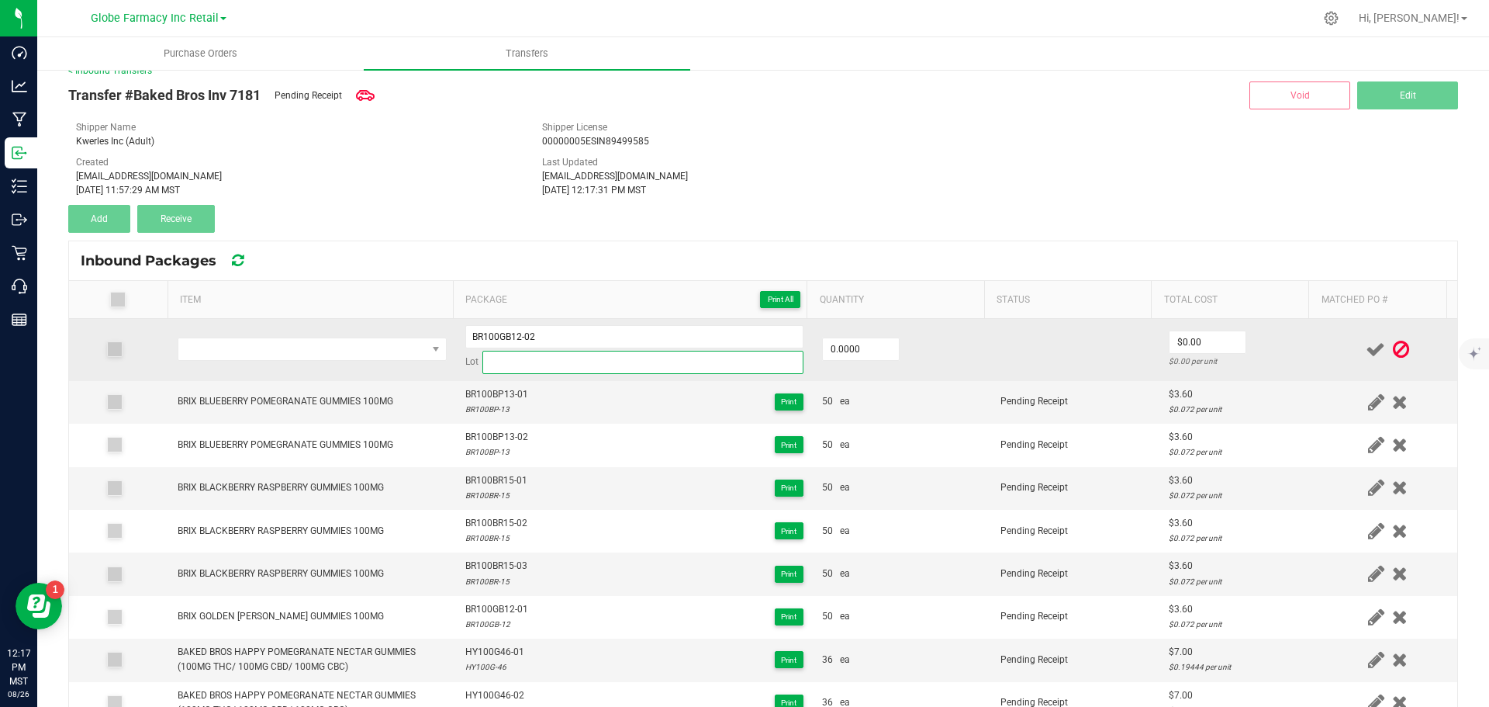
click at [504, 366] on input at bounding box center [642, 362] width 321 height 23
paste input "BR100GB-12"
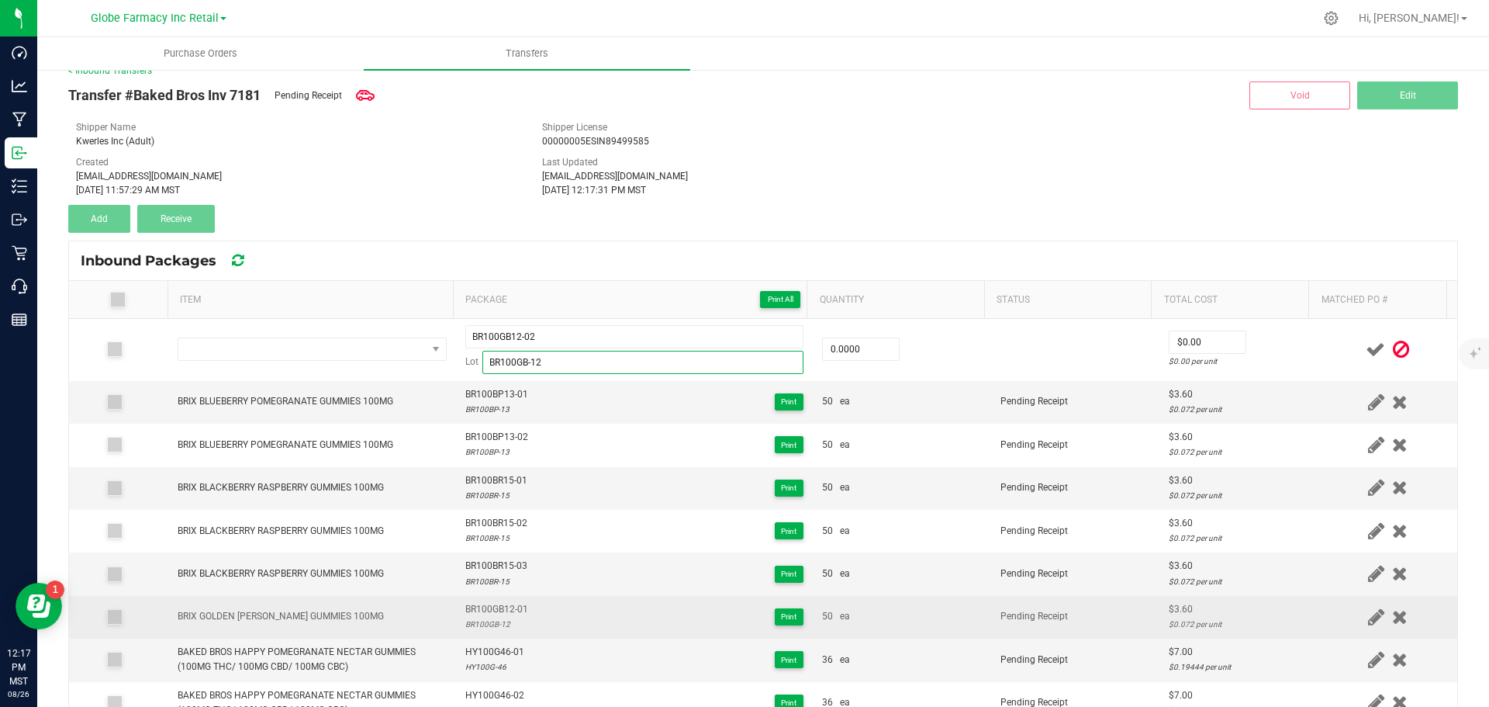
type input "BR100GB-12"
click at [245, 610] on div "BRIX GOLDEN [PERSON_NAME] GUMMIES 100MG" at bounding box center [281, 616] width 206 height 15
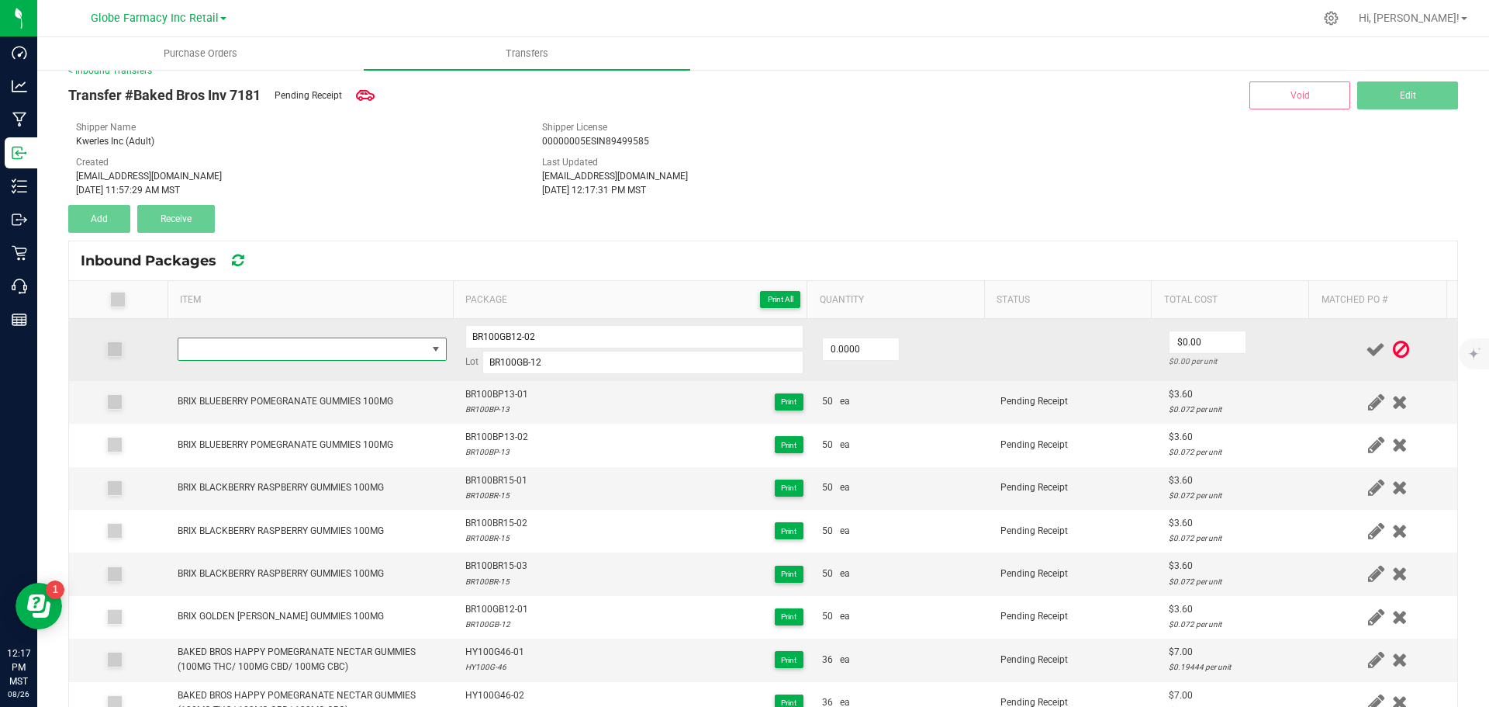
click at [251, 359] on span "NO DATA FOUND" at bounding box center [302, 349] width 248 height 22
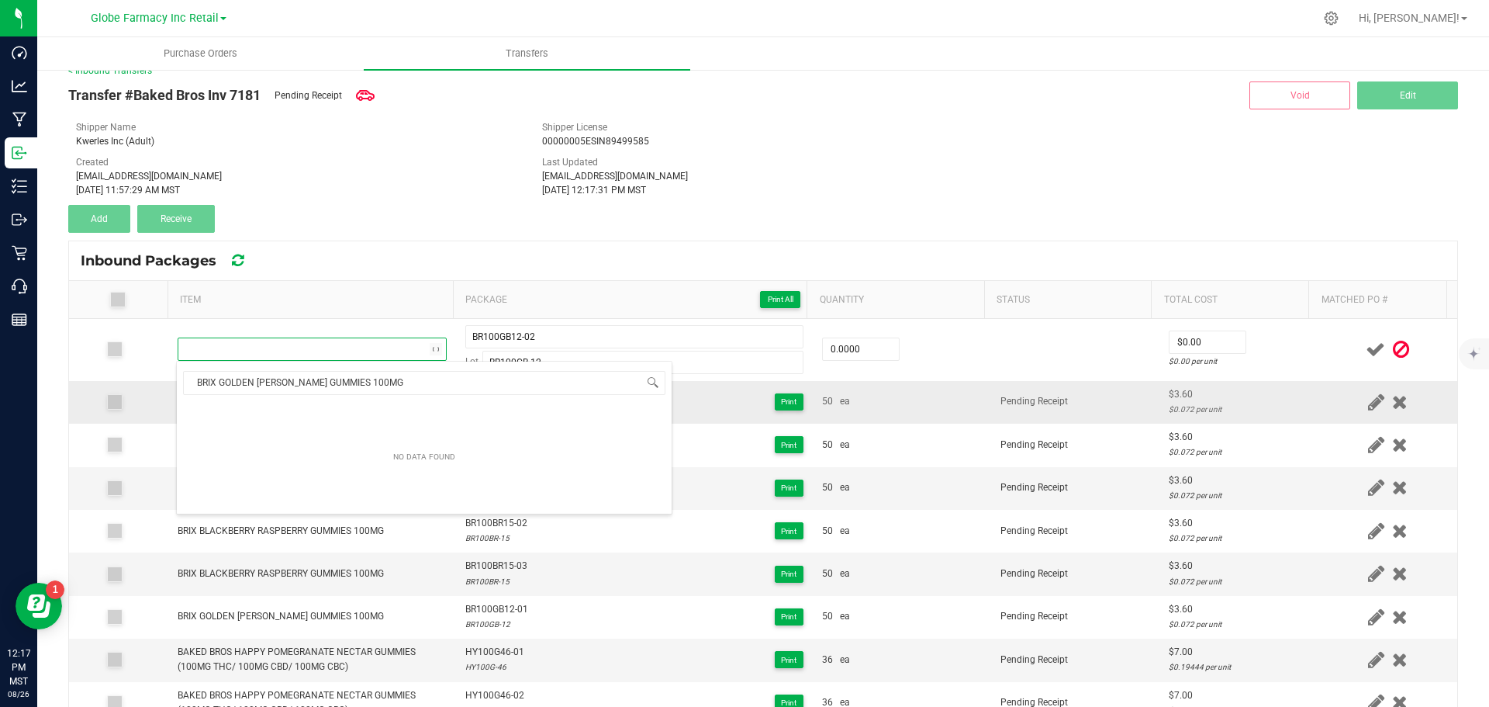
scroll to position [23, 264]
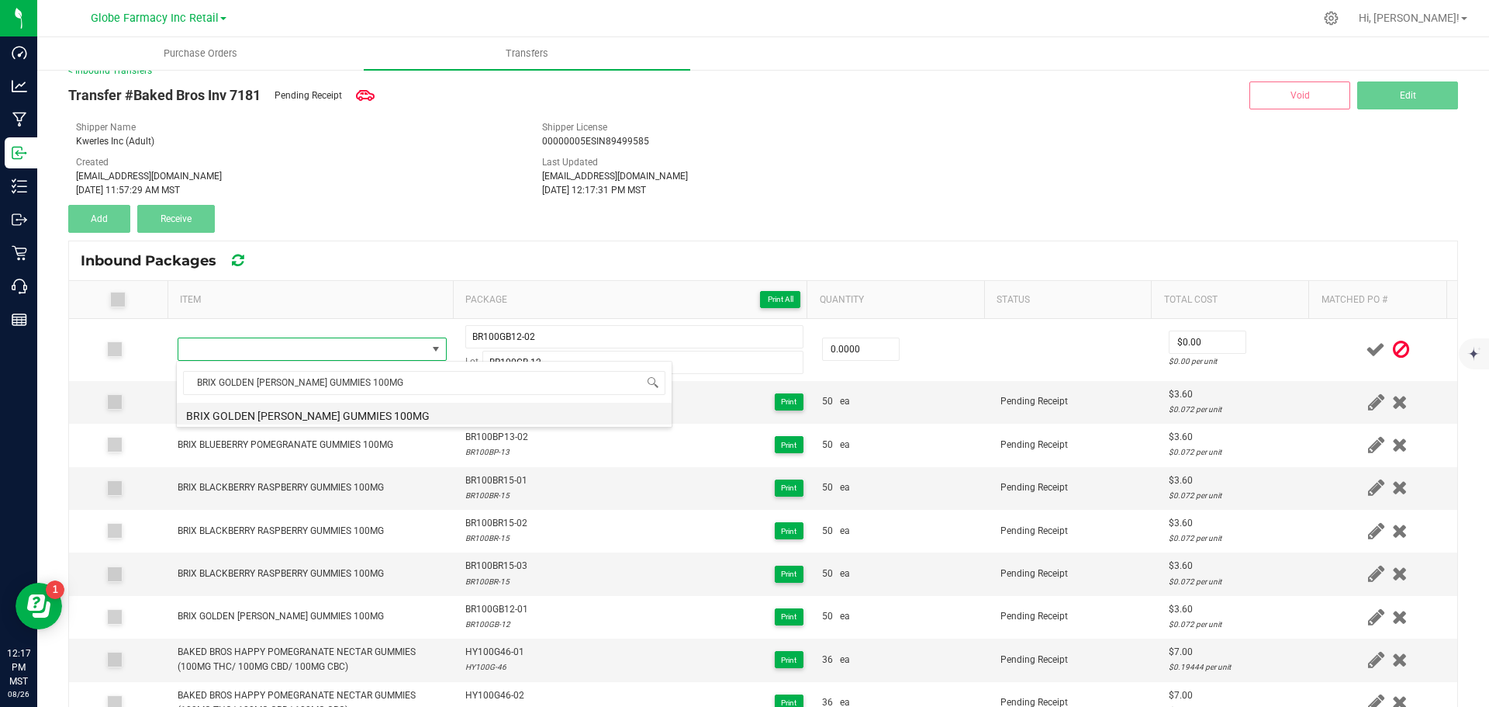
click at [281, 417] on li "BRIX GOLDEN [PERSON_NAME] GUMMIES 100MG" at bounding box center [424, 414] width 495 height 22
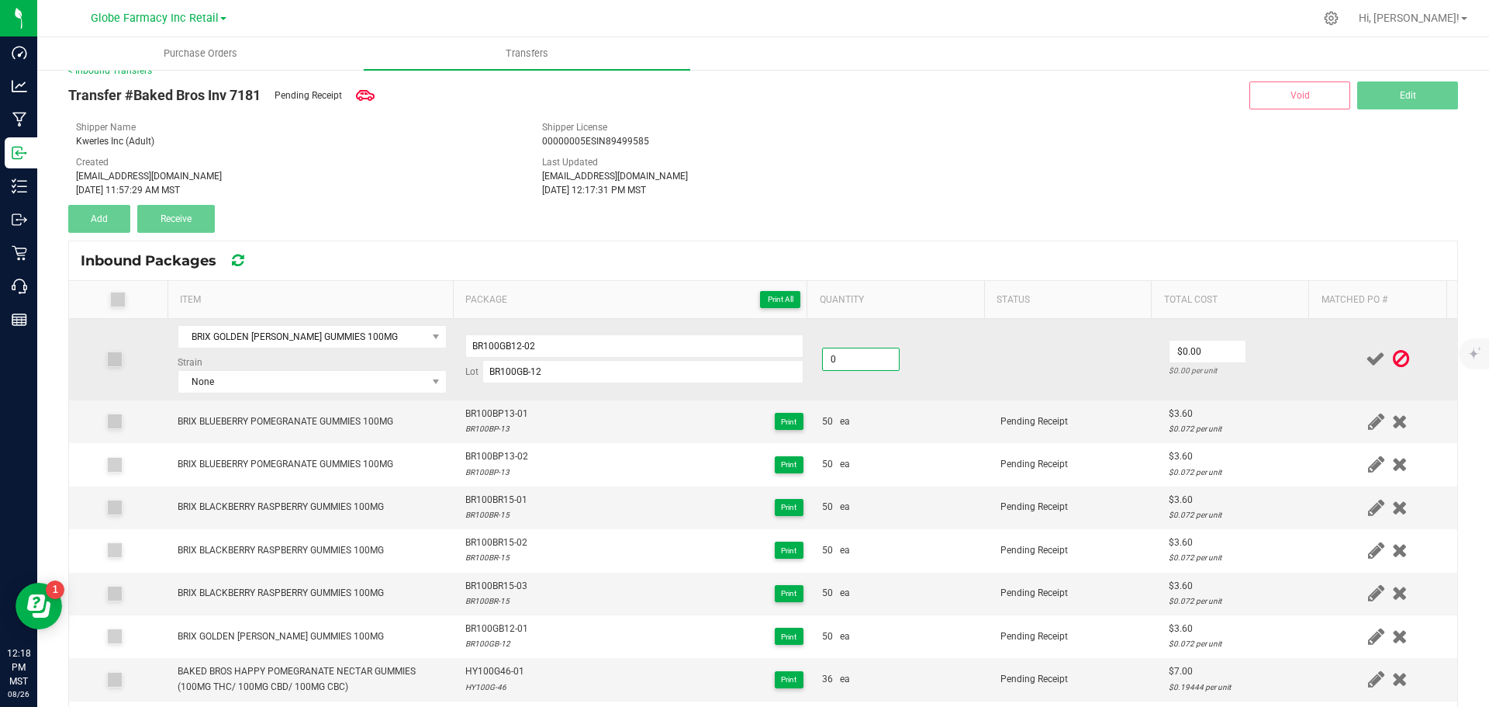
click at [859, 357] on input "0" at bounding box center [861, 359] width 76 height 22
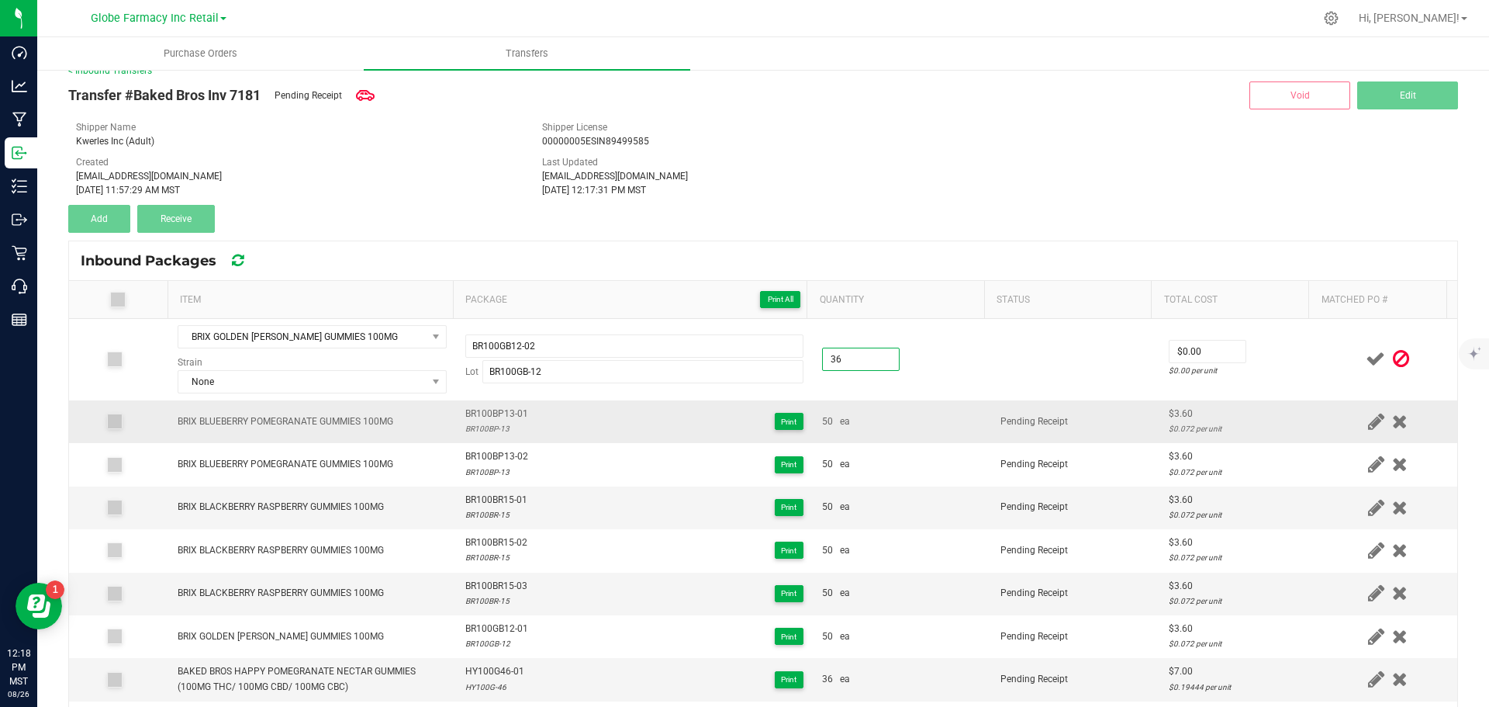
type input "36 ea"
drag, startPoint x: 973, startPoint y: 421, endPoint x: 1012, endPoint y: 402, distance: 43.4
click at [974, 421] on td "50 ea" at bounding box center [902, 421] width 178 height 43
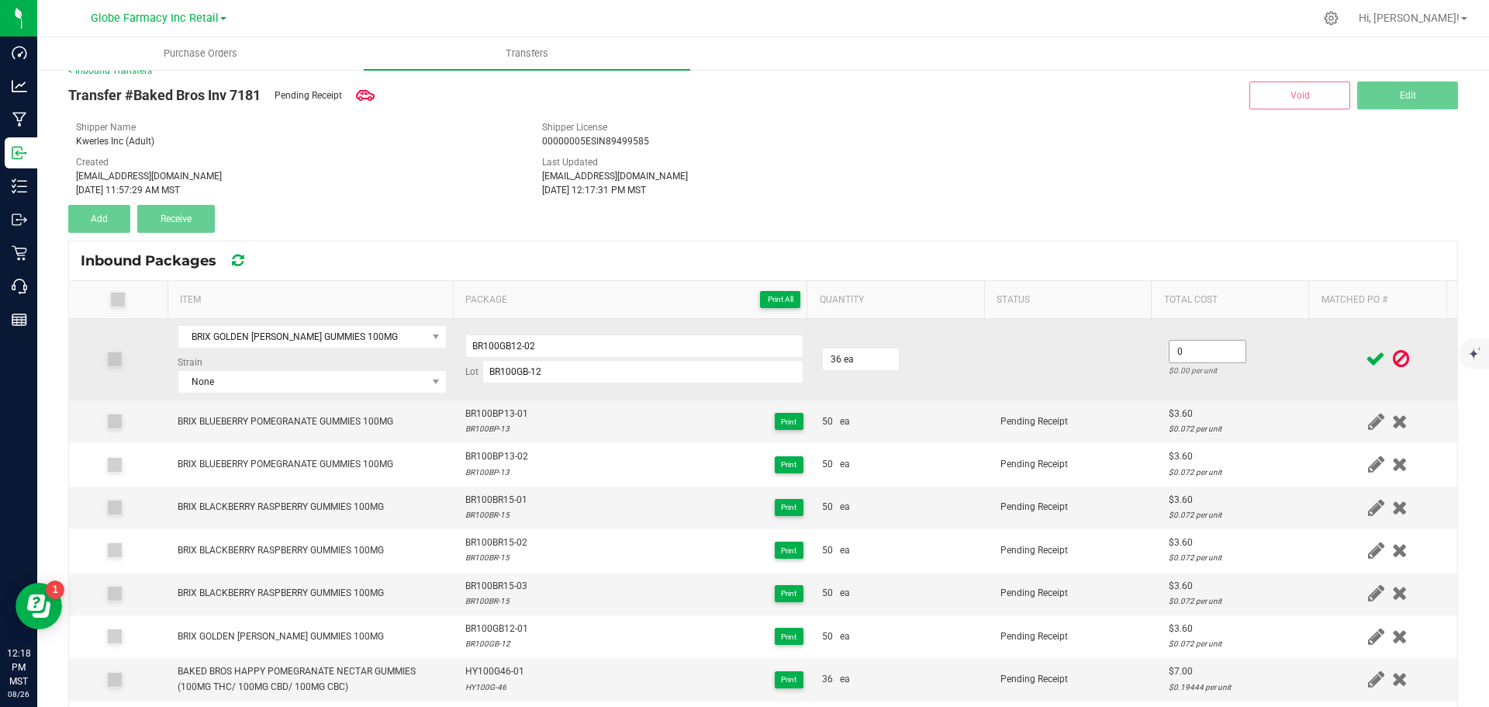
click at [1198, 346] on input "0" at bounding box center [1208, 352] width 76 height 22
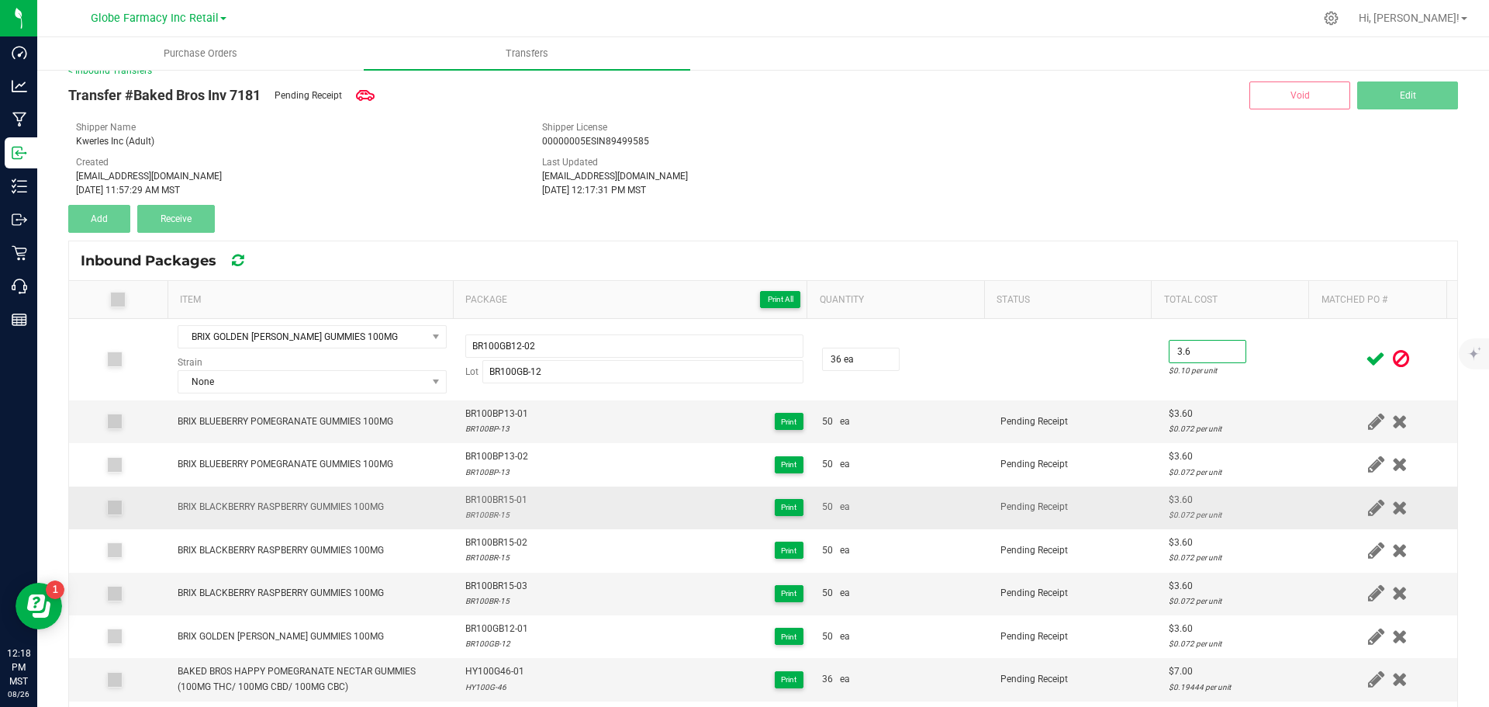
type input "$3.60"
click at [1095, 510] on td "Pending Receipt" at bounding box center [1075, 507] width 168 height 43
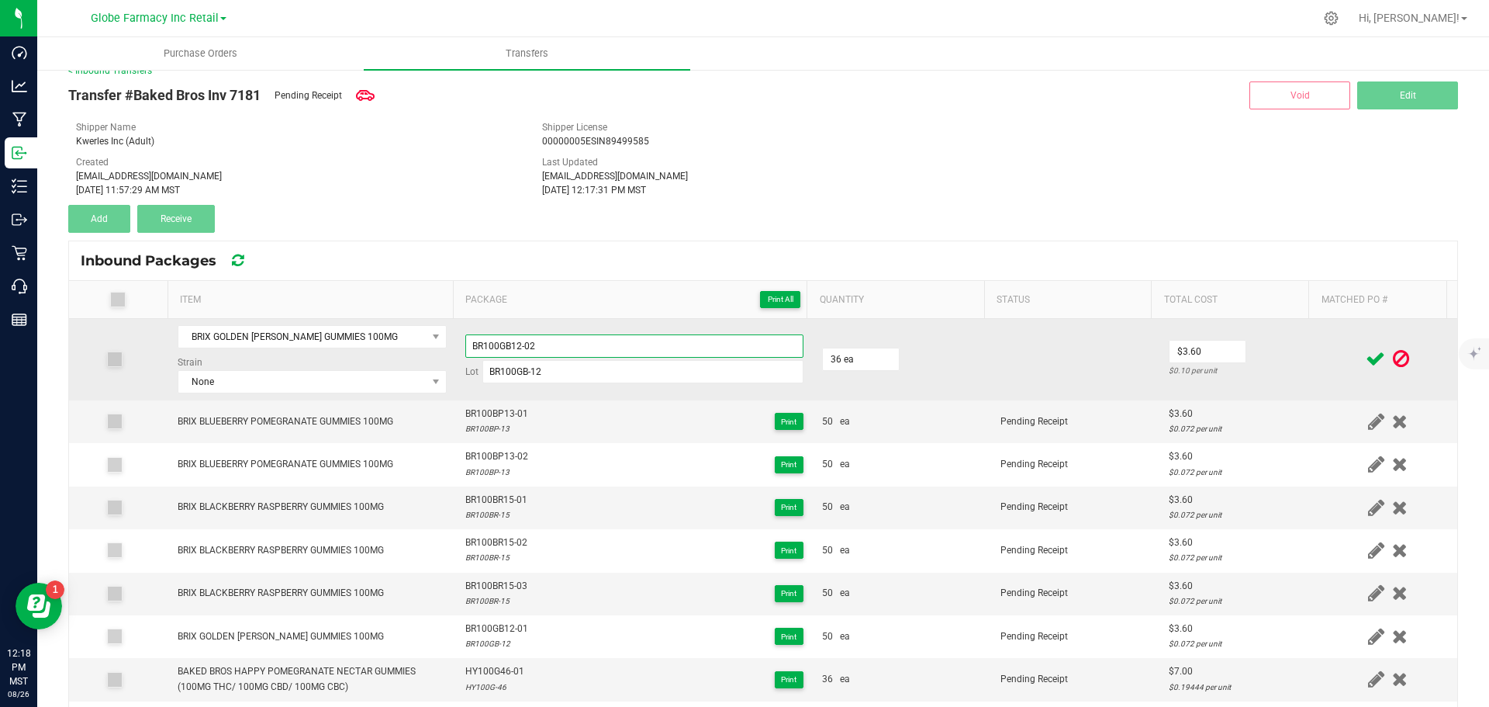
click at [470, 337] on input "BR100GB12-02" at bounding box center [634, 345] width 338 height 23
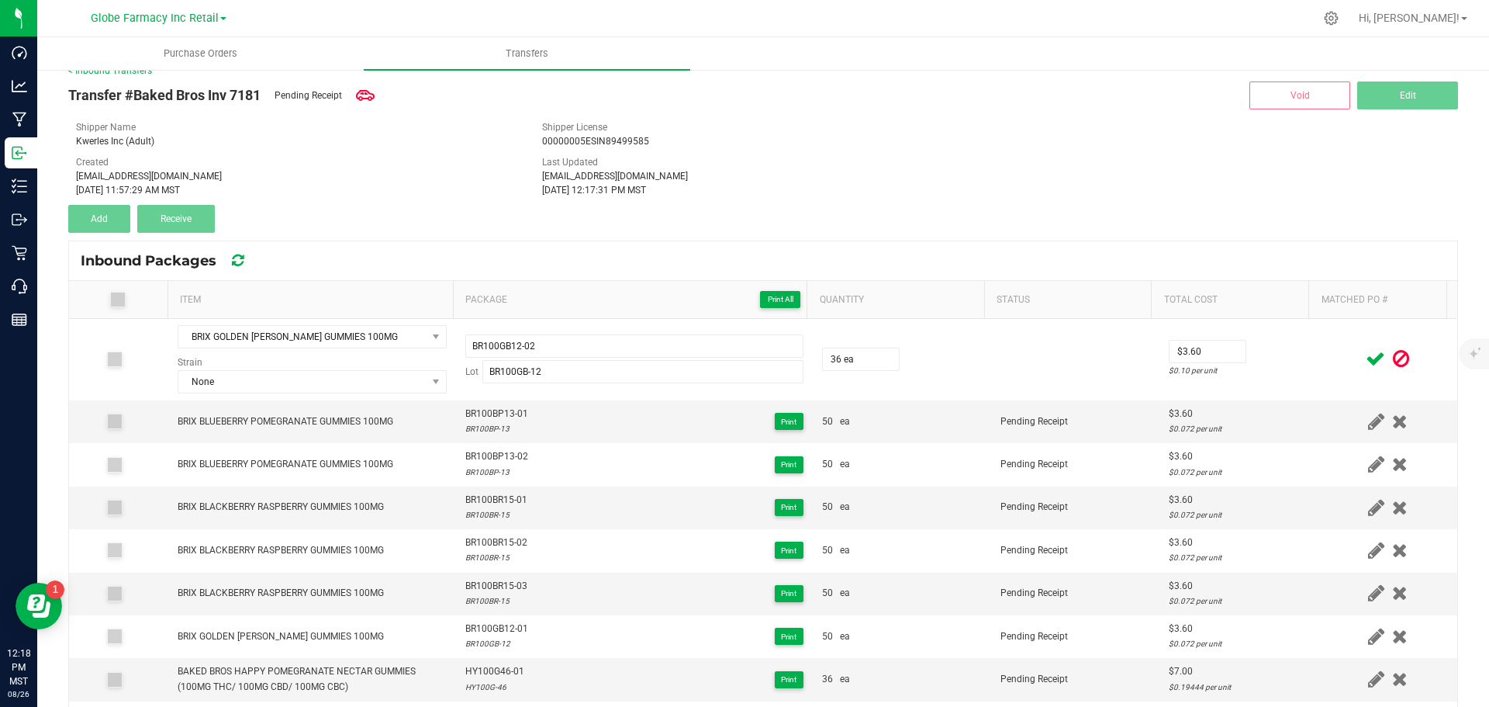
click at [1366, 365] on icon at bounding box center [1375, 358] width 19 height 19
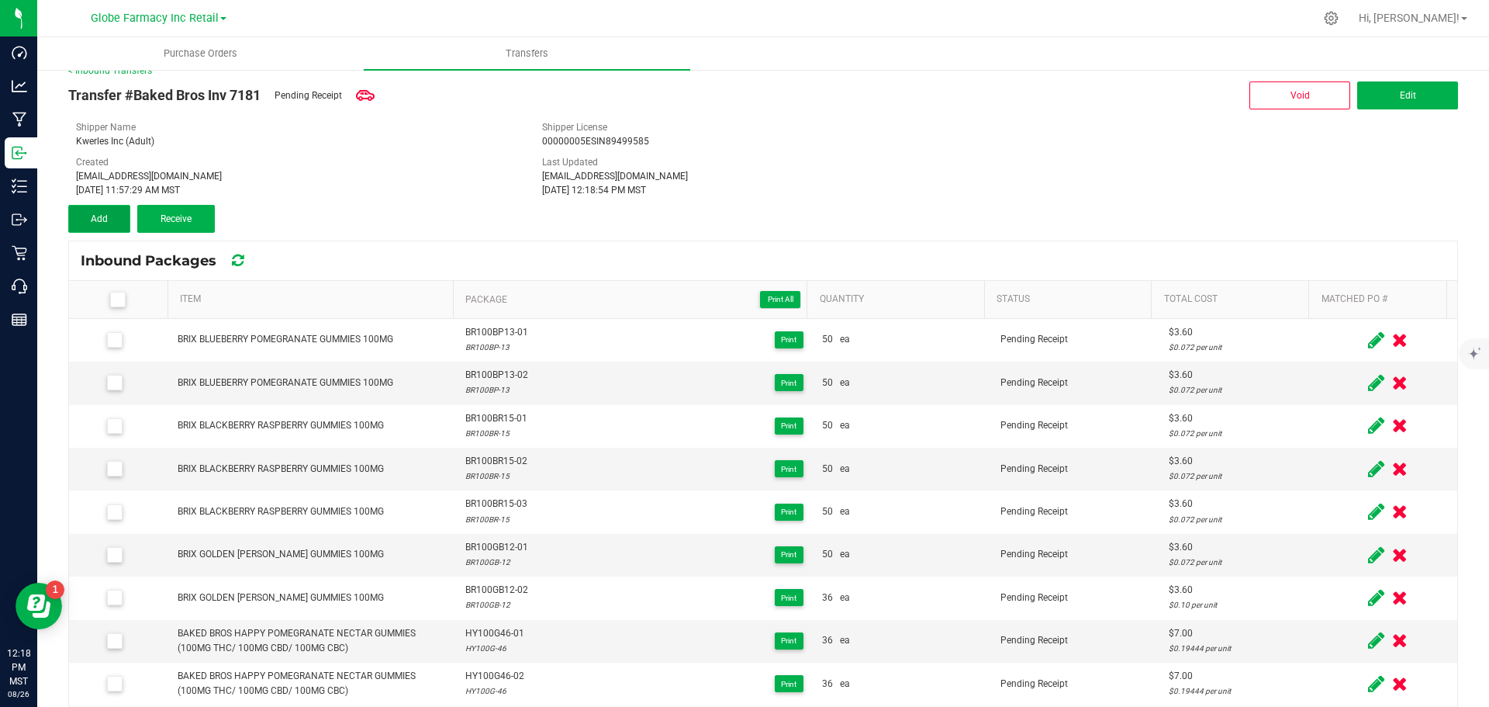
click at [100, 216] on span "Add" at bounding box center [99, 218] width 17 height 11
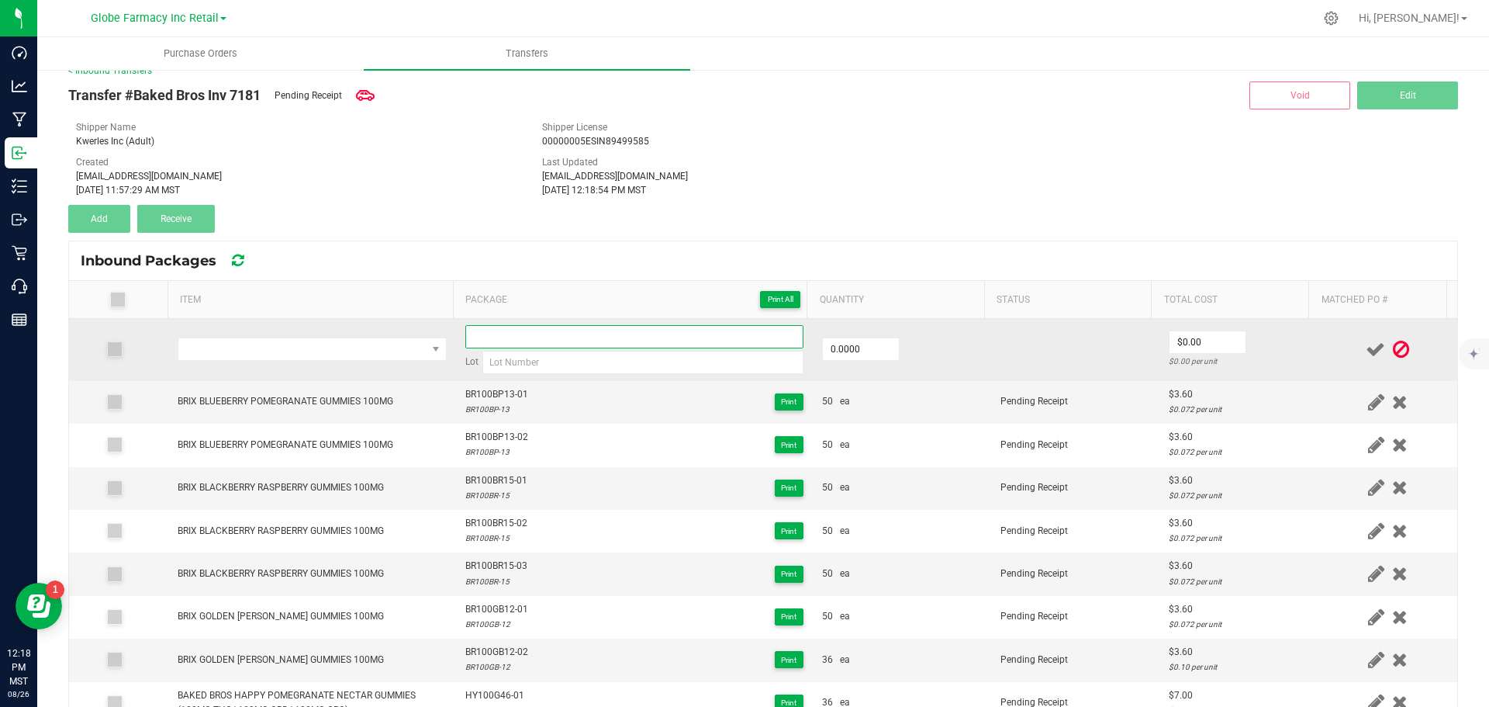
click at [497, 325] on input at bounding box center [634, 336] width 338 height 23
paste input "BR100GB12-02"
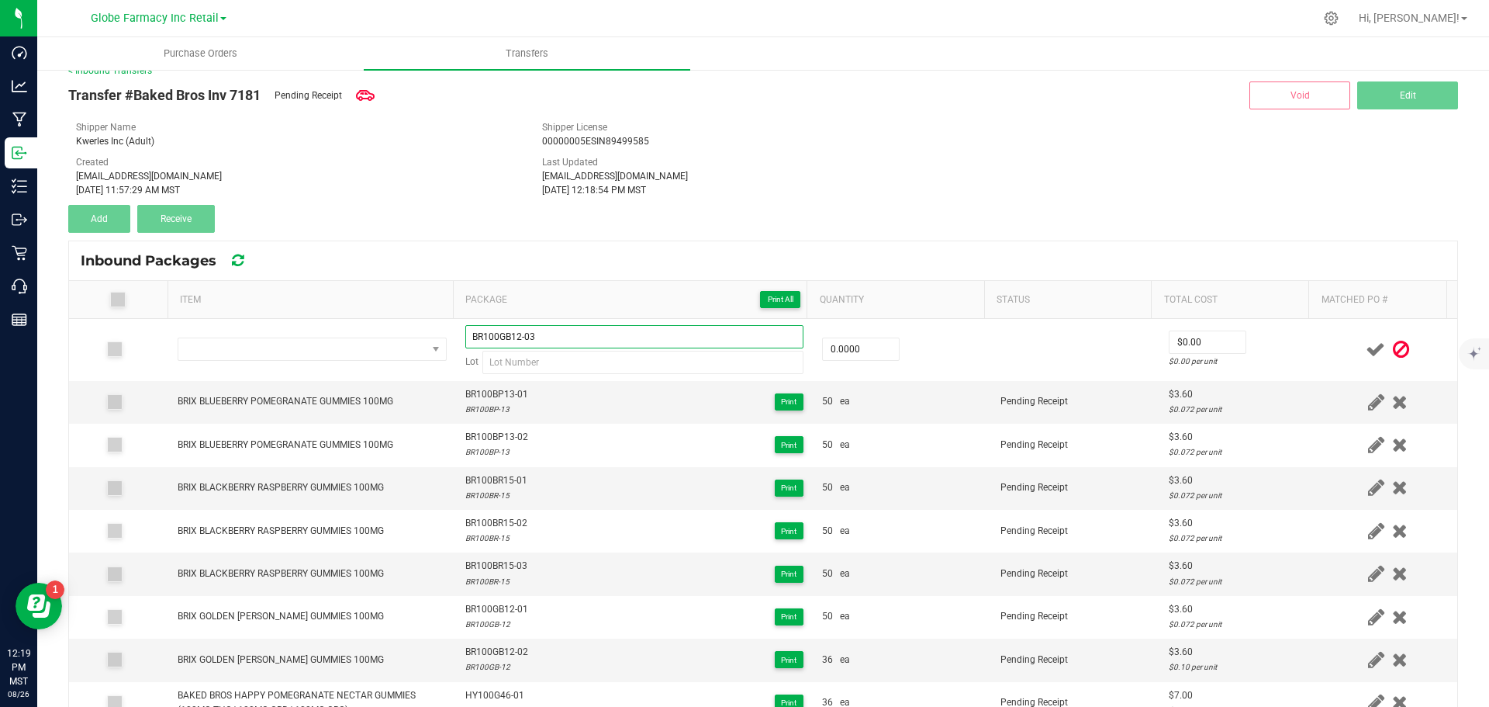
type input "BR100GB12-03"
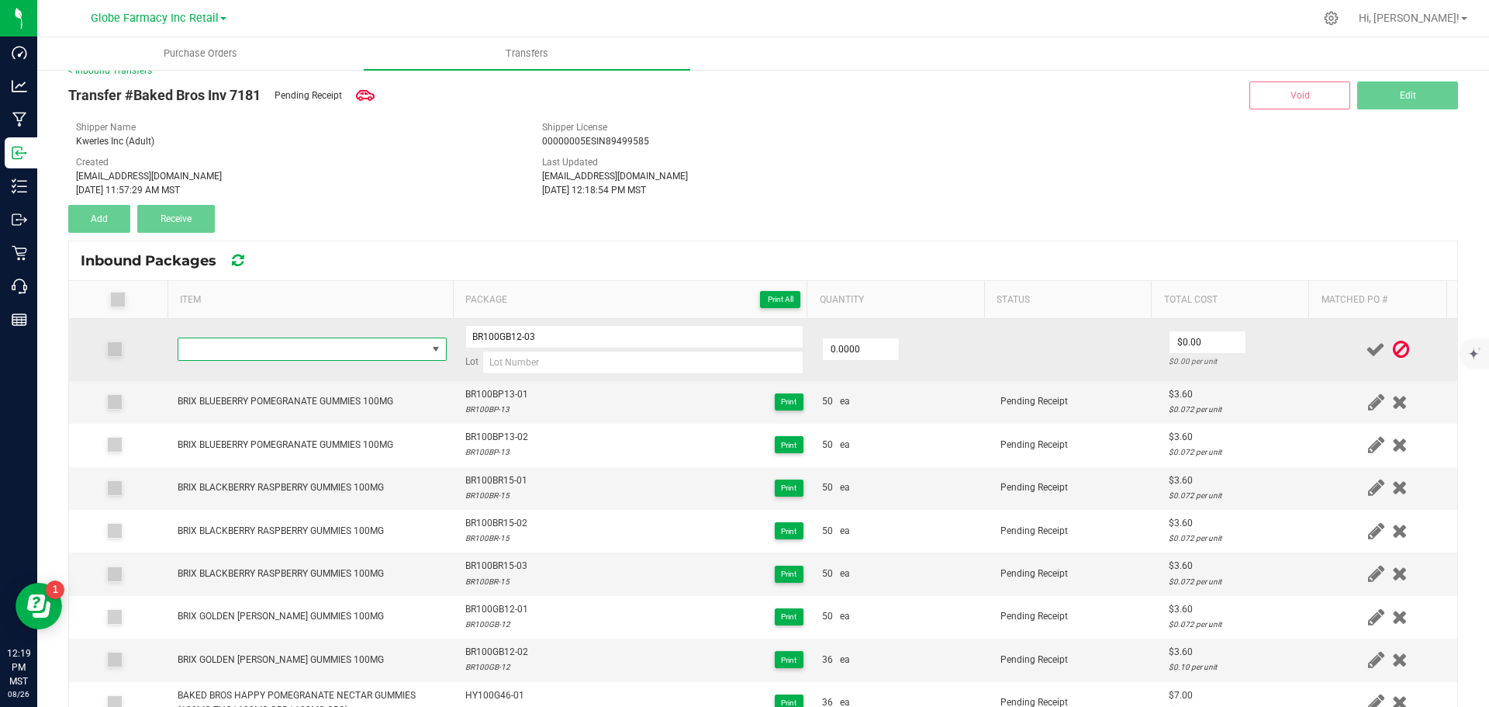
click at [308, 348] on span "NO DATA FOUND" at bounding box center [302, 349] width 248 height 22
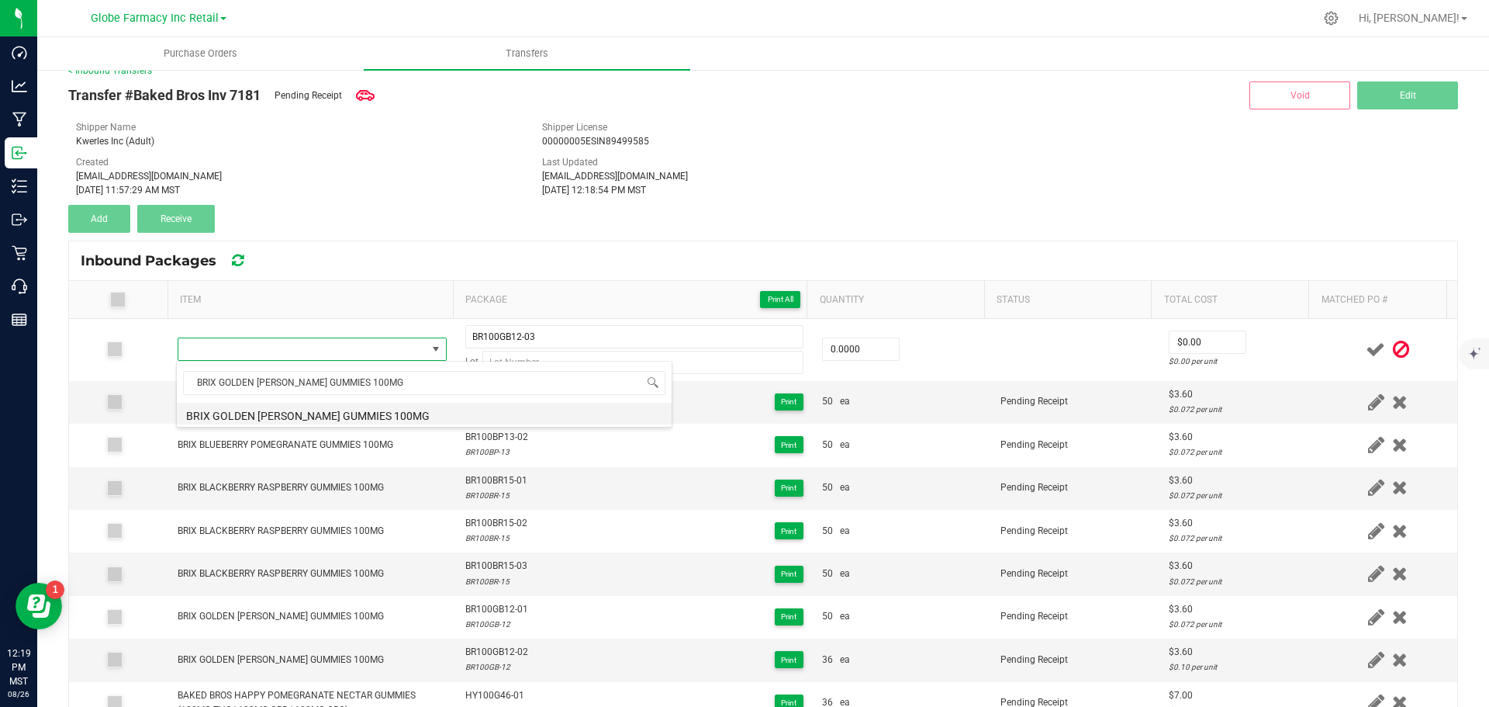
click at [239, 412] on li "BRIX GOLDEN [PERSON_NAME] GUMMIES 100MG" at bounding box center [424, 414] width 495 height 22
type input "0 ea"
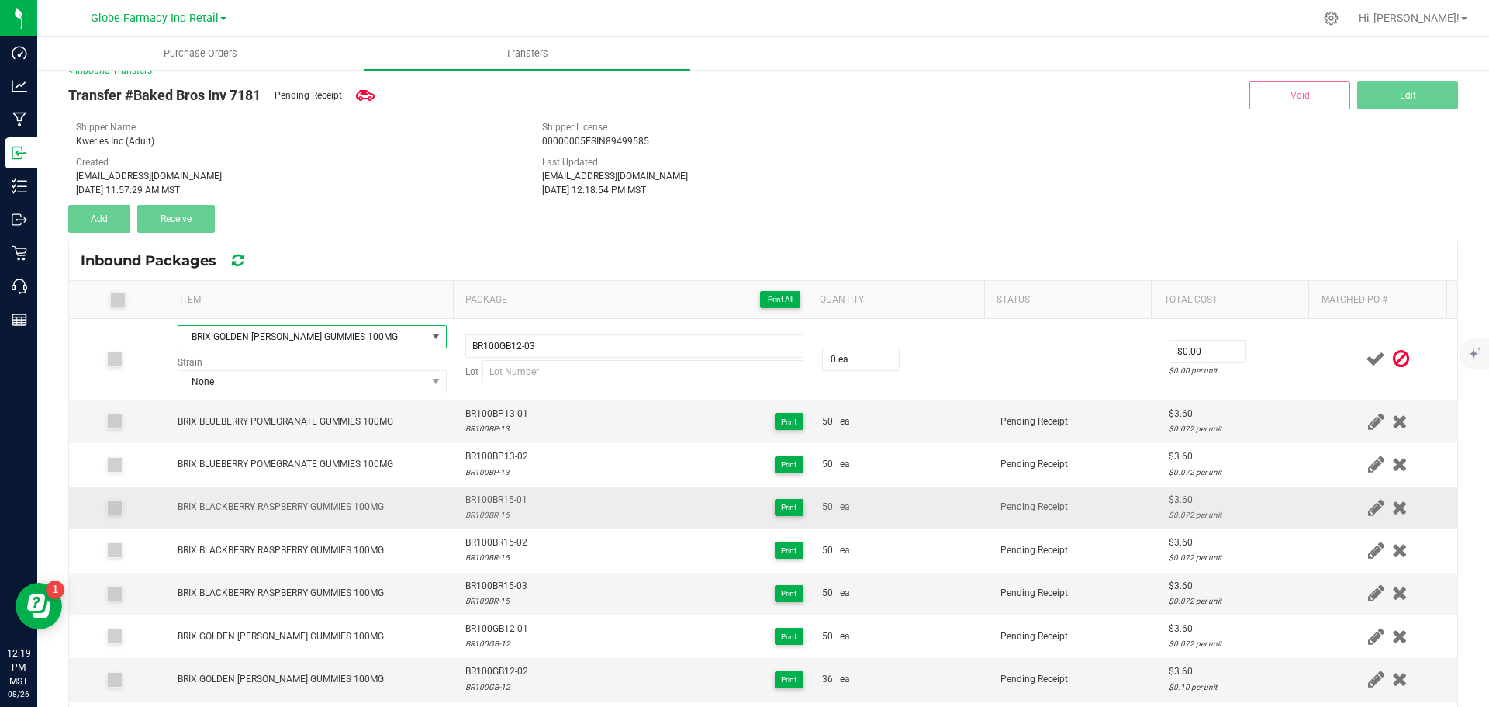
click at [416, 493] on td "BRIX BLACKBERRY RASPBERRY GUMMIES 100MG" at bounding box center [312, 507] width 288 height 43
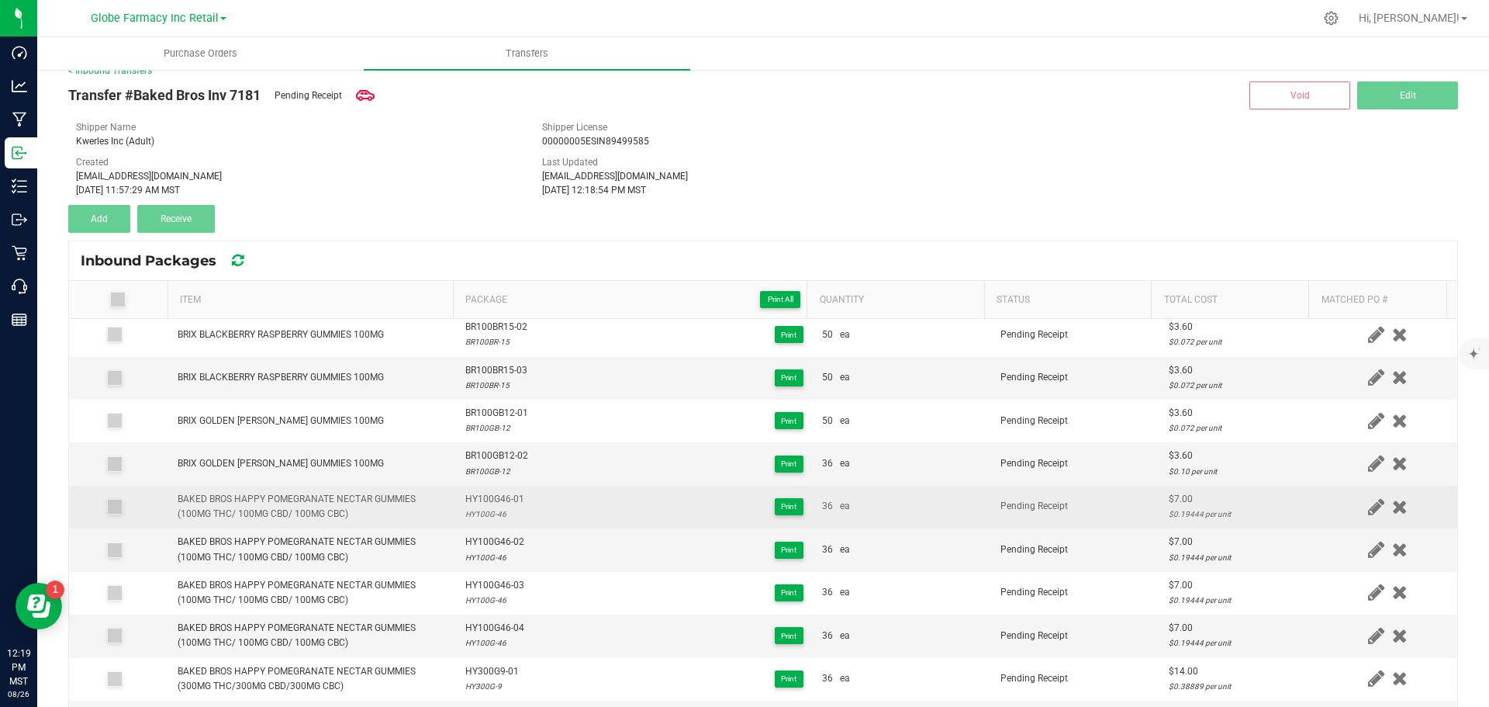
scroll to position [233, 0]
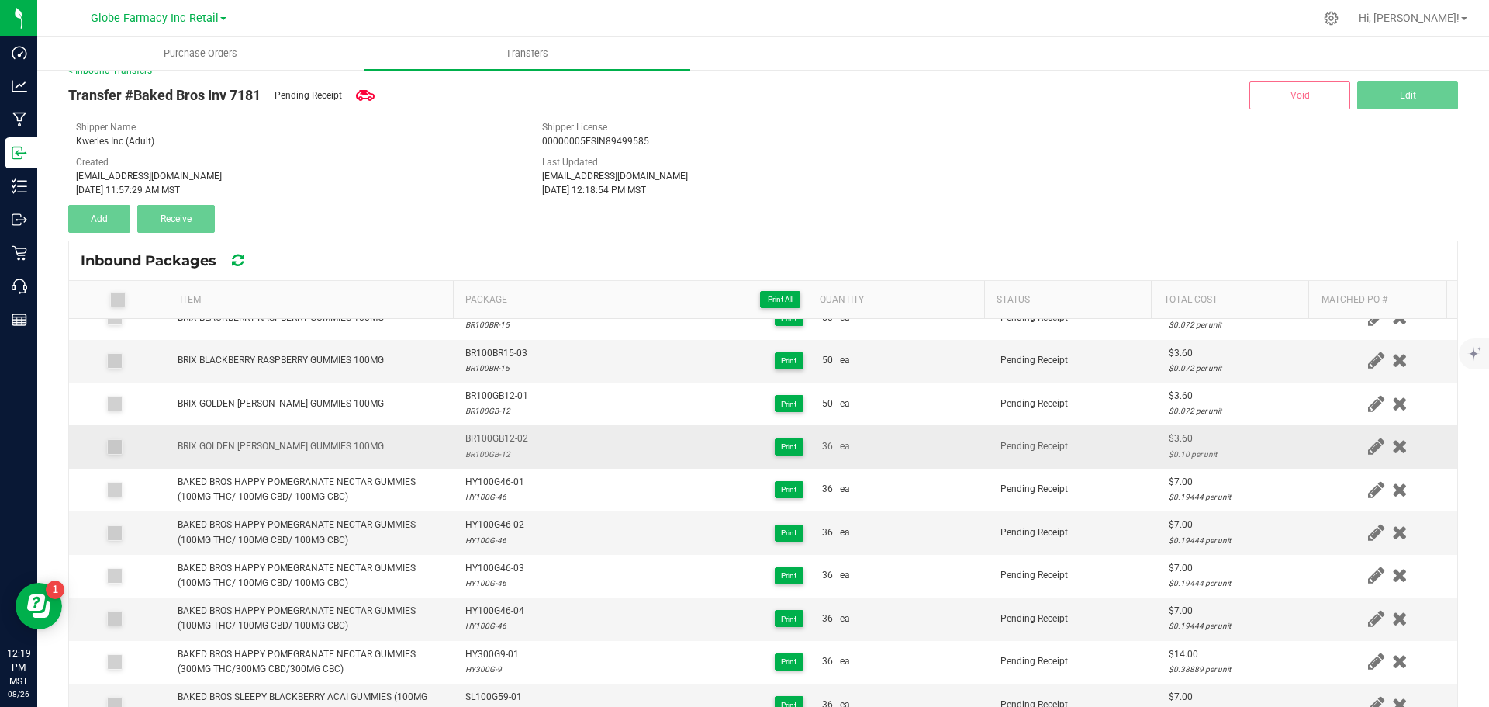
click at [489, 455] on div "BR100GB-12" at bounding box center [496, 454] width 63 height 15
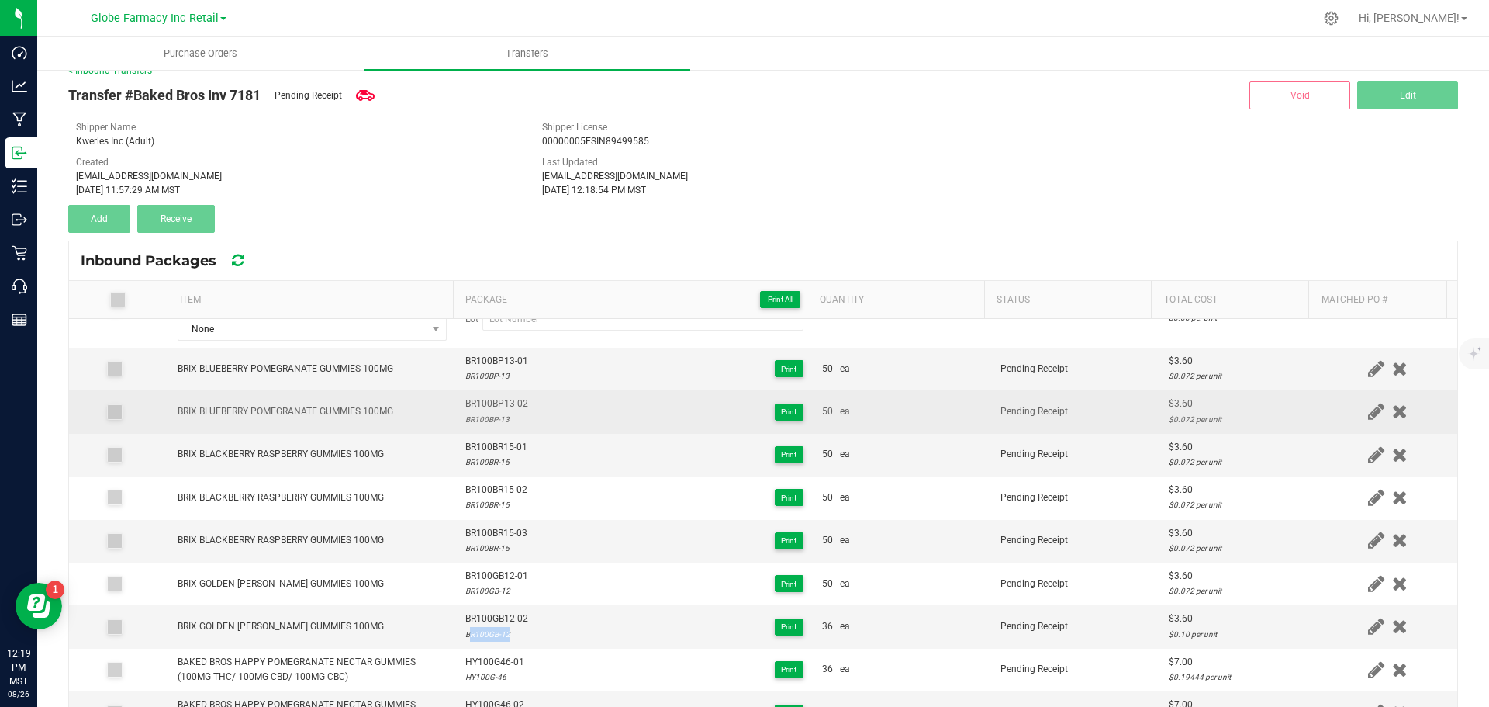
scroll to position [0, 0]
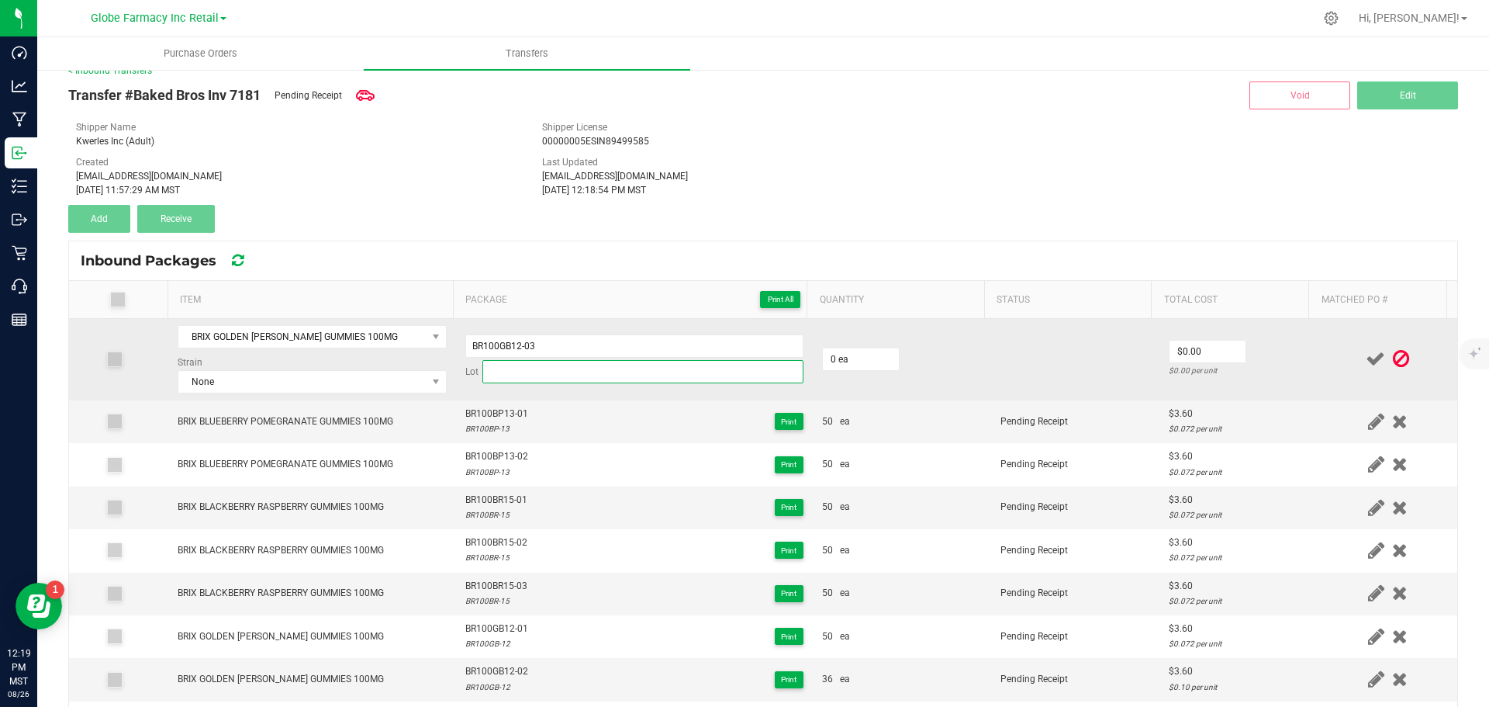
click at [496, 381] on input at bounding box center [642, 371] width 321 height 23
paste input "BR100GB-12"
type input "BR100GB-12"
click at [861, 358] on input "0" at bounding box center [861, 359] width 76 height 22
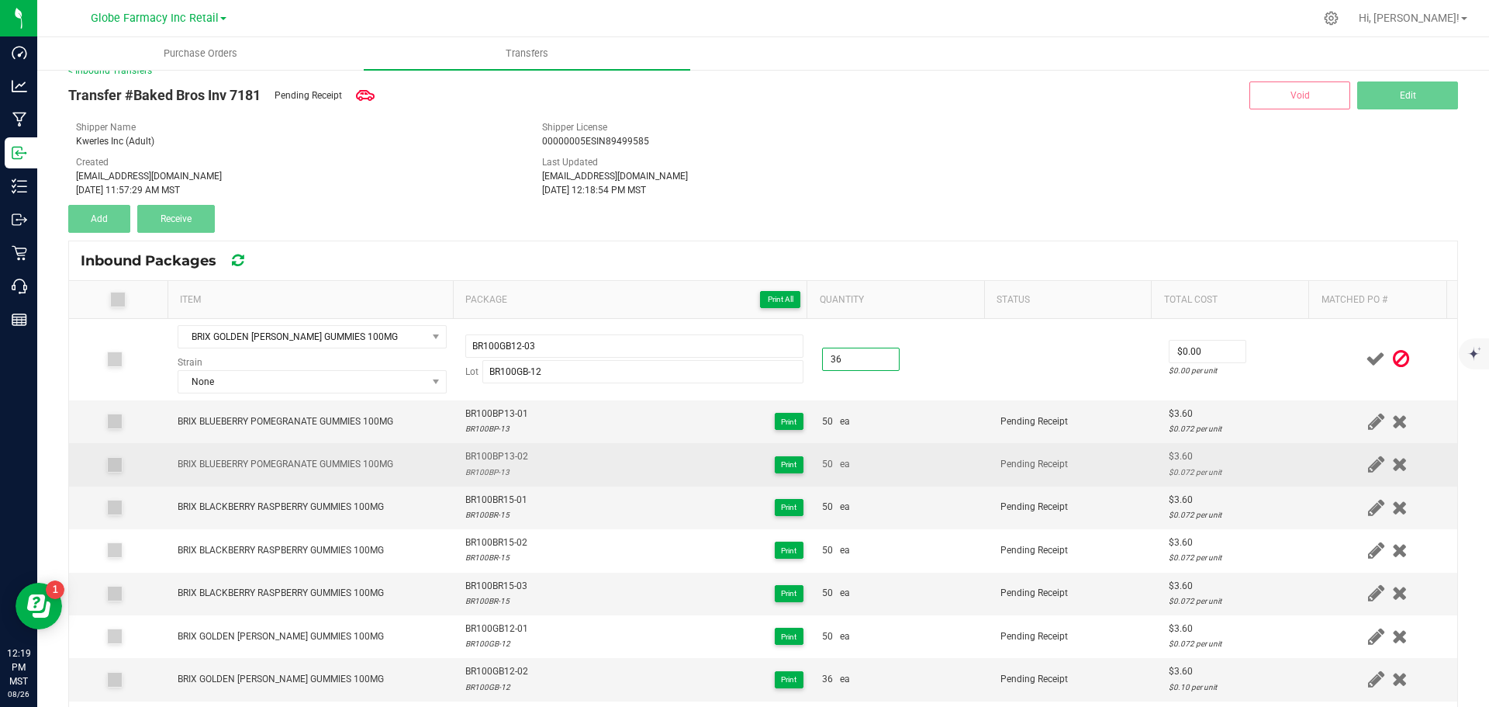
type input "36 ea"
click at [873, 455] on td "50 ea" at bounding box center [902, 464] width 178 height 43
type input "$3.60"
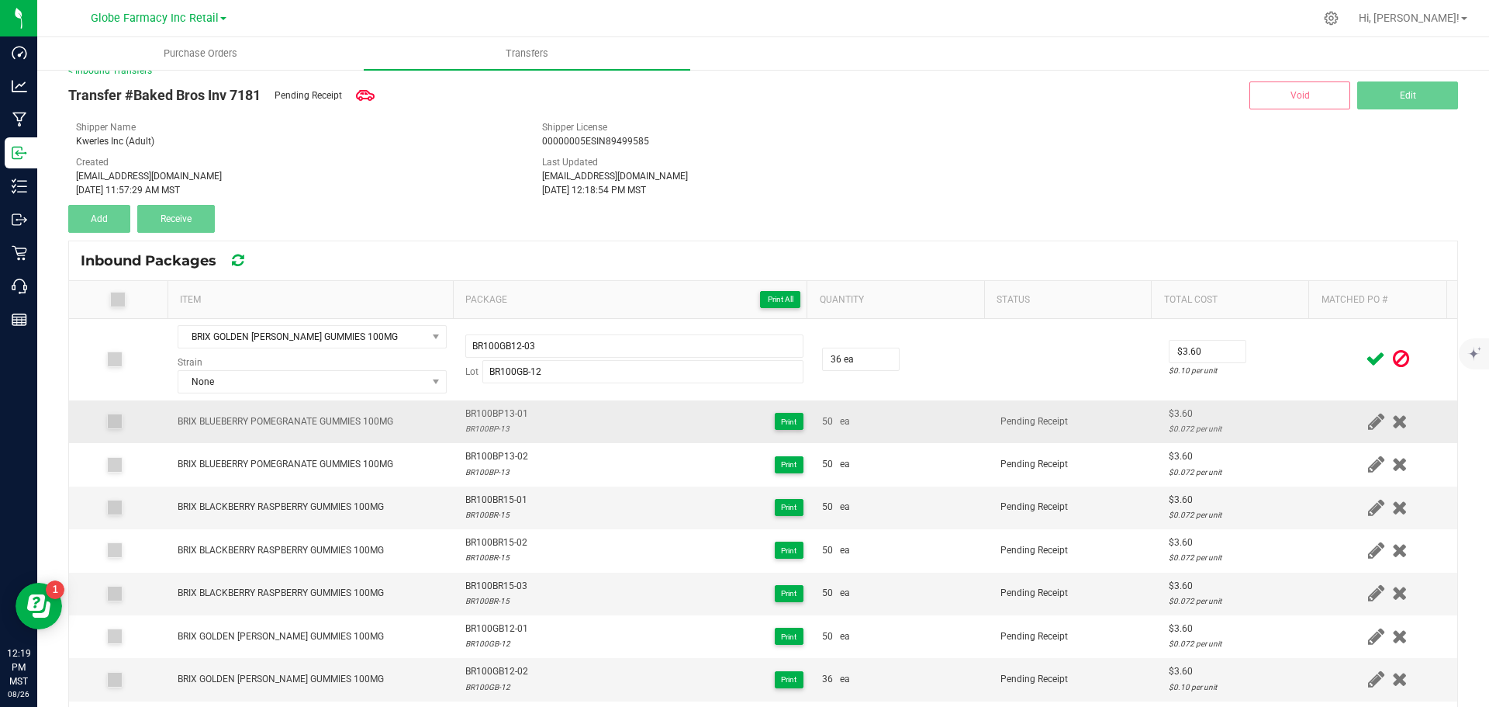
drag, startPoint x: 1109, startPoint y: 445, endPoint x: 1117, endPoint y: 438, distance: 10.4
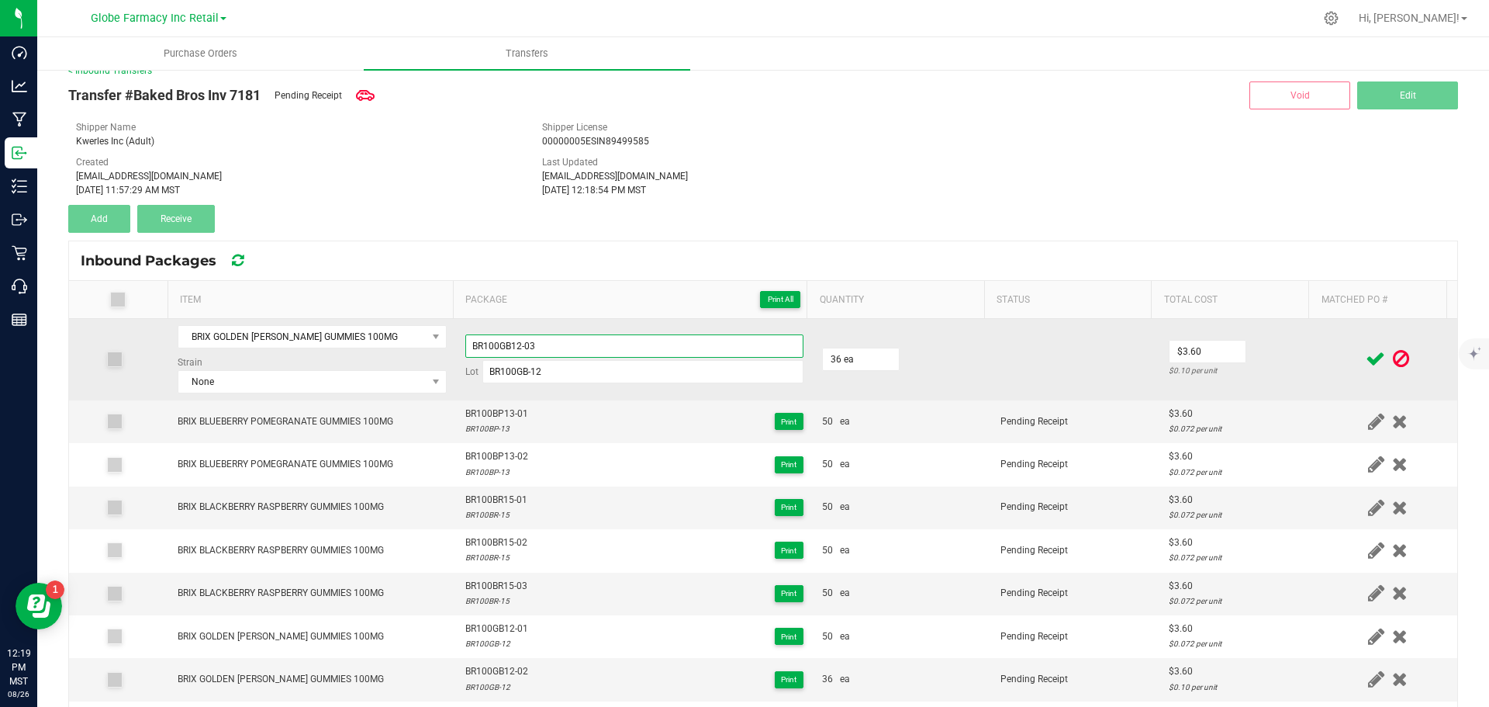
click at [507, 340] on input "BR100GB12-03" at bounding box center [634, 345] width 338 height 23
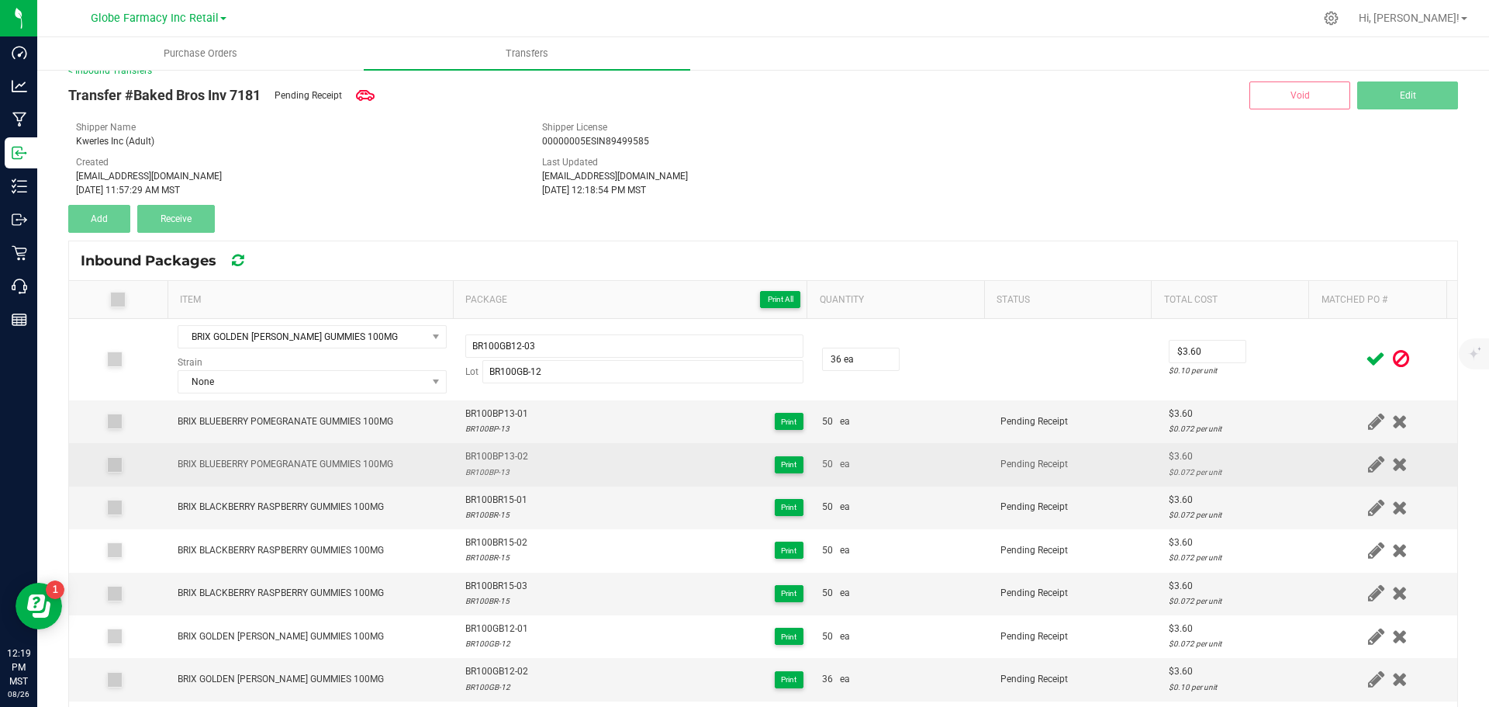
click at [975, 452] on td "50 ea" at bounding box center [902, 464] width 178 height 43
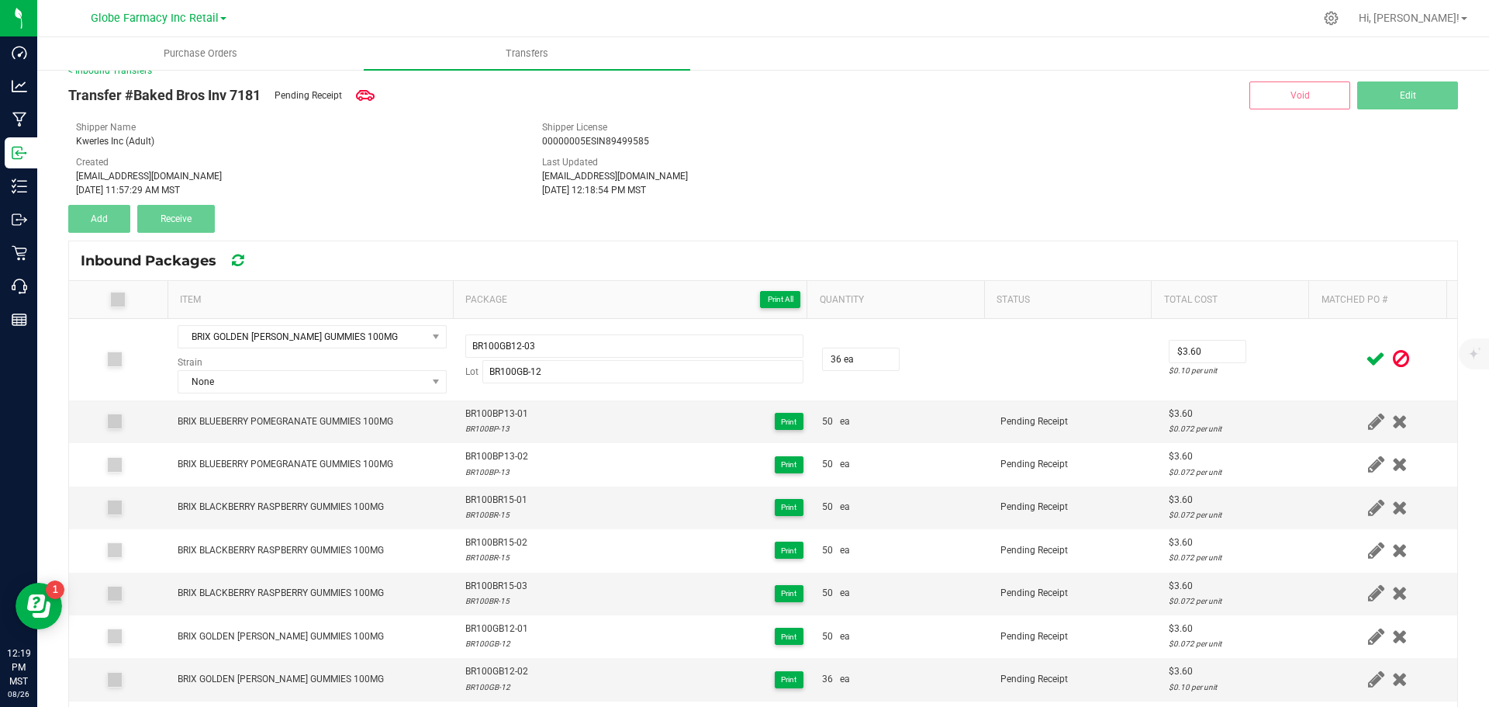
click at [1366, 359] on icon at bounding box center [1375, 358] width 19 height 19
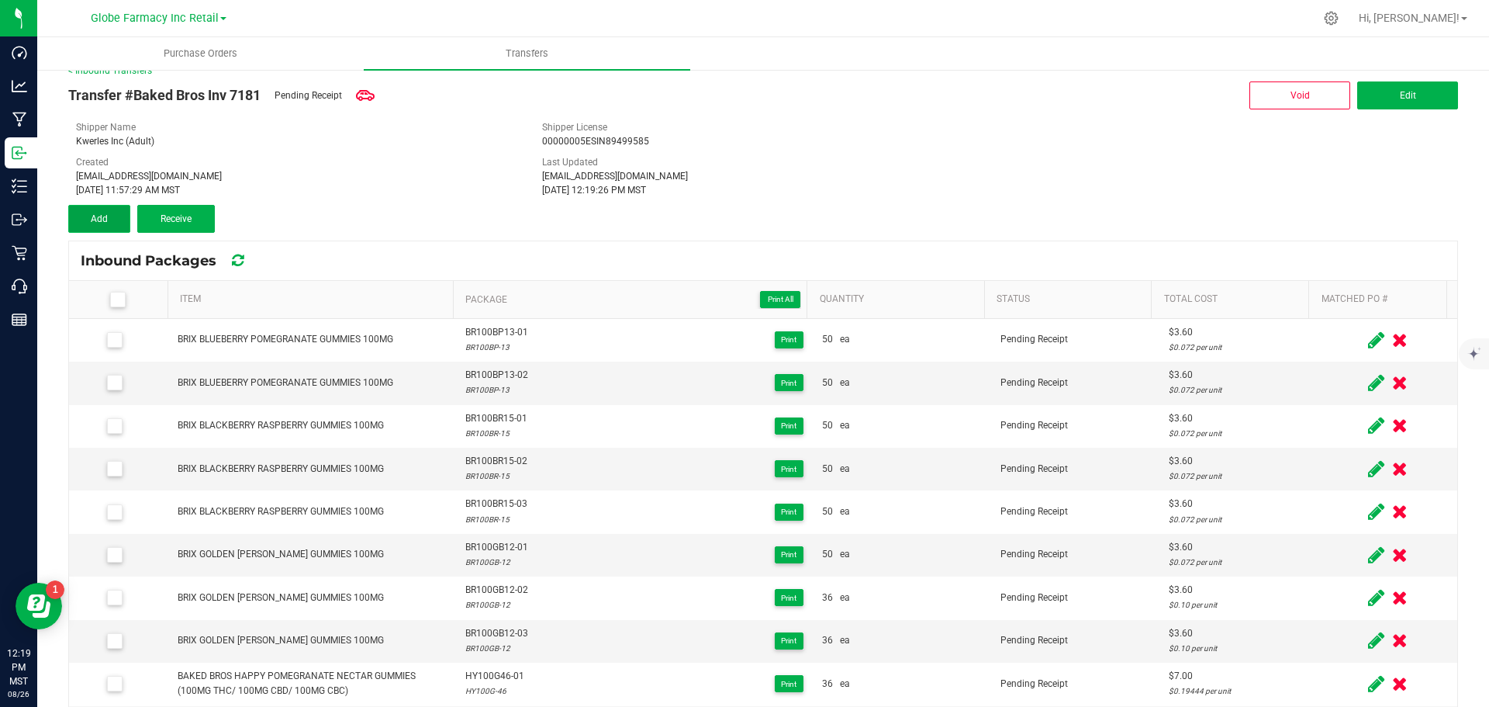
click at [120, 223] on button "Add" at bounding box center [99, 219] width 62 height 28
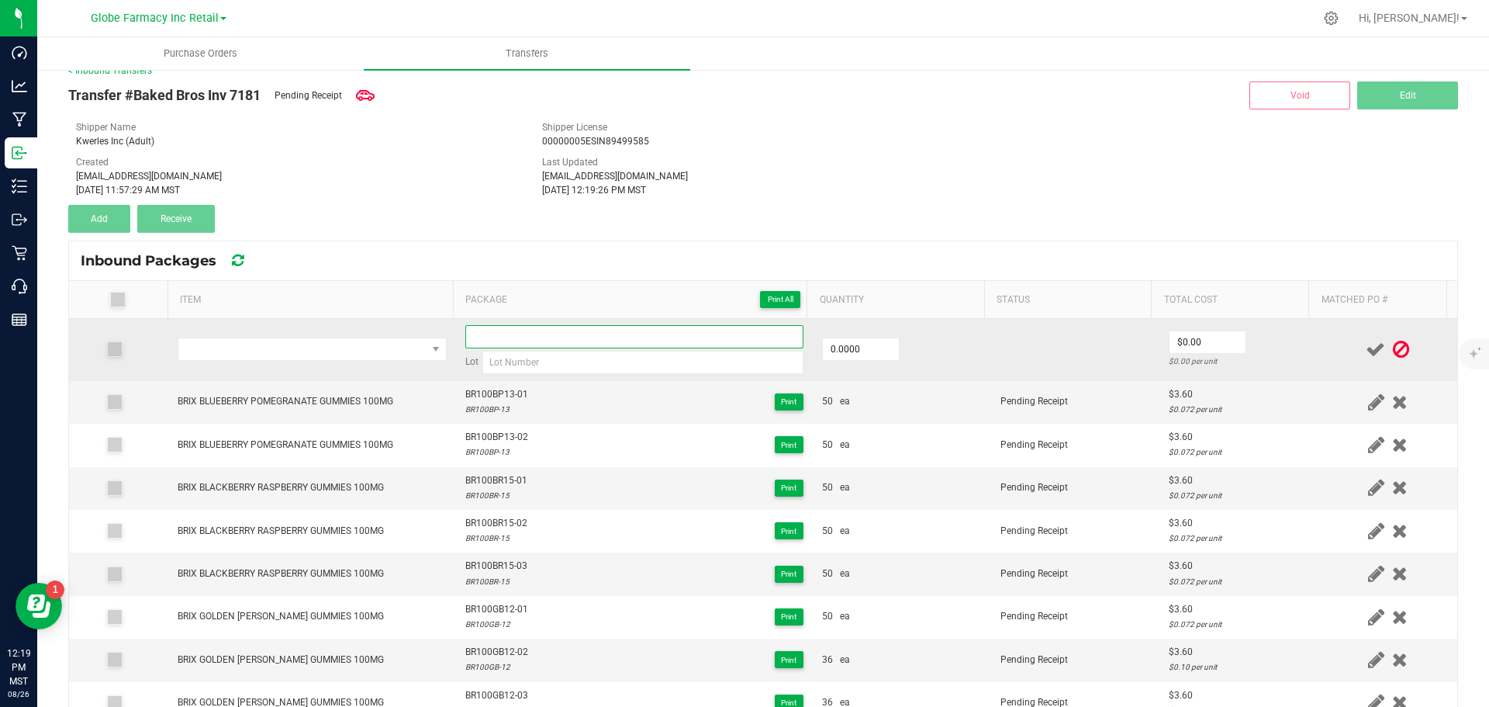
click at [555, 334] on input at bounding box center [634, 336] width 338 height 23
paste input "BR100GB12-03"
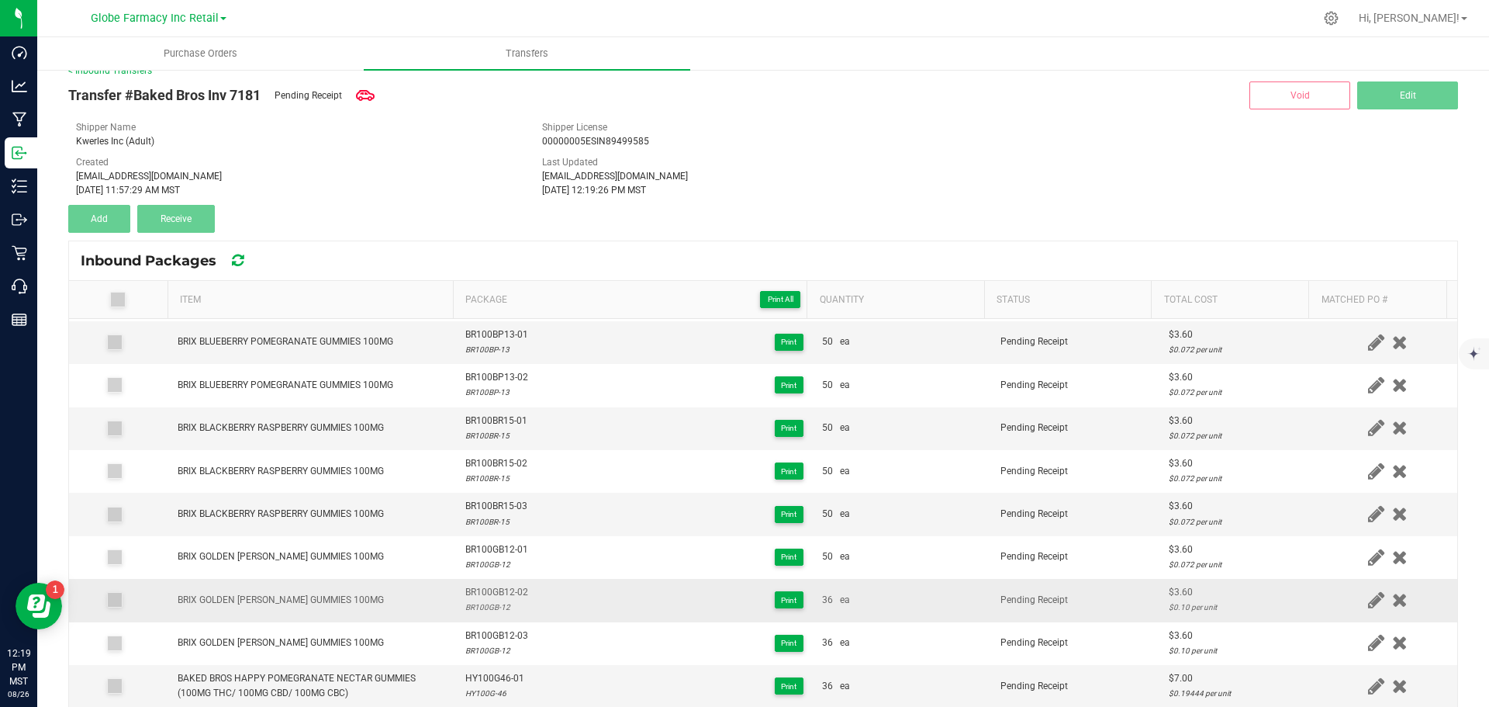
scroll to position [78, 0]
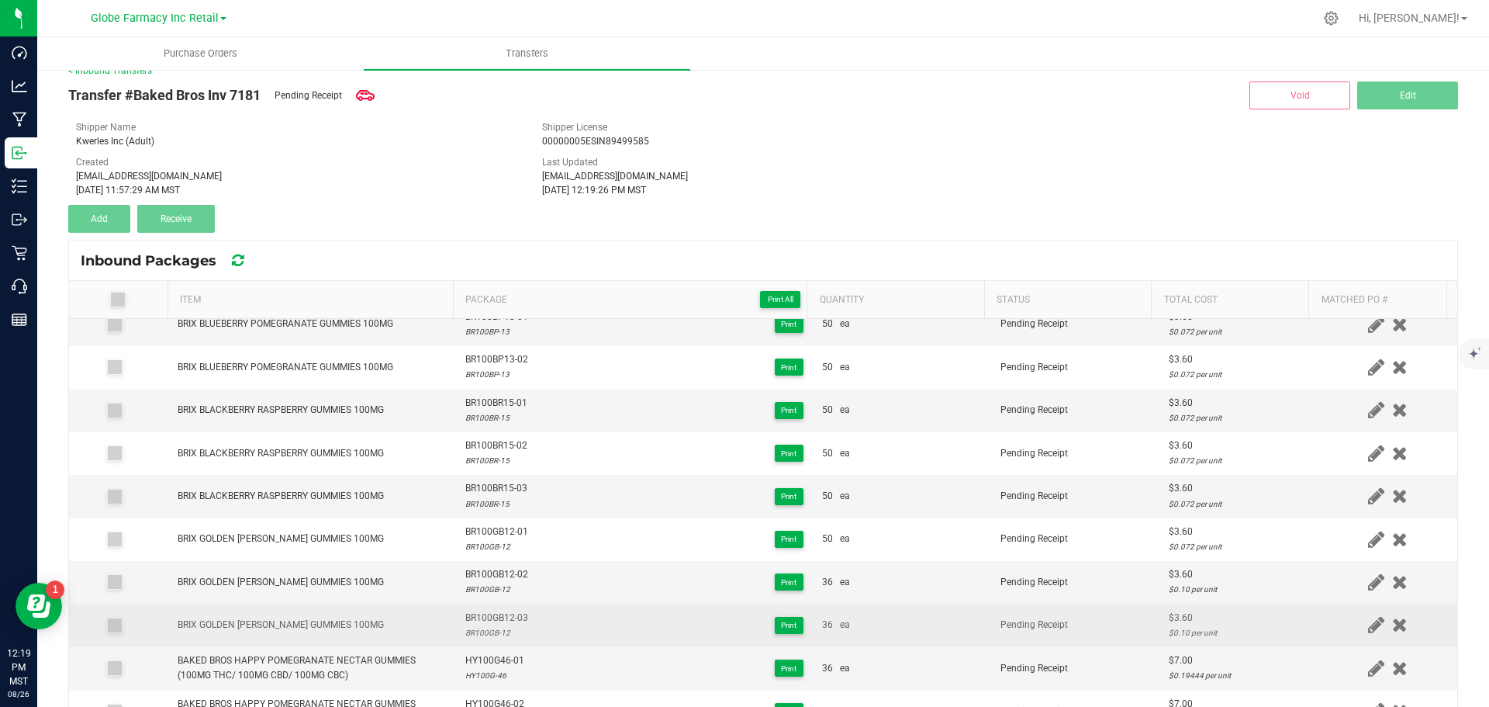
type input "BR100GB12-04"
click at [489, 631] on div "BR100GB-12" at bounding box center [496, 632] width 63 height 15
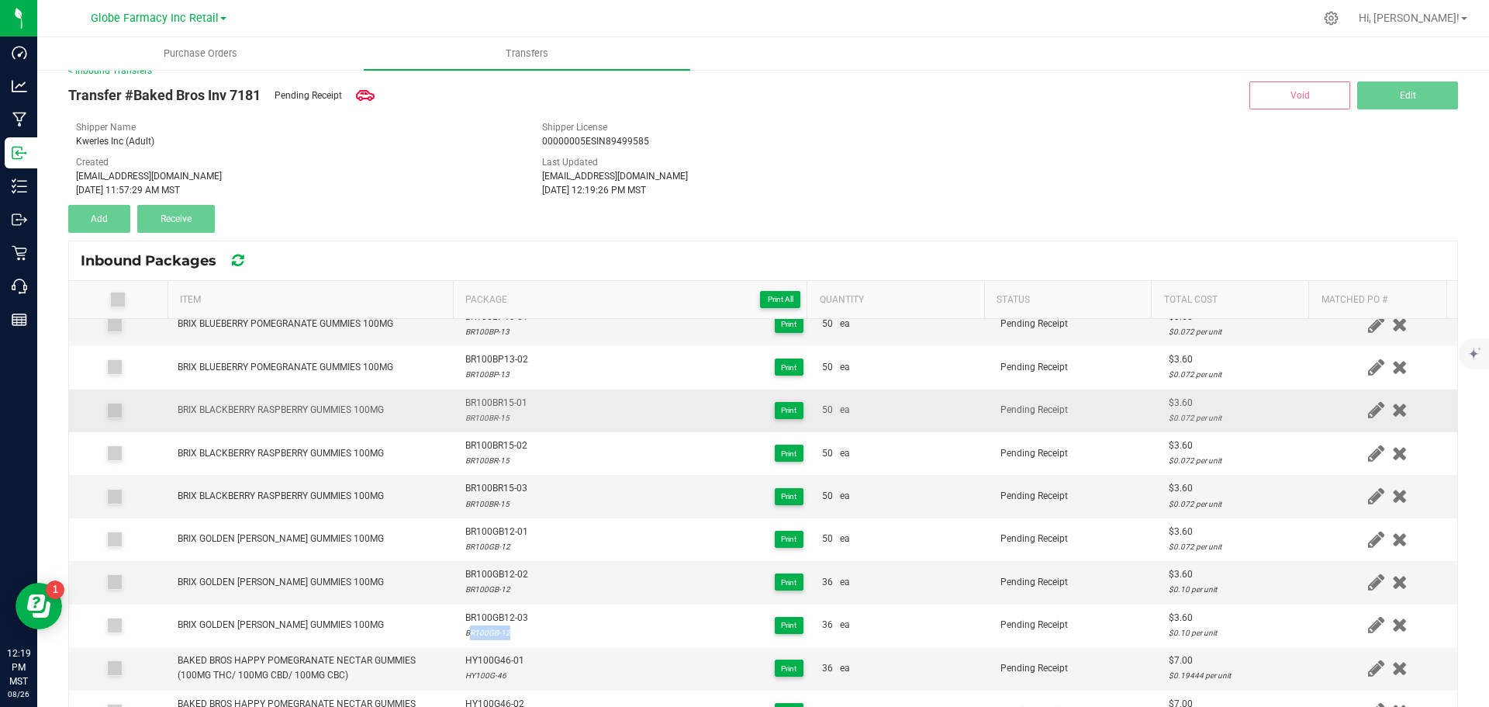
scroll to position [0, 0]
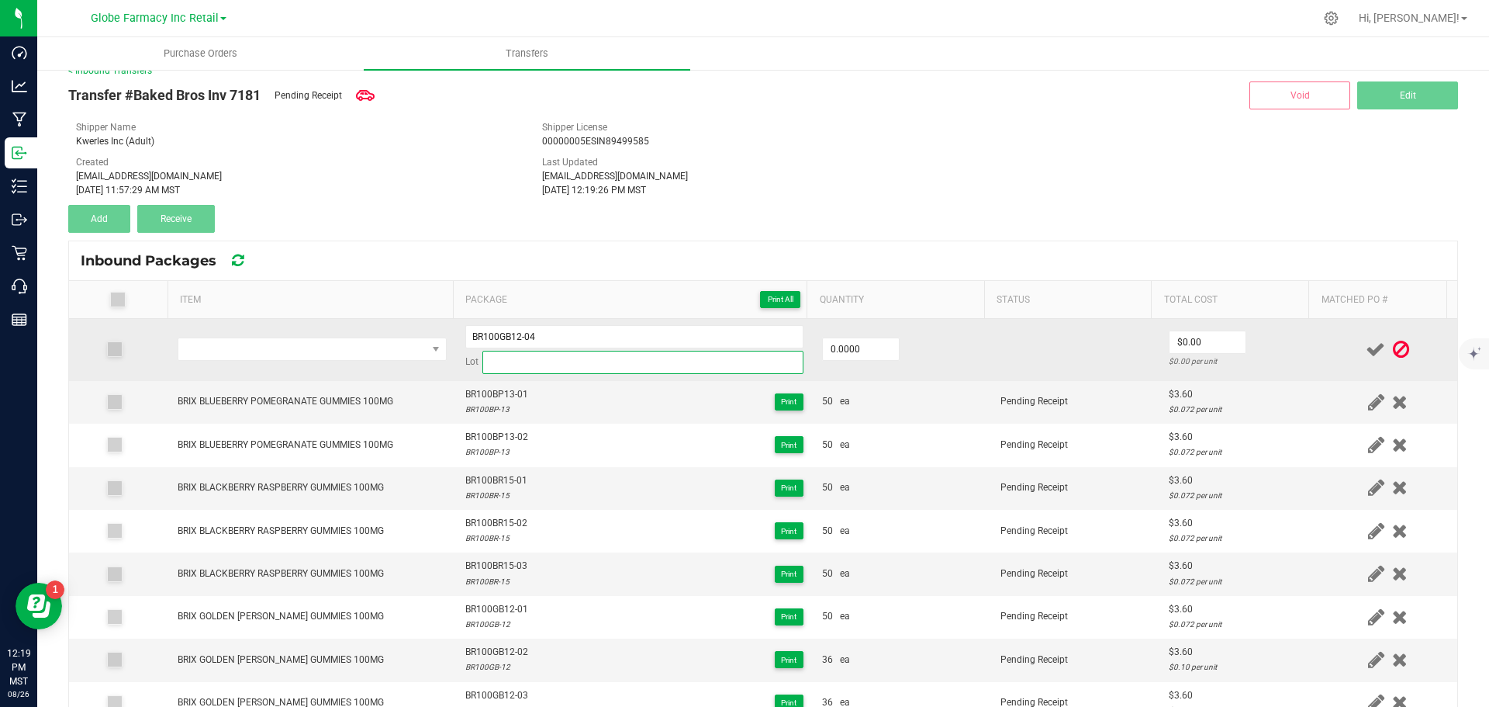
click at [519, 368] on input at bounding box center [642, 362] width 321 height 23
paste input "BR100GB-12"
type input "BR100GB-12"
click at [825, 353] on input "0" at bounding box center [861, 349] width 76 height 22
type input "50.0000"
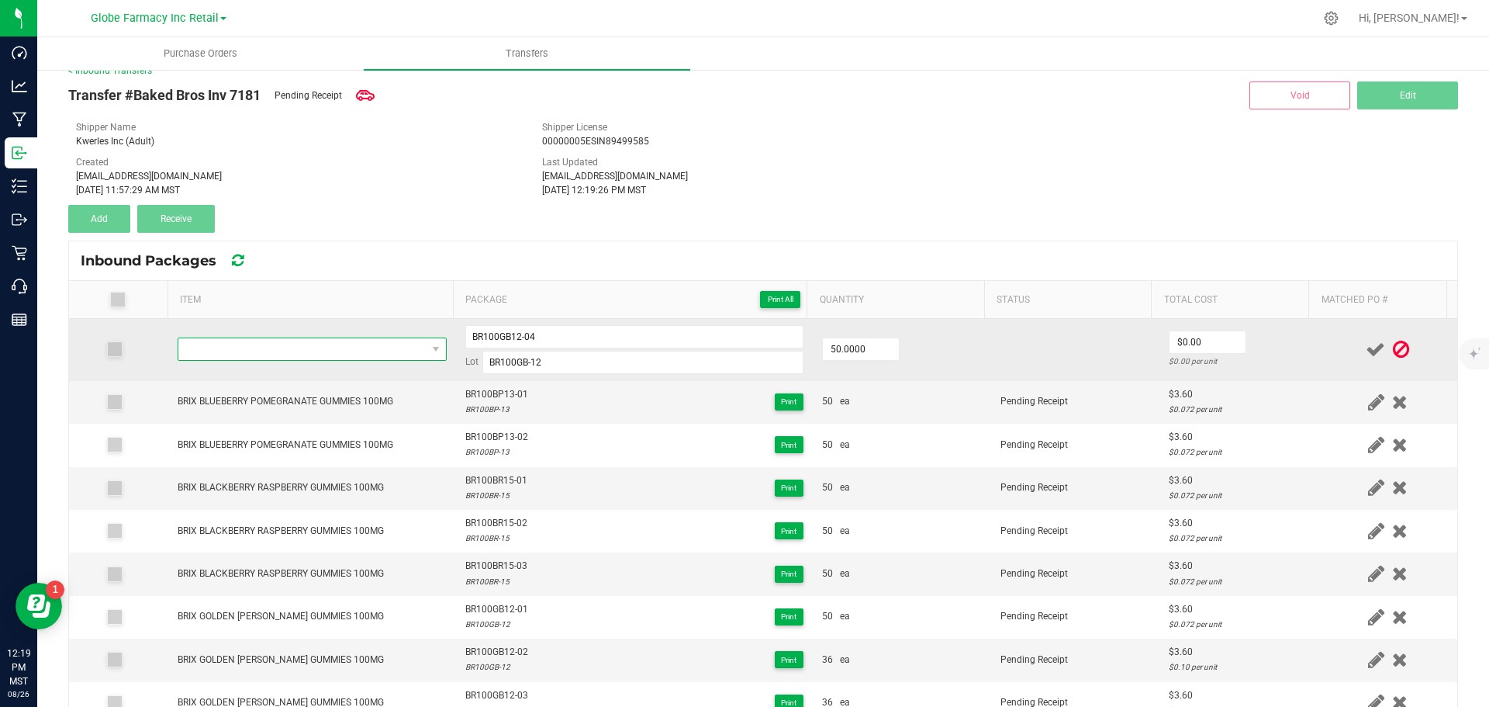
click at [195, 344] on span "NO DATA FOUND" at bounding box center [302, 349] width 248 height 22
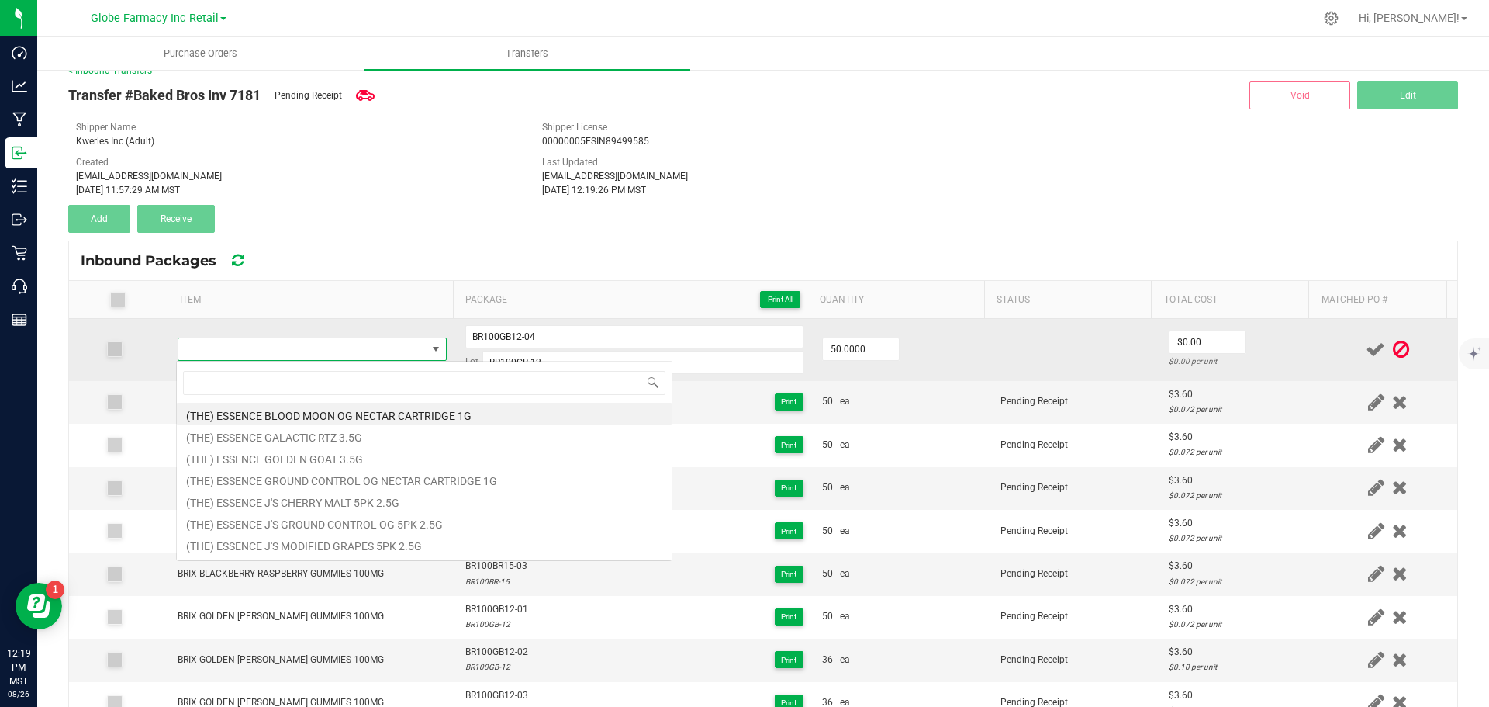
scroll to position [23, 264]
type input "BRIX GOLDEN [PERSON_NAME] GUMMIES 100MG"
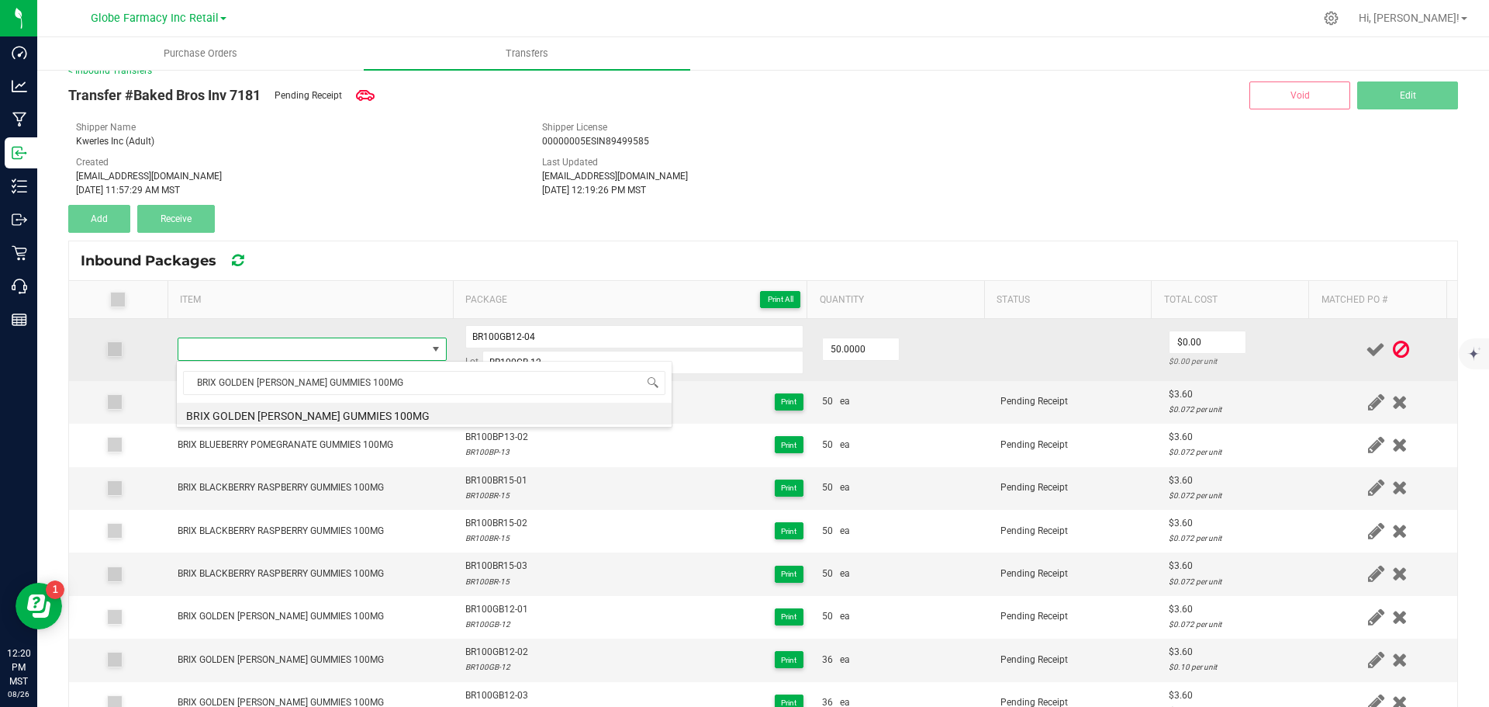
type input "50 ea"
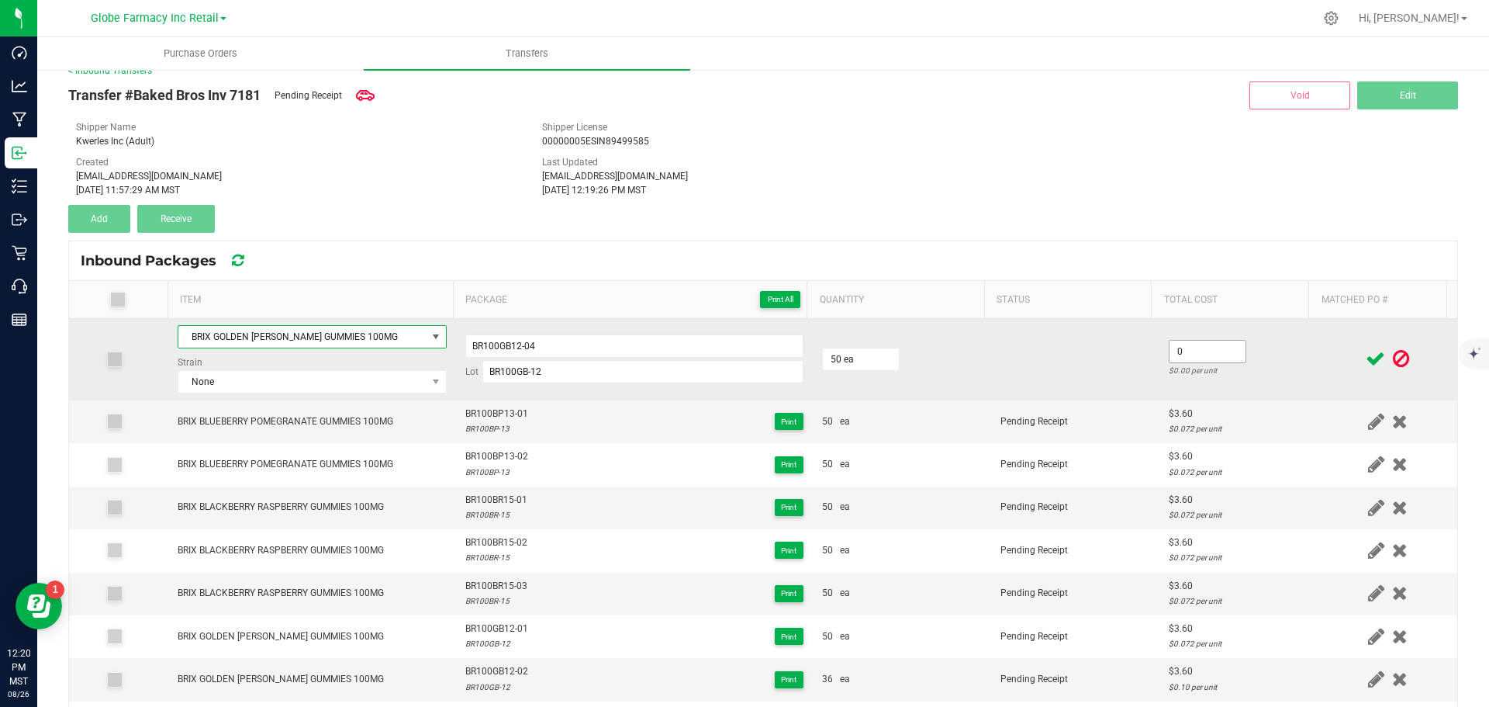
click at [1192, 353] on input "0" at bounding box center [1208, 352] width 76 height 22
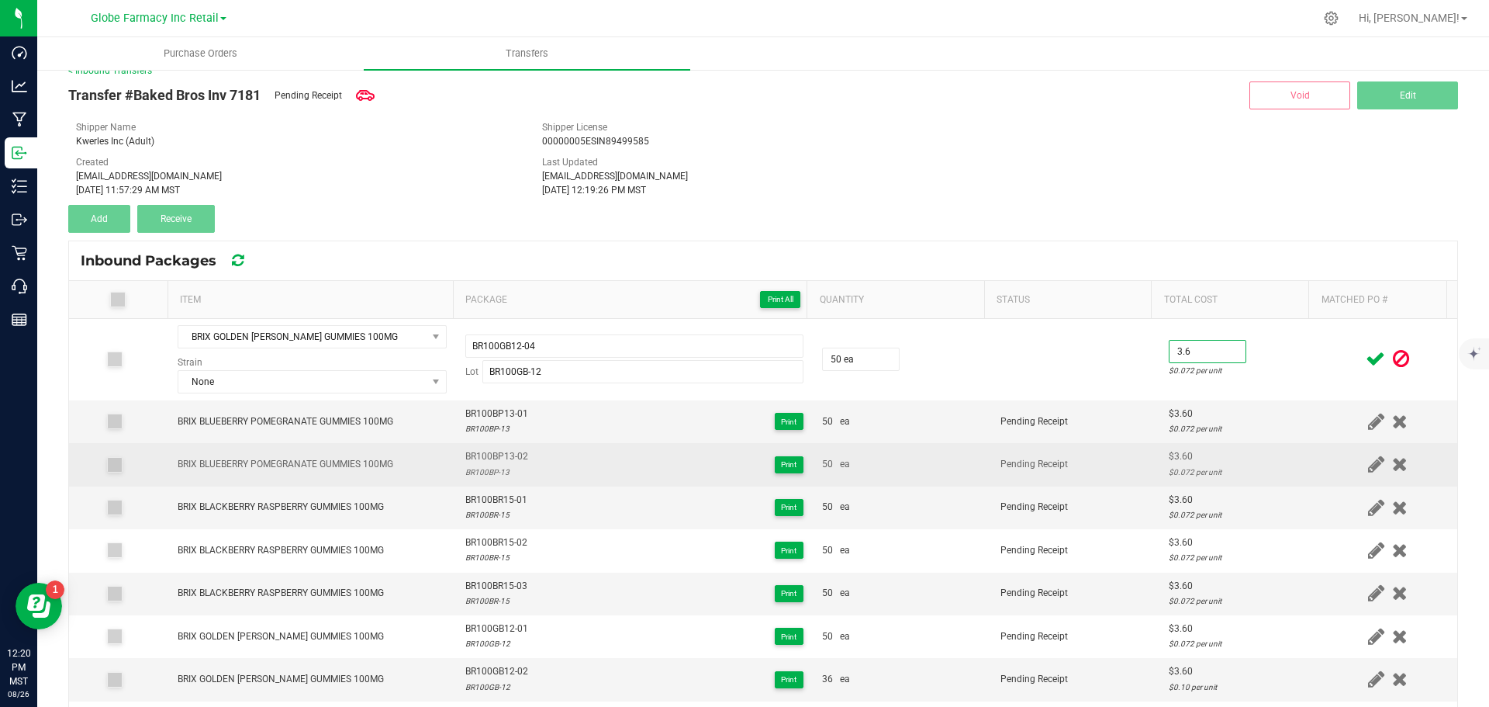
type input "$3.60"
drag, startPoint x: 1170, startPoint y: 455, endPoint x: 1222, endPoint y: 468, distance: 53.6
click at [1174, 458] on div "$3.60" at bounding box center [1239, 456] width 140 height 15
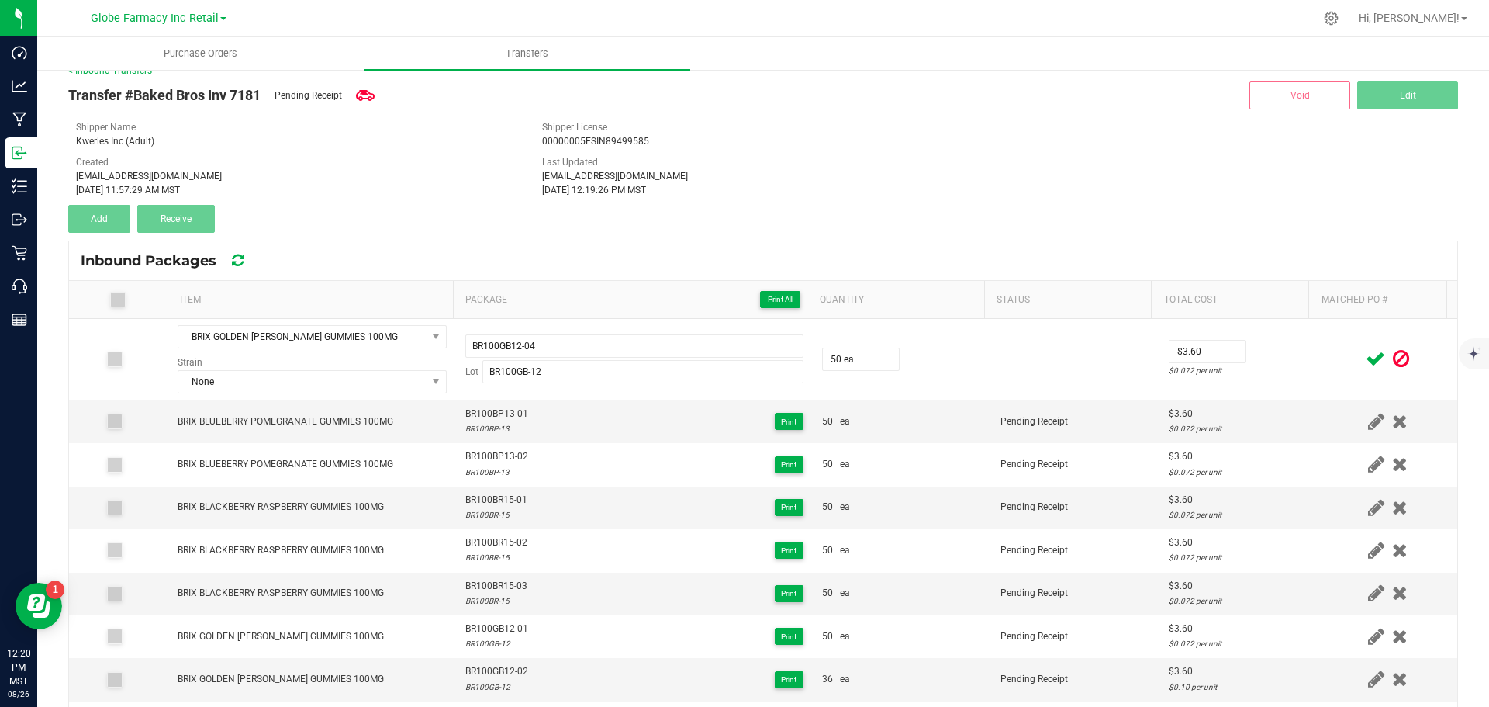
click at [1366, 361] on icon at bounding box center [1375, 358] width 19 height 19
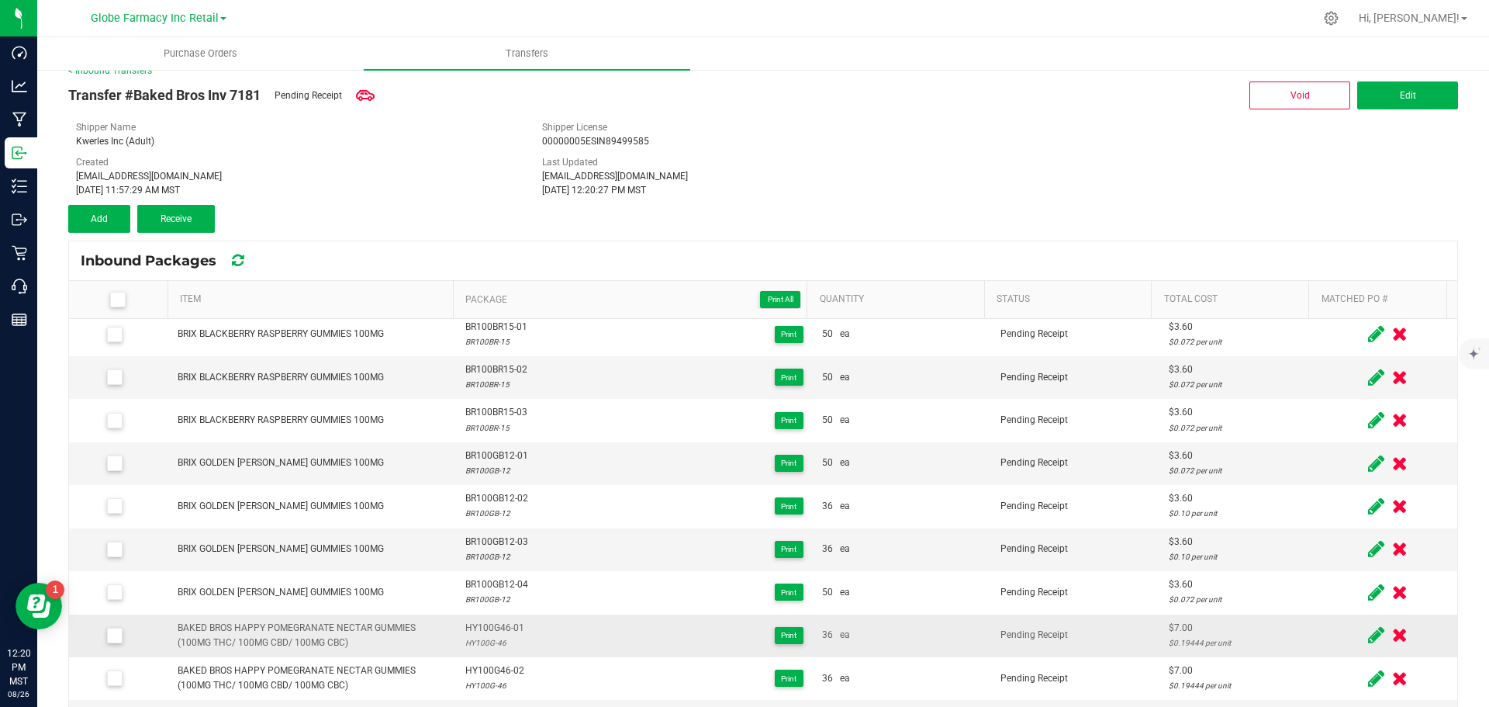
scroll to position [233, 0]
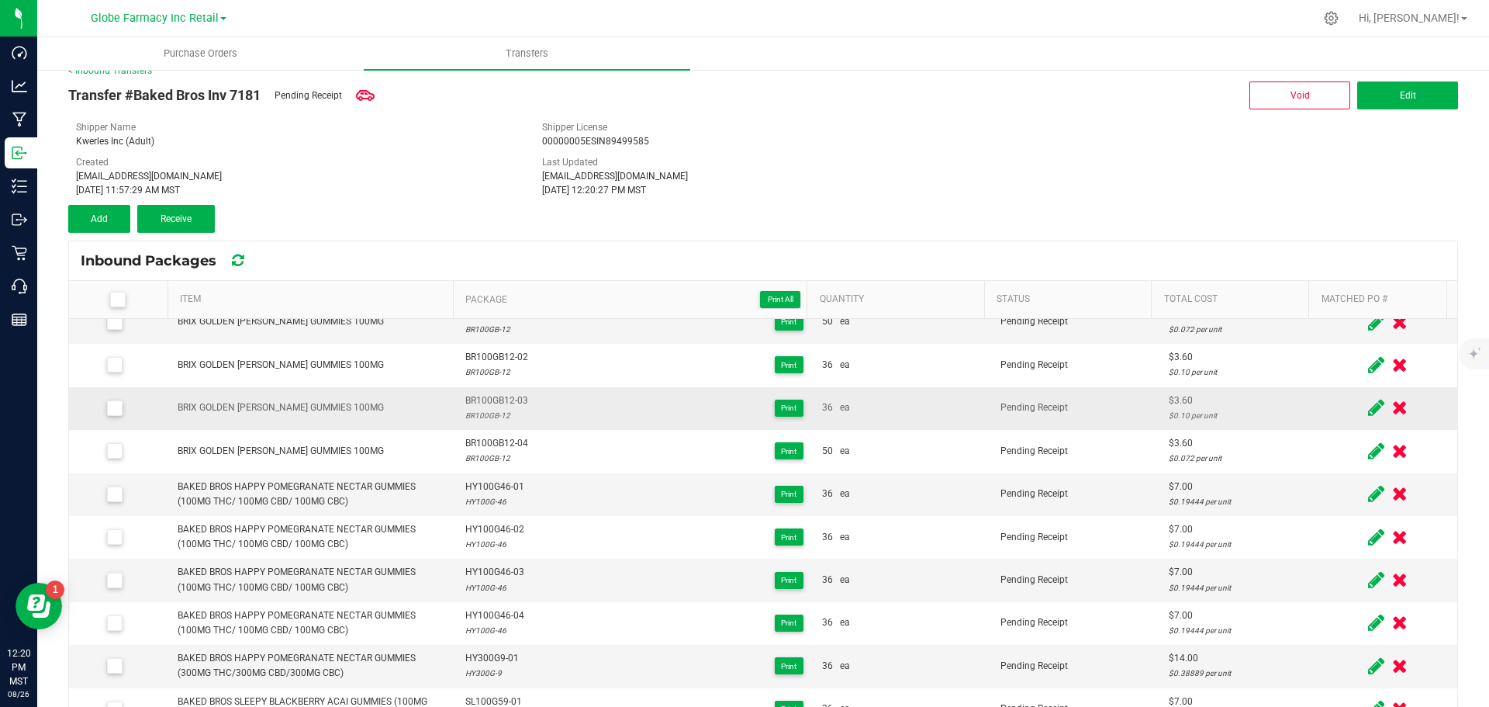
click at [1368, 412] on icon at bounding box center [1376, 407] width 16 height 19
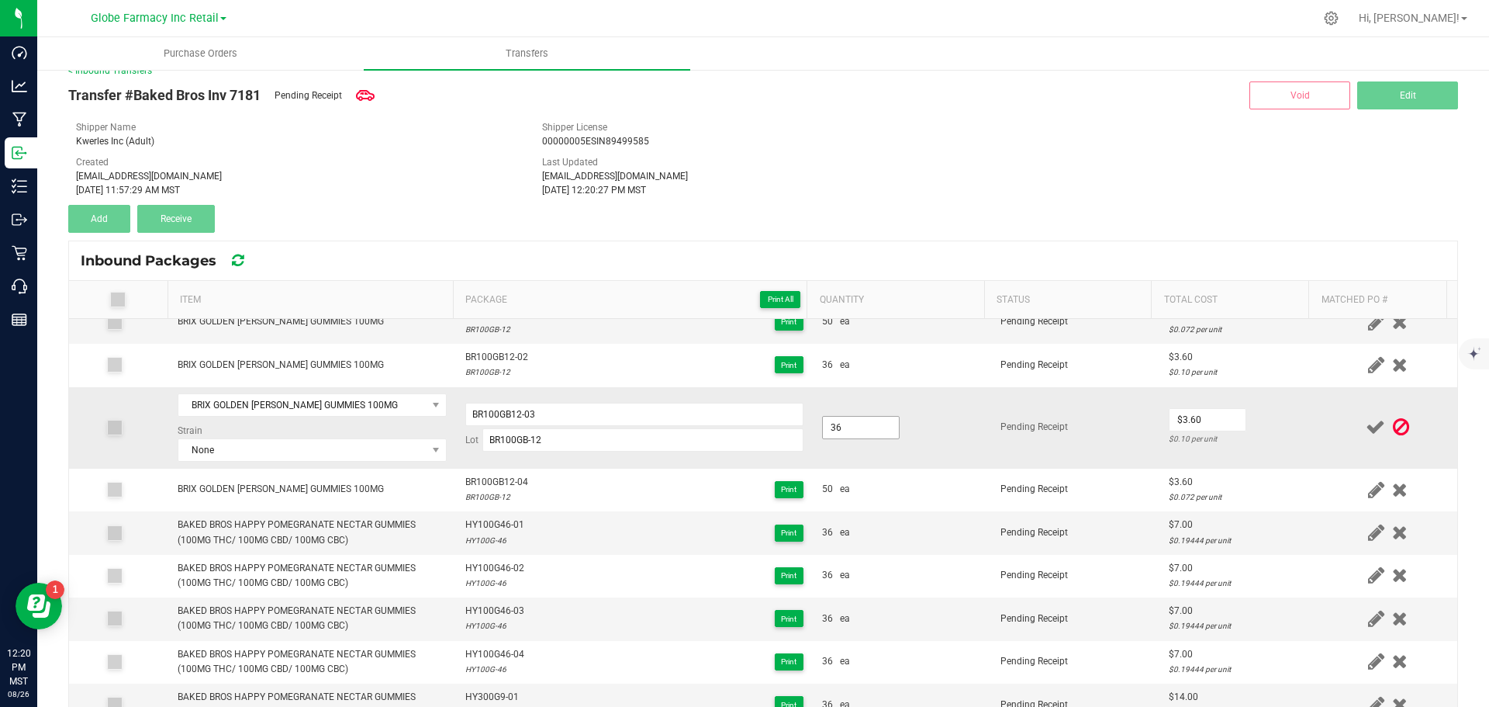
click at [832, 434] on input "36" at bounding box center [861, 428] width 76 height 22
type input "50.0000"
click at [926, 420] on td "50.0000" at bounding box center [902, 427] width 178 height 81
click at [1186, 420] on input "0" at bounding box center [1208, 420] width 76 height 22
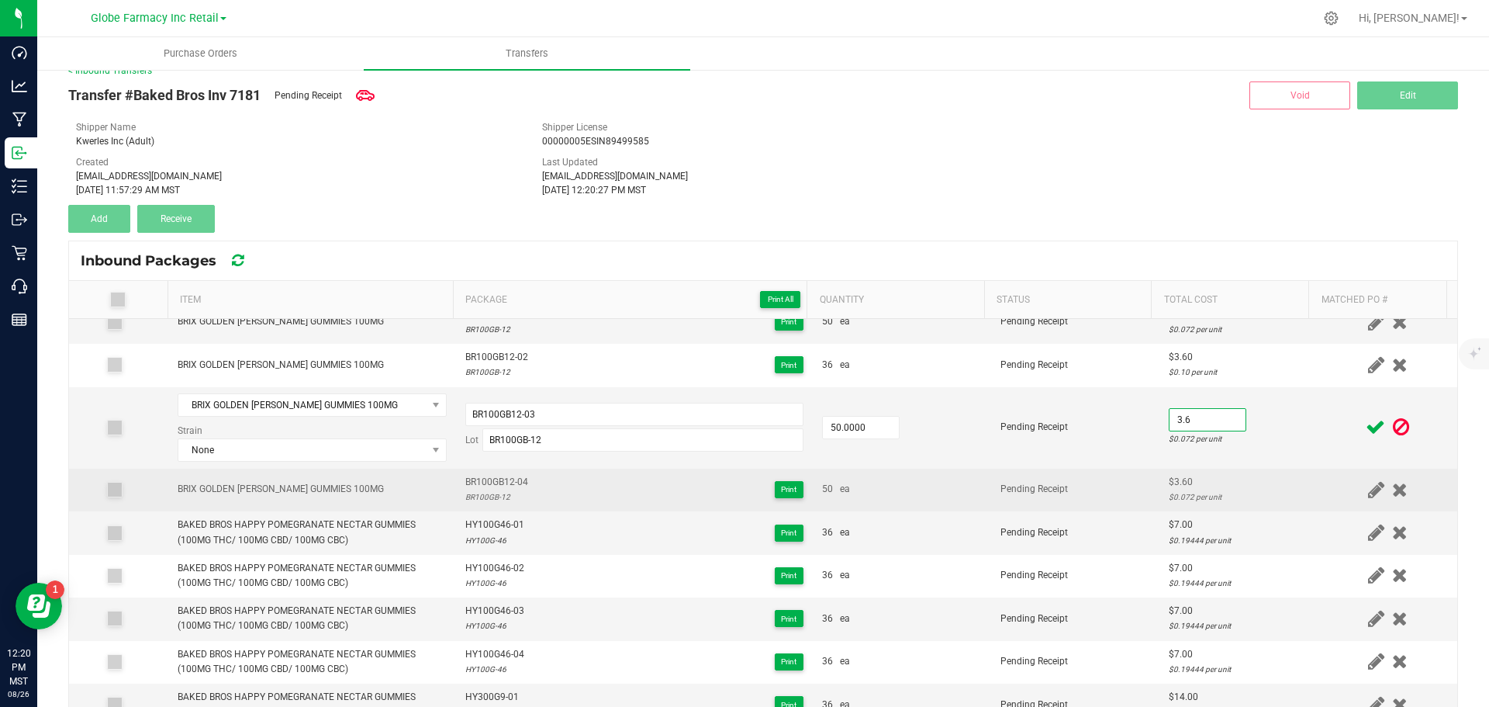
type input "$3.60"
click at [1192, 476] on div "$3.60" at bounding box center [1239, 482] width 140 height 15
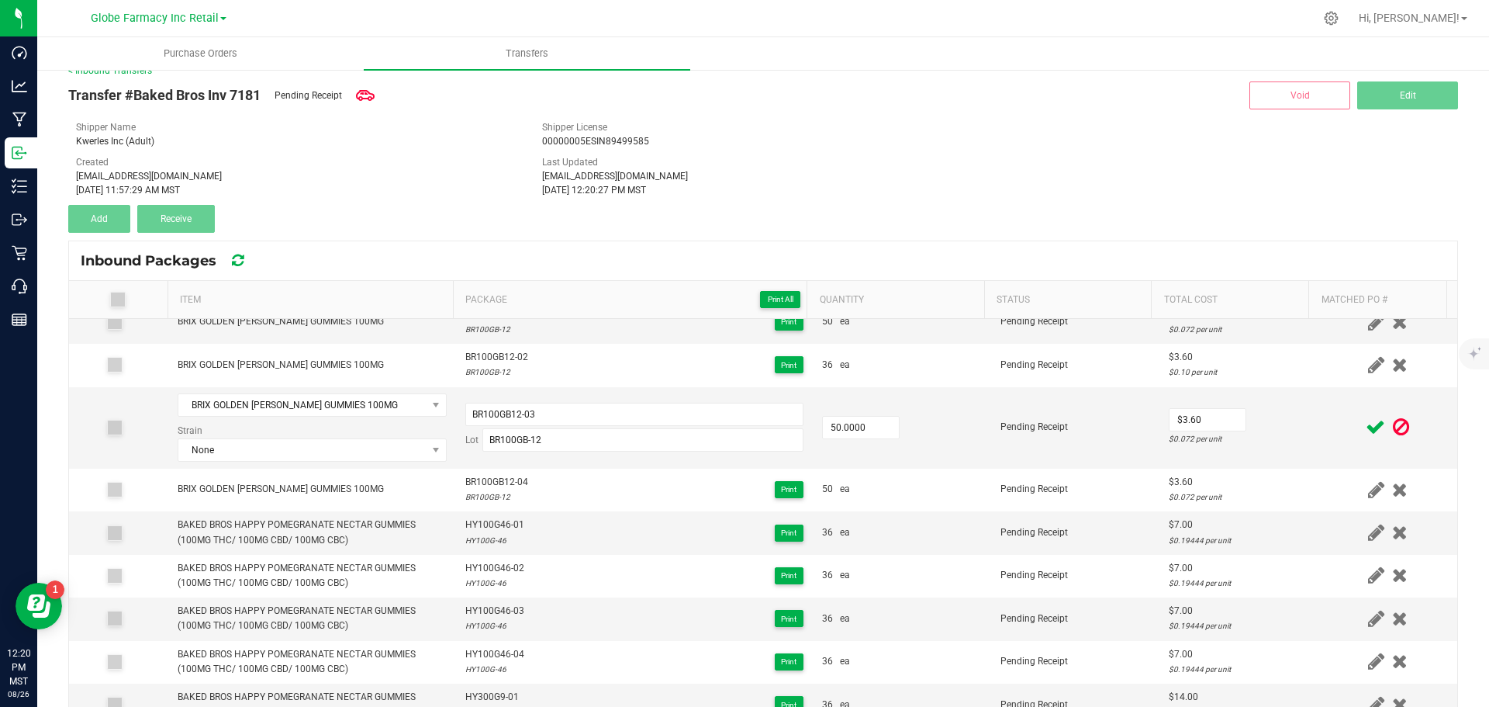
click at [1366, 427] on icon at bounding box center [1375, 426] width 19 height 19
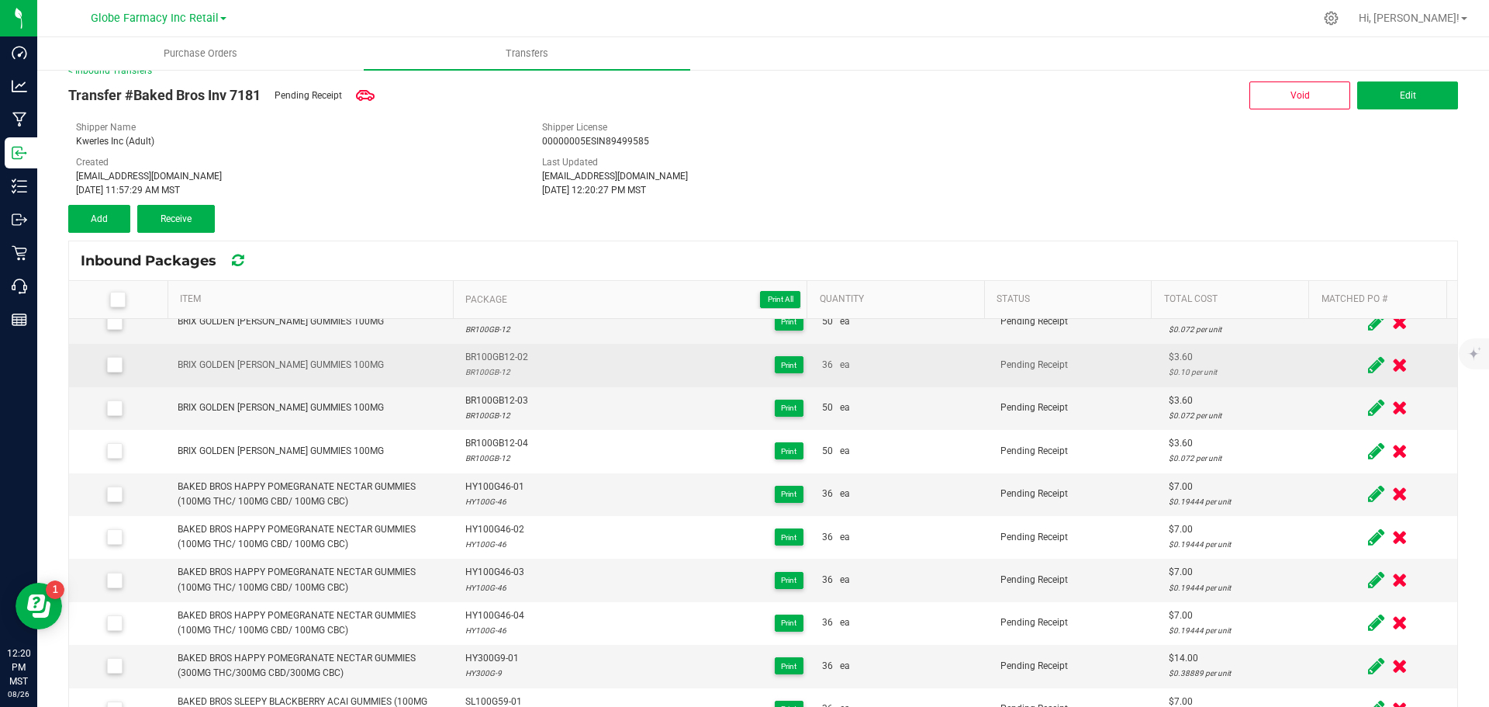
click at [1364, 375] on span at bounding box center [1376, 365] width 24 height 30
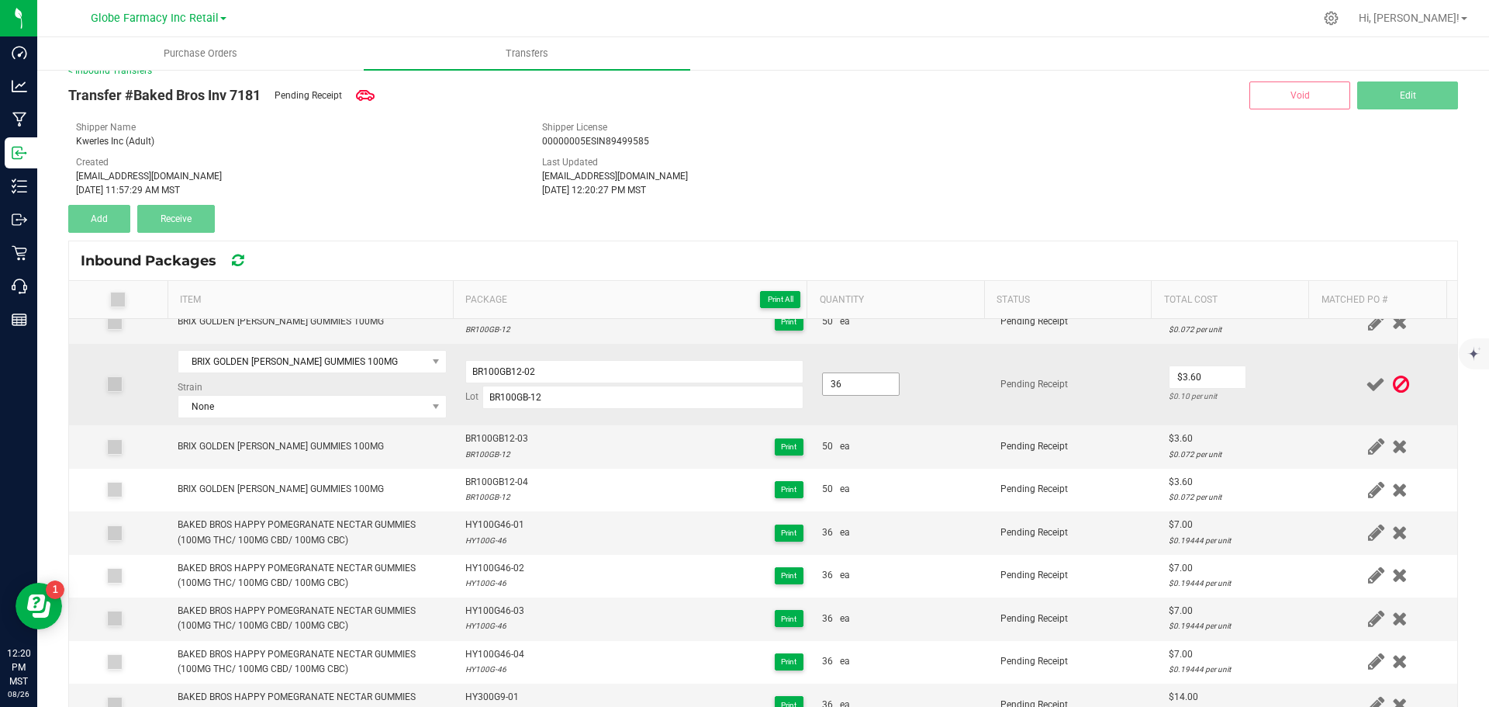
click at [823, 387] on input "36" at bounding box center [861, 384] width 76 height 22
type input "50.0000"
click at [891, 417] on td "50.0000" at bounding box center [902, 384] width 178 height 81
click at [1172, 379] on input "0" at bounding box center [1208, 377] width 76 height 22
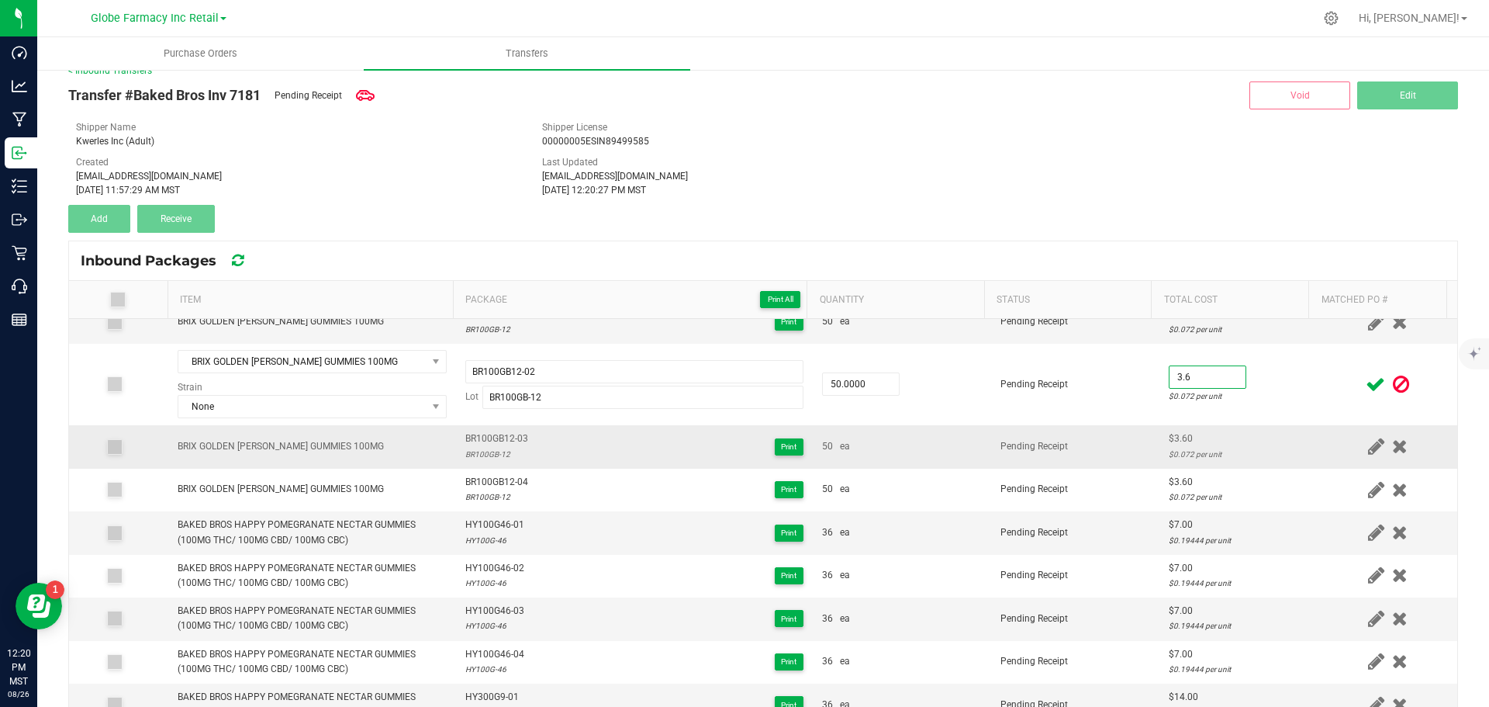
type input "$3.60"
click at [1181, 435] on div "$3.60" at bounding box center [1239, 438] width 140 height 15
click at [1366, 387] on icon at bounding box center [1375, 384] width 19 height 19
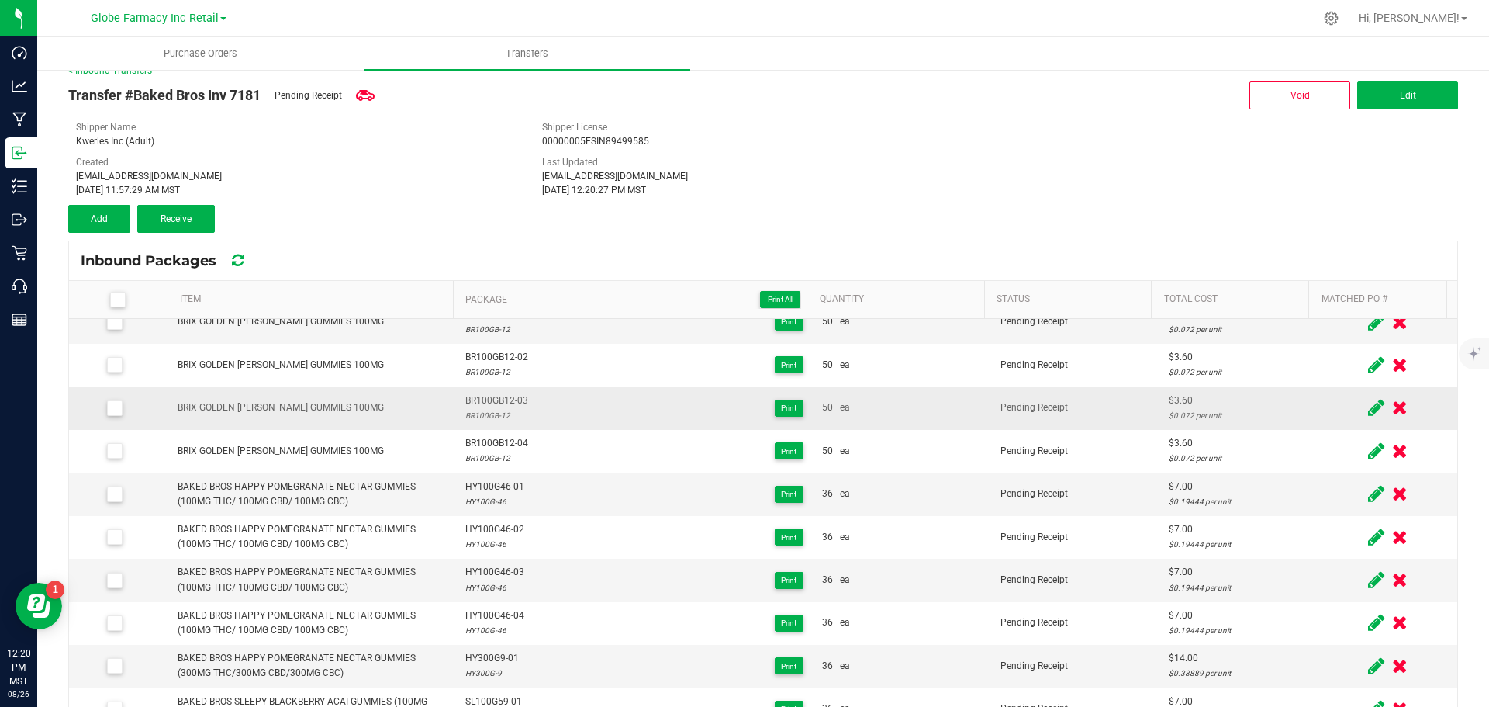
scroll to position [155, 0]
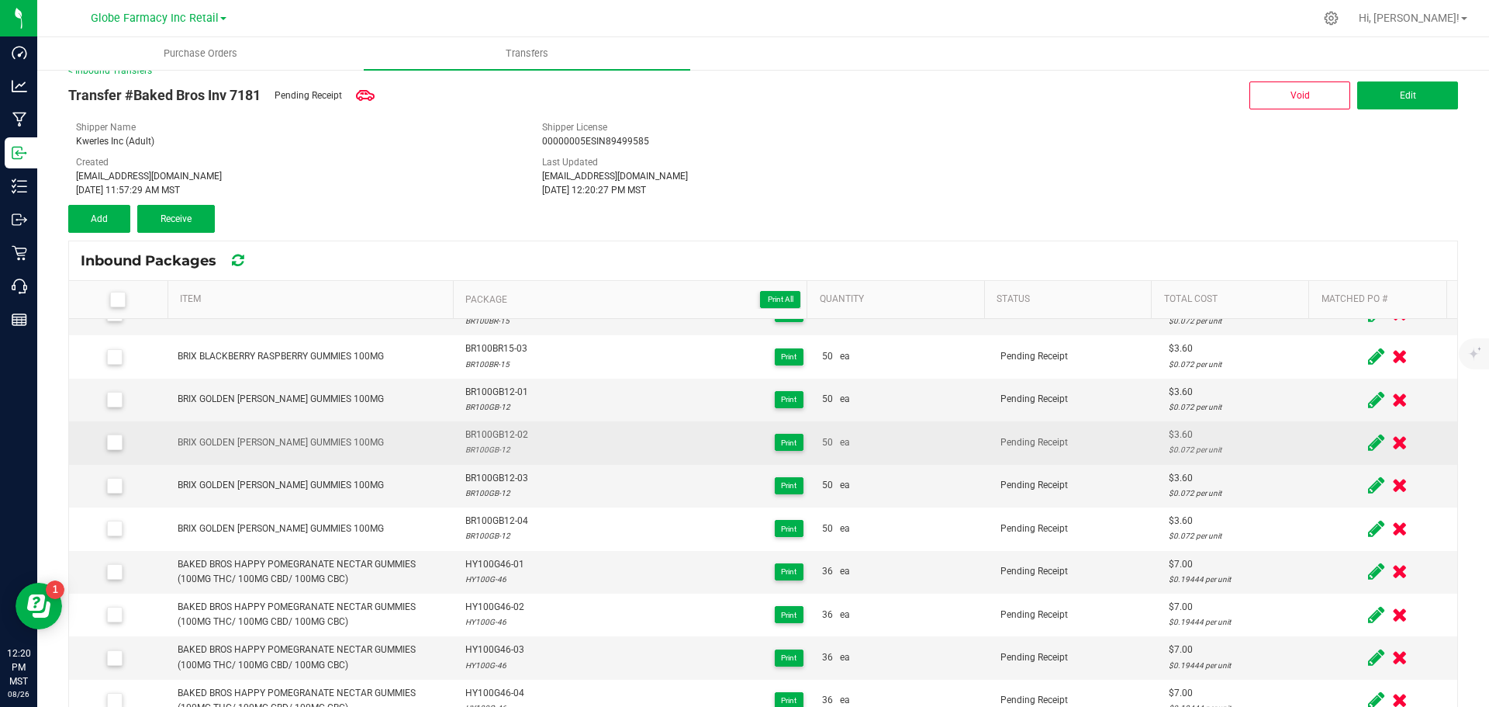
click at [487, 433] on span "BR100GB12-02" at bounding box center [496, 434] width 63 height 15
click at [487, 434] on span "BR100GB12-02" at bounding box center [496, 434] width 63 height 15
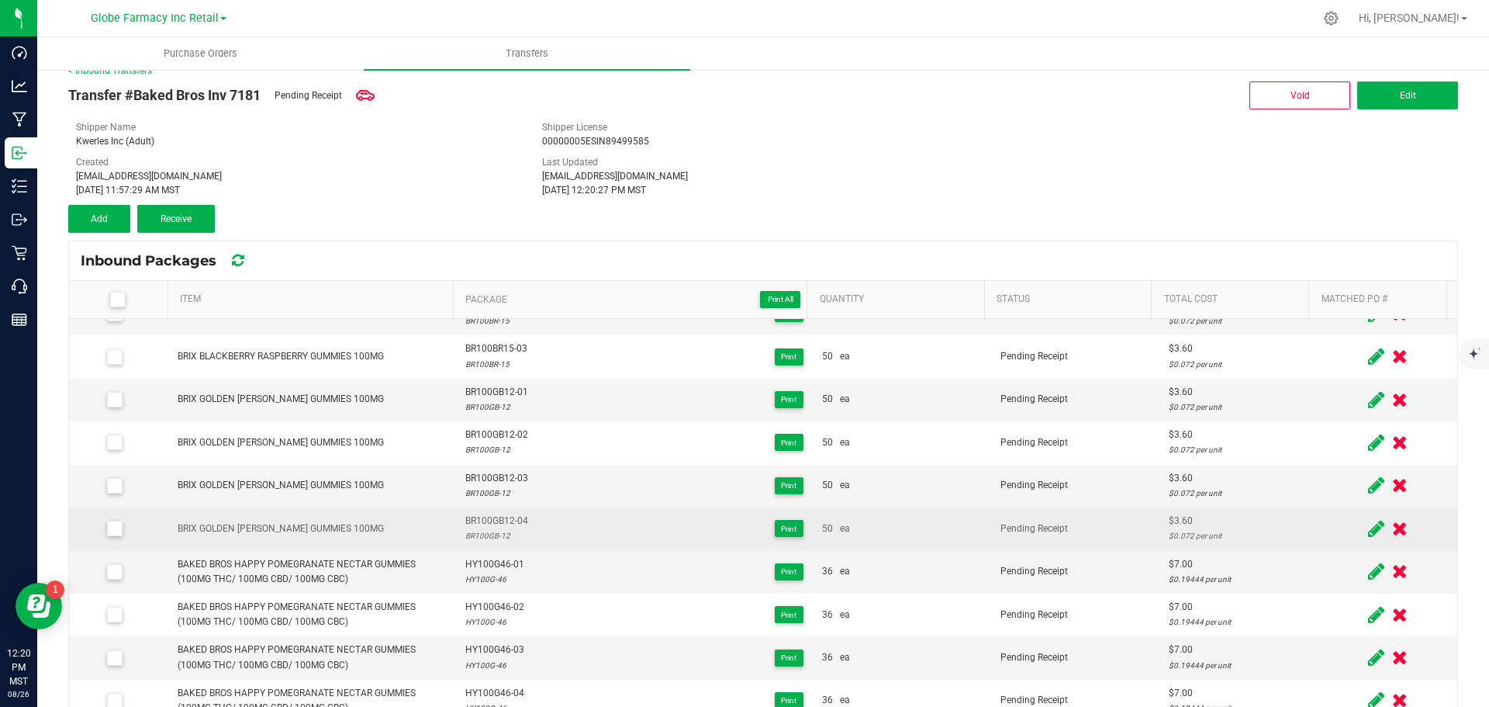
click at [500, 511] on td "BR100GB12-04 BR100GB-12 Print" at bounding box center [634, 528] width 357 height 43
click at [493, 532] on div "BR100GB-12" at bounding box center [496, 535] width 63 height 15
click at [486, 524] on span "BR100GB12-04" at bounding box center [496, 521] width 63 height 15
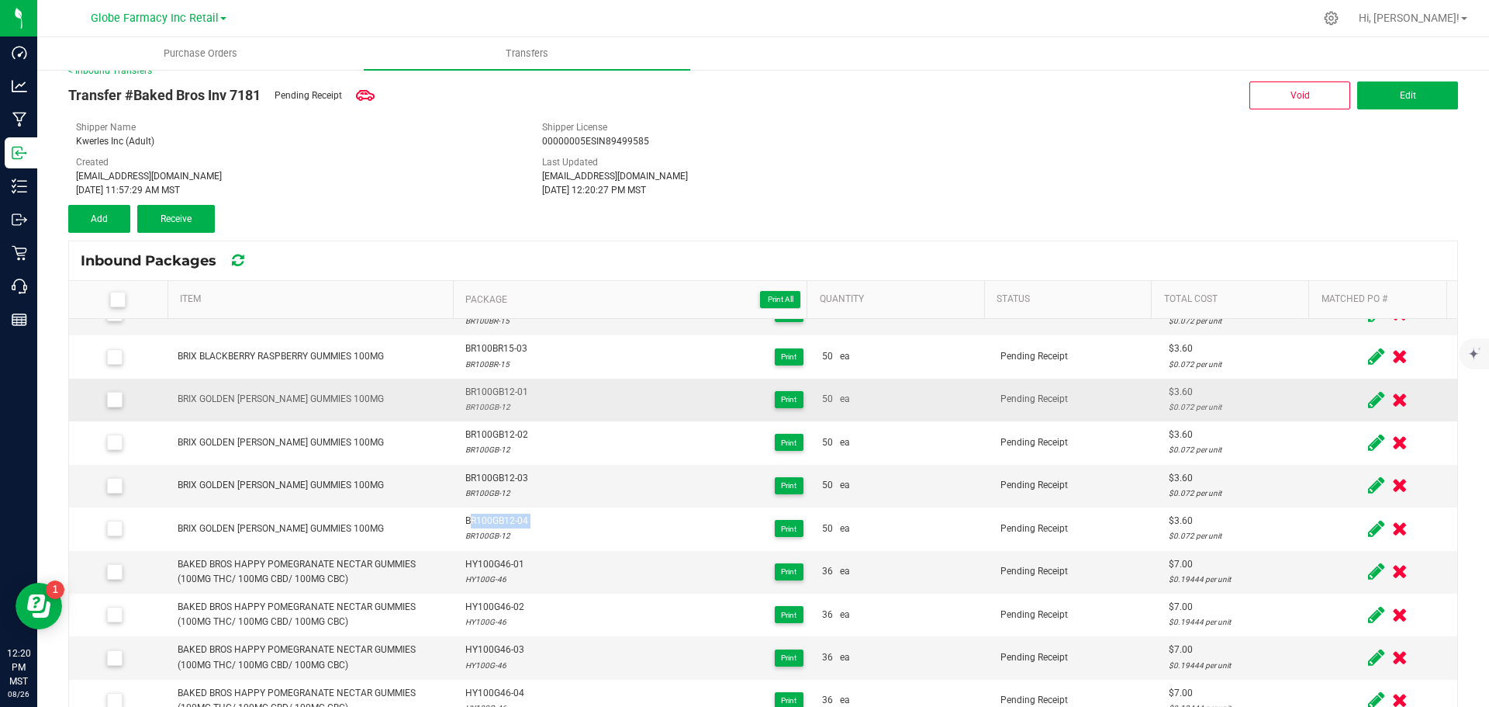
scroll to position [0, 0]
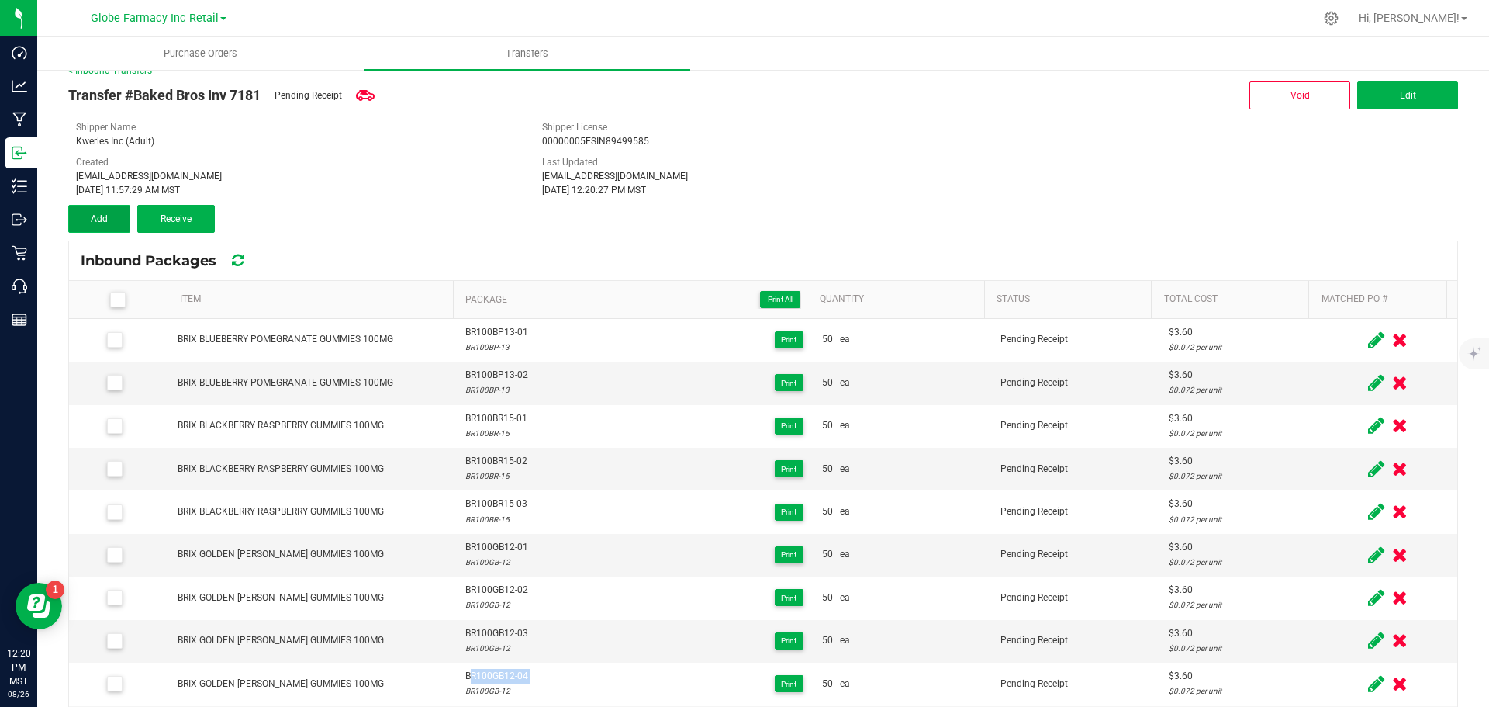
click at [87, 221] on button "Add" at bounding box center [99, 219] width 62 height 28
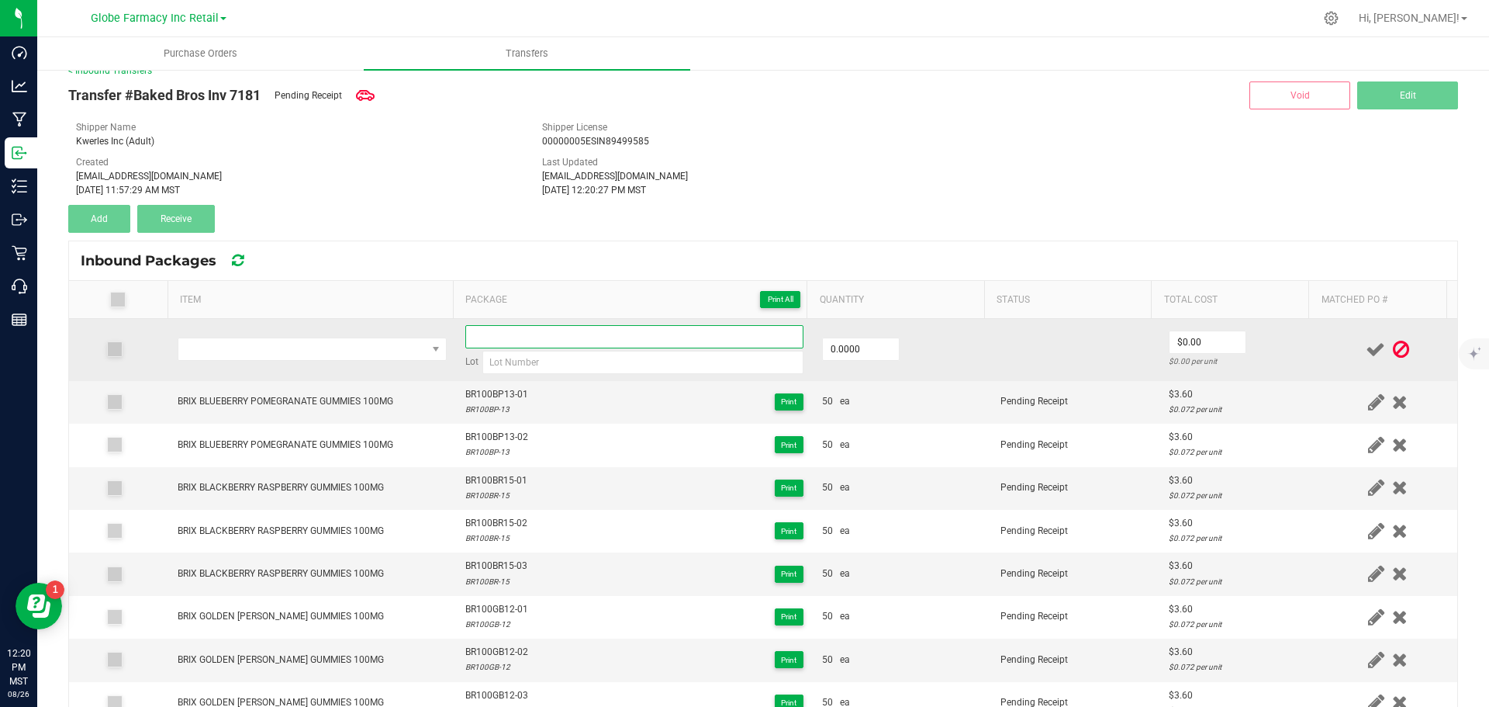
click at [533, 341] on input at bounding box center [634, 336] width 338 height 23
paste input "BR100GB12-04"
type input "BR100GB12-05"
click at [839, 347] on input "0" at bounding box center [861, 349] width 76 height 22
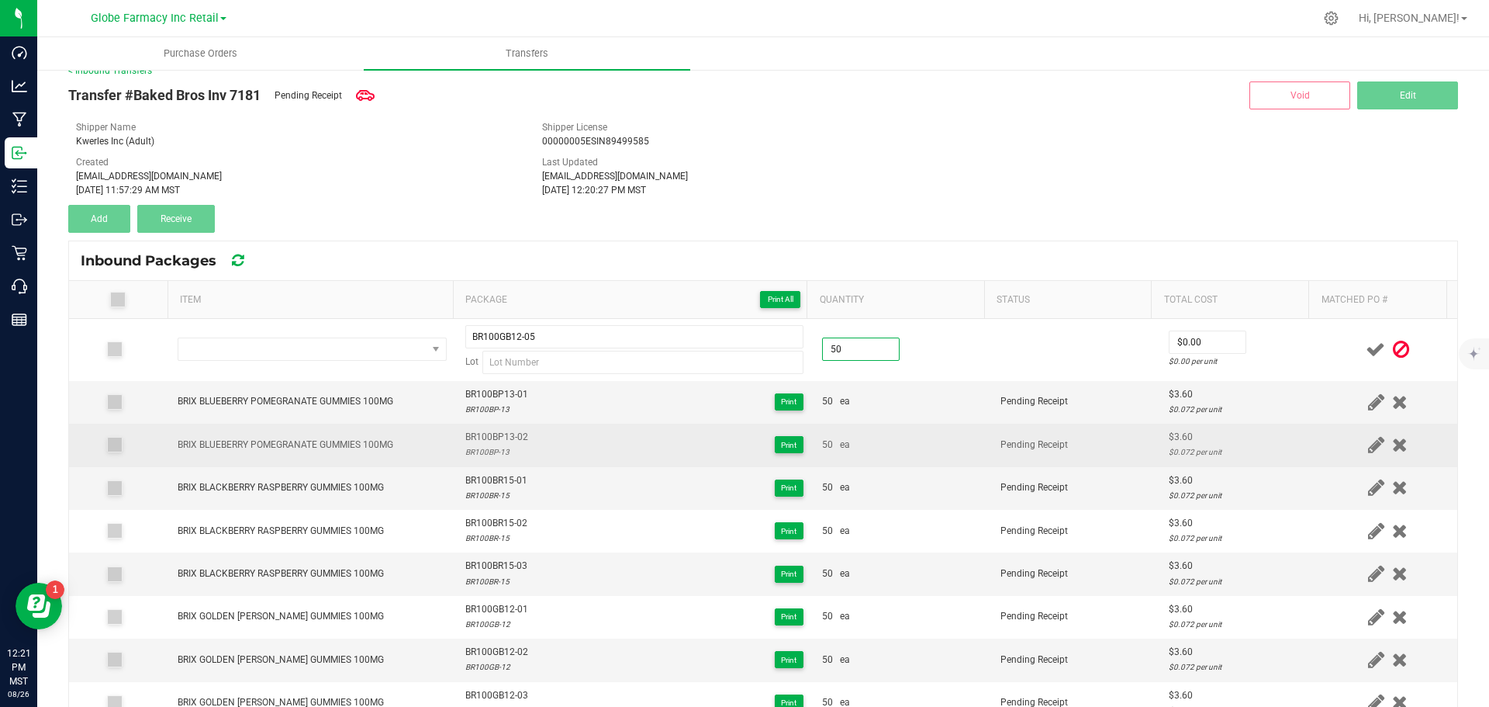
type input "50.0000"
click at [937, 440] on div "50 ea" at bounding box center [902, 445] width 160 height 15
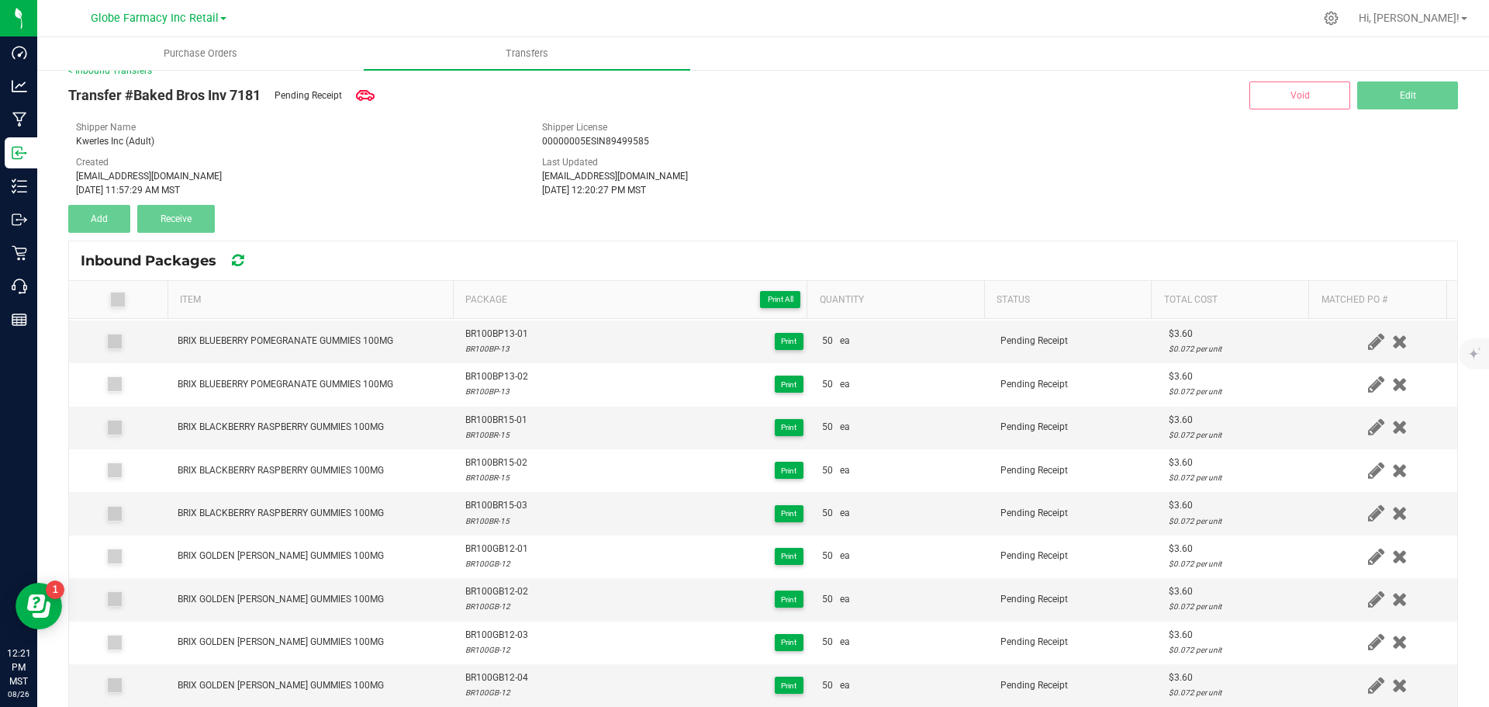
scroll to position [155, 0]
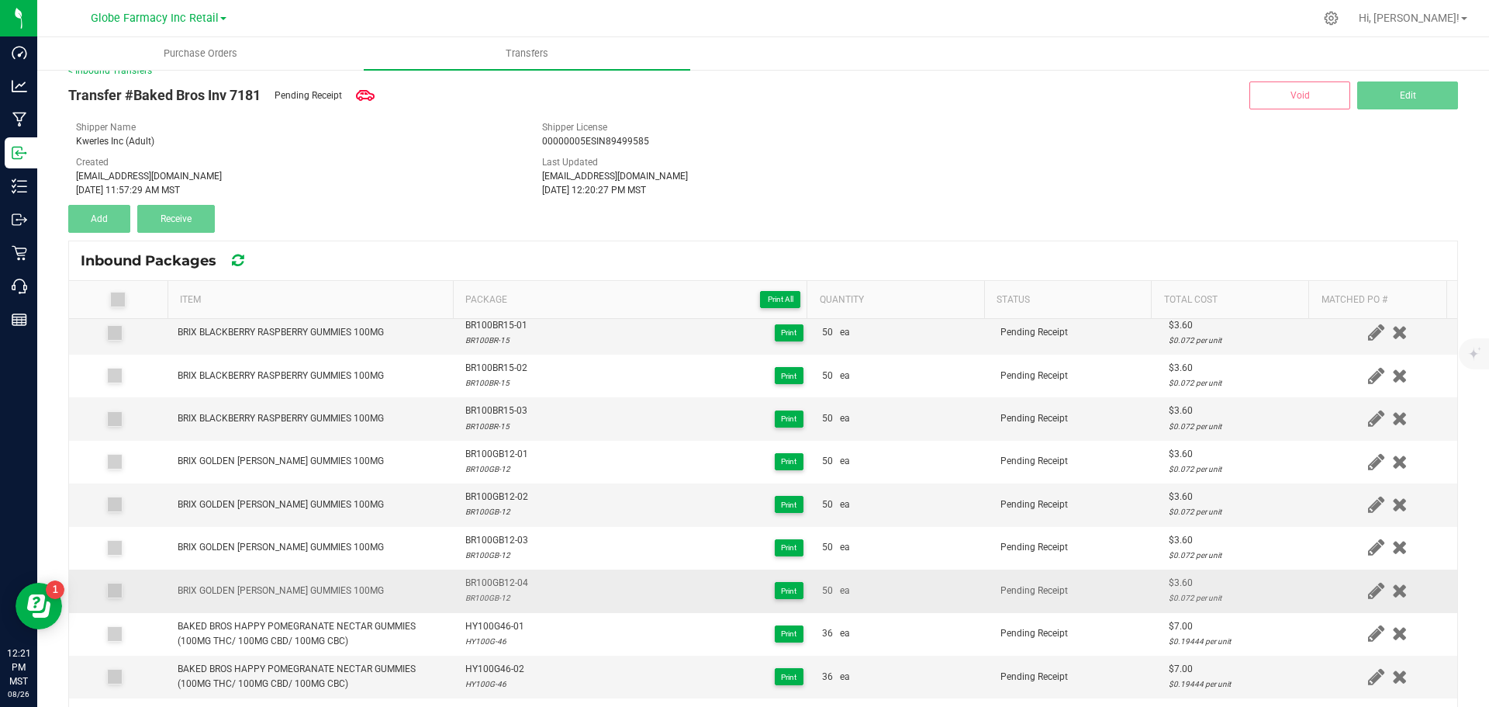
click at [265, 583] on div "BRIX GOLDEN [PERSON_NAME] GUMMIES 100MG" at bounding box center [281, 590] width 206 height 15
click at [246, 586] on div "BRIX GOLDEN [PERSON_NAME] GUMMIES 100MG" at bounding box center [281, 590] width 206 height 15
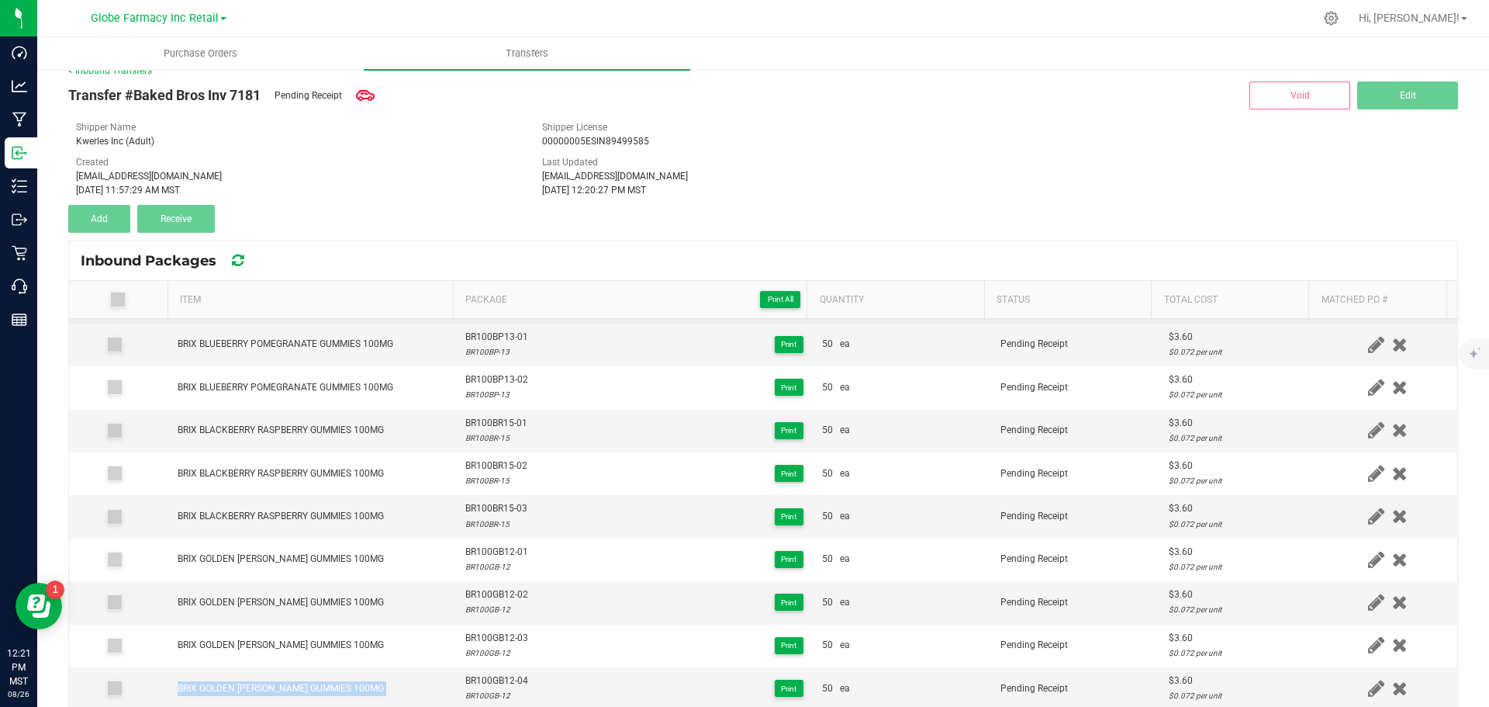
scroll to position [0, 0]
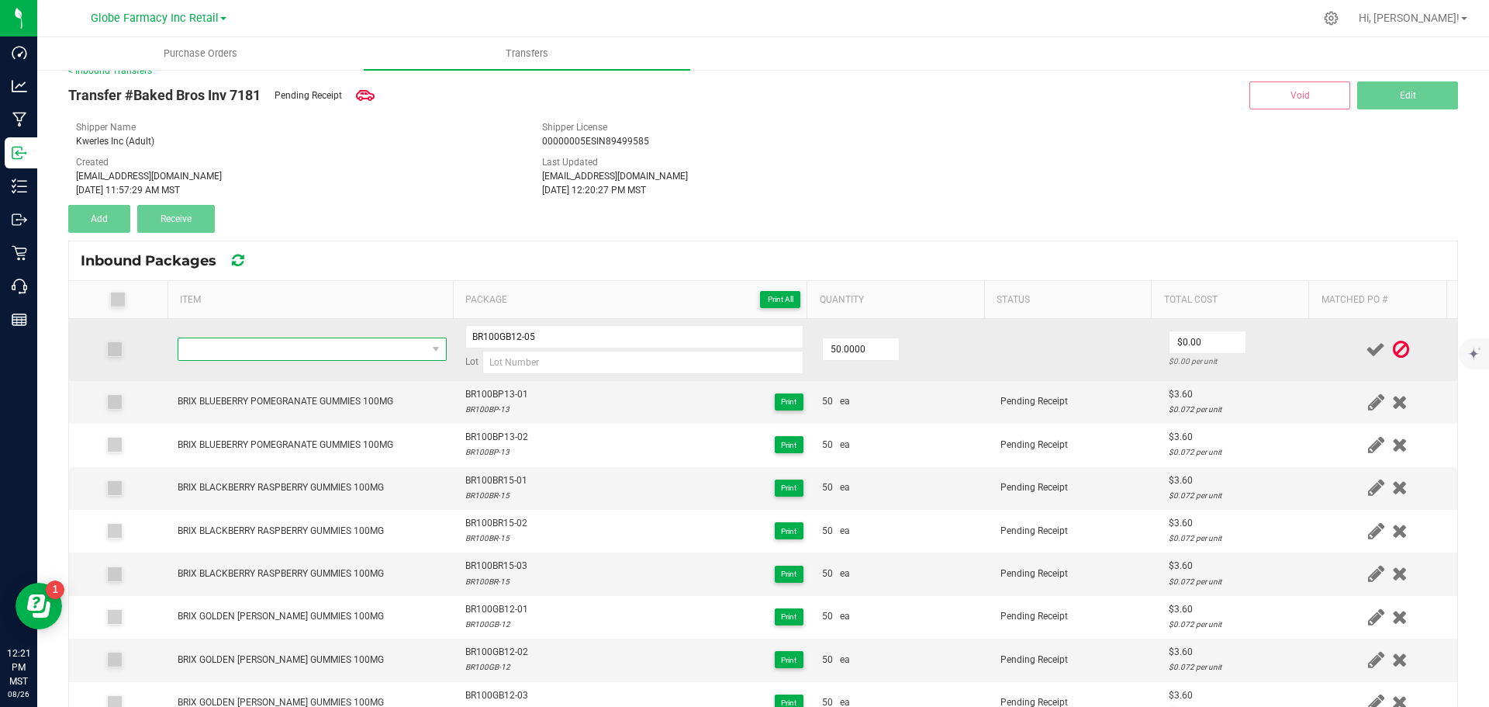
click at [299, 349] on span "NO DATA FOUND" at bounding box center [302, 349] width 248 height 22
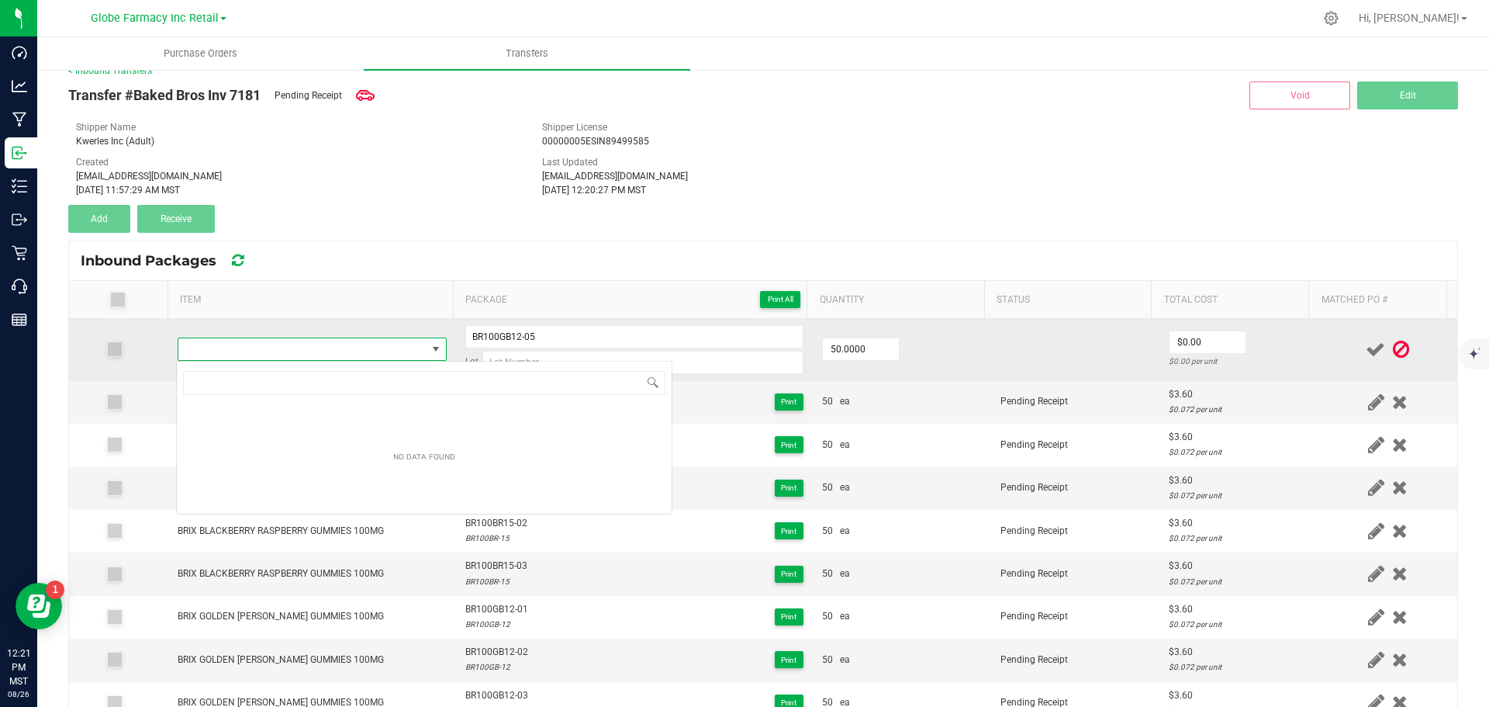
type input "BRIX GOLDEN [PERSON_NAME] GUMMIES 100MG"
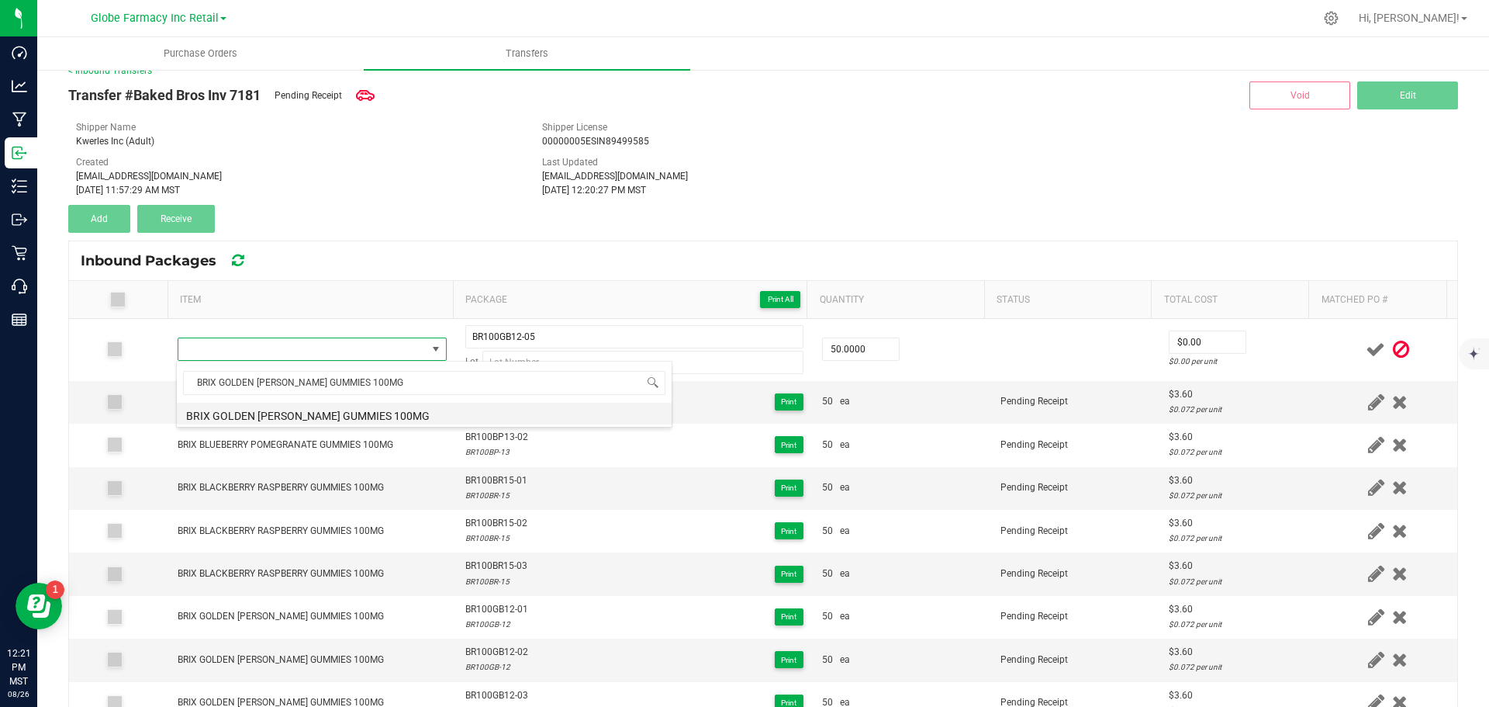
click at [192, 409] on li "BRIX GOLDEN [PERSON_NAME] GUMMIES 100MG" at bounding box center [424, 414] width 495 height 22
type input "50 ea"
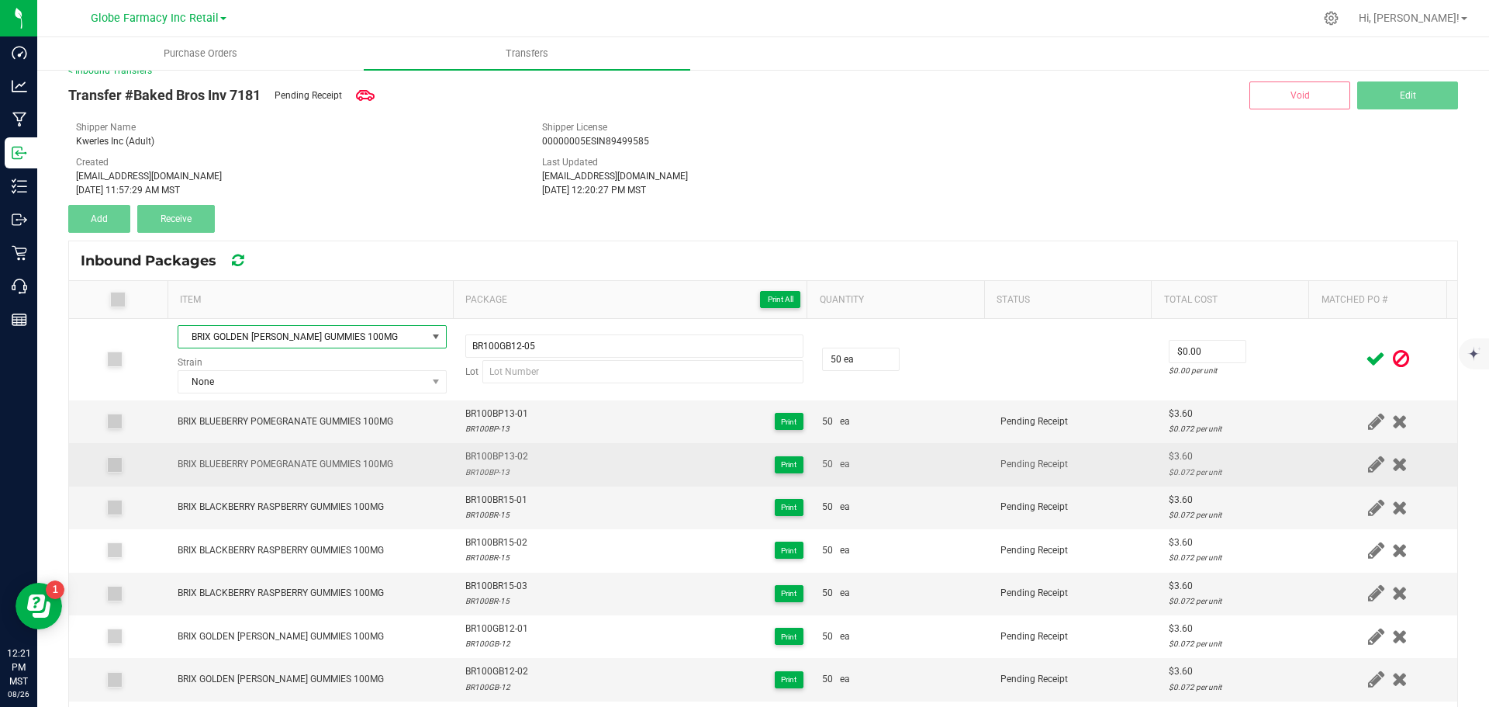
click at [606, 478] on div "BR100BP13-02 BR100BP-13 Print" at bounding box center [634, 463] width 338 height 29
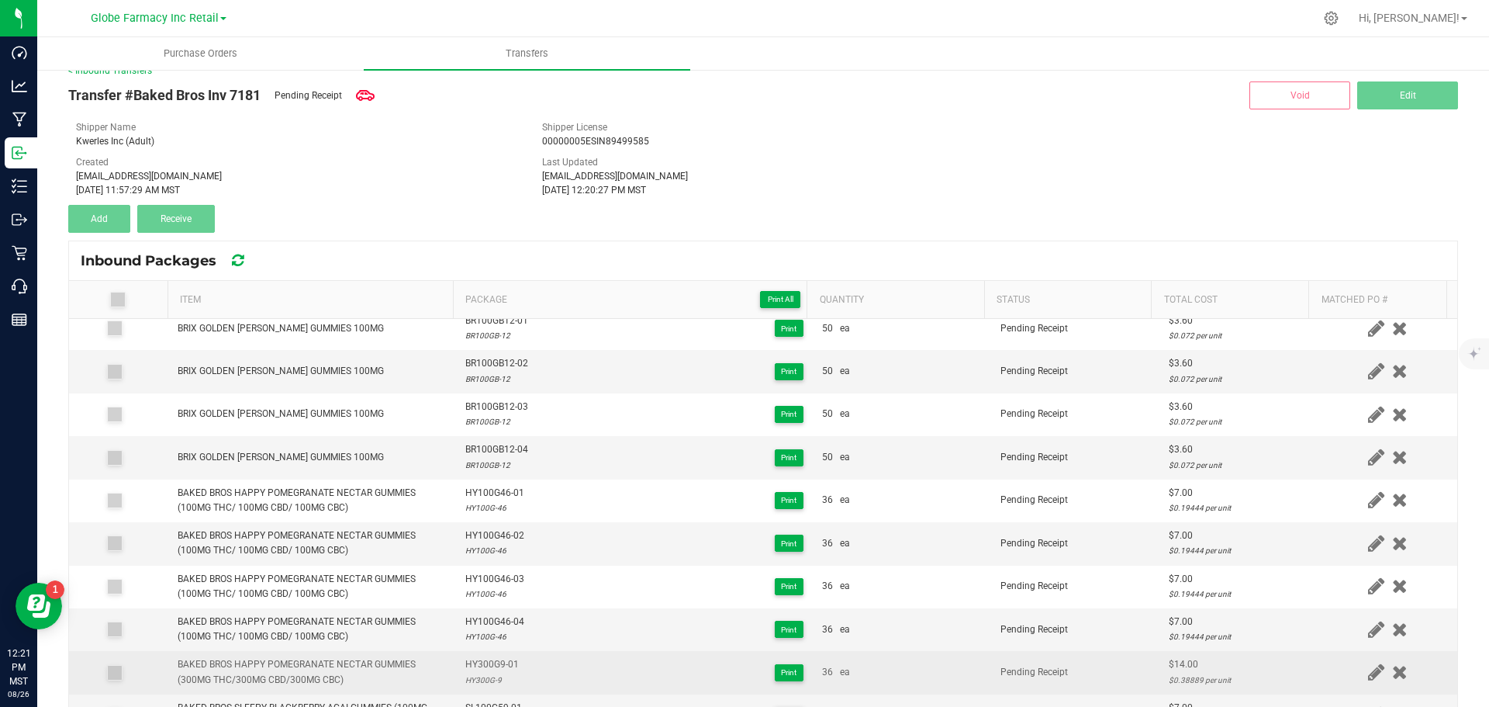
scroll to position [310, 0]
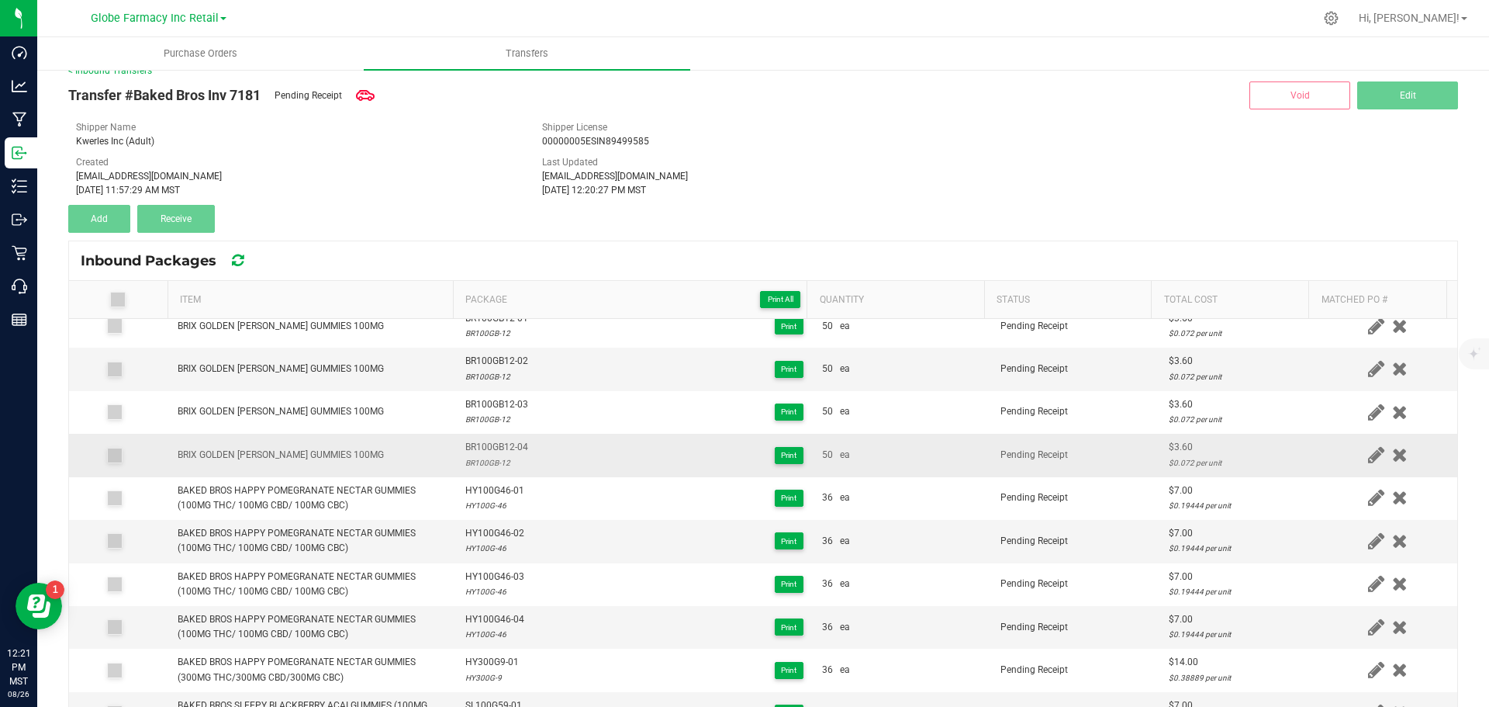
click at [469, 465] on div "BR100GB-12" at bounding box center [496, 462] width 63 height 15
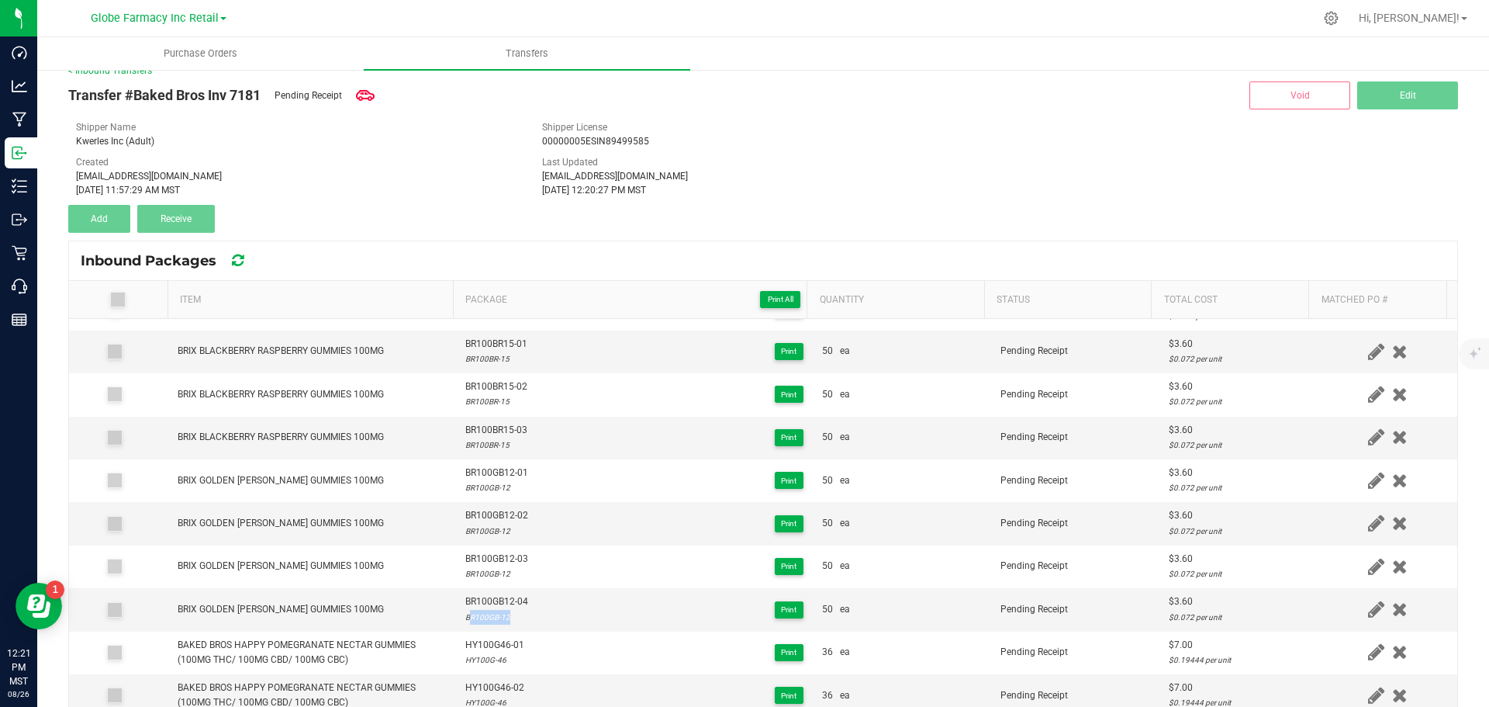
scroll to position [0, 0]
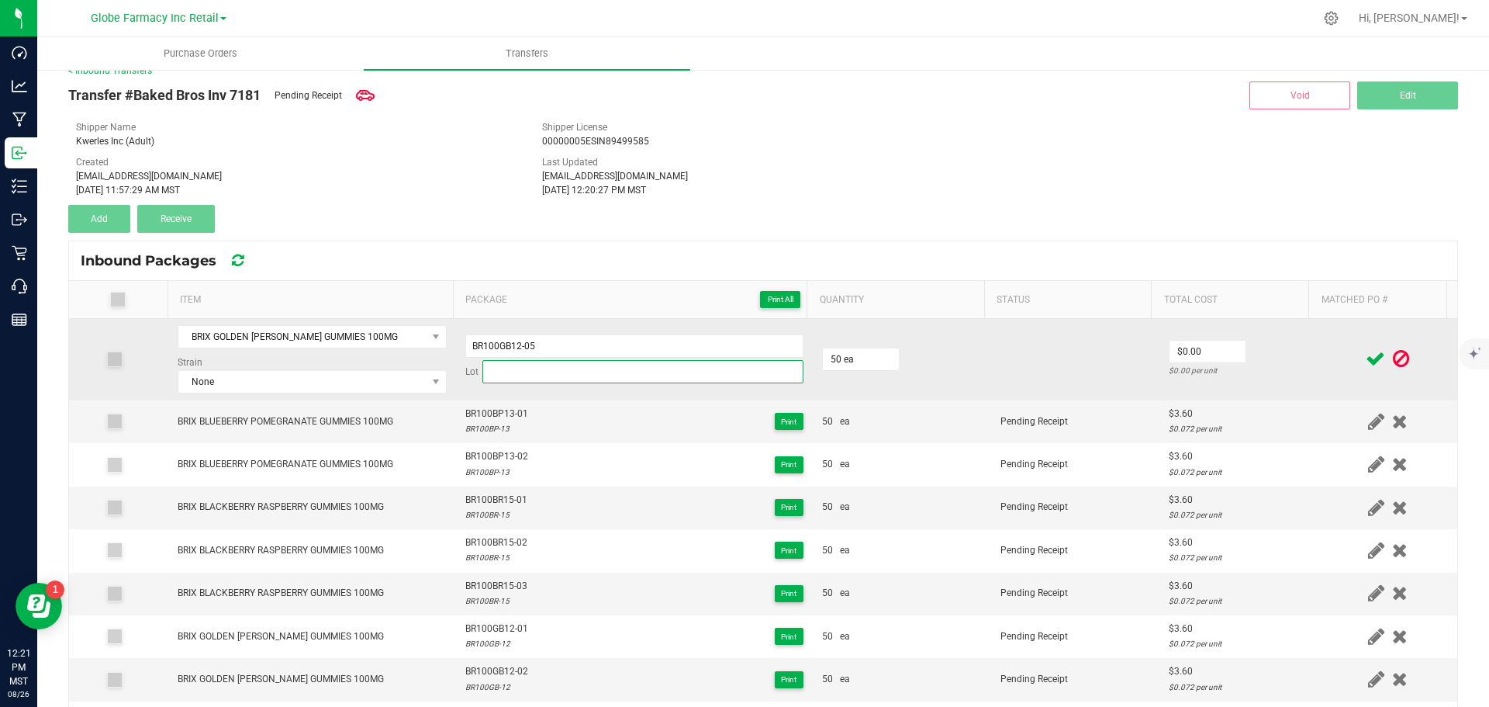
click at [513, 381] on input at bounding box center [642, 371] width 321 height 23
paste input "BR100GB-12"
type input "BR100GB-12"
click at [1209, 351] on input "0" at bounding box center [1208, 352] width 76 height 22
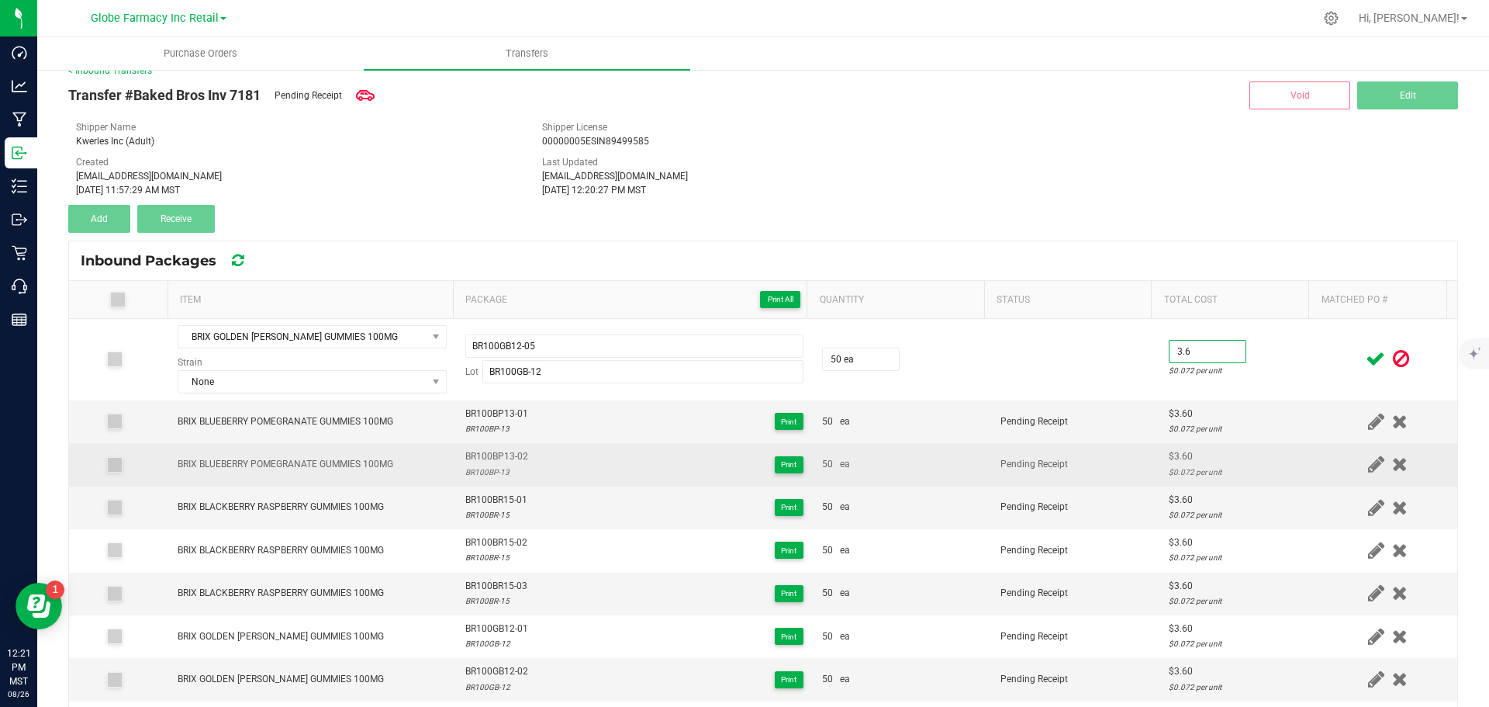
type input "$3.60"
click at [1073, 475] on td "Pending Receipt" at bounding box center [1075, 464] width 168 height 43
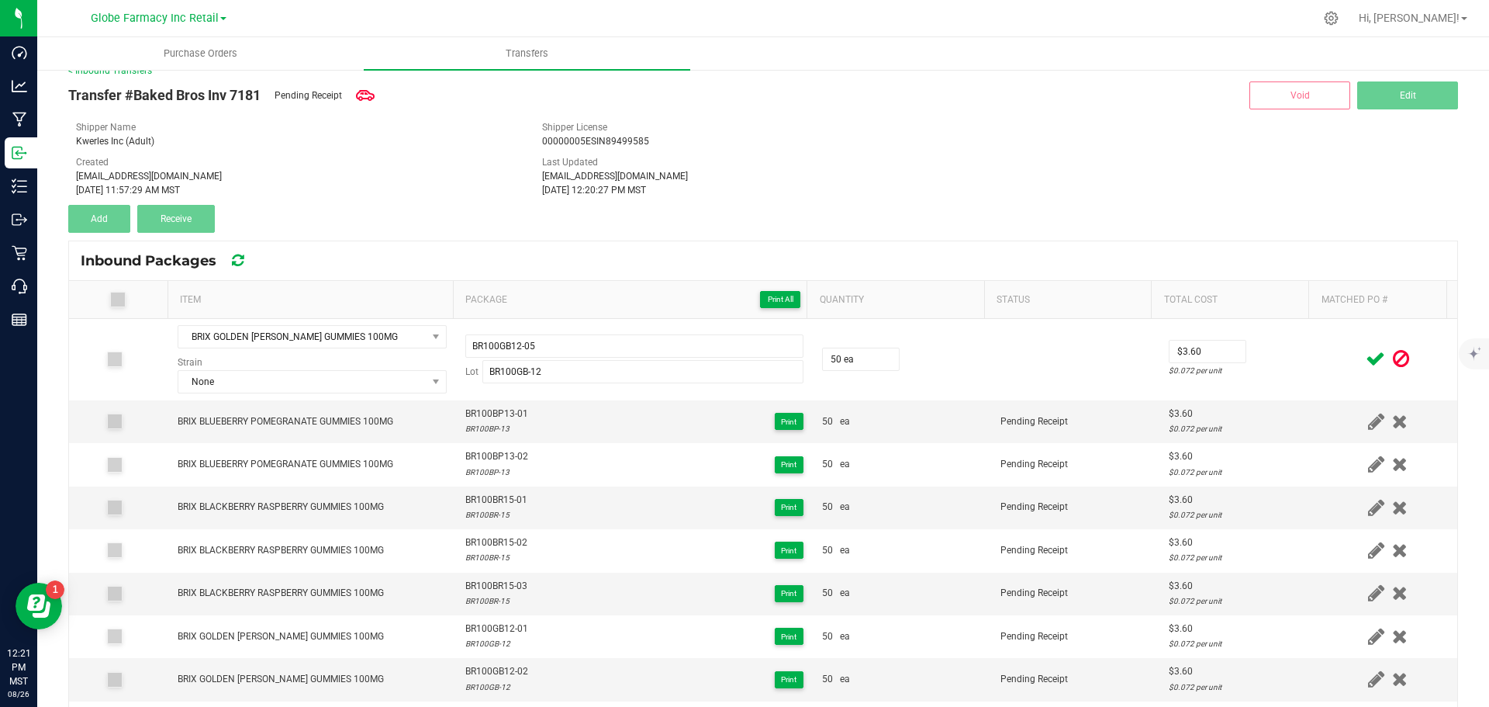
click at [1366, 357] on icon at bounding box center [1375, 358] width 19 height 19
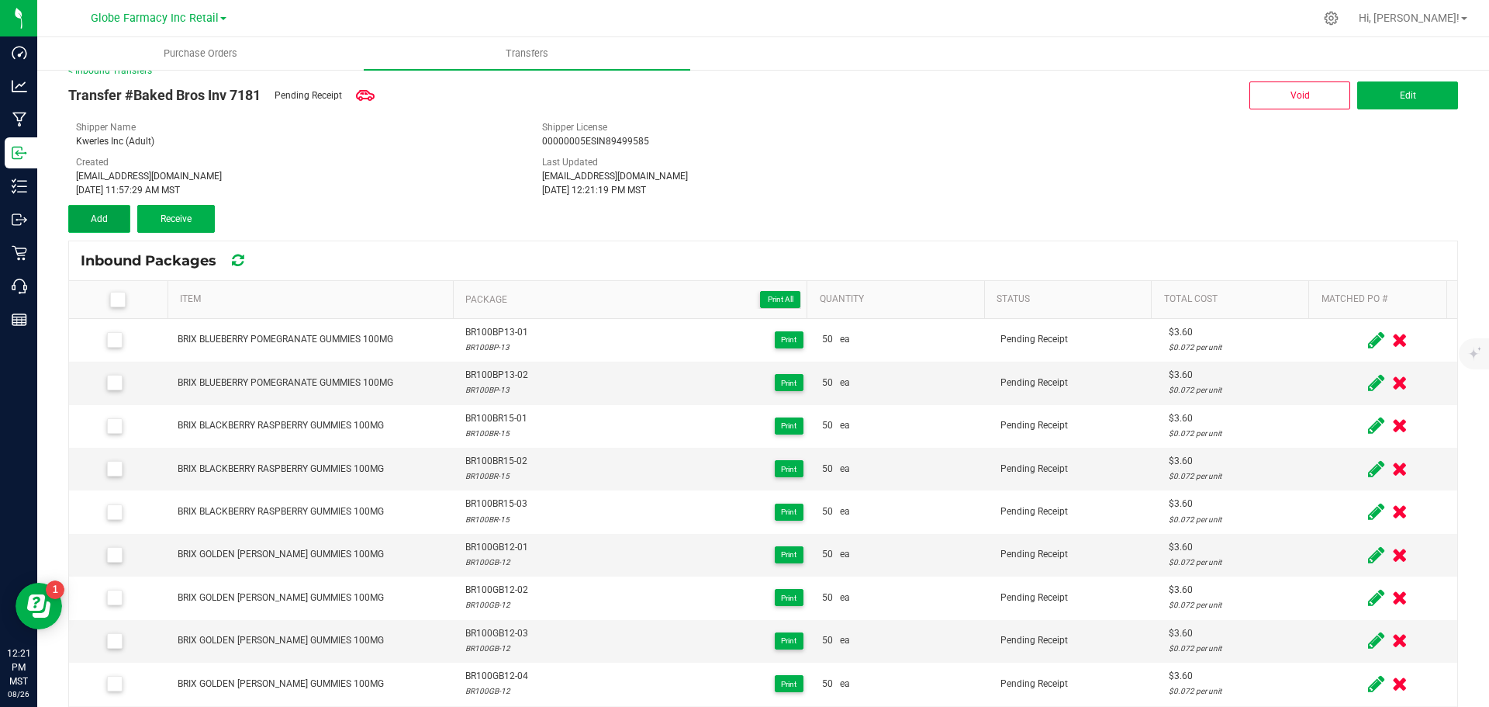
click at [113, 217] on button "Add" at bounding box center [99, 219] width 62 height 28
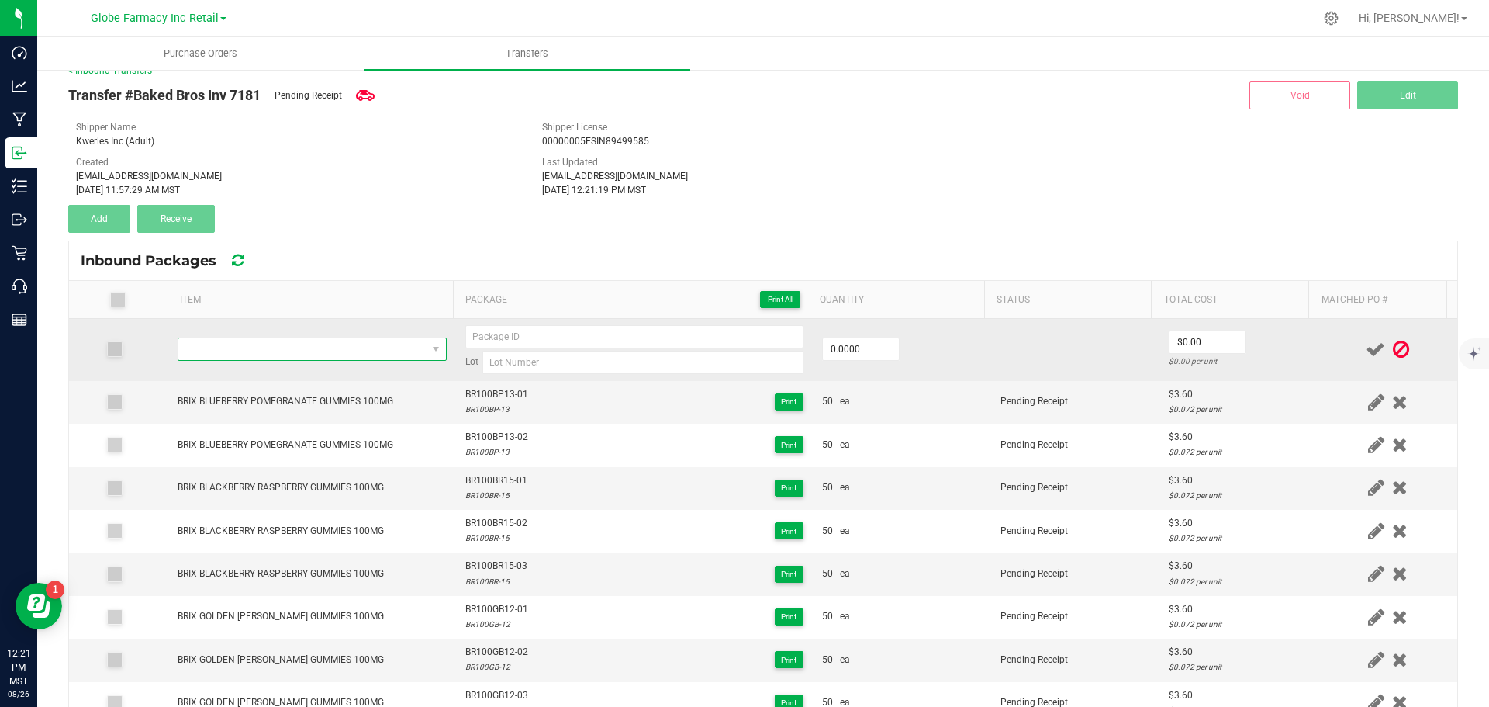
click at [260, 355] on span "NO DATA FOUND" at bounding box center [302, 349] width 248 height 22
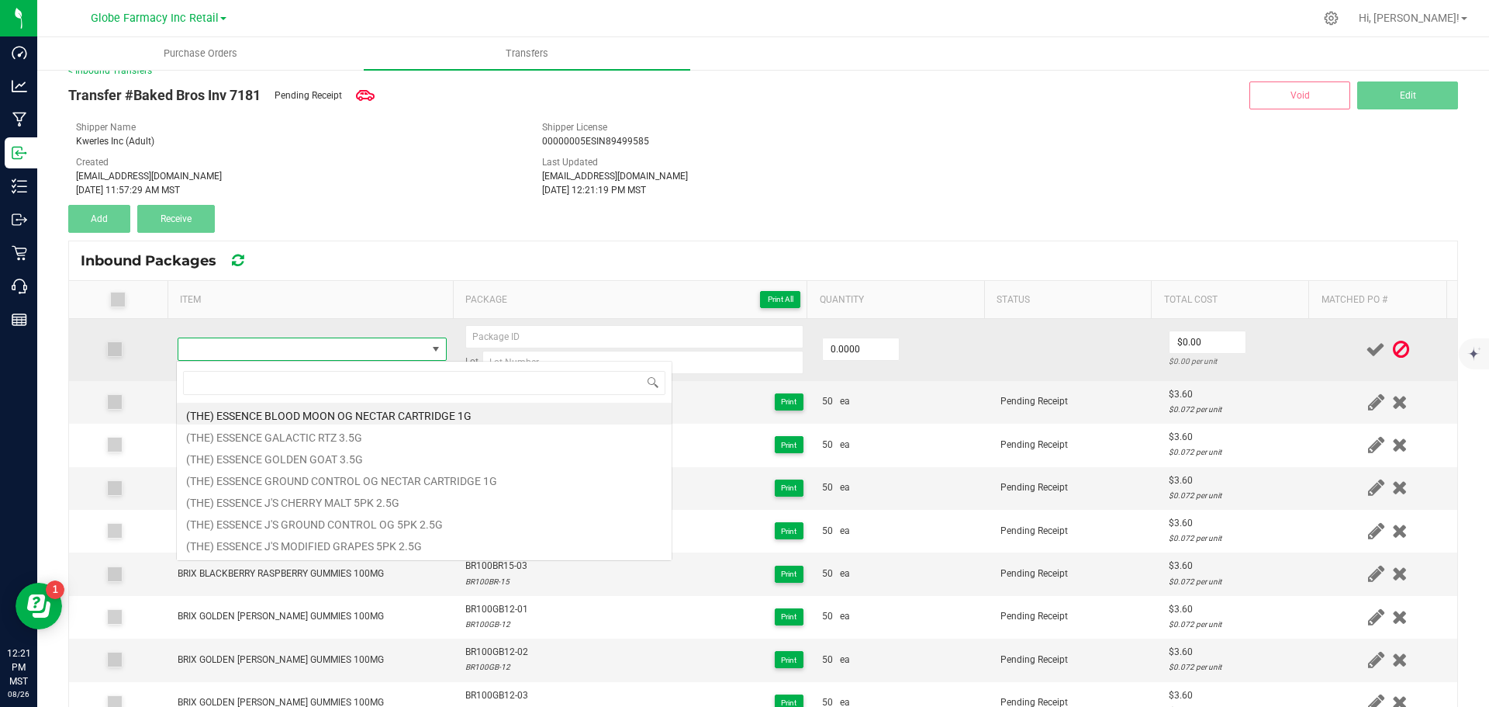
type input "BRIX STRAWBERRY WATERMELON GUMMIES 100MG"
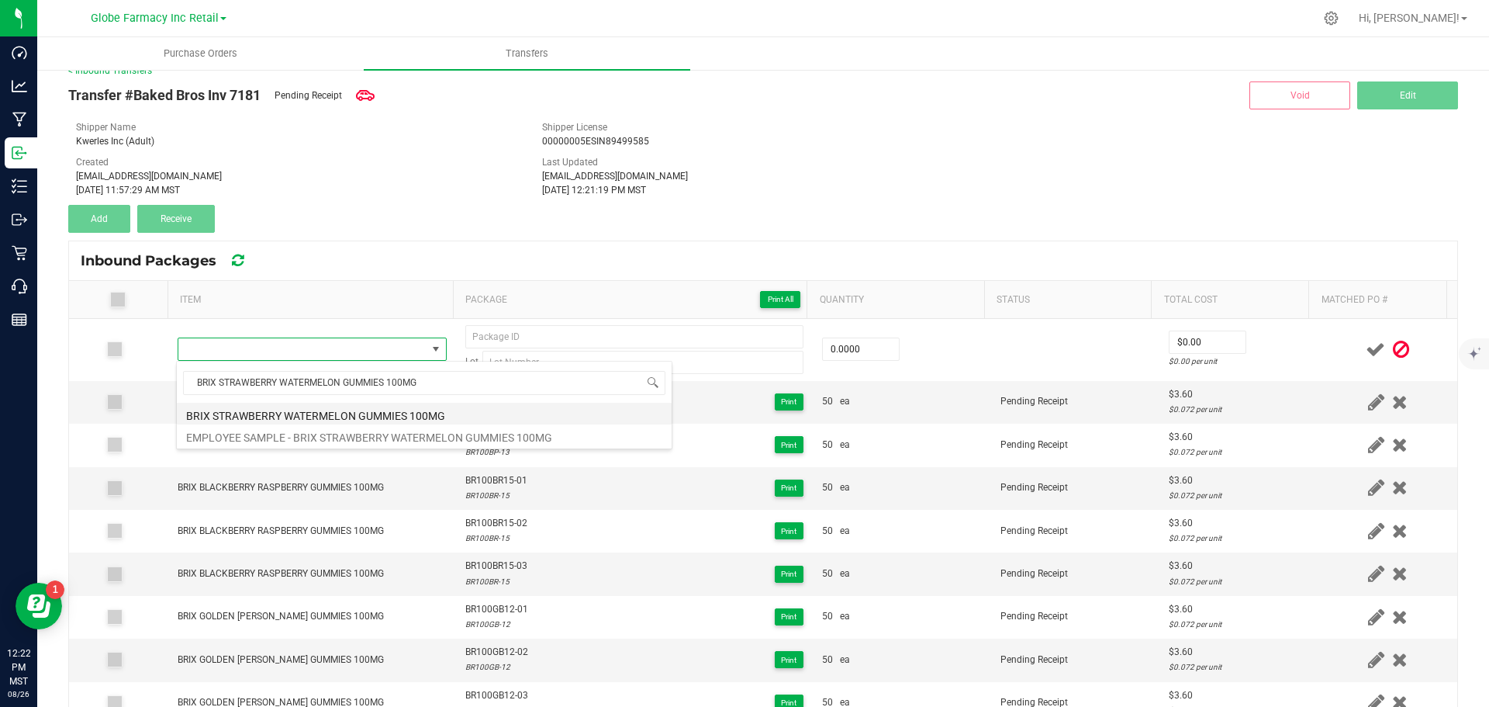
click at [277, 417] on li "BRIX STRAWBERRY WATERMELON GUMMIES 100MG" at bounding box center [424, 414] width 495 height 22
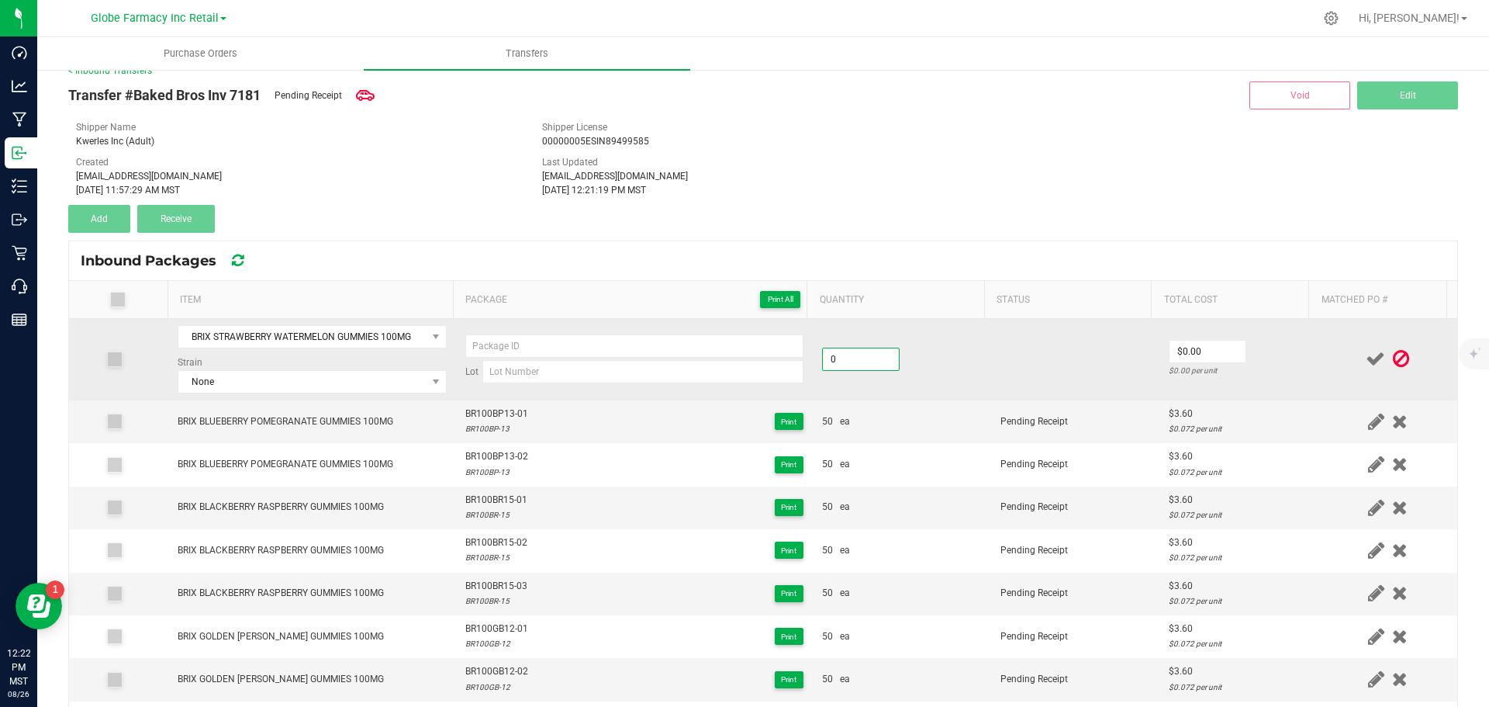
click at [859, 353] on input "0" at bounding box center [861, 359] width 76 height 22
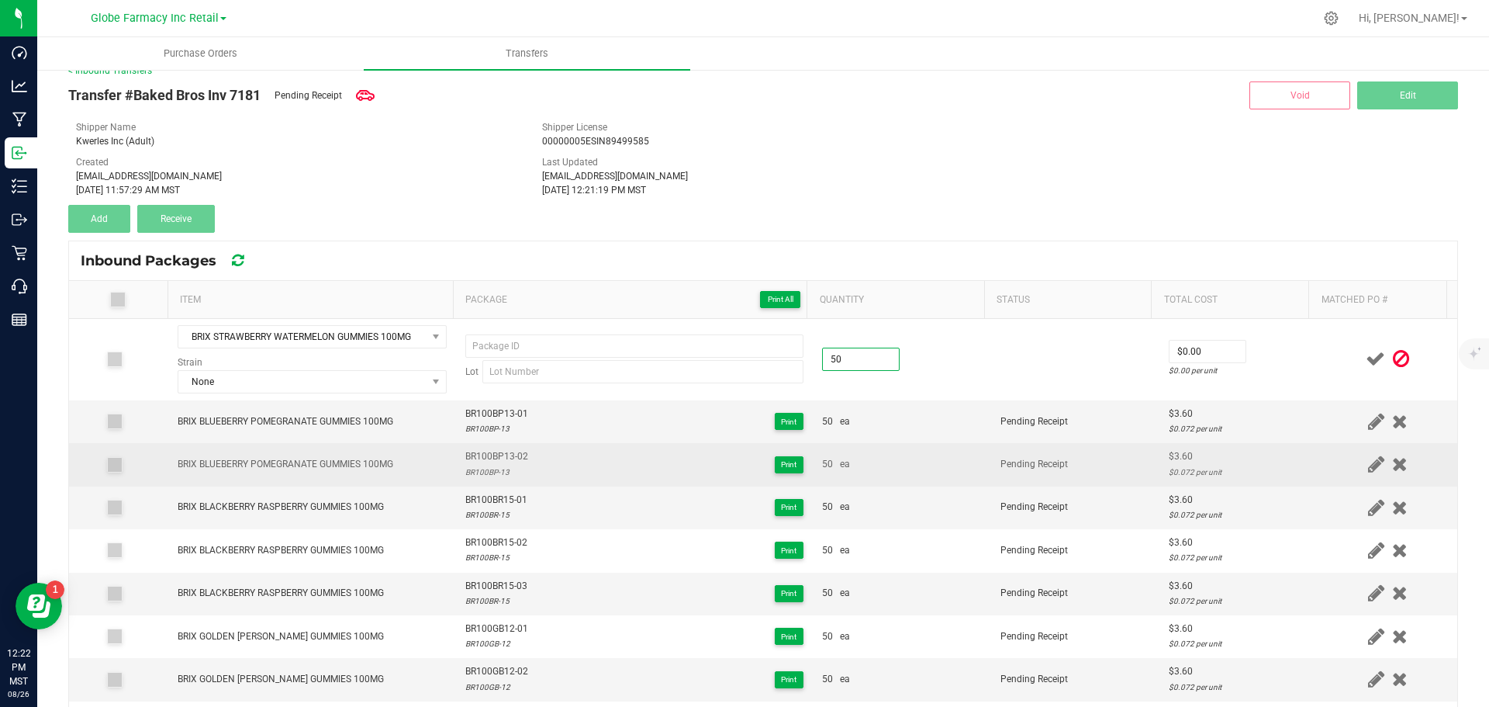
type input "50 ea"
click at [893, 472] on td "50 ea" at bounding box center [902, 464] width 178 height 43
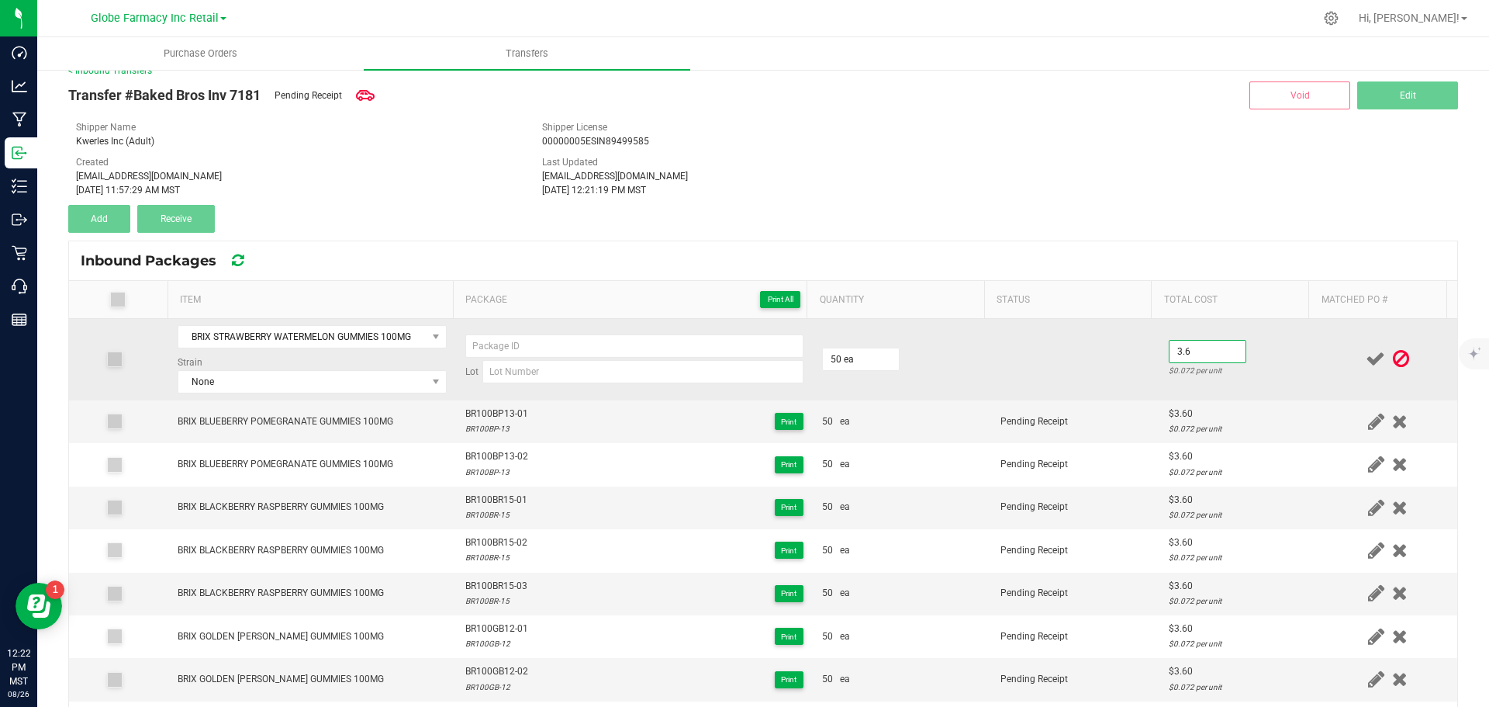
type input "$3.60"
click at [1134, 391] on td at bounding box center [1075, 359] width 168 height 81
click at [756, 375] on input at bounding box center [642, 371] width 321 height 23
paste input "BR100SW- 17"
type input "BR100SW- 17"
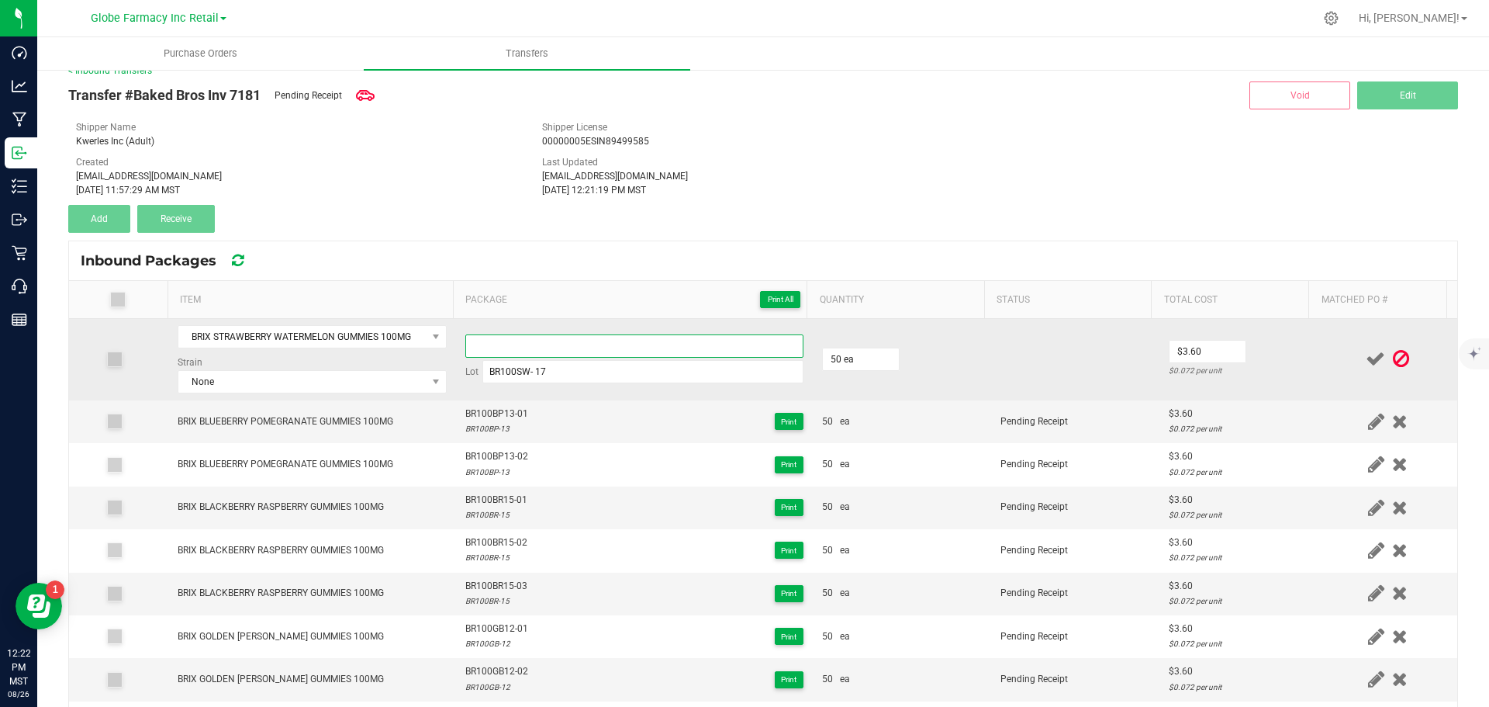
click at [555, 352] on input at bounding box center [634, 345] width 338 height 23
paste input "BR100SW- 17"
type input "BR100SW- 17"
click at [532, 374] on input "BR100SW- 17" at bounding box center [642, 371] width 321 height 23
type input "BR100SW-17"
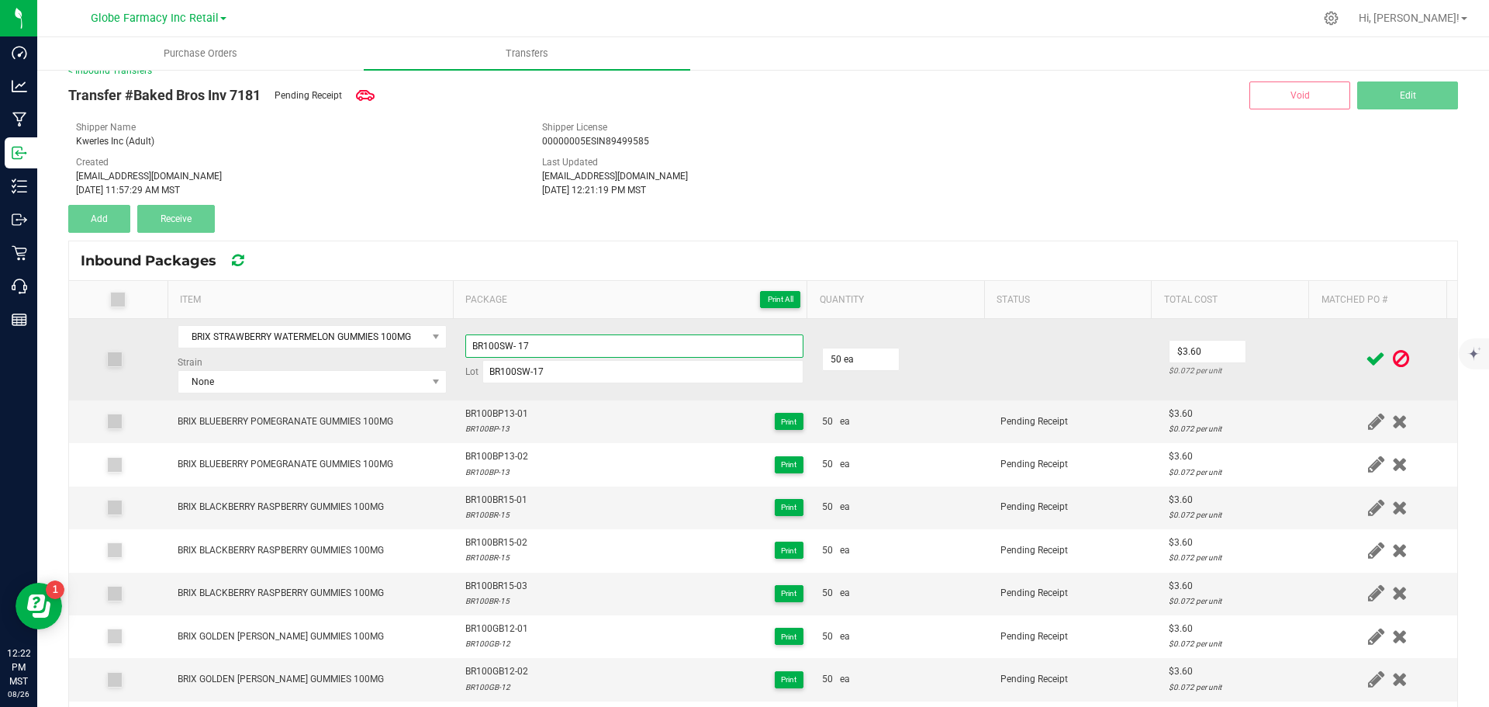
click at [511, 348] on input "BR100SW- 17" at bounding box center [634, 345] width 338 height 23
click at [529, 344] on input "BR100SW17" at bounding box center [634, 345] width 338 height 23
click at [491, 343] on input "BR100SW17-01" at bounding box center [634, 345] width 338 height 23
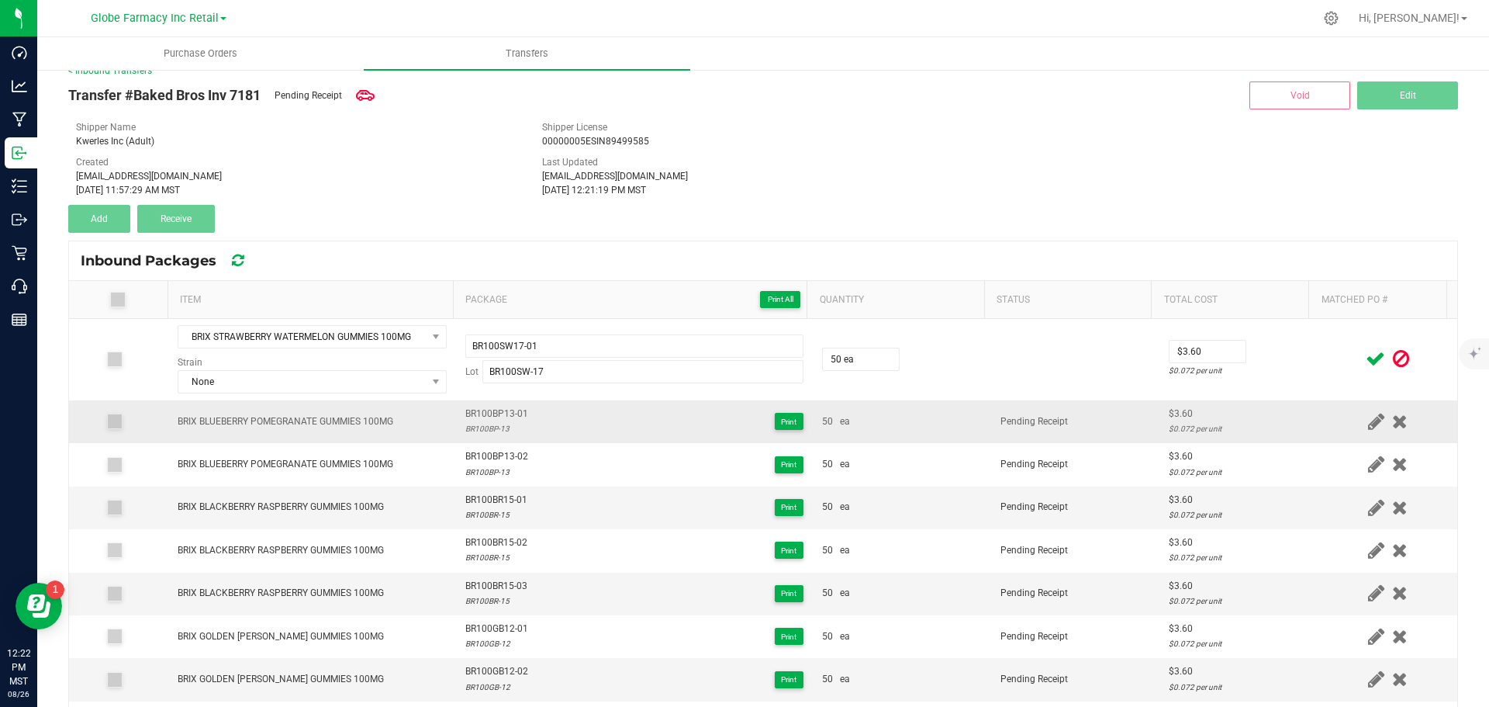
drag, startPoint x: 873, startPoint y: 434, endPoint x: 903, endPoint y: 426, distance: 31.2
click at [870, 434] on td "50 ea" at bounding box center [902, 421] width 178 height 43
click at [1366, 356] on icon at bounding box center [1375, 358] width 19 height 19
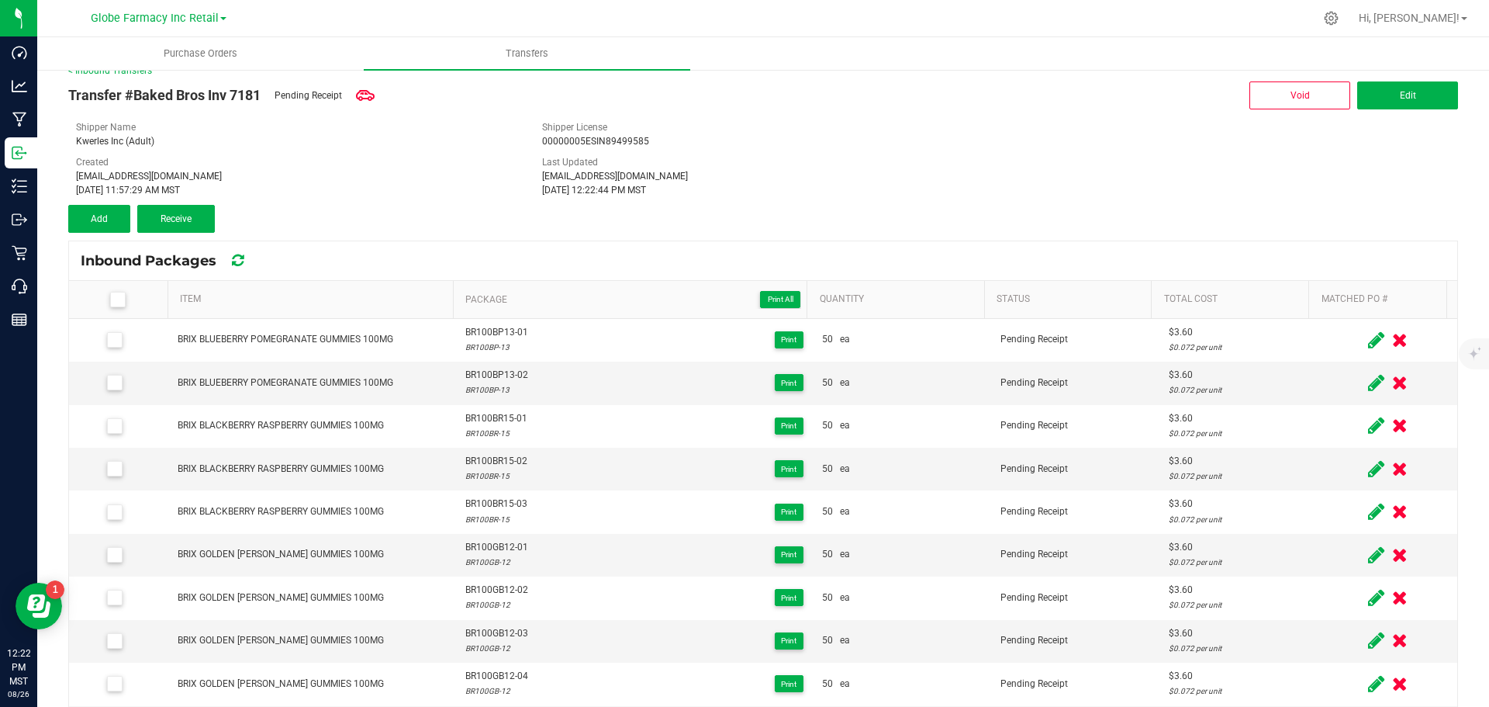
click at [102, 233] on div "< Inbound Transfers Transfer #Baked Bros Inv 7181 Pending Receipt Void Edit Shi…" at bounding box center [763, 455] width 1390 height 783
click at [102, 231] on button "Add" at bounding box center [99, 219] width 62 height 28
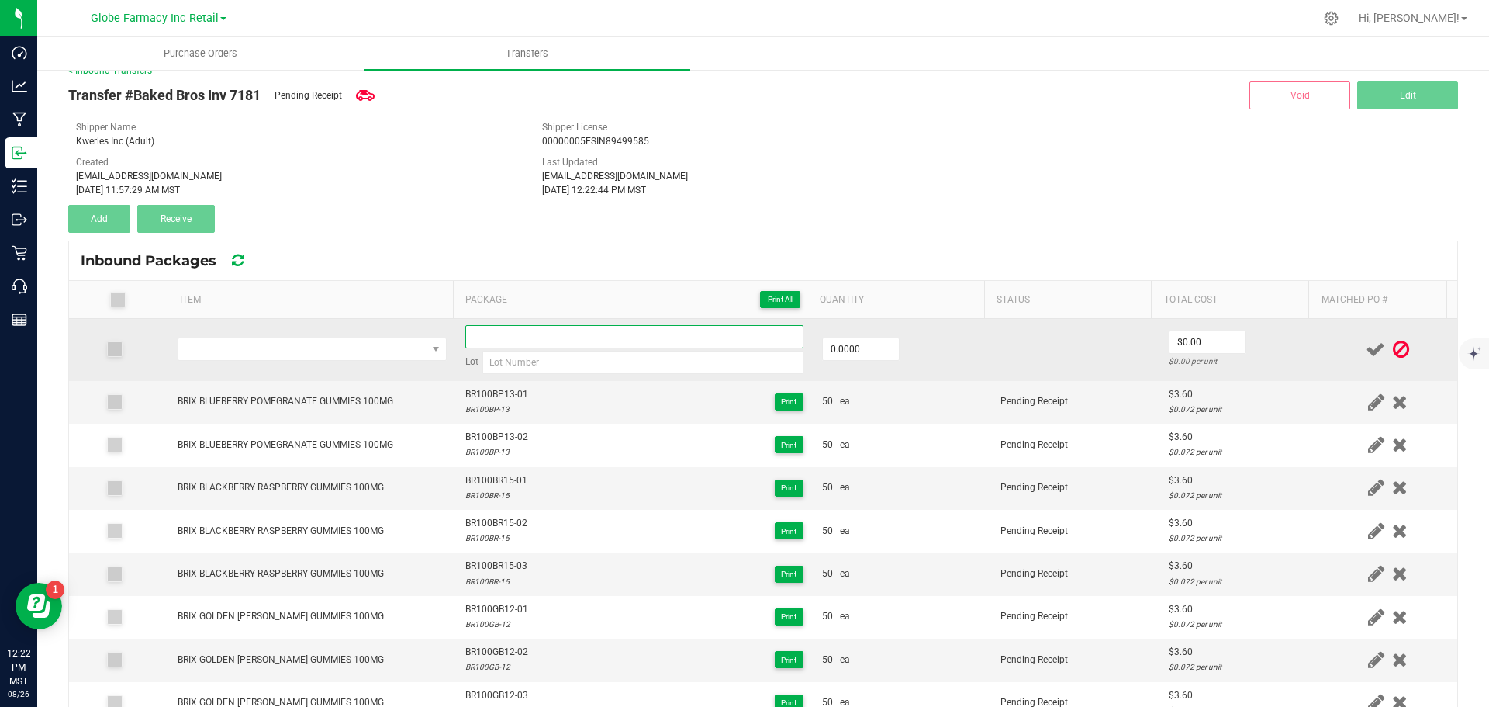
click at [642, 346] on input at bounding box center [634, 336] width 338 height 23
paste input "BR100SW17-01"
click at [353, 350] on span "NO DATA FOUND" at bounding box center [302, 349] width 248 height 22
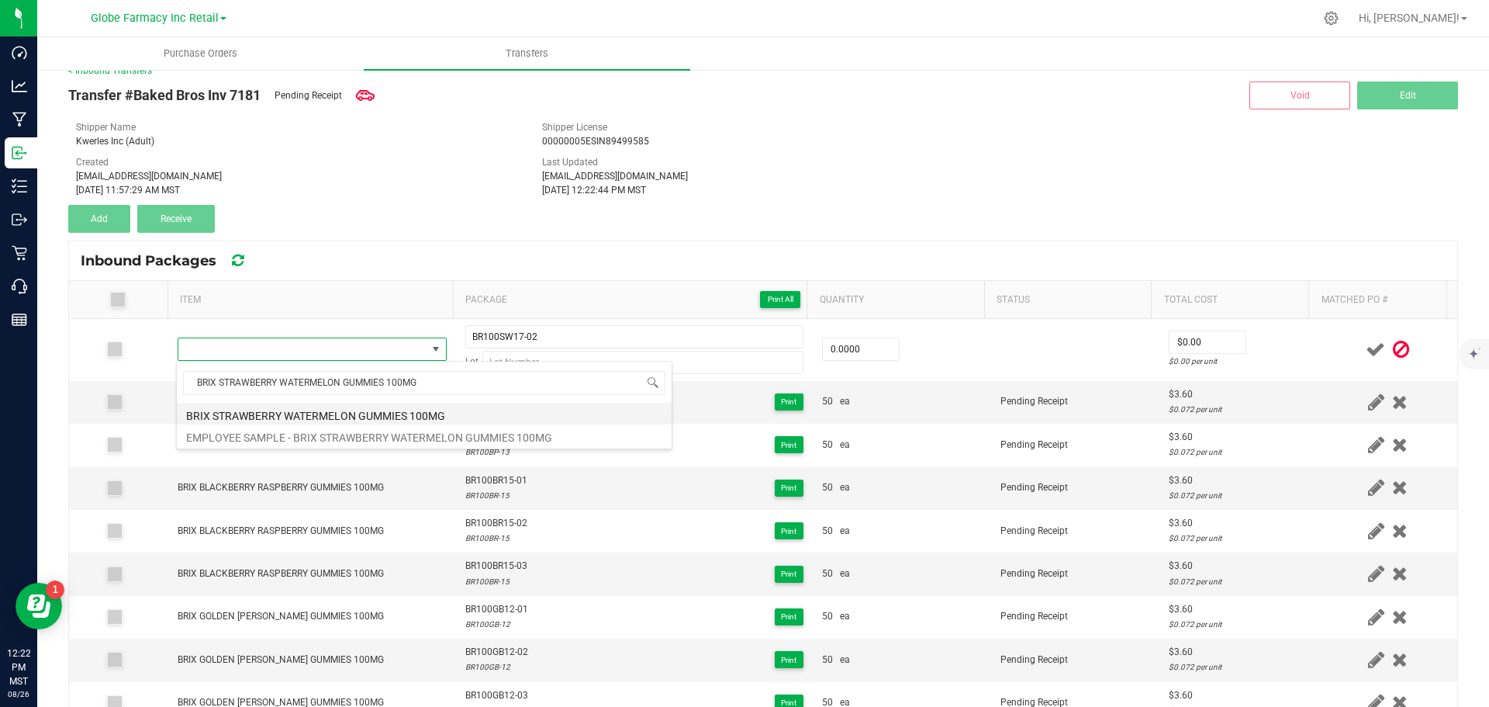
click at [230, 417] on li "BRIX STRAWBERRY WATERMELON GUMMIES 100MG" at bounding box center [424, 414] width 495 height 22
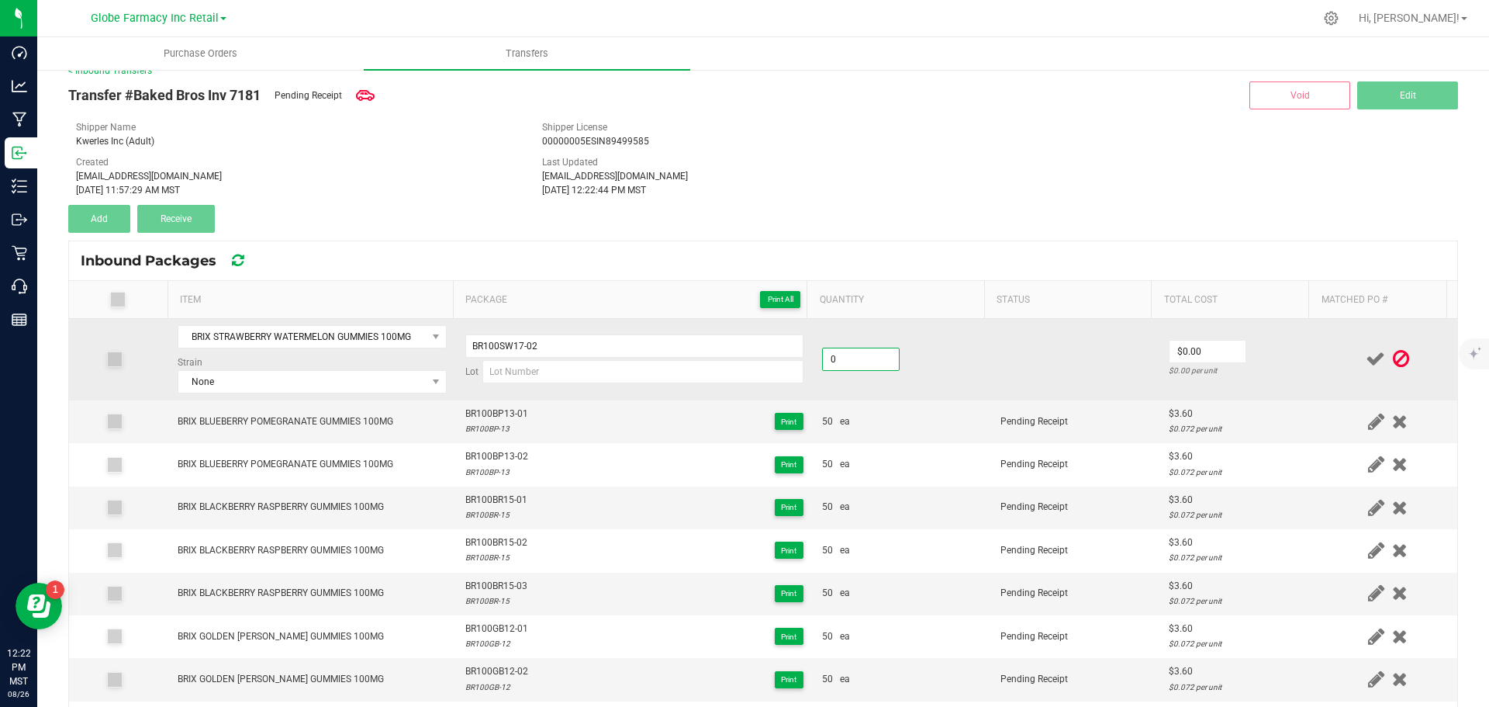
click at [856, 361] on input "0" at bounding box center [861, 359] width 76 height 22
click at [885, 399] on td "50 ea" at bounding box center [902, 359] width 178 height 81
click at [1170, 350] on input "0" at bounding box center [1208, 352] width 76 height 22
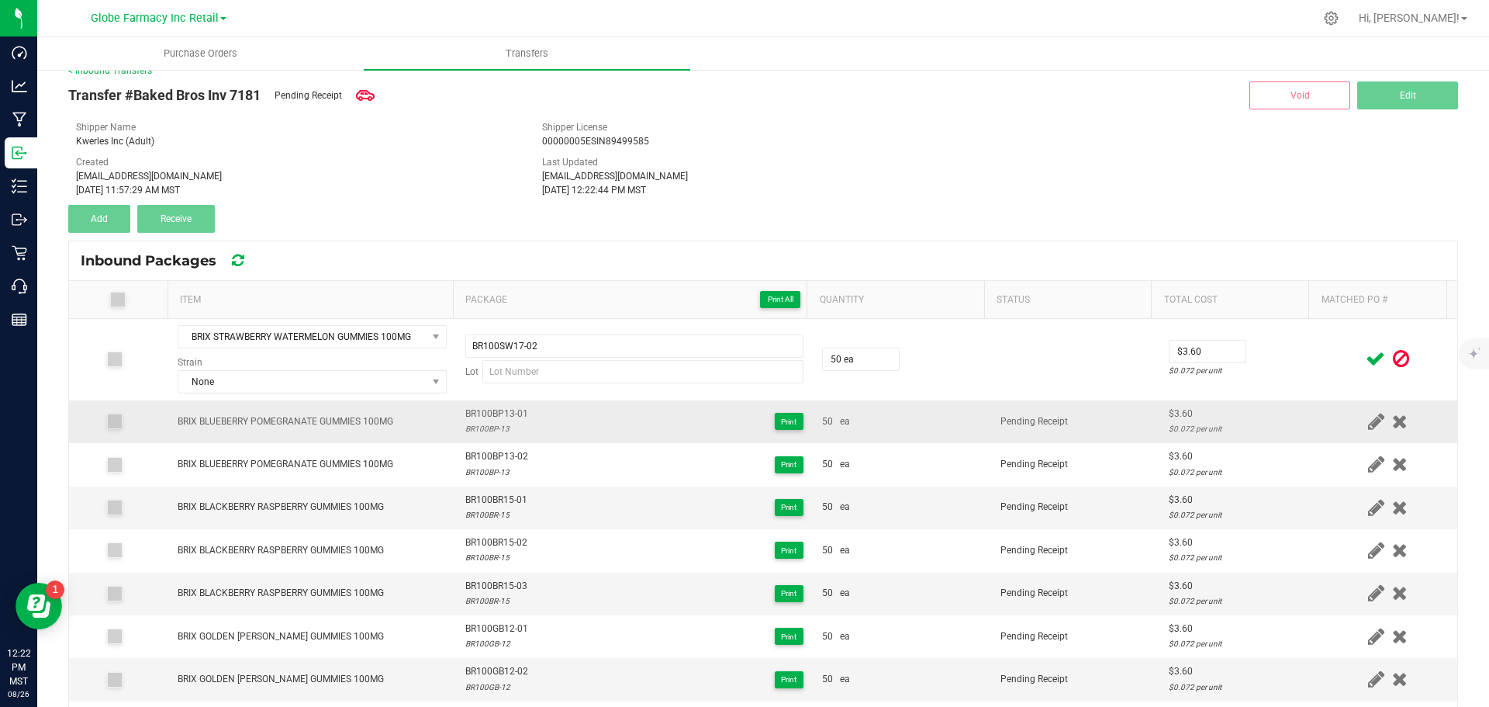
click at [1104, 401] on td "Pending Receipt" at bounding box center [1075, 421] width 168 height 43
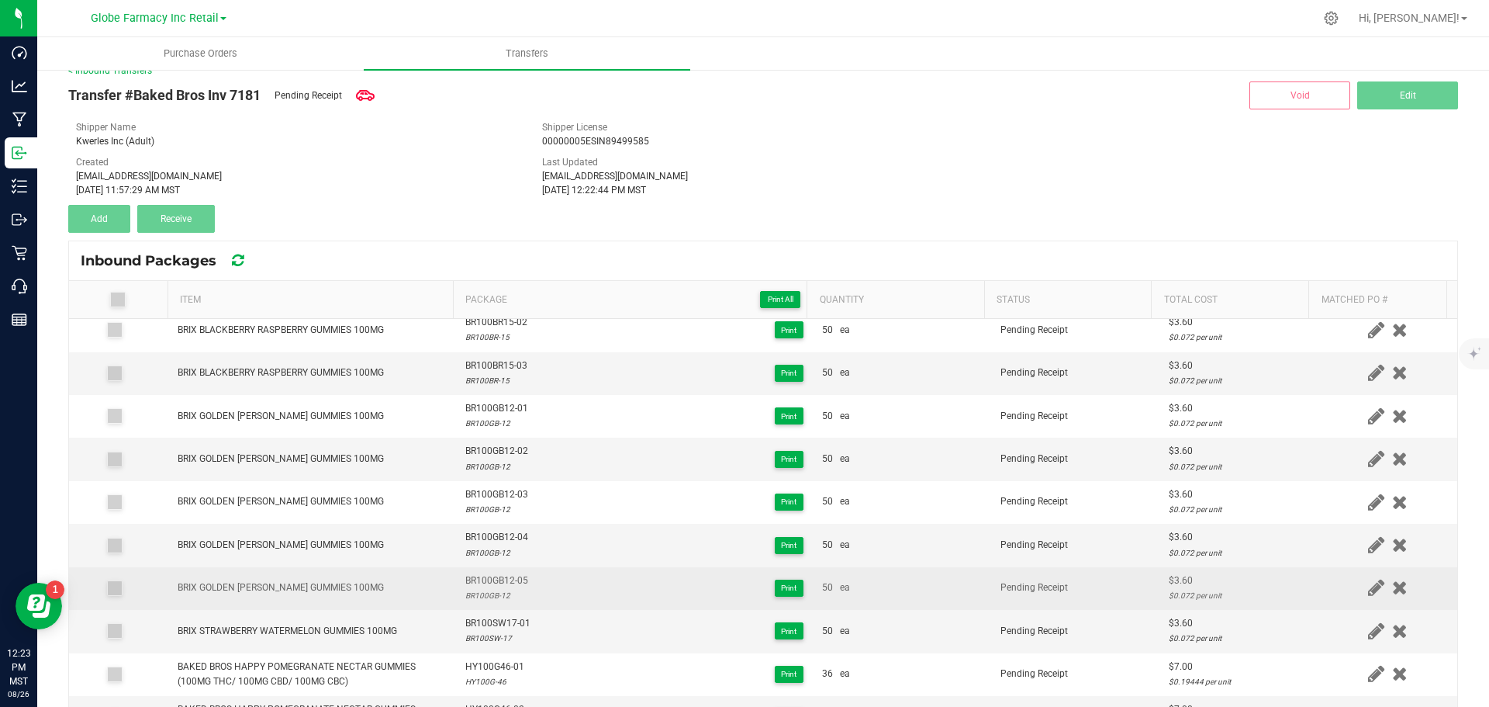
scroll to position [310, 0]
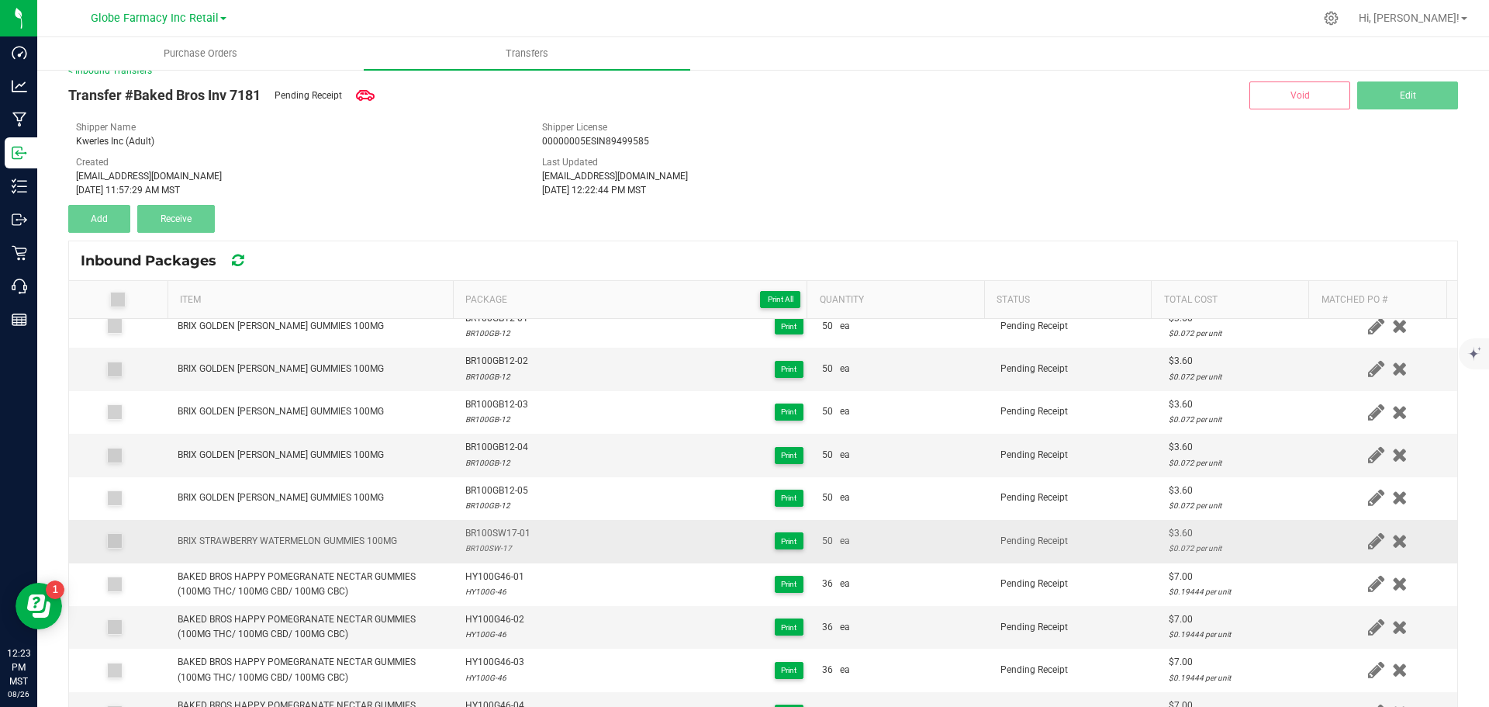
click at [465, 548] on div "BR100SW-17" at bounding box center [497, 548] width 65 height 15
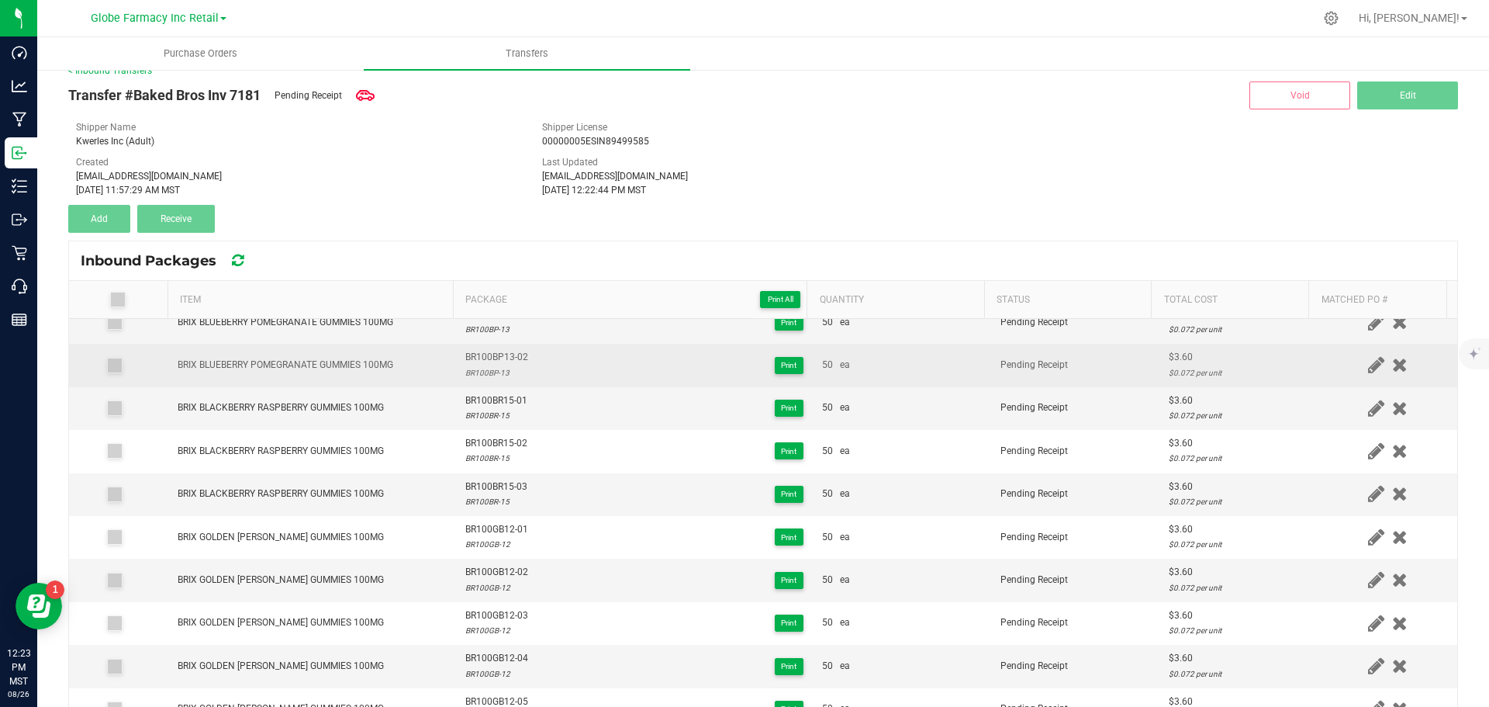
scroll to position [0, 0]
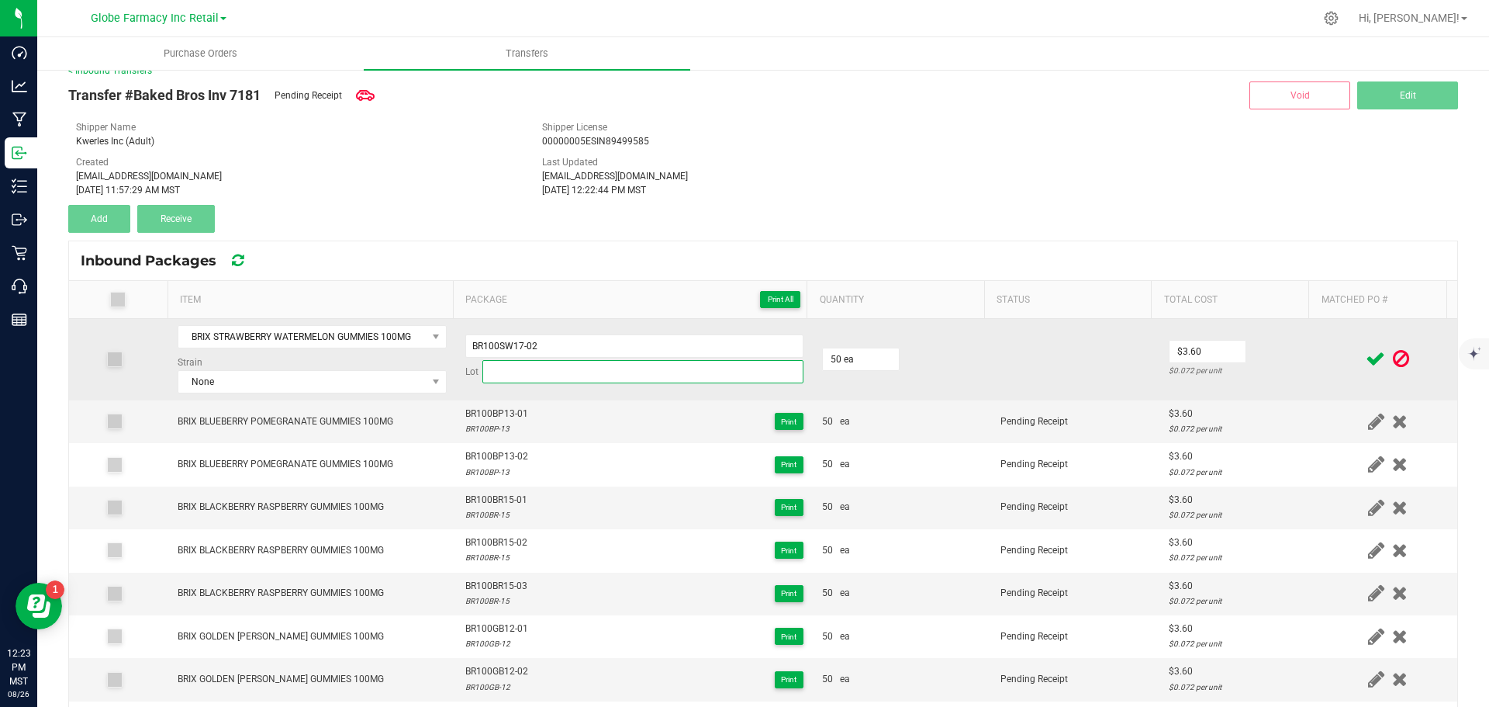
click at [500, 379] on input at bounding box center [642, 371] width 321 height 23
paste input "BR100SW-17"
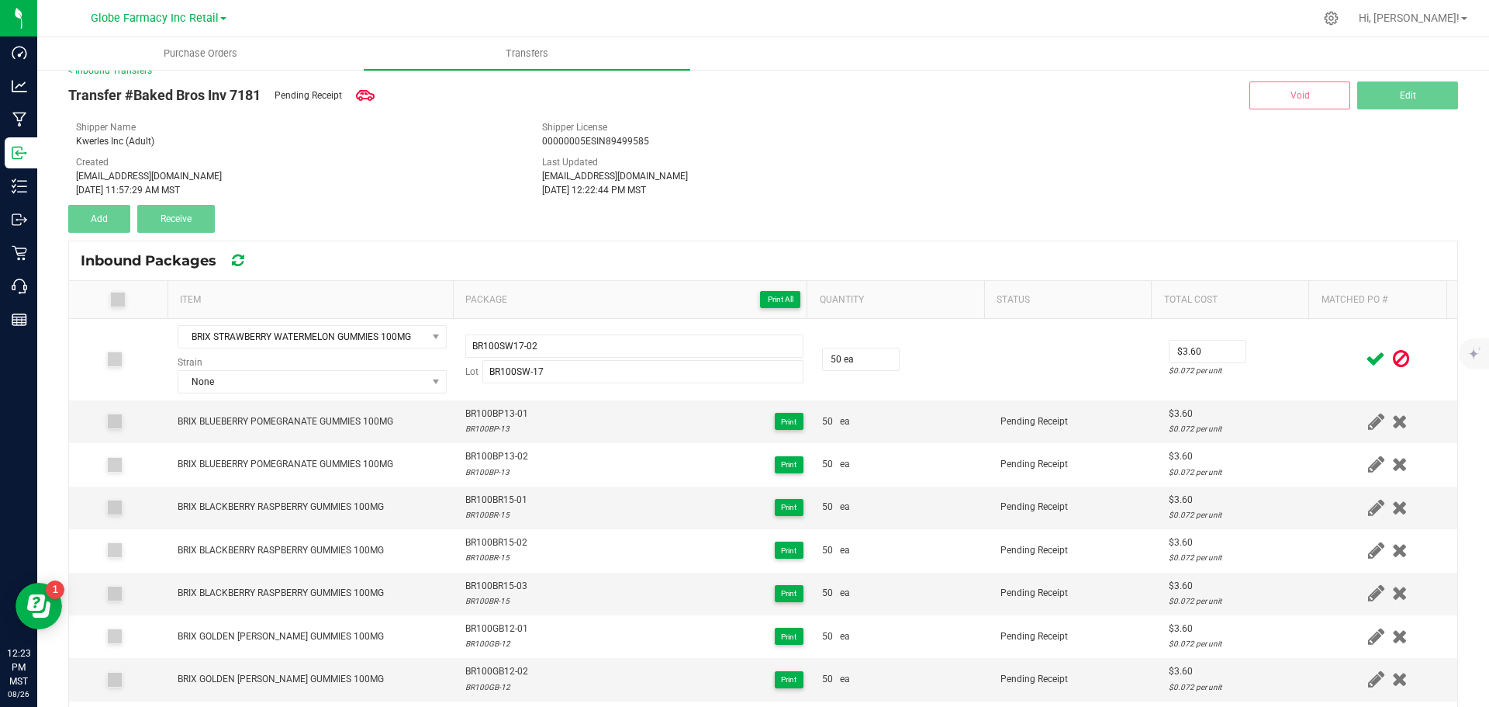
click at [1366, 359] on icon at bounding box center [1375, 358] width 19 height 19
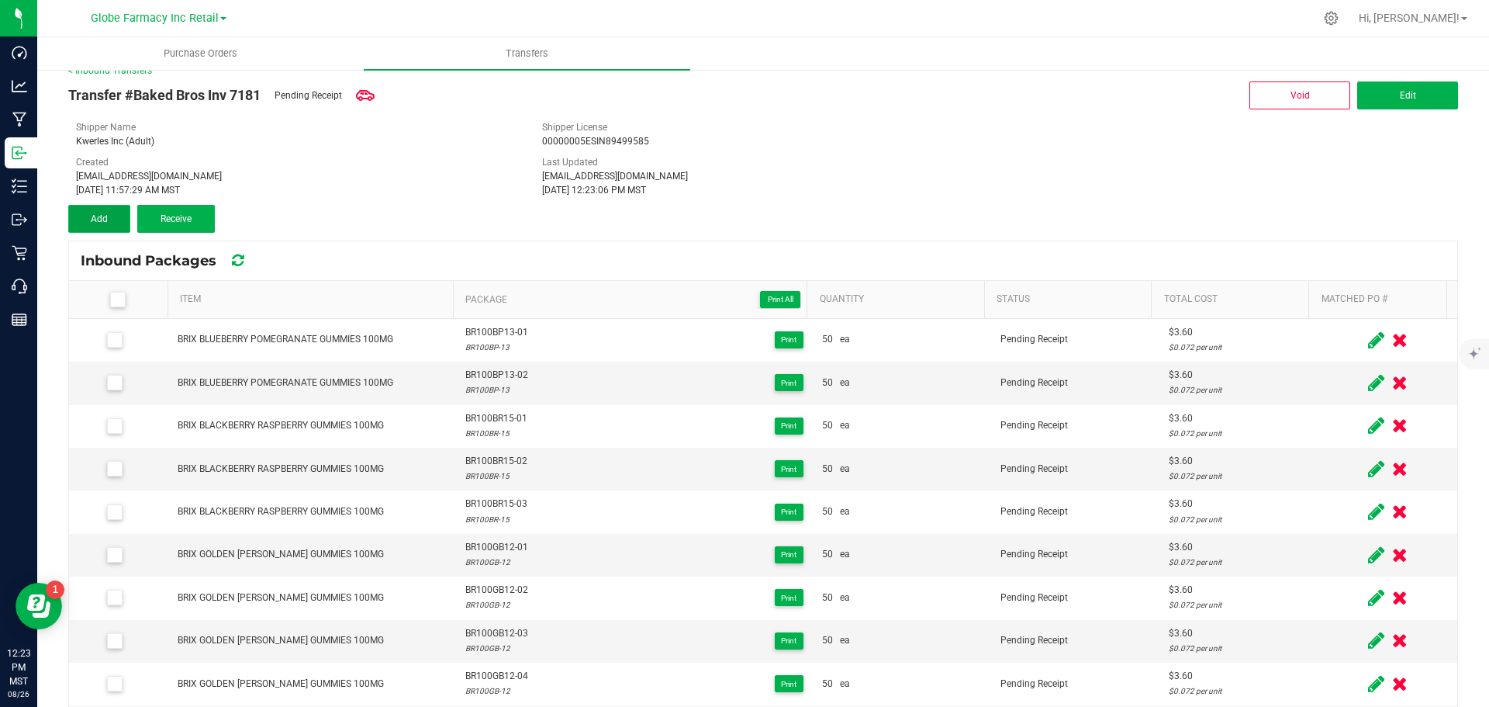
click at [109, 220] on button "Add" at bounding box center [99, 219] width 62 height 28
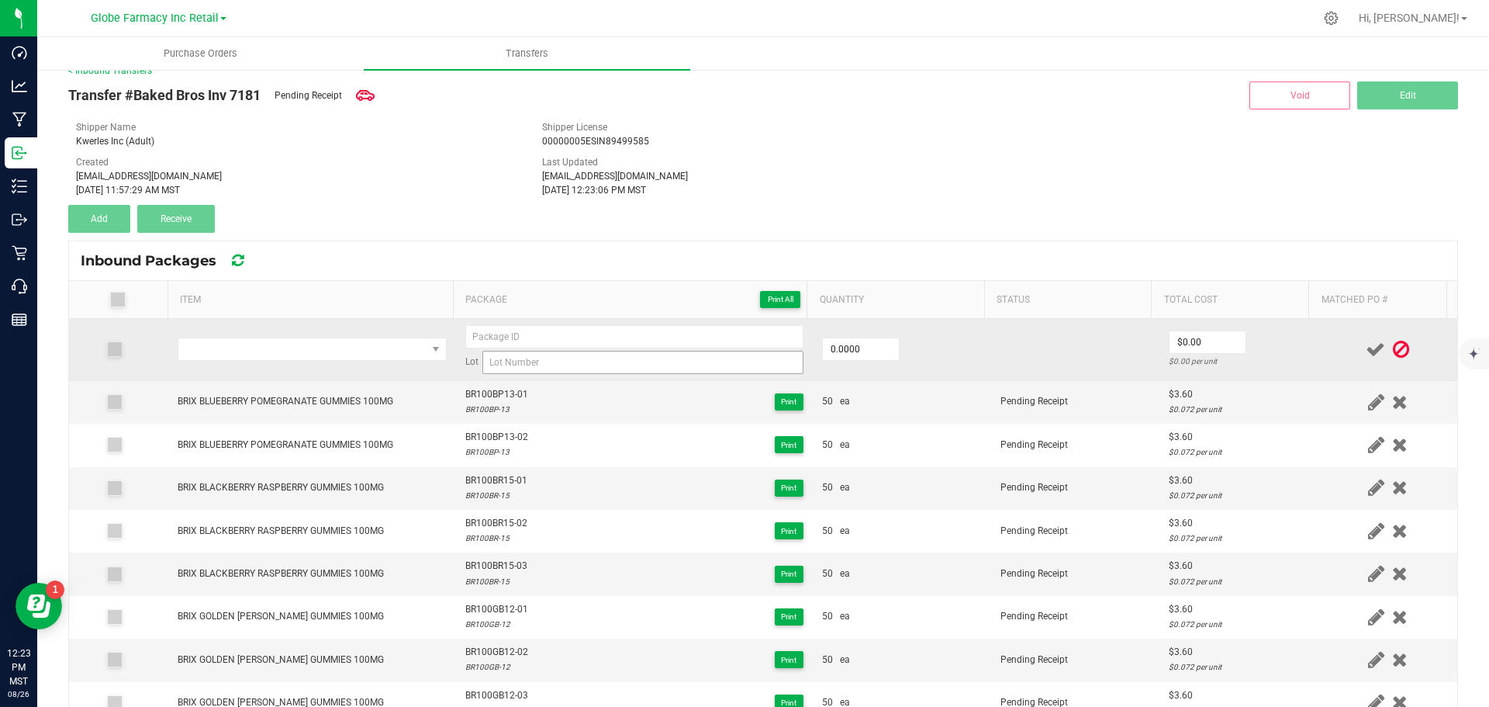
drag, startPoint x: 473, startPoint y: 323, endPoint x: 548, endPoint y: 357, distance: 82.3
click at [547, 350] on div "Lot" at bounding box center [634, 349] width 338 height 49
click at [548, 357] on input at bounding box center [642, 362] width 321 height 23
paste input "BR100SW-17"
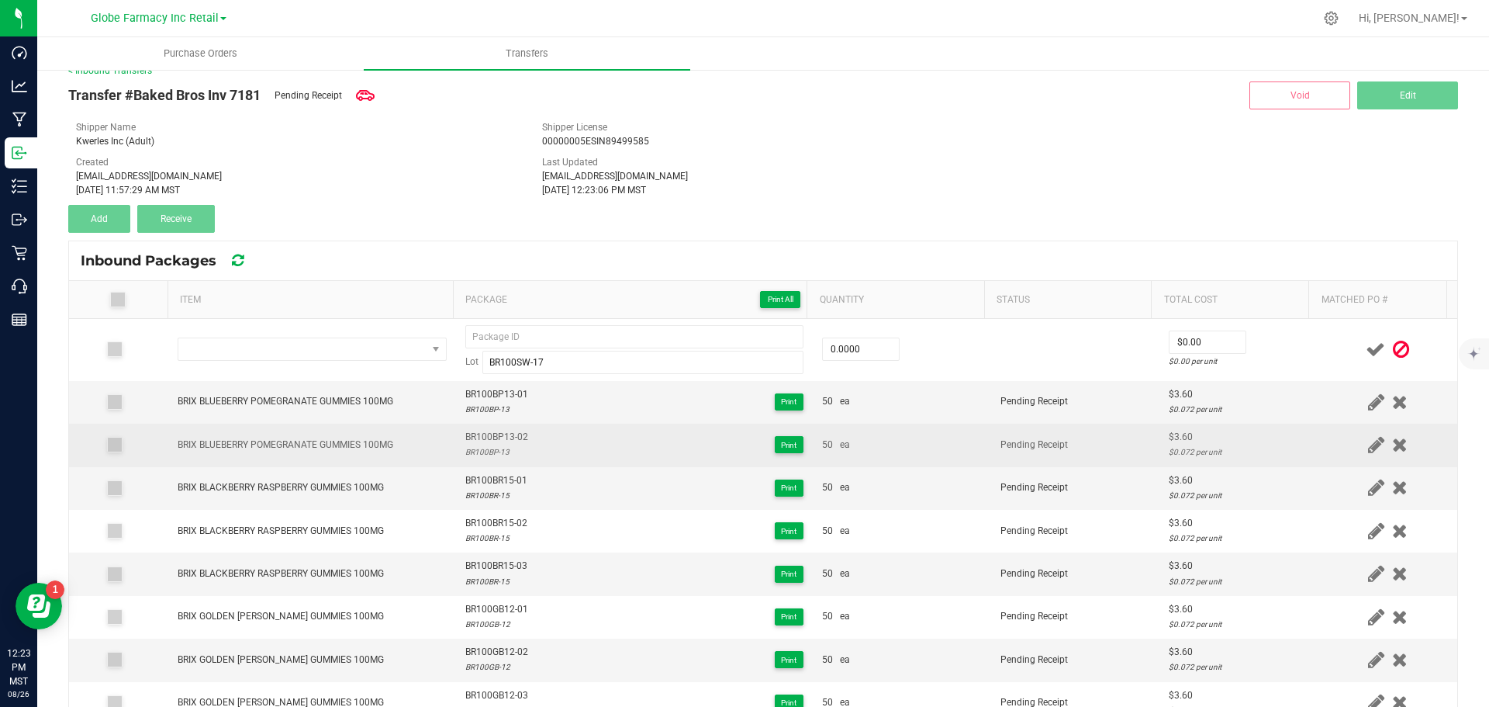
click at [540, 446] on div "BR100BP13-02 BR100BP-13 Print" at bounding box center [634, 444] width 338 height 29
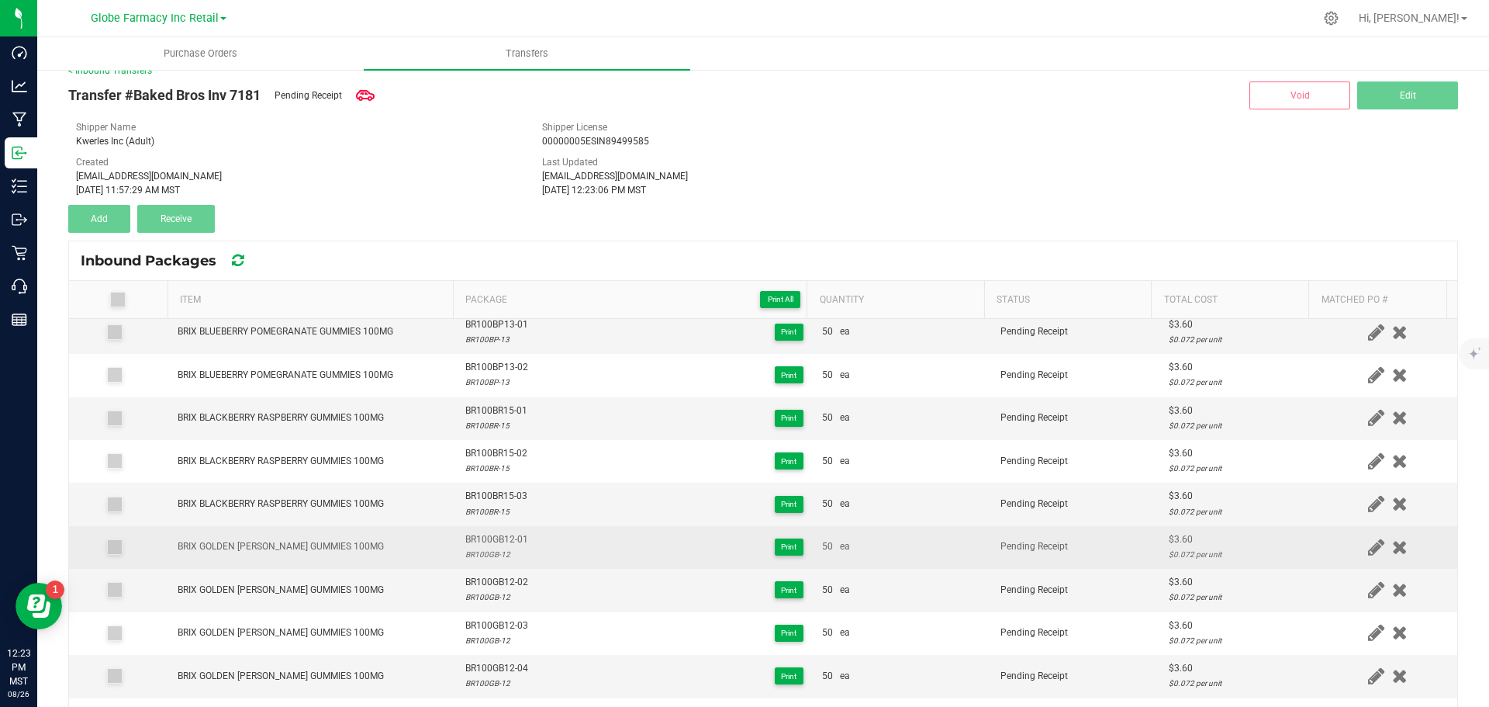
scroll to position [310, 0]
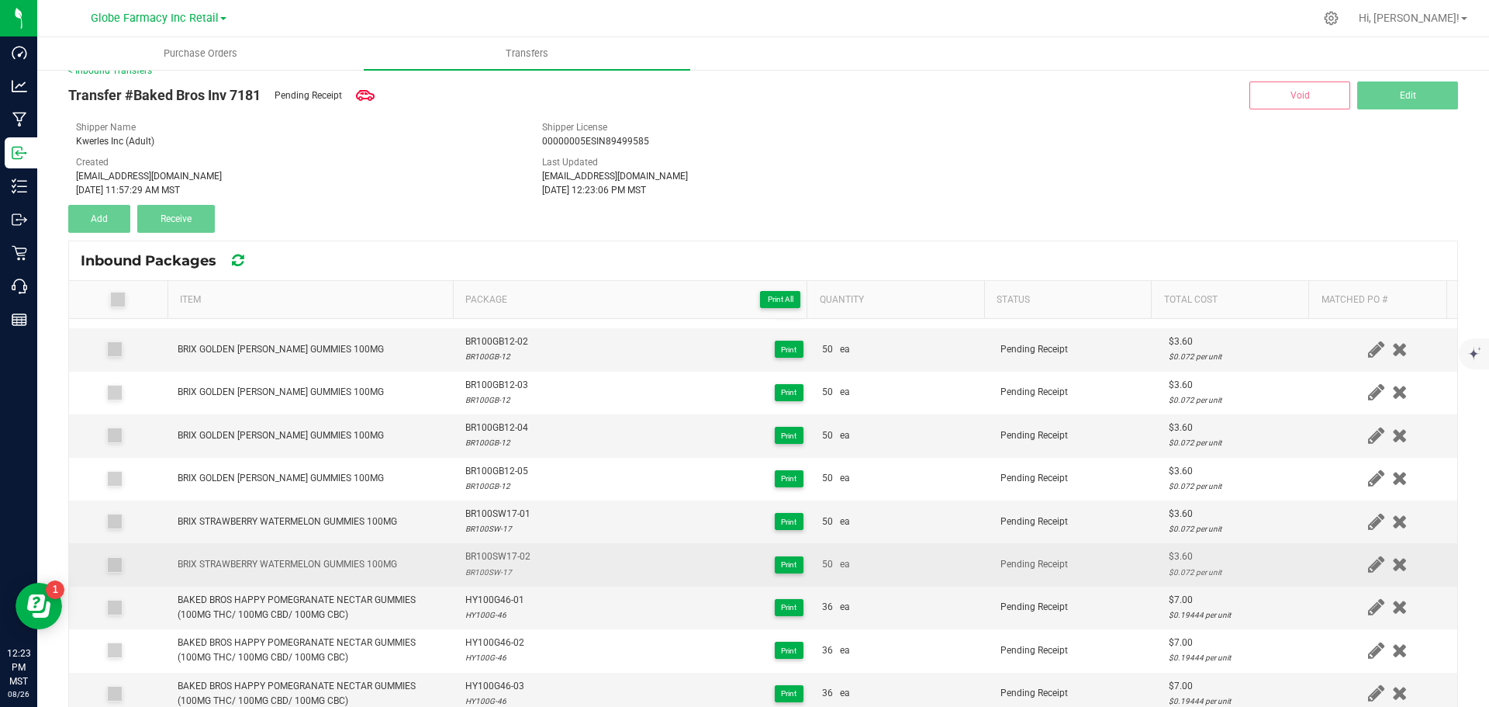
click at [507, 562] on span "BR100SW17-02" at bounding box center [497, 556] width 65 height 15
click at [503, 559] on span "BR100SW17-02" at bounding box center [497, 556] width 65 height 15
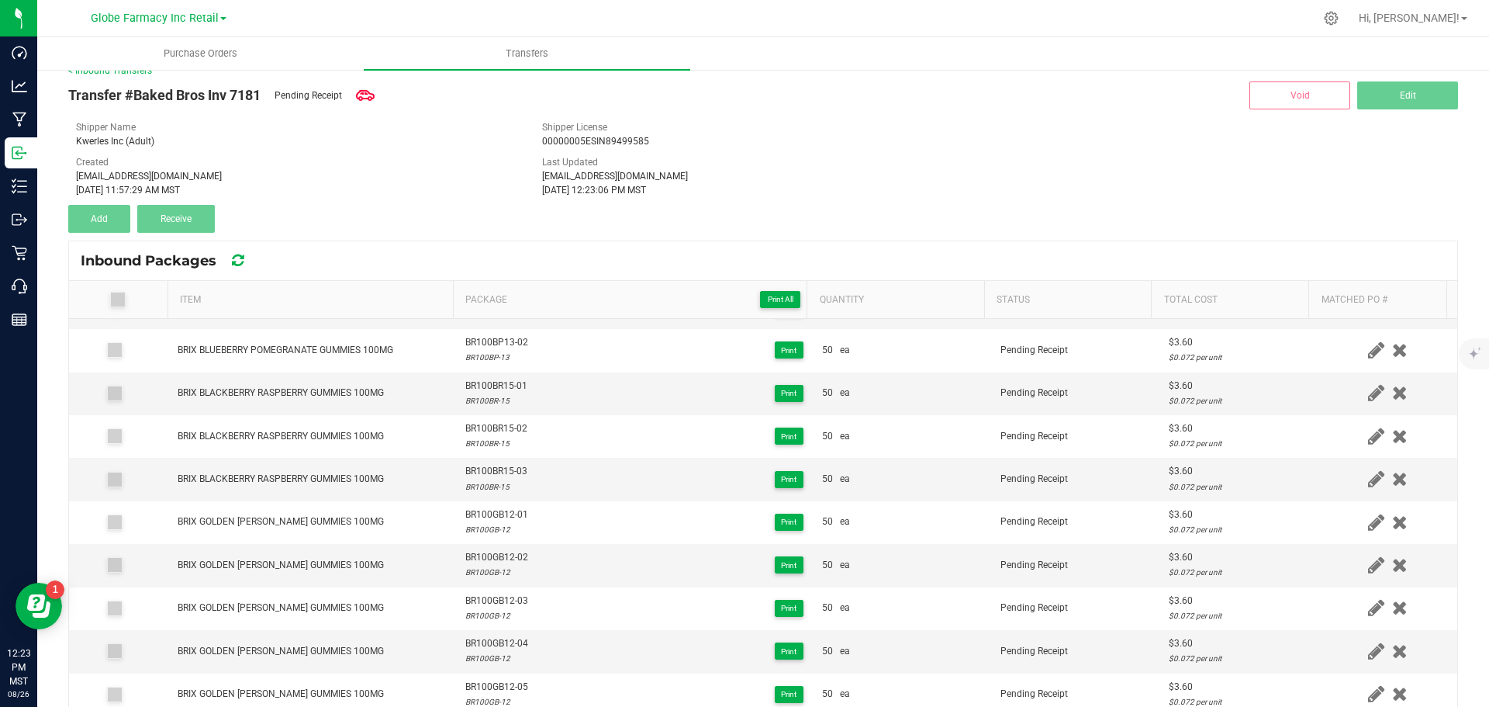
scroll to position [0, 0]
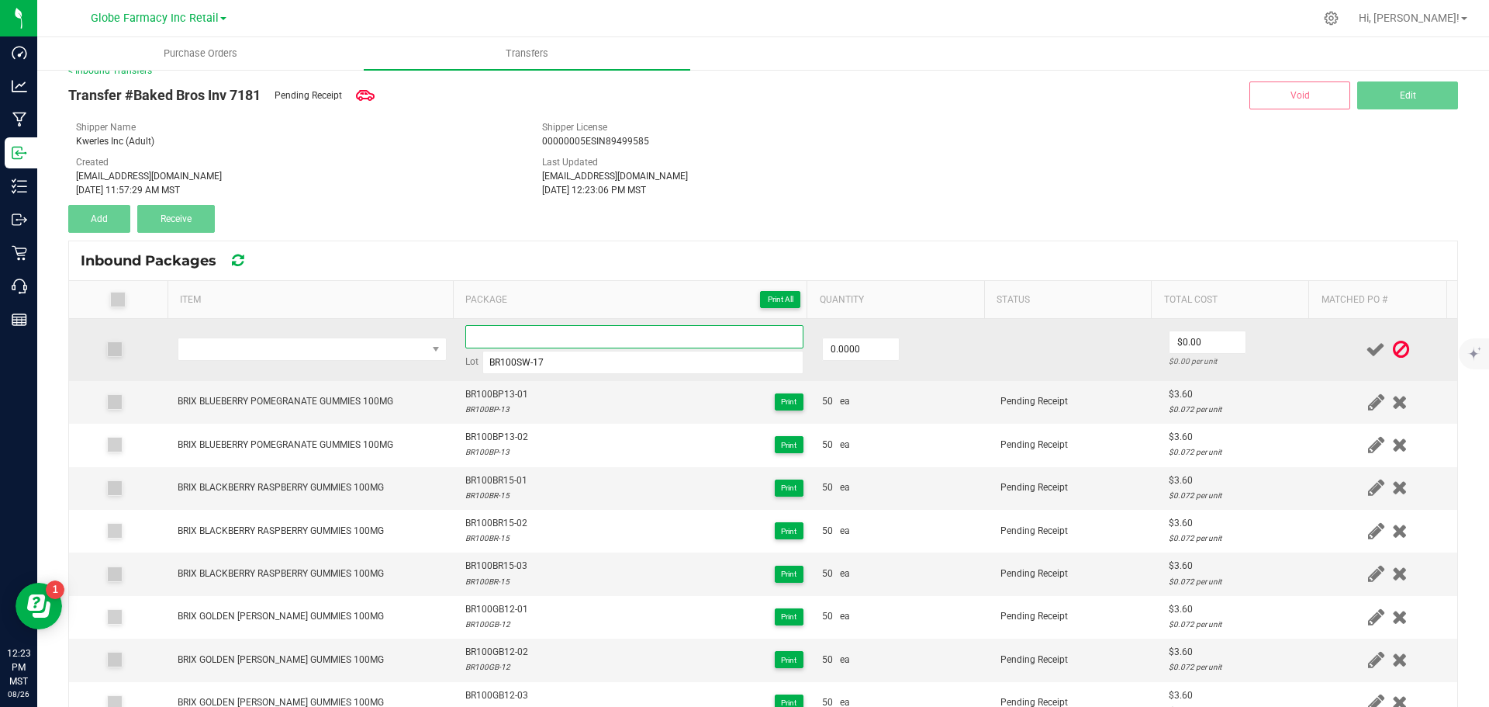
click at [483, 340] on input at bounding box center [634, 336] width 338 height 23
paste input "BR100SW17-02"
click at [824, 354] on input "0" at bounding box center [861, 349] width 76 height 22
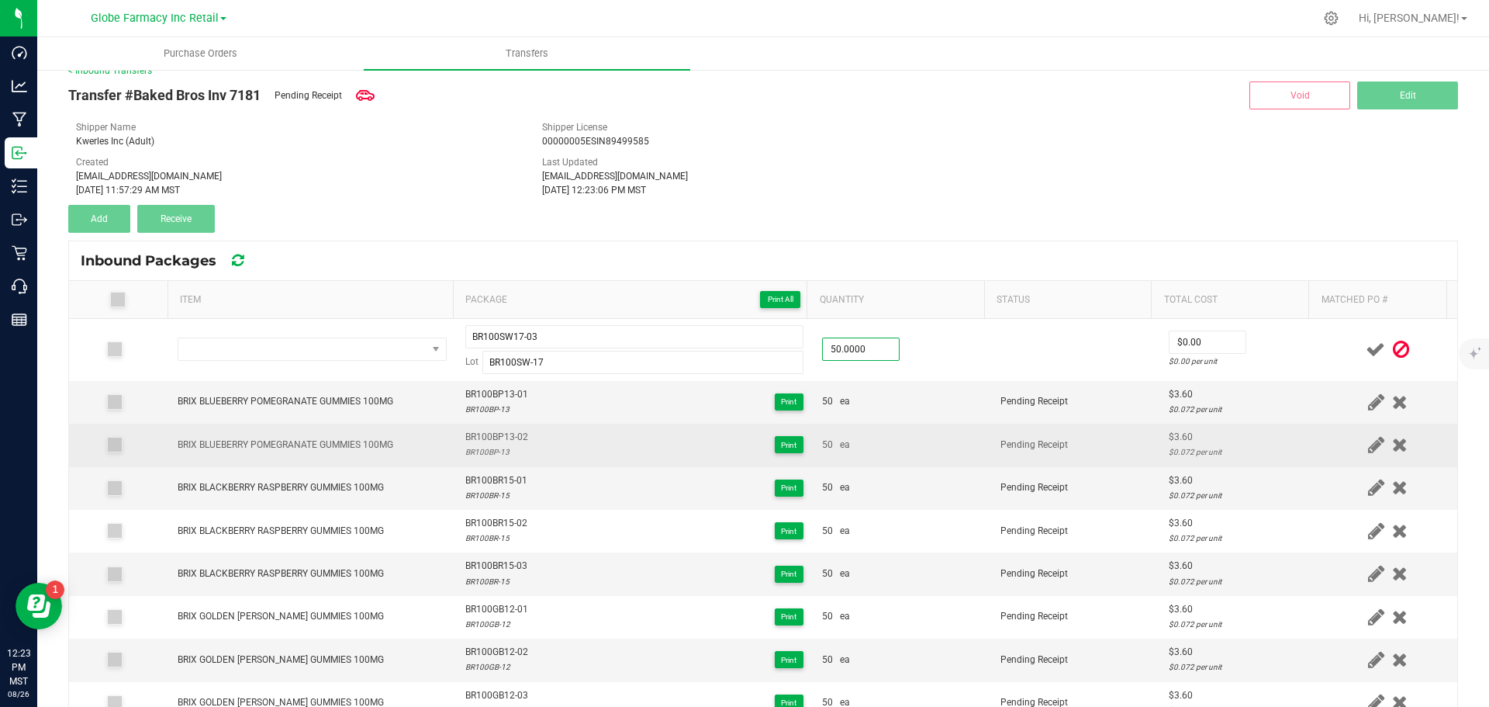
click at [873, 455] on td "50 ea" at bounding box center [902, 445] width 178 height 43
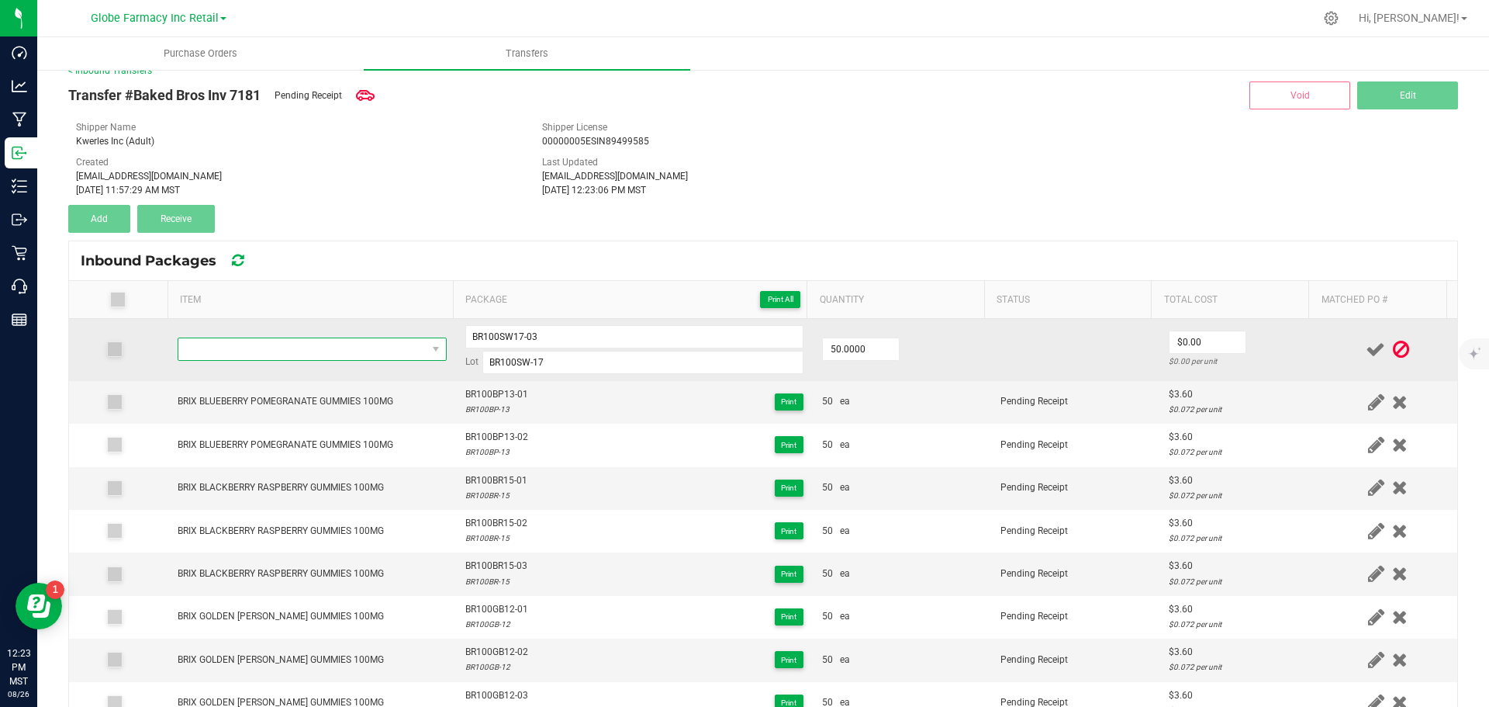
click at [296, 354] on span "NO DATA FOUND" at bounding box center [302, 349] width 248 height 22
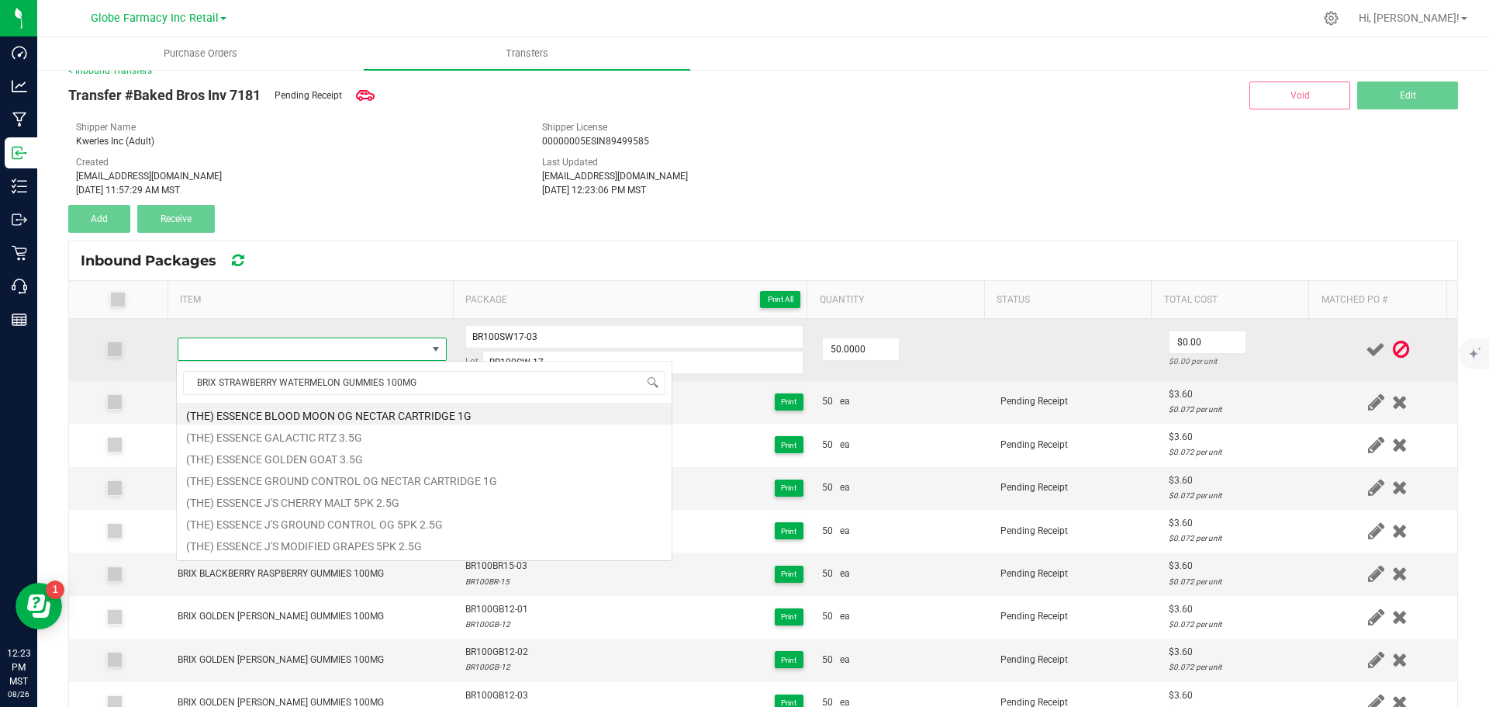
scroll to position [23, 264]
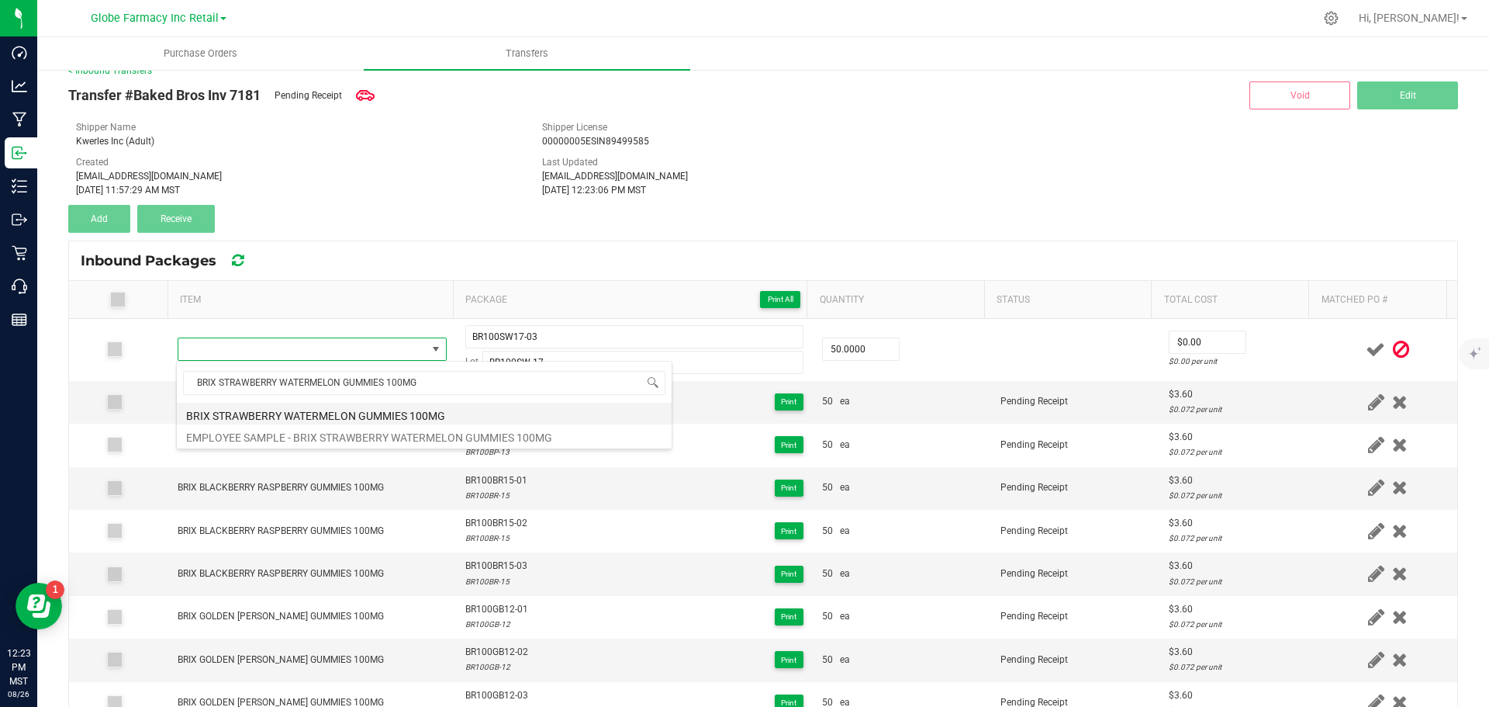
click at [249, 414] on li "BRIX STRAWBERRY WATERMELON GUMMIES 100MG" at bounding box center [424, 414] width 495 height 22
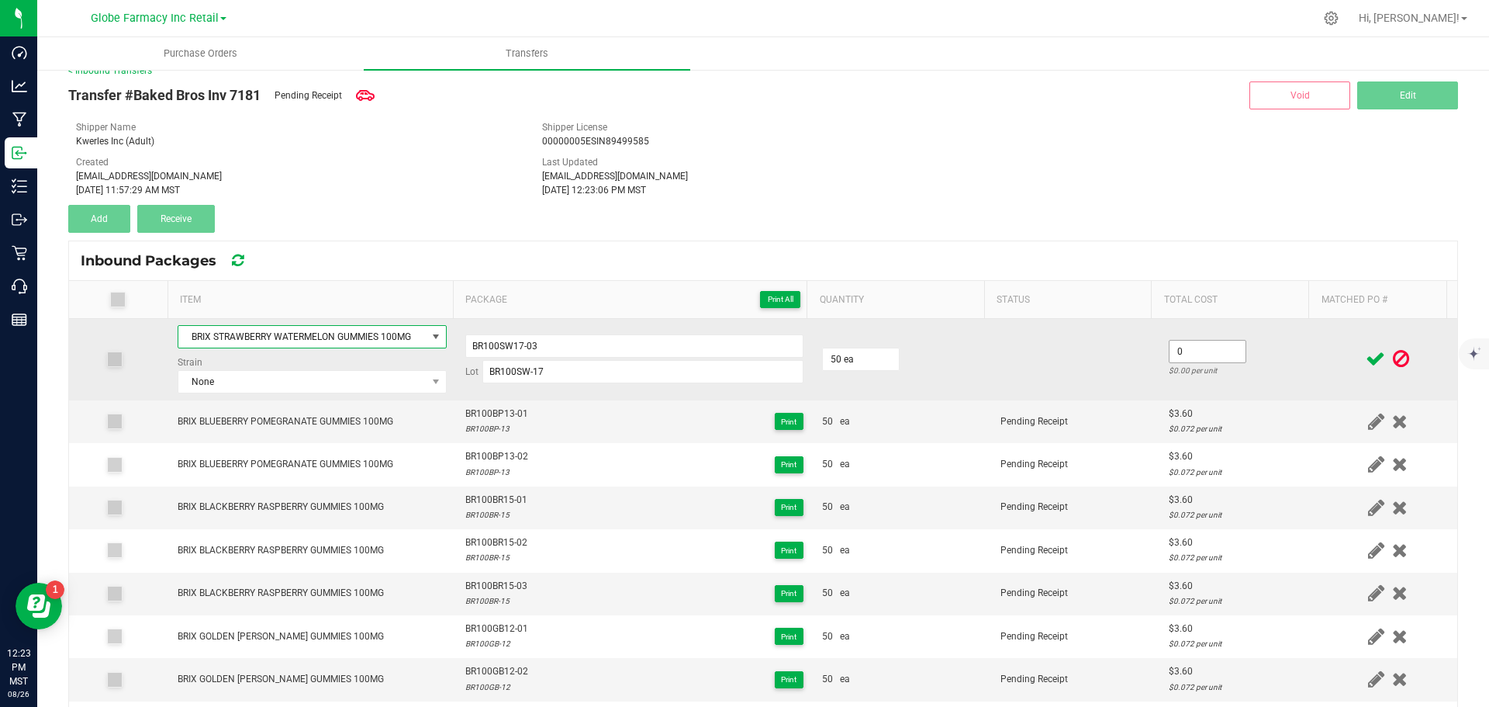
click at [1197, 351] on input "0" at bounding box center [1208, 352] width 76 height 22
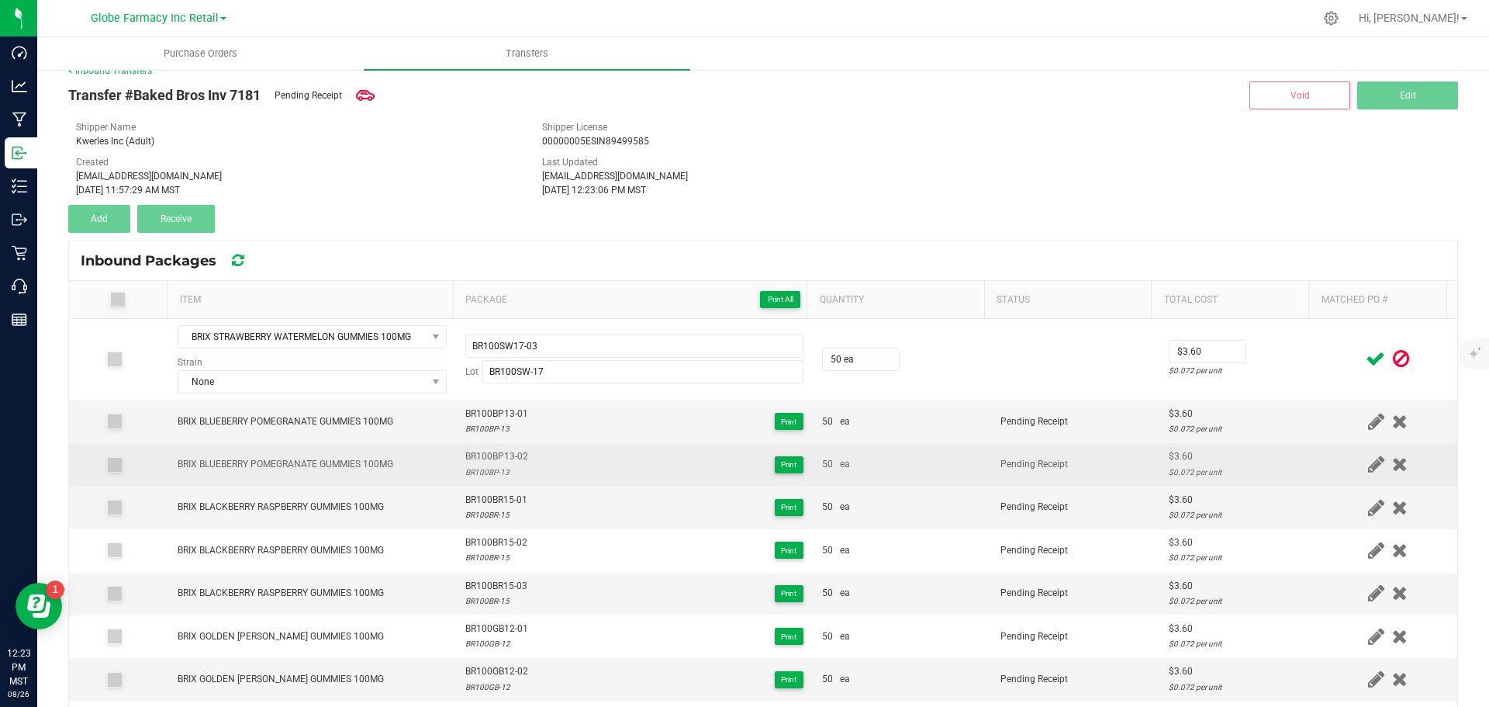
click at [1174, 451] on div "$3.60" at bounding box center [1239, 456] width 140 height 15
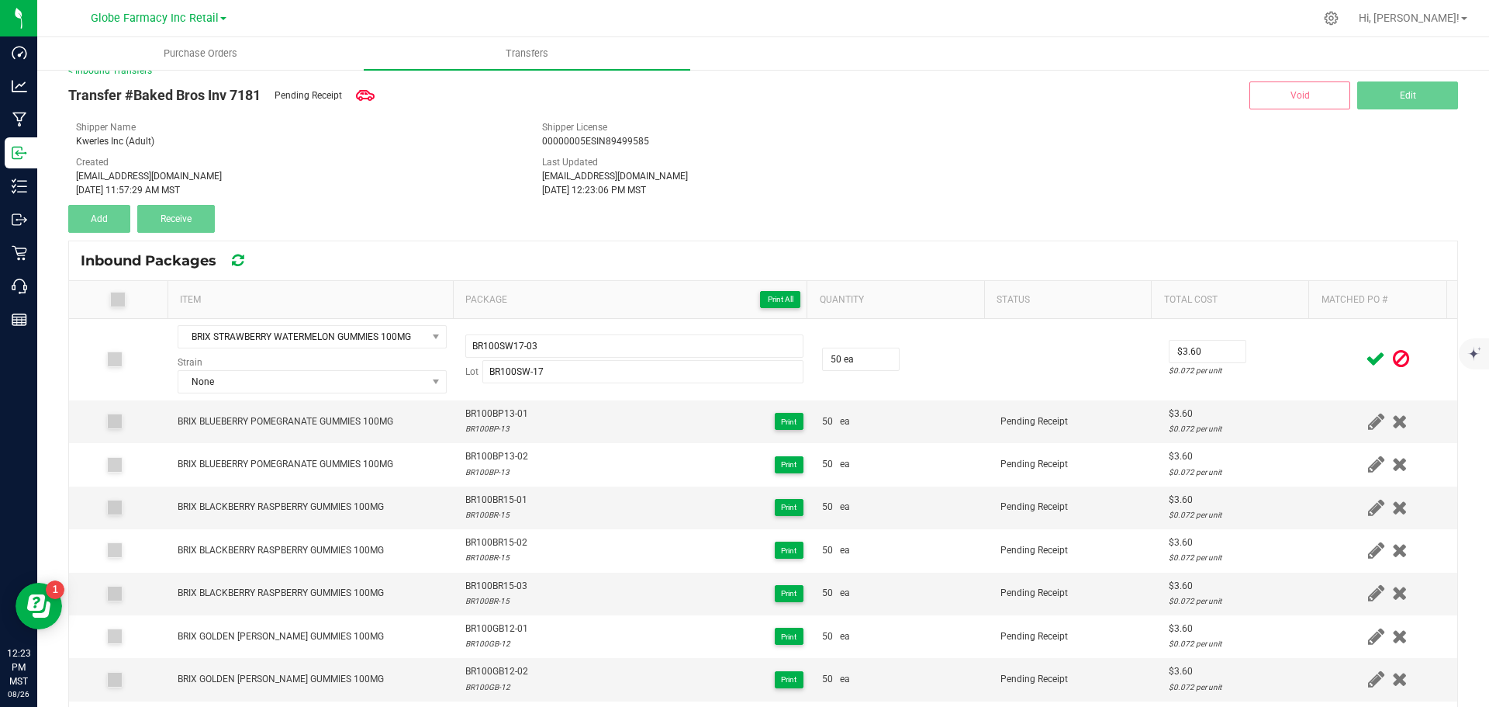
click at [1366, 349] on icon at bounding box center [1375, 358] width 19 height 19
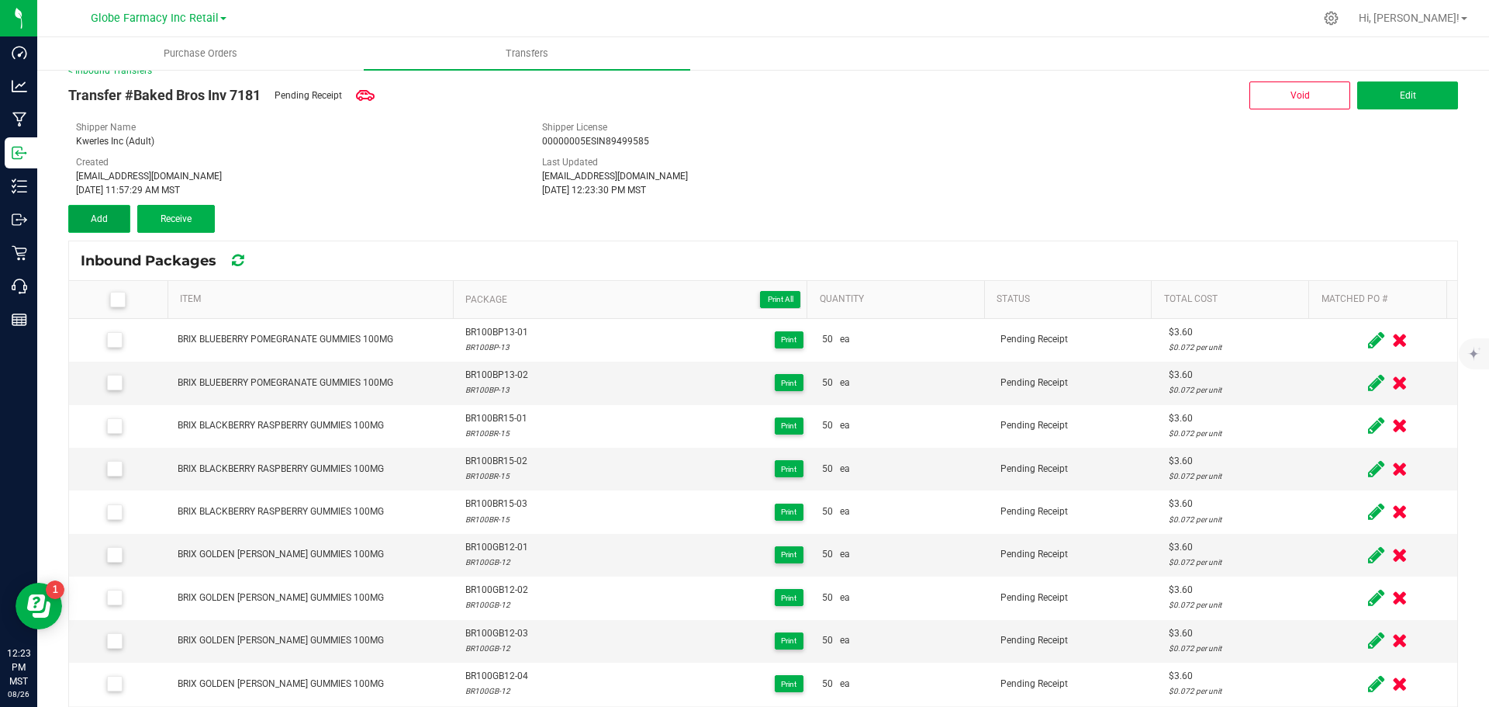
click at [108, 220] on button "Add" at bounding box center [99, 219] width 62 height 28
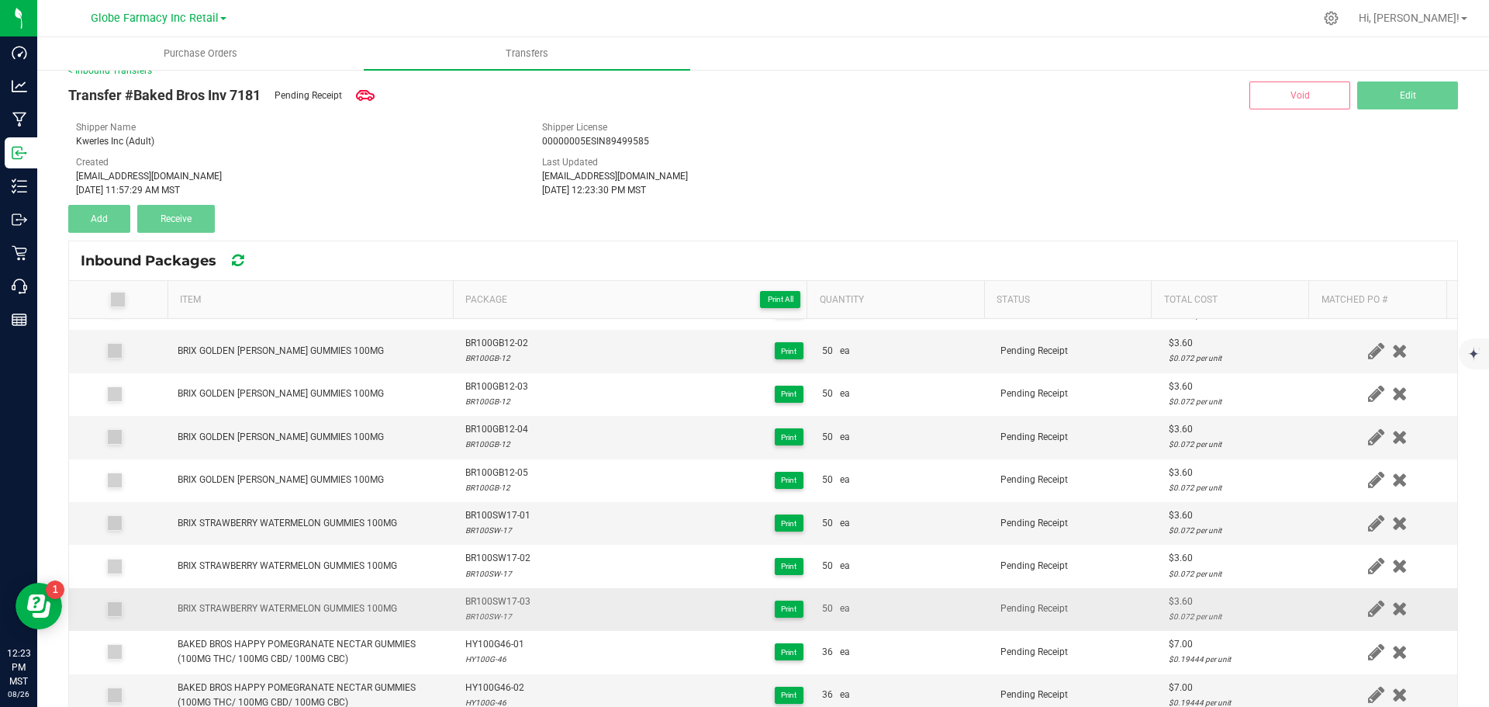
scroll to position [310, 0]
click at [465, 597] on span "BR100SW17-03" at bounding box center [497, 600] width 65 height 15
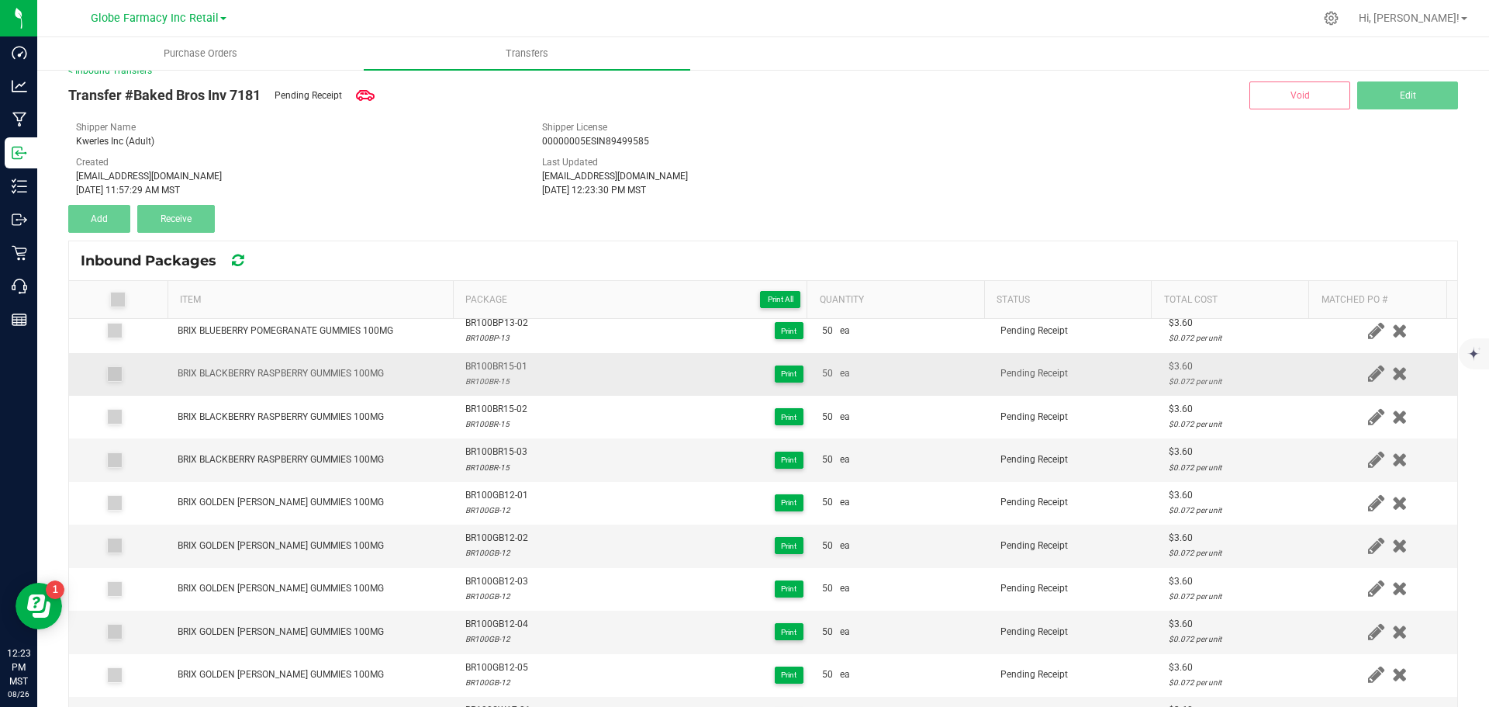
scroll to position [0, 0]
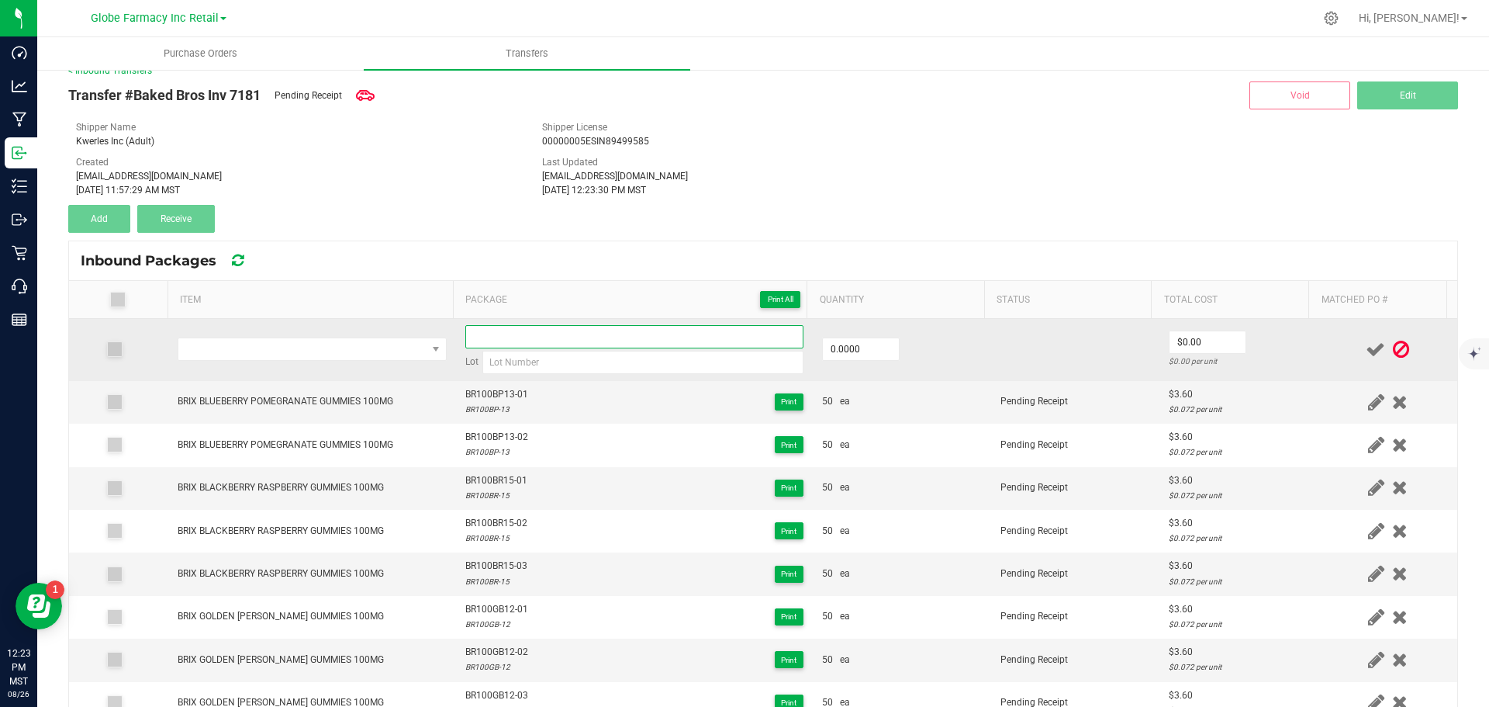
click at [507, 347] on input at bounding box center [634, 336] width 338 height 23
paste input "BR100SW17-03"
click at [850, 349] on input "0" at bounding box center [861, 349] width 76 height 22
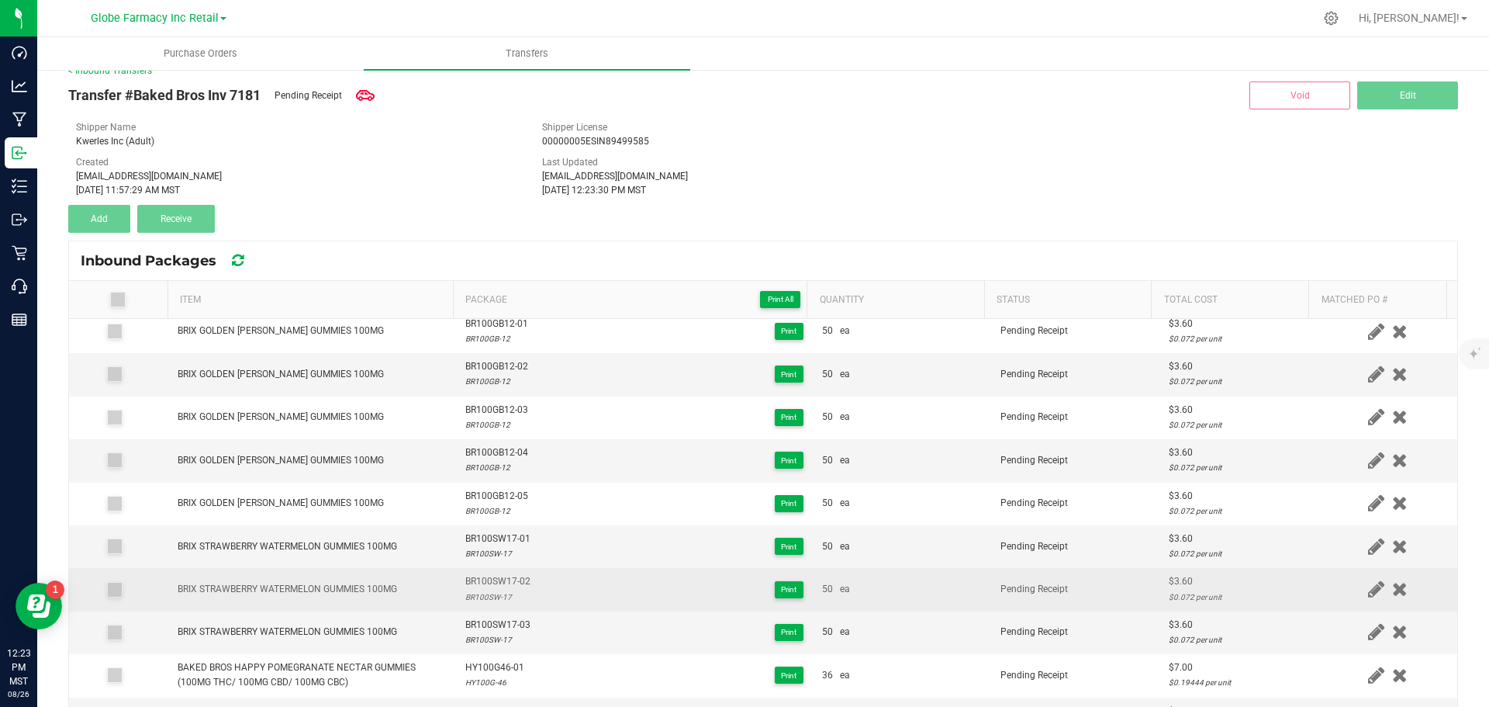
scroll to position [310, 0]
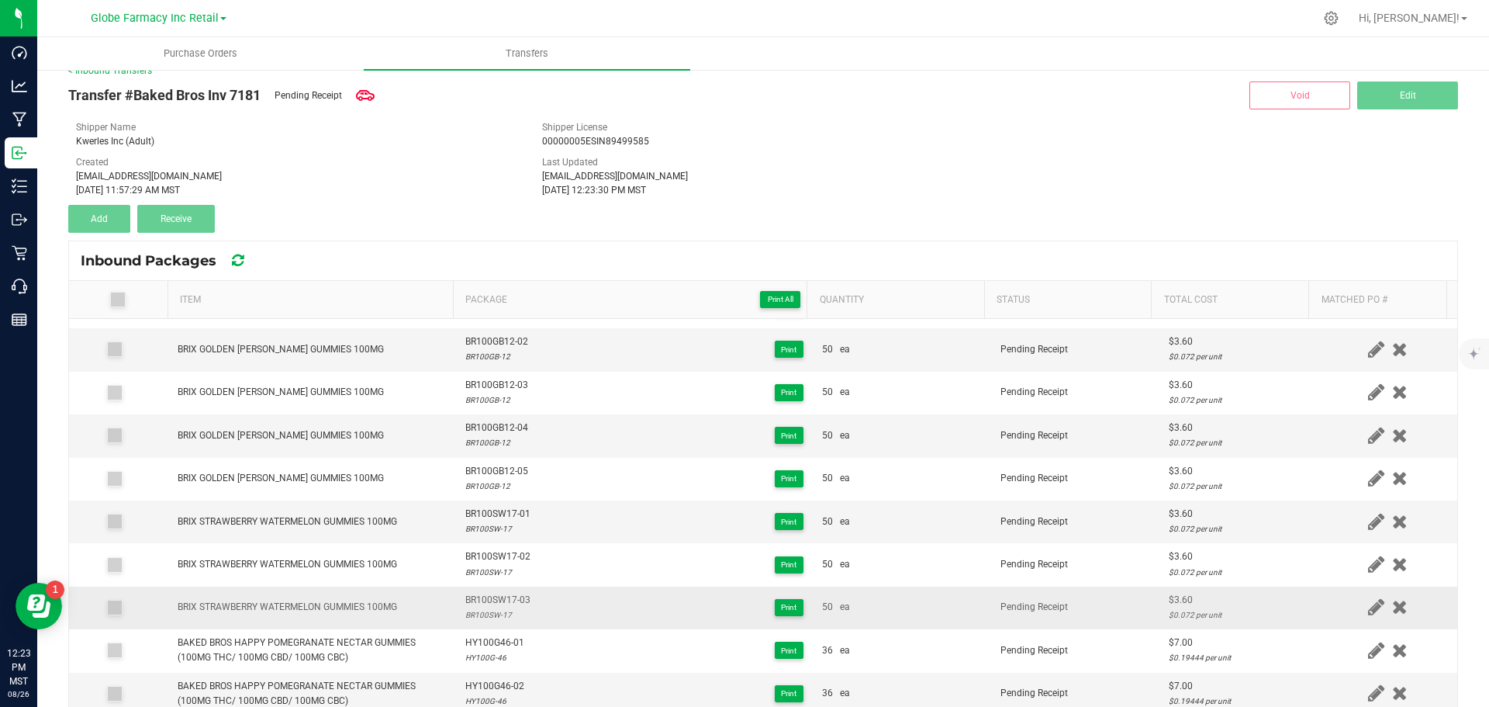
click at [476, 615] on div "BR100SW-17" at bounding box center [497, 614] width 65 height 15
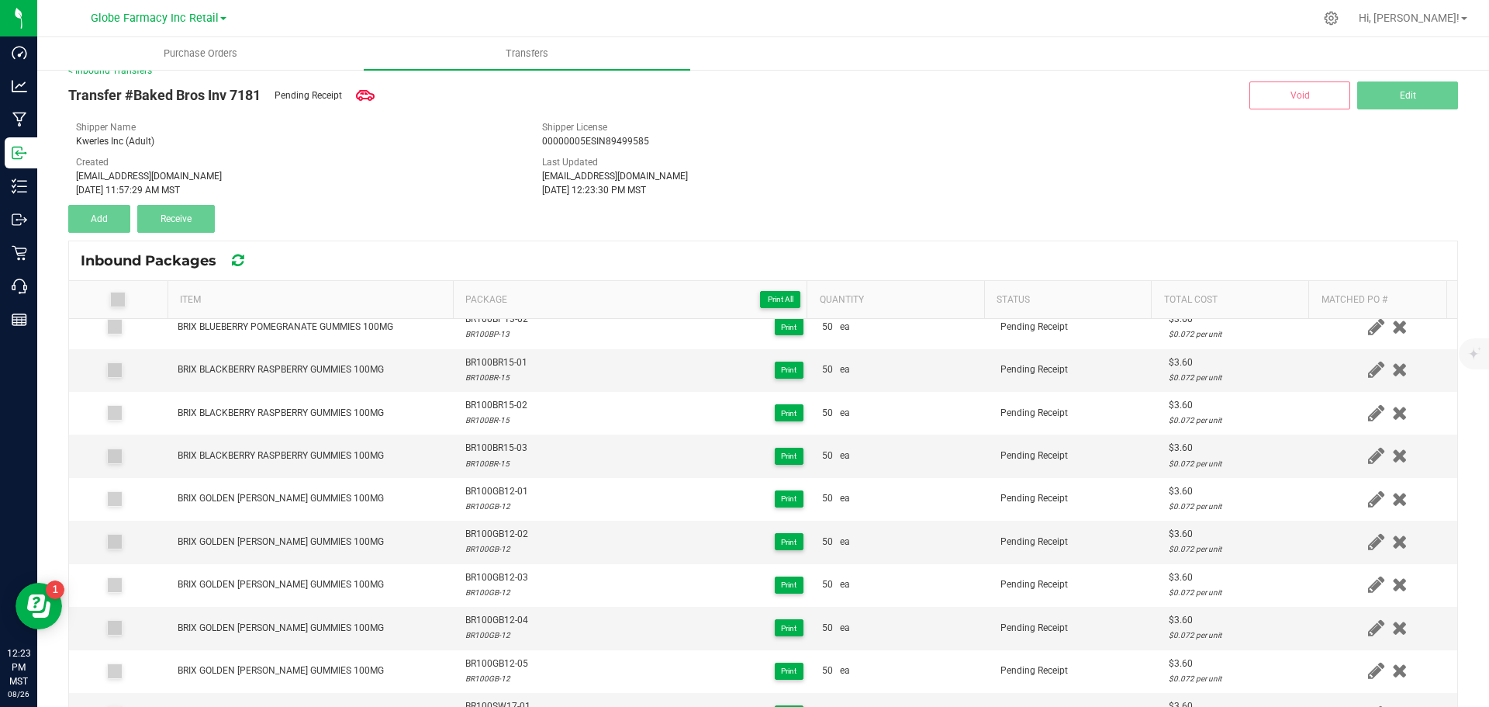
scroll to position [0, 0]
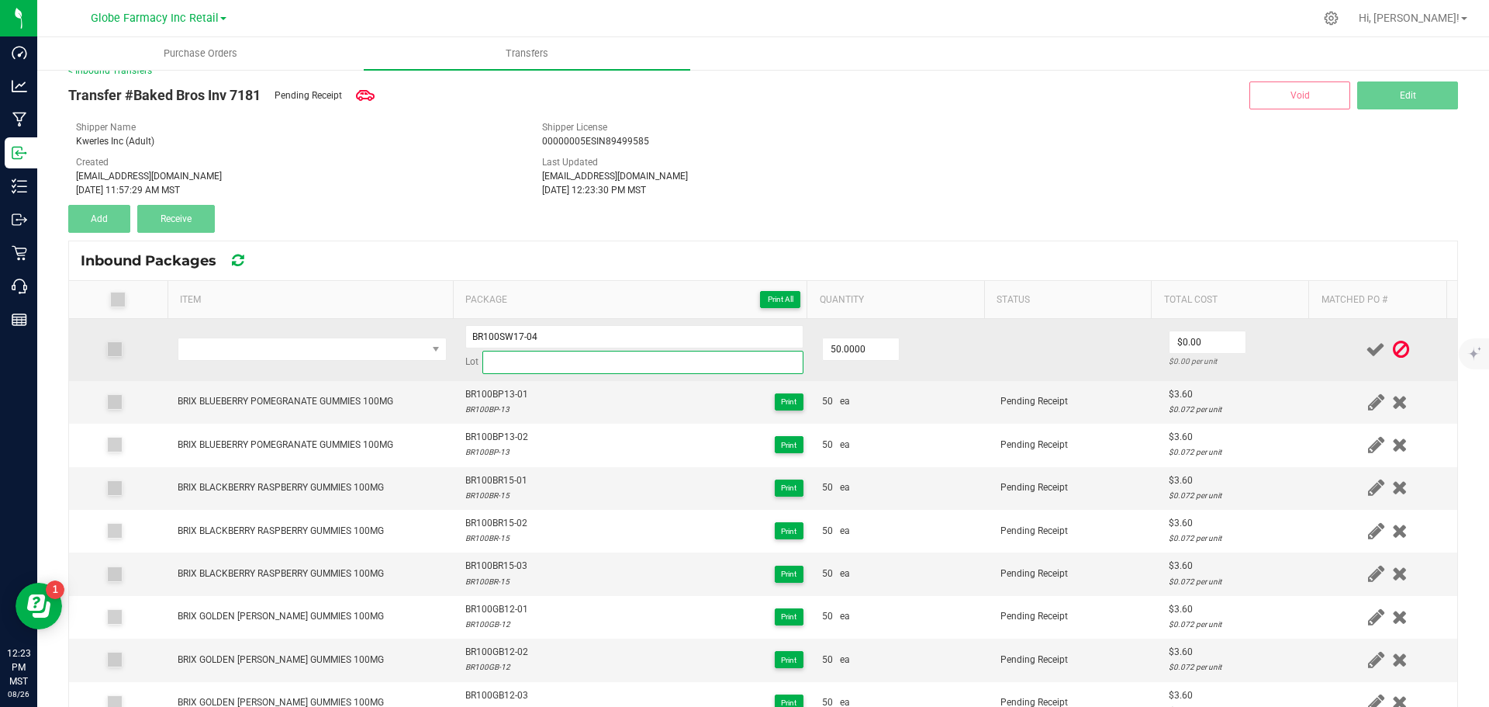
click at [528, 366] on input at bounding box center [642, 362] width 321 height 23
paste input "BR100SW-17"
click at [233, 341] on span "NO DATA FOUND" at bounding box center [302, 349] width 248 height 22
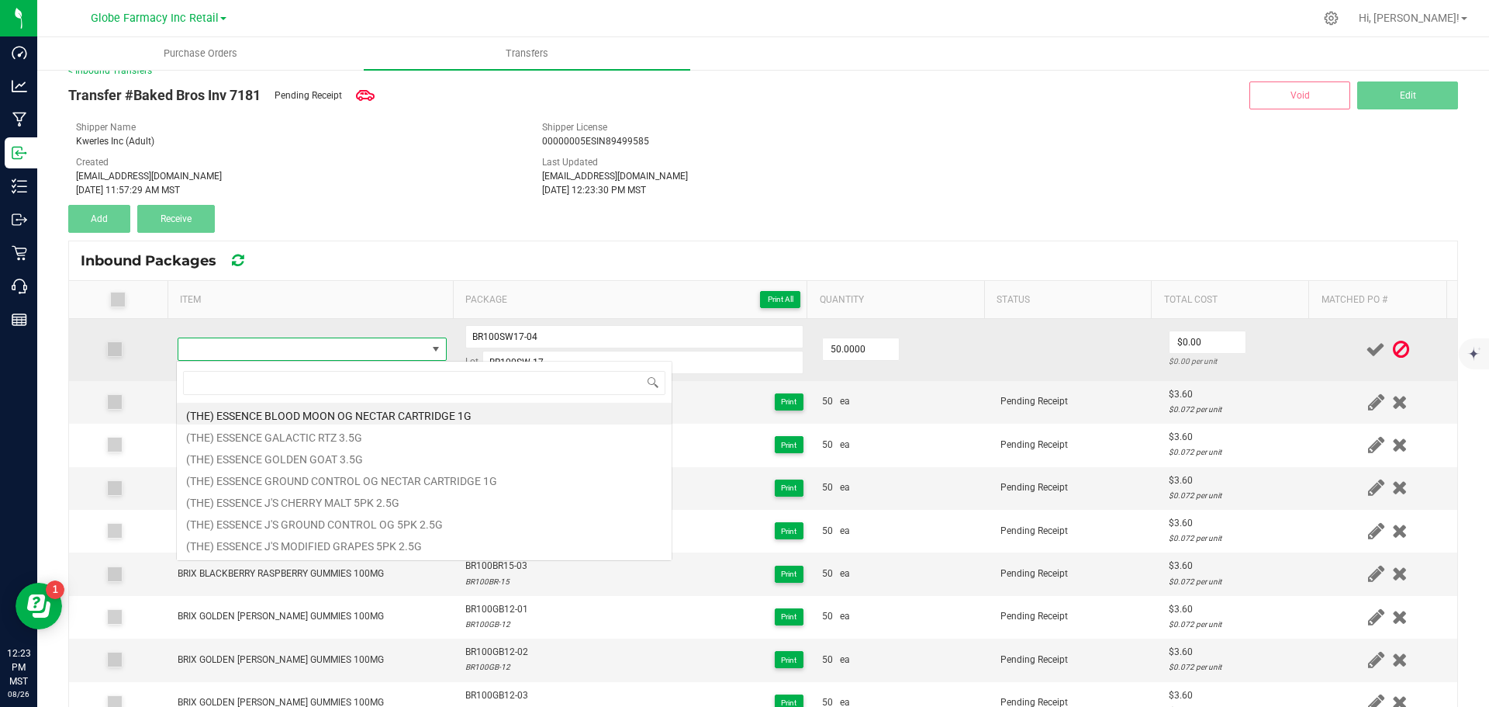
scroll to position [23, 264]
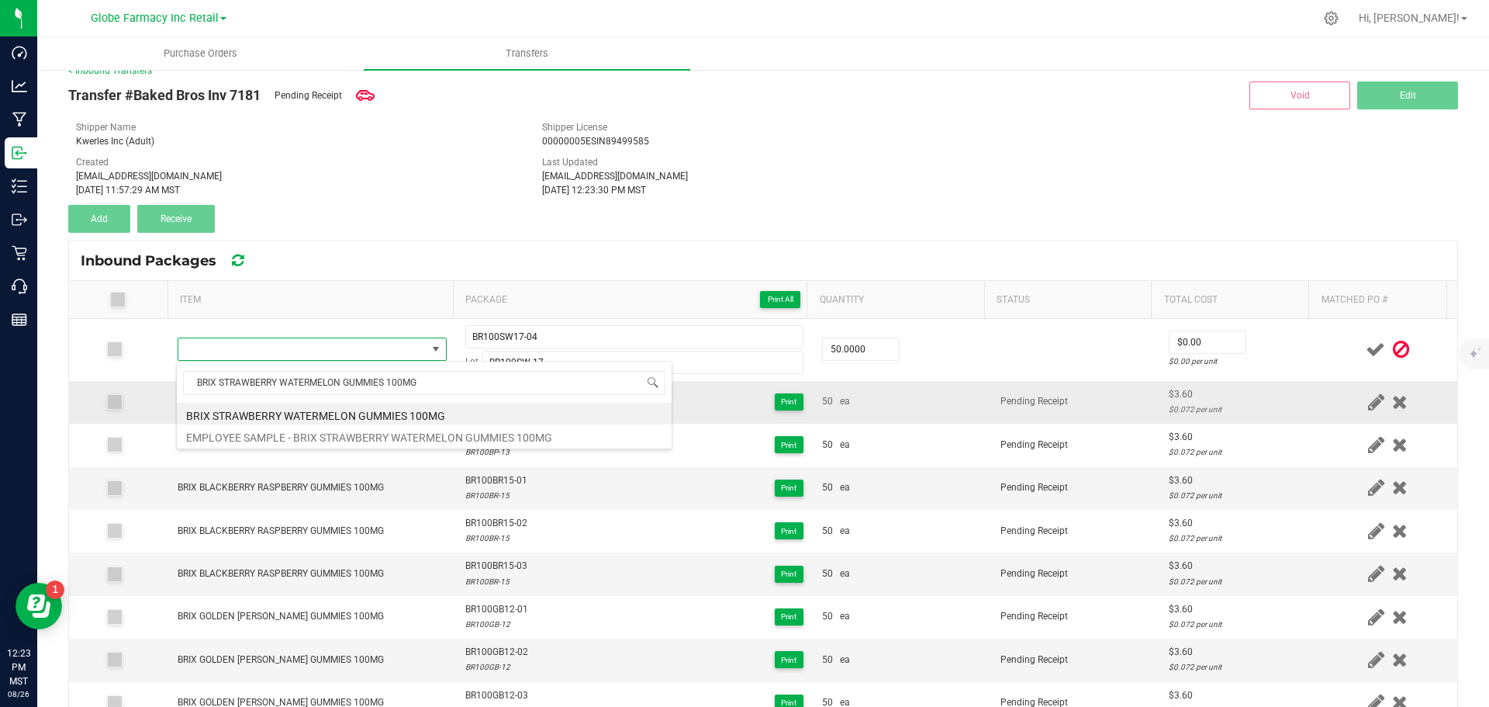
click at [210, 408] on li "BRIX STRAWBERRY WATERMELON GUMMIES 100MG" at bounding box center [424, 414] width 495 height 22
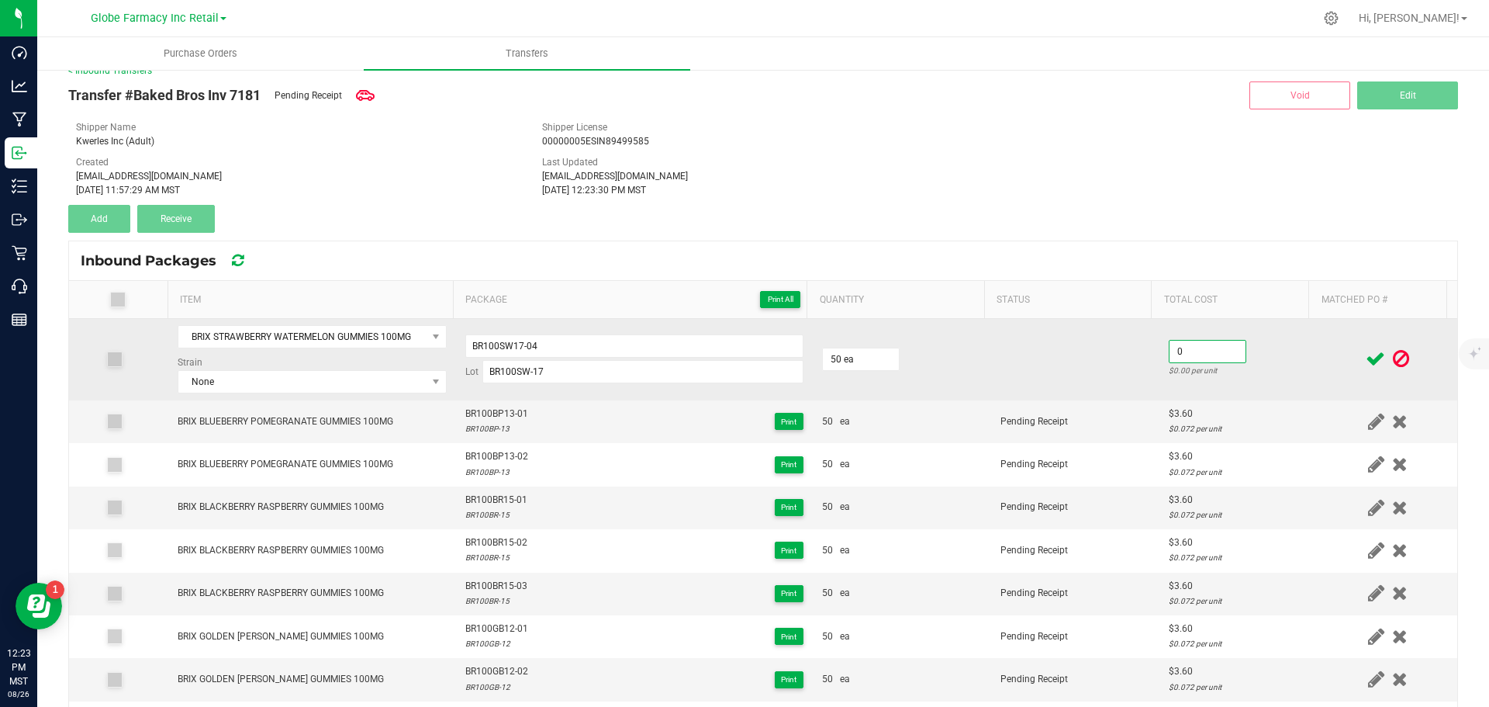
click at [1214, 361] on input "0" at bounding box center [1208, 352] width 76 height 22
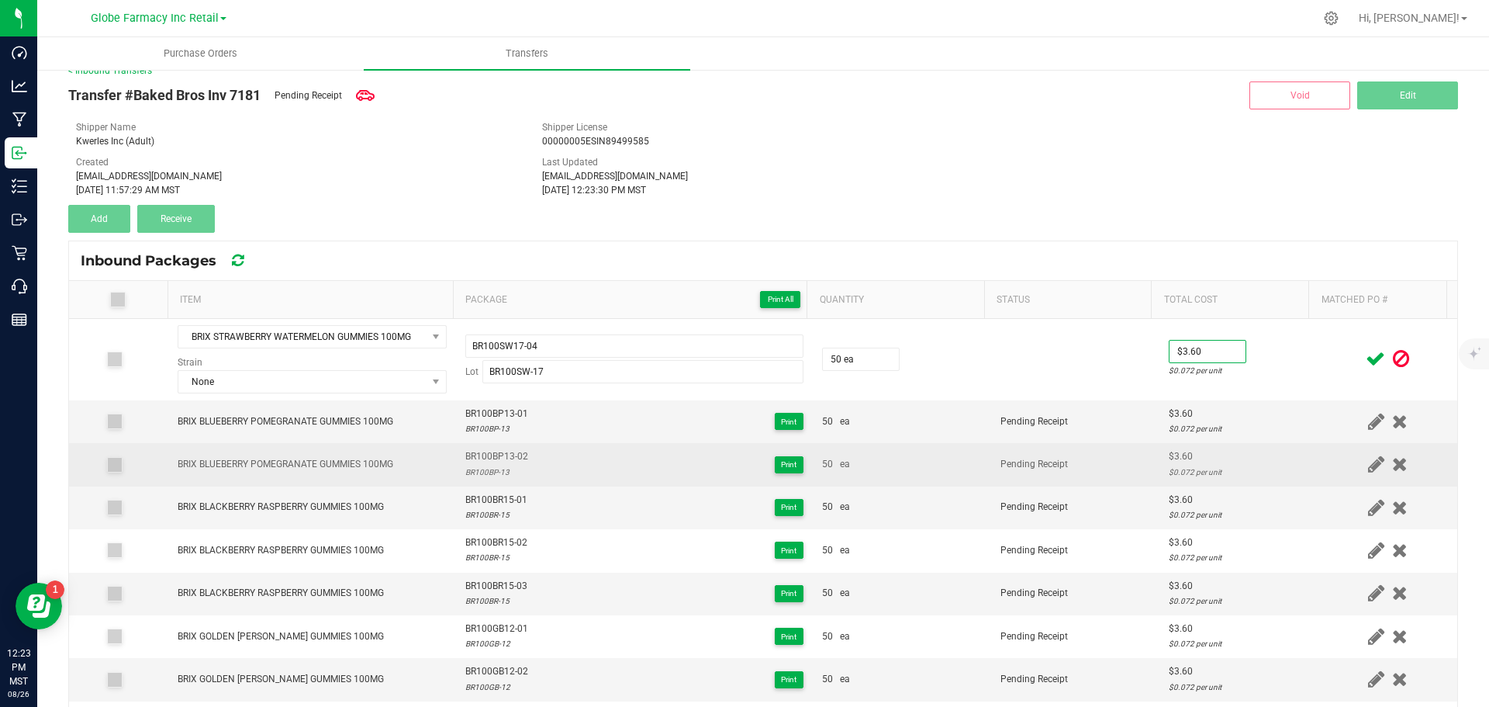
click at [1160, 462] on td "$3.60 $0.072 per unit" at bounding box center [1239, 464] width 159 height 43
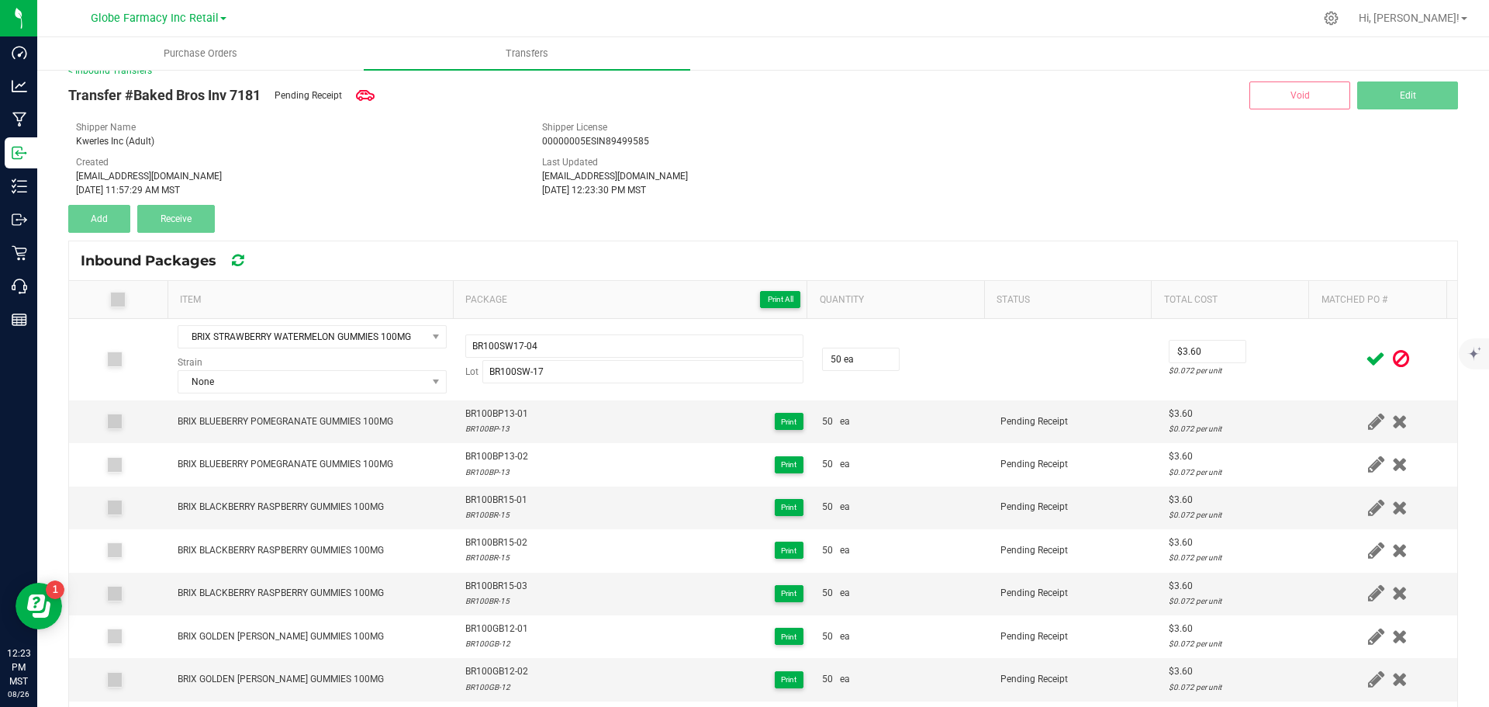
click
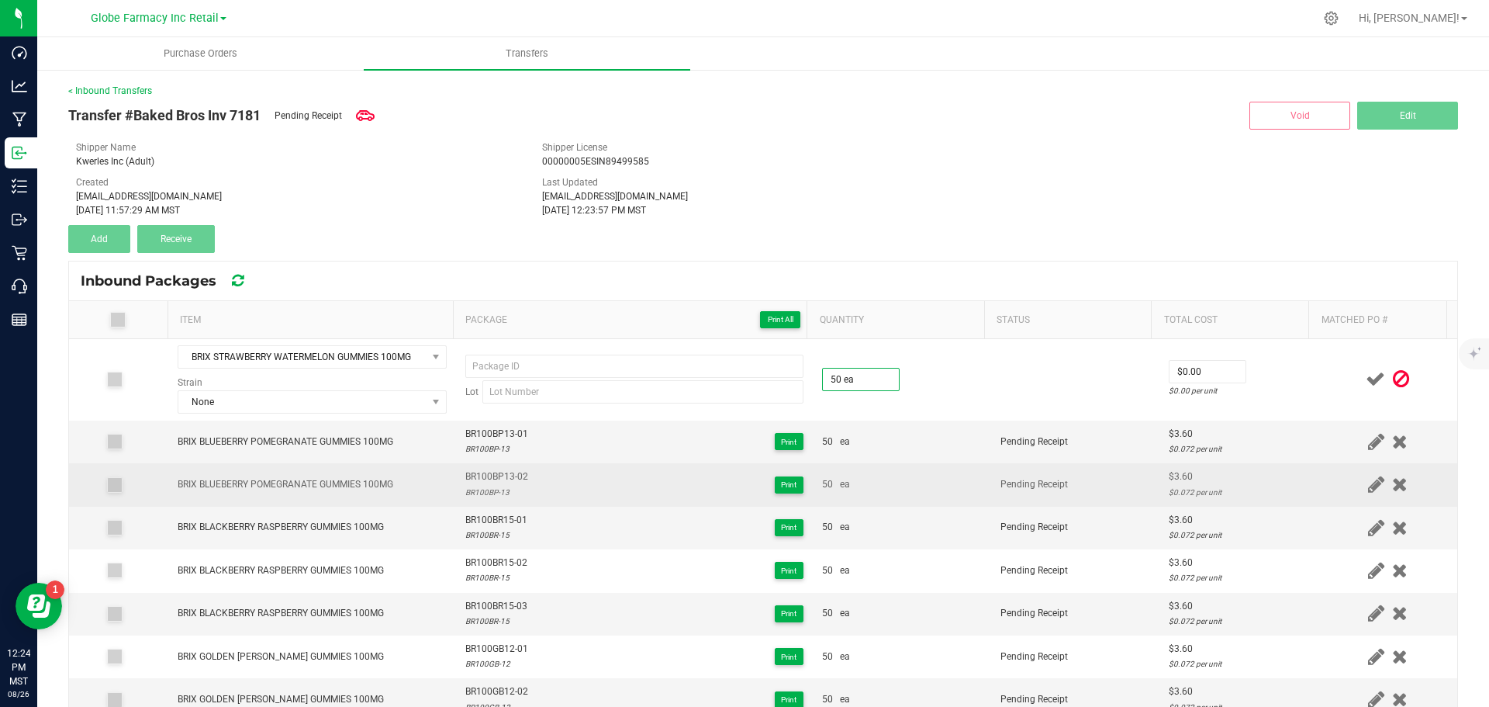
drag, startPoint x: 998, startPoint y: 506, endPoint x: 1056, endPoint y: 472, distance: 67.1
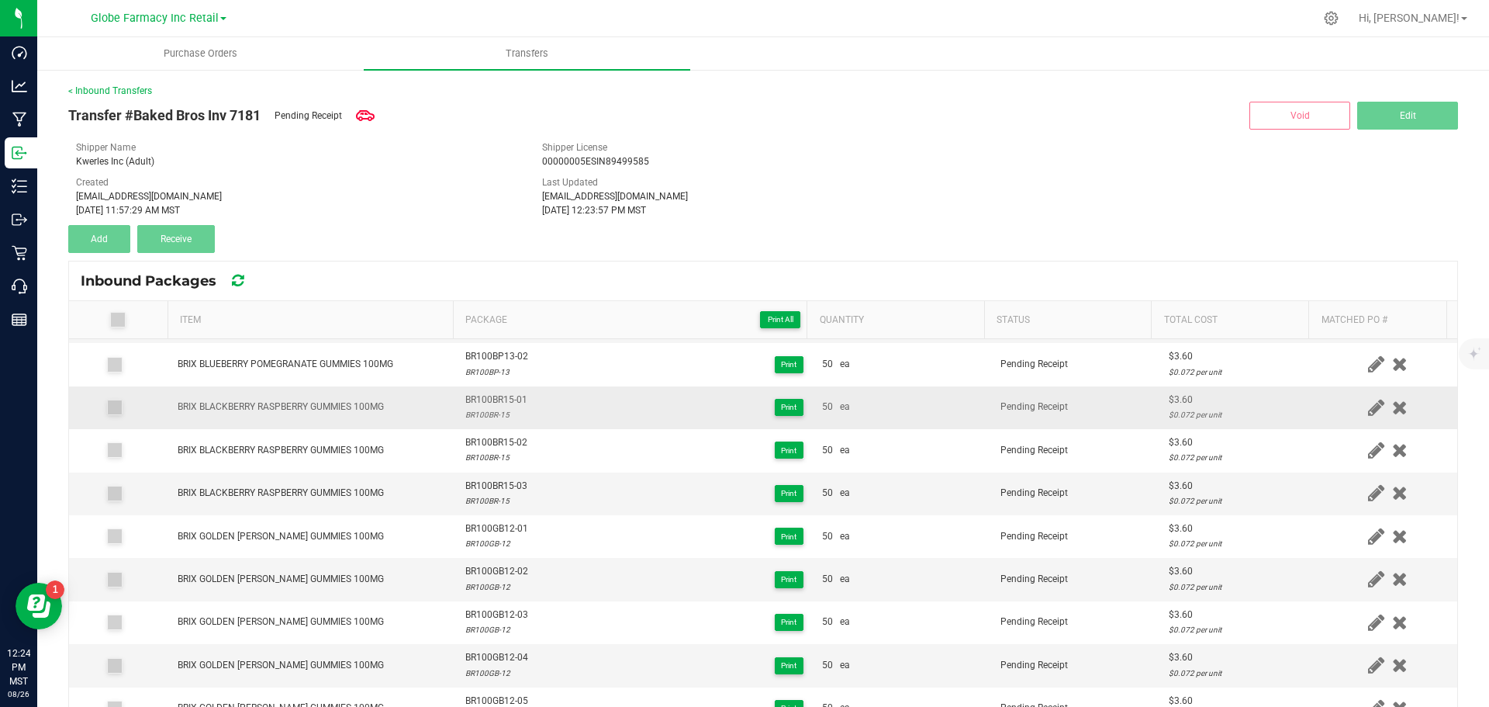
scroll to position [0, 0]
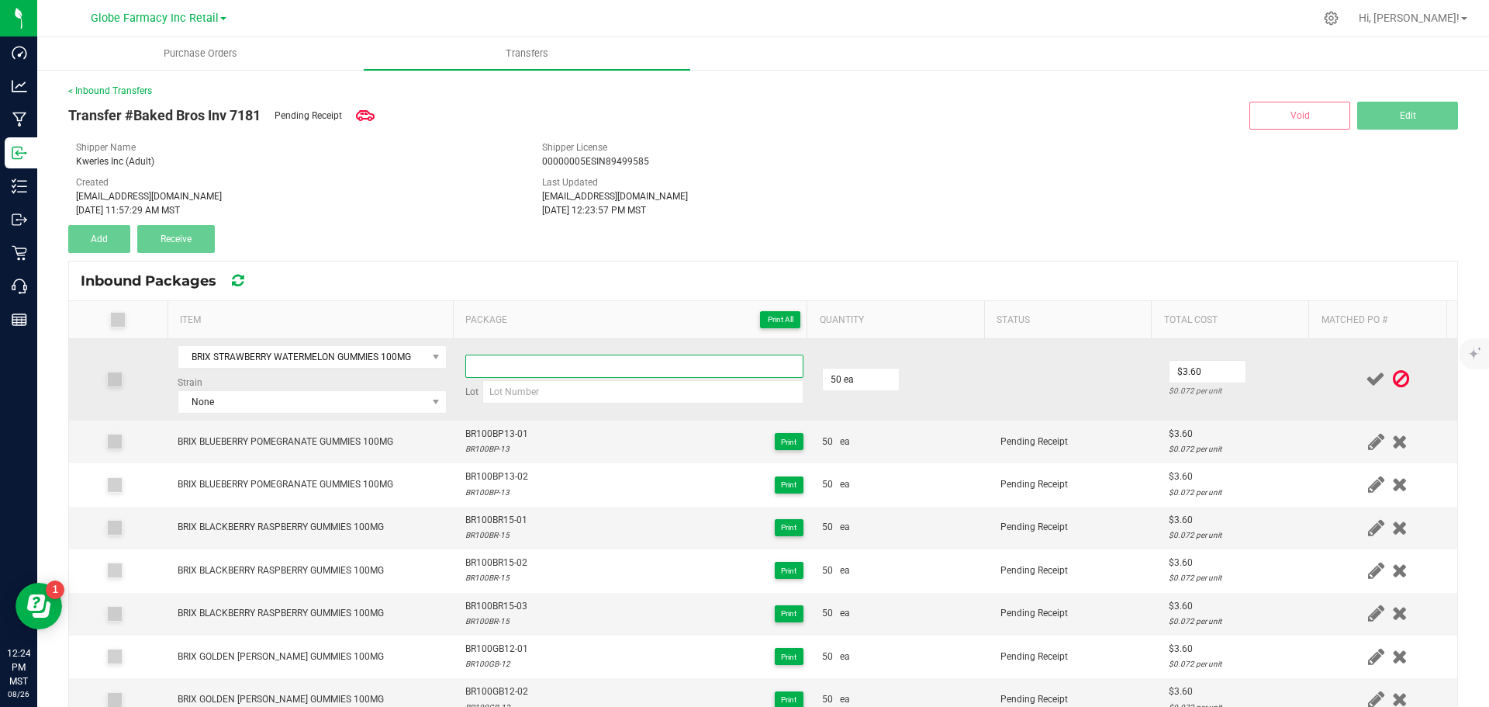
paste input "BR100SW17-04"
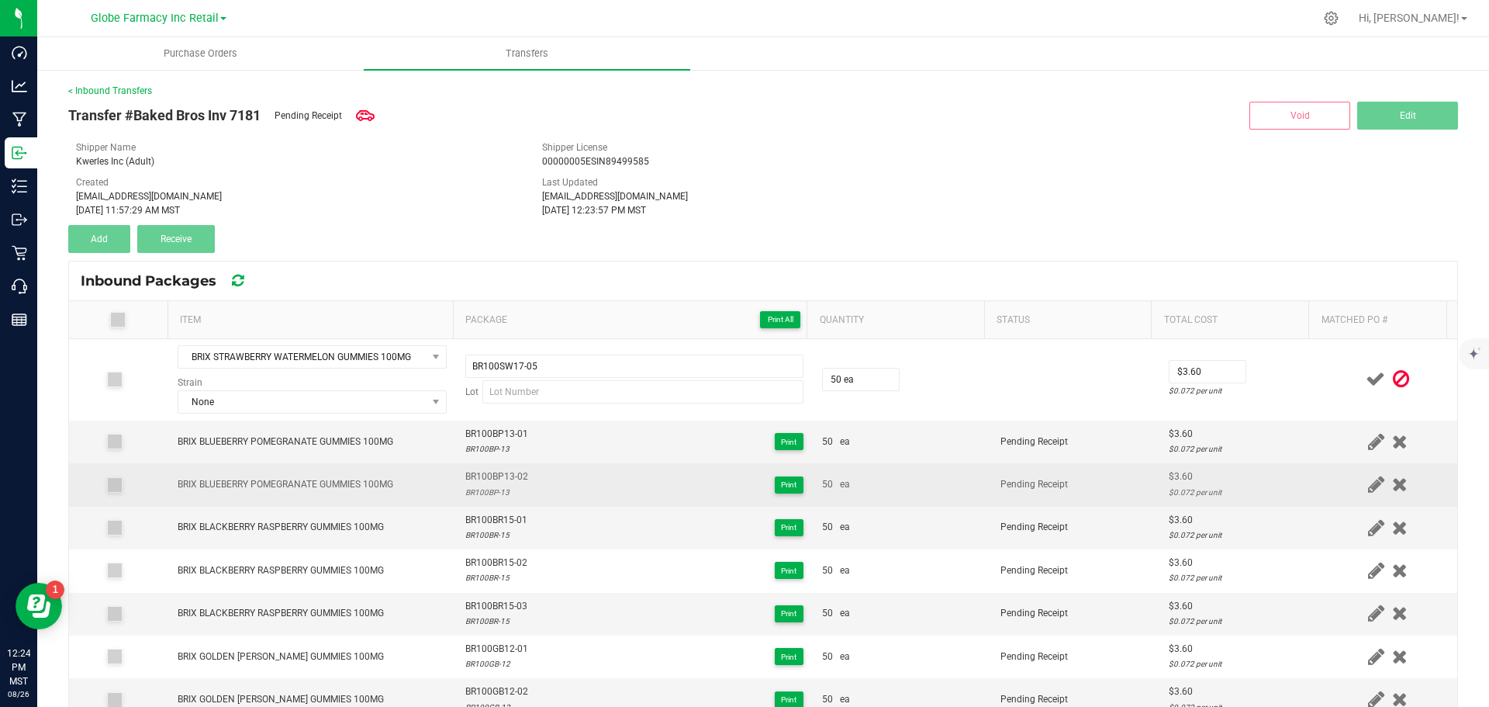
drag, startPoint x: 580, startPoint y: 504, endPoint x: 578, endPoint y: 496, distance: 8.8
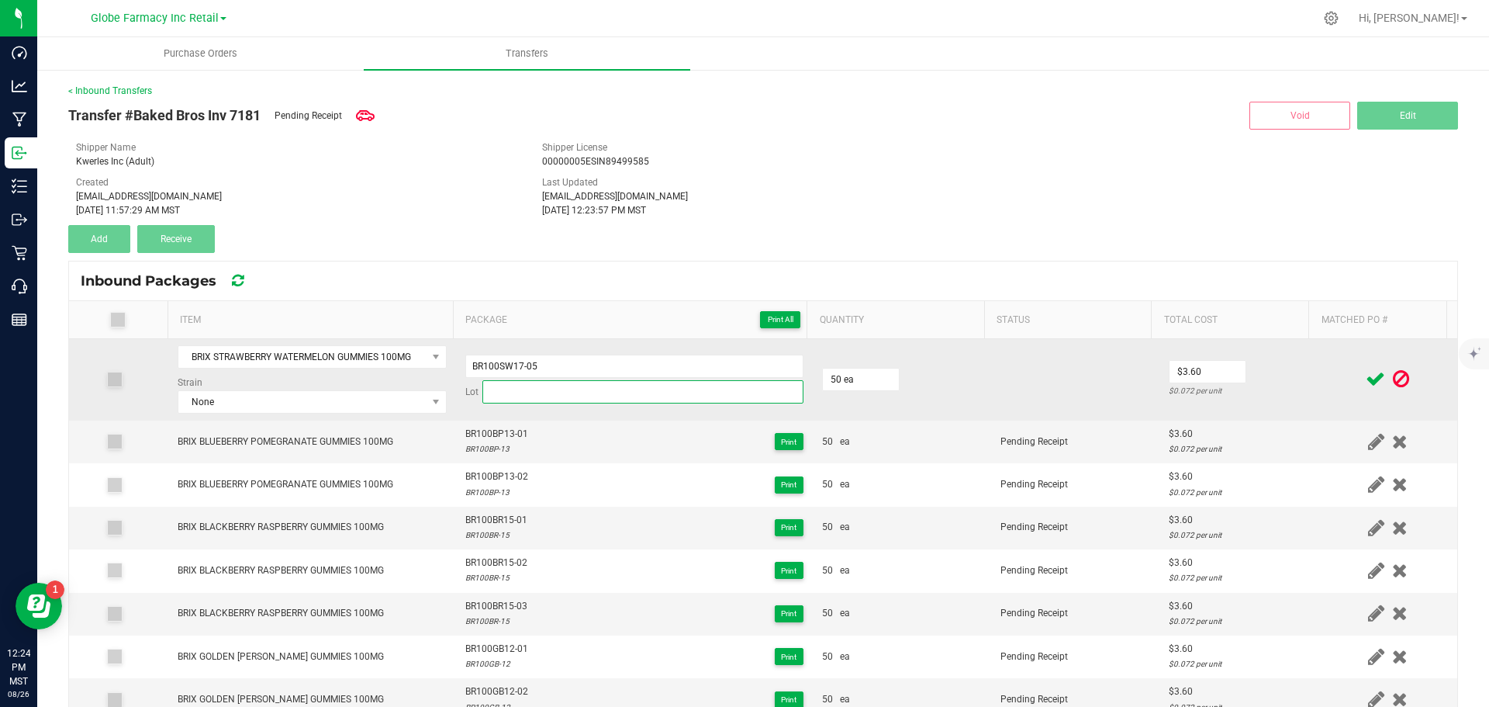
paste input "BR100SW-17"
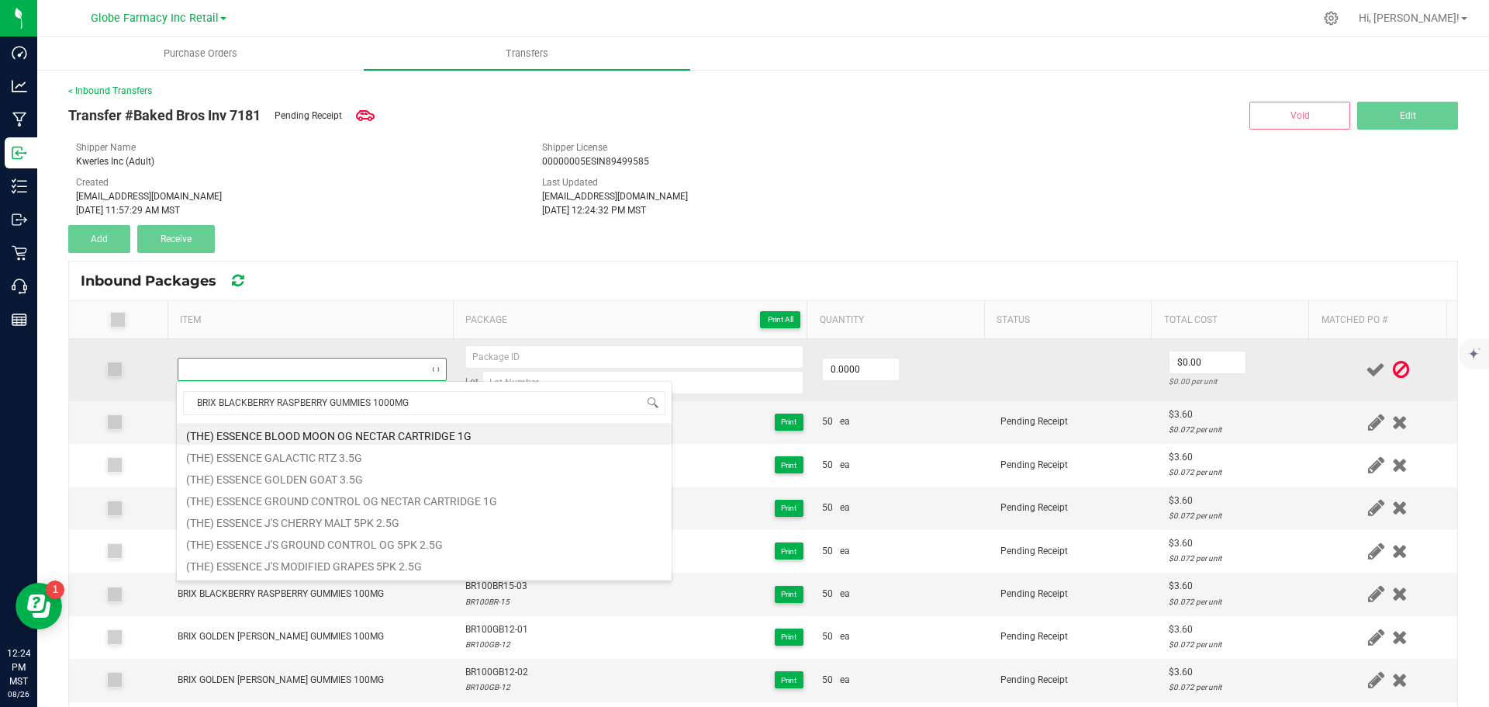
scroll to position [23, 264]
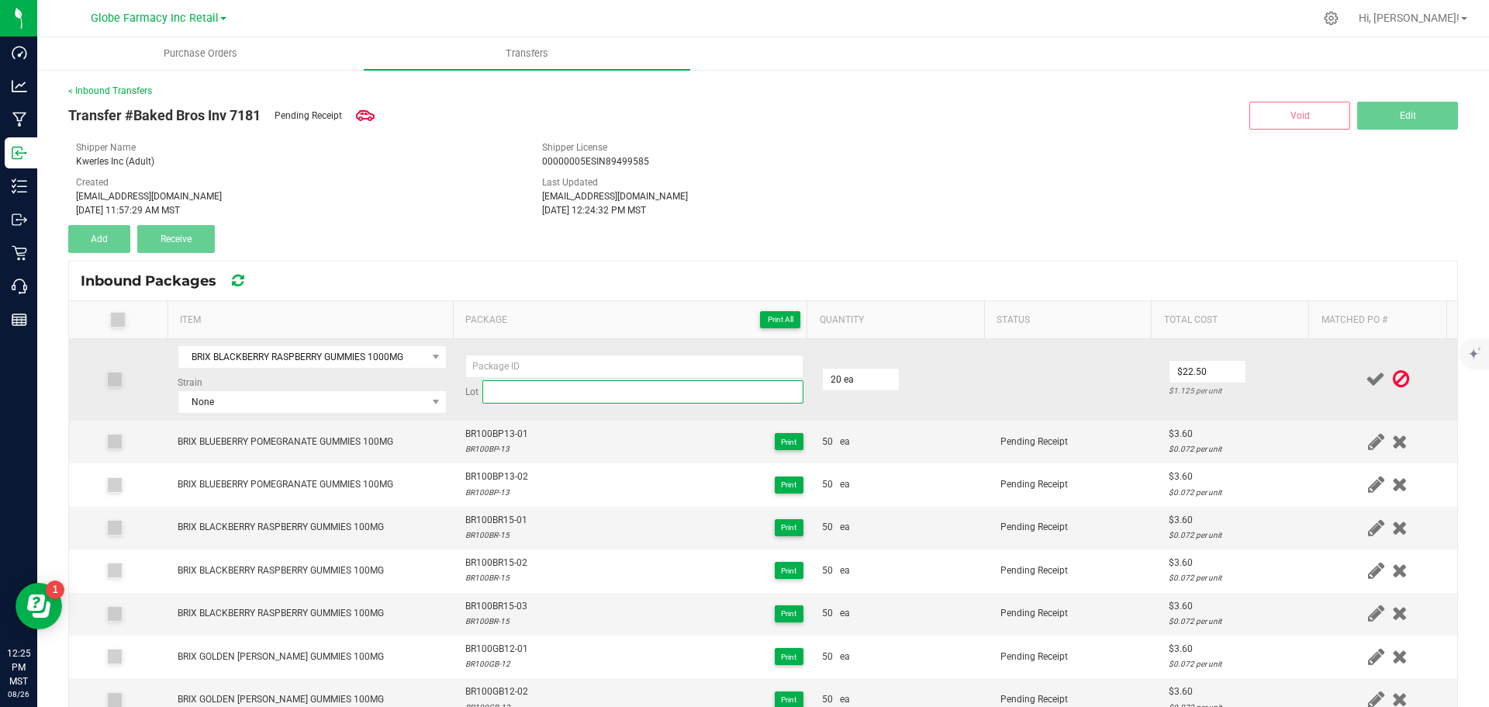
paste input "BR1KBR-6"
paste input "BR1KBP-7"
paste input "BR1KGB-6"
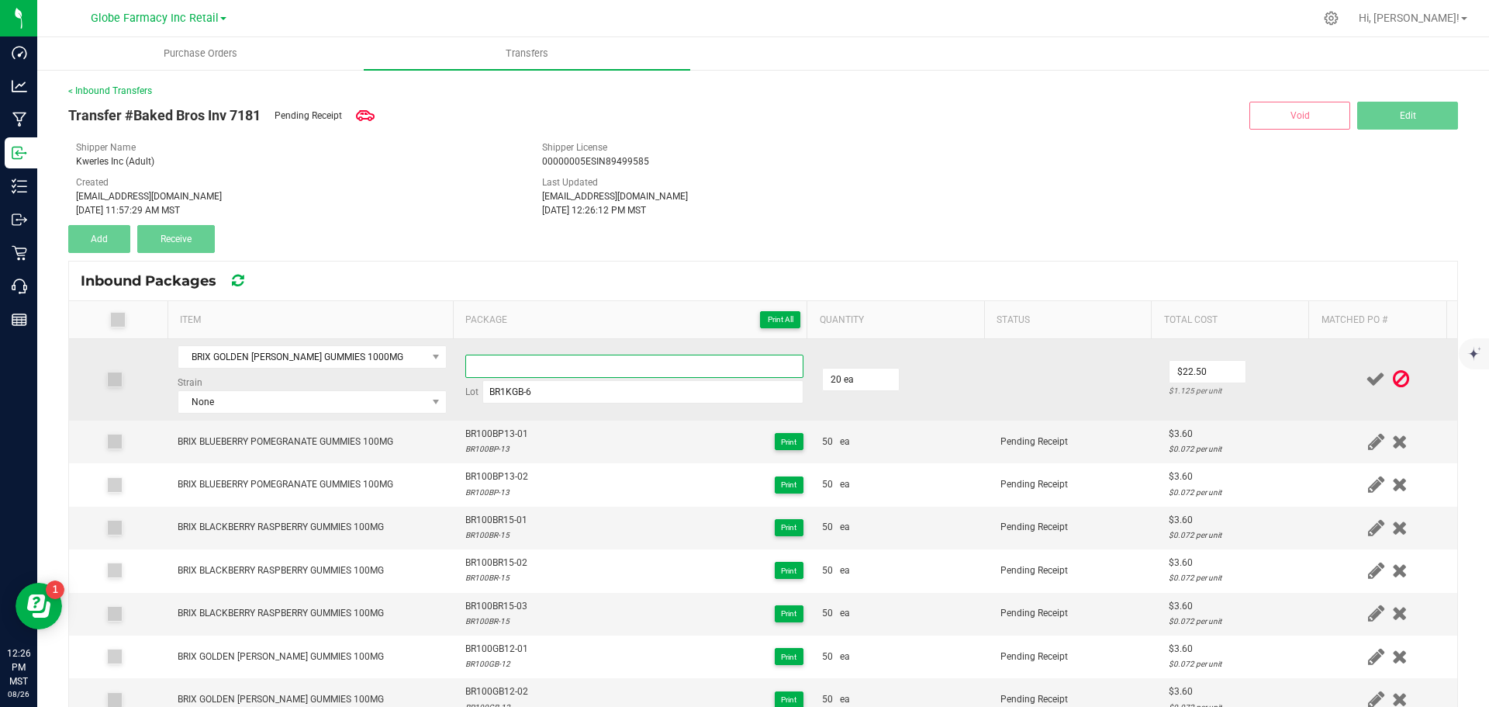
paste input "BR1KGB-6"
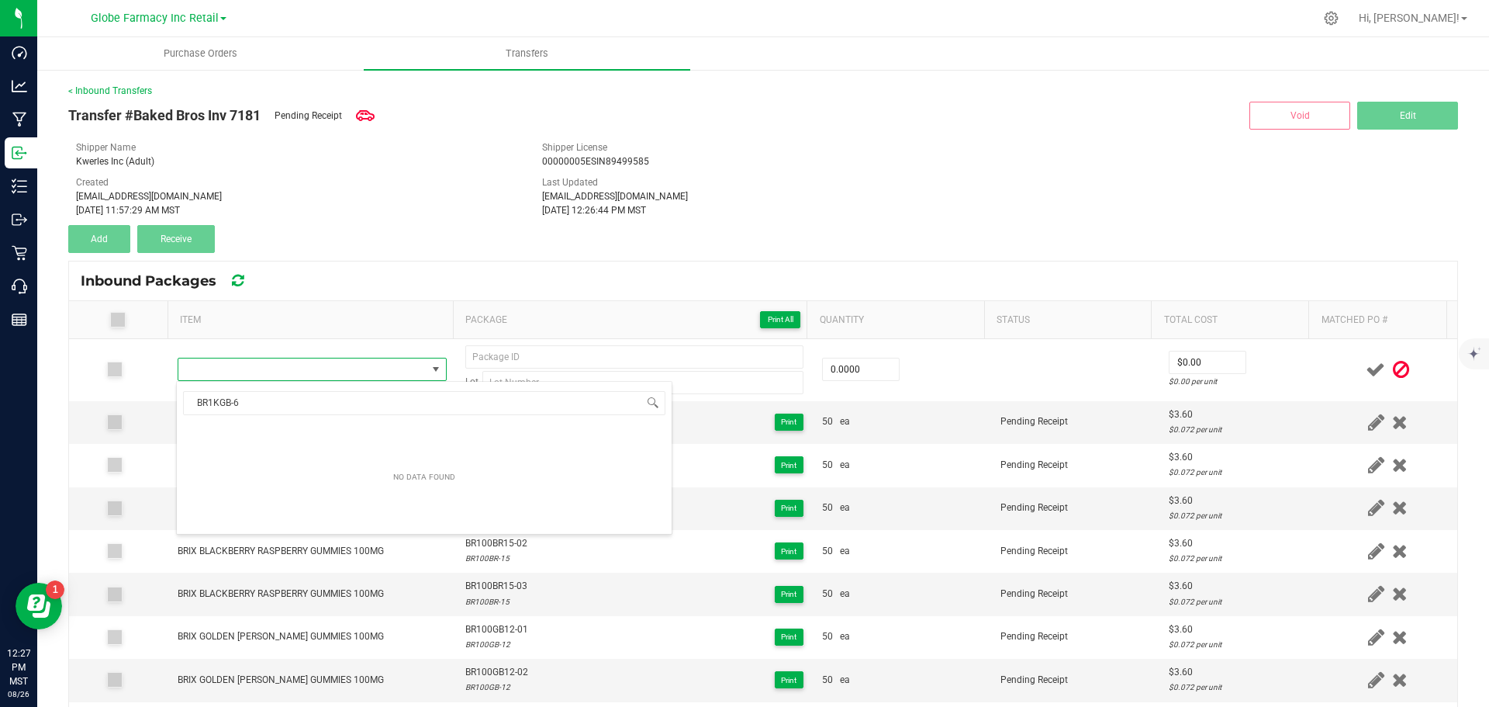
drag, startPoint x: 253, startPoint y: 409, endPoint x: -119, endPoint y: 379, distance: 373.6
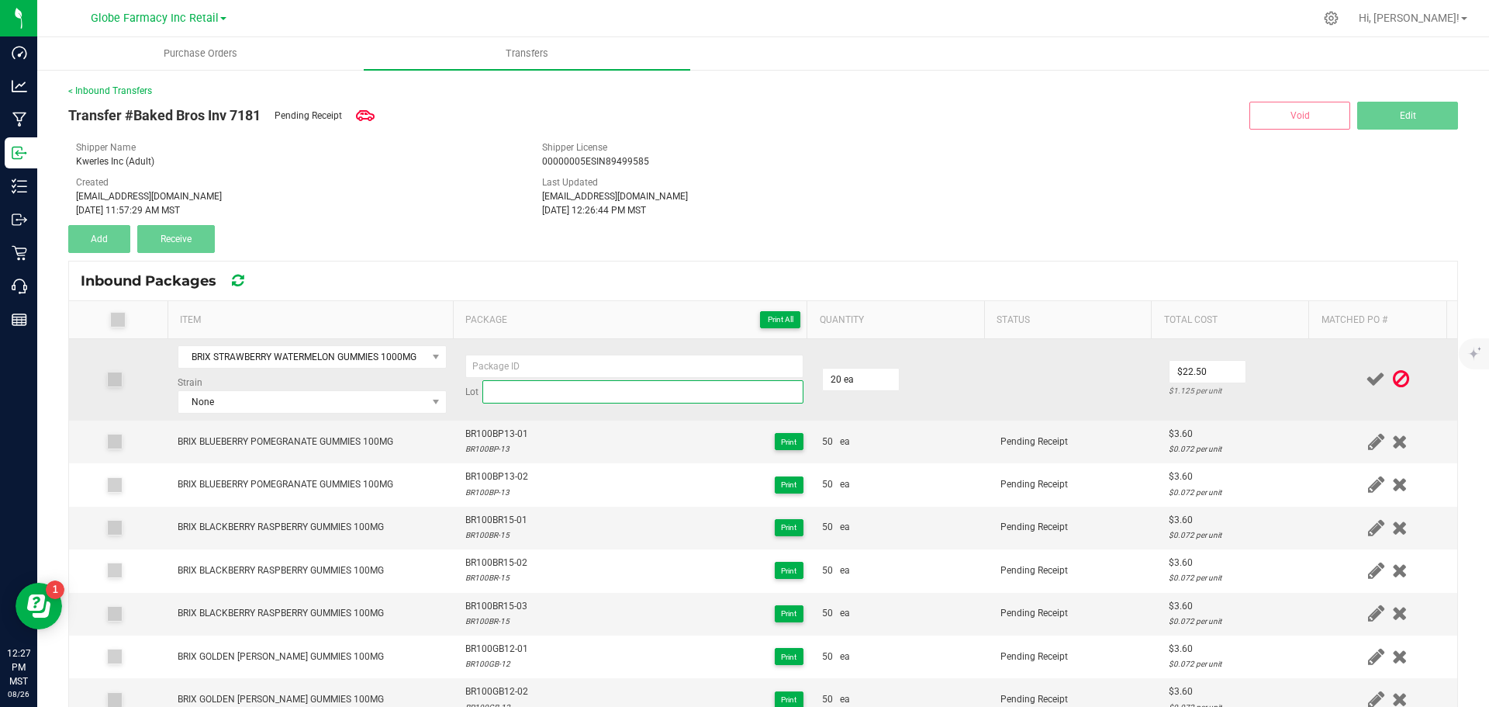
paste input "BR1KSW-5"
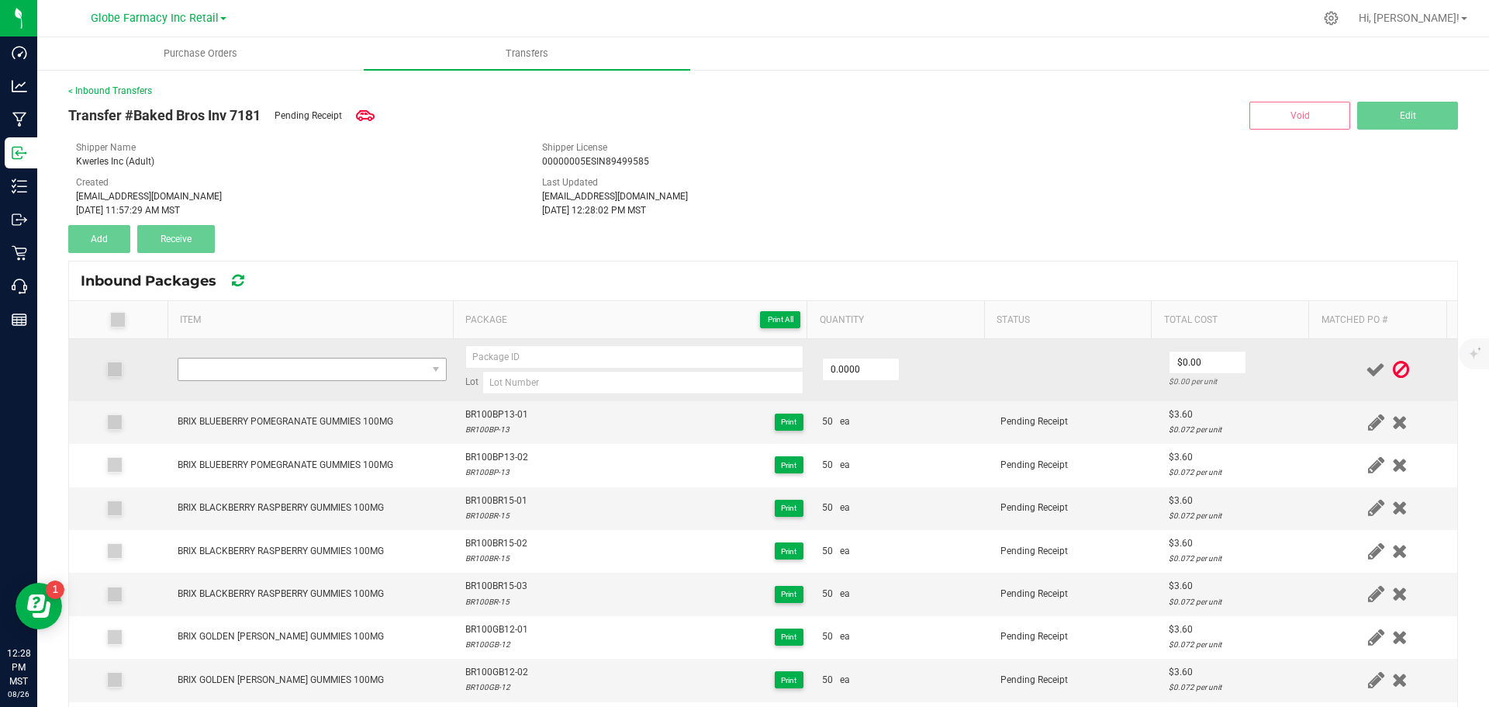
drag, startPoint x: 375, startPoint y: 386, endPoint x: 372, endPoint y: 375, distance: 11.5
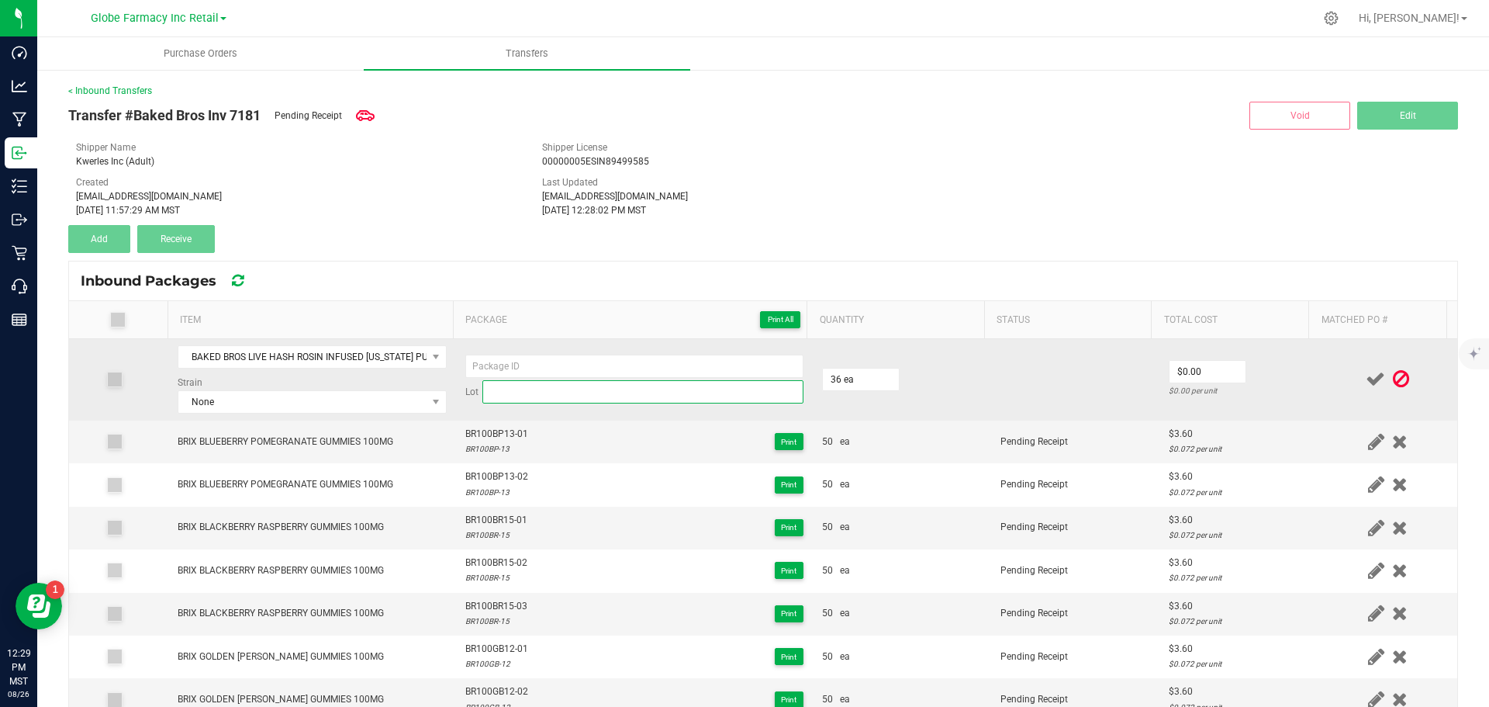
paste input "LHR100AP-"
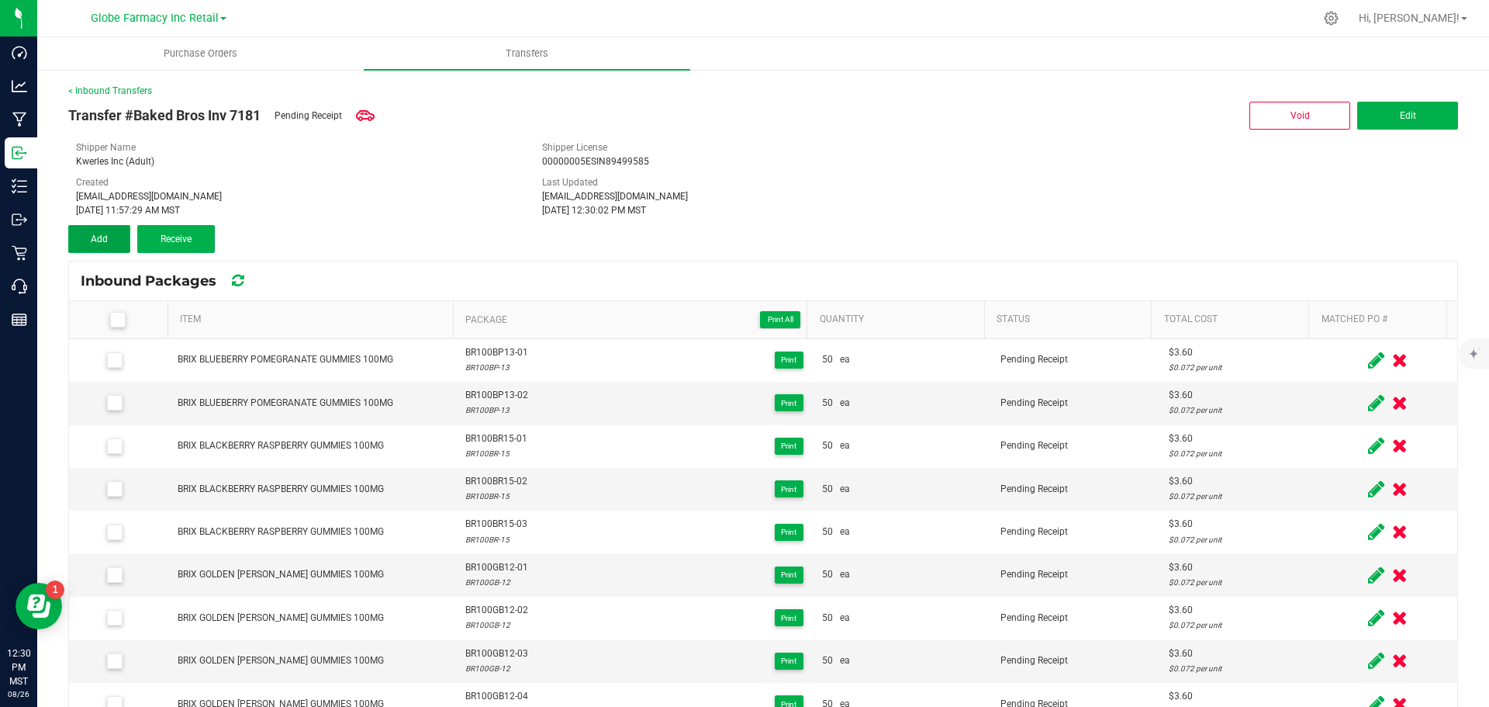
drag, startPoint x: 115, startPoint y: 241, endPoint x: 178, endPoint y: 258, distance: 64.9
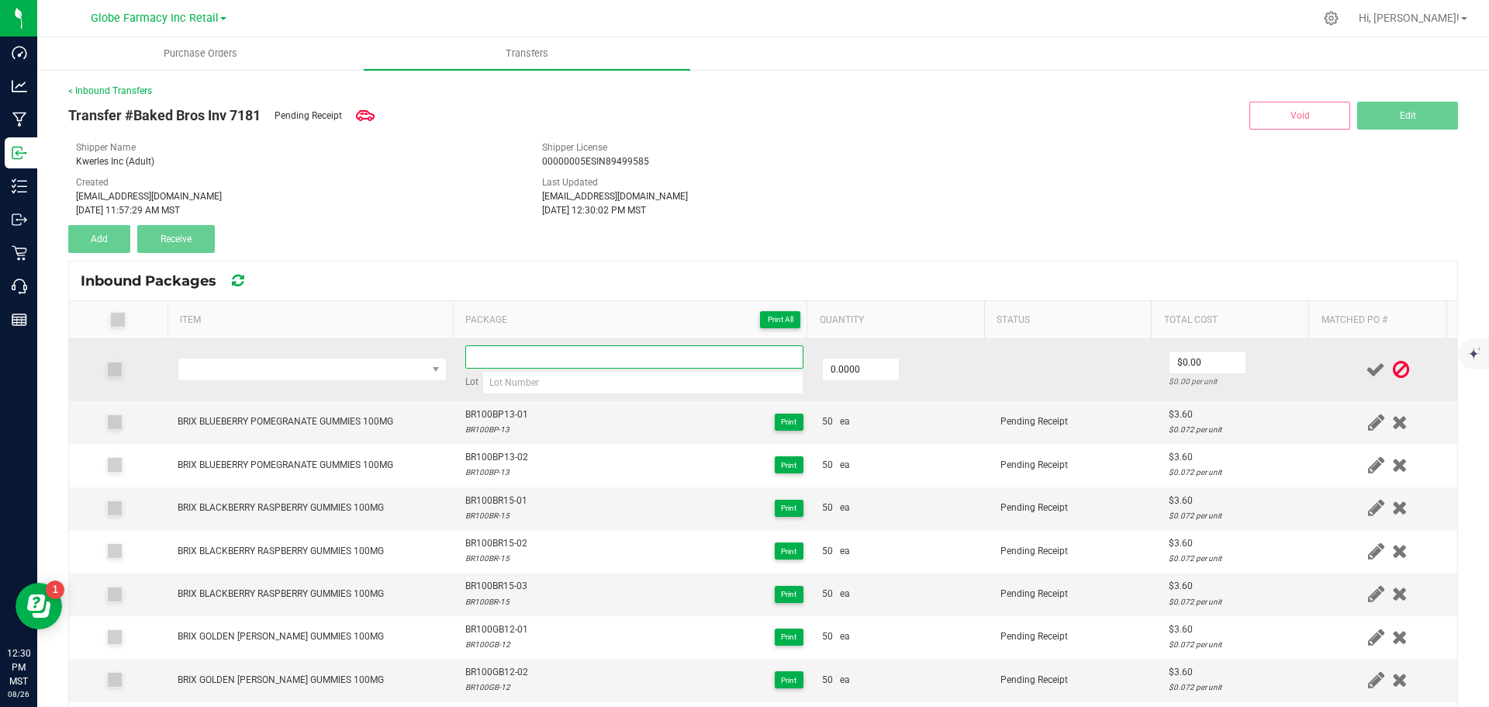
paste input "LHR100AP20-01"
drag, startPoint x: 305, startPoint y: 369, endPoint x: 313, endPoint y: 371, distance: 8.7
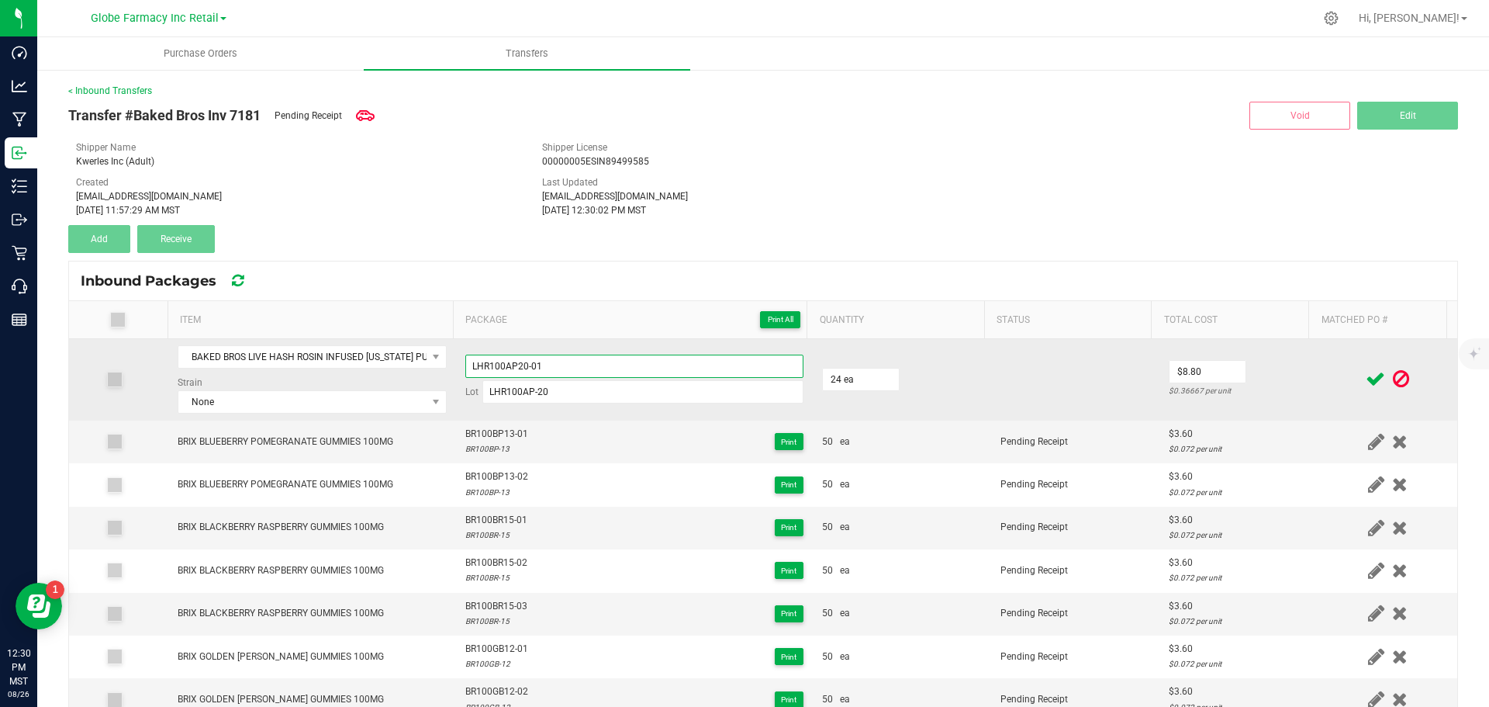
click at [484, 364] on input "LHR100AP20-01" at bounding box center [634, 366] width 338 height 23
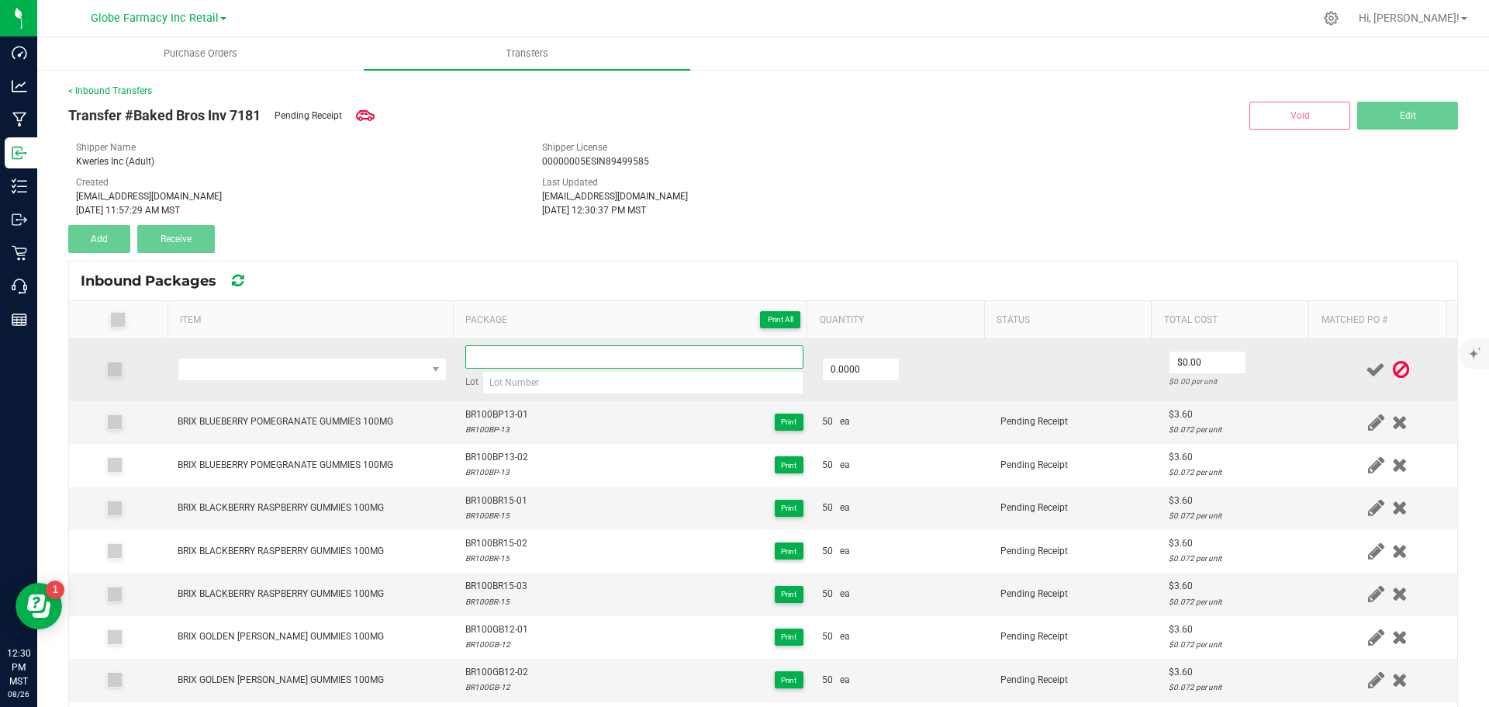
paste input "LHR100AP20-02"
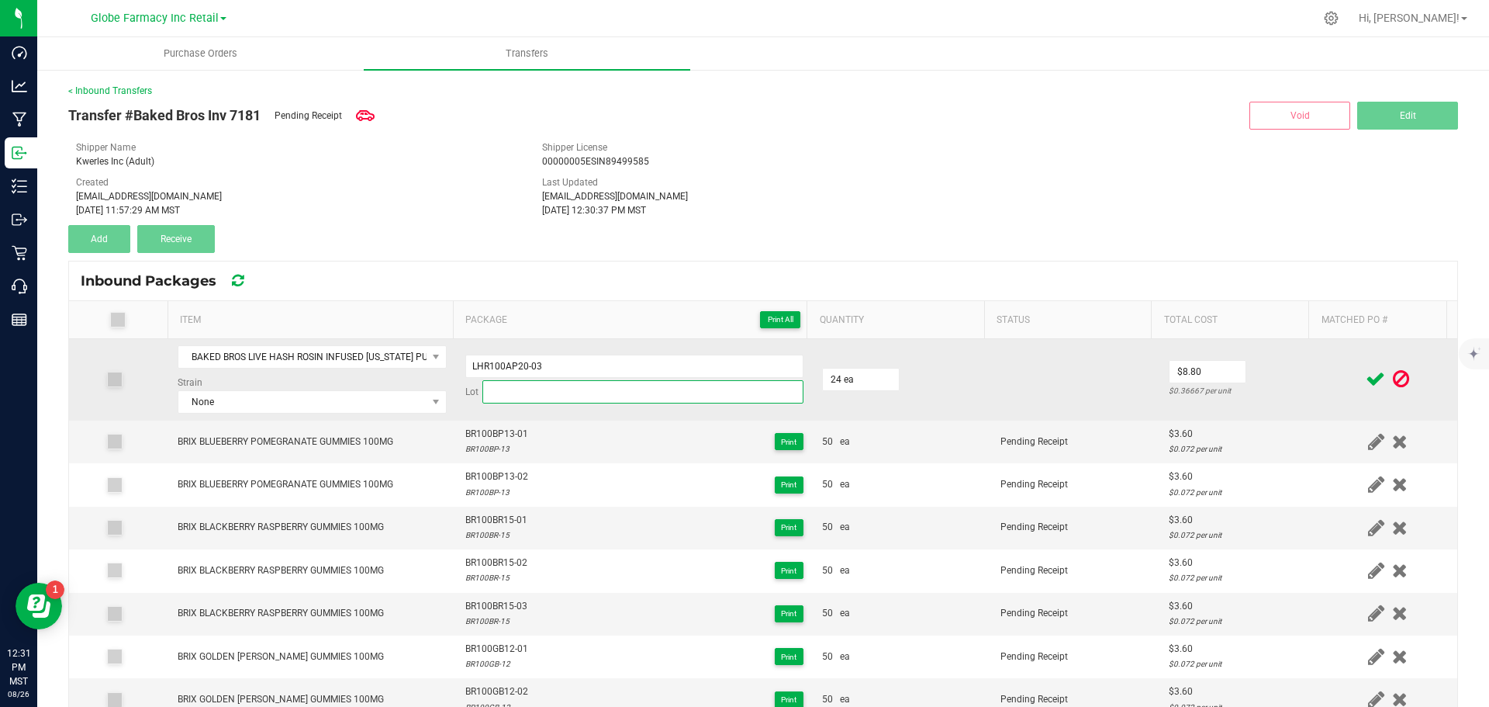
paste input "LHR100AP20"
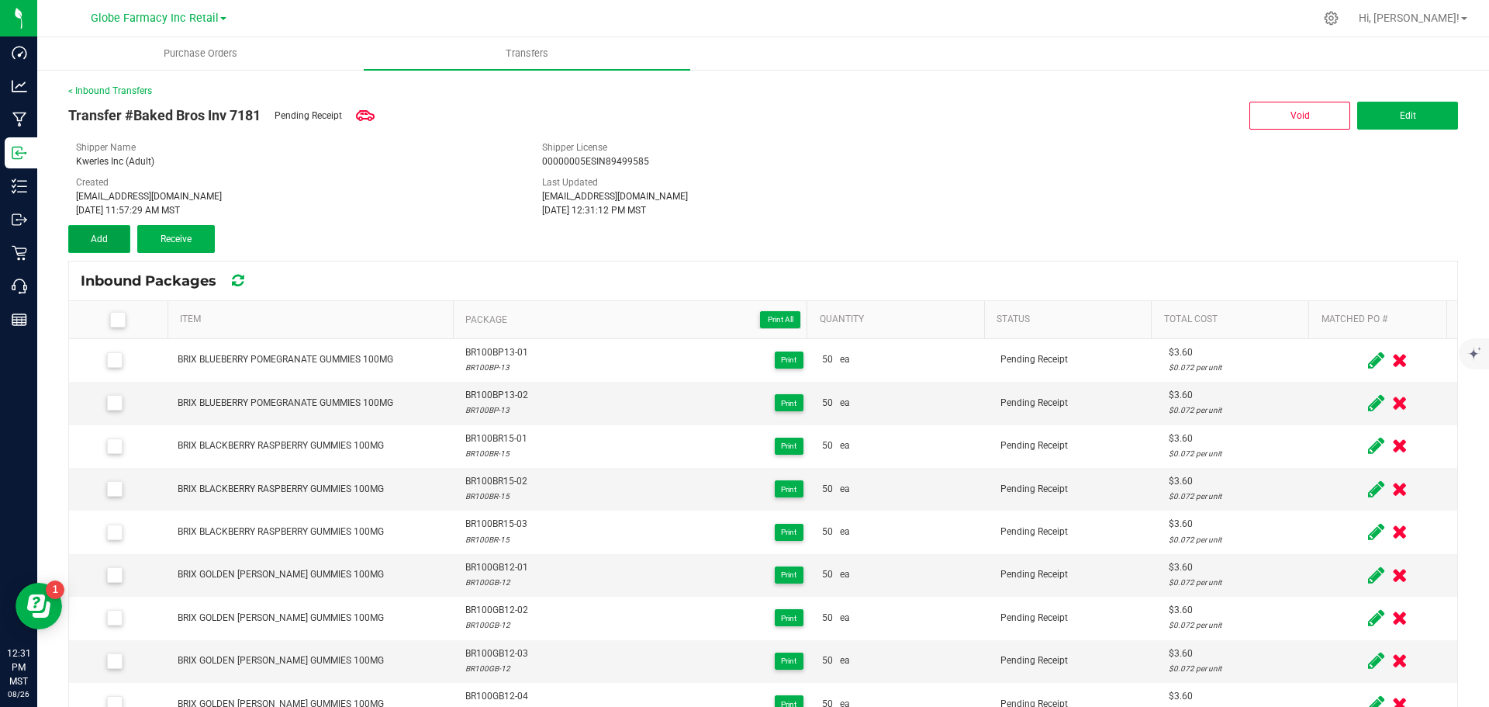
drag, startPoint x: 116, startPoint y: 233, endPoint x: 124, endPoint y: 240, distance: 10.4
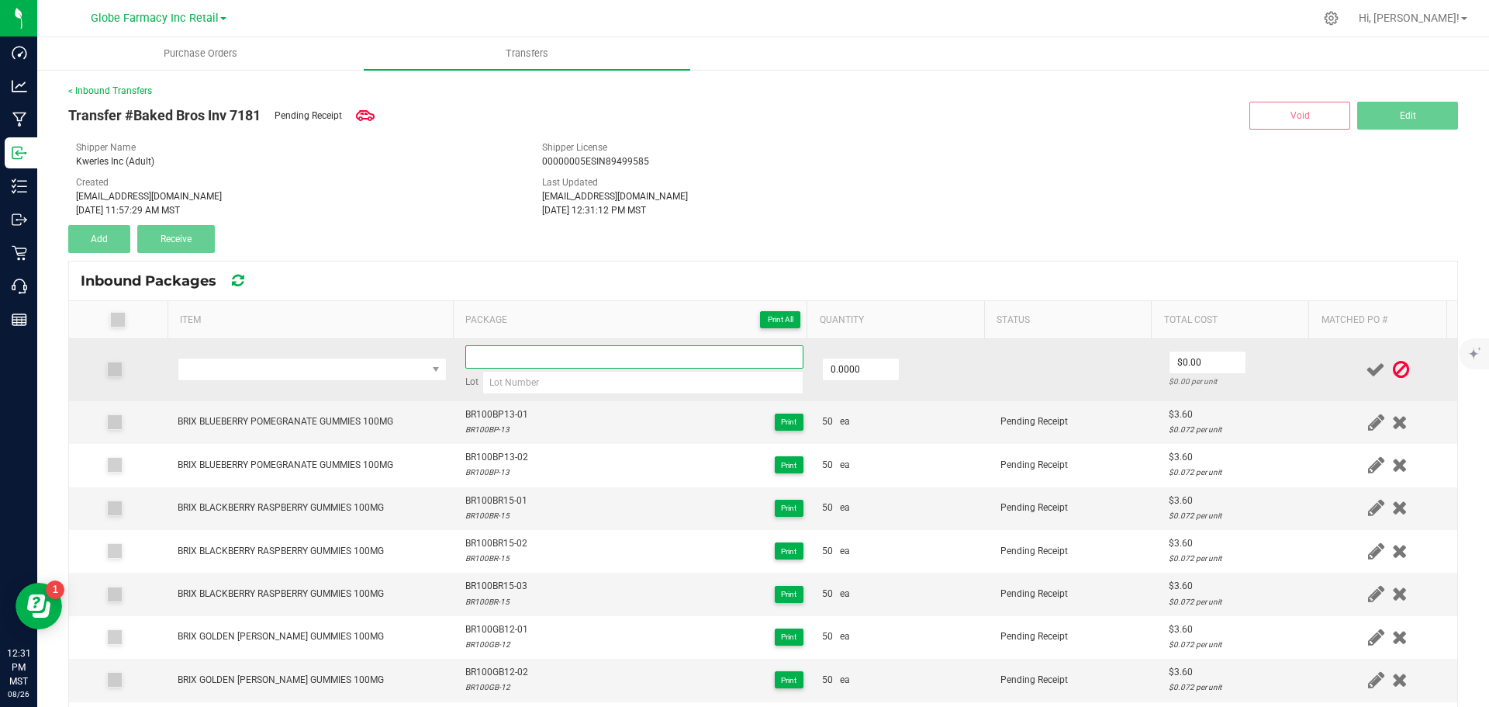
paste input "LHR100AP20-03"
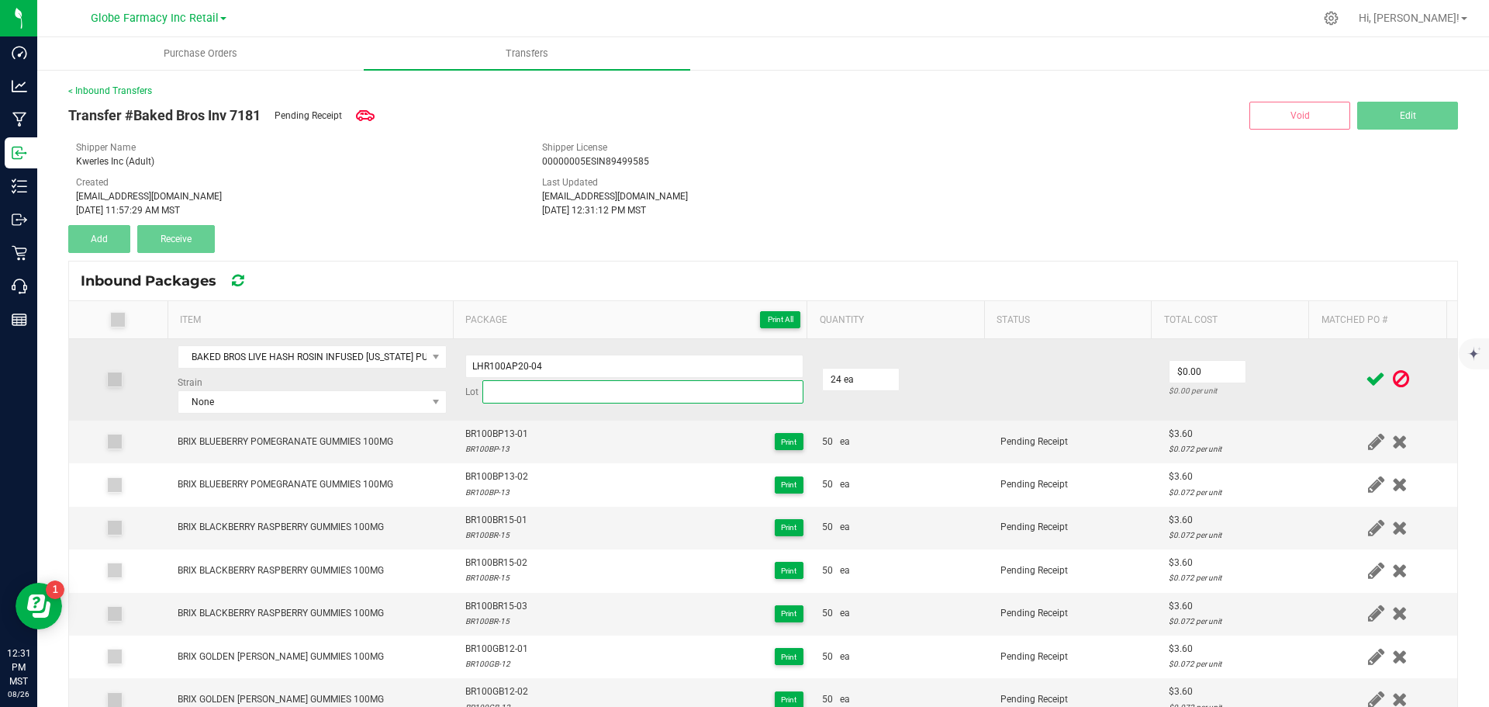
paste input "LHR100AP20"
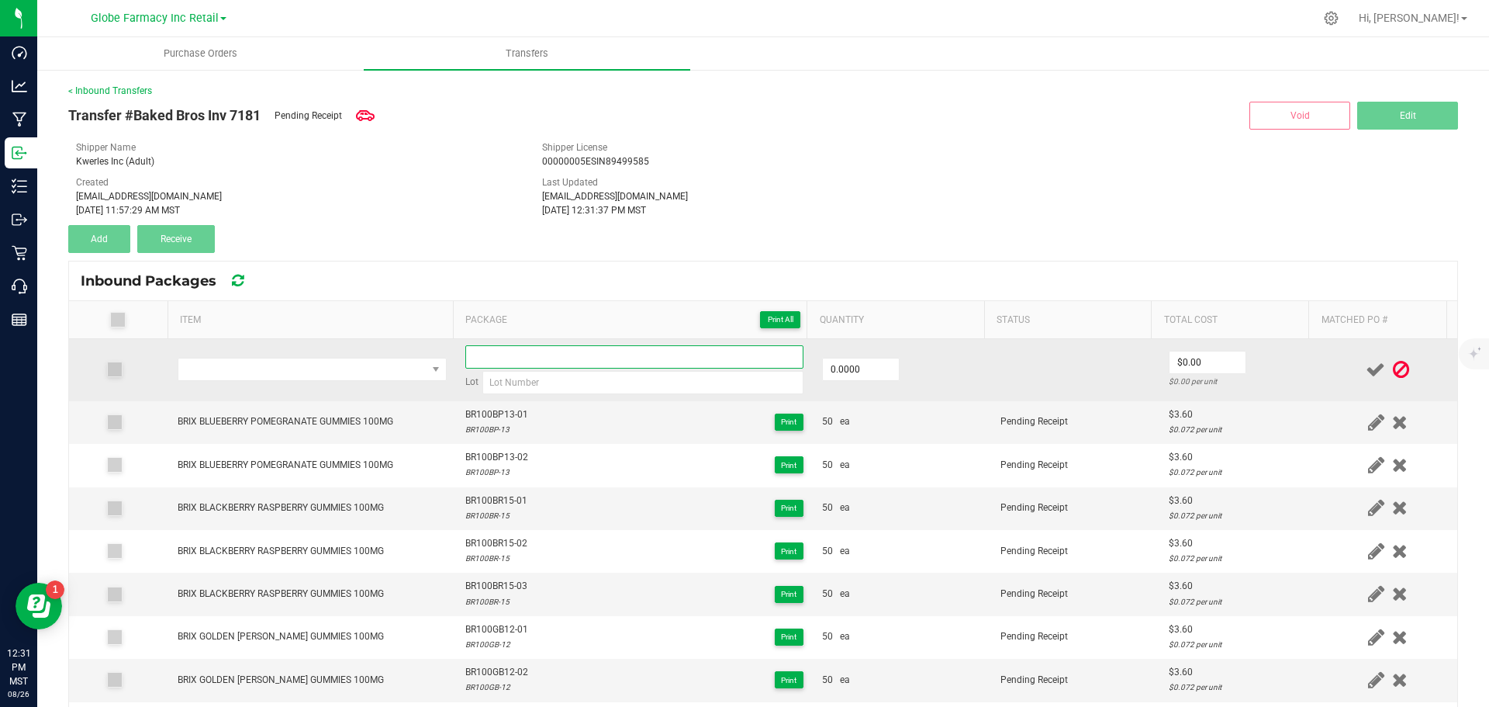
paste
drag, startPoint x: 726, startPoint y: 389, endPoint x: 132, endPoint y: 359, distance: 595.0
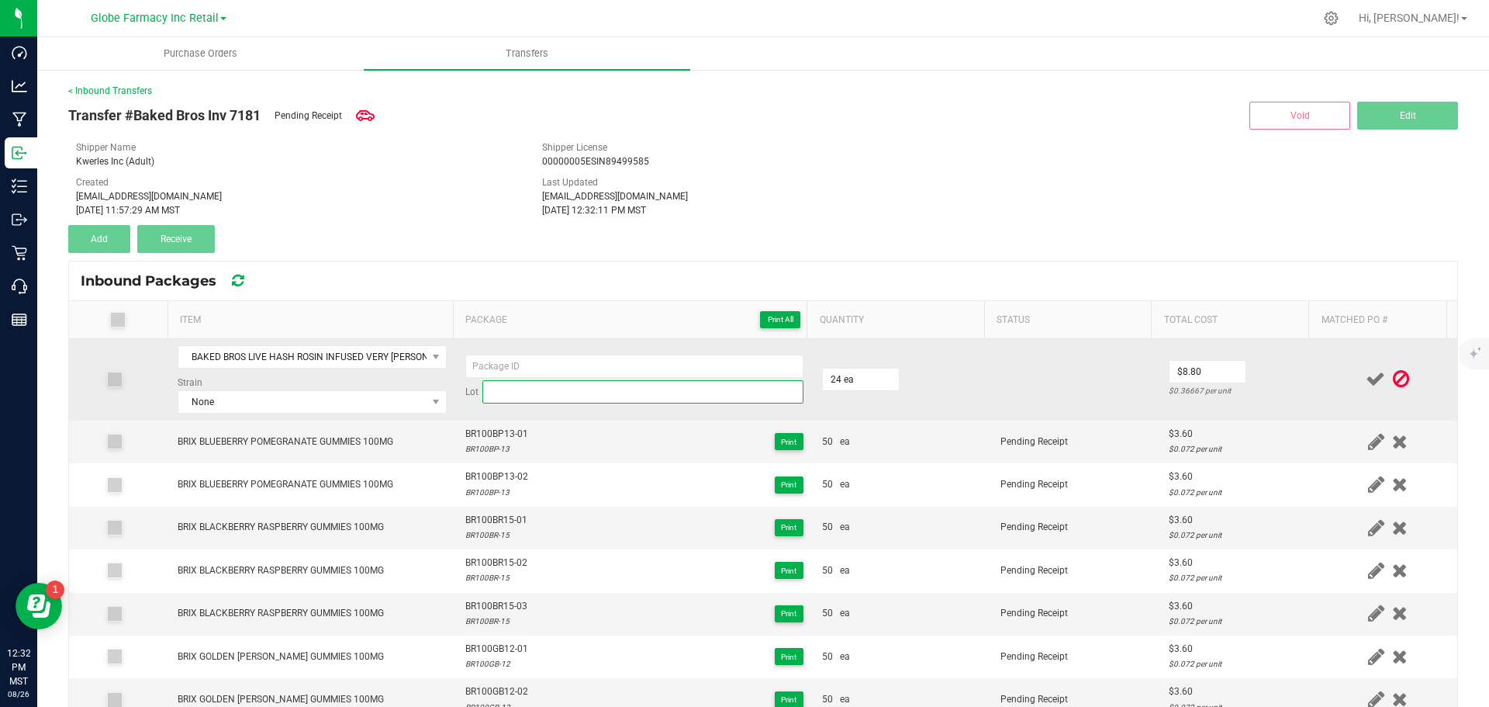
click at [513, 390] on input at bounding box center [642, 391] width 321 height 23
click at [536, 395] on input "LHR100VB- 15" at bounding box center [642, 391] width 321 height 23
click at [492, 387] on input "LHR100VB-15" at bounding box center [642, 391] width 321 height 23
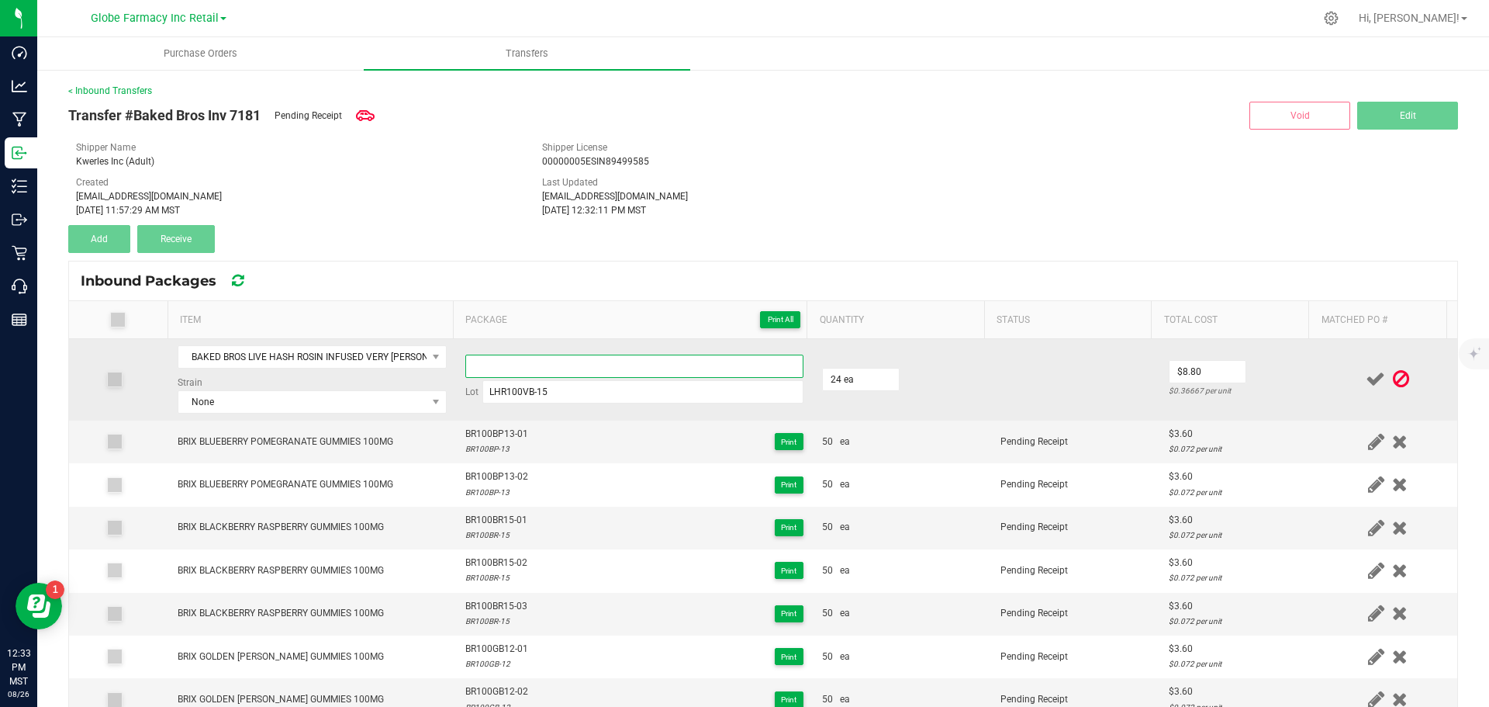
click at [490, 369] on input at bounding box center [634, 366] width 338 height 23
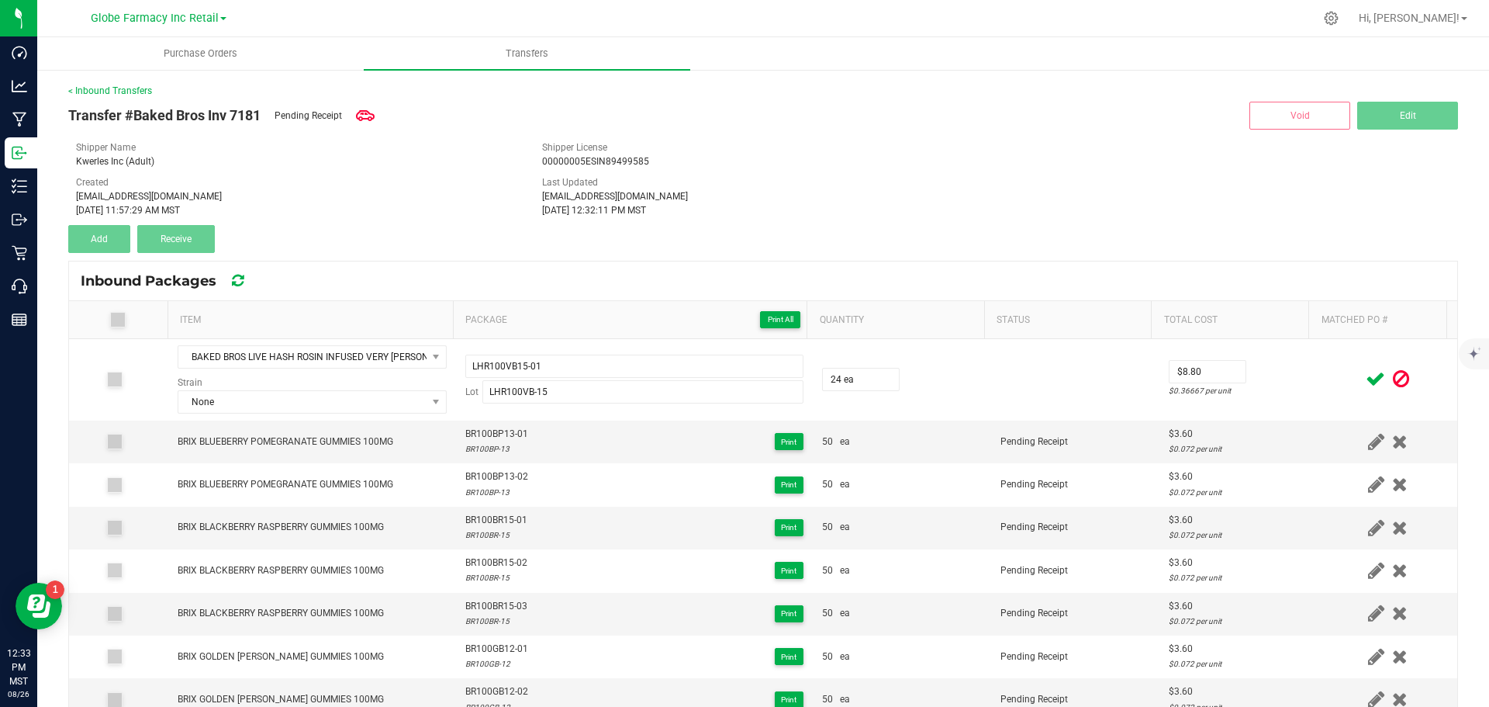
click at [494, 189] on div "Created [EMAIL_ADDRESS][DOMAIN_NAME] [DATE] 11:57:29 AM MST" at bounding box center [297, 196] width 466 height 42
click at [1126, 247] on div "Transfer #Baked Bros Inv 7181 Pending Receipt Void Edit Shipper Name Kwerles In…" at bounding box center [763, 175] width 1390 height 155
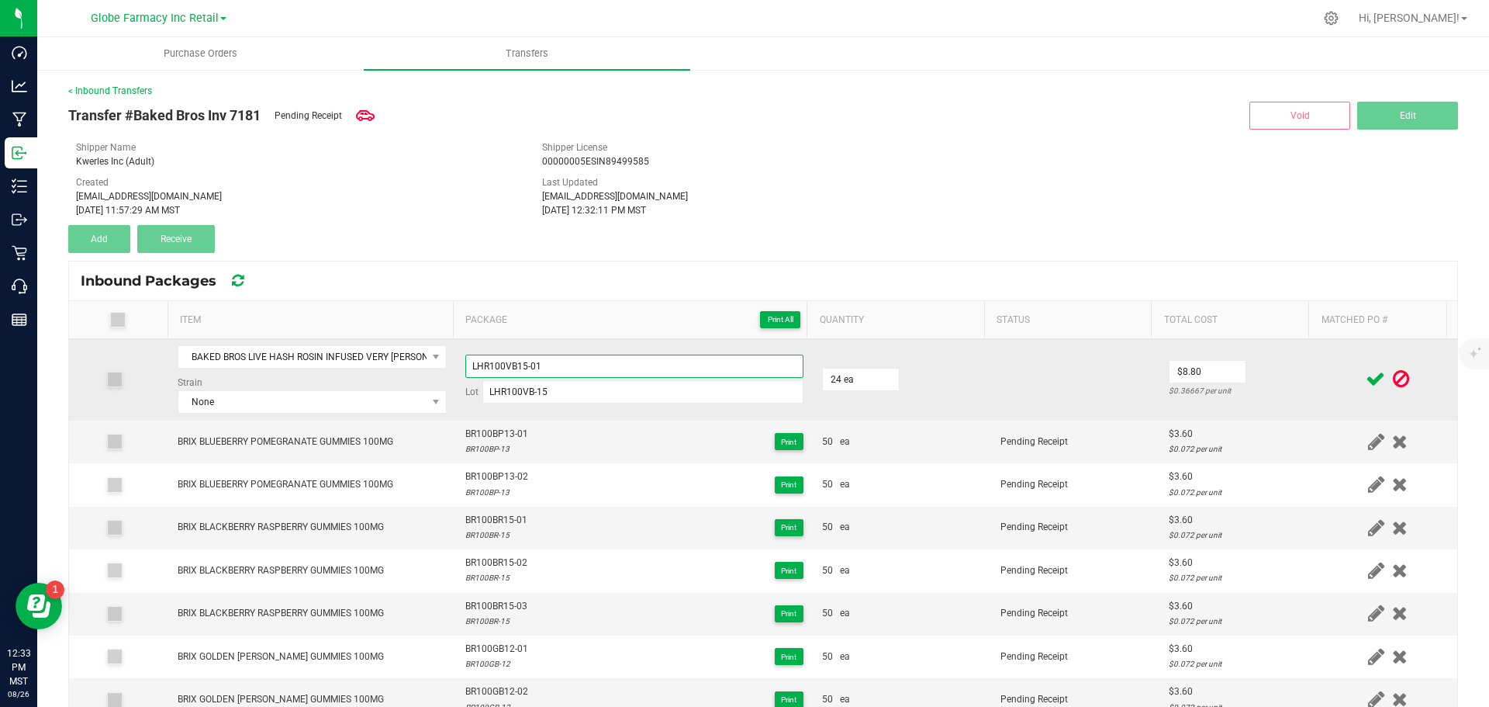
click at [479, 362] on input "LHR100VB15-01" at bounding box center [634, 366] width 338 height 23
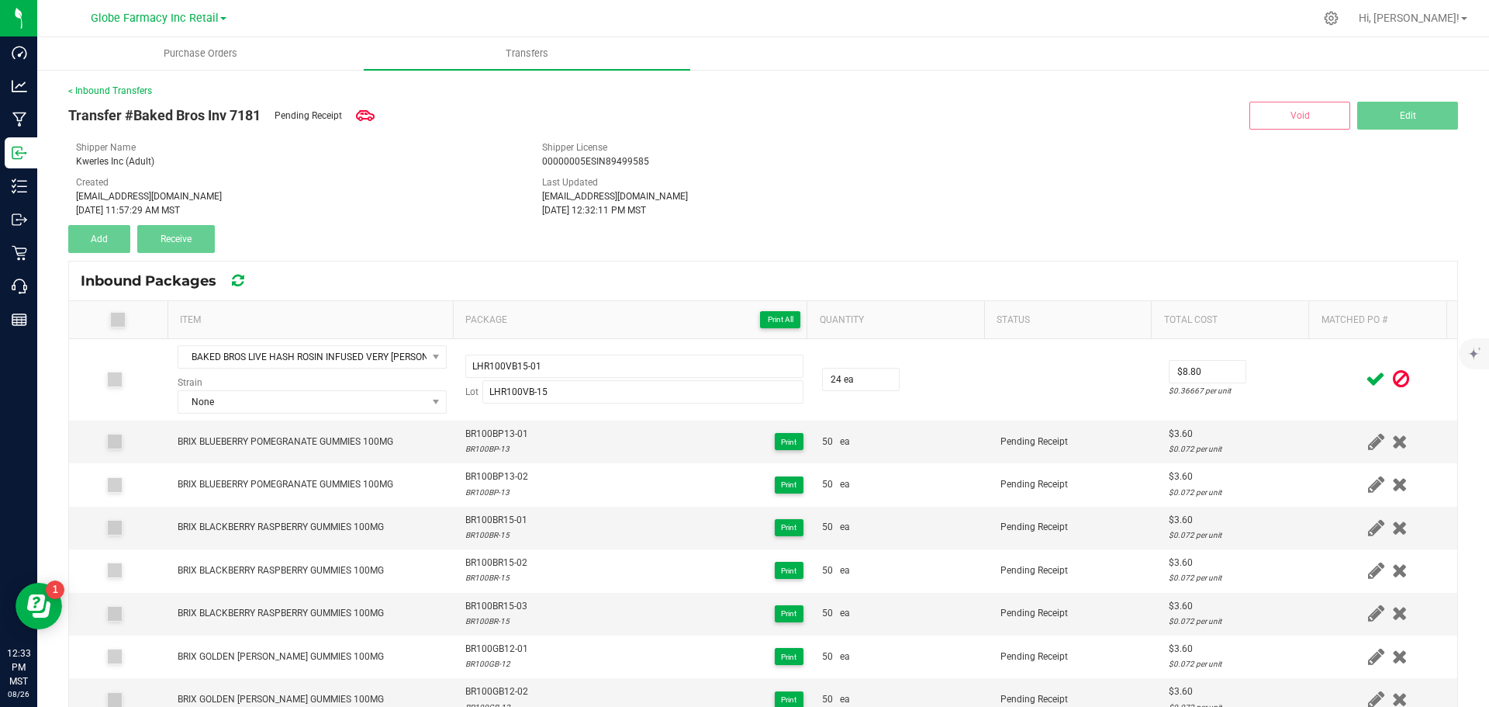
click at [690, 247] on div "Transfer #Baked Bros Inv 7181 Pending Receipt Void Edit Shipper Name Kwerles In…" at bounding box center [763, 175] width 1390 height 155
click at [1366, 374] on icon at bounding box center [1375, 378] width 19 height 19
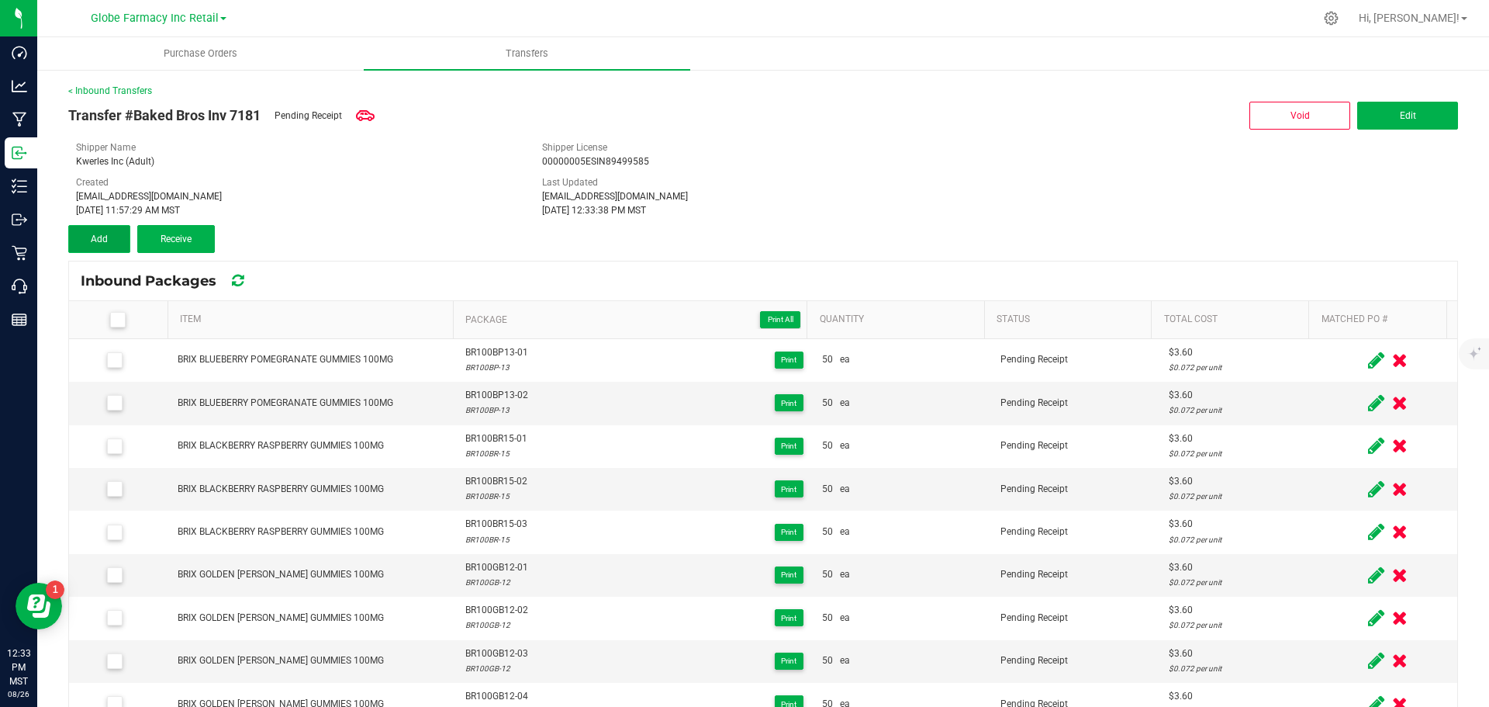
click at [102, 232] on button "Add" at bounding box center [99, 239] width 62 height 28
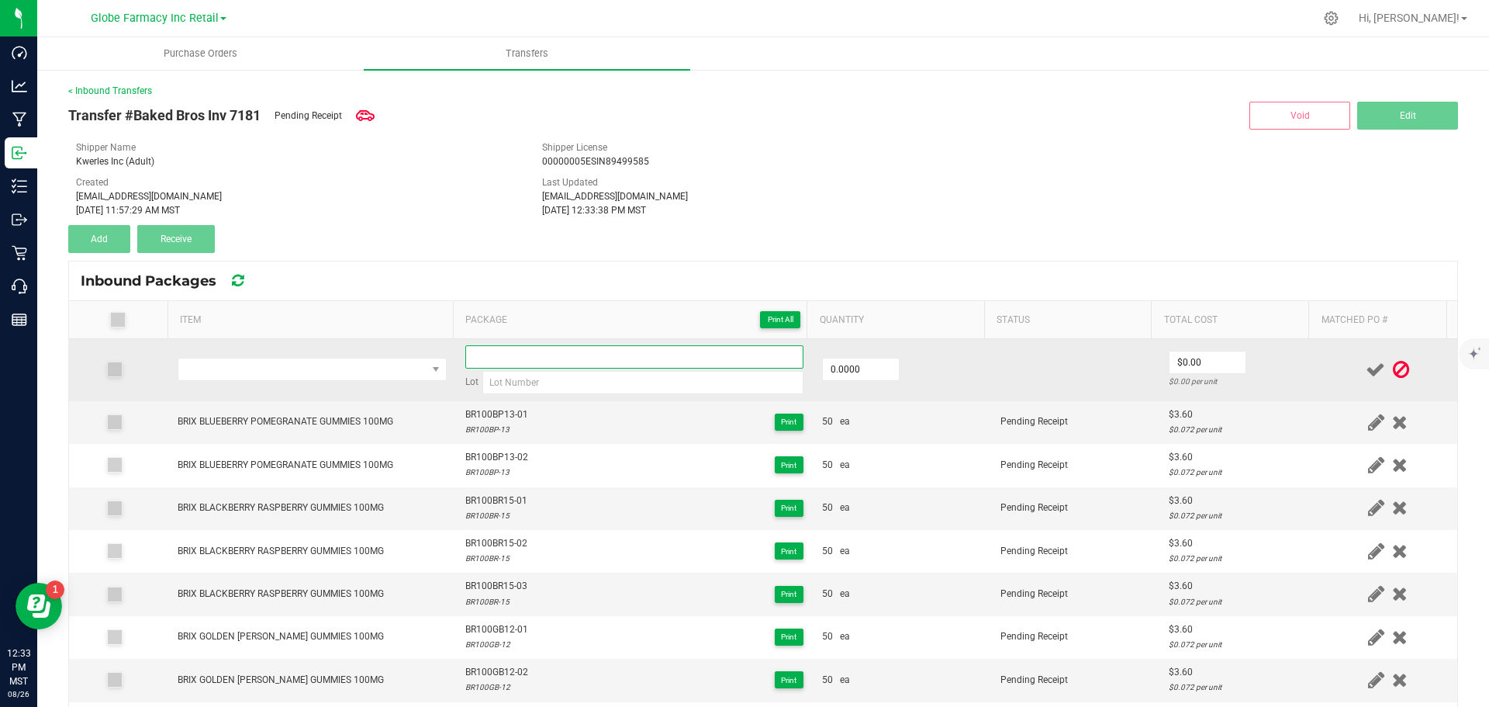
click at [517, 351] on input at bounding box center [634, 356] width 338 height 23
click at [336, 368] on span "NO DATA FOUND" at bounding box center [302, 369] width 248 height 22
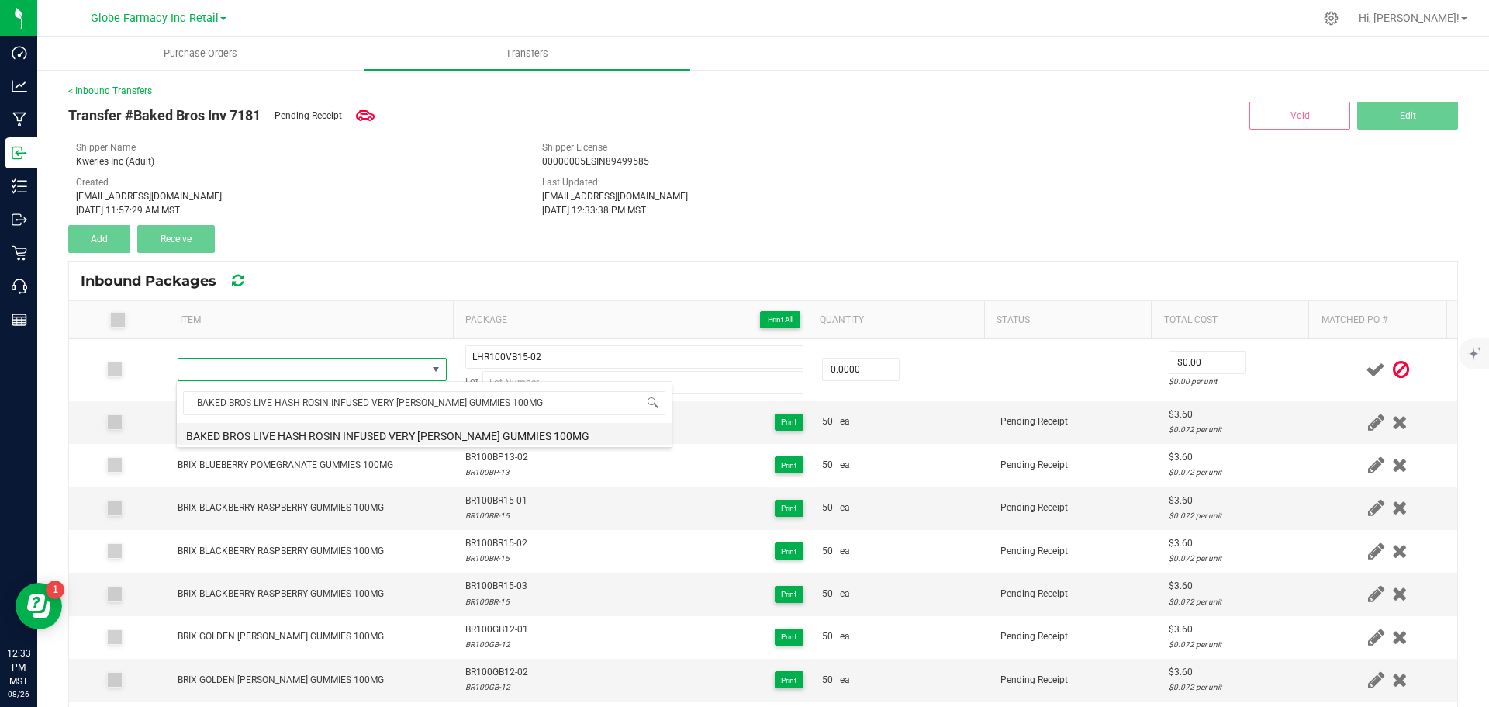
click at [205, 434] on li "BAKED BROS LIVE HASH ROSIN INFUSED VERY [PERSON_NAME] GUMMIES 100MG" at bounding box center [424, 434] width 495 height 22
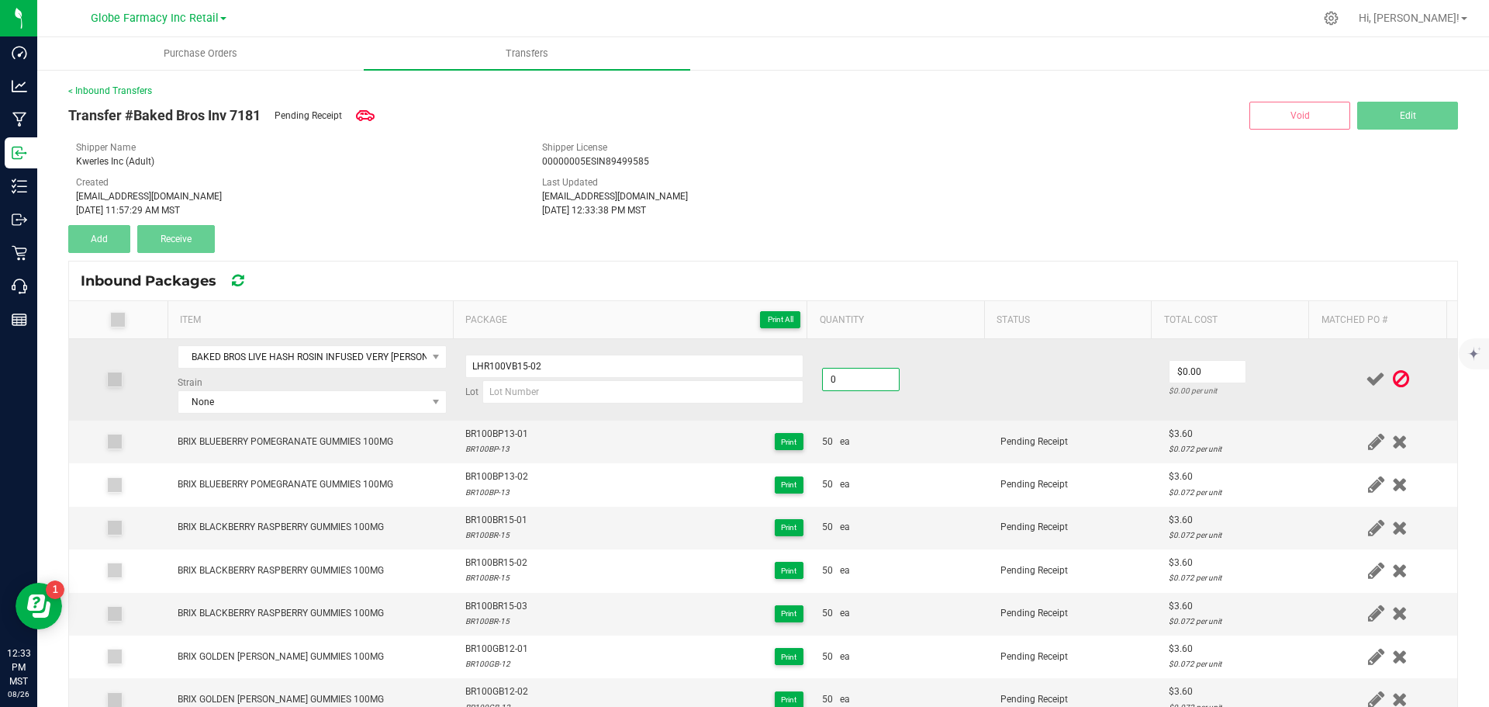
click at [859, 385] on input "0" at bounding box center [861, 379] width 76 height 22
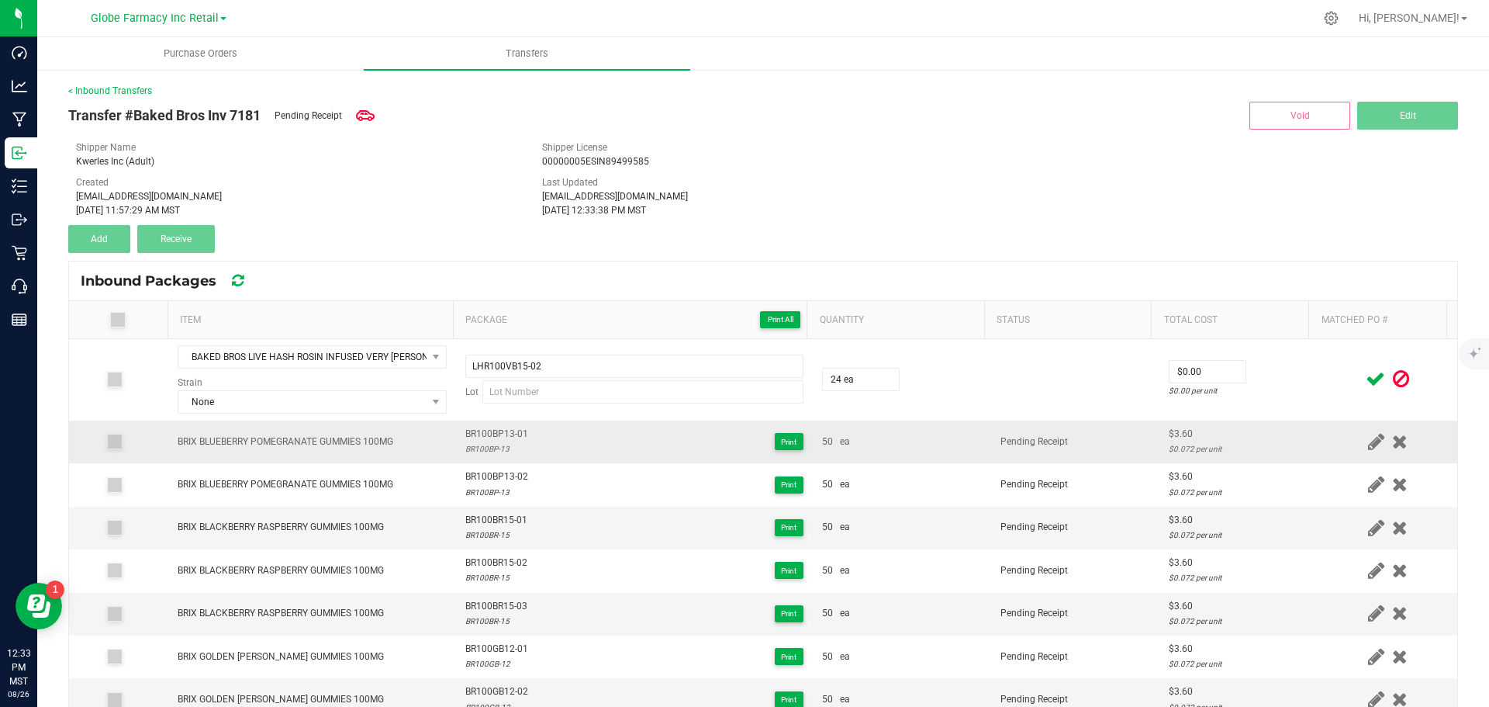
click at [822, 436] on span "50" at bounding box center [827, 441] width 11 height 15
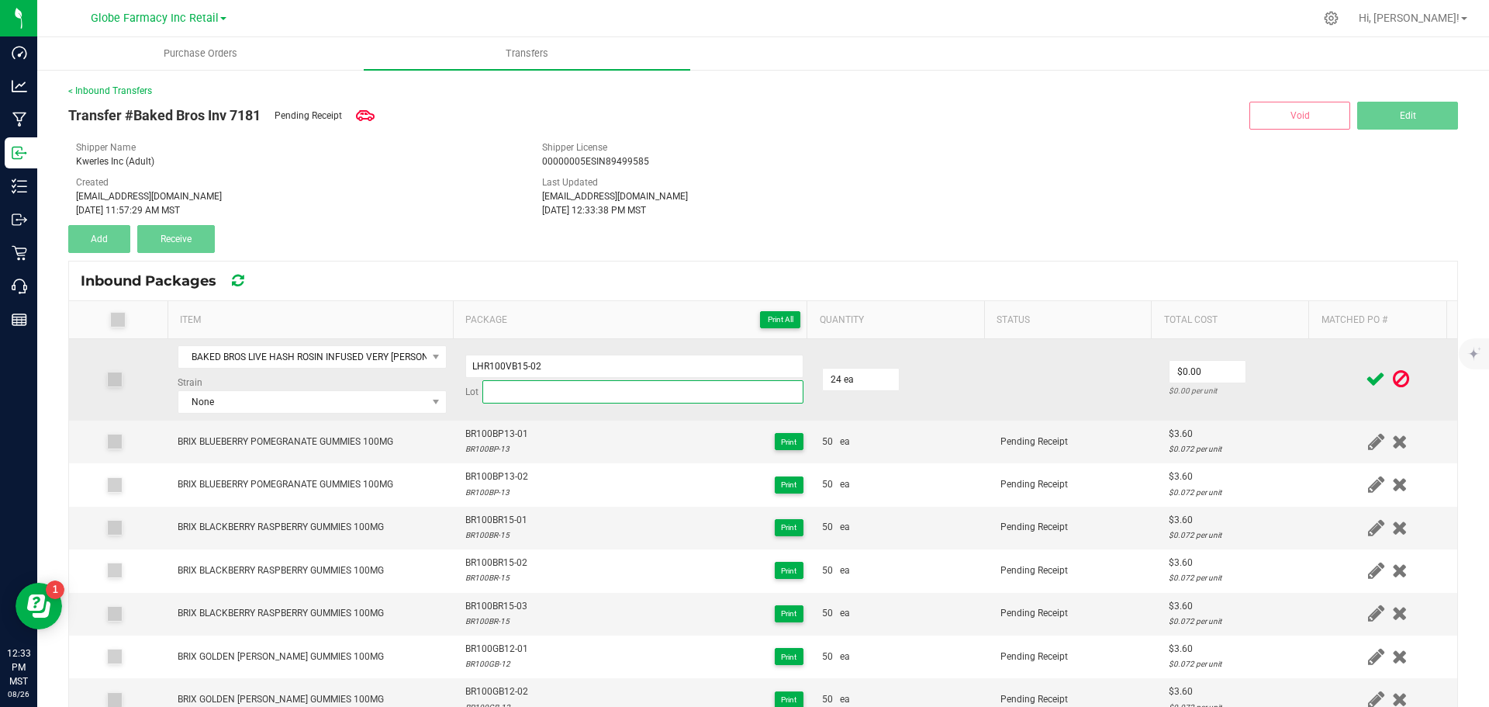
click at [522, 393] on input at bounding box center [642, 391] width 321 height 23
click at [533, 394] on input "LHR100VB- 15" at bounding box center [642, 391] width 321 height 23
click at [1200, 373] on input "0" at bounding box center [1208, 372] width 76 height 22
click at [513, 371] on input "LHR100VB15-02" at bounding box center [634, 366] width 338 height 23
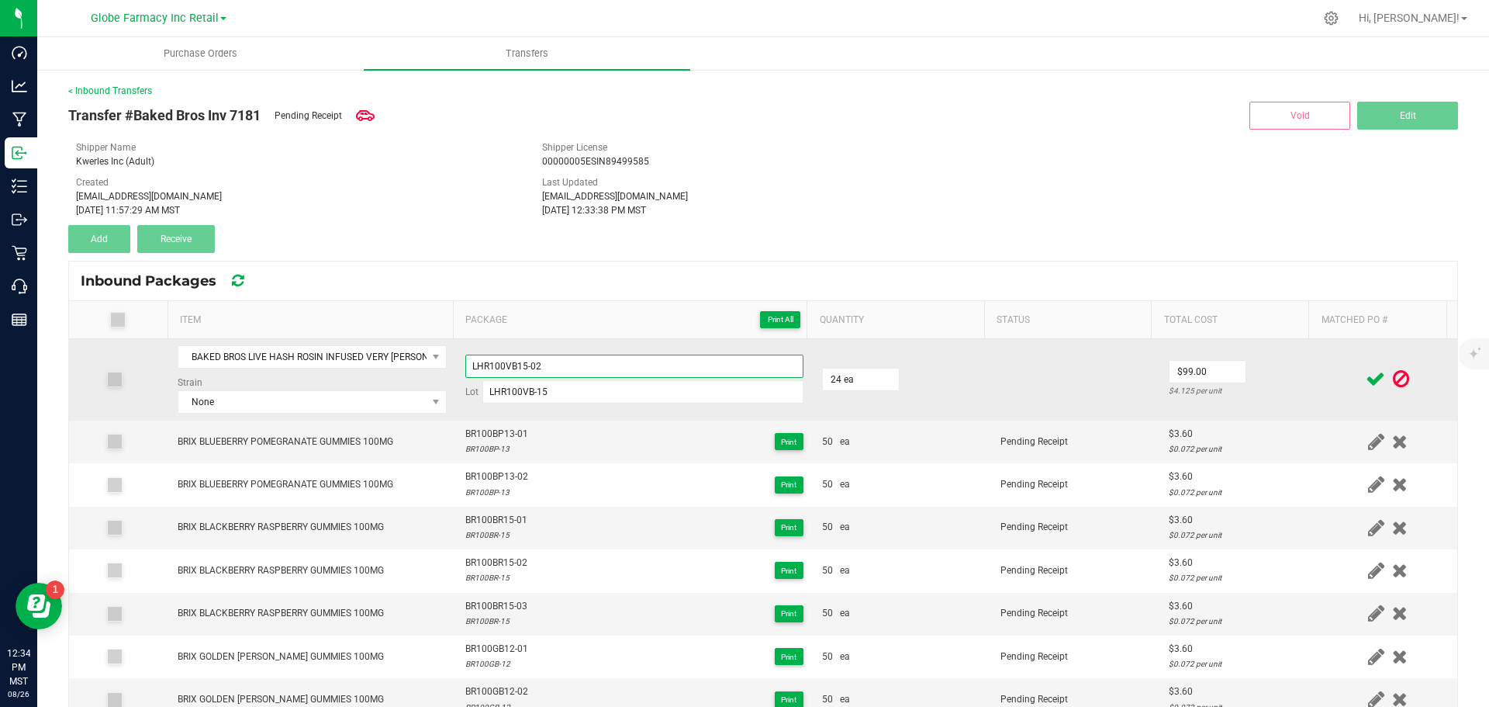
click at [513, 371] on input "LHR100VB15-02" at bounding box center [634, 366] width 338 height 23
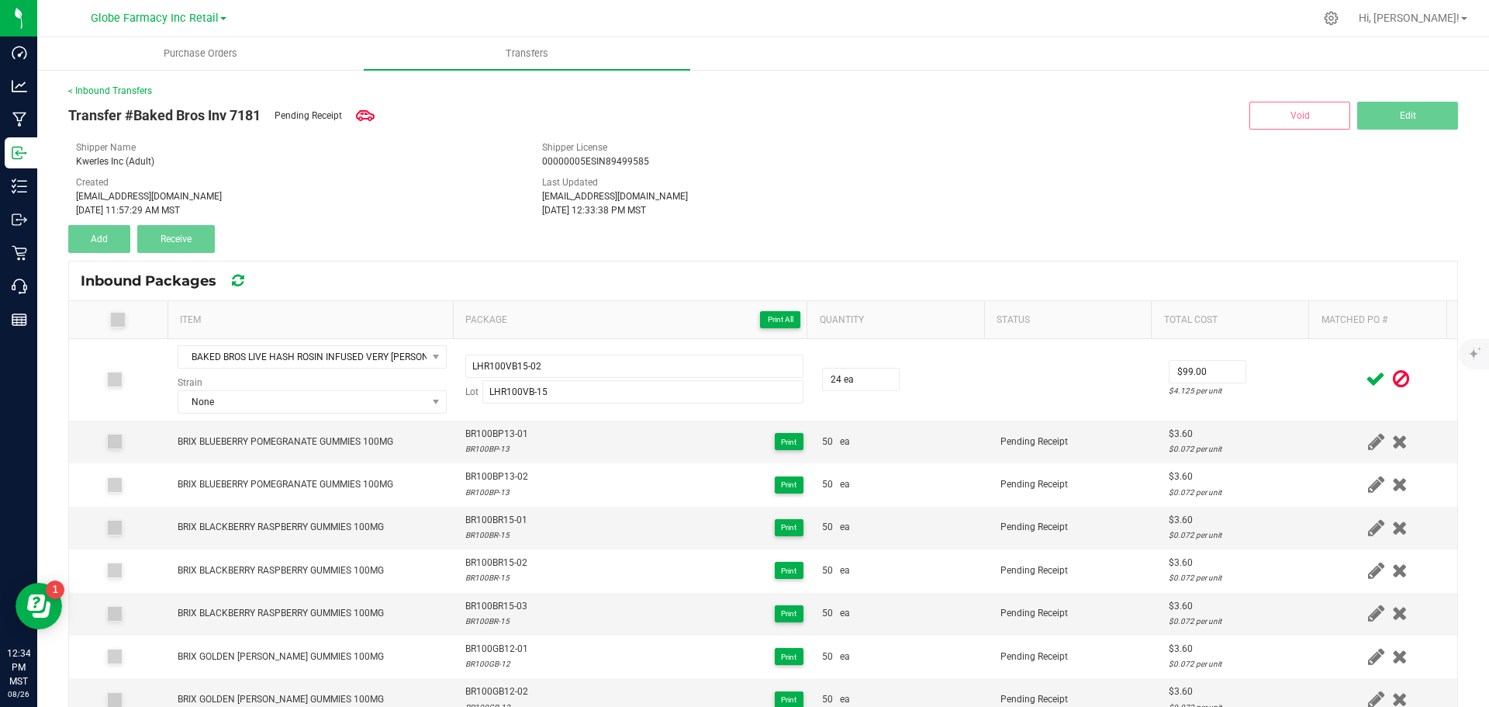
click at [1366, 375] on icon at bounding box center [1375, 378] width 19 height 19
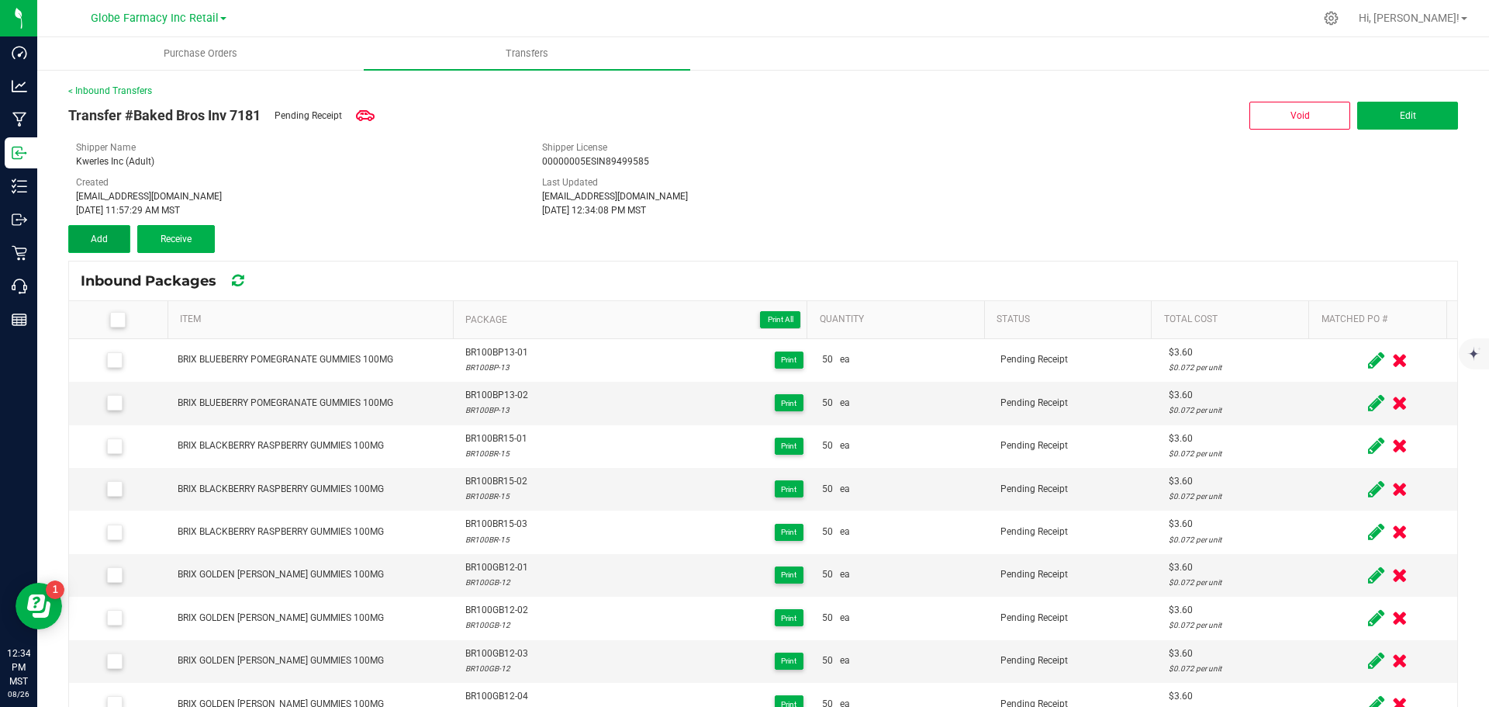
click at [117, 230] on button "Add" at bounding box center [99, 239] width 62 height 28
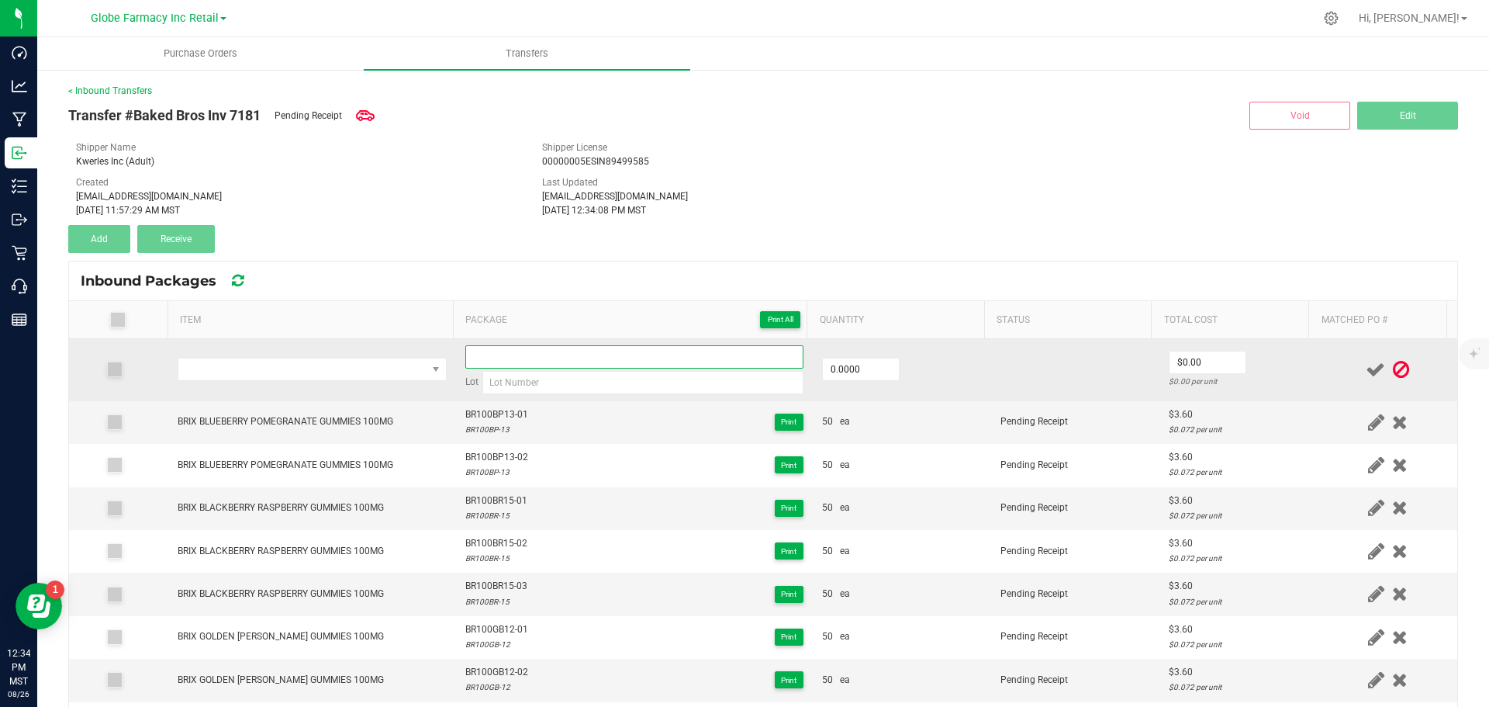
click at [520, 352] on input at bounding box center [634, 356] width 338 height 23
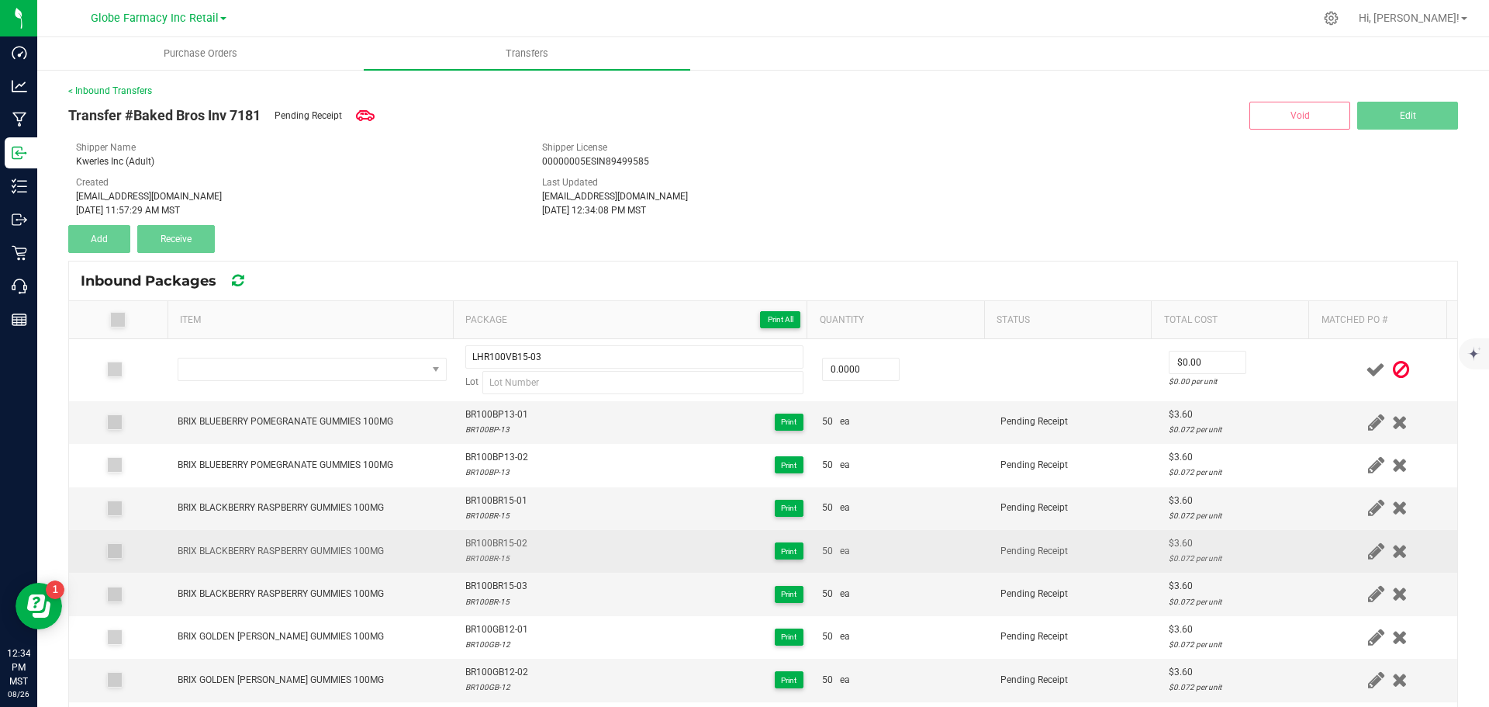
click at [891, 539] on td "50 ea" at bounding box center [902, 551] width 178 height 43
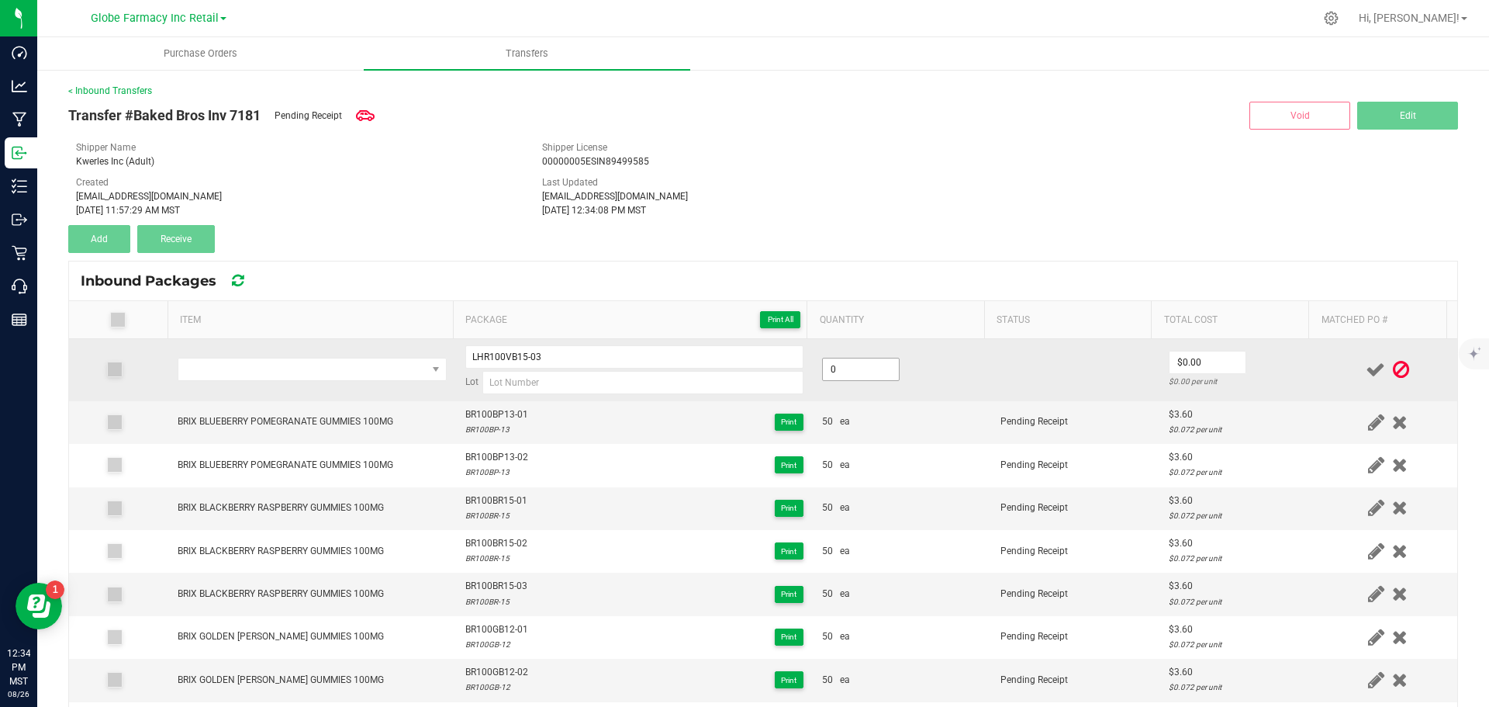
click at [823, 374] on input "0" at bounding box center [861, 369] width 76 height 22
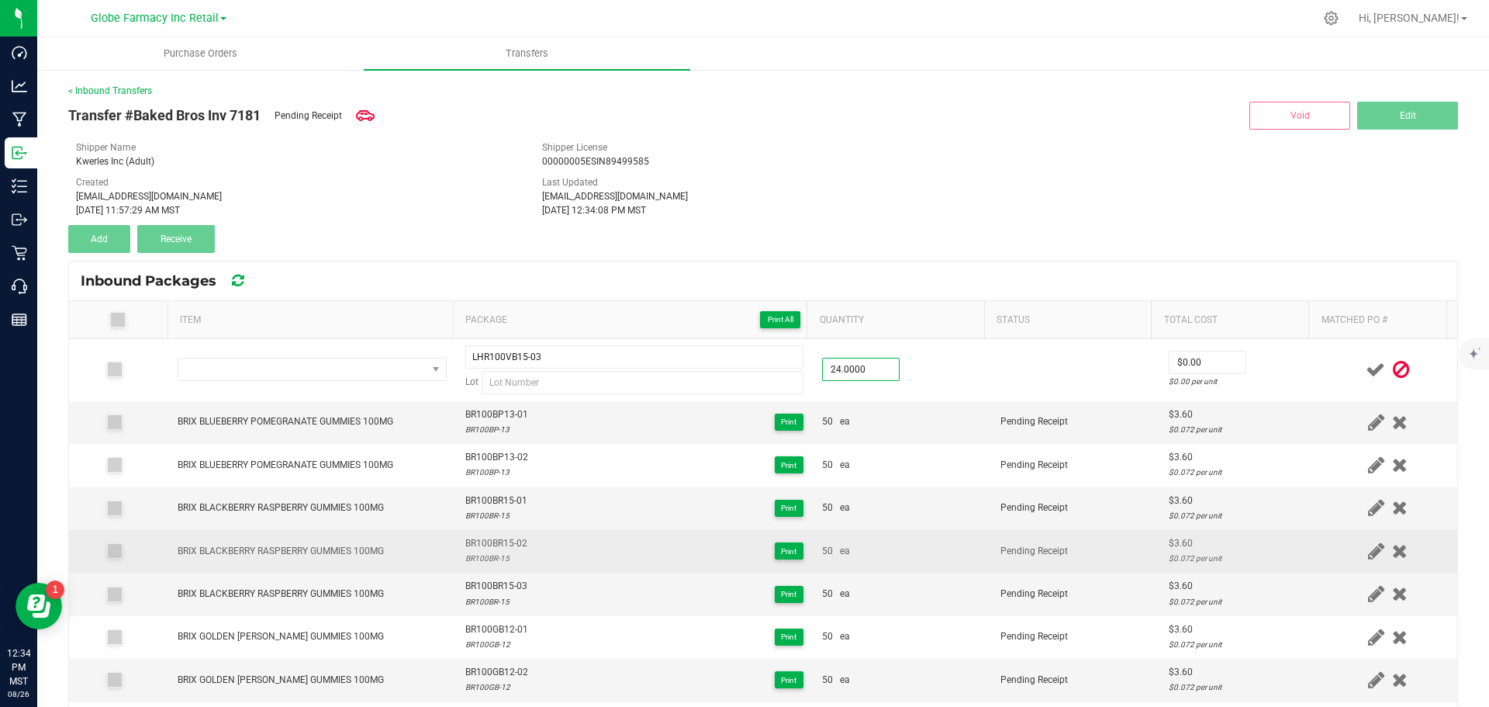
click at [949, 548] on div "50 ea" at bounding box center [902, 551] width 160 height 15
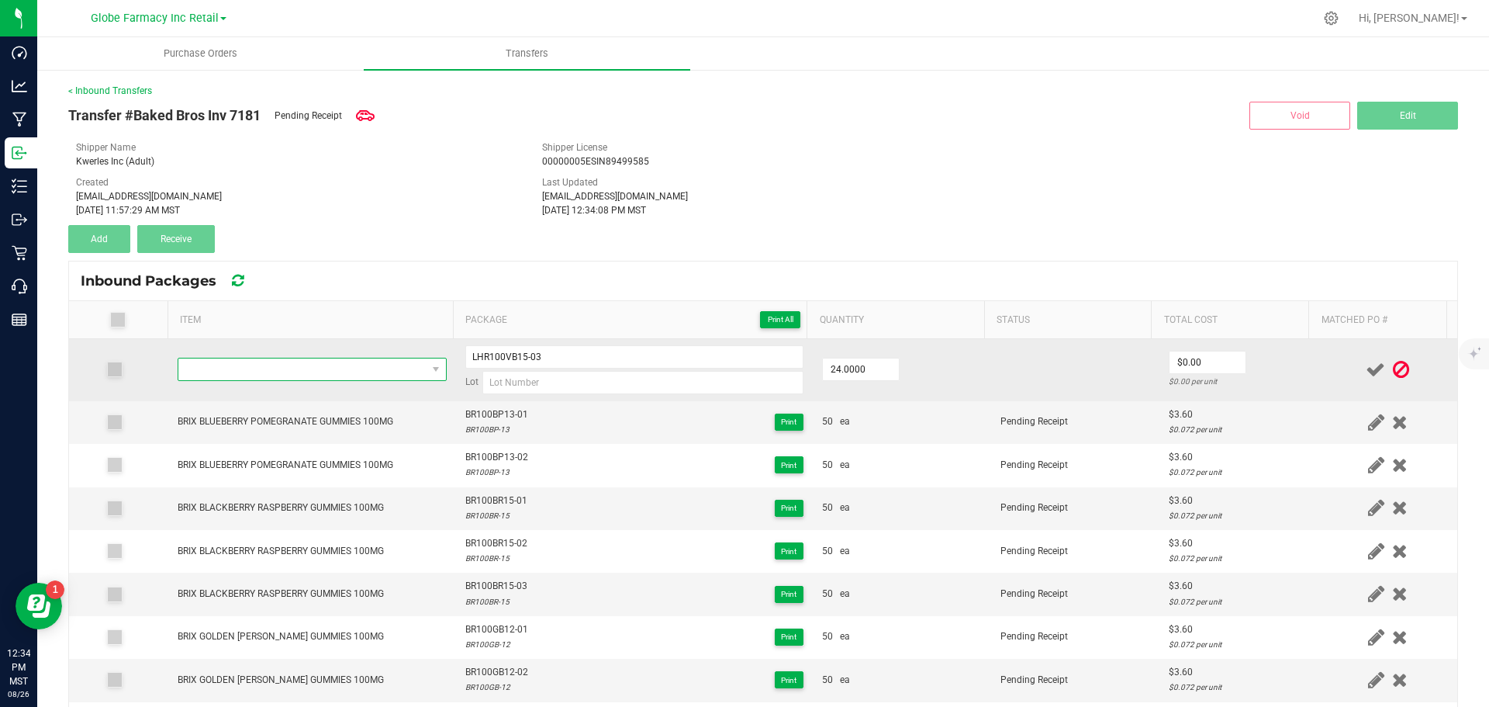
click at [290, 373] on span "NO DATA FOUND" at bounding box center [302, 369] width 248 height 22
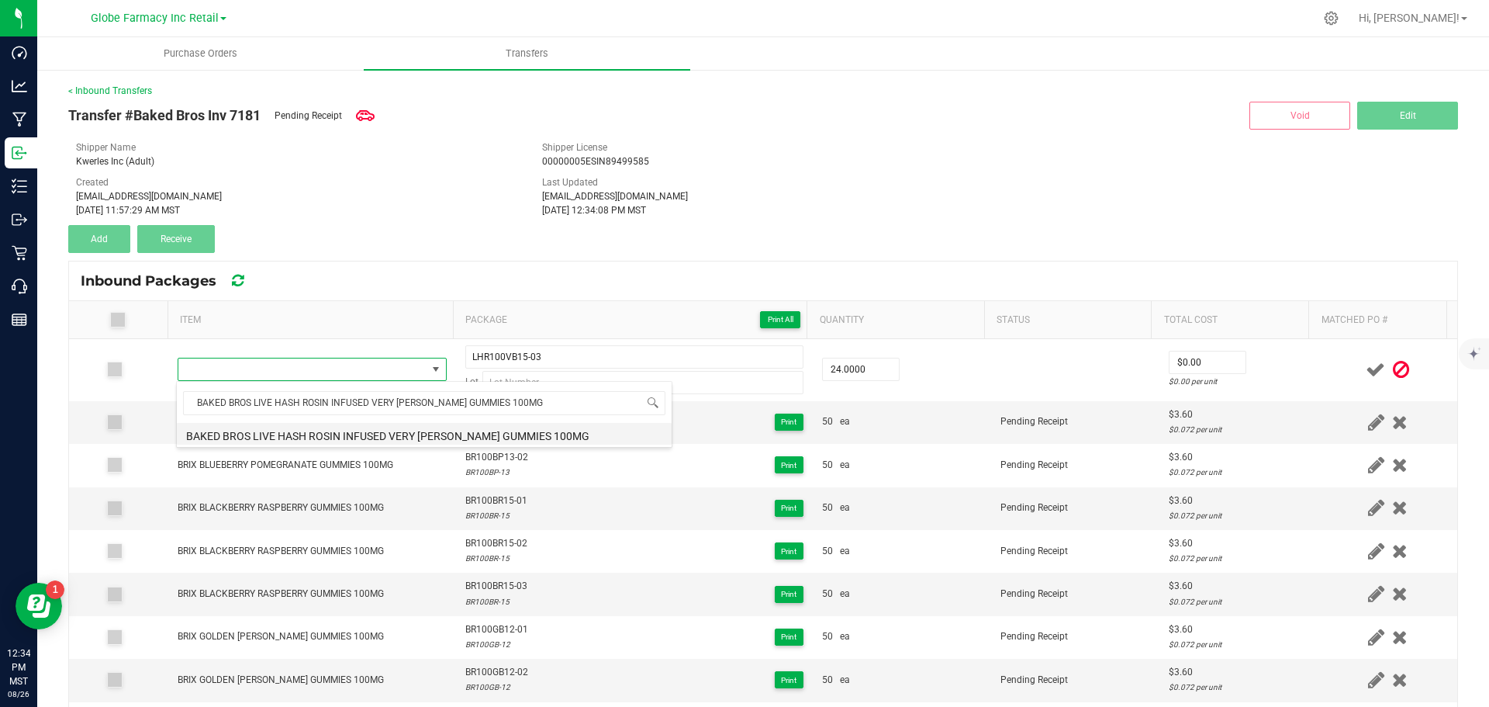
click at [233, 438] on li "BAKED BROS LIVE HASH ROSIN INFUSED VERY [PERSON_NAME] GUMMIES 100MG" at bounding box center [424, 434] width 495 height 22
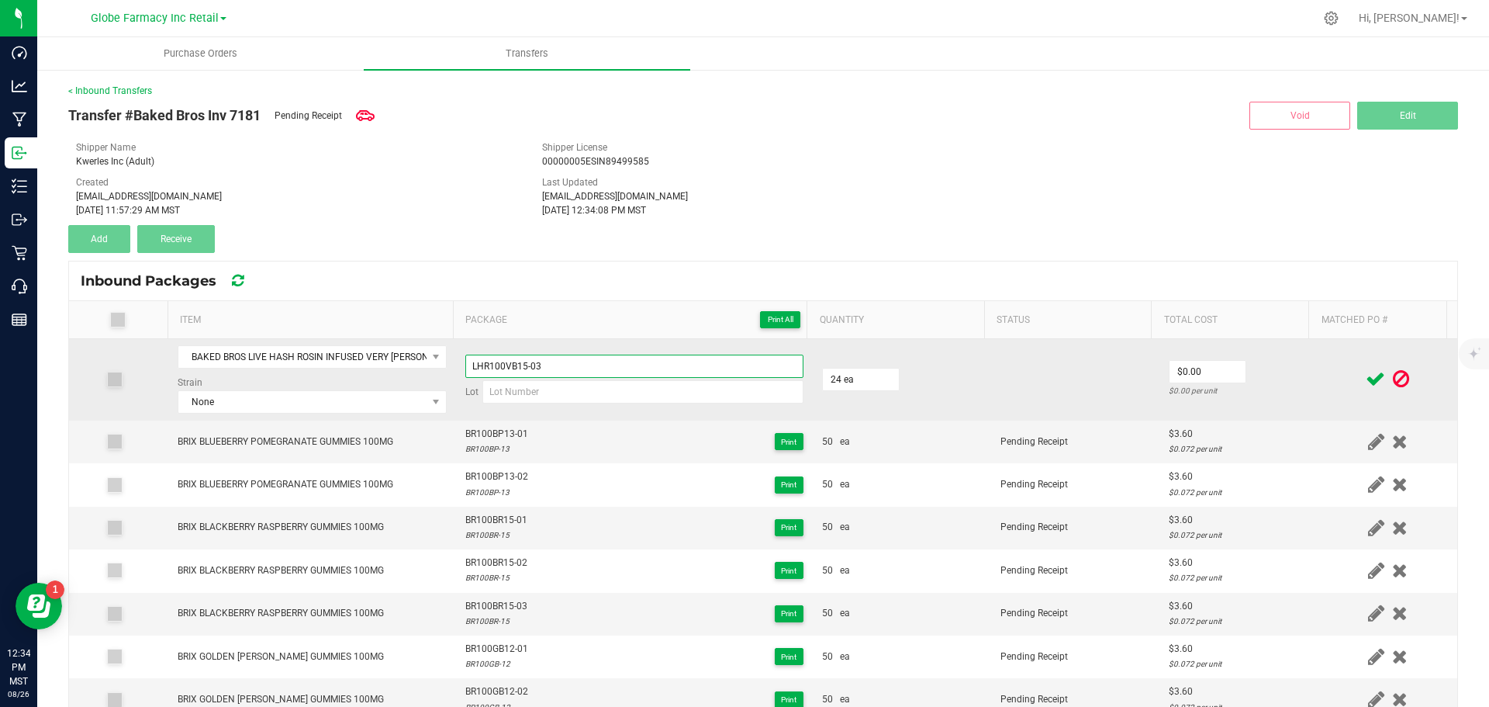
click at [500, 368] on input "LHR100VB15-03" at bounding box center [634, 366] width 338 height 23
click at [501, 368] on input "LHR100VB15-03" at bounding box center [634, 366] width 338 height 23
click at [524, 398] on input at bounding box center [642, 391] width 321 height 23
click at [1214, 374] on input "0" at bounding box center [1208, 372] width 76 height 22
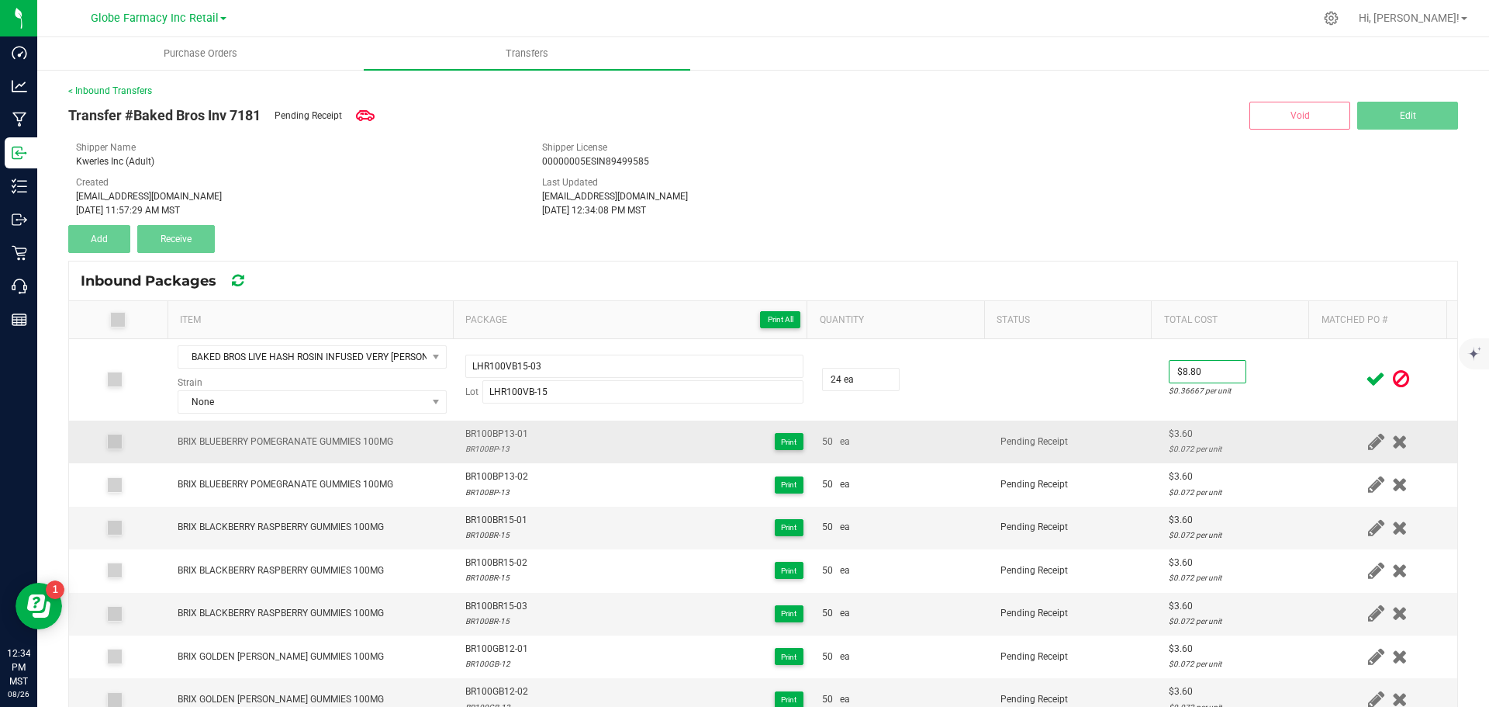
drag, startPoint x: 1098, startPoint y: 421, endPoint x: 1099, endPoint y: 429, distance: 7.9
click at [1099, 429] on td "Pending Receipt" at bounding box center [1075, 441] width 168 height 43
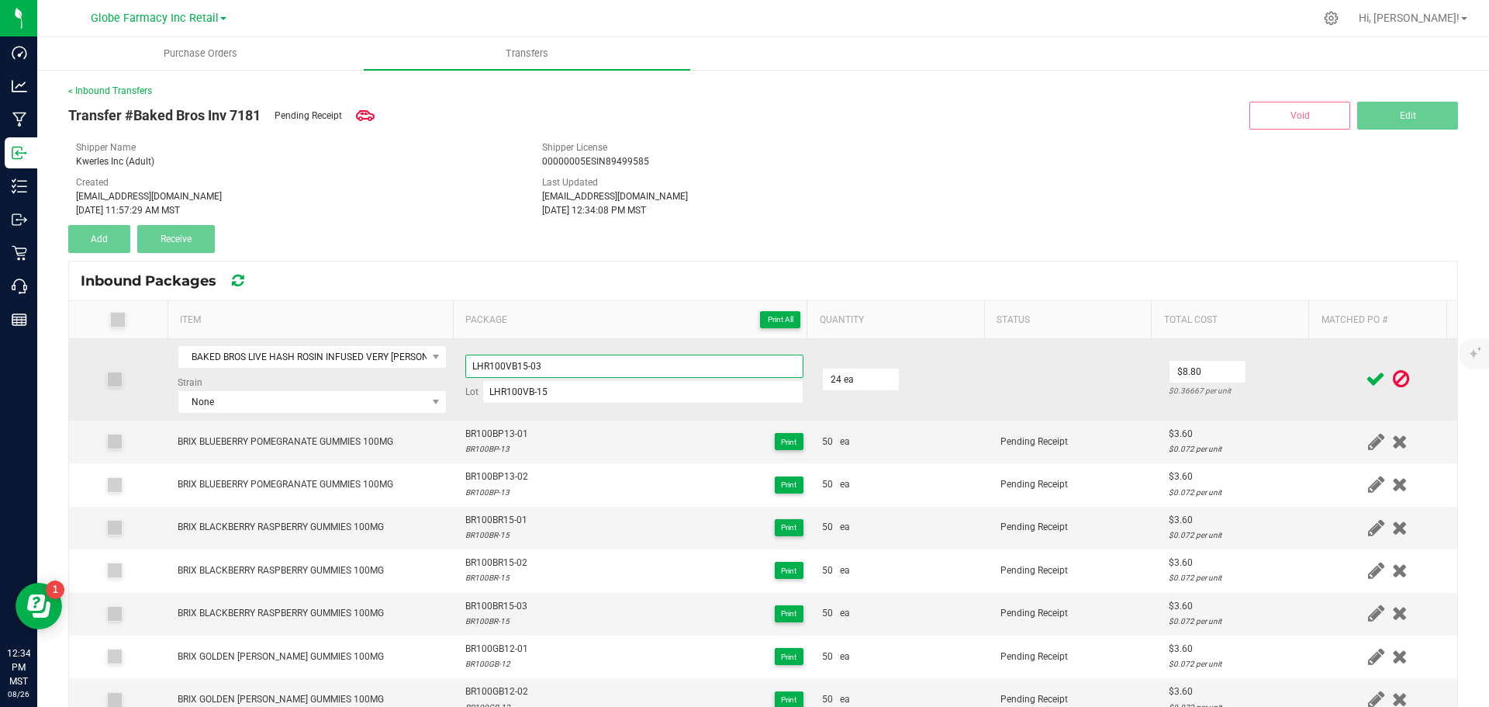
click at [481, 360] on input "LHR100VB15-03" at bounding box center [634, 366] width 338 height 23
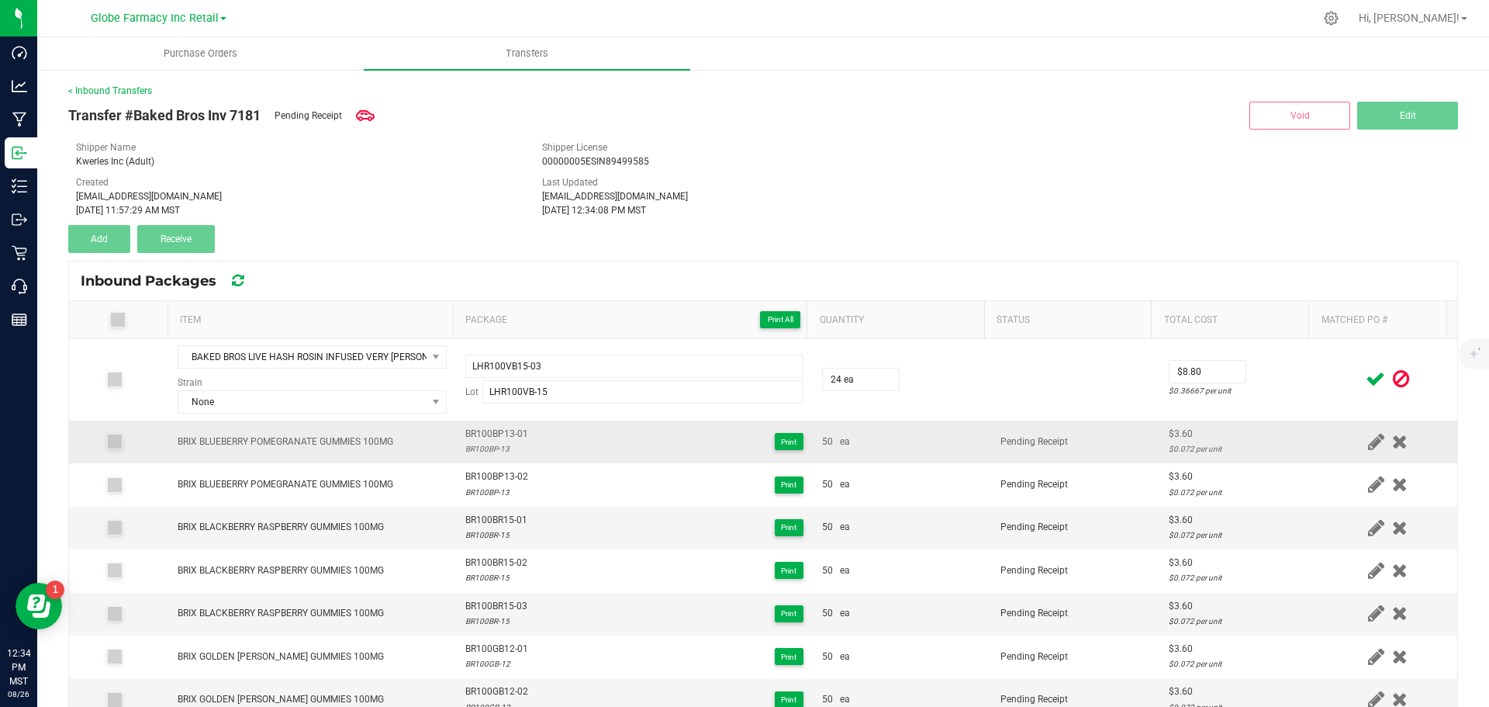
click at [939, 424] on td "50 ea" at bounding box center [902, 441] width 178 height 43
click at [1366, 378] on icon at bounding box center [1375, 378] width 19 height 19
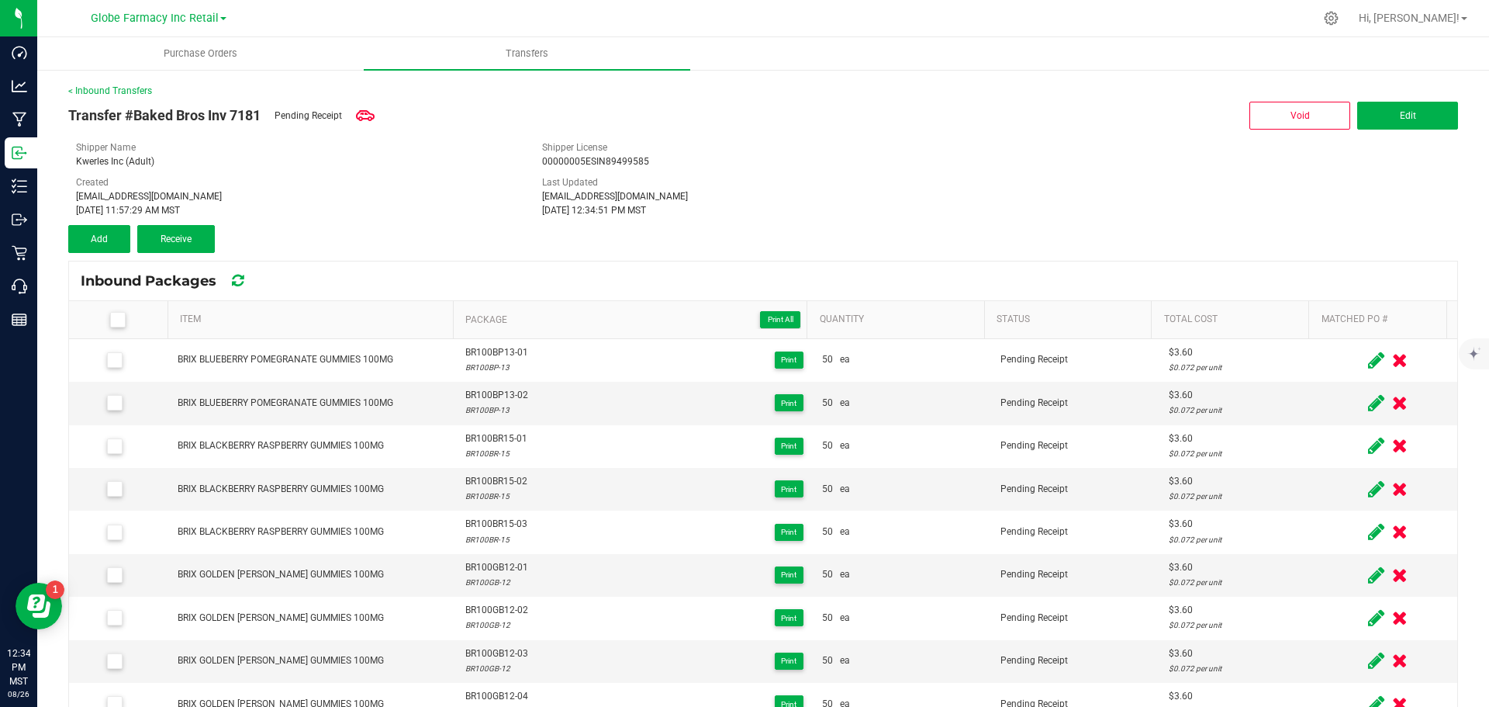
click at [133, 235] on div "Add" at bounding box center [102, 239] width 69 height 28
click at [116, 233] on button "Add" at bounding box center [99, 239] width 62 height 28
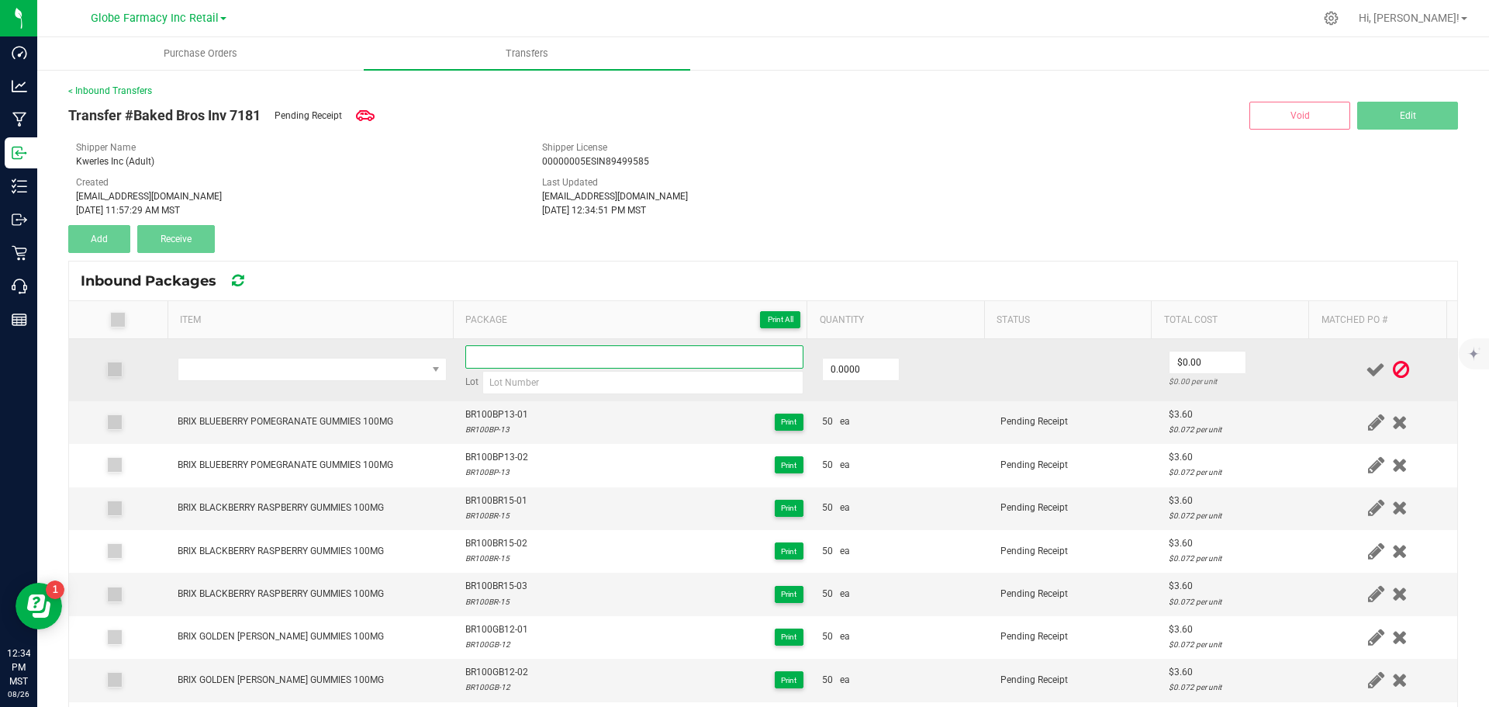
click at [597, 353] on input at bounding box center [634, 356] width 338 height 23
click at [374, 367] on span "NO DATA FOUND" at bounding box center [302, 369] width 248 height 22
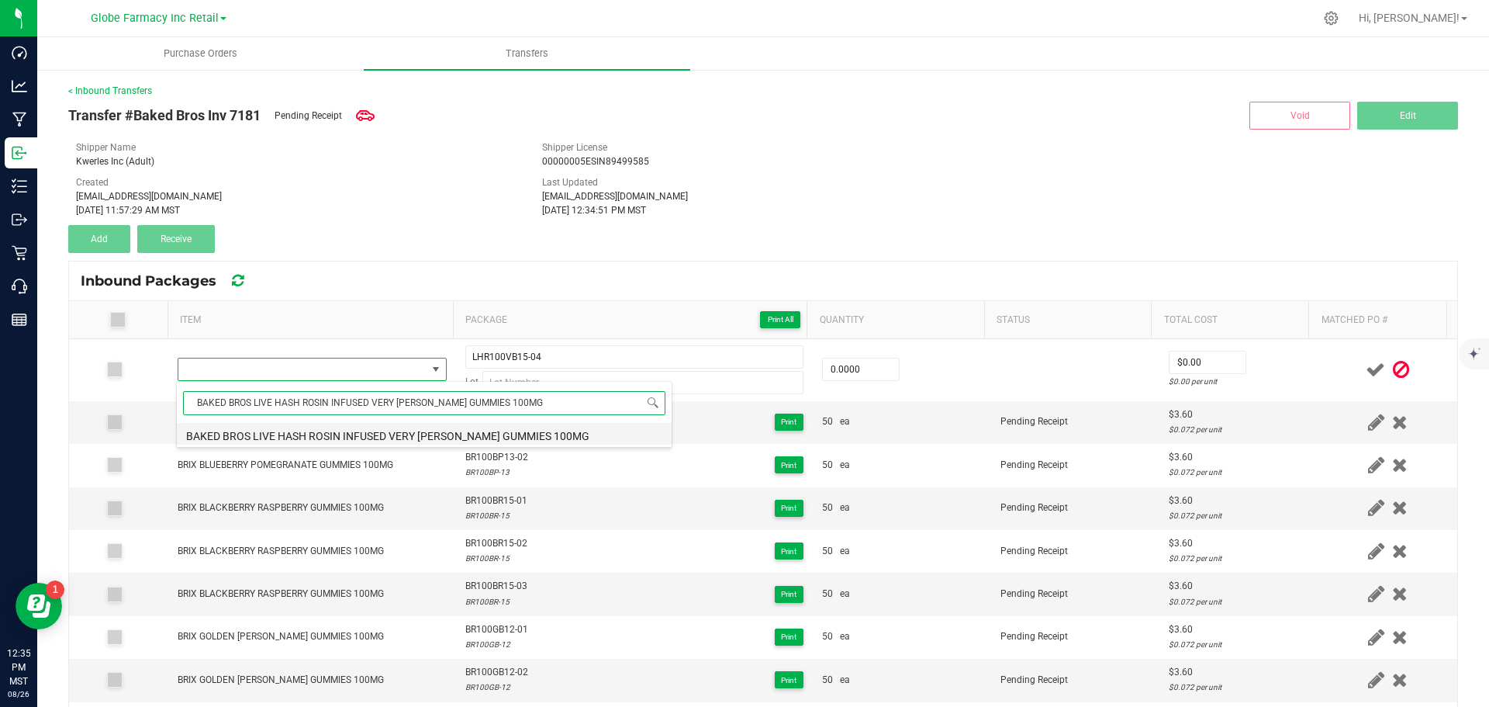
click at [202, 429] on li "BAKED BROS LIVE HASH ROSIN INFUSED VERY [PERSON_NAME] GUMMIES 100MG" at bounding box center [424, 434] width 495 height 22
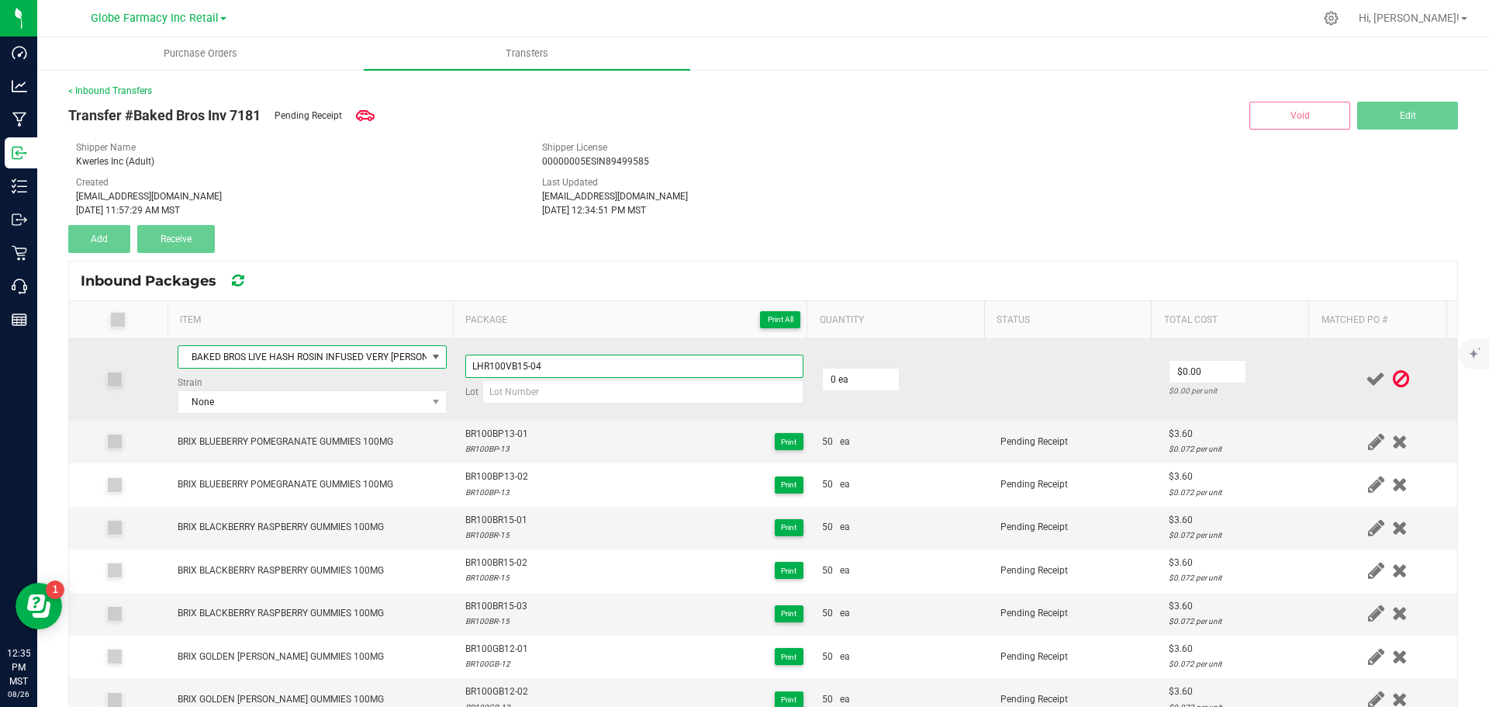
click at [472, 365] on input "LHR100VB15-04" at bounding box center [634, 366] width 338 height 23
click at [520, 401] on input at bounding box center [642, 391] width 321 height 23
click at [823, 377] on input "0" at bounding box center [861, 379] width 76 height 22
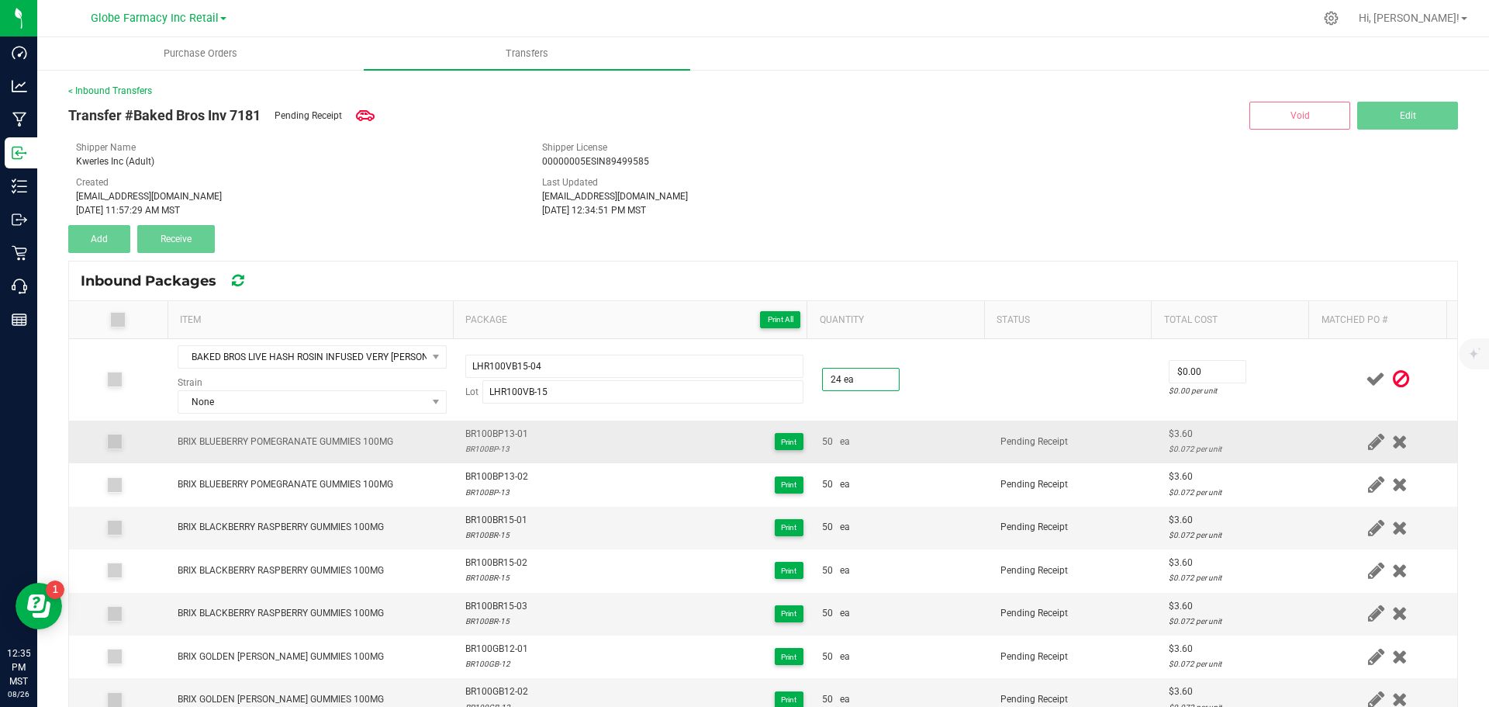
click at [1050, 451] on td "Pending Receipt" at bounding box center [1075, 441] width 168 height 43
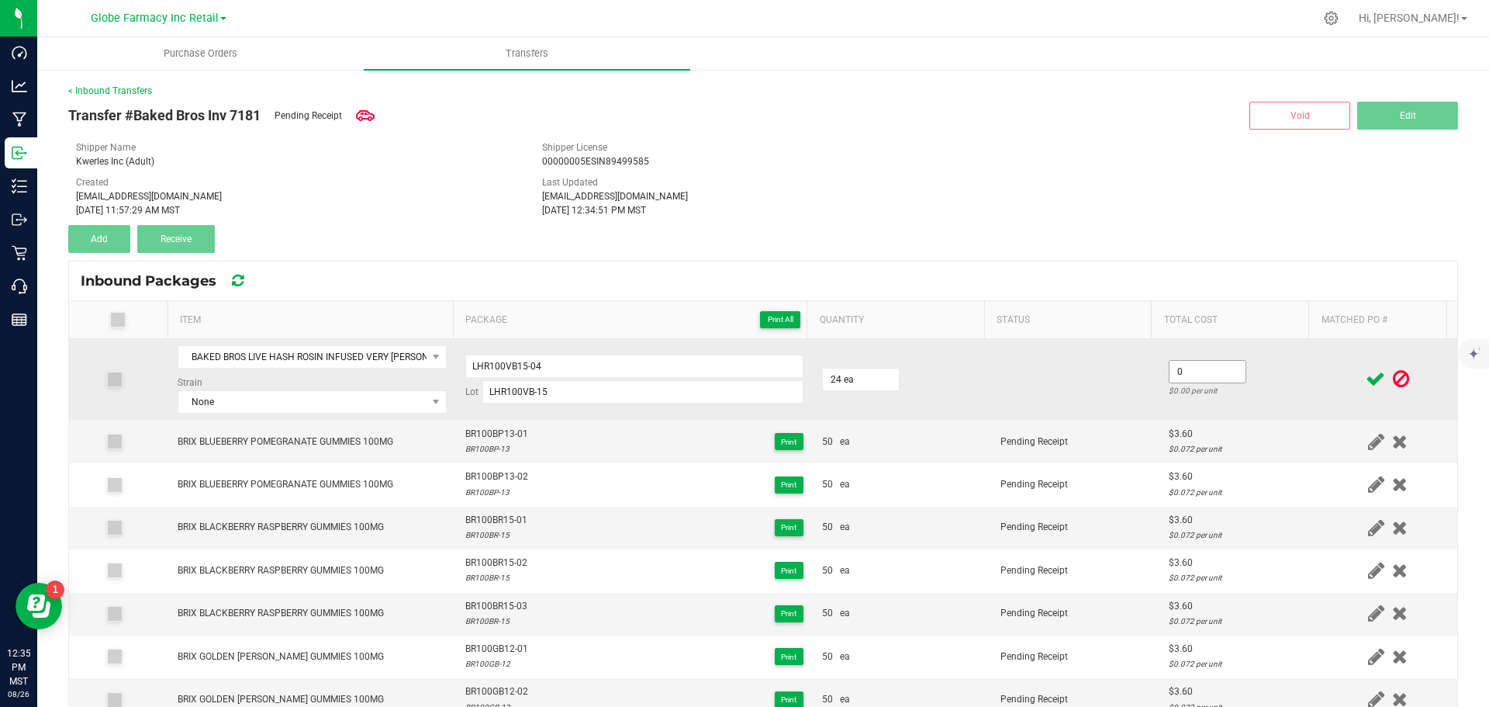
click at [1170, 367] on input "0" at bounding box center [1208, 372] width 76 height 22
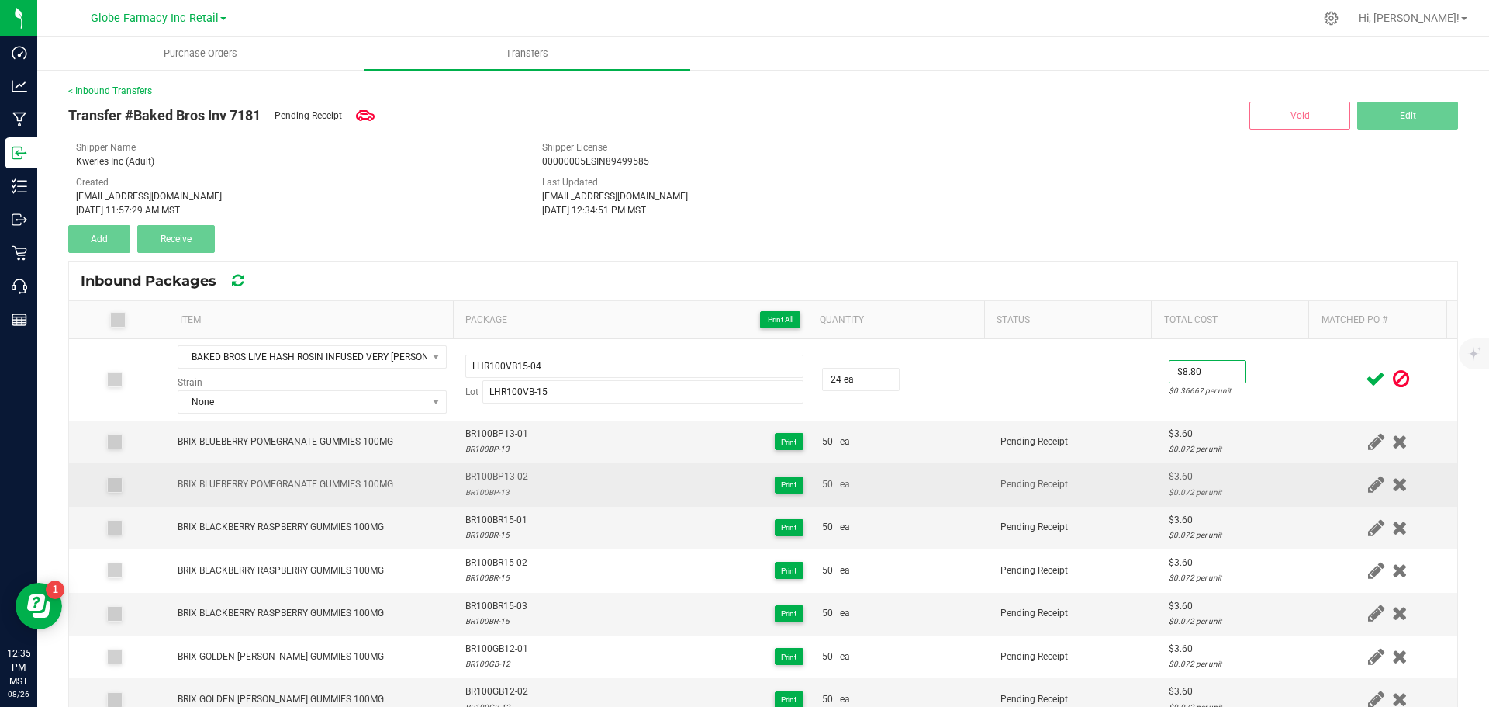
click at [991, 467] on td "Pending Receipt" at bounding box center [1075, 484] width 168 height 43
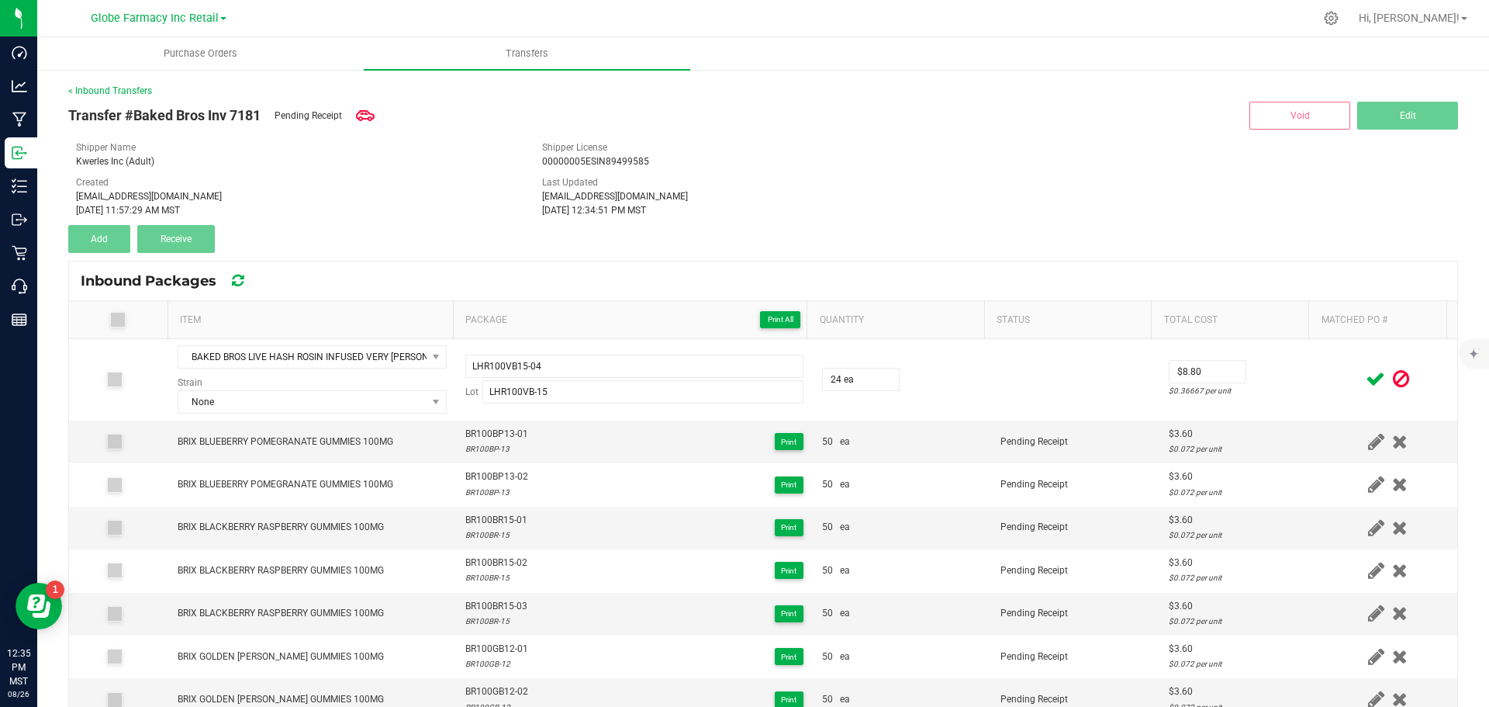
click at [1366, 379] on icon at bounding box center [1375, 378] width 19 height 19
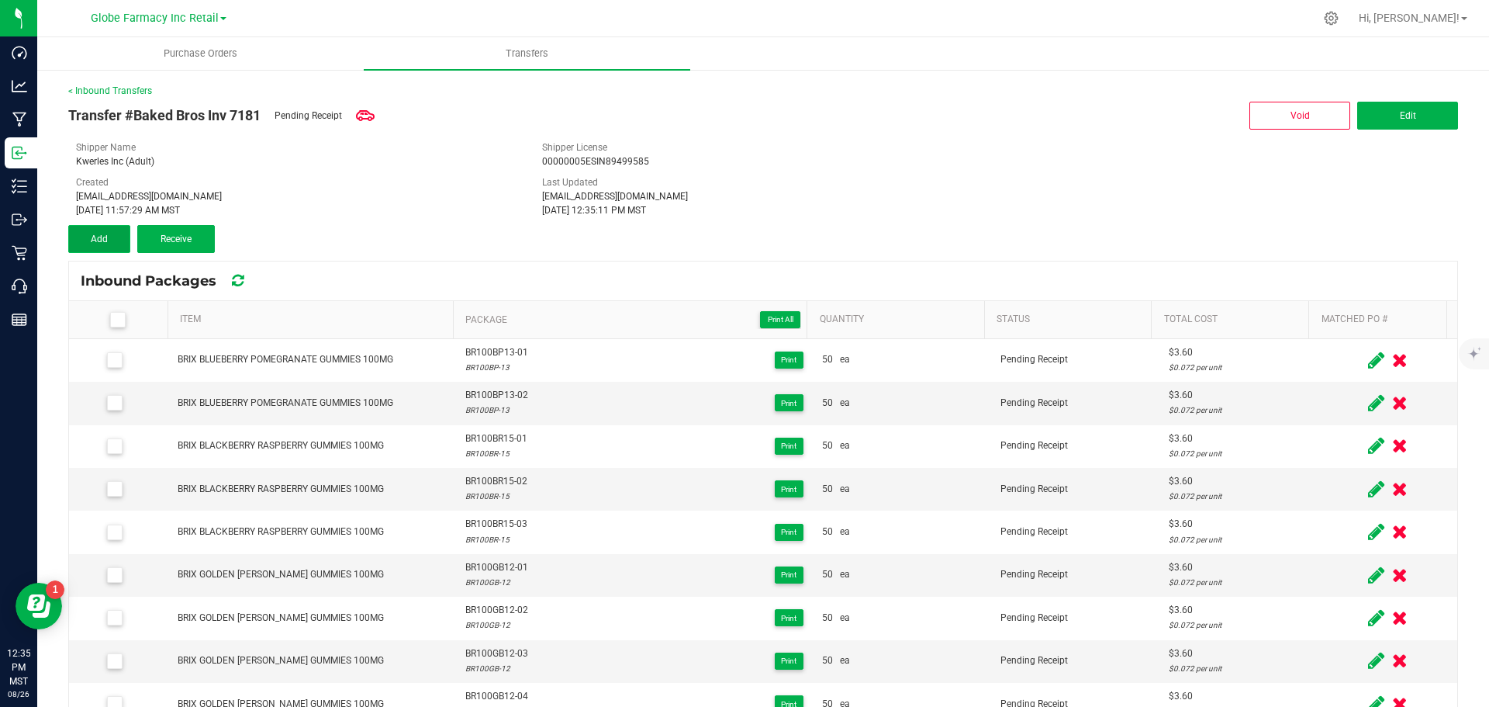
click at [108, 234] on button "Add" at bounding box center [99, 239] width 62 height 28
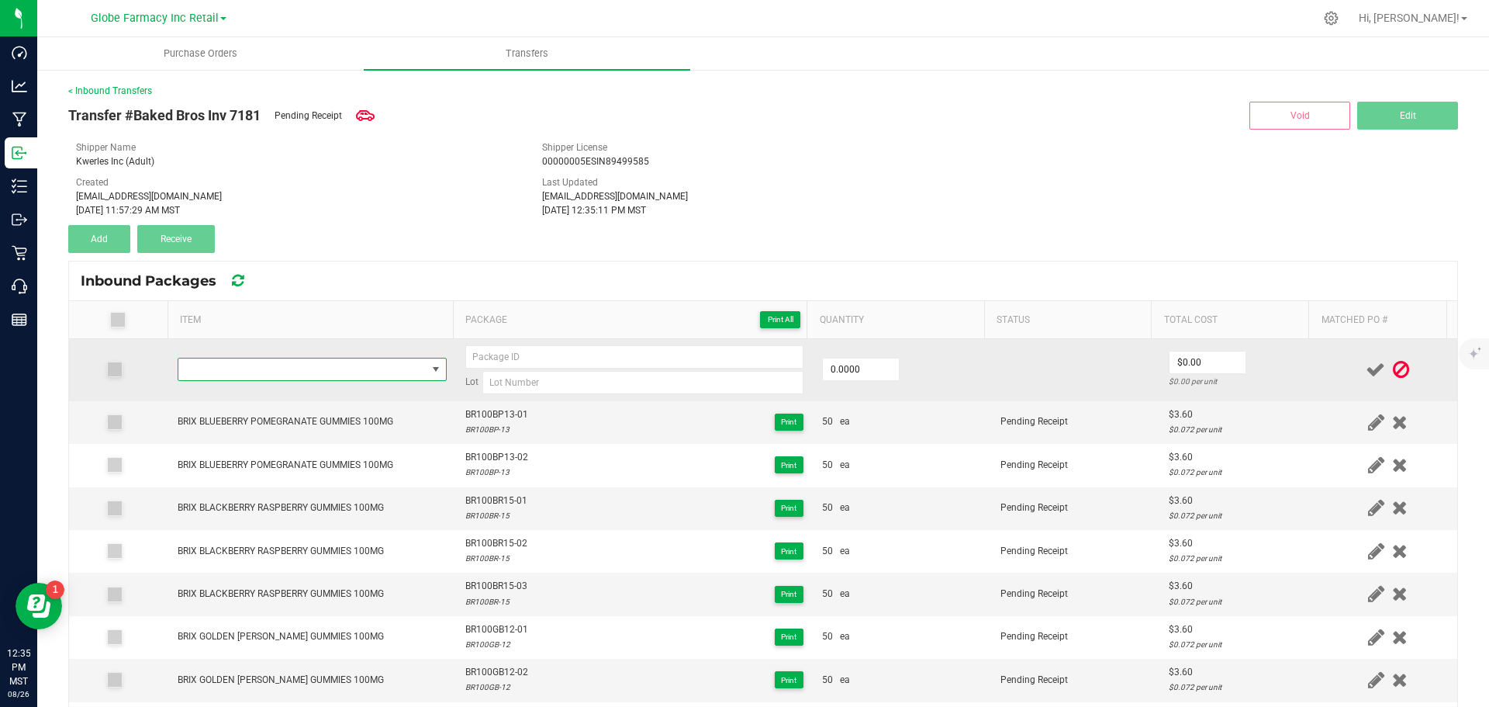
click at [290, 371] on span "NO DATA FOUND" at bounding box center [302, 369] width 248 height 22
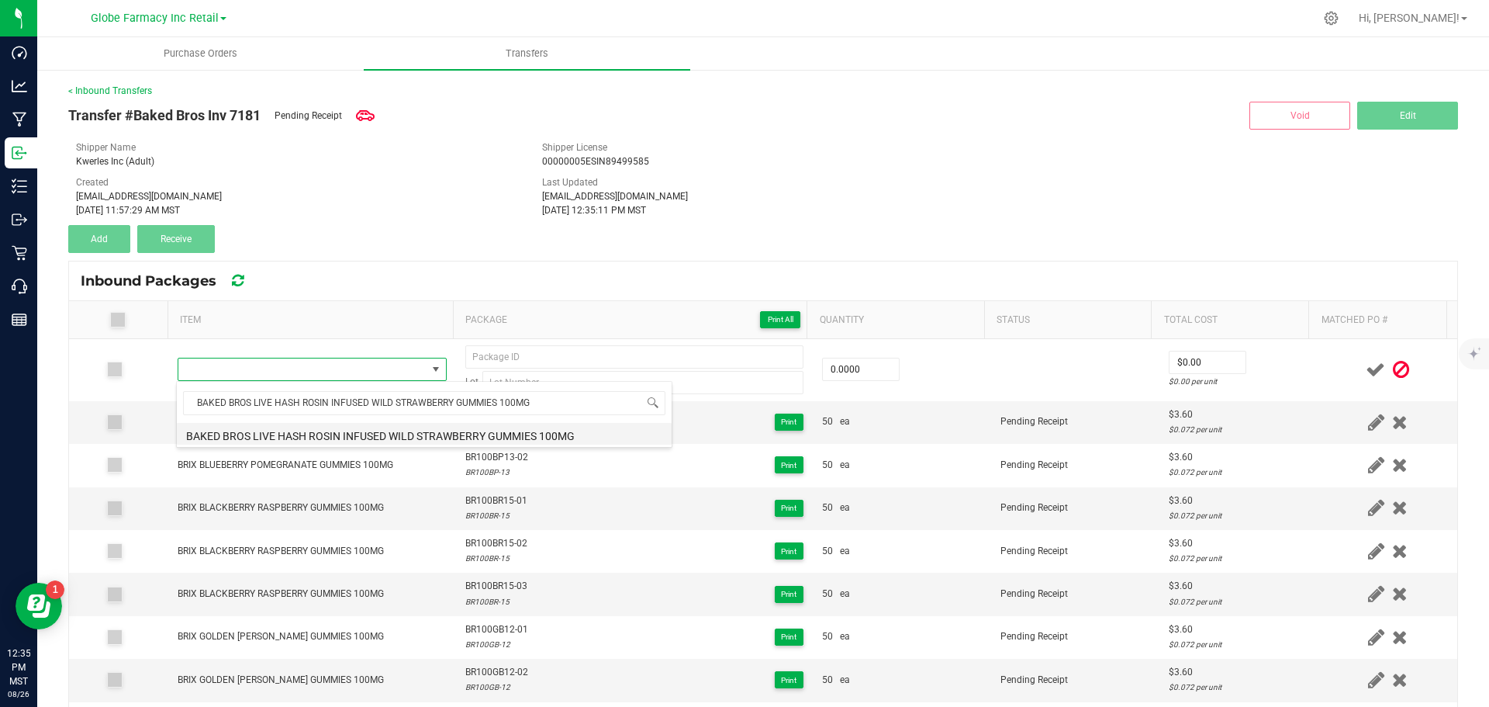
click at [240, 438] on li "BAKED BROS LIVE HASH ROSIN INFUSED WILD STRAWBERRY GUMMIES 100MG" at bounding box center [424, 434] width 495 height 22
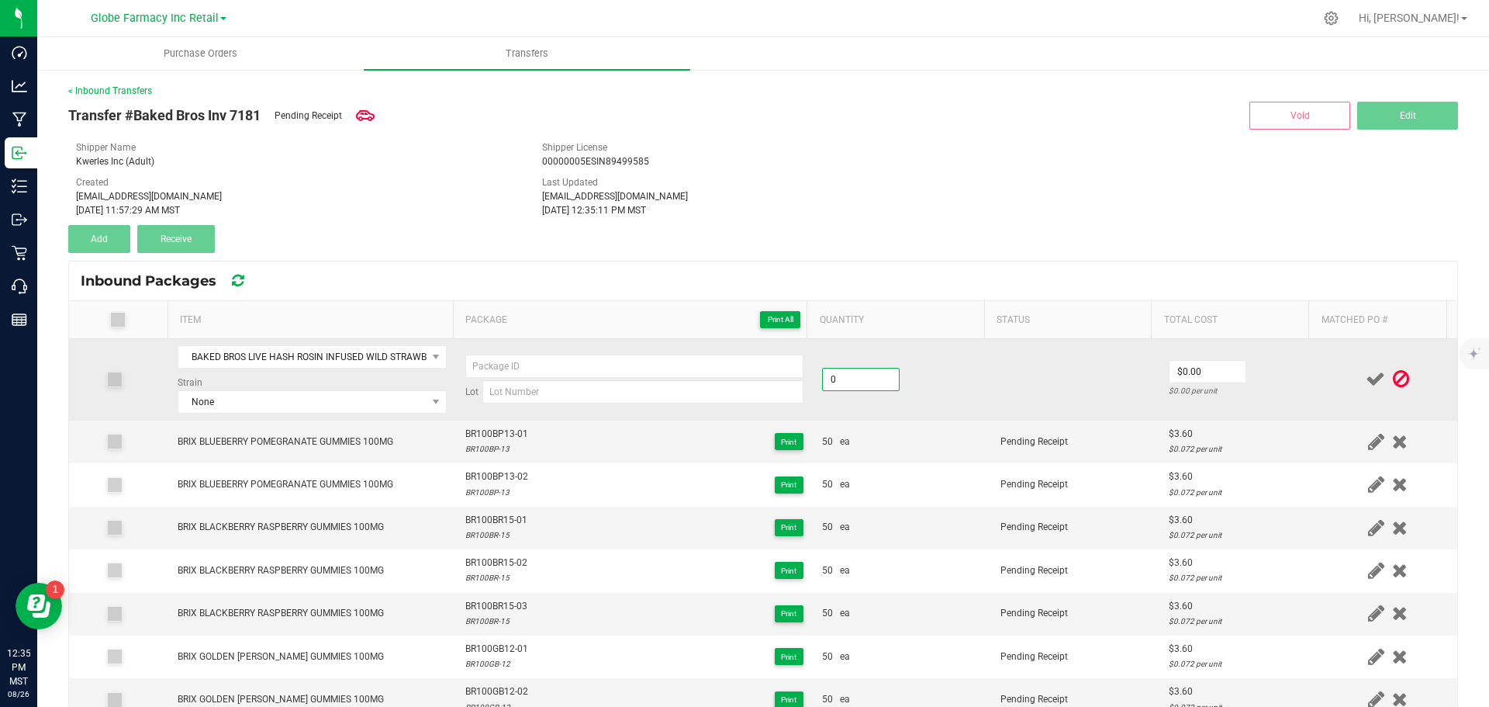
click at [856, 387] on input "0" at bounding box center [861, 379] width 76 height 22
click at [855, 399] on td "24 ea" at bounding box center [902, 379] width 178 height 81
click at [1171, 380] on input "0" at bounding box center [1208, 372] width 76 height 22
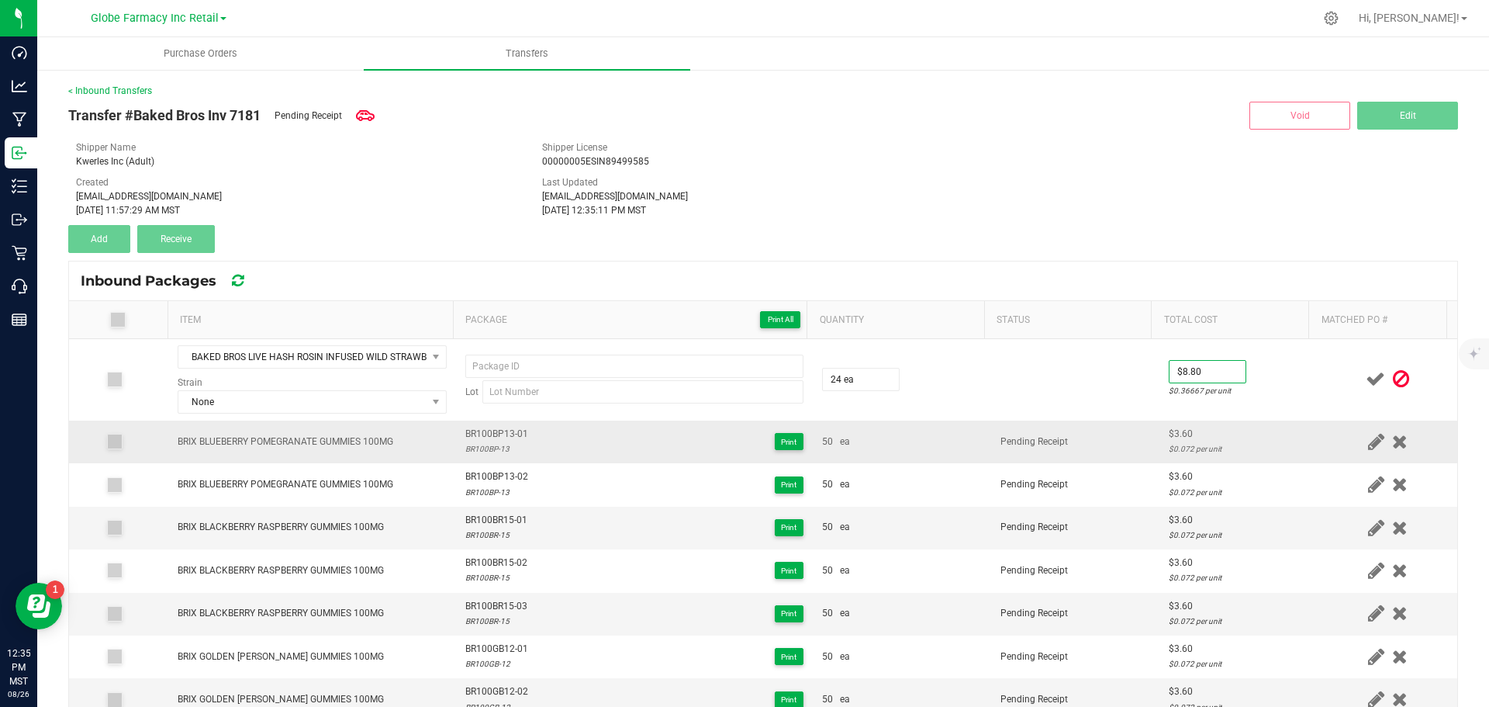
click at [1114, 420] on td "Pending Receipt" at bounding box center [1075, 441] width 168 height 43
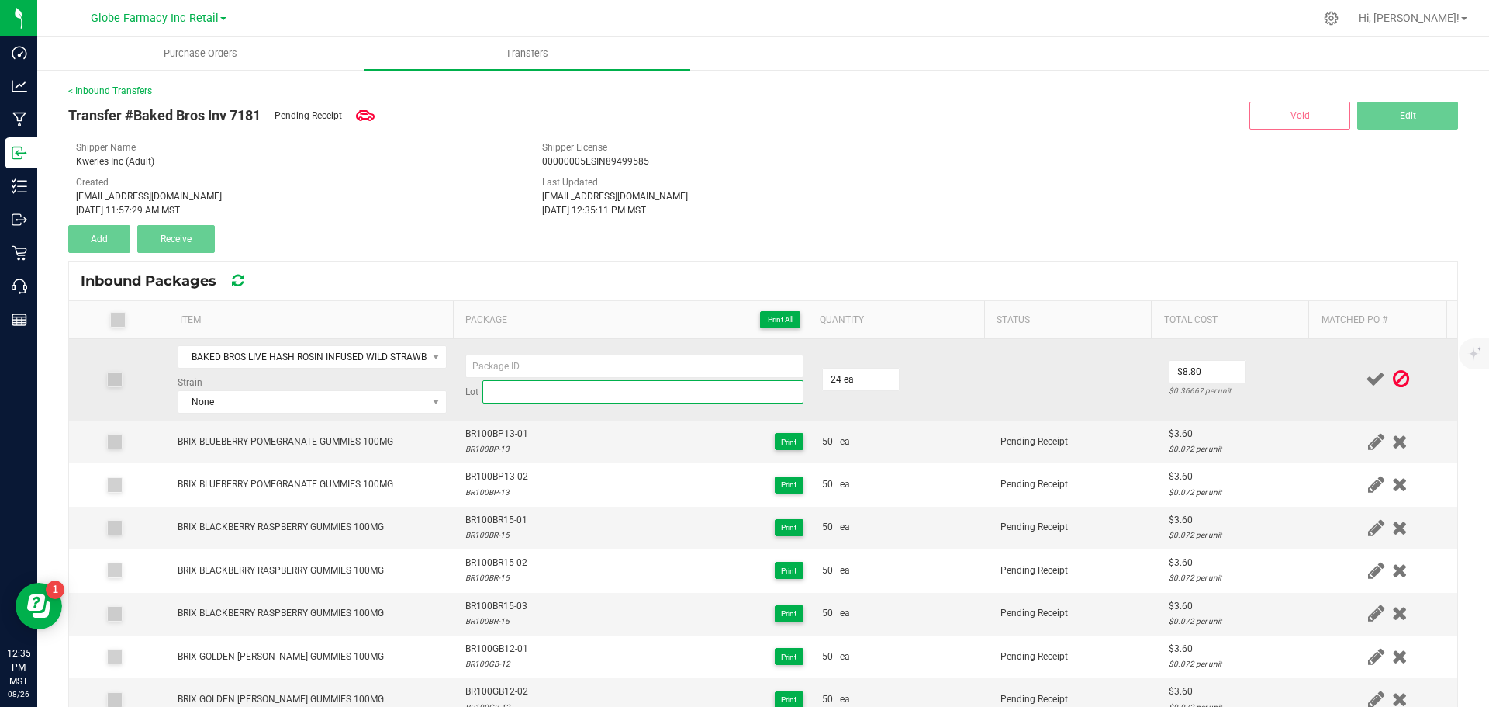
click at [505, 401] on input at bounding box center [642, 391] width 321 height 23
click at [496, 361] on input at bounding box center [634, 366] width 338 height 23
click at [534, 394] on input "LHR100WS- 18" at bounding box center [642, 391] width 321 height 23
click at [517, 371] on input "LHR100WS- 18" at bounding box center [634, 366] width 338 height 23
click at [628, 365] on input "LHR100WS-18" at bounding box center [634, 366] width 338 height 23
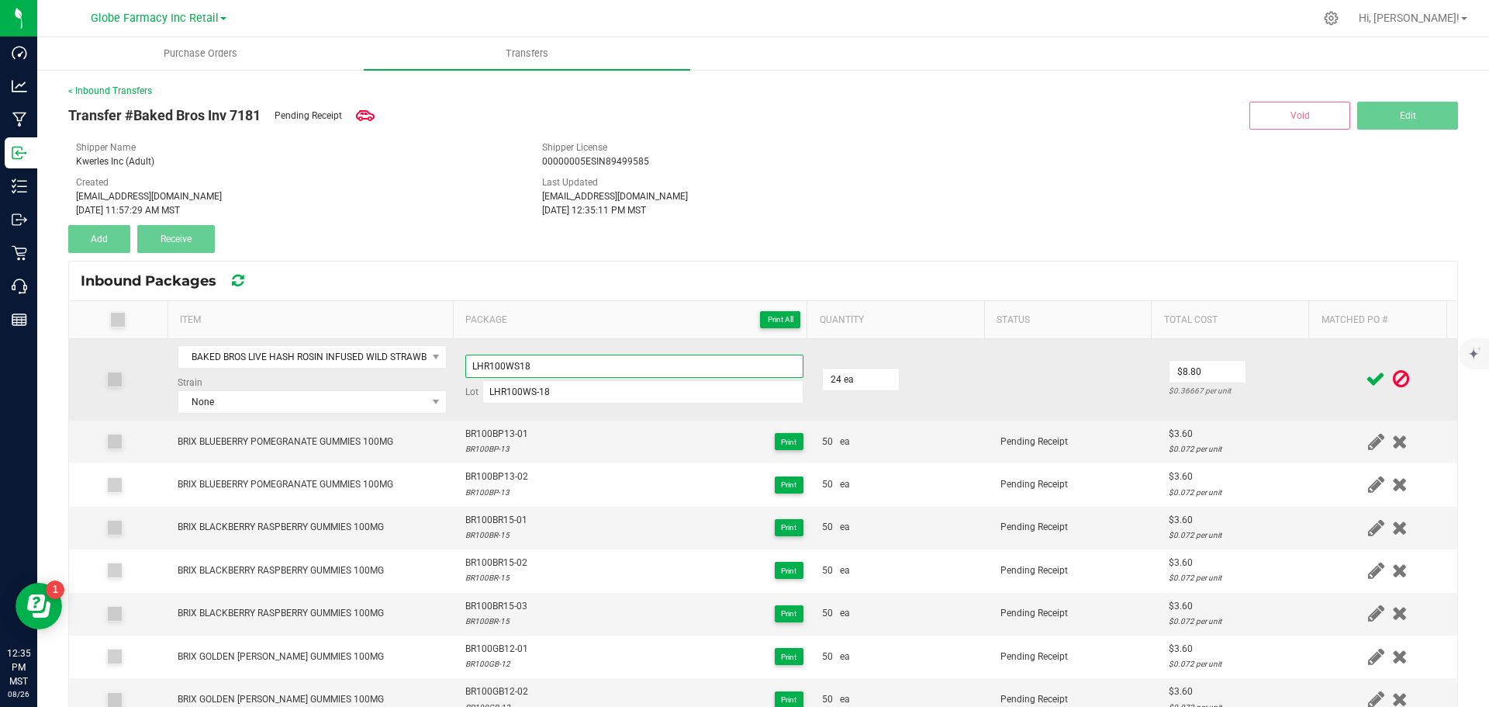
click at [615, 368] on input "LHR100WS18" at bounding box center [634, 366] width 338 height 23
drag, startPoint x: 612, startPoint y: 365, endPoint x: 254, endPoint y: 369, distance: 358.4
click at [231, 369] on tr "BAKED BROS LIVE HASH ROSIN INFUSED WILD STRAWBERRY GUMMIES 100MG Strain None LH…" at bounding box center [763, 379] width 1389 height 81
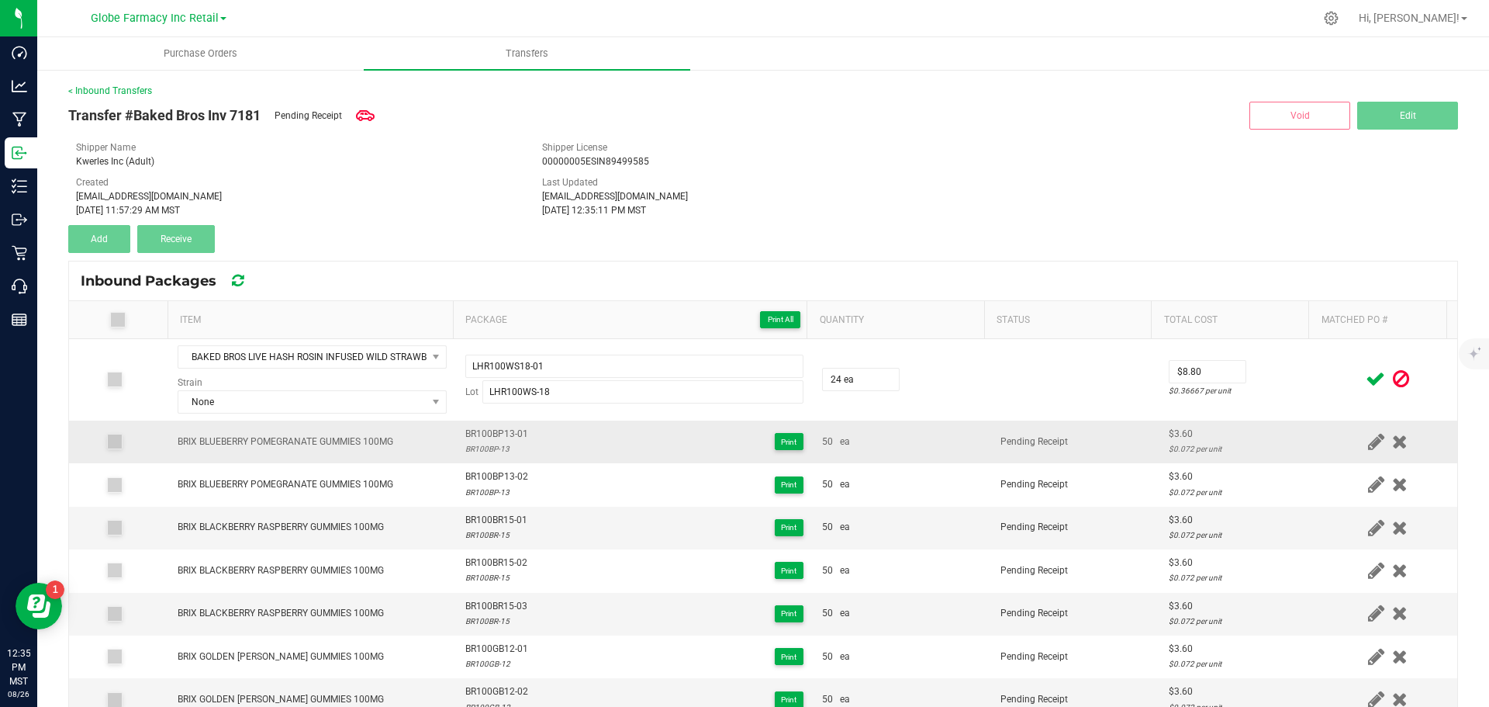
click at [1183, 453] on div "$0.072 per unit" at bounding box center [1239, 448] width 140 height 15
click at [1366, 376] on icon at bounding box center [1375, 378] width 19 height 19
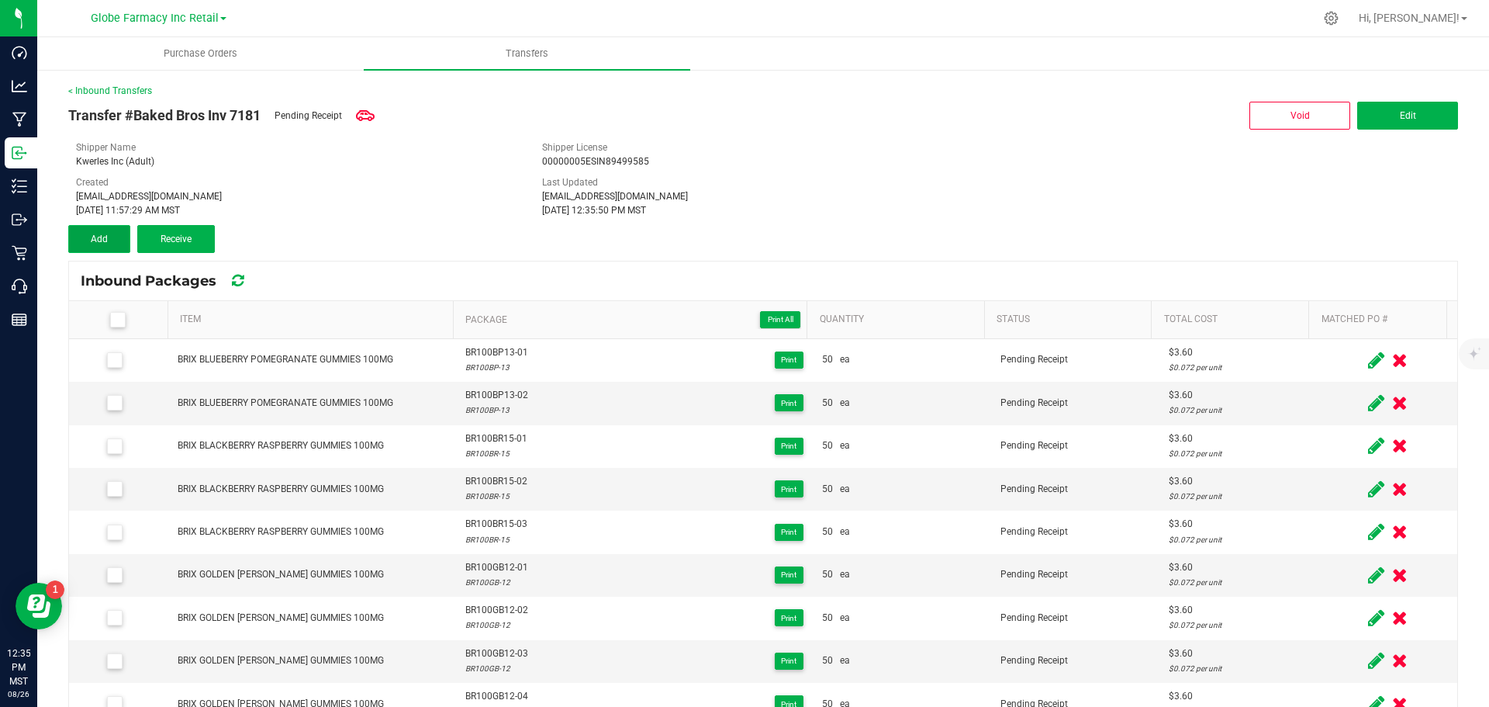
click at [104, 240] on span "Add" at bounding box center [99, 238] width 17 height 11
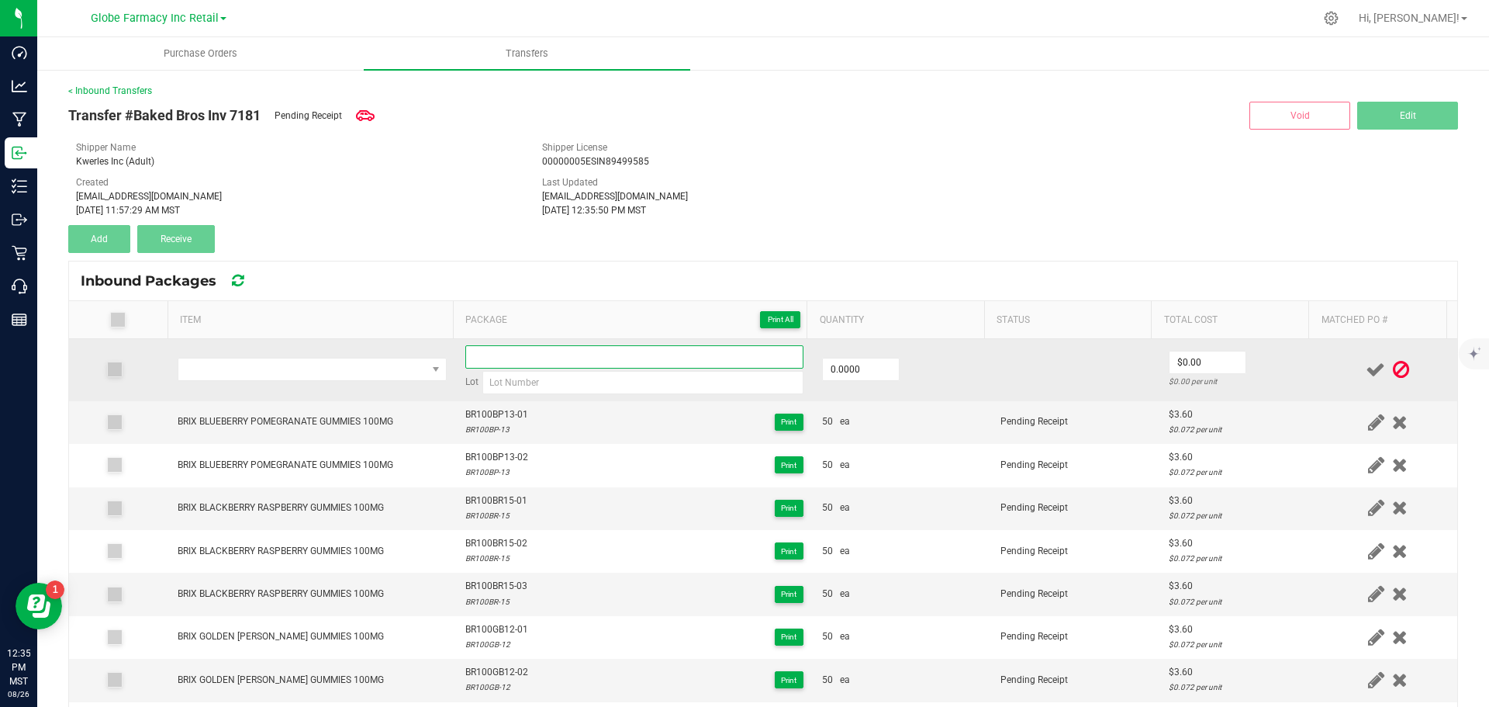
click at [567, 355] on input at bounding box center [634, 356] width 338 height 23
click at [847, 368] on input "0" at bounding box center [861, 369] width 76 height 22
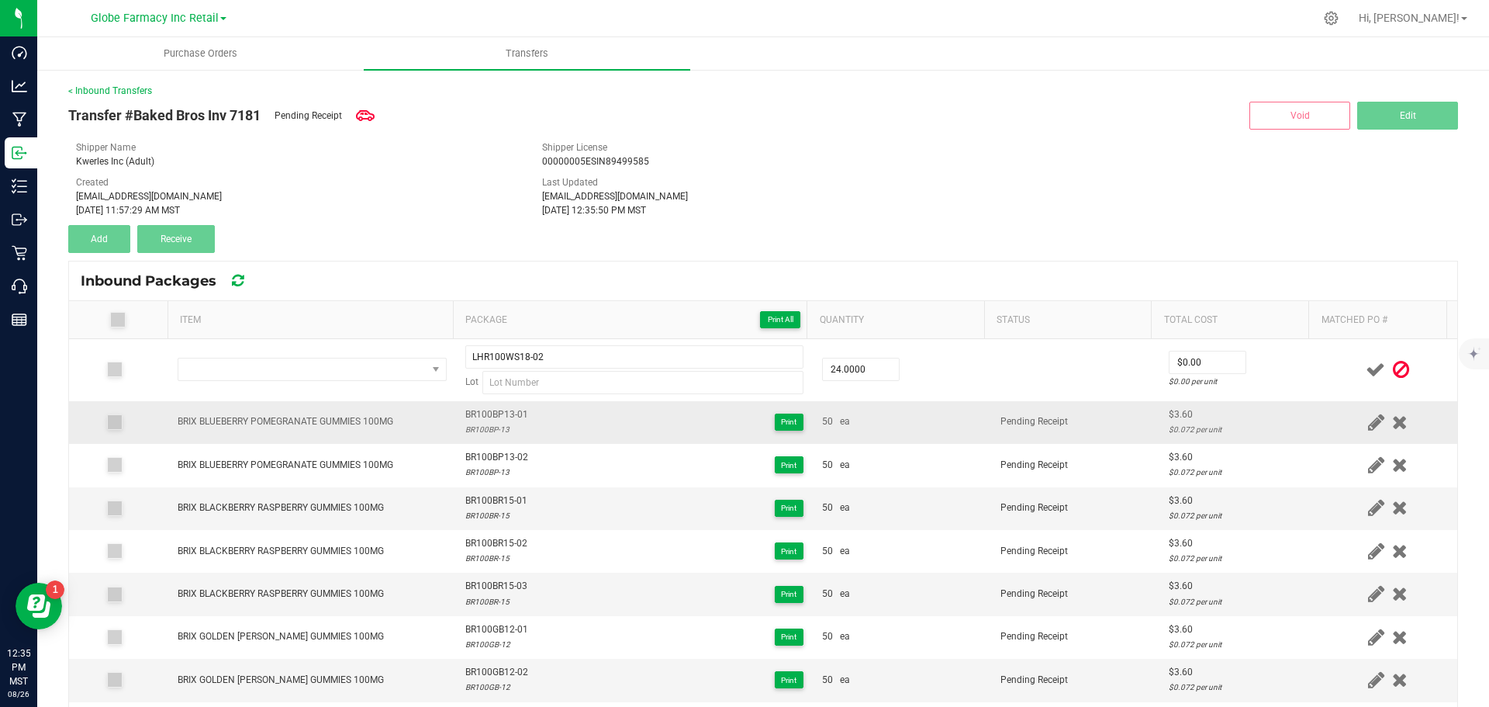
click at [886, 408] on td "50 ea" at bounding box center [902, 422] width 178 height 43
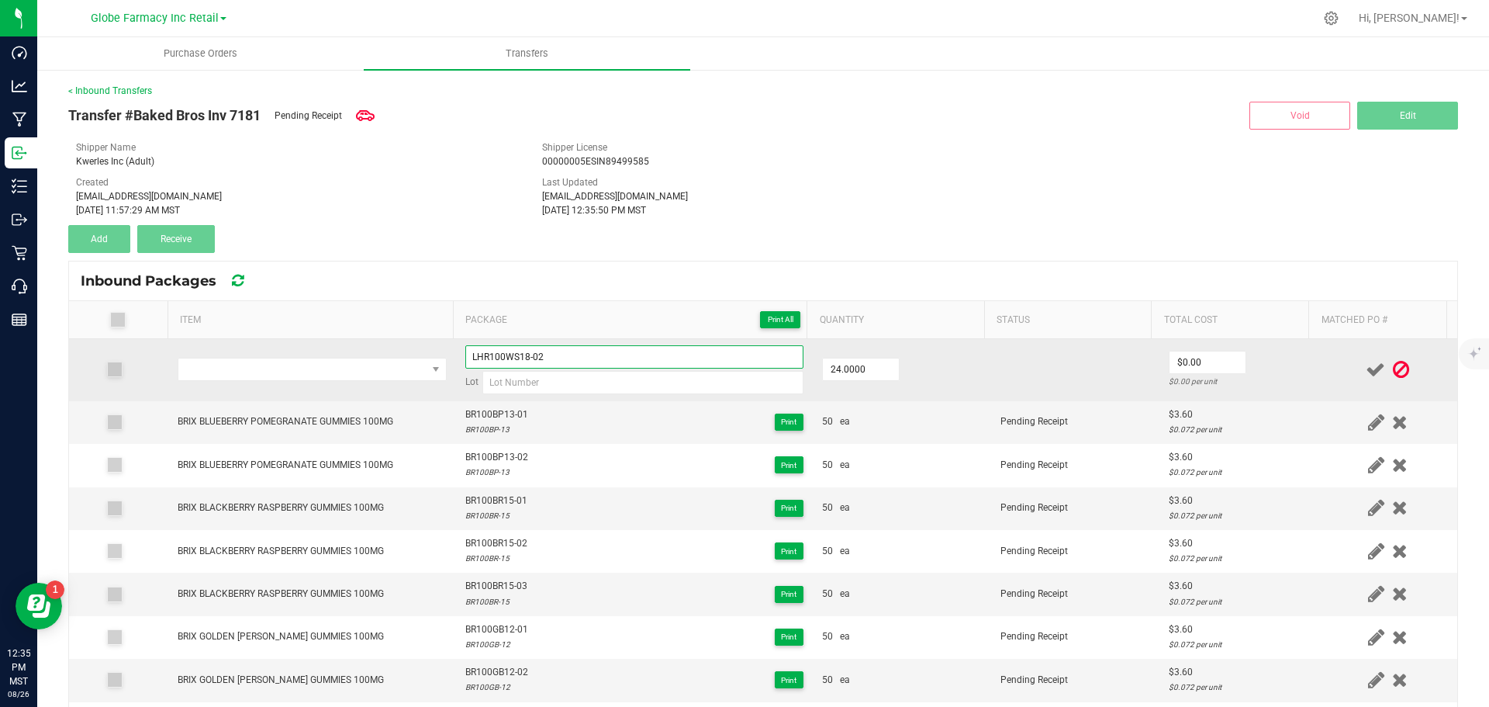
click at [484, 358] on input "LHR100WS18-02" at bounding box center [634, 356] width 338 height 23
click at [482, 357] on input "LHR100WS18-02" at bounding box center [634, 356] width 338 height 23
click at [503, 387] on input at bounding box center [642, 382] width 321 height 23
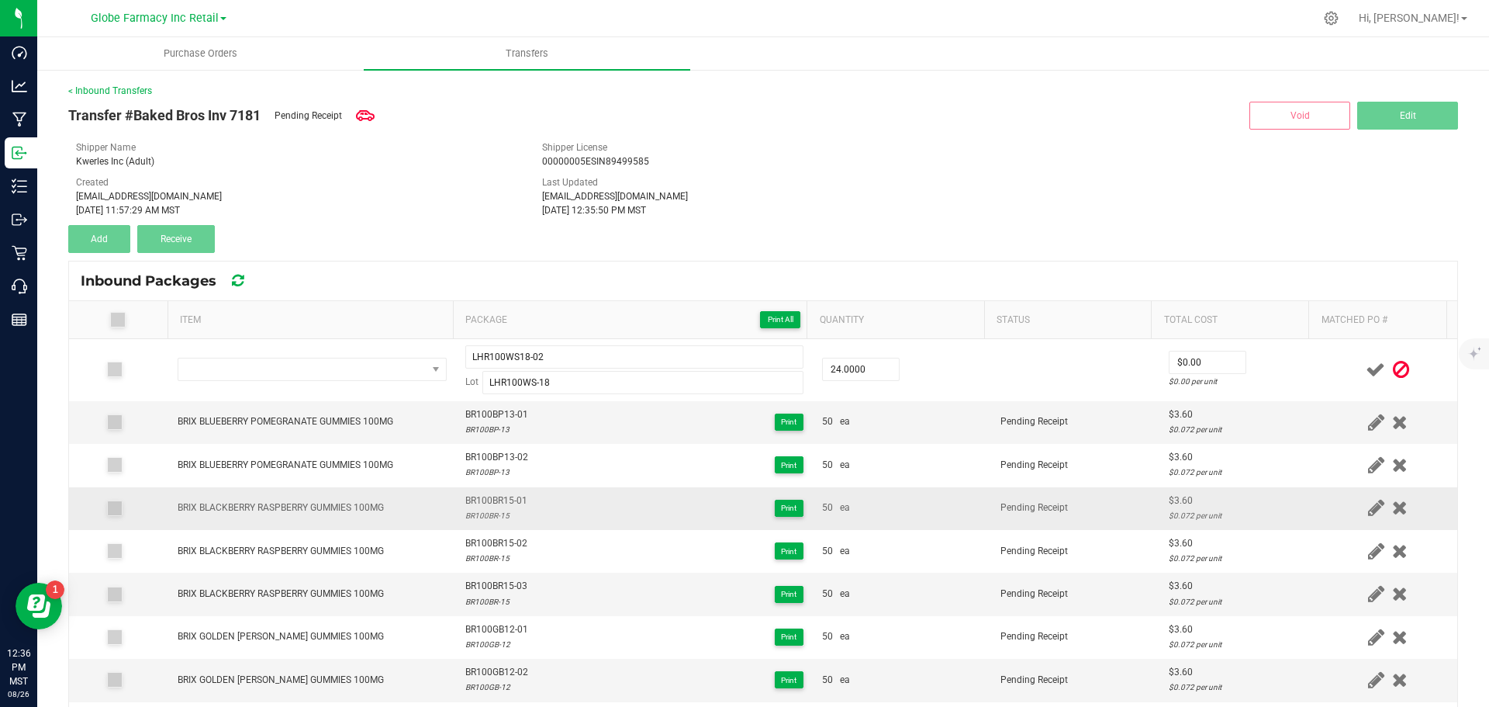
click at [517, 502] on span "BR100BR15-01" at bounding box center [496, 500] width 62 height 15
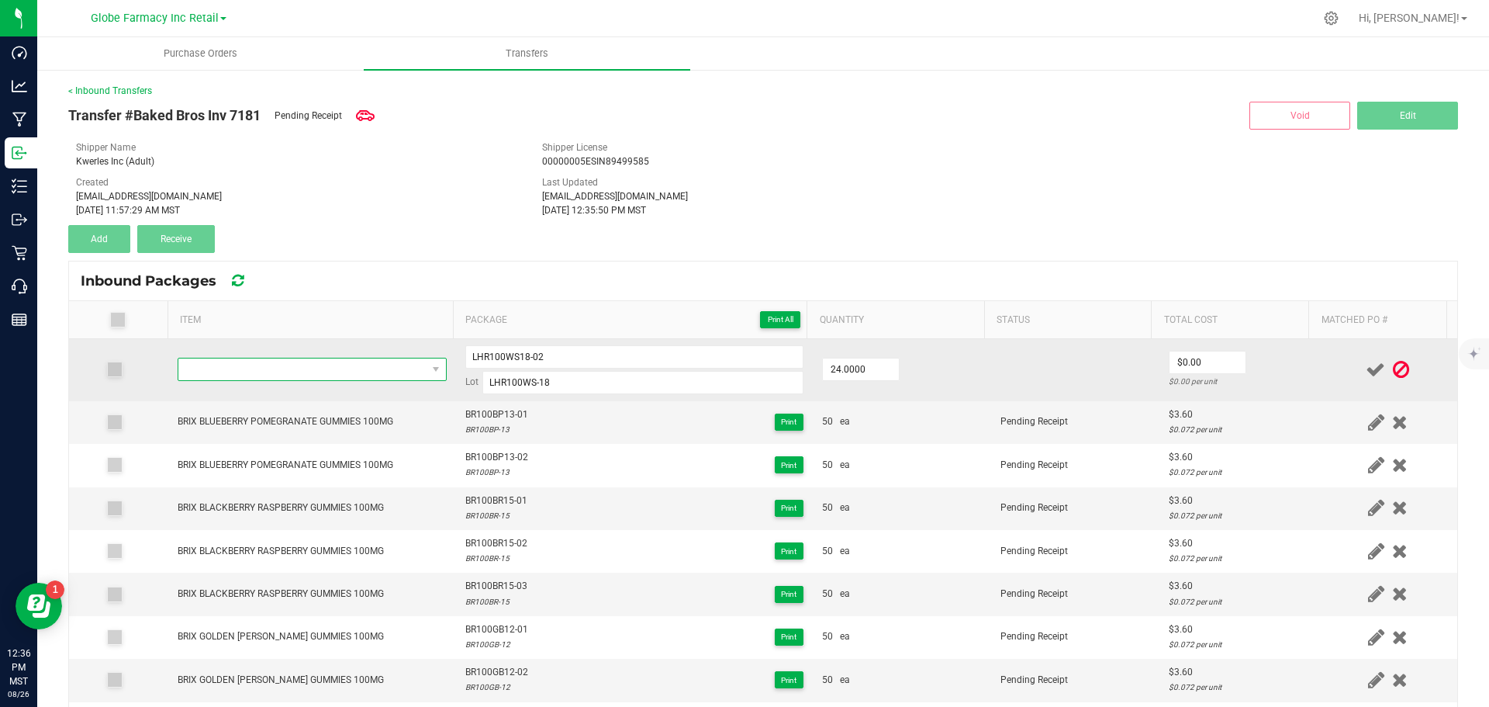
click at [286, 362] on span "NO DATA FOUND" at bounding box center [302, 369] width 248 height 22
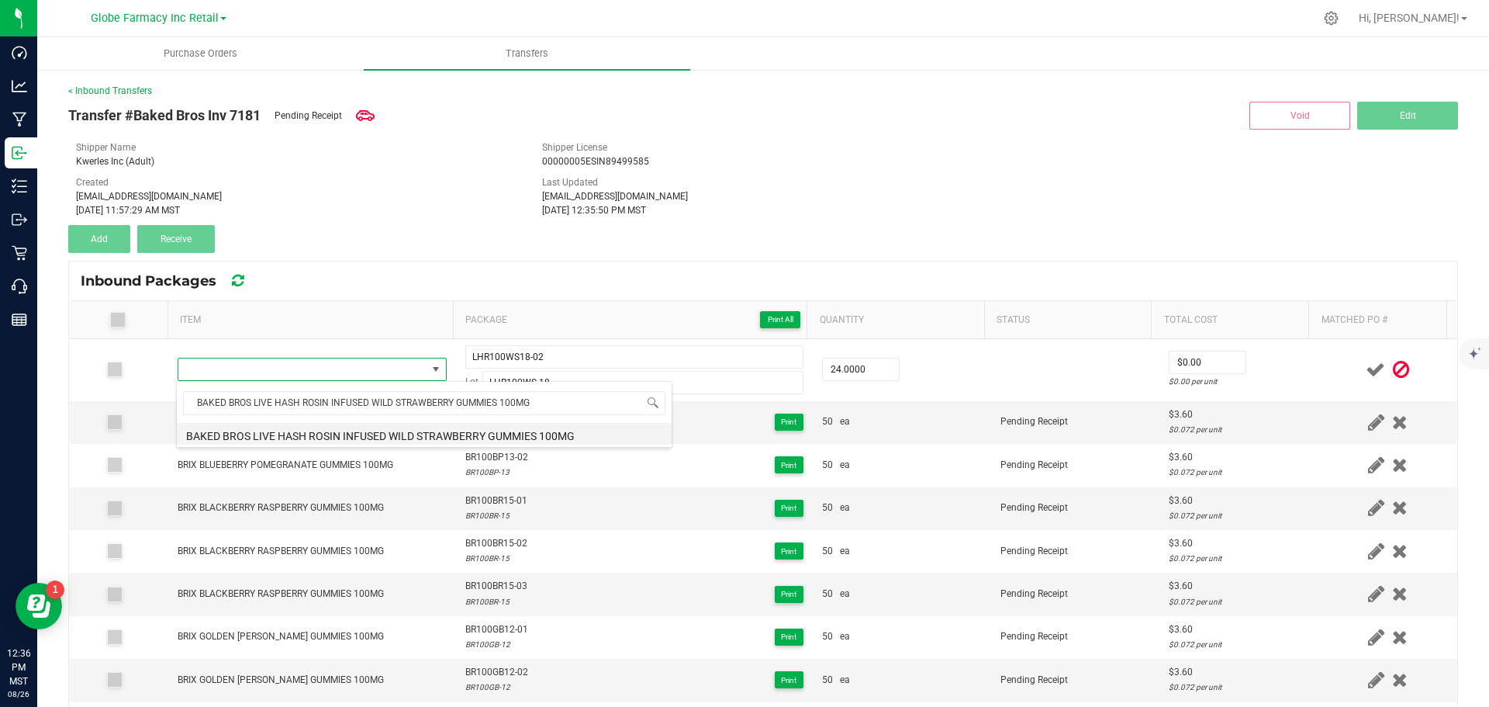
click at [313, 431] on li "BAKED BROS LIVE HASH ROSIN INFUSED WILD STRAWBERRY GUMMIES 100MG" at bounding box center [424, 434] width 495 height 22
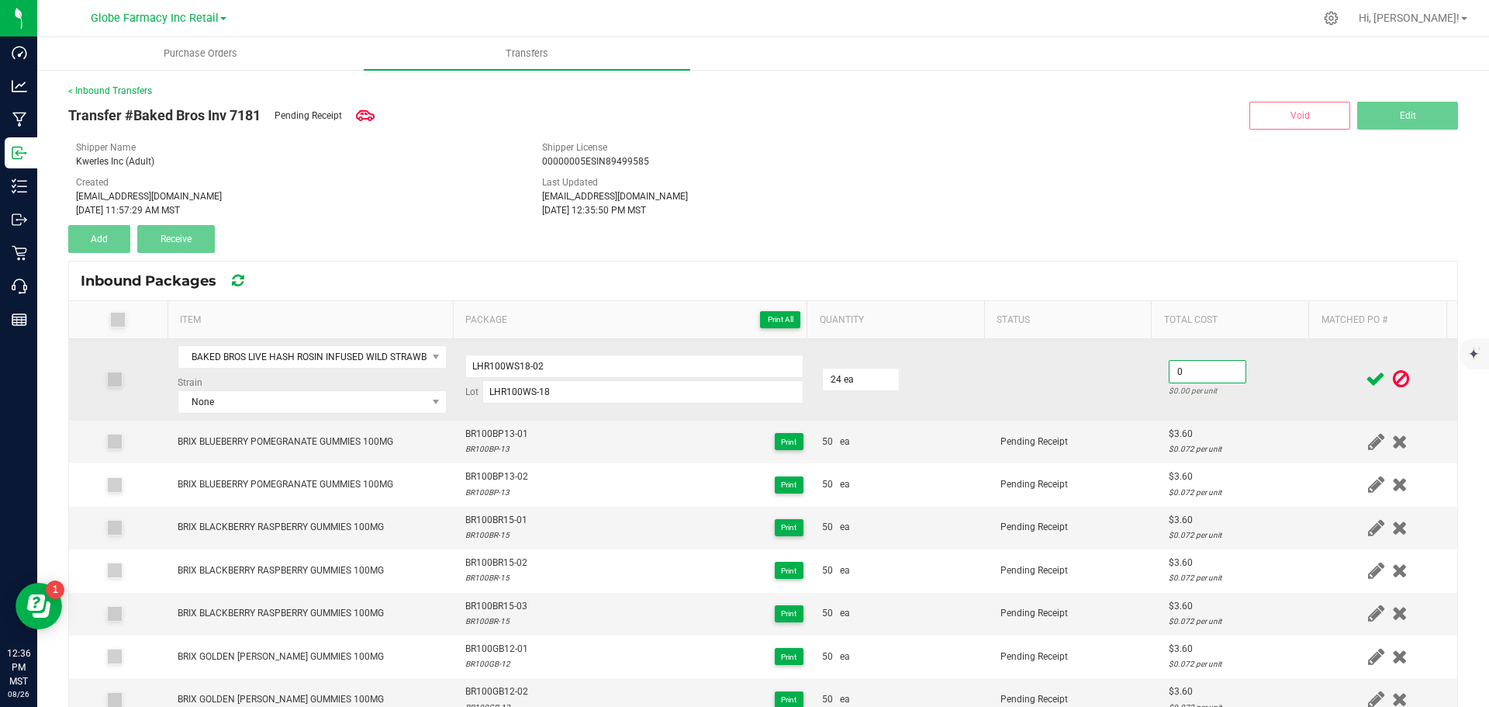
click at [1170, 366] on input "0" at bounding box center [1208, 372] width 76 height 22
click at [524, 364] on input "LHR100WS18-02" at bounding box center [634, 366] width 338 height 23
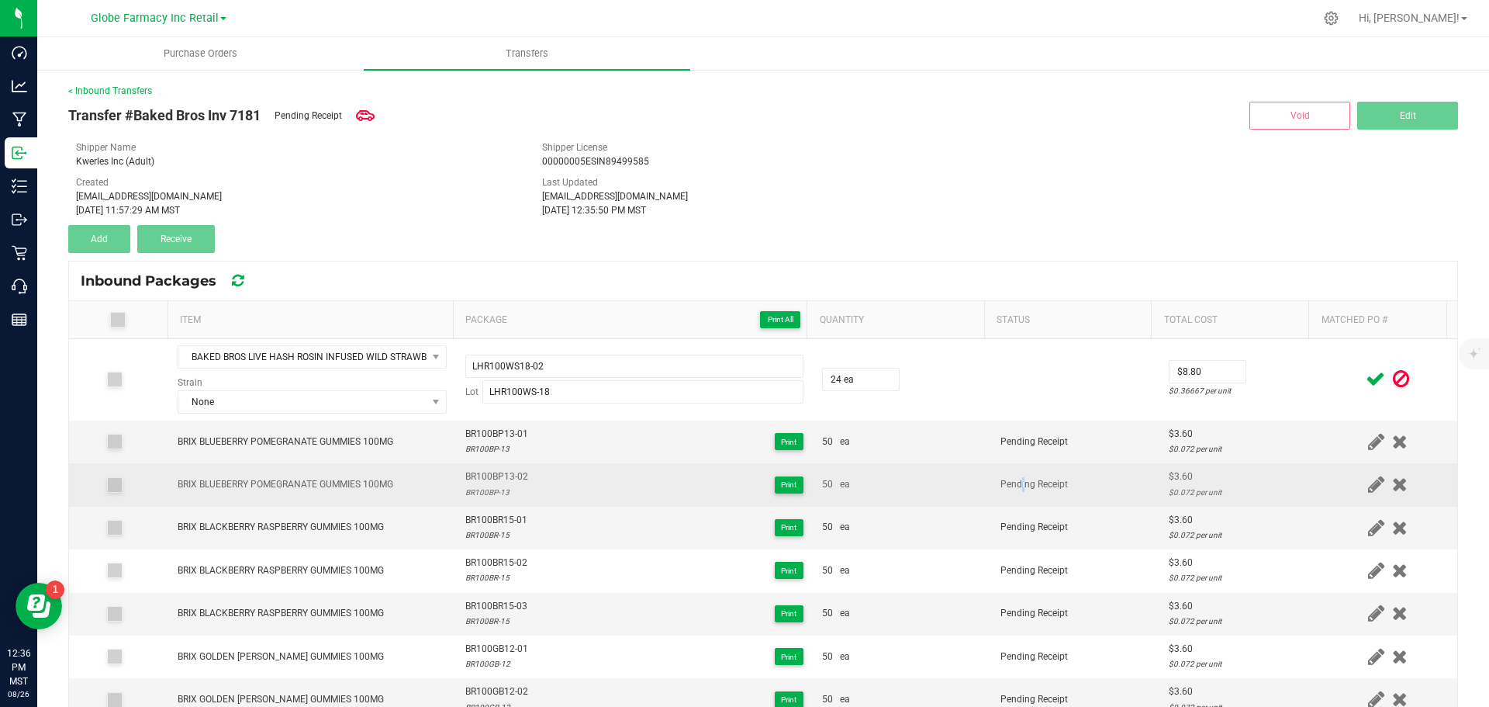
click at [1005, 489] on span "Pending Receipt" at bounding box center [1034, 484] width 67 height 11
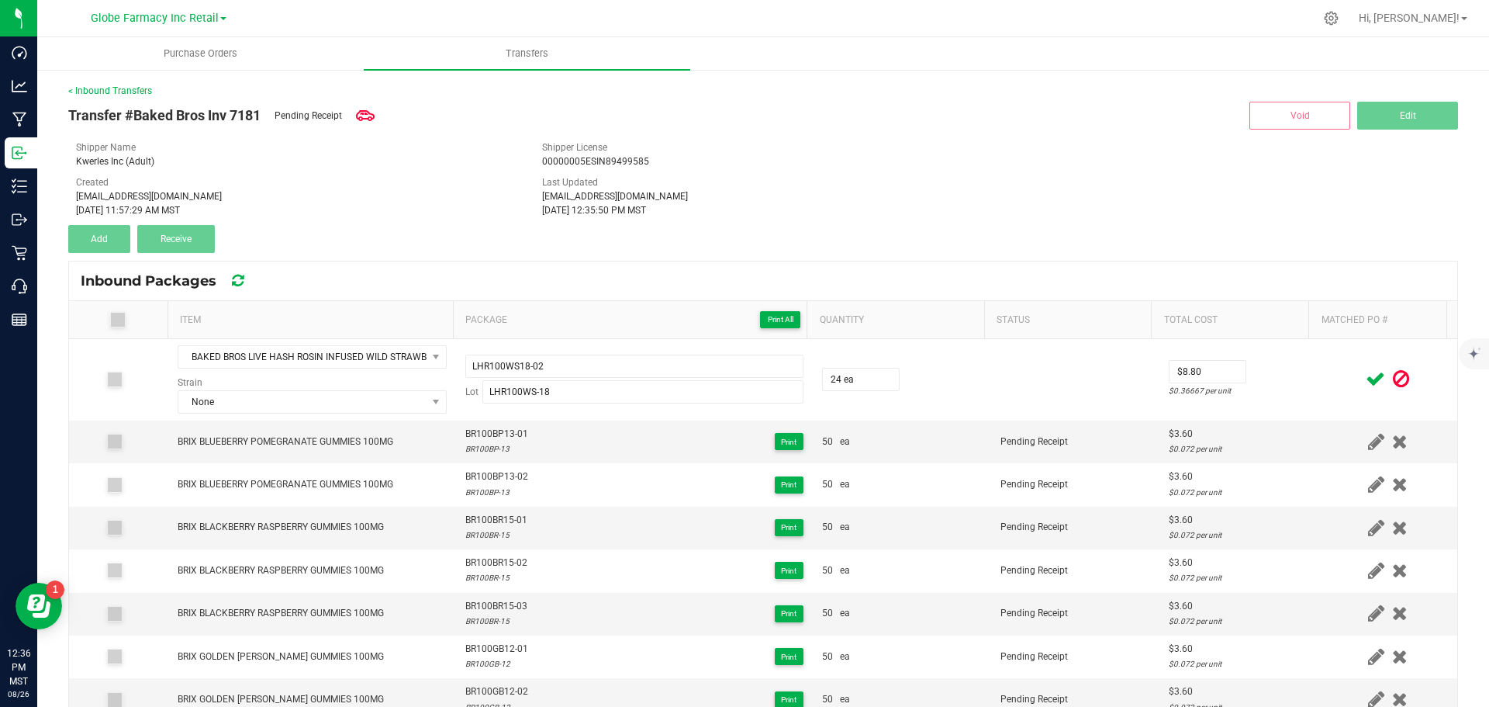
click at [1366, 381] on icon at bounding box center [1375, 378] width 19 height 19
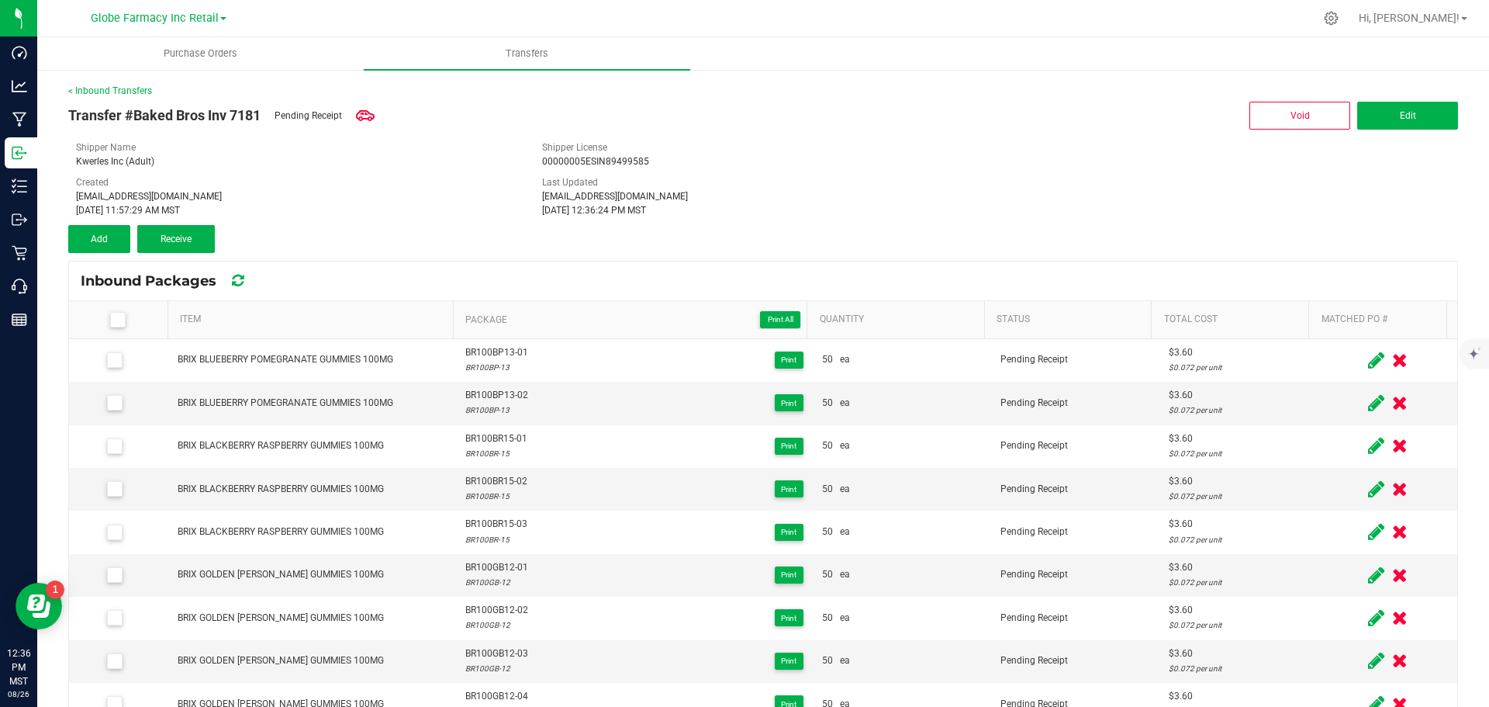
click at [63, 248] on div "< Inbound Transfers Transfer #Baked Bros Inv 7181 Pending Receipt Void Edit Shi…" at bounding box center [763, 475] width 1452 height 814
click at [71, 247] on button "Add" at bounding box center [99, 239] width 62 height 28
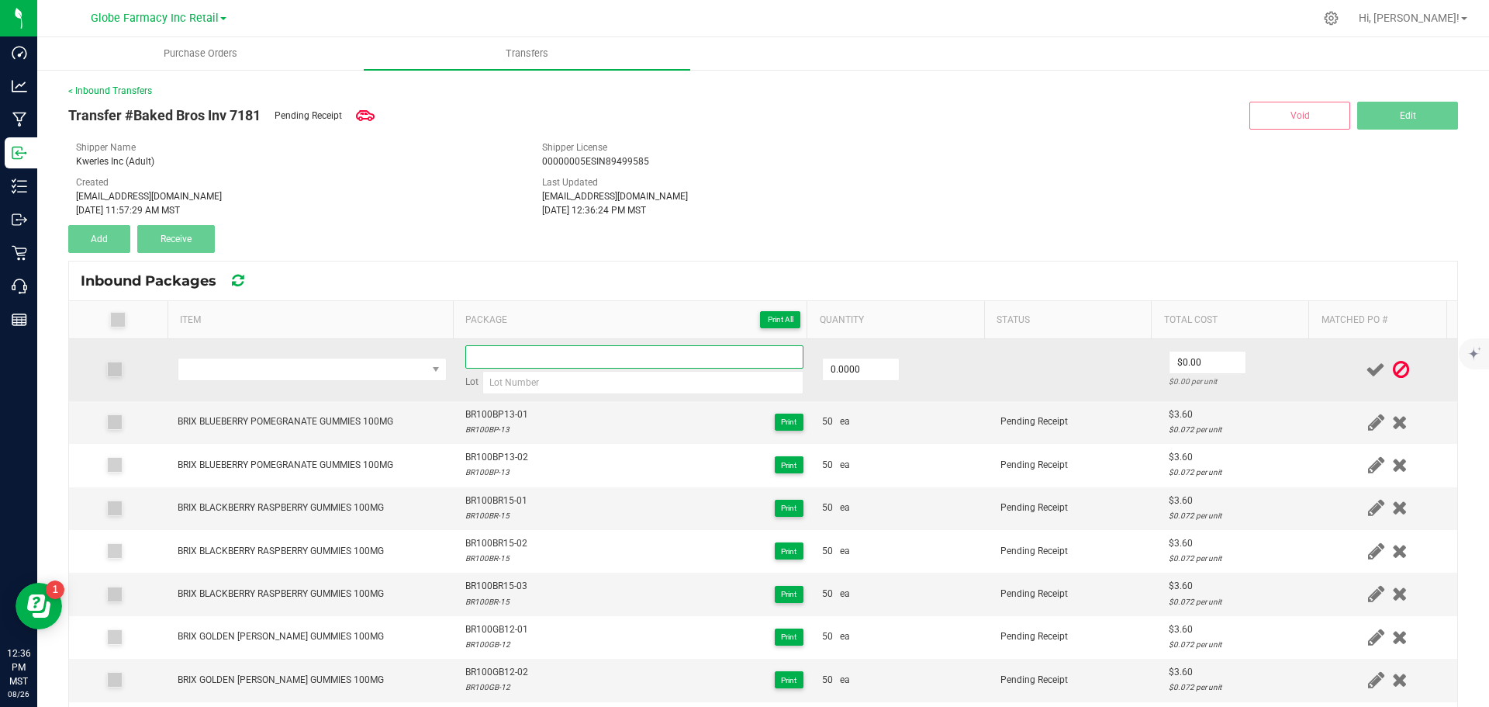
click at [486, 348] on input at bounding box center [634, 356] width 338 height 23
click at [244, 367] on span "NO DATA FOUND" at bounding box center [302, 369] width 248 height 22
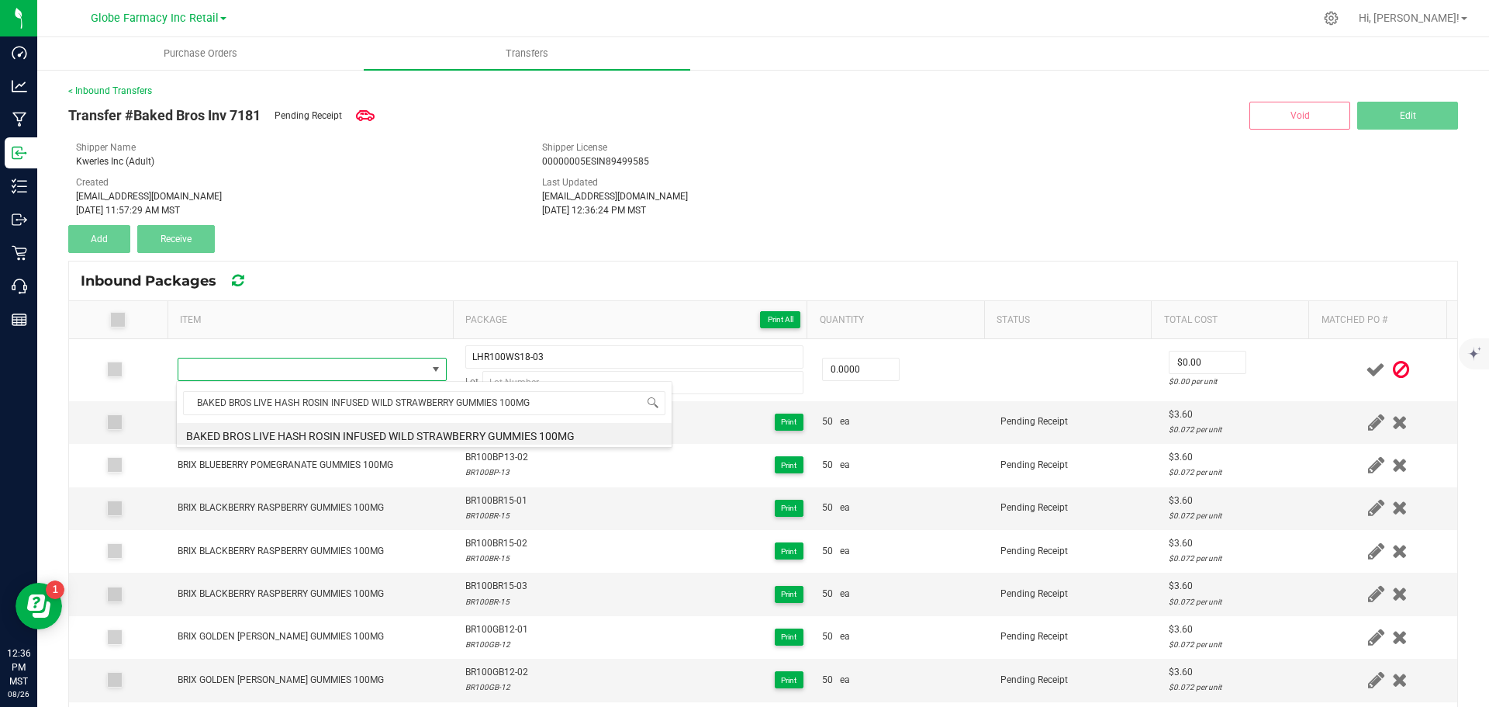
click at [262, 420] on div "BAKED BROS LIVE HASH ROSIN INFUSED WILD STRAWBERRY GUMMIES 100MG BAKED BROS LIV…" at bounding box center [424, 414] width 496 height 67
click at [264, 425] on li "BAKED BROS LIVE HASH ROSIN INFUSED WILD STRAWBERRY GUMMIES 100MG" at bounding box center [424, 434] width 495 height 22
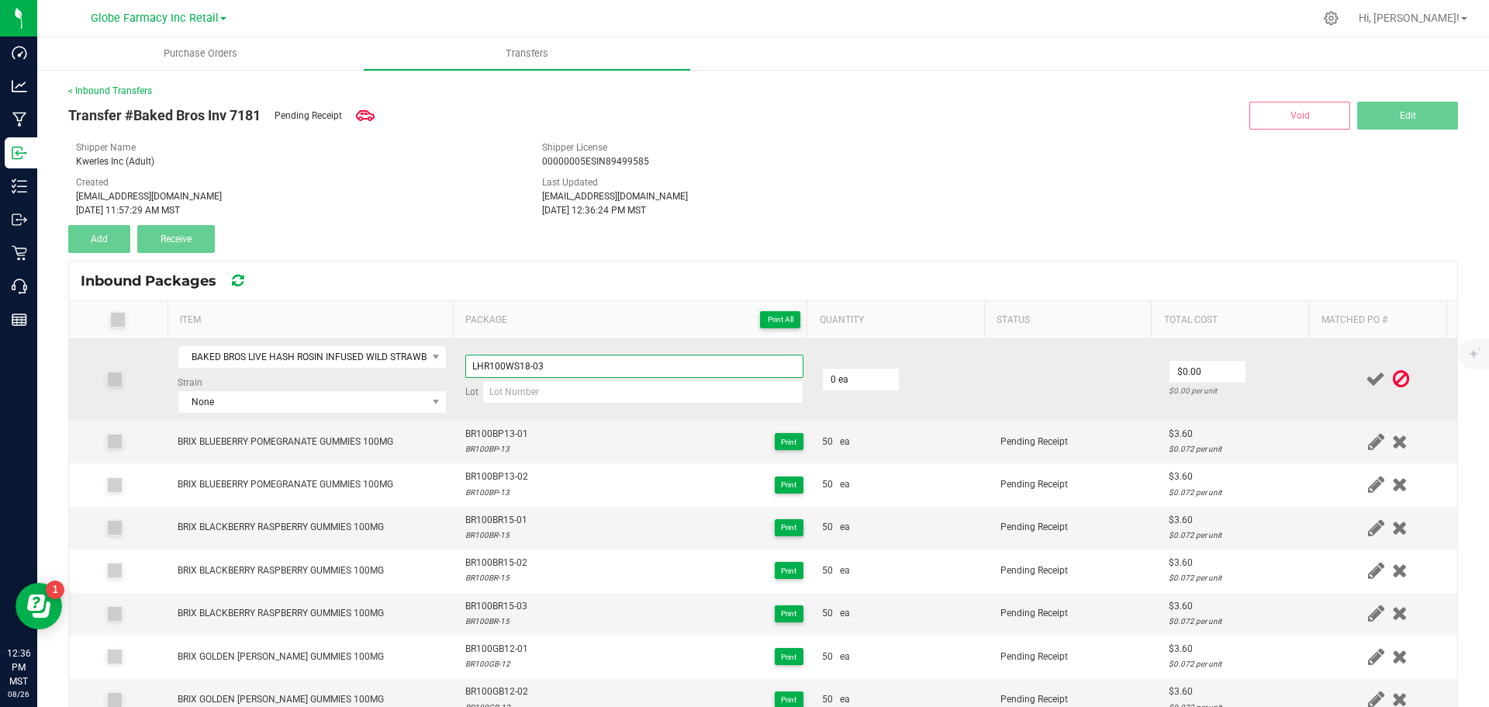
click at [503, 366] on input "LHR100WS18-03" at bounding box center [634, 366] width 338 height 23
click at [522, 397] on input at bounding box center [642, 391] width 321 height 23
click at [823, 375] on input "0" at bounding box center [861, 379] width 76 height 22
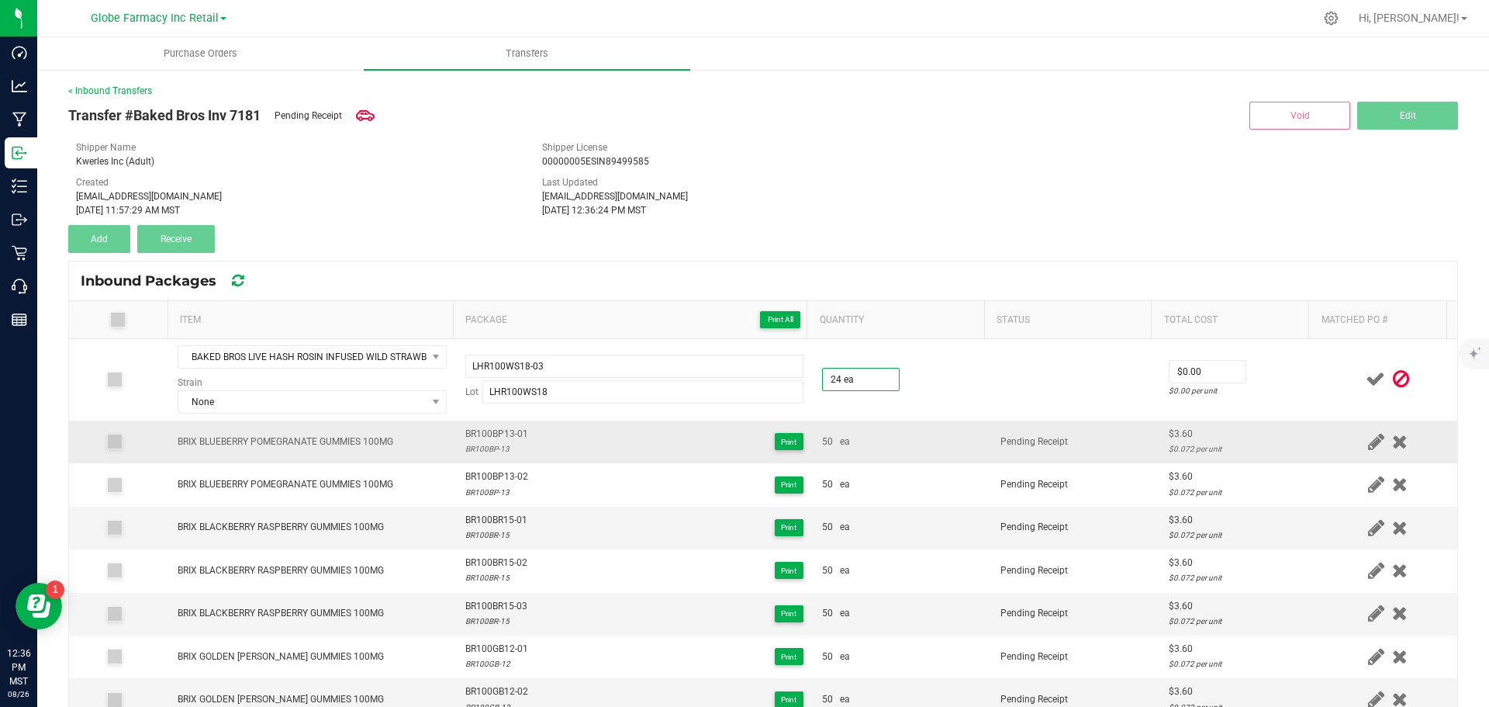
click at [860, 425] on td "50 ea" at bounding box center [902, 441] width 178 height 43
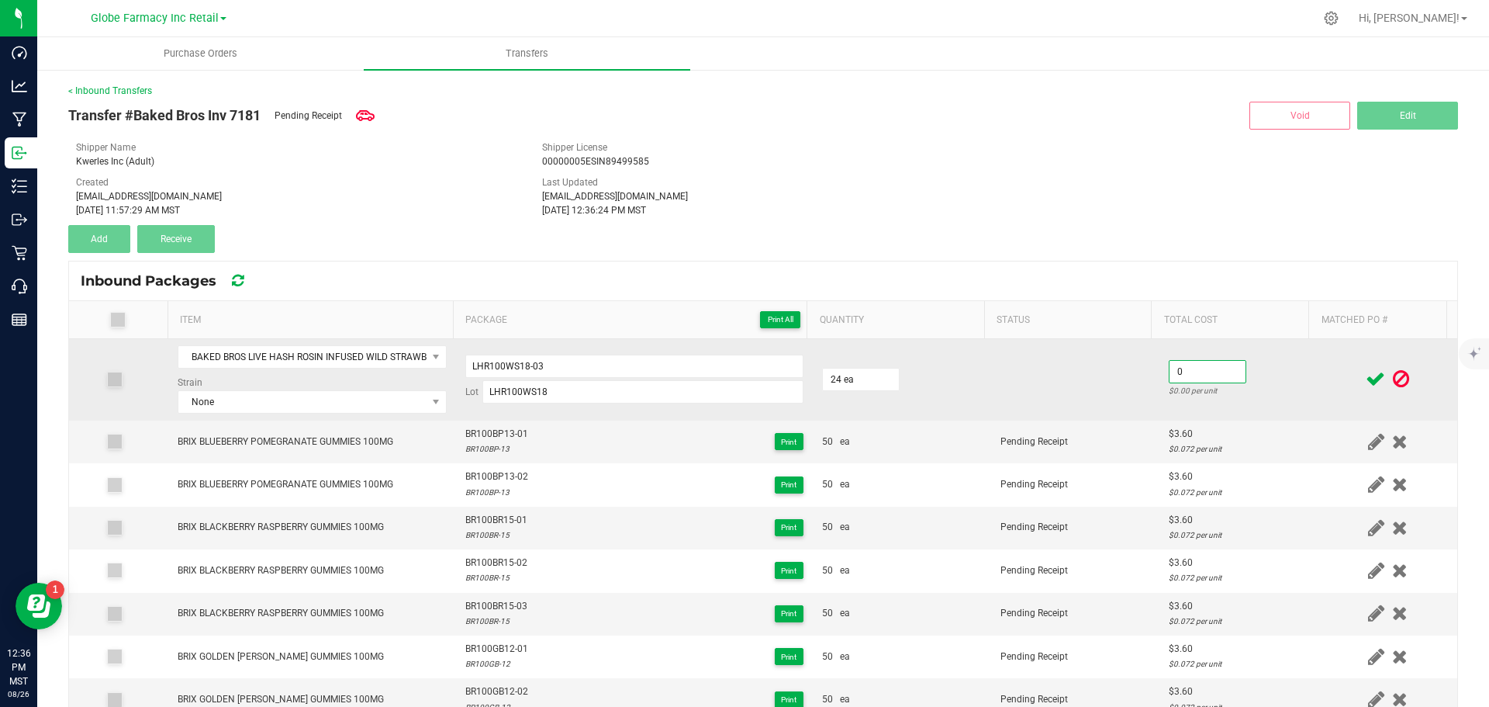
click at [1192, 375] on input "0" at bounding box center [1208, 372] width 76 height 22
click at [1082, 361] on td at bounding box center [1075, 379] width 168 height 81
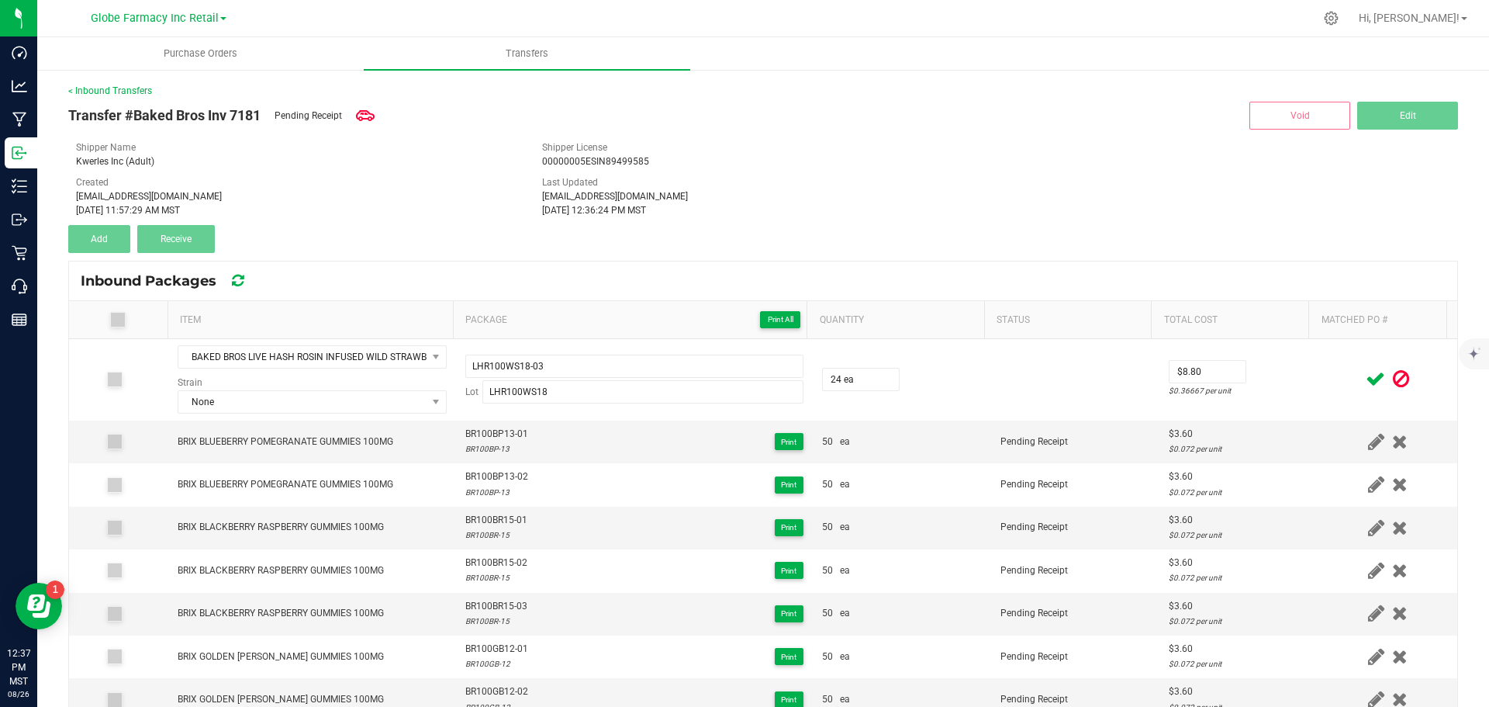
click at [1366, 384] on icon at bounding box center [1375, 378] width 19 height 19
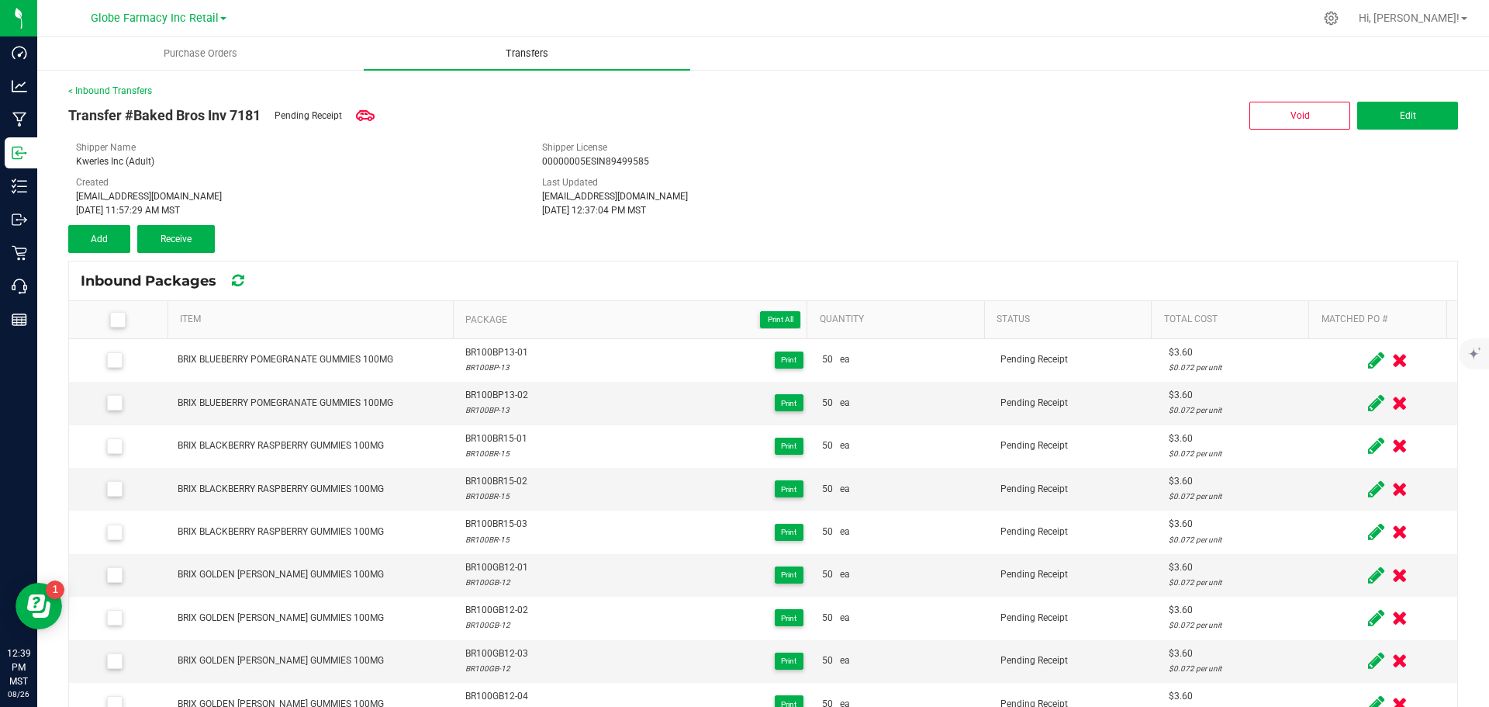
click at [545, 57] on span "Transfers" at bounding box center [527, 54] width 85 height 14
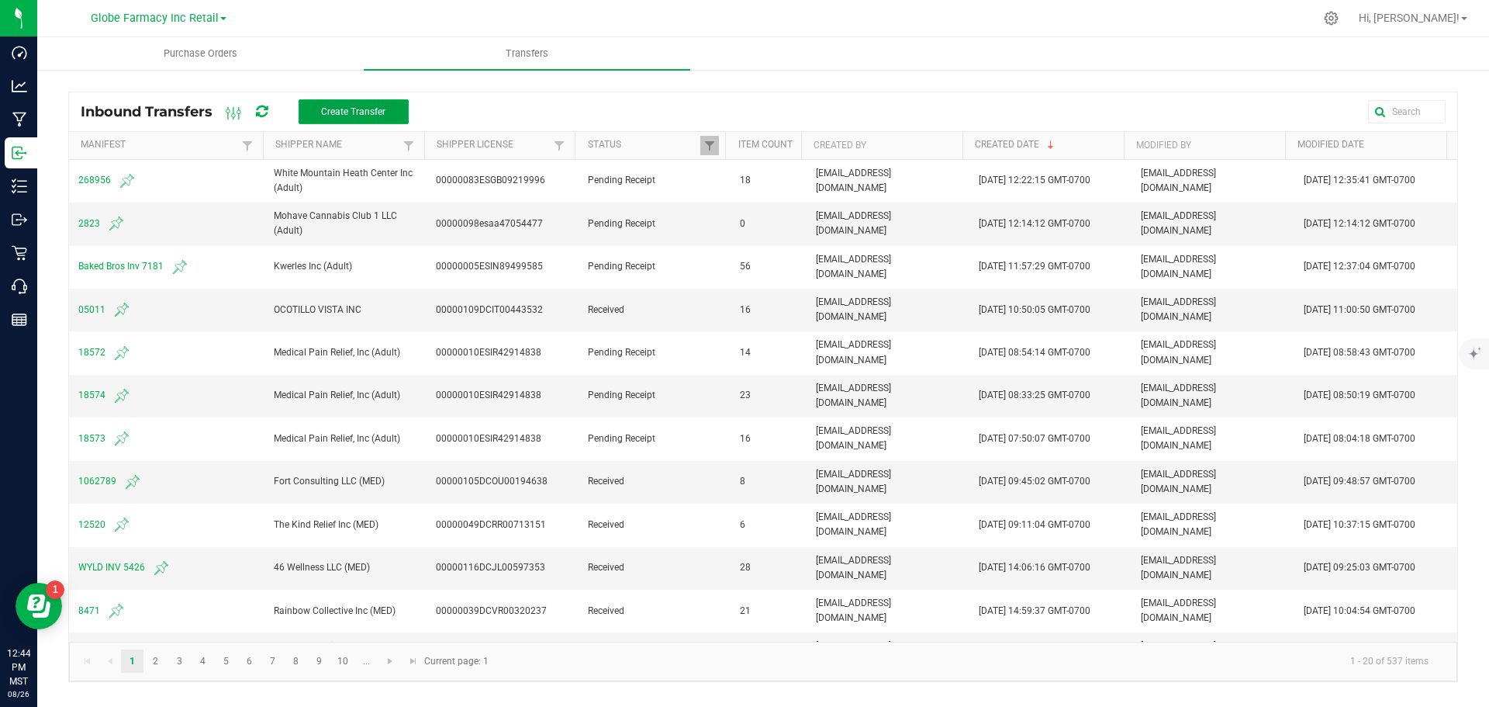
click at [334, 115] on span "Create Transfer" at bounding box center [353, 111] width 64 height 11
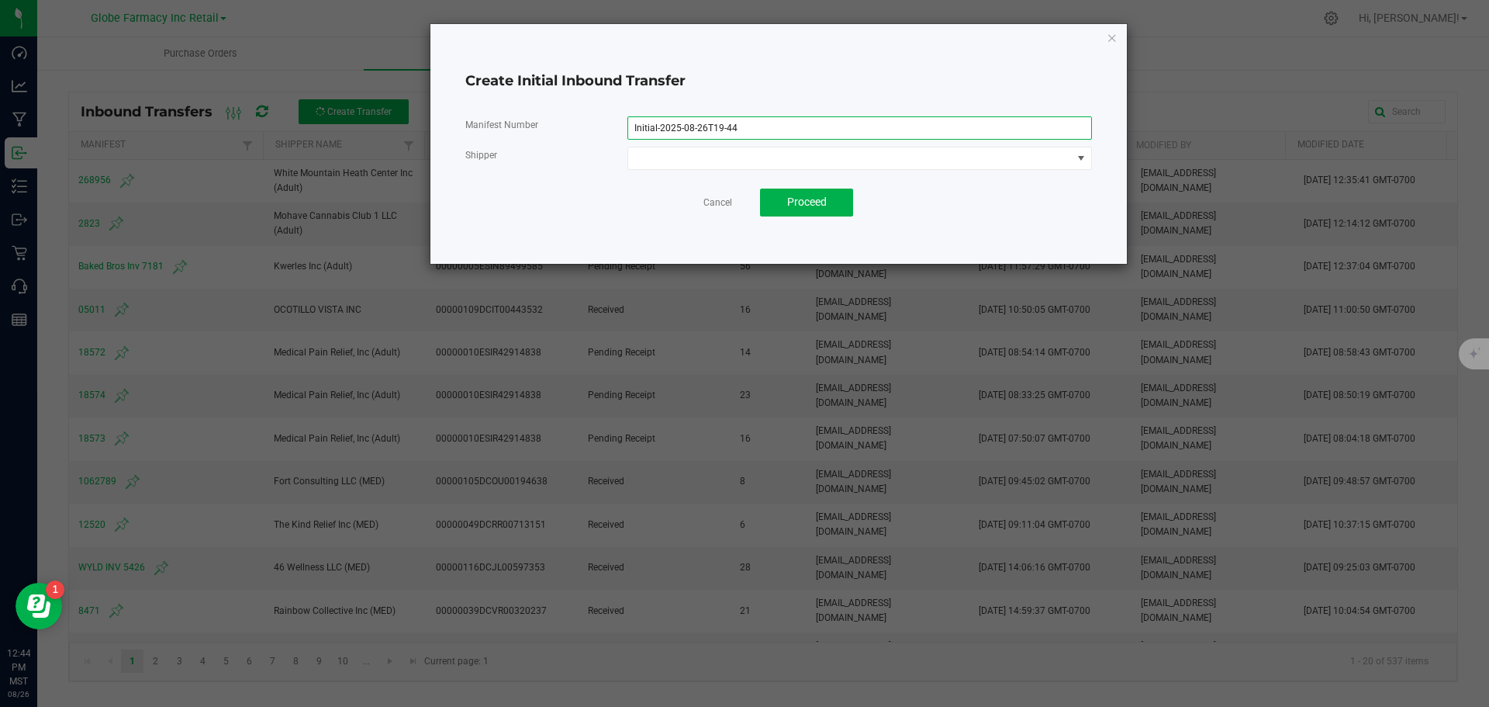
drag, startPoint x: 770, startPoint y: 135, endPoint x: 278, endPoint y: 77, distance: 496.0
click at [327, 81] on ngb-modal-window "Create Initial Inbound Transfer Manifest Number Initial-2025-08-26T19-44 Shippe…" at bounding box center [750, 353] width 1501 height 707
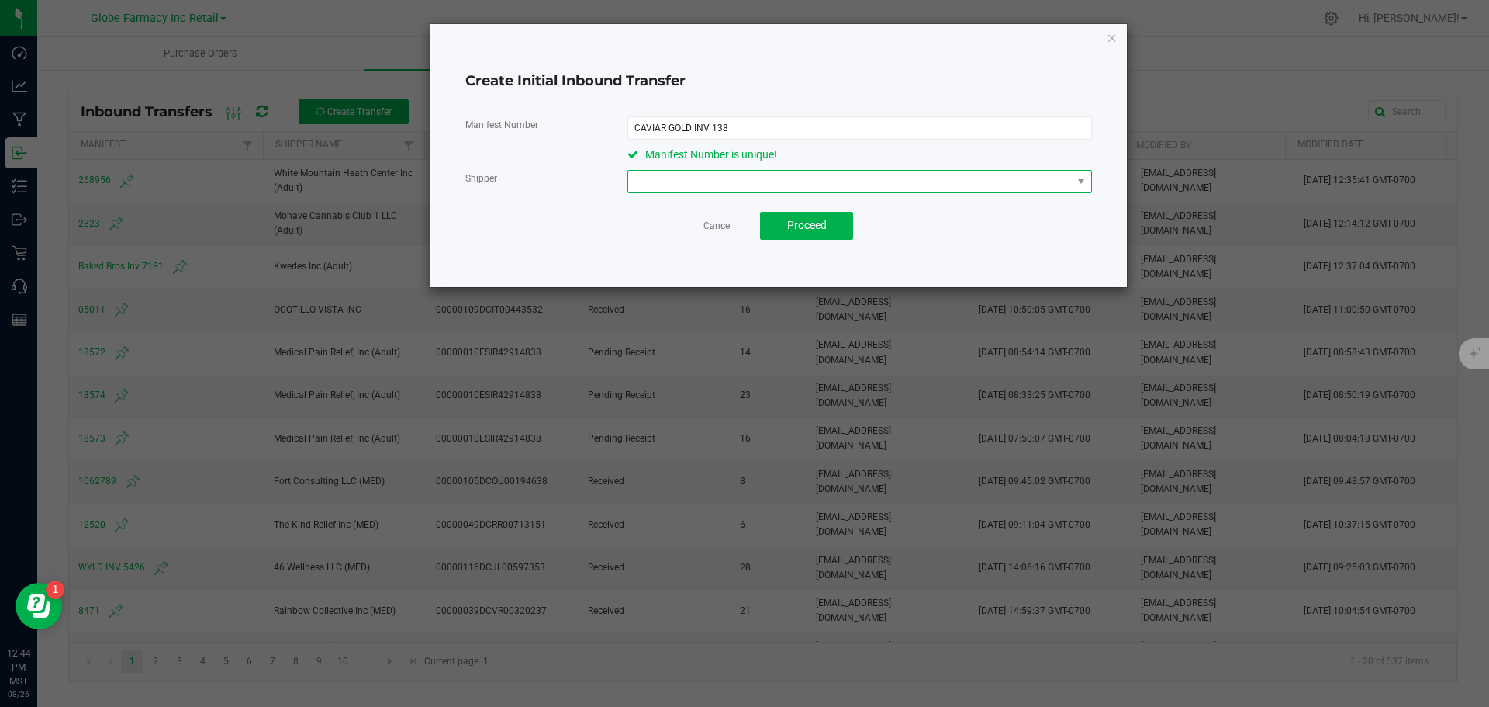
click at [676, 184] on span at bounding box center [850, 182] width 444 height 22
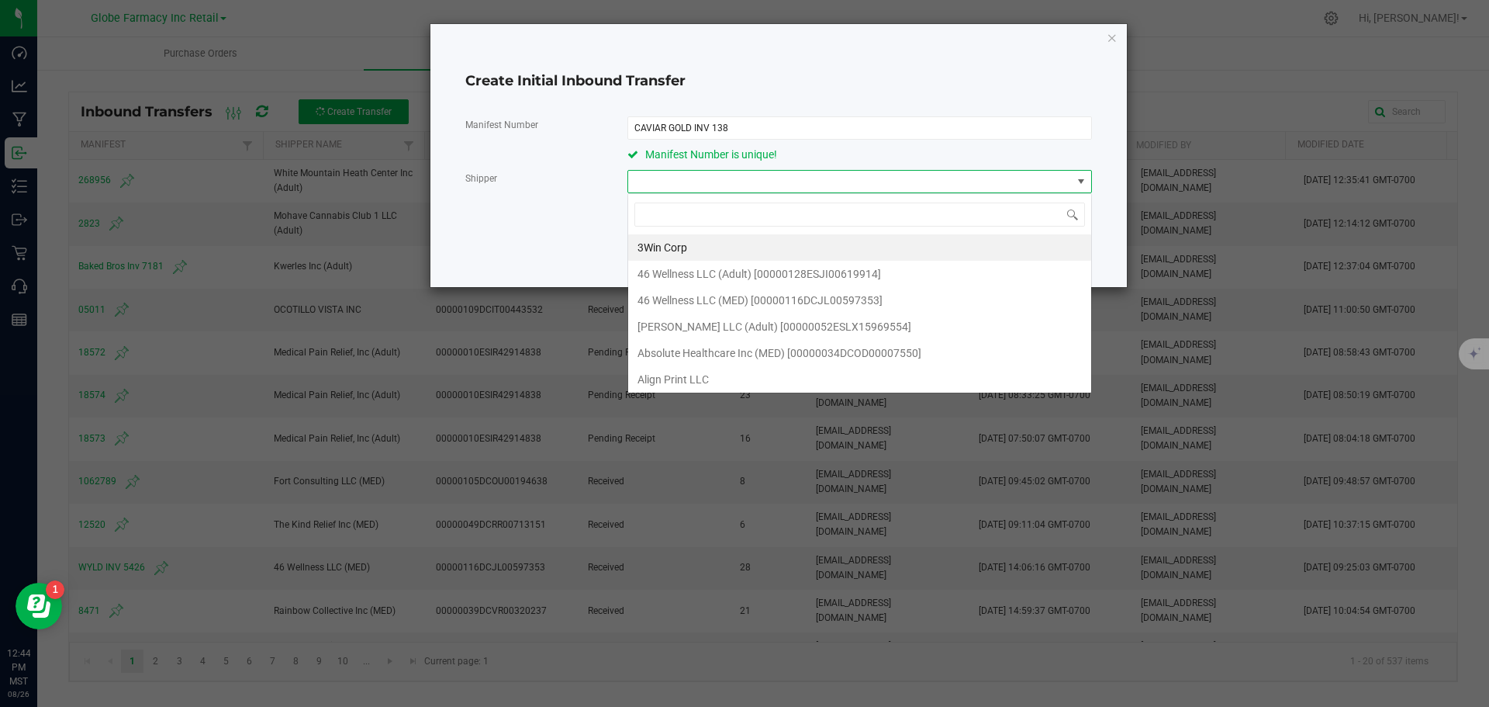
scroll to position [23, 464]
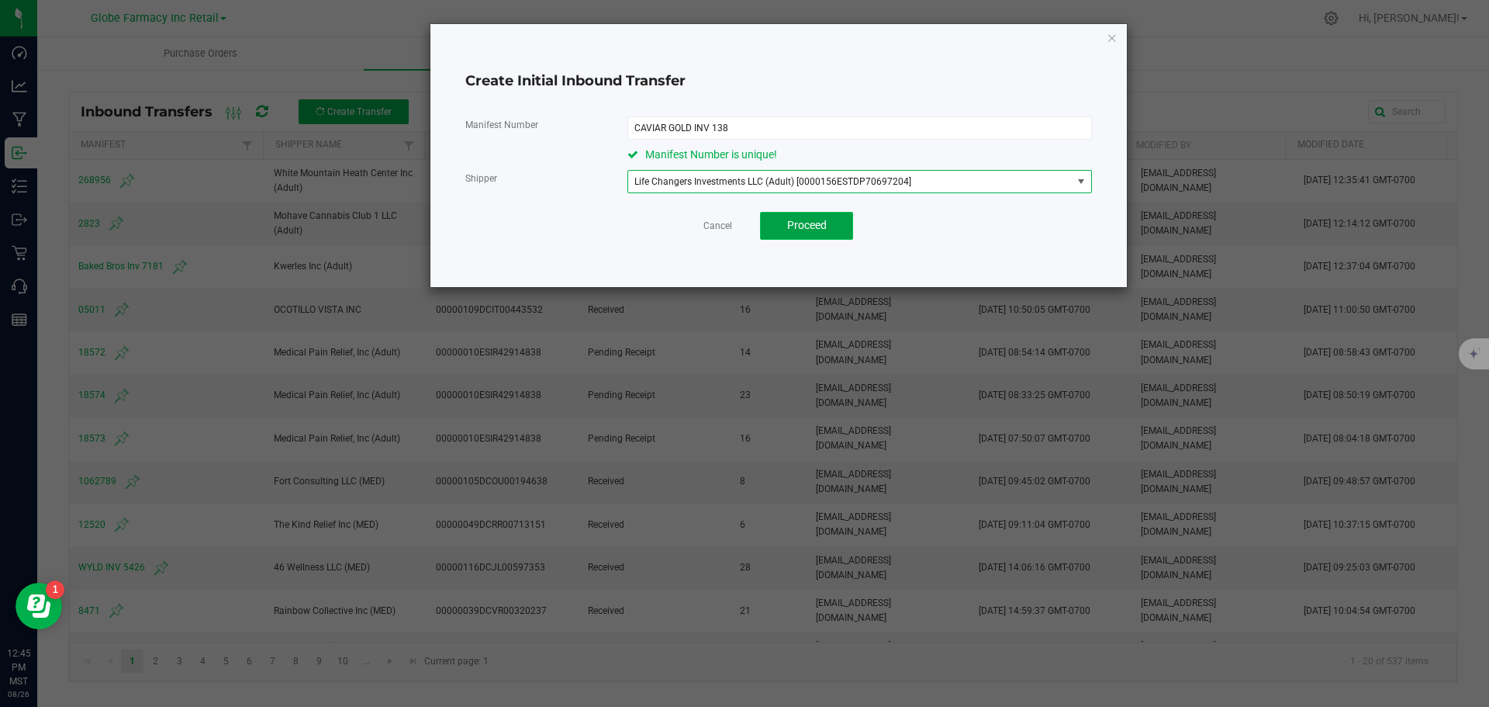
click at [790, 230] on span "Proceed" at bounding box center [807, 225] width 40 height 12
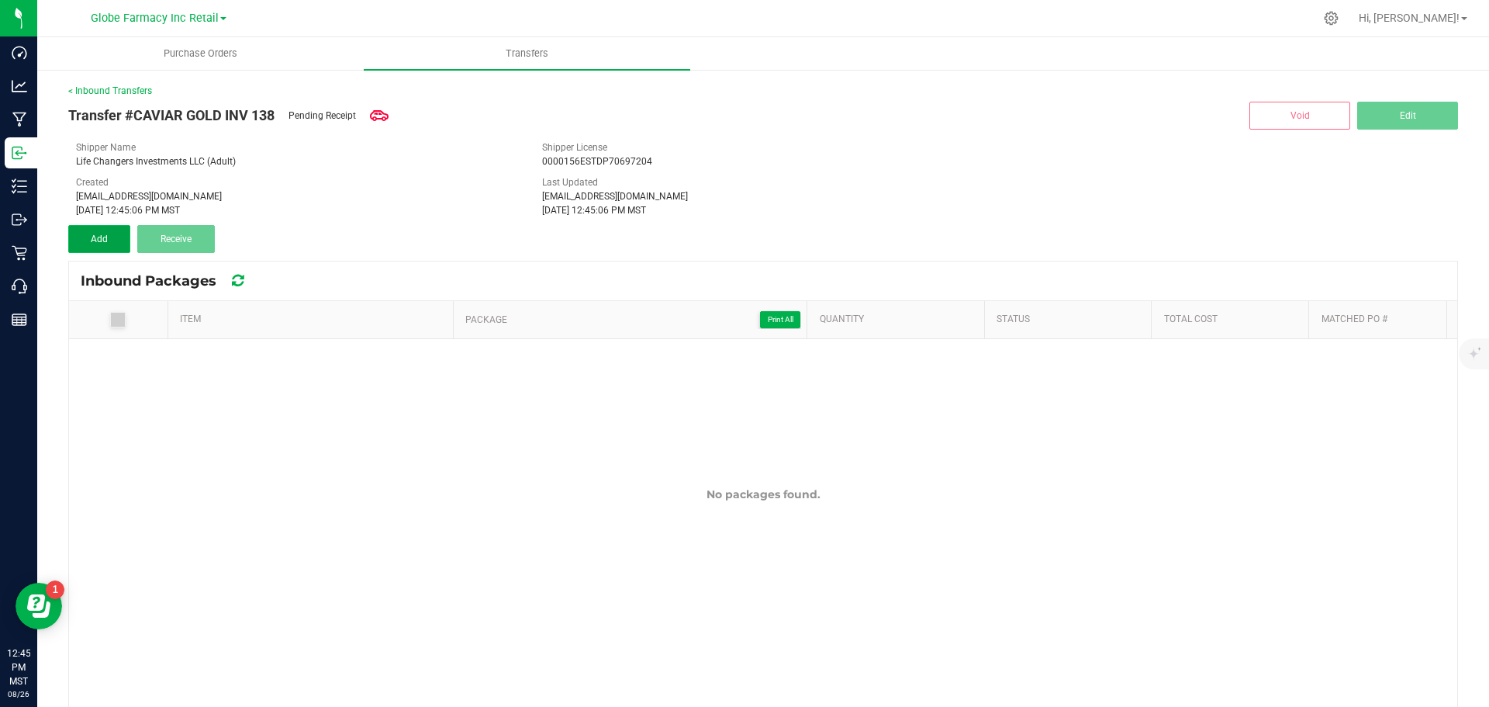
click at [88, 251] on button "Add" at bounding box center [99, 239] width 62 height 28
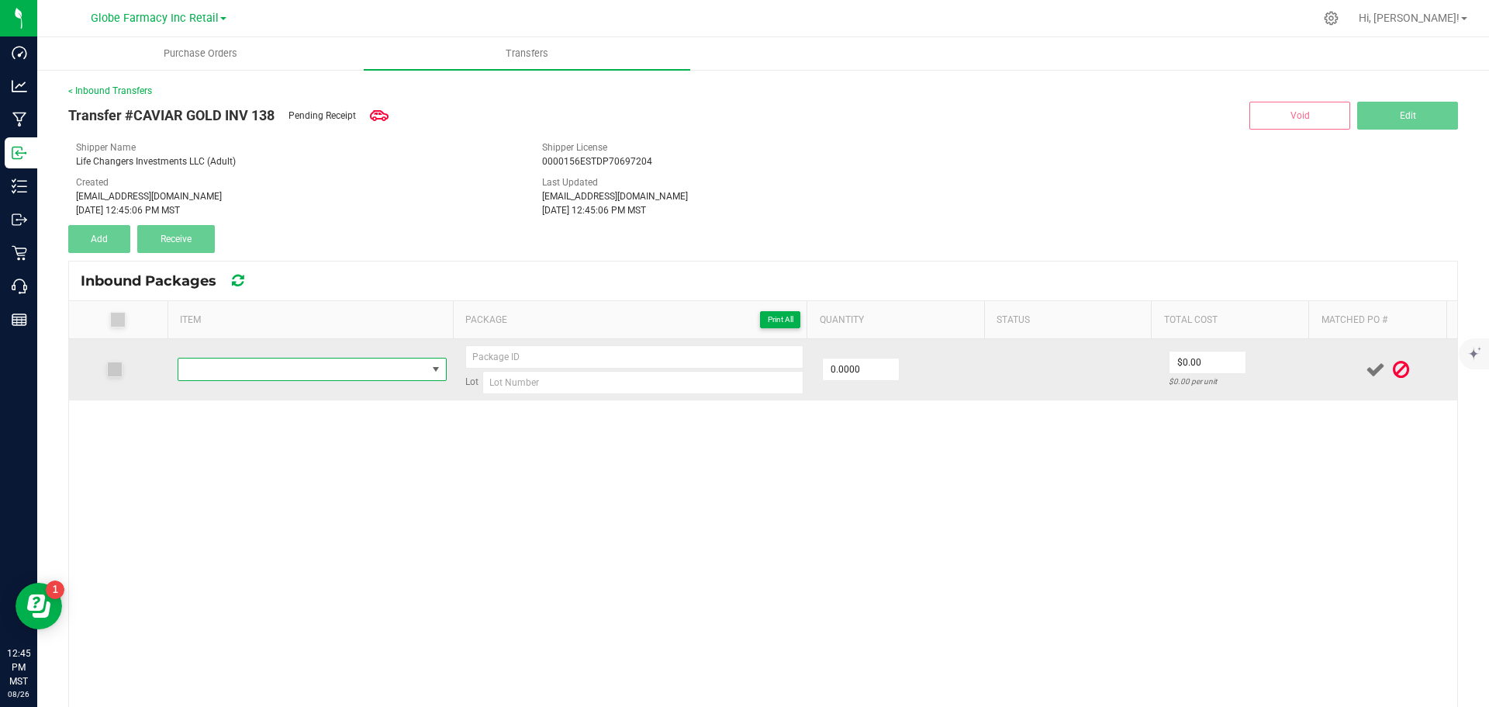
click at [397, 367] on span "NO DATA FOUND" at bounding box center [302, 369] width 248 height 22
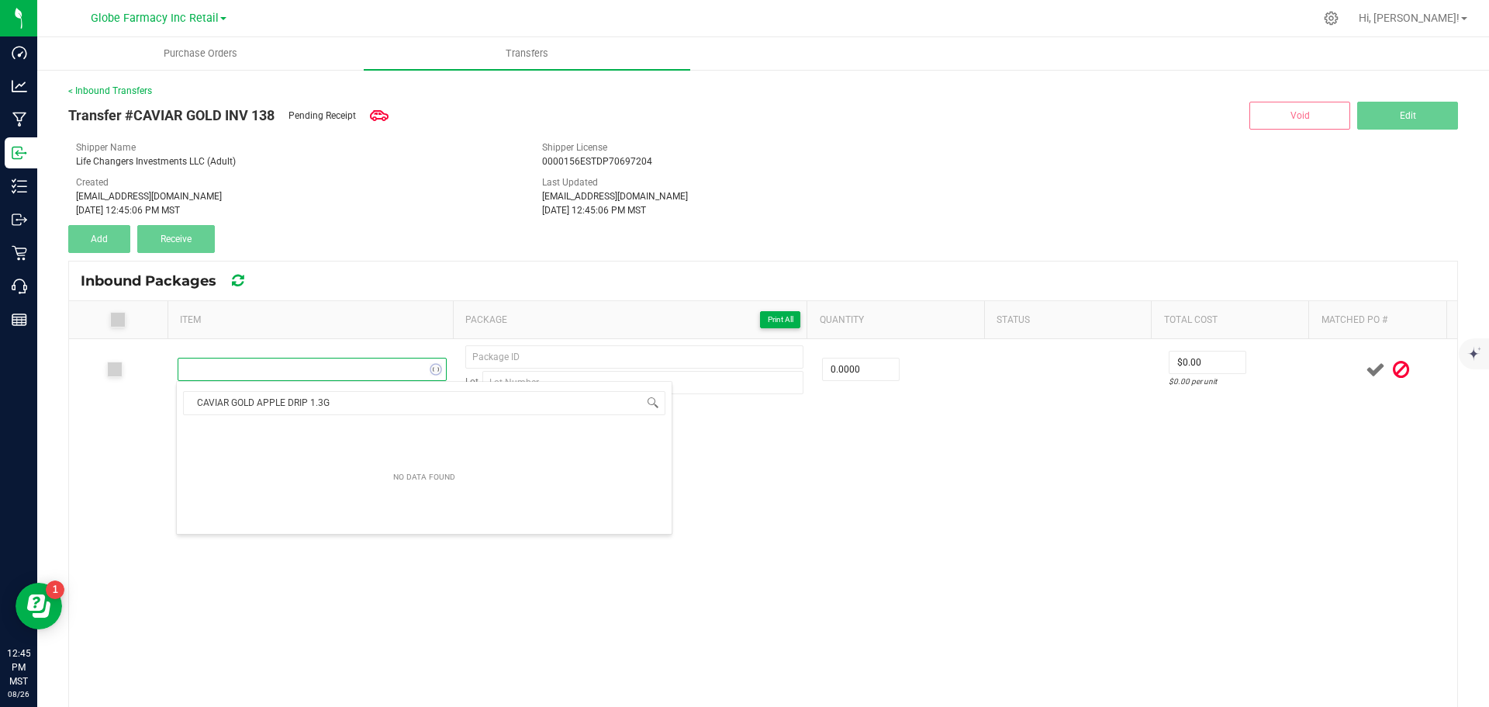
scroll to position [23, 264]
click at [424, 438] on li "CAVIAR GOLD APPLE DRIP 1.3G" at bounding box center [424, 434] width 495 height 22
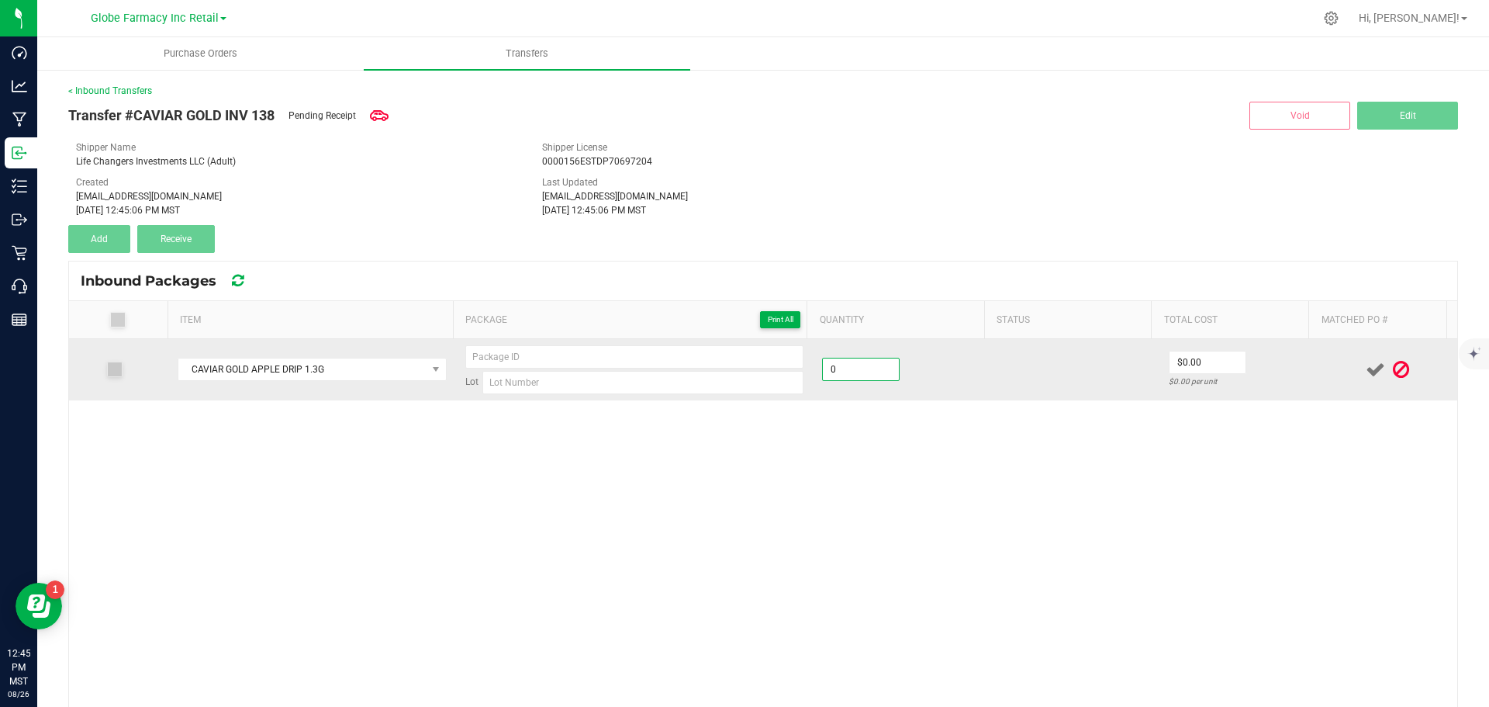
click at [844, 361] on input "0" at bounding box center [861, 369] width 76 height 22
click at [1196, 358] on input "0" at bounding box center [1208, 362] width 76 height 22
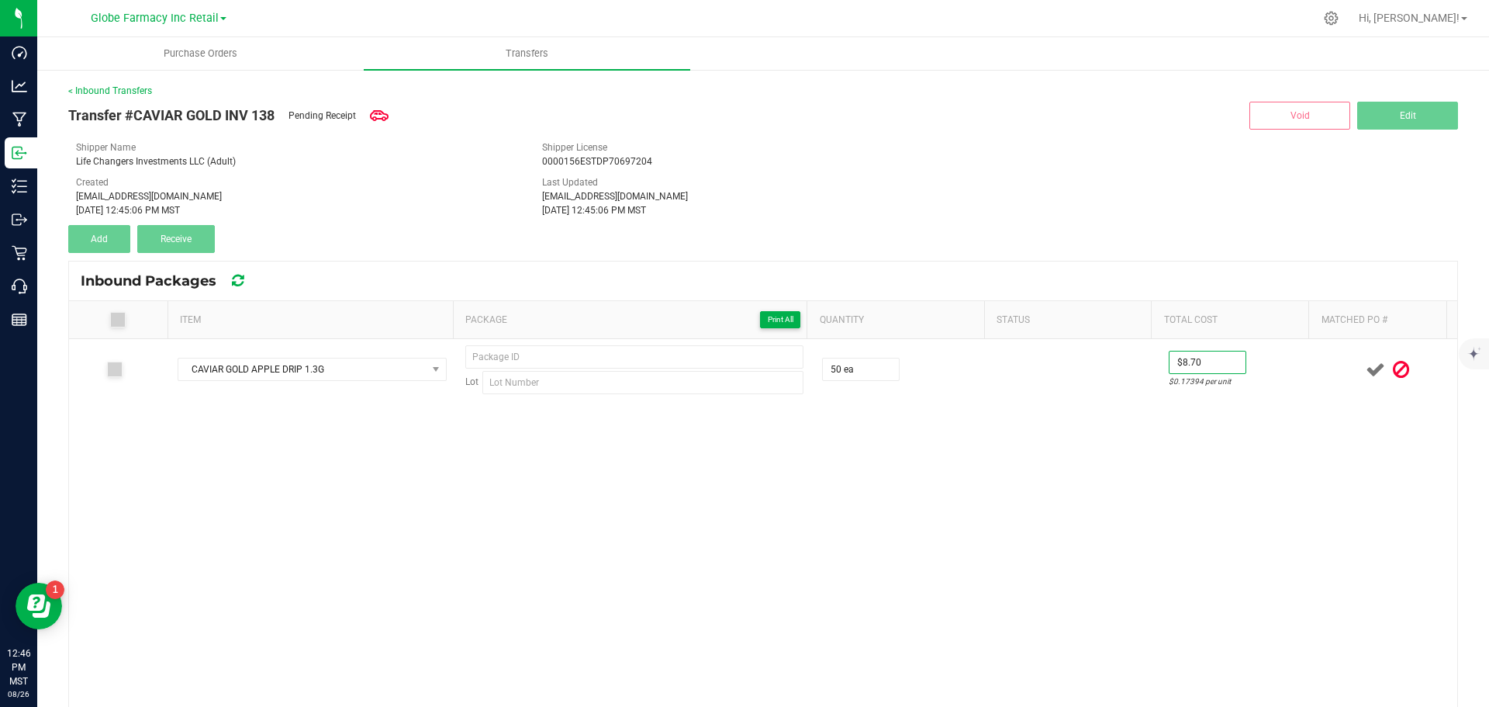
click at [550, 524] on div "CAVIAR GOLD APPLE DRIP 1.3G Lot 50 ea $8.70 $0.17394 per unit" at bounding box center [763, 602] width 1389 height 527
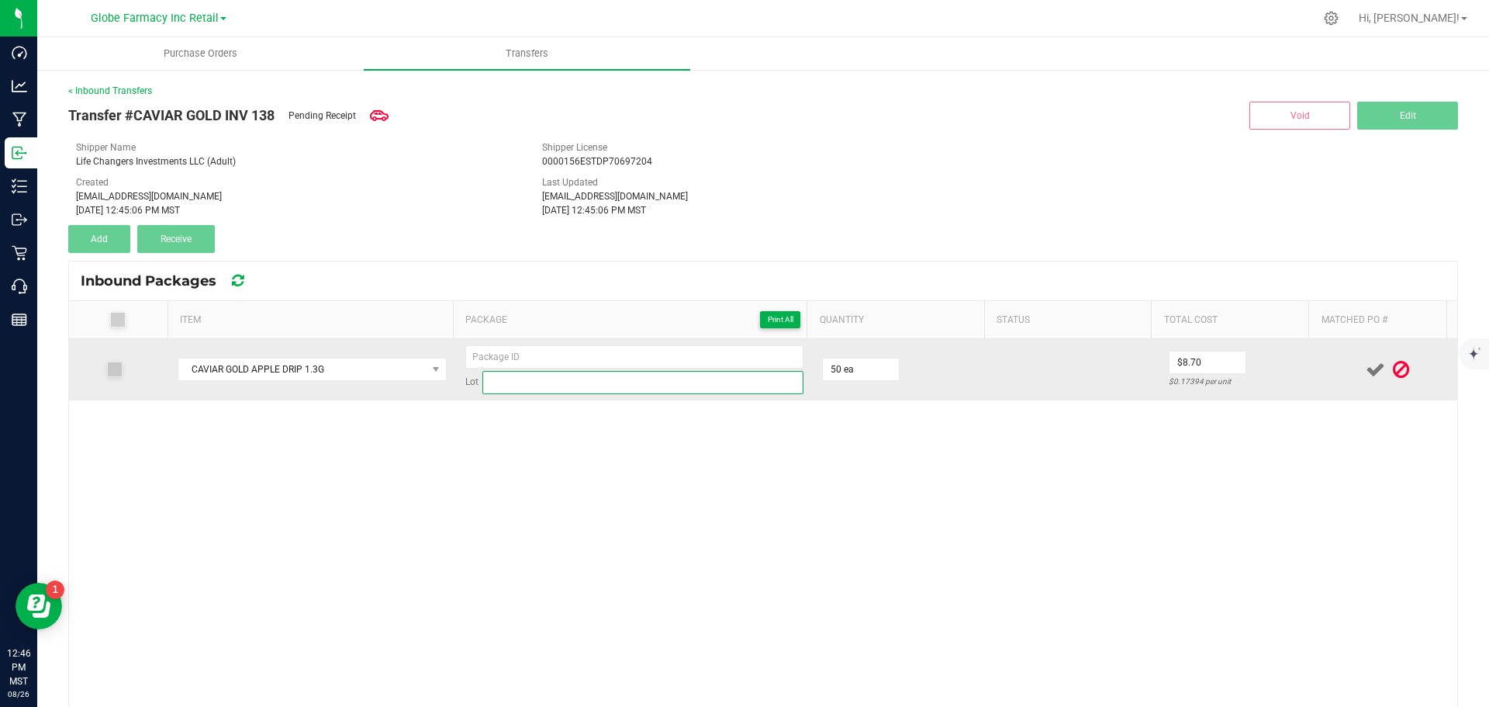
click at [524, 383] on input at bounding box center [642, 382] width 321 height 23
click at [522, 352] on input at bounding box center [634, 356] width 338 height 23
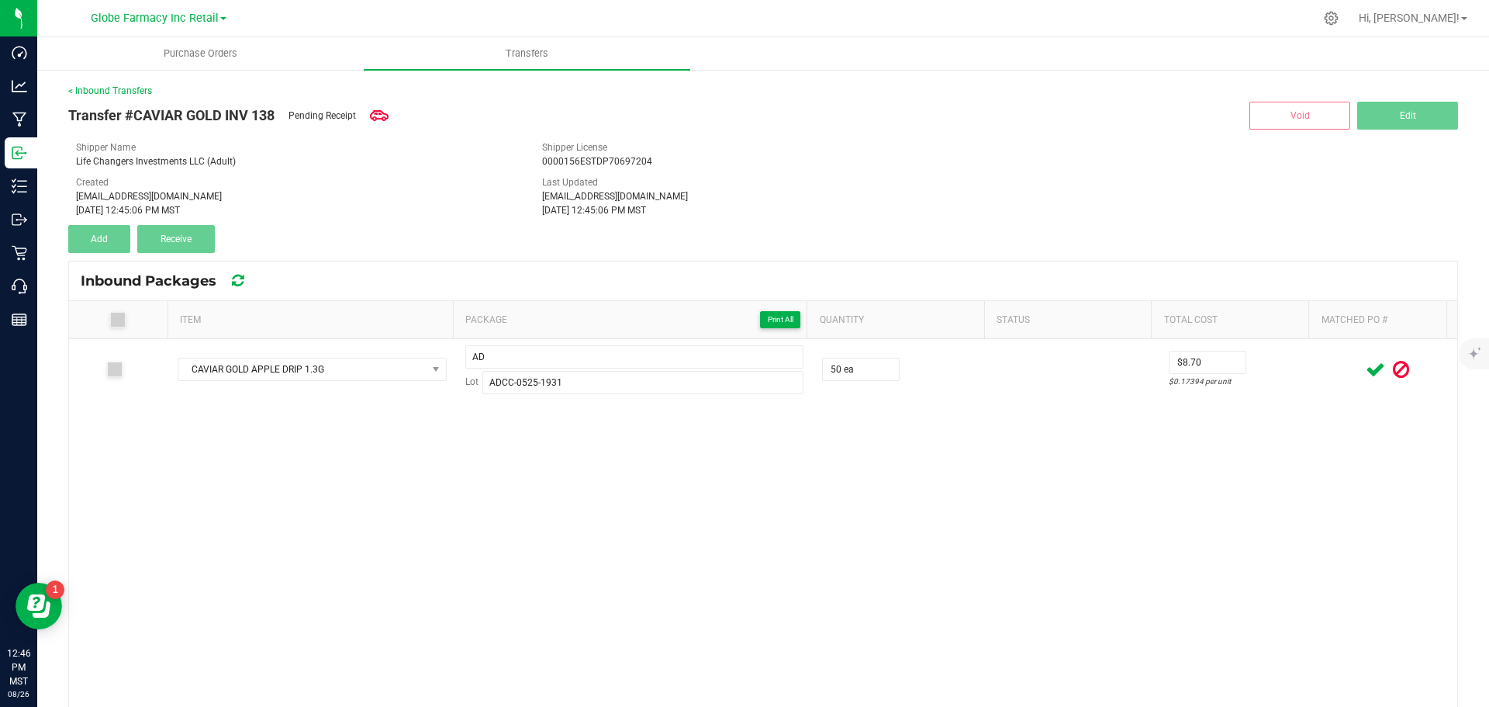
click at [537, 483] on div "CAVIAR GOLD APPLE DRIP 1.3G AD Lot ADCC-0525-1931 50 ea $8.70 $0.17394 per unit" at bounding box center [763, 602] width 1389 height 527
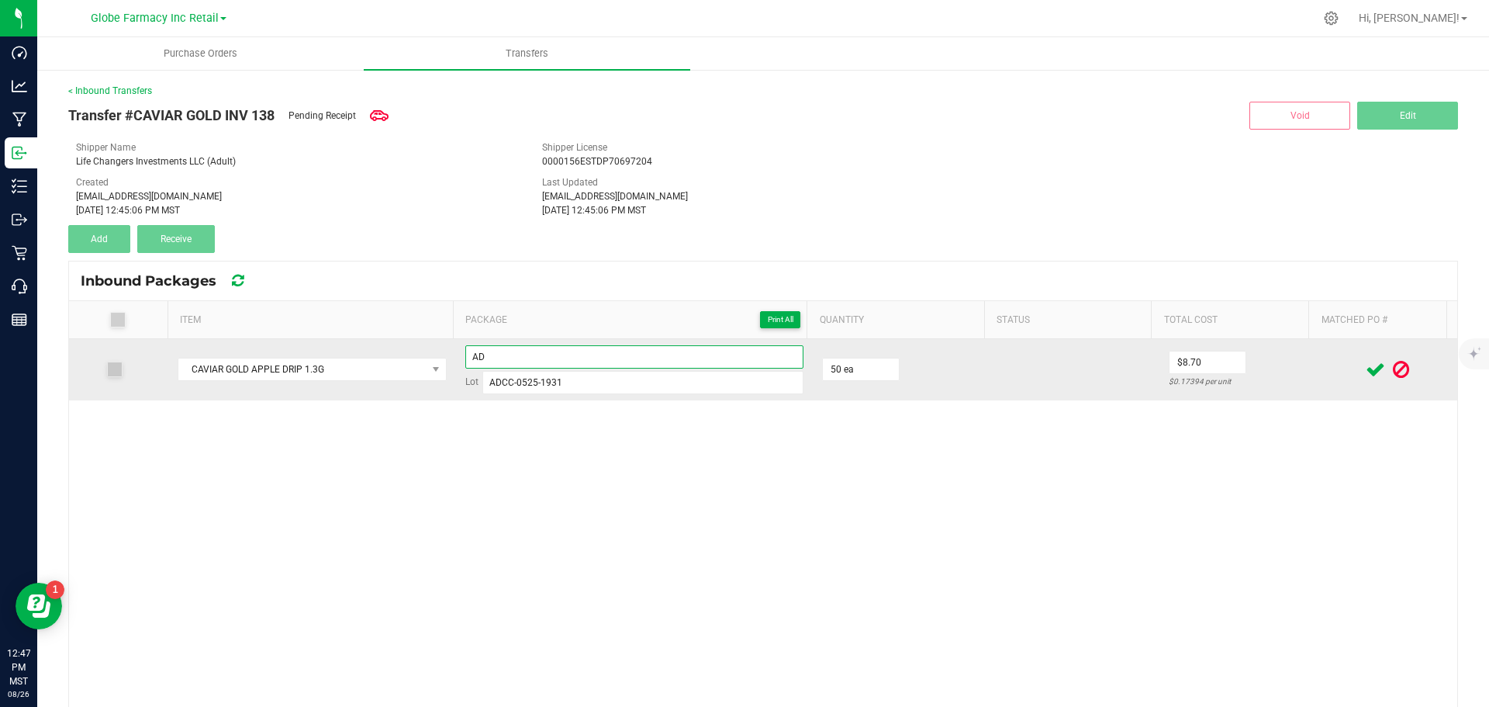
drag, startPoint x: 707, startPoint y: 349, endPoint x: 425, endPoint y: 340, distance: 281.7
click at [427, 341] on tr "CAVIAR GOLD APPLE DRIP 1.3G AD Lot ADCC-0525-1931 50 ea $8.70 $0.17394 per unit" at bounding box center [763, 369] width 1389 height 61
click at [480, 357] on input "ADCC1.3G-01" at bounding box center [634, 356] width 338 height 23
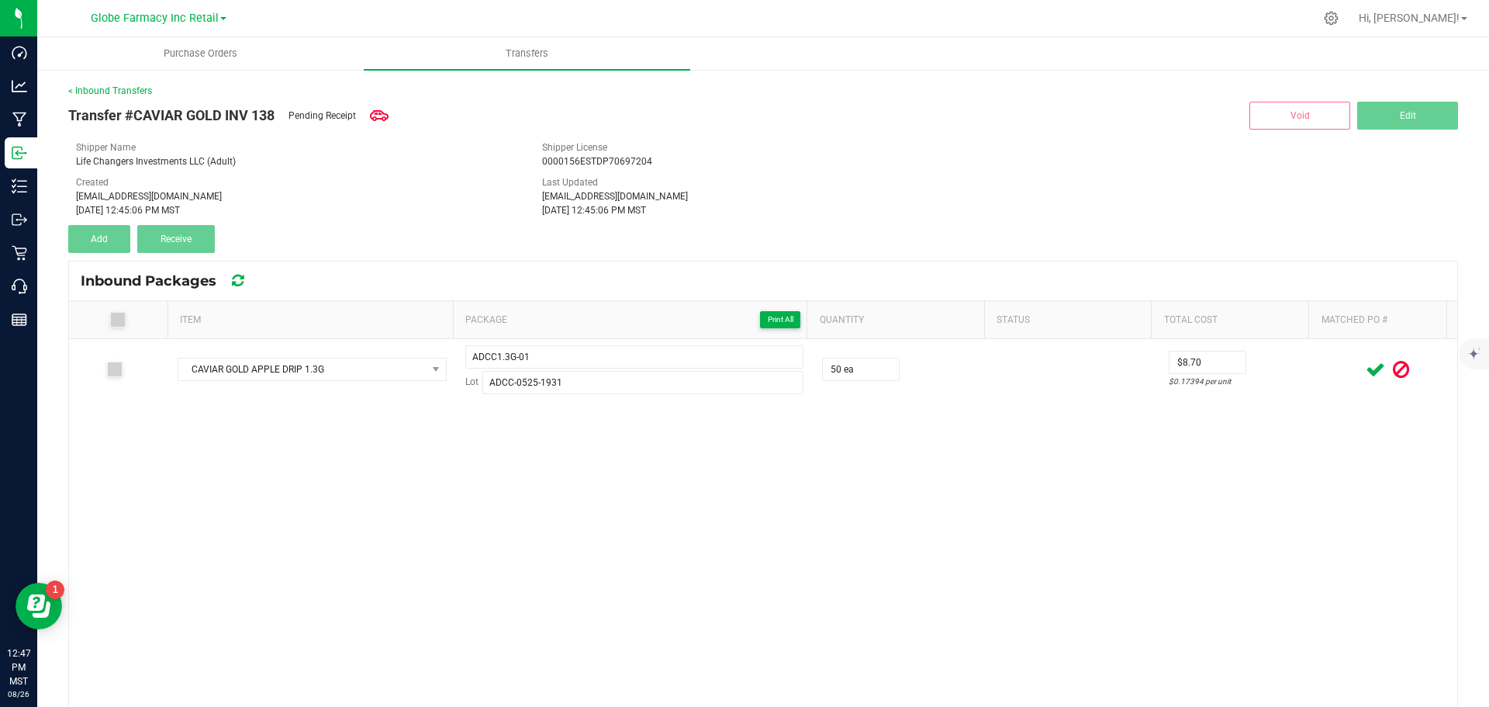
click at [607, 555] on div "CAVIAR GOLD APPLE DRIP 1.3G ADCC1.3G-01 Lot ADCC-0525-1931 50 ea $8.70 $0.17394…" at bounding box center [763, 602] width 1389 height 527
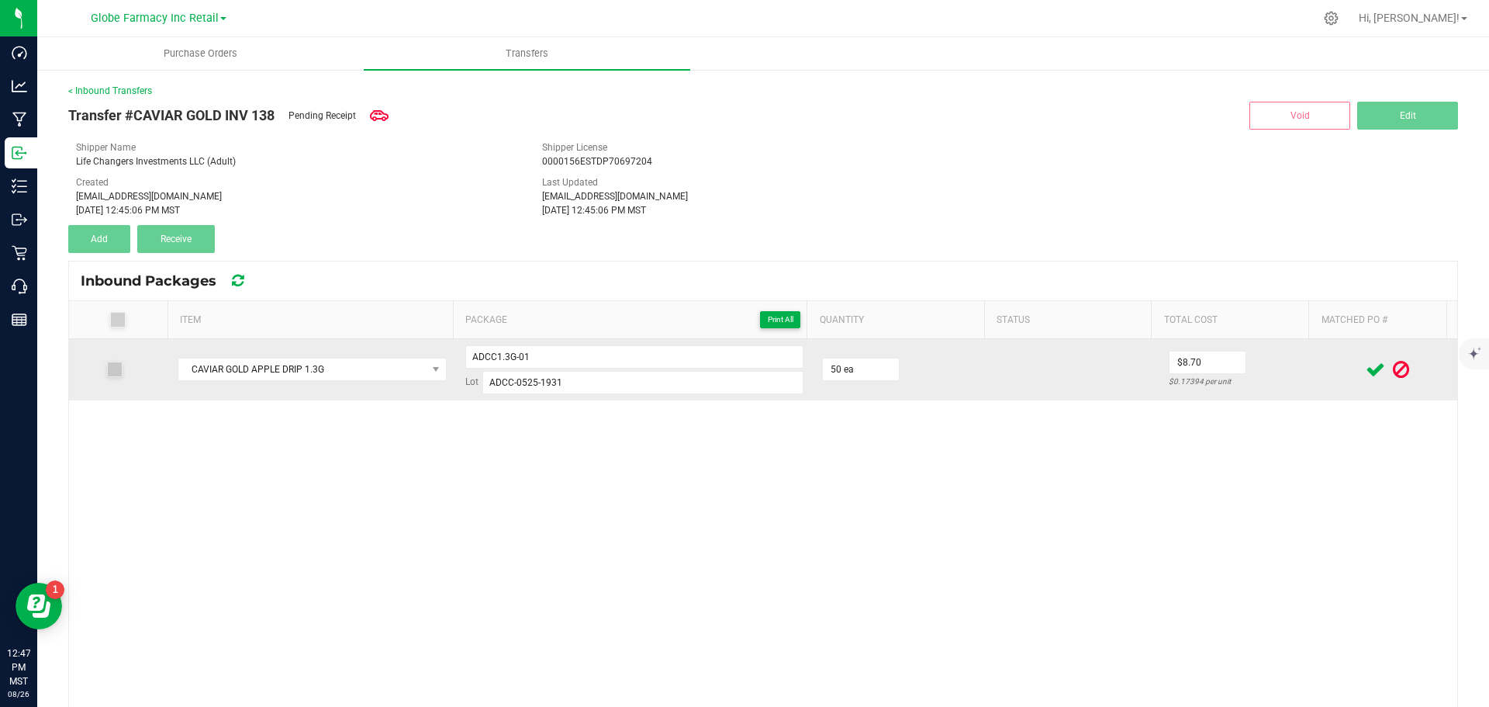
click at [1366, 371] on icon at bounding box center [1375, 369] width 19 height 19
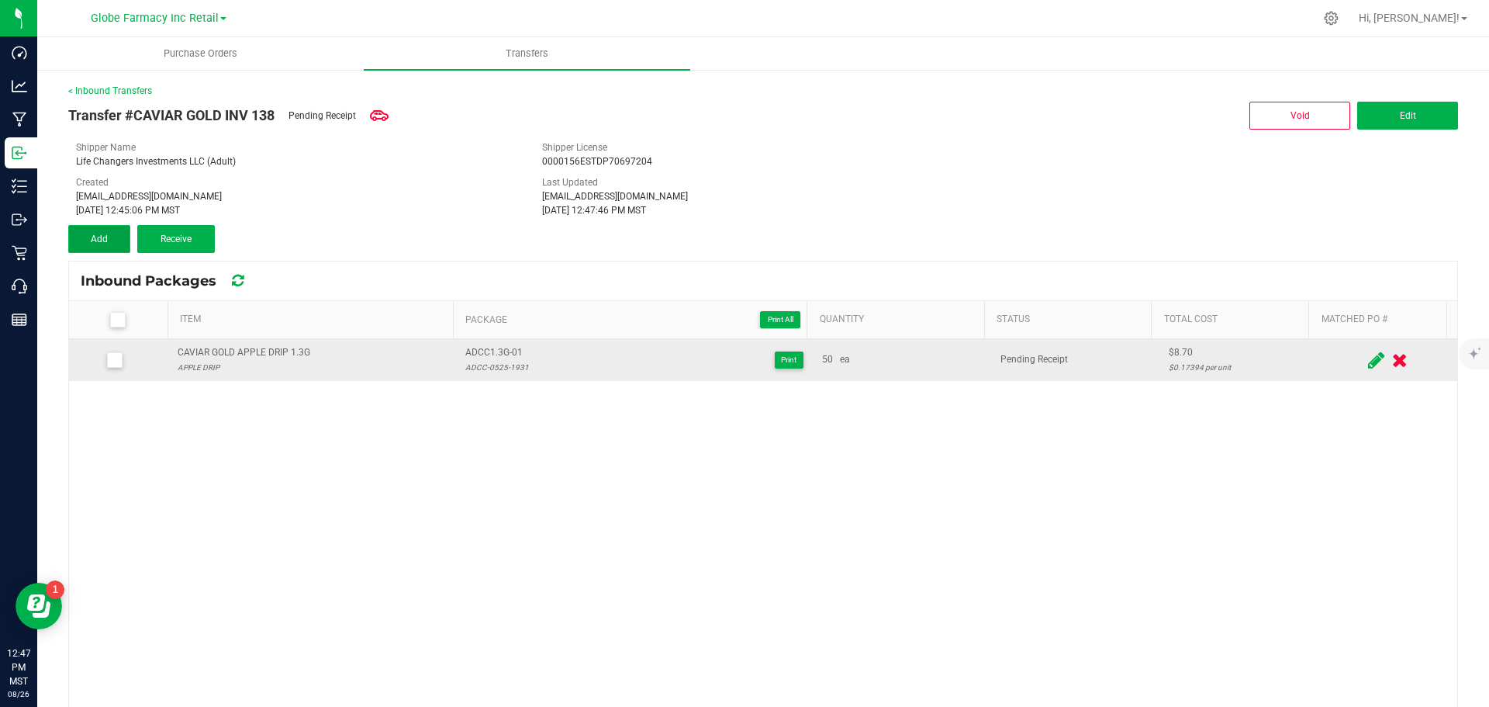
click at [92, 236] on span "Add" at bounding box center [99, 238] width 17 height 11
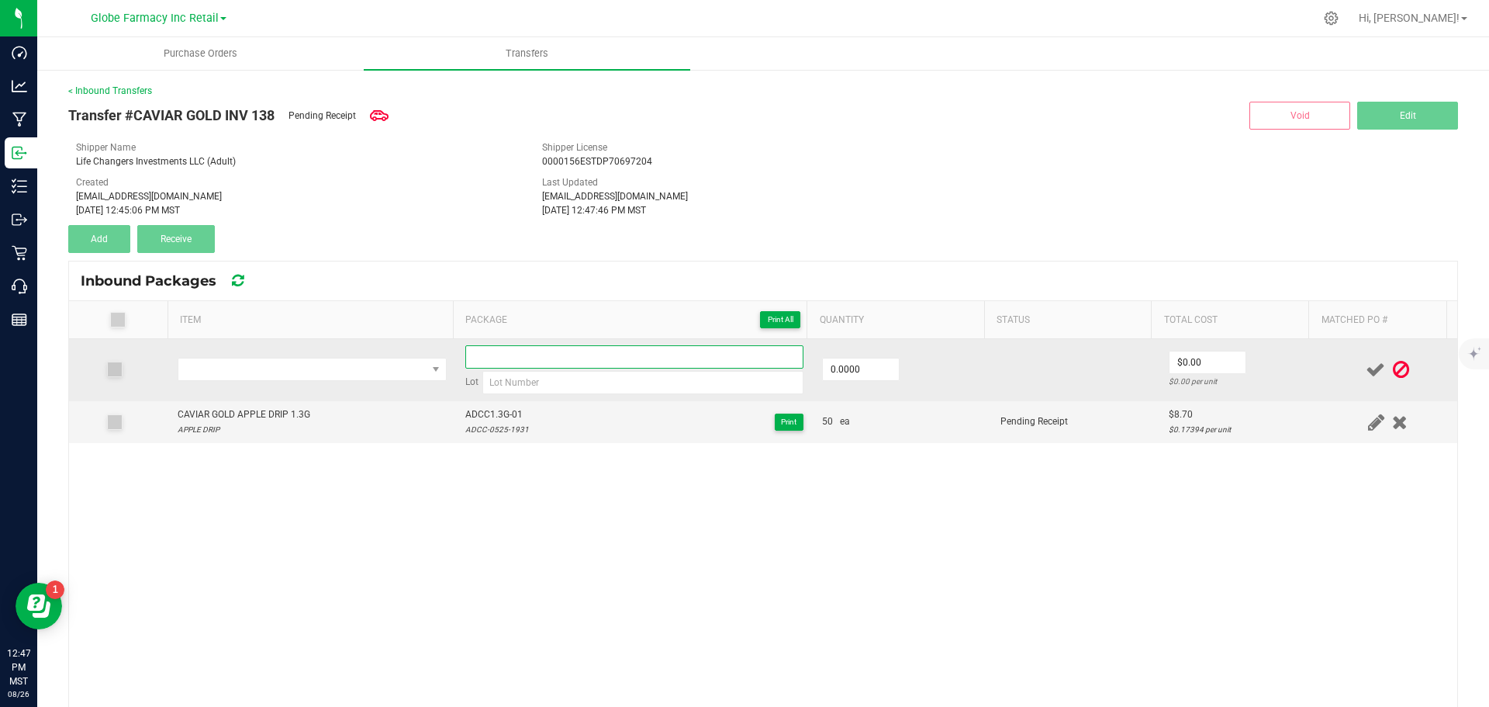
click at [524, 364] on input at bounding box center [634, 356] width 338 height 23
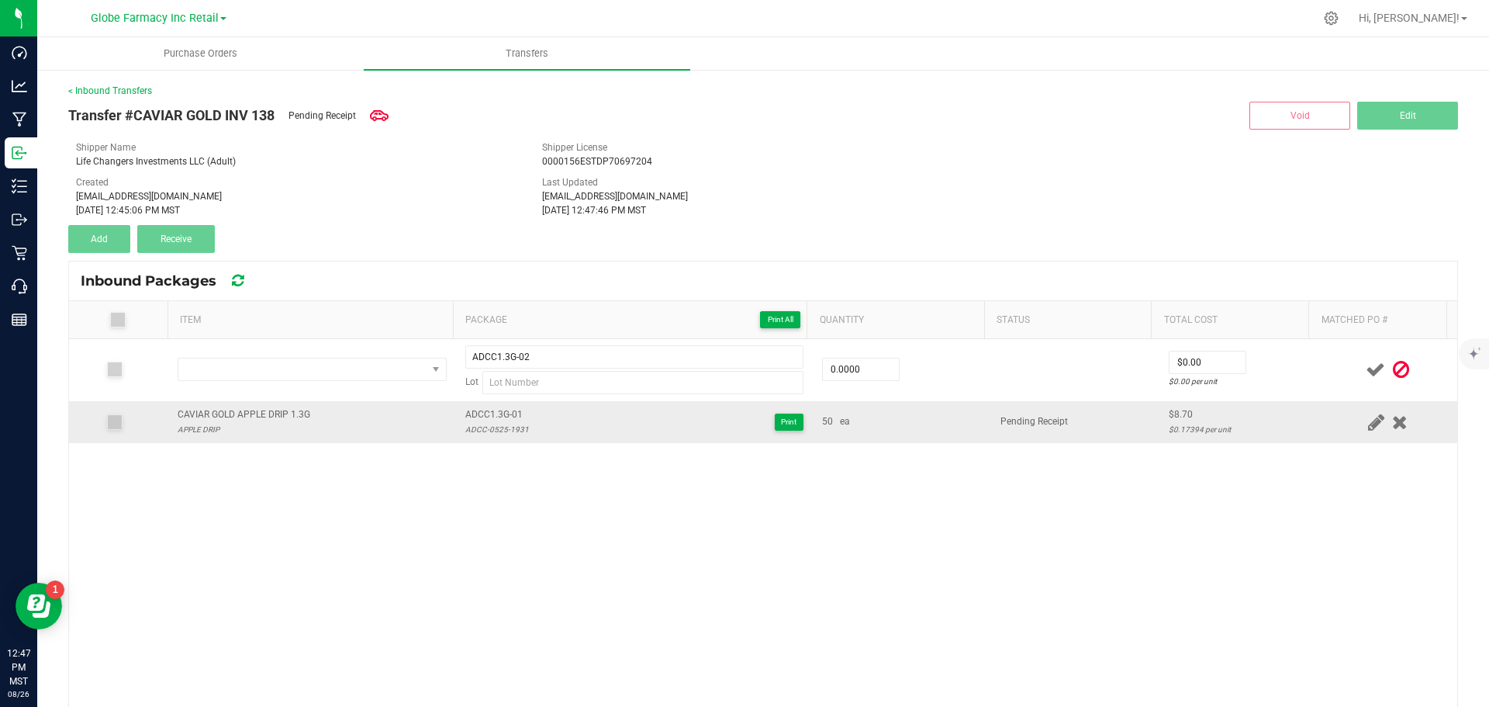
click at [481, 432] on div "ADCC-0525-1931" at bounding box center [497, 429] width 64 height 15
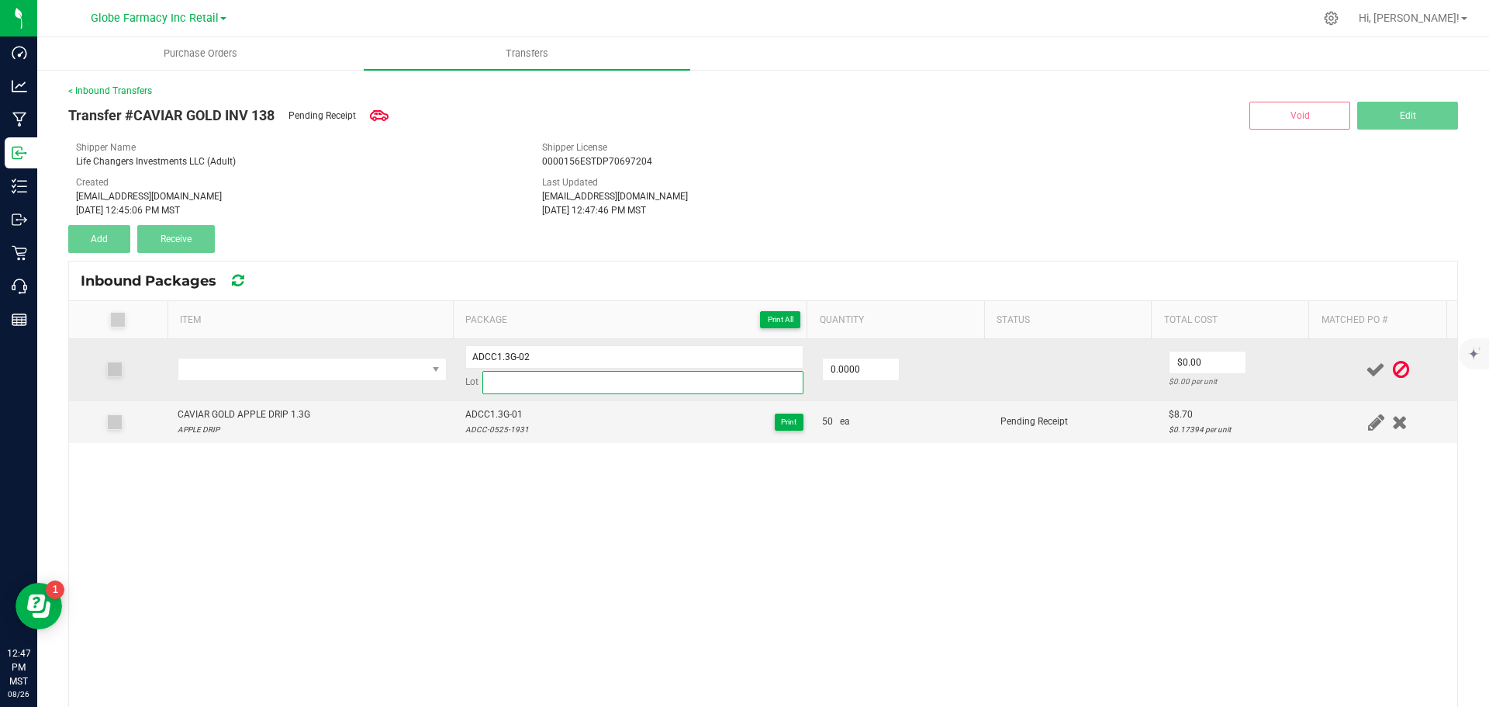
click at [506, 385] on input at bounding box center [642, 382] width 321 height 23
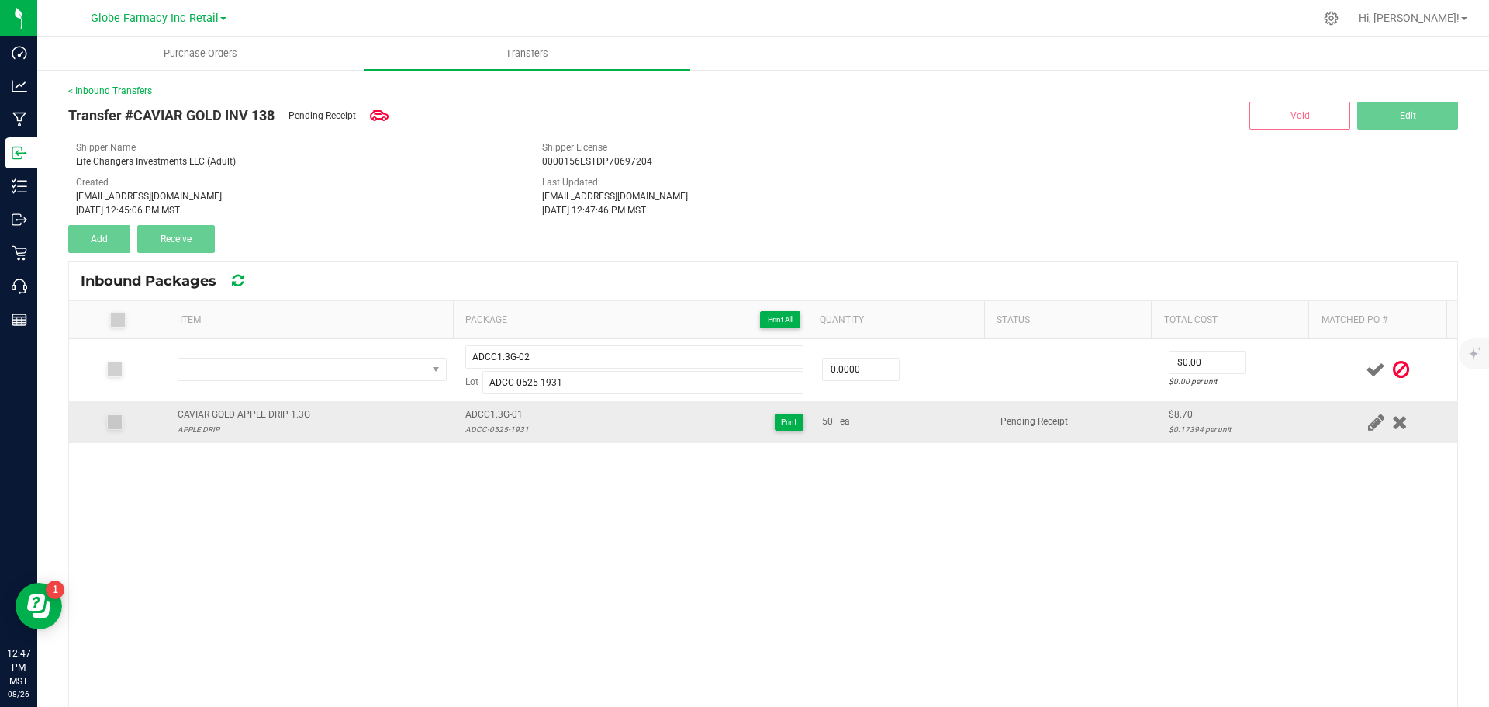
click at [196, 417] on div "CAVIAR GOLD APPLE DRIP 1.3G" at bounding box center [244, 414] width 133 height 15
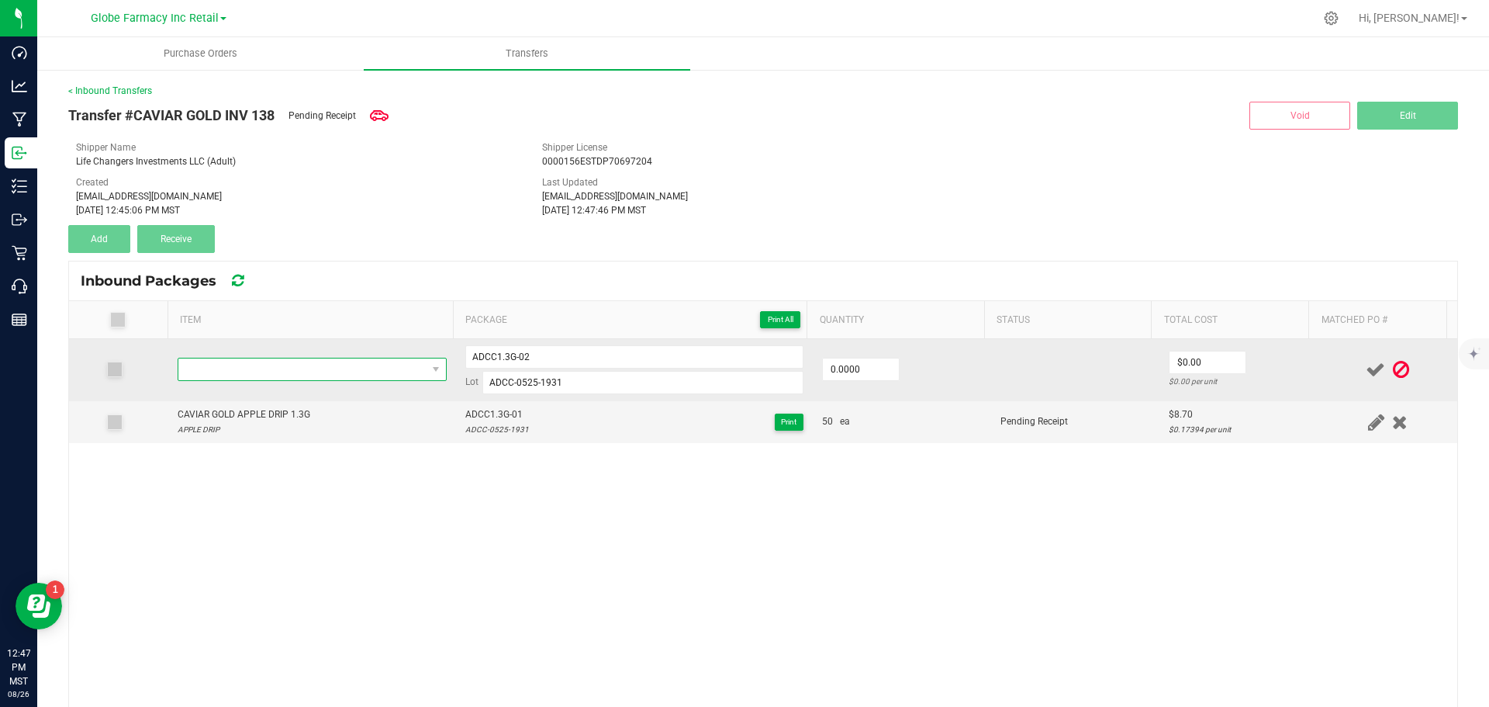
click at [187, 375] on span "NO DATA FOUND" at bounding box center [302, 369] width 248 height 22
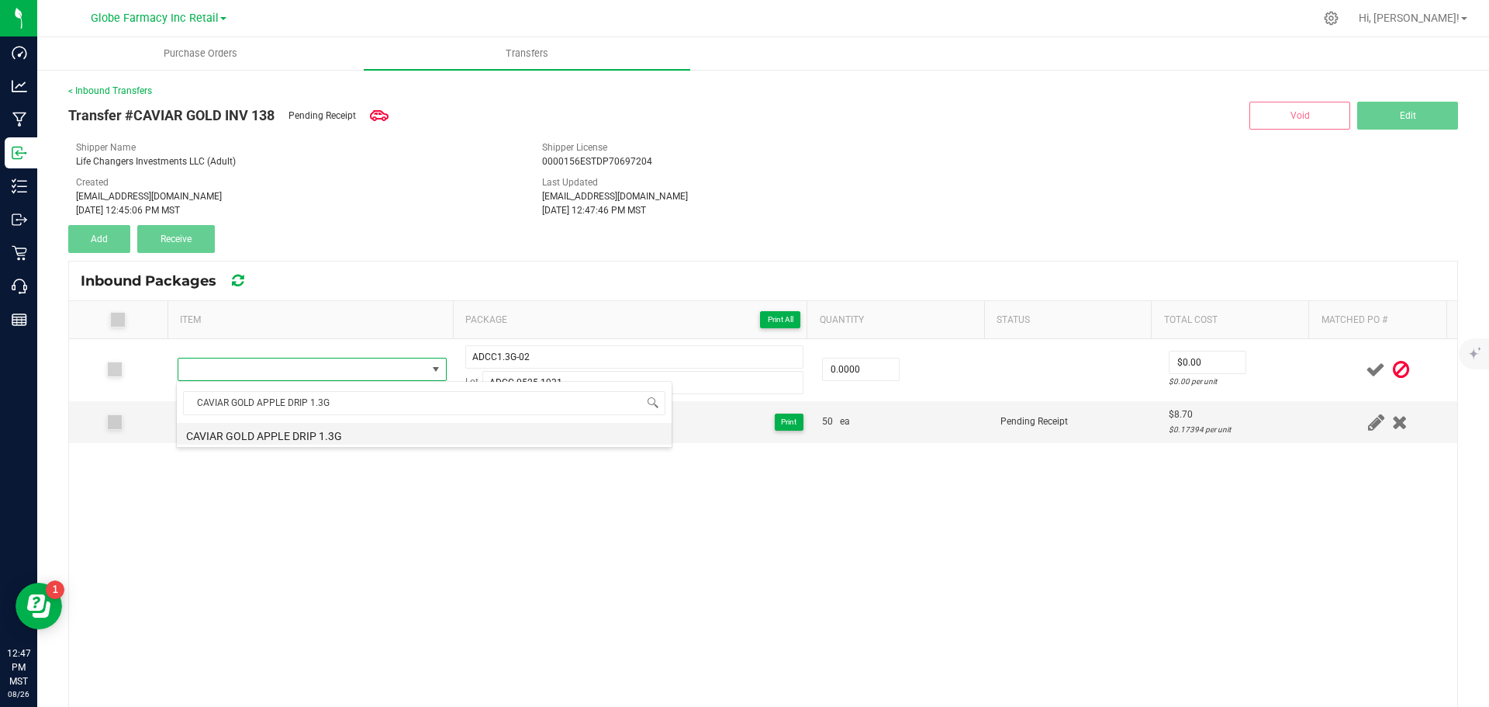
click at [268, 426] on li "CAVIAR GOLD APPLE DRIP 1.3G" at bounding box center [424, 434] width 495 height 22
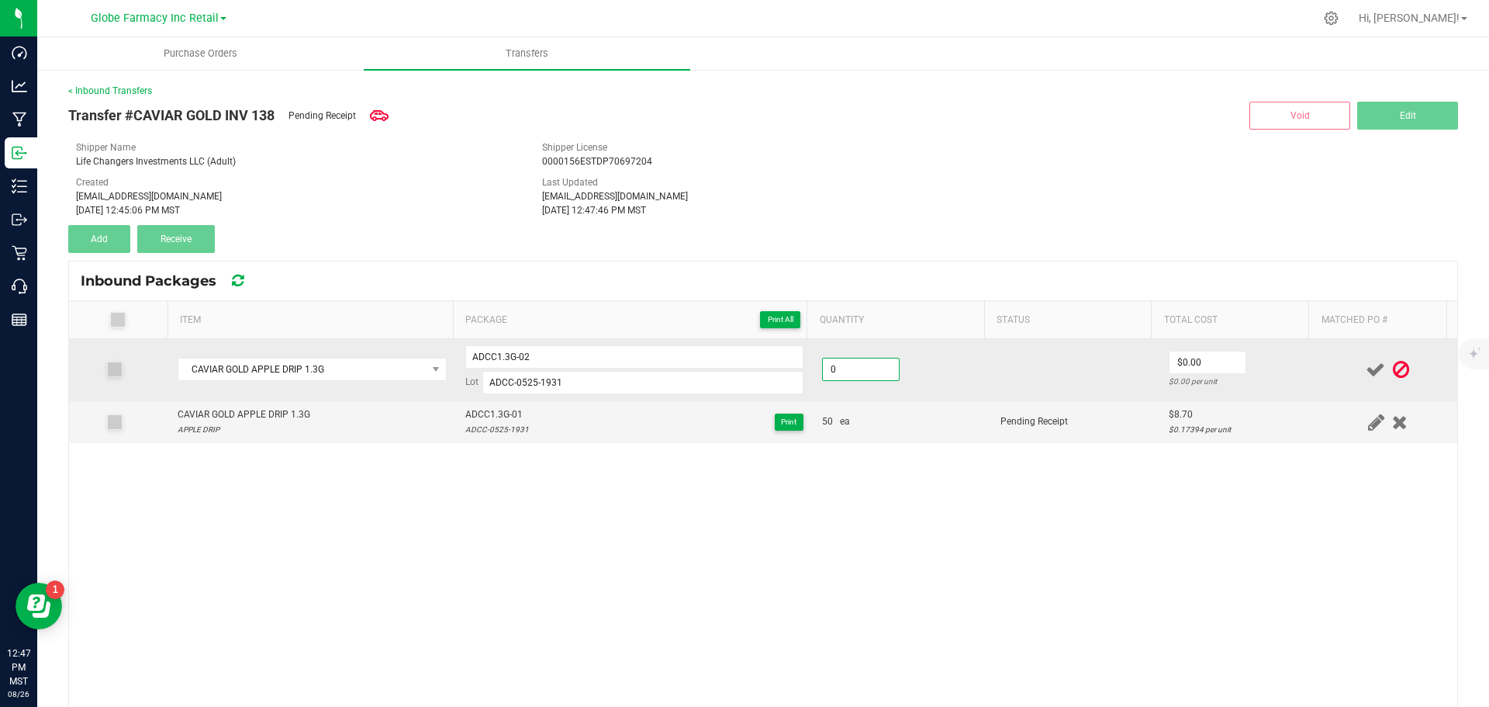
click at [853, 365] on input "0" at bounding box center [861, 369] width 76 height 22
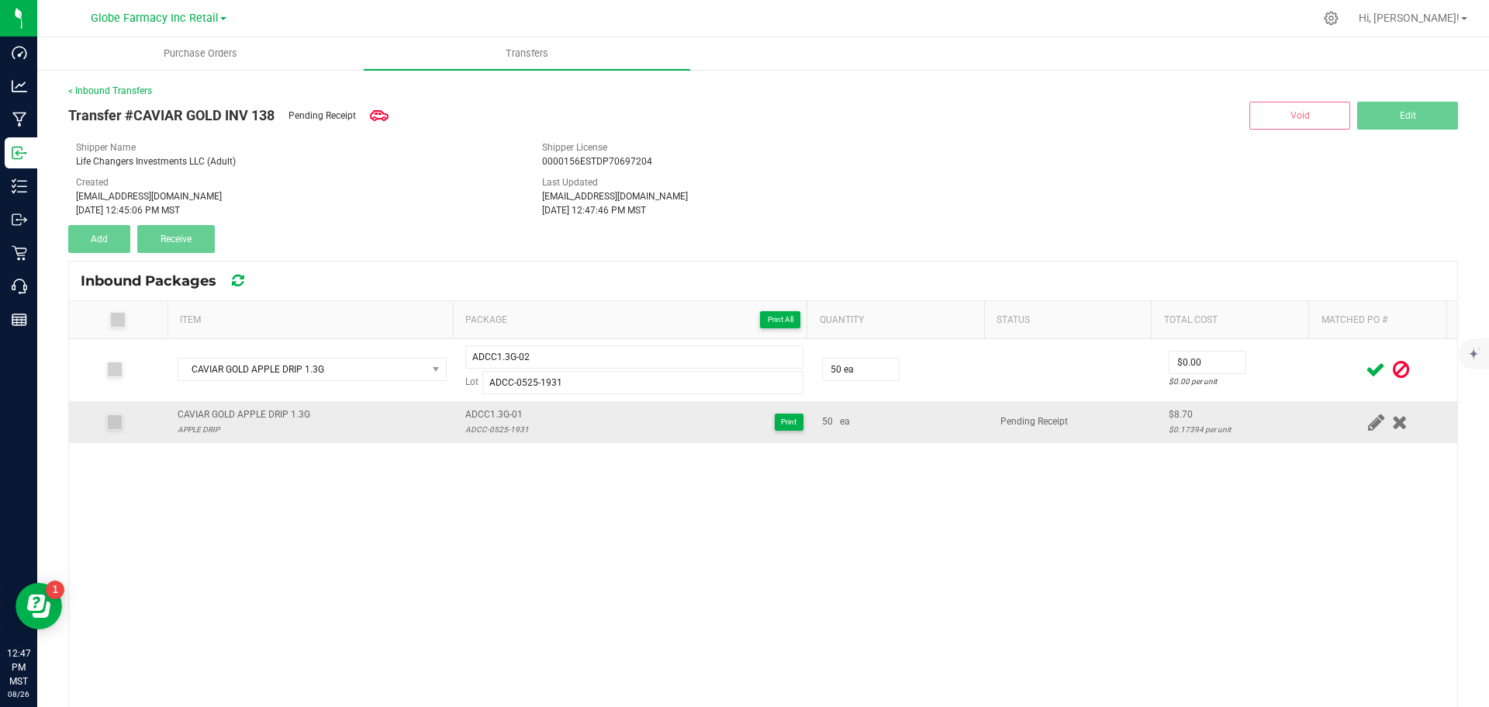
click at [957, 425] on div "50 ea" at bounding box center [902, 421] width 160 height 15
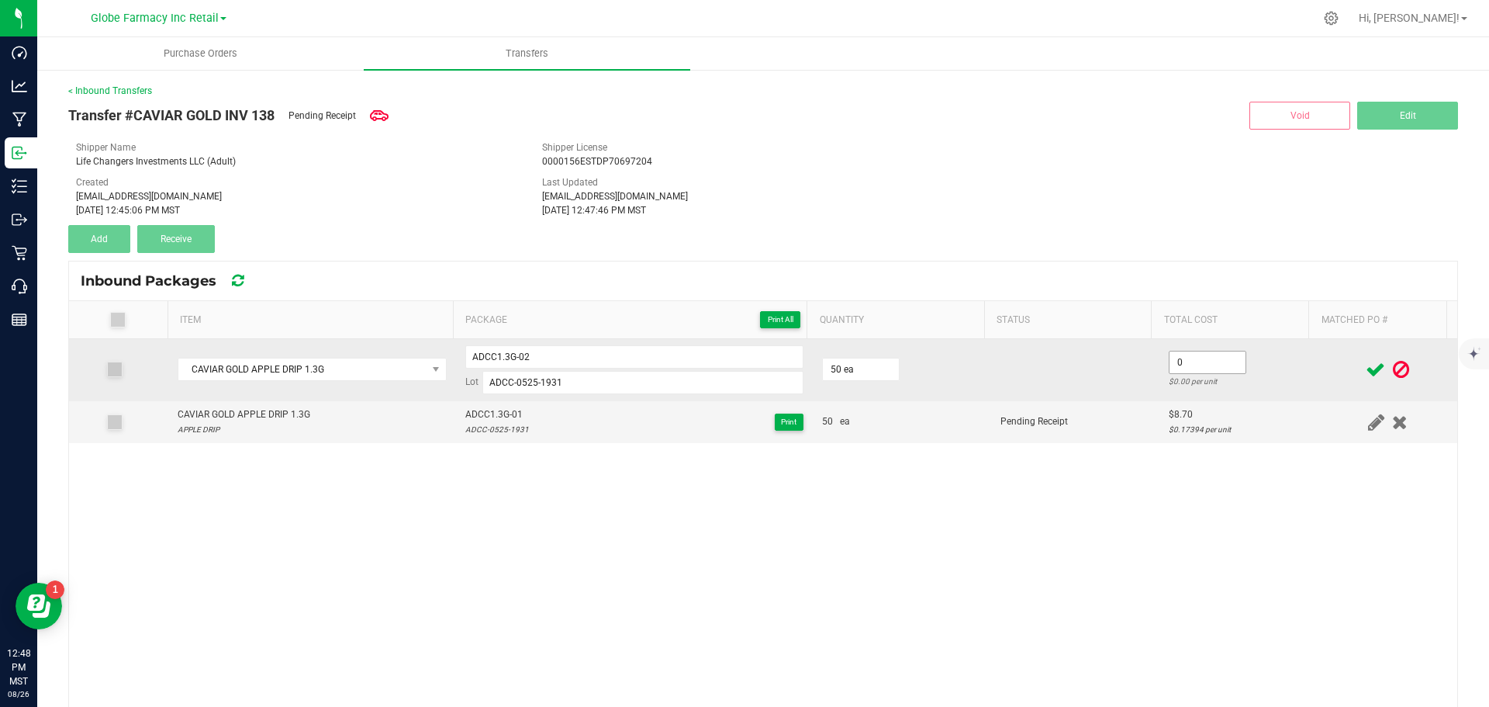
click at [1197, 359] on input "0" at bounding box center [1208, 362] width 76 height 22
drag, startPoint x: 1171, startPoint y: 365, endPoint x: 1012, endPoint y: 347, distance: 159.3
click at [1031, 351] on tr "CAVIAR GOLD APPLE DRIP 1.3G ADCC1.3G-02 Lot ADCC-0525-1931 50 ea 8. $0.16 per u…" at bounding box center [763, 370] width 1389 height 62
click at [1183, 361] on input at bounding box center [1208, 362] width 76 height 22
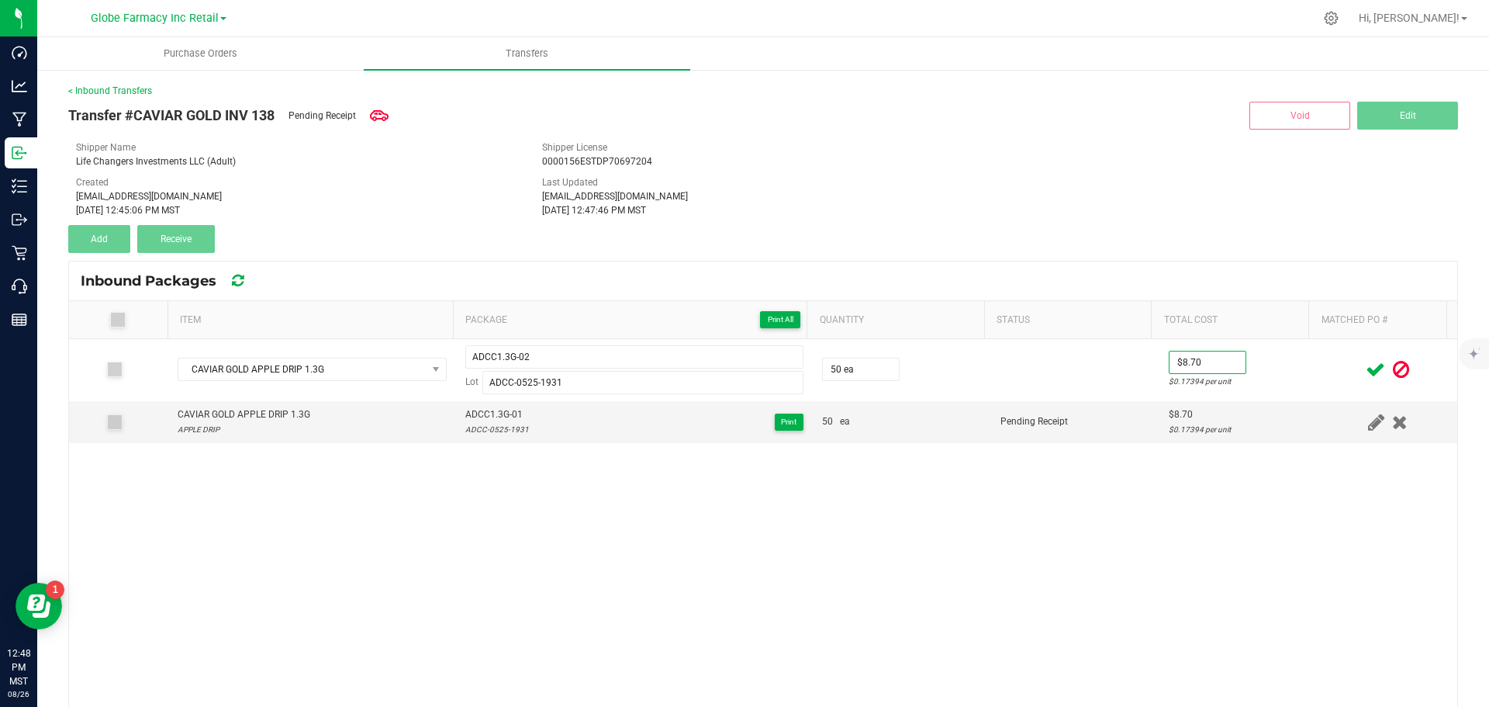
click at [1362, 368] on span at bounding box center [1375, 370] width 27 height 30
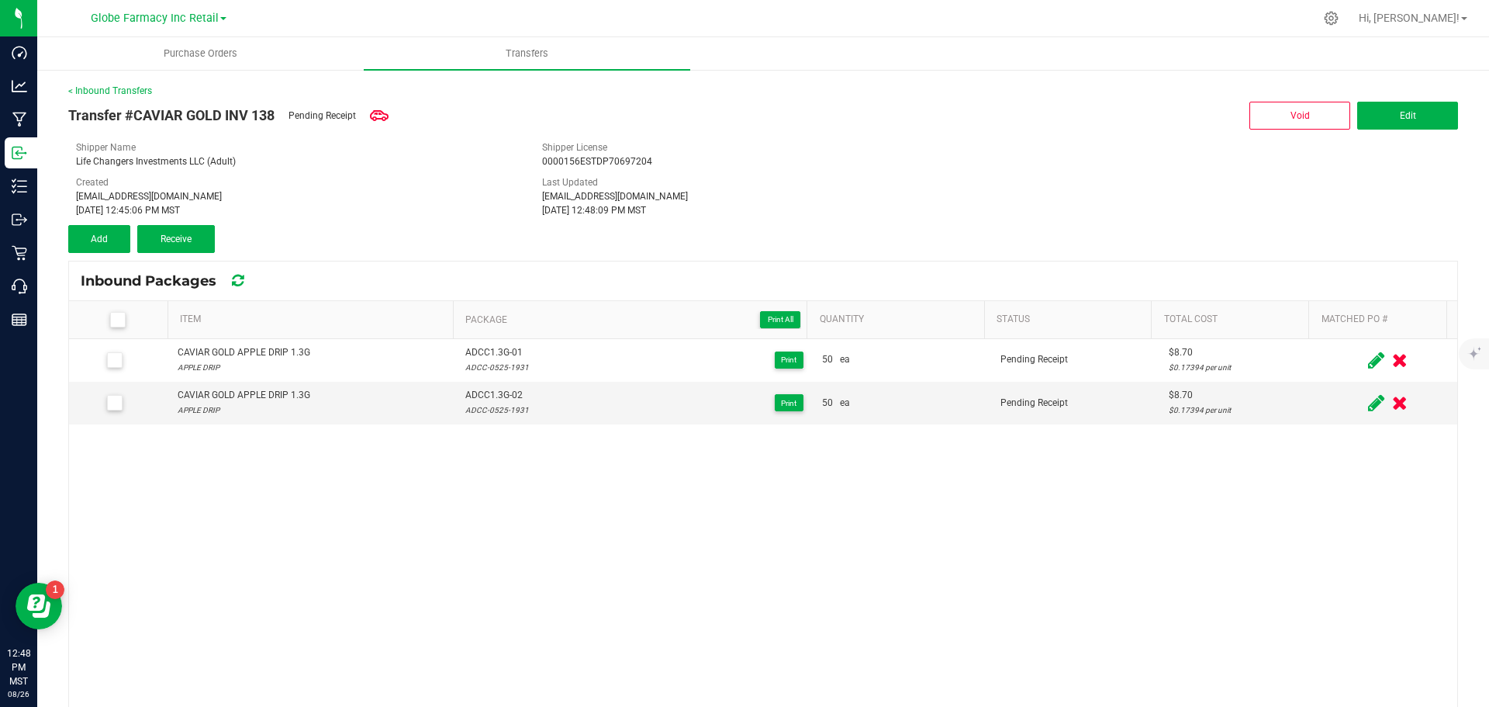
click at [123, 254] on div "< Inbound Transfers Transfer #CAVIAR GOLD INV 138 Pending Receipt Void Edit Shi…" at bounding box center [763, 475] width 1390 height 783
click at [119, 247] on button "Add" at bounding box center [99, 239] width 62 height 28
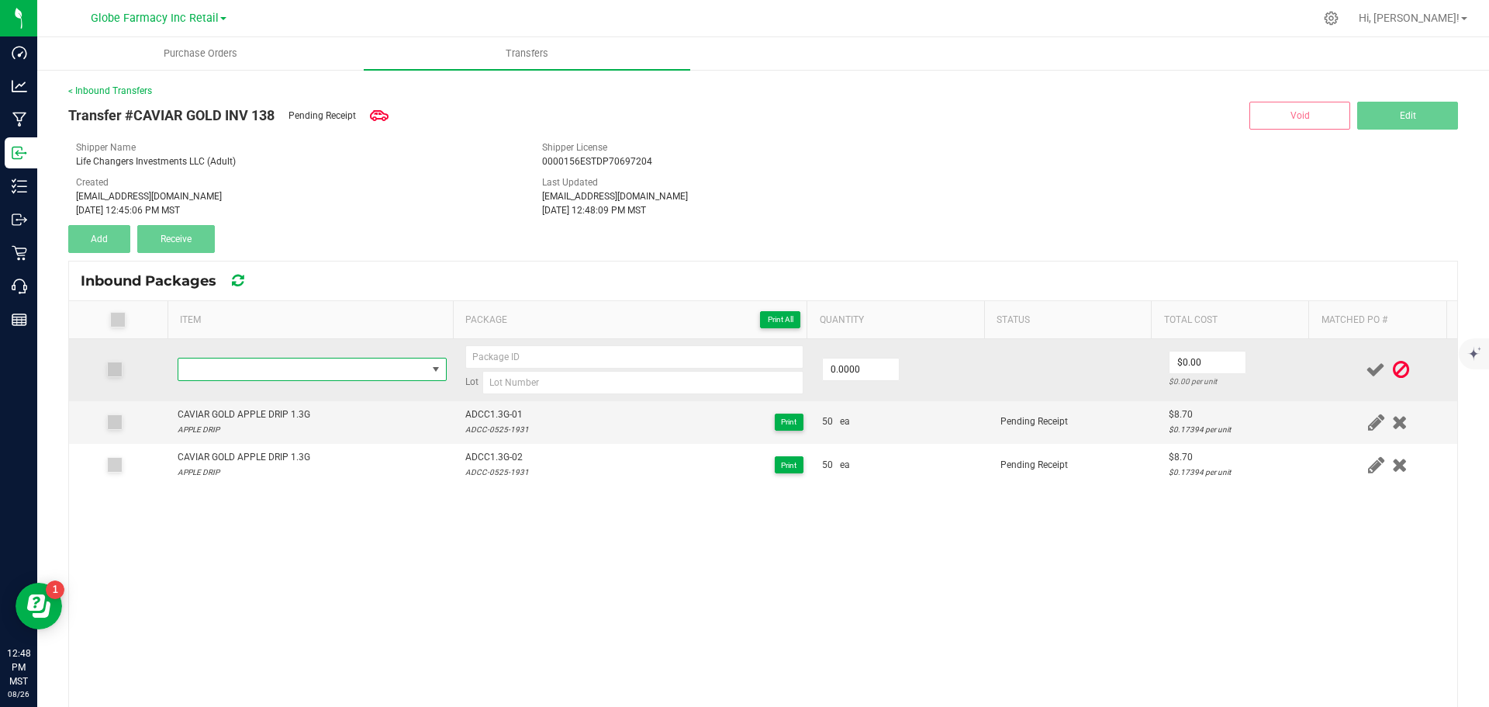
click at [432, 369] on span "NO DATA FOUND" at bounding box center [436, 369] width 12 height 12
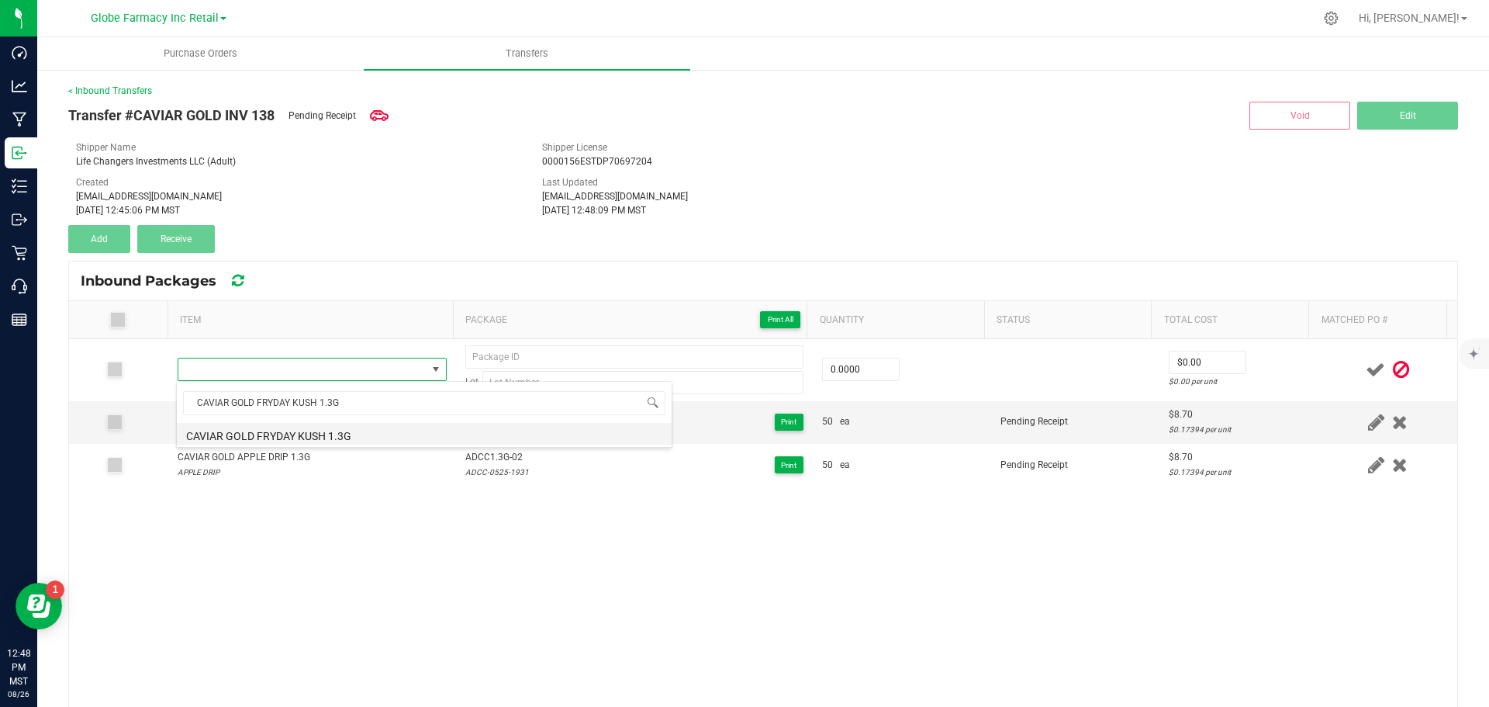
click at [351, 426] on li "CAVIAR GOLD FRYDAY KUSH 1.3G" at bounding box center [424, 434] width 495 height 22
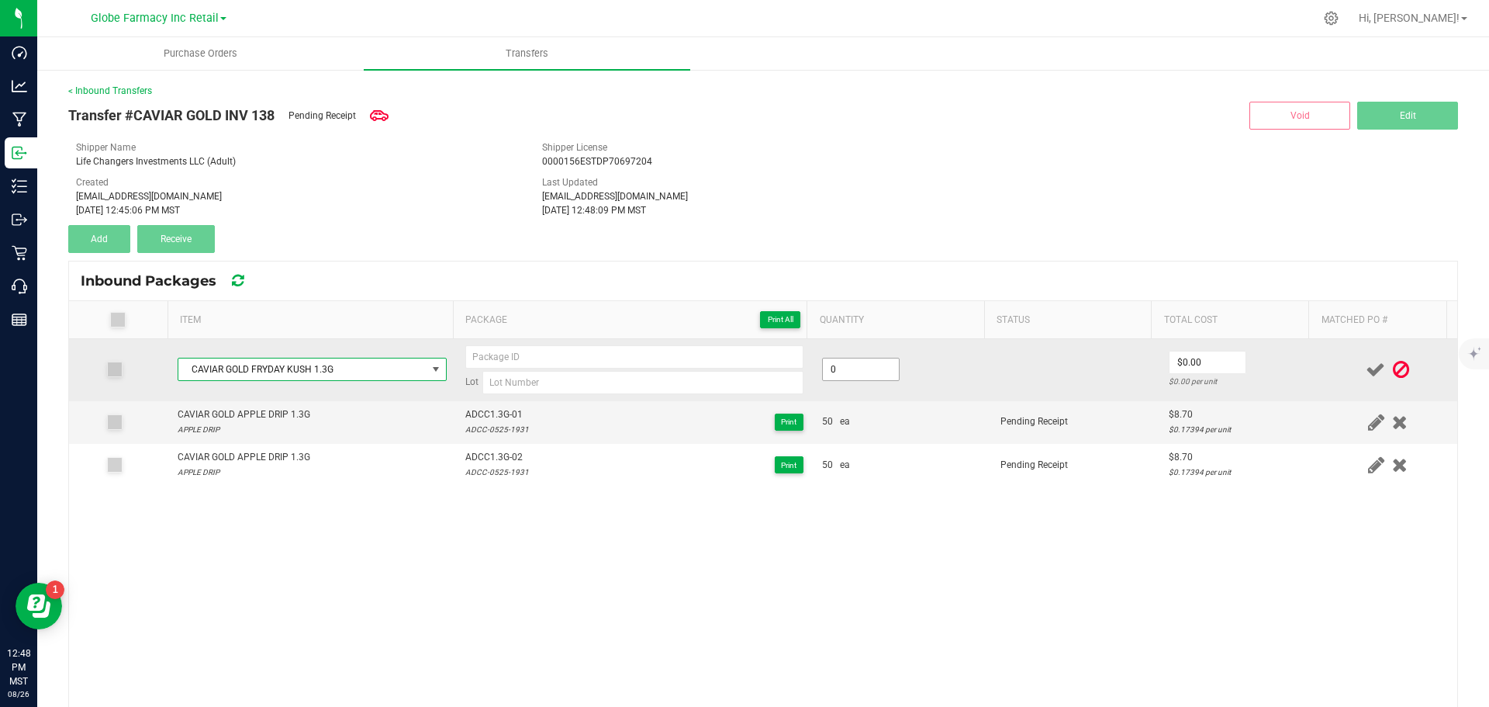
click at [837, 375] on input "0" at bounding box center [861, 369] width 76 height 22
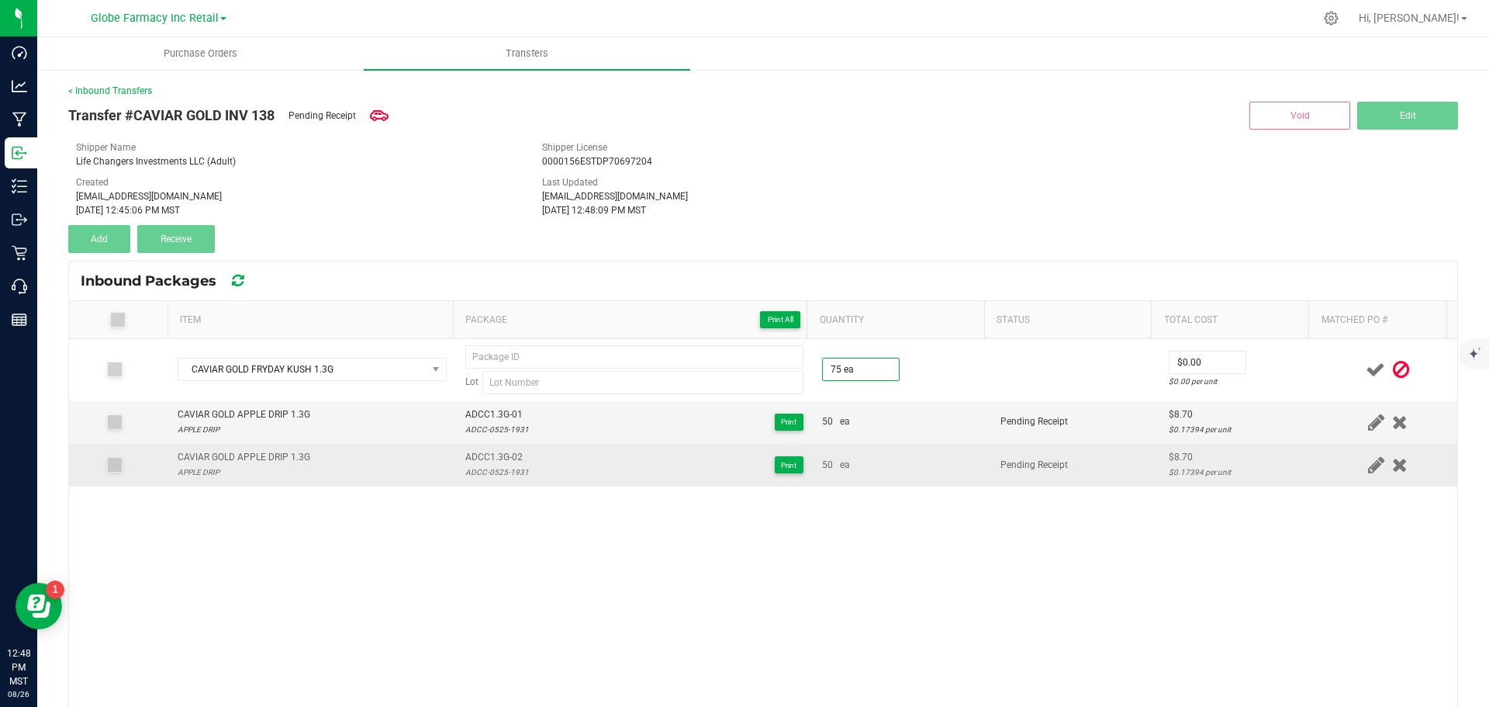
click at [908, 458] on div "50 ea" at bounding box center [902, 465] width 160 height 15
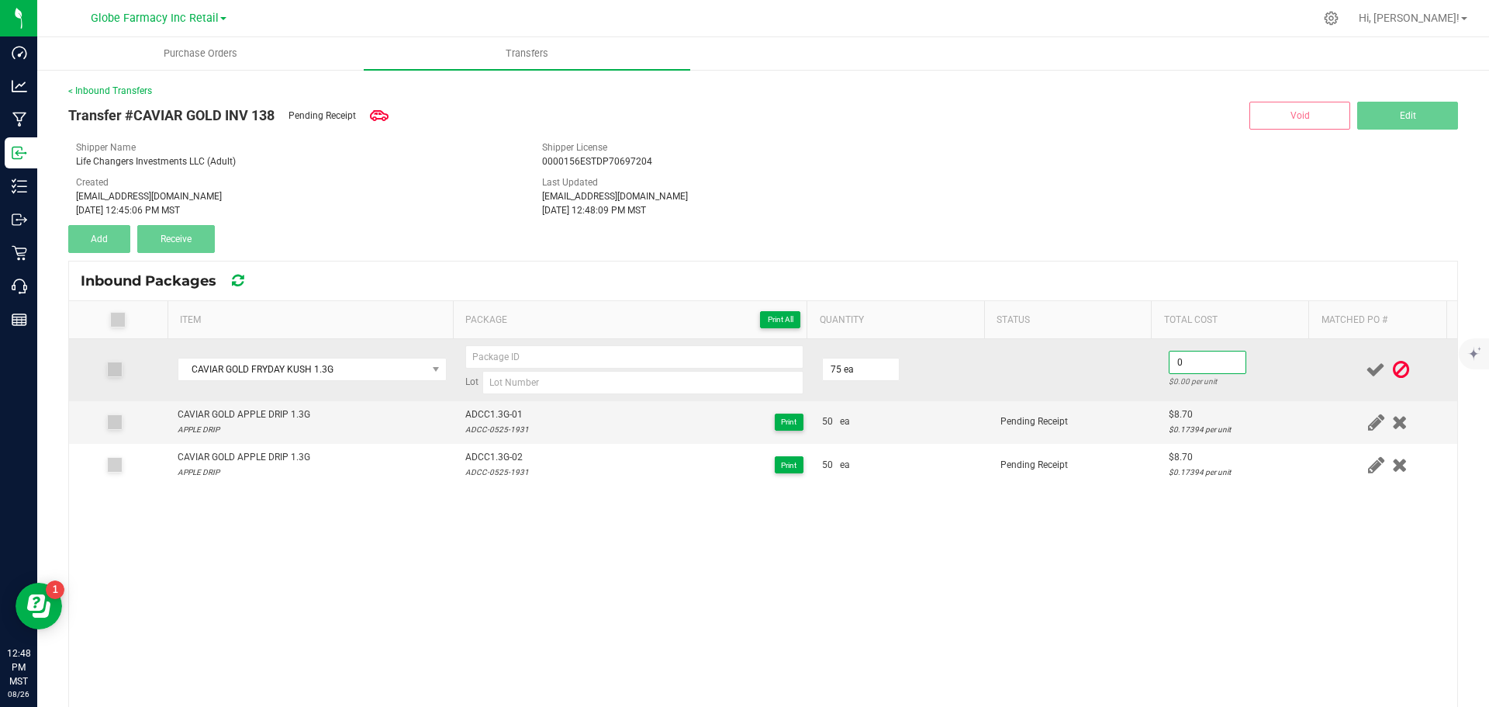
click at [1195, 361] on input "0" at bounding box center [1208, 362] width 76 height 22
click at [1188, 352] on input "0" at bounding box center [1208, 362] width 76 height 22
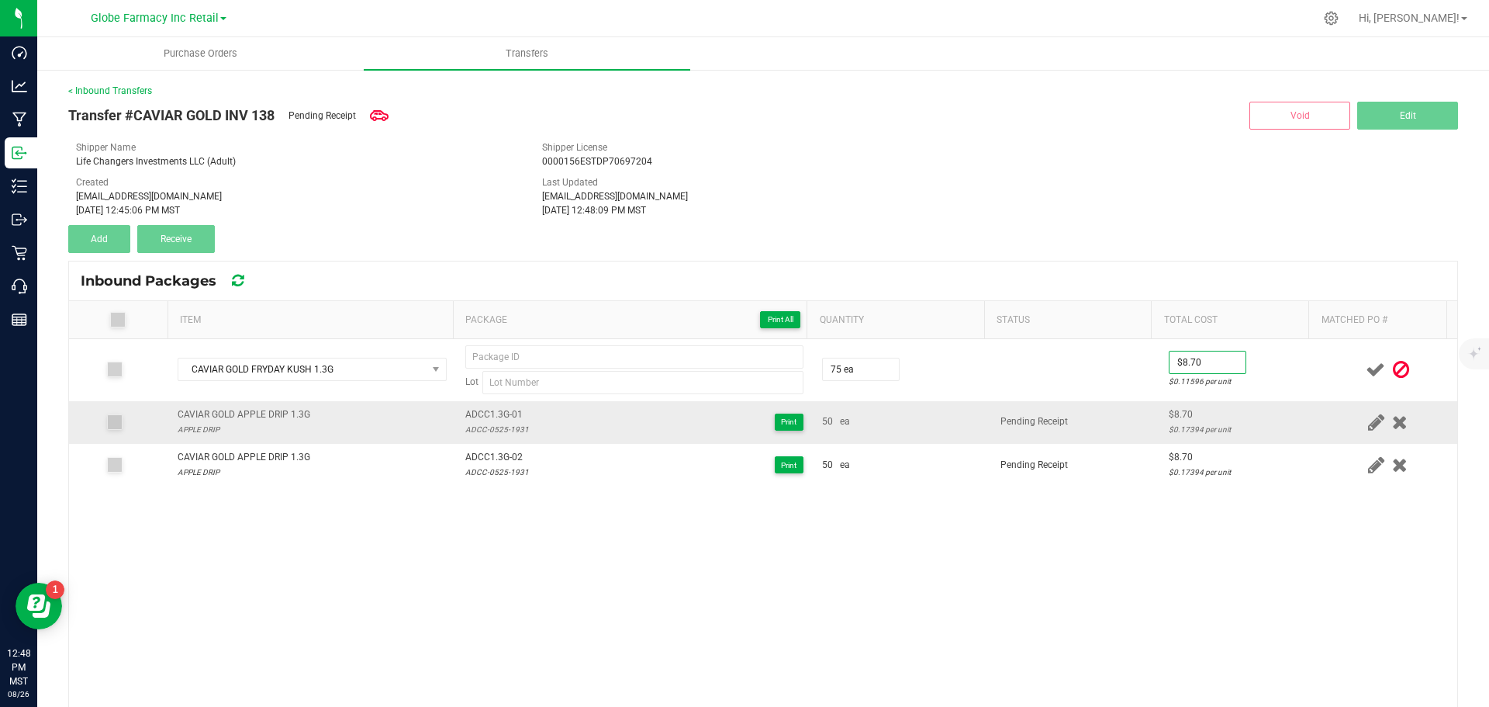
click at [1105, 407] on td "Pending Receipt" at bounding box center [1075, 422] width 168 height 43
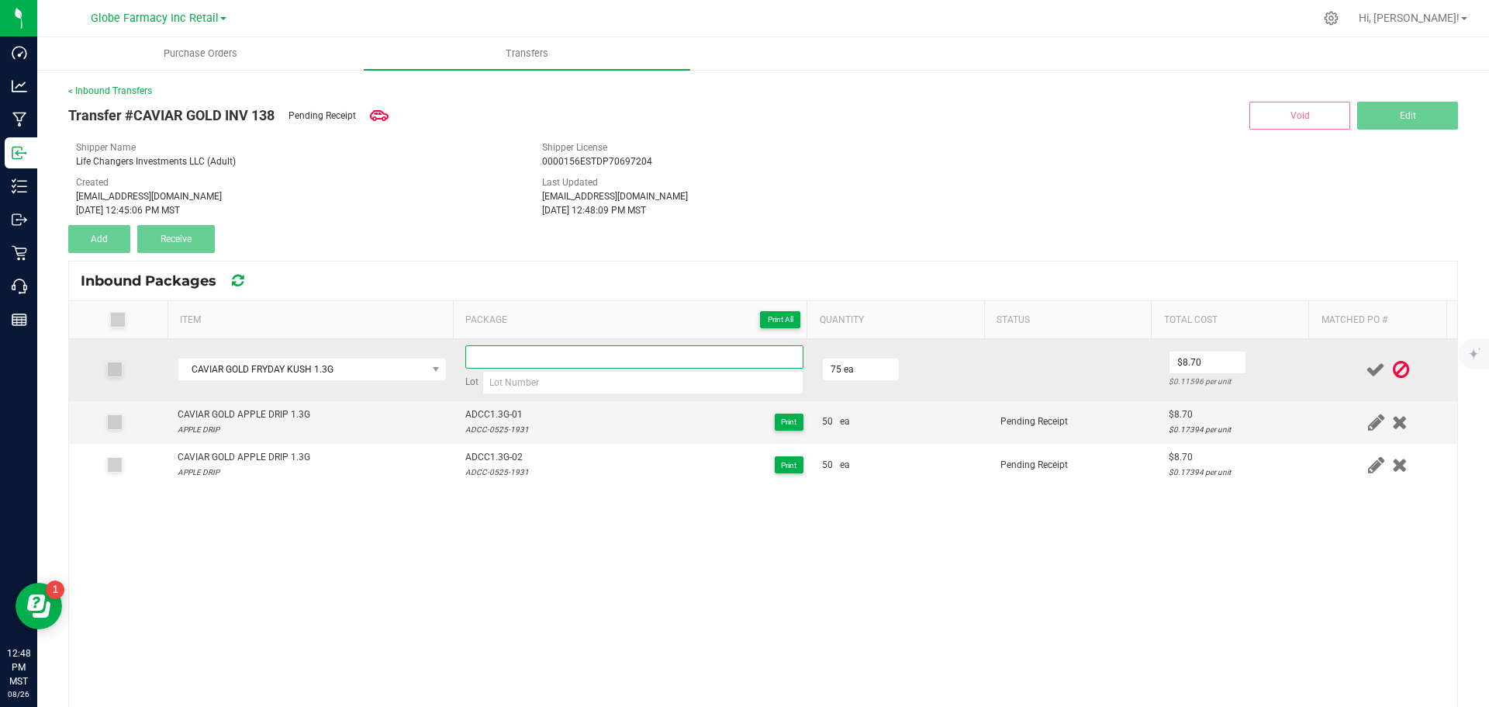
click at [578, 351] on input at bounding box center [634, 356] width 338 height 23
click at [558, 371] on input at bounding box center [642, 382] width 321 height 23
click at [480, 357] on input "FDCC1.3G-01" at bounding box center [634, 356] width 338 height 23
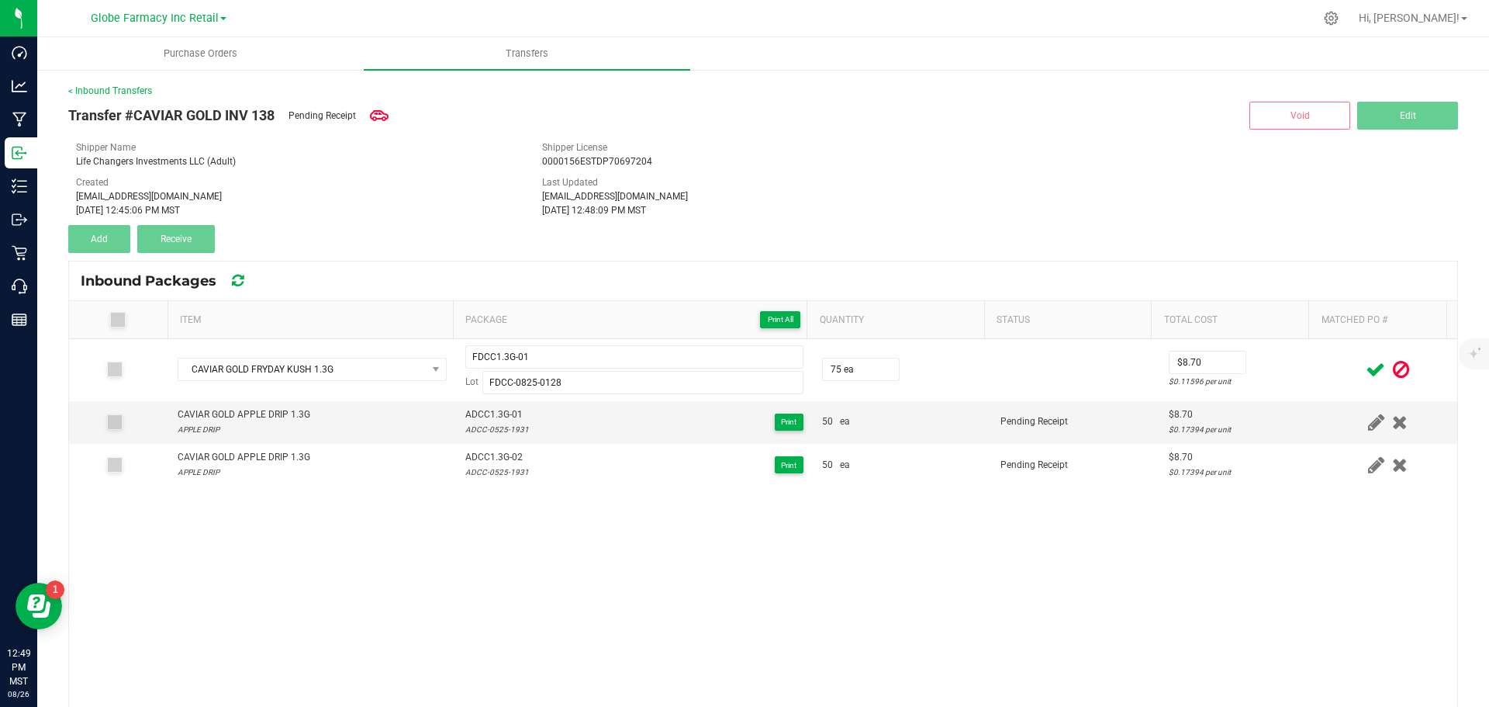
click at [1366, 370] on icon at bounding box center [1375, 369] width 19 height 19
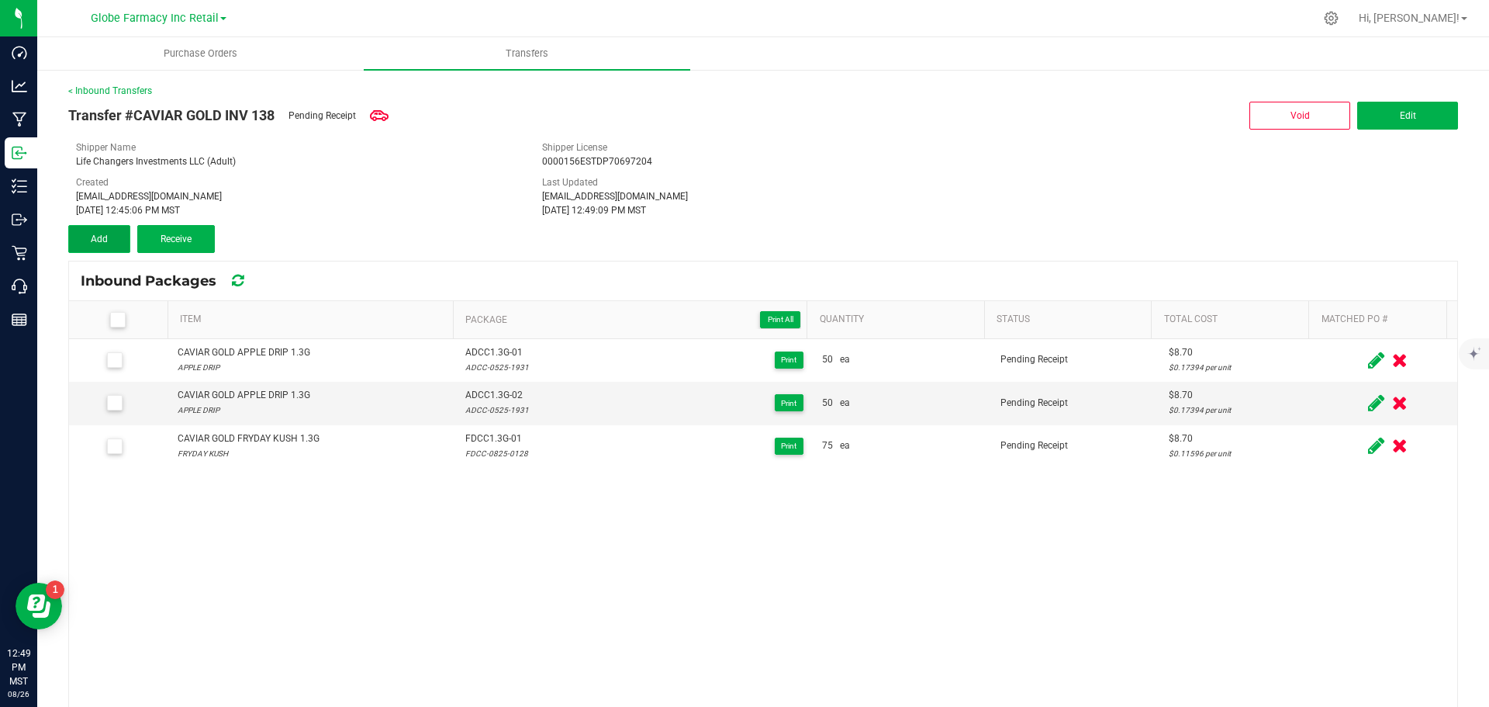
click at [116, 244] on button "Add" at bounding box center [99, 239] width 62 height 28
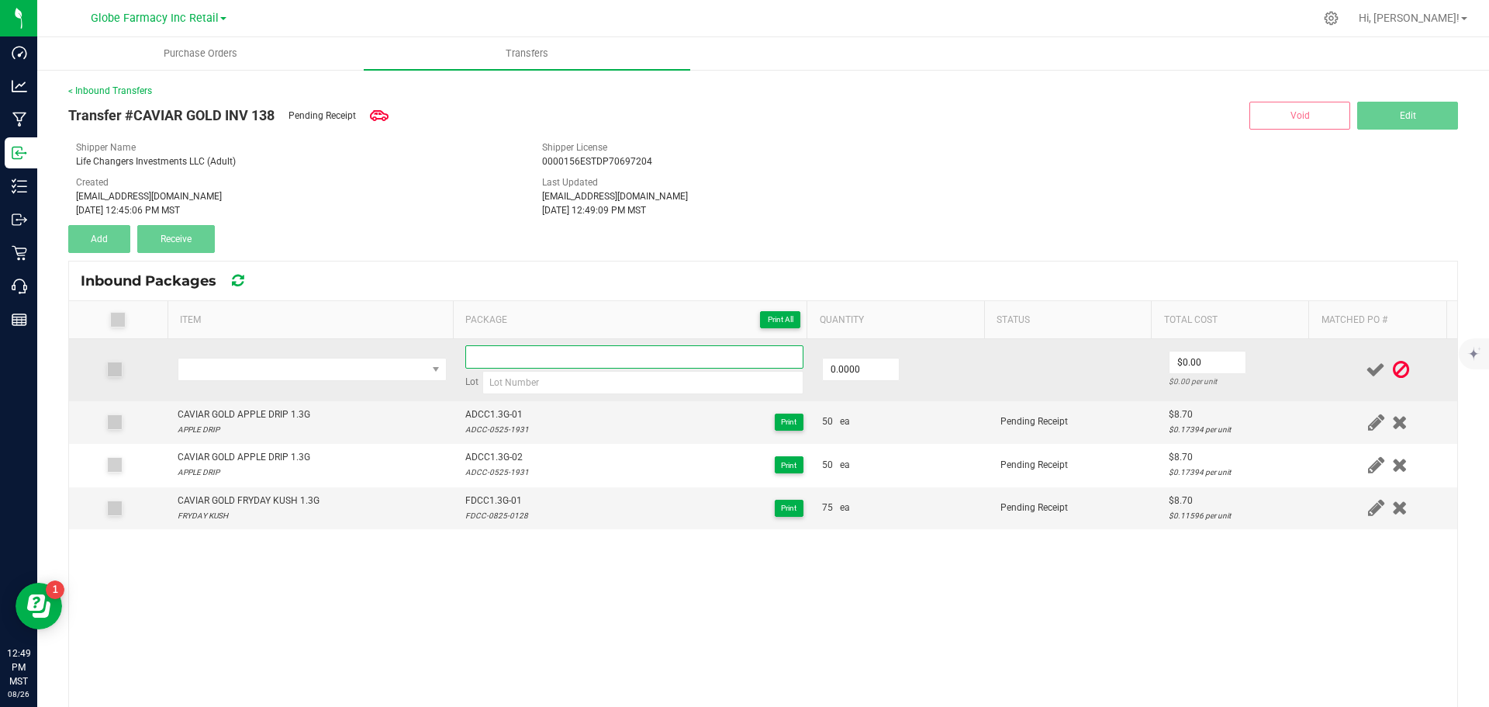
click at [569, 359] on input at bounding box center [634, 356] width 338 height 23
click at [832, 358] on span "0.0000" at bounding box center [861, 369] width 78 height 23
click at [834, 368] on input "0" at bounding box center [861, 369] width 76 height 22
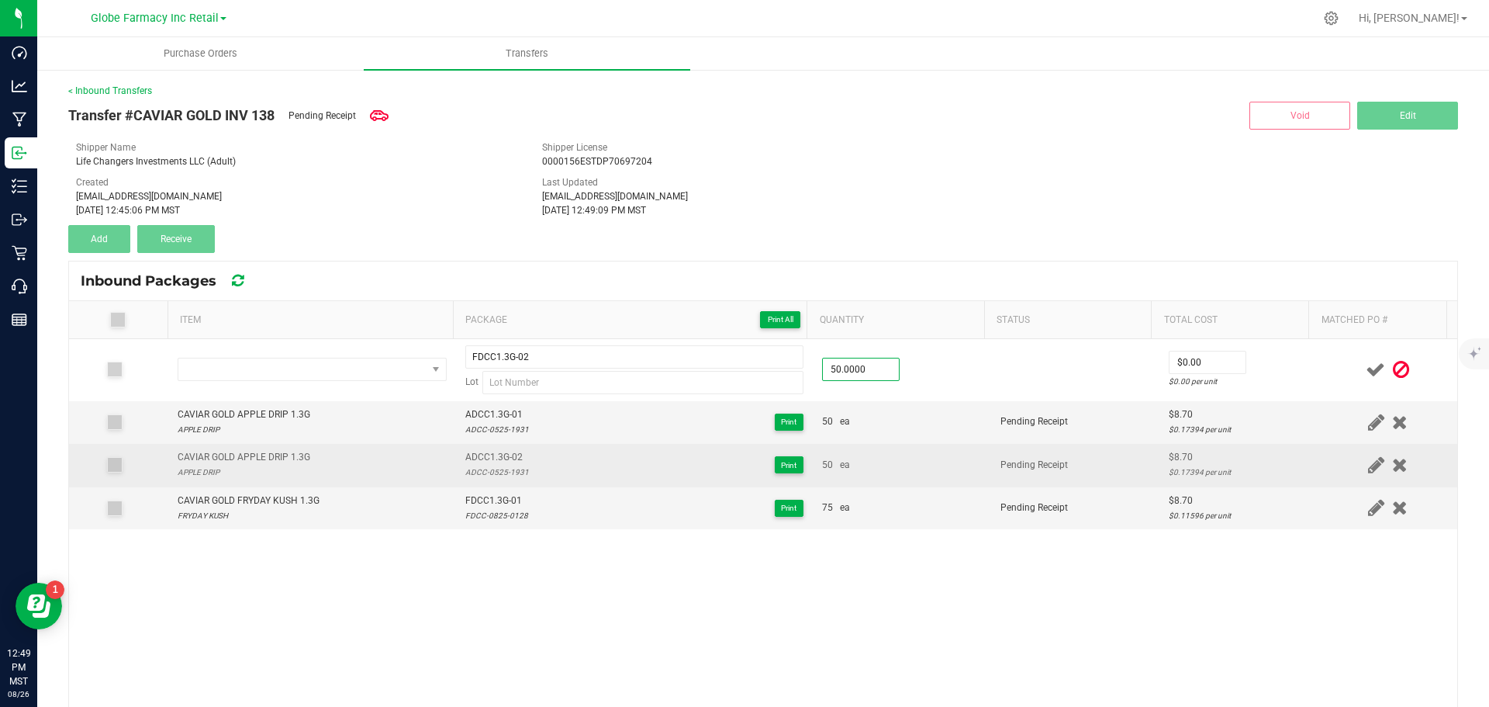
click at [859, 446] on tbody "FDCC1.3G-02 Lot 50.0000 $0.00 $0.00 per unit CAVIAR GOLD APPLE DRIP 1.3G APPLE …" at bounding box center [763, 434] width 1389 height 190
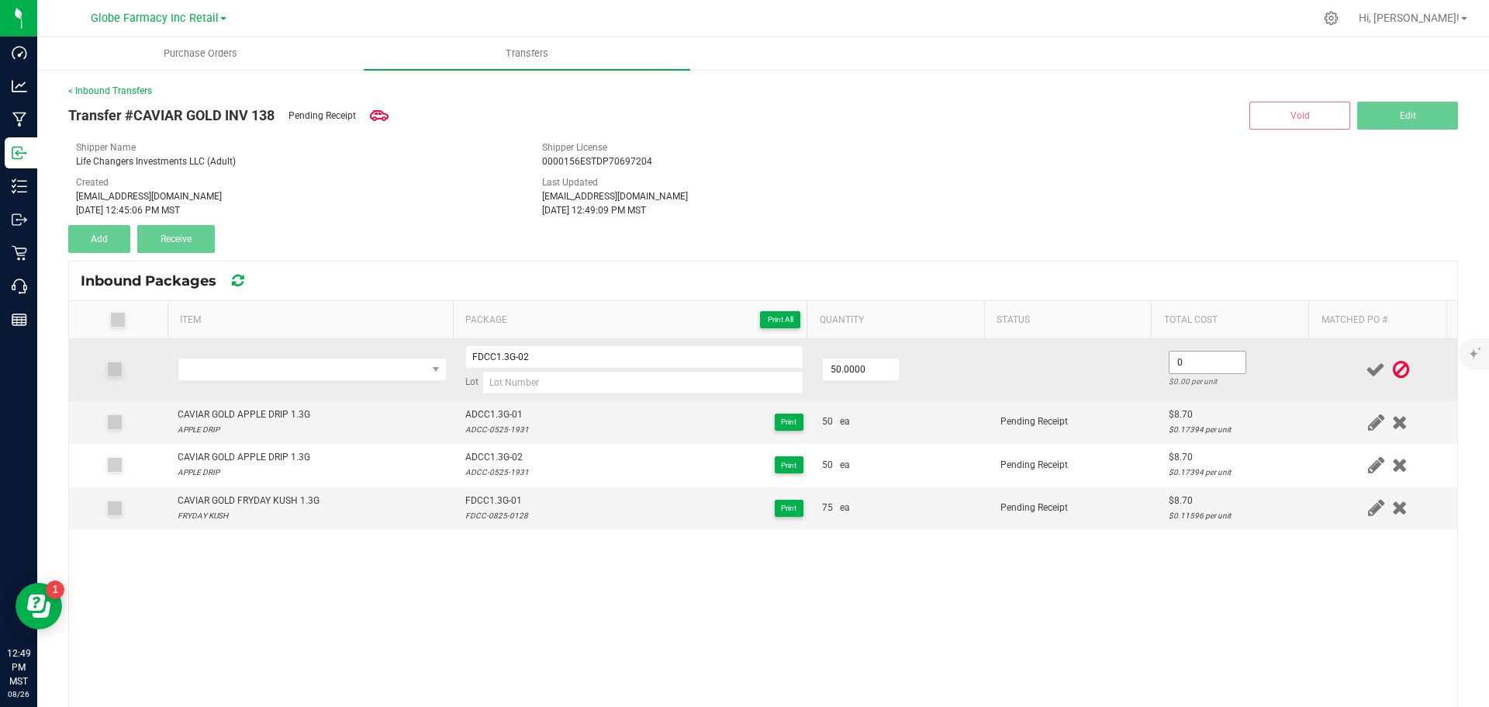
click at [1185, 358] on input "0" at bounding box center [1208, 362] width 76 height 22
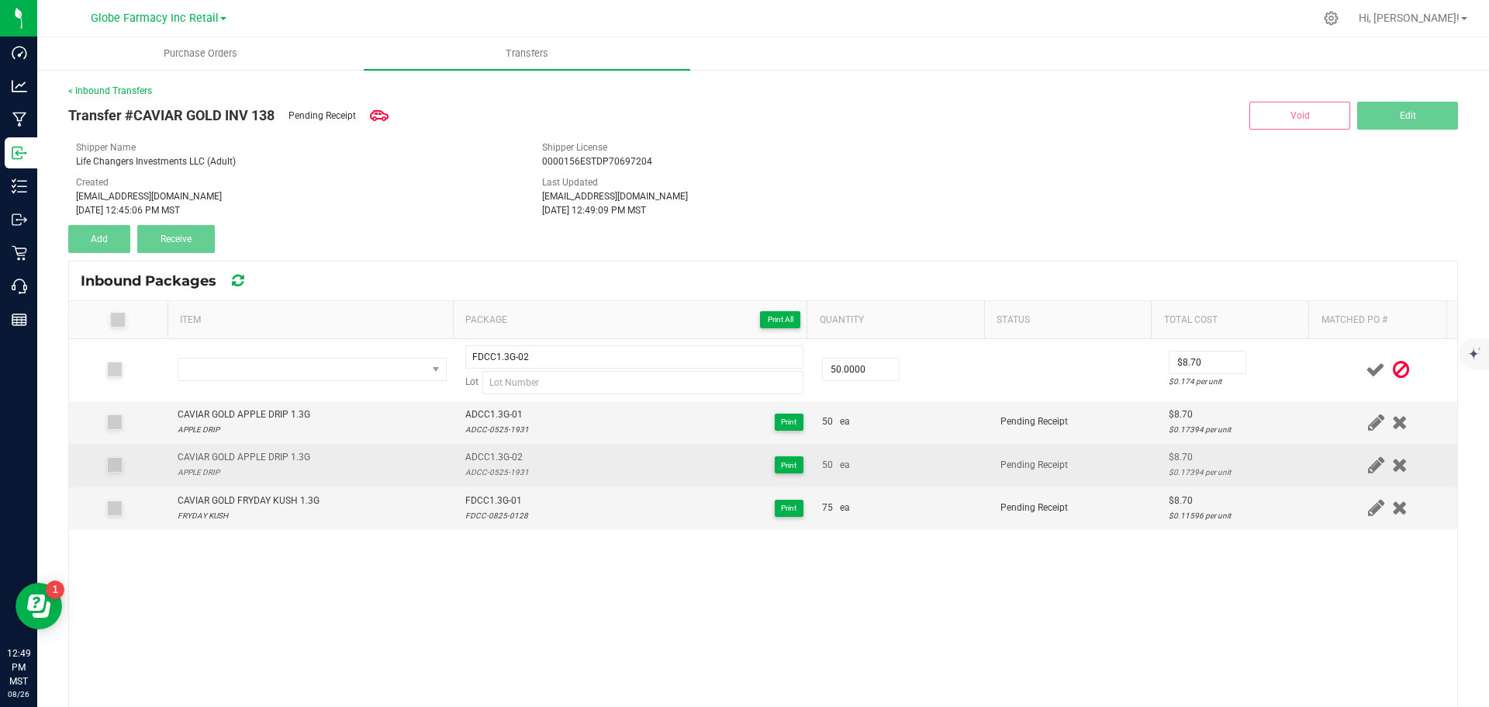
click at [1135, 450] on td "Pending Receipt" at bounding box center [1075, 465] width 168 height 43
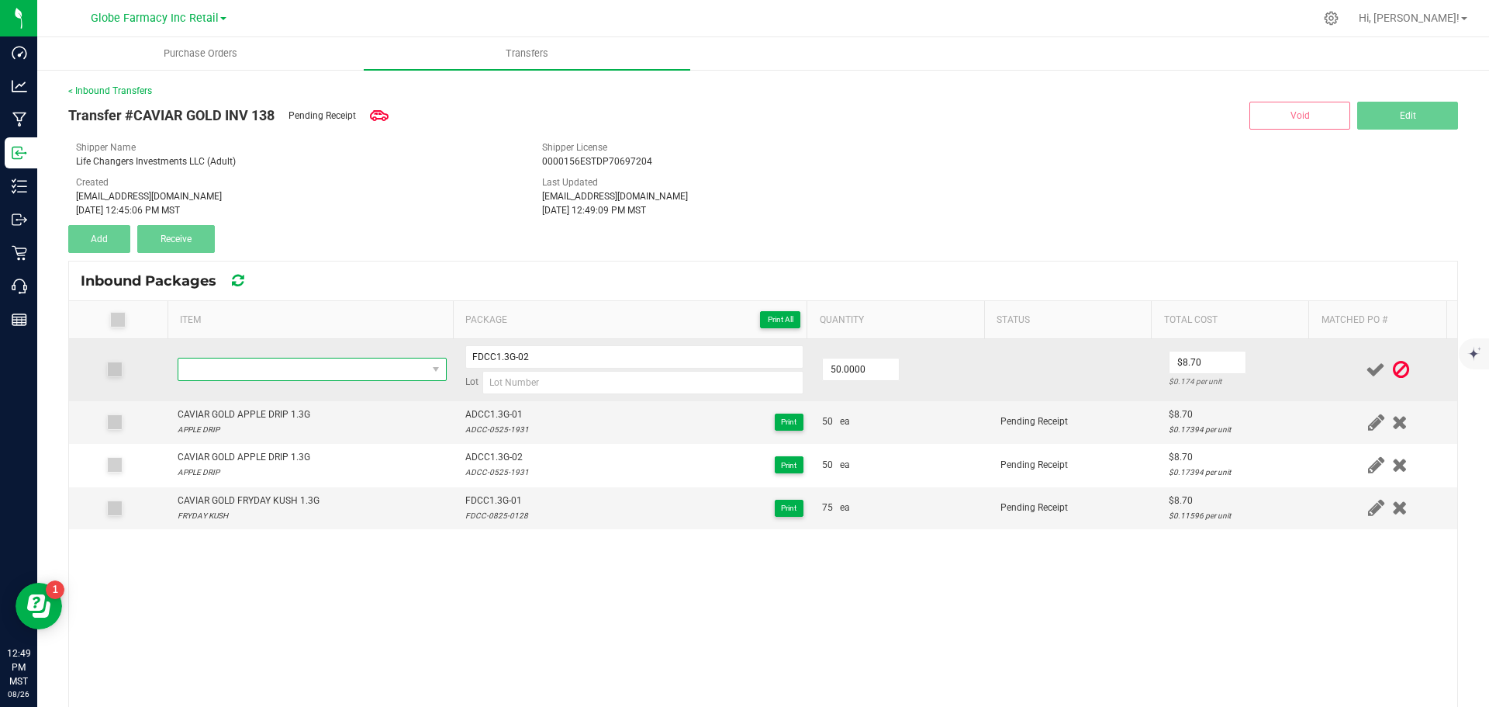
click at [408, 363] on span "NO DATA FOUND" at bounding box center [302, 369] width 248 height 22
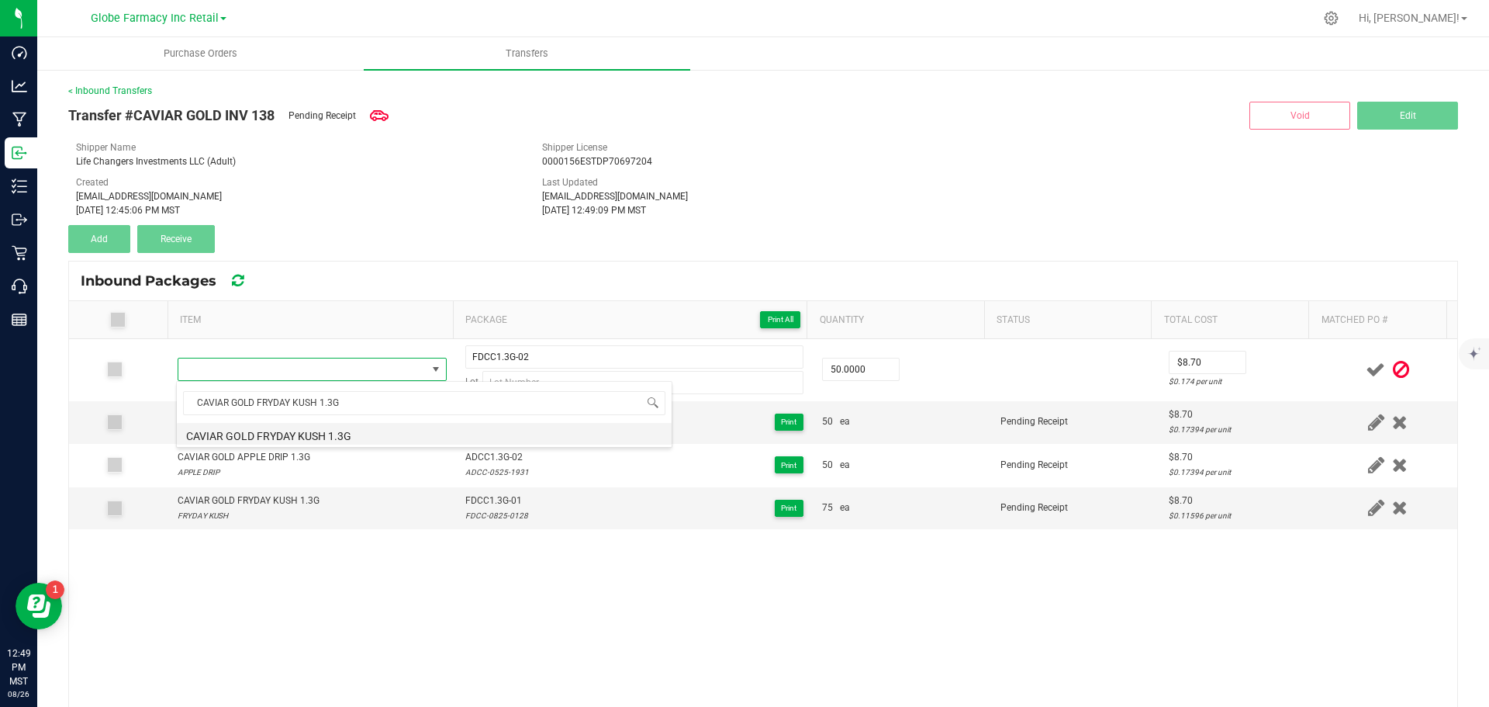
click at [478, 436] on li "CAVIAR GOLD FRYDAY KUSH 1.3G" at bounding box center [424, 434] width 495 height 22
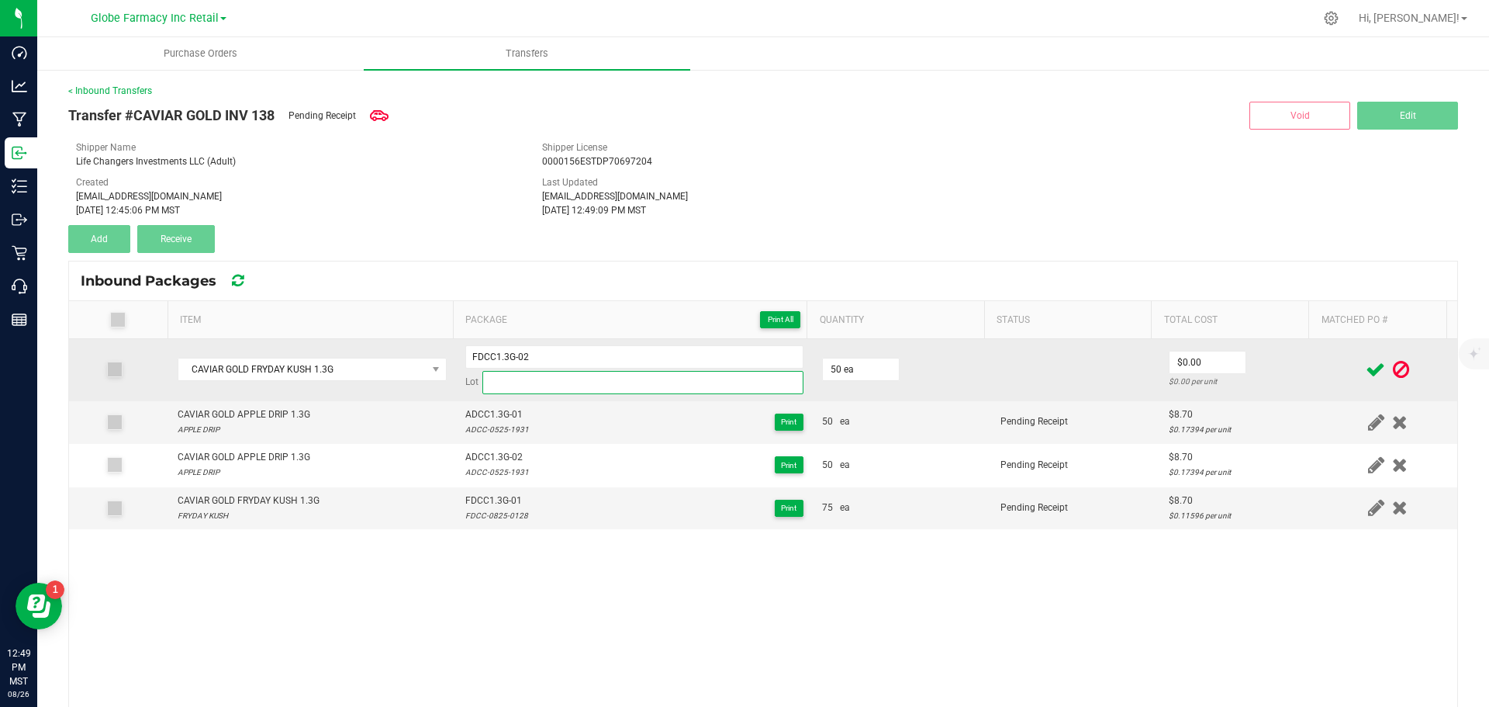
click at [557, 377] on input at bounding box center [642, 382] width 321 height 23
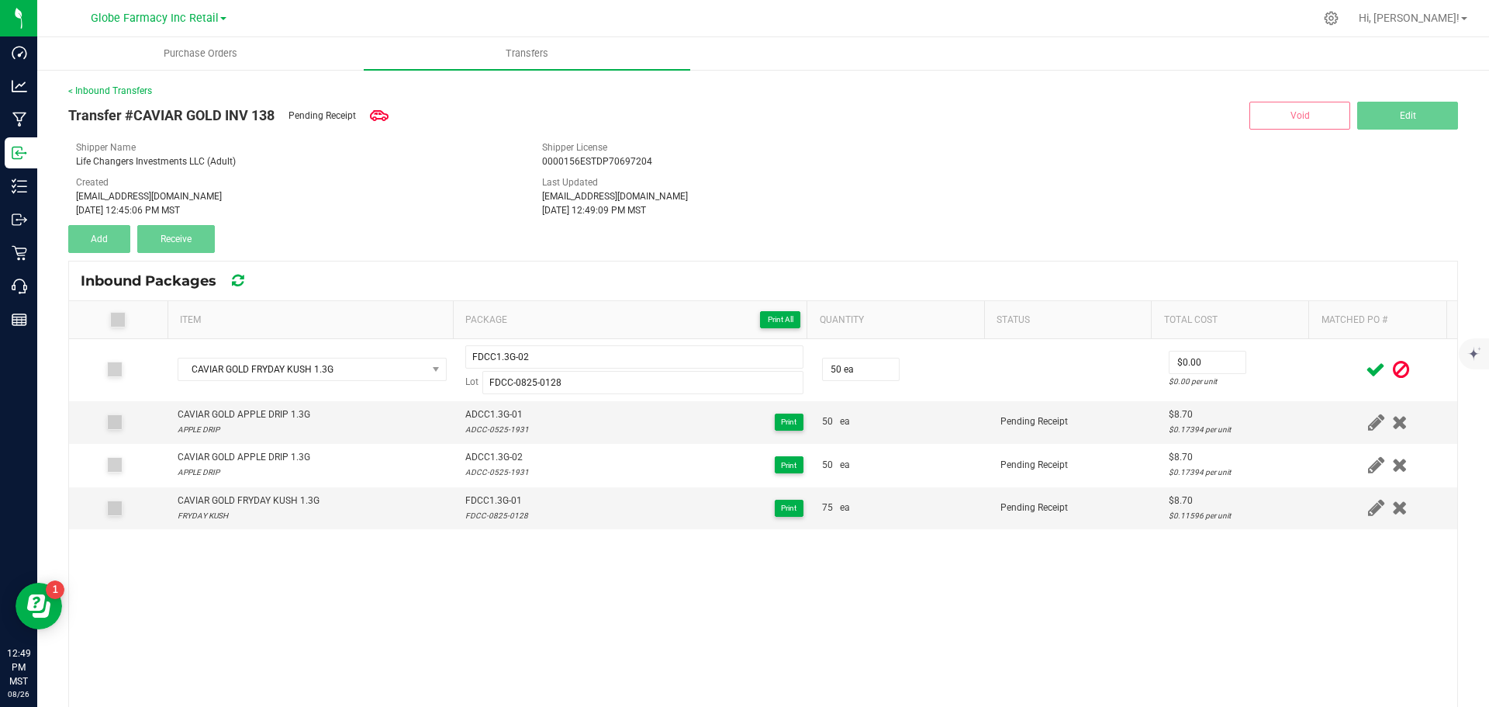
click at [1366, 371] on icon at bounding box center [1375, 369] width 19 height 19
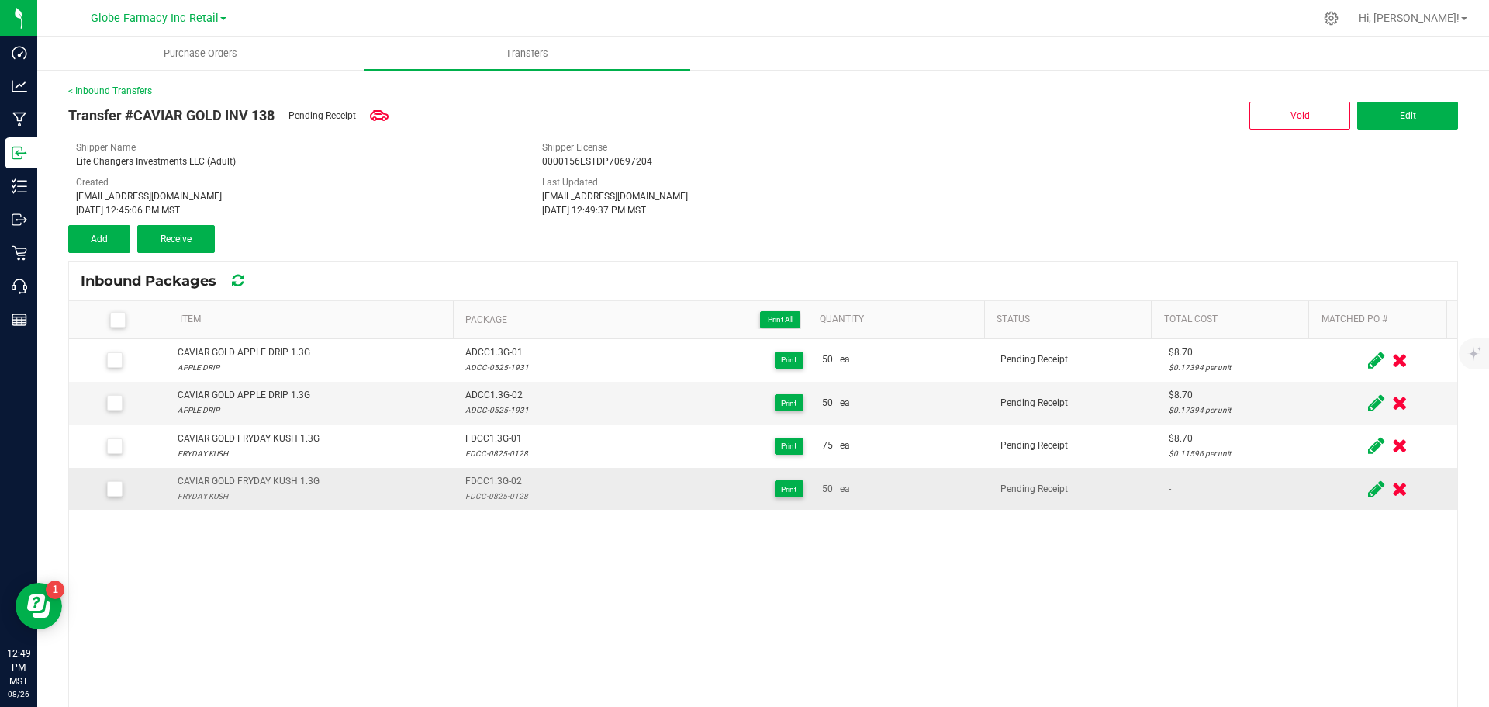
click at [1368, 493] on icon at bounding box center [1376, 488] width 16 height 19
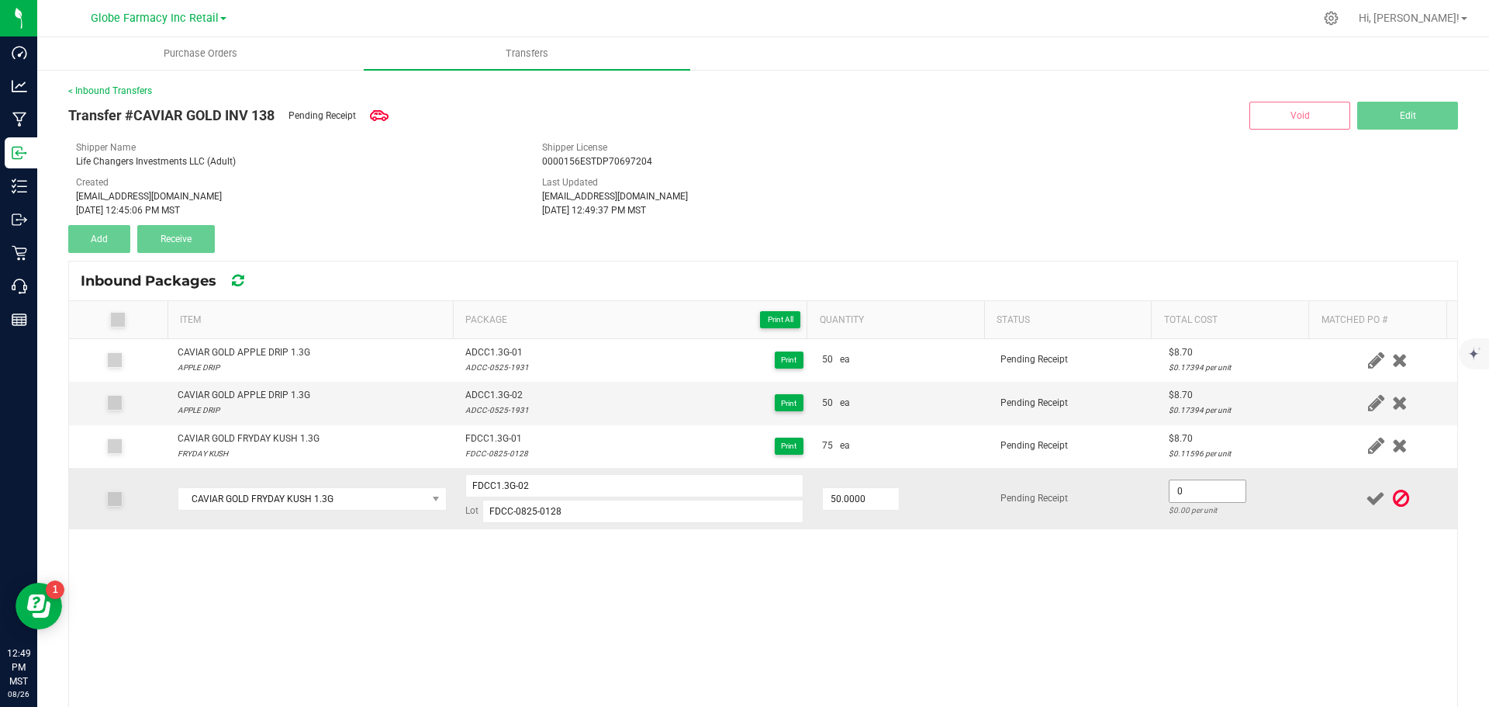
click at [1181, 493] on input "0" at bounding box center [1208, 491] width 76 height 22
drag, startPoint x: 1203, startPoint y: 602, endPoint x: 1222, endPoint y: 599, distance: 18.9
click at [1206, 607] on div "CAVIAR GOLD APPLE DRIP 1.3G APPLE DRIP ADCC1.3G-01 ADCC-0525-1931 Print 50 ea P…" at bounding box center [763, 602] width 1389 height 527
click at [1366, 496] on icon at bounding box center [1375, 498] width 19 height 19
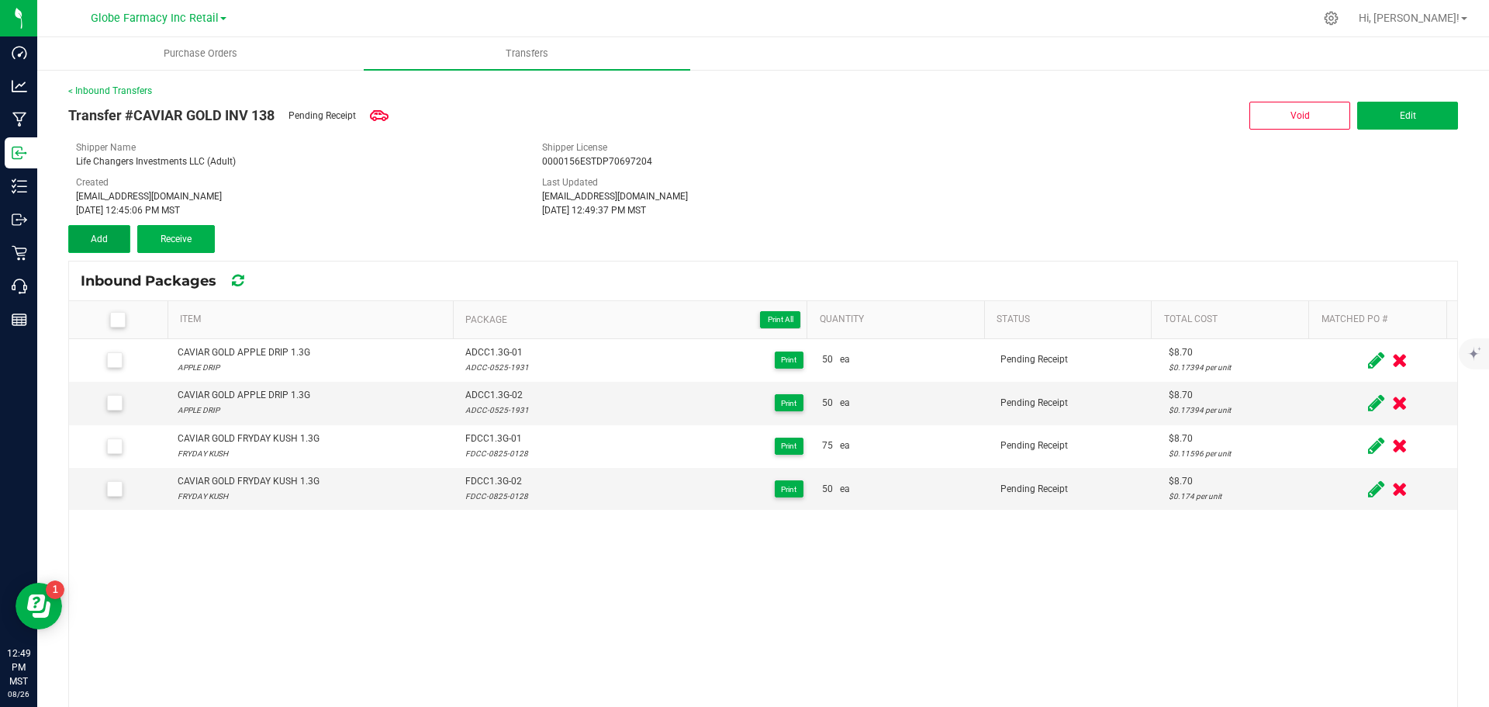
click at [79, 239] on button "Add" at bounding box center [99, 239] width 62 height 28
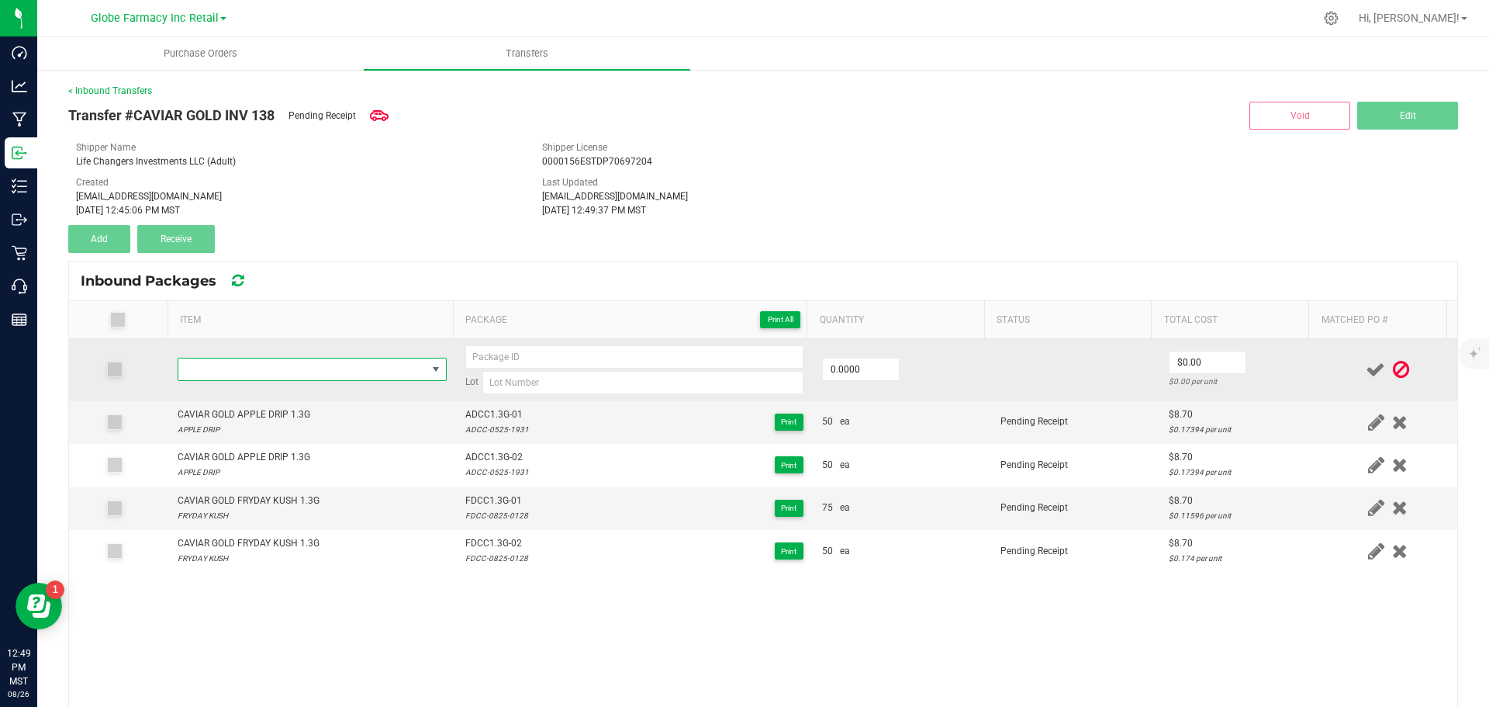
click at [251, 363] on span "NO DATA FOUND" at bounding box center [302, 369] width 248 height 22
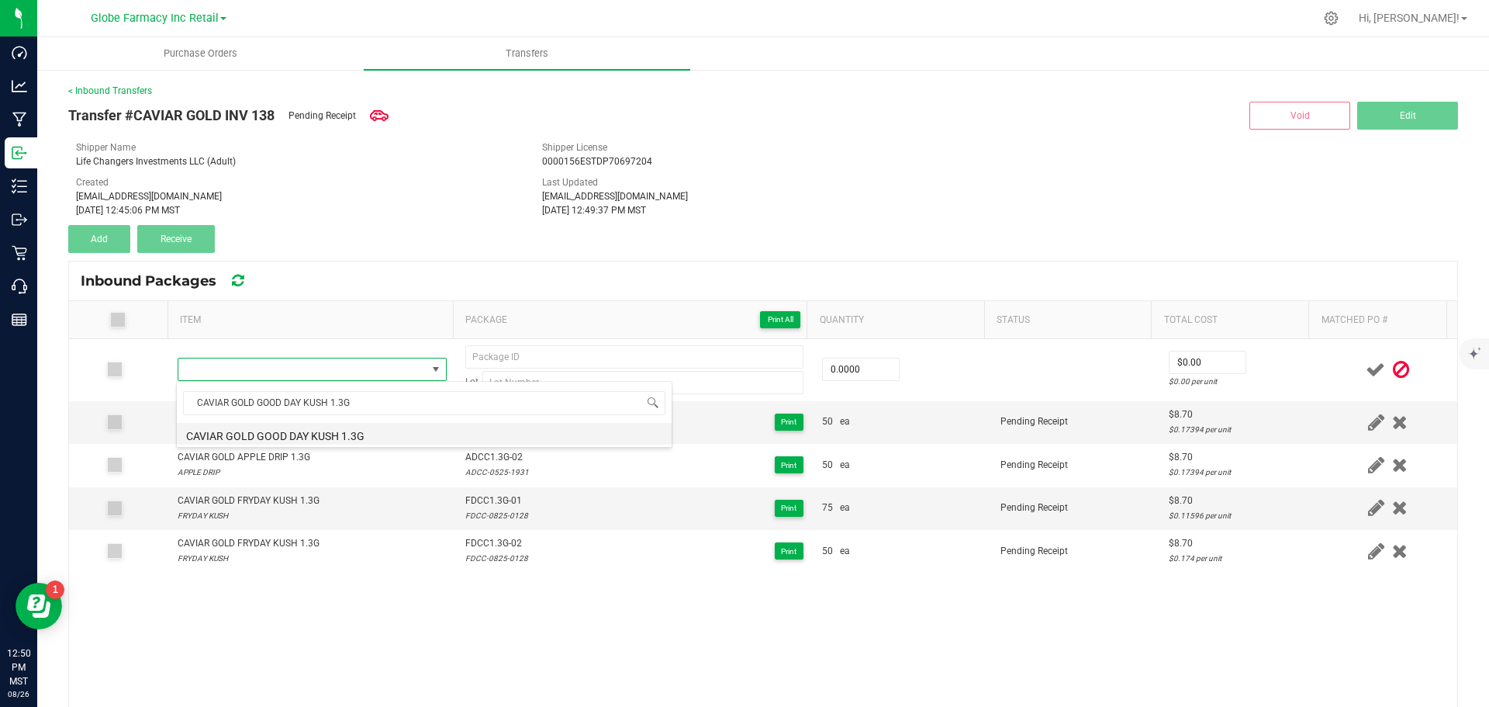
click at [267, 427] on li "CAVIAR GOLD GOOD DAY KUSH 1.3G" at bounding box center [424, 434] width 495 height 22
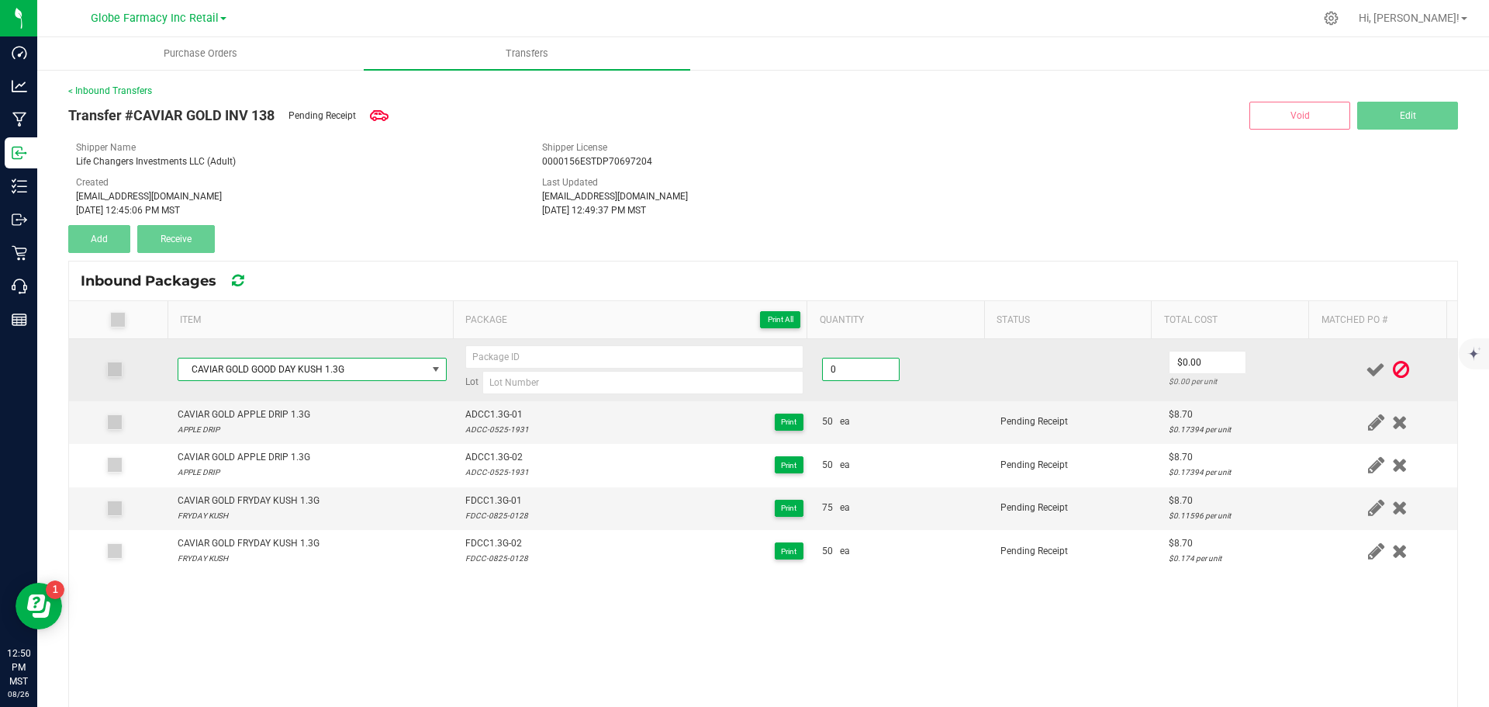
click at [870, 365] on input "0" at bounding box center [861, 369] width 76 height 22
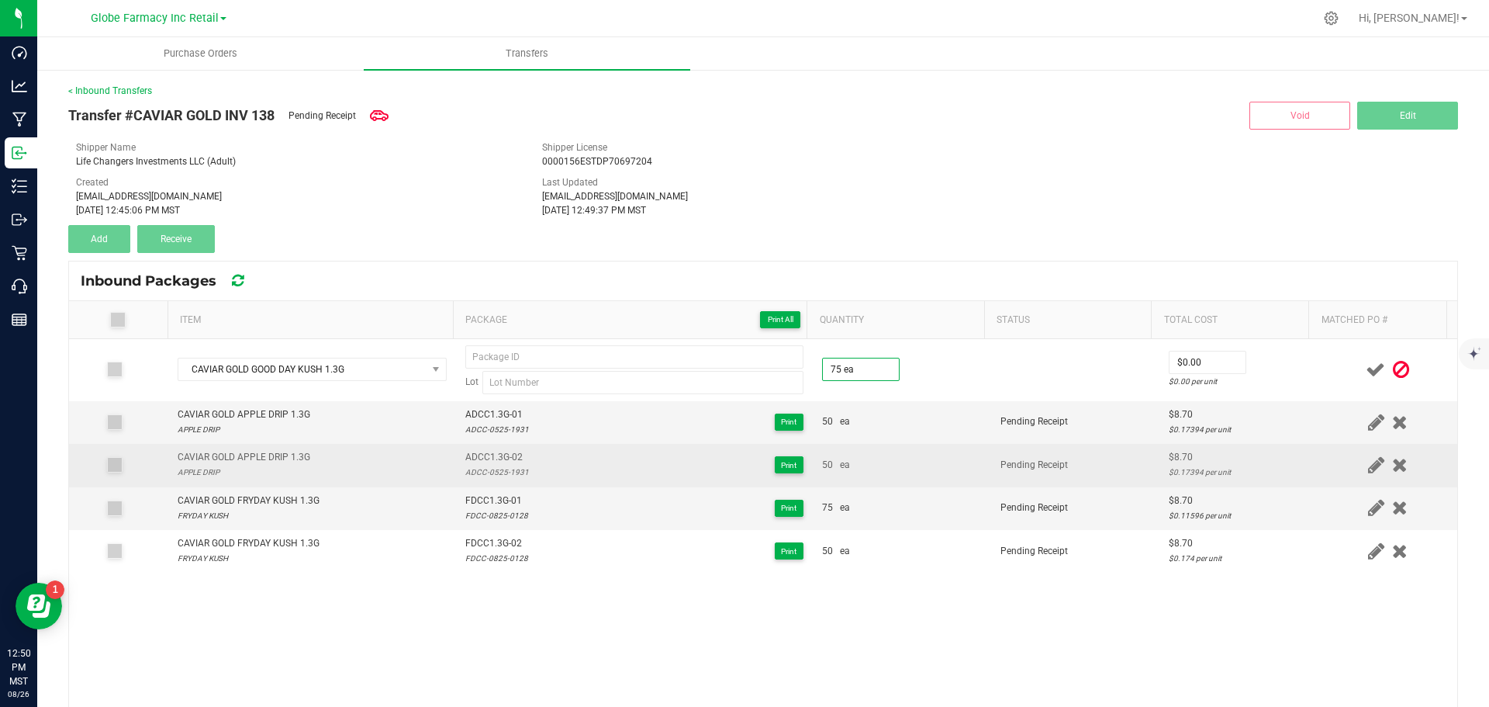
drag, startPoint x: 902, startPoint y: 465, endPoint x: 923, endPoint y: 463, distance: 21.1
click at [904, 465] on div "50 ea" at bounding box center [902, 465] width 160 height 15
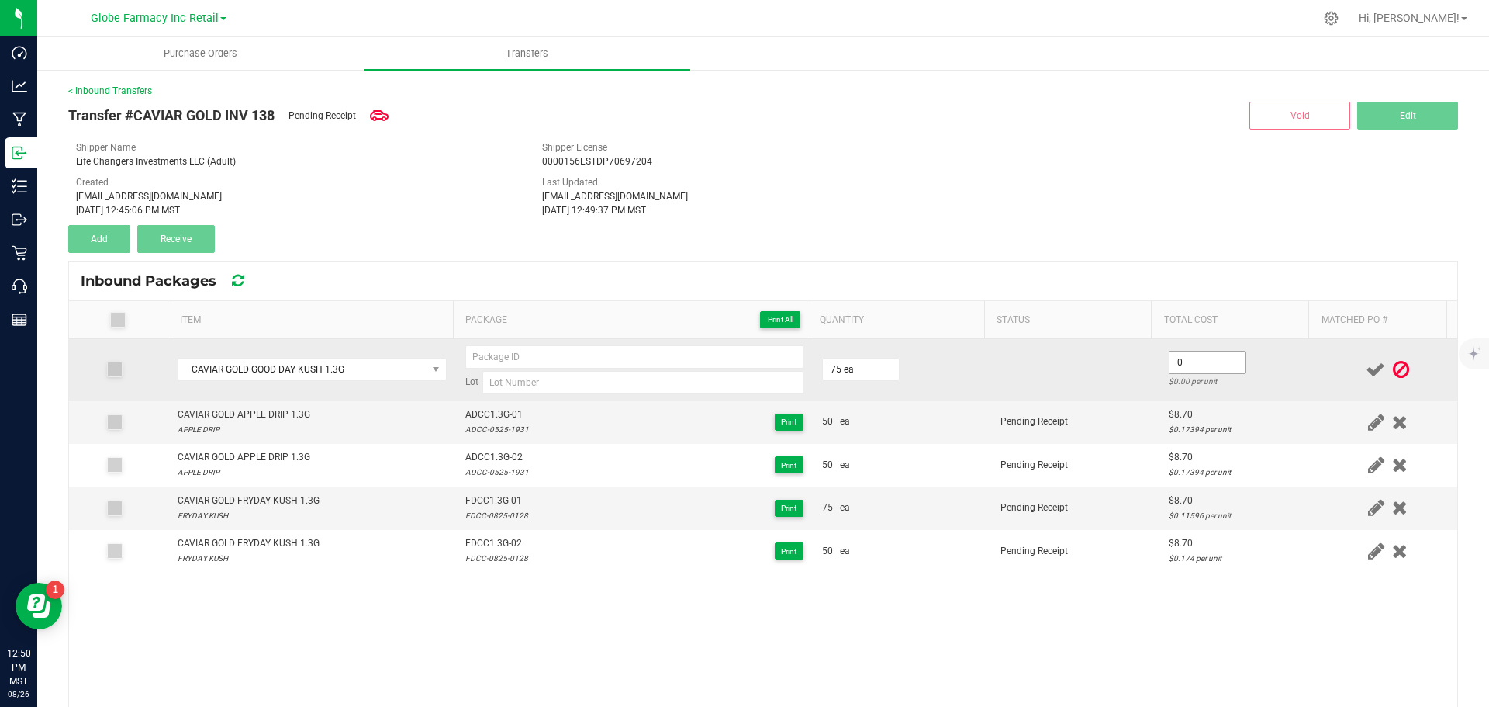
click at [1191, 372] on input "0" at bounding box center [1208, 362] width 76 height 22
click at [1160, 382] on td "$8.70 $0.116 per unit" at bounding box center [1239, 370] width 159 height 62
click at [528, 381] on input at bounding box center [642, 382] width 321 height 23
click at [540, 392] on input "GDCC-0825- 0329" at bounding box center [642, 382] width 321 height 23
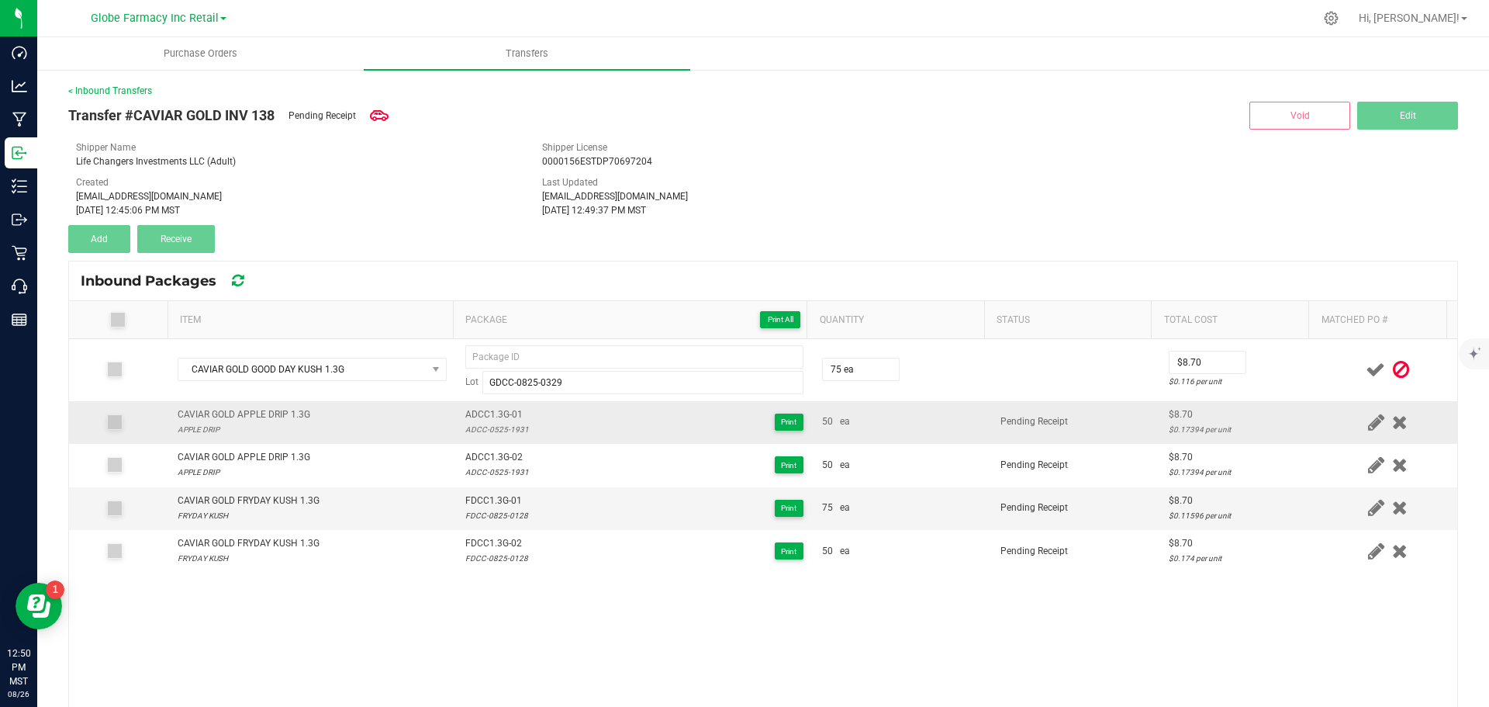
click at [537, 417] on div "ADCC1.3G-01 ADCC-0525-1931 Print" at bounding box center [634, 421] width 338 height 29
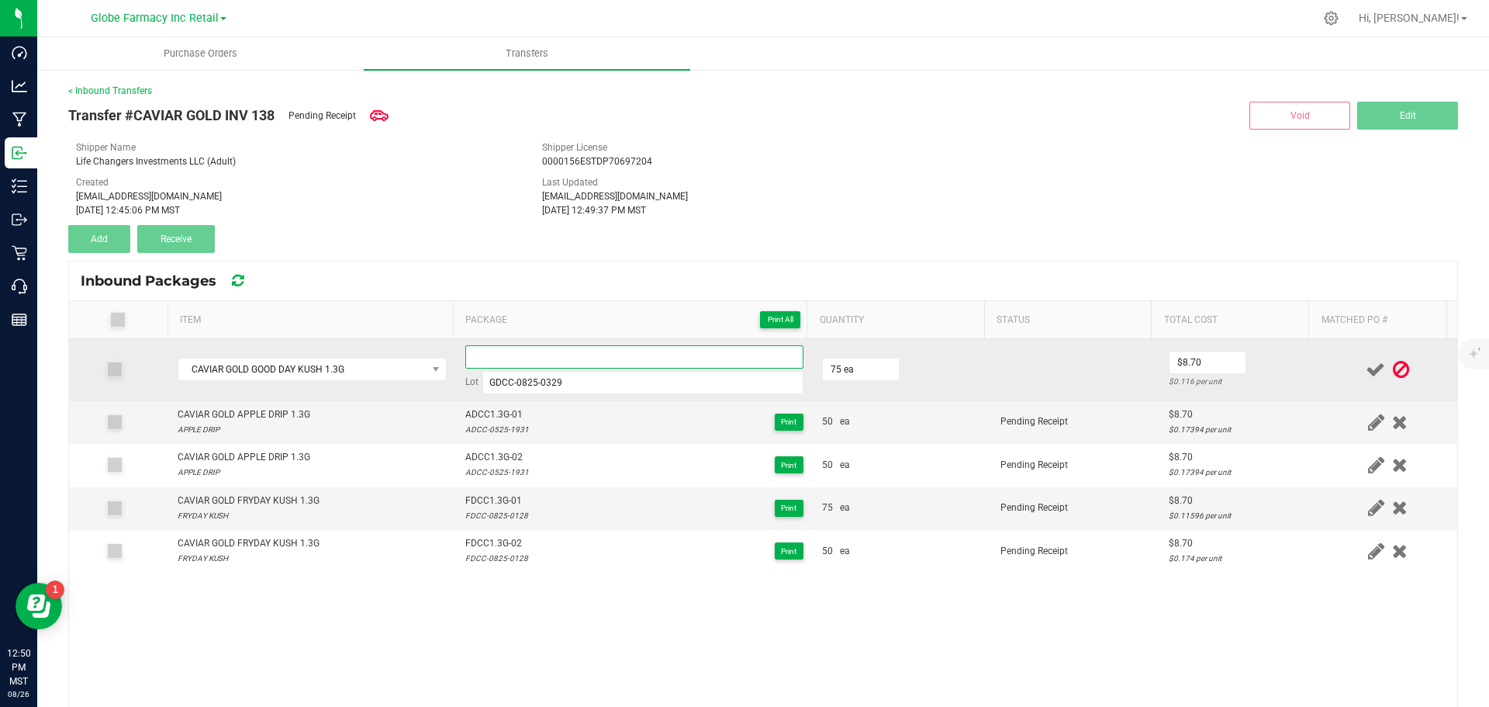
click at [638, 357] on input at bounding box center [634, 356] width 338 height 23
drag, startPoint x: 478, startPoint y: 348, endPoint x: 477, endPoint y: 357, distance: 8.6
click at [477, 357] on input "GDCC1.3G-01" at bounding box center [634, 356] width 338 height 23
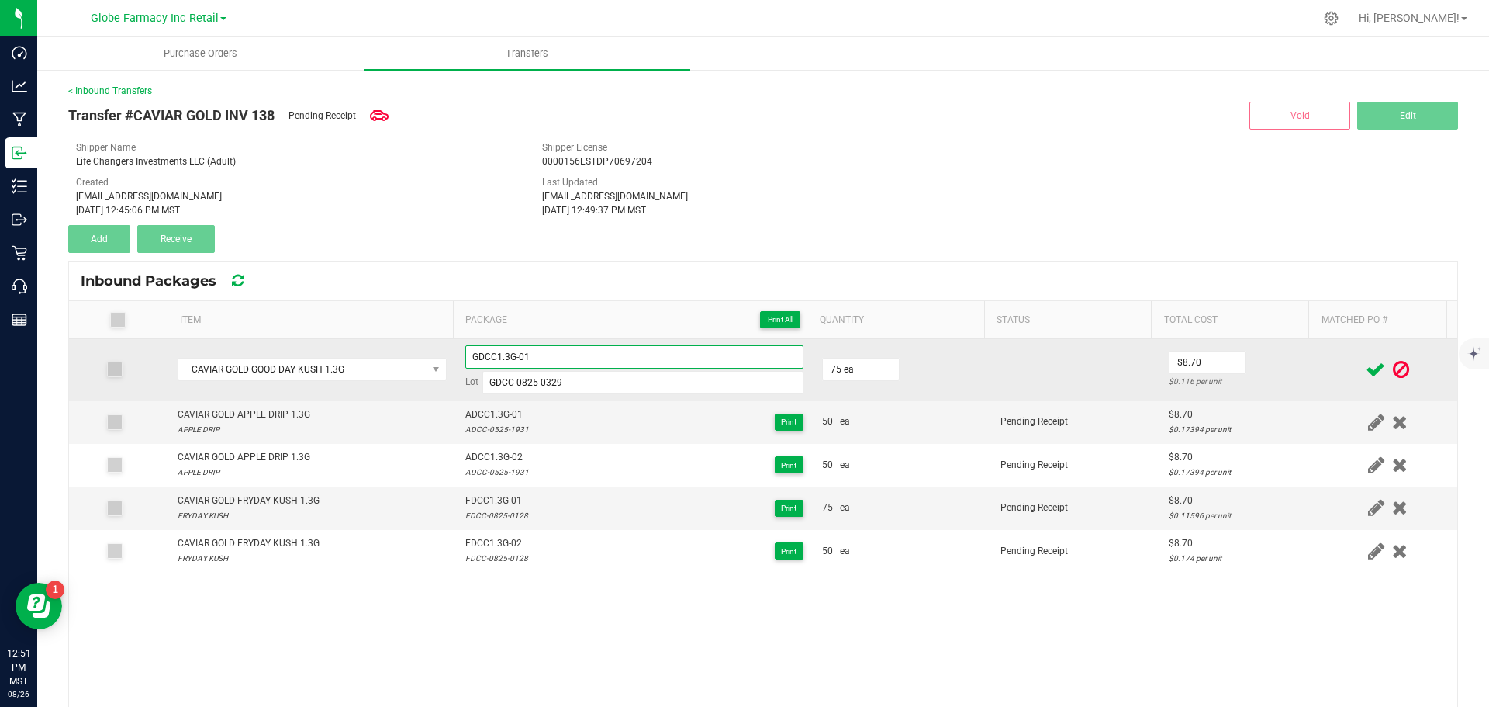
click at [476, 357] on input "GDCC1.3G-01" at bounding box center [634, 356] width 338 height 23
drag, startPoint x: 939, startPoint y: 394, endPoint x: 964, endPoint y: 394, distance: 25.6
click at [939, 394] on td "75 ea" at bounding box center [902, 370] width 178 height 62
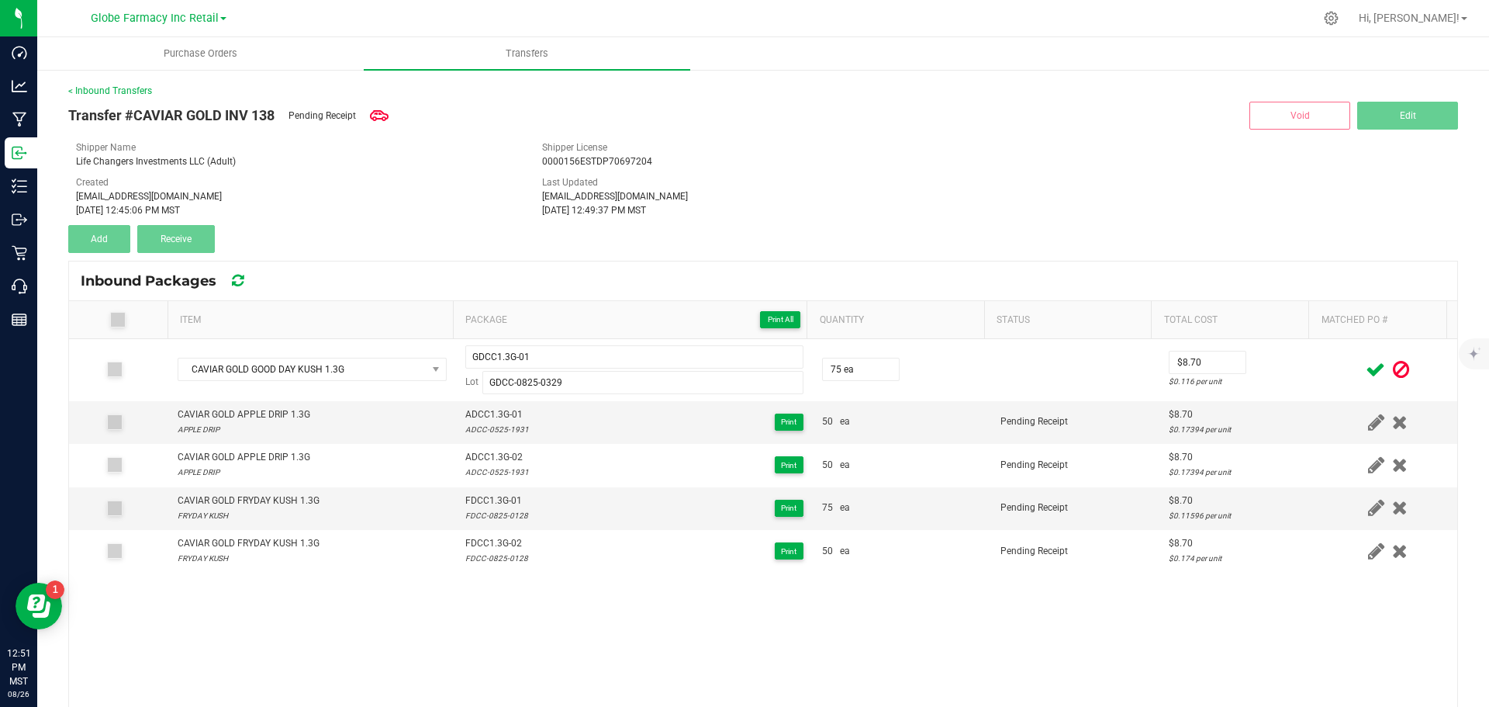
click at [1366, 362] on icon at bounding box center [1375, 369] width 19 height 19
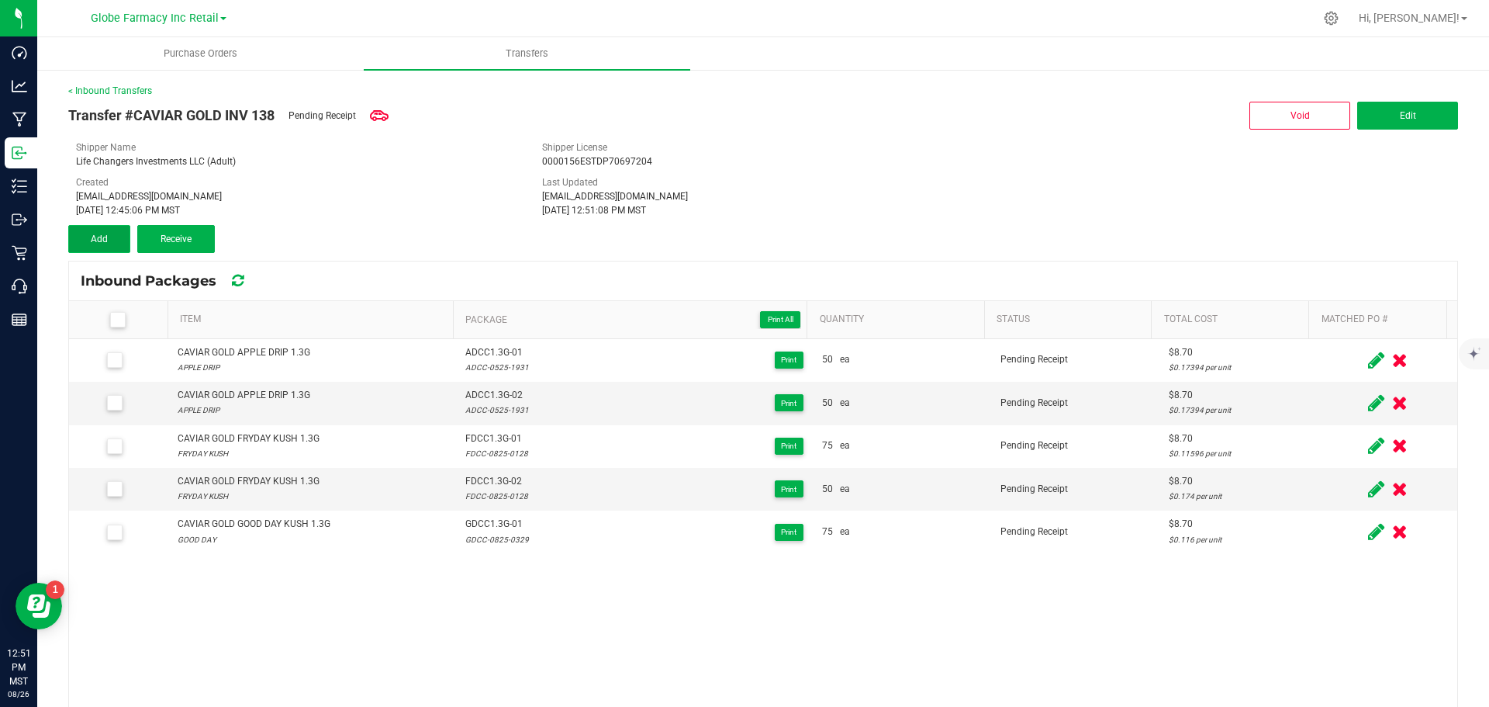
click at [112, 237] on button "Add" at bounding box center [99, 239] width 62 height 28
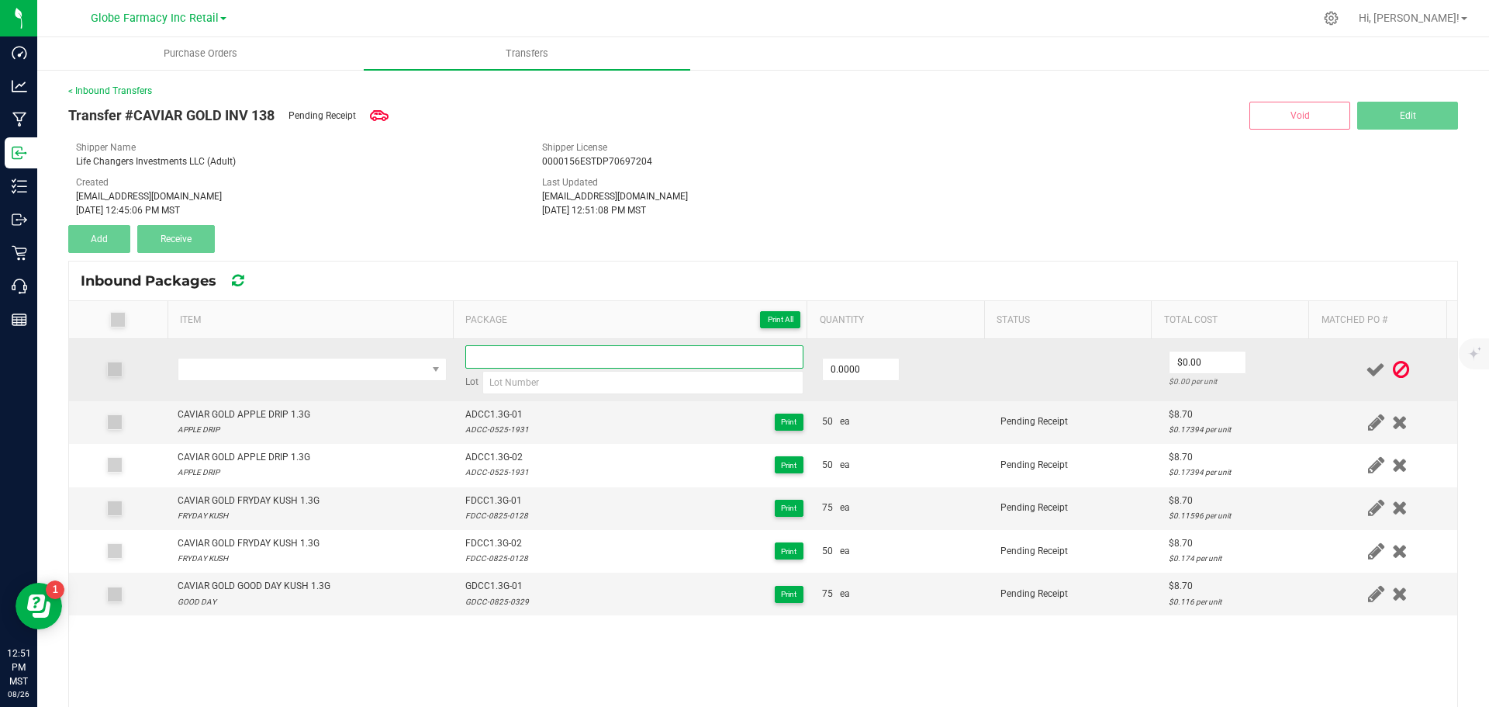
click at [521, 356] on input at bounding box center [634, 356] width 338 height 23
click at [345, 362] on span "NO DATA FOUND" at bounding box center [302, 369] width 248 height 22
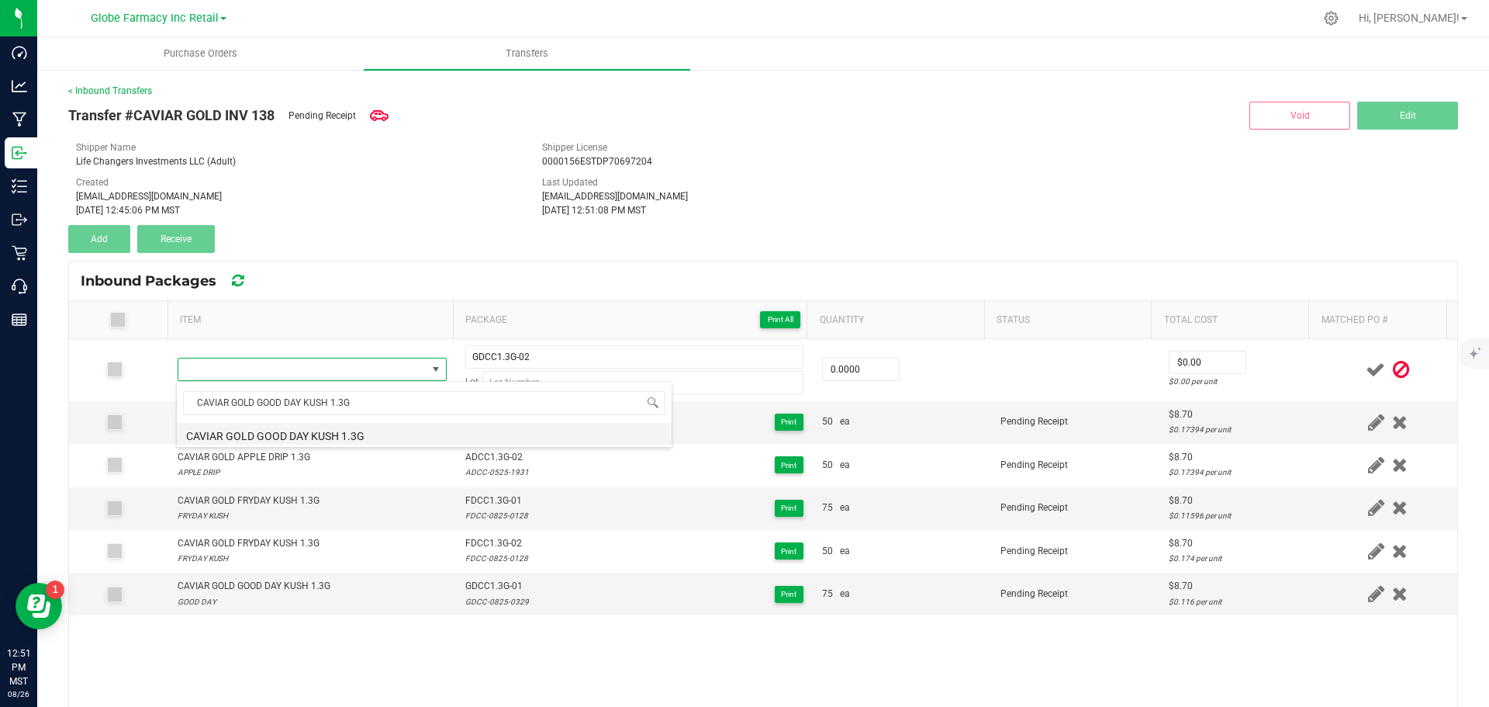
click at [229, 440] on li "CAVIAR GOLD GOOD DAY KUSH 1.3G" at bounding box center [424, 434] width 495 height 22
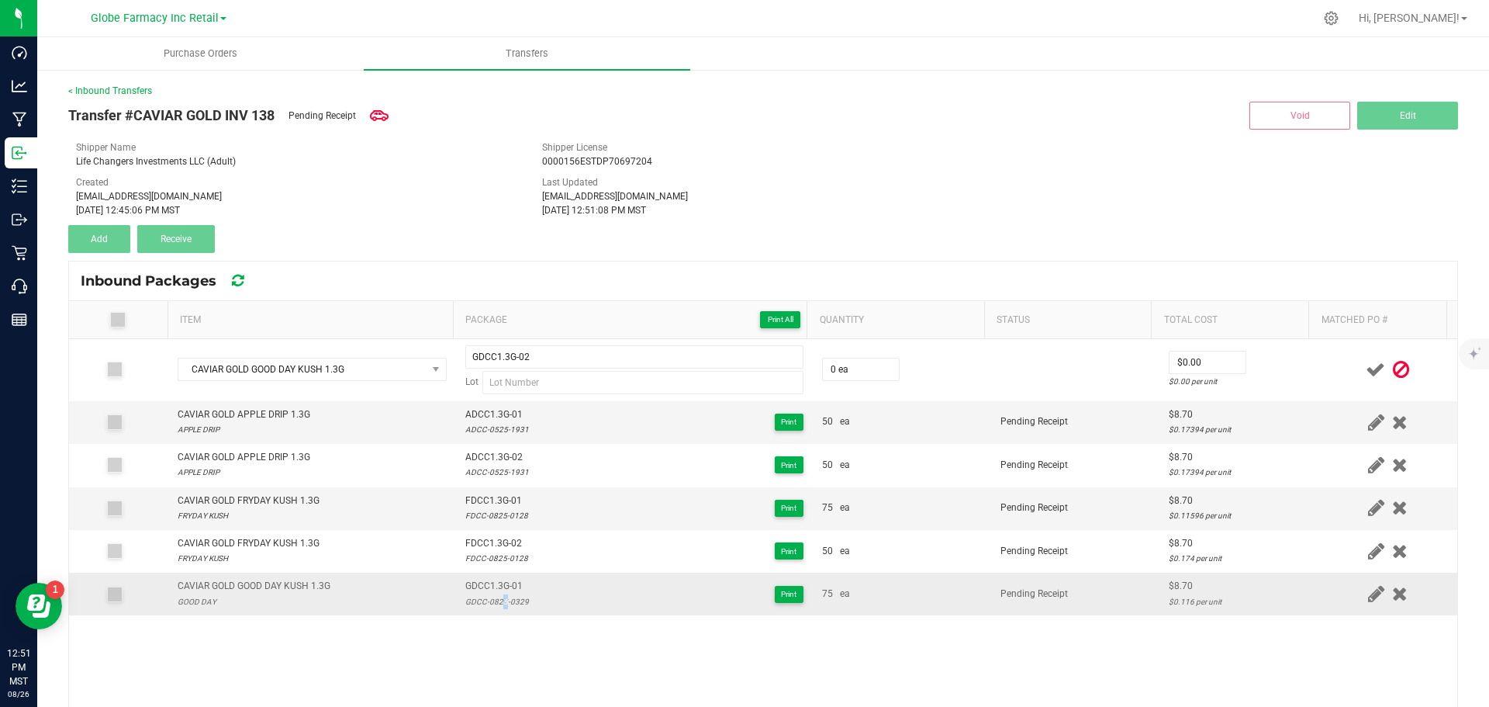
click at [495, 598] on div "GDCC-0825-0329" at bounding box center [497, 601] width 64 height 15
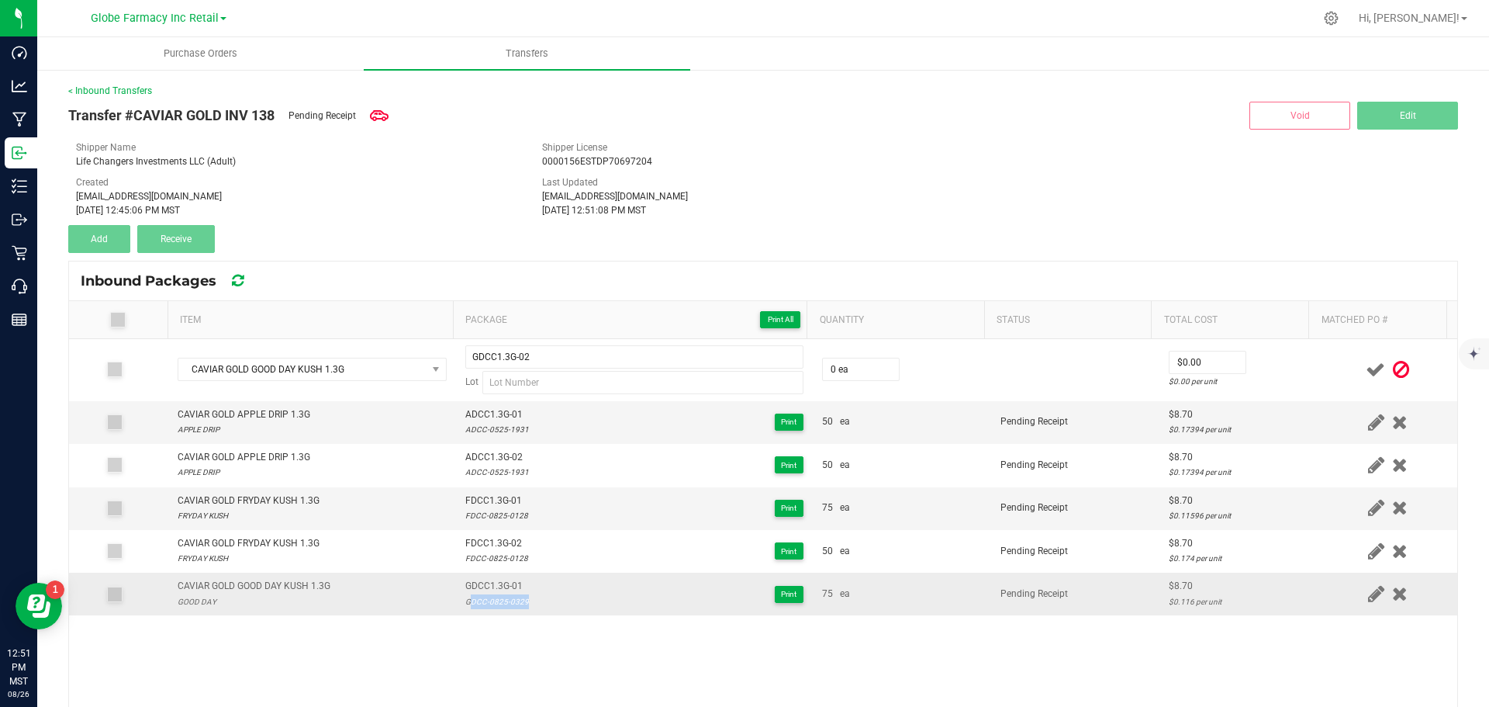
click at [495, 598] on div "GDCC-0825-0329" at bounding box center [497, 601] width 64 height 15
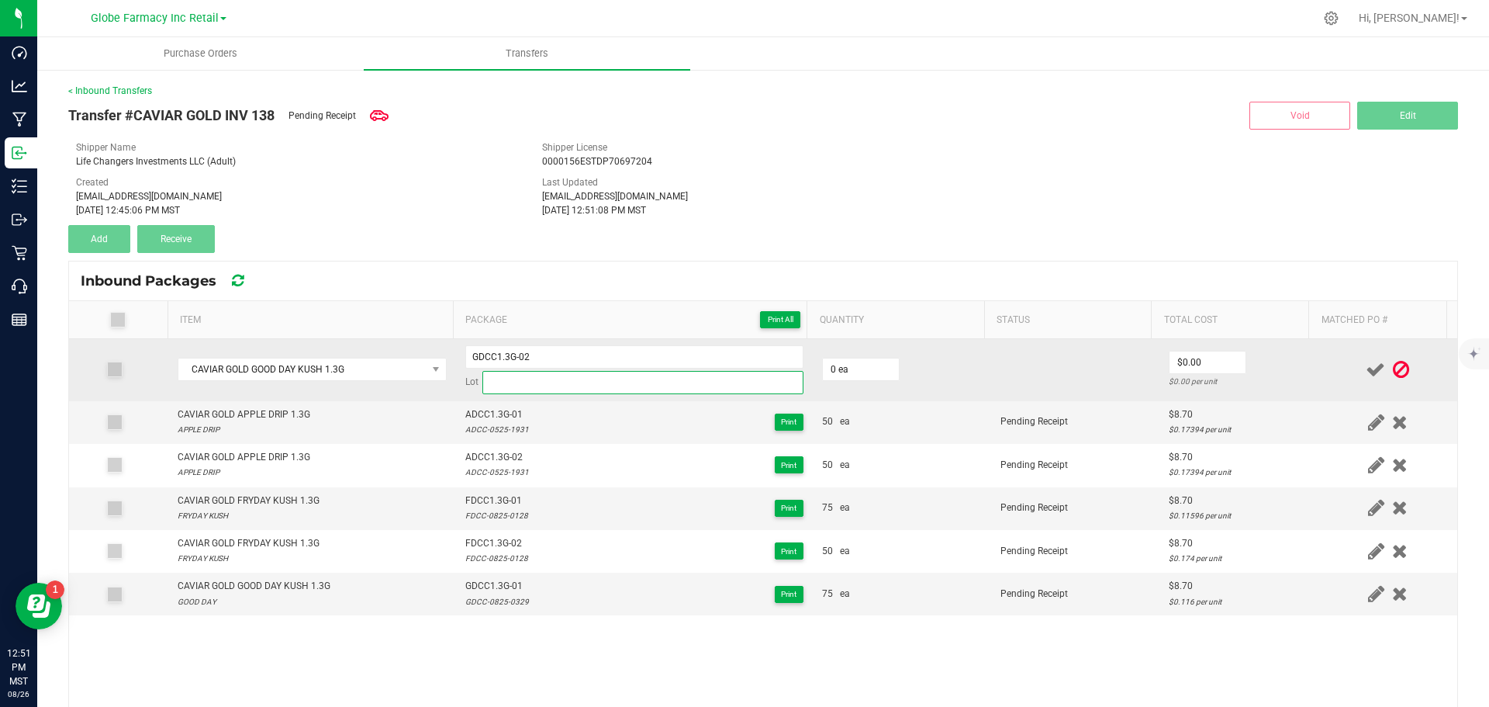
click at [501, 378] on input at bounding box center [642, 382] width 321 height 23
drag, startPoint x: 845, startPoint y: 366, endPoint x: 832, endPoint y: 366, distance: 13.2
click at [832, 366] on input "0" at bounding box center [861, 369] width 76 height 22
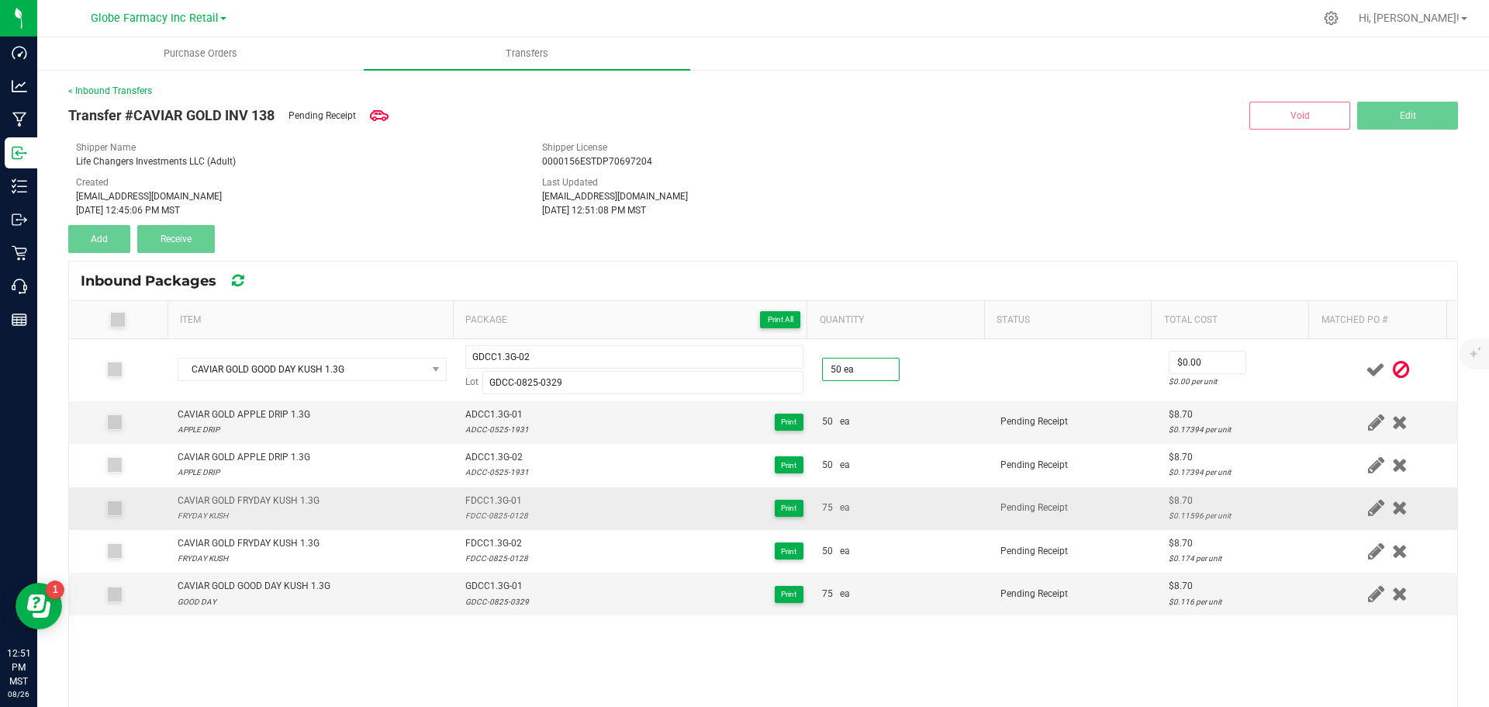
click at [927, 507] on div "75 ea" at bounding box center [902, 507] width 160 height 15
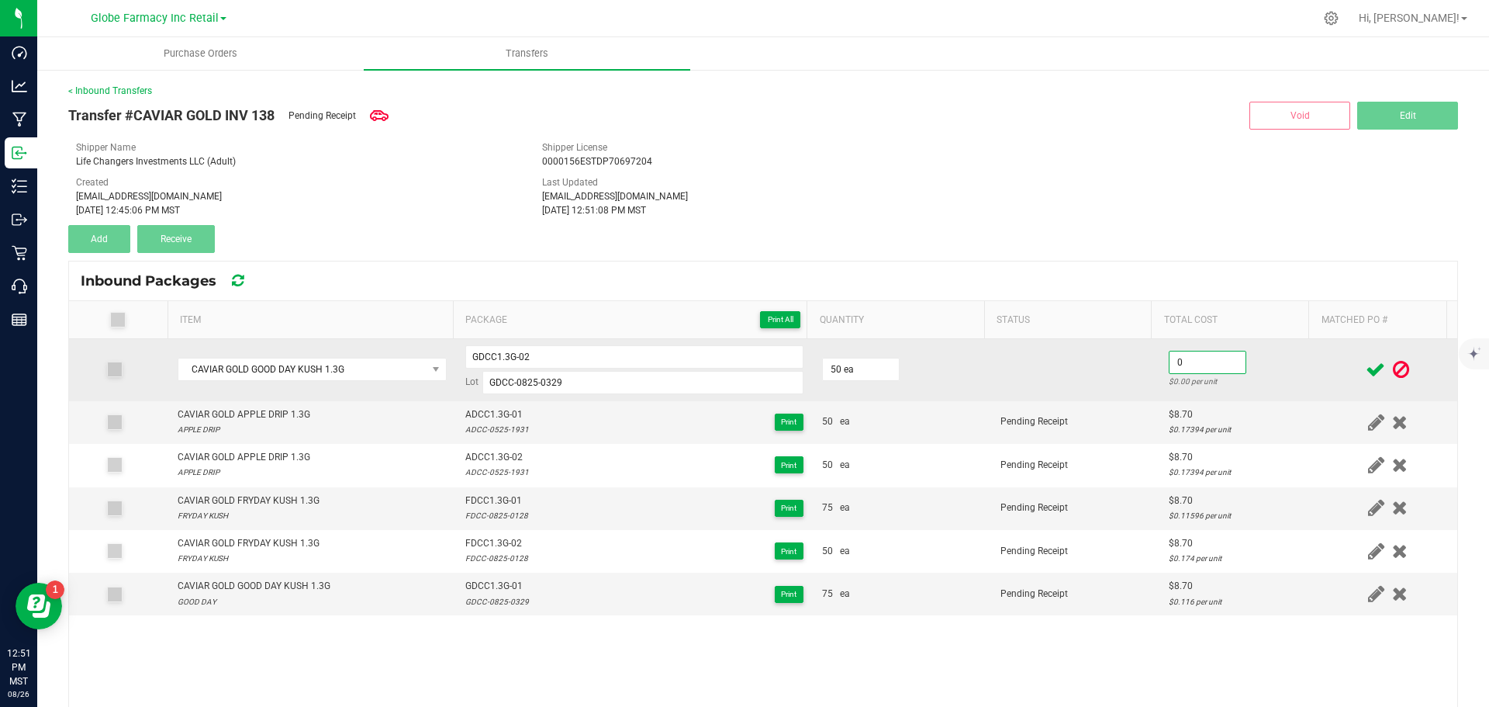
click at [1198, 358] on input "0" at bounding box center [1208, 362] width 76 height 22
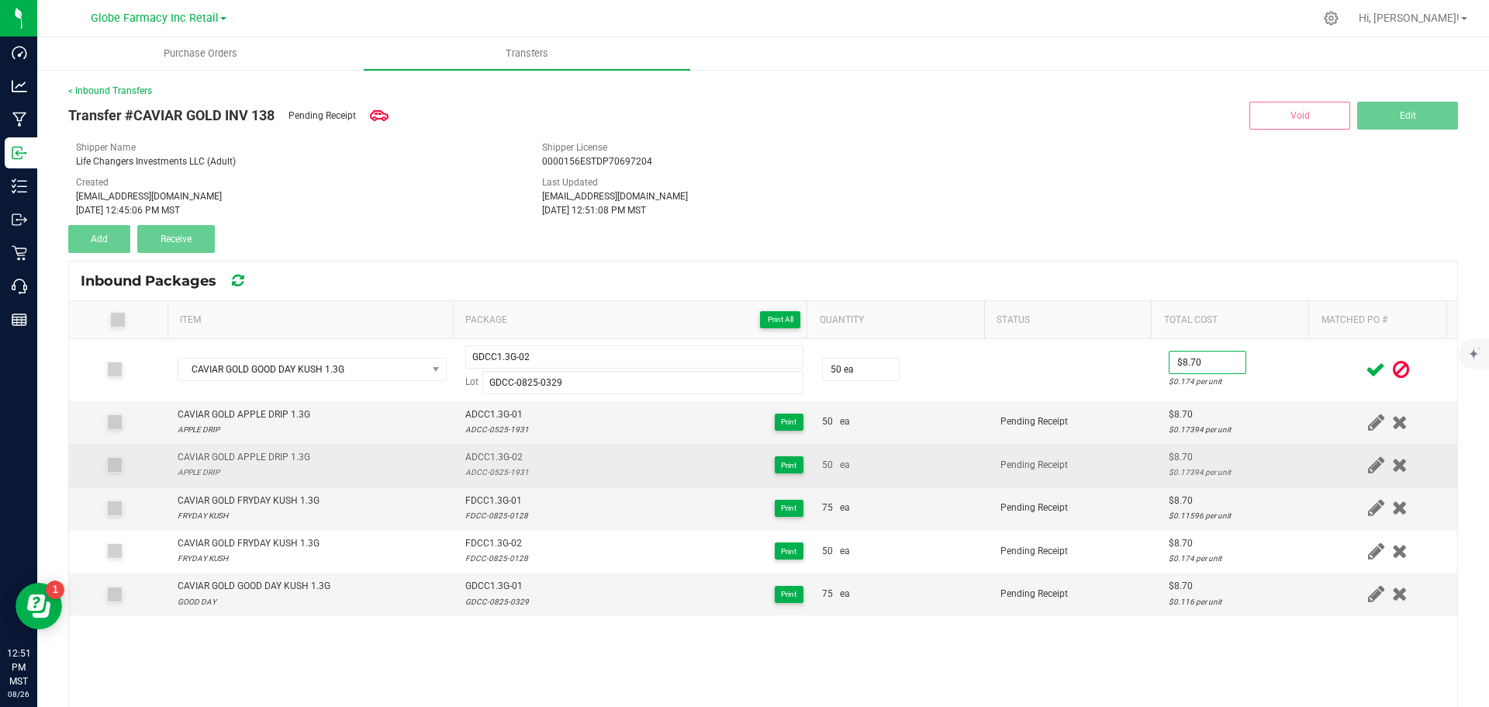
click at [1174, 468] on div "$0.17394 per unit" at bounding box center [1239, 472] width 140 height 15
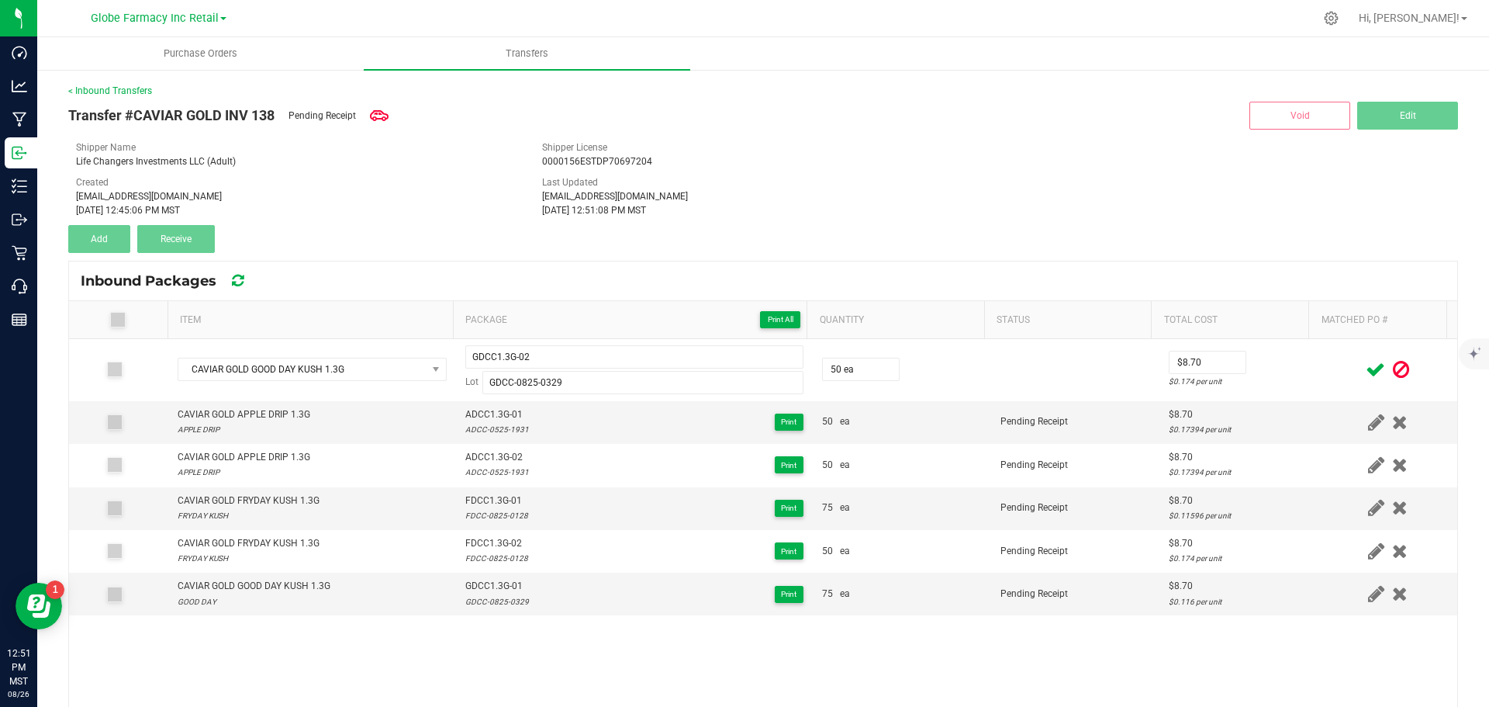
click at [1366, 368] on icon at bounding box center [1375, 369] width 19 height 19
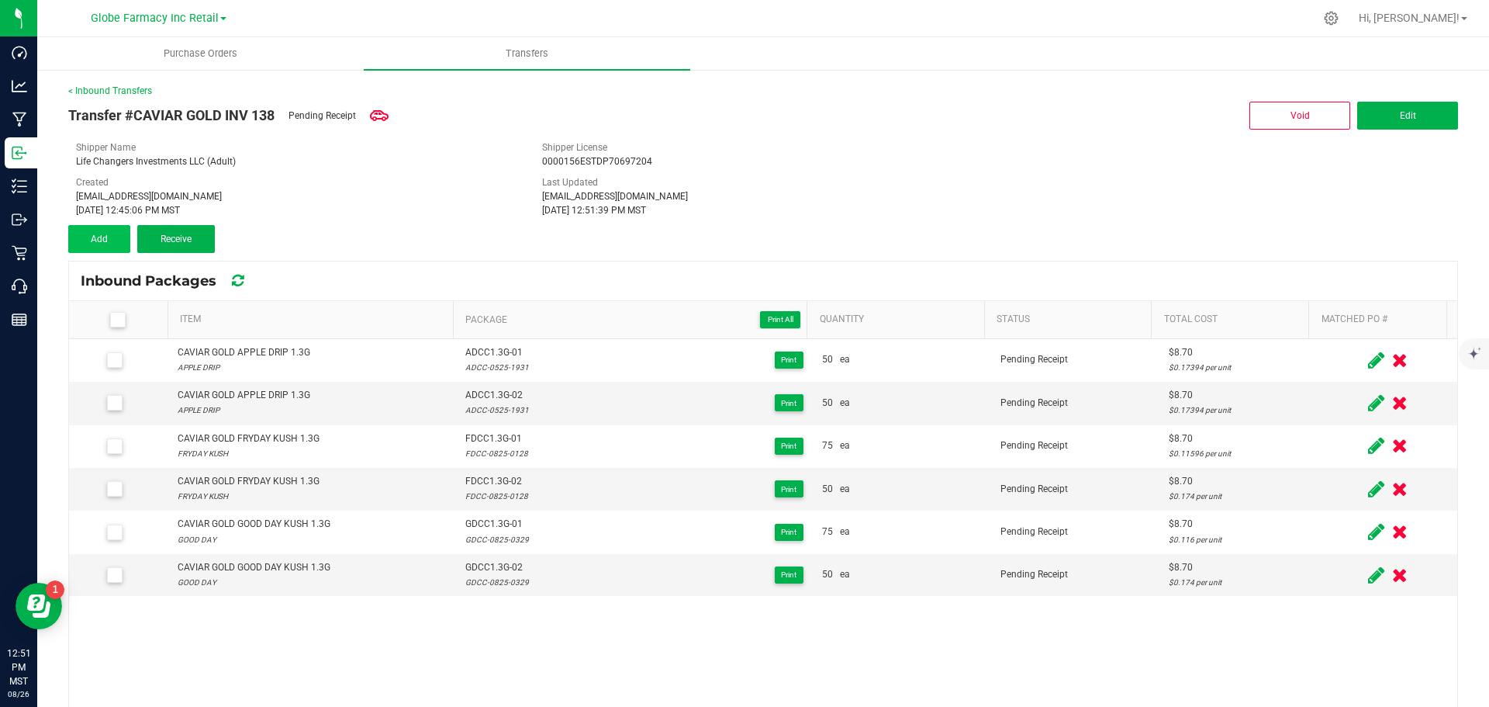
drag, startPoint x: 99, startPoint y: 256, endPoint x: 93, endPoint y: 245, distance: 12.5
click at [97, 251] on div "< Inbound Transfers Transfer #CAVIAR GOLD INV 138 Pending Receipt Void Edit Shi…" at bounding box center [763, 475] width 1390 height 783
click at [93, 245] on button "Add" at bounding box center [99, 239] width 62 height 28
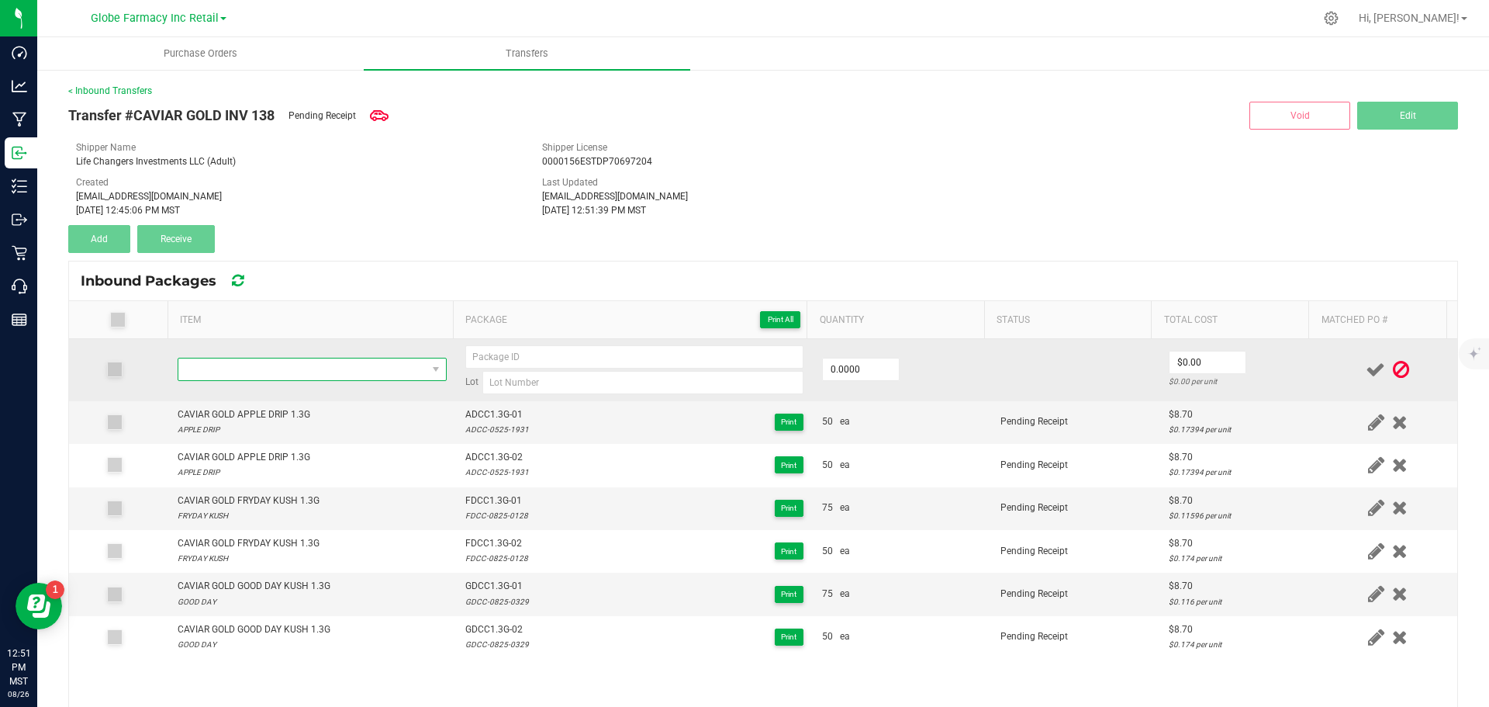
click at [247, 361] on span "NO DATA FOUND" at bounding box center [312, 369] width 269 height 23
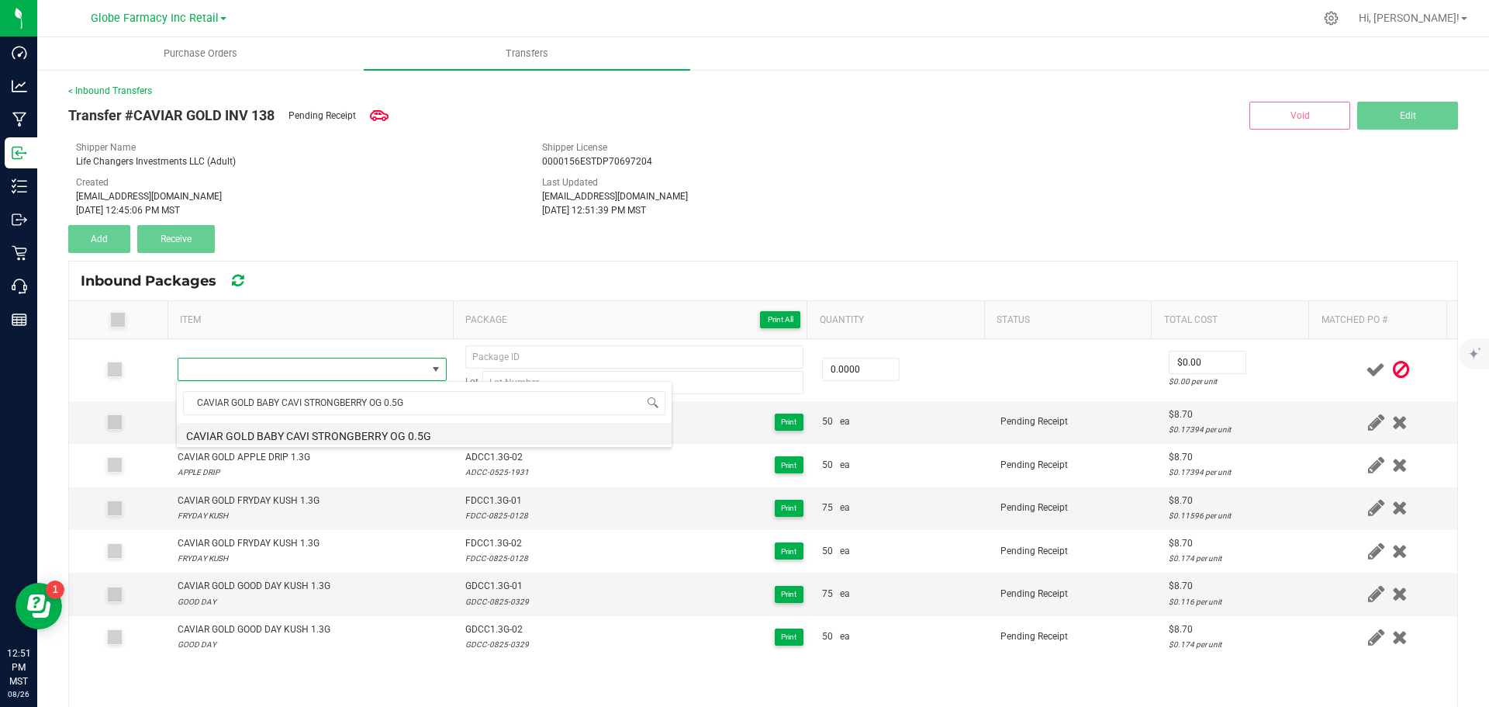
click at [316, 434] on li "CAVIAR GOLD BABY CAVI STRONGBERRY OG 0.5G" at bounding box center [424, 434] width 495 height 22
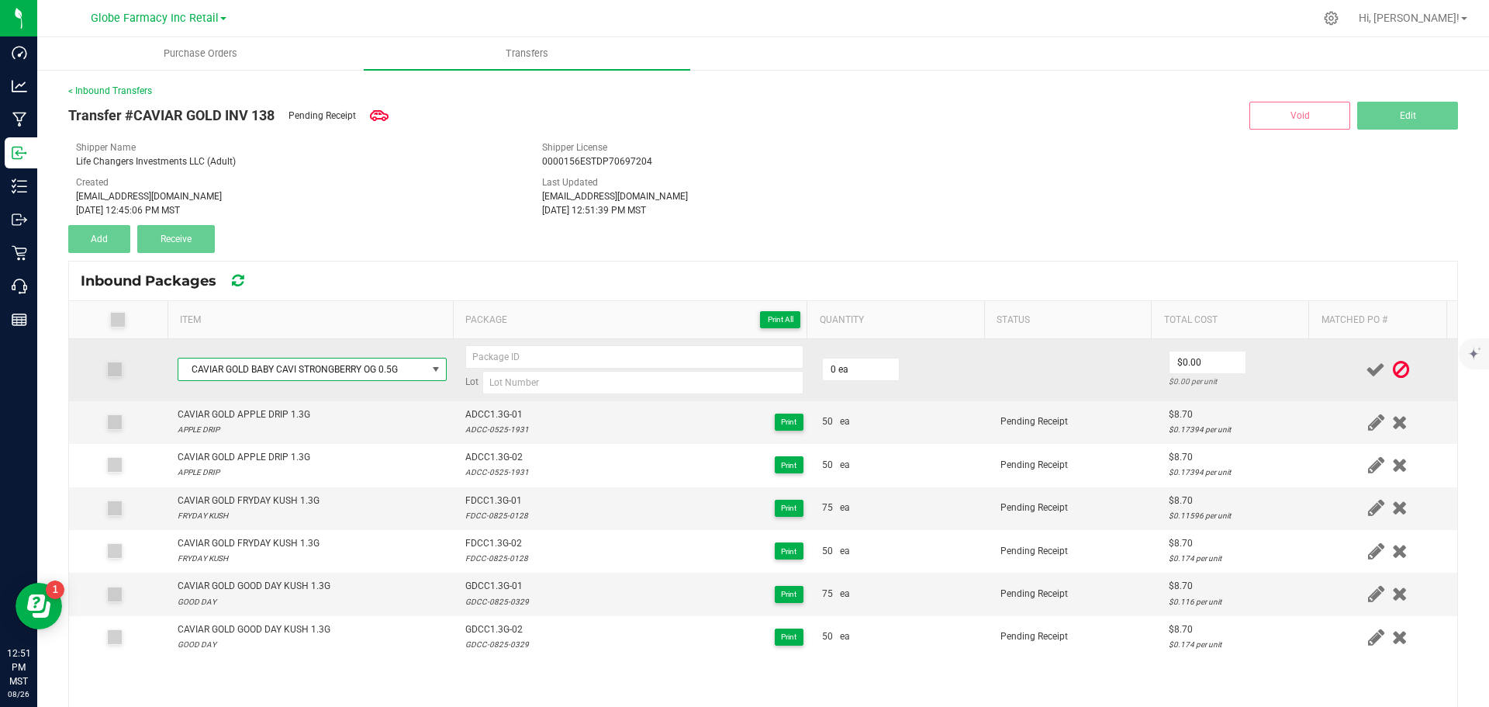
click at [839, 382] on td "0 ea" at bounding box center [902, 370] width 178 height 62
click at [839, 380] on input "0" at bounding box center [861, 369] width 76 height 22
drag, startPoint x: 1033, startPoint y: 411, endPoint x: 1084, endPoint y: 382, distance: 58.0
click at [1034, 406] on td "Pending Receipt" at bounding box center [1075, 422] width 168 height 43
click at [1181, 357] on input "0" at bounding box center [1208, 362] width 76 height 22
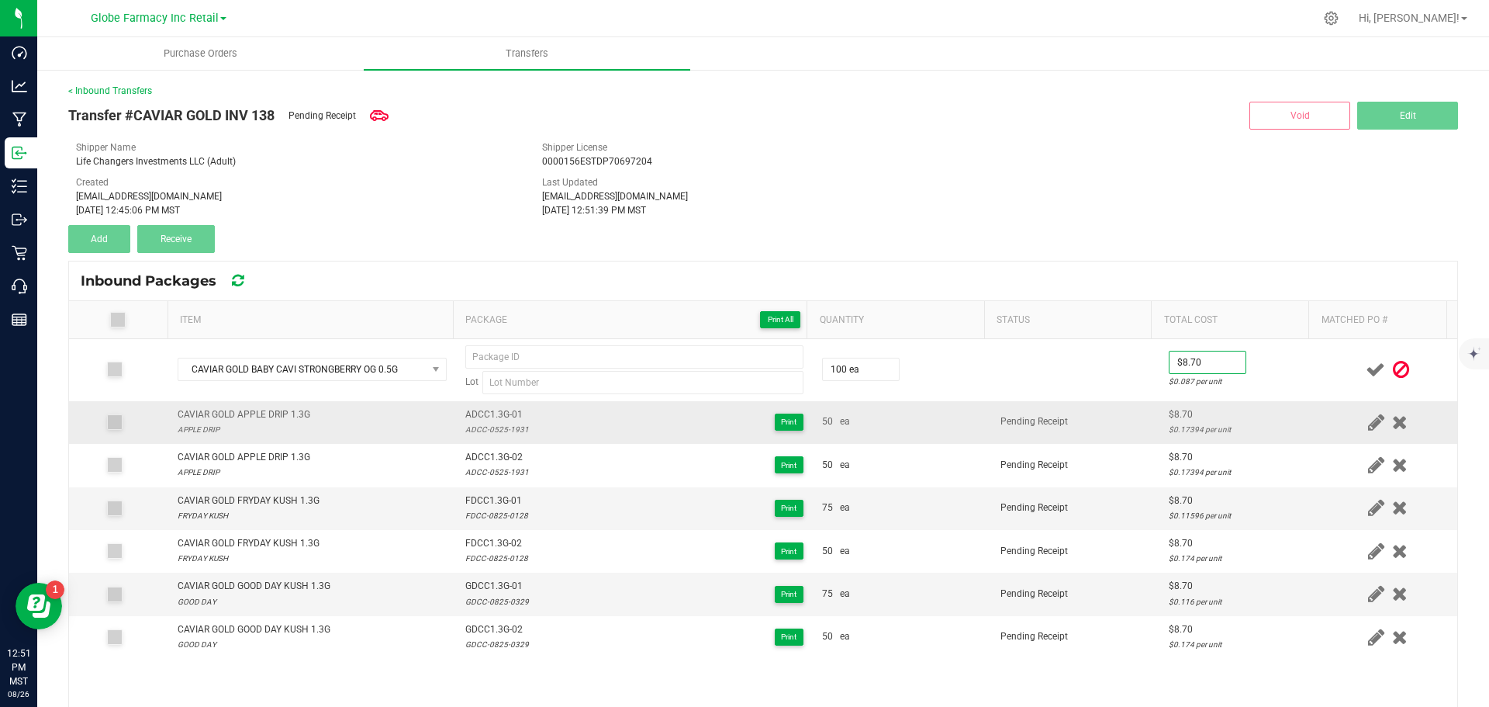
click at [1169, 412] on div "$8.70" at bounding box center [1239, 414] width 140 height 15
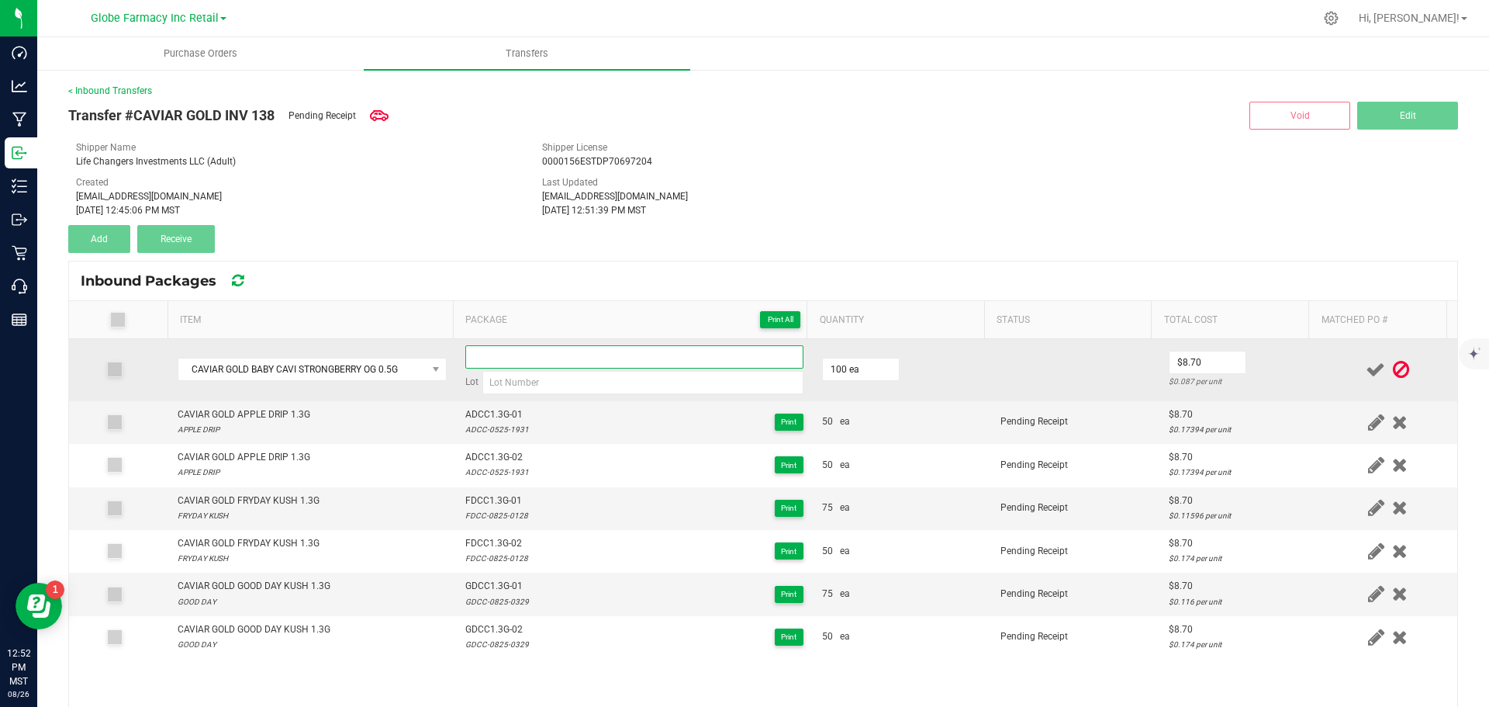
click at [510, 365] on input at bounding box center [634, 356] width 338 height 23
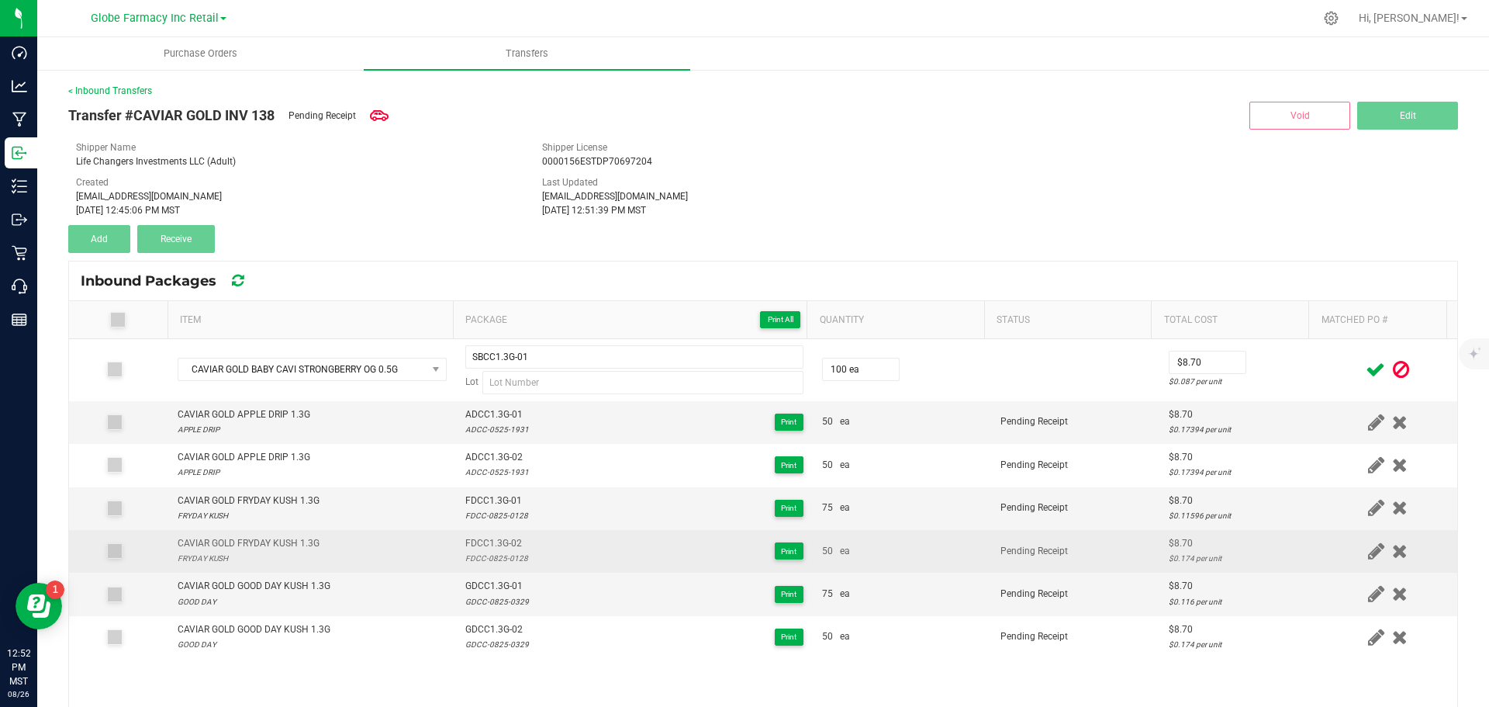
click at [490, 557] on div "FDCC-0825-0128" at bounding box center [496, 558] width 63 height 15
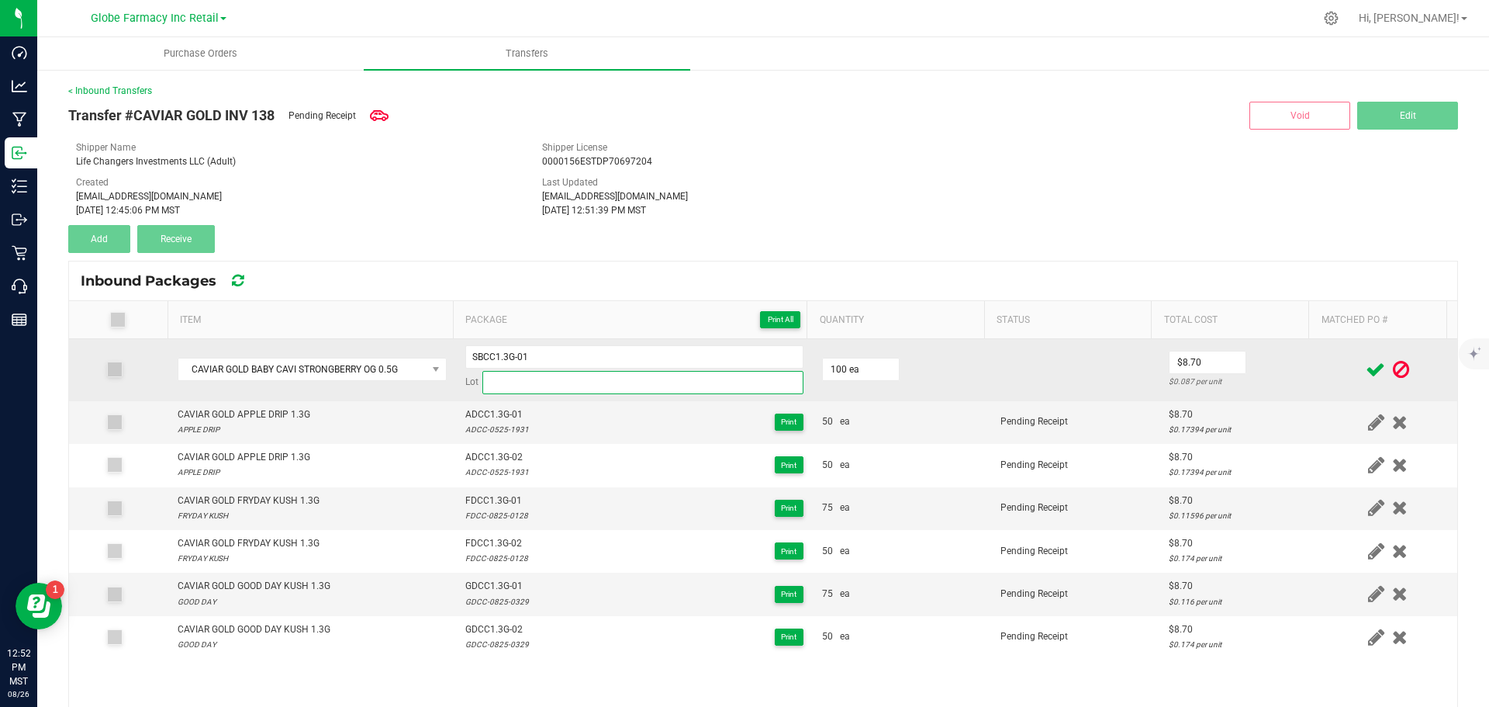
click at [651, 387] on input at bounding box center [642, 382] width 321 height 23
click at [493, 358] on input "SBCC1.3G-01" at bounding box center [634, 356] width 338 height 23
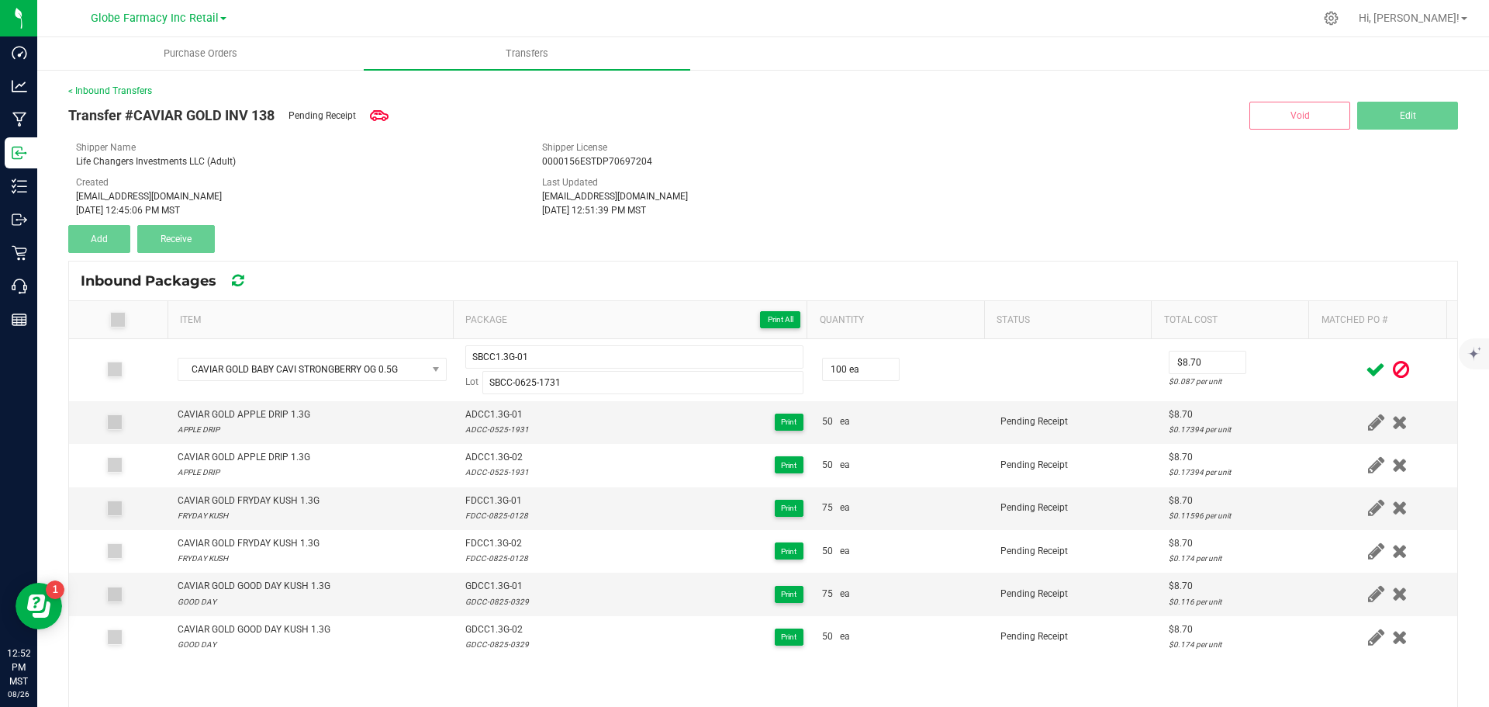
click at [1366, 363] on icon at bounding box center [1375, 369] width 19 height 19
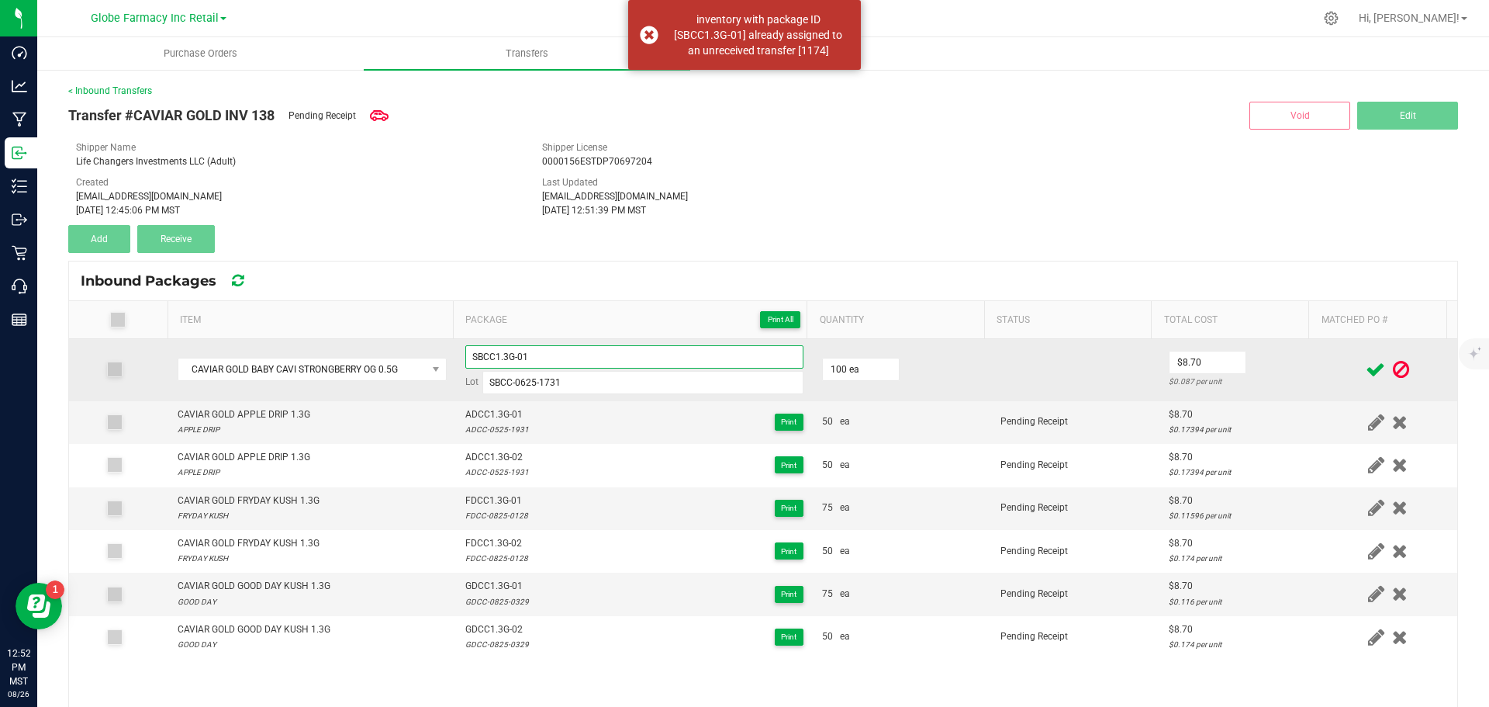
click at [524, 349] on input "SBCC1.3G-01" at bounding box center [634, 356] width 338 height 23
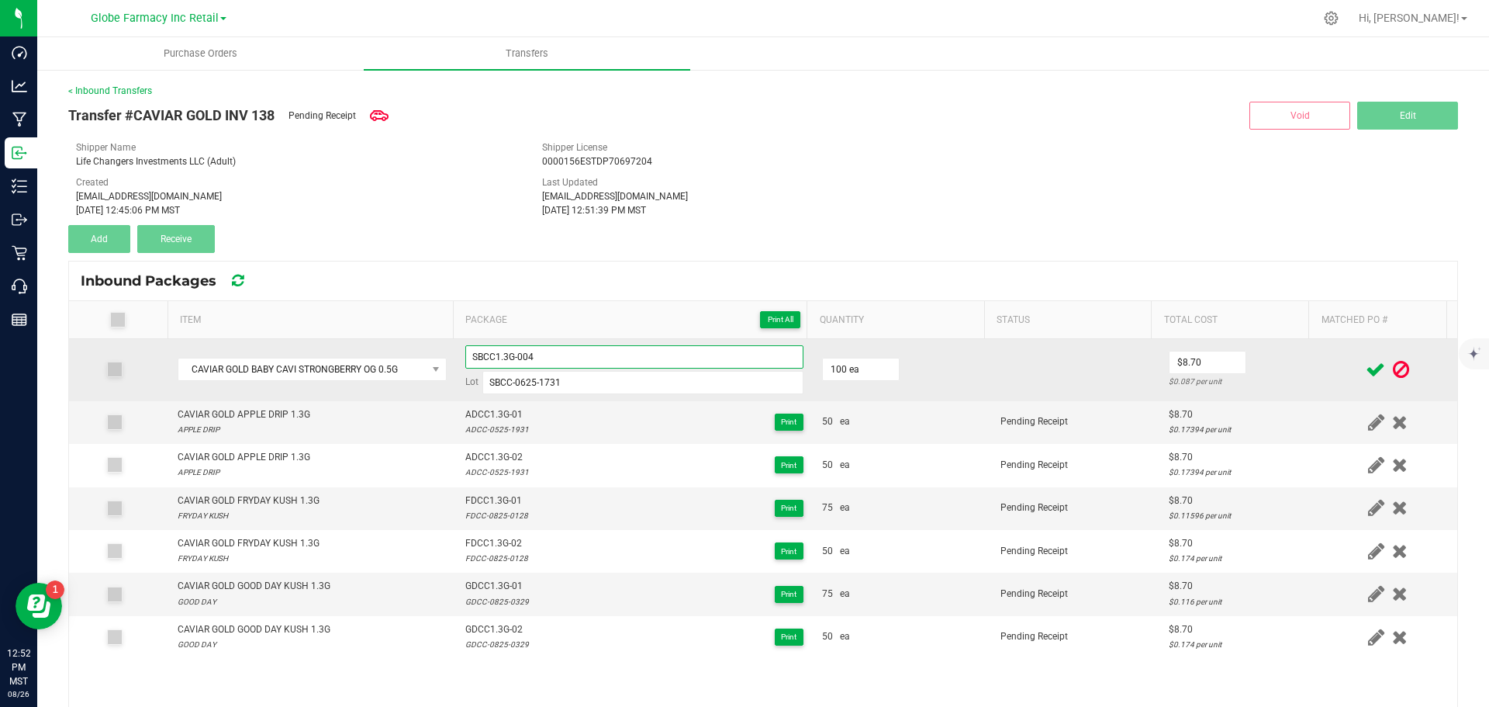
click at [482, 365] on input "SBCC1.3G-004" at bounding box center [634, 356] width 338 height 23
click at [483, 365] on input "SBCC1.3G-004" at bounding box center [634, 356] width 338 height 23
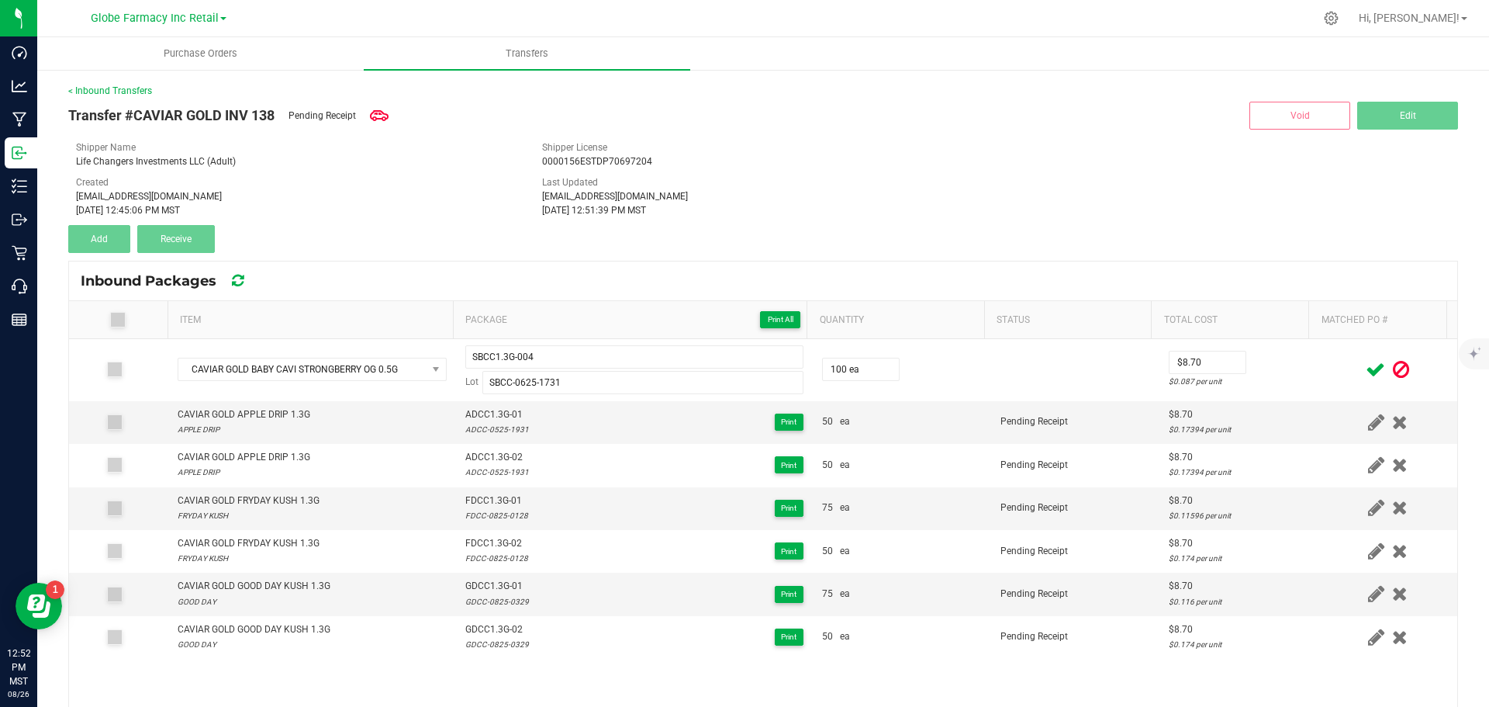
click at [1366, 365] on icon at bounding box center [1375, 369] width 19 height 19
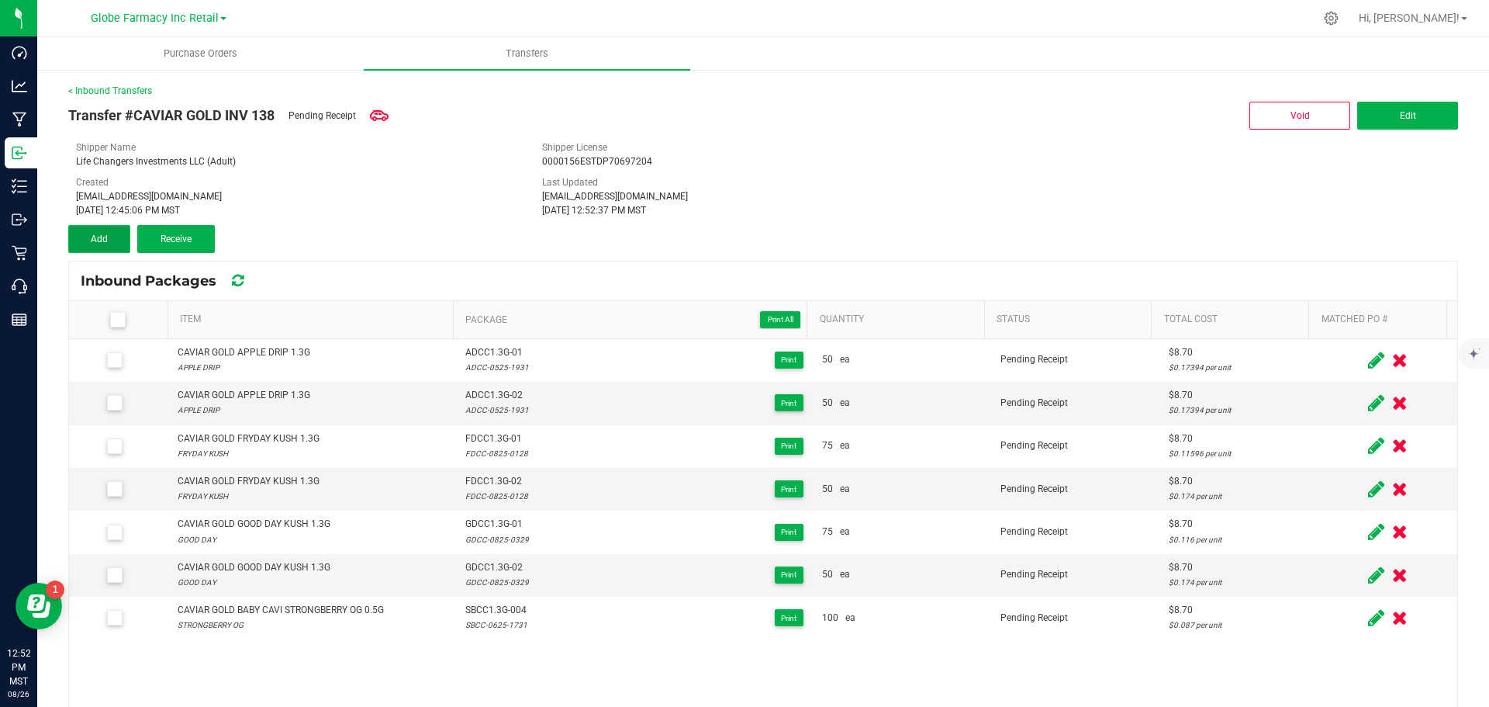
click at [78, 235] on button "Add" at bounding box center [99, 239] width 62 height 28
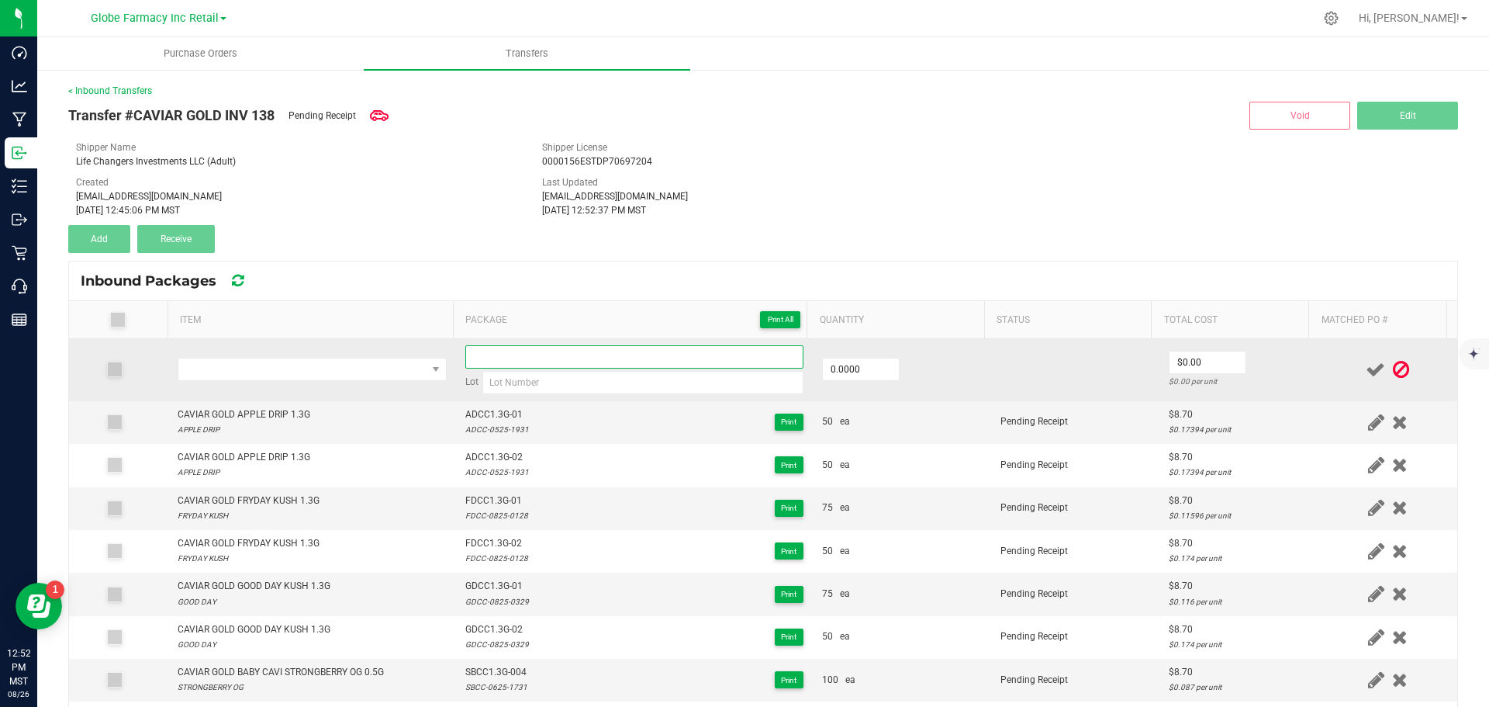
click at [508, 361] on input at bounding box center [634, 356] width 338 height 23
click at [386, 372] on span "NO DATA FOUND" at bounding box center [302, 369] width 248 height 22
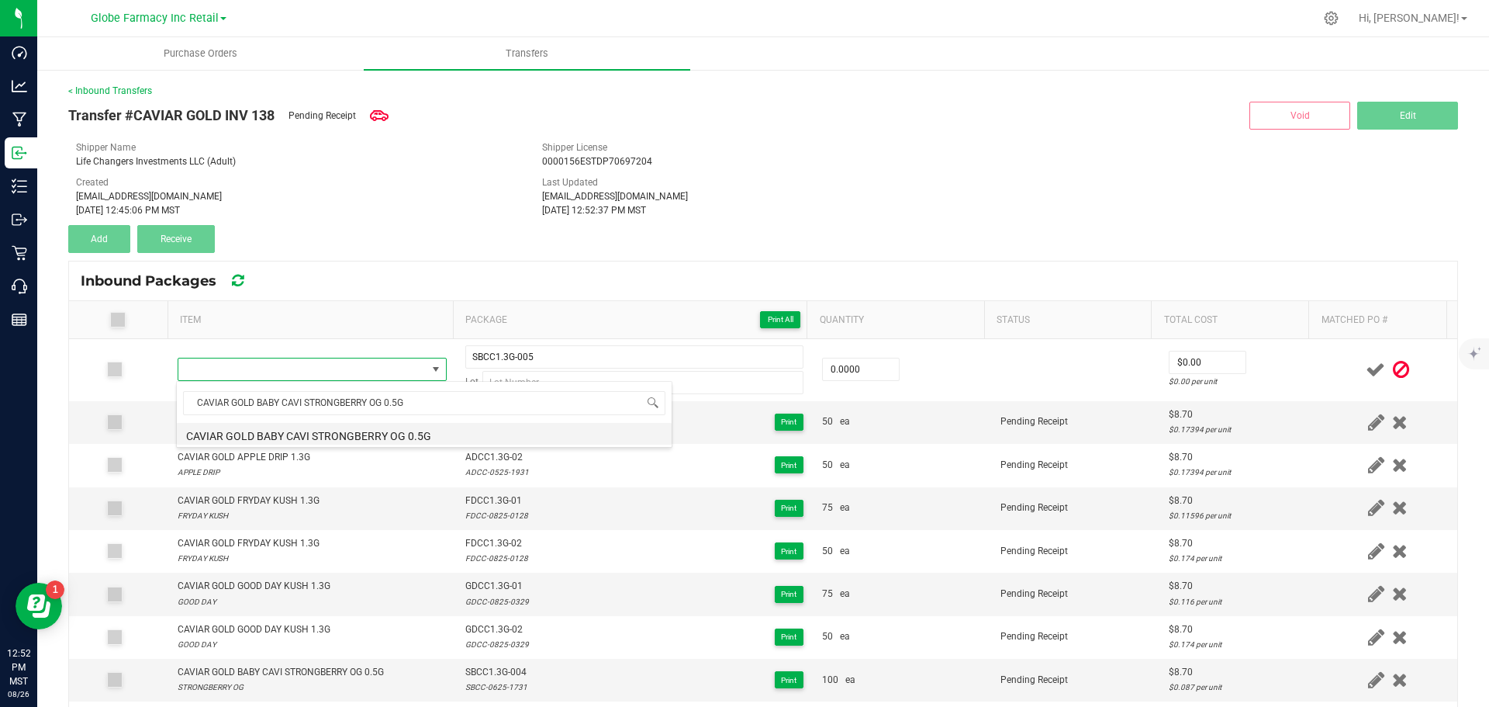
click at [336, 433] on li "CAVIAR GOLD BABY CAVI STRONGBERRY OG 0.5G" at bounding box center [424, 434] width 495 height 22
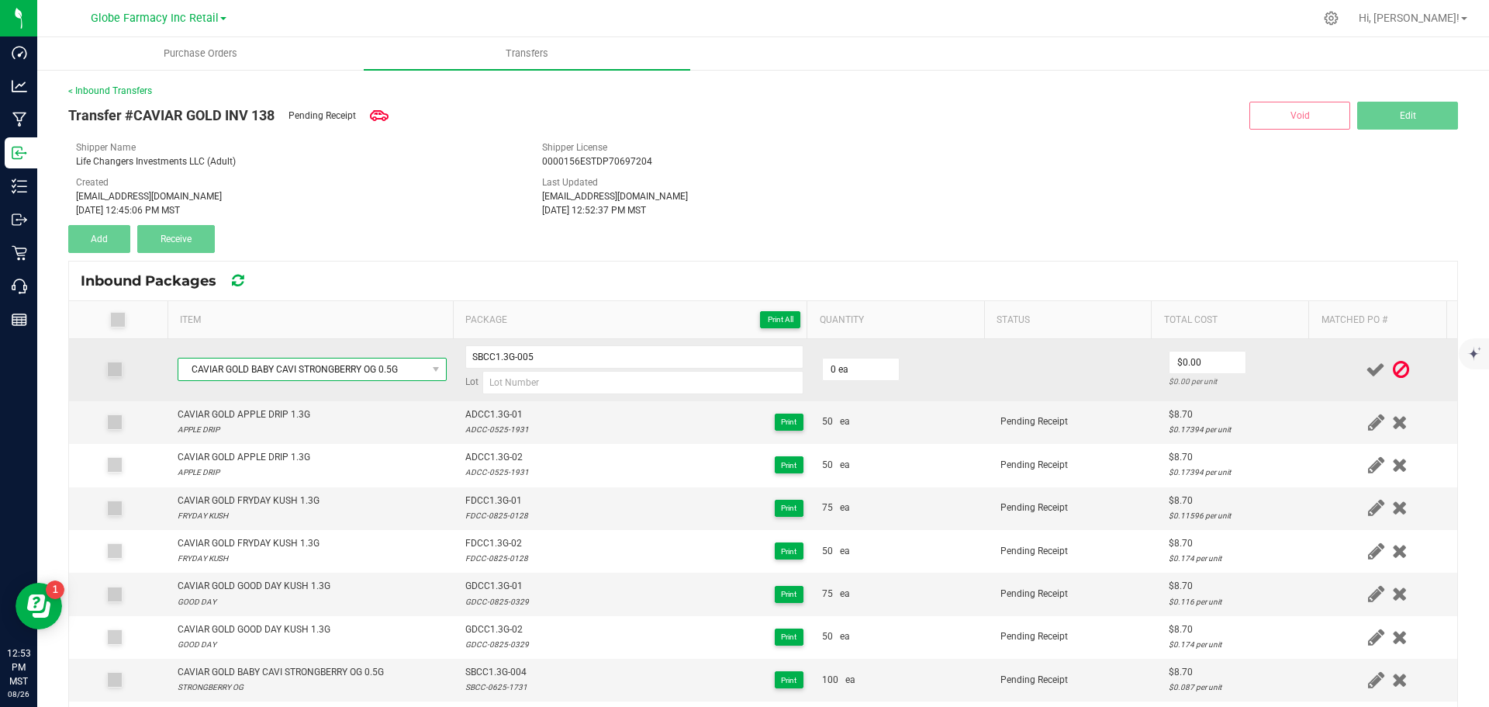
click at [358, 368] on span "CAVIAR GOLD BABY CAVI STRONGBERRY OG 0.5G" at bounding box center [302, 369] width 248 height 22
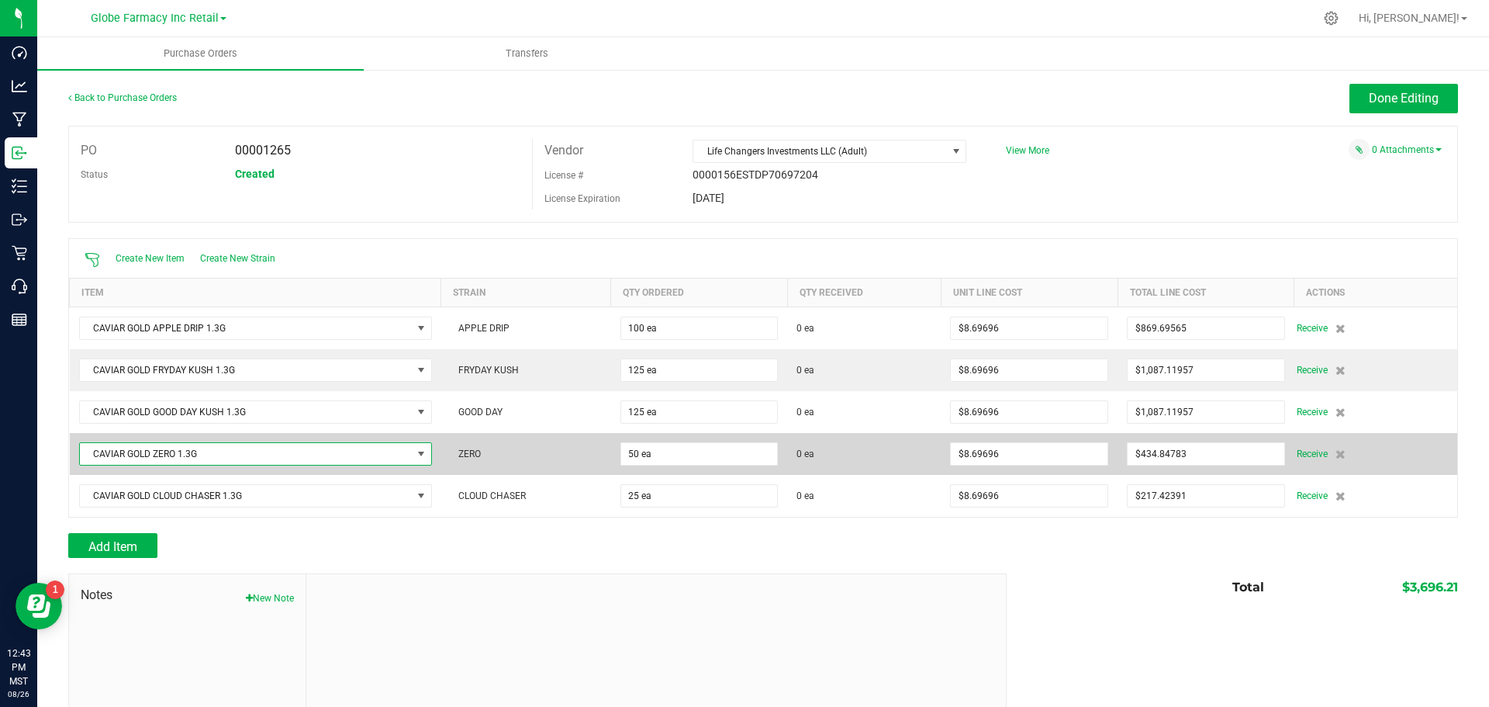
click at [341, 448] on span "CAVIAR GOLD ZERO 1.3G" at bounding box center [246, 454] width 332 height 22
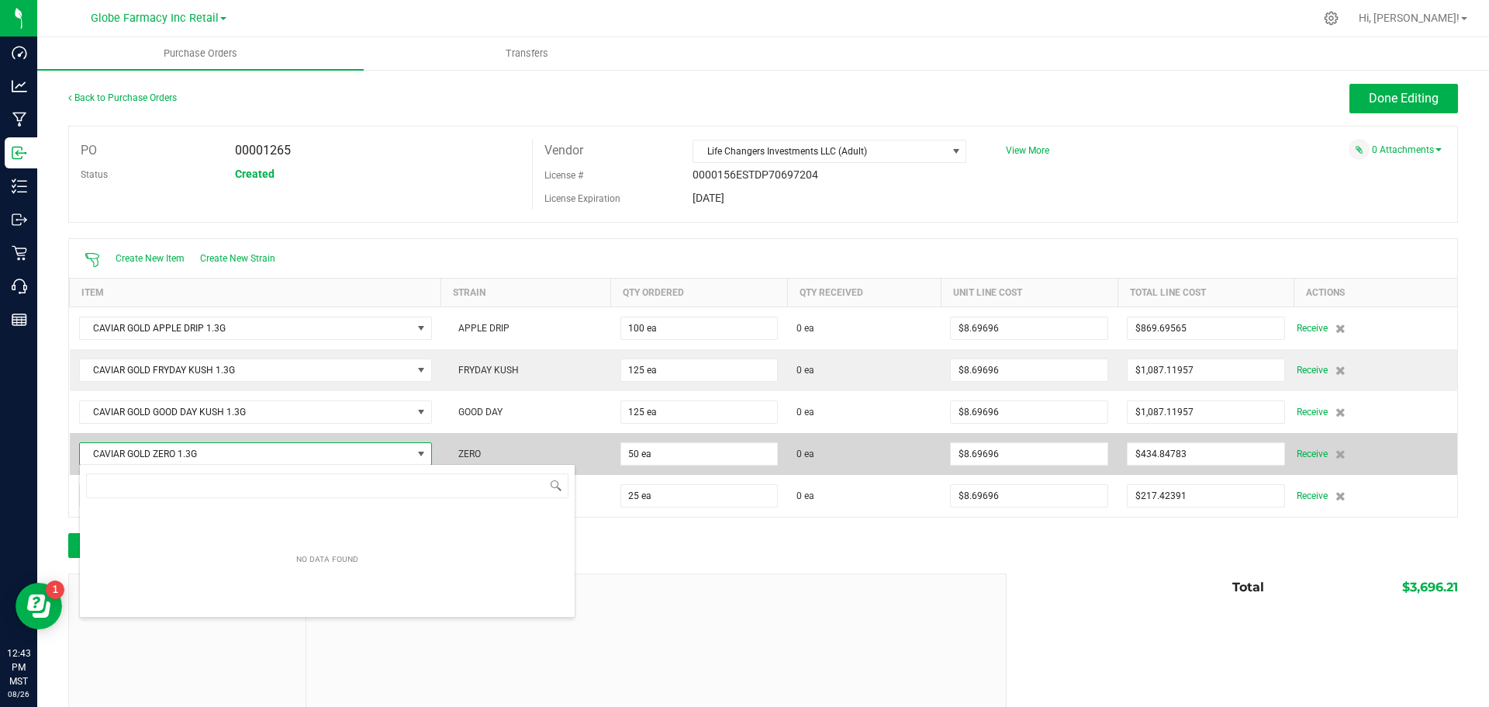
scroll to position [23, 348]
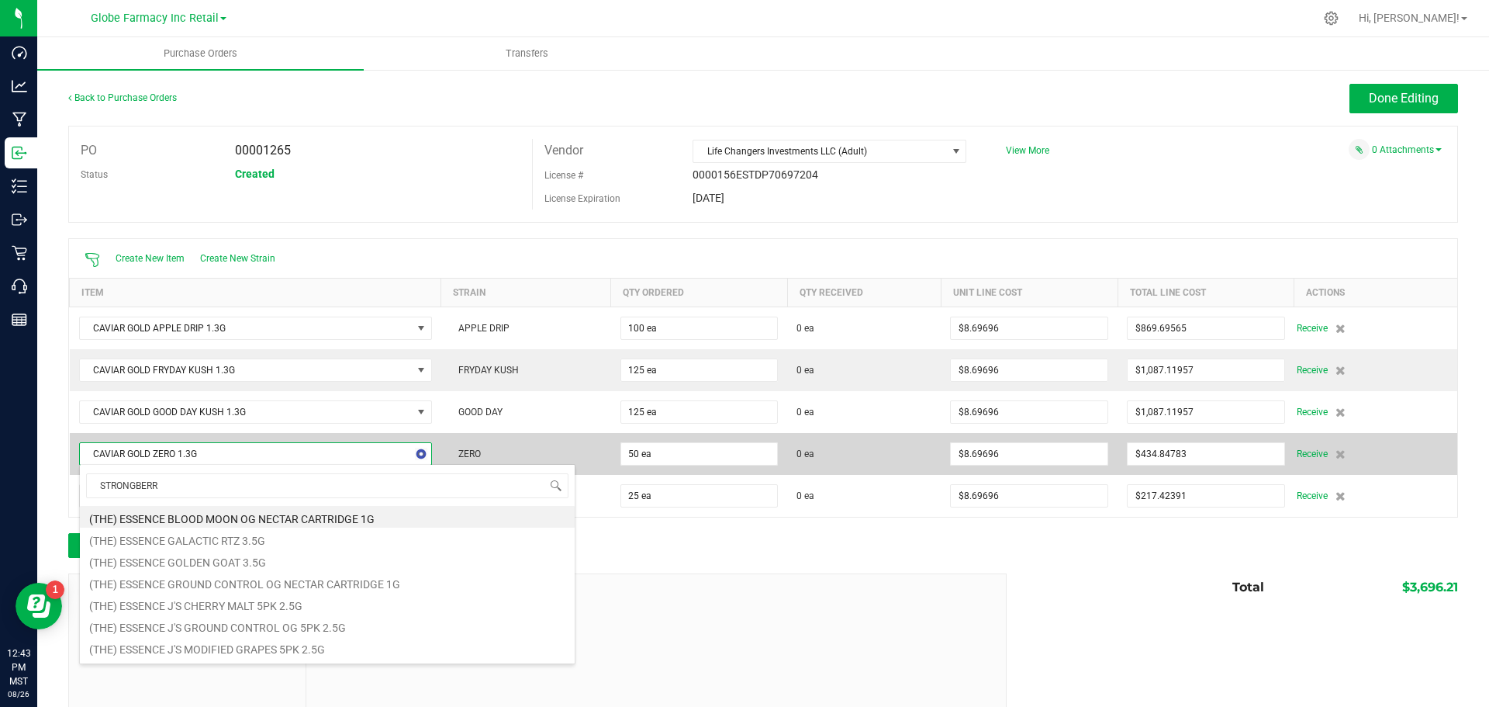
type input "STRONGBERRY"
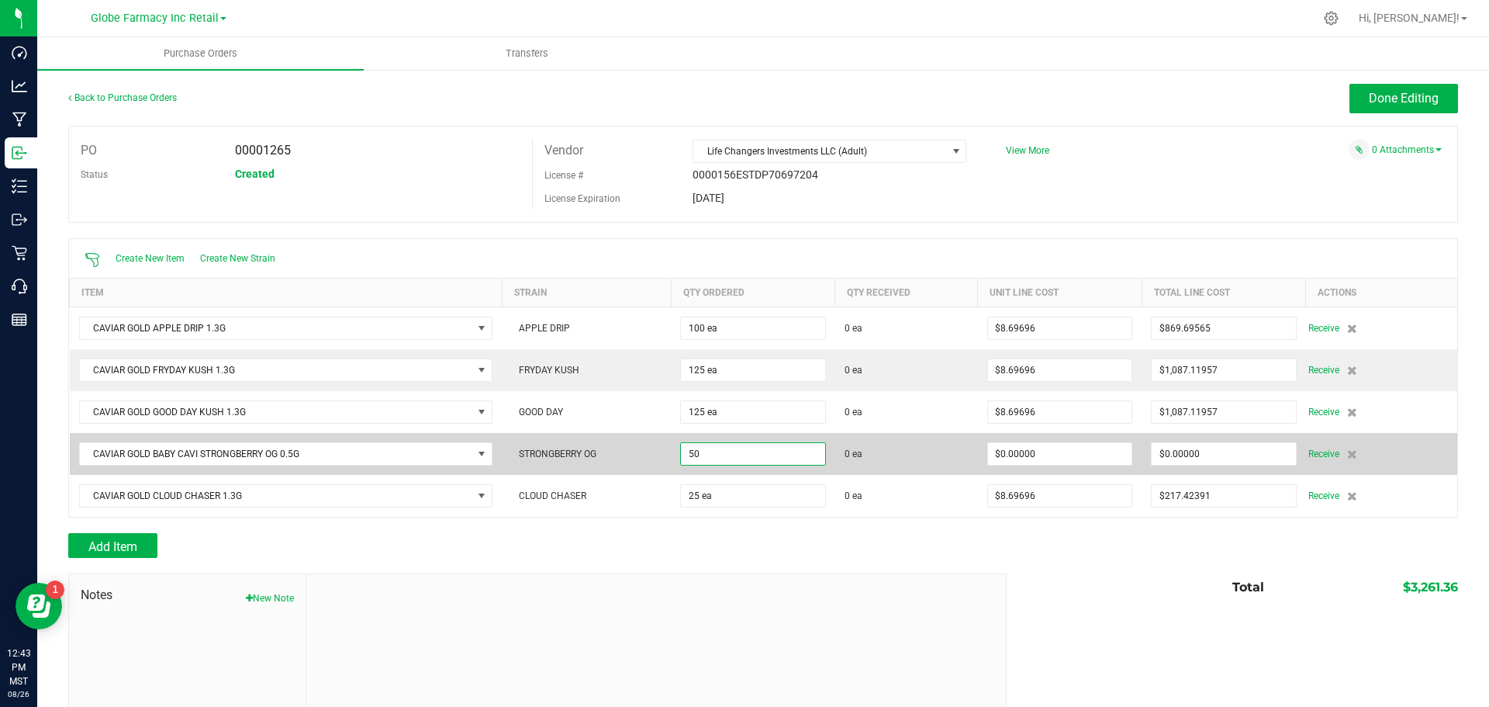
click at [721, 456] on input "50" at bounding box center [753, 454] width 144 height 22
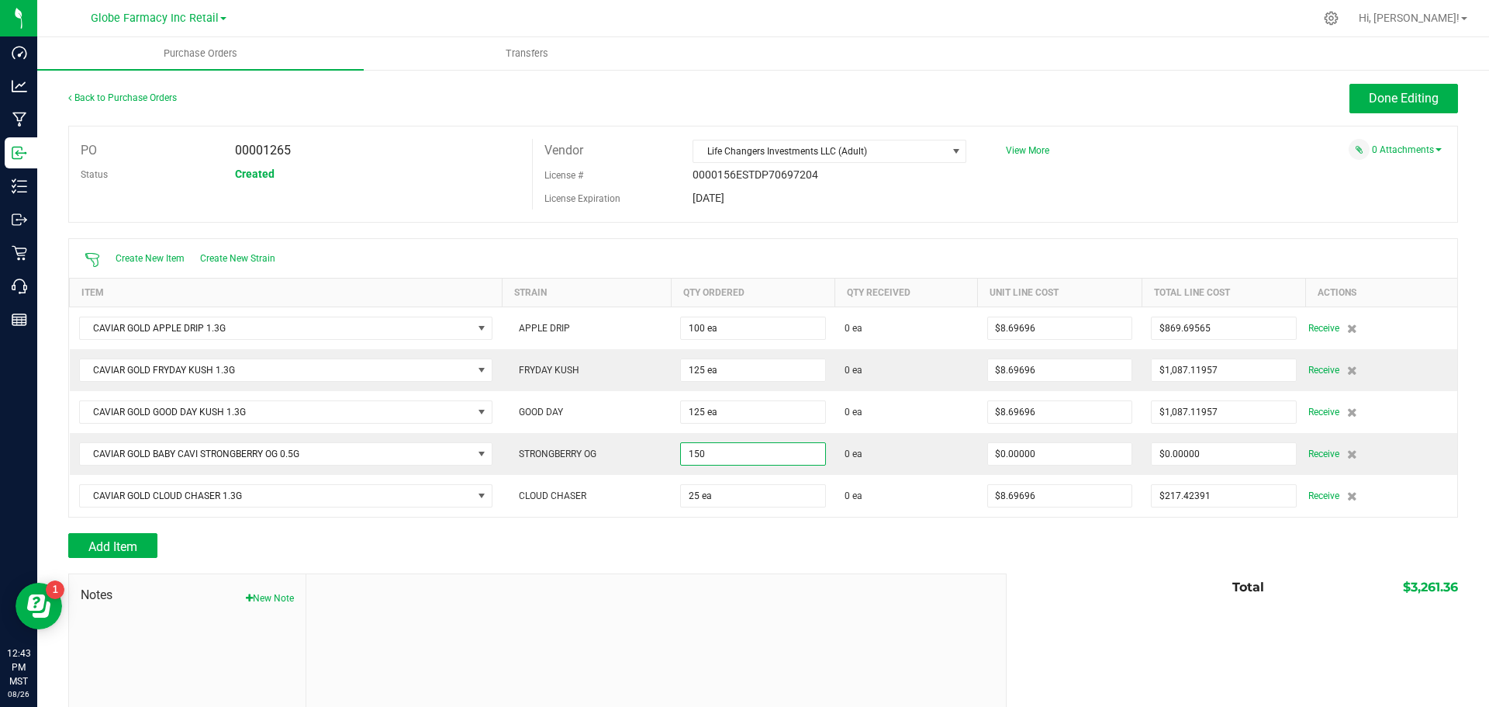
type input "150 ea"
click at [1071, 569] on div at bounding box center [763, 566] width 1390 height 16
click at [1020, 451] on input "0" at bounding box center [1060, 454] width 144 height 22
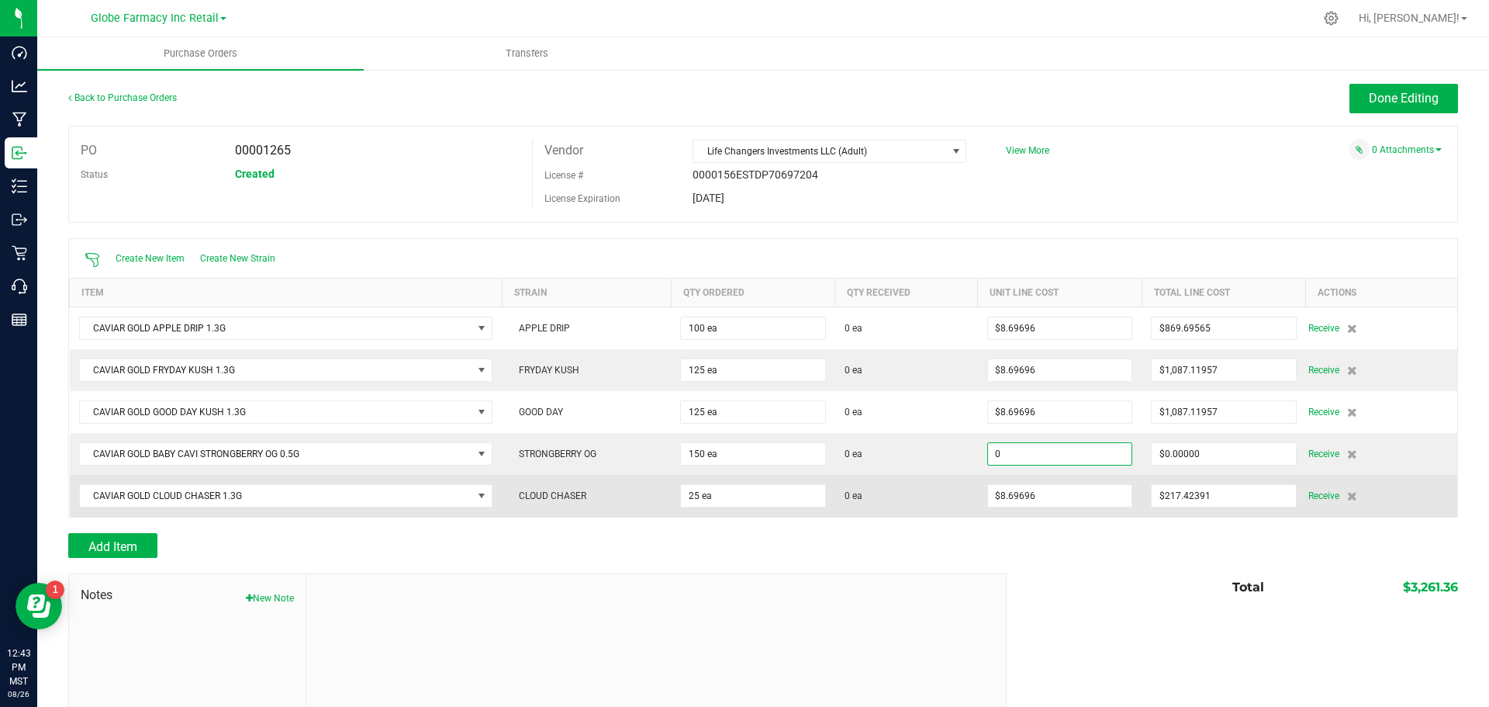
paste input "8.69695652173913"
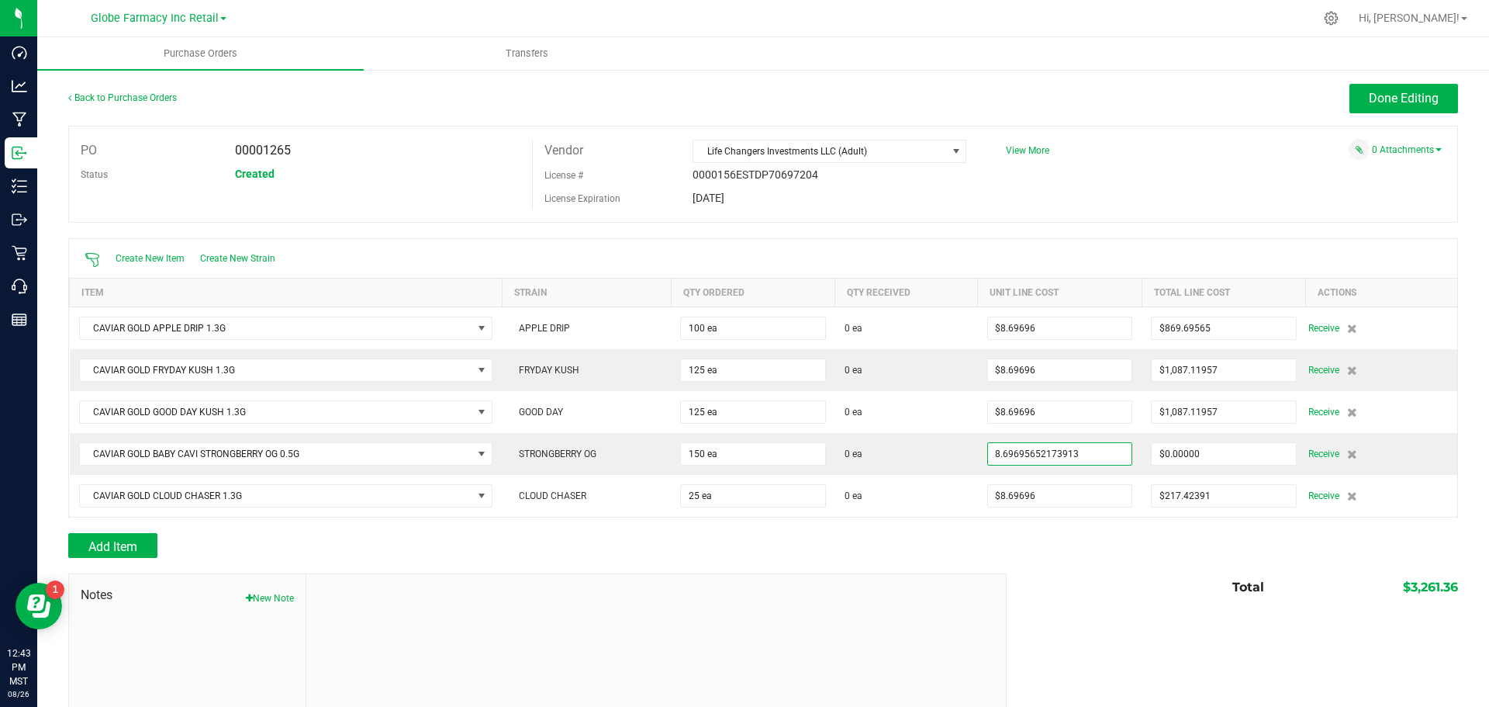
type input "$8.69696"
click at [1043, 583] on div "Total $3,261.36" at bounding box center [1226, 587] width 463 height 28
type input "150"
type input "$1,304.54348"
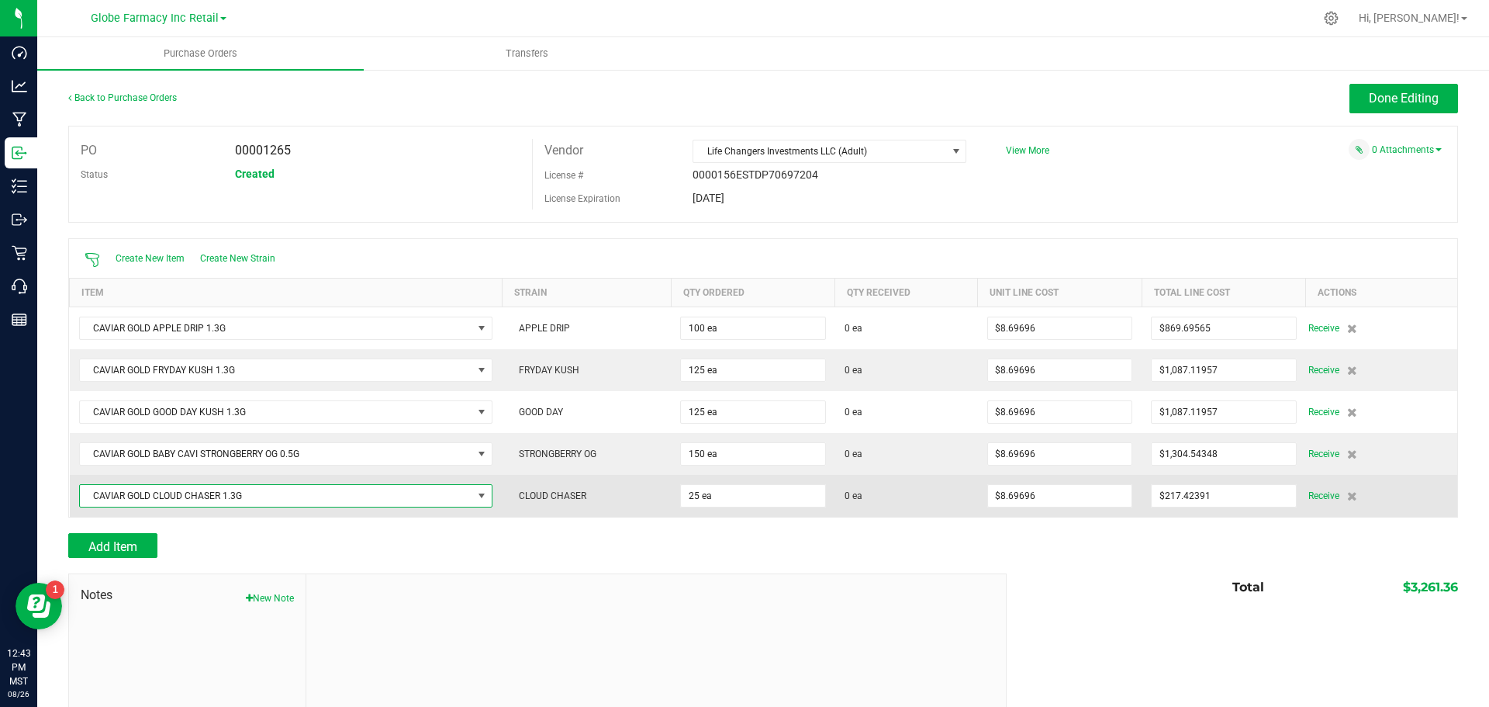
click at [311, 497] on span "CAVIAR GOLD CLOUD CHASER 1.3G" at bounding box center [276, 496] width 393 height 22
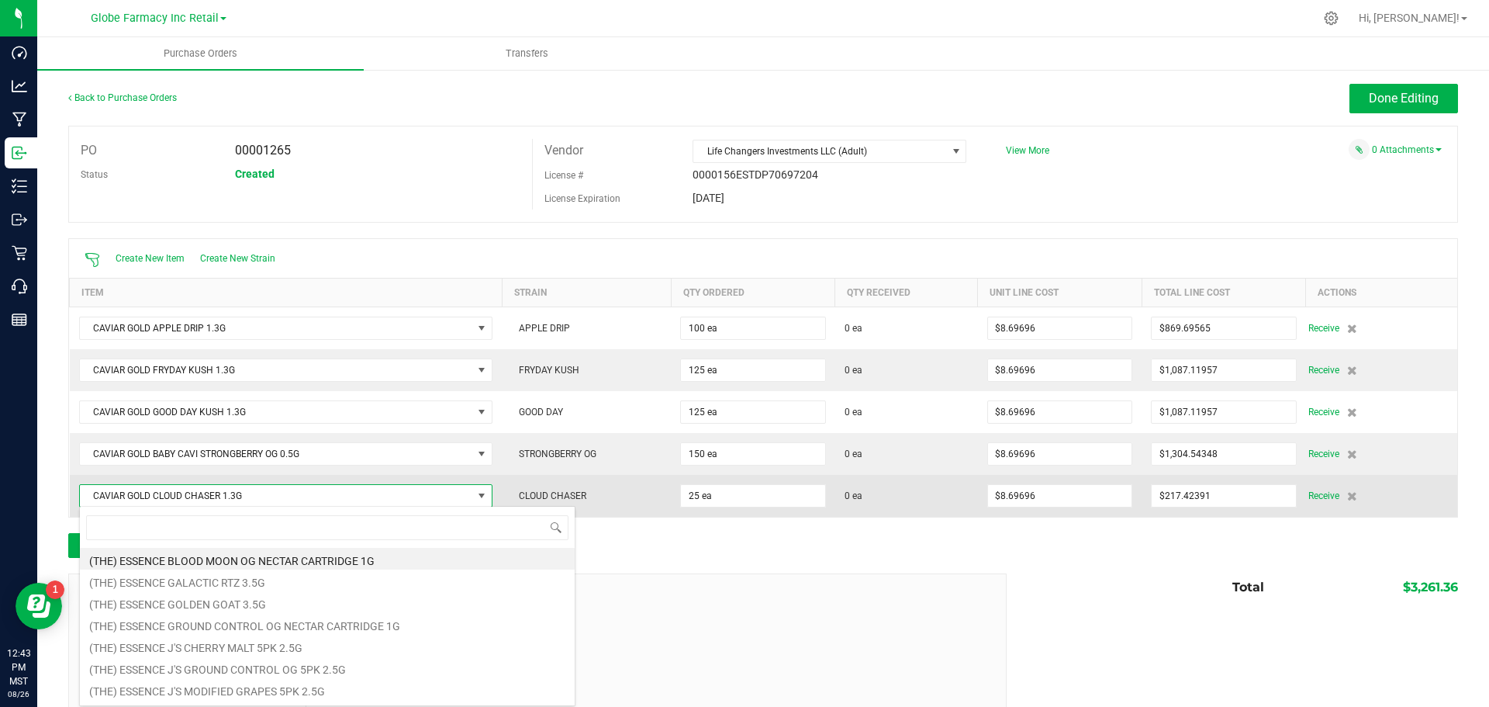
scroll to position [23, 409]
type input "ZERO"
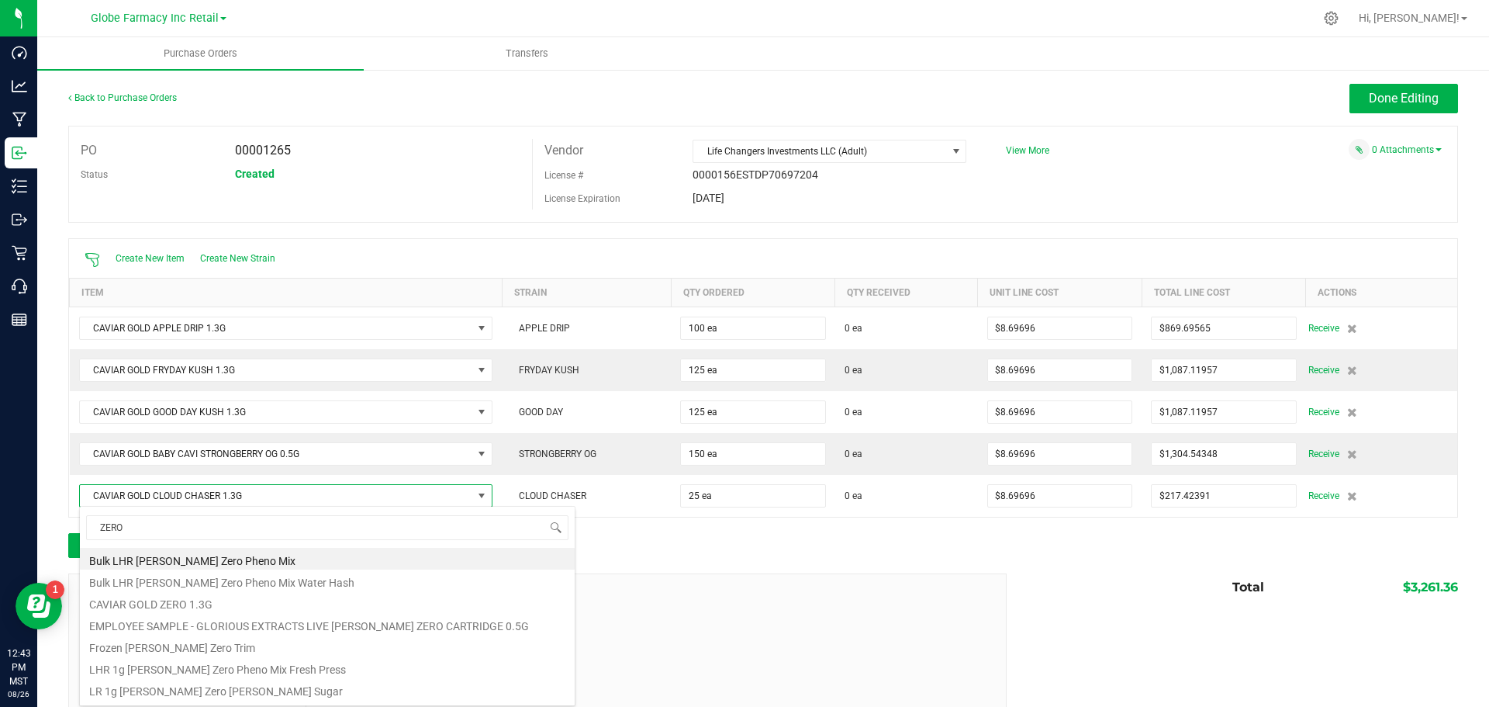
drag, startPoint x: 194, startPoint y: 606, endPoint x: 442, endPoint y: 549, distance: 254.6
click at [195, 606] on li "CAVIAR GOLD ZERO 1.3G" at bounding box center [327, 602] width 495 height 22
type input "$0.00000"
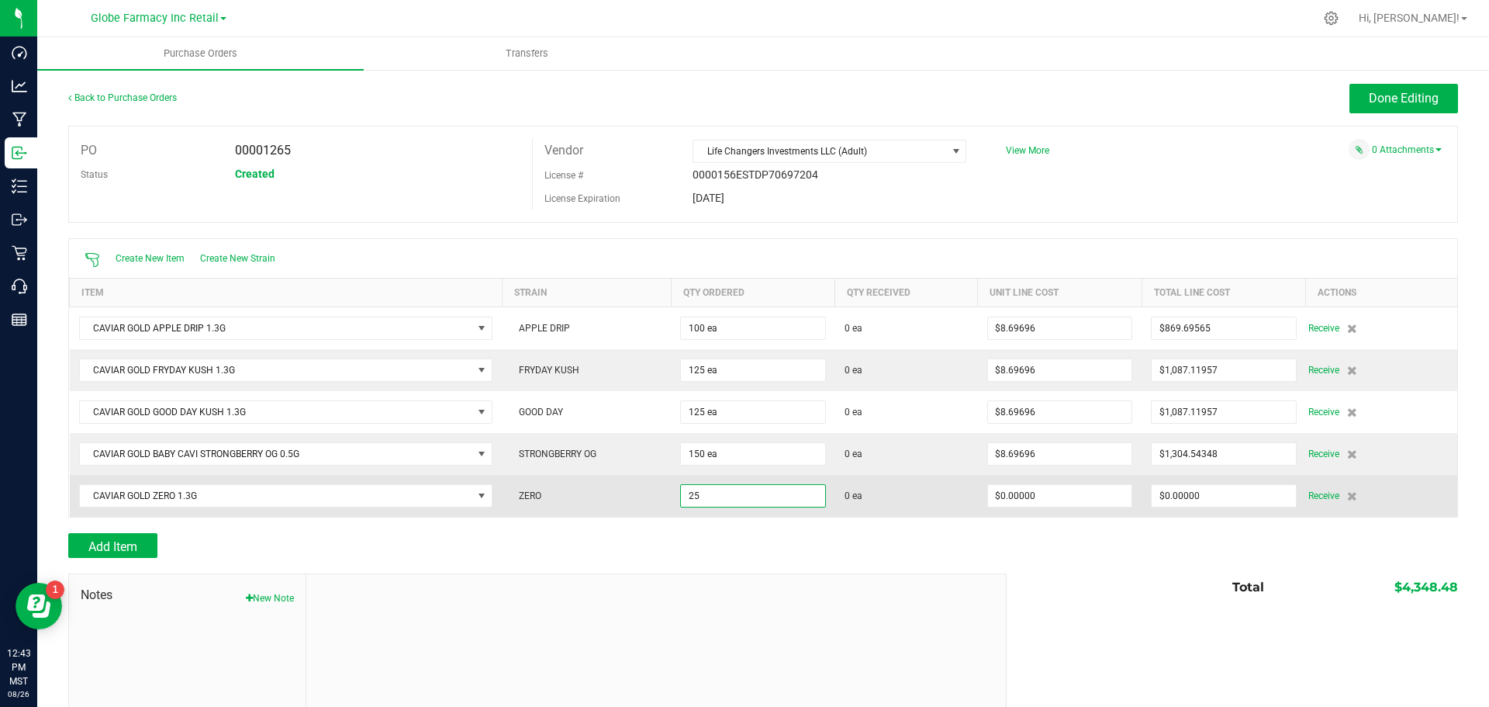
click at [735, 488] on input "25" at bounding box center [753, 496] width 144 height 22
type input "50 ea"
click at [1014, 497] on input "0" at bounding box center [1060, 496] width 144 height 22
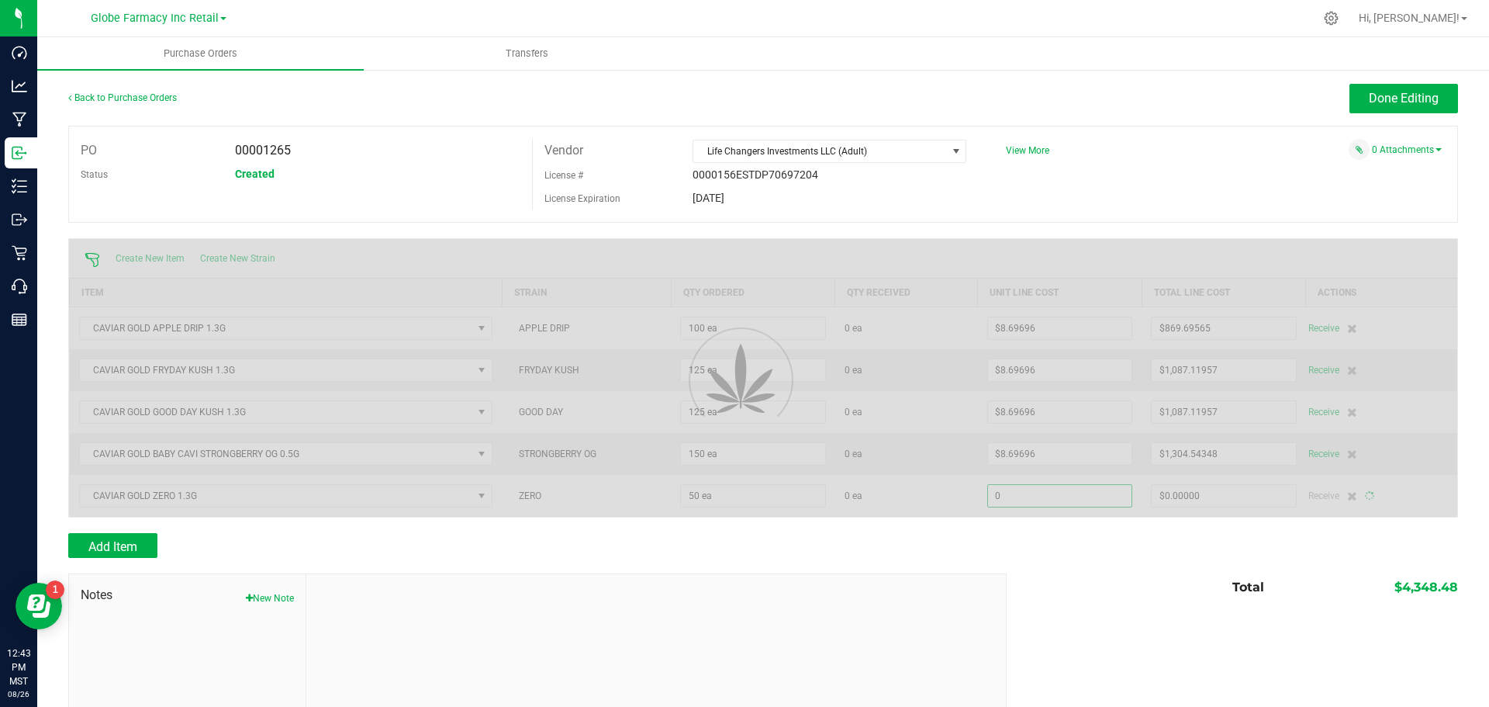
paste input "8.69695652173913"
type input "8.69695652173913"
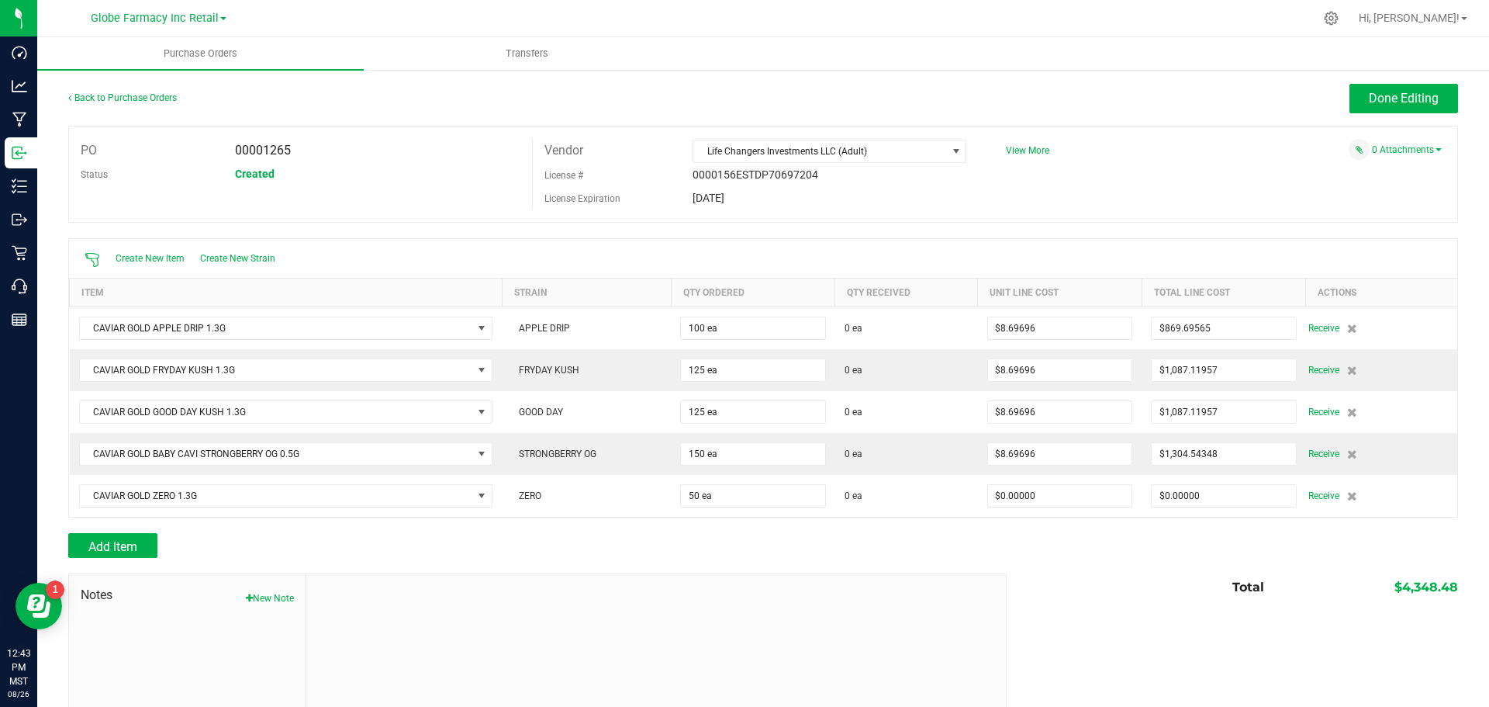
click at [961, 593] on div at bounding box center [656, 678] width 700 height 208
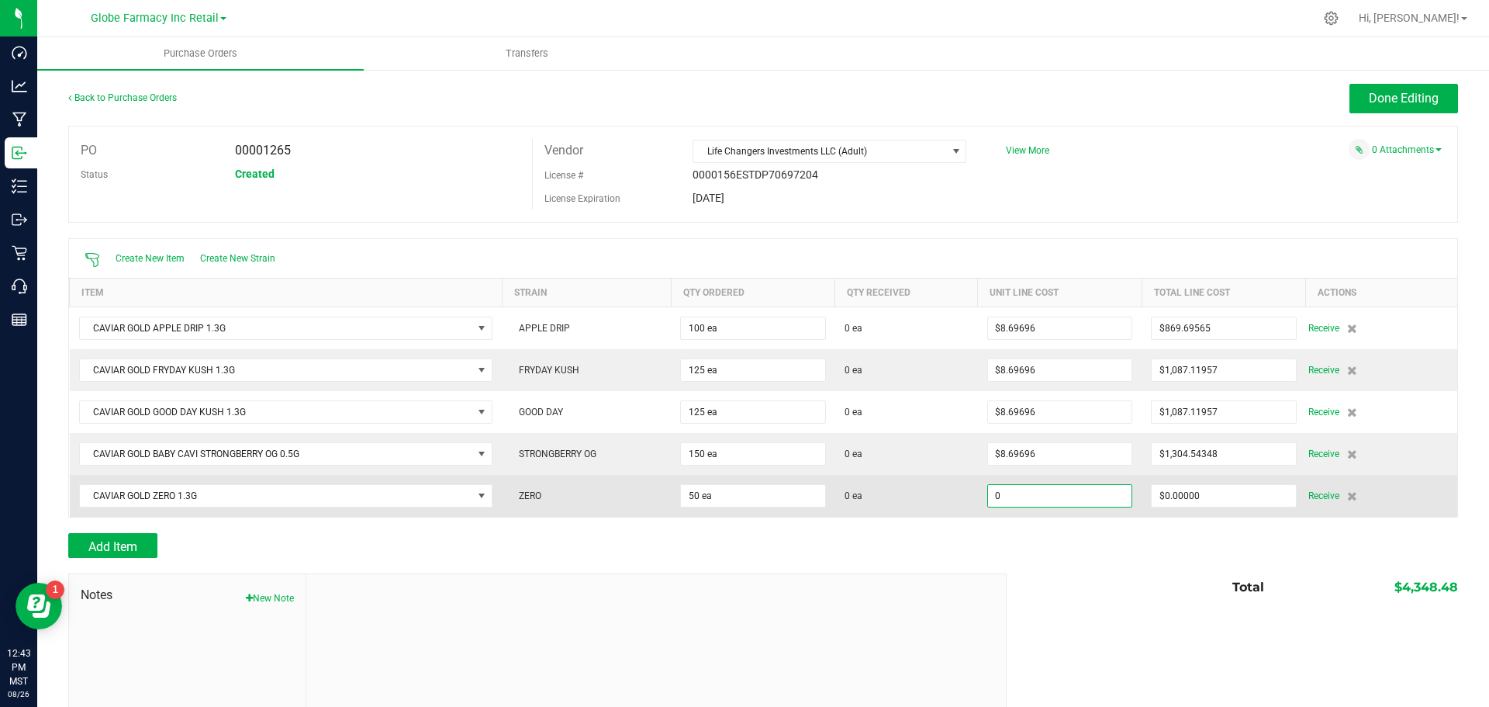
click at [1081, 503] on input "0" at bounding box center [1060, 496] width 144 height 22
paste input "8.69695652173913"
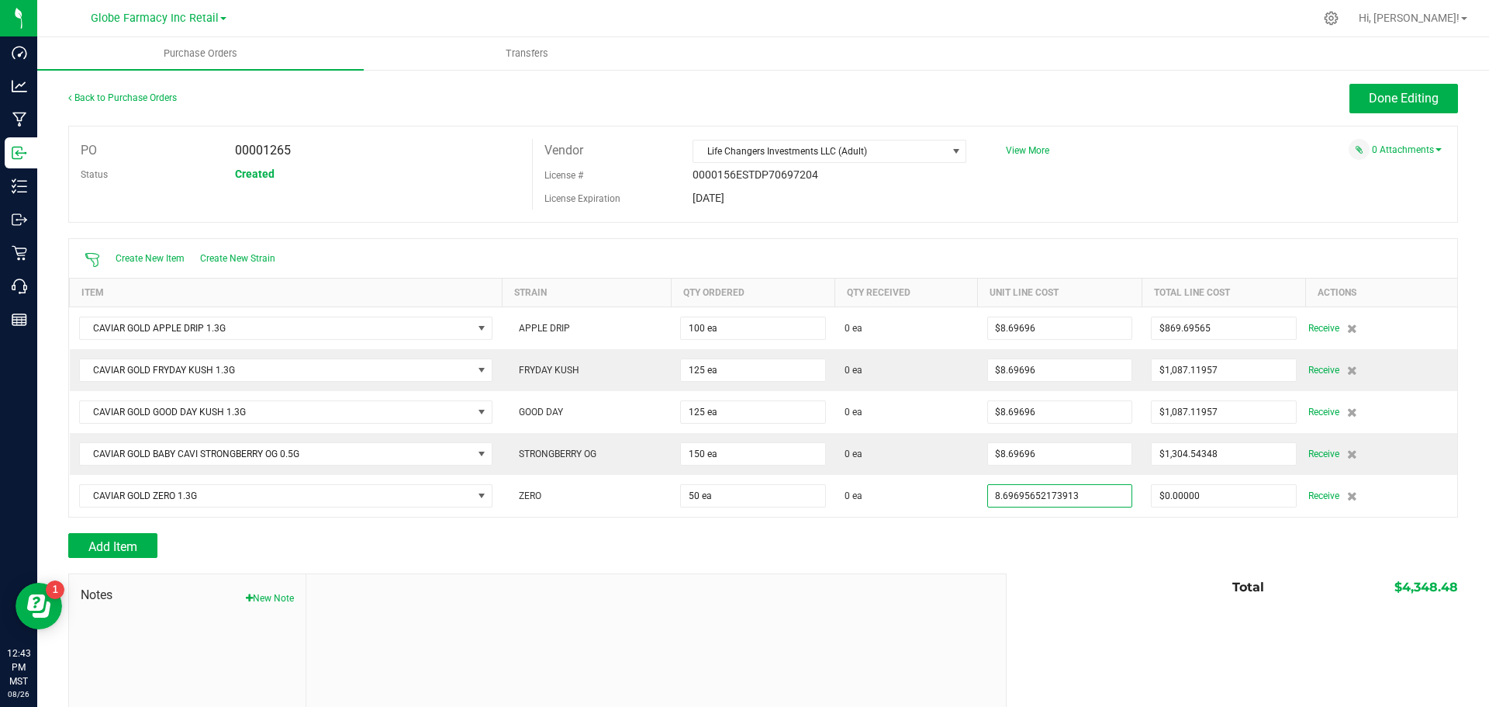
type input "$8.69696"
click at [1035, 541] on div "Add Item" at bounding box center [763, 545] width 1390 height 25
type input "50"
type input "$434.84783"
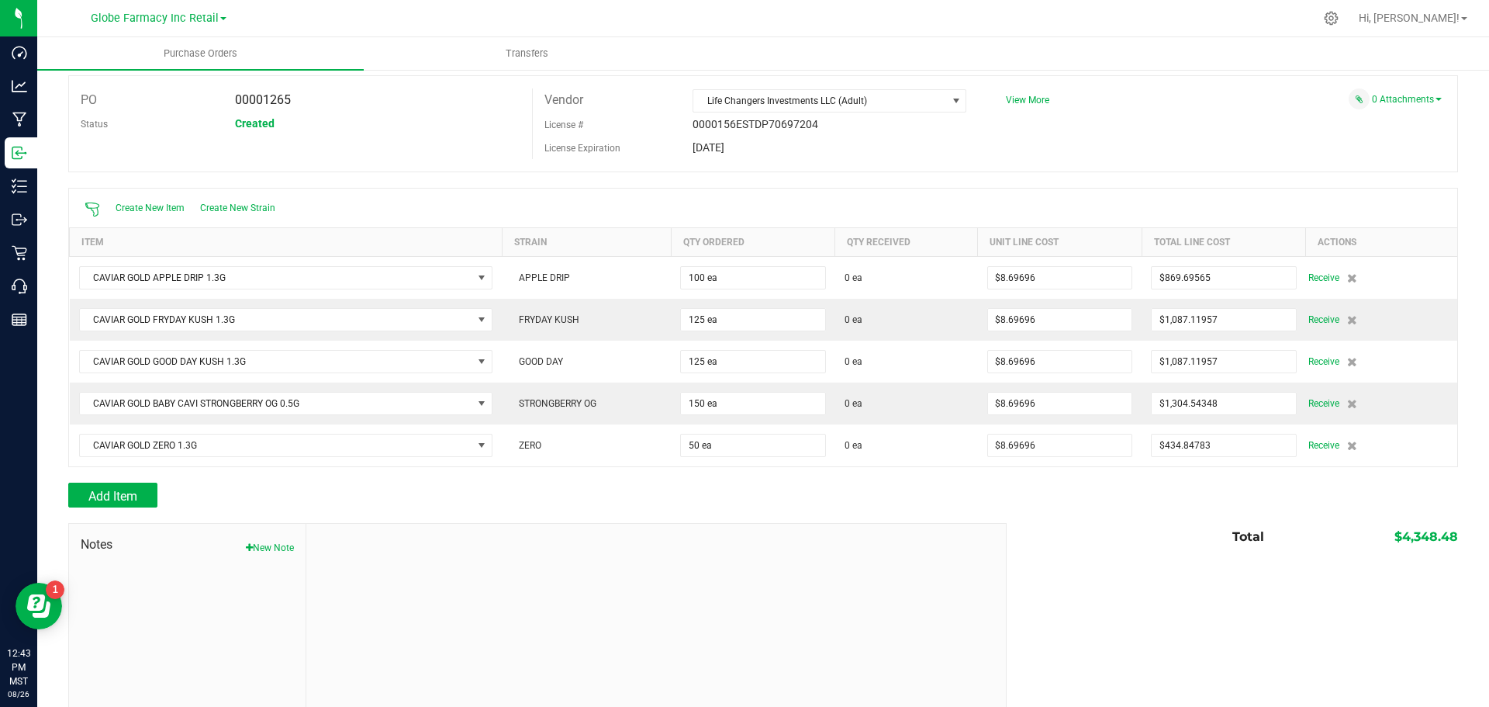
scroll to position [78, 0]
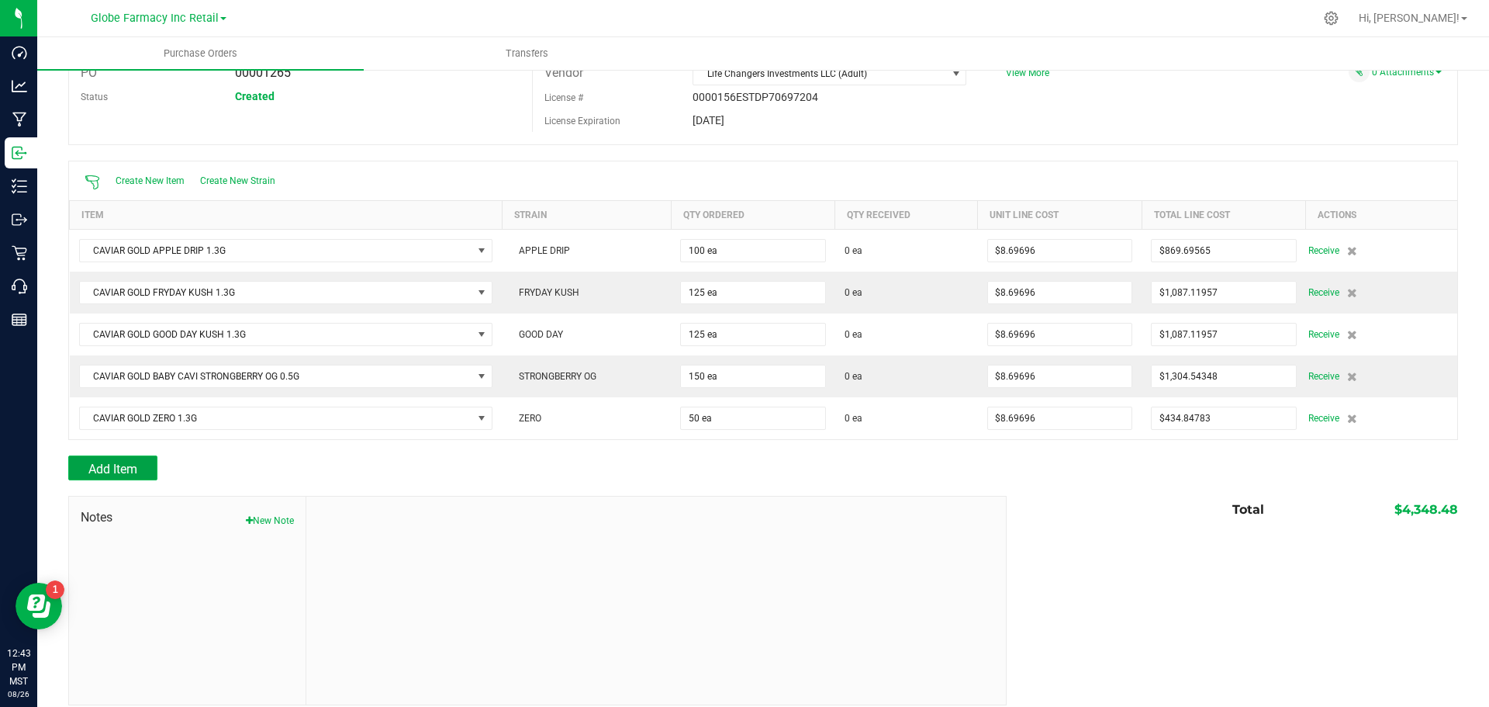
click at [116, 469] on span "Add Item" at bounding box center [112, 469] width 49 height 15
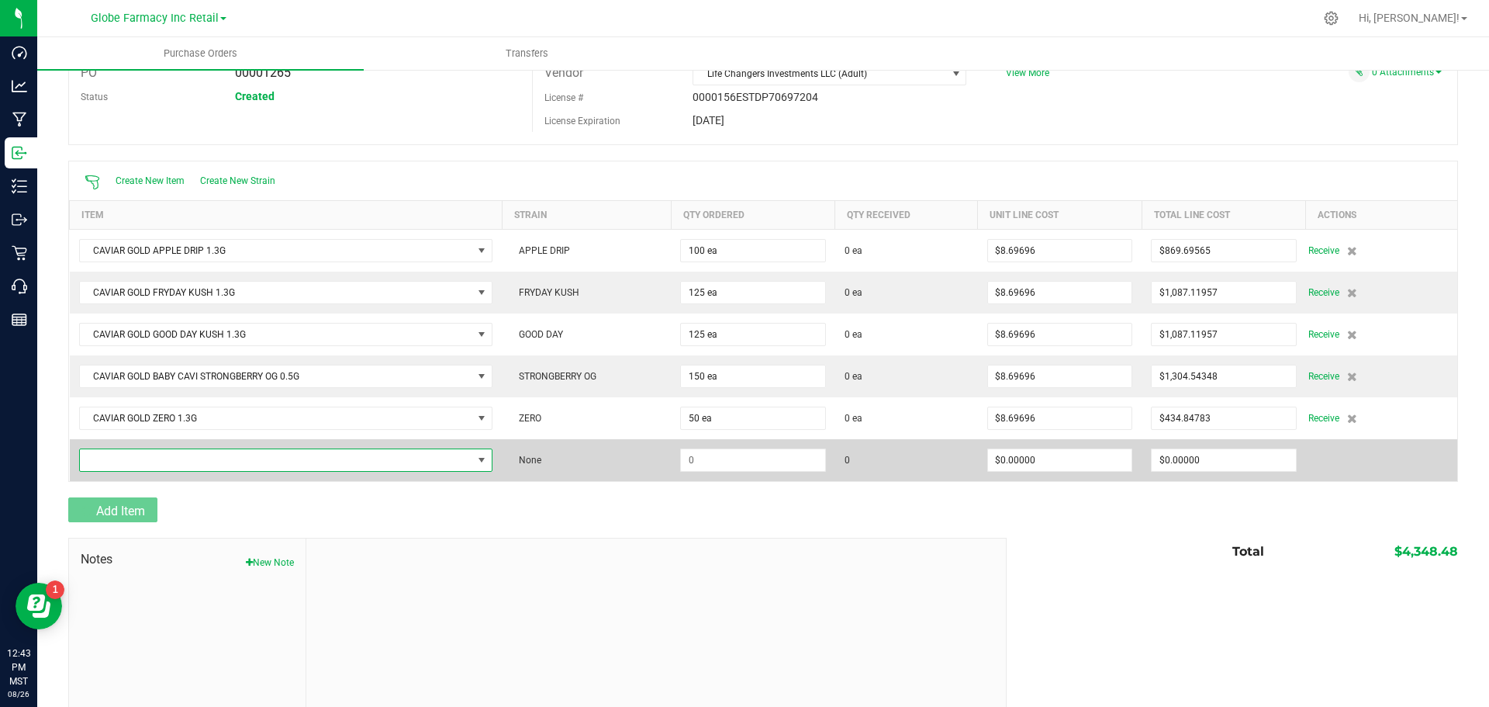
click at [124, 462] on span "NO DATA FOUND" at bounding box center [276, 460] width 393 height 22
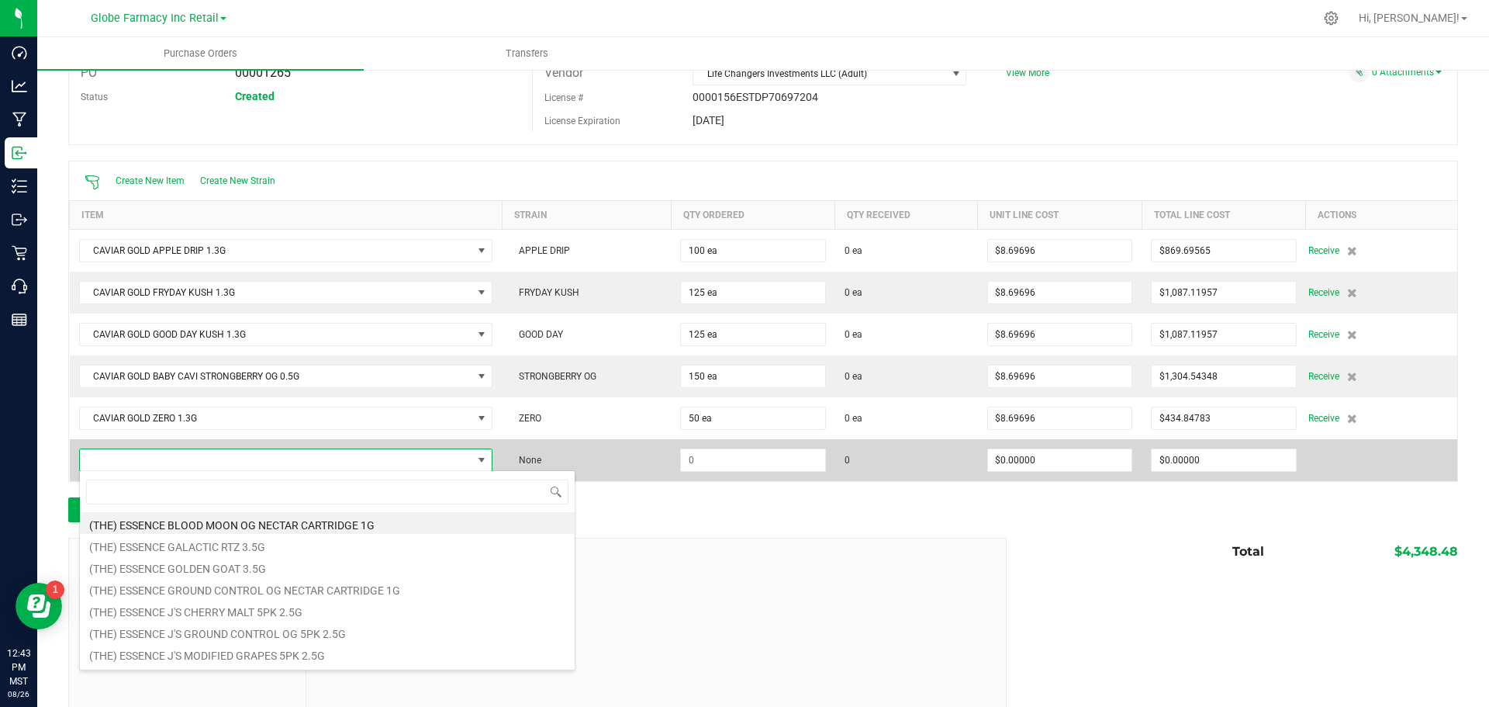
scroll to position [23, 409]
type input "CLOUD CHASER"
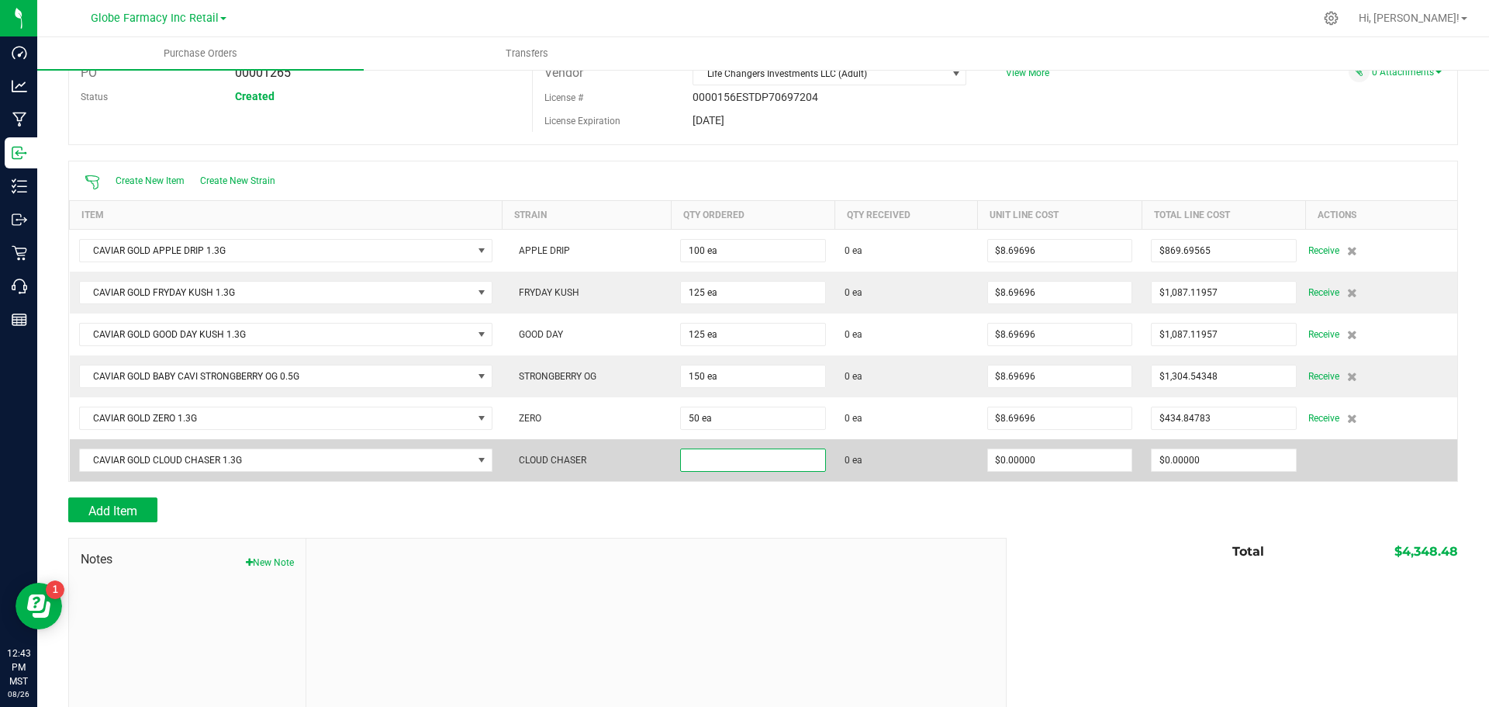
click at [776, 453] on input at bounding box center [753, 460] width 144 height 22
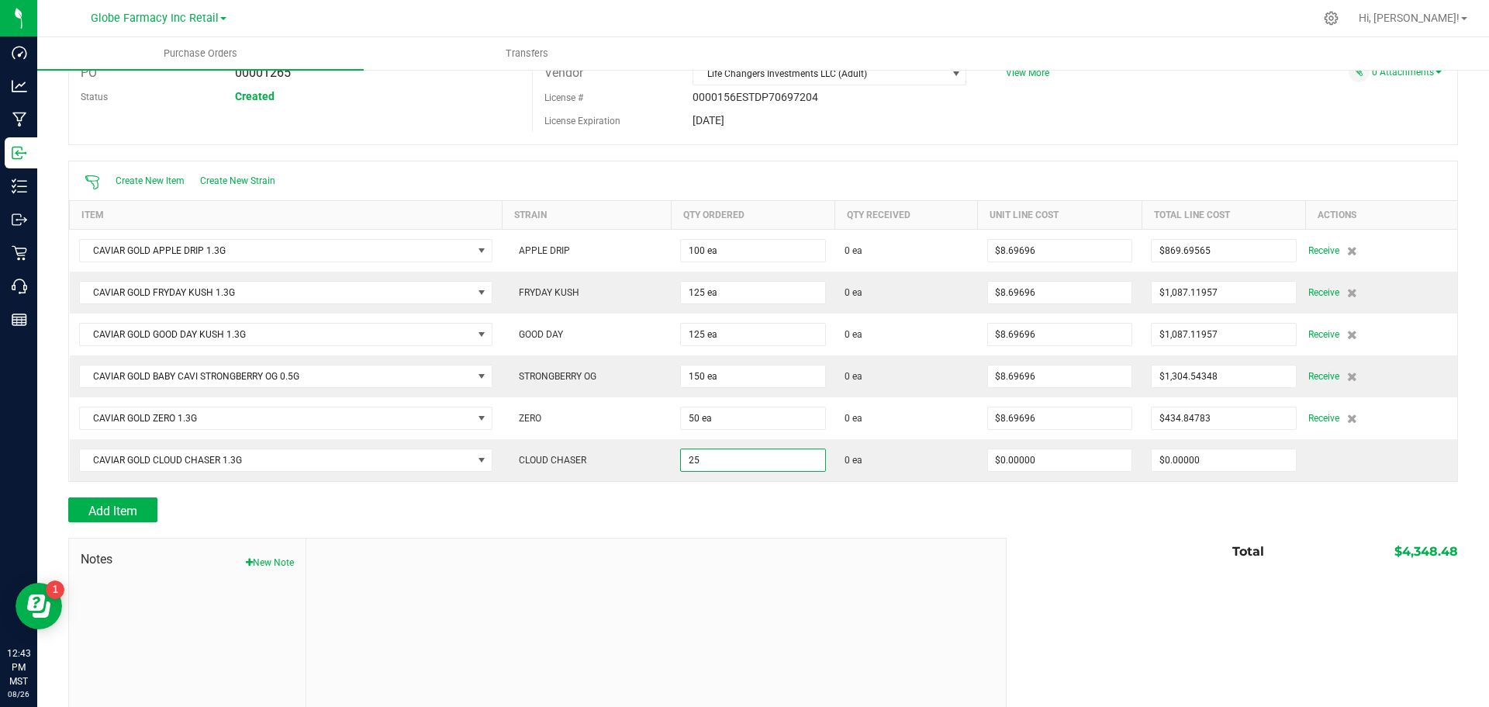
type input "25 ea"
click at [1011, 526] on div "Back to Purchase Orders Done Editing PO 00001265 Status Created Vendor Life Cha…" at bounding box center [763, 376] width 1390 height 741
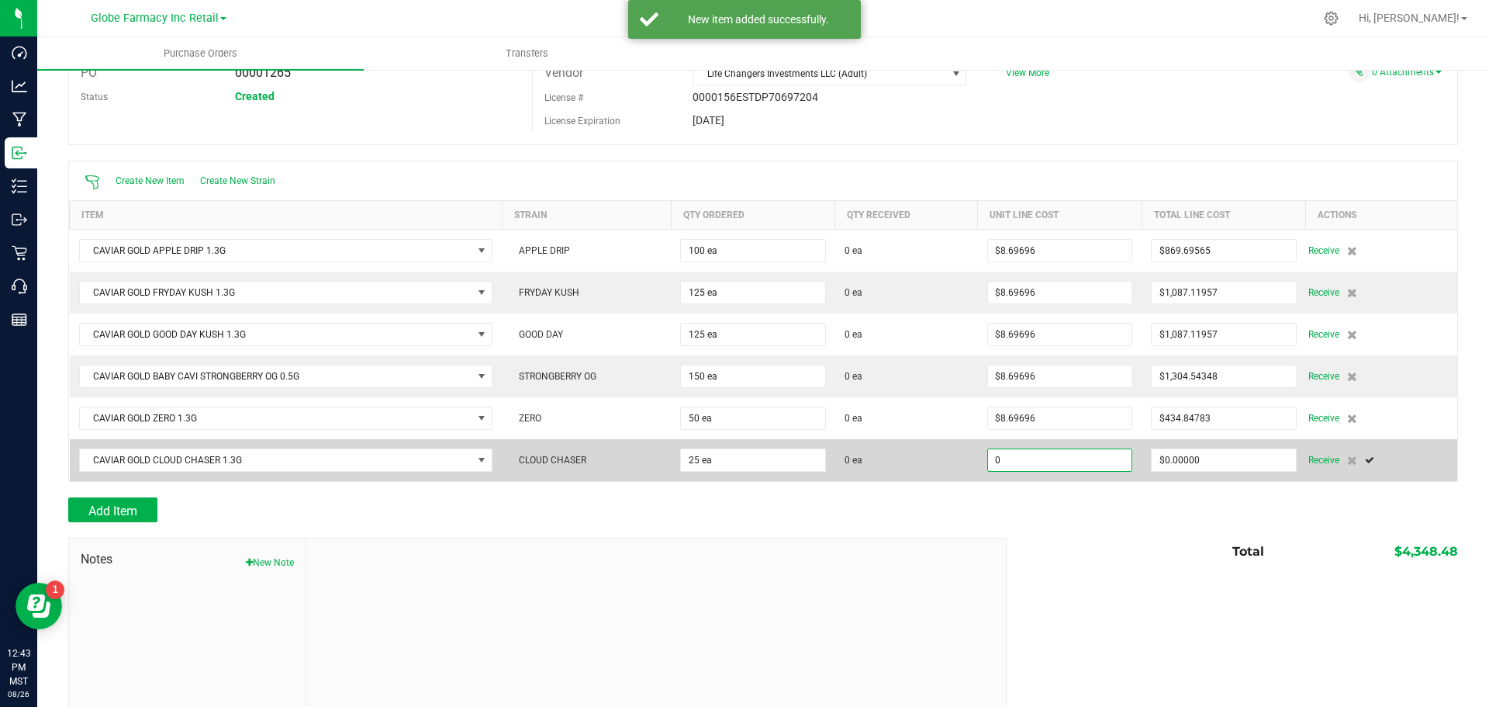
click at [1060, 457] on input "0" at bounding box center [1060, 460] width 144 height 22
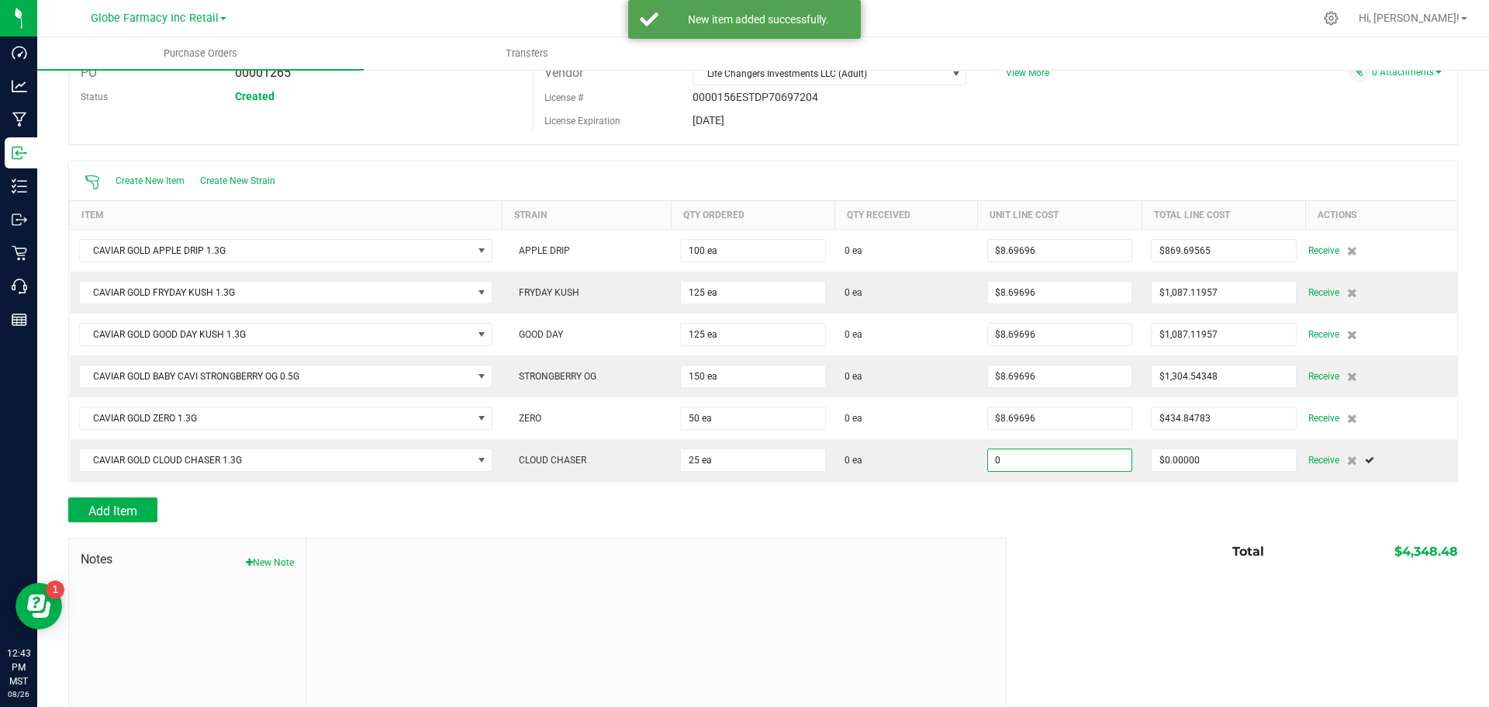
paste input "8.69695652173913"
type input "$8.69696"
click at [1129, 530] on div at bounding box center [763, 530] width 1390 height 16
type input "25"
type input "$217.42391"
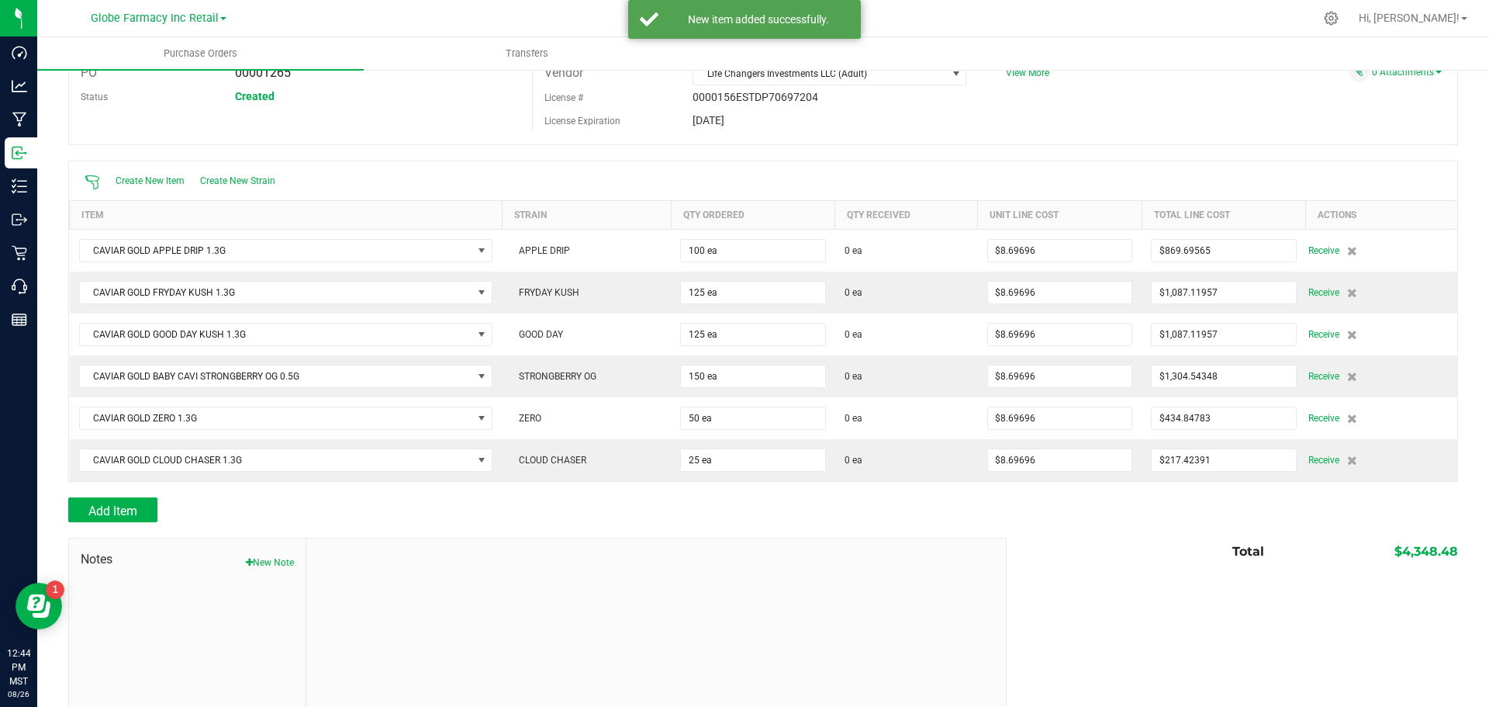
scroll to position [0, 0]
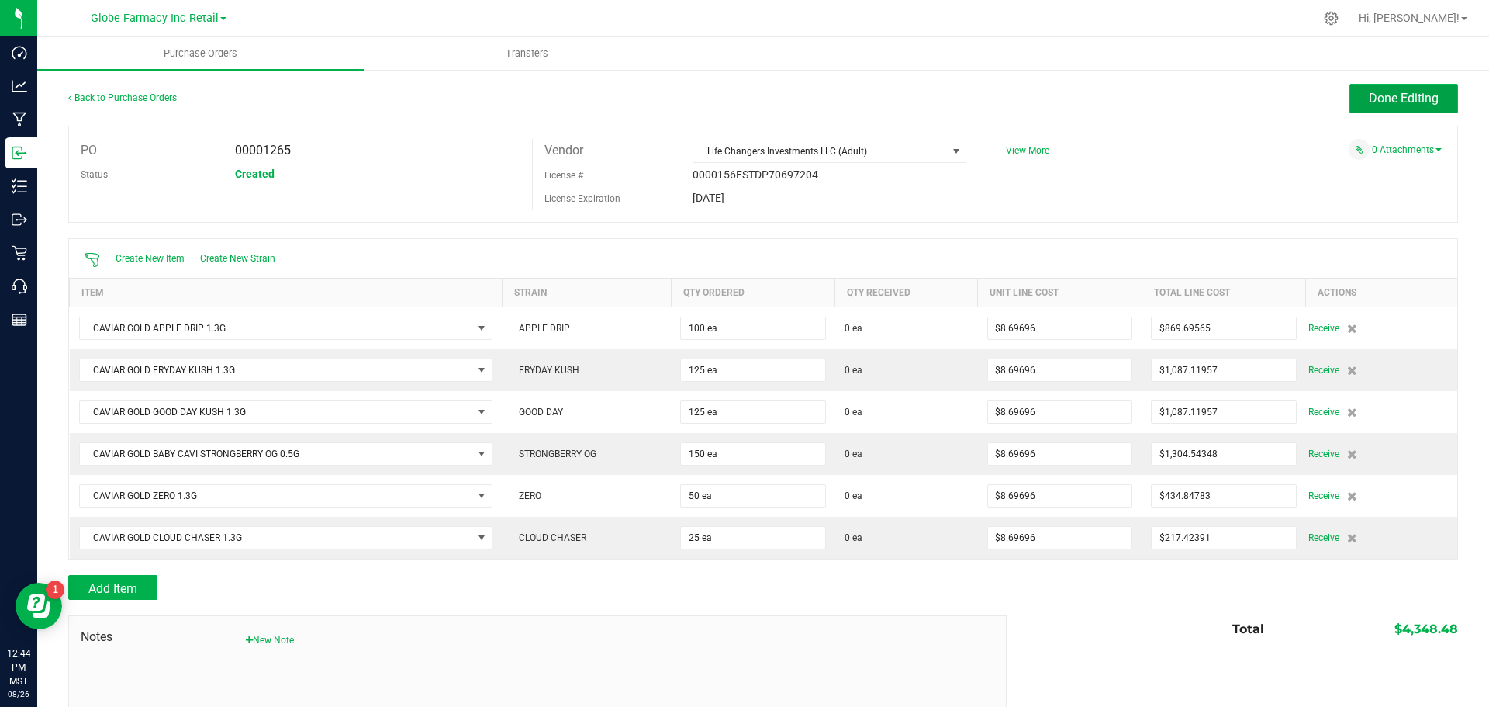
click at [1350, 104] on button "Done Editing" at bounding box center [1404, 98] width 109 height 29
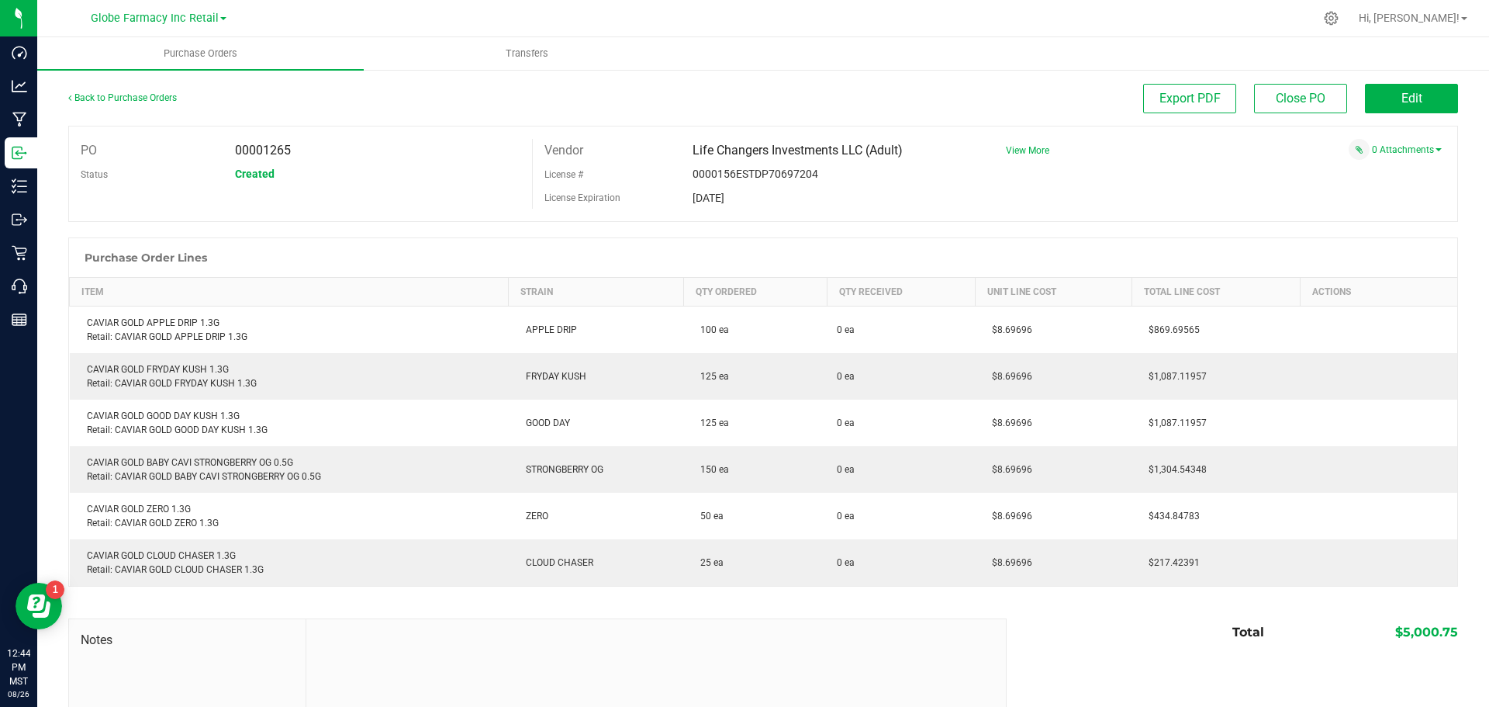
click at [995, 137] on div "PO 00001265 Status Created Vendor Life Changers Investments LLC (Adult) License…" at bounding box center [763, 174] width 1390 height 96
click at [1008, 144] on span "View More" at bounding box center [1027, 150] width 43 height 23
click at [1009, 150] on span "View More" at bounding box center [1027, 150] width 43 height 11
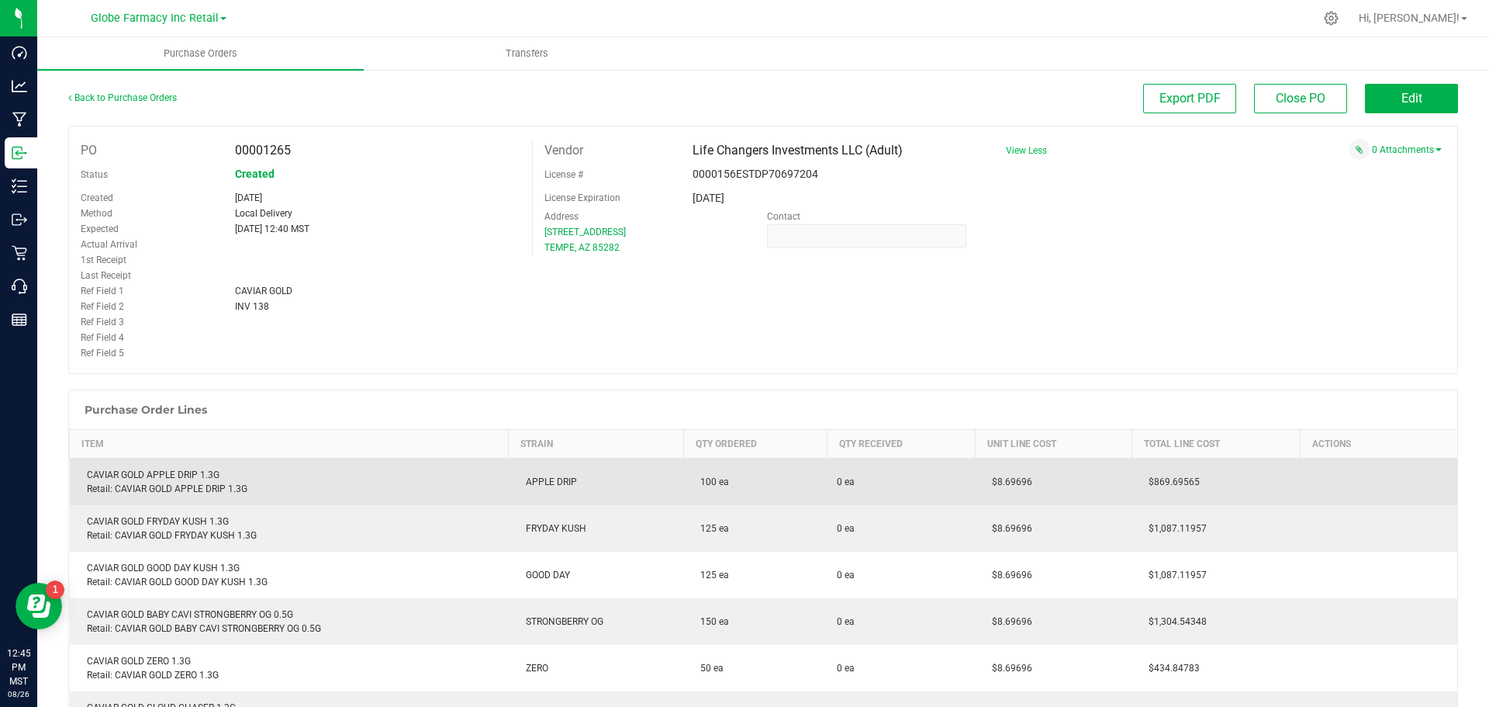
click at [137, 473] on div "CAVIAR GOLD APPLE DRIP 1.3G Retail: CAVIAR GOLD APPLE DRIP 1.3G" at bounding box center [289, 482] width 420 height 28
click at [134, 473] on div "CAVIAR GOLD APPLE DRIP 1.3G Retail: CAVIAR GOLD APPLE DRIP 1.3G" at bounding box center [289, 482] width 420 height 28
click at [133, 473] on div "CAVIAR GOLD APPLE DRIP 1.3G Retail: CAVIAR GOLD APPLE DRIP 1.3G" at bounding box center [289, 482] width 420 height 28
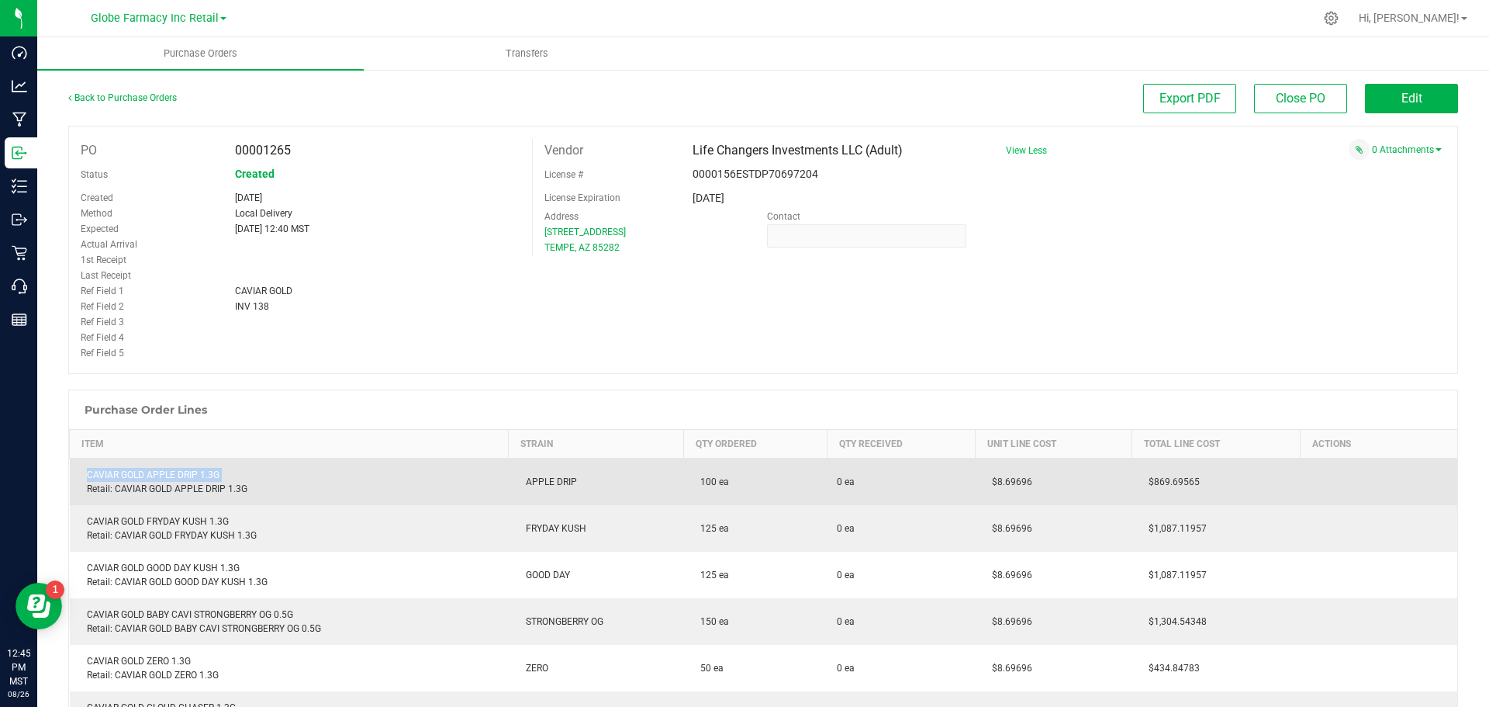
click at [133, 473] on div "CAVIAR GOLD APPLE DRIP 1.3G Retail: CAVIAR GOLD APPLE DRIP 1.3G" at bounding box center [289, 482] width 420 height 28
click at [1022, 486] on span "$8.69696" at bounding box center [1008, 481] width 48 height 11
click at [1022, 489] on td "$8.69696" at bounding box center [1053, 481] width 157 height 47
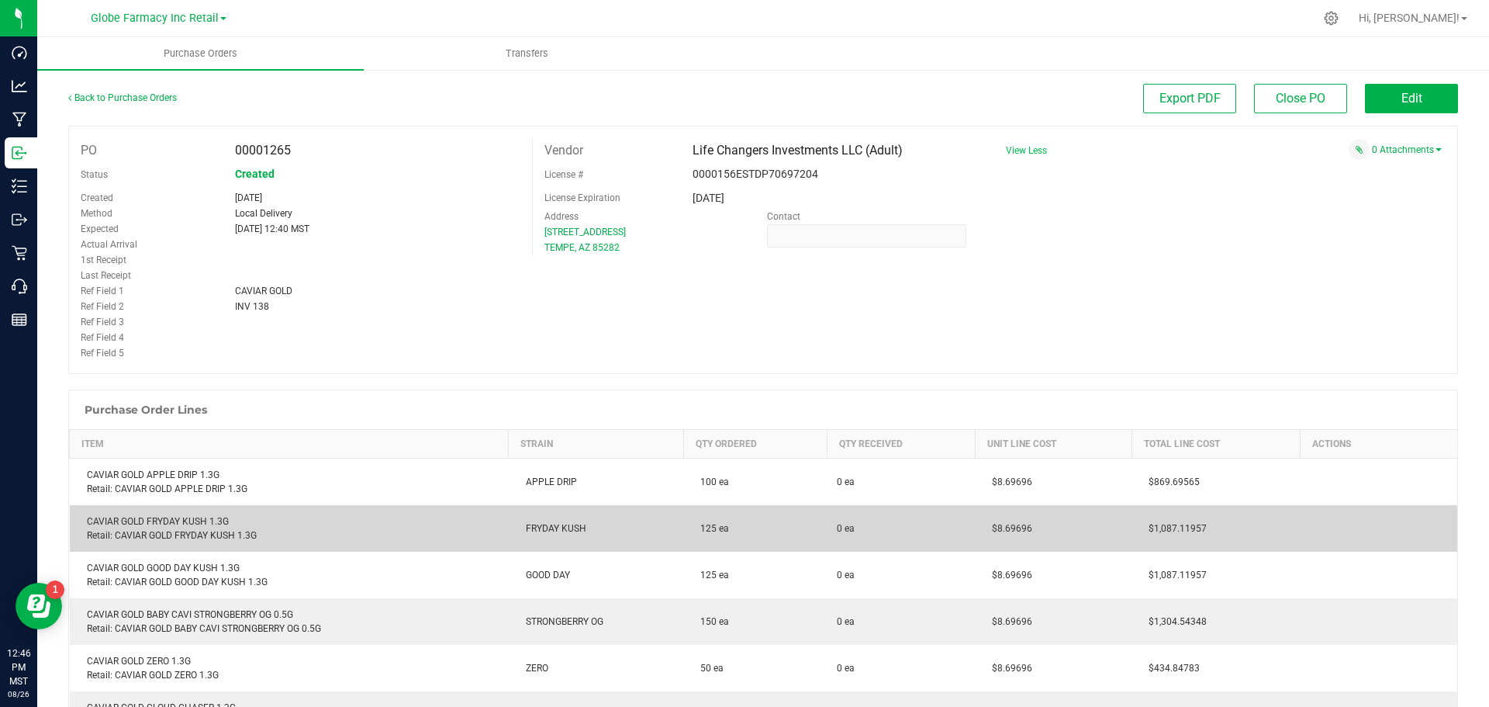
copy span "8.69696"
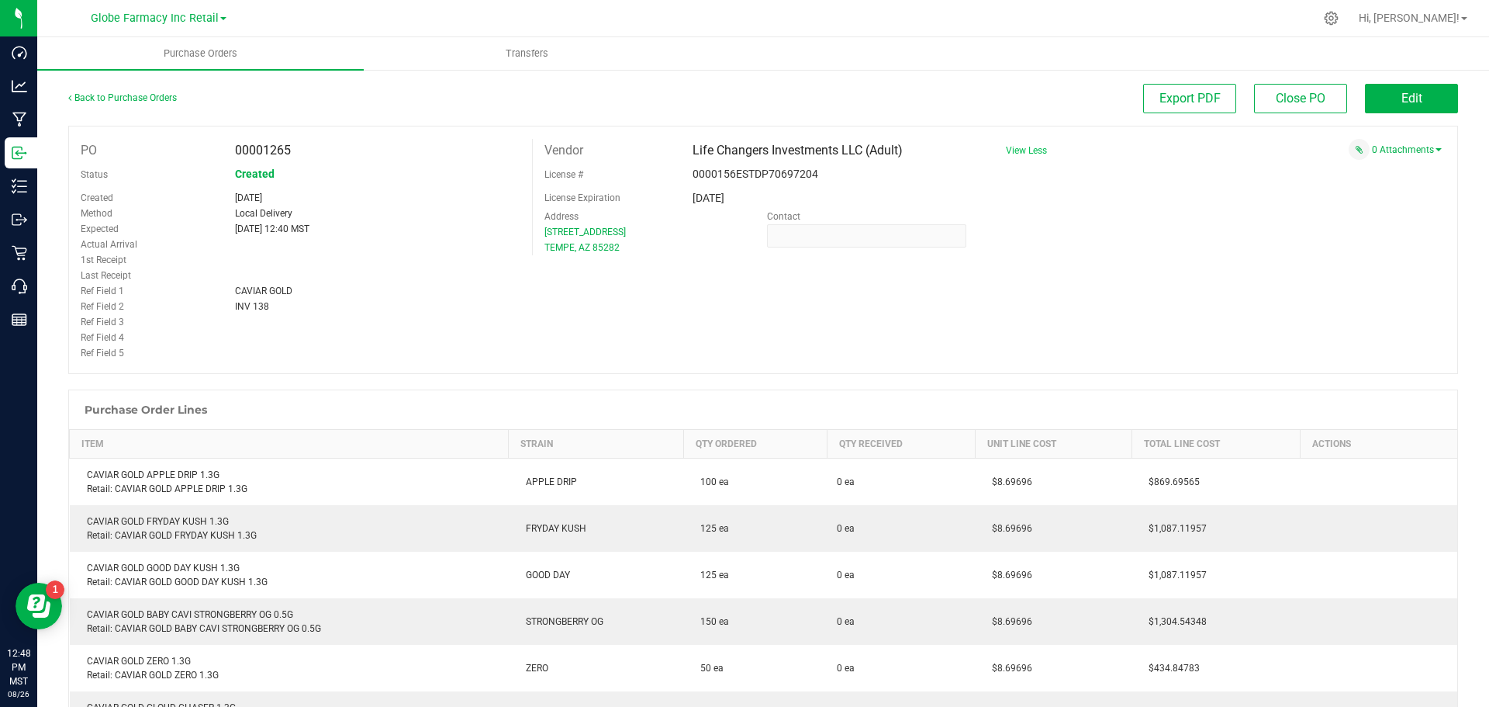
copy span "8.69696"
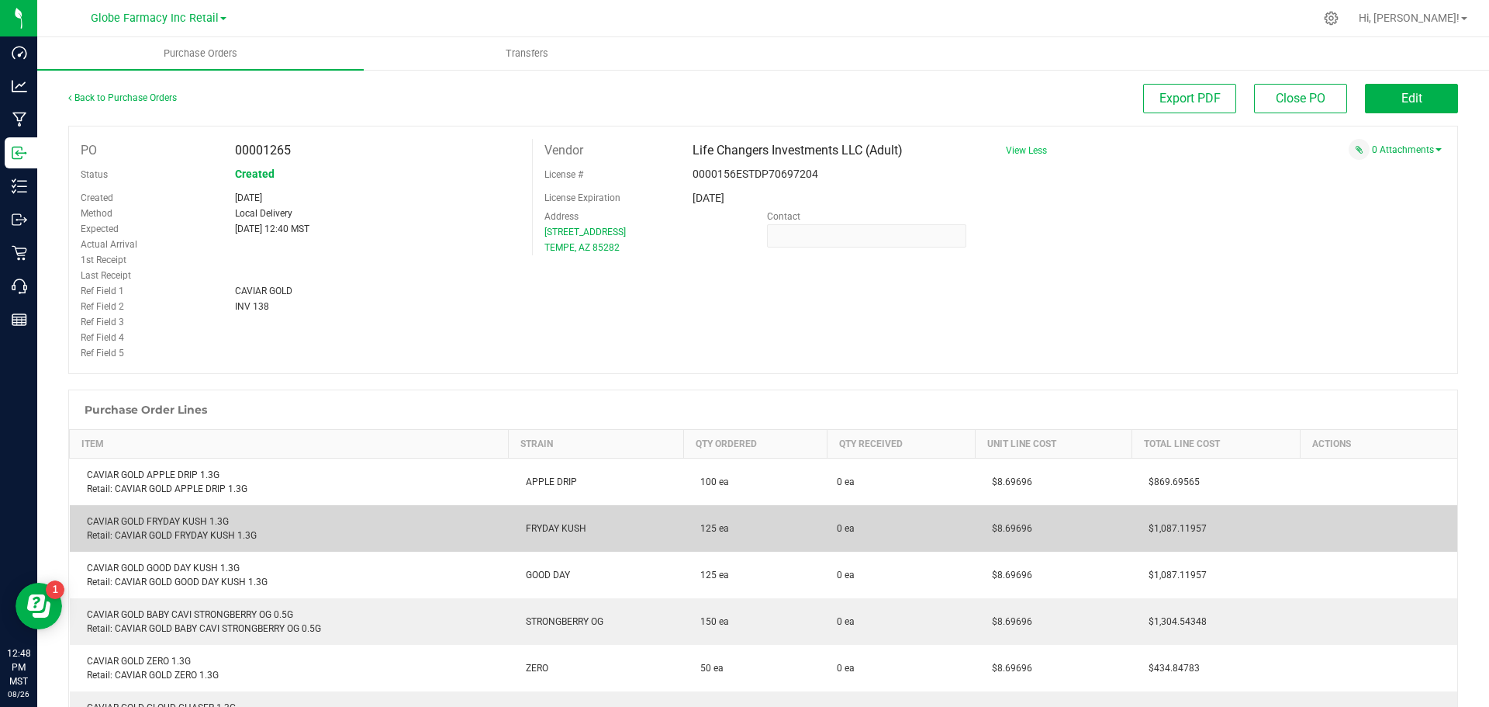
click at [132, 517] on div "CAVIAR GOLD FRYDAY KUSH 1.3G Retail: CAVIAR GOLD FRYDAY KUSH 1.3G" at bounding box center [289, 528] width 420 height 28
copy div "CAVIAR GOLD FRYDAY KUSH 1.3G"
click at [1012, 525] on span "$8.69696" at bounding box center [1008, 528] width 48 height 11
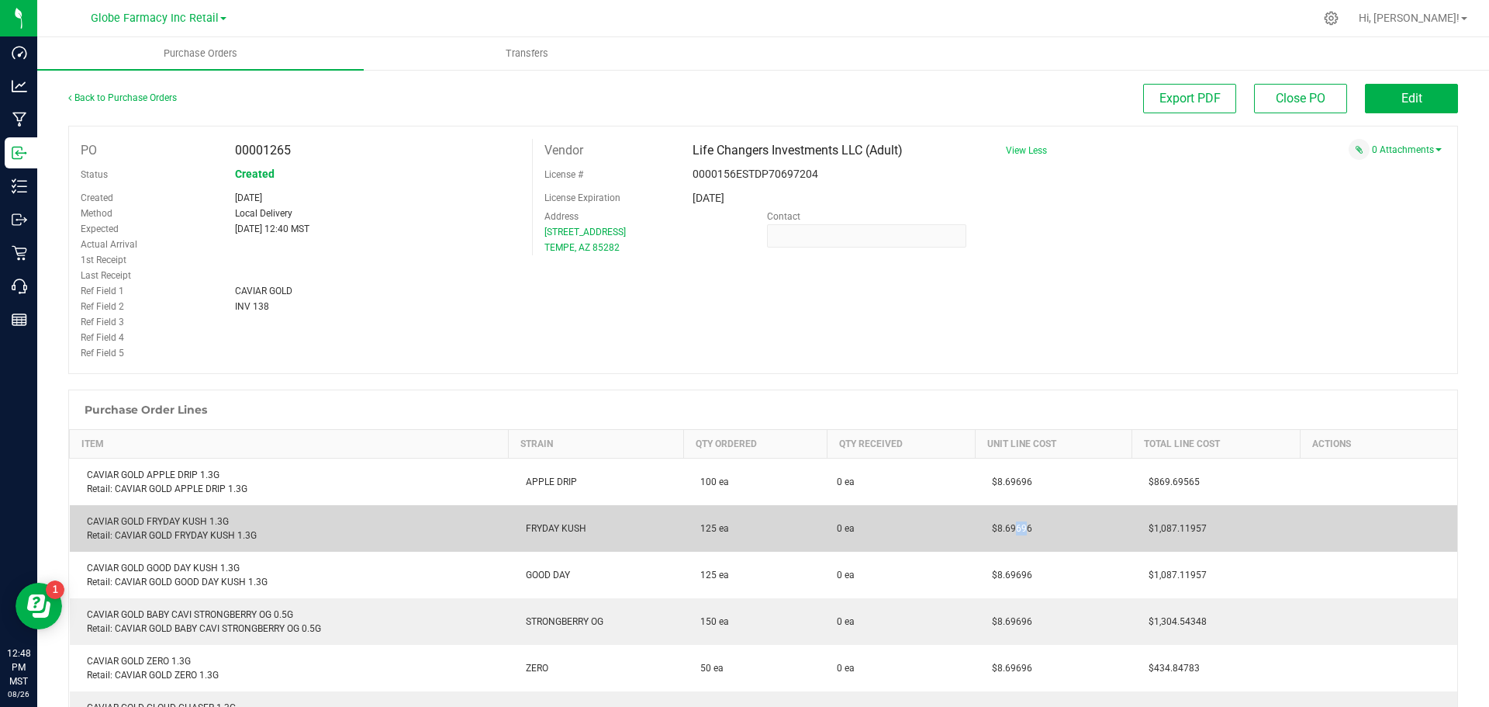
click at [1011, 531] on span "$8.69696" at bounding box center [1008, 528] width 48 height 11
click at [1009, 531] on span "$8.69696" at bounding box center [1008, 528] width 48 height 11
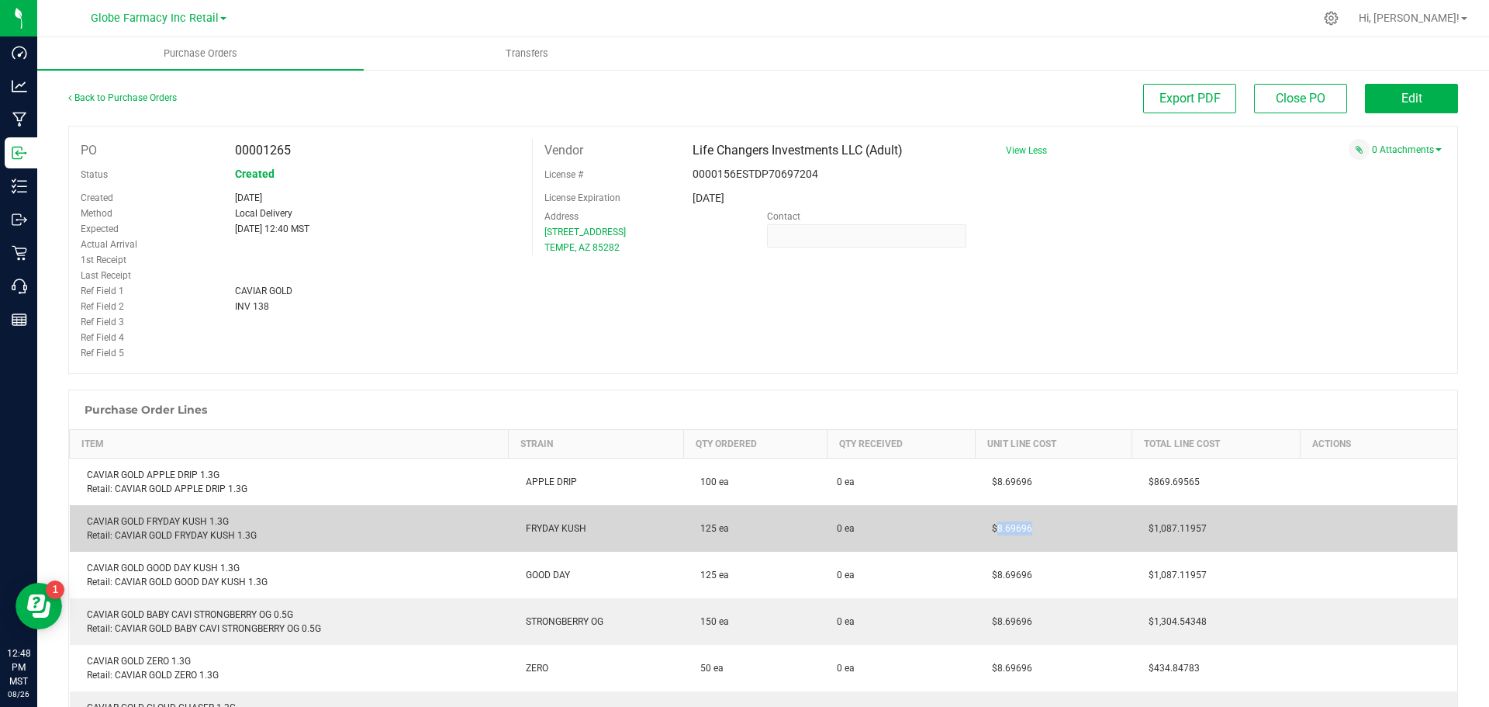
click at [1009, 531] on span "$8.69696" at bounding box center [1008, 528] width 48 height 11
click at [162, 524] on div "CAVIAR GOLD FRYDAY KUSH 1.3G Retail: CAVIAR GOLD FRYDAY KUSH 1.3G" at bounding box center [289, 528] width 420 height 28
click at [163, 524] on div "CAVIAR GOLD FRYDAY KUSH 1.3G Retail: CAVIAR GOLD FRYDAY KUSH 1.3G" at bounding box center [289, 528] width 420 height 28
copy div "CAVIAR GOLD FRYDAY KUSH 1.3G"
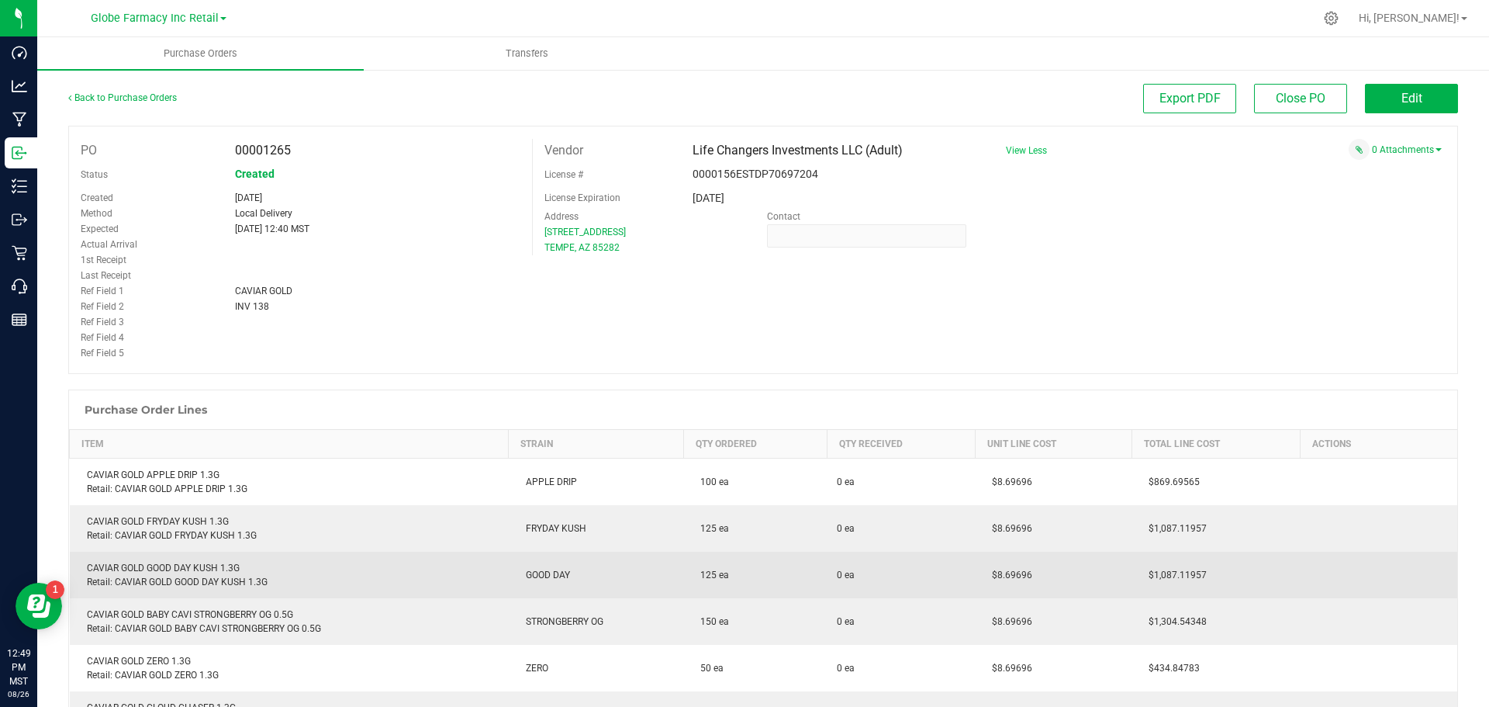
click at [161, 561] on div "CAVIAR GOLD GOOD DAY KUSH 1.3G Retail: CAVIAR GOLD GOOD DAY KUSH 1.3G" at bounding box center [289, 575] width 420 height 28
copy div "CAVIAR GOLD GOOD DAY KUSH 1.3G"
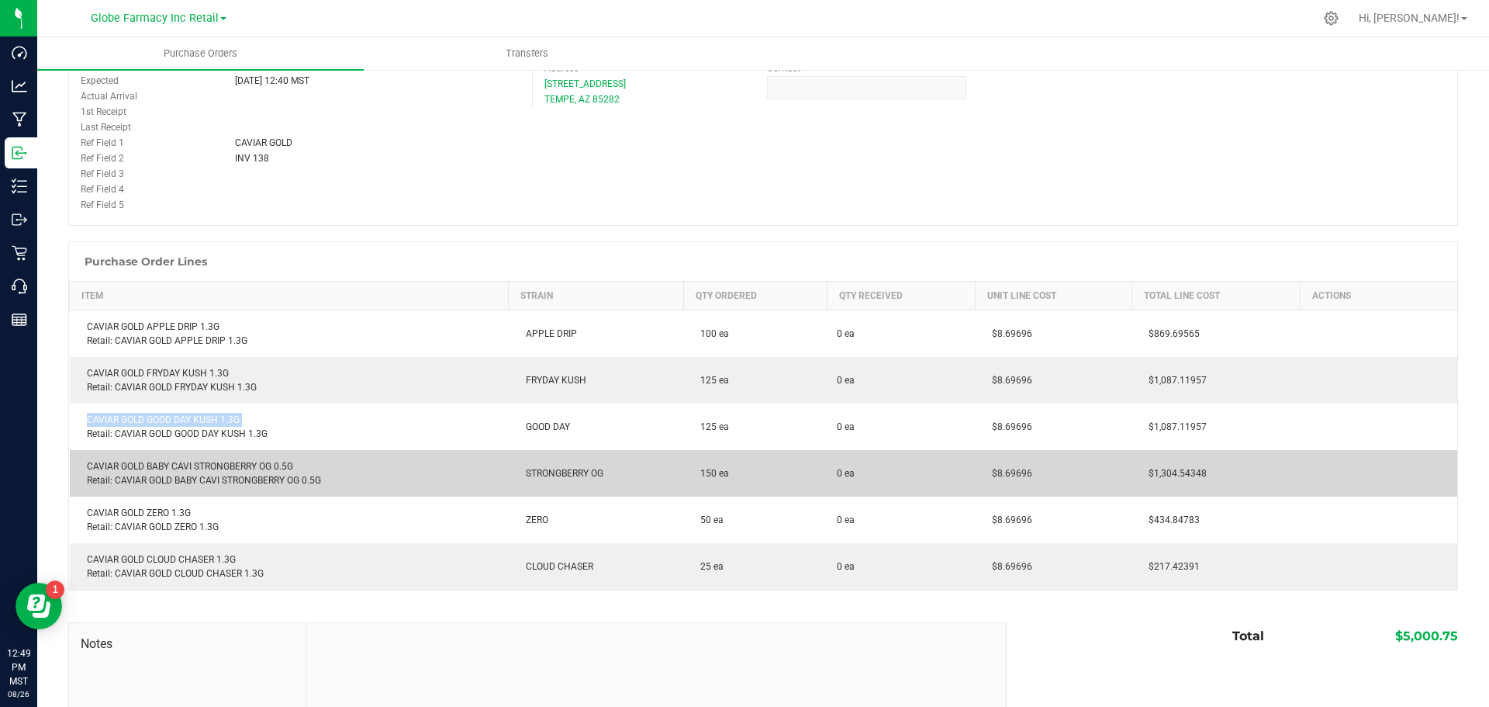
scroll to position [155, 0]
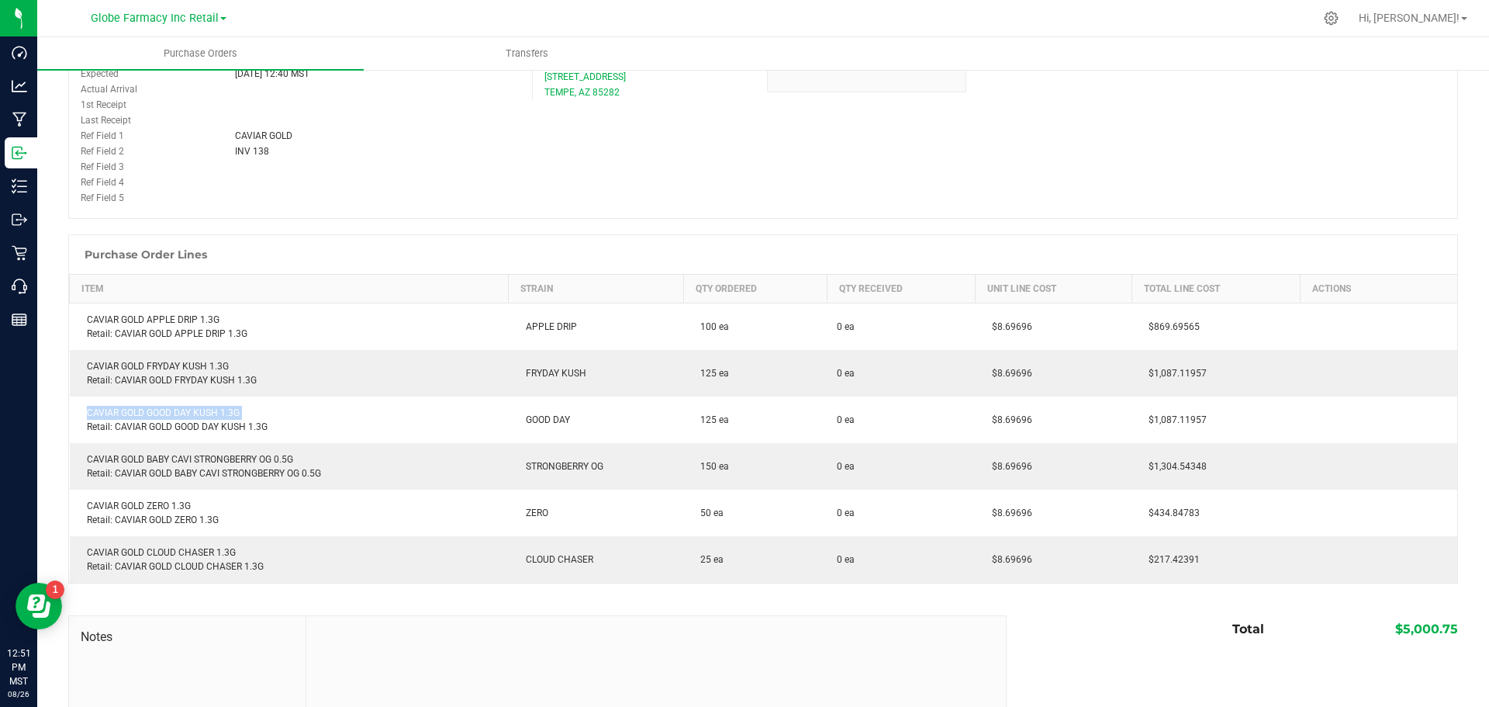
copy div "CAVIAR GOLD GOOD DAY KUSH 1.3G"
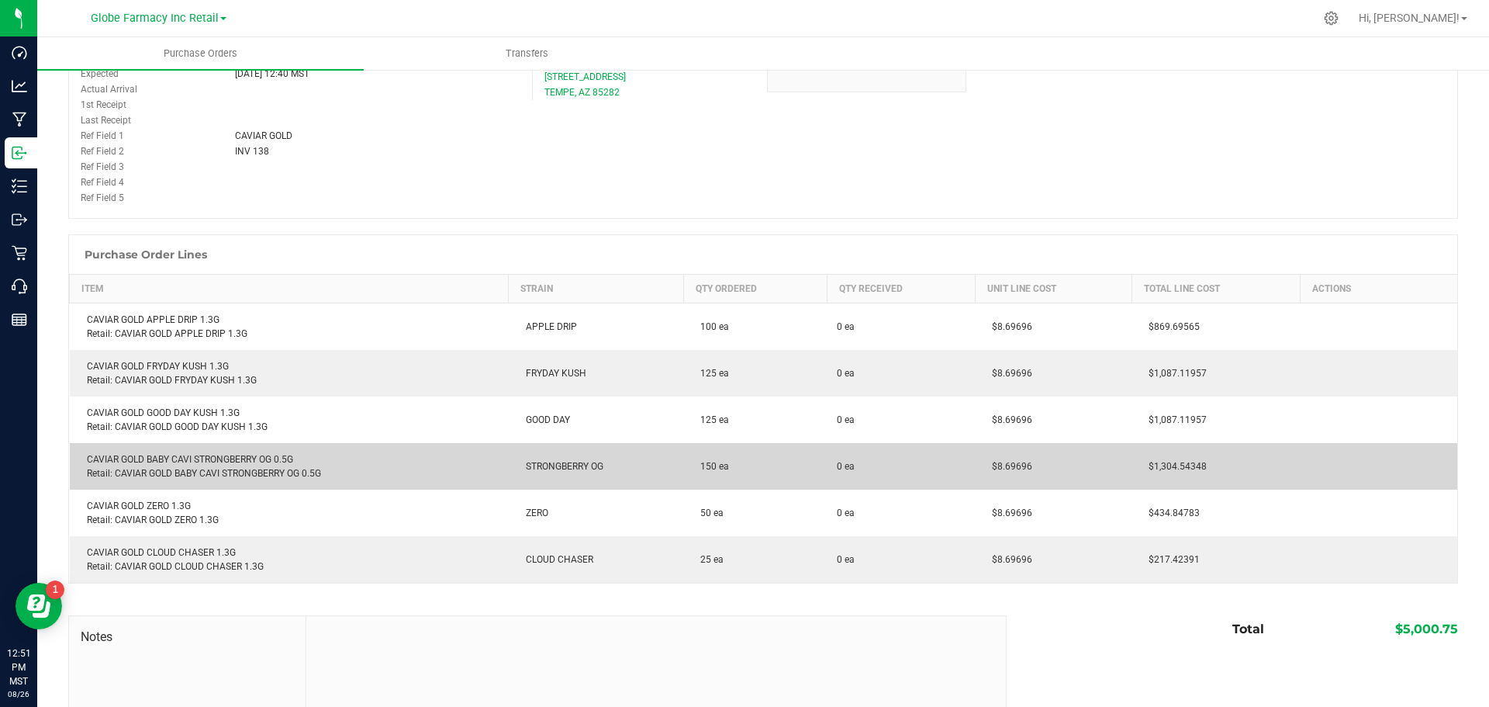
click at [178, 463] on div "CAVIAR GOLD BABY CAVI STRONGBERRY OG 0.5G Retail: CAVIAR GOLD BABY CAVI STRONGB…" at bounding box center [289, 466] width 420 height 28
copy div "CAVIAR GOLD BABY CAVI STRONGBERRY OG 0.5G"
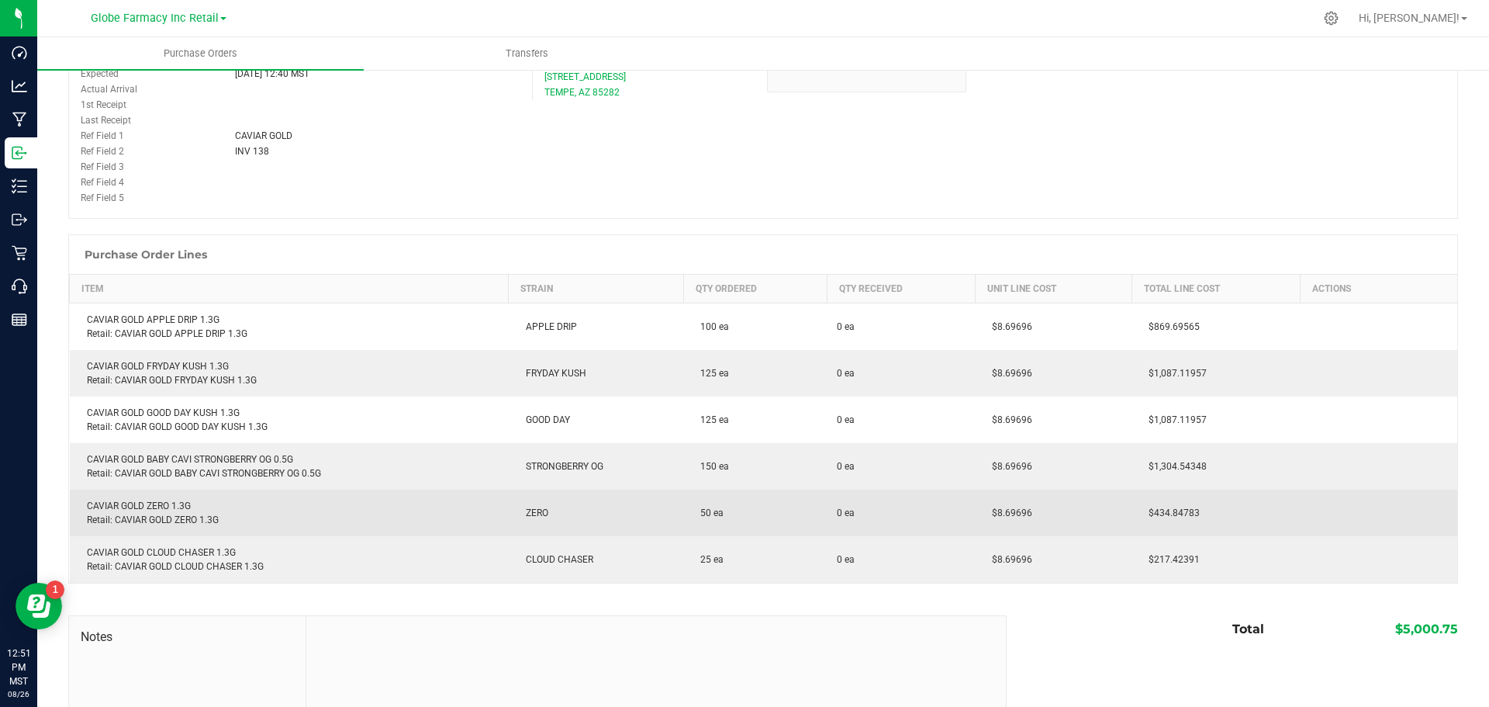
click at [320, 506] on div "CAVIAR GOLD ZERO 1.3G Retail: CAVIAR GOLD ZERO 1.3G" at bounding box center [289, 513] width 420 height 28
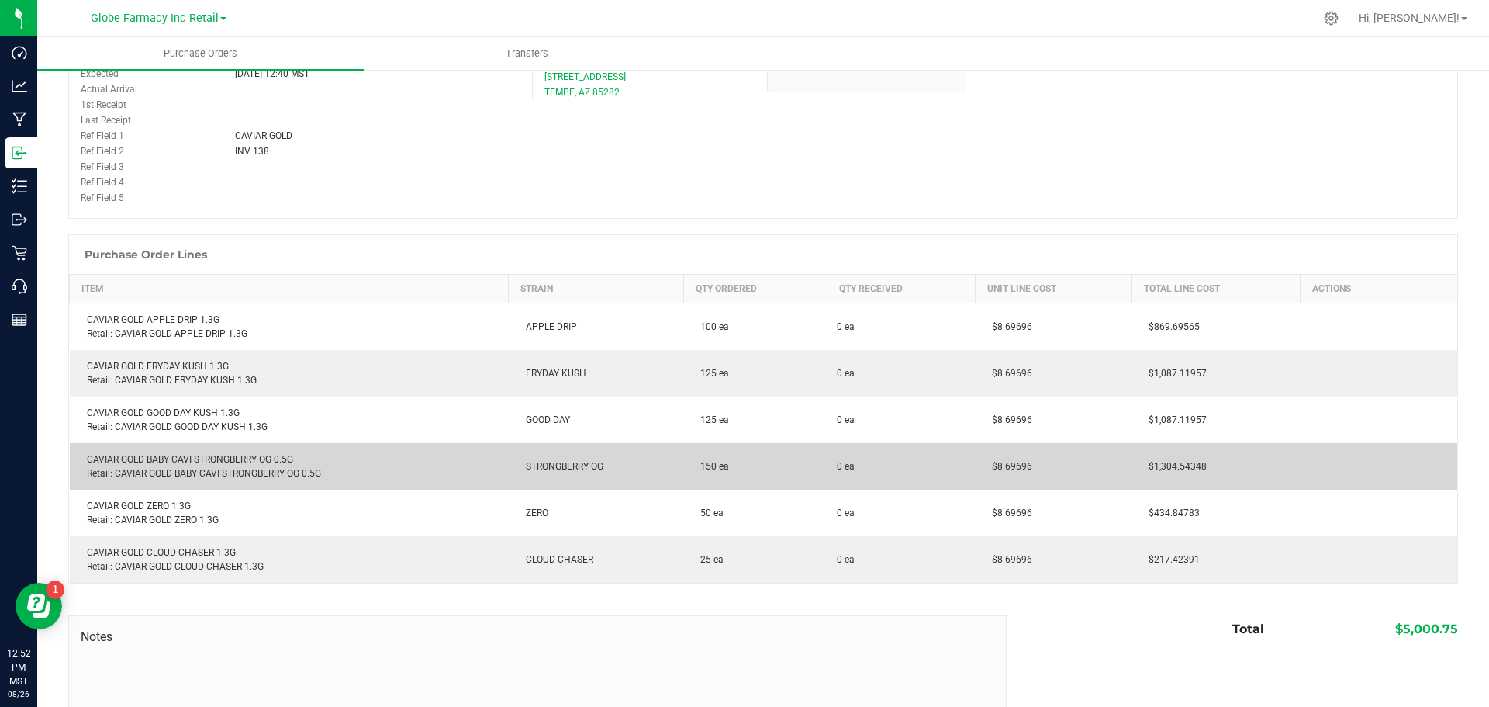
click at [140, 456] on div "CAVIAR GOLD BABY CAVI STRONGBERRY OG 0.5G Retail: CAVIAR GOLD BABY CAVI STRONGB…" at bounding box center [289, 466] width 420 height 28
copy div "CAVIAR GOLD BABY CAVI STRONGBERRY OG 0.5G"
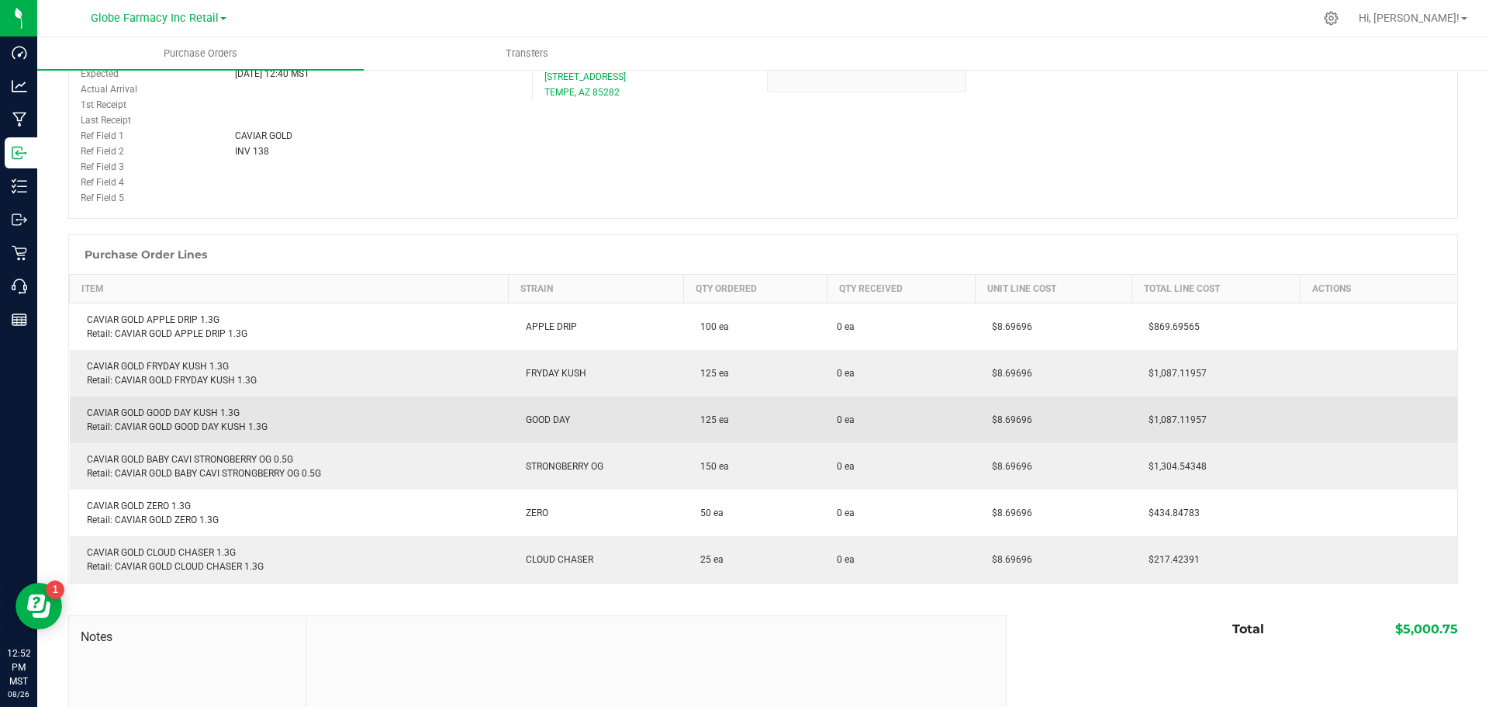
click at [1210, 418] on td "$1,087.11957" at bounding box center [1216, 419] width 168 height 47
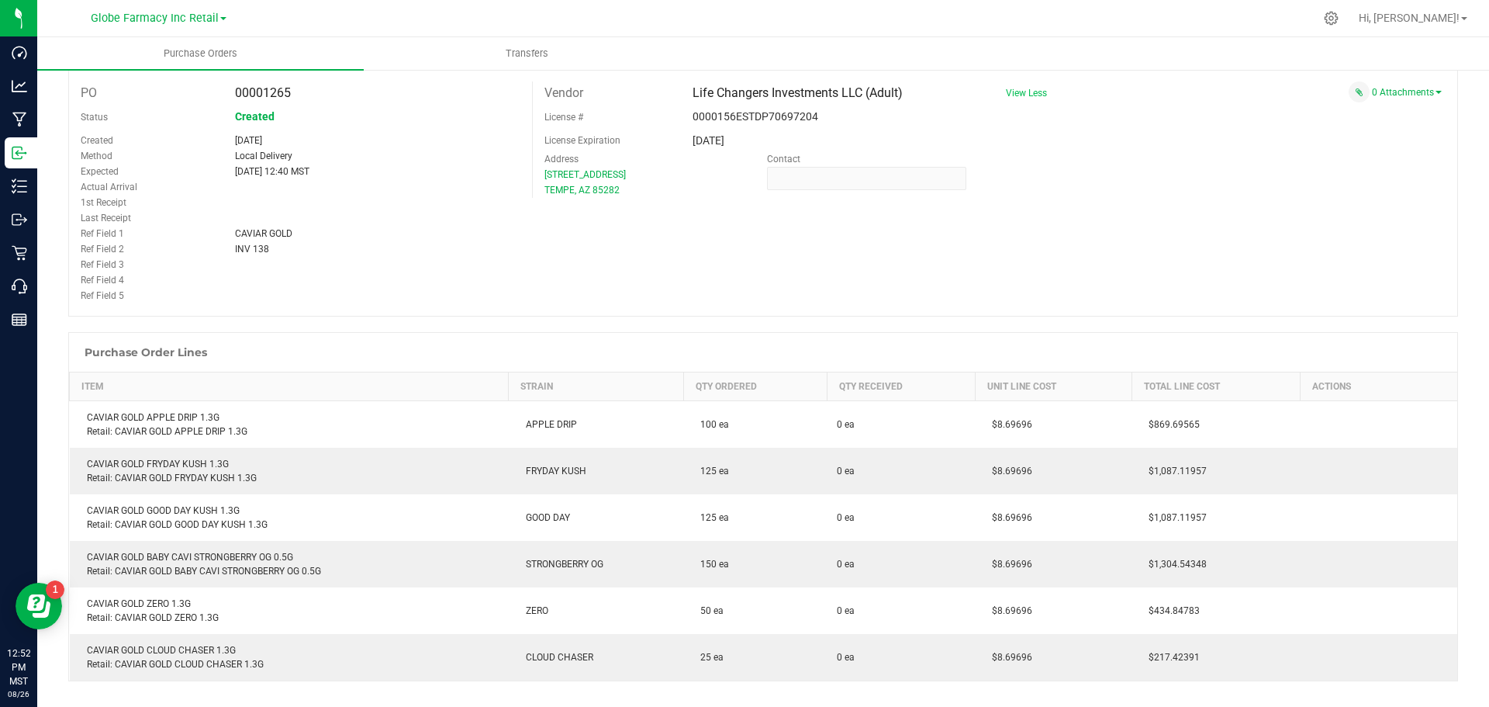
scroll to position [0, 0]
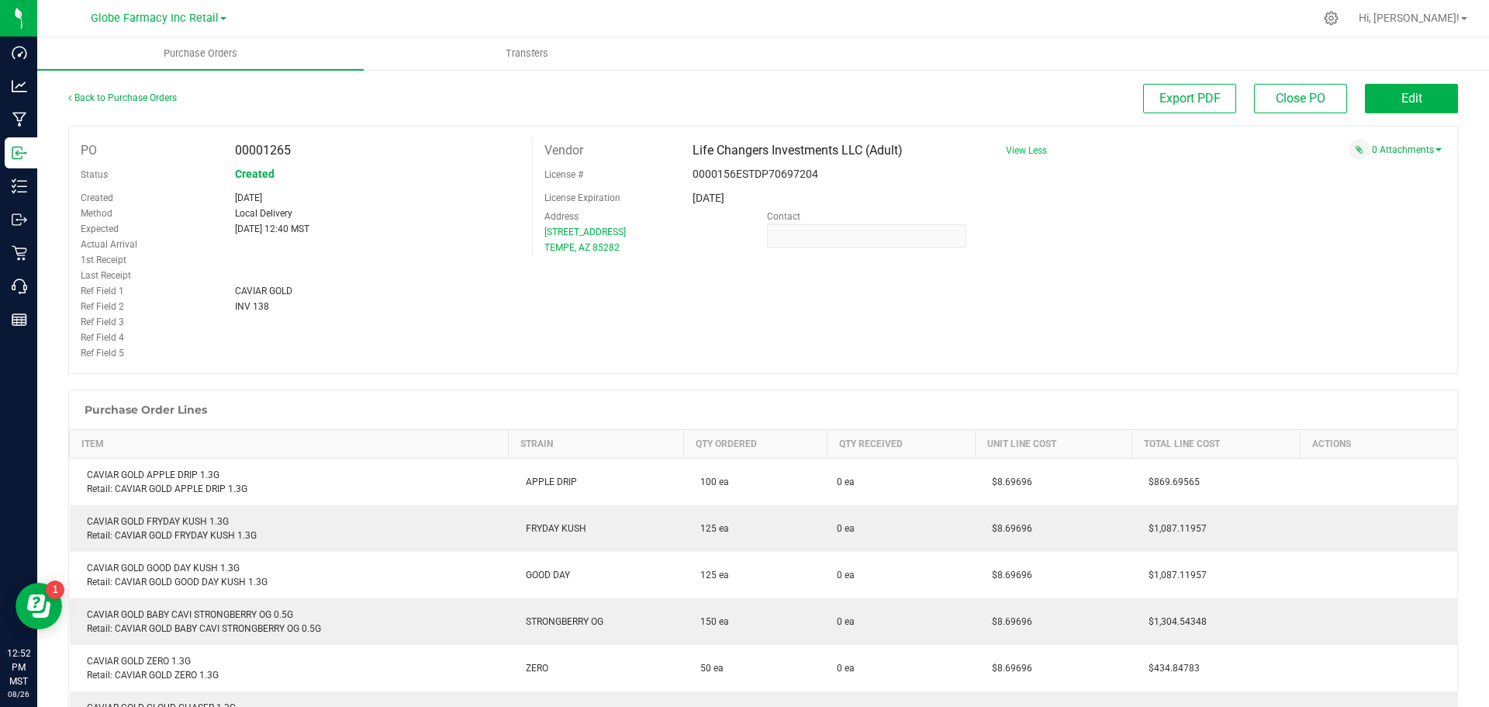
click at [1416, 82] on div "Back to Purchase Orders Export PDF Close PO Edit PO 00001265 Status Created Cre…" at bounding box center [763, 531] width 1452 height 927
click at [1414, 88] on button "Edit" at bounding box center [1411, 98] width 93 height 29
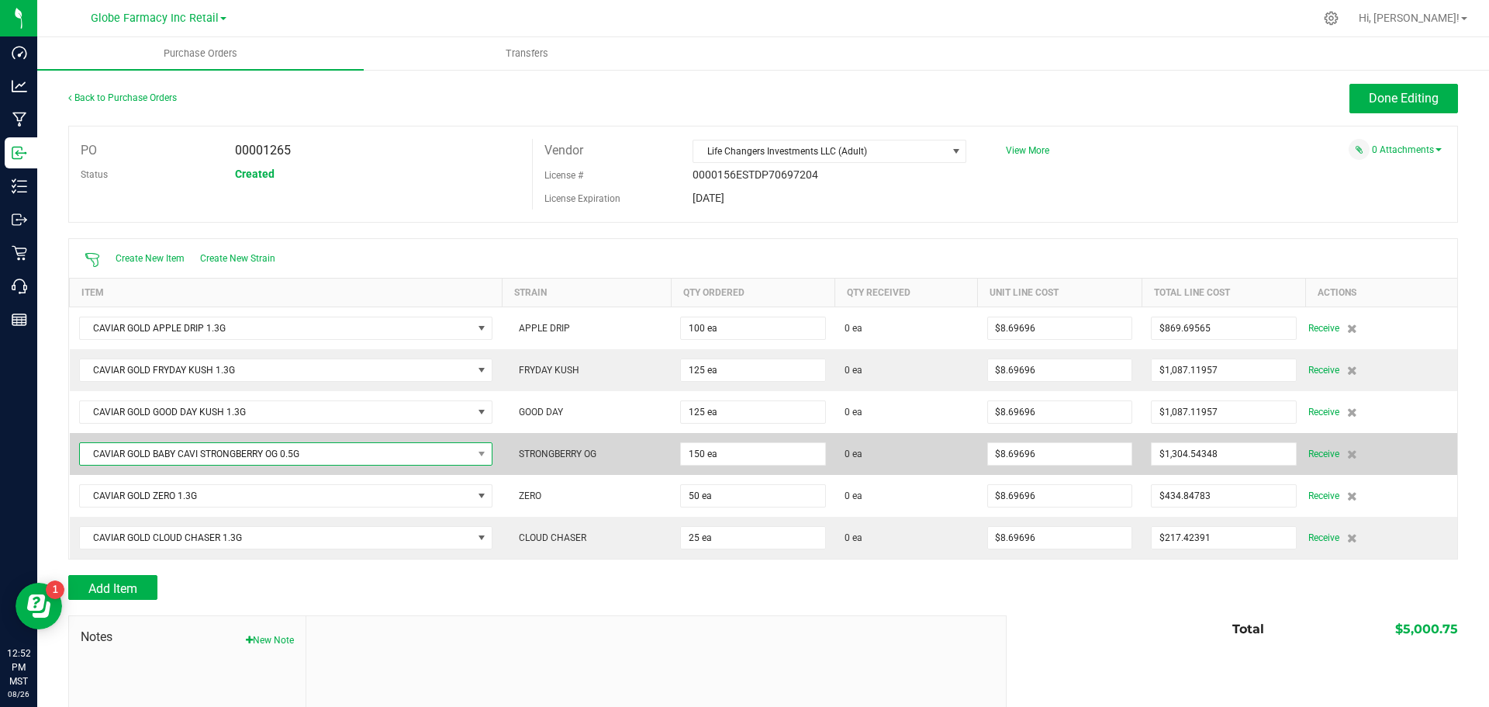
click at [313, 448] on span "CAVIAR GOLD BABY CAVI STRONGBERRY OG 0.5G" at bounding box center [276, 454] width 393 height 22
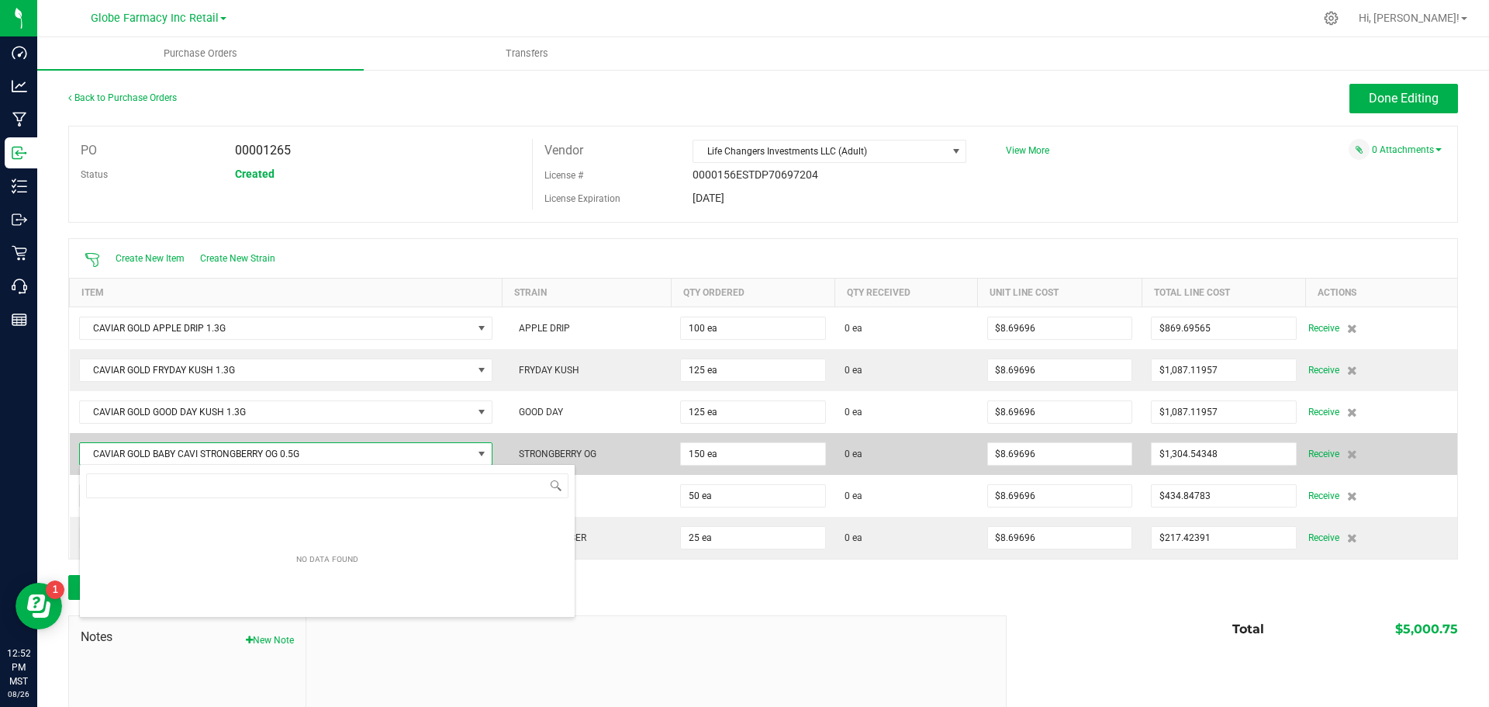
scroll to position [23, 409]
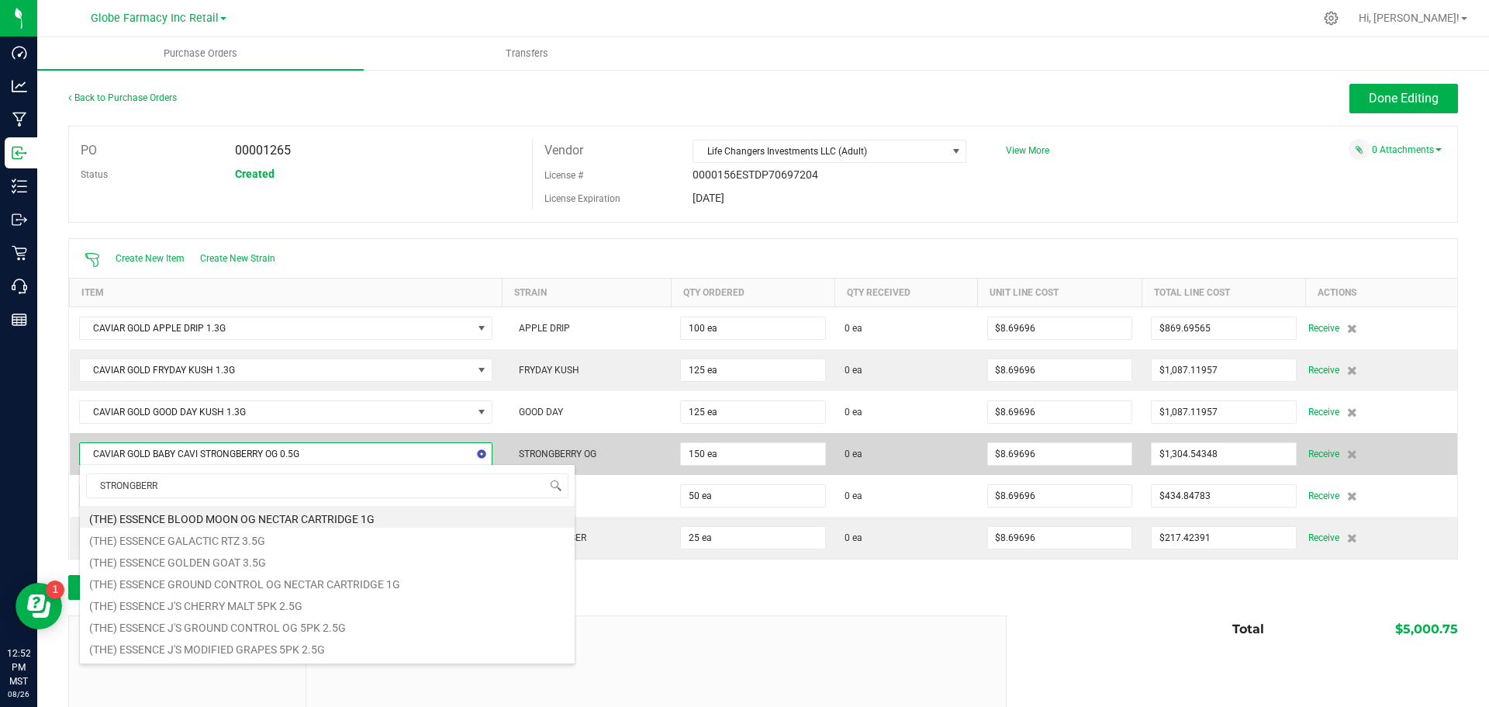
type input "STRONGBERRY"
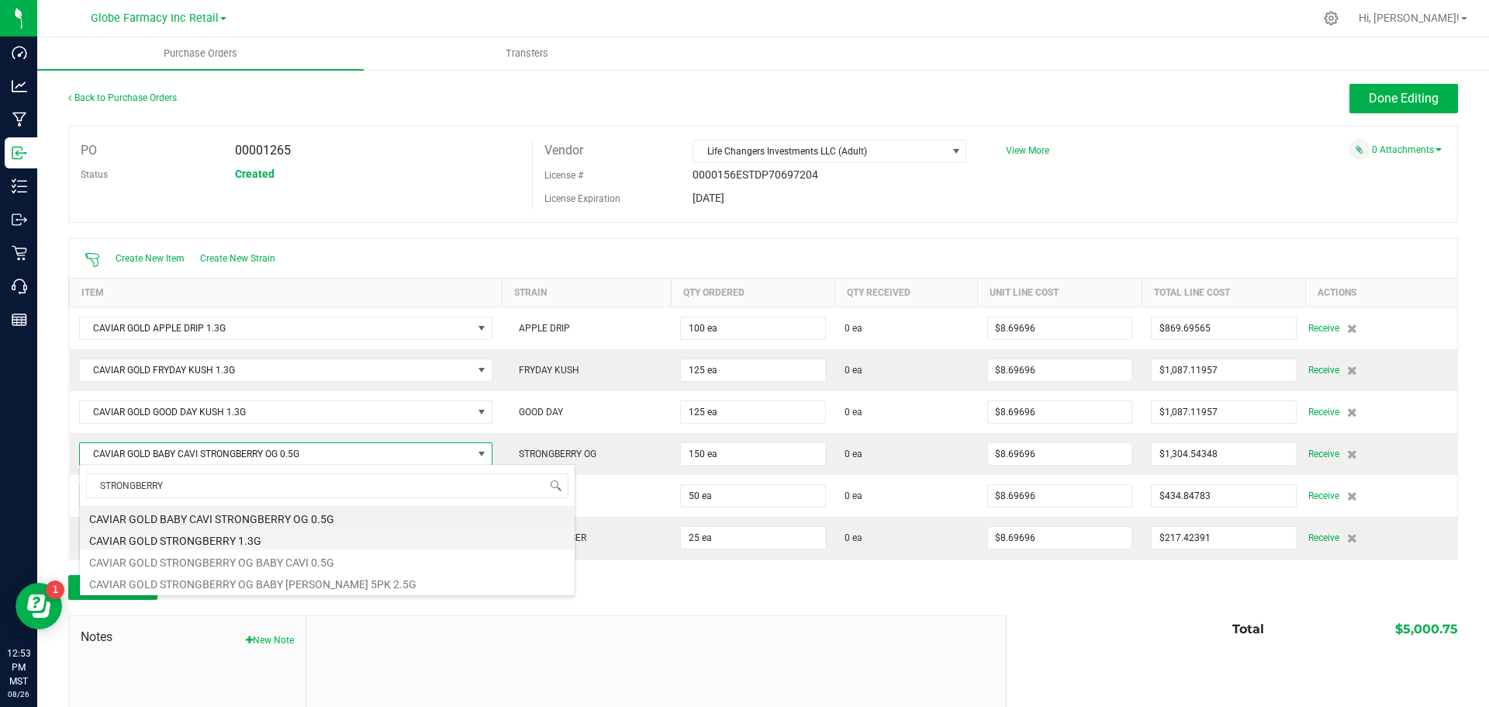
click at [278, 536] on li "CAVIAR GOLD STRONGBERRY 1.3G" at bounding box center [327, 538] width 495 height 22
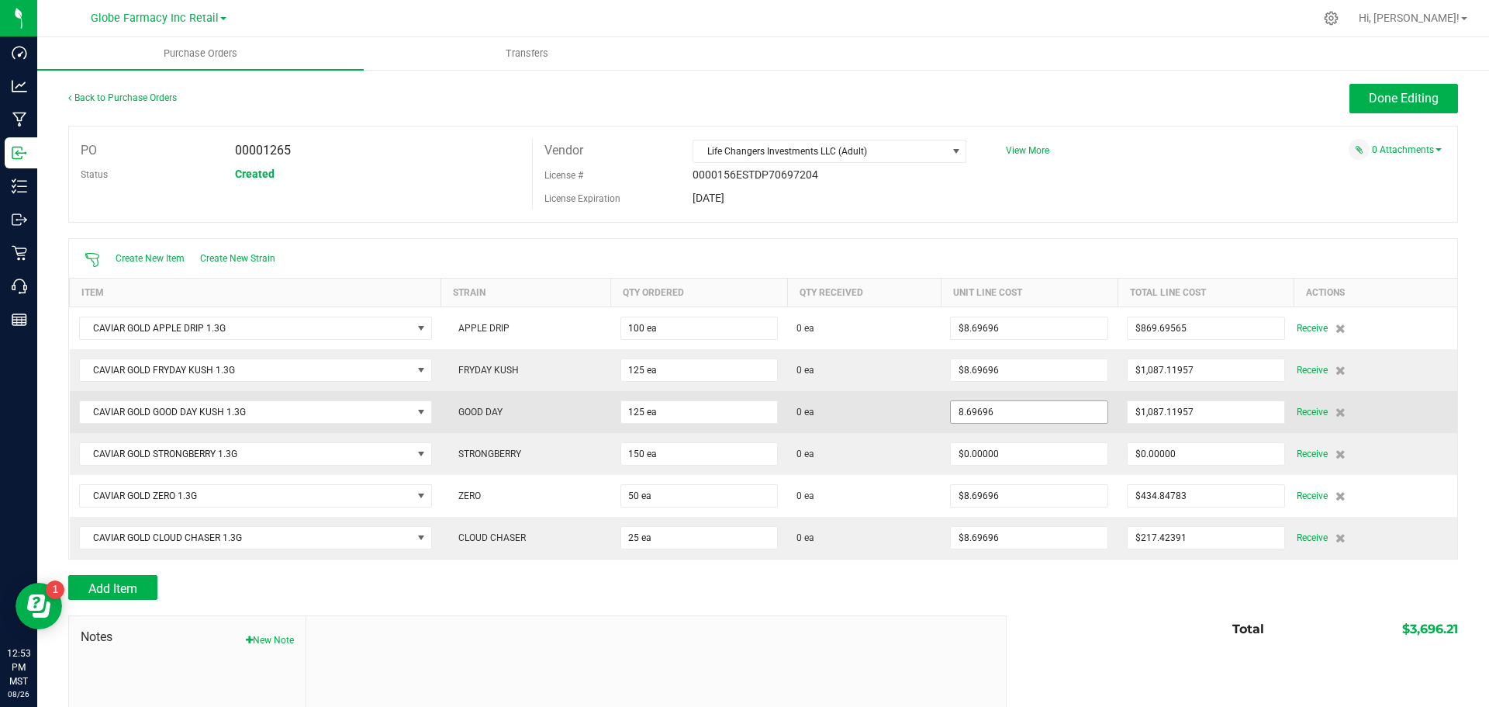
click at [967, 408] on input "8.69696" at bounding box center [1029, 412] width 157 height 22
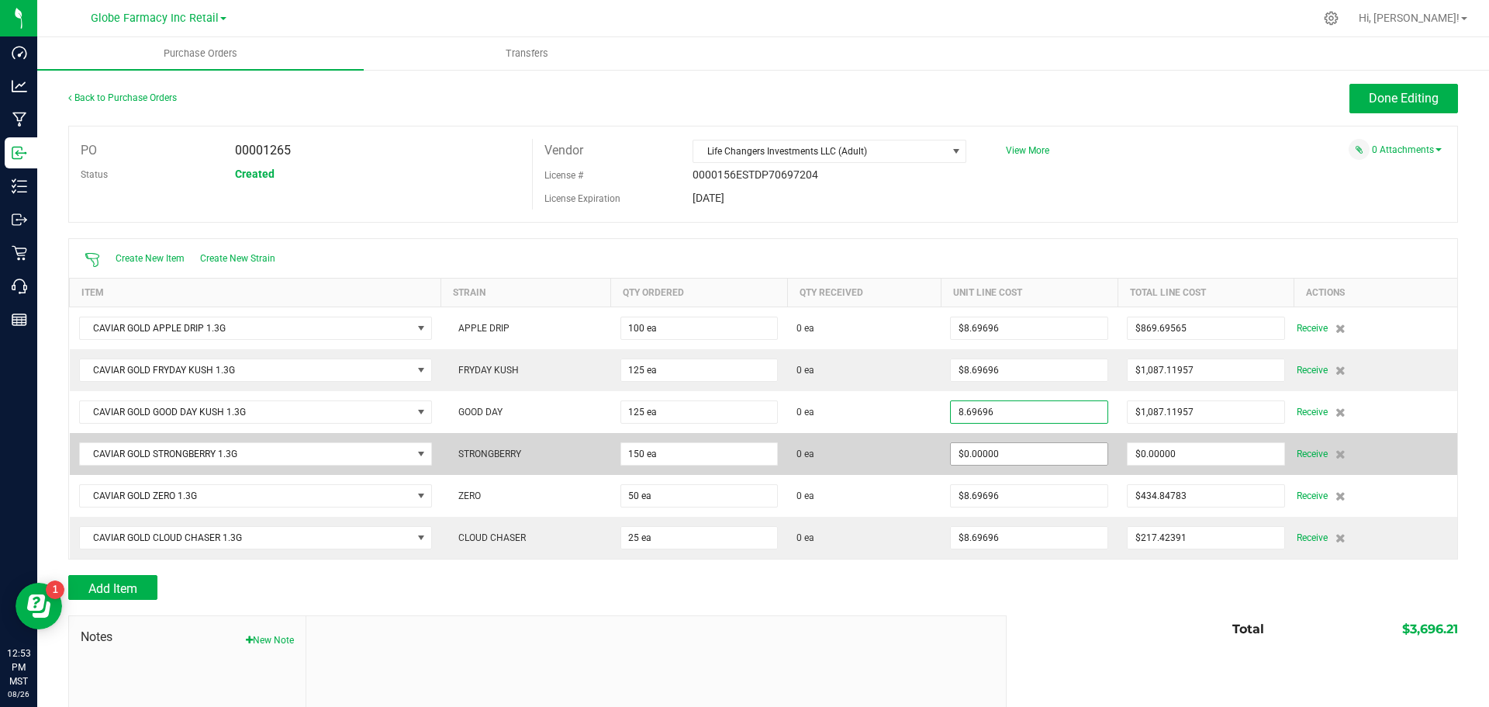
type input "$8.69696"
click at [967, 462] on input "0" at bounding box center [1029, 454] width 157 height 22
paste input "8.69696"
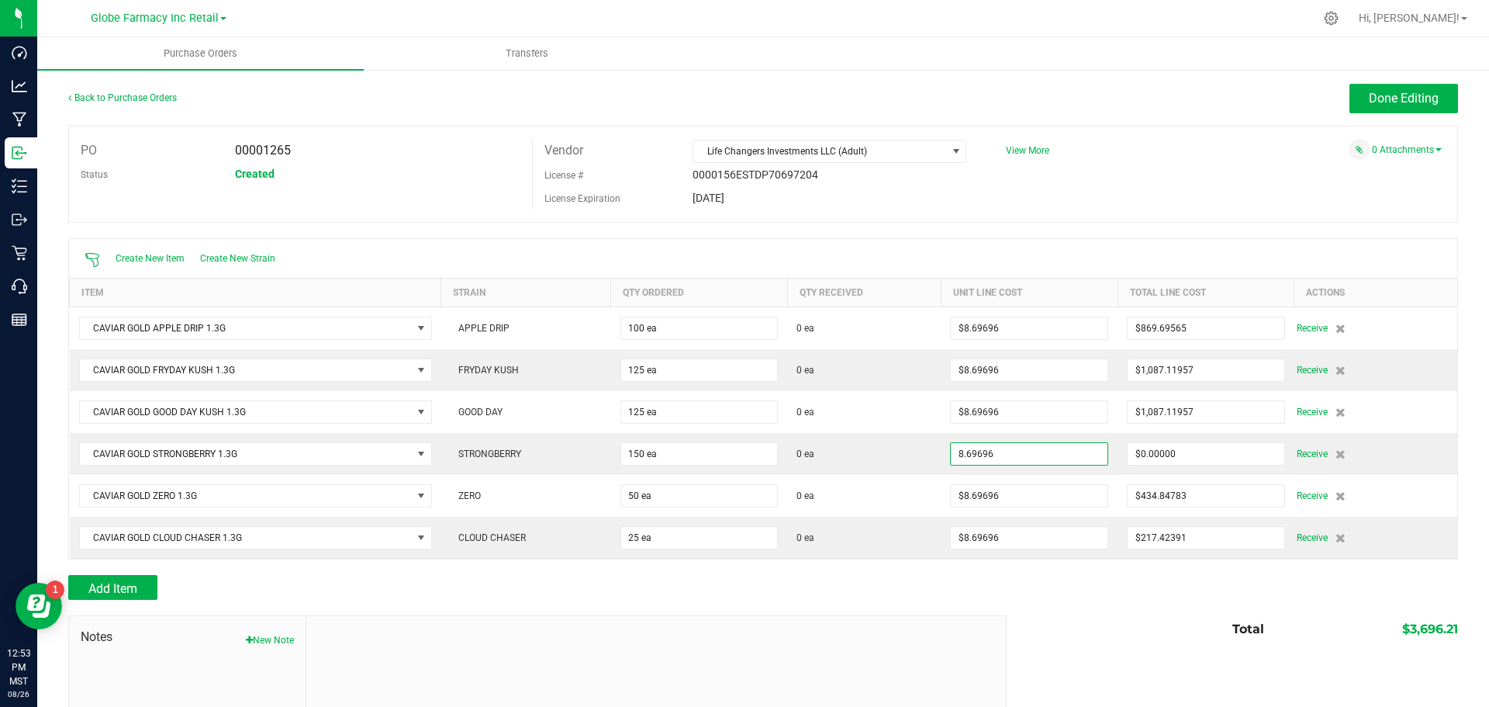
type input "$8.69696"
click at [997, 568] on div at bounding box center [763, 567] width 1390 height 16
type input "150"
type input "$1,304.54400"
click at [1434, 88] on button "Done Editing" at bounding box center [1404, 98] width 109 height 29
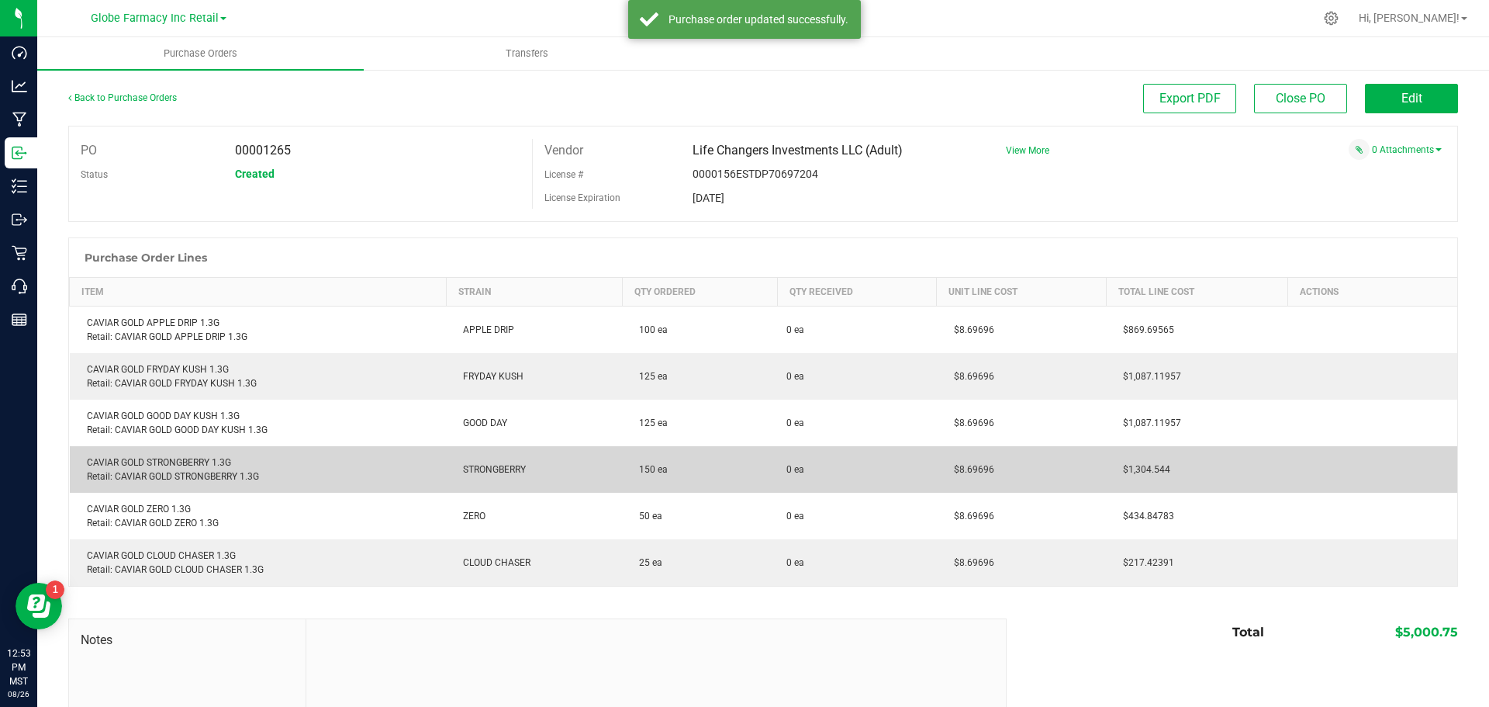
click at [154, 463] on div "CAVIAR GOLD STRONGBERRY 1.3G Retail: CAVIAR GOLD STRONGBERRY 1.3G" at bounding box center [258, 469] width 358 height 28
copy div "CAVIAR GOLD STRONGBERRY 1.3G"
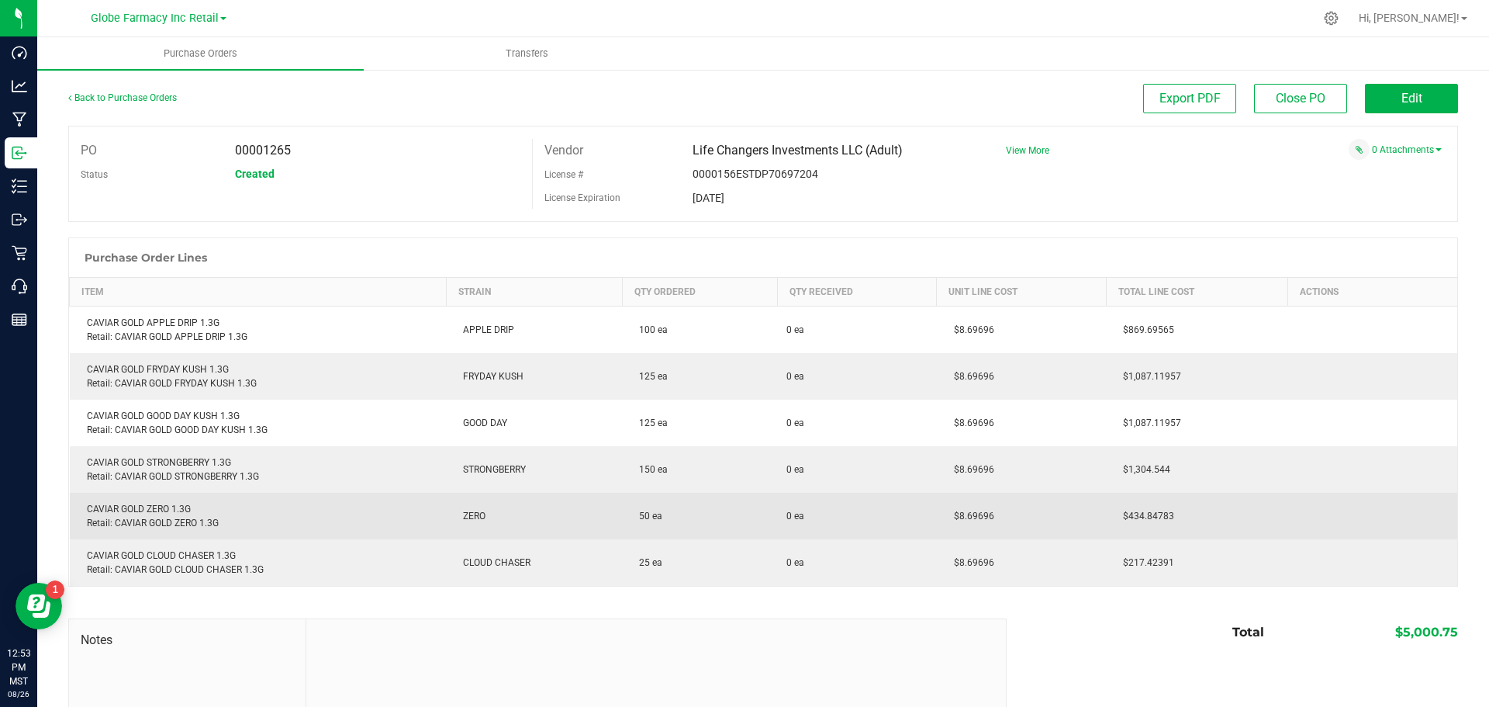
click at [117, 504] on div "CAVIAR GOLD ZERO 1.3G Retail: CAVIAR GOLD ZERO 1.3G" at bounding box center [258, 516] width 358 height 28
click at [117, 505] on div "CAVIAR GOLD ZERO 1.3G Retail: CAVIAR GOLD ZERO 1.3G" at bounding box center [258, 516] width 358 height 28
copy div "CAVIAR GOLD ZERO 1.3G"
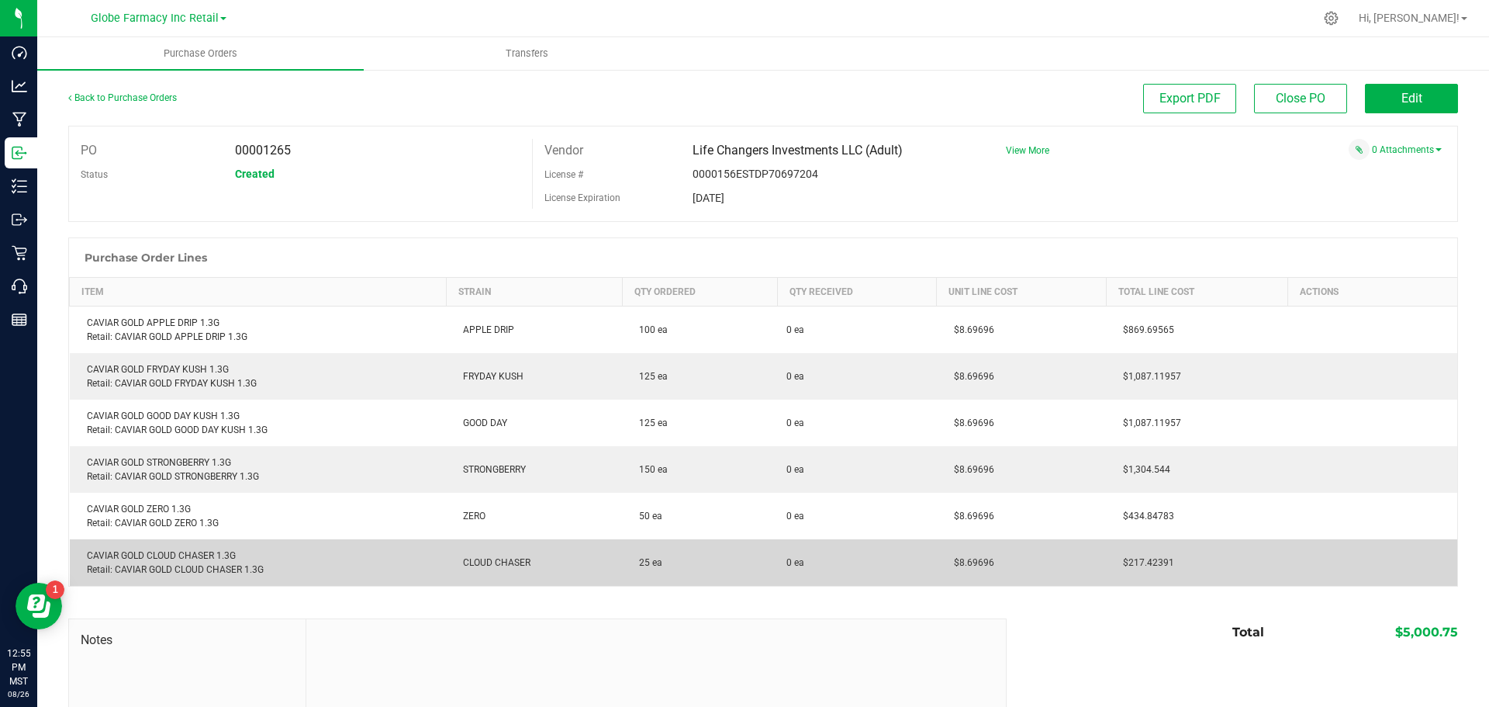
click at [150, 561] on div "CAVIAR GOLD CLOUD CHASER 1.3G Retail: CAVIAR GOLD CLOUD CHASER 1.3G" at bounding box center [258, 562] width 358 height 28
click at [154, 559] on div "CAVIAR GOLD CLOUD CHASER 1.3G Retail: CAVIAR GOLD CLOUD CHASER 1.3G" at bounding box center [258, 562] width 358 height 28
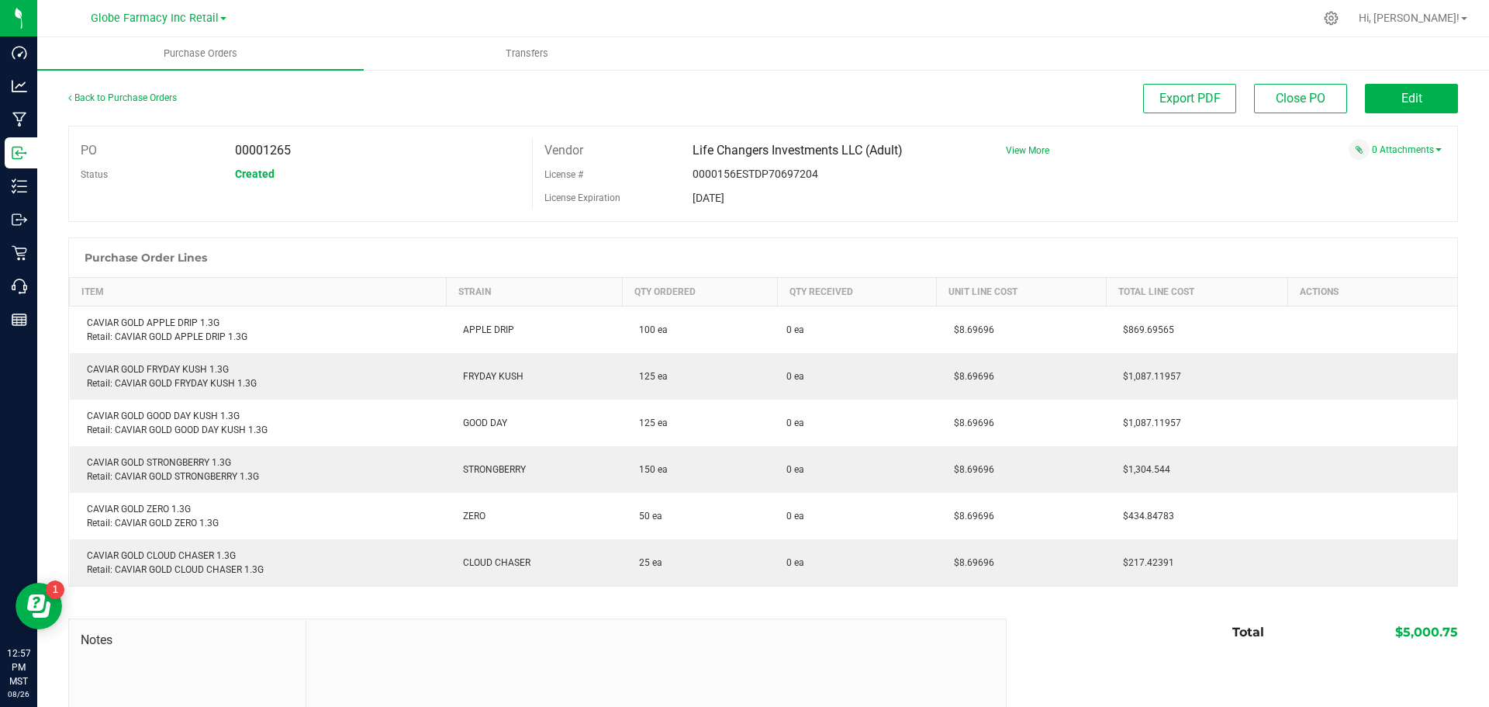
click at [1093, 154] on div "0 Attachments" at bounding box center [1218, 149] width 448 height 21
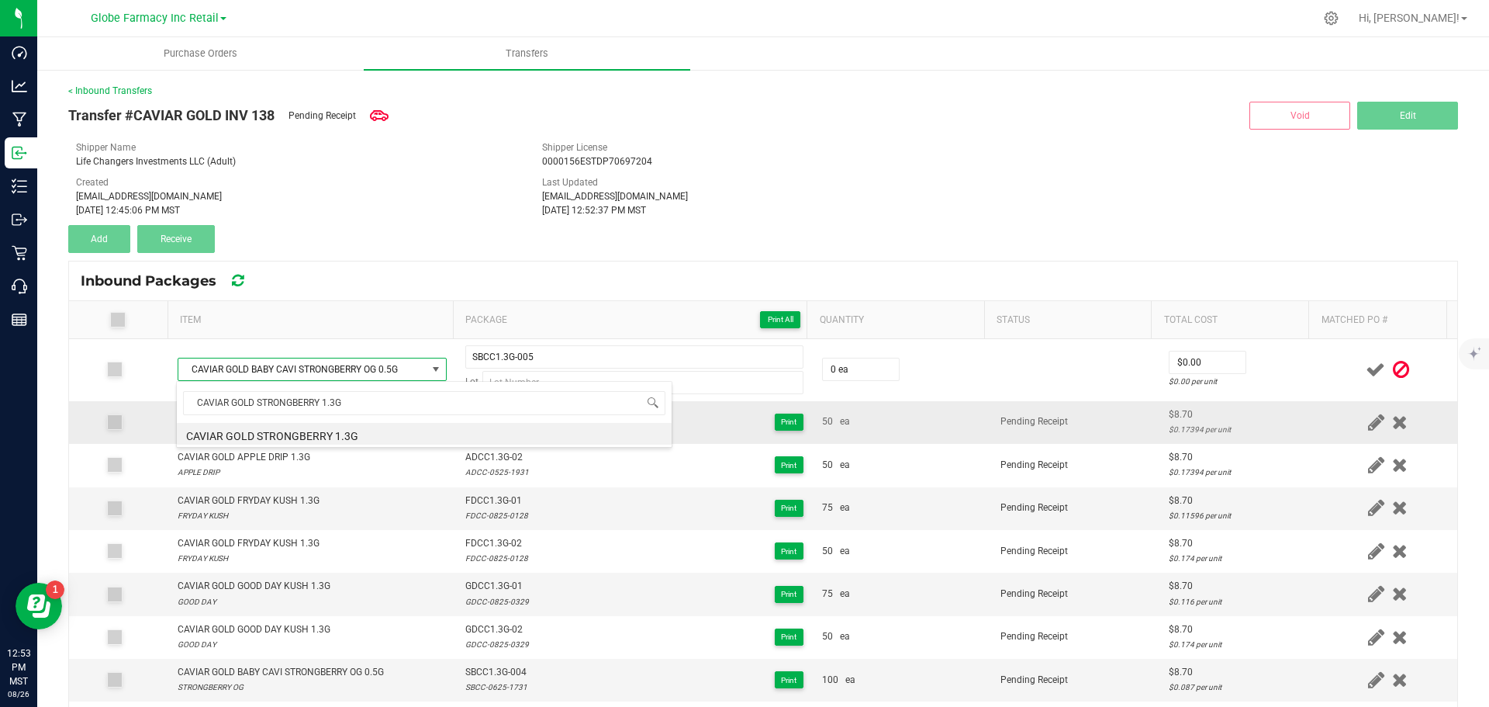
scroll to position [23, 264]
click at [213, 438] on li "CAVIAR GOLD STRONGBERRY 1.3G" at bounding box center [424, 434] width 495 height 22
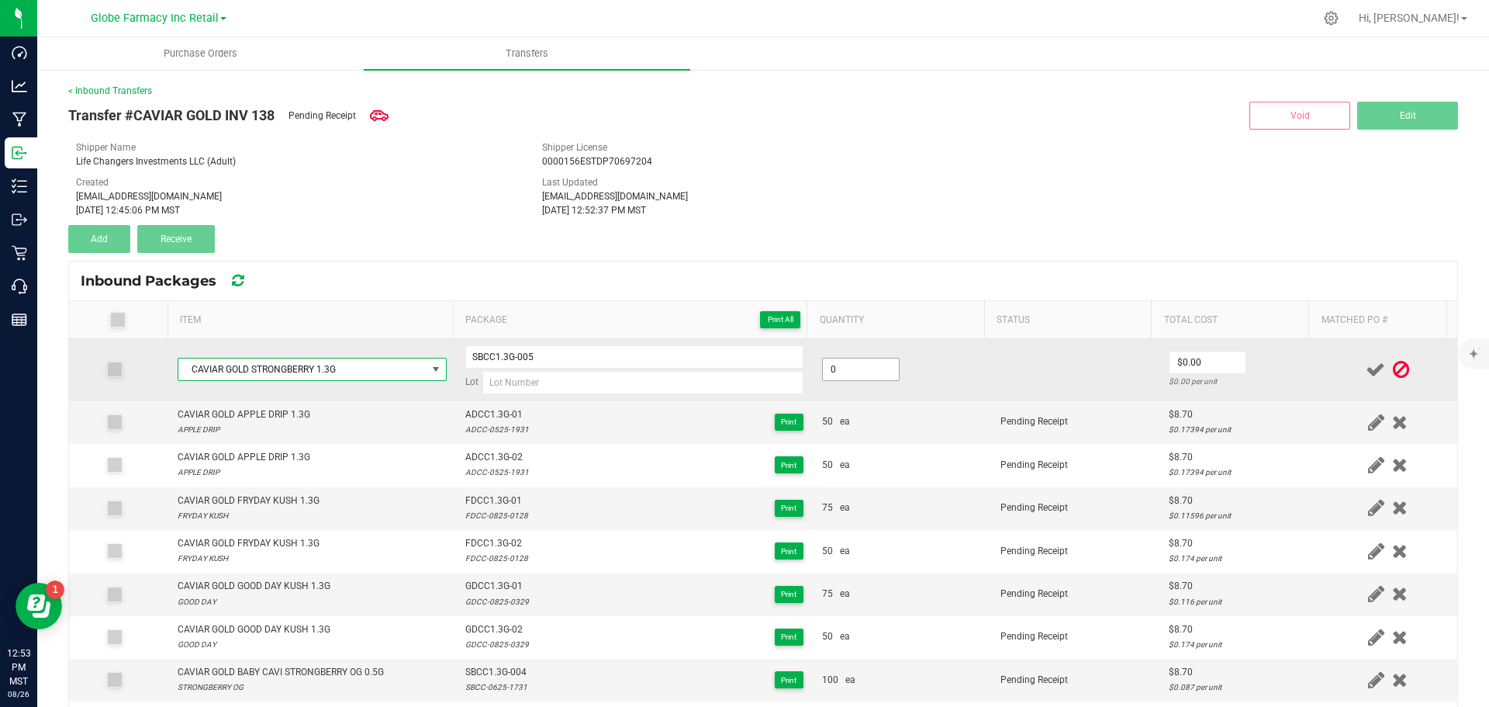
click at [840, 375] on input "0" at bounding box center [861, 369] width 76 height 22
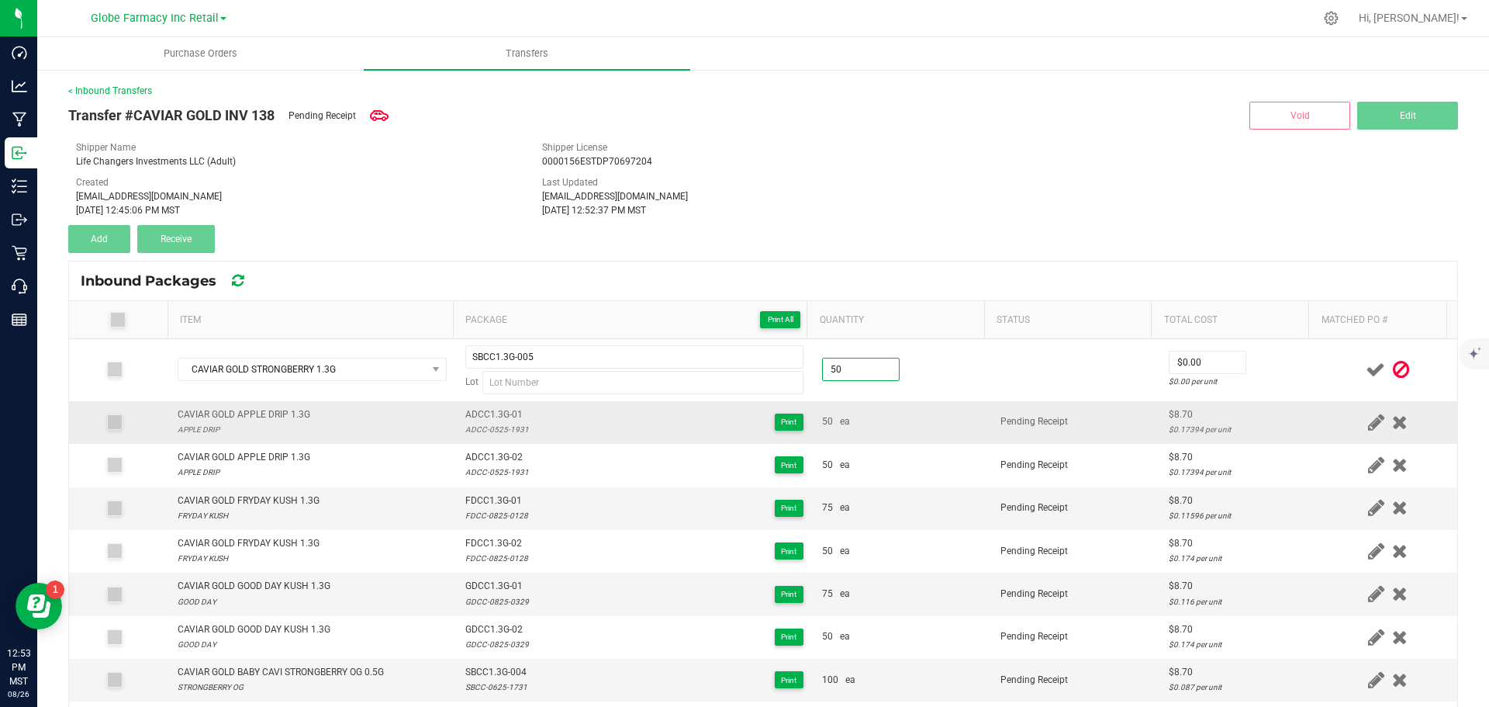
type input "50 ea"
click at [873, 438] on td "50 ea" at bounding box center [902, 422] width 178 height 43
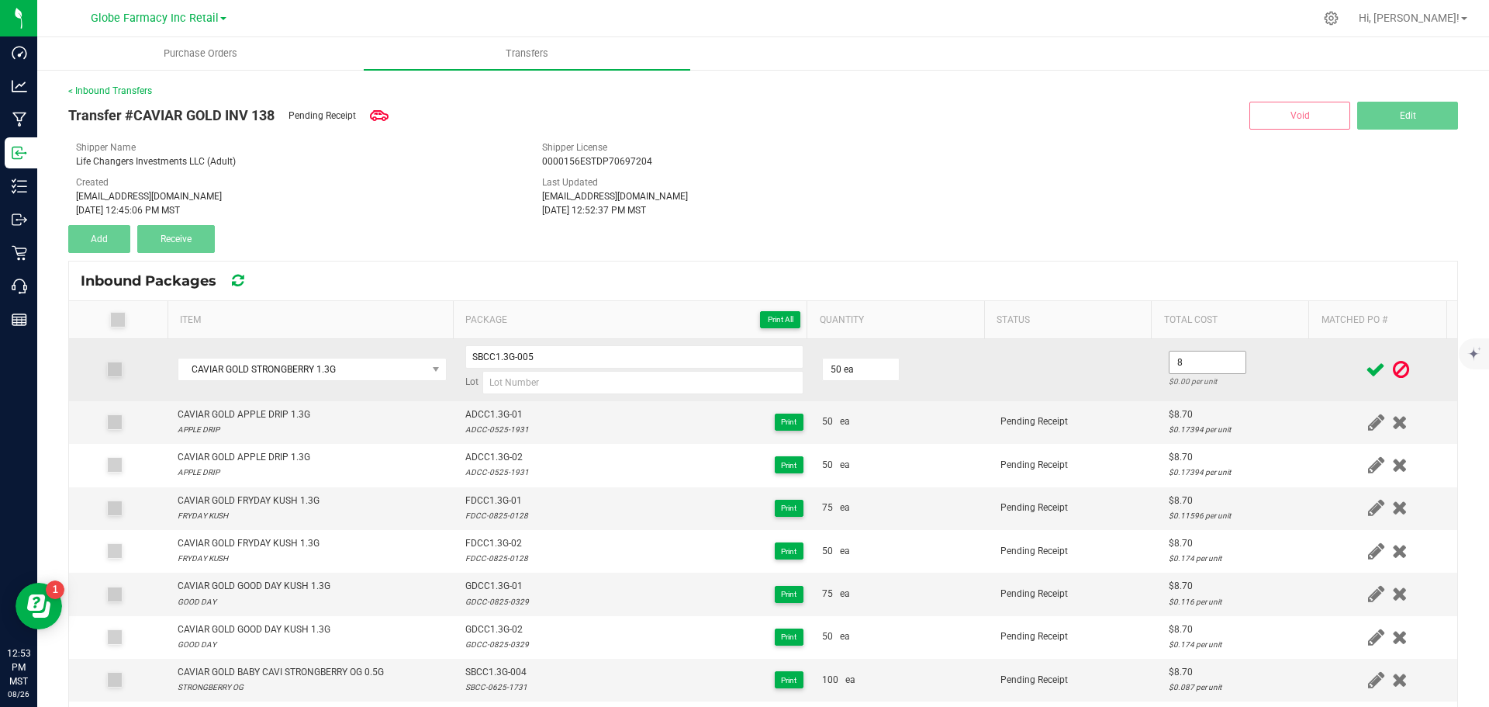
click at [1177, 352] on input "8" at bounding box center [1208, 362] width 76 height 22
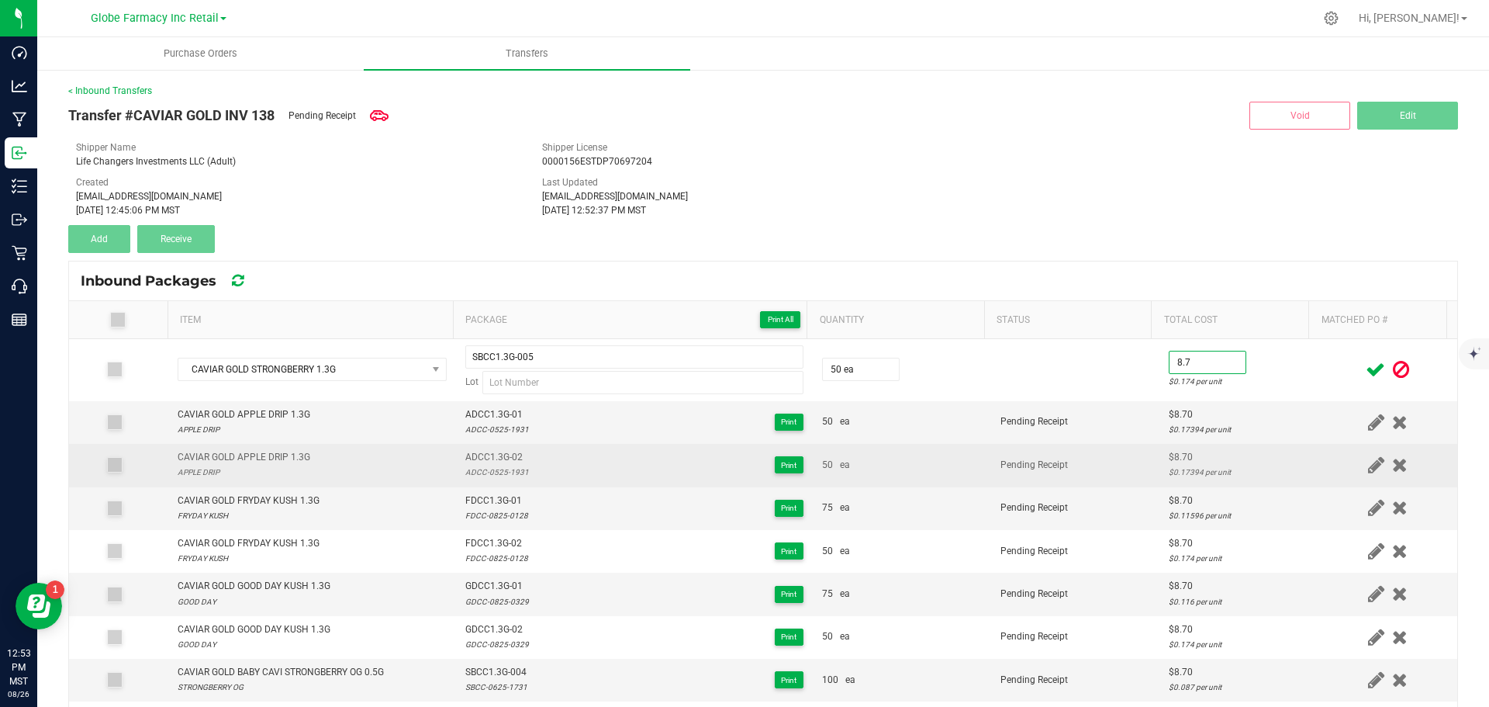
type input "$8.70"
click at [1063, 455] on td "Pending Receipt" at bounding box center [1075, 465] width 168 height 43
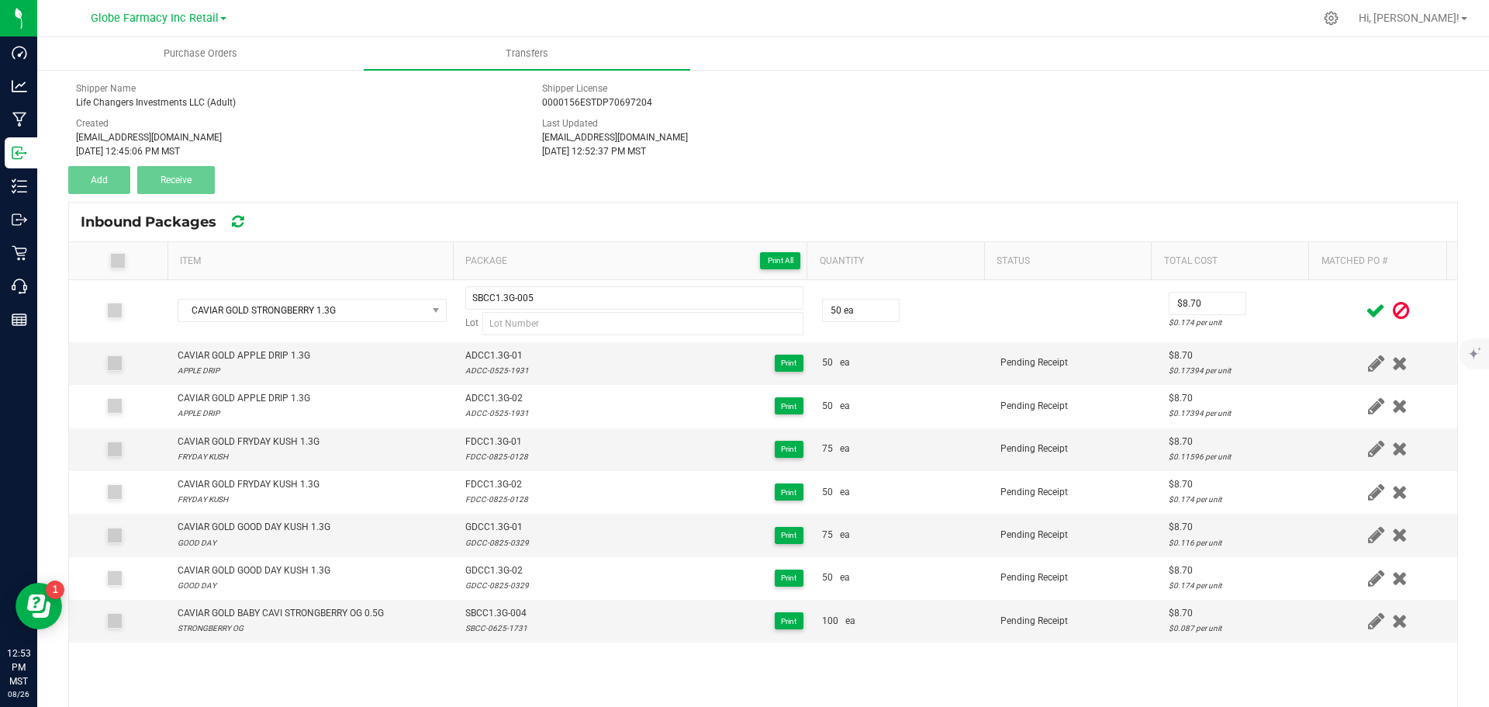
scroll to position [175, 0]
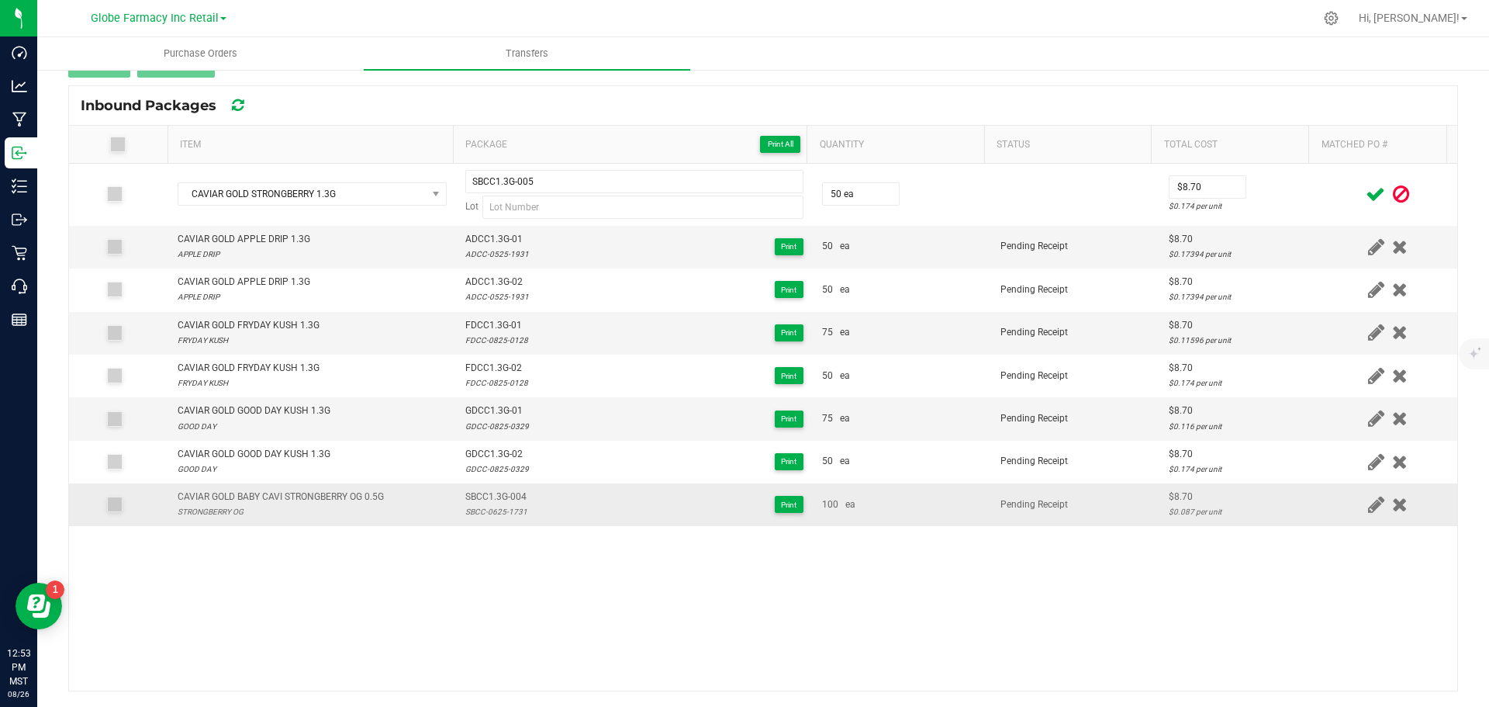
click at [486, 512] on div "SBCC-0625-1731" at bounding box center [496, 511] width 62 height 15
copy div "SBCC-0625-1731"
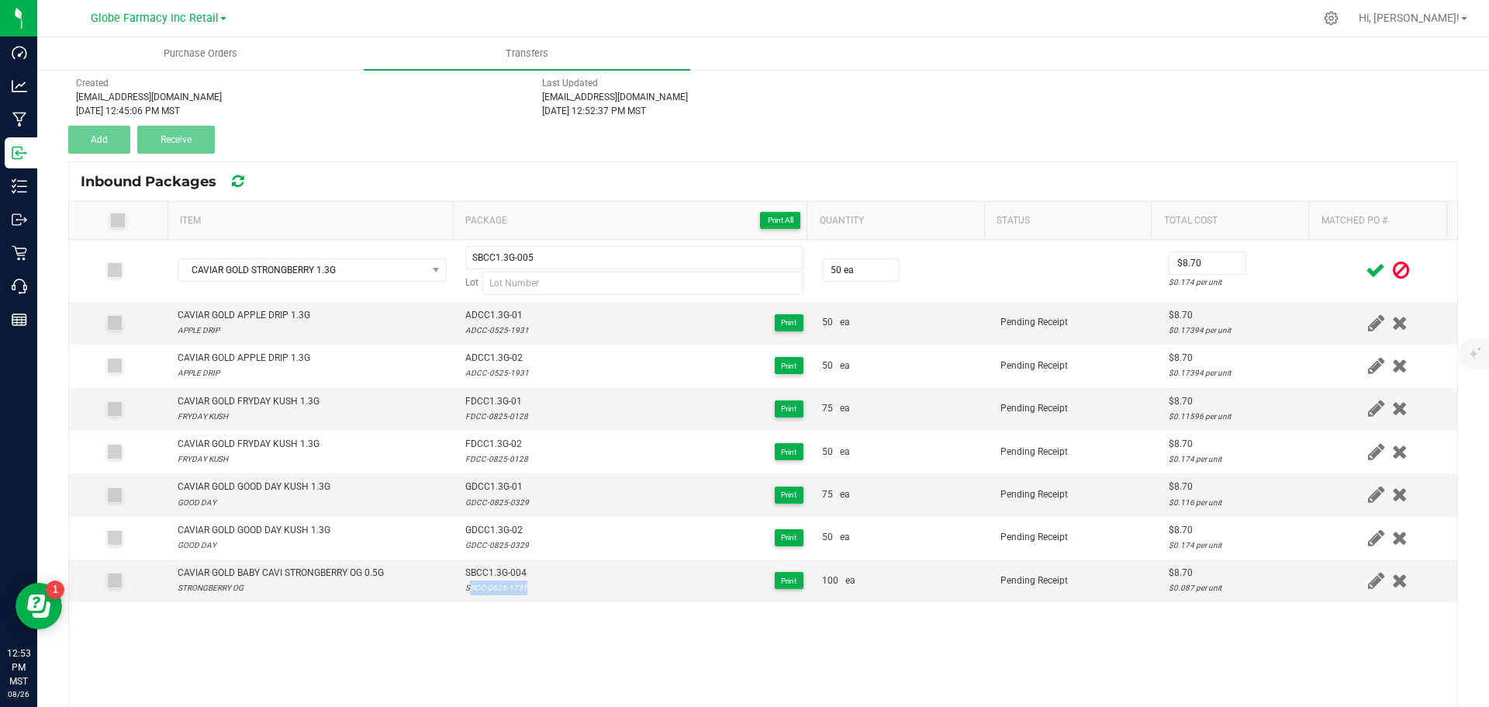
scroll to position [0, 0]
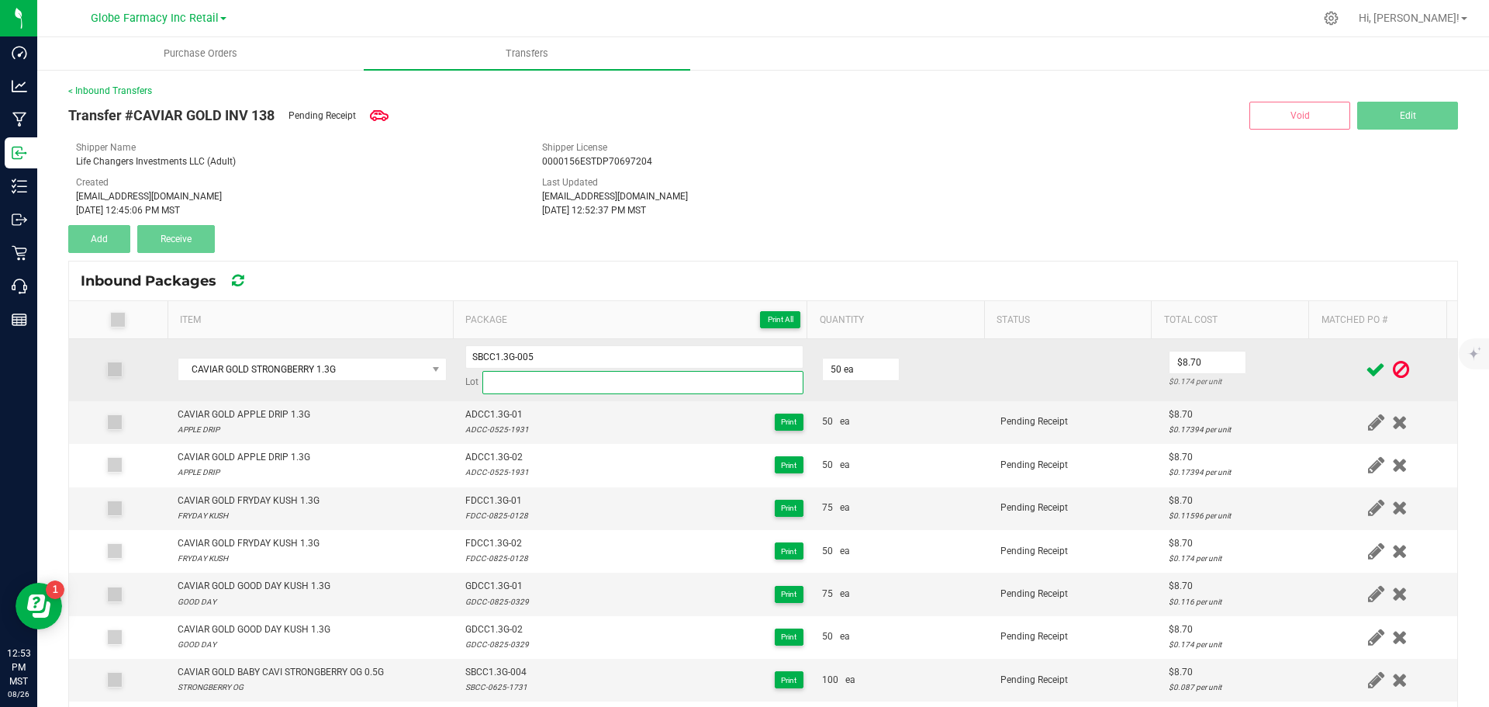
click at [534, 392] on input at bounding box center [642, 382] width 321 height 23
paste input "SBCC-0625-1731"
type input "SBCC-0625-1731"
click at [1366, 372] on icon at bounding box center [1375, 369] width 19 height 19
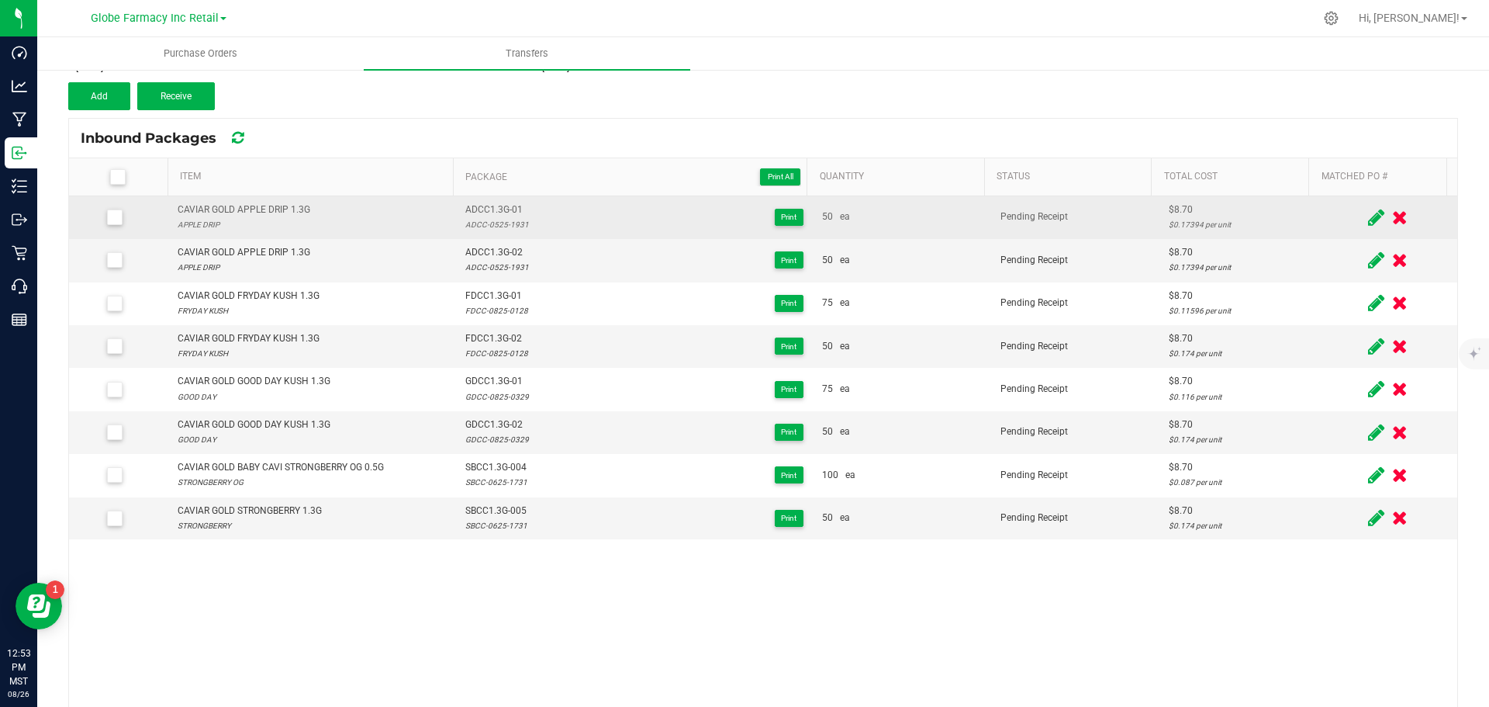
scroll to position [155, 0]
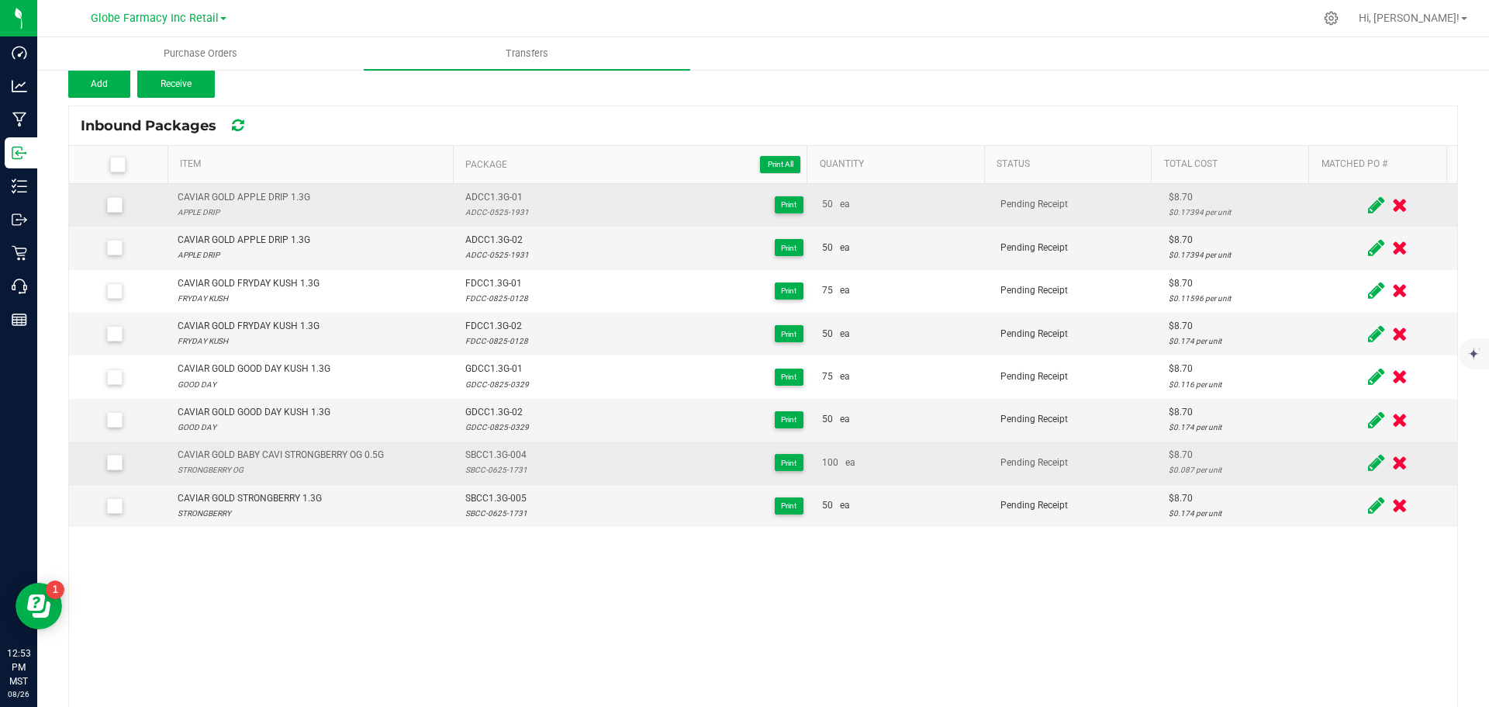
click at [1364, 471] on span at bounding box center [1376, 463] width 24 height 30
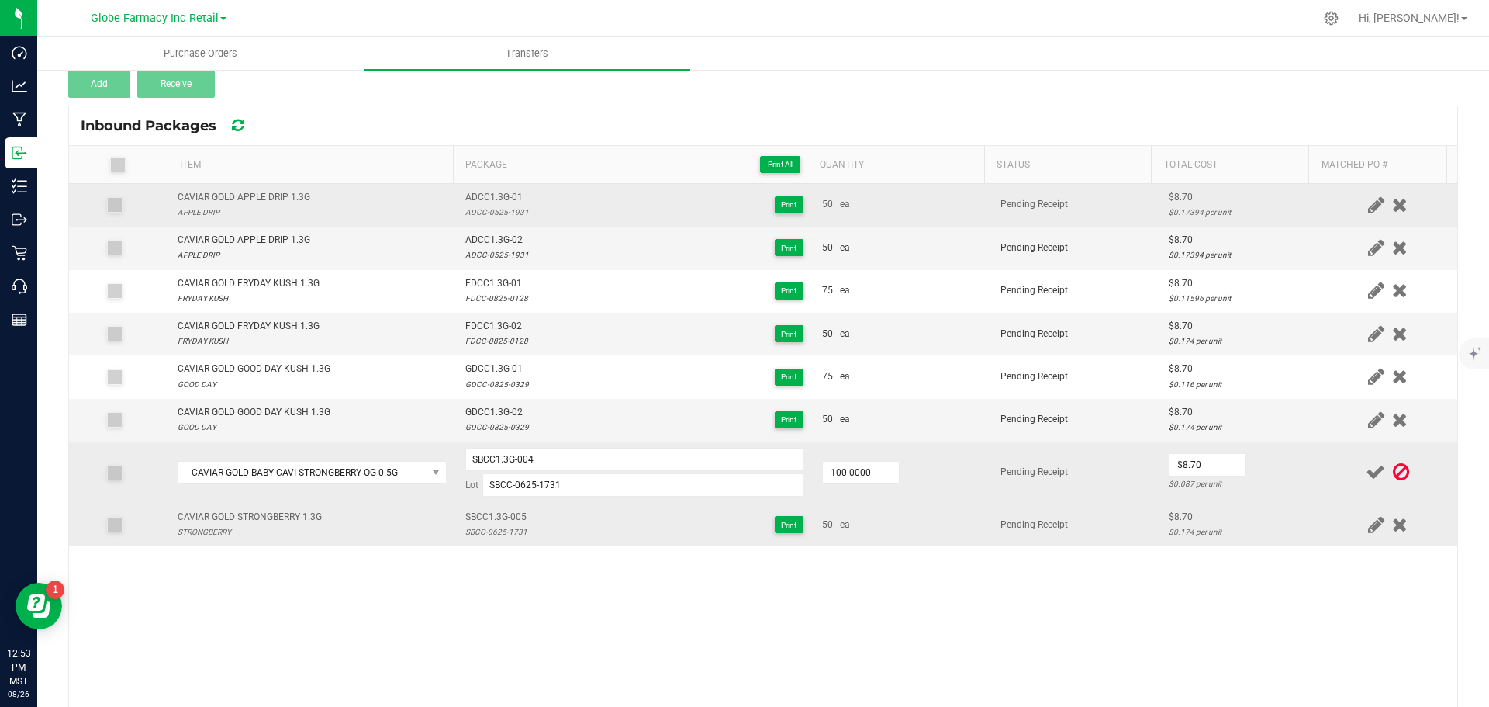
click at [276, 519] on div "CAVIAR GOLD STRONGBERRY 1.3G" at bounding box center [250, 517] width 144 height 15
copy div "CAVIAR GOLD STRONGBERRY 1.3G"
click at [269, 463] on span "CAVIAR GOLD BABY CAVI STRONGBERRY OG 0.5G" at bounding box center [302, 473] width 248 height 22
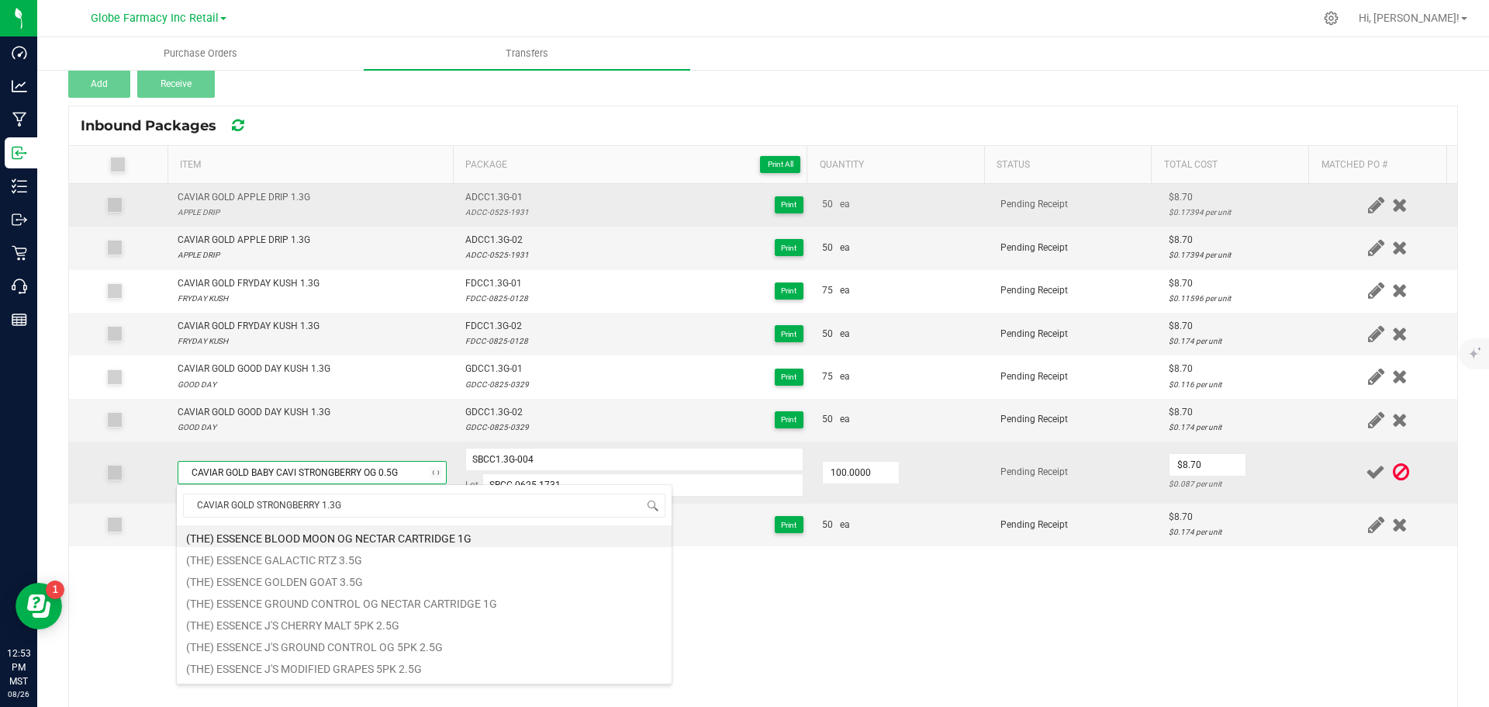
scroll to position [23, 262]
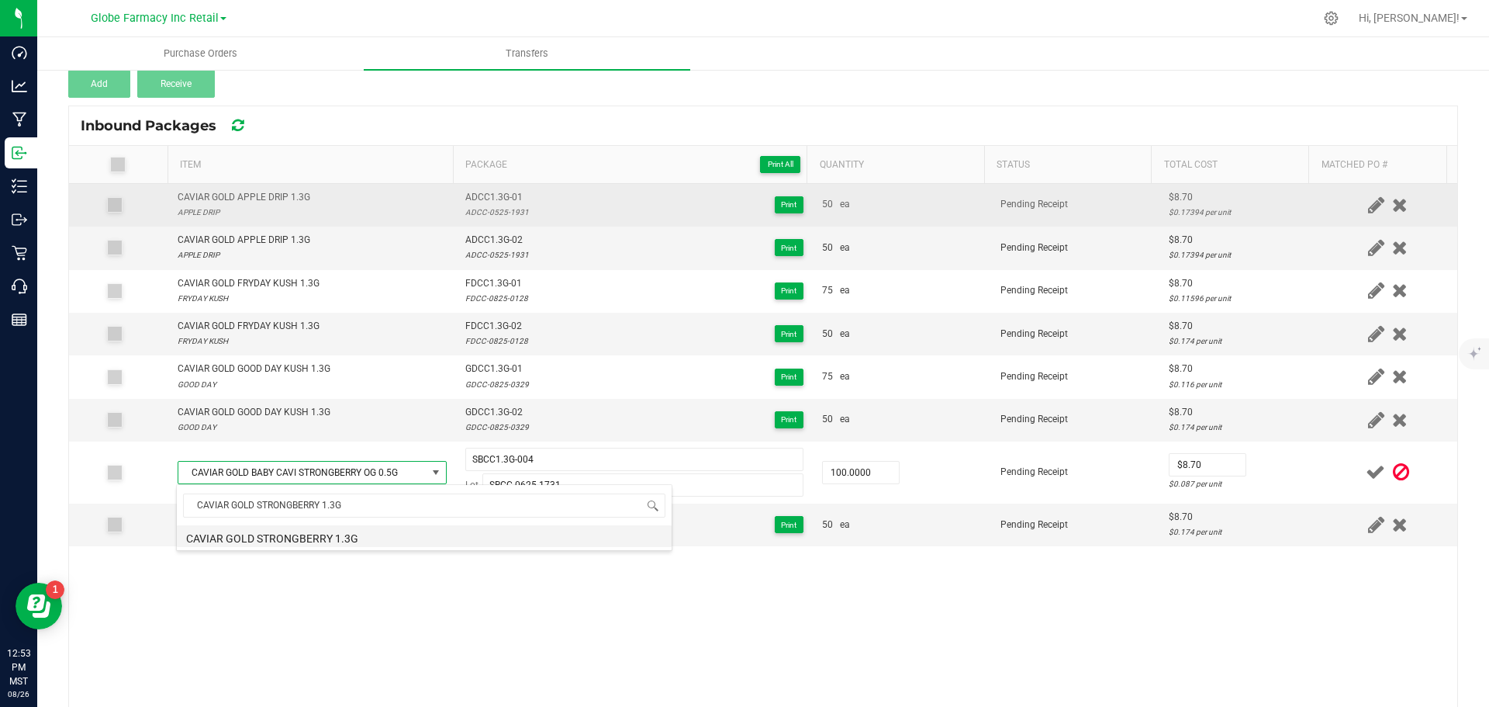
click at [233, 538] on li "CAVIAR GOLD STRONGBERRY 1.3G" at bounding box center [424, 536] width 495 height 22
type input "100 ea"
type input "$0.00"
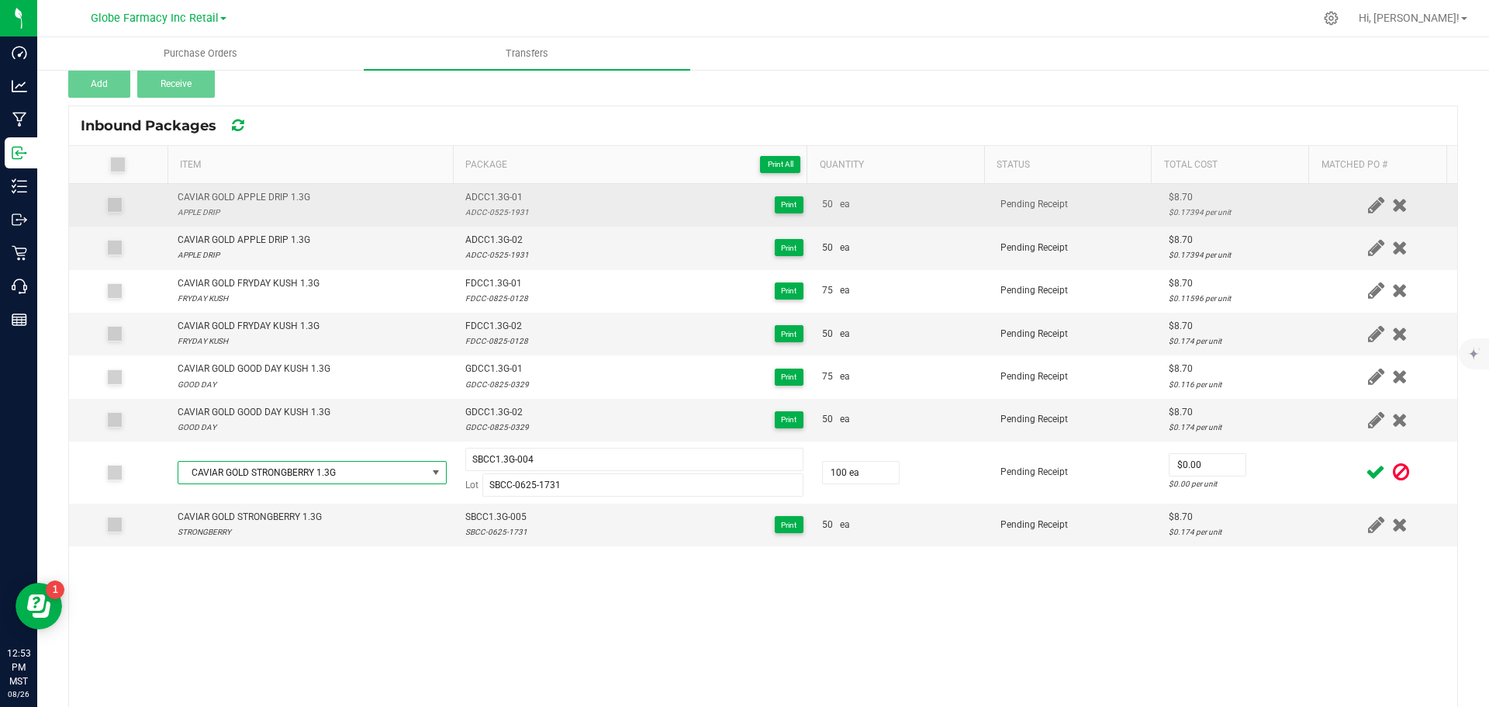
click at [1362, 480] on span at bounding box center [1375, 472] width 27 height 30
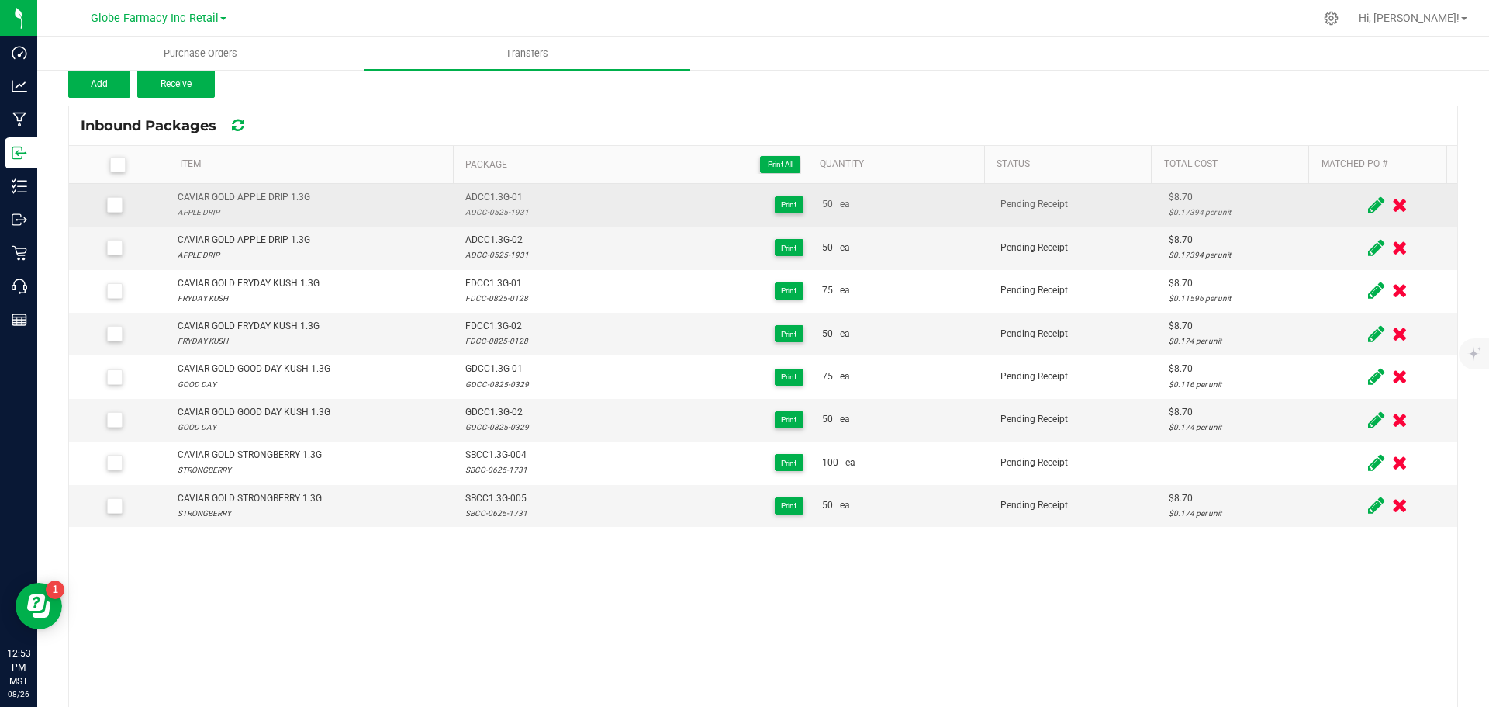
click at [1368, 462] on icon at bounding box center [1376, 462] width 16 height 19
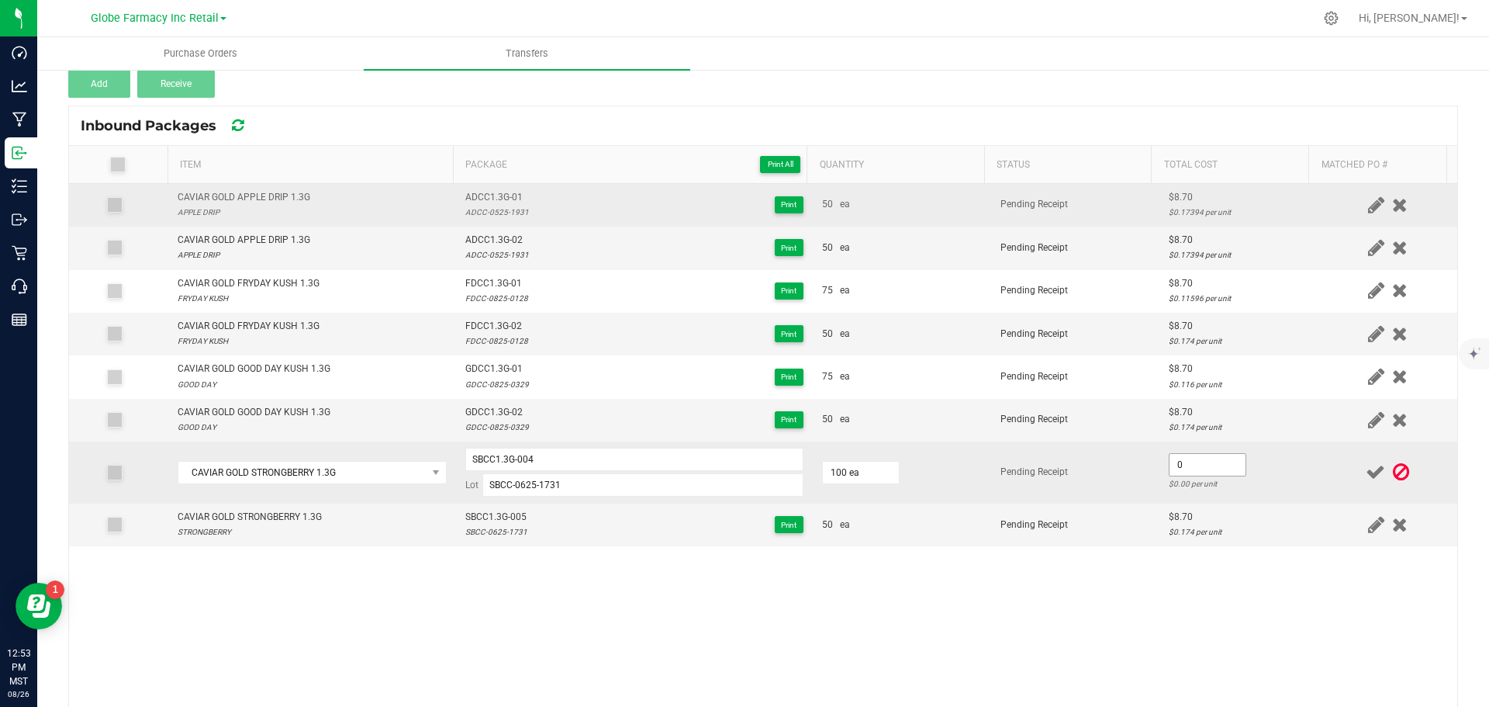
click at [1202, 464] on input "0" at bounding box center [1208, 465] width 76 height 22
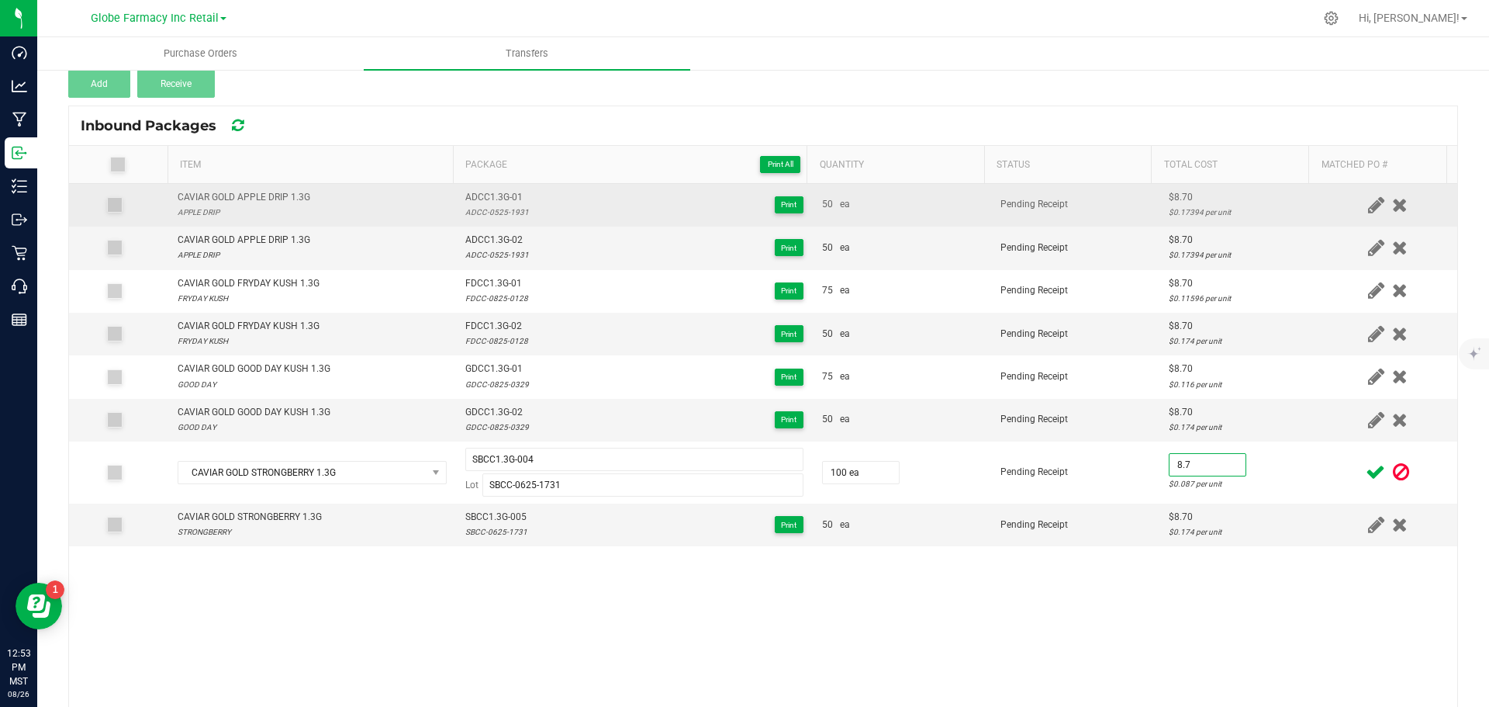
type input "$8.70"
click at [1366, 471] on icon at bounding box center [1375, 471] width 19 height 19
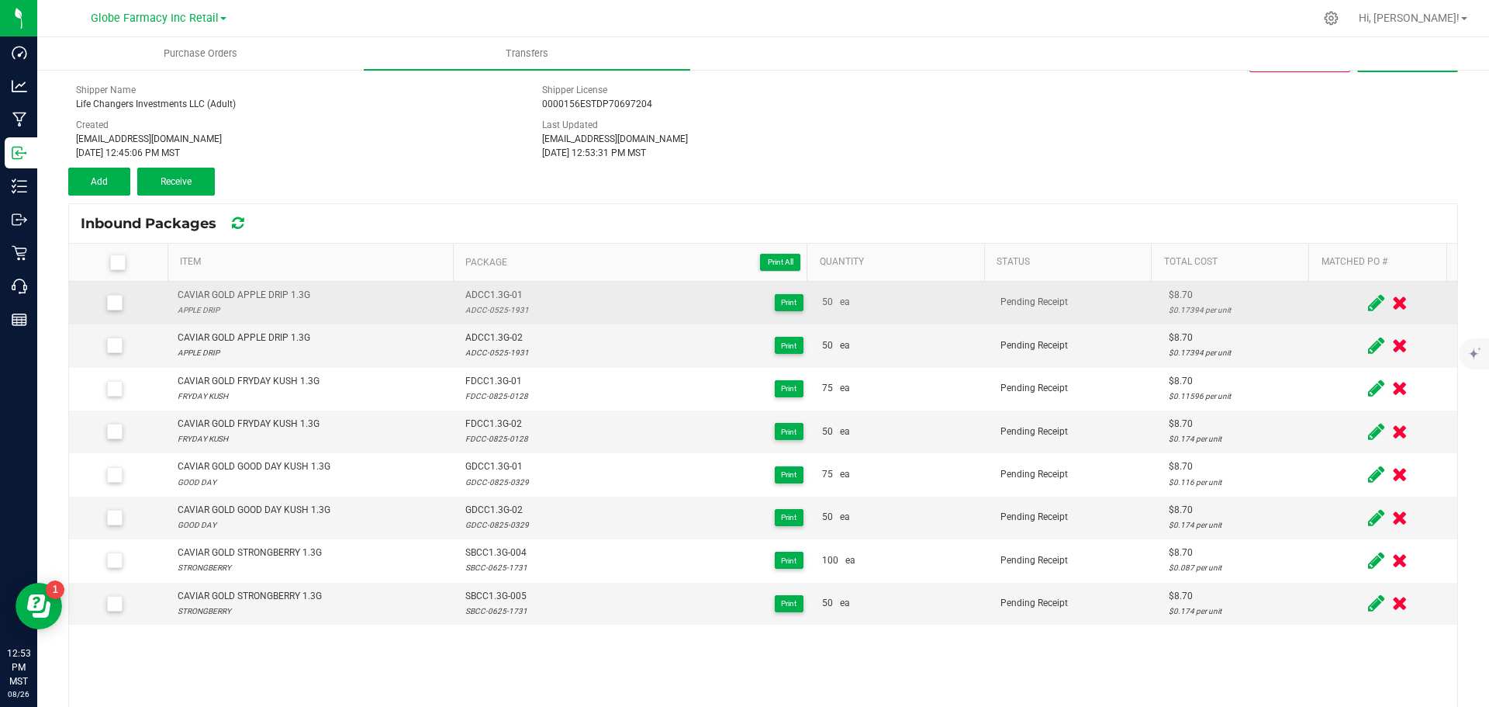
scroll to position [0, 0]
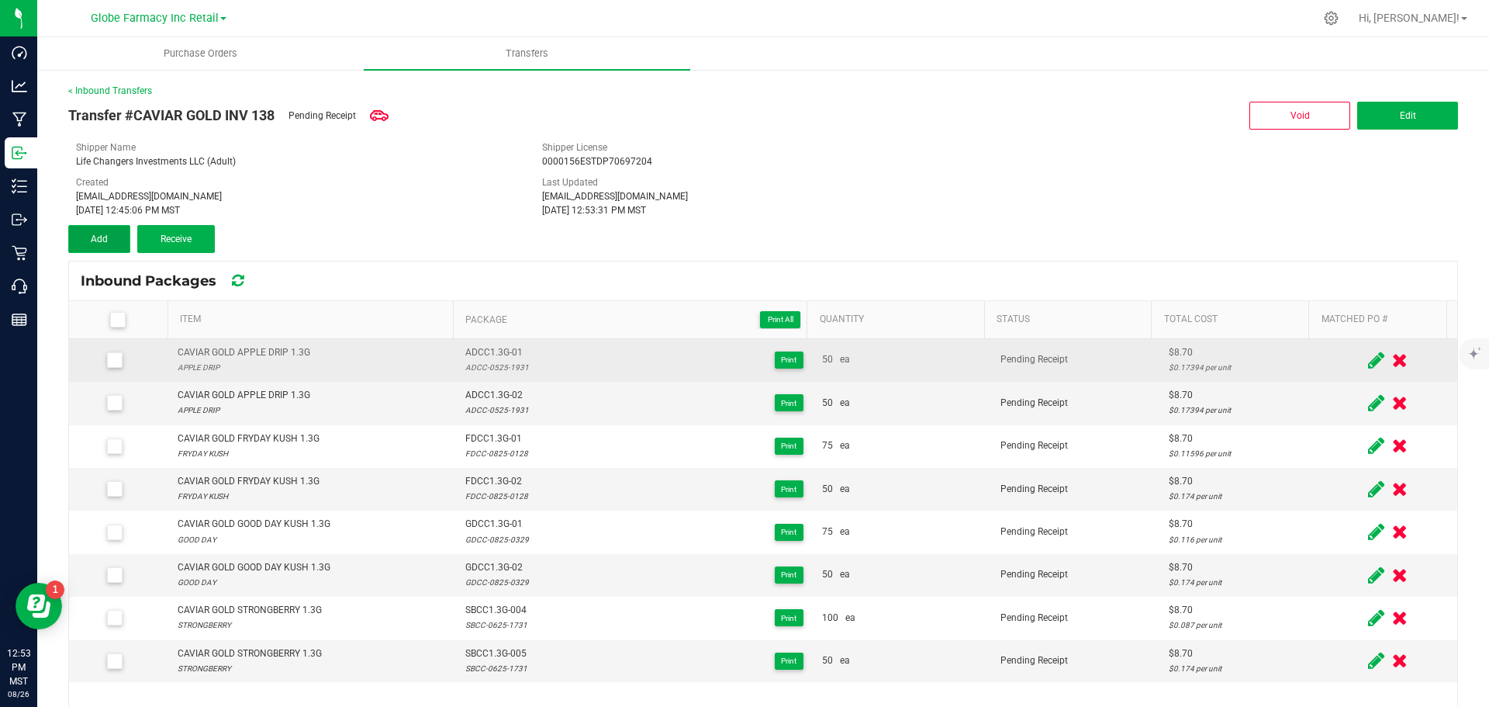
click at [118, 229] on button "Add" at bounding box center [99, 239] width 62 height 28
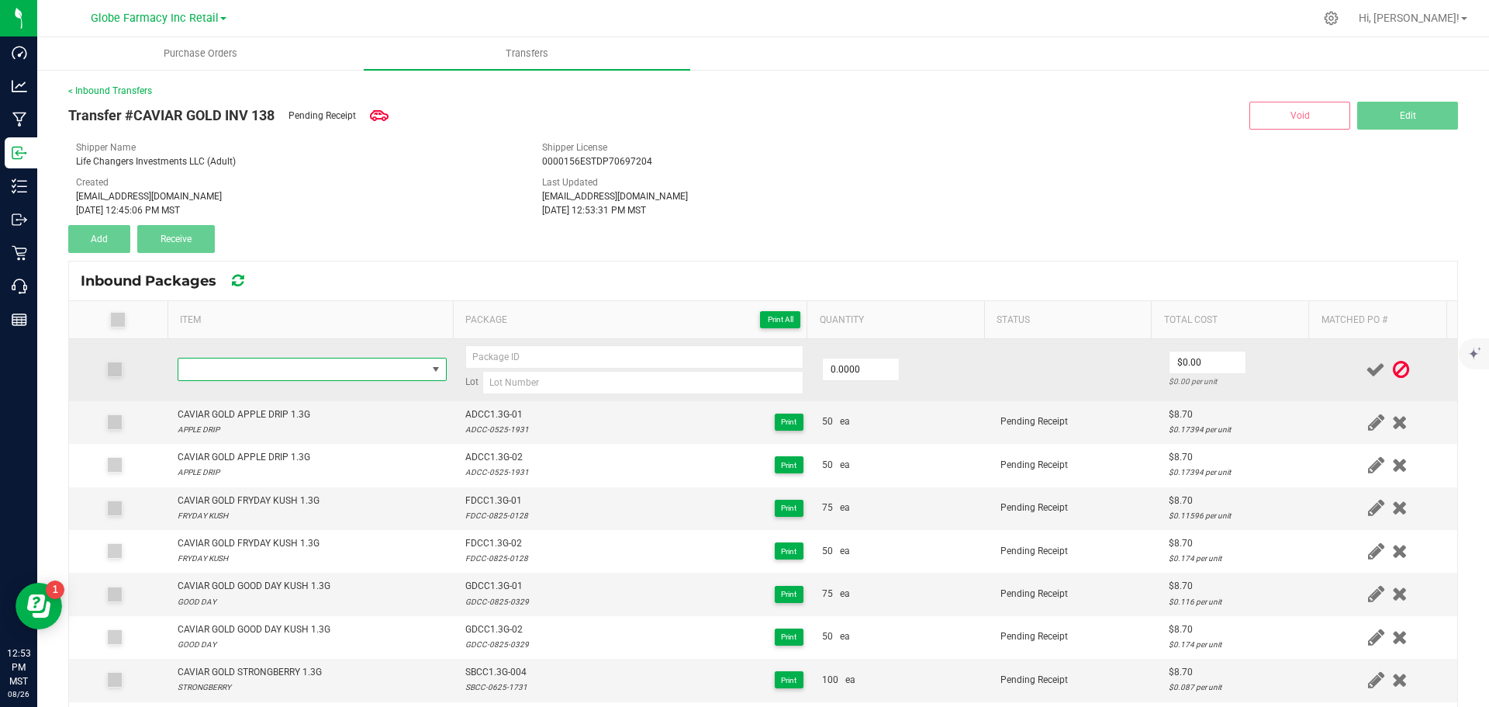
click at [292, 374] on span "NO DATA FOUND" at bounding box center [302, 369] width 248 height 22
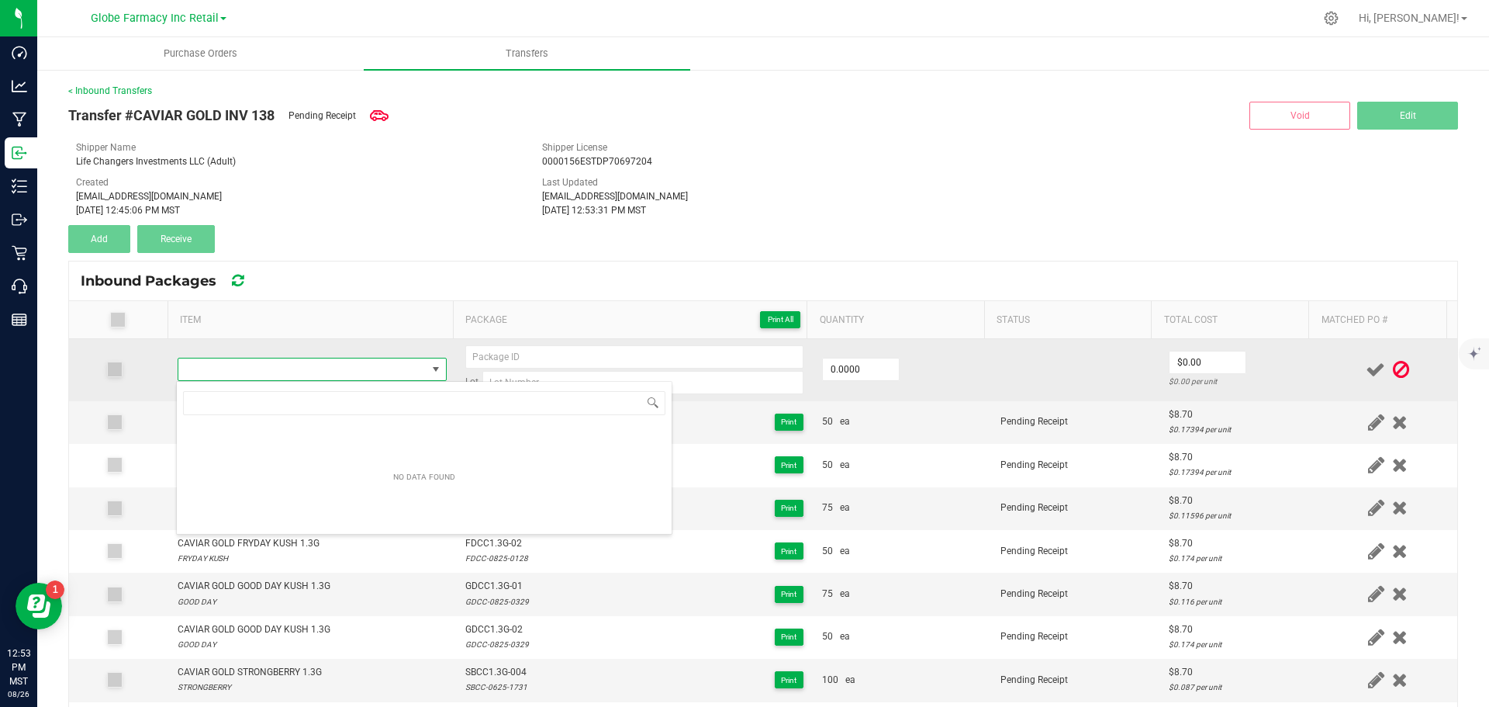
type input "CAVIAR GOLD ZERO 1.3G"
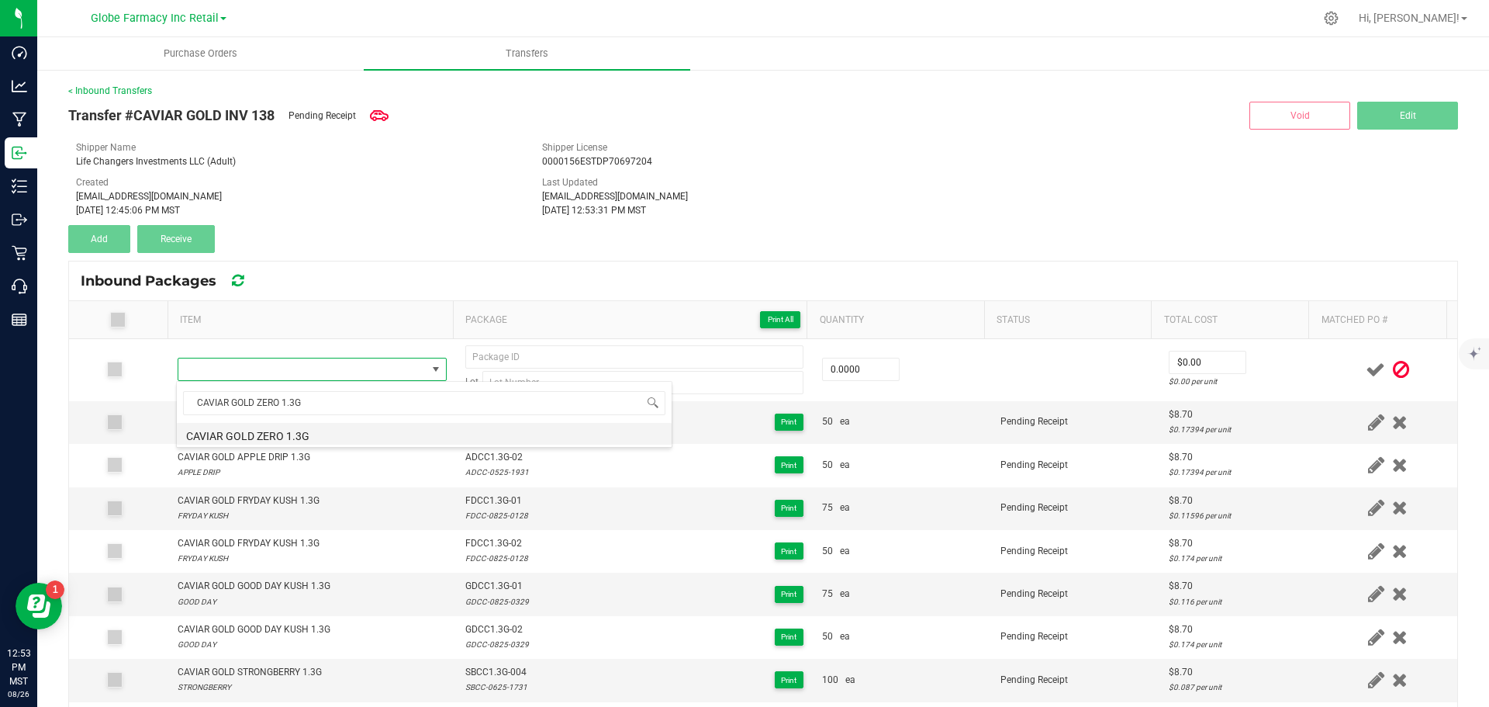
click at [274, 439] on li "CAVIAR GOLD ZERO 1.3G" at bounding box center [424, 434] width 495 height 22
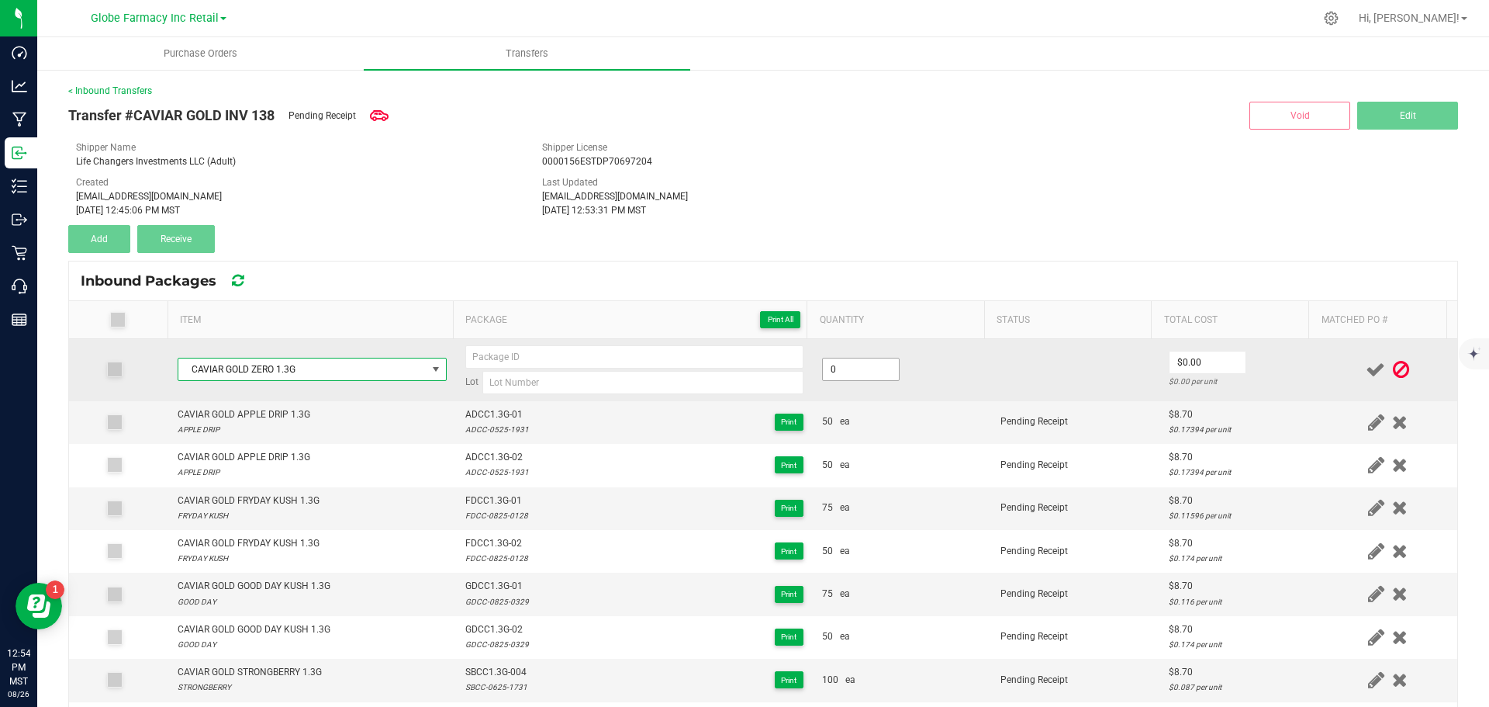
click at [848, 377] on input "0" at bounding box center [861, 369] width 76 height 22
type input "25 ea"
click at [863, 395] on td "25 ea" at bounding box center [902, 370] width 178 height 62
click at [1173, 361] on input "0" at bounding box center [1208, 362] width 76 height 22
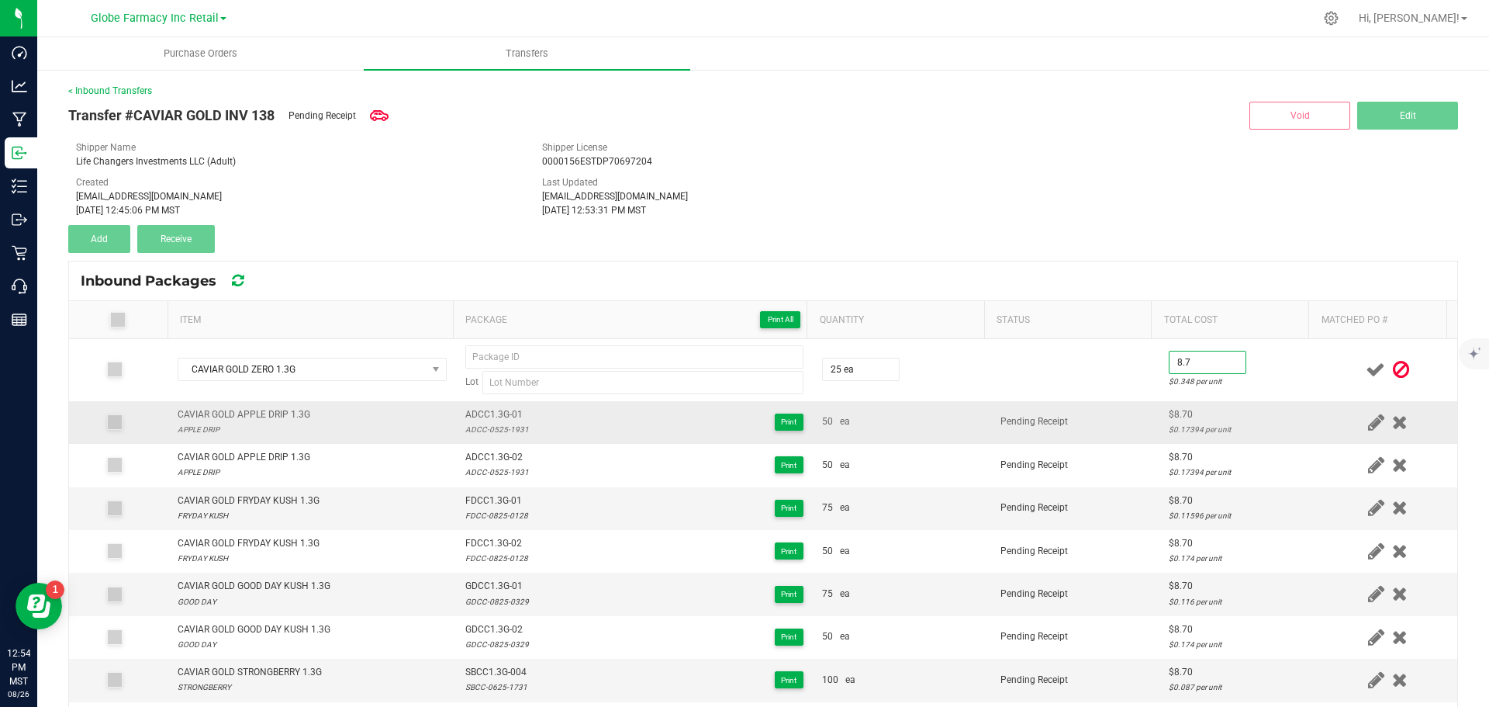
type input "$8.70"
click at [1104, 426] on td "Pending Receipt" at bounding box center [1075, 422] width 168 height 43
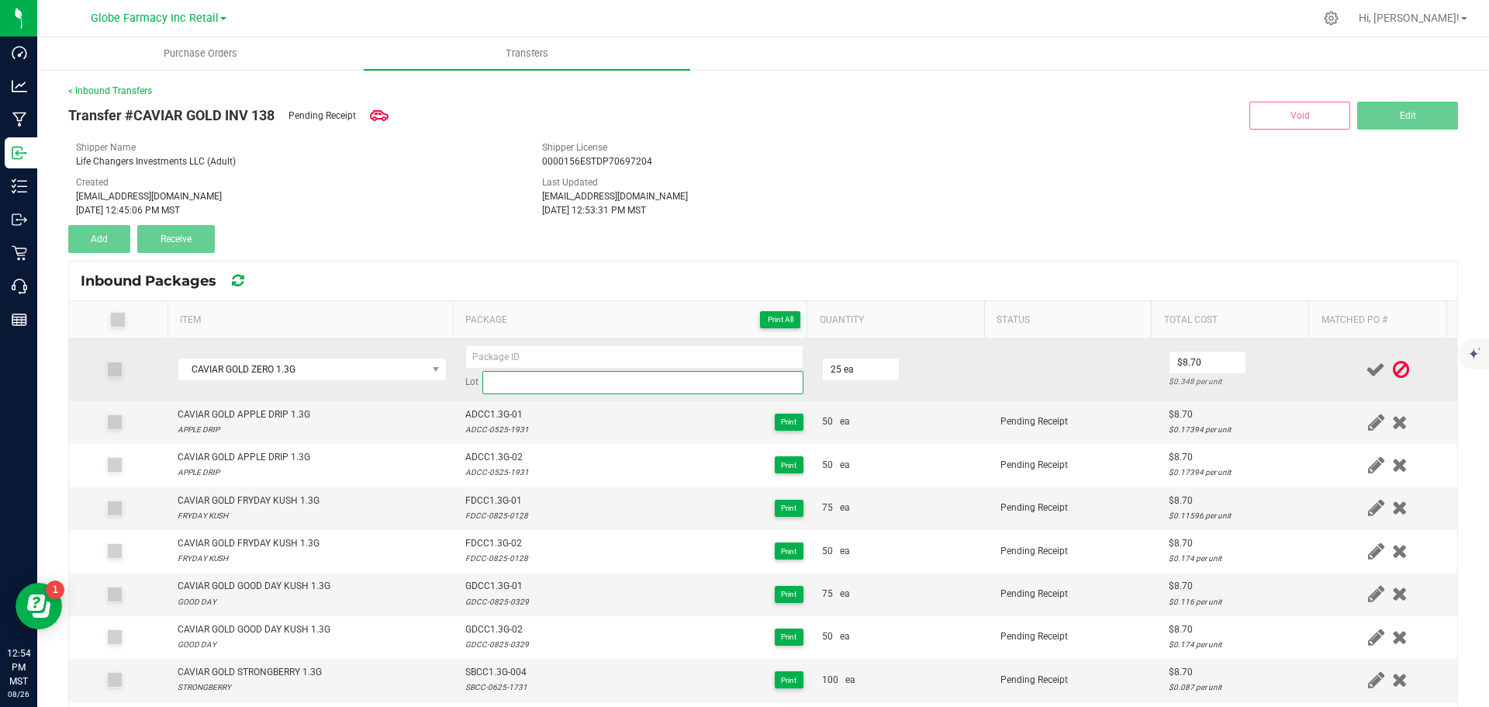
click at [564, 380] on input at bounding box center [642, 382] width 321 height 23
paste input "ZOCC-0725-3201"
type input "ZOCC-0725-3201"
click at [511, 357] on input at bounding box center [634, 356] width 338 height 23
click at [483, 361] on input "ZOCC1.3G-01" at bounding box center [634, 356] width 338 height 23
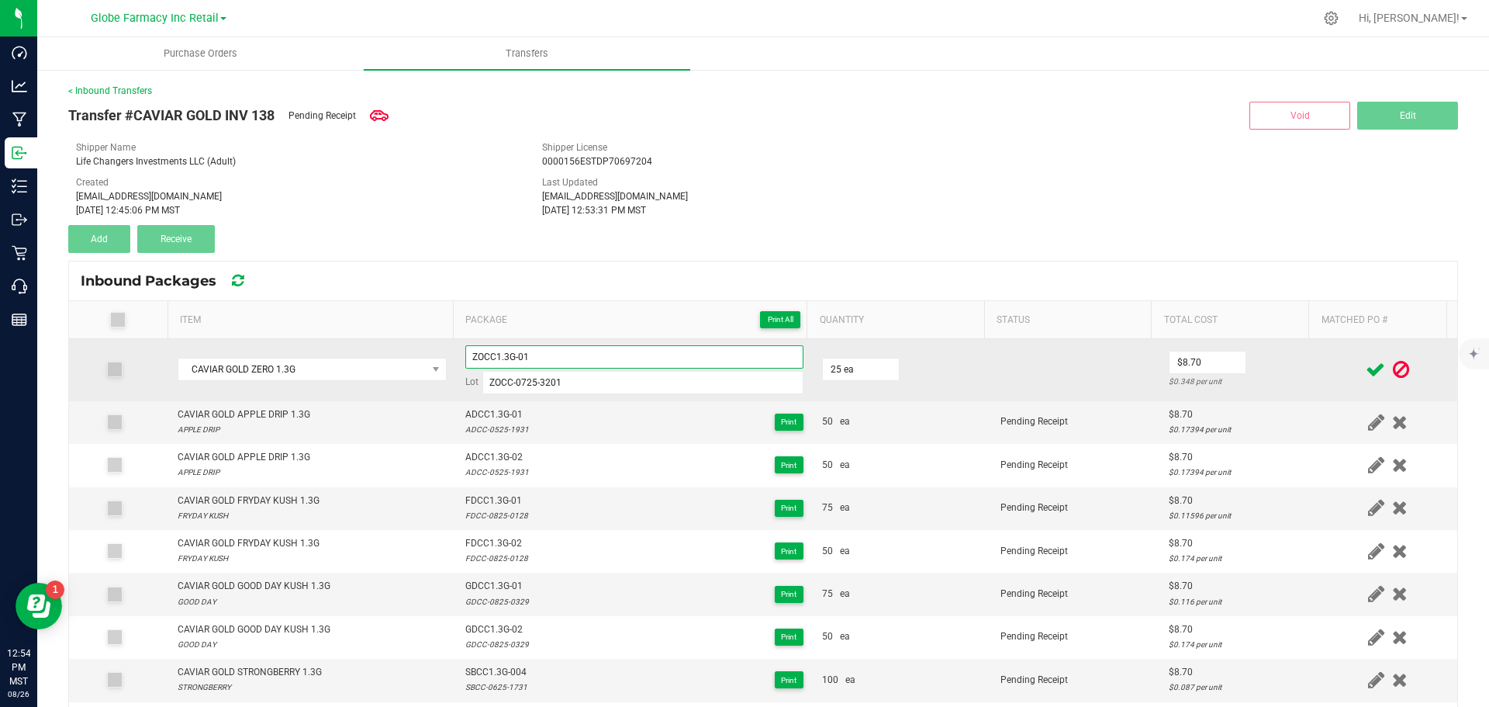
click at [483, 361] on input "ZOCC1.3G-01" at bounding box center [634, 356] width 338 height 23
type input "ZOCC1.3G-01"
drag, startPoint x: 911, startPoint y: 393, endPoint x: 991, endPoint y: 374, distance: 81.3
click at [912, 393] on td "25 ea" at bounding box center [902, 370] width 178 height 62
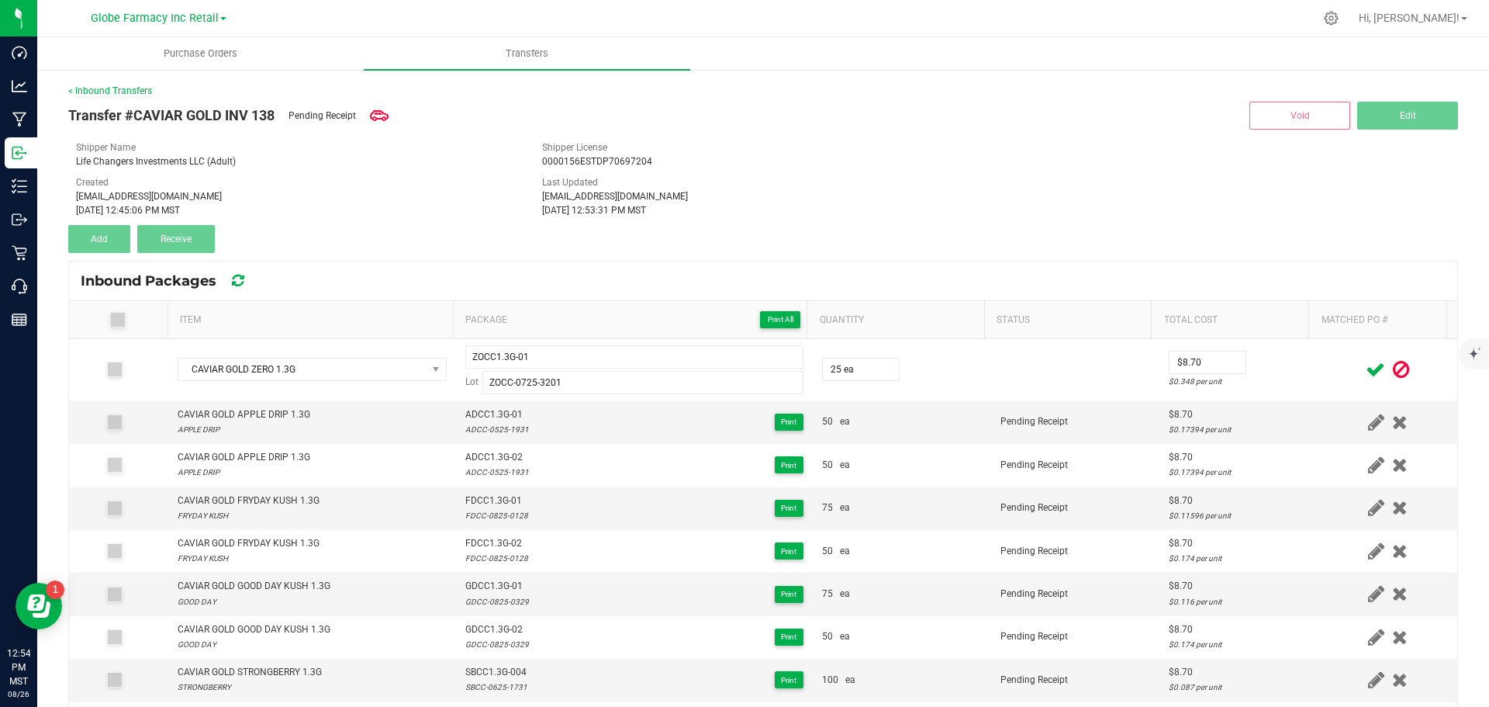
click at [1366, 364] on icon at bounding box center [1375, 369] width 19 height 19
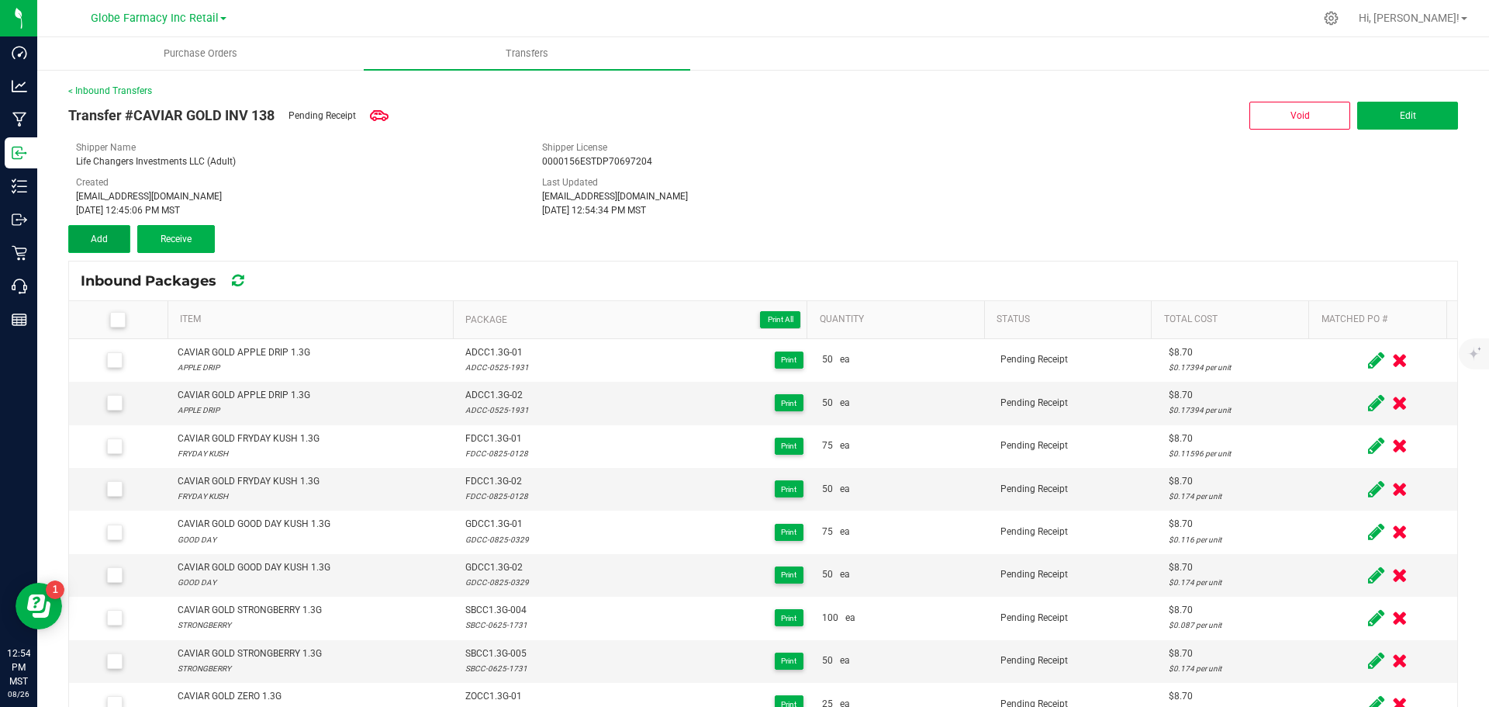
click at [109, 236] on button "Add" at bounding box center [99, 239] width 62 height 28
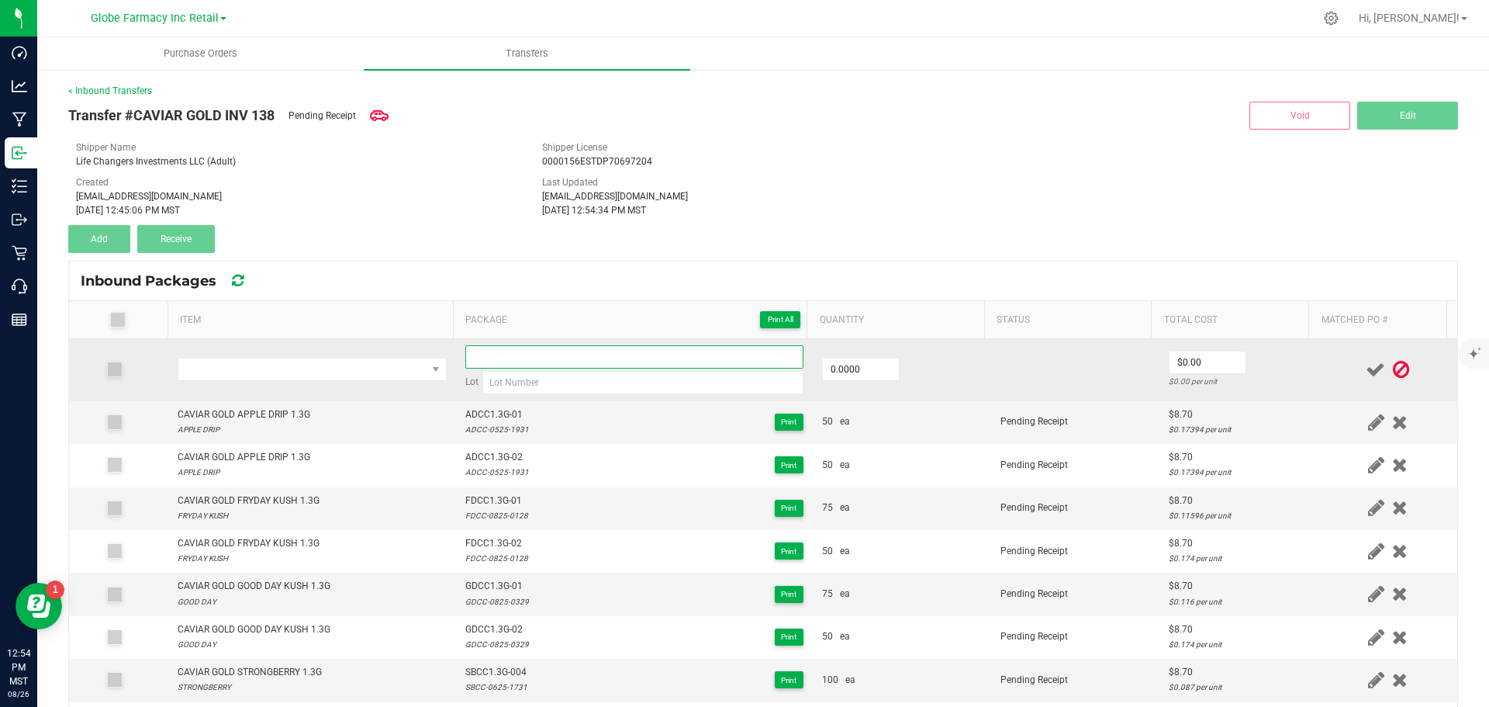
click at [555, 355] on input at bounding box center [634, 356] width 338 height 23
paste input "ZOCC1.3G-01"
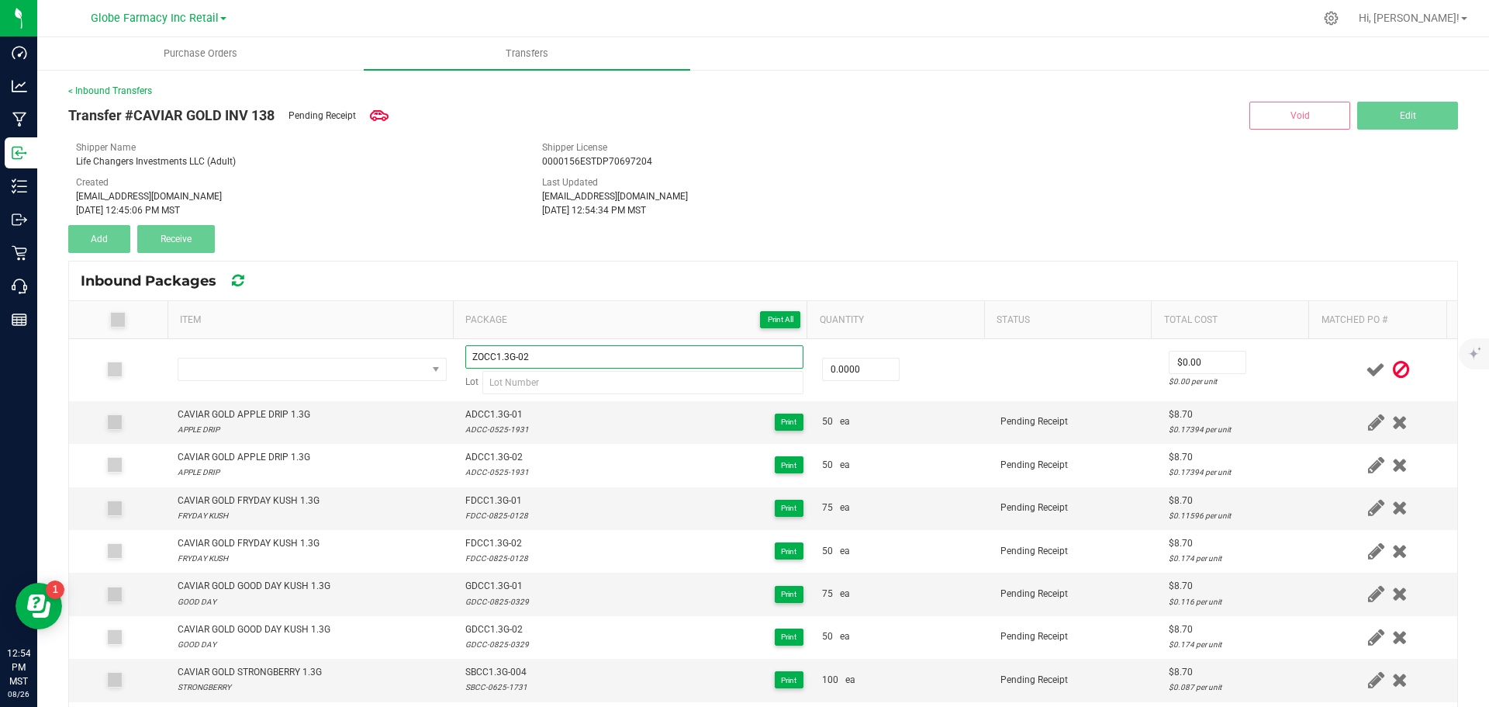
type input "ZOCC1.3G-02"
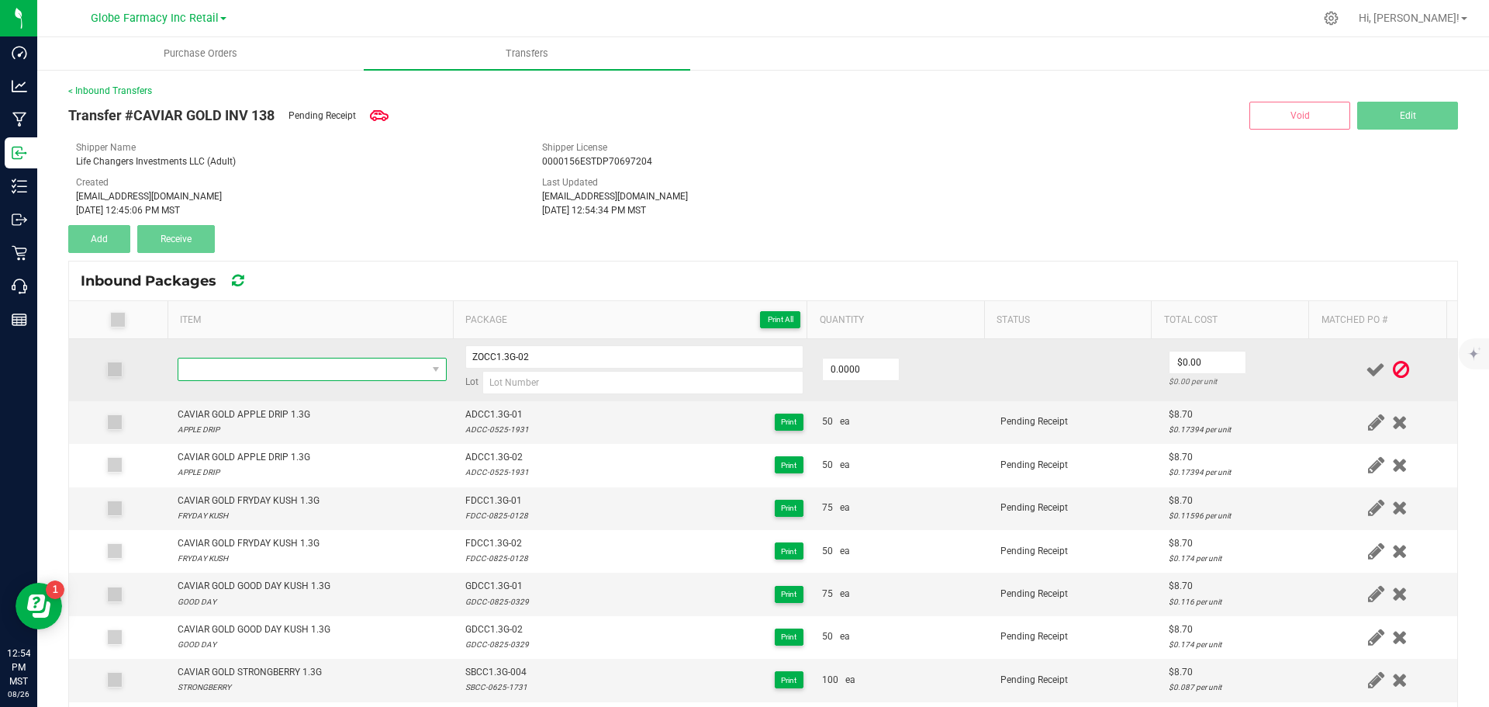
click at [202, 370] on span "NO DATA FOUND" at bounding box center [302, 369] width 248 height 22
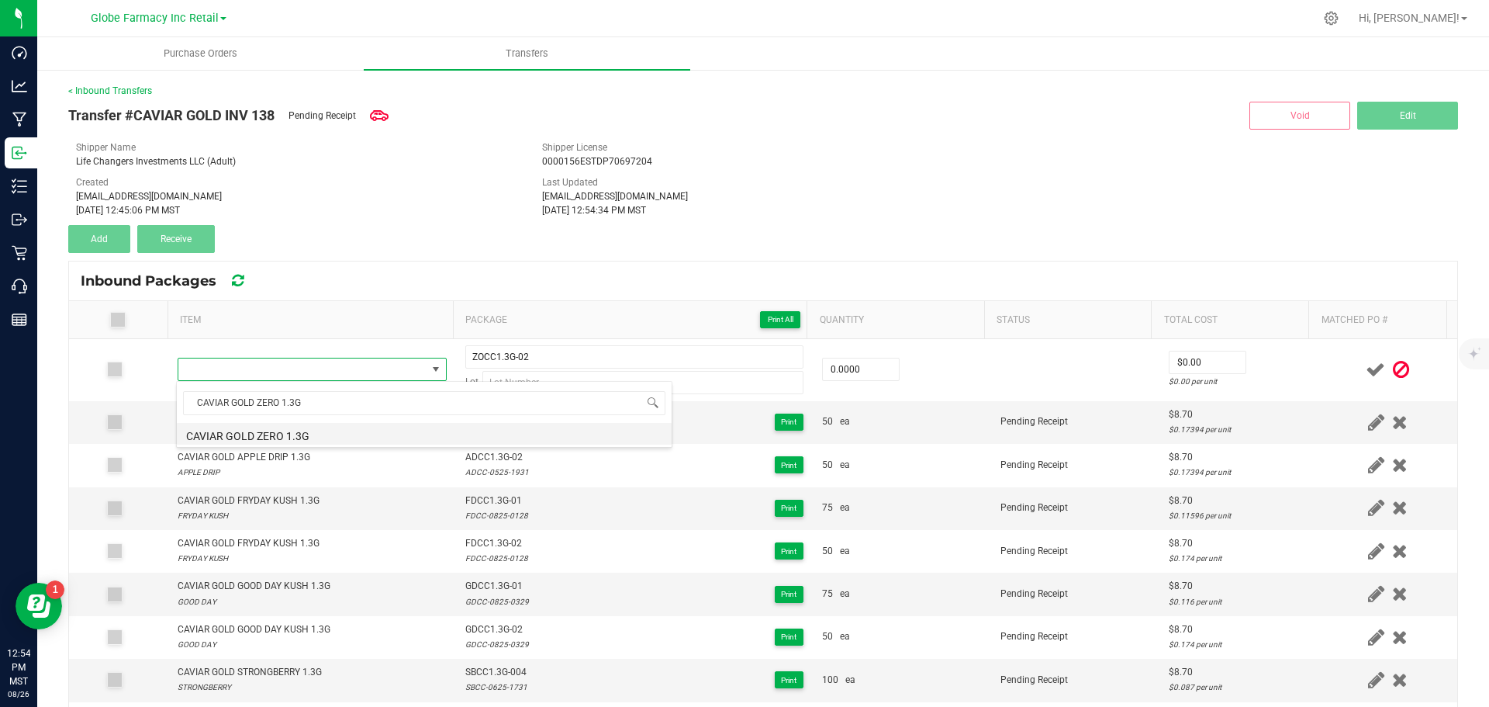
click at [220, 433] on li "CAVIAR GOLD ZERO 1.3G" at bounding box center [424, 434] width 495 height 22
type input "0 ea"
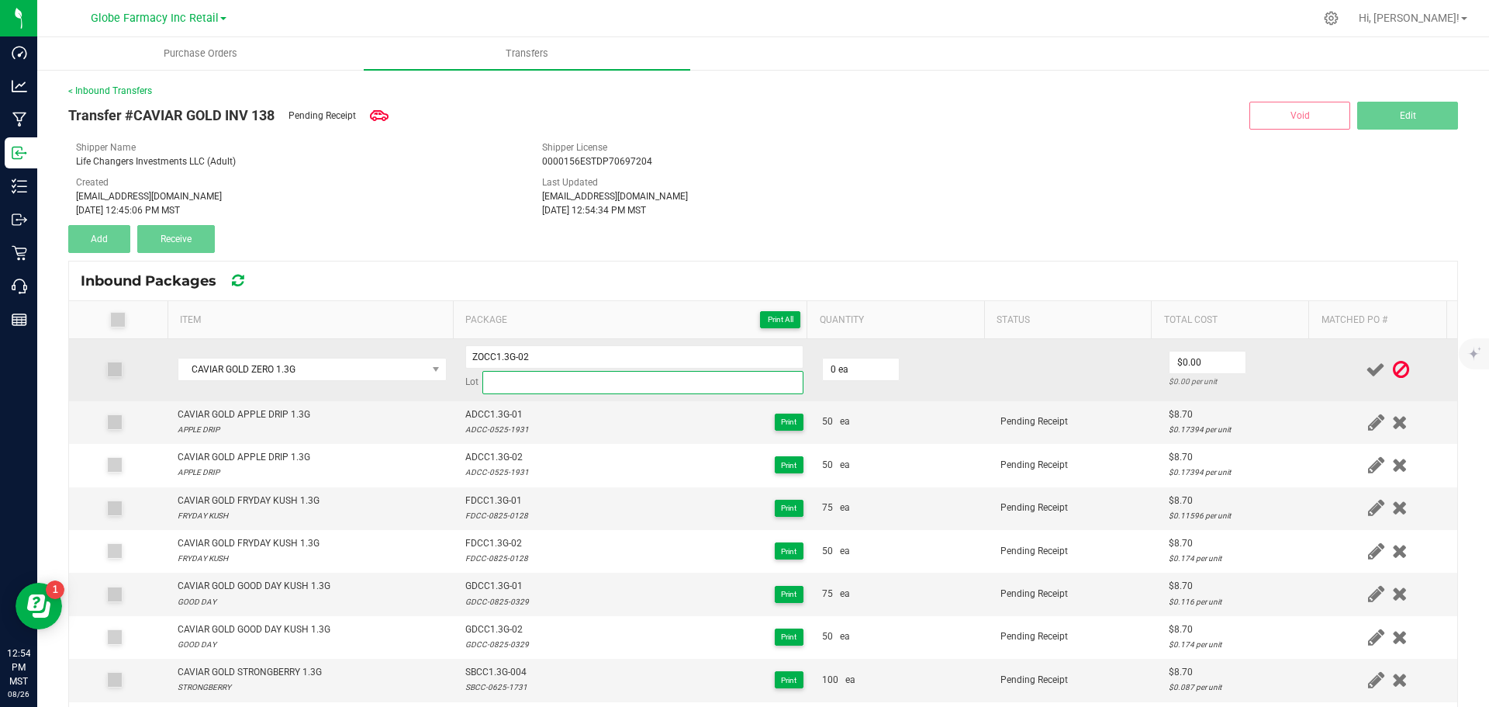
click at [642, 387] on input at bounding box center [642, 382] width 321 height 23
paste input "ZOCC-0725-3201"
type input "ZOCC-0725-3201"
click at [842, 365] on input "0" at bounding box center [861, 369] width 76 height 22
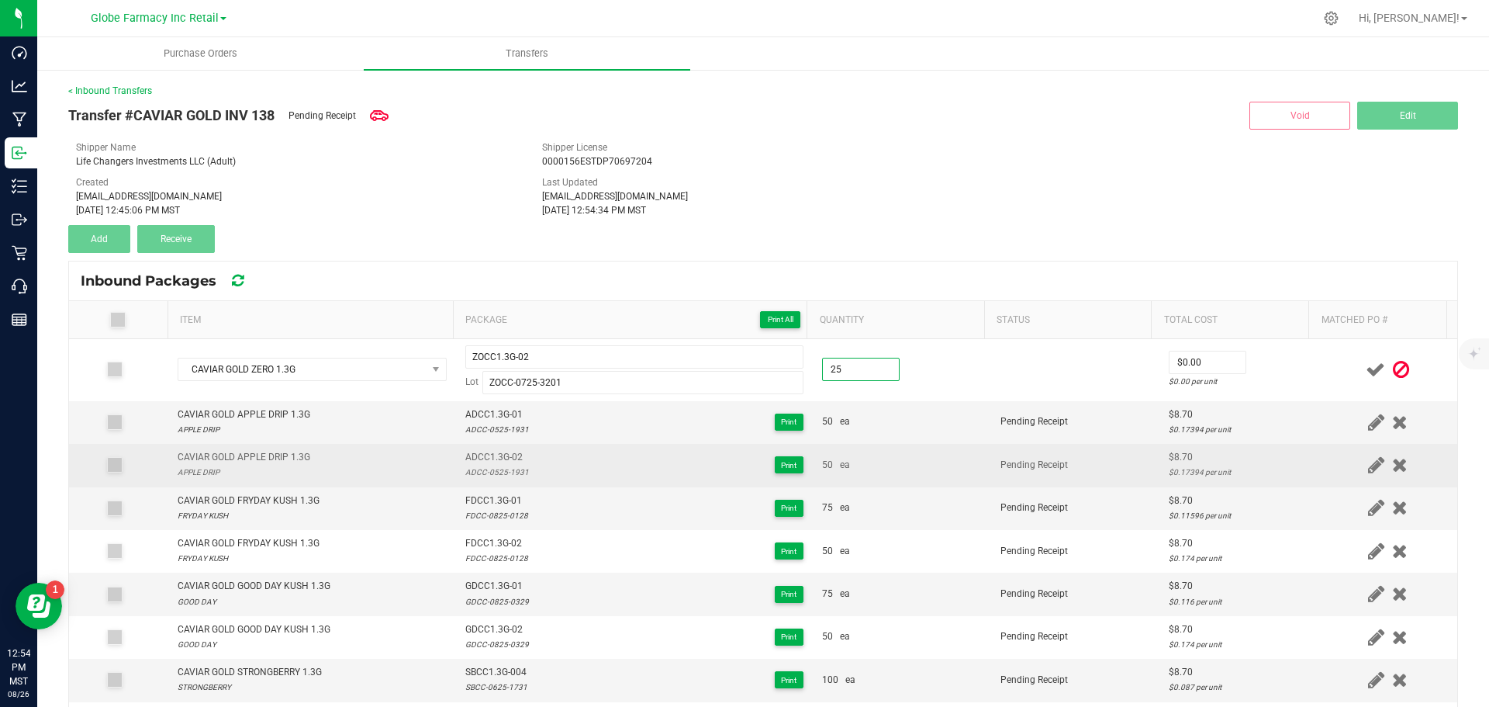
type input "25 ea"
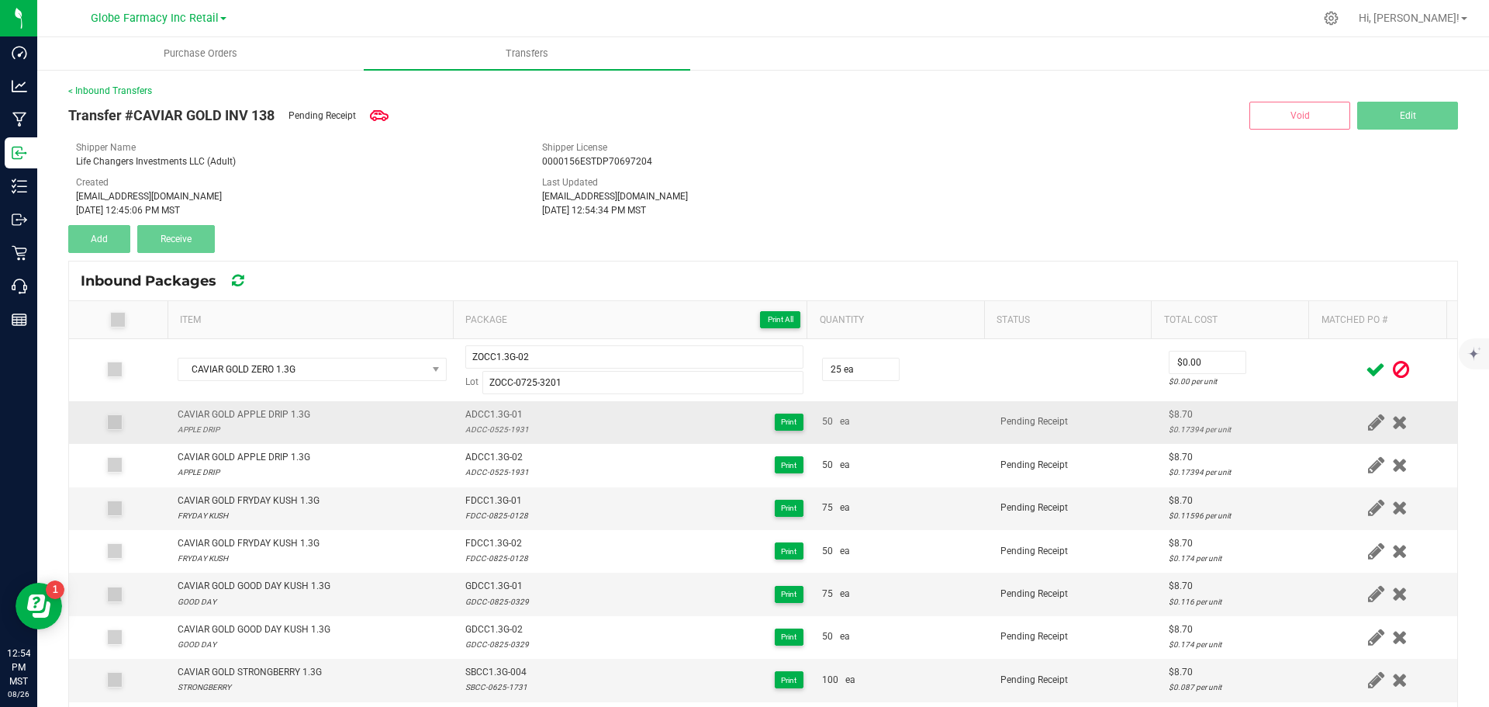
drag, startPoint x: 973, startPoint y: 474, endPoint x: 1186, endPoint y: 423, distance: 219.4
click at [974, 476] on td "50 ea" at bounding box center [902, 465] width 178 height 43
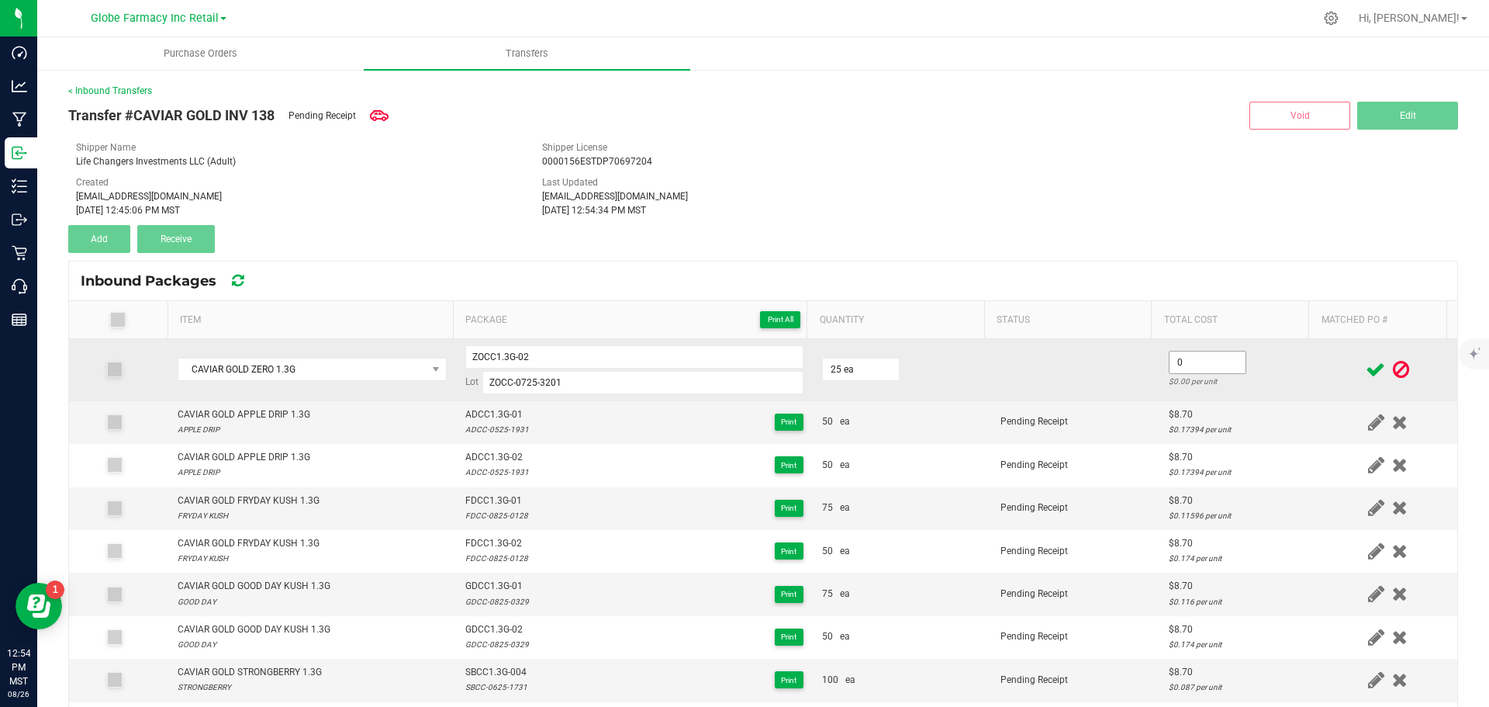
click at [1213, 362] on input "0" at bounding box center [1208, 362] width 76 height 22
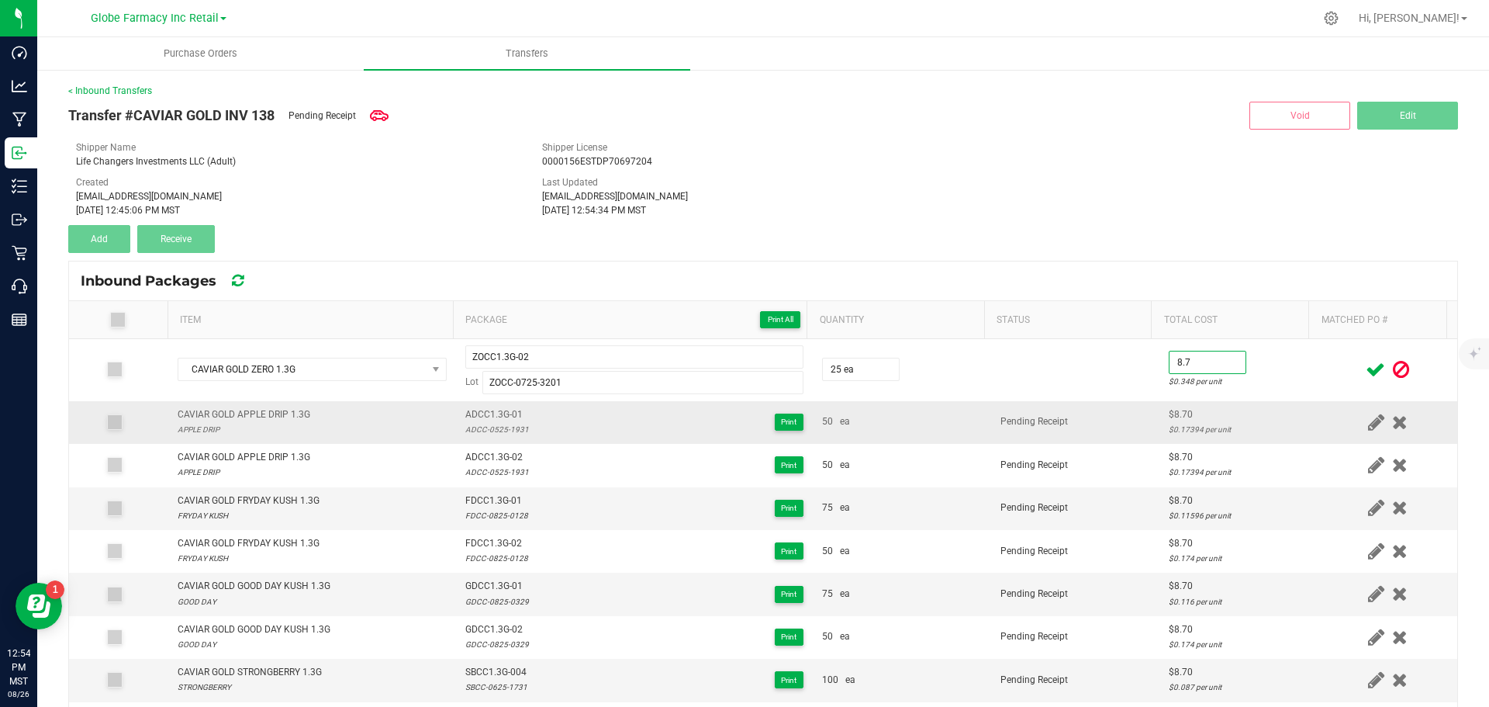
type input "$8.70"
drag, startPoint x: 1122, startPoint y: 431, endPoint x: 1171, endPoint y: 419, distance: 51.2
click at [1126, 433] on td "Pending Receipt" at bounding box center [1075, 422] width 168 height 43
click at [1366, 374] on icon at bounding box center [1375, 369] width 19 height 19
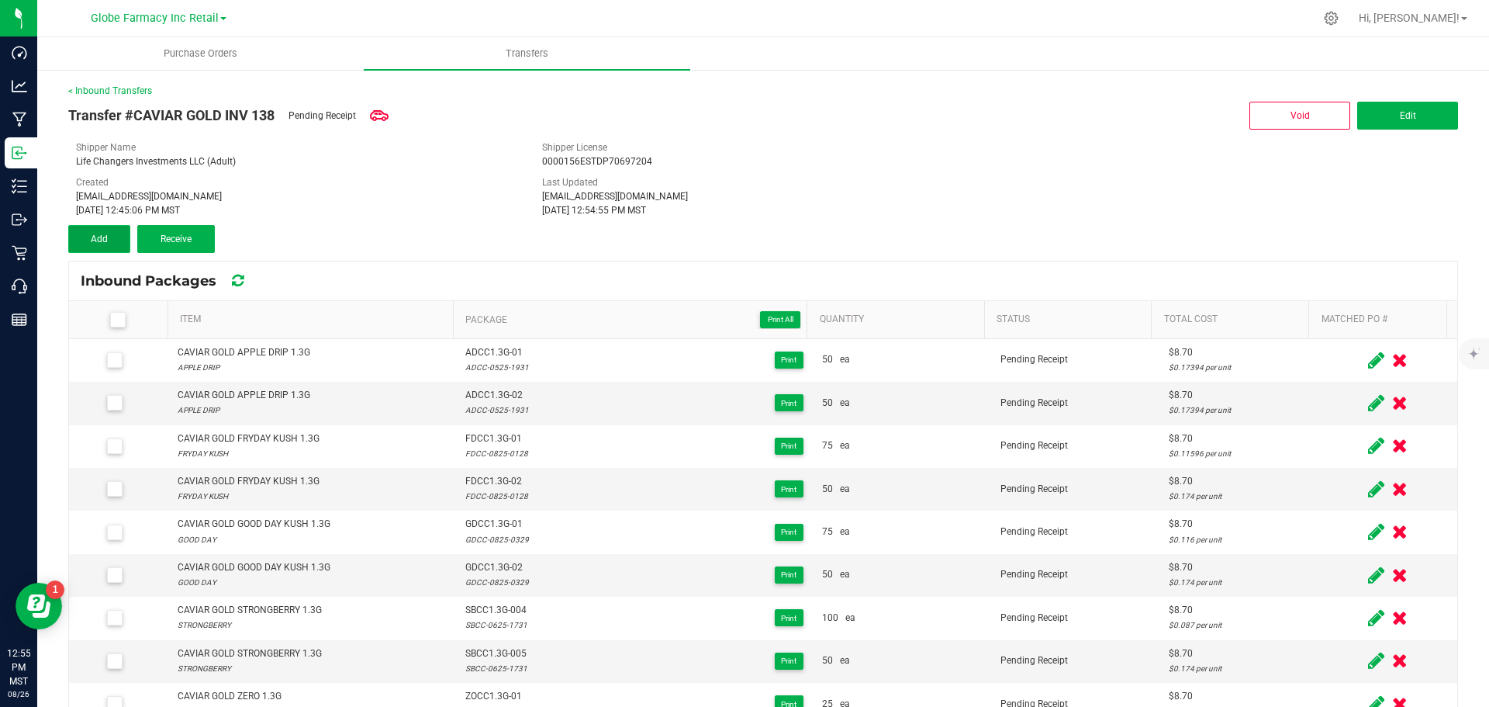
click at [112, 231] on button "Add" at bounding box center [99, 239] width 62 height 28
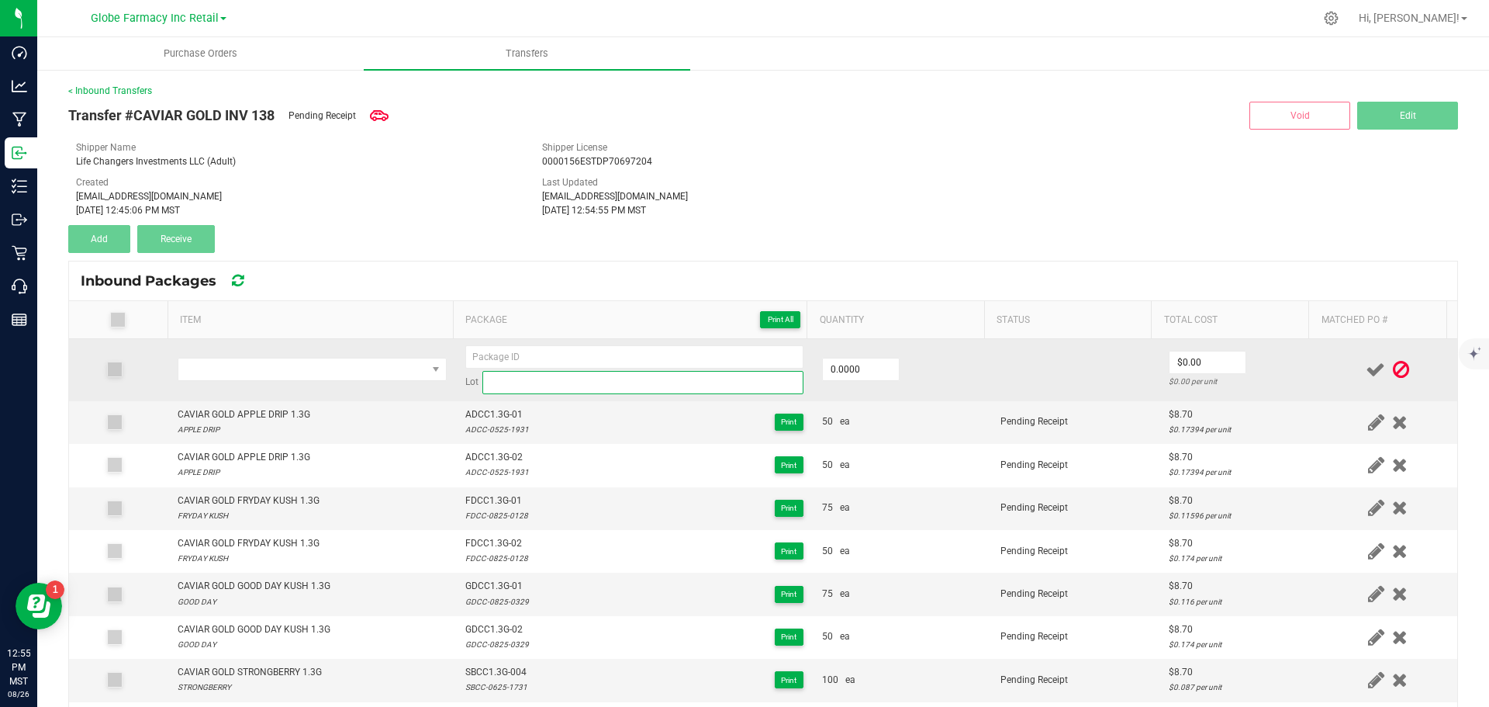
click at [559, 393] on input at bounding box center [642, 382] width 321 height 23
paste input "CCCC-0625- 3103"
click at [534, 383] on input "CCCC-0625- 3103" at bounding box center [642, 382] width 321 height 23
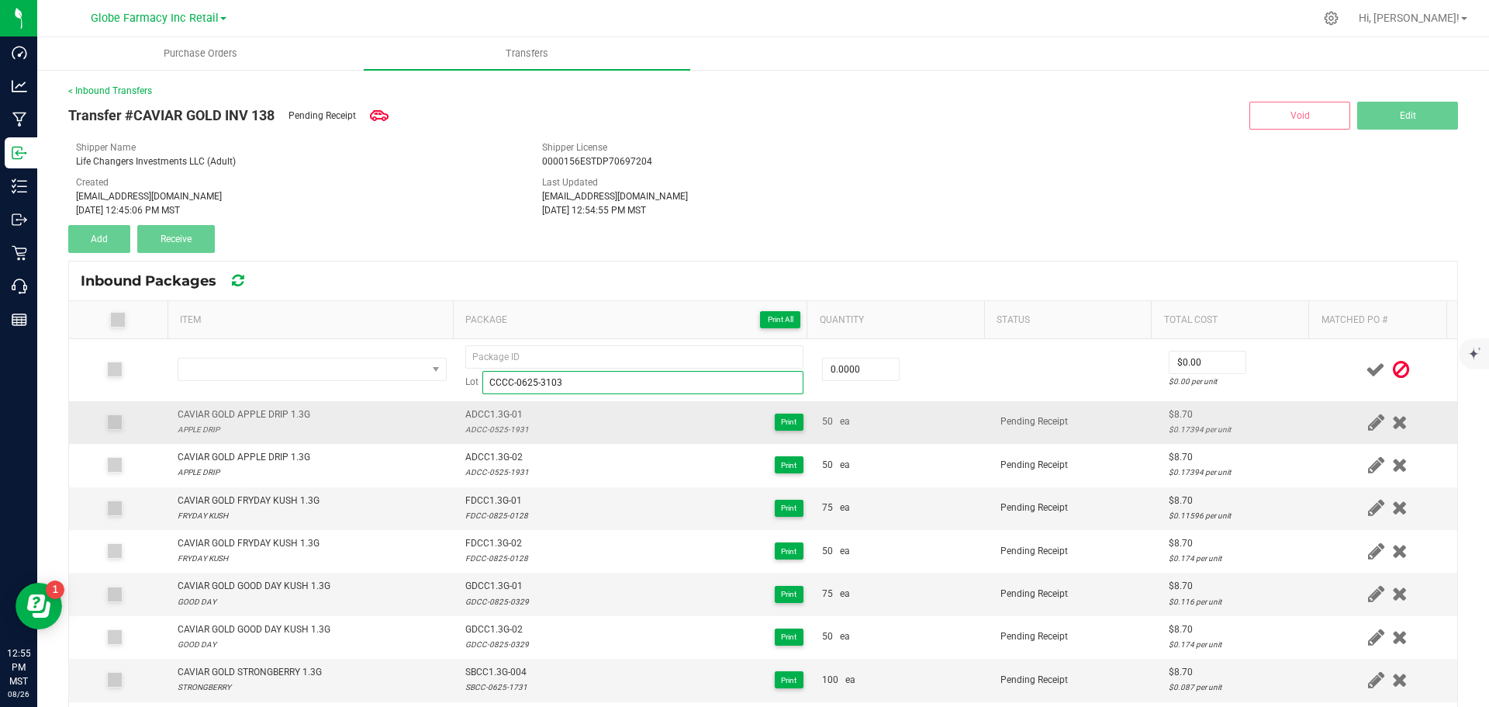
type input "CCCC-0625-3103"
click at [545, 435] on div "ADCC1.3G-01 ADCC-0525-1931 Print" at bounding box center [634, 421] width 338 height 29
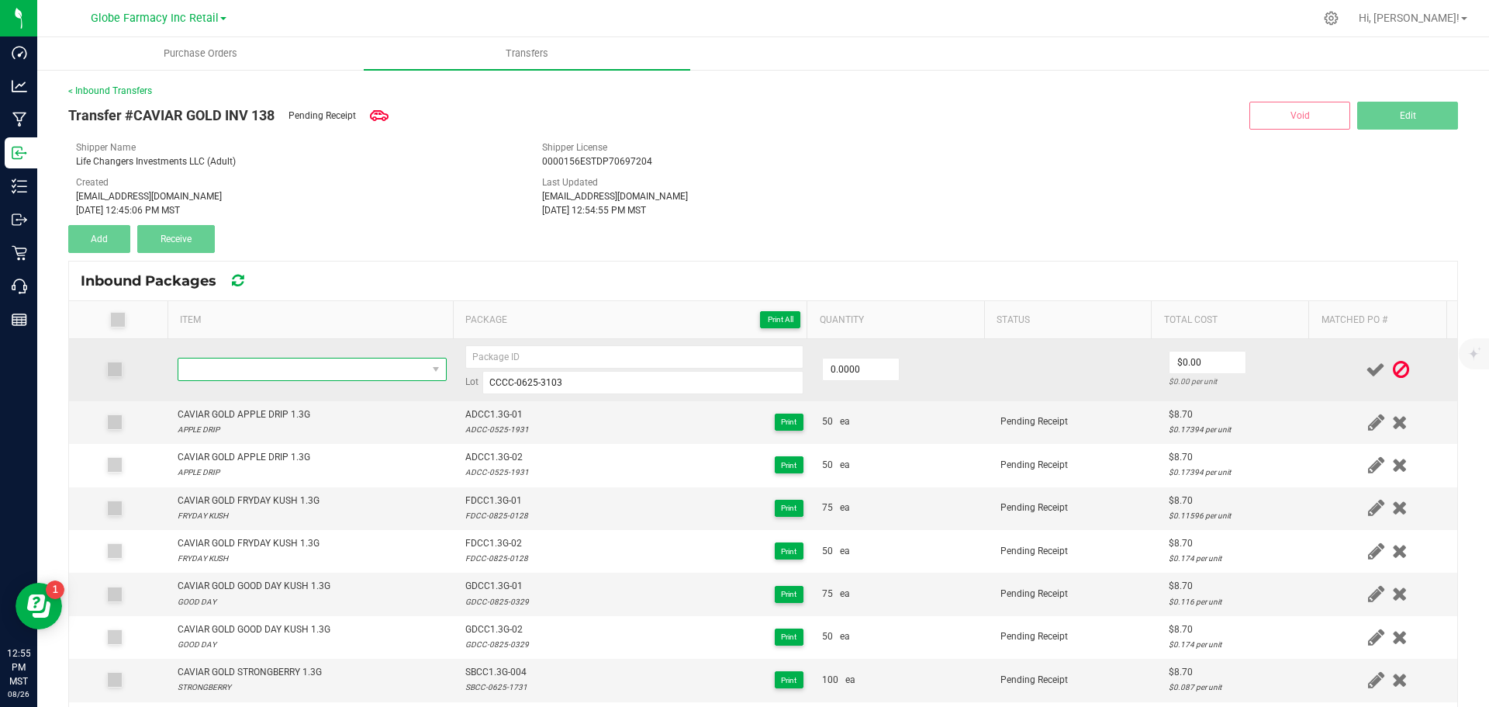
click at [342, 365] on span "NO DATA FOUND" at bounding box center [302, 369] width 248 height 22
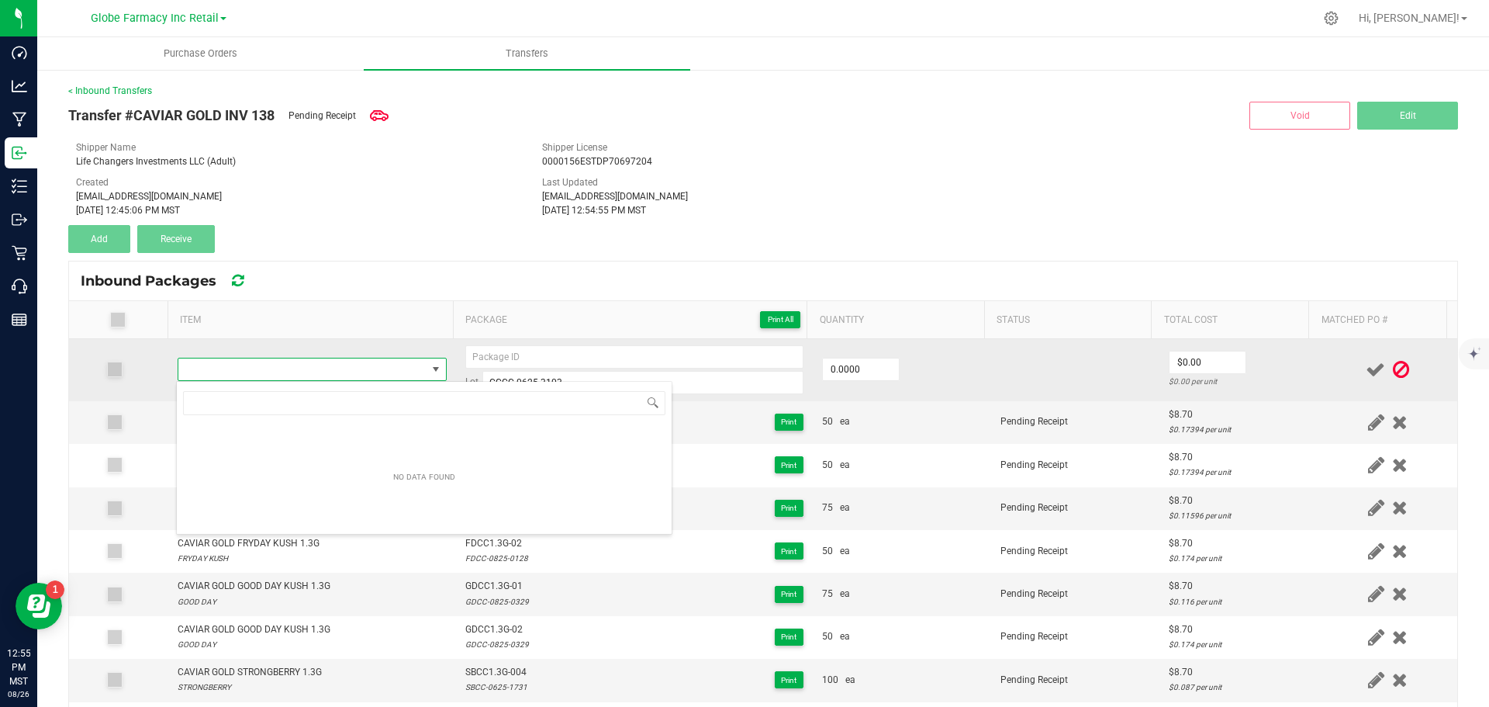
type input "CAVIAR GOLD CLOUD CHASER 1.3G"
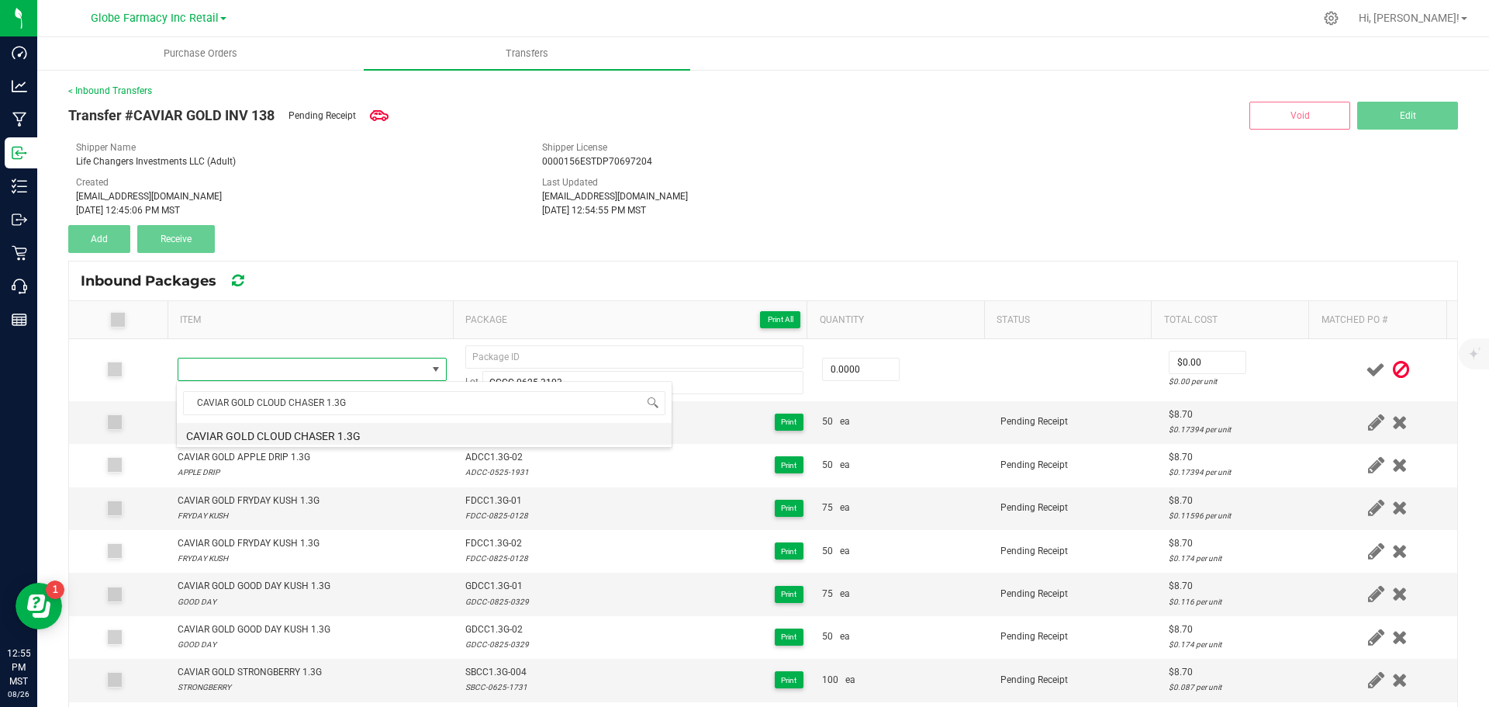
click at [231, 435] on li "CAVIAR GOLD CLOUD CHASER 1.3G" at bounding box center [424, 434] width 495 height 22
type input "0 ea"
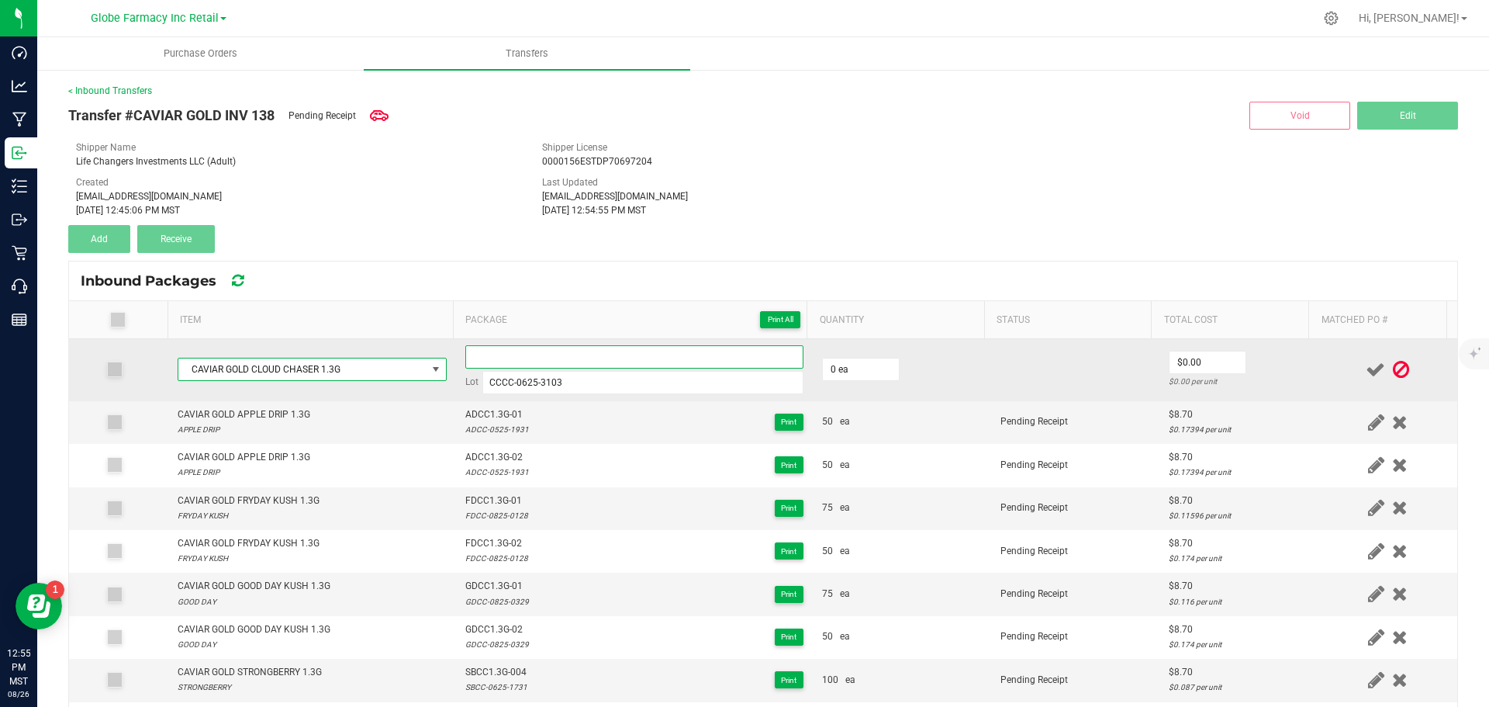
click at [565, 355] on input at bounding box center [634, 356] width 338 height 23
type input "CCCC1.3G-01"
click at [840, 361] on input "0" at bounding box center [861, 369] width 76 height 22
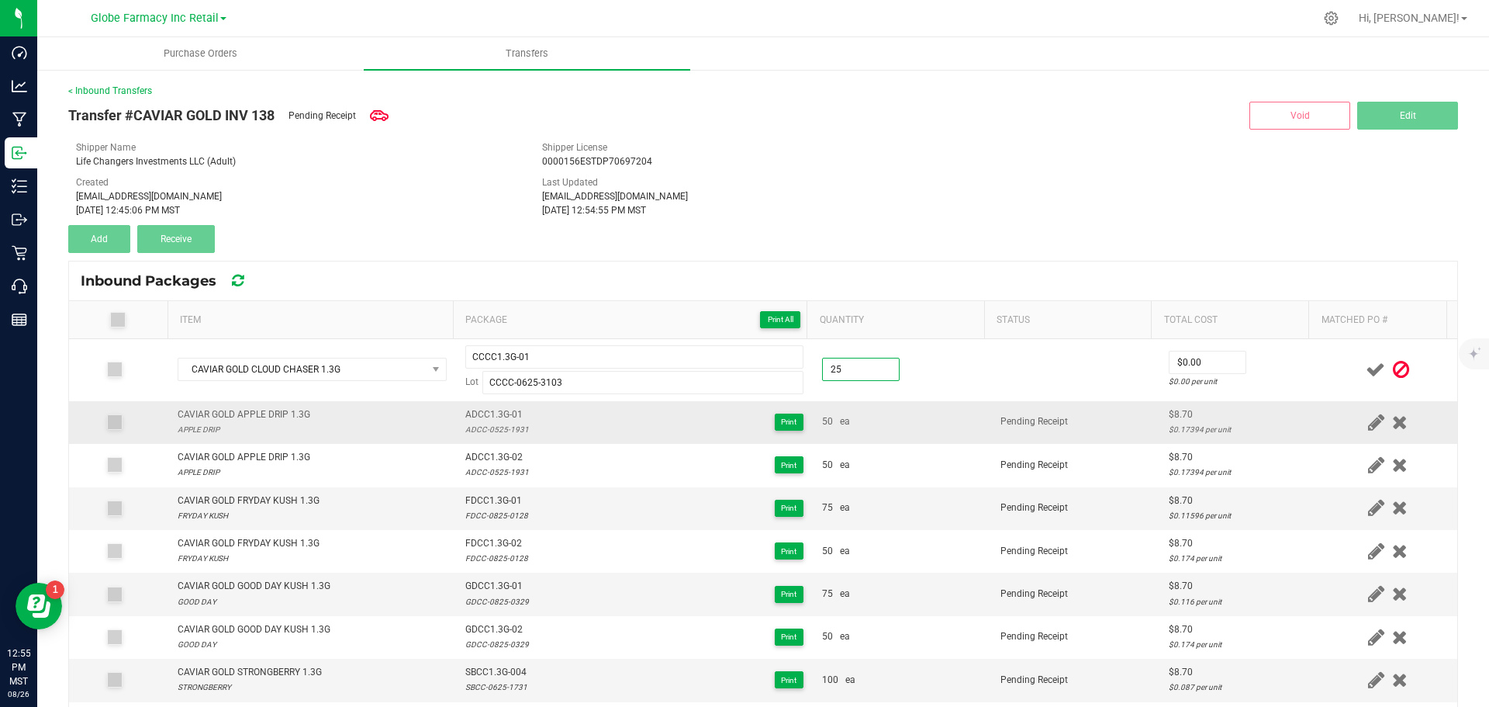
type input "25 ea"
click at [901, 404] on td "50 ea" at bounding box center [902, 422] width 178 height 43
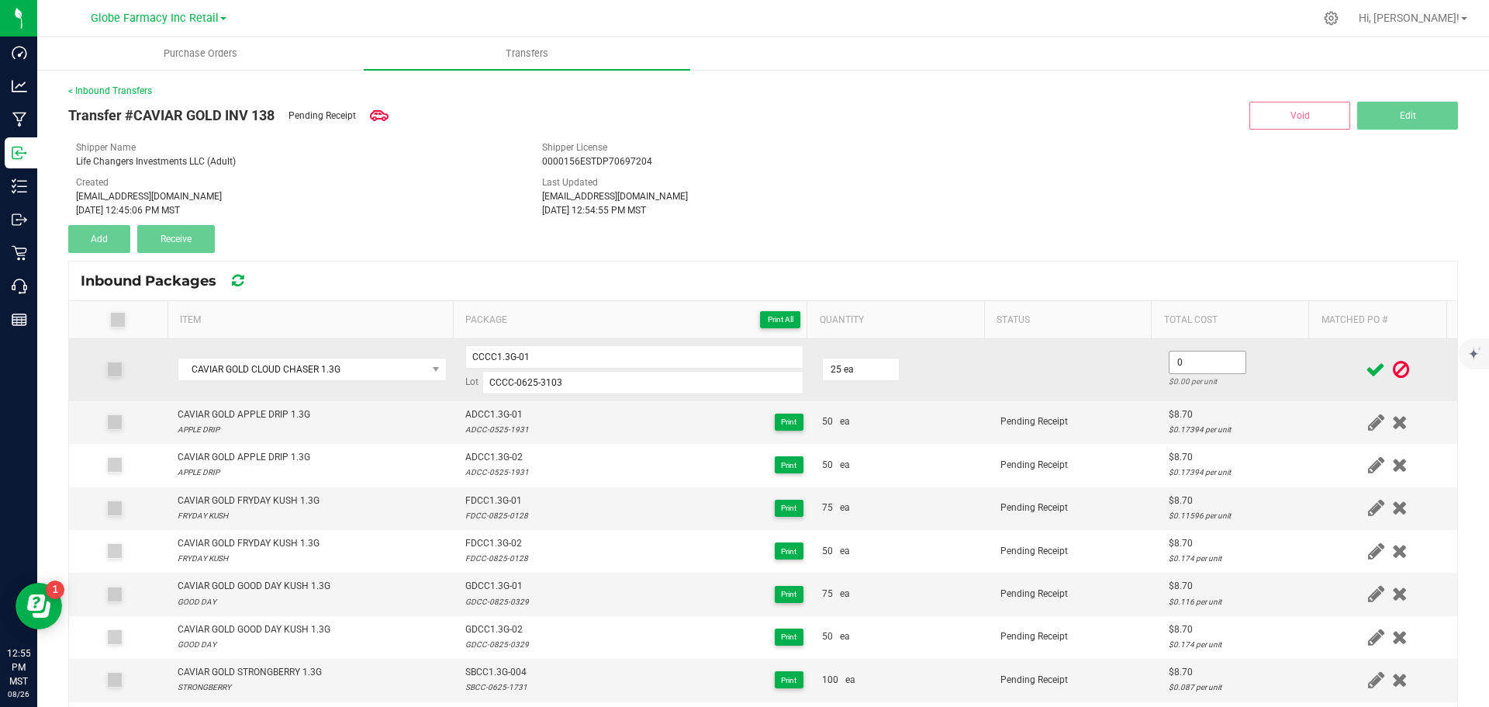
click at [1172, 359] on input "0" at bounding box center [1208, 362] width 76 height 22
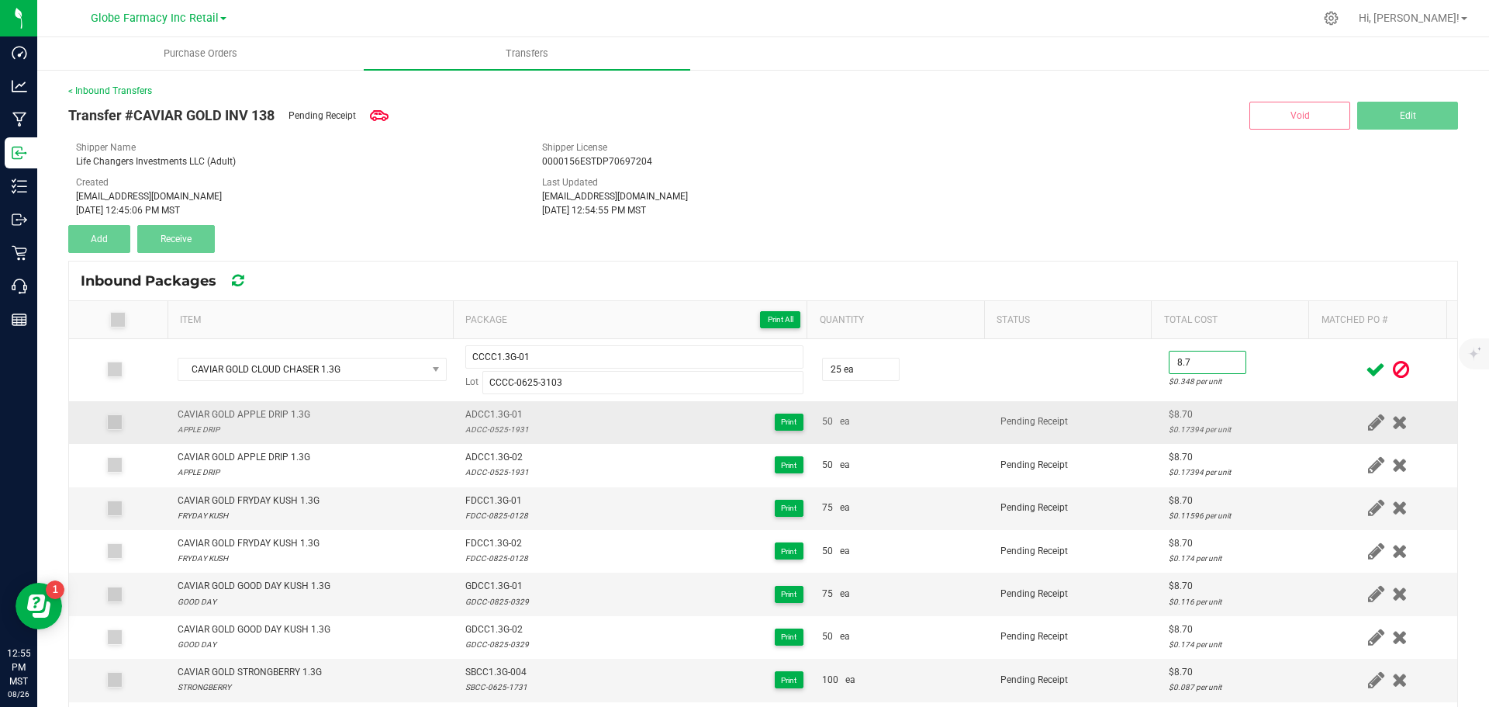
type input "$8.70"
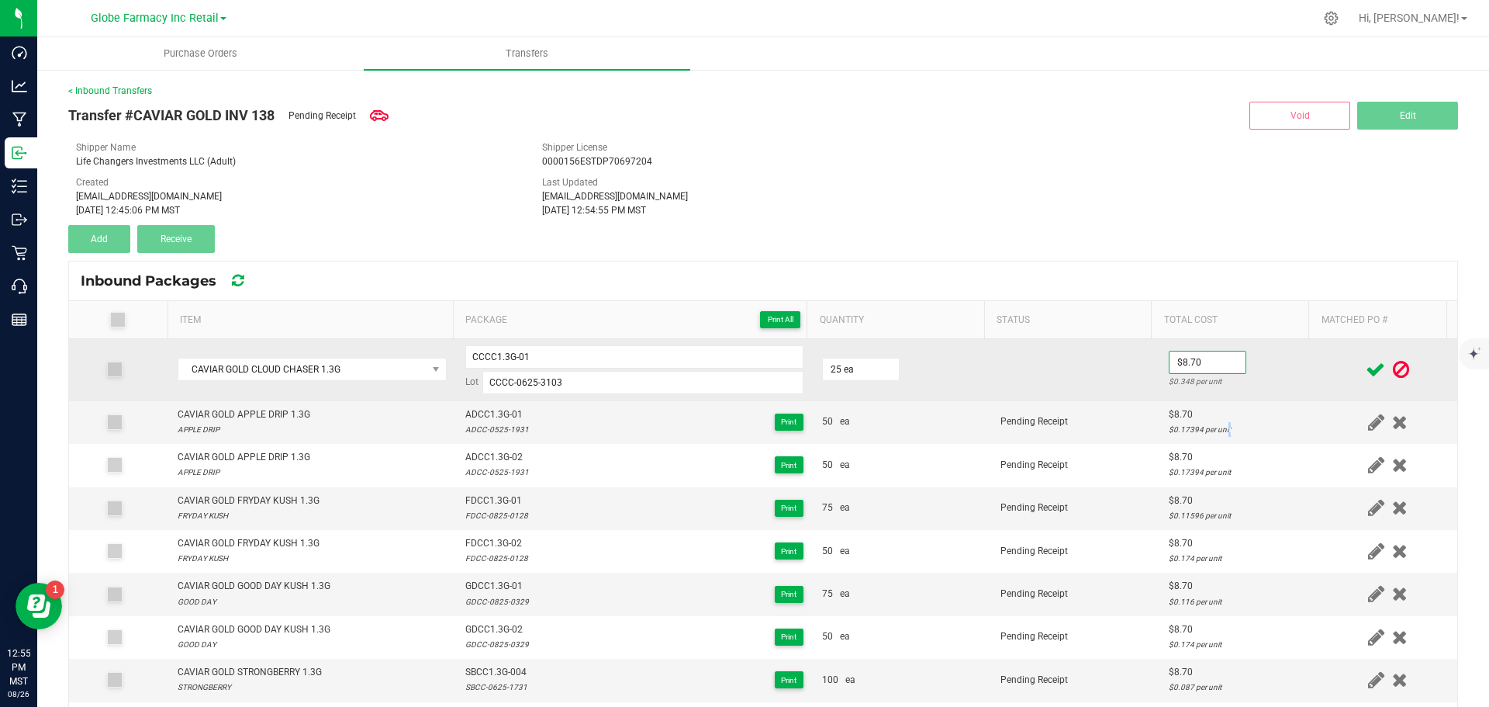
drag, startPoint x: 1208, startPoint y: 429, endPoint x: 1295, endPoint y: 381, distance: 99.3
click at [1210, 429] on div "$0.17394 per unit" at bounding box center [1239, 429] width 140 height 15
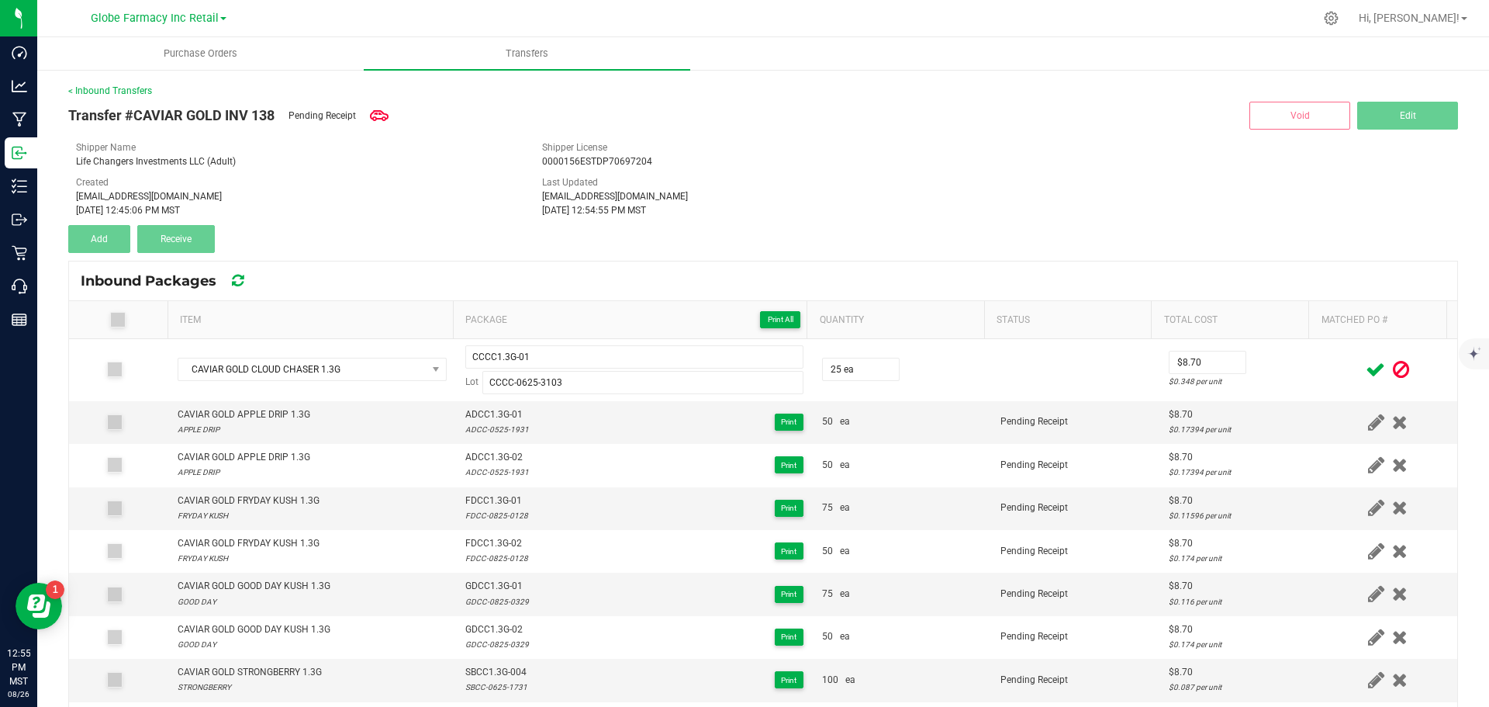
click at [1366, 364] on icon at bounding box center [1375, 369] width 19 height 19
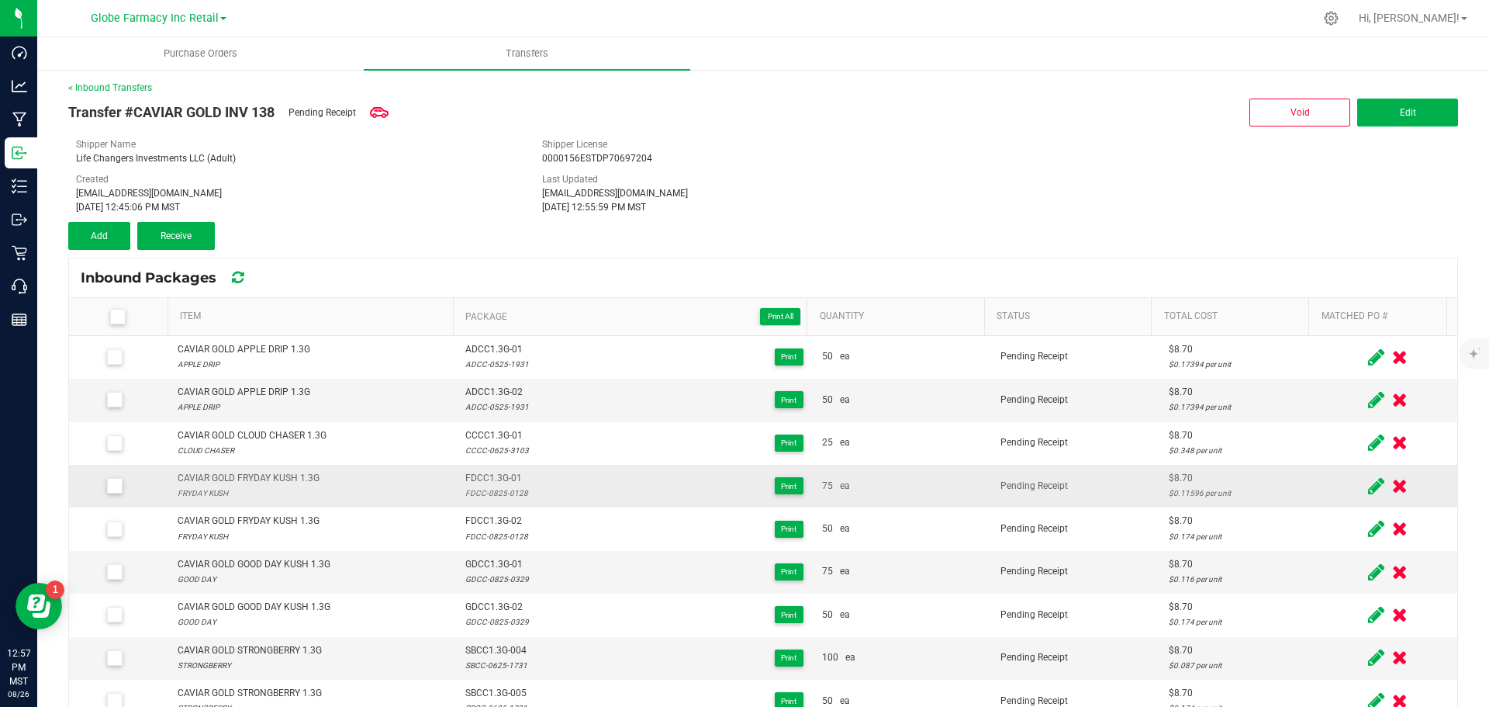
scroll to position [0, 0]
